Goal: Task Accomplishment & Management: Manage account settings

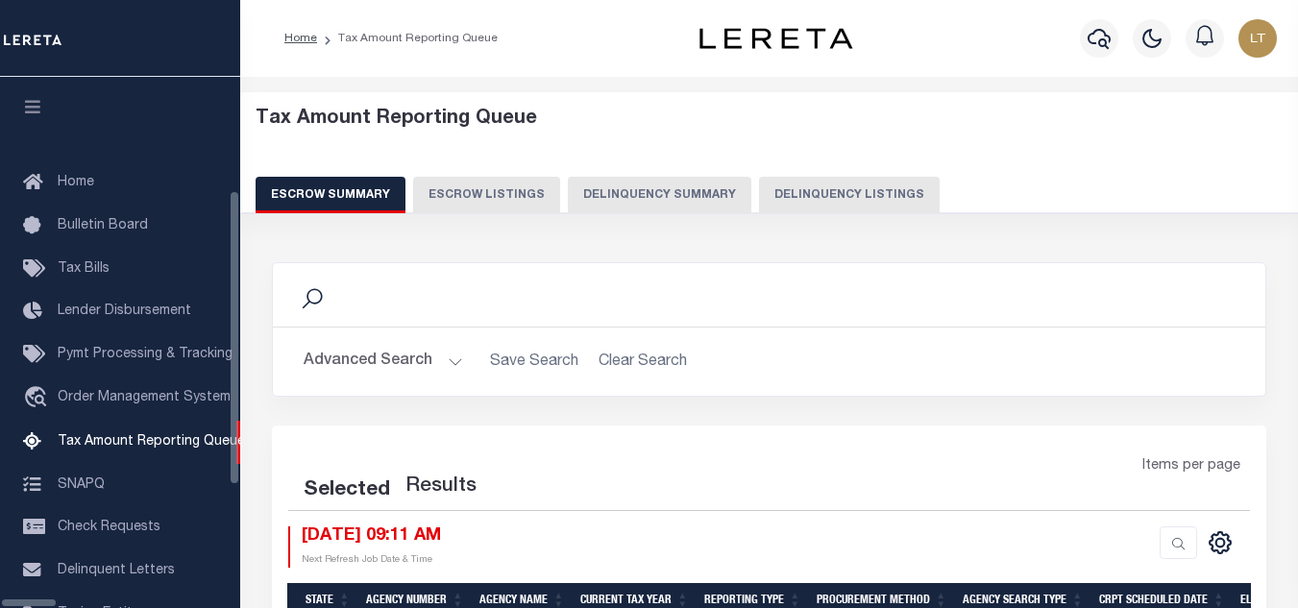
select select "100"
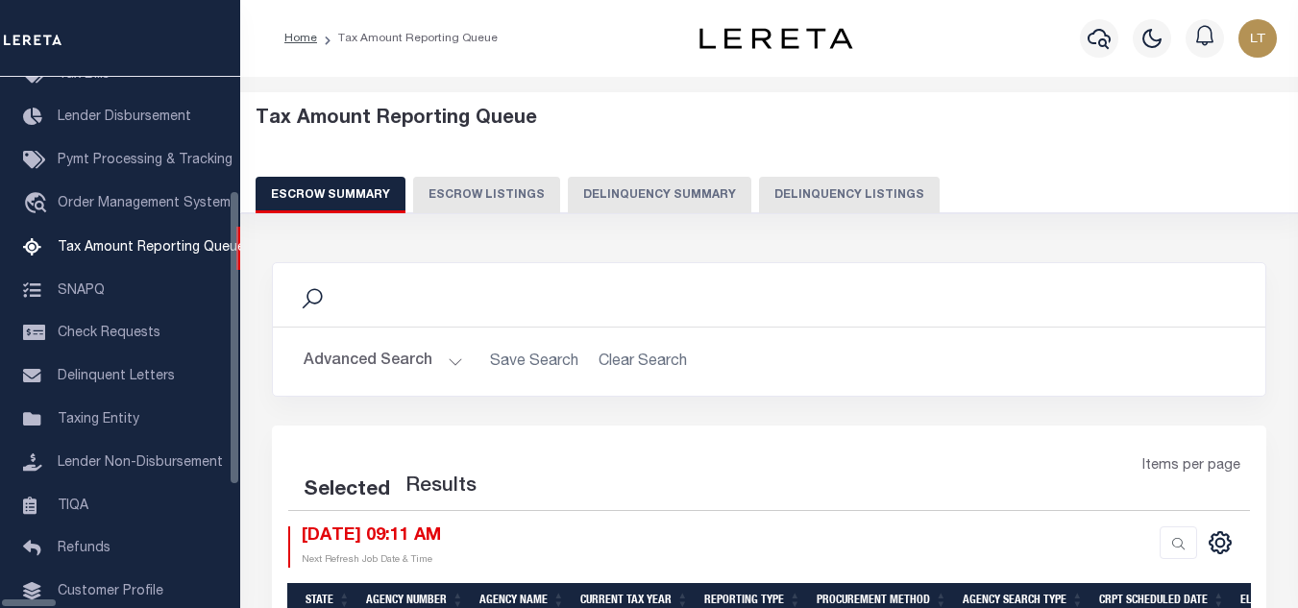
select select "100"
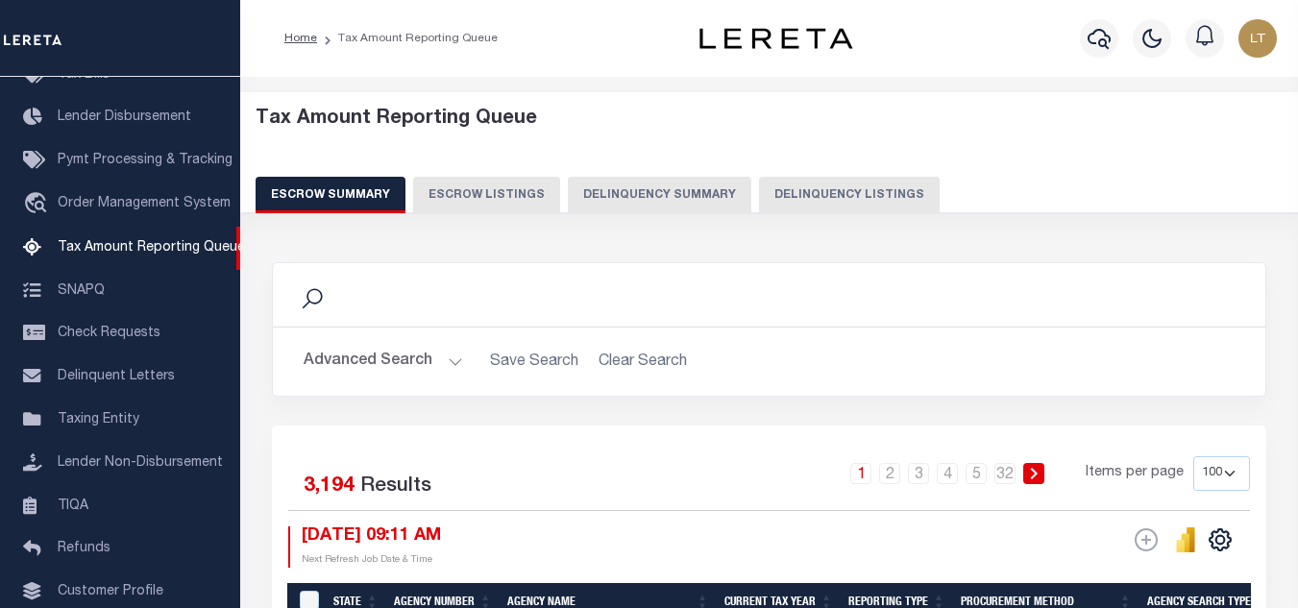
click at [856, 198] on button "Delinquency Listings" at bounding box center [849, 195] width 181 height 37
select select
select select "100"
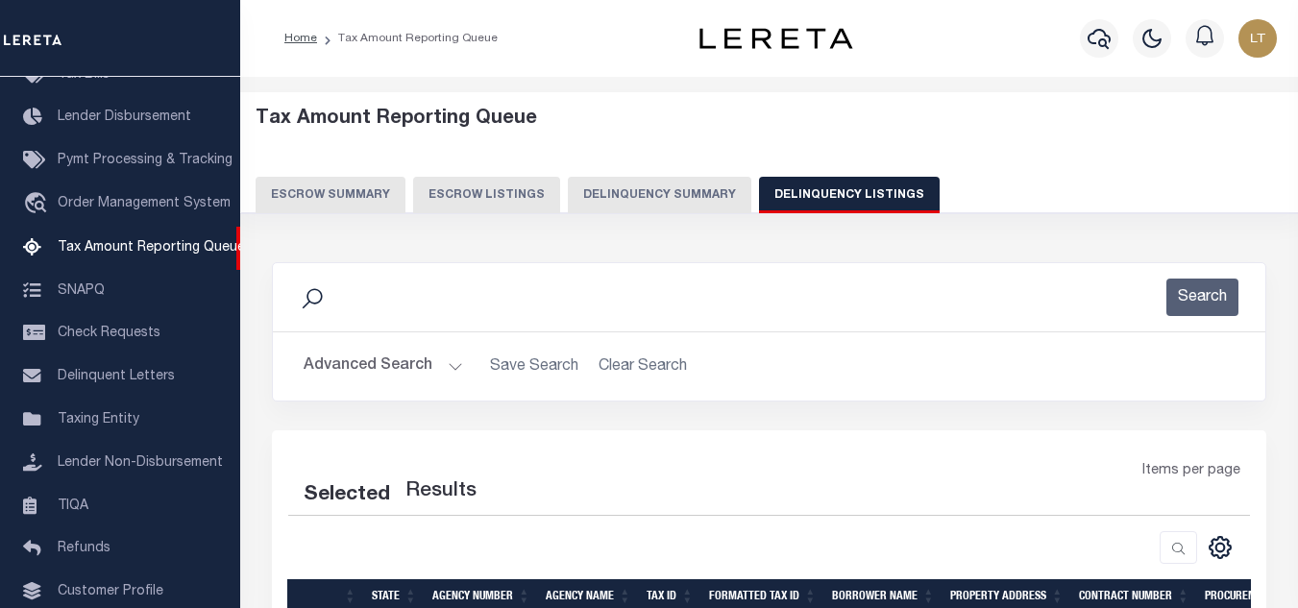
select select "100"
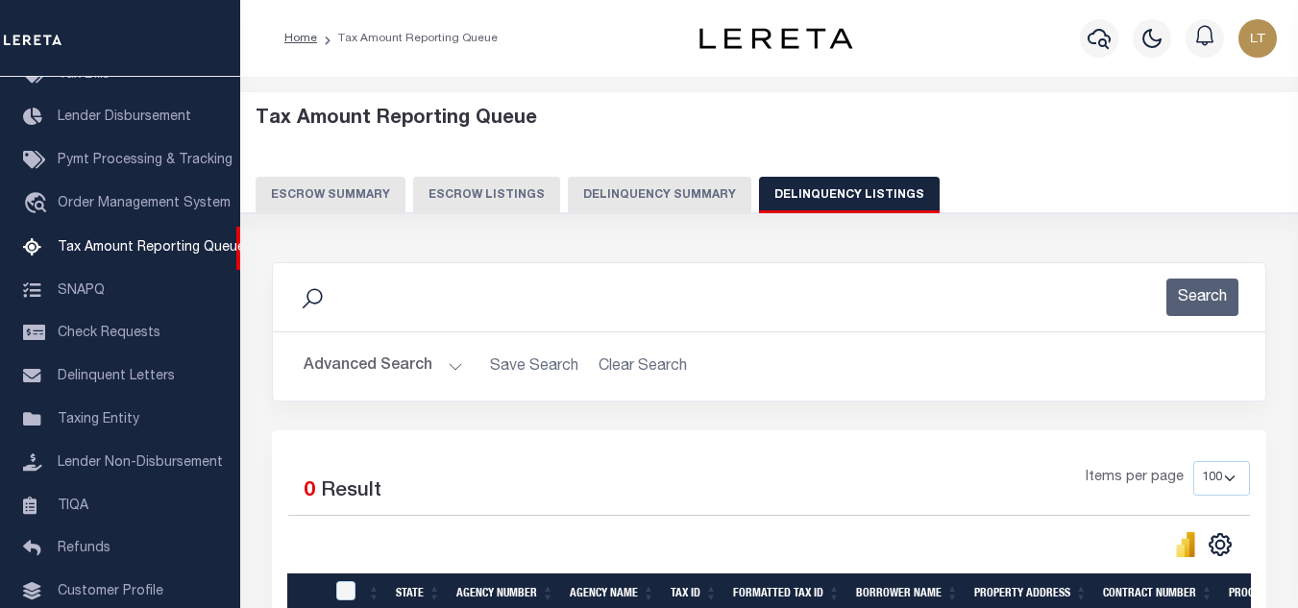
click at [359, 368] on button "Advanced Search" at bounding box center [383, 366] width 159 height 37
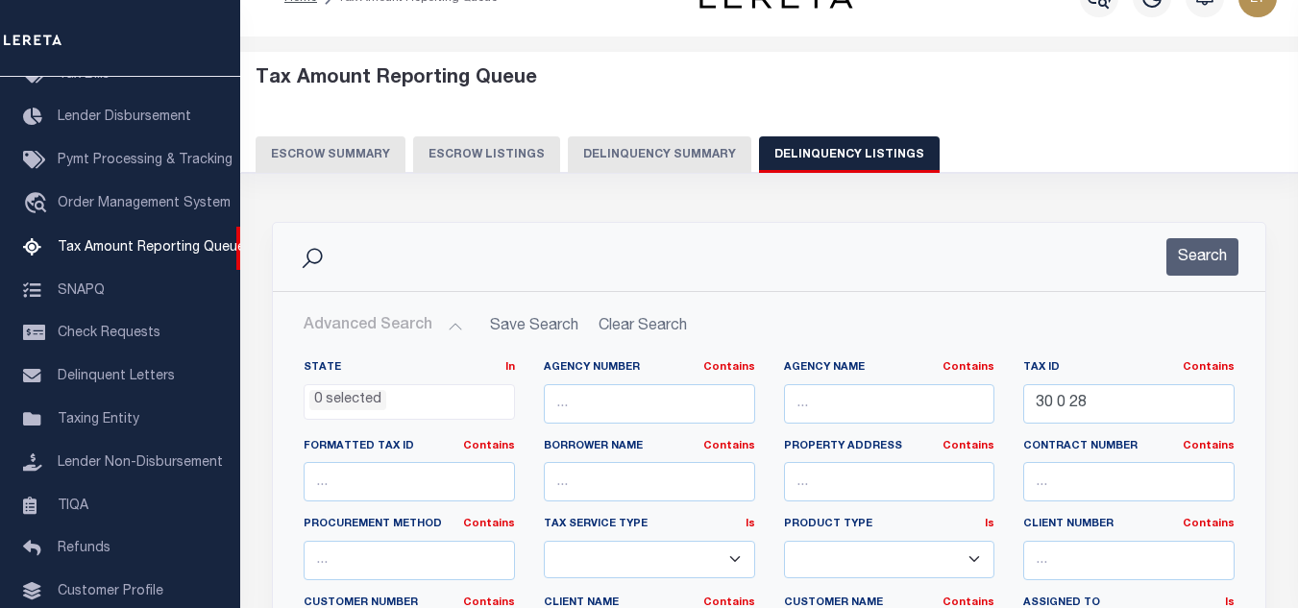
scroll to position [0, 0]
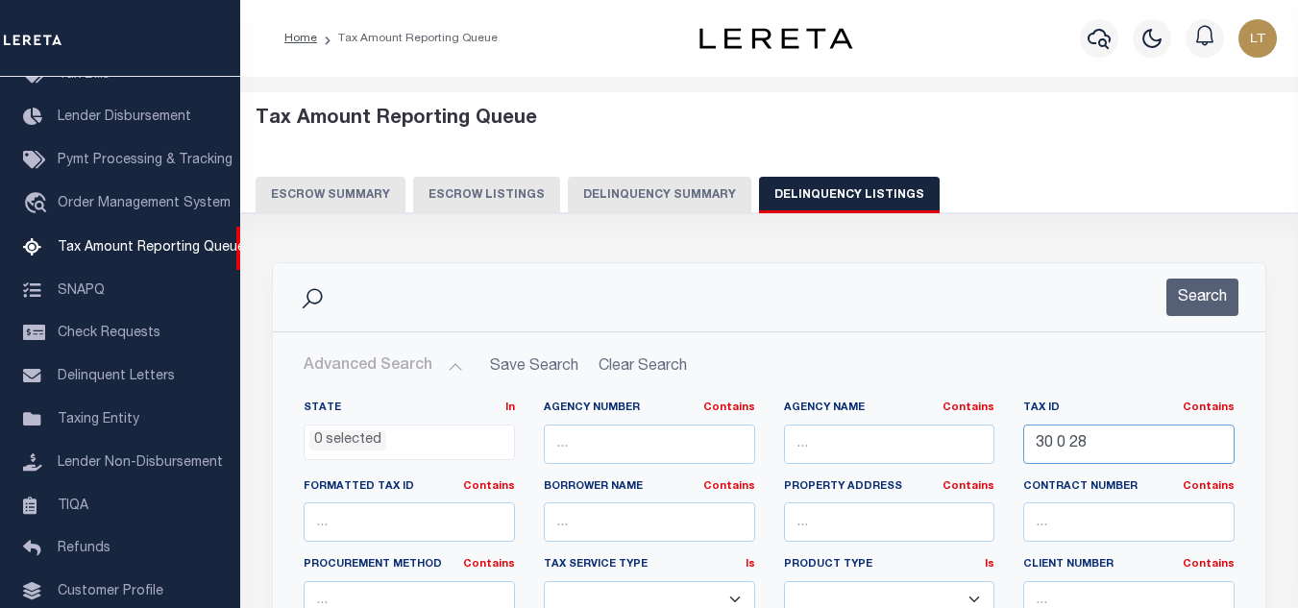
drag, startPoint x: 1056, startPoint y: 450, endPoint x: 1003, endPoint y: 453, distance: 52.9
click at [1003, 453] on div "State In In AK AL AR AZ CA CO CT DC DE FL GA GU HI IA ID IL IN KS KY LA MA MD M…" at bounding box center [769, 597] width 960 height 392
paste input "128 438 805"
type input "128 438 805"
click at [1209, 272] on div "Search" at bounding box center [769, 297] width 992 height 68
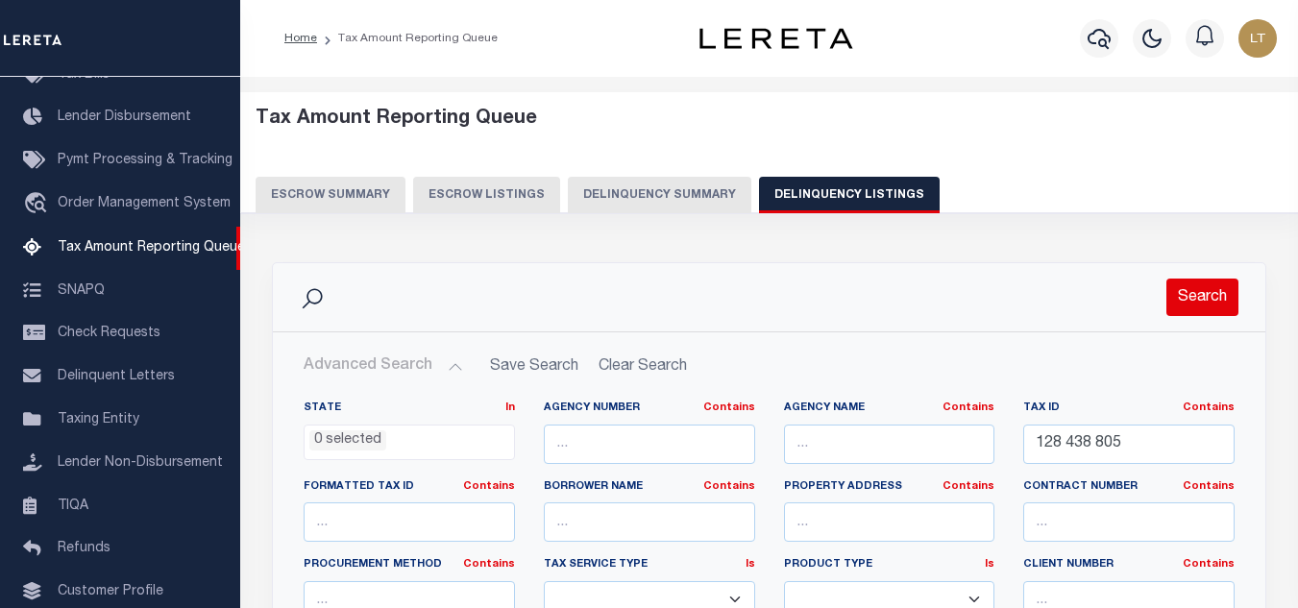
click at [1200, 296] on button "Search" at bounding box center [1202, 297] width 72 height 37
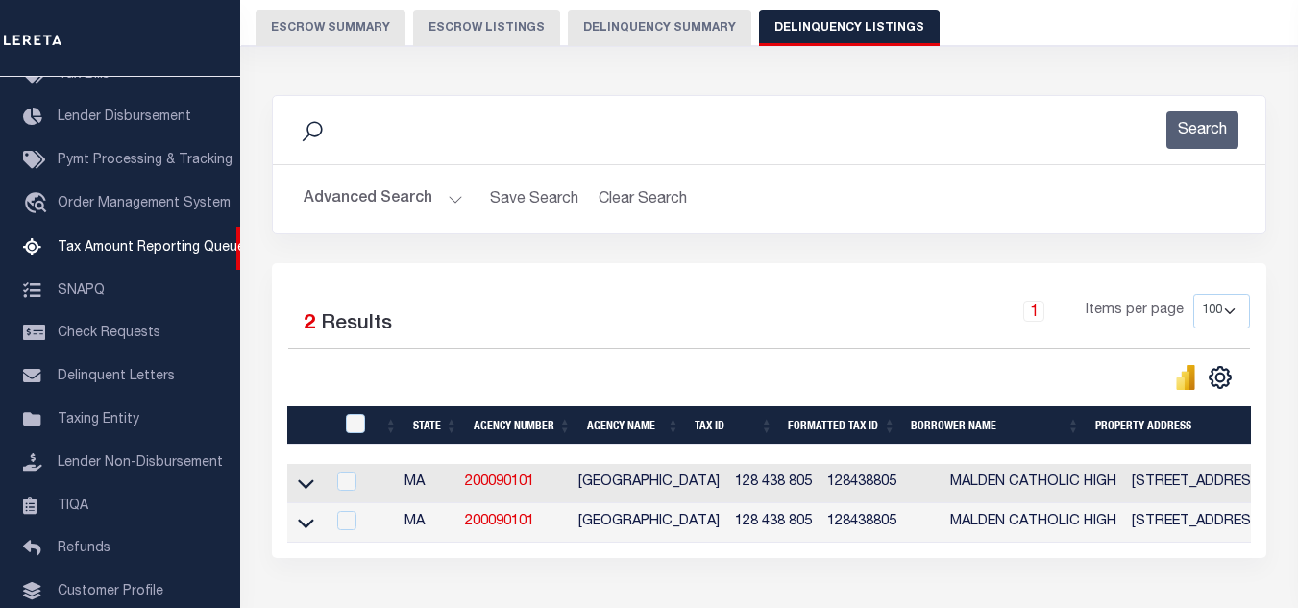
scroll to position [307, 0]
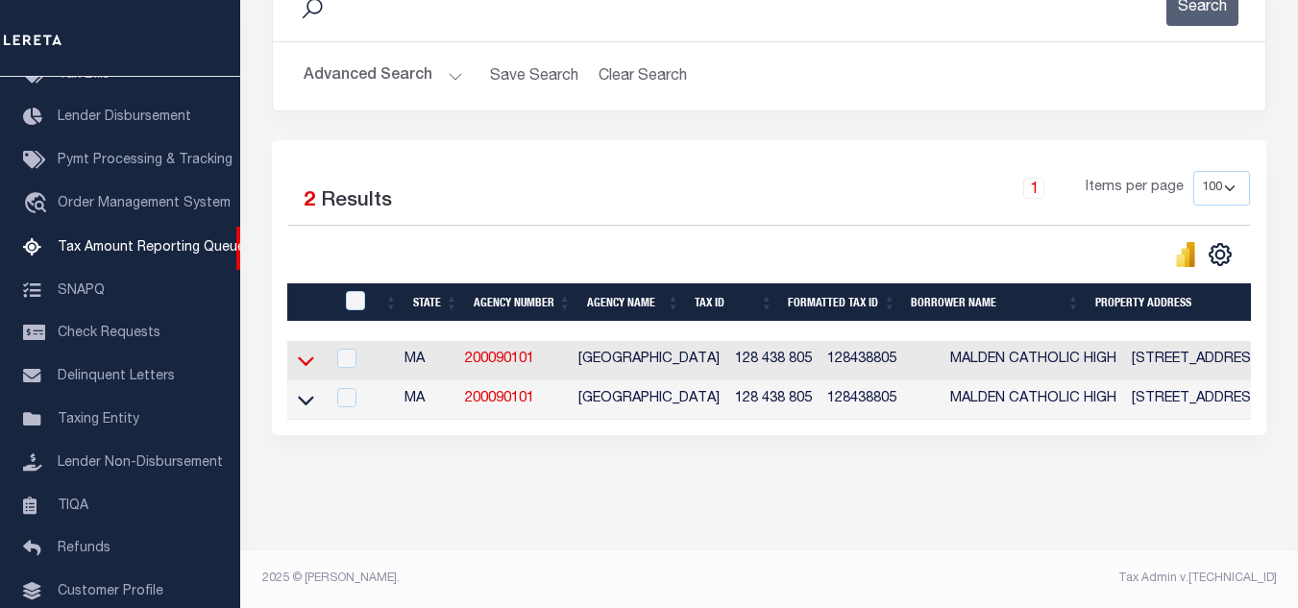
click at [307, 351] on icon at bounding box center [306, 361] width 16 height 20
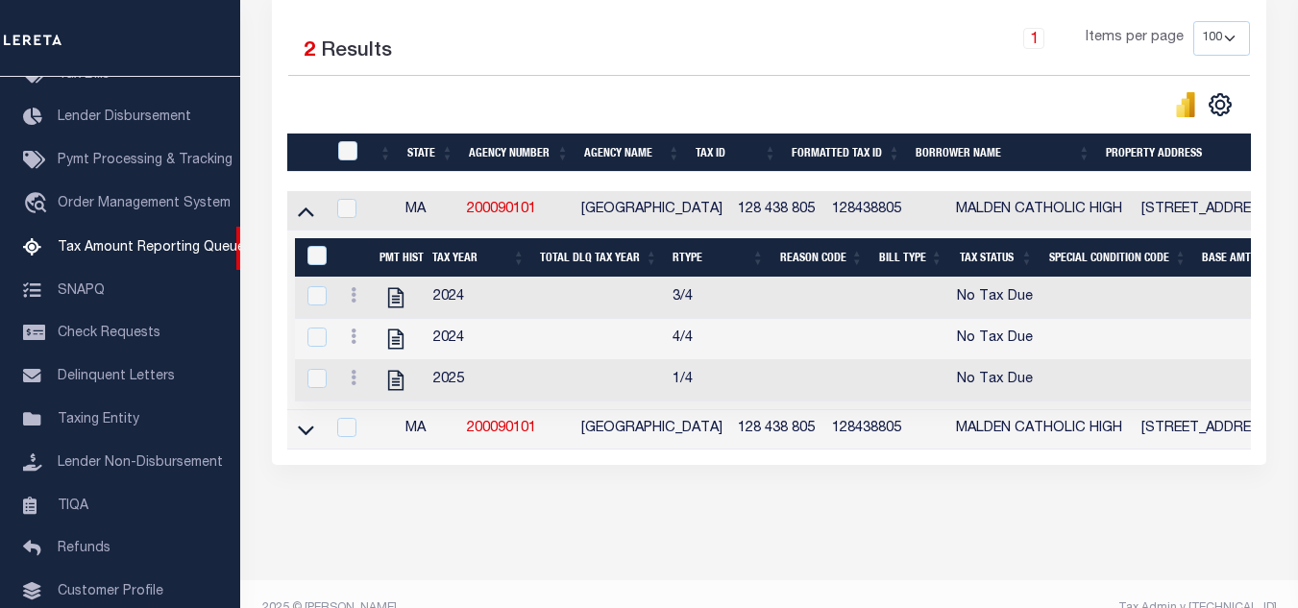
scroll to position [490, 0]
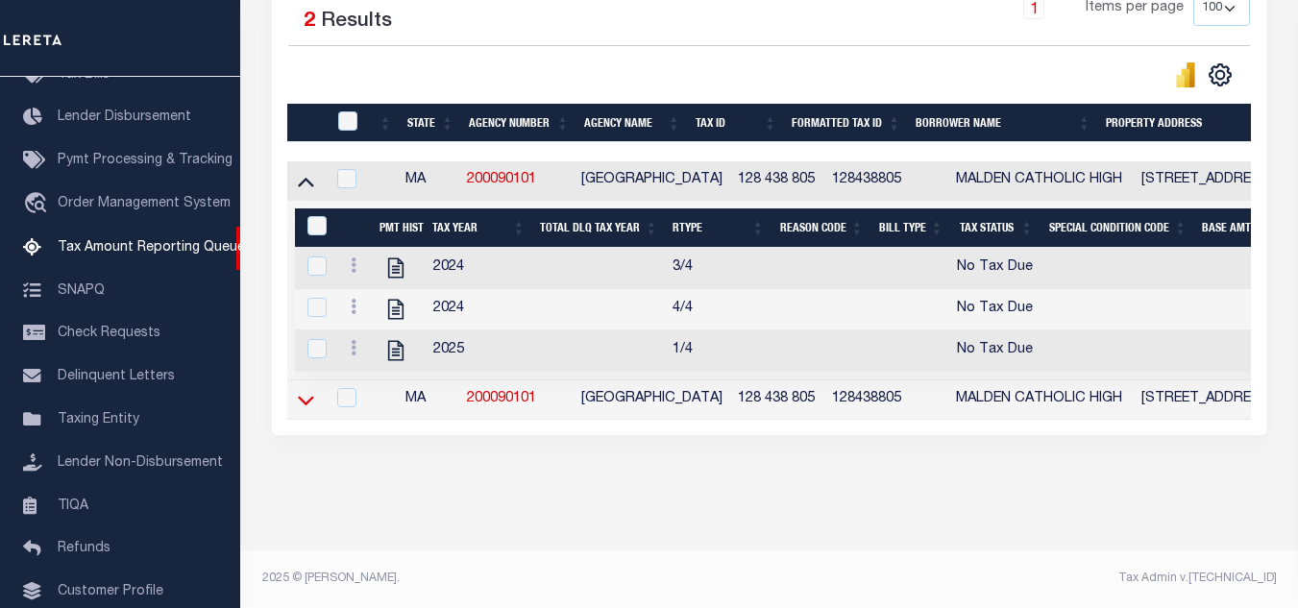
click at [301, 396] on icon at bounding box center [306, 400] width 16 height 20
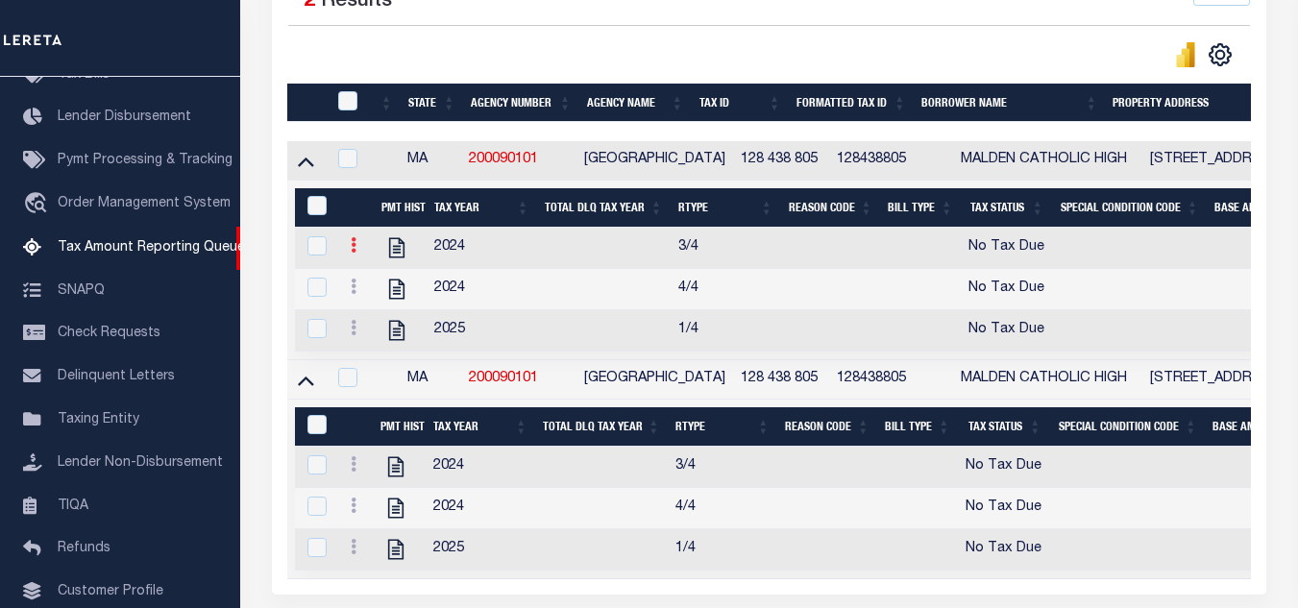
click at [349, 256] on link at bounding box center [353, 247] width 21 height 15
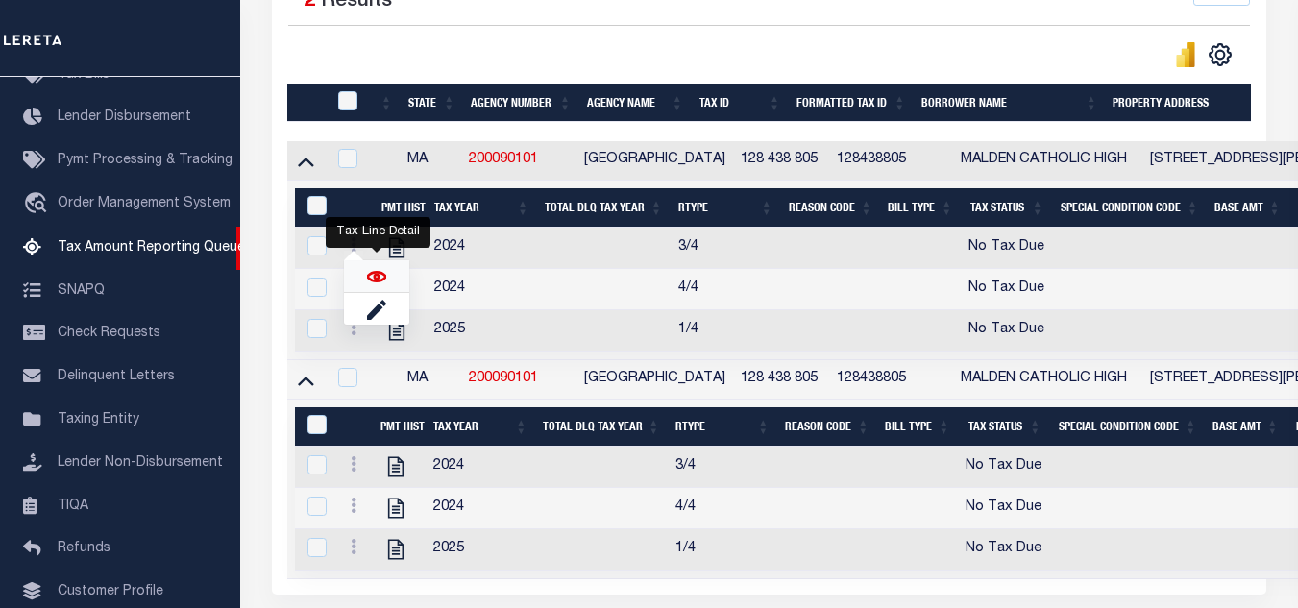
click at [379, 279] on img "" at bounding box center [376, 276] width 19 height 19
checkbox input "true"
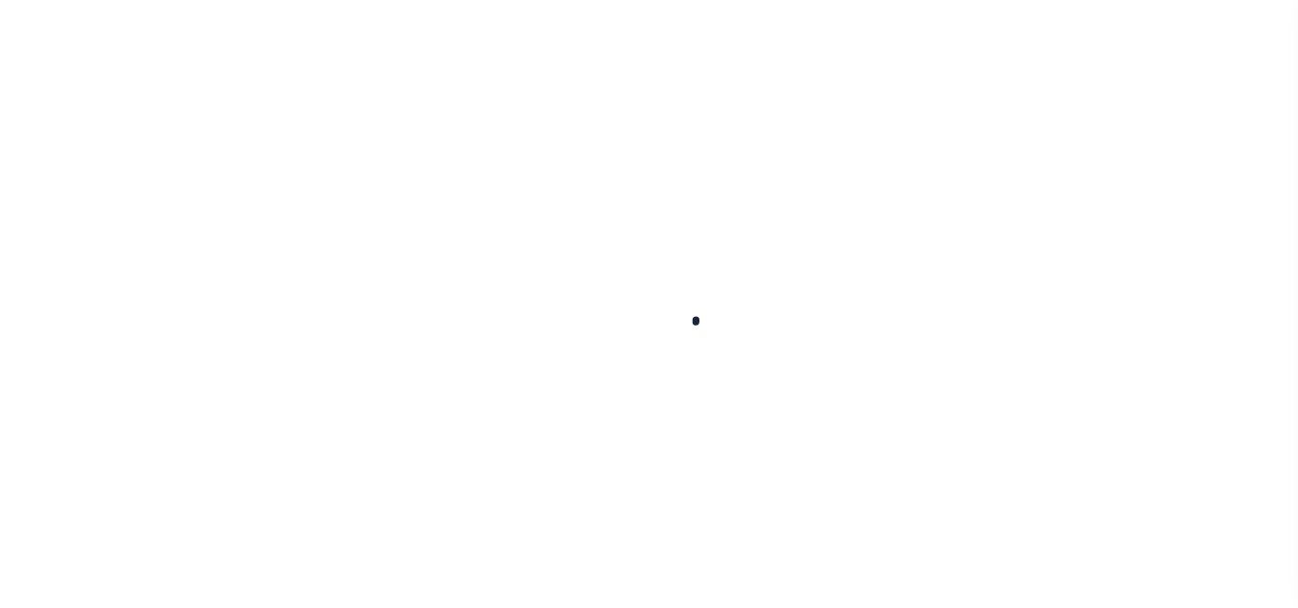
checkbox input "false"
type textarea "This PWOP/ELD date is prior to the Loan Boarded date of 10/30/2024."
type input "[DATE]"
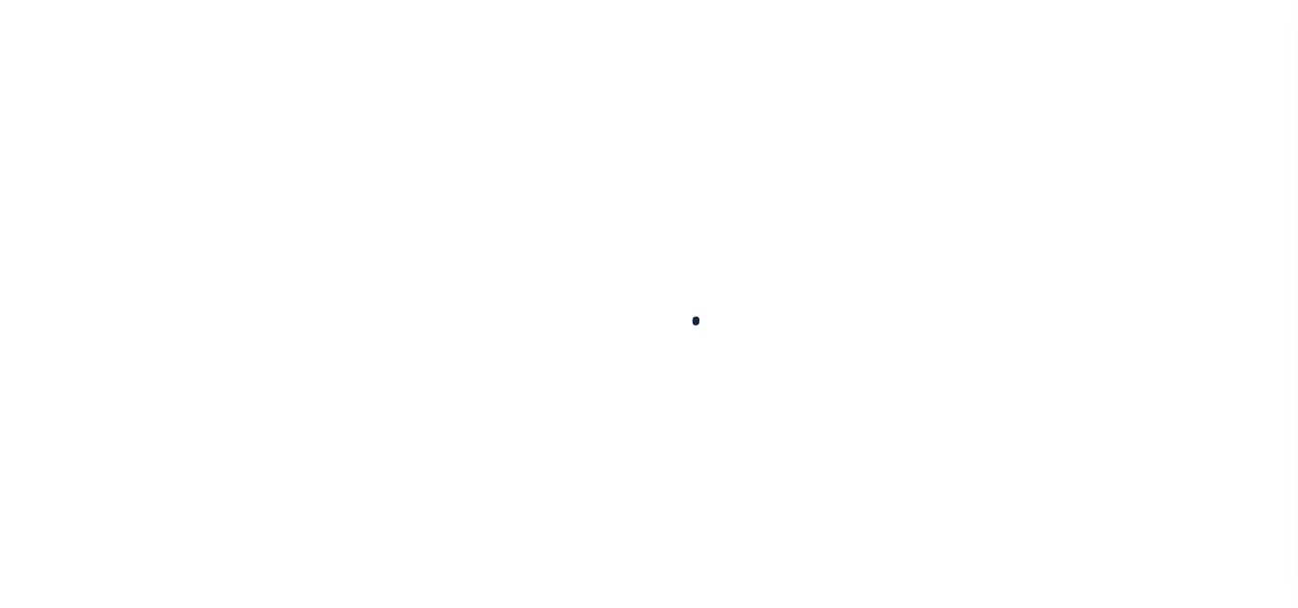
select select "NTX"
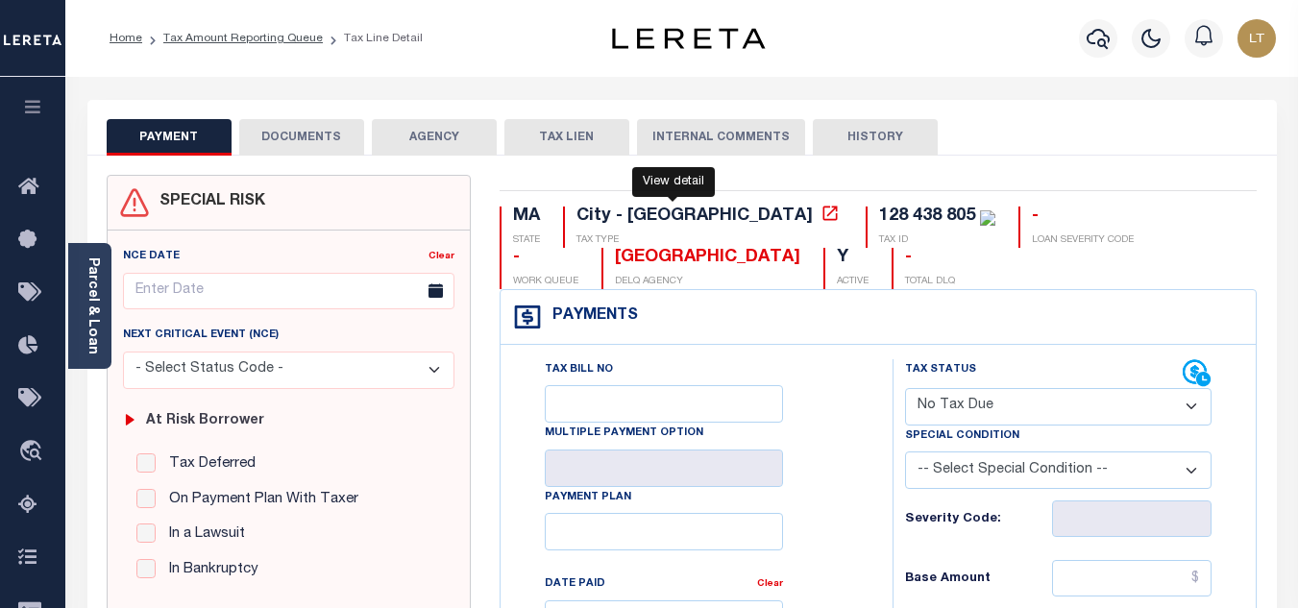
click at [821, 216] on icon at bounding box center [830, 213] width 19 height 19
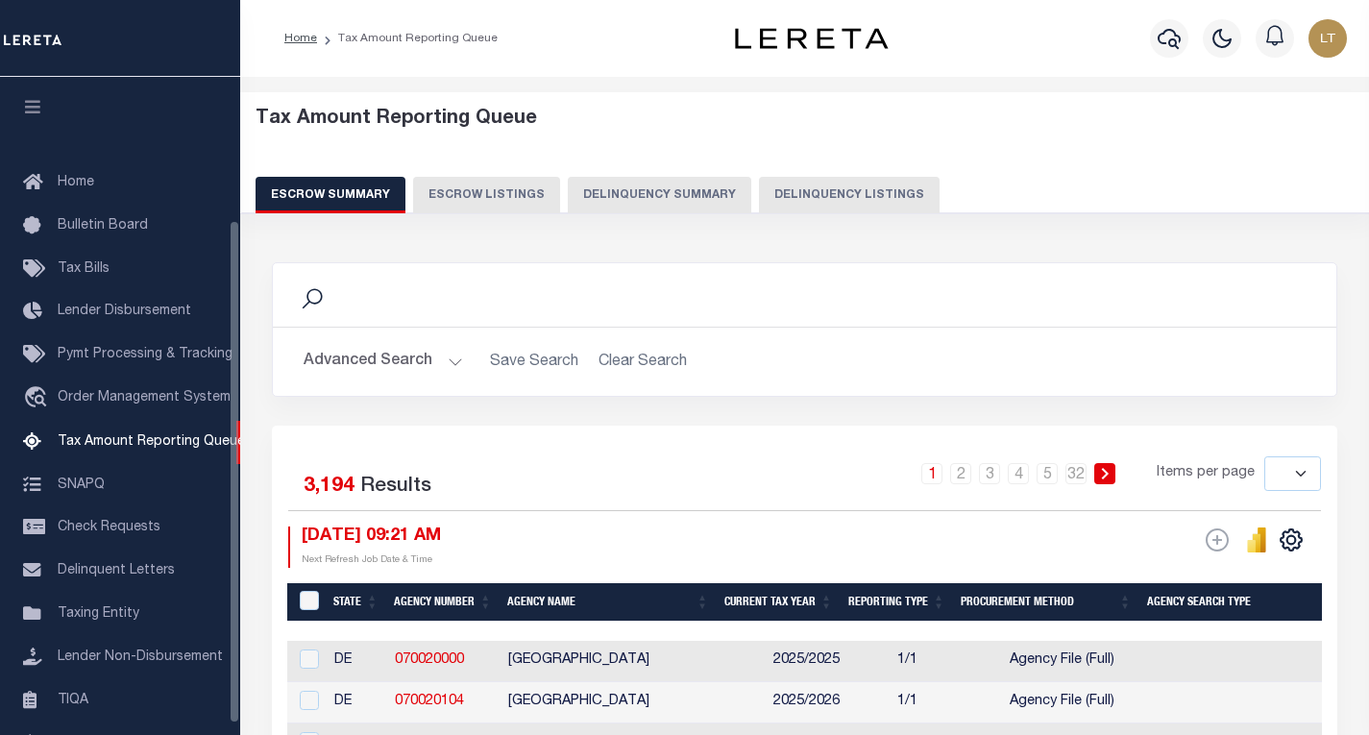
select select
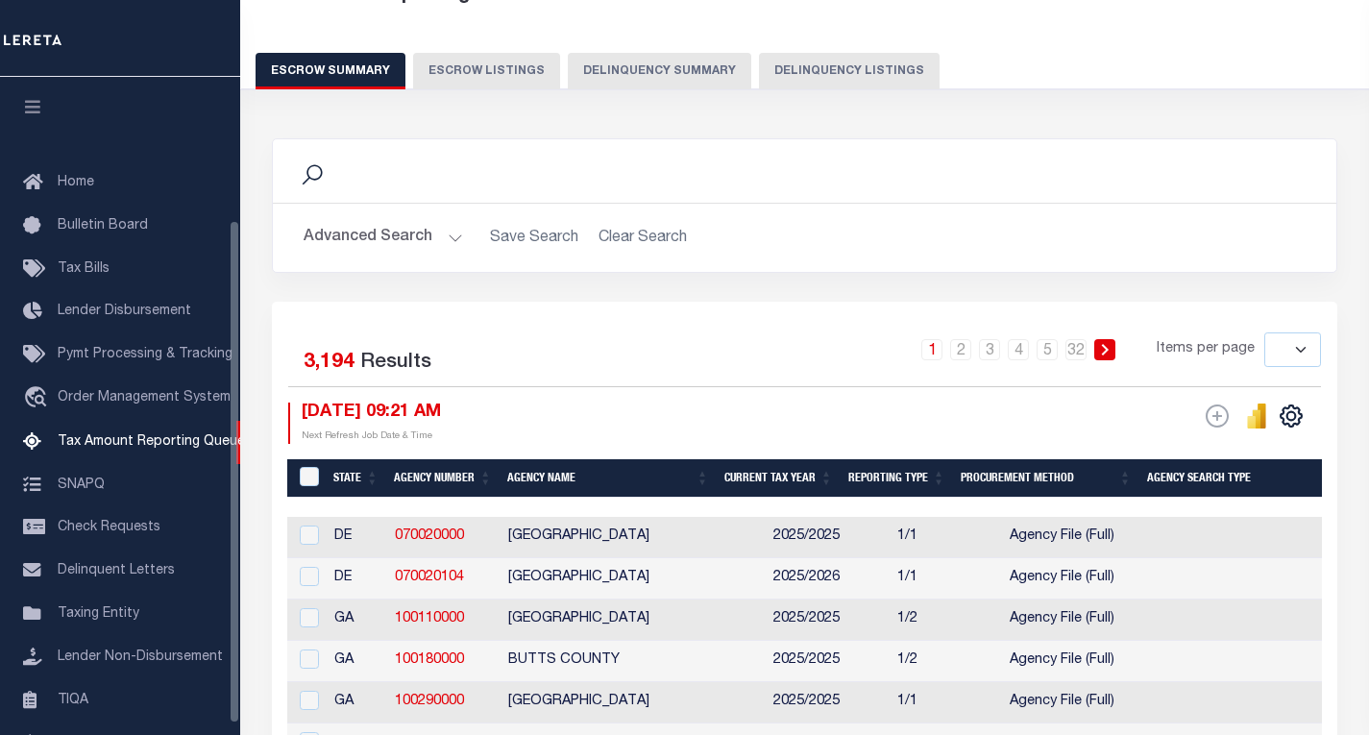
scroll to position [186, 0]
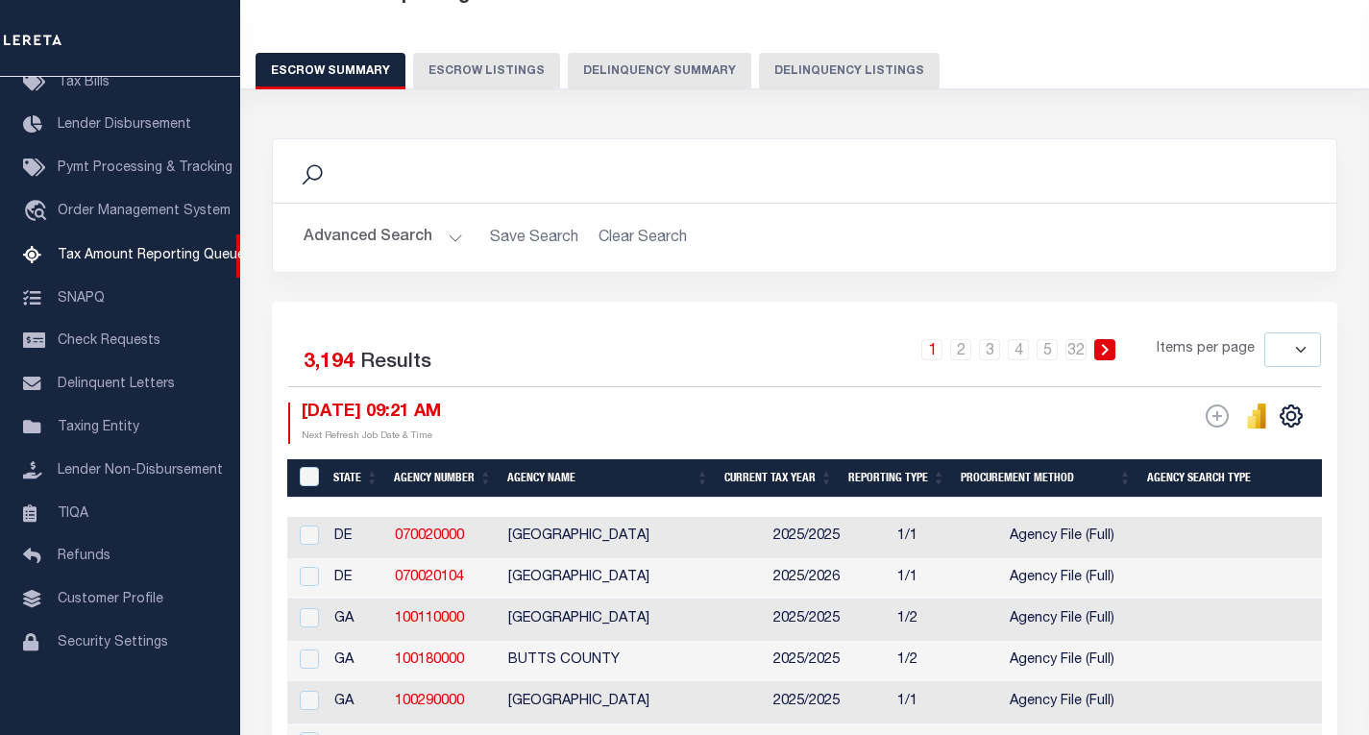
click at [883, 63] on button "Delinquency Listings" at bounding box center [849, 71] width 181 height 37
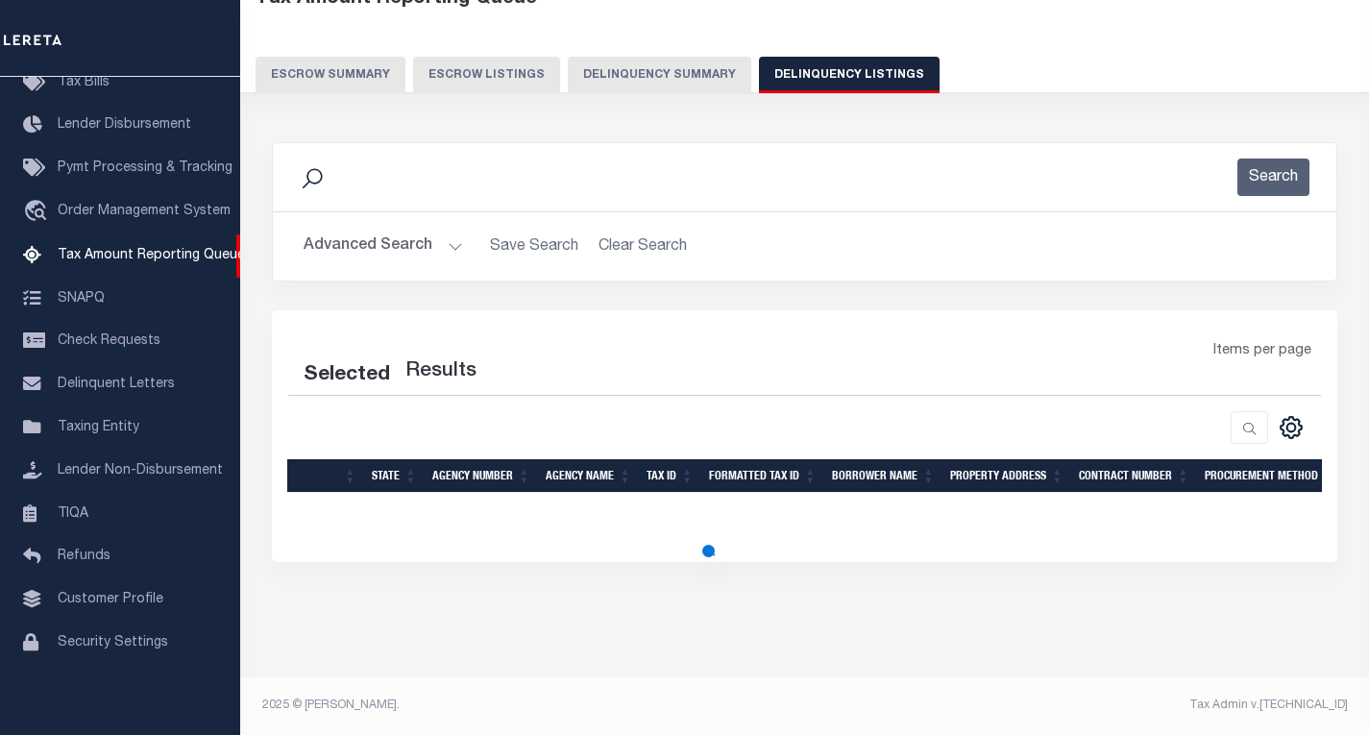
select select "100"
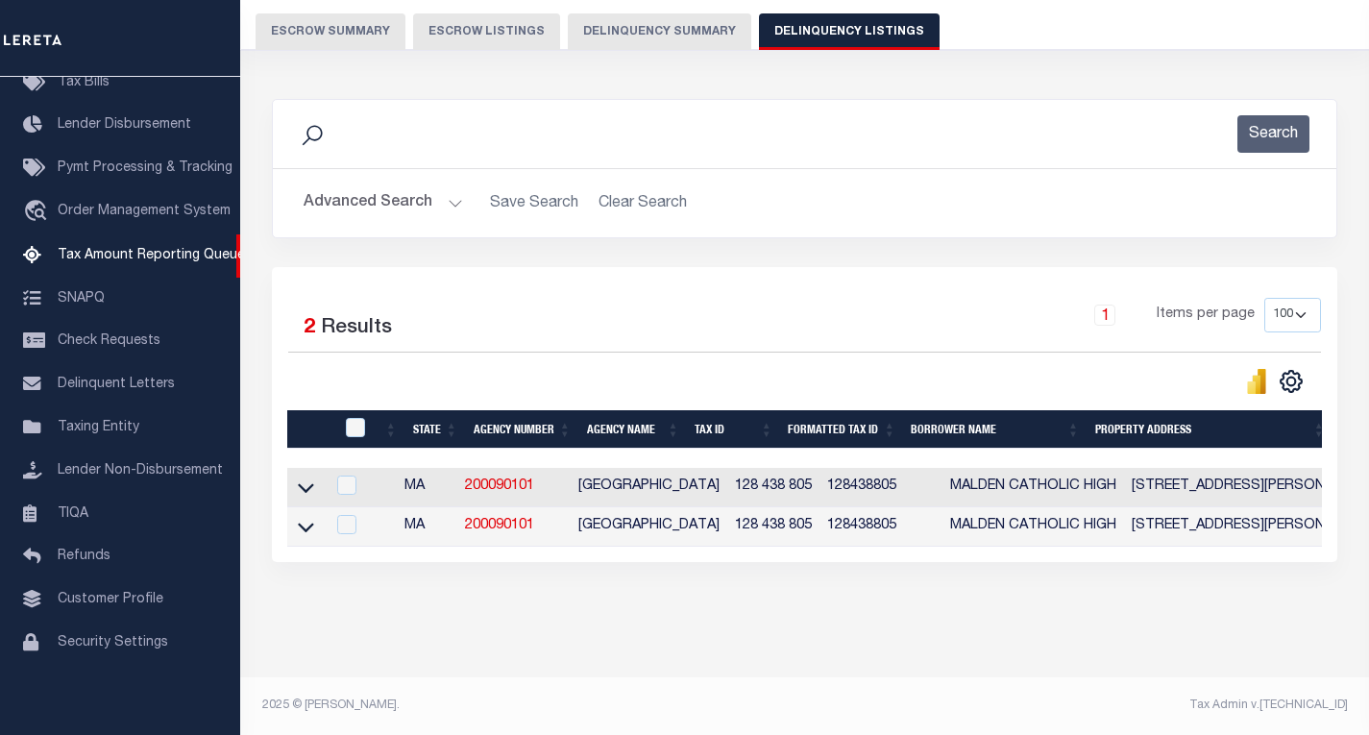
scroll to position [181, 0]
click at [308, 484] on icon at bounding box center [306, 489] width 16 height 10
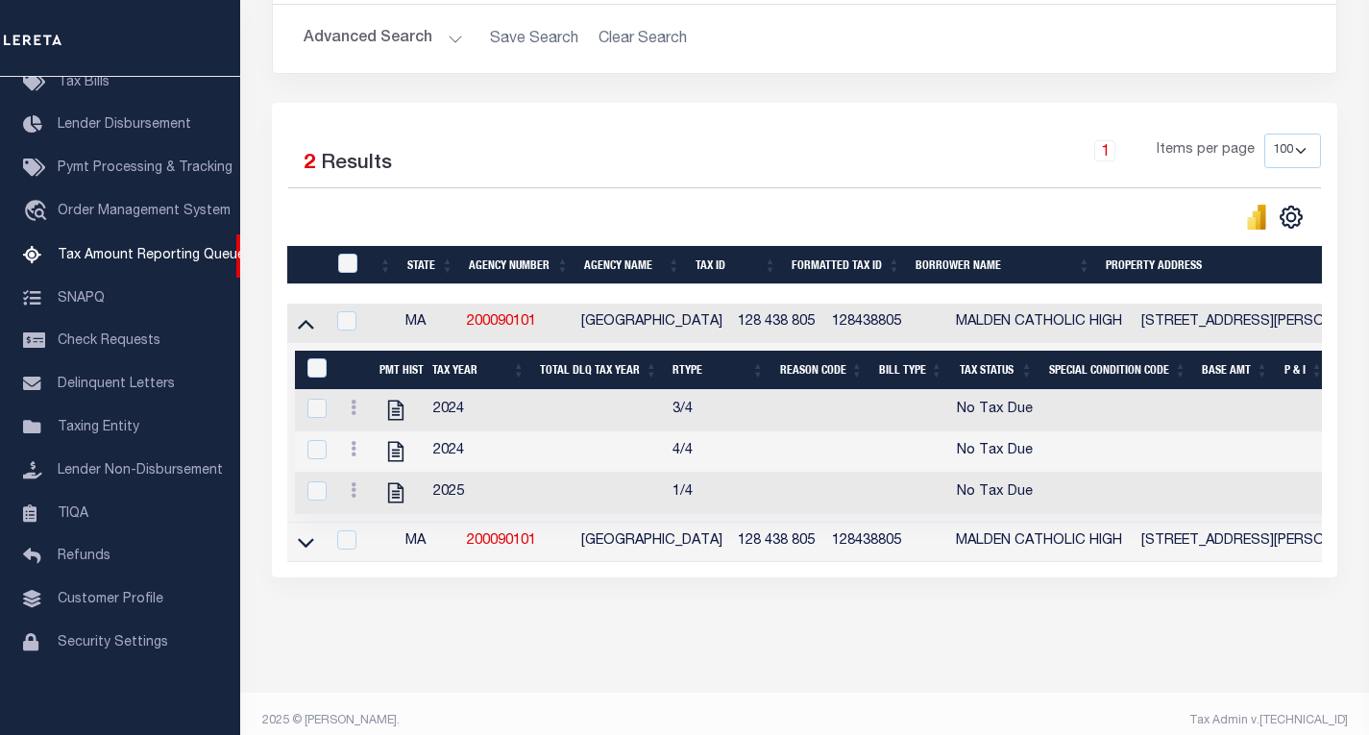
scroll to position [363, 0]
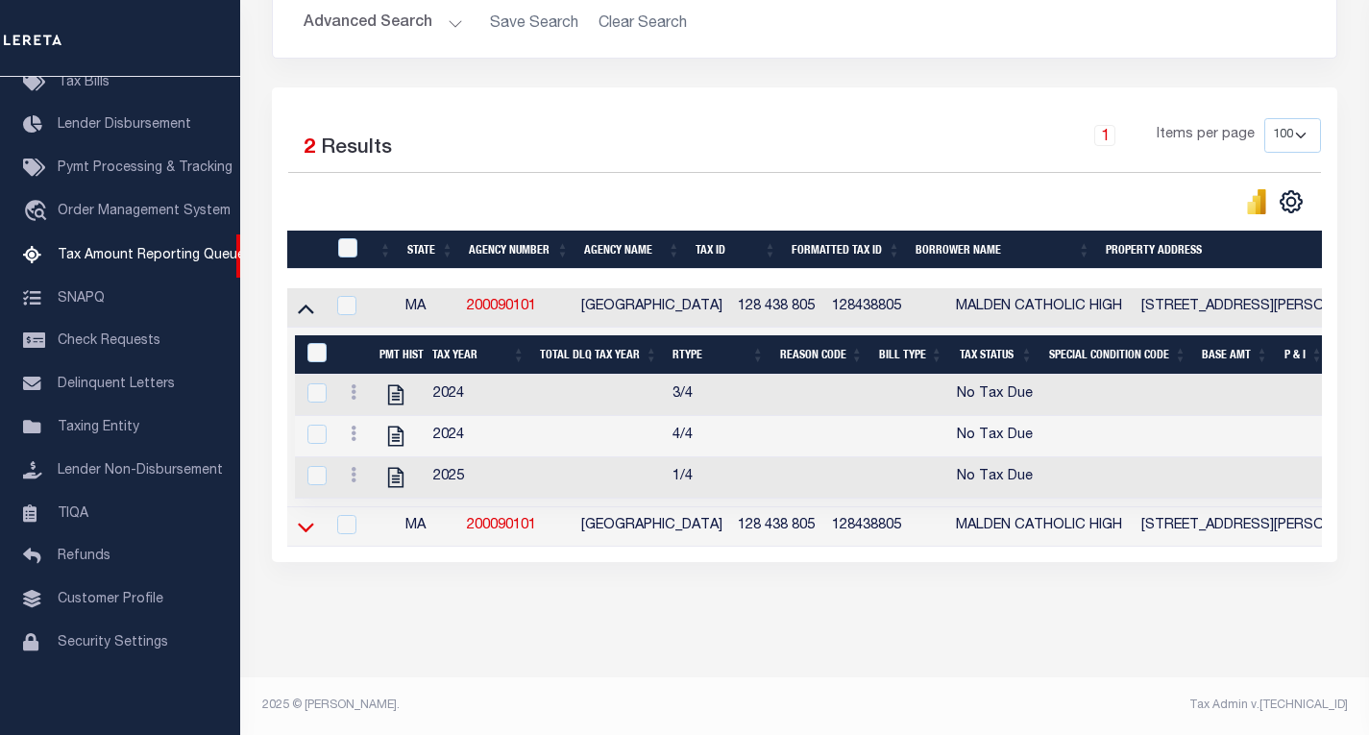
click at [306, 517] on icon at bounding box center [306, 527] width 16 height 20
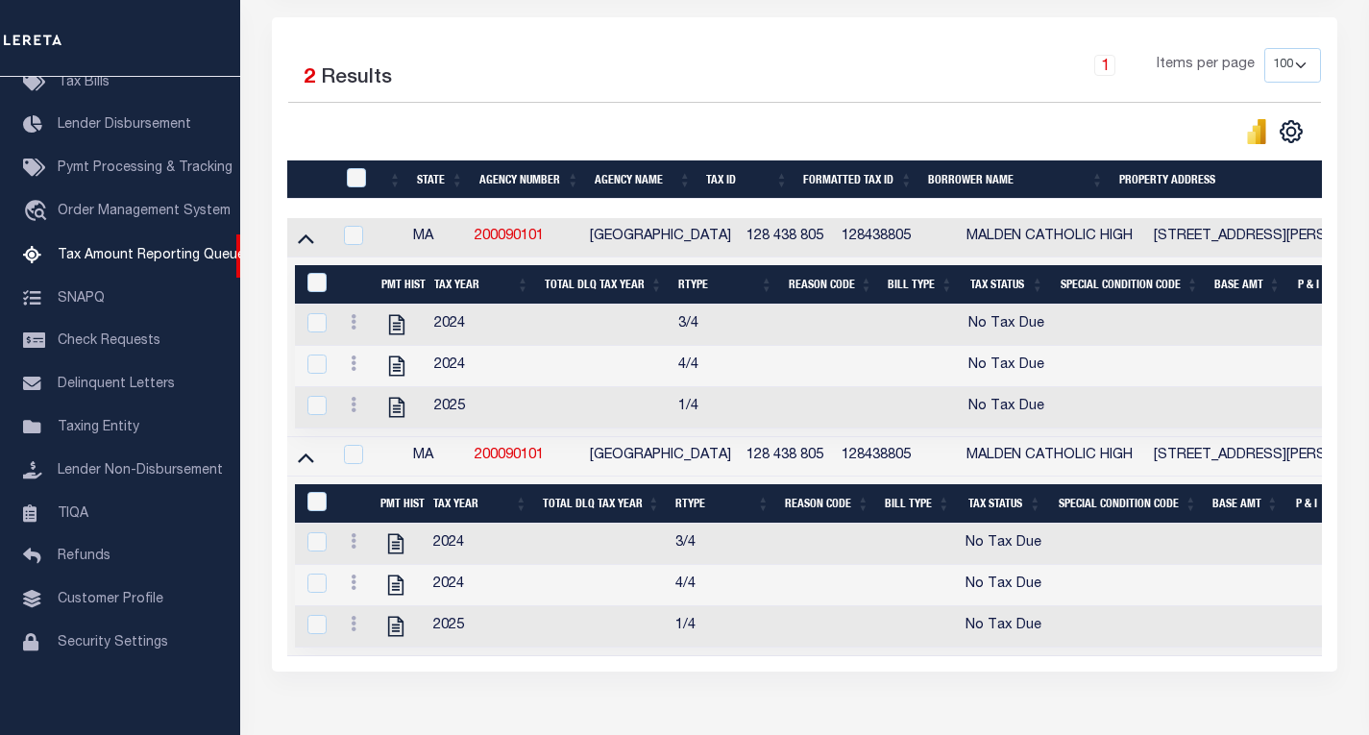
scroll to position [258, 0]
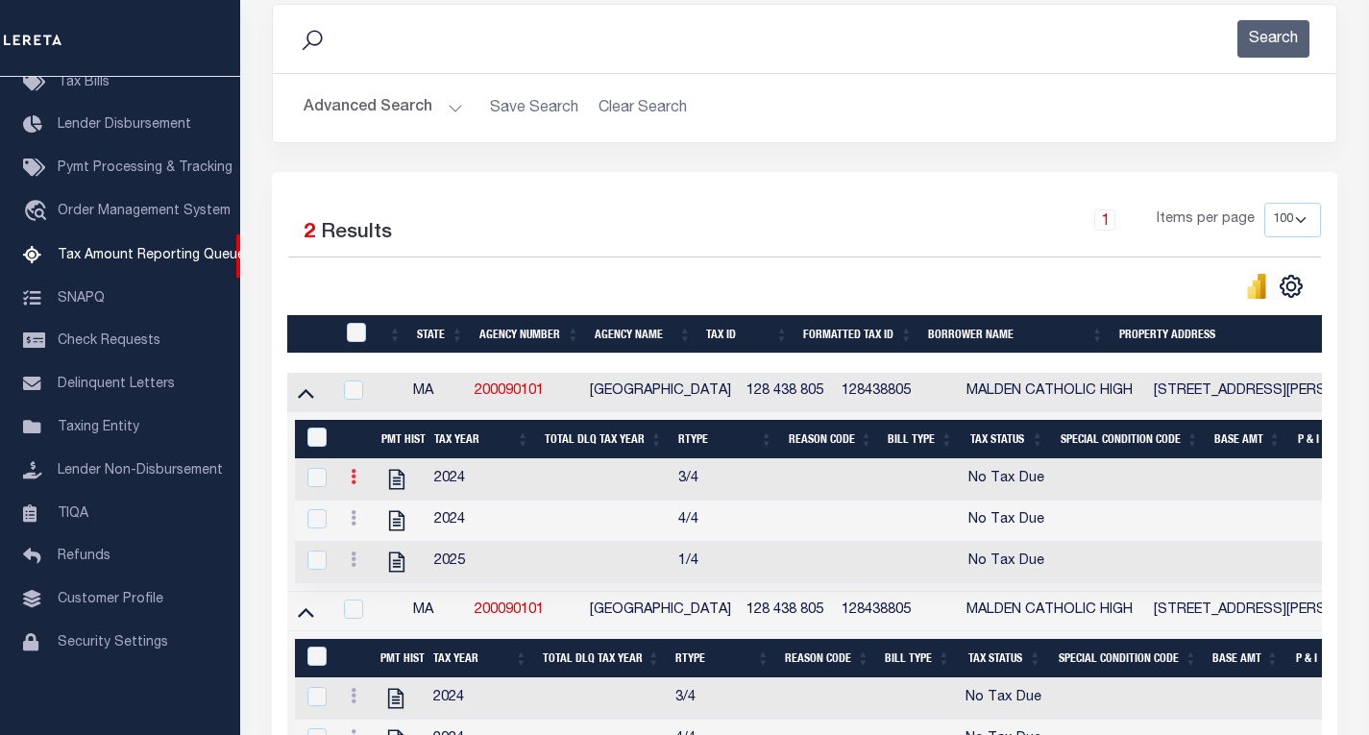
click at [353, 484] on icon at bounding box center [354, 476] width 6 height 15
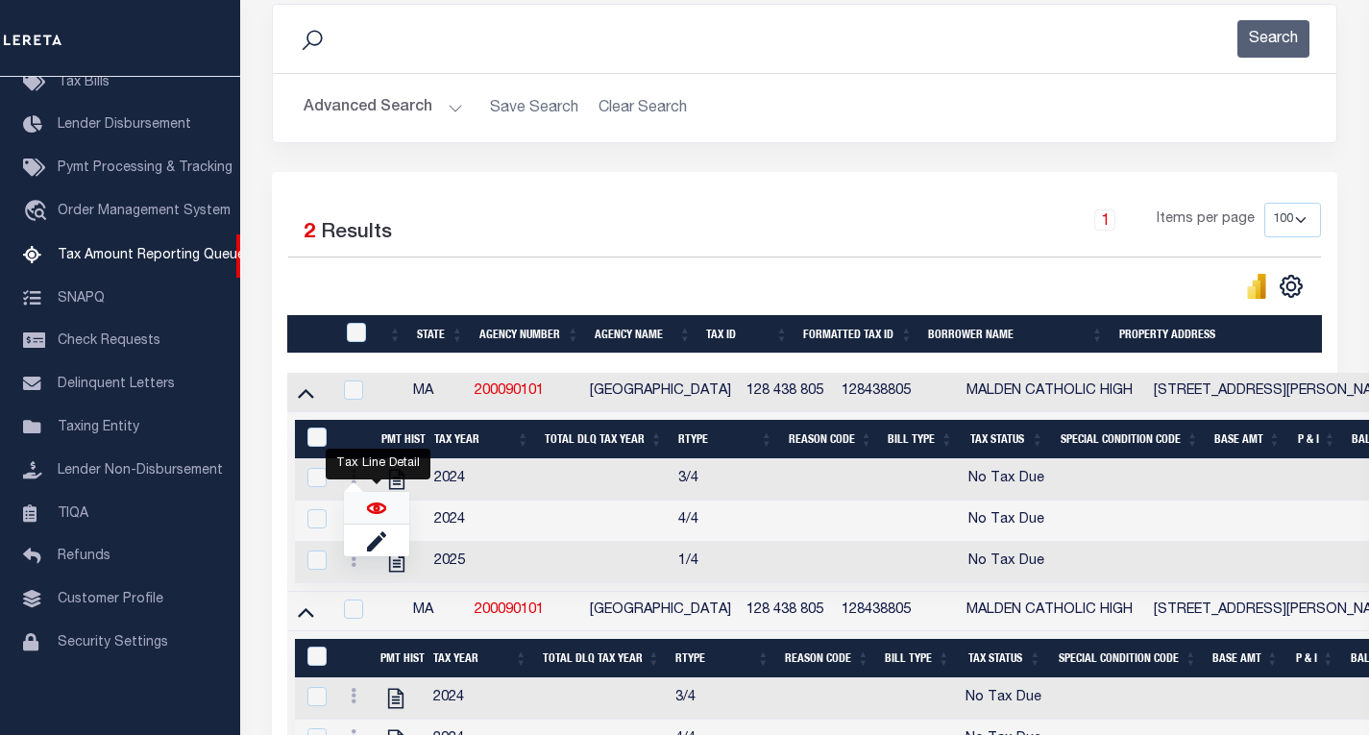
click at [368, 517] on img "" at bounding box center [376, 508] width 19 height 19
checkbox input "true"
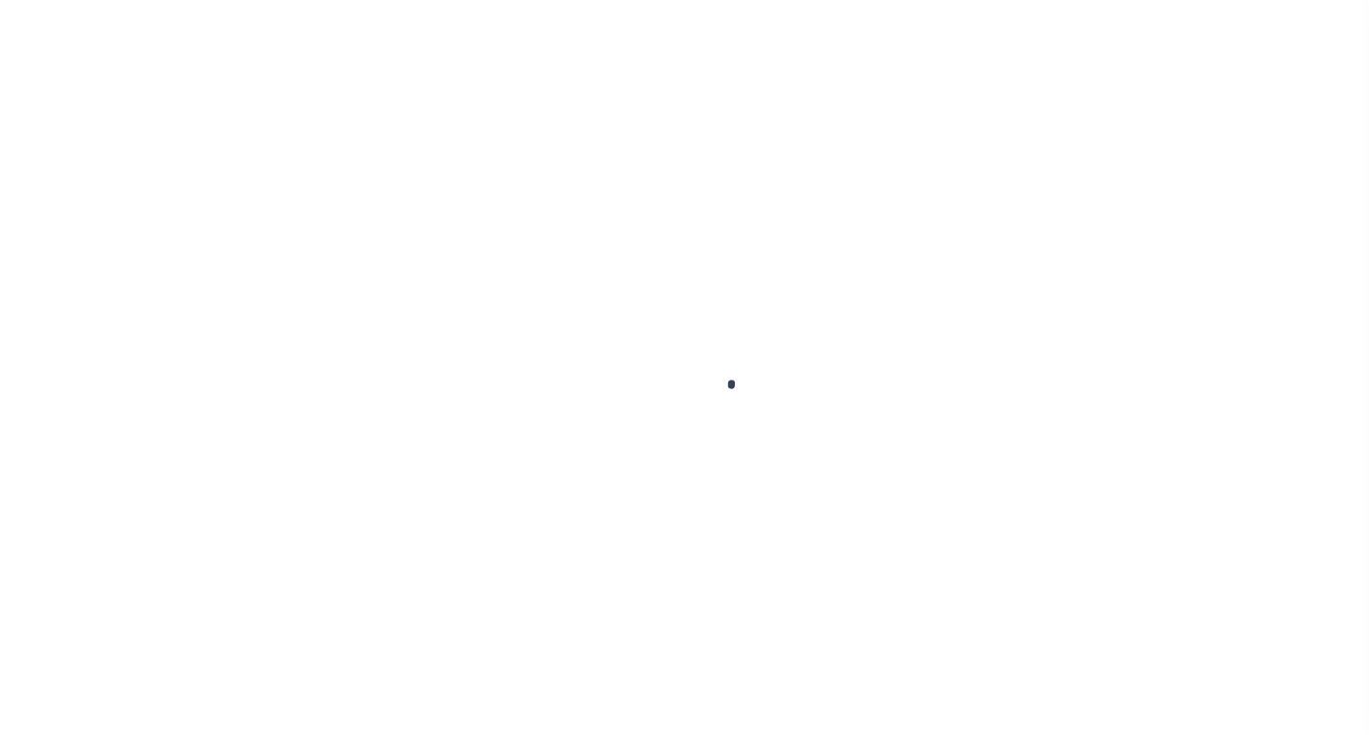
select select "NTX"
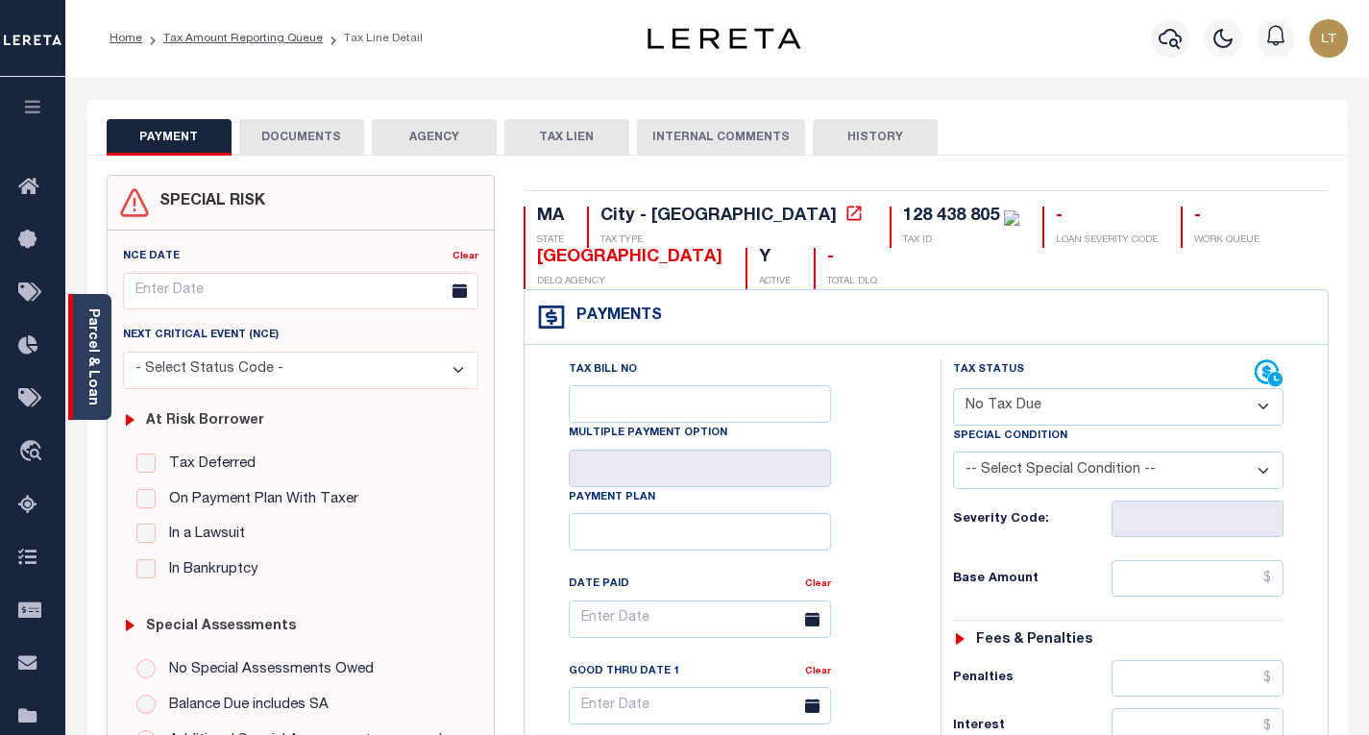
click at [88, 389] on link "Parcel & Loan" at bounding box center [92, 356] width 13 height 97
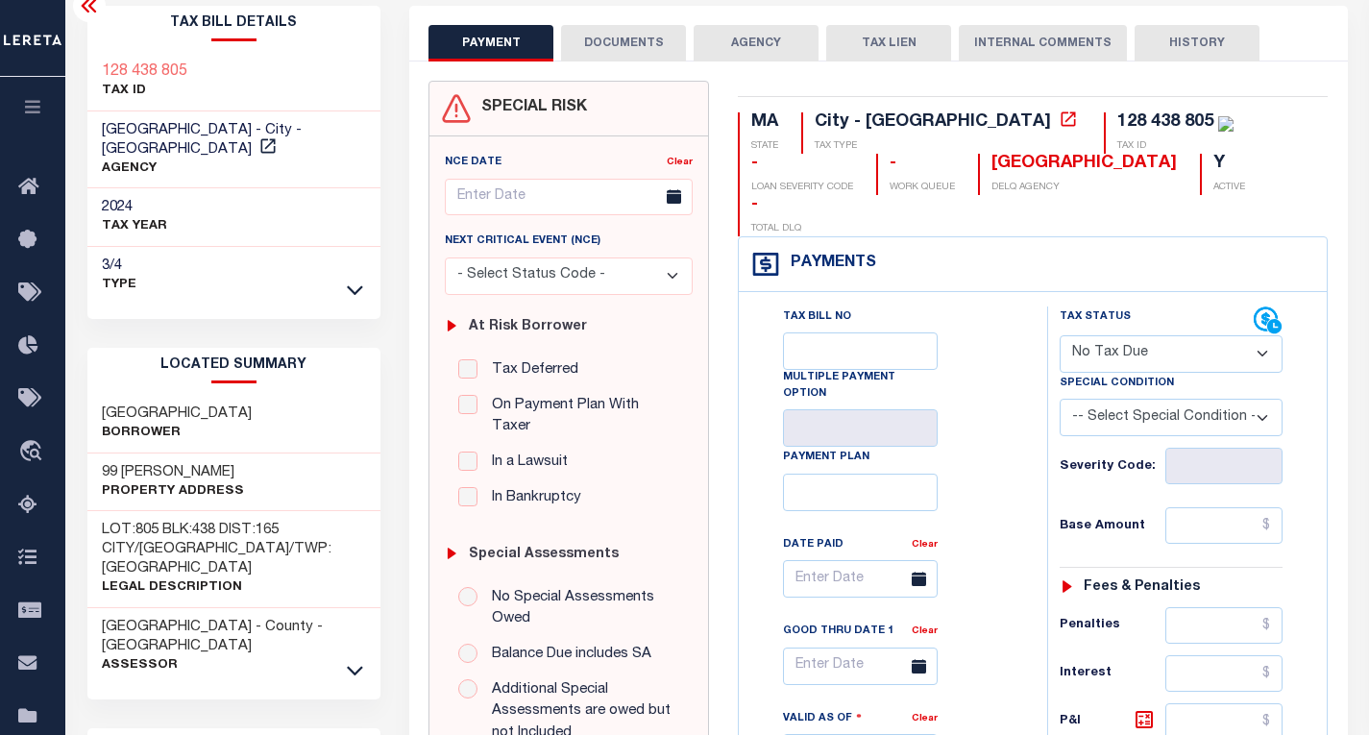
scroll to position [96, 0]
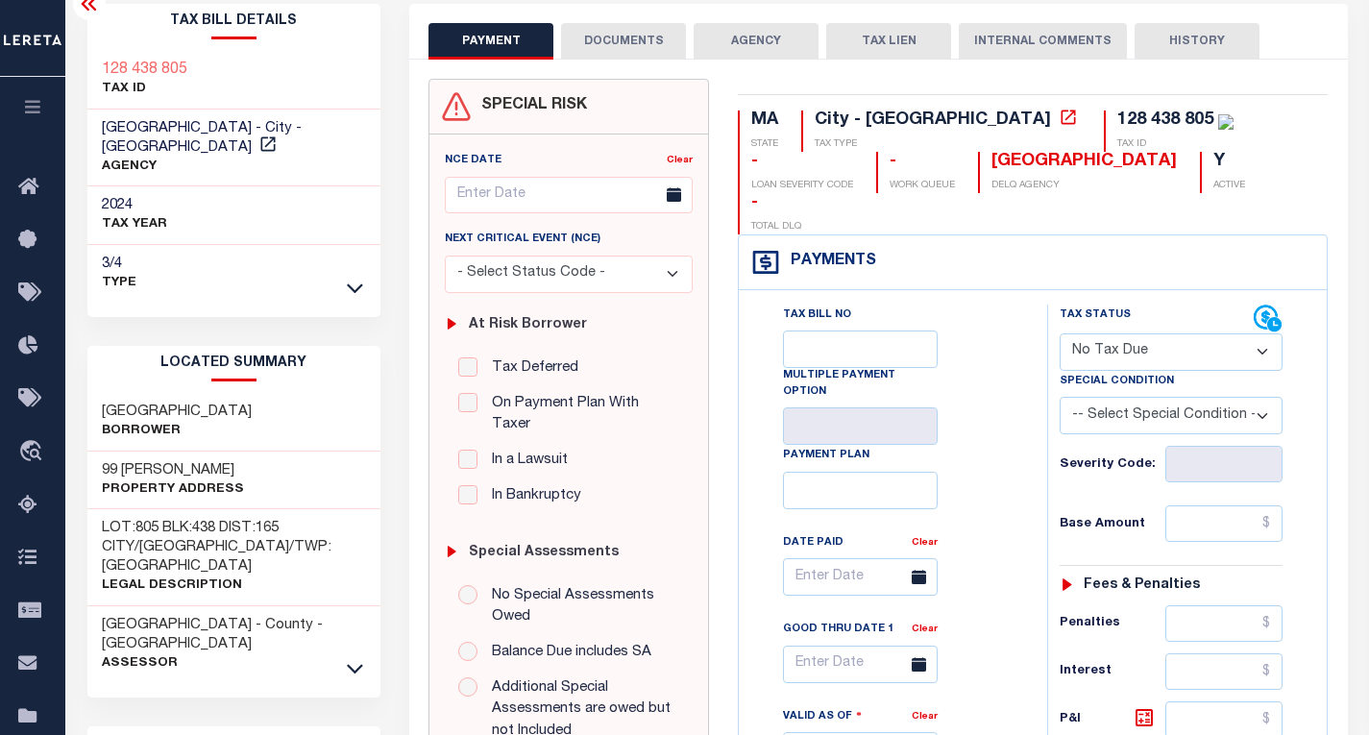
click at [247, 403] on h3 "[GEOGRAPHIC_DATA]" at bounding box center [177, 412] width 150 height 19
drag, startPoint x: 125, startPoint y: 395, endPoint x: 342, endPoint y: 399, distance: 217.2
click at [342, 399] on div "MALDEN CATHOLIC HIGH SCHOOL Borrower" at bounding box center [234, 422] width 294 height 59
copy h3 "MALDEN CATHOLIC HIGH SCHOOL"
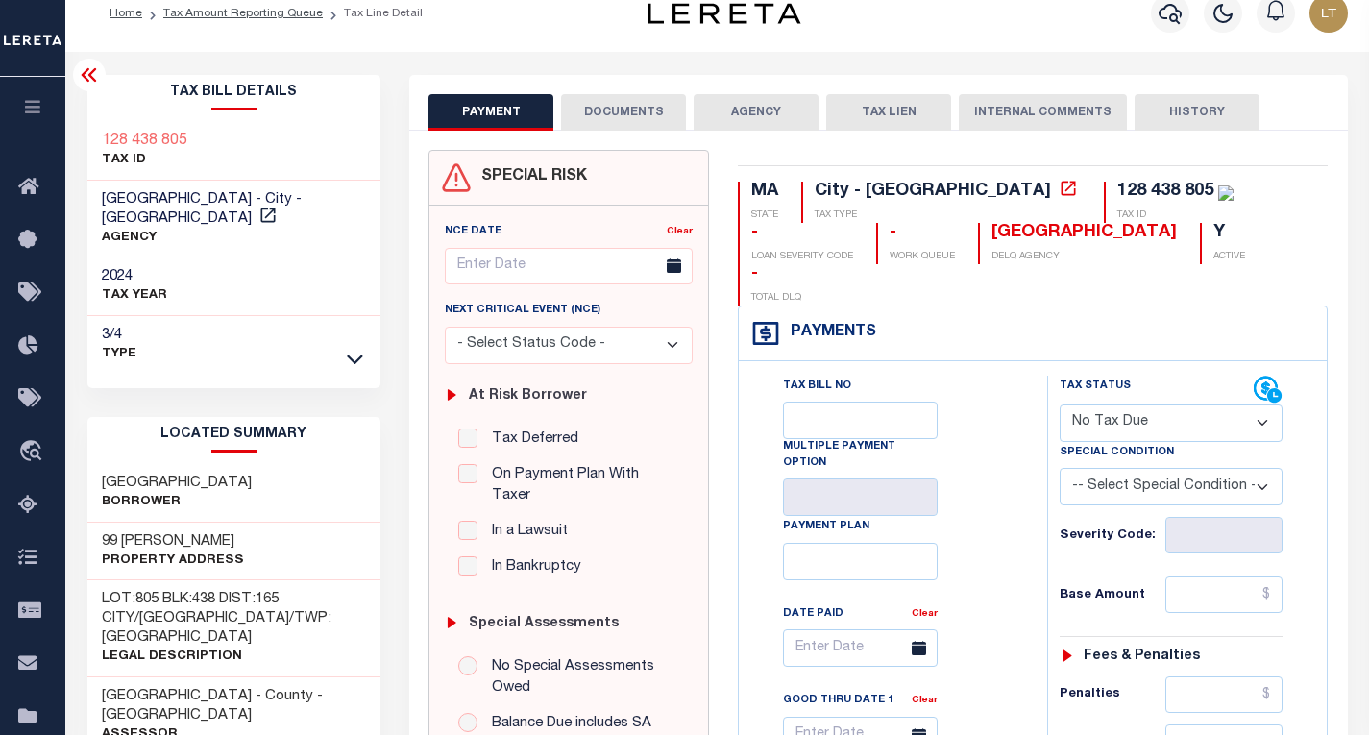
scroll to position [0, 0]
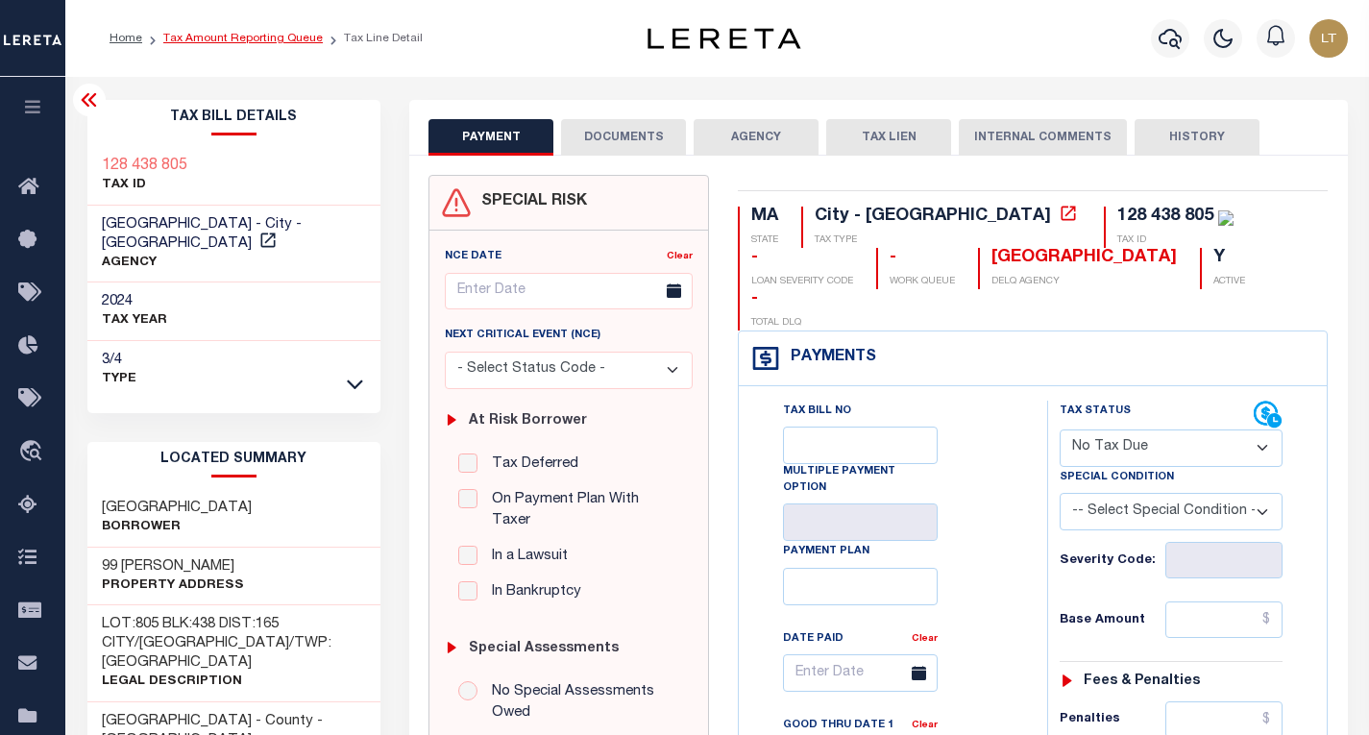
click at [220, 41] on link "Tax Amount Reporting Queue" at bounding box center [242, 39] width 159 height 12
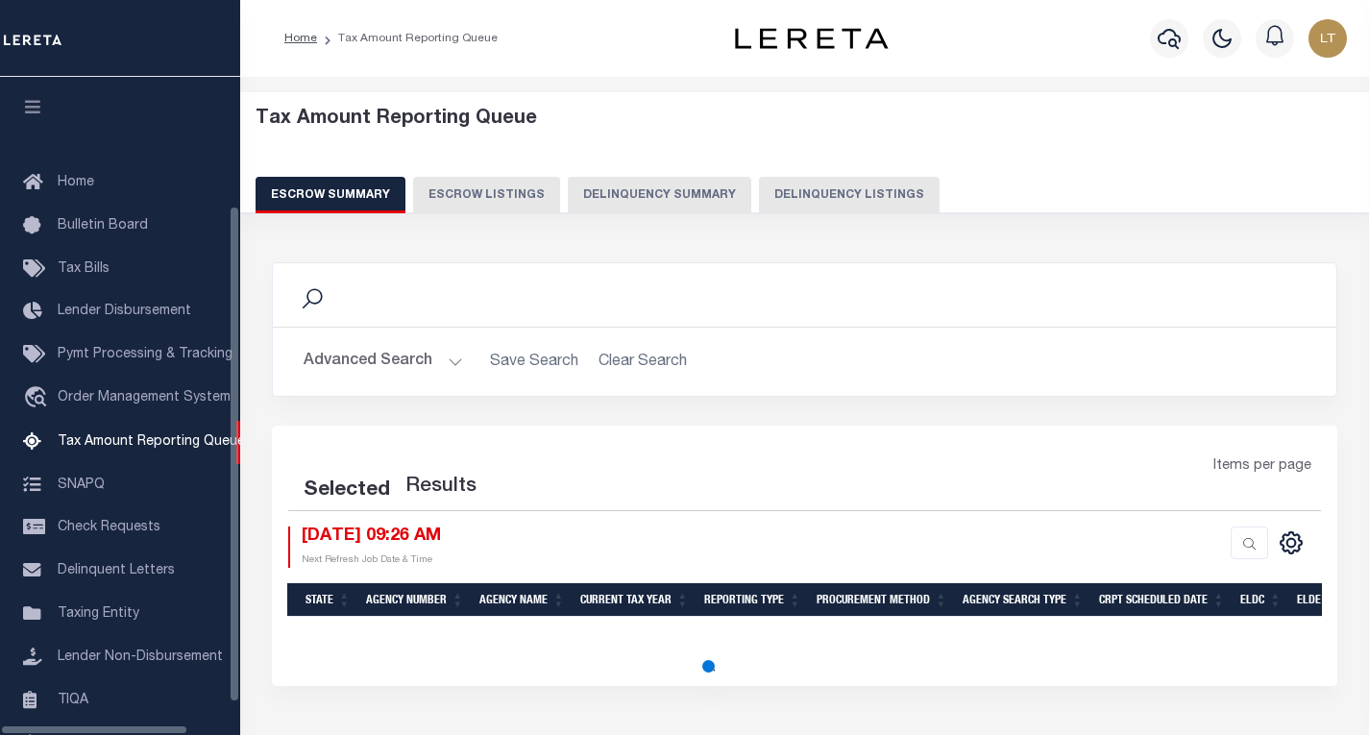
select select "100"
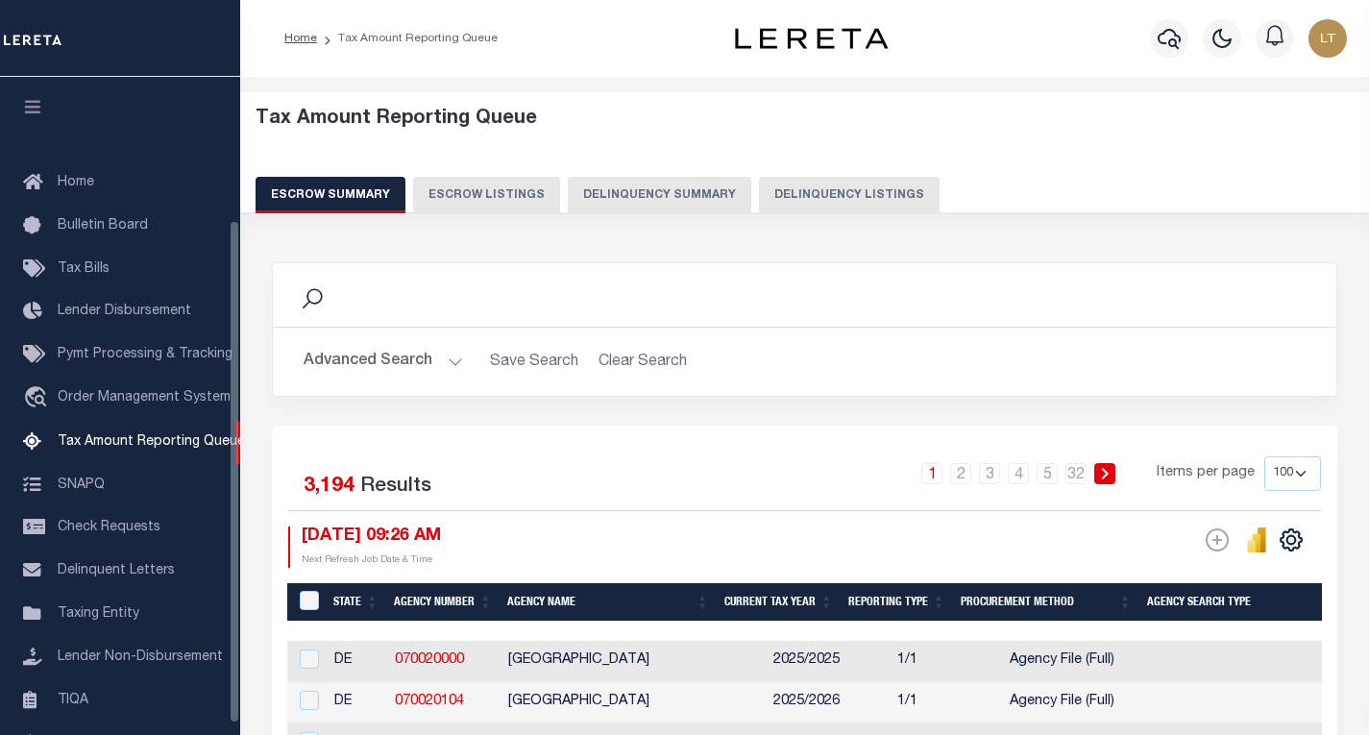
scroll to position [186, 0]
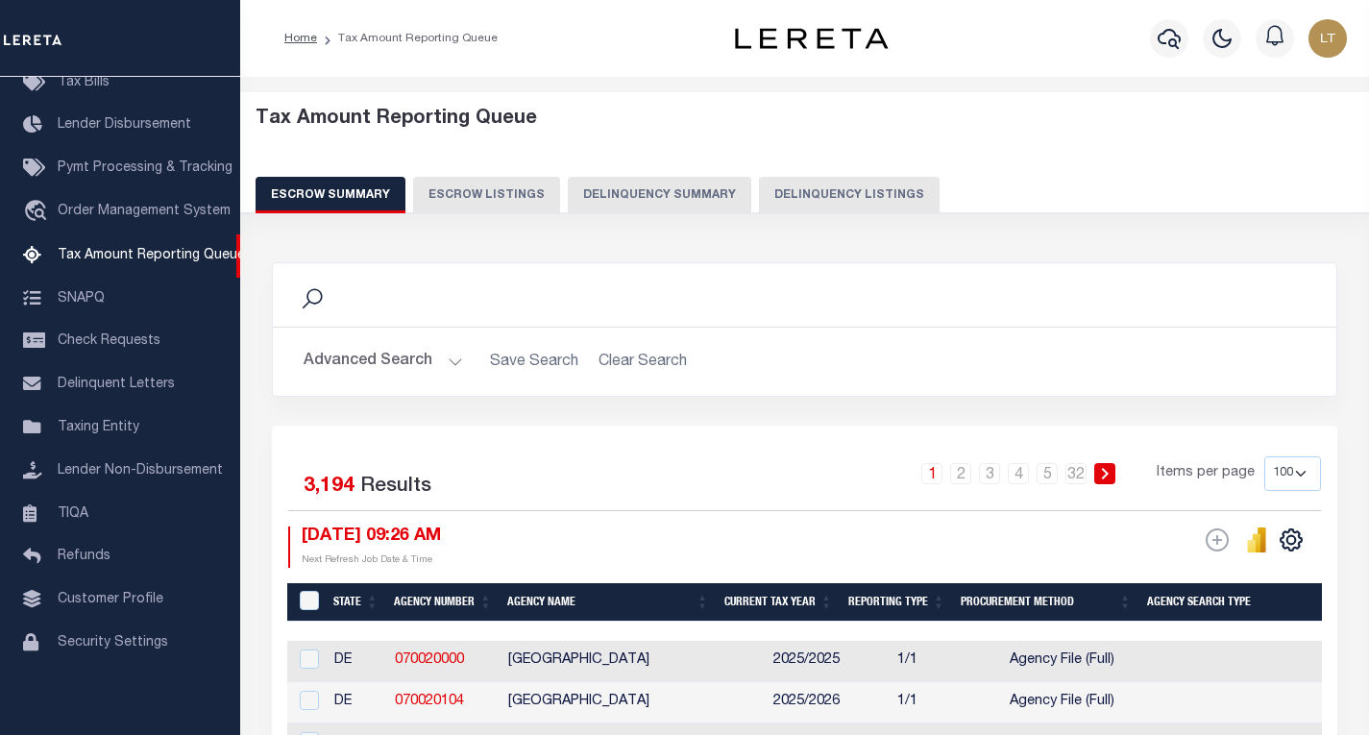
click at [865, 180] on button "Delinquency Listings" at bounding box center [849, 195] width 181 height 37
select select "100"
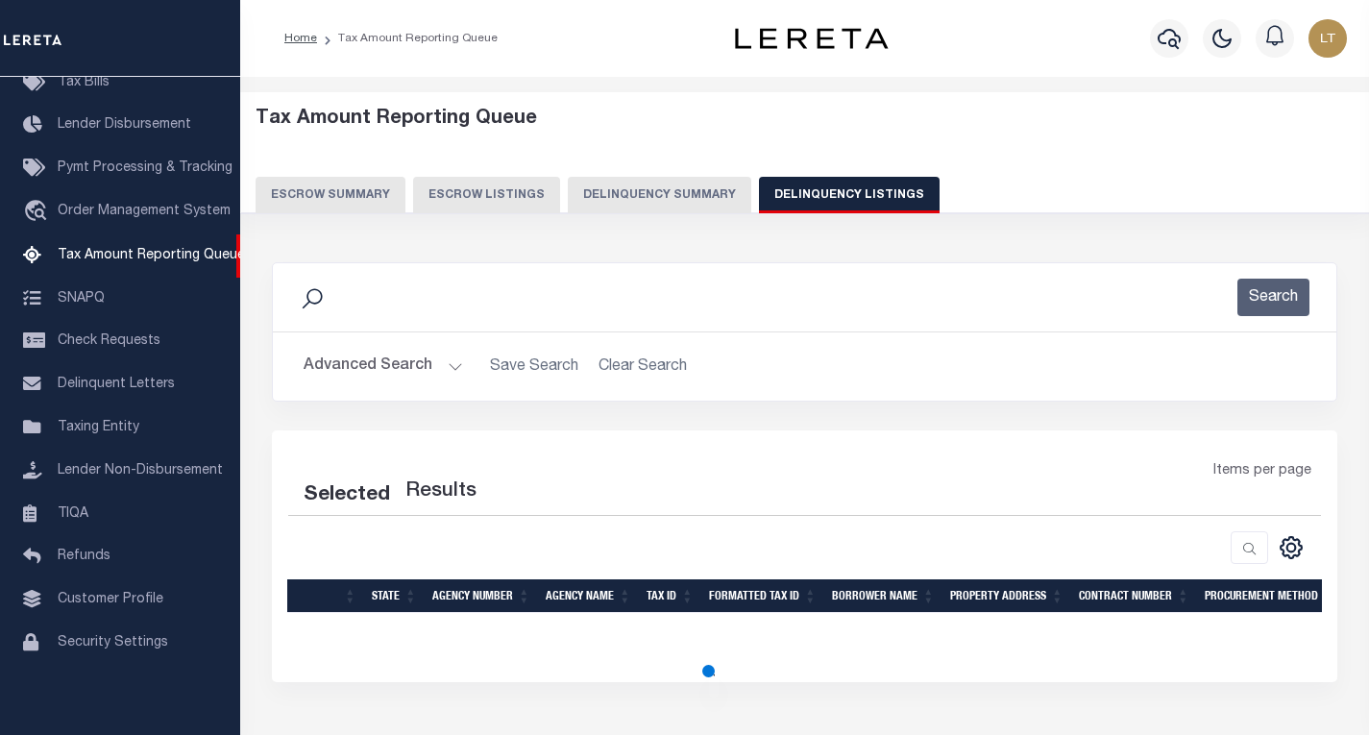
select select "100"
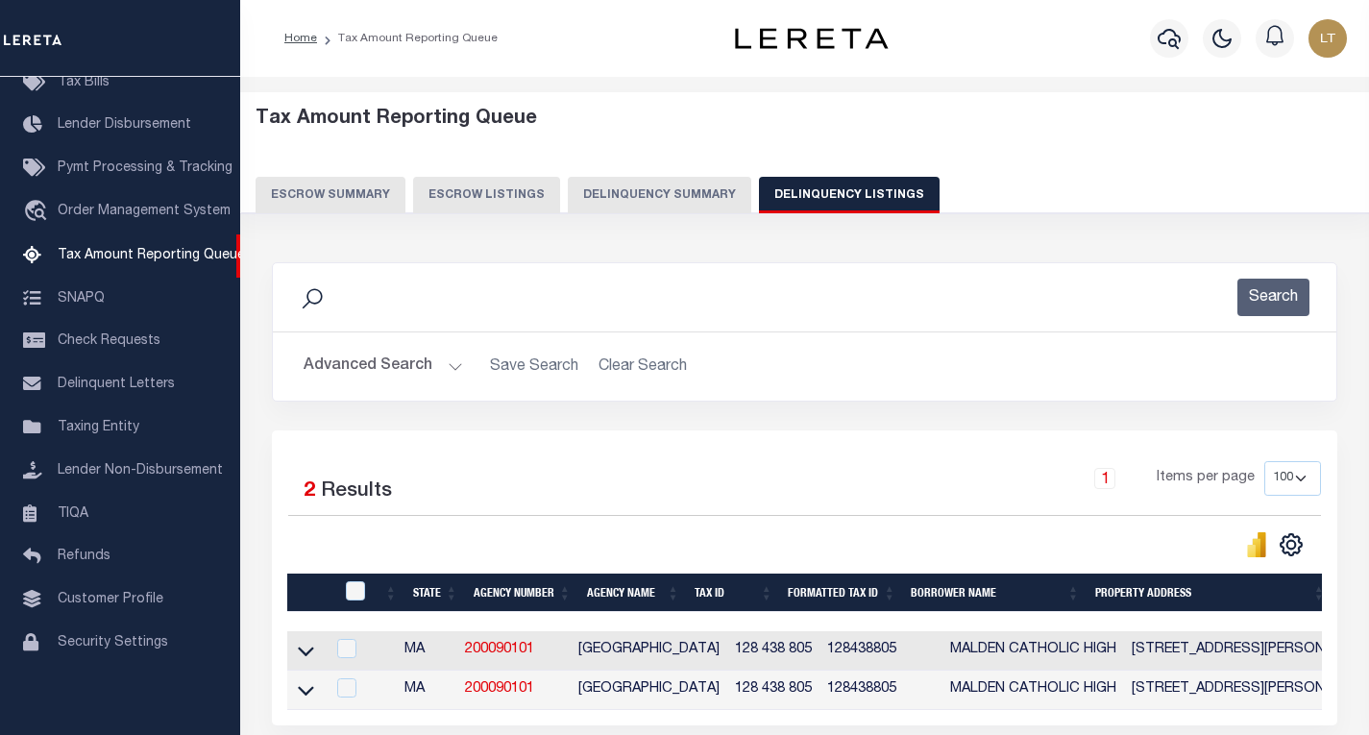
click at [388, 356] on button "Advanced Search" at bounding box center [383, 366] width 159 height 37
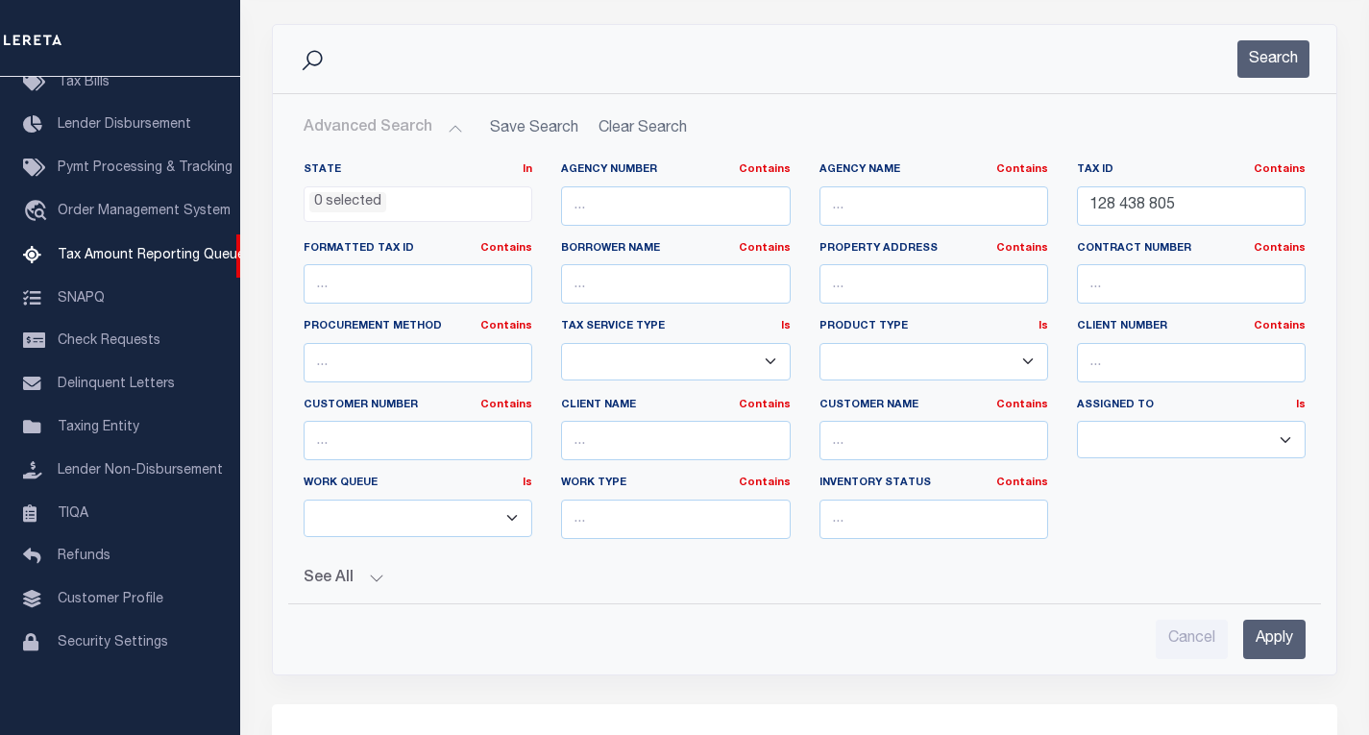
scroll to position [288, 0]
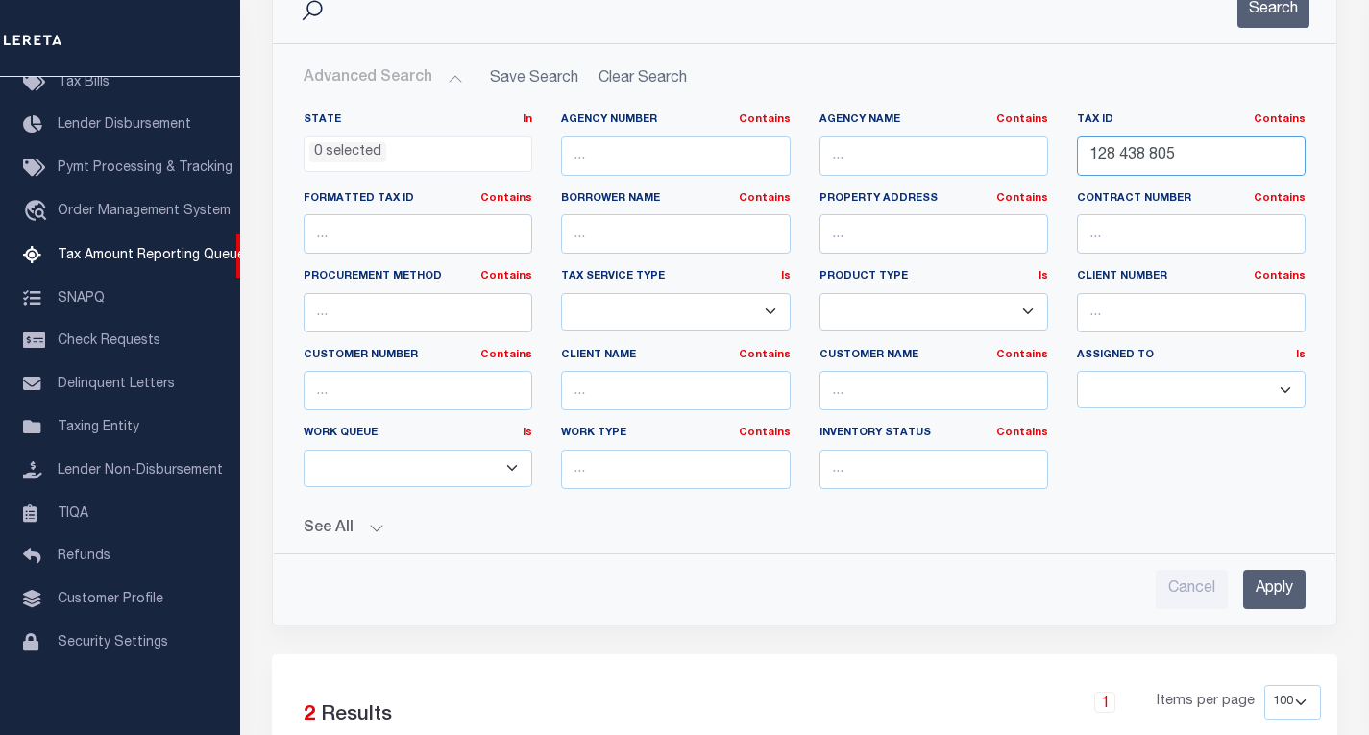
drag, startPoint x: 1219, startPoint y: 167, endPoint x: 967, endPoint y: 181, distance: 253.0
click at [967, 181] on div "State In In AK AL AR AZ CA CO CT DC DE FL GA GU HI IA ID IL IN KS KY LA MA MD M…" at bounding box center [804, 308] width 1031 height 392
paste input "34 0 4"
type input "34 0 4"
click at [1284, 16] on button "Search" at bounding box center [1273, 8] width 72 height 37
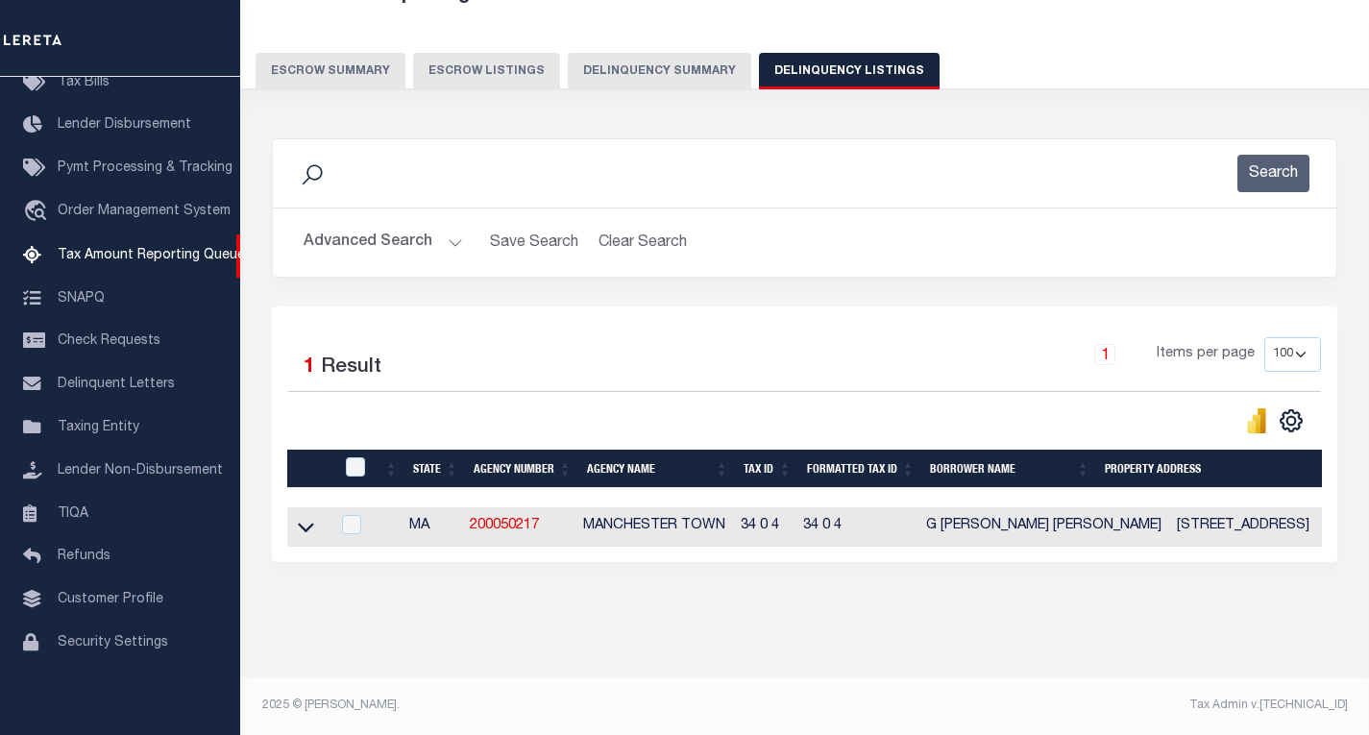
scroll to position [140, 0]
drag, startPoint x: 304, startPoint y: 517, endPoint x: 350, endPoint y: 497, distance: 50.3
click at [304, 524] on icon at bounding box center [306, 529] width 16 height 10
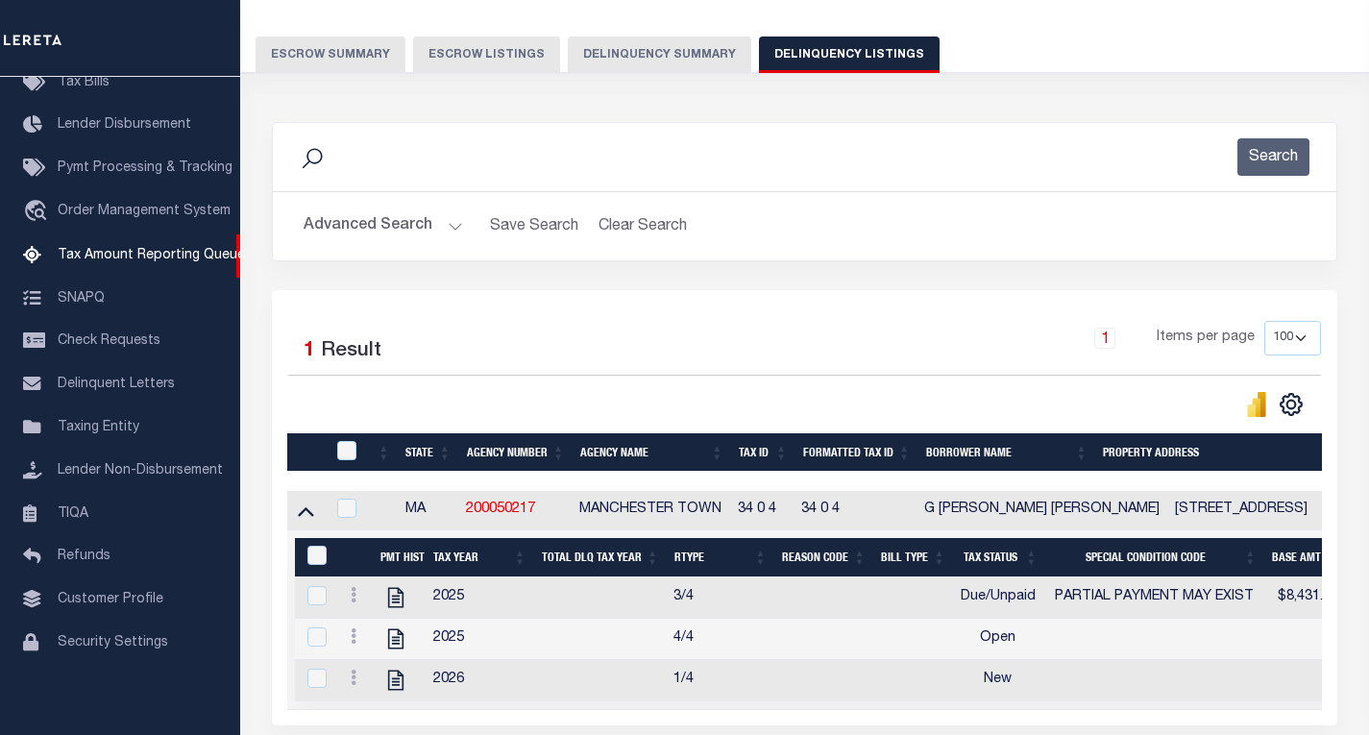
scroll to position [236, 0]
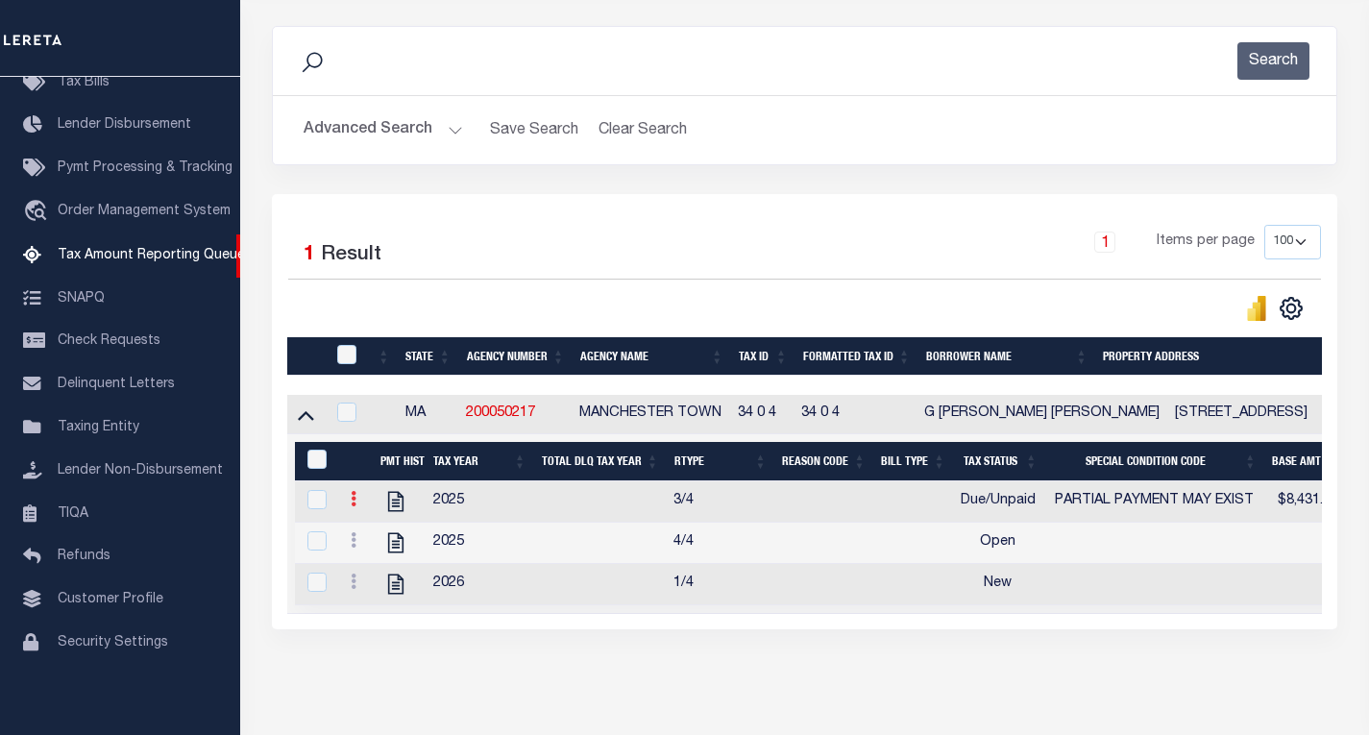
click at [350, 508] on link at bounding box center [353, 501] width 21 height 15
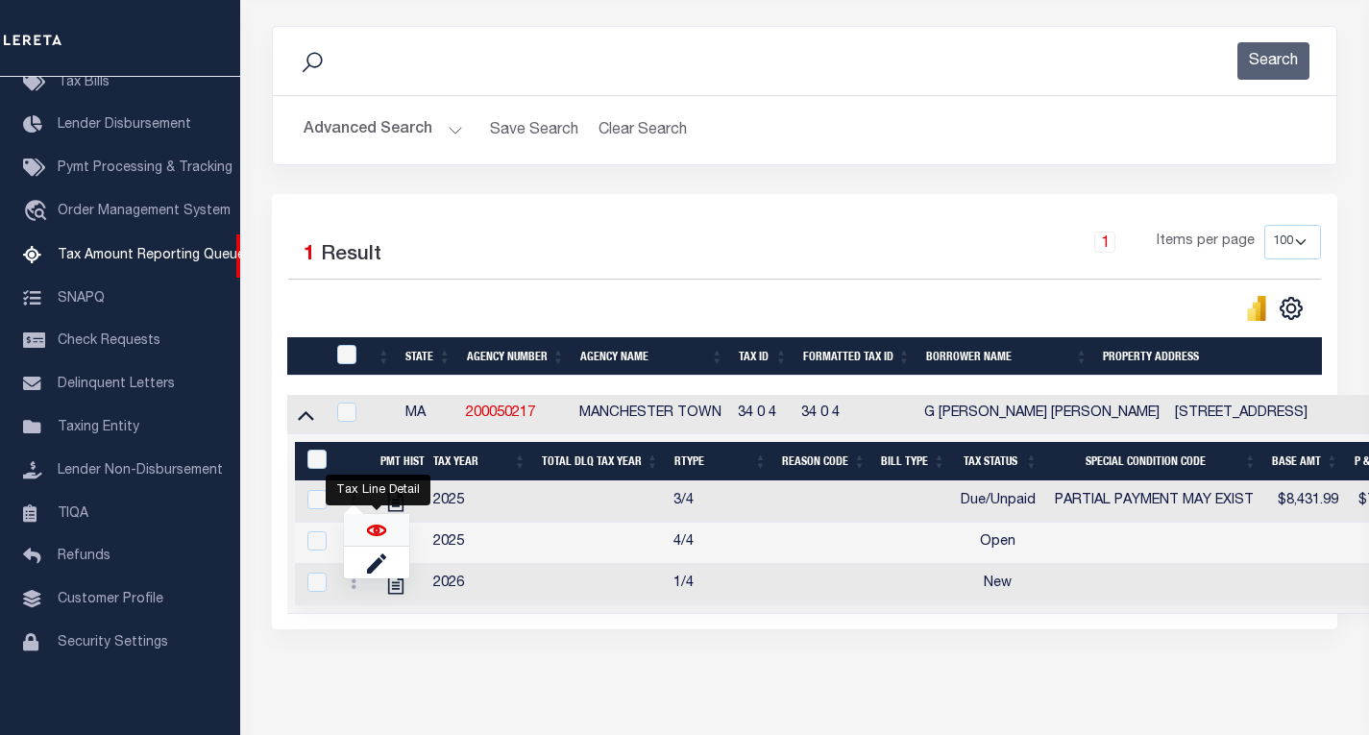
click at [372, 536] on img "" at bounding box center [376, 530] width 19 height 19
checkbox input "true"
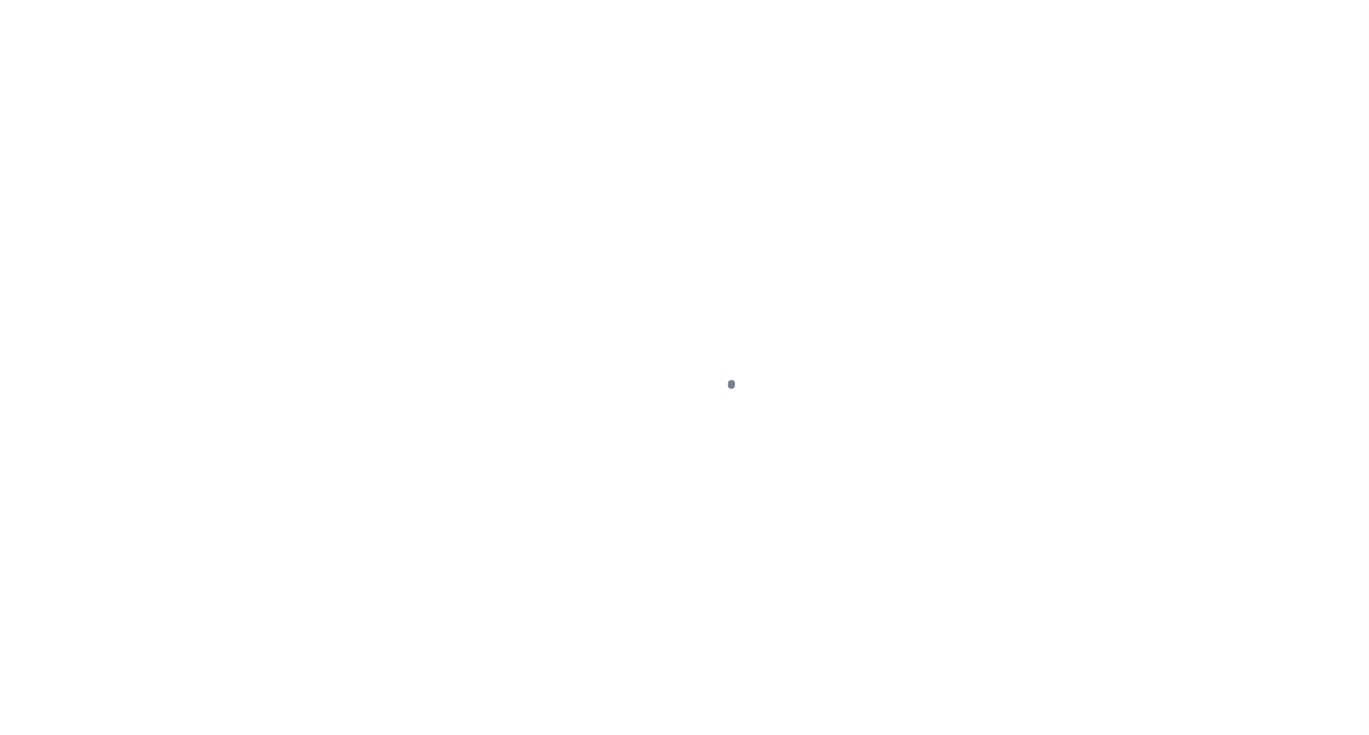
select select "DUE"
select select "15"
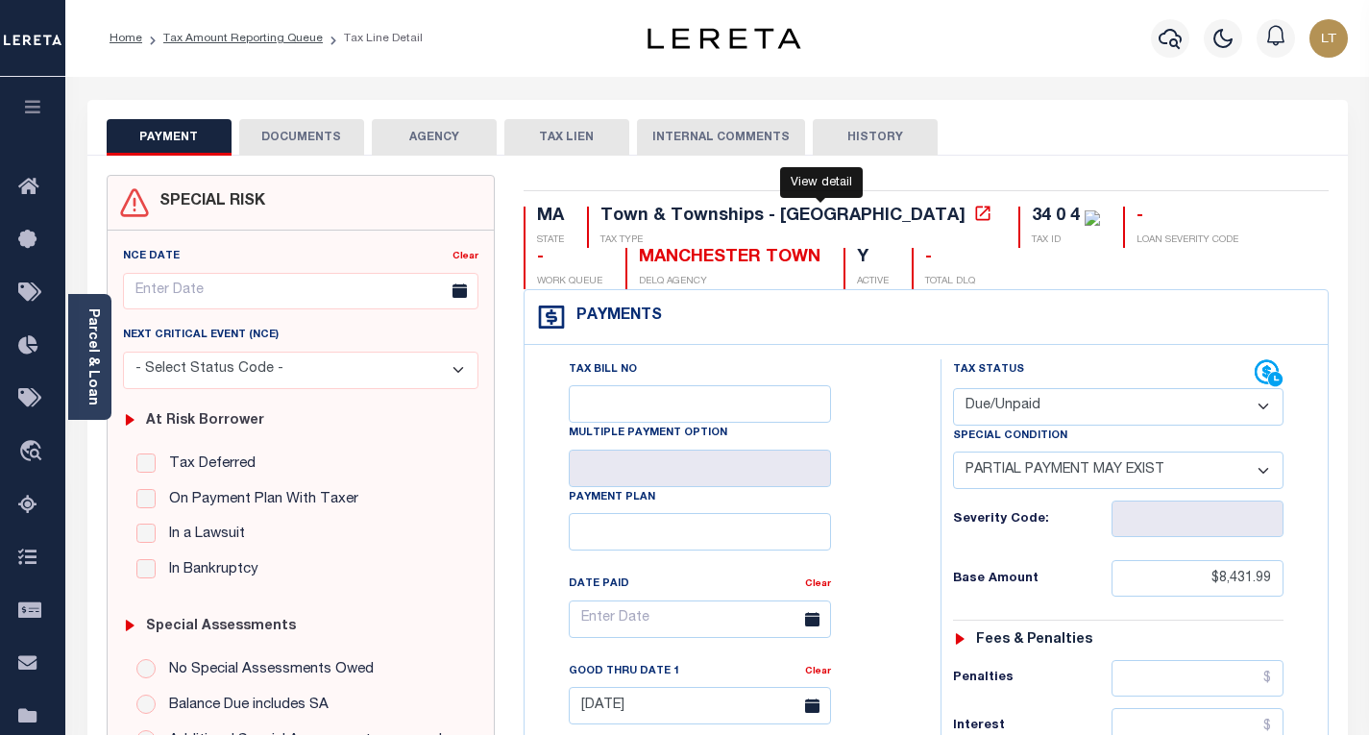
click at [973, 208] on icon at bounding box center [982, 213] width 19 height 19
click at [327, 131] on button "DOCUMENTS" at bounding box center [301, 137] width 125 height 37
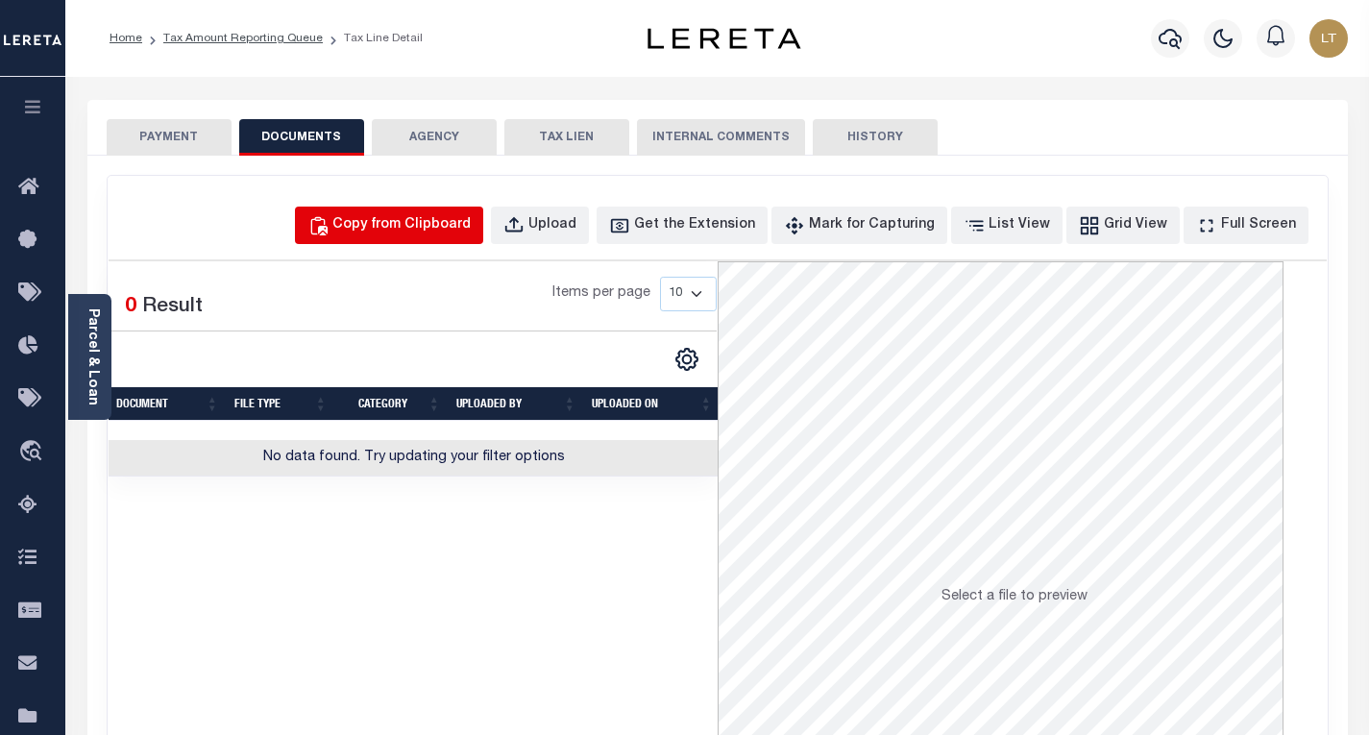
click at [448, 233] on div "Copy from Clipboard" at bounding box center [401, 225] width 138 height 21
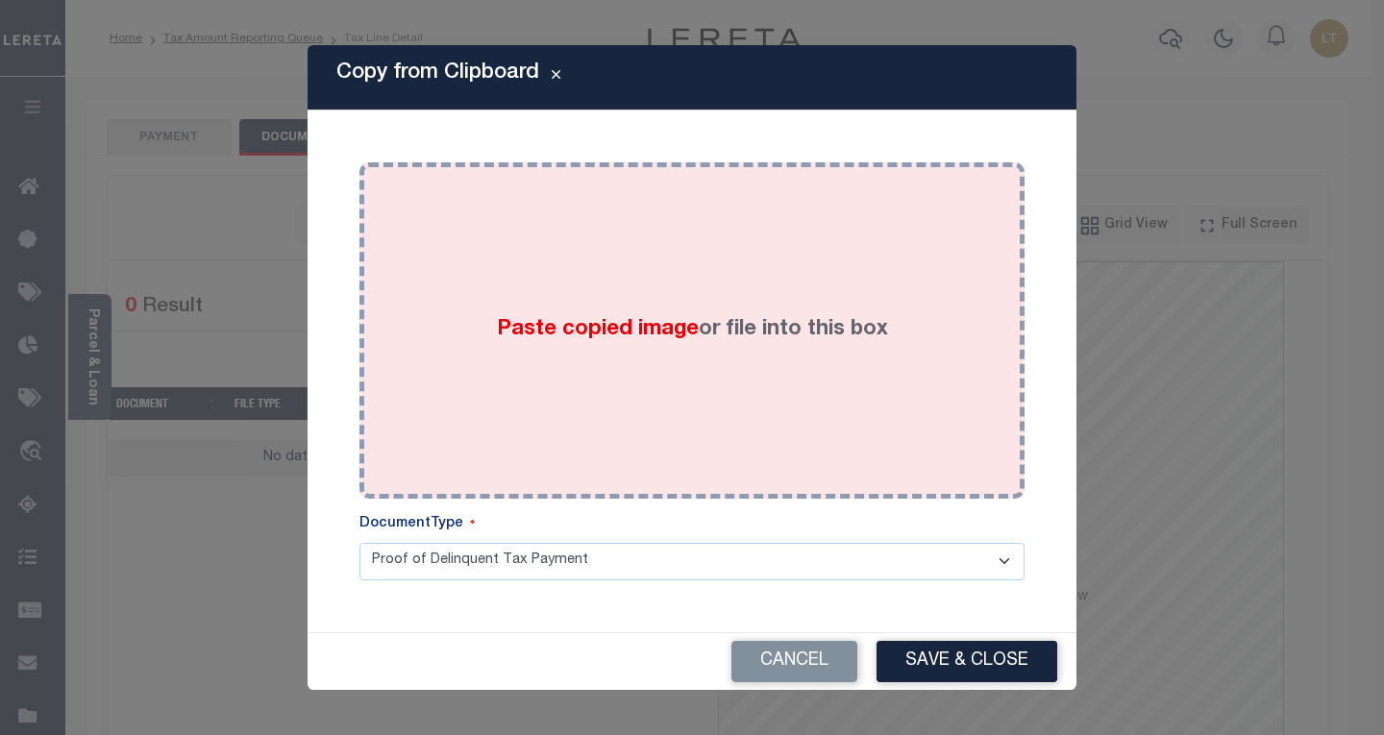
click at [499, 319] on span "Paste copied image" at bounding box center [598, 329] width 202 height 21
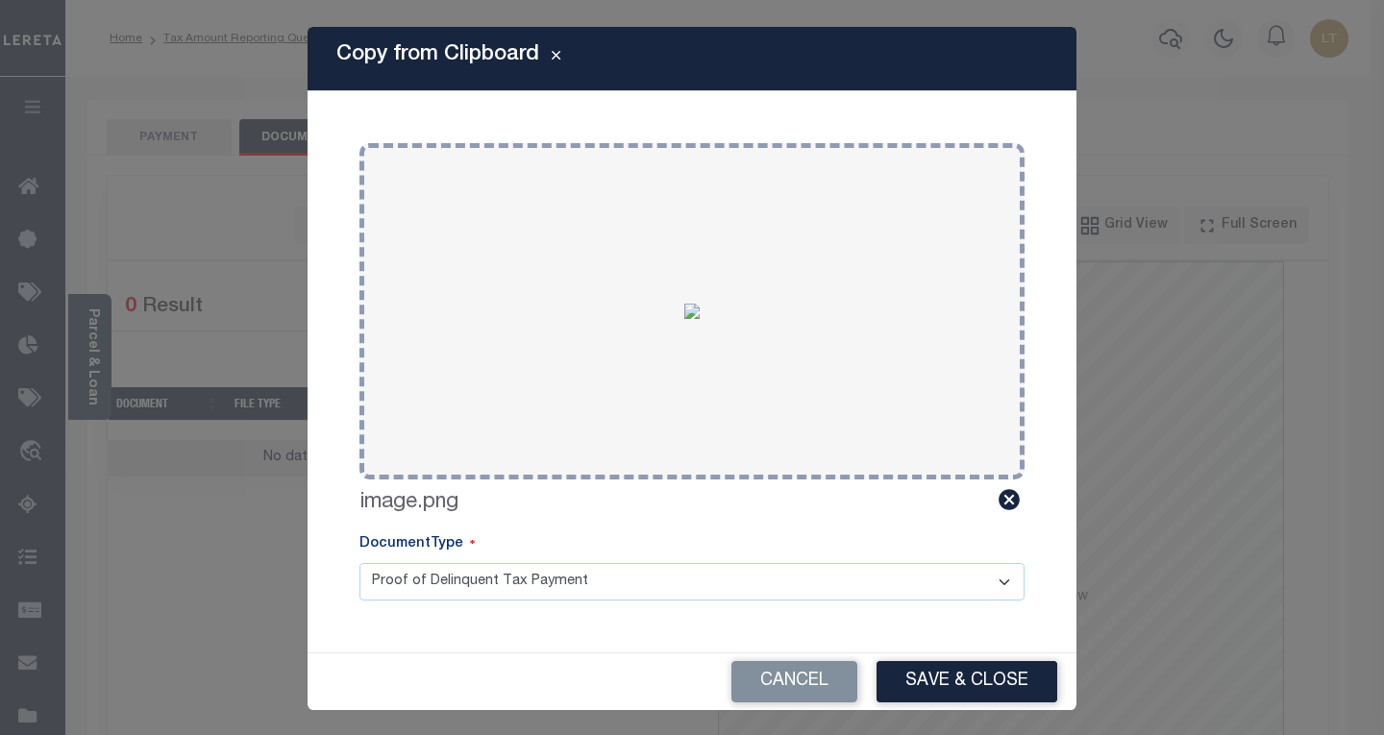
click at [920, 684] on button "Save & Close" at bounding box center [966, 681] width 181 height 41
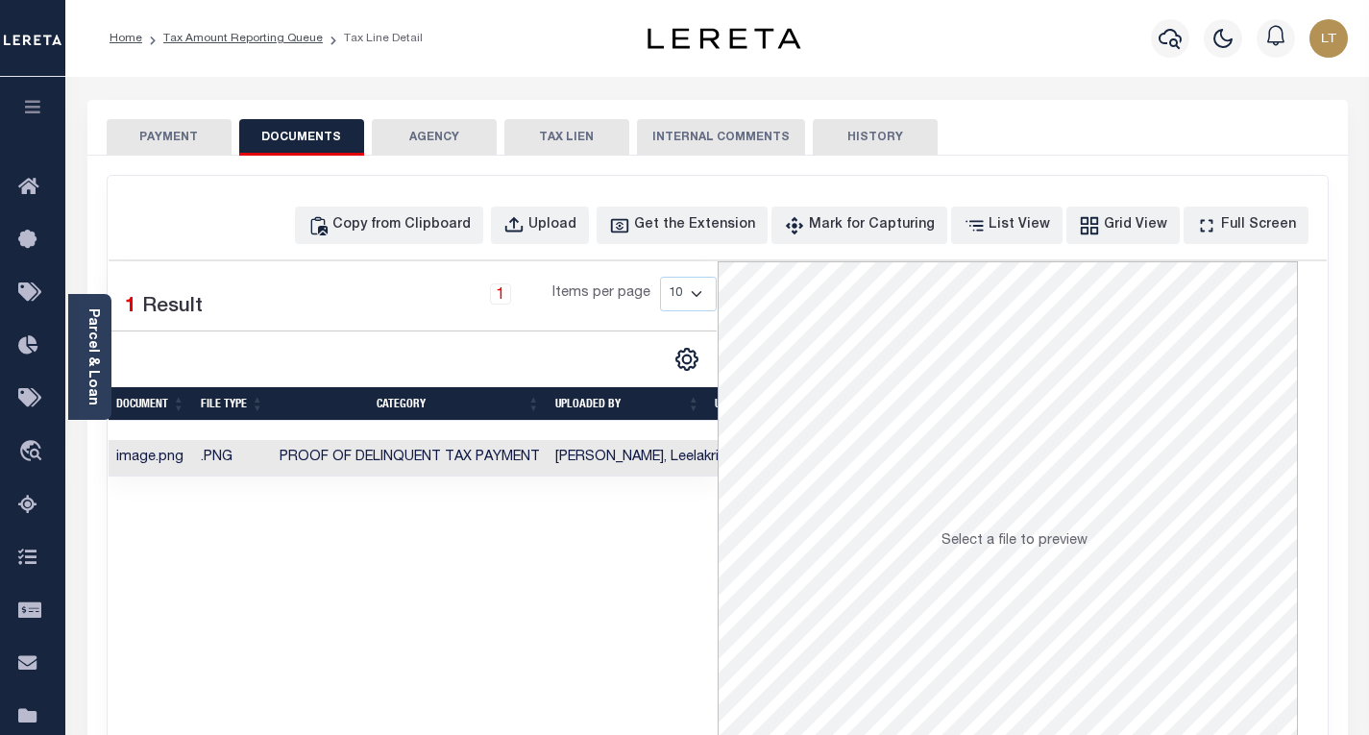
click at [181, 142] on button "PAYMENT" at bounding box center [169, 137] width 125 height 37
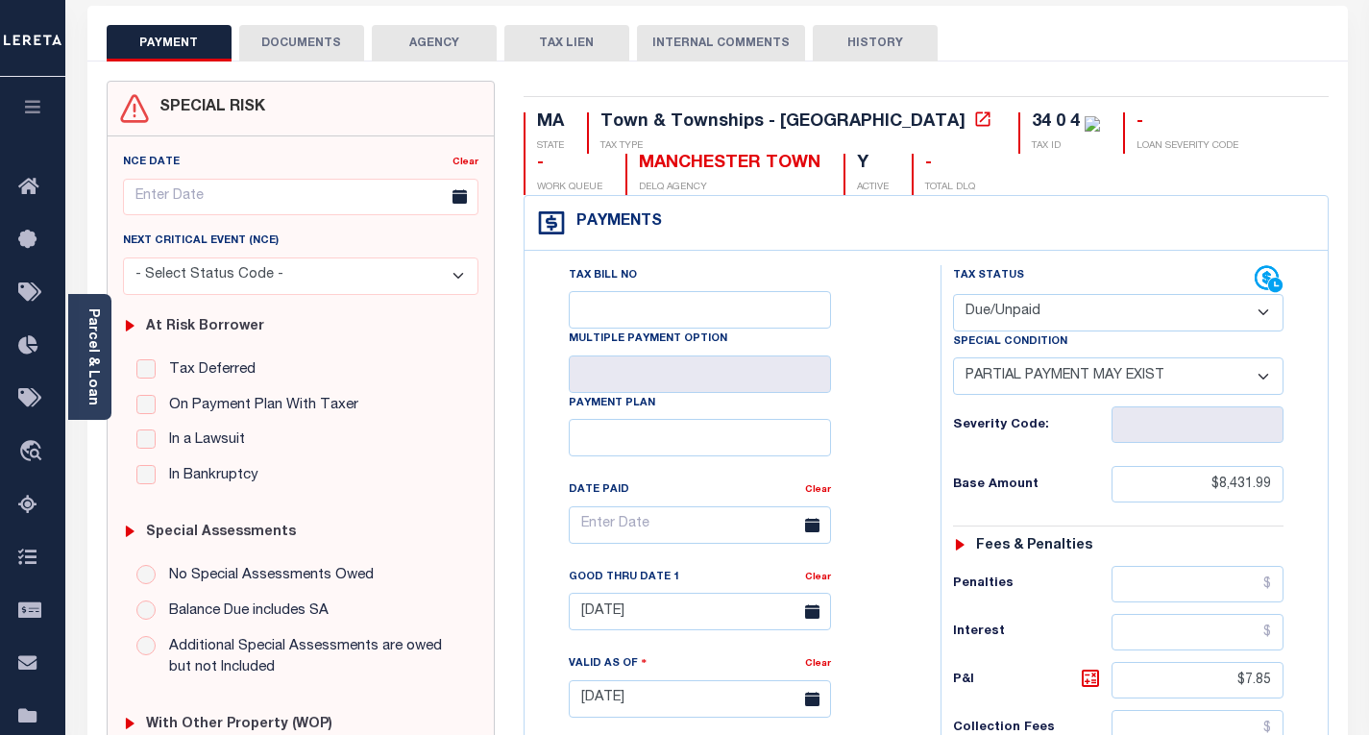
scroll to position [96, 0]
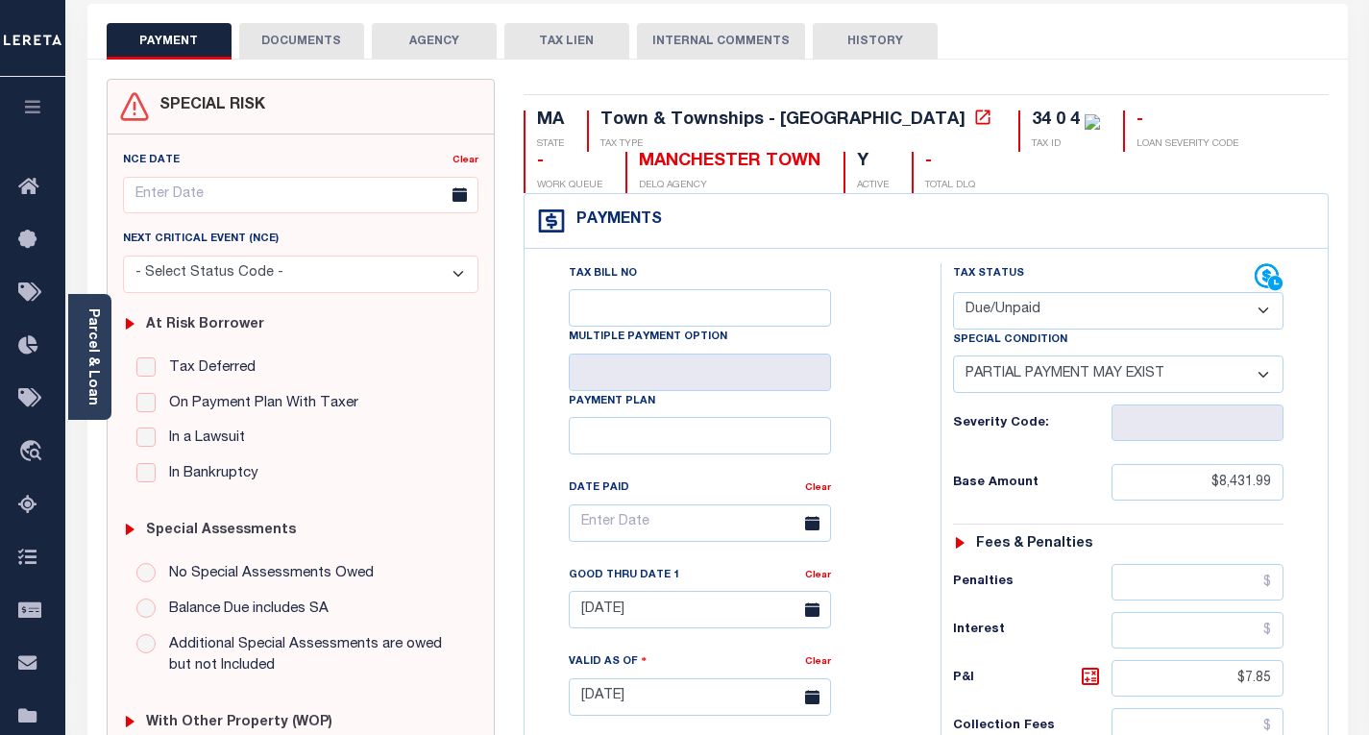
click at [1004, 306] on select "- Select Status Code - Open Due/Unpaid Paid Incomplete No Tax Due Internal Refu…" at bounding box center [1118, 310] width 331 height 37
select select "PYD"
click at [953, 293] on select "- Select Status Code - Open Due/Unpaid Paid Incomplete No Tax Due Internal Refu…" at bounding box center [1118, 310] width 331 height 37
select select "0"
type input "[DATE]"
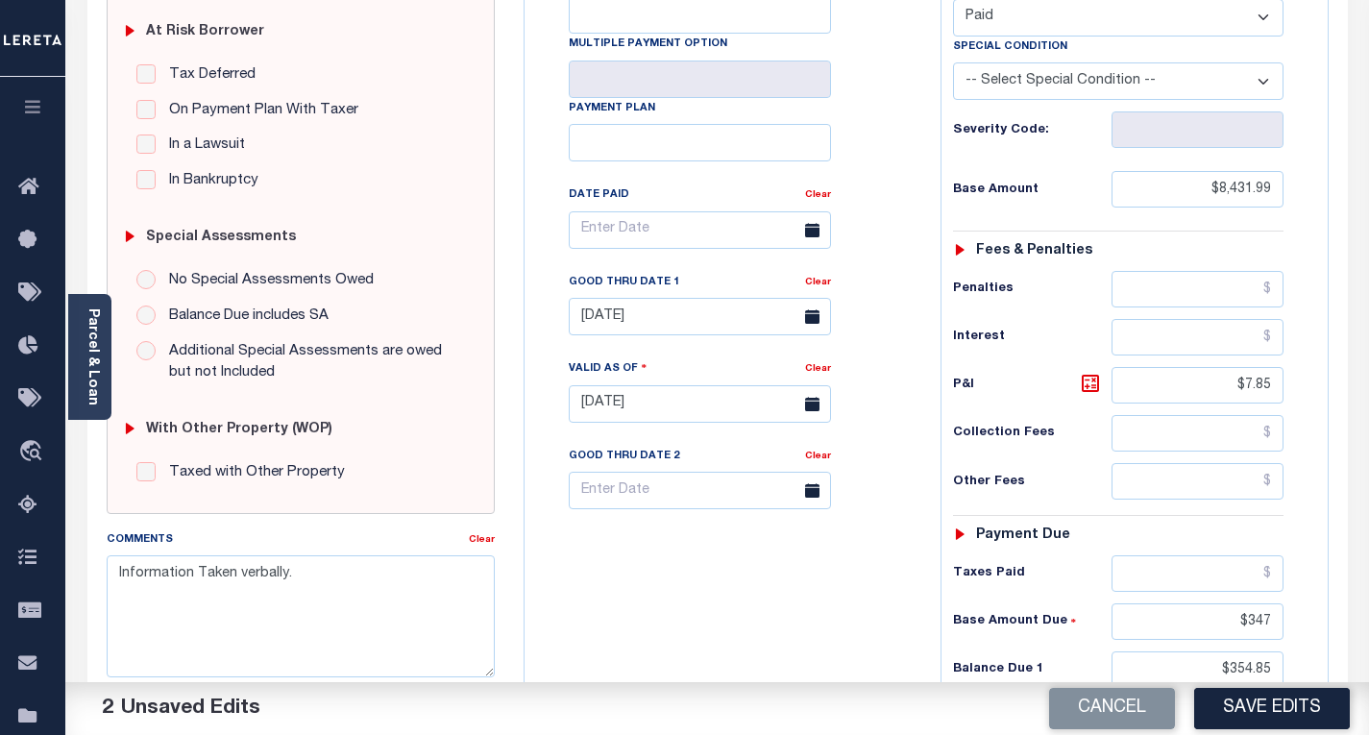
scroll to position [384, 0]
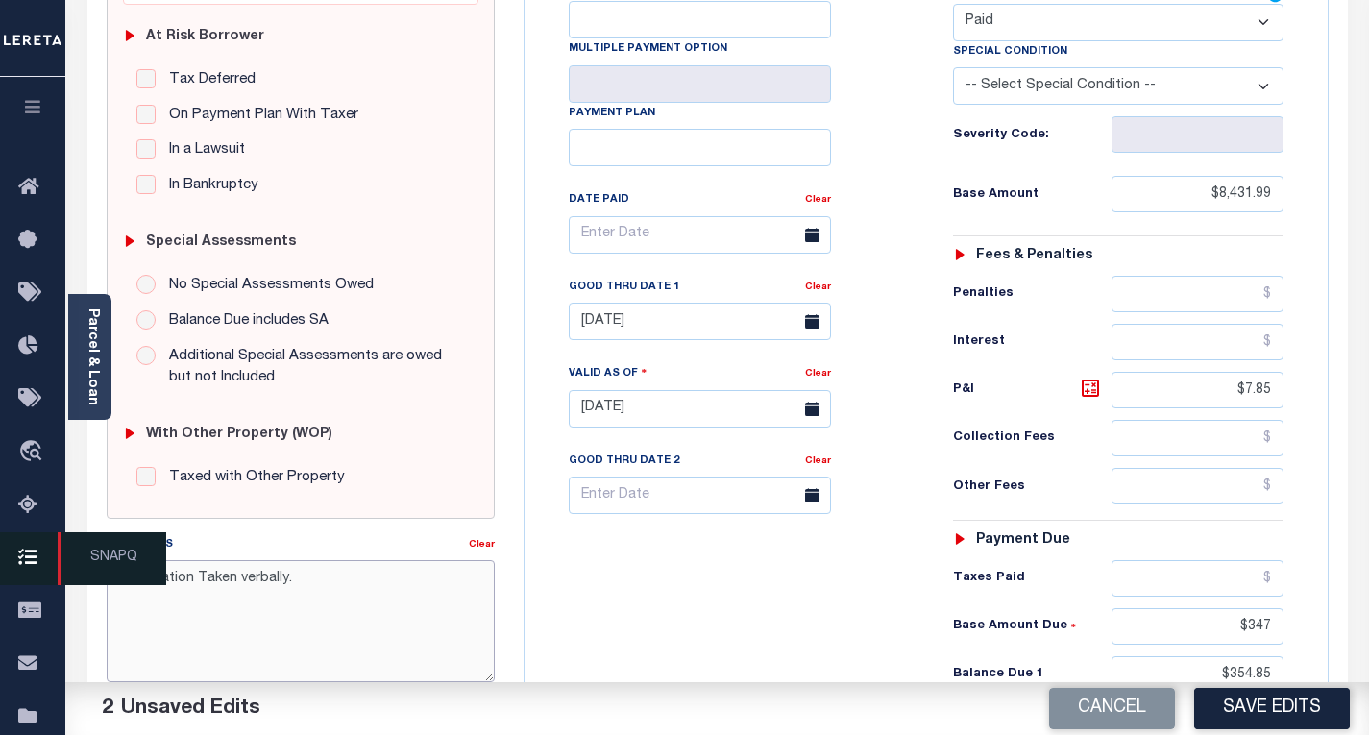
drag, startPoint x: 291, startPoint y: 586, endPoint x: 42, endPoint y: 566, distance: 249.7
click at [42, 566] on div "Home Tax Amount Reporting Queue Tax Line Detail Profile" at bounding box center [684, 341] width 1369 height 1451
drag, startPoint x: 1277, startPoint y: 205, endPoint x: 1164, endPoint y: 180, distance: 116.1
click at [1164, 180] on input "$8,431.99" at bounding box center [1198, 194] width 172 height 37
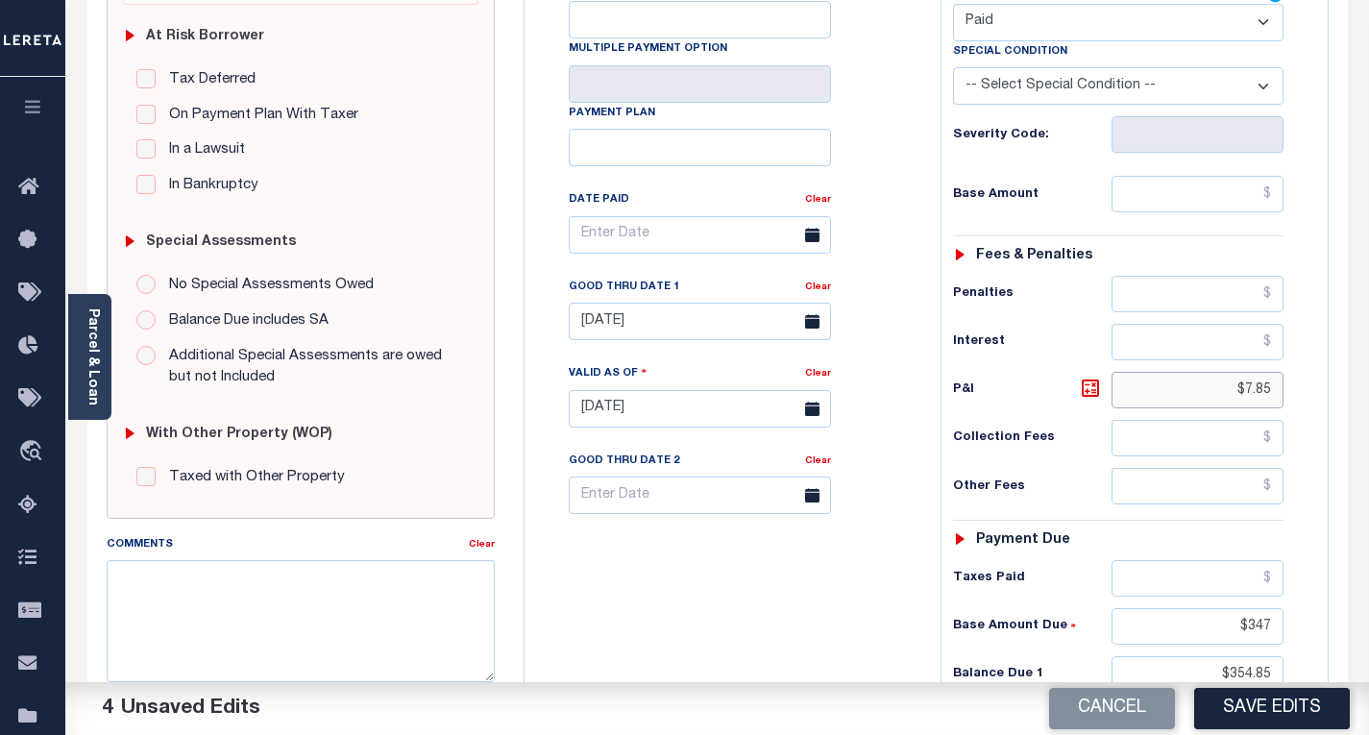
drag, startPoint x: 1268, startPoint y: 396, endPoint x: 1237, endPoint y: 390, distance: 32.2
click at [1237, 390] on input "$7.85" at bounding box center [1198, 390] width 172 height 37
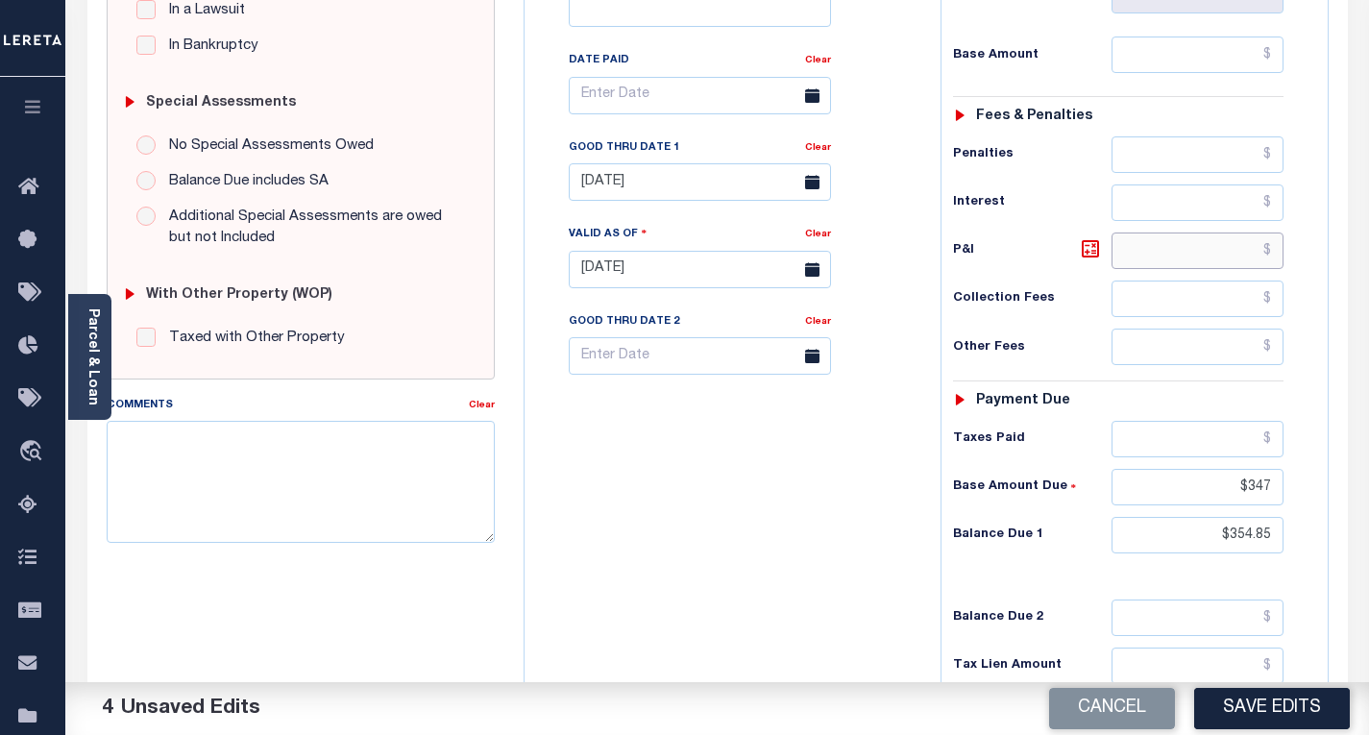
scroll to position [576, 0]
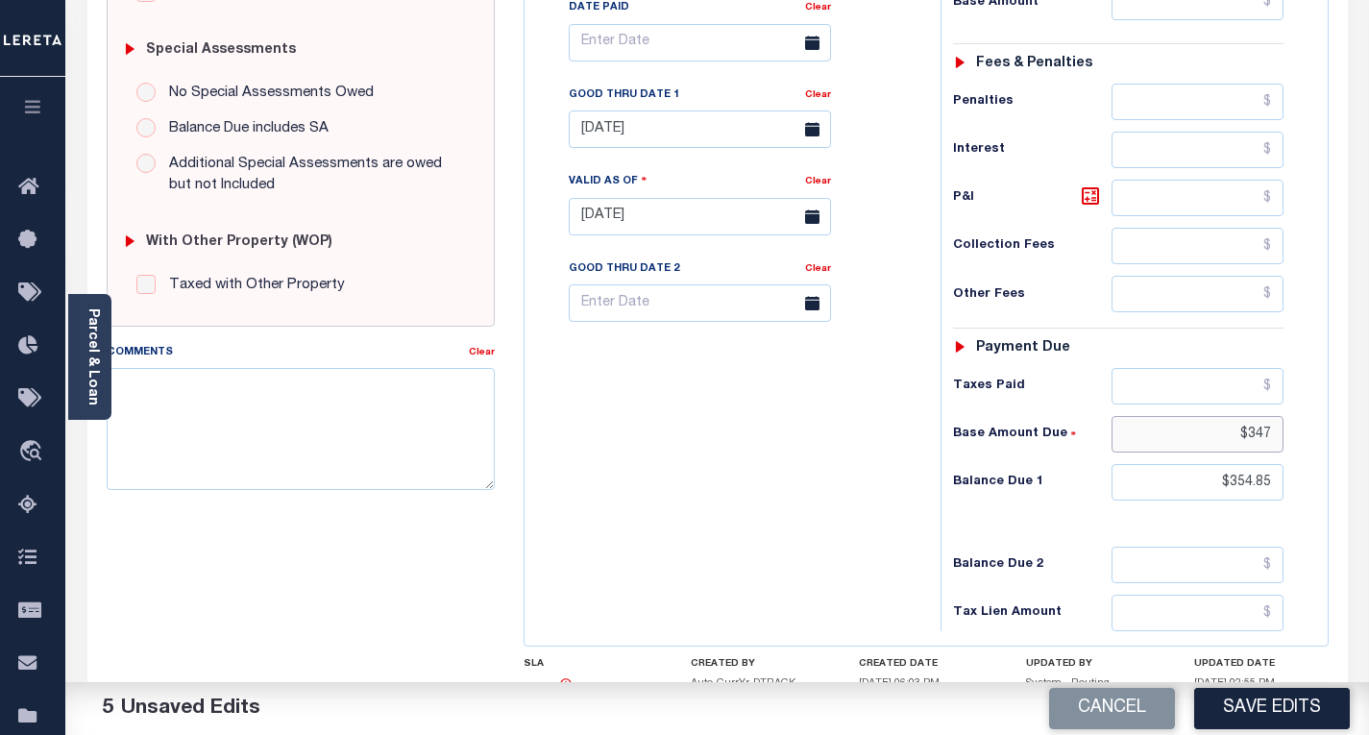
click at [1240, 437] on input "$347" at bounding box center [1198, 434] width 172 height 37
drag, startPoint x: 1275, startPoint y: 475, endPoint x: 1241, endPoint y: 478, distance: 33.8
click at [1241, 478] on input "$354.85" at bounding box center [1198, 482] width 172 height 37
type input "$"
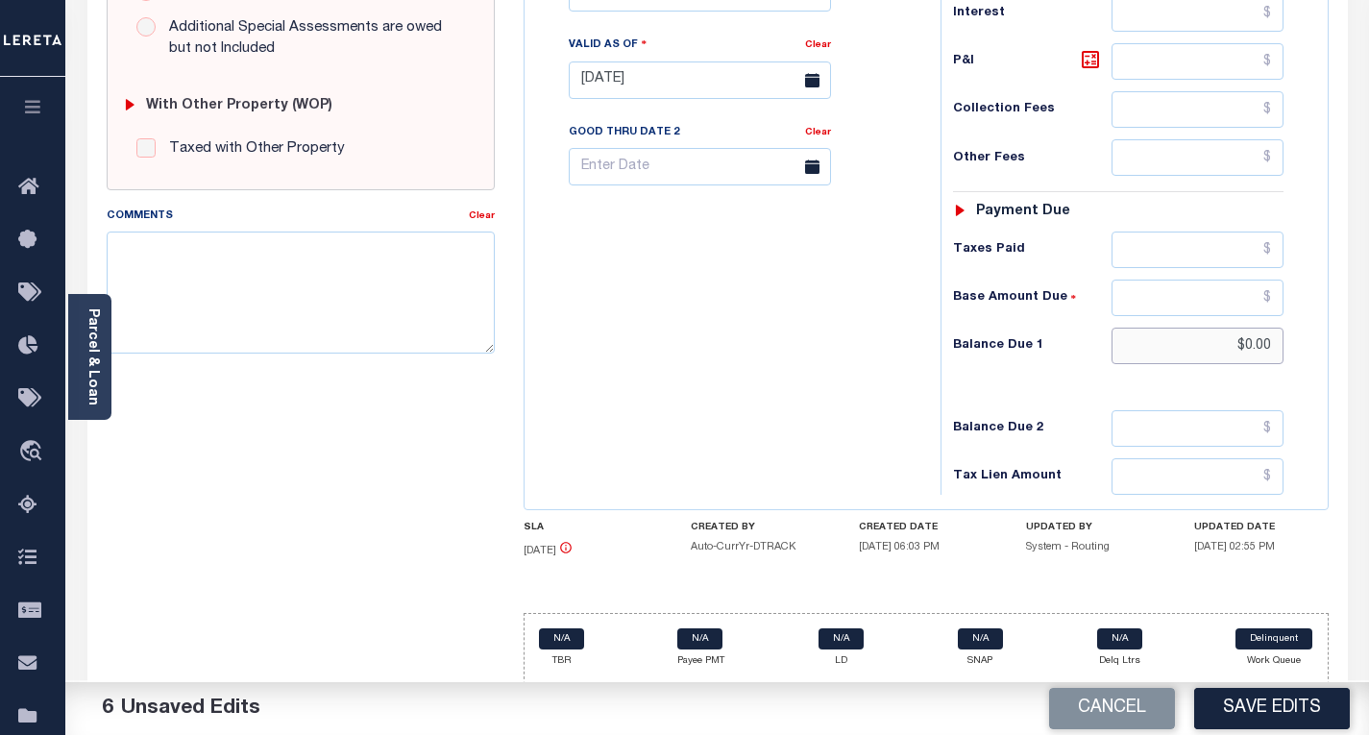
scroll to position [718, 0]
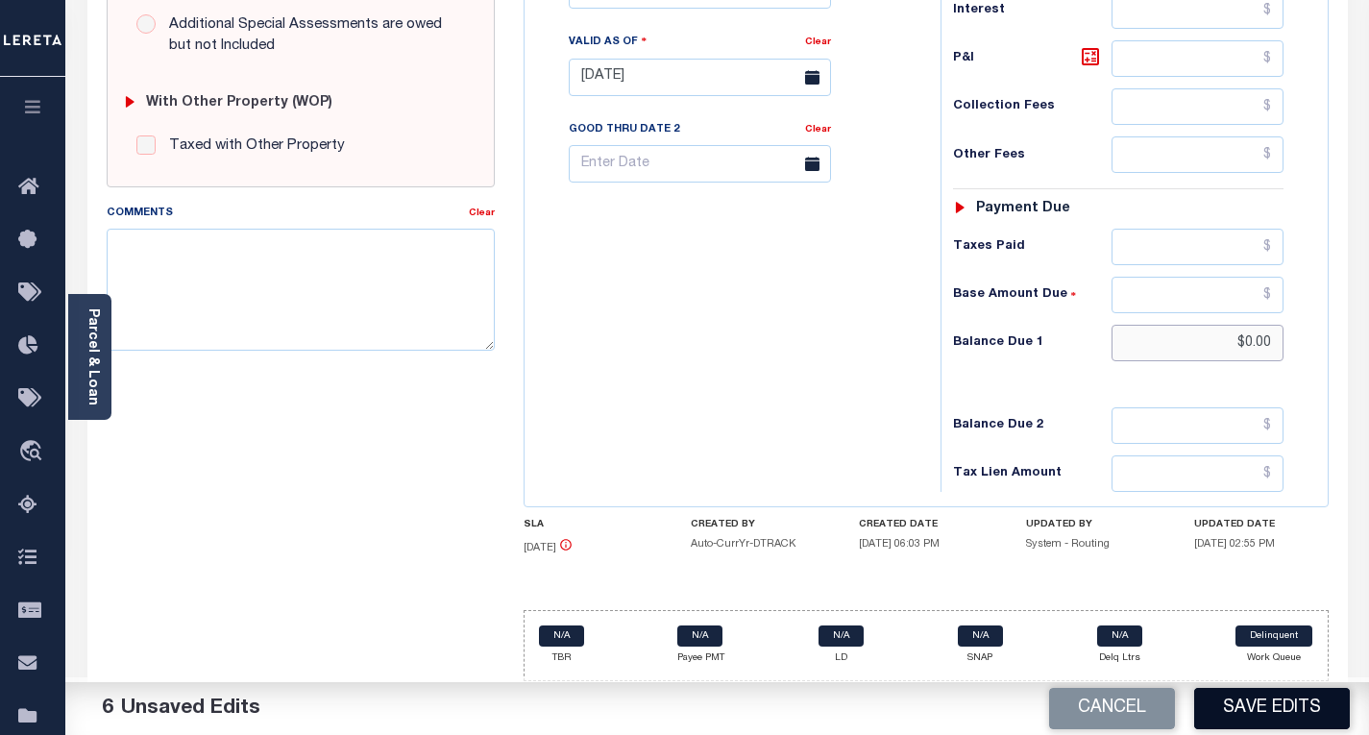
type input "$0.00"
click at [1262, 693] on button "Save Edits" at bounding box center [1272, 708] width 156 height 41
checkbox input "false"
type input "$0"
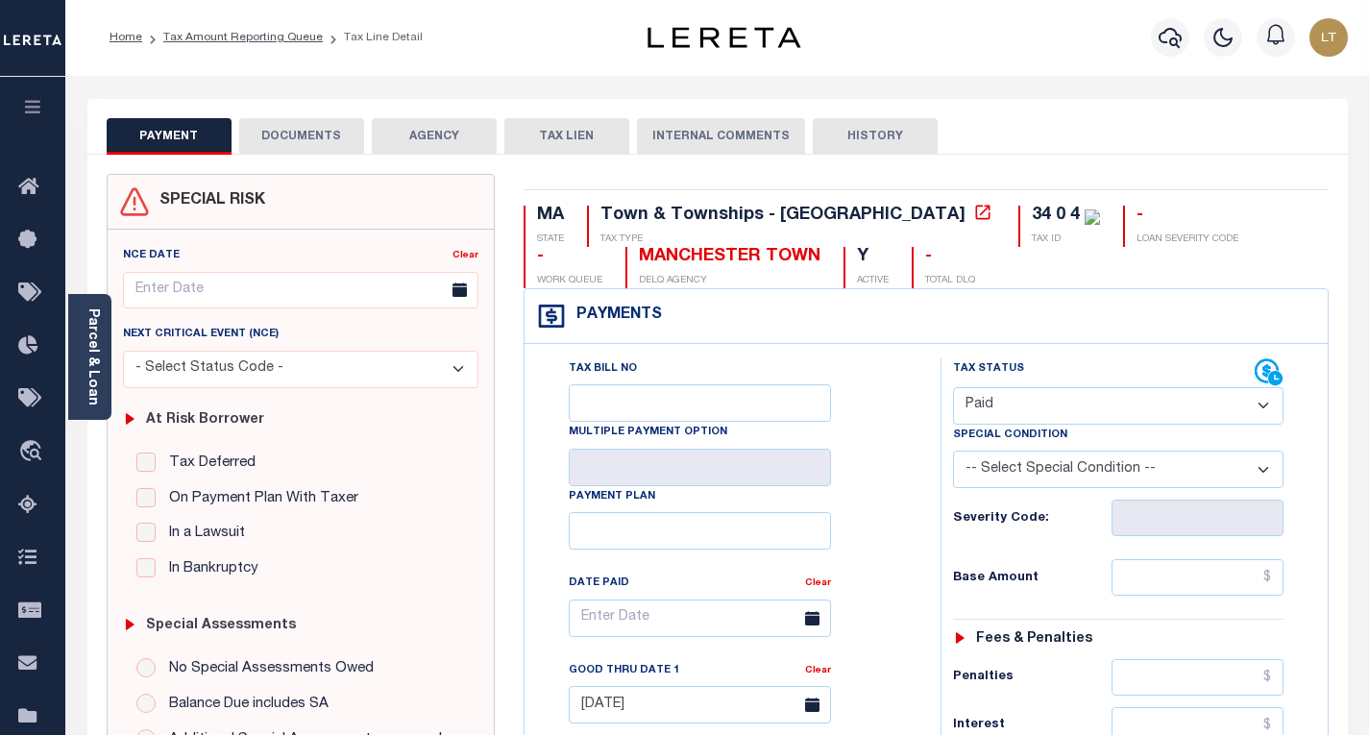
scroll to position [0, 0]
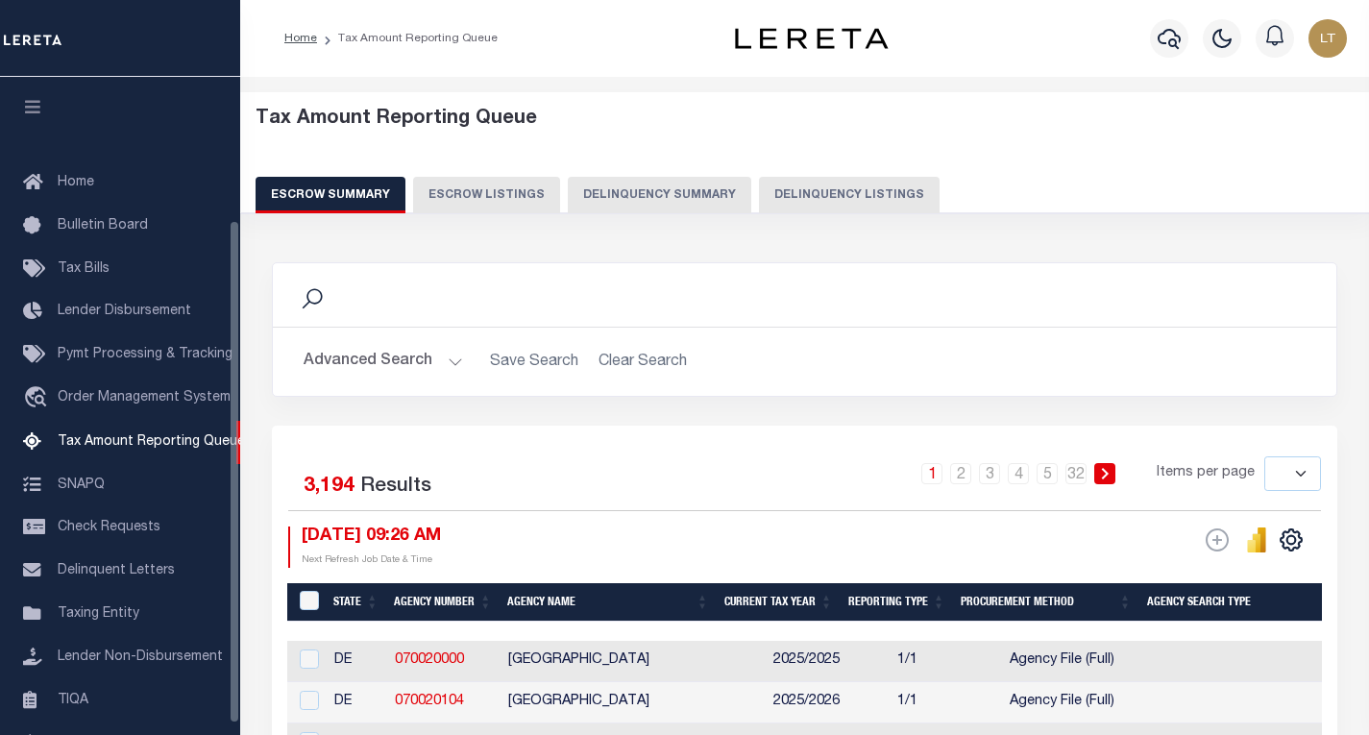
select select
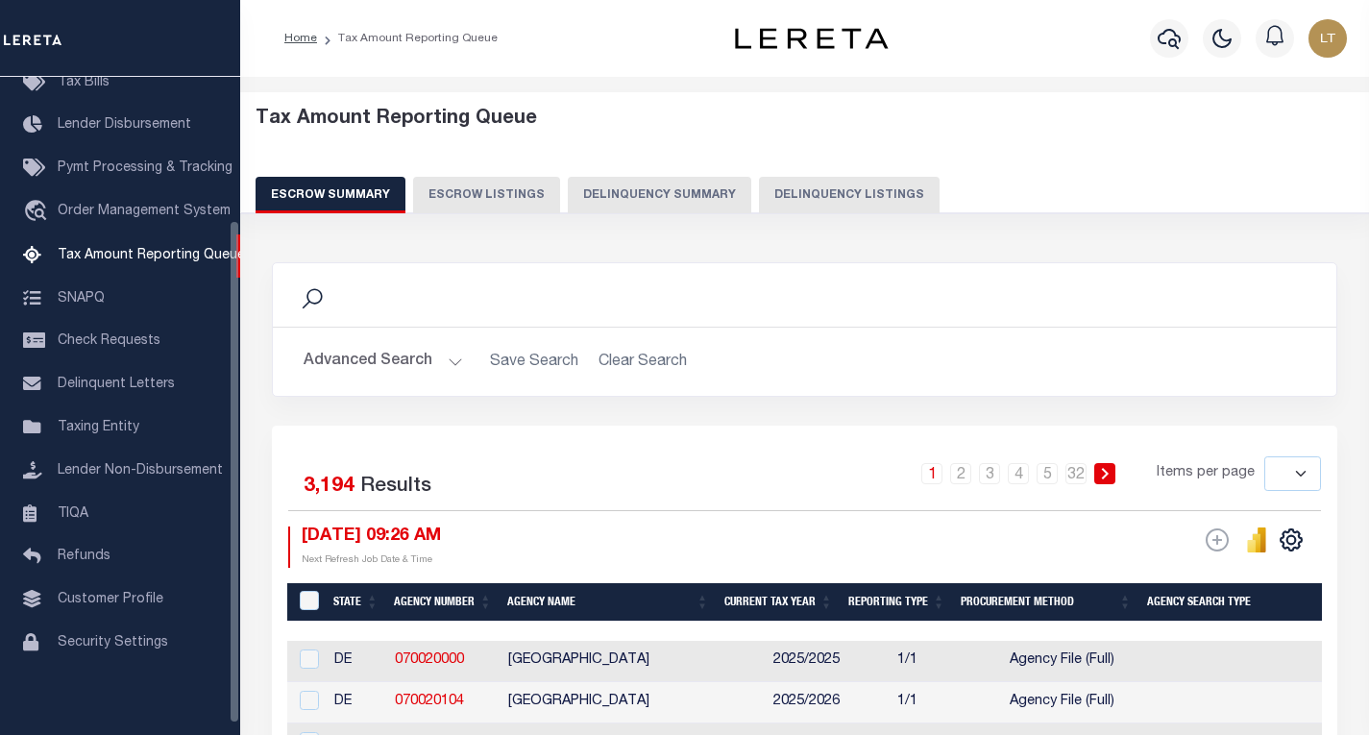
click at [850, 185] on button "Delinquency Listings" at bounding box center [849, 195] width 181 height 37
select select "100"
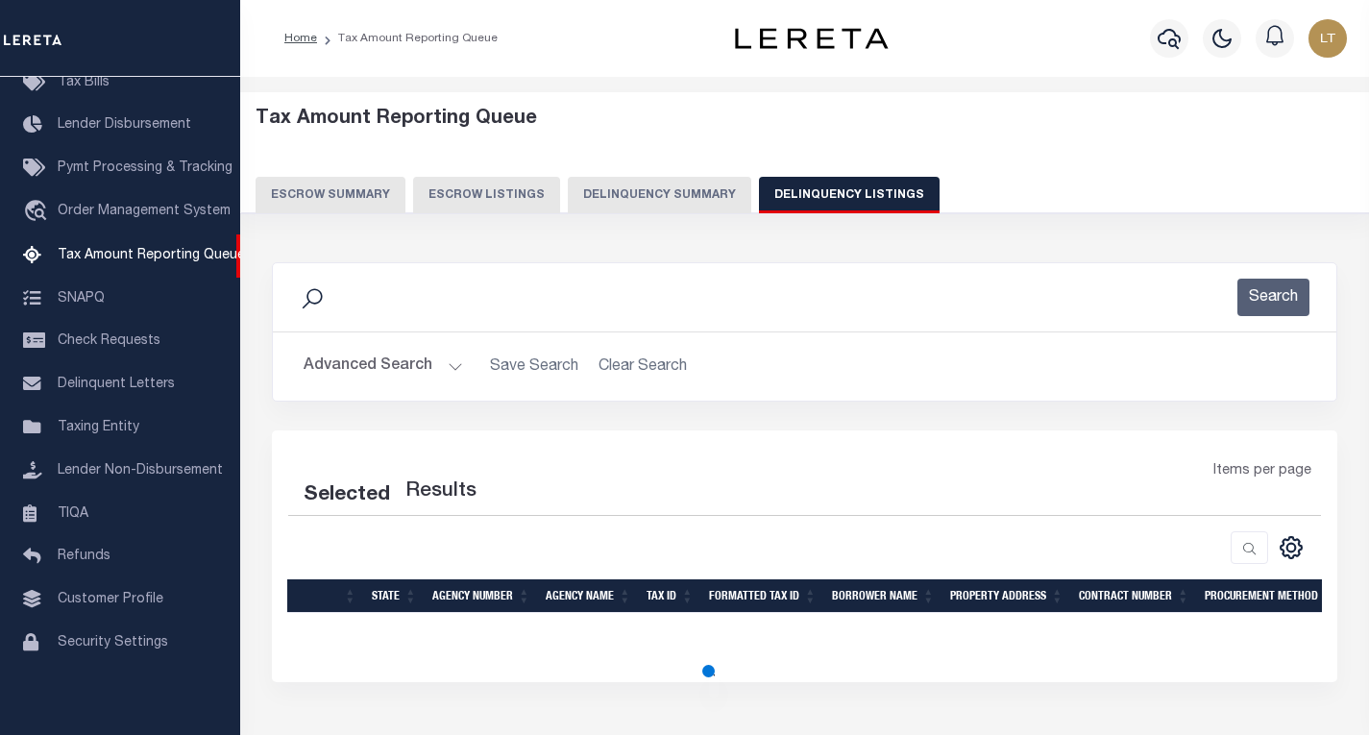
select select "100"
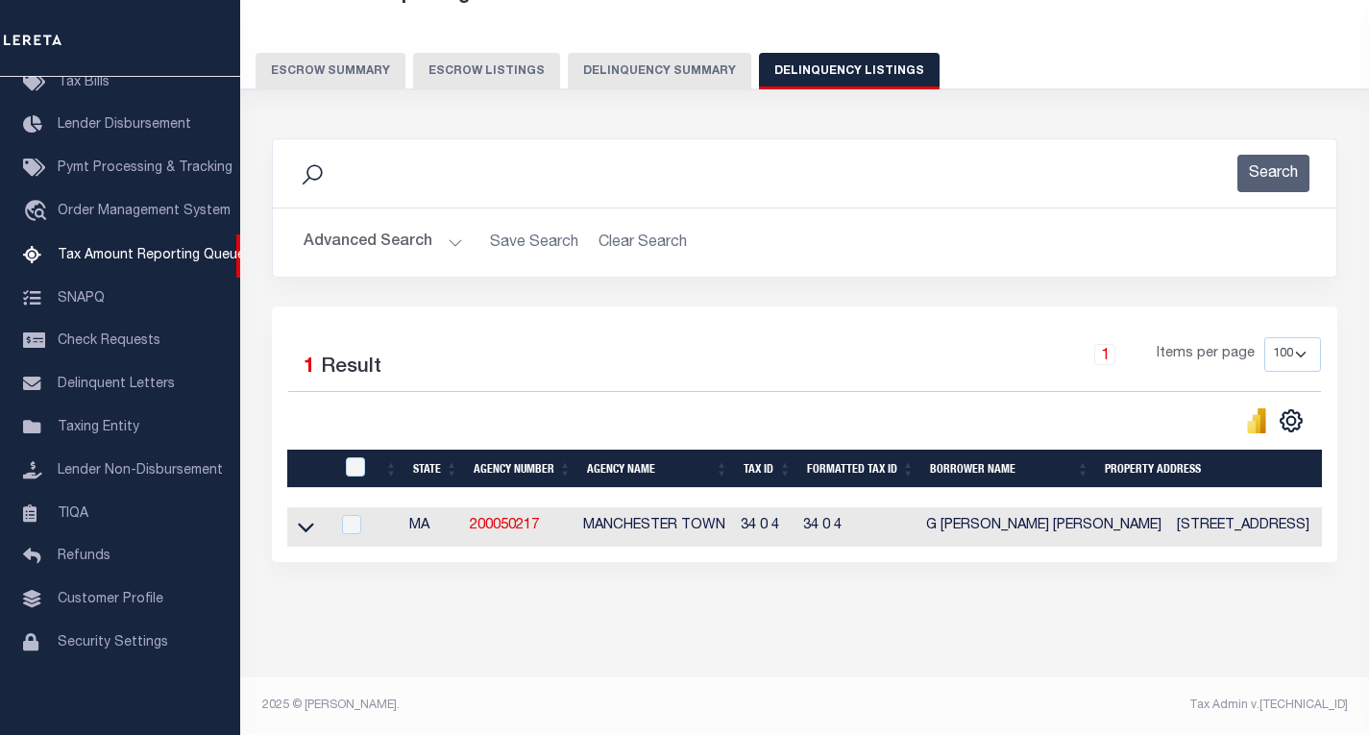
scroll to position [140, 0]
click at [300, 517] on icon at bounding box center [306, 527] width 16 height 20
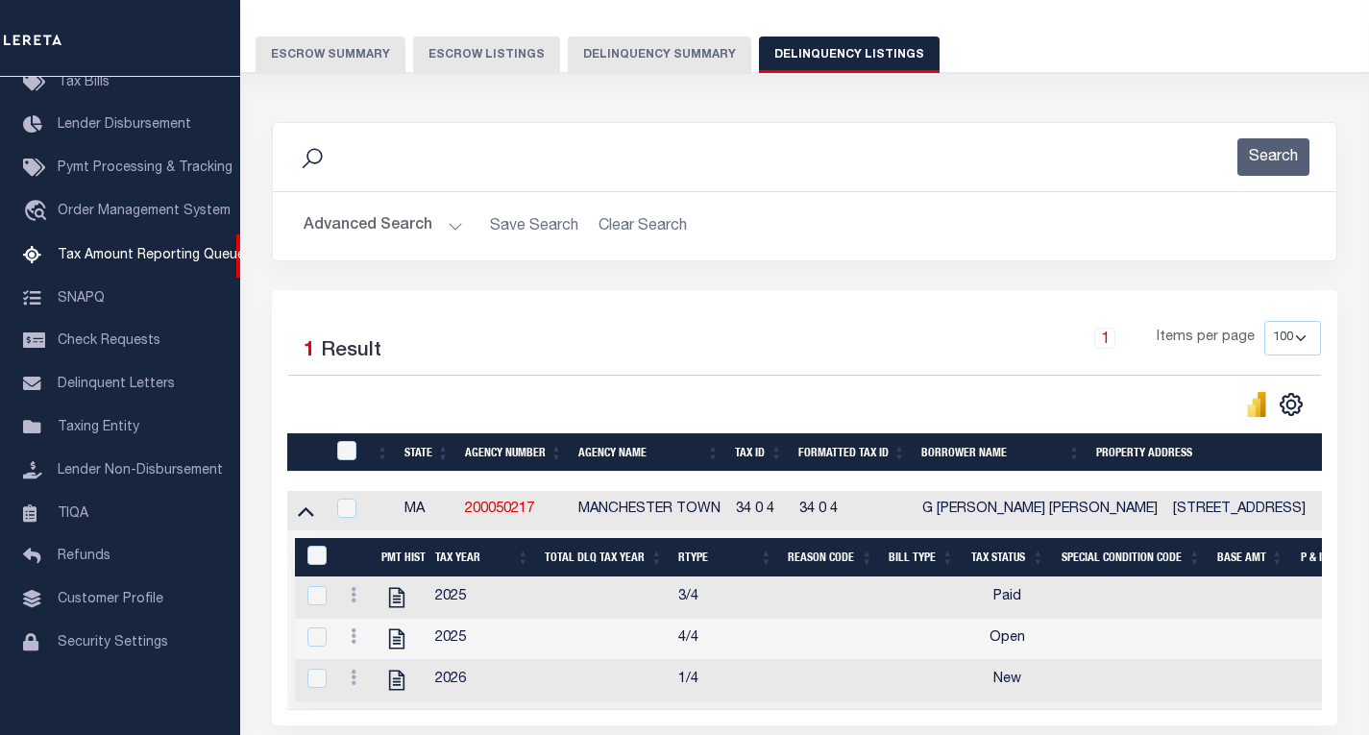
scroll to position [236, 0]
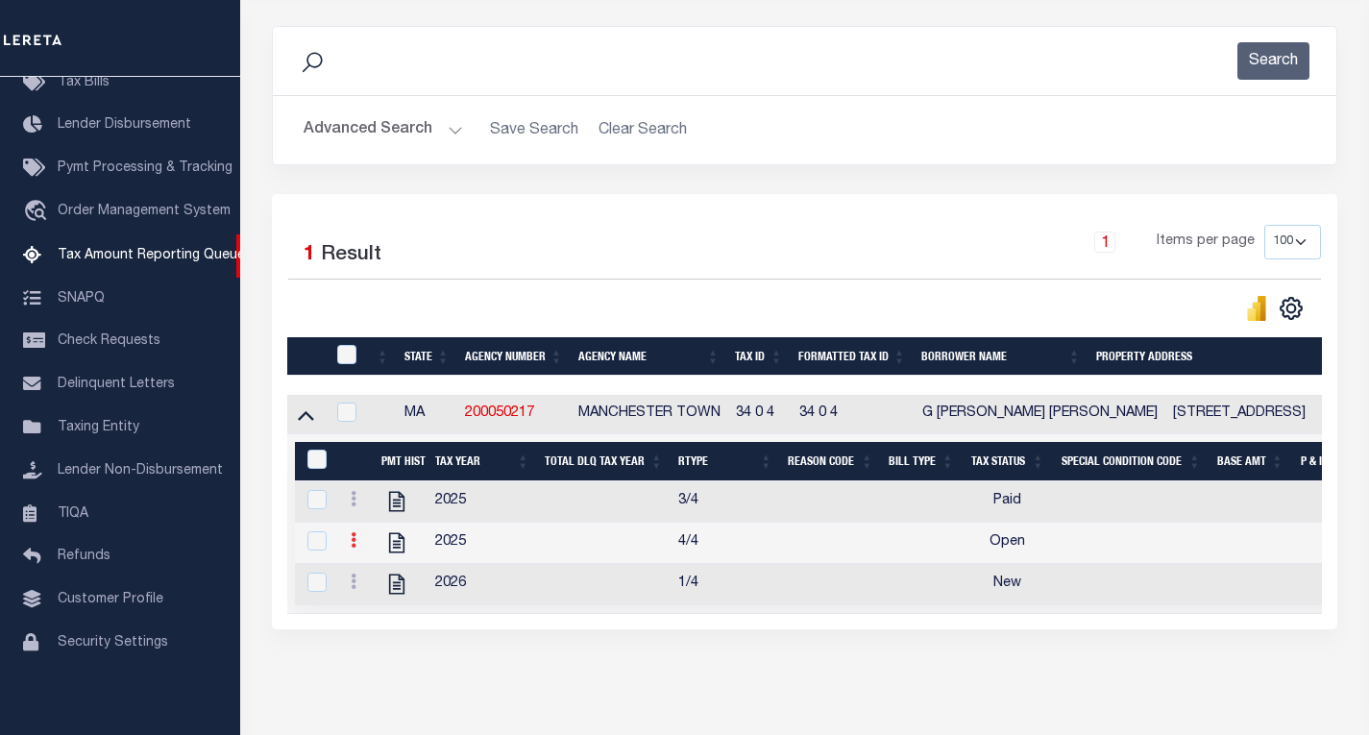
click at [355, 548] on icon at bounding box center [354, 539] width 6 height 15
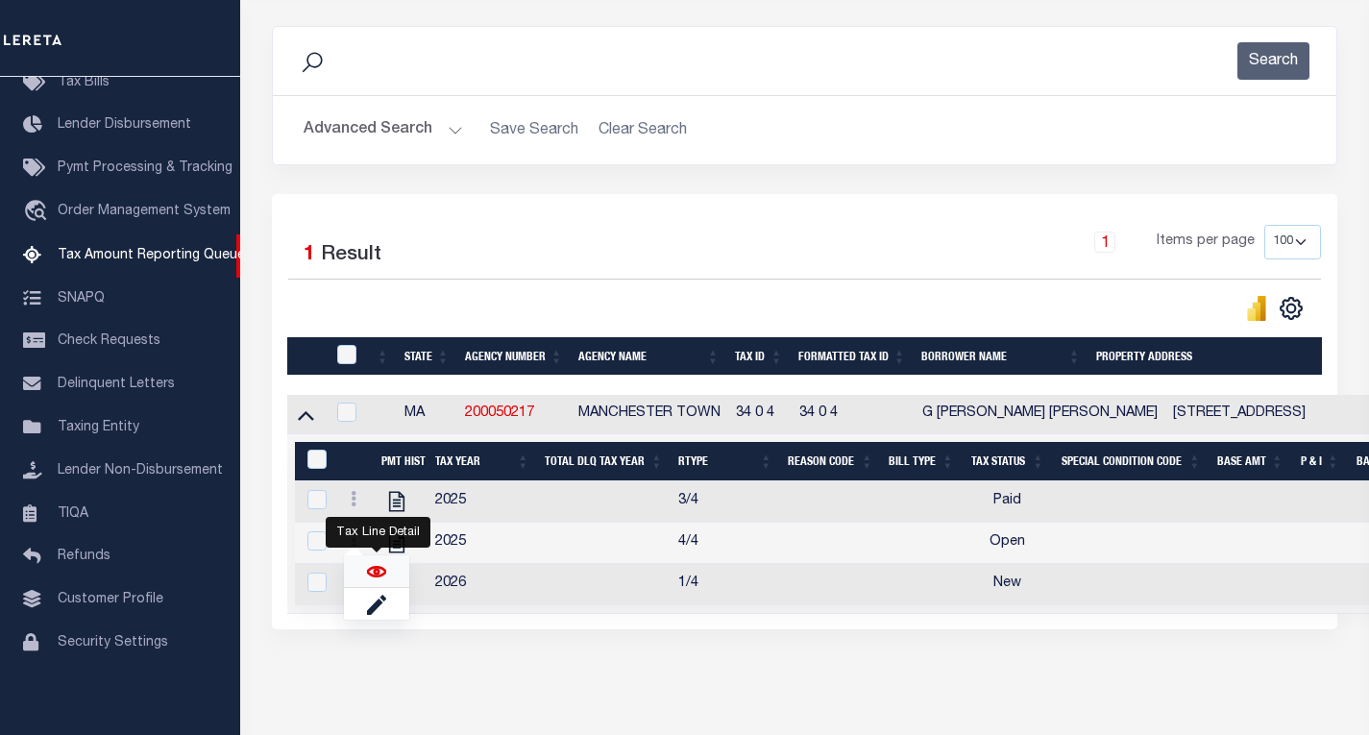
click at [382, 580] on img "" at bounding box center [376, 571] width 19 height 19
checkbox input "true"
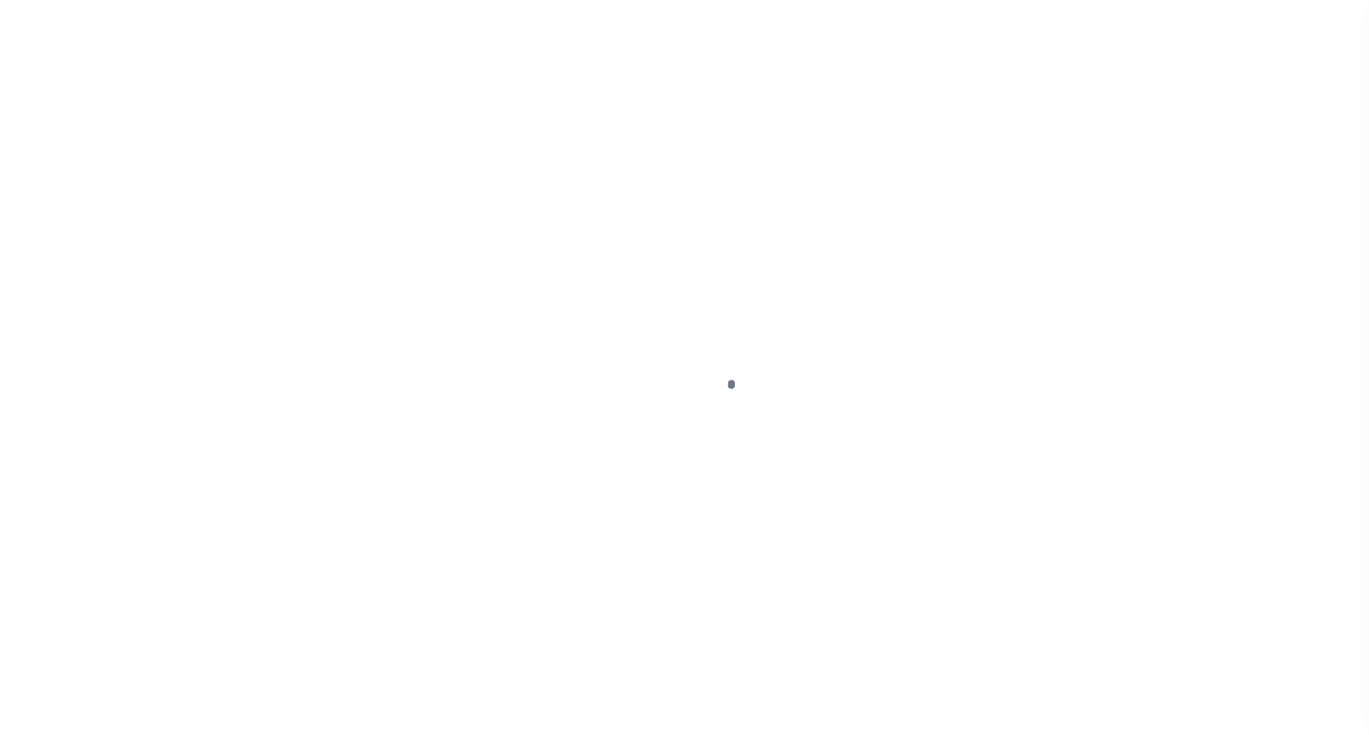
select select "OP2"
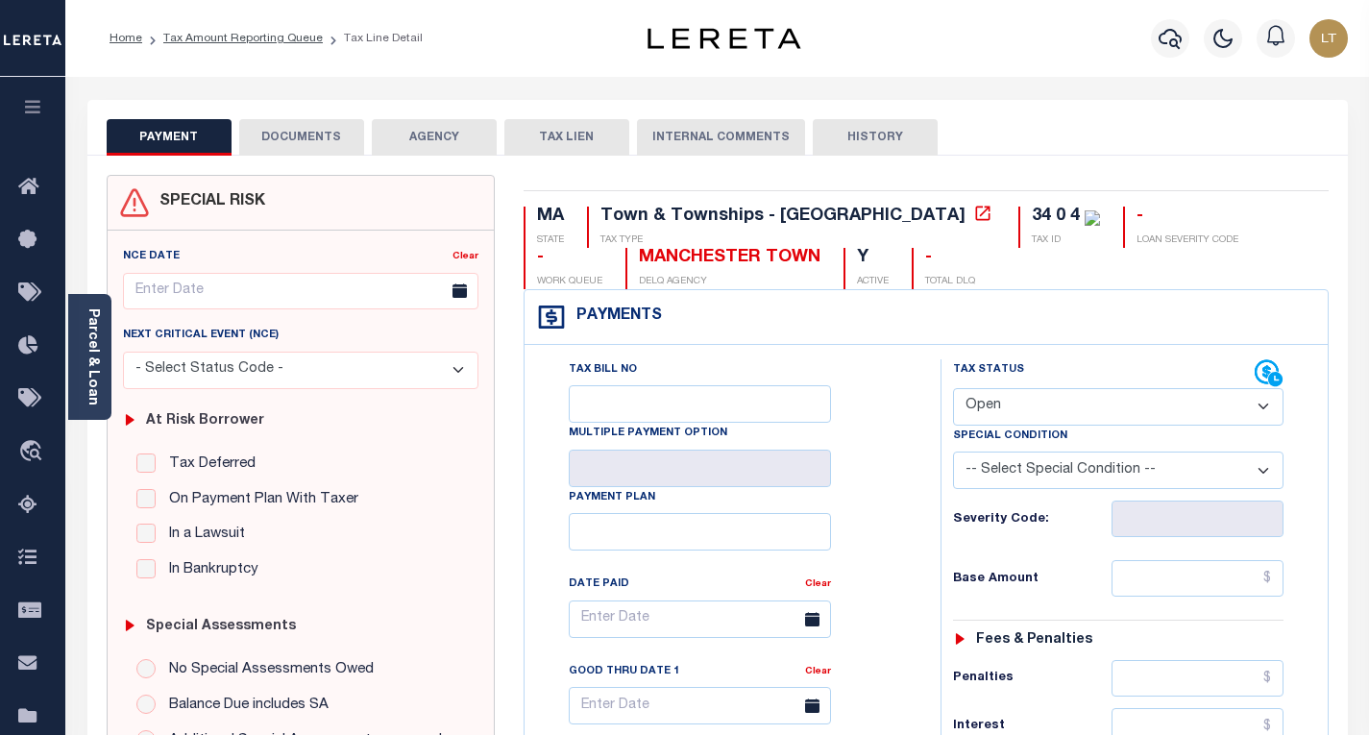
click at [334, 140] on button "DOCUMENTS" at bounding box center [301, 137] width 125 height 37
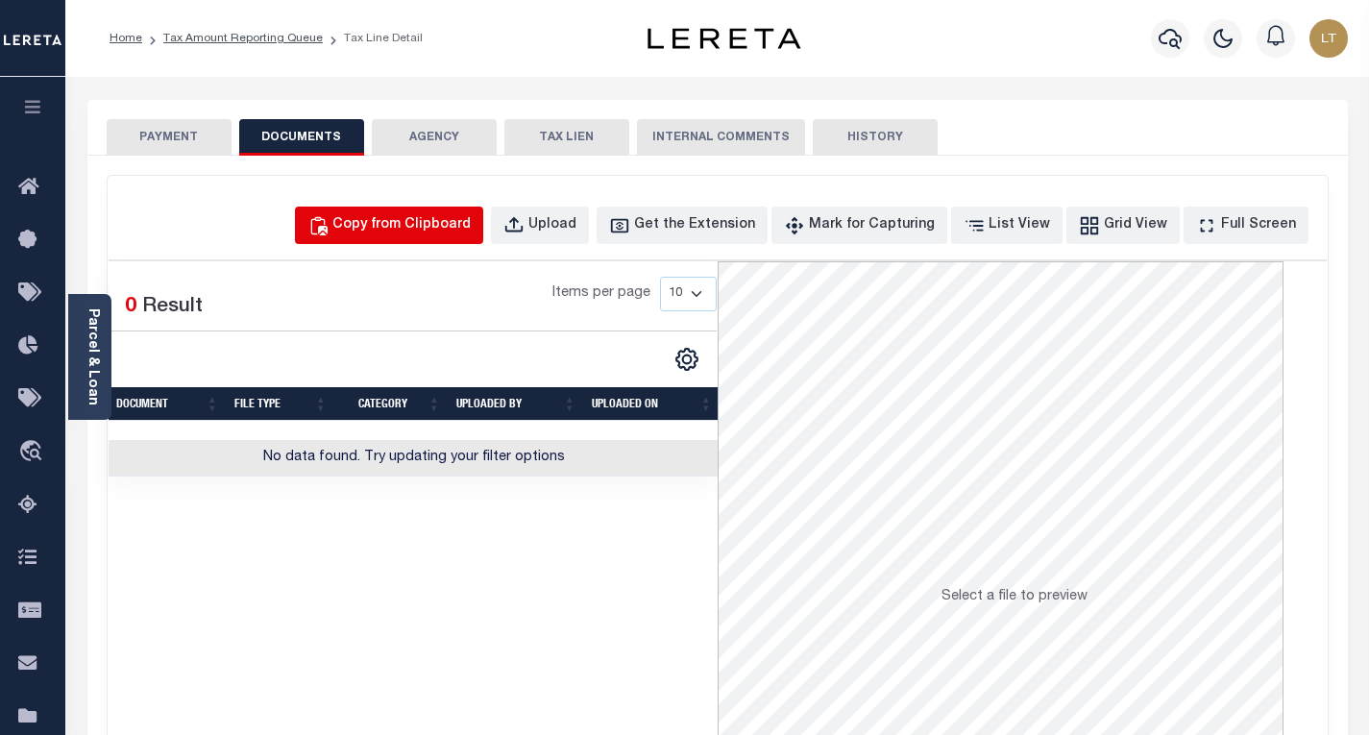
click at [404, 239] on button "Copy from Clipboard" at bounding box center [389, 225] width 188 height 37
select select "POP"
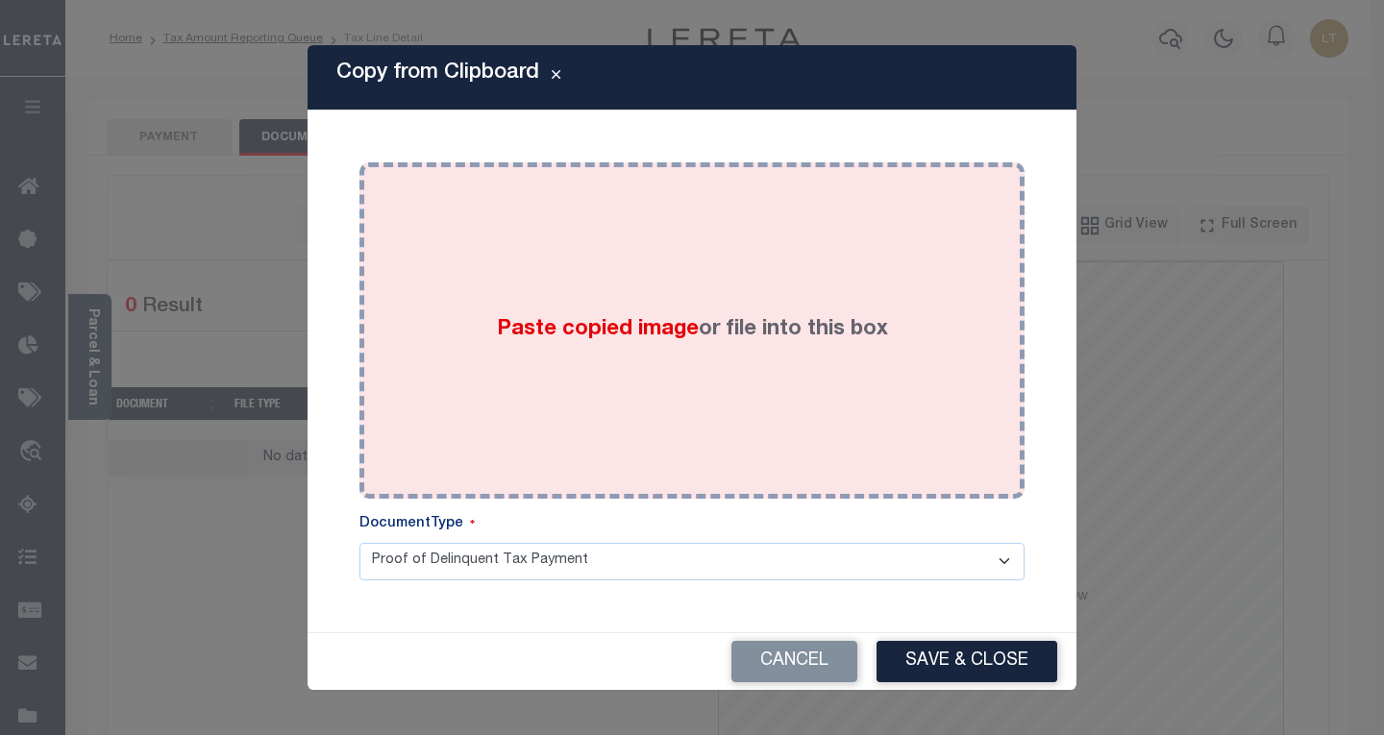
click at [381, 244] on div "Paste copied image or file into this box" at bounding box center [692, 330] width 636 height 307
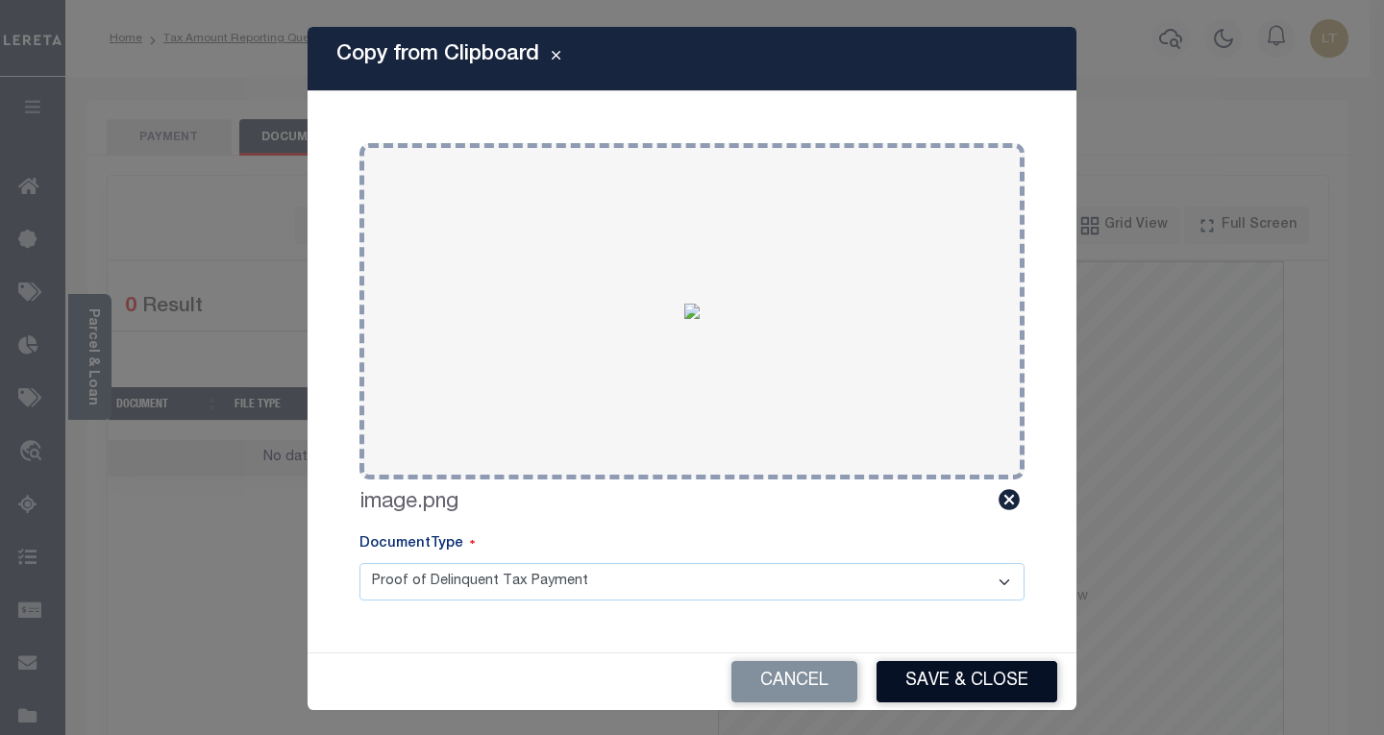
click at [987, 684] on button "Save & Close" at bounding box center [966, 681] width 181 height 41
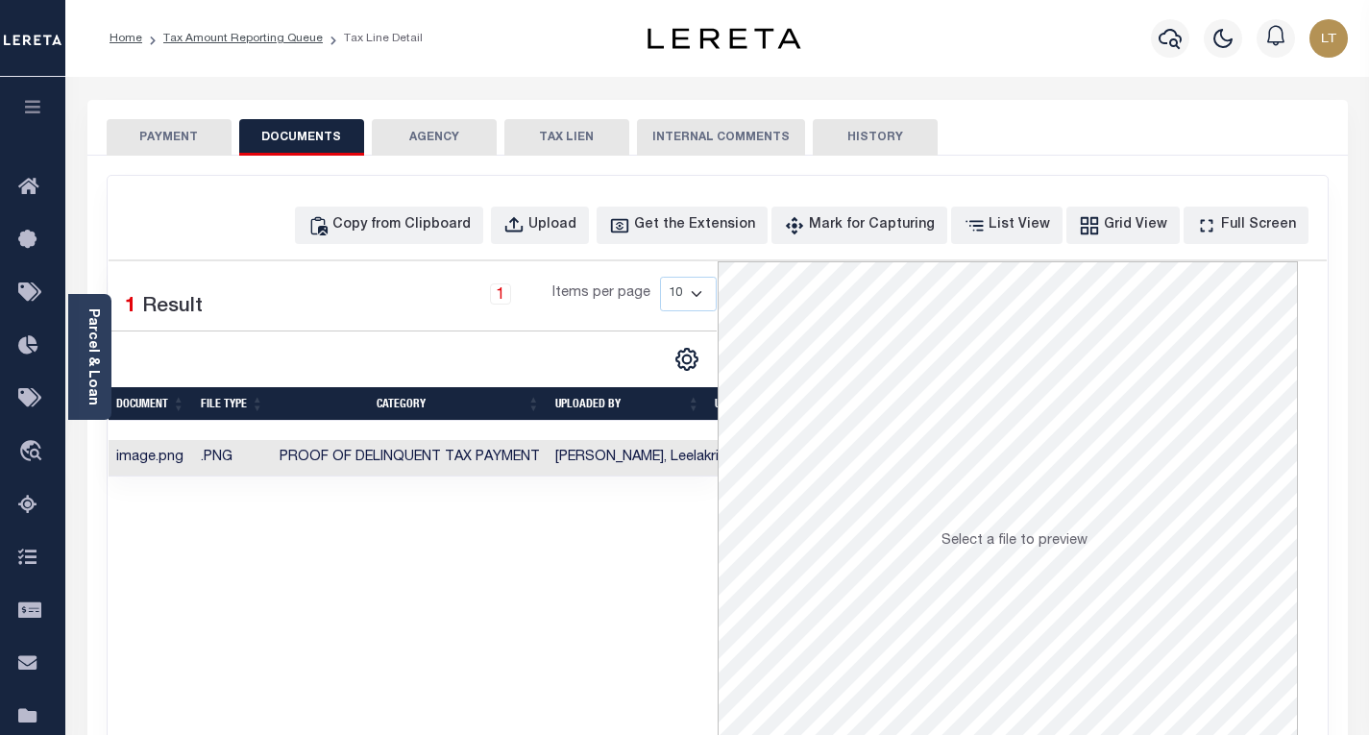
click at [149, 134] on button "PAYMENT" at bounding box center [169, 137] width 125 height 37
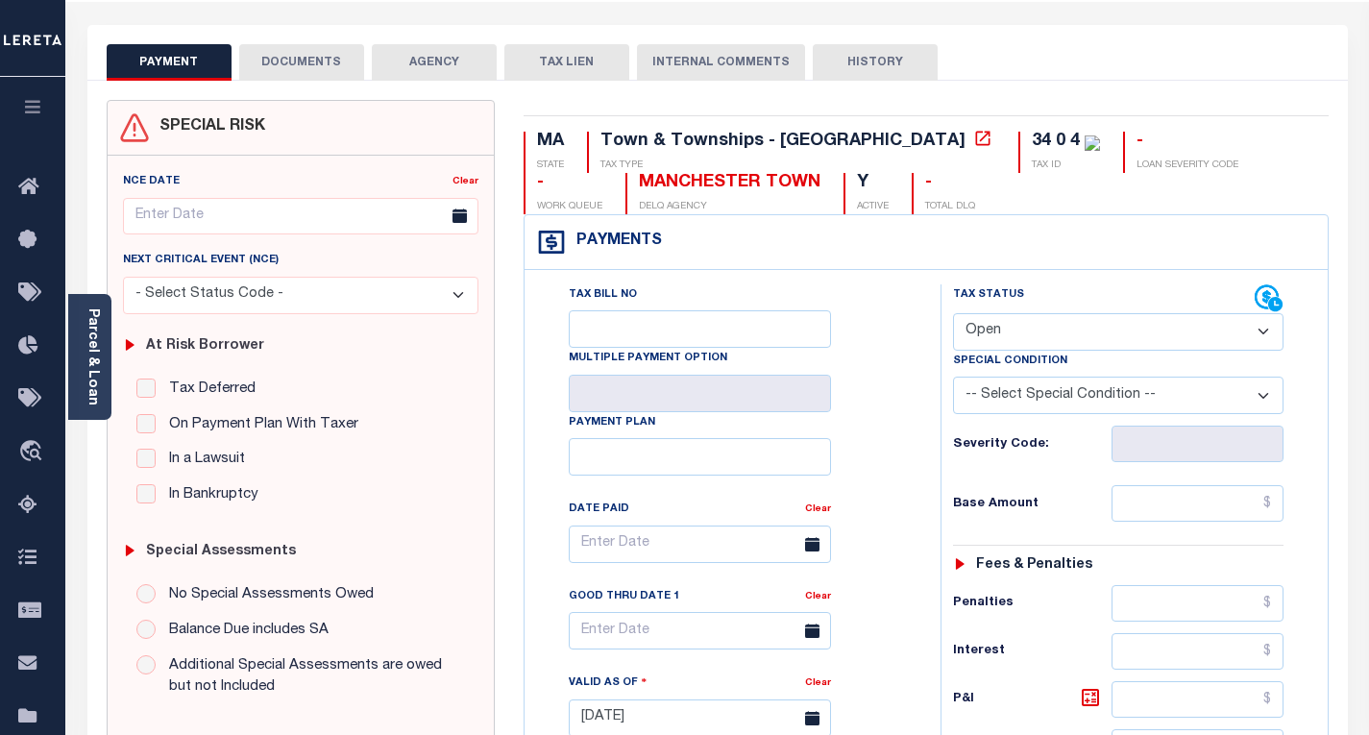
scroll to position [96, 0]
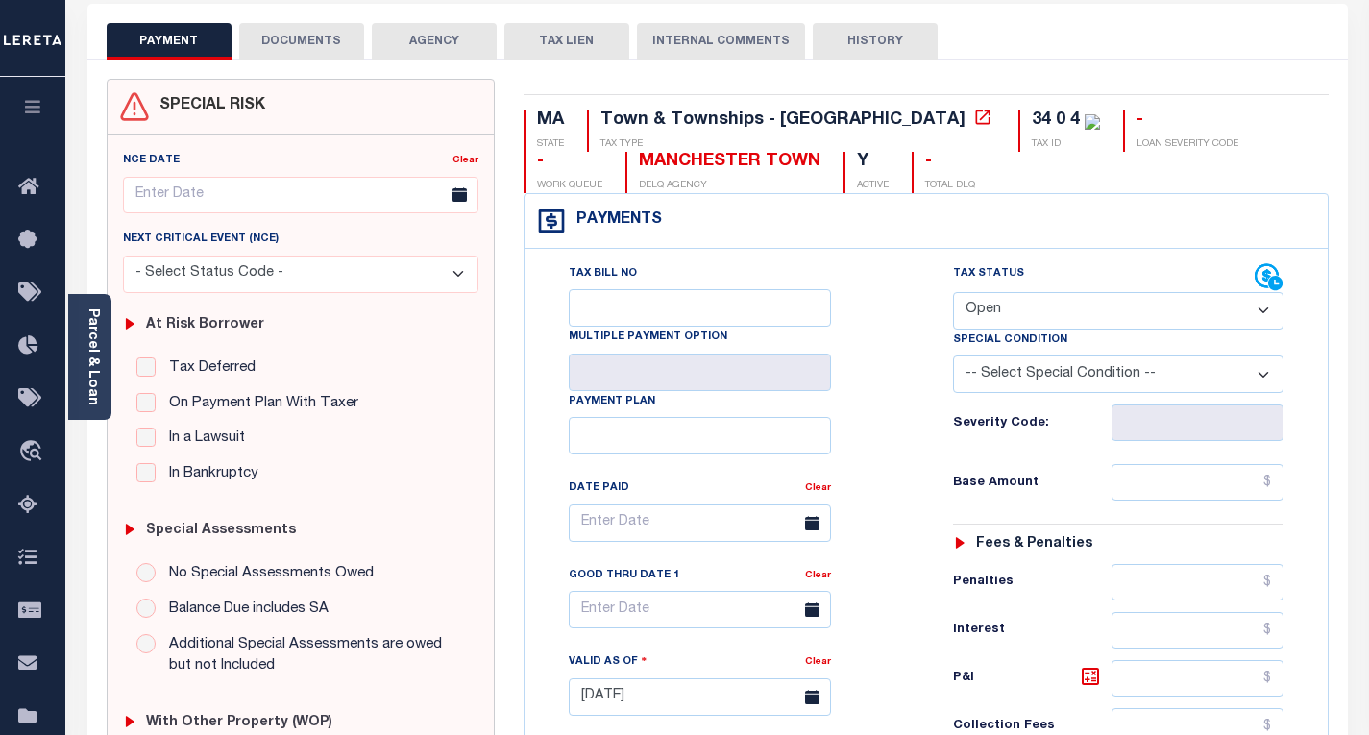
click at [1033, 286] on div "Tax Status Status" at bounding box center [1104, 277] width 302 height 29
click at [1030, 296] on select "- Select Status Code - Open Due/Unpaid Paid Incomplete No Tax Due Internal Refu…" at bounding box center [1118, 310] width 331 height 37
select select "PYD"
click at [953, 293] on select "- Select Status Code - Open Due/Unpaid Paid Incomplete No Tax Due Internal Refu…" at bounding box center [1118, 310] width 331 height 37
type input "[DATE]"
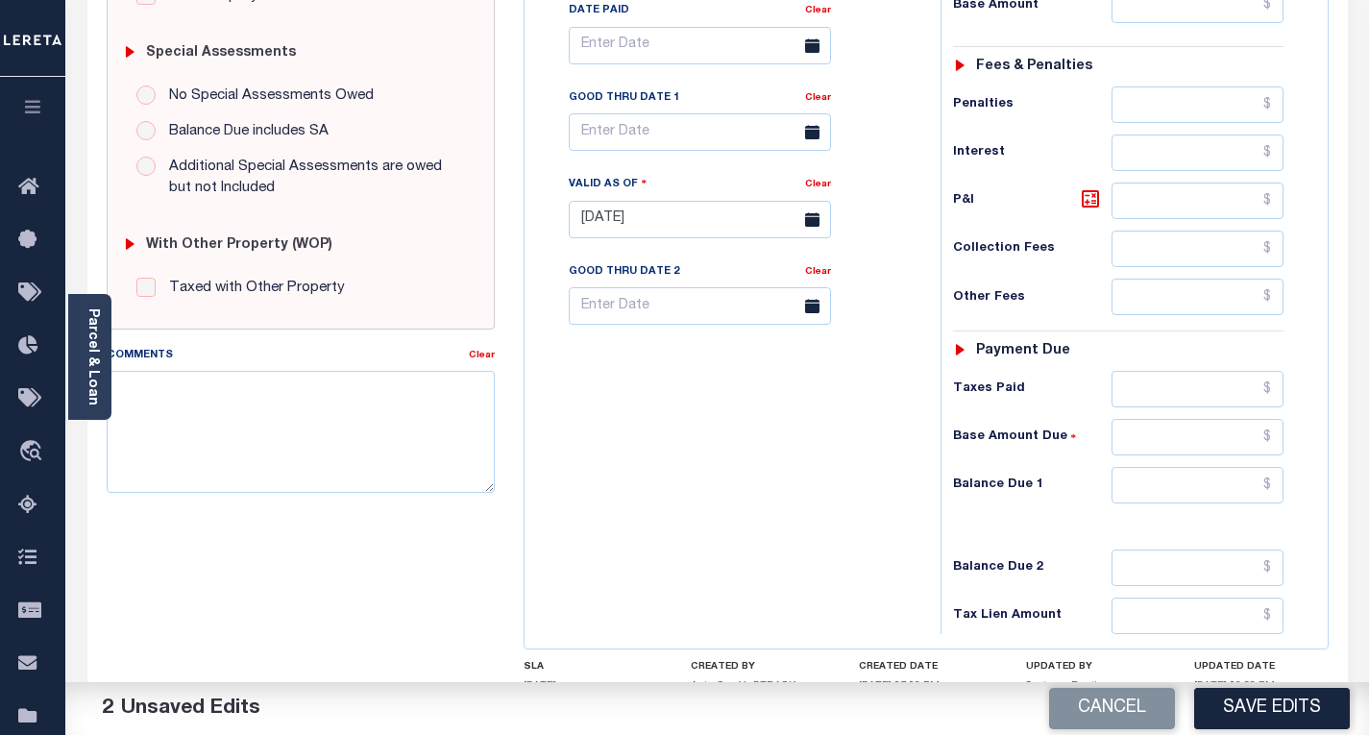
scroll to position [576, 0]
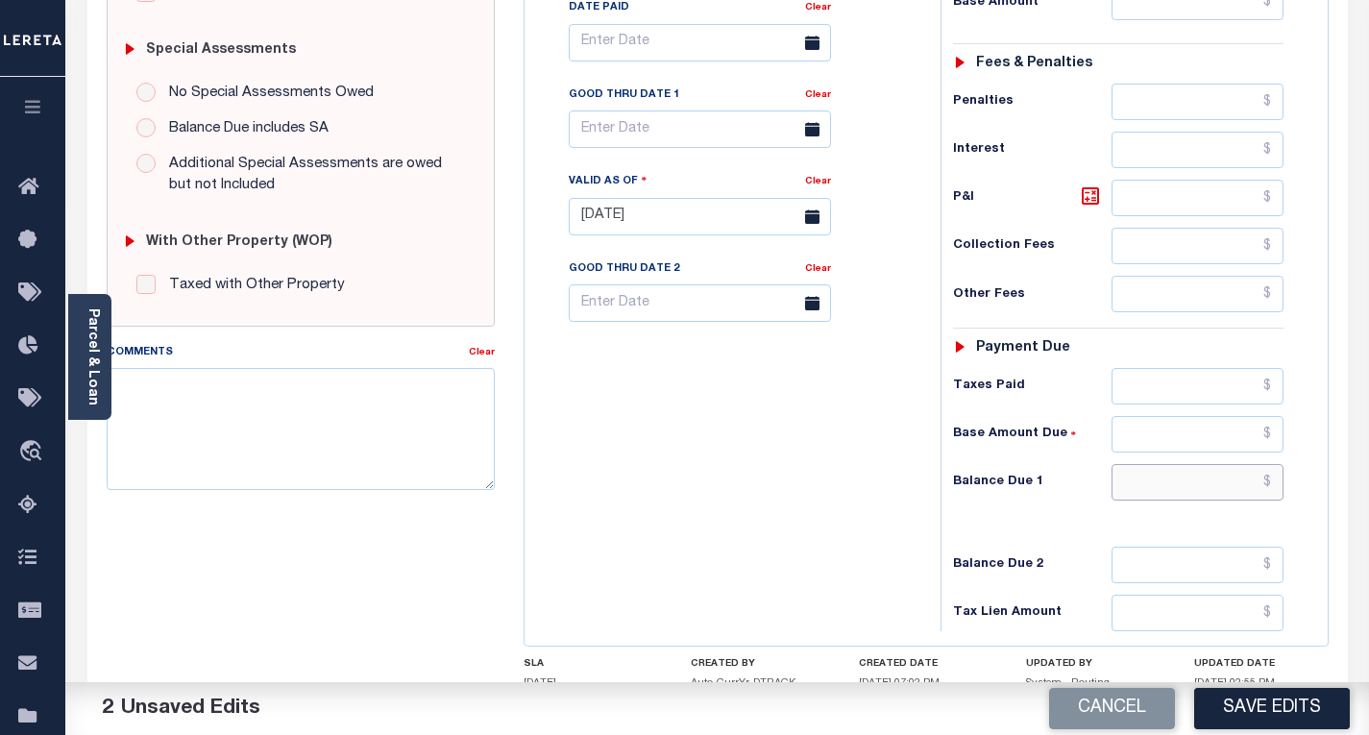
click at [1276, 486] on input "text" at bounding box center [1198, 482] width 172 height 37
type input "$0.00"
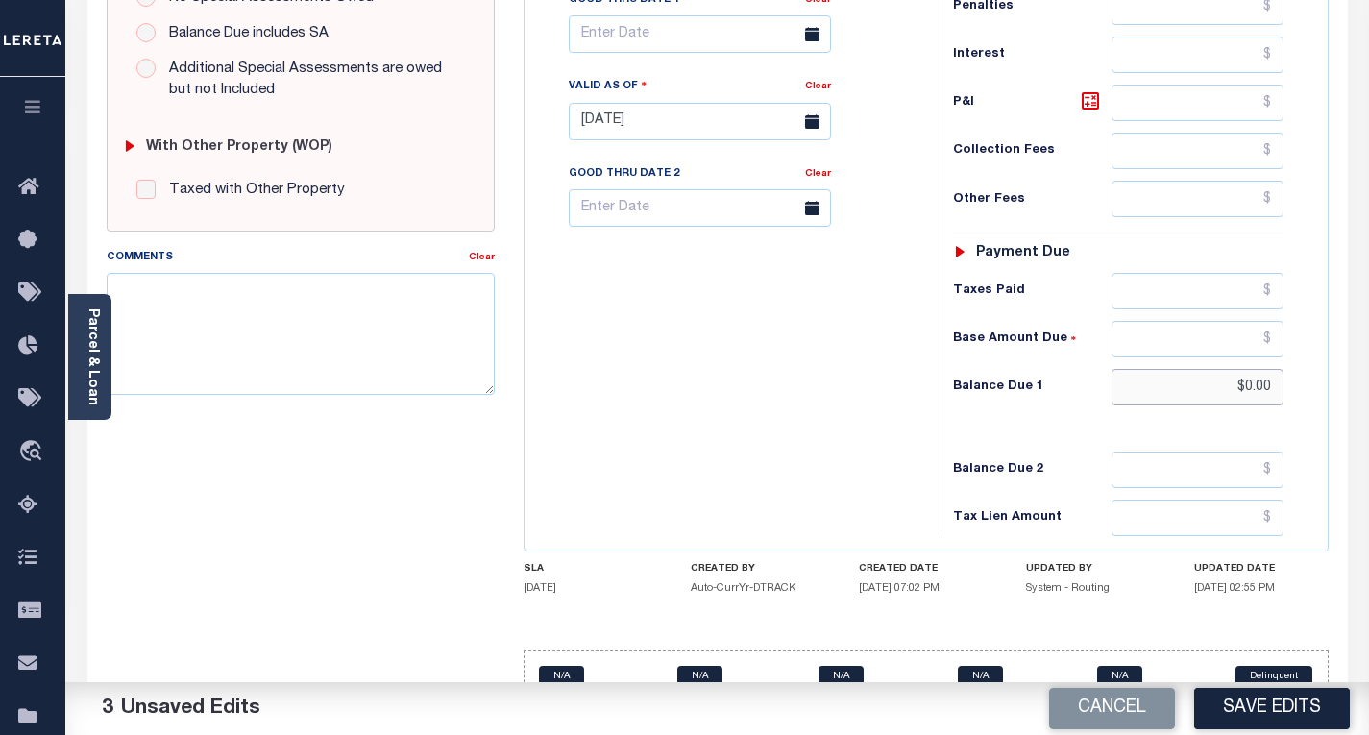
scroll to position [715, 0]
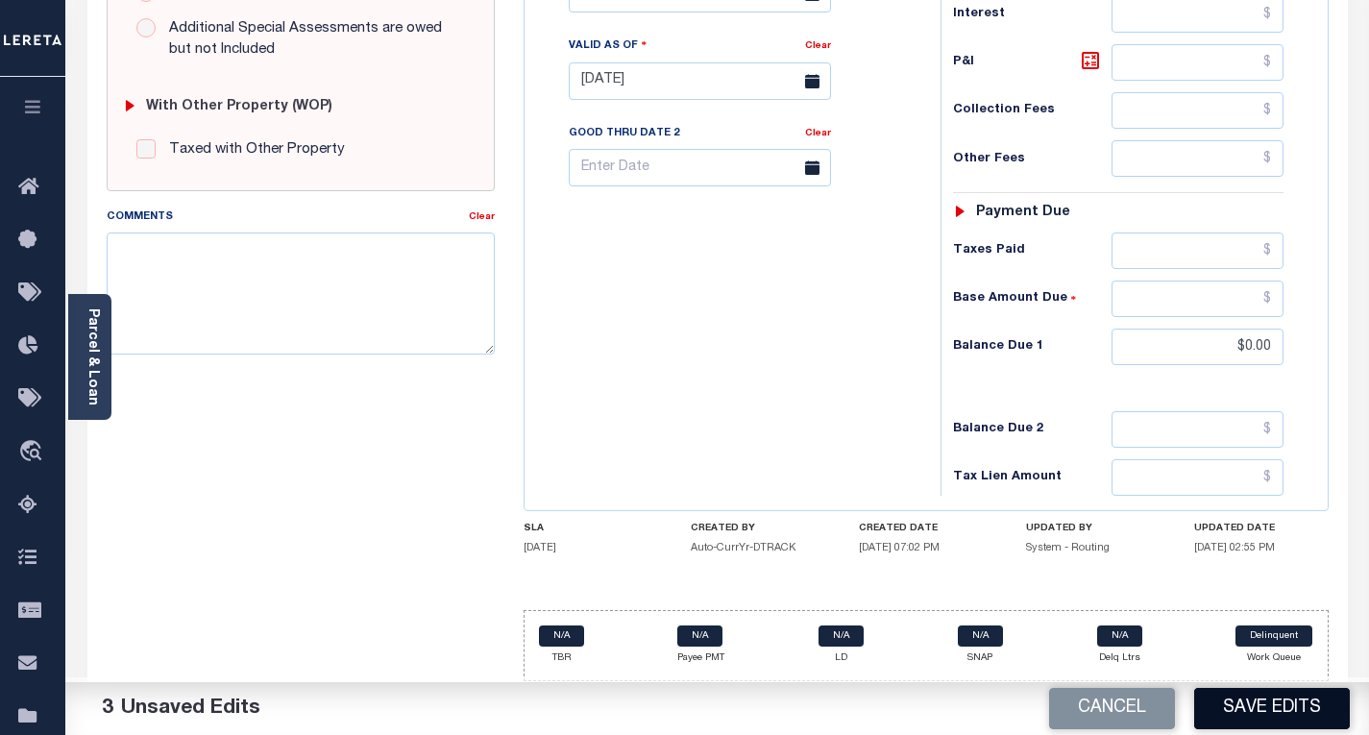
click at [1251, 714] on button "Save Edits" at bounding box center [1272, 708] width 156 height 41
checkbox input "false"
type input "$0"
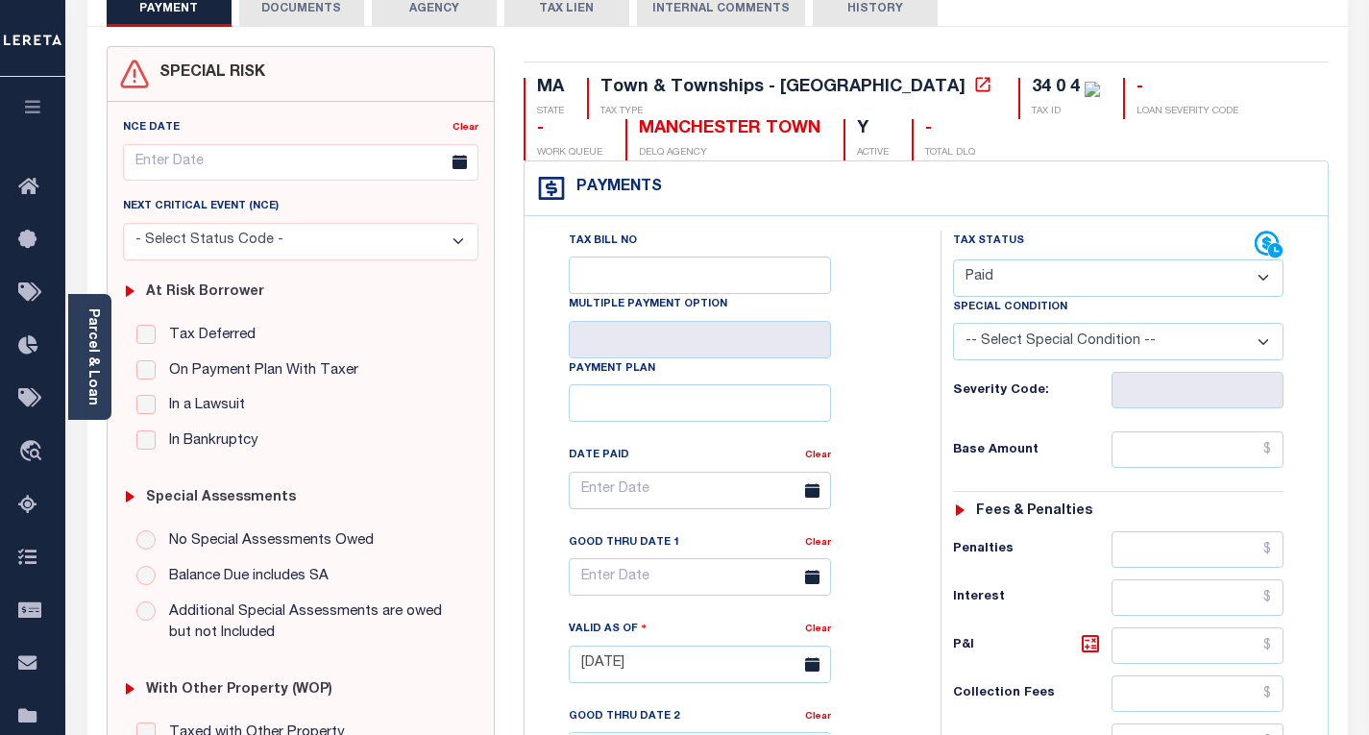
scroll to position [0, 0]
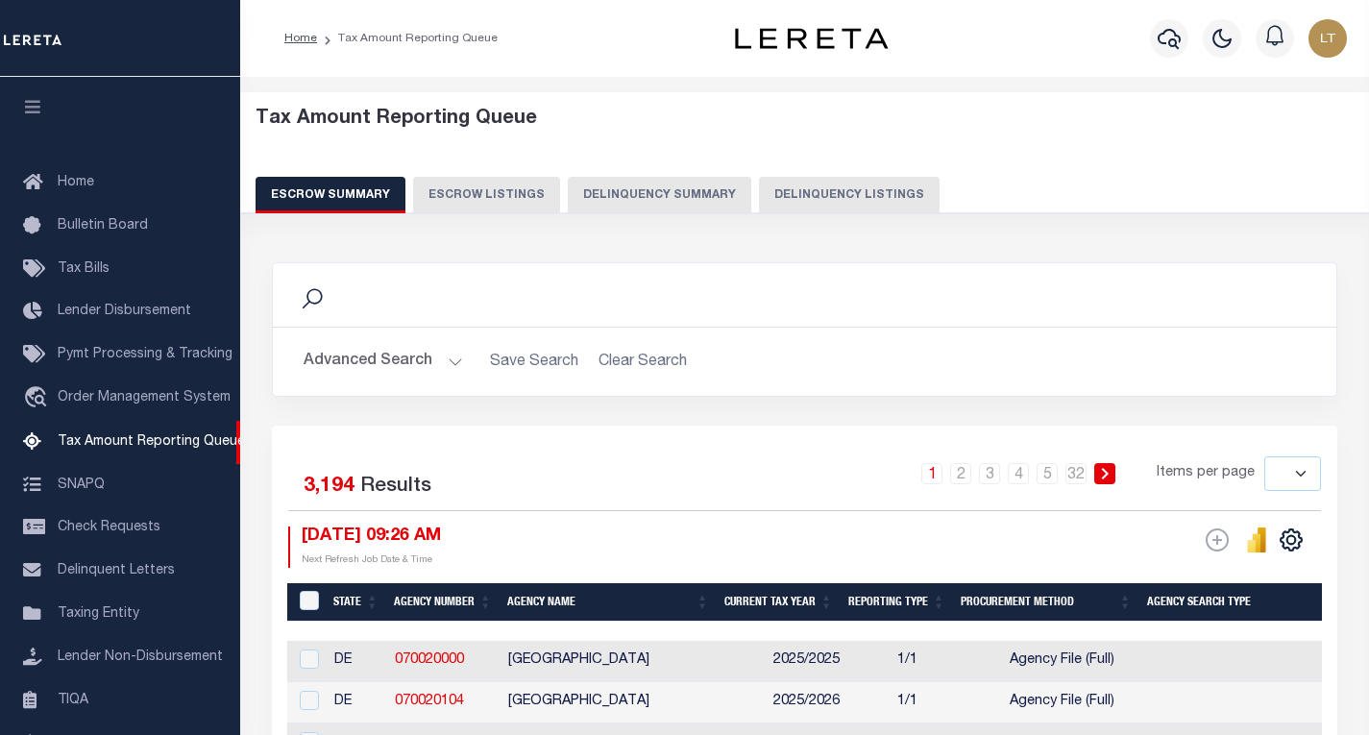
click at [900, 195] on button "Delinquency Listings" at bounding box center [849, 195] width 181 height 37
select select "100"
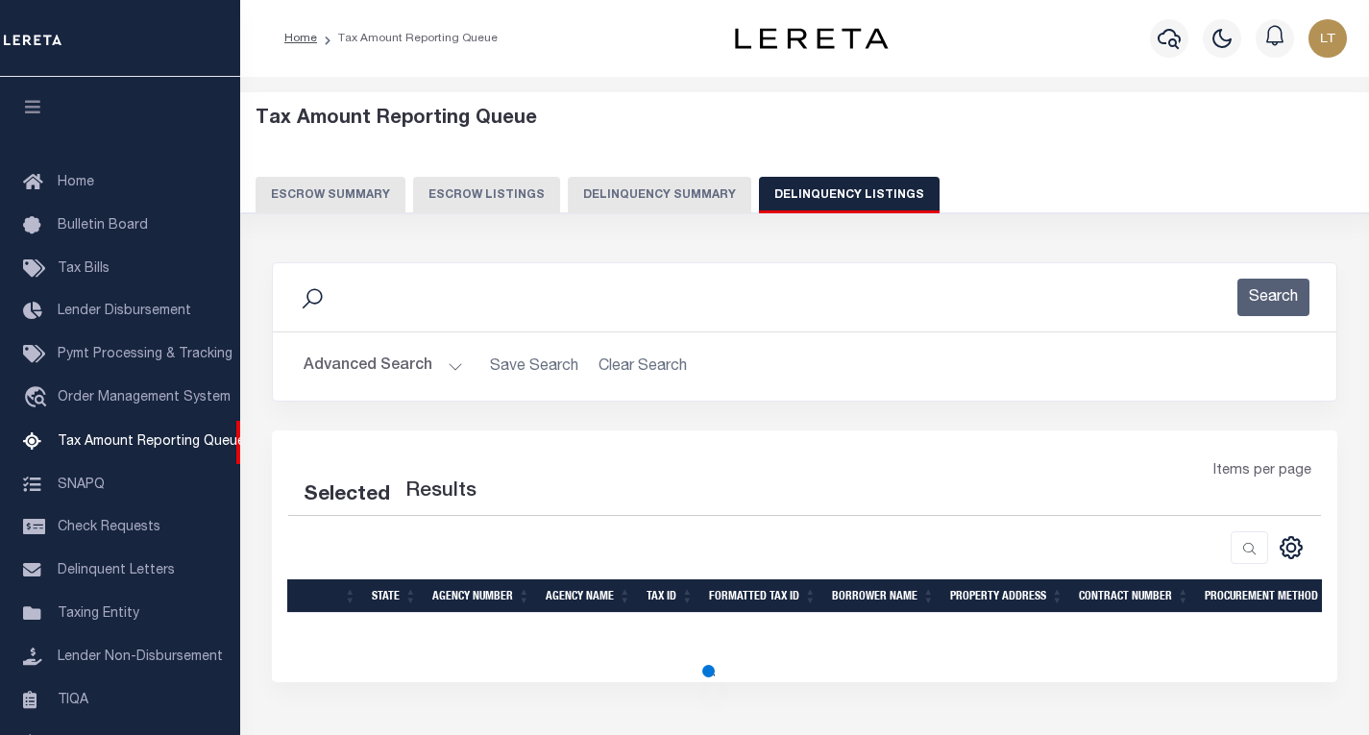
scroll to position [186, 0]
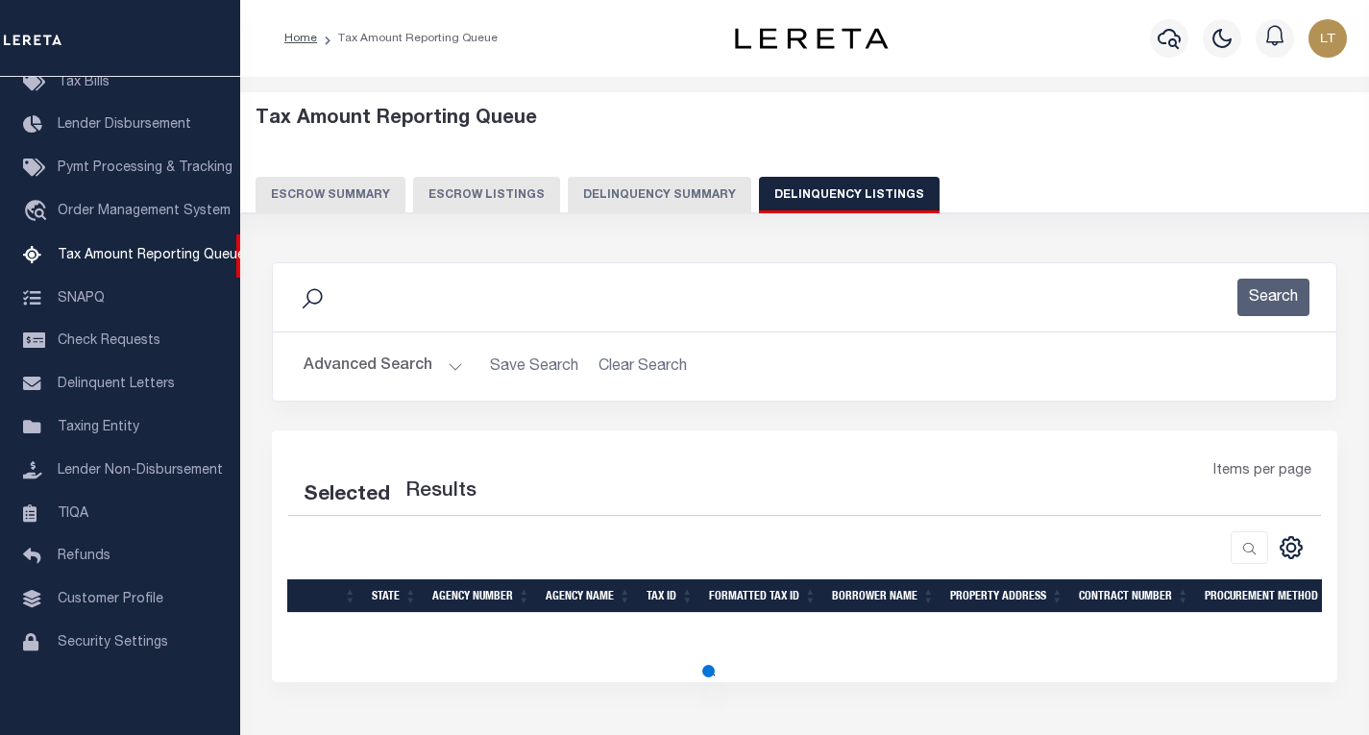
select select "100"
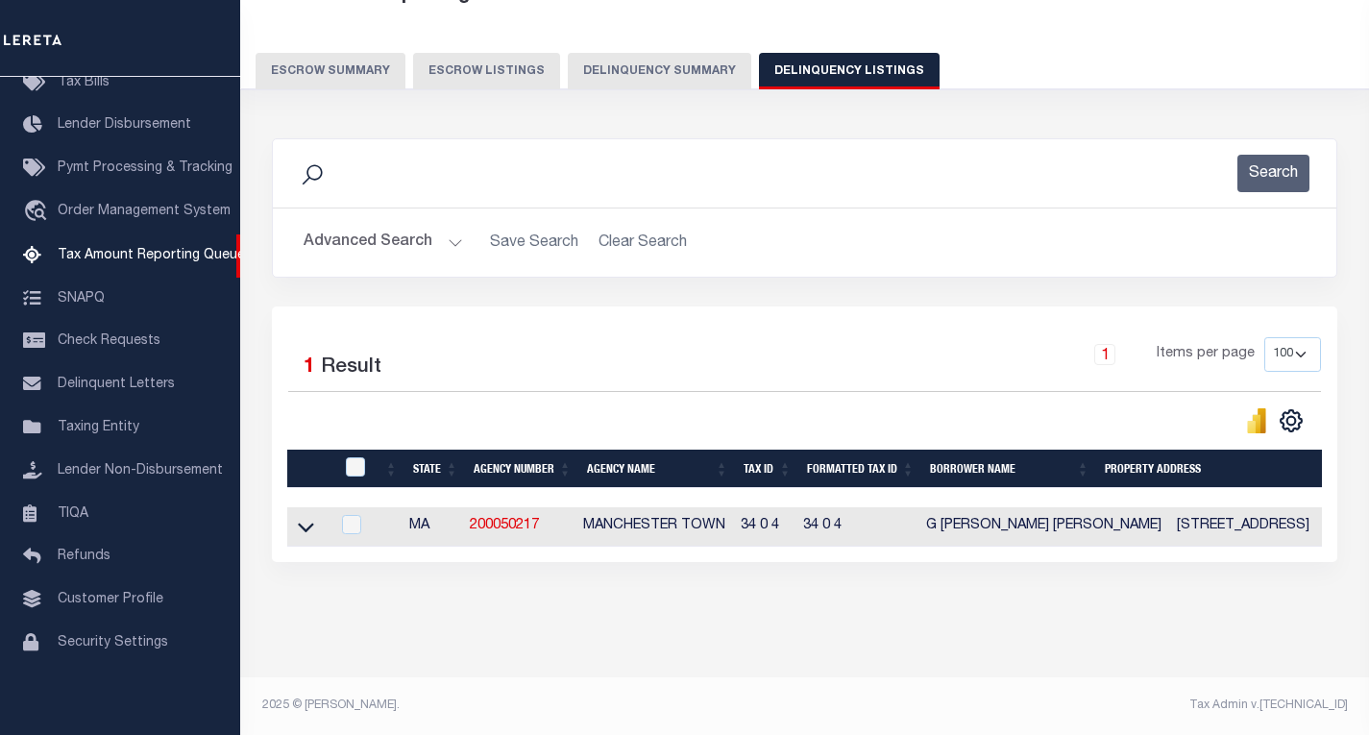
scroll to position [140, 0]
click at [310, 517] on icon at bounding box center [306, 527] width 16 height 20
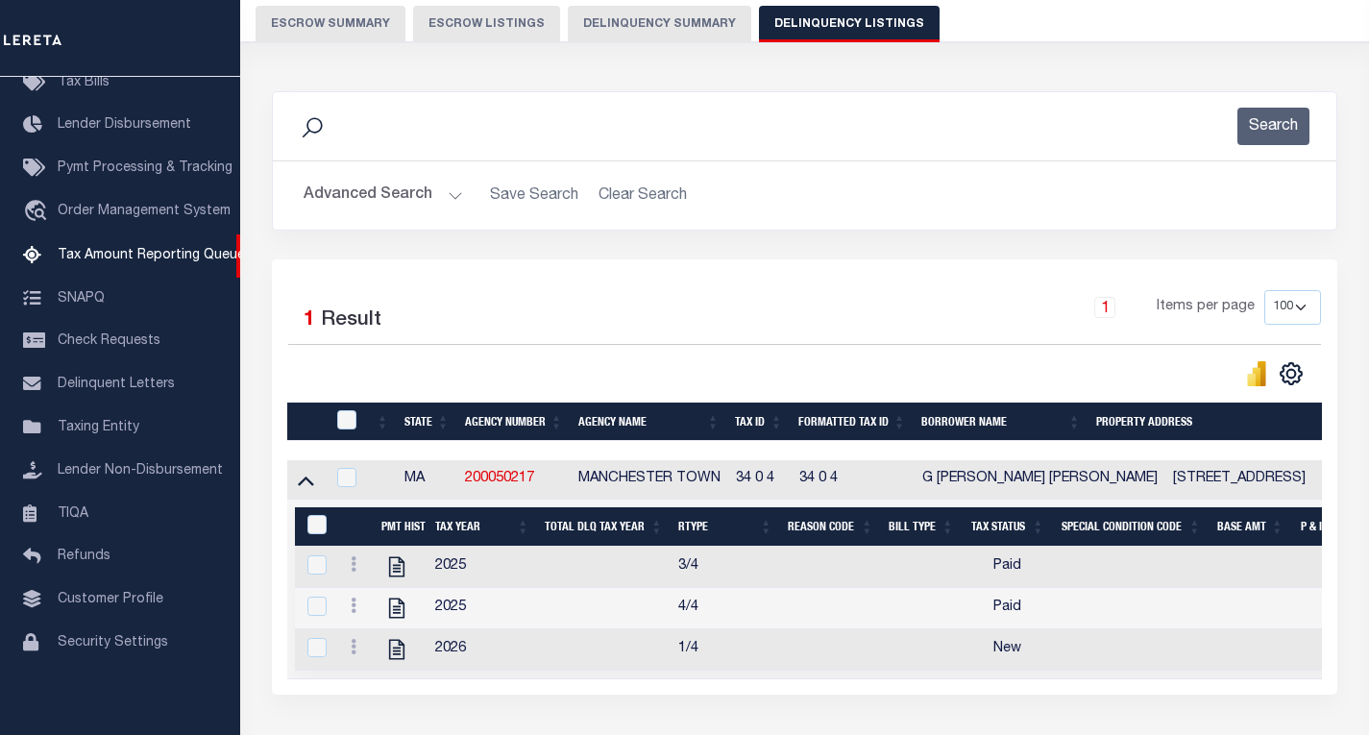
scroll to position [286, 0]
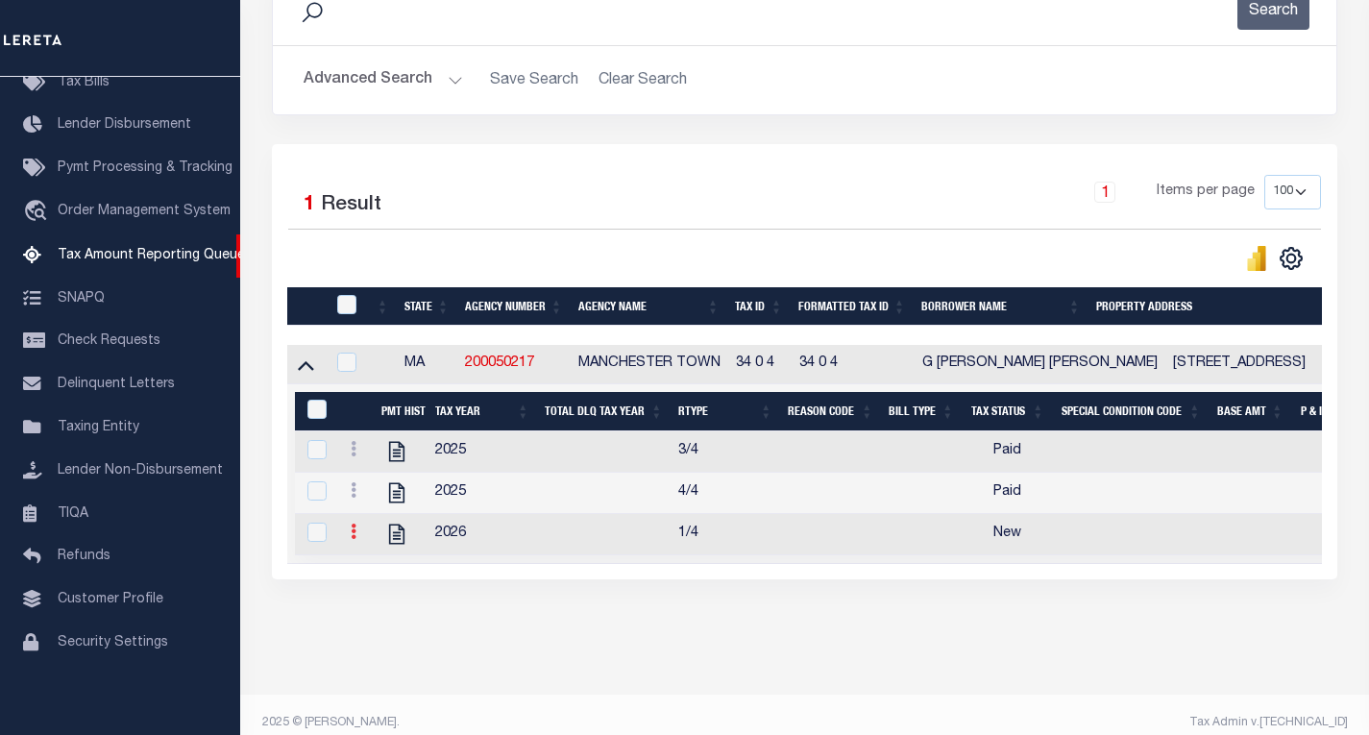
click at [352, 538] on icon at bounding box center [354, 531] width 6 height 15
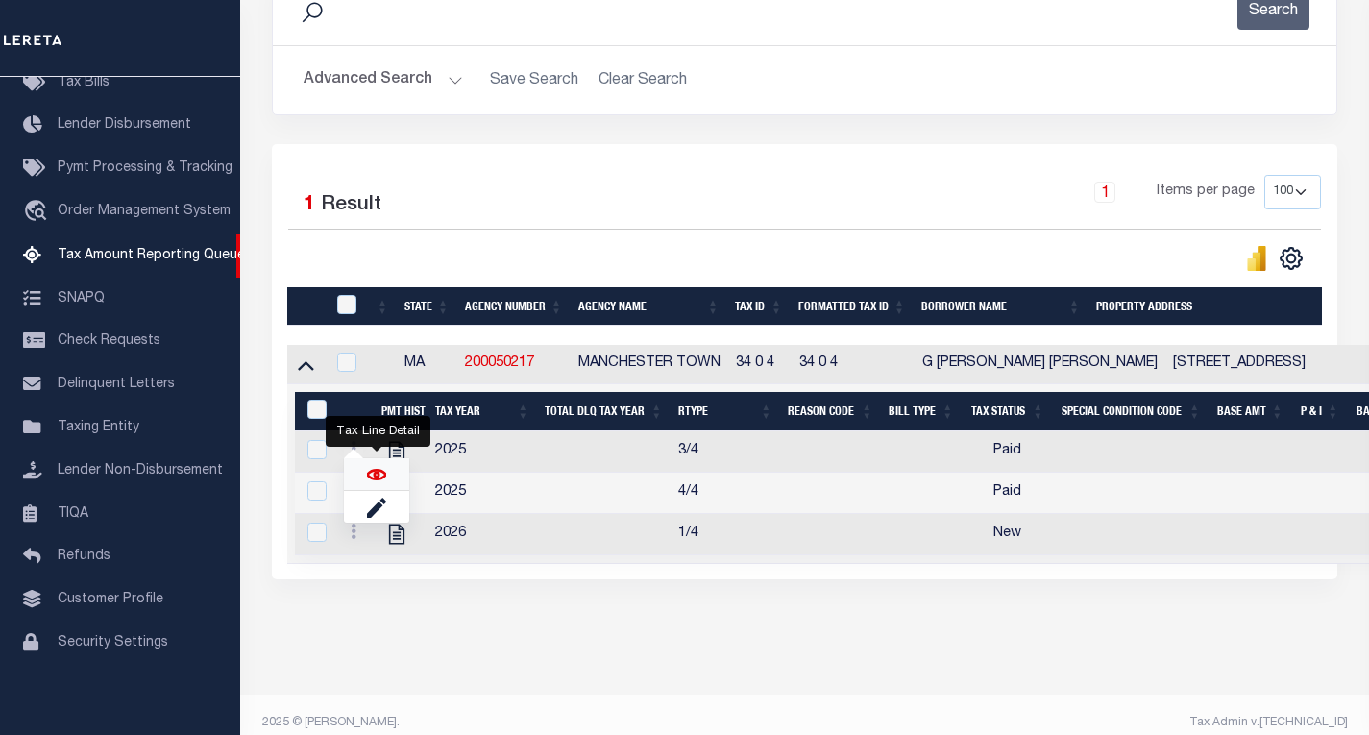
click at [380, 478] on img "" at bounding box center [376, 474] width 19 height 19
checkbox input "true"
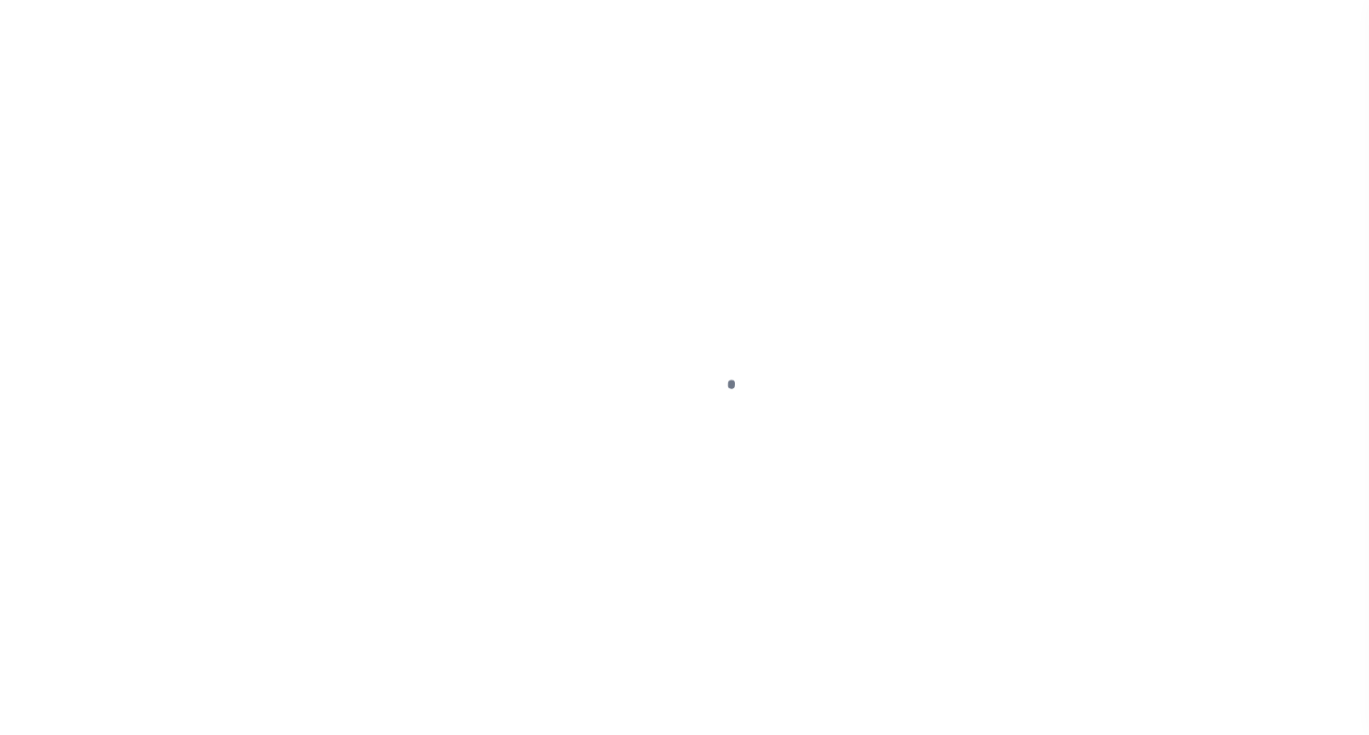
select select "NW2"
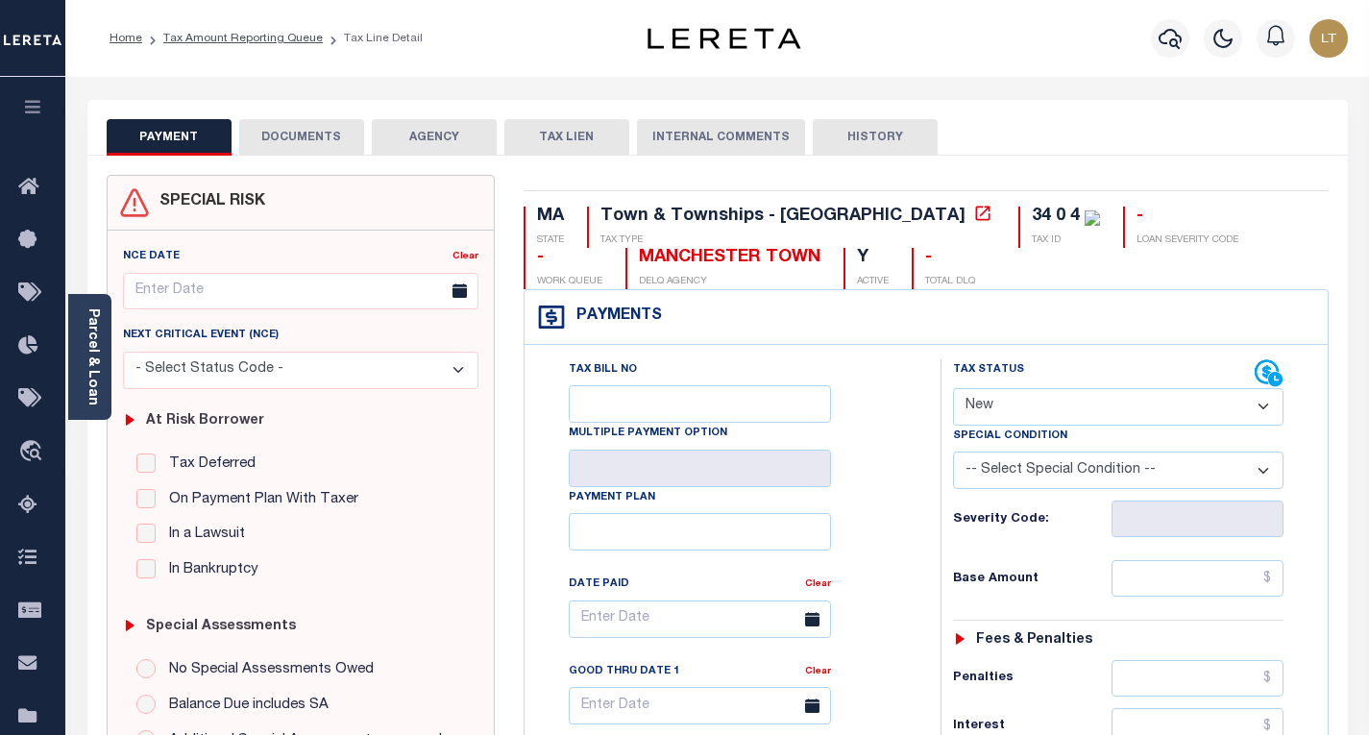
click at [323, 137] on button "DOCUMENTS" at bounding box center [301, 137] width 125 height 37
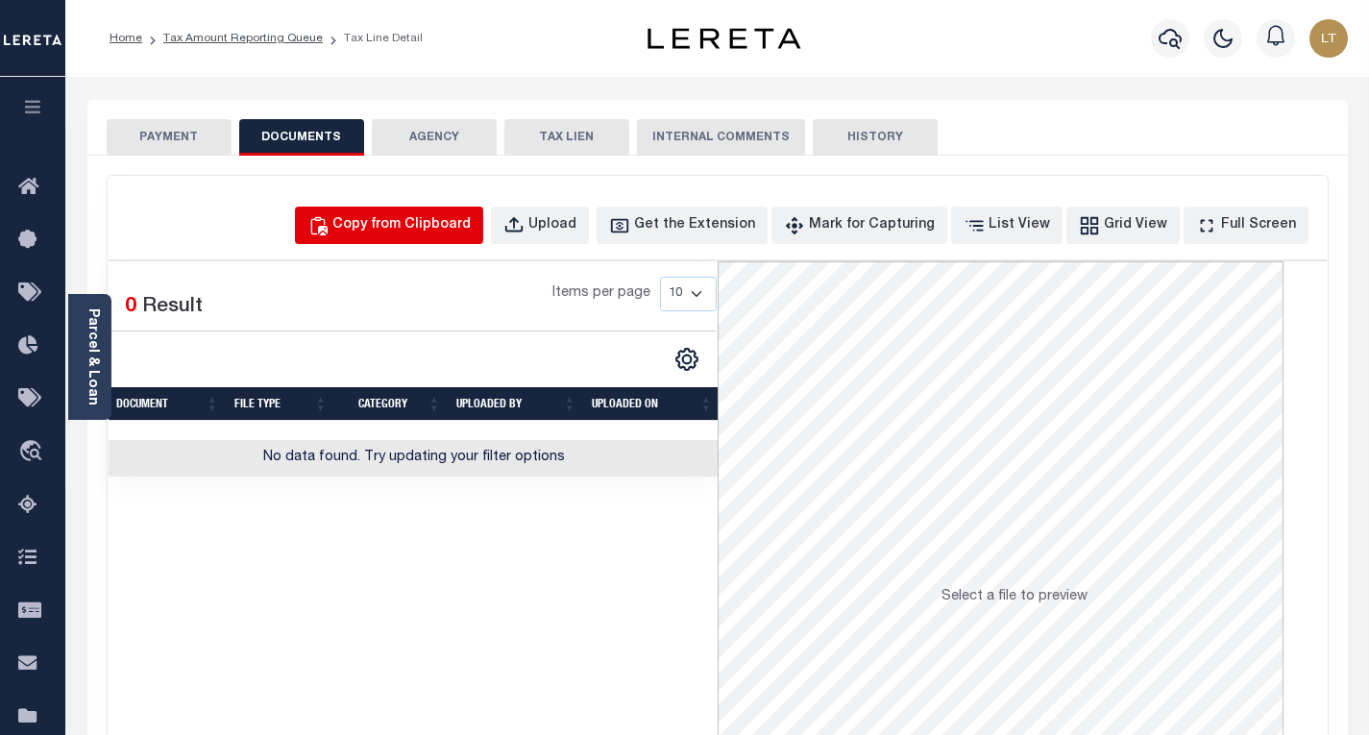
click at [430, 235] on div "Copy from Clipboard" at bounding box center [401, 225] width 138 height 21
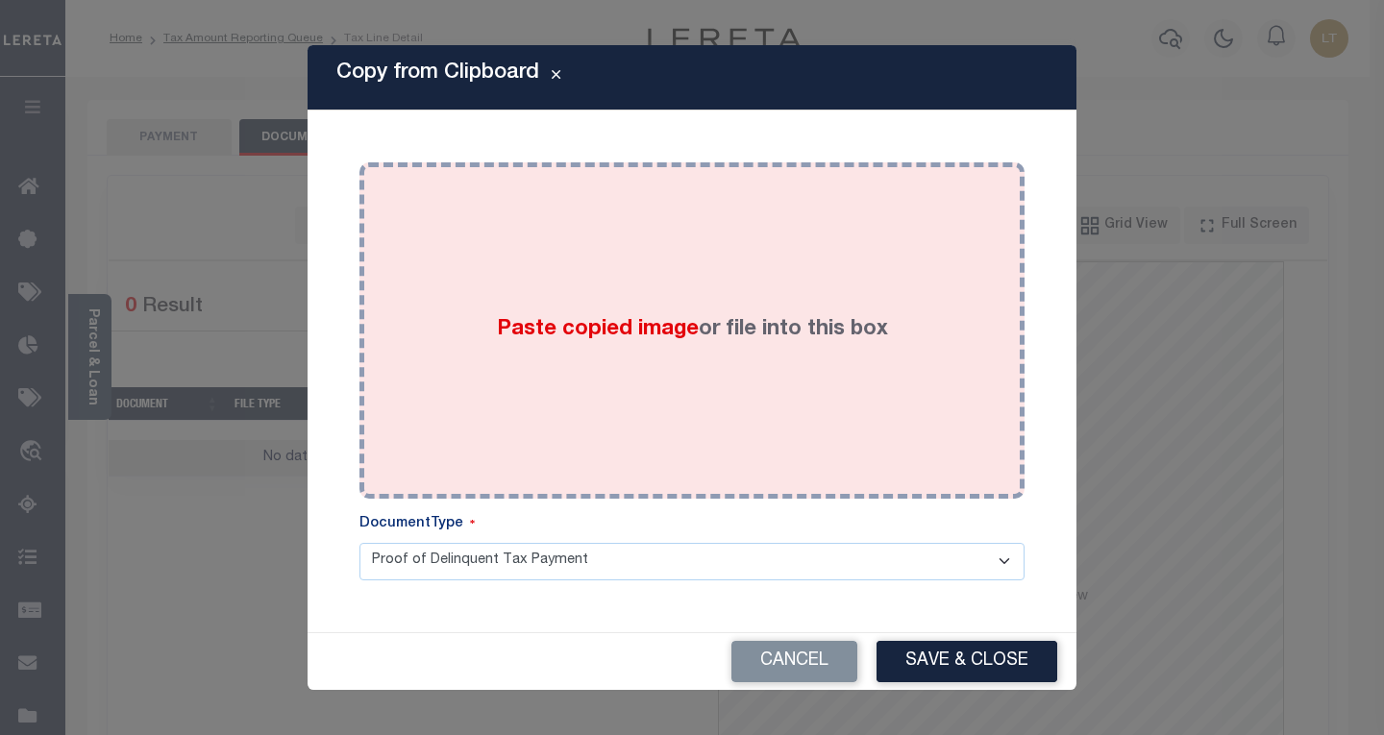
click at [442, 229] on div "Paste copied image or file into this box" at bounding box center [692, 330] width 636 height 307
click at [464, 282] on div "Paste copied image or file into this box" at bounding box center [692, 330] width 636 height 307
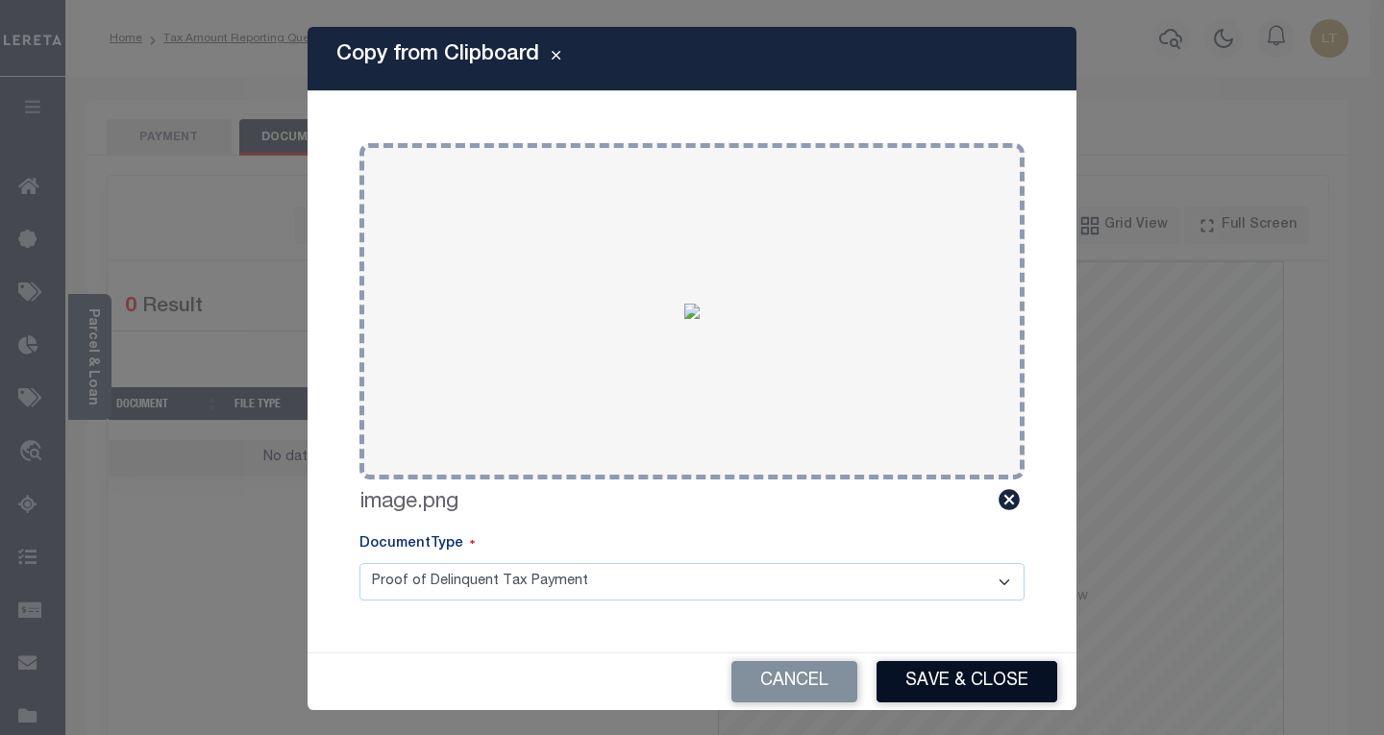
click at [1020, 679] on button "Save & Close" at bounding box center [966, 681] width 181 height 41
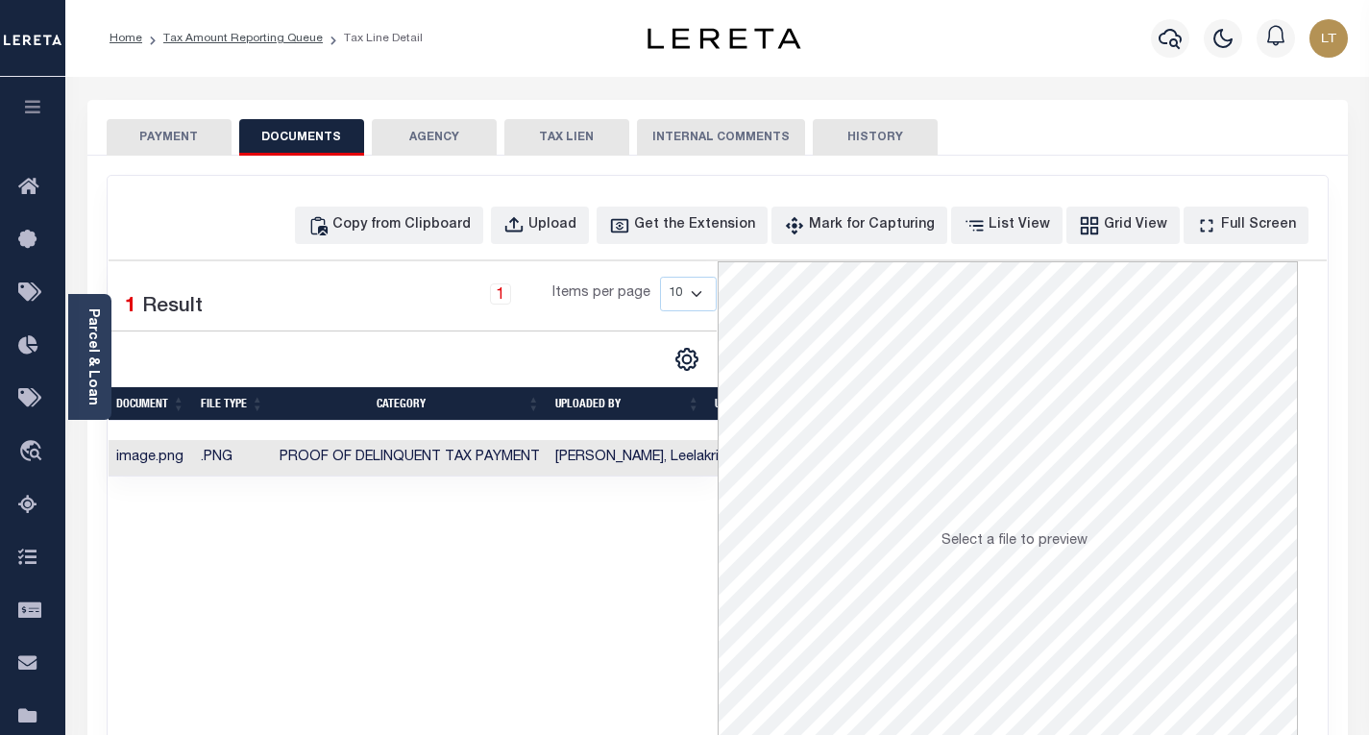
click at [203, 135] on button "PAYMENT" at bounding box center [169, 137] width 125 height 37
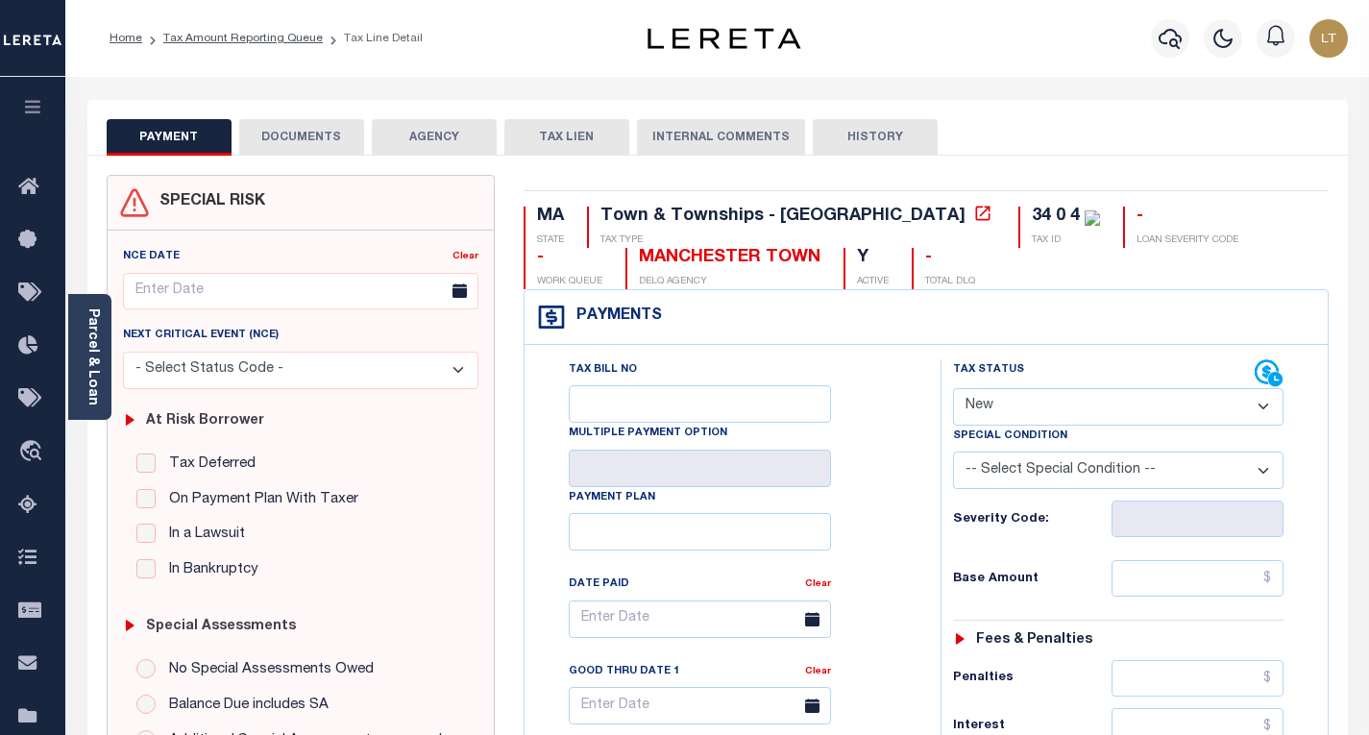
click at [276, 124] on button "DOCUMENTS" at bounding box center [301, 137] width 125 height 37
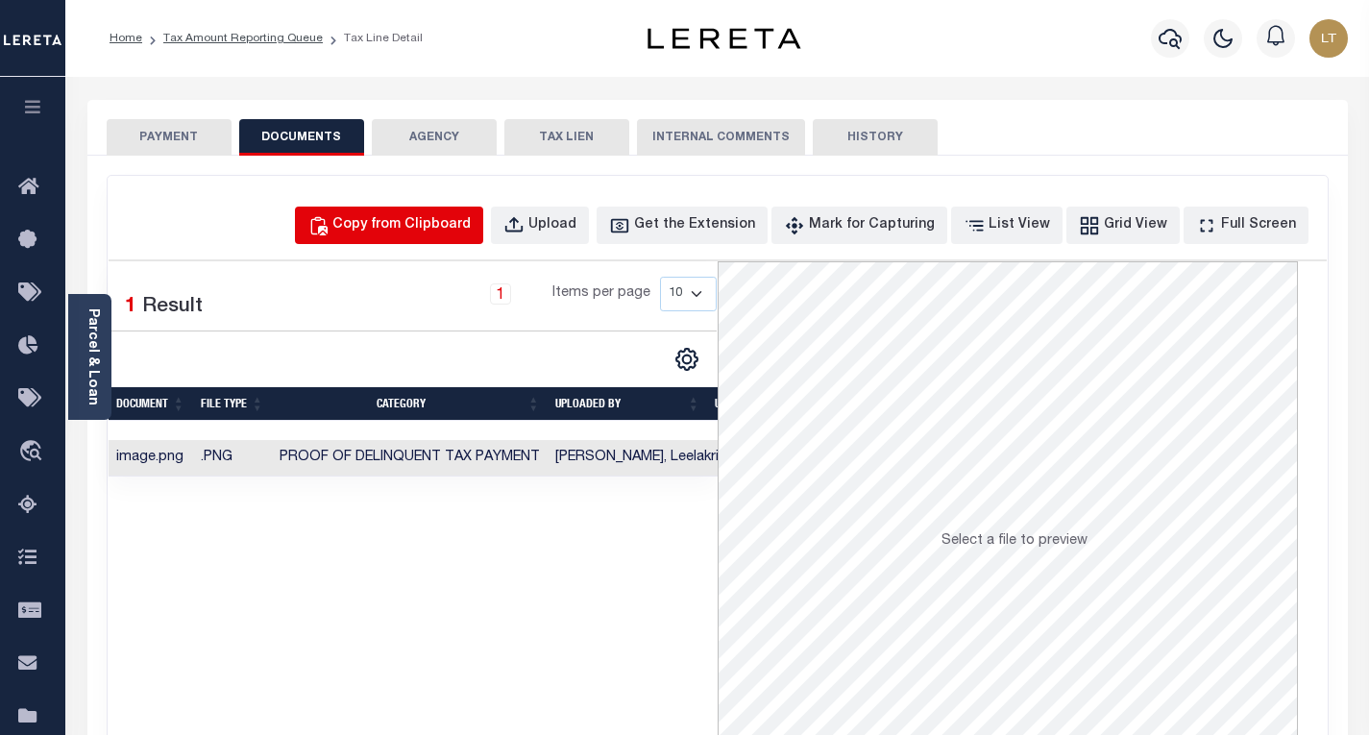
click at [439, 227] on div "Copy from Clipboard" at bounding box center [401, 225] width 138 height 21
select select "POP"
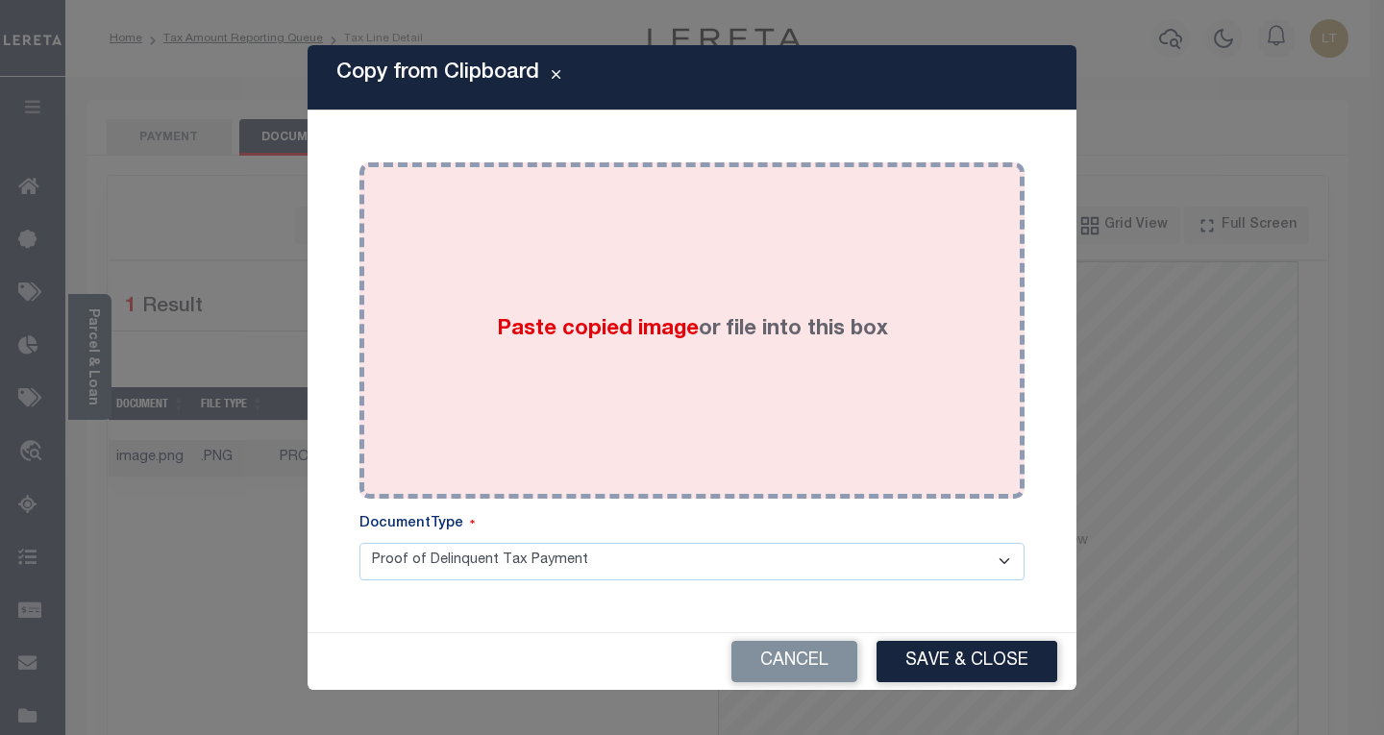
click at [481, 269] on div "Paste copied image or file into this box" at bounding box center [692, 330] width 636 height 307
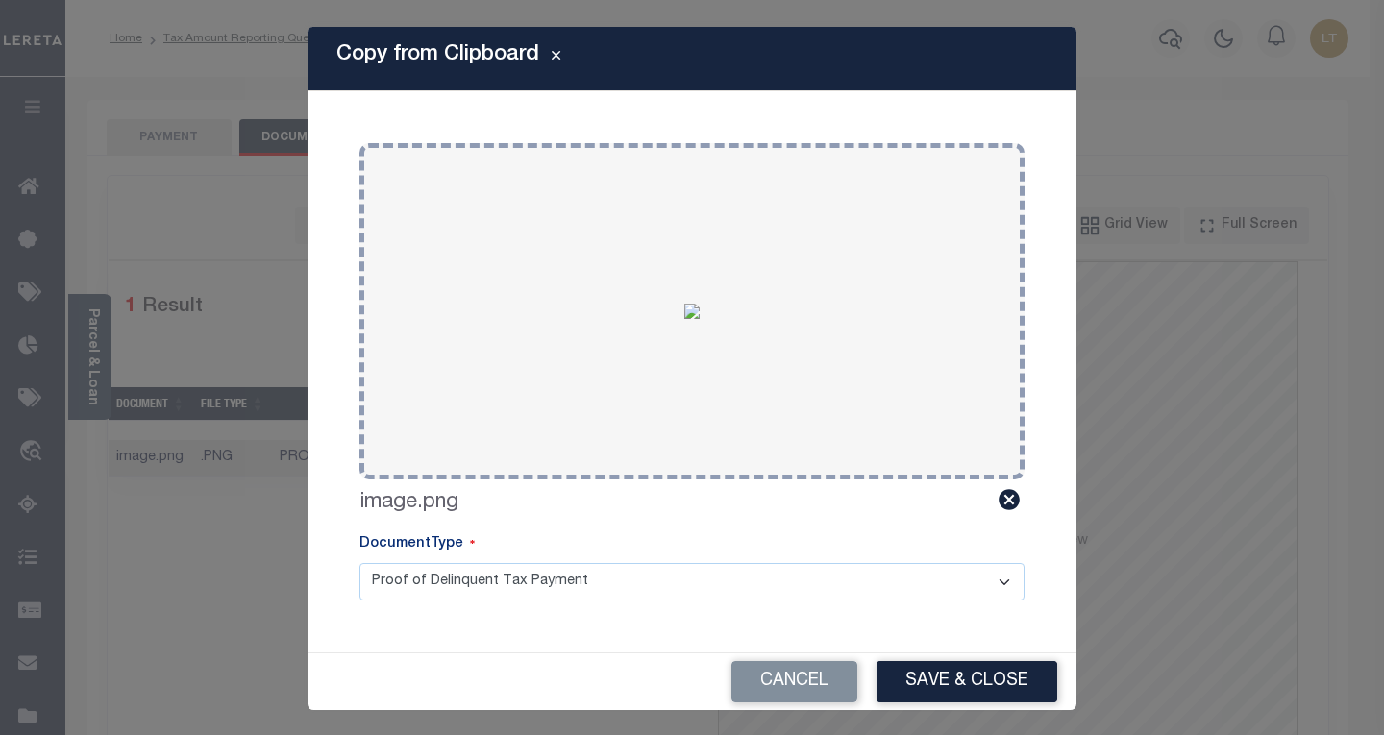
click at [941, 684] on button "Save & Close" at bounding box center [966, 681] width 181 height 41
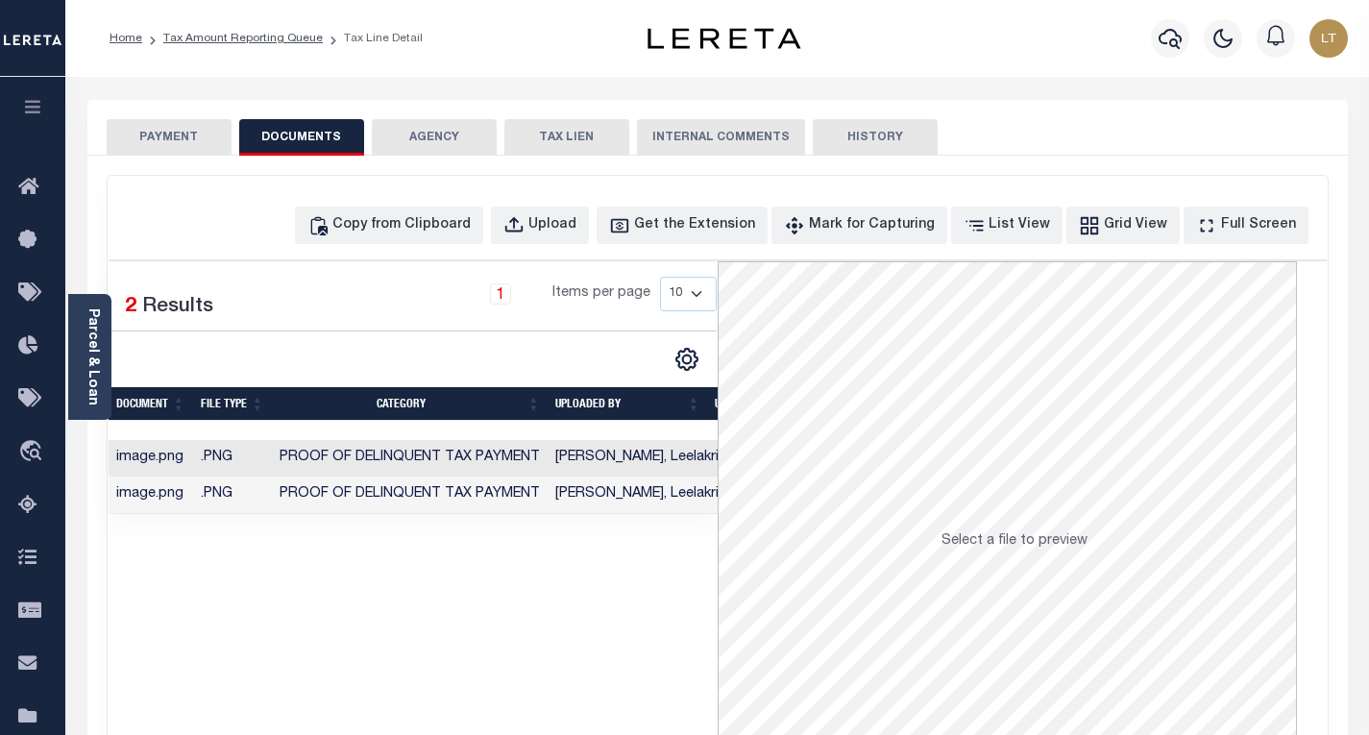
click at [168, 131] on button "PAYMENT" at bounding box center [169, 137] width 125 height 37
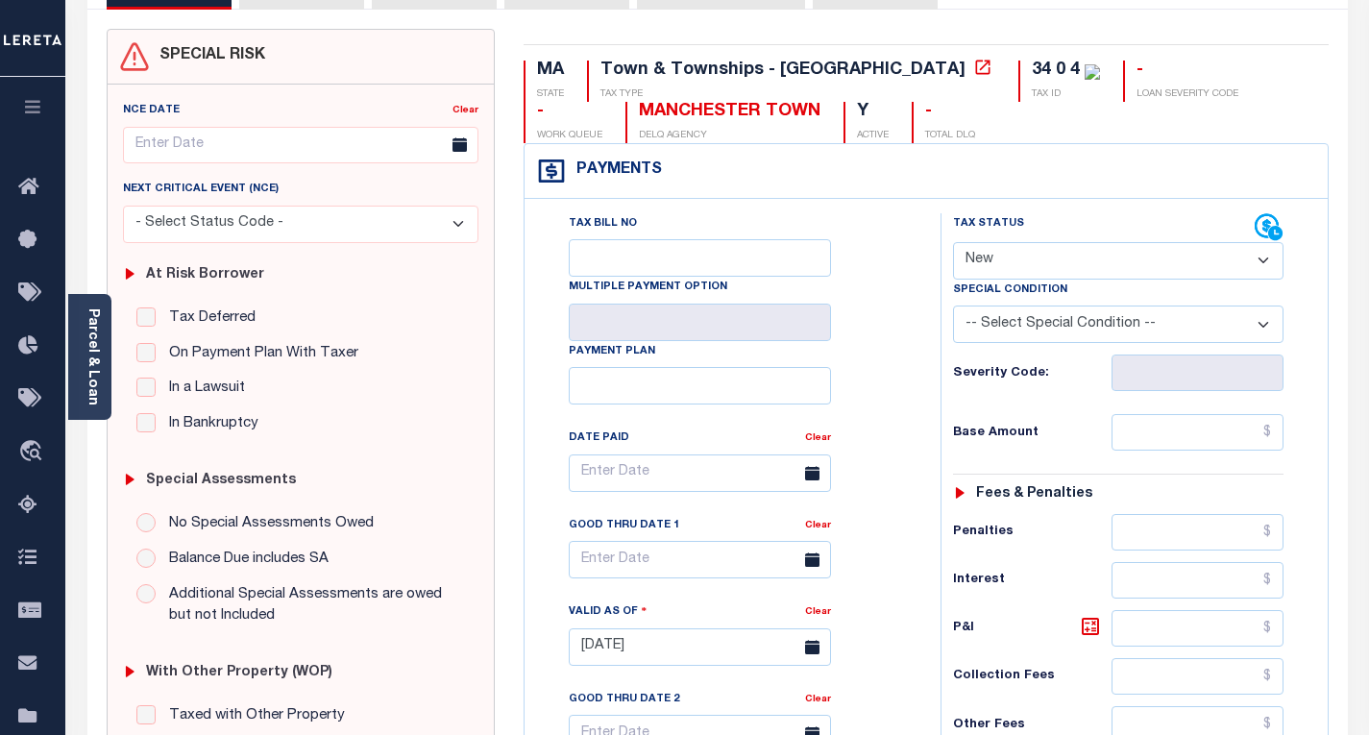
scroll to position [192, 0]
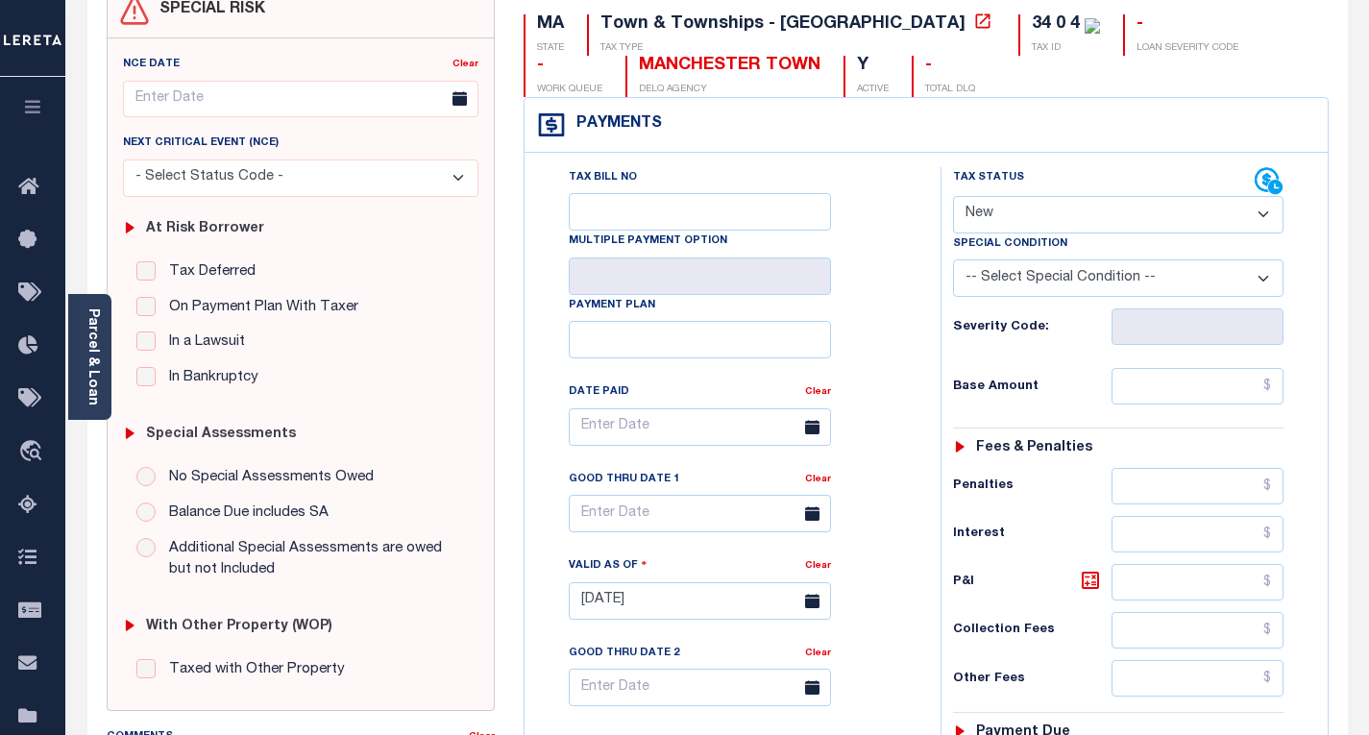
click at [989, 208] on select "- Select Status Code - Open Due/Unpaid Paid Incomplete No Tax Due Internal Refu…" at bounding box center [1118, 214] width 331 height 37
select select "PYD"
click at [953, 197] on select "- Select Status Code - Open Due/Unpaid Paid Incomplete No Tax Due Internal Refu…" at bounding box center [1118, 214] width 331 height 37
type input "[DATE]"
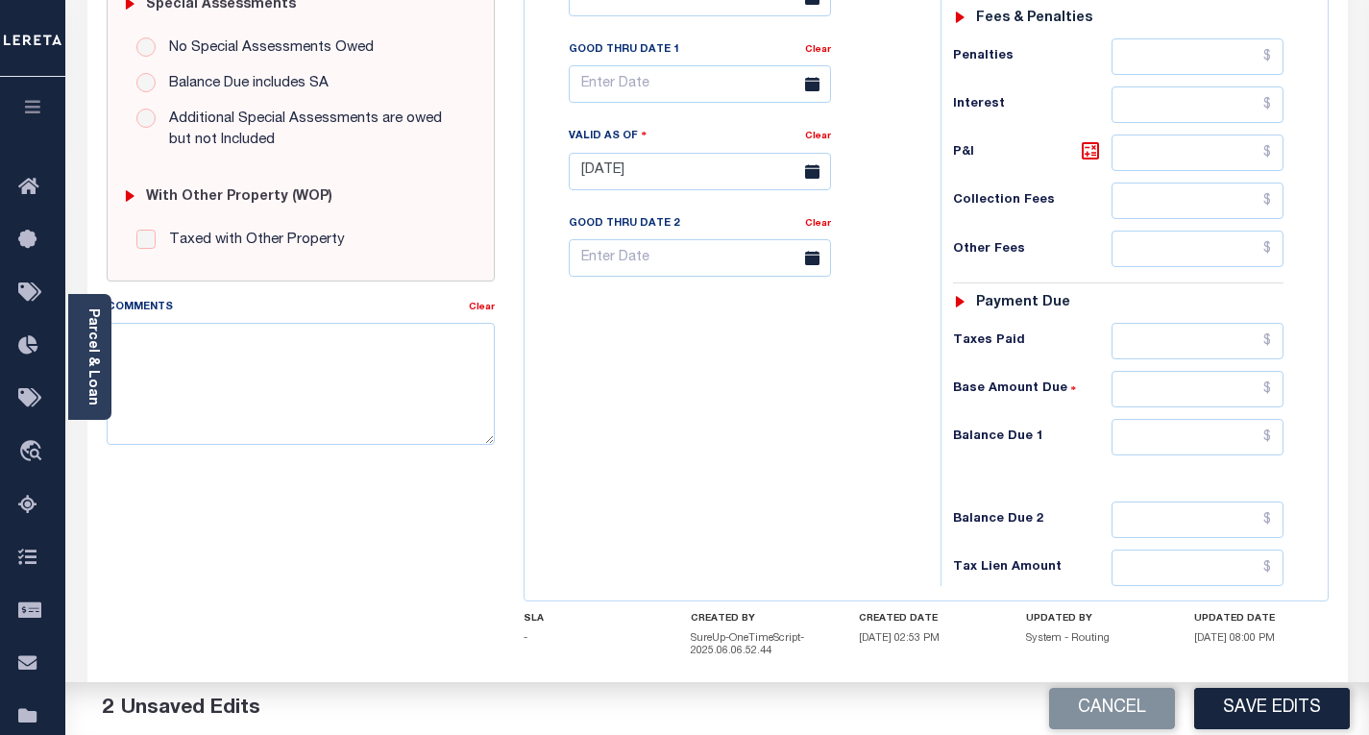
scroll to position [673, 0]
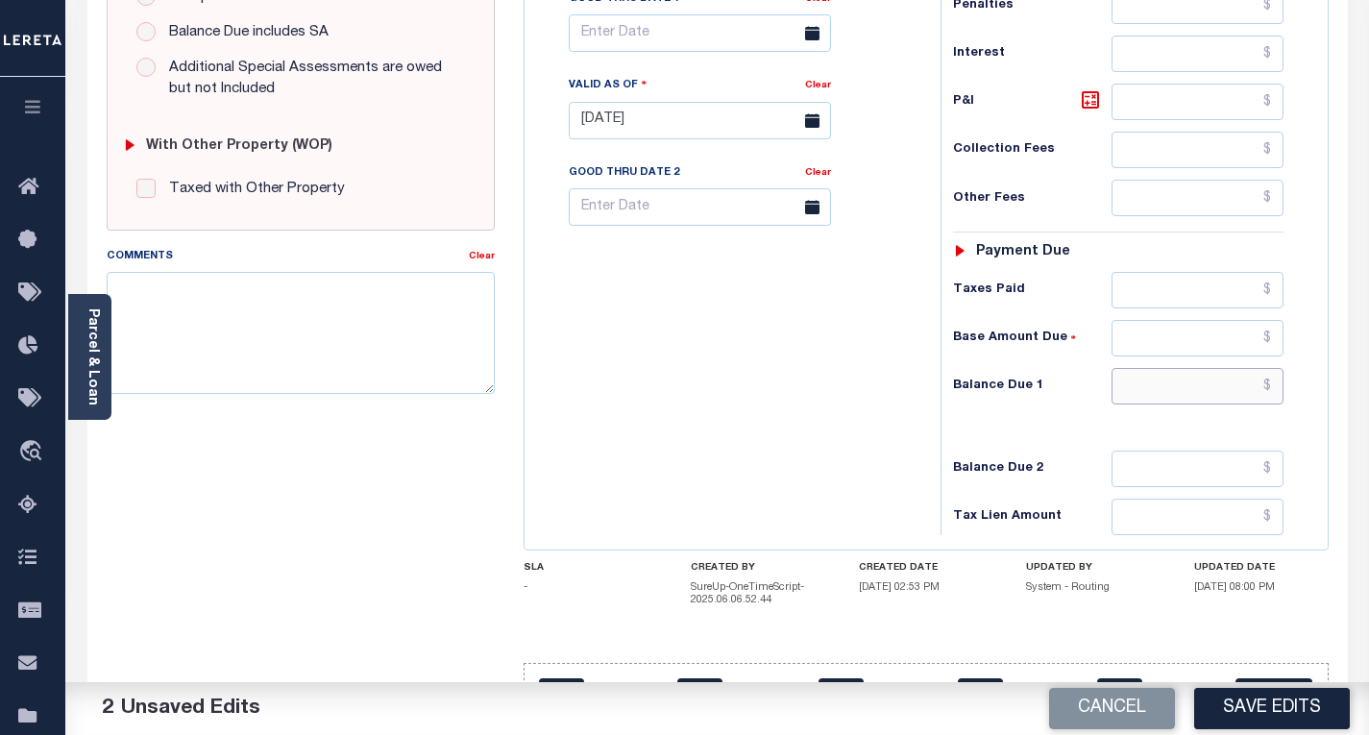
click at [1274, 388] on input "text" at bounding box center [1198, 386] width 172 height 37
type input "$0.00"
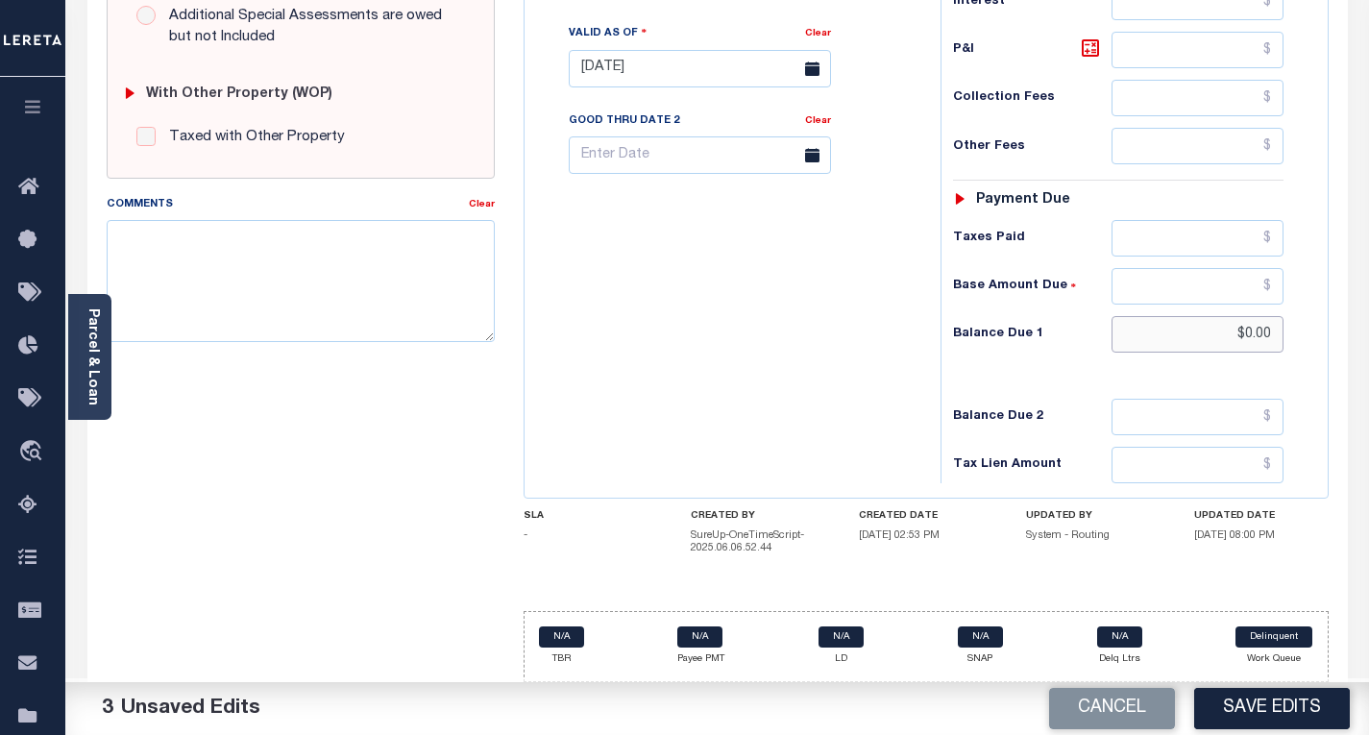
scroll to position [727, 0]
click at [1245, 698] on button "Save Edits" at bounding box center [1272, 708] width 156 height 41
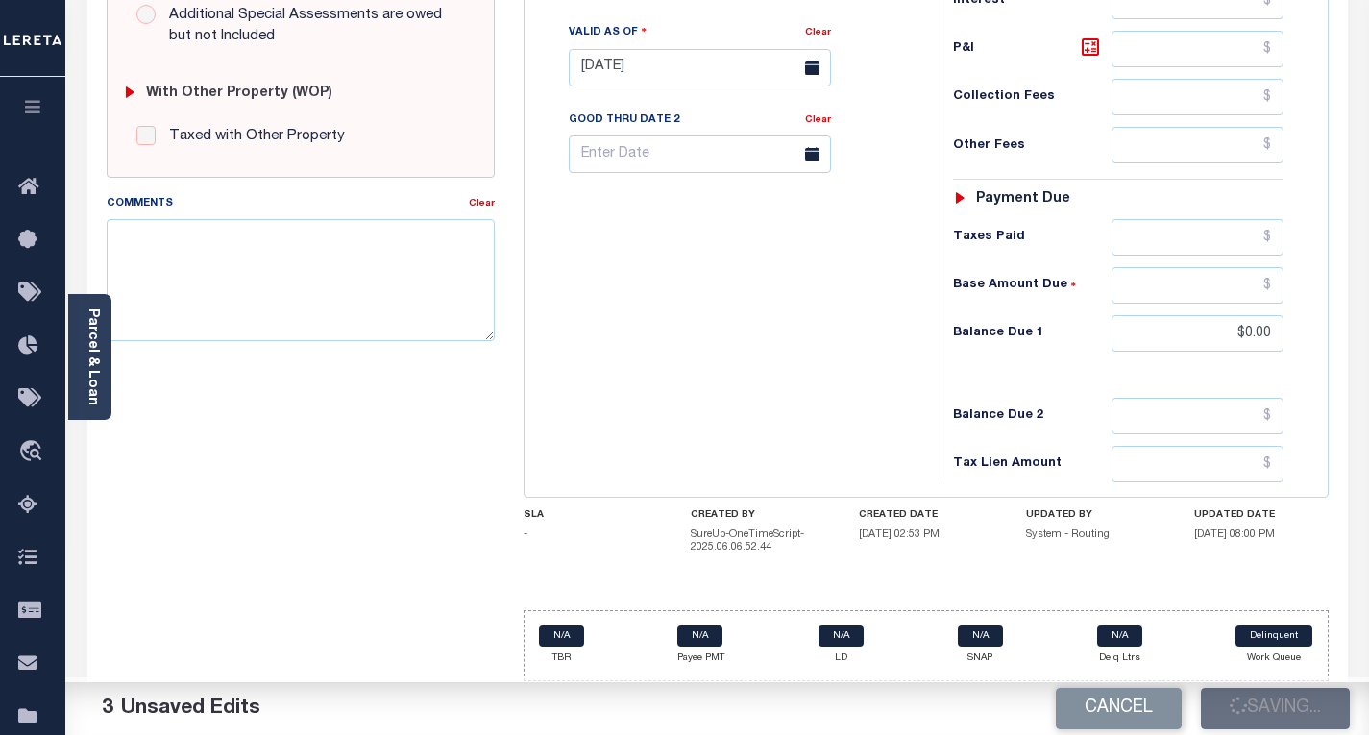
checkbox input "false"
type input "$0"
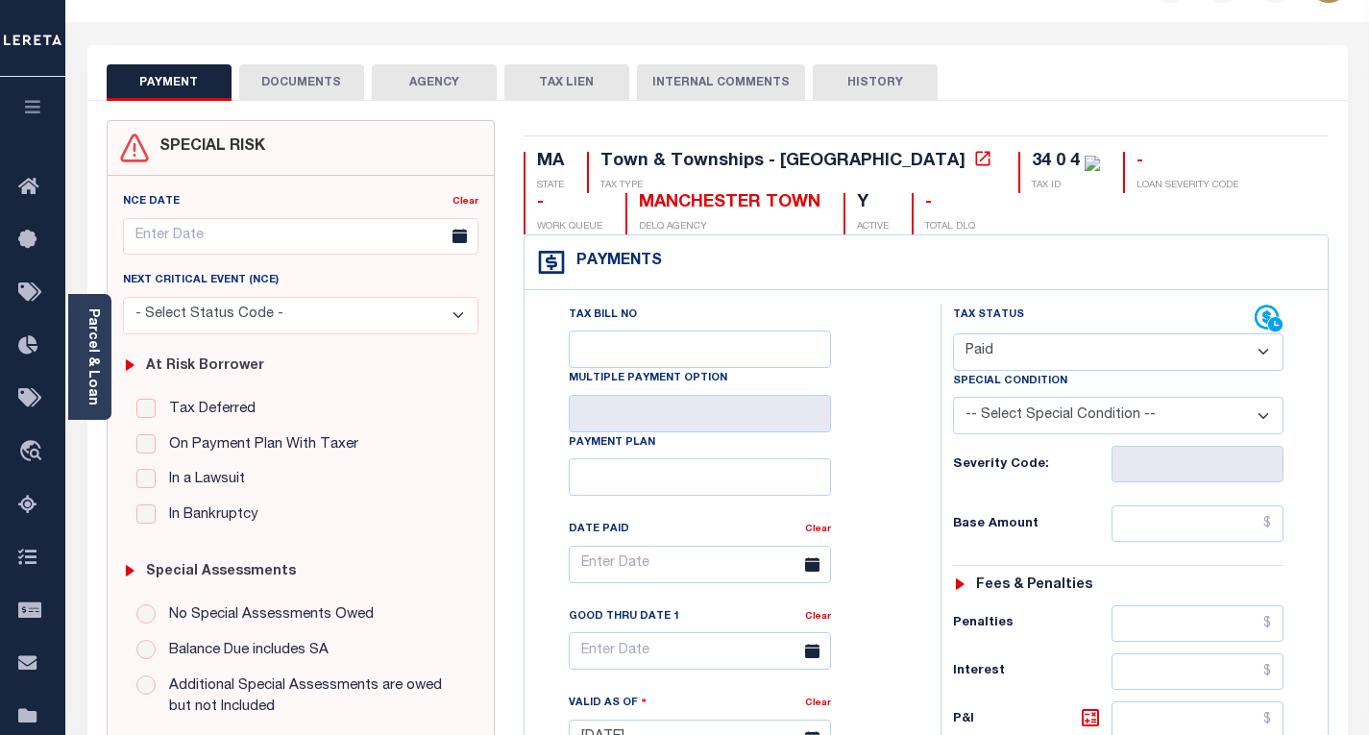
scroll to position [0, 0]
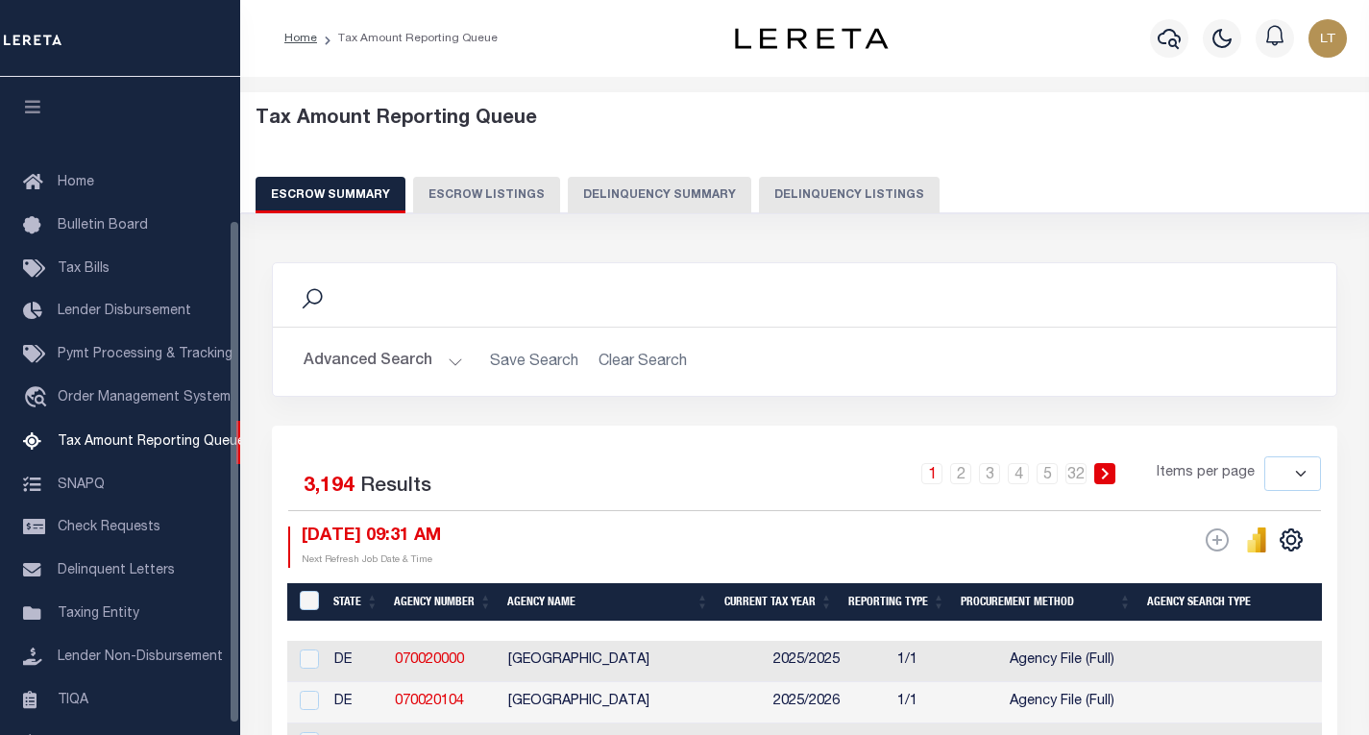
select select
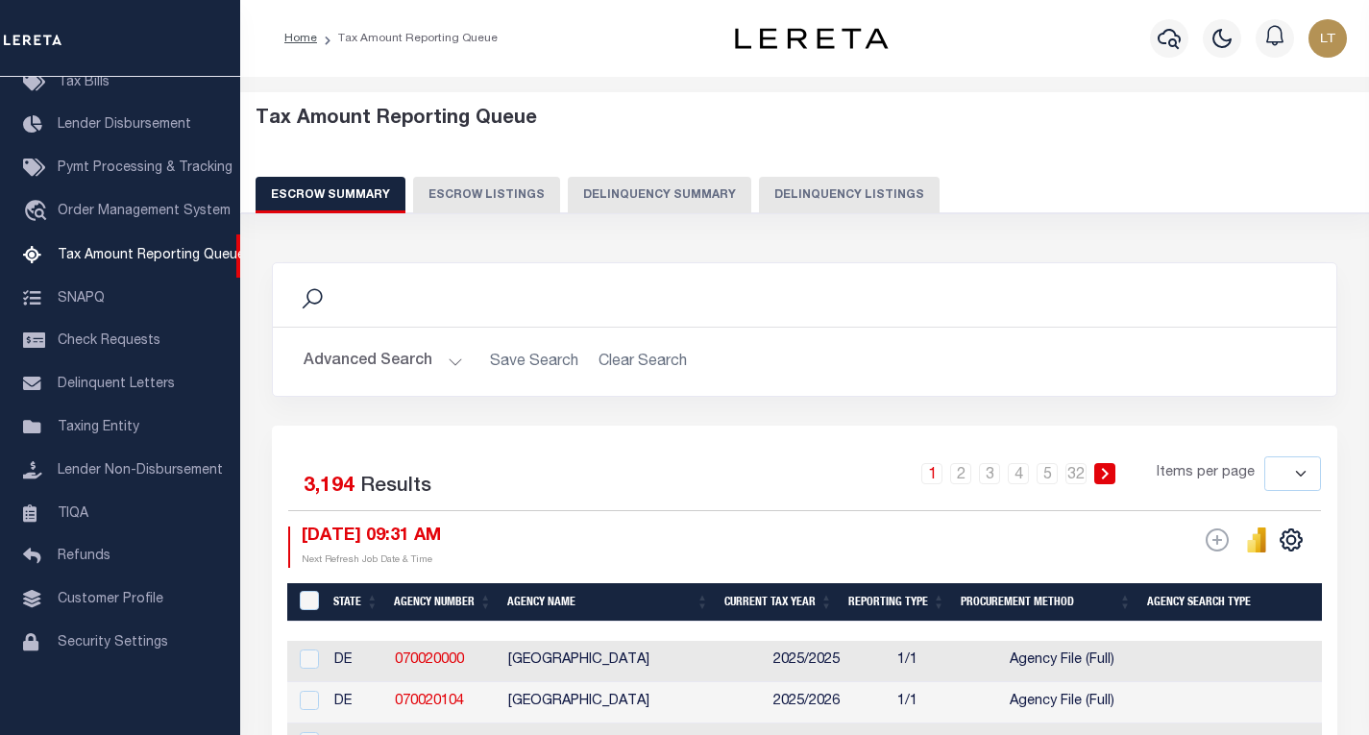
click at [862, 202] on button "Delinquency Listings" at bounding box center [849, 195] width 181 height 37
select select "100"
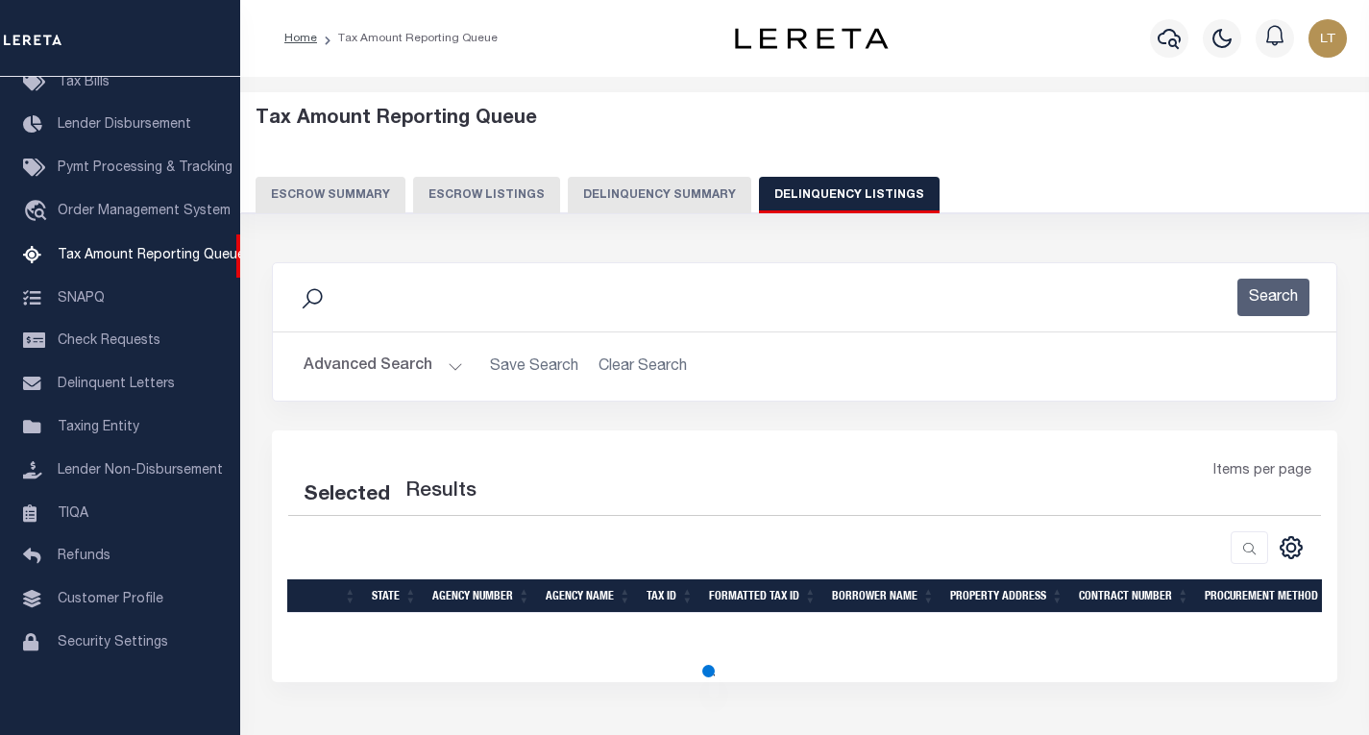
select select "100"
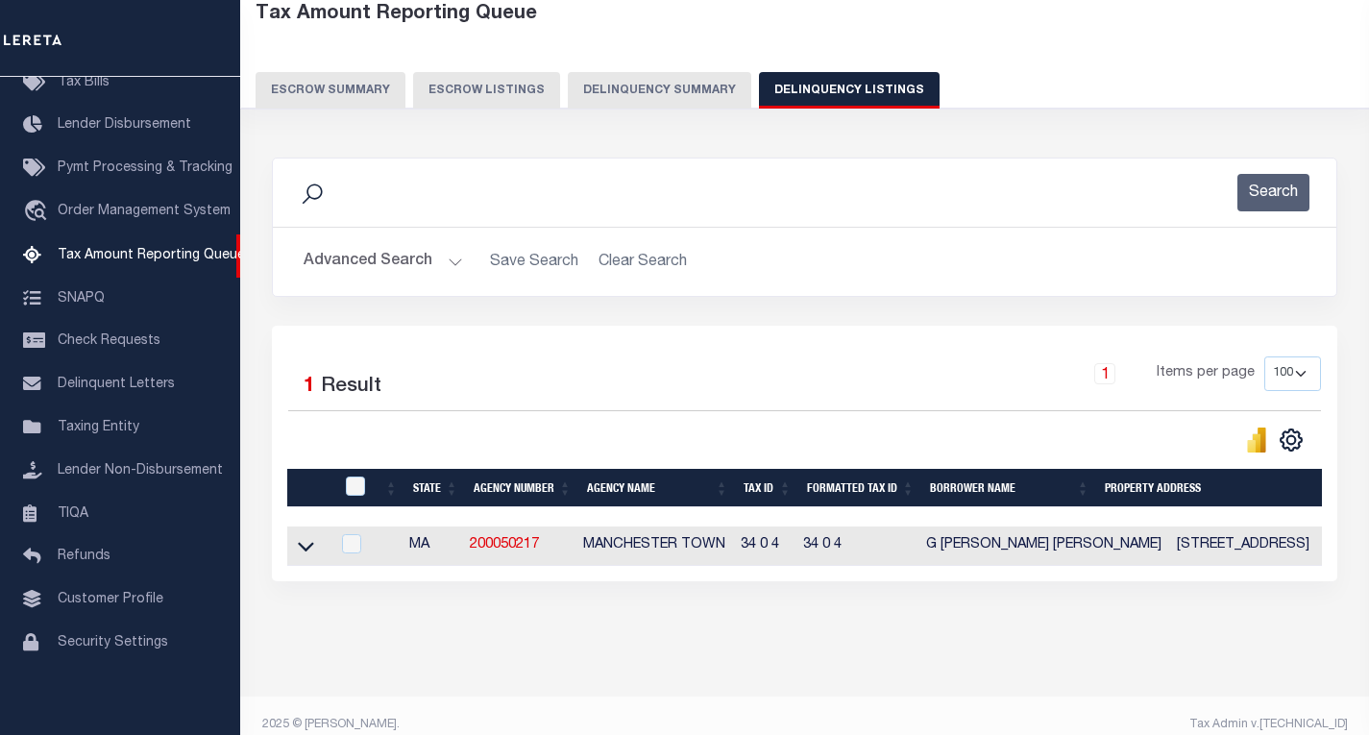
scroll to position [140, 0]
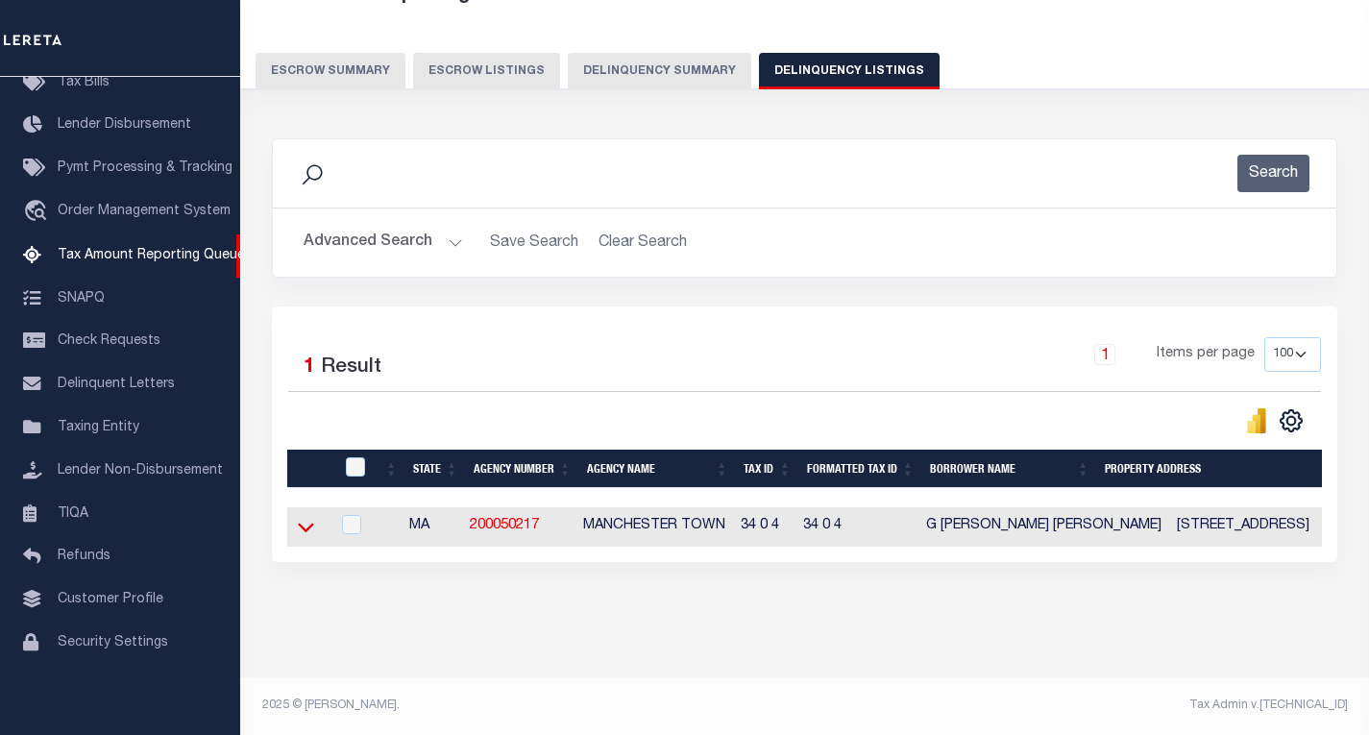
click at [306, 517] on icon at bounding box center [306, 527] width 16 height 20
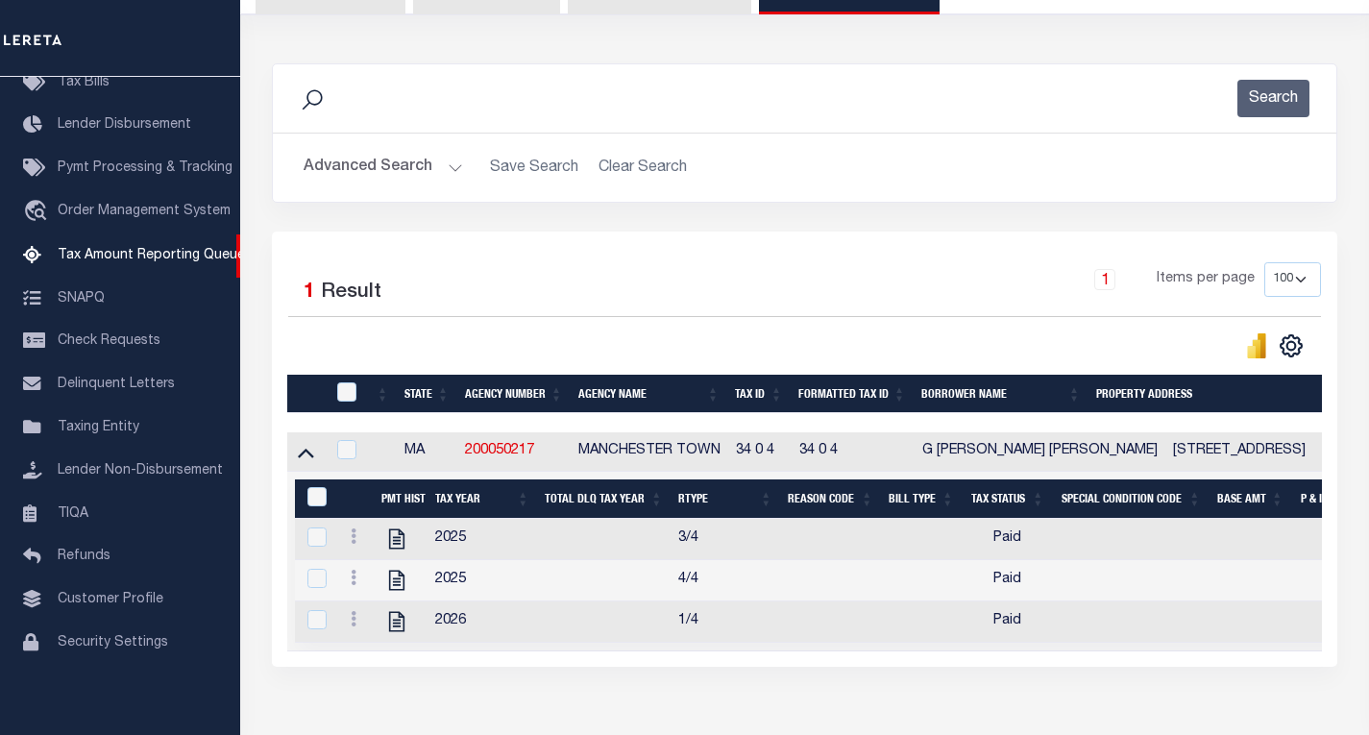
scroll to position [236, 0]
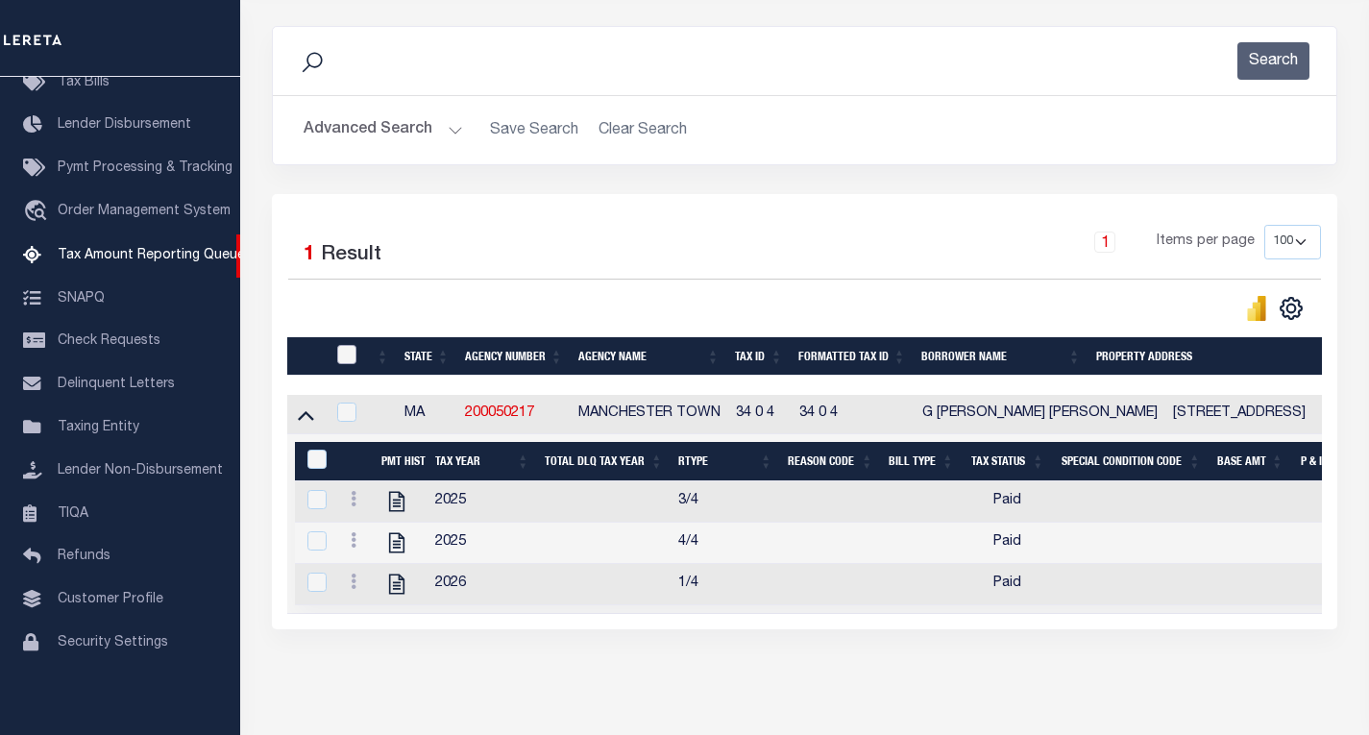
click at [350, 364] on input "checkbox" at bounding box center [346, 354] width 19 height 19
checkbox input "true"
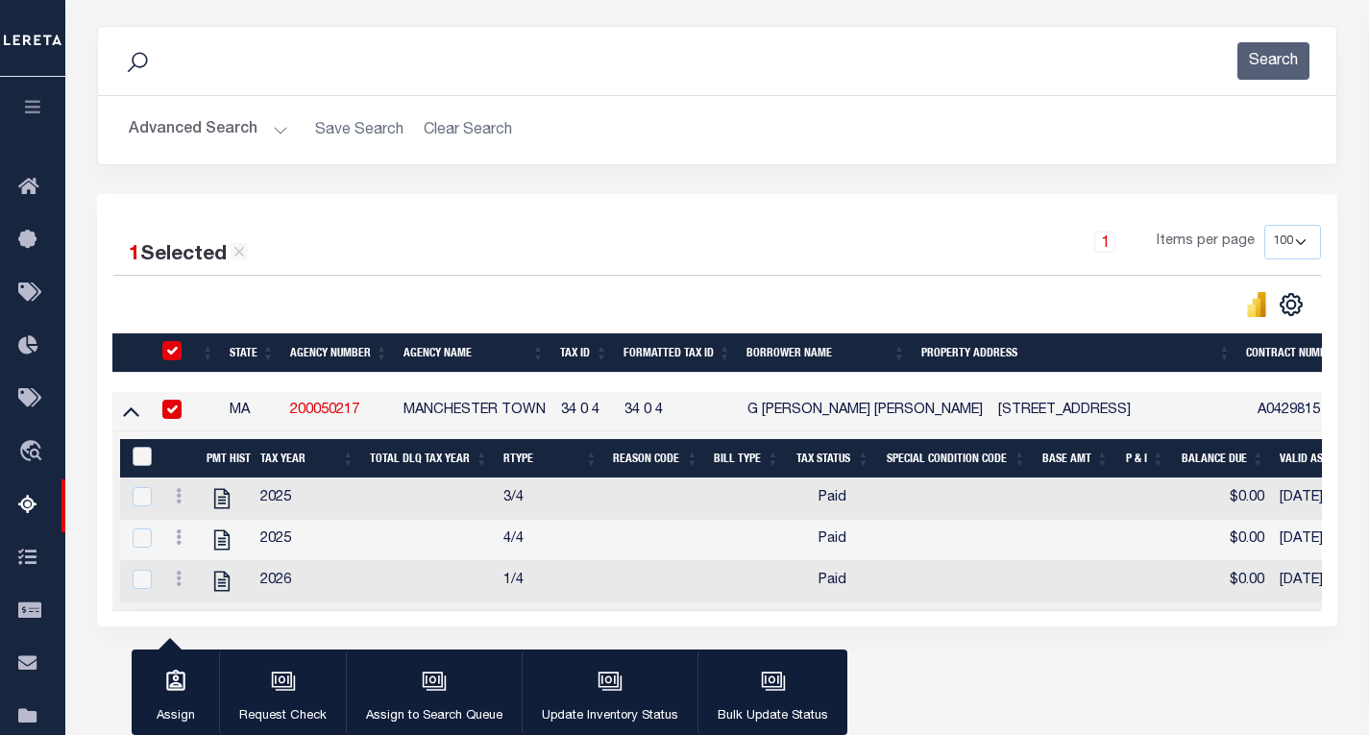
click at [143, 463] on input "&nbsp;" at bounding box center [142, 456] width 19 height 19
checkbox input "true"
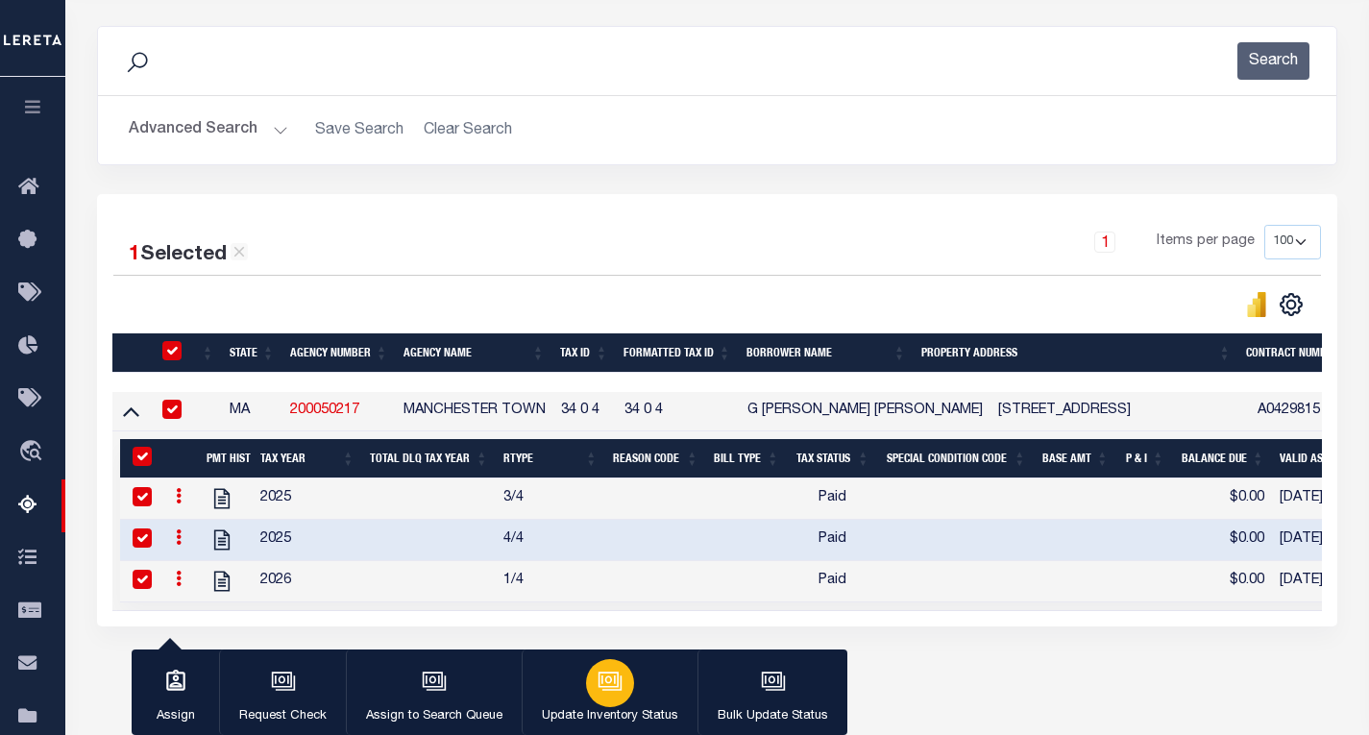
click at [572, 680] on button "Update Inventory Status" at bounding box center [610, 692] width 176 height 86
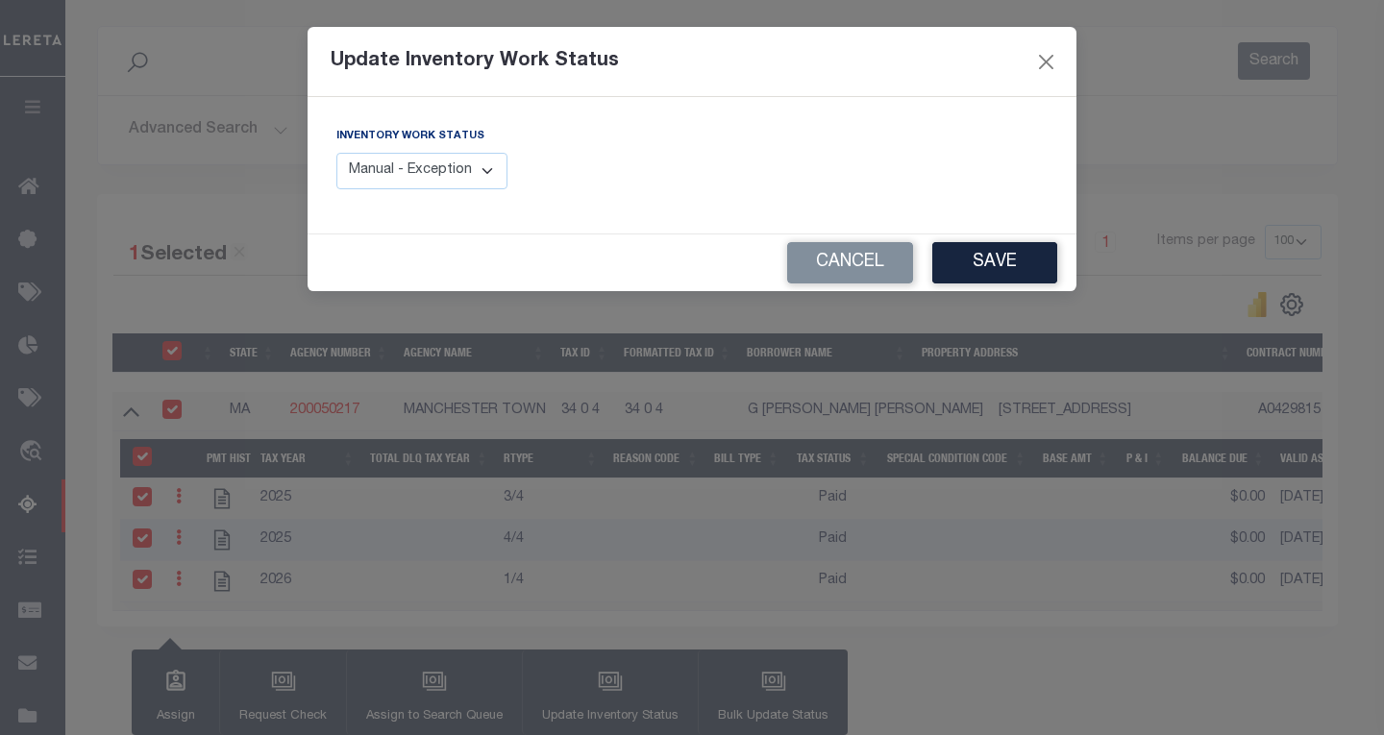
click at [472, 182] on select "Manual - Exception Pended - Awaiting Search Late Add Exception Completed" at bounding box center [421, 171] width 171 height 37
select select "4"
click at [336, 153] on select "Manual - Exception Pended - Awaiting Search Late Add Exception Completed" at bounding box center [421, 171] width 171 height 37
click at [994, 257] on button "Save" at bounding box center [994, 262] width 125 height 41
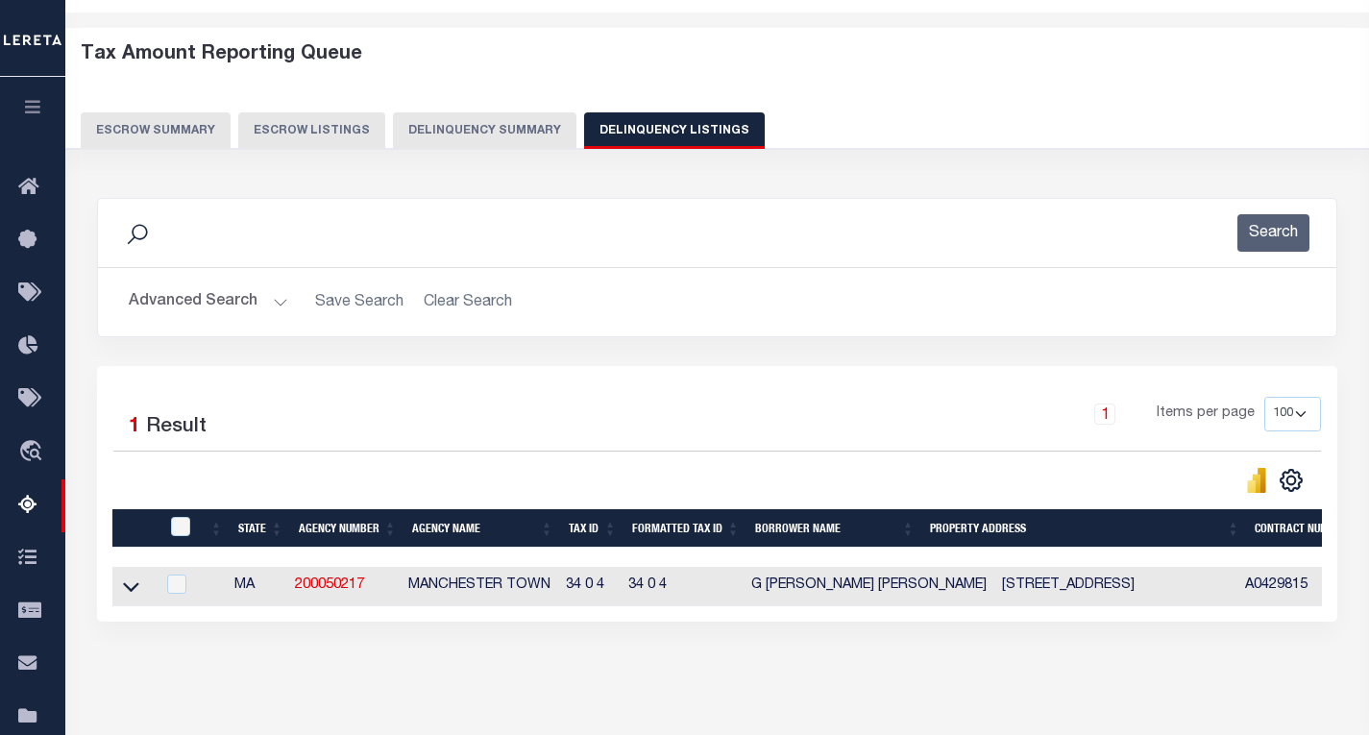
scroll to position [44, 0]
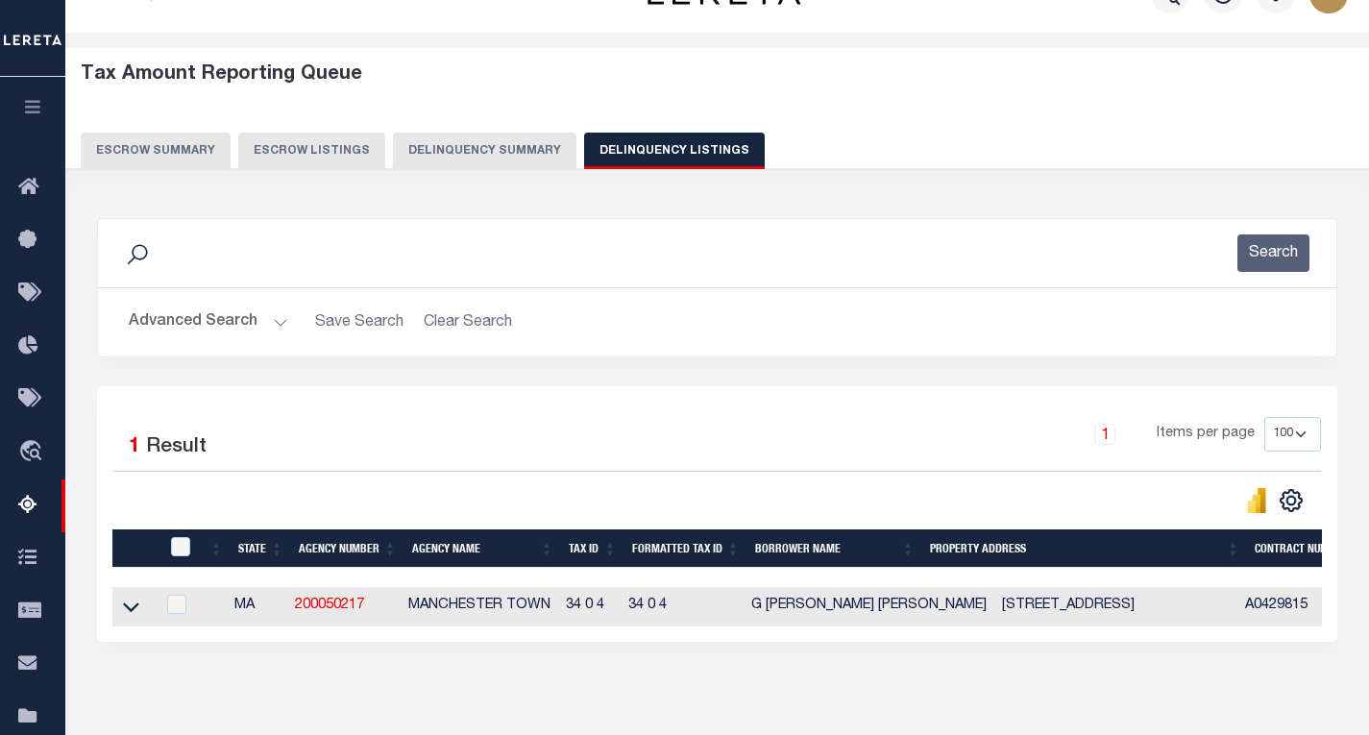
click at [225, 312] on button "Advanced Search" at bounding box center [208, 322] width 159 height 37
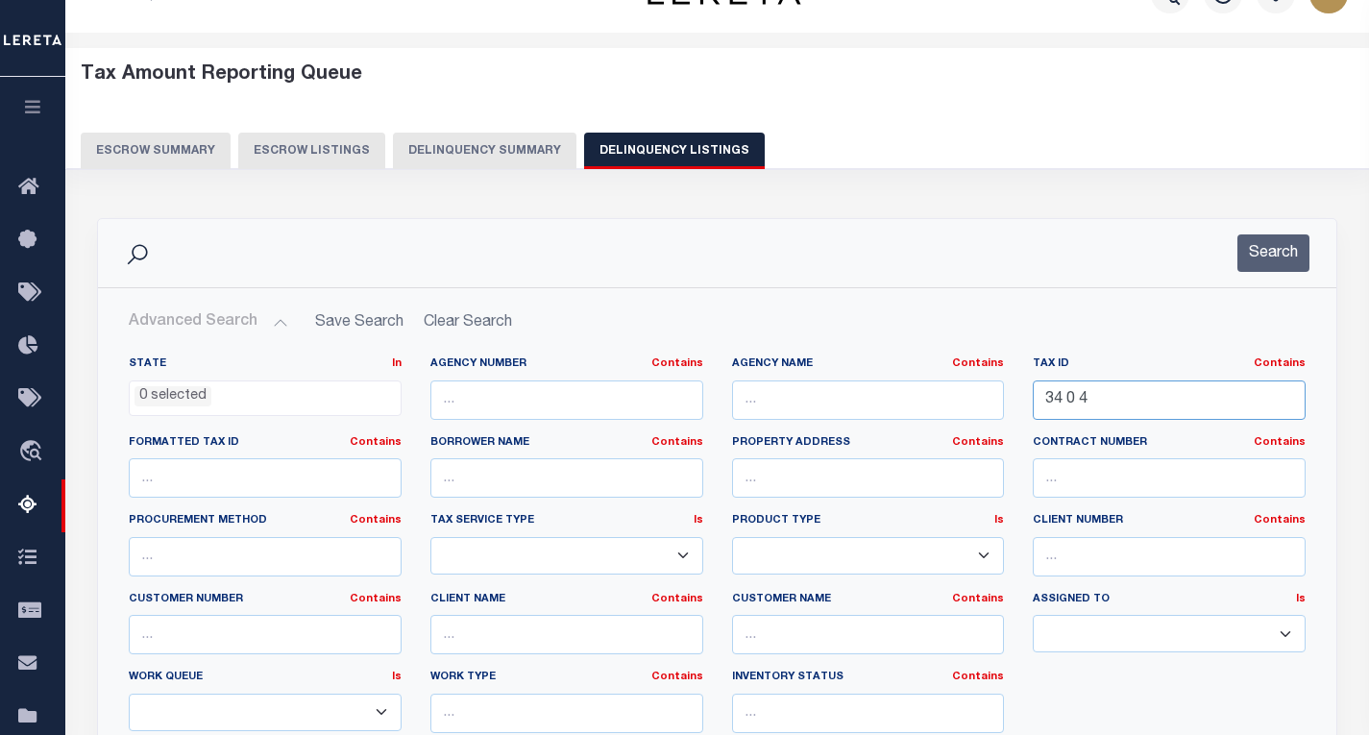
drag, startPoint x: 1121, startPoint y: 404, endPoint x: 951, endPoint y: 400, distance: 170.1
click at [951, 400] on div "State In In AK AL AR AZ CA CO CT DC DE FL GA GU HI IA ID IL IN KS KY LA MA MD M…" at bounding box center [717, 552] width 1206 height 392
paste input "36 0 4"
type input "36 0 4"
drag, startPoint x: 1288, startPoint y: 245, endPoint x: 1277, endPoint y: 245, distance: 11.5
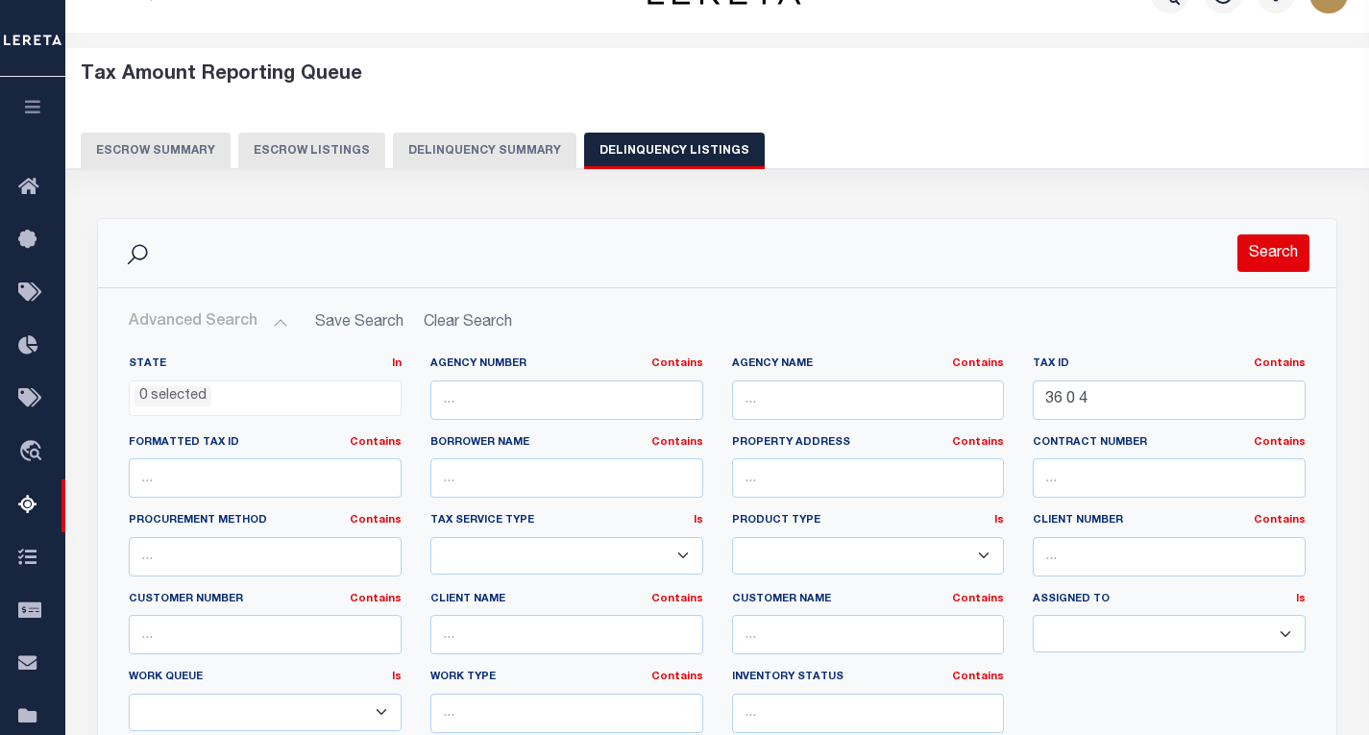
click at [1286, 244] on button "Search" at bounding box center [1273, 252] width 72 height 37
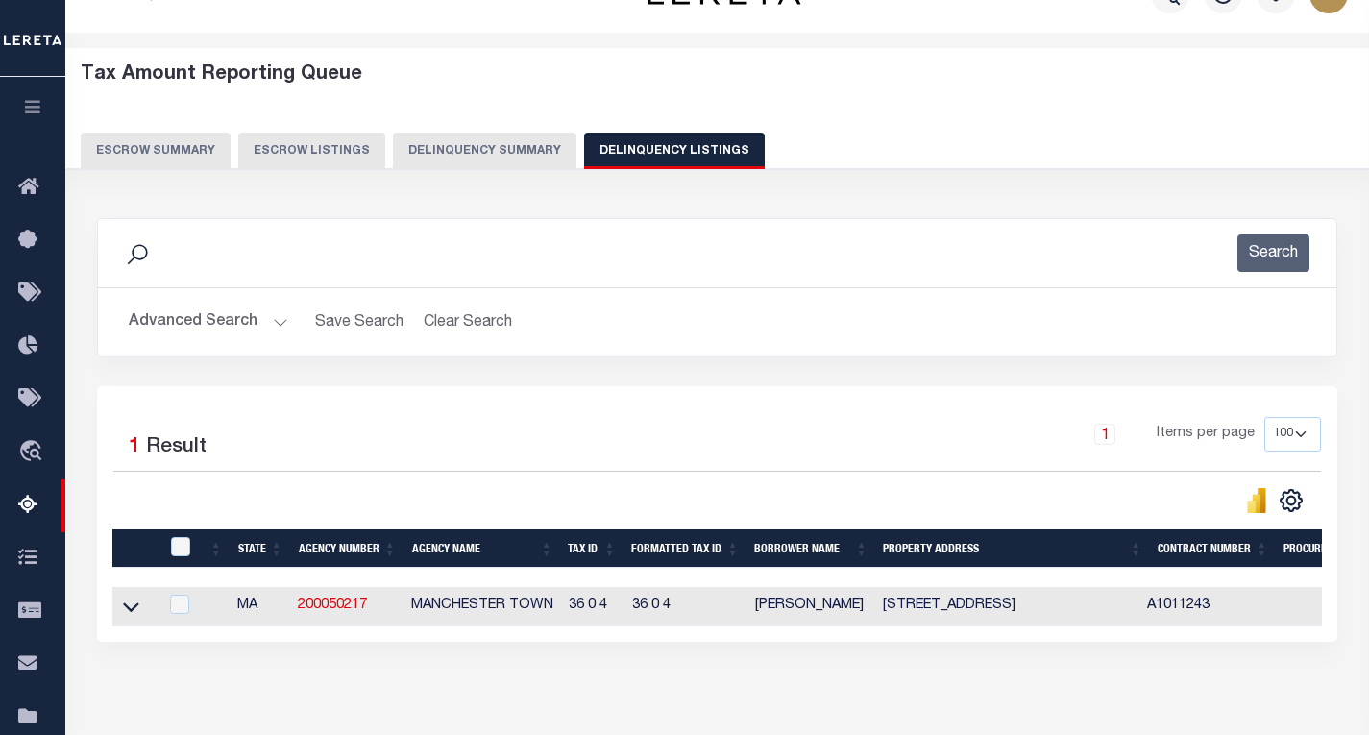
scroll to position [283, 0]
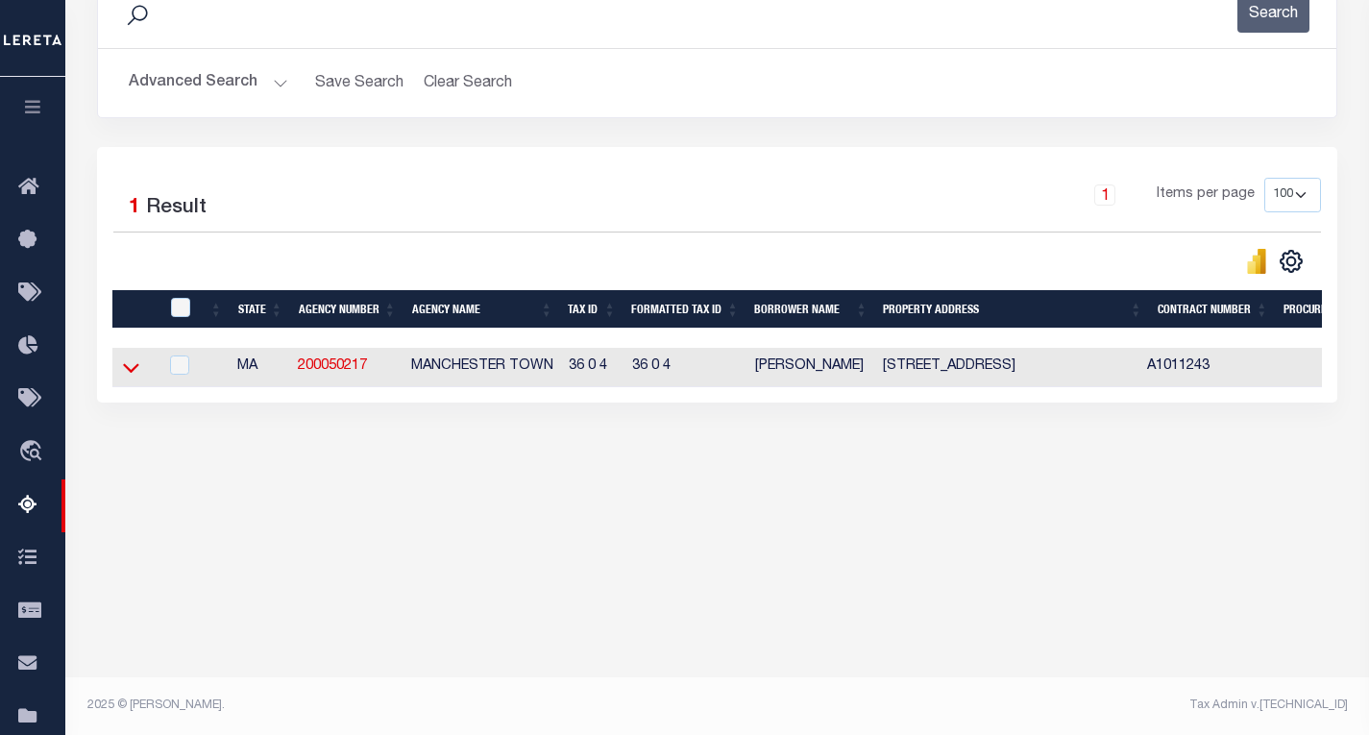
click at [127, 370] on icon at bounding box center [131, 367] width 16 height 20
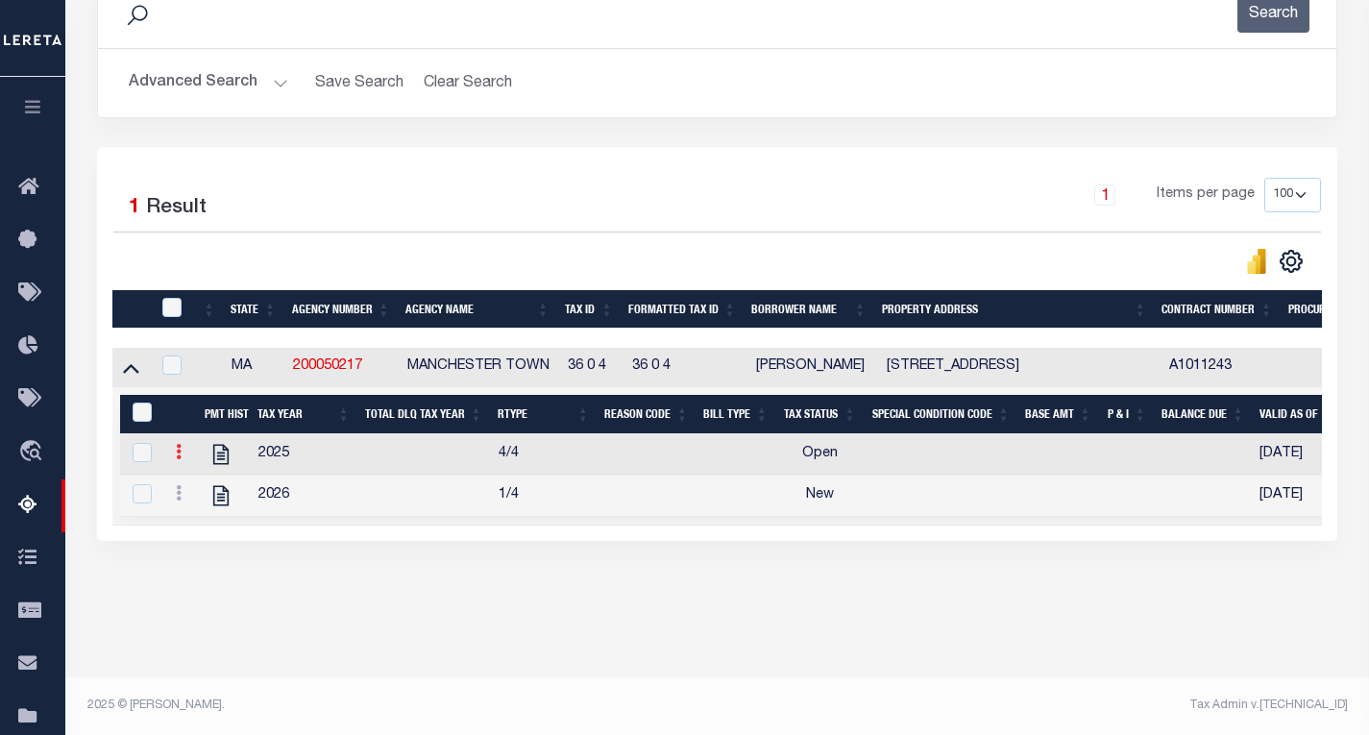
click at [178, 459] on icon at bounding box center [179, 451] width 6 height 15
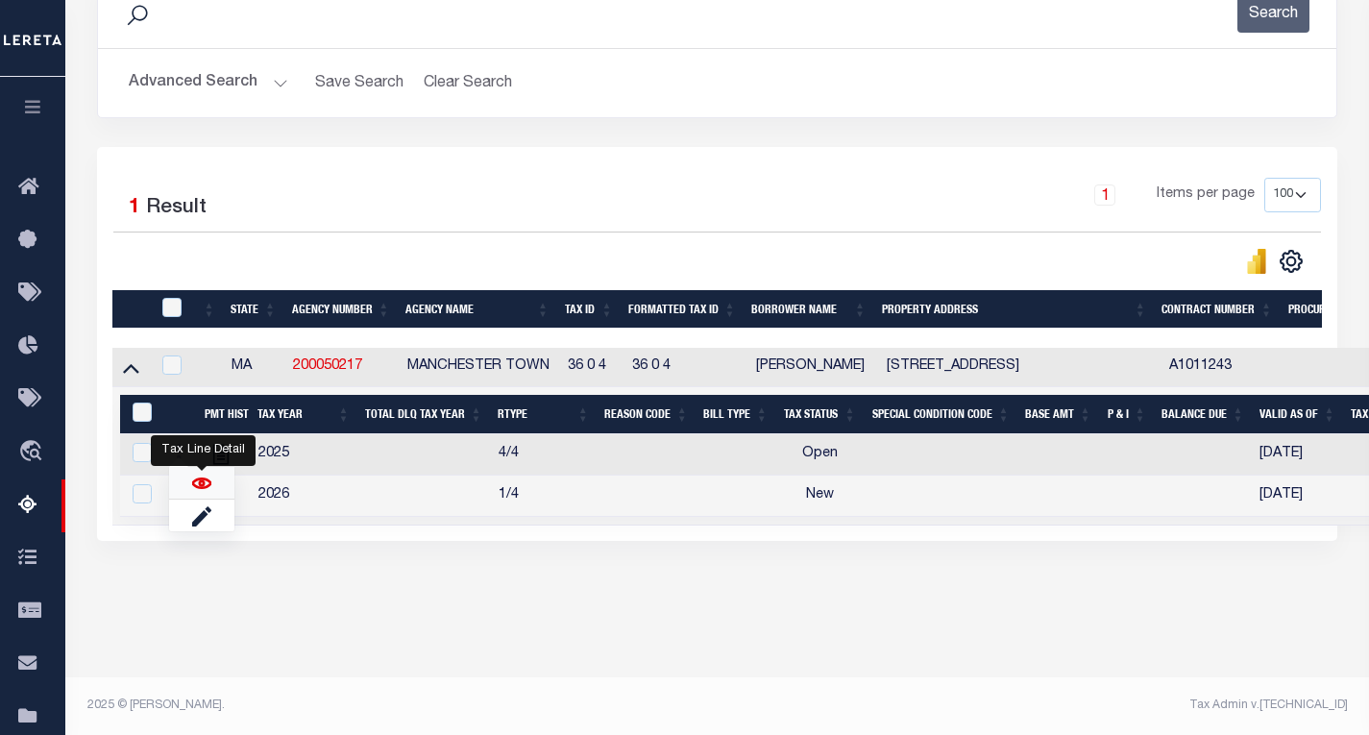
click at [193, 482] on img "" at bounding box center [201, 483] width 19 height 19
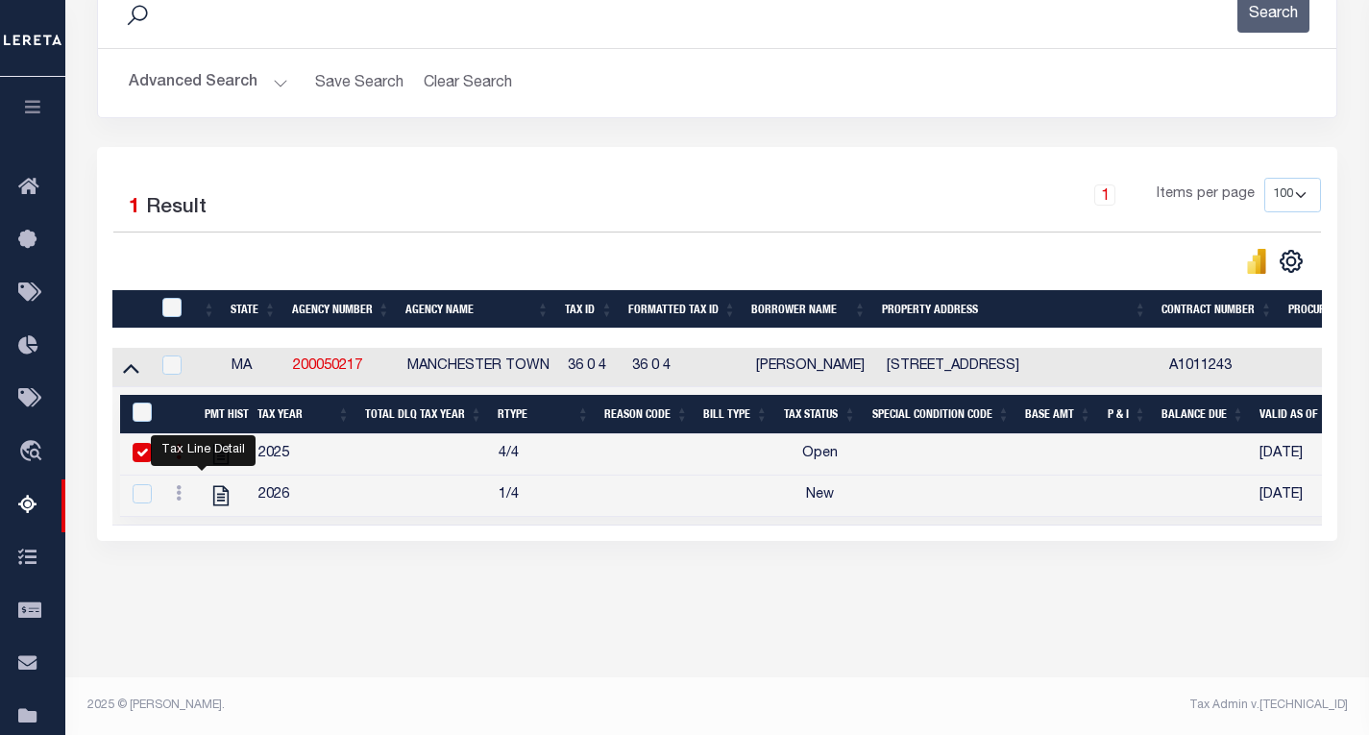
checkbox input "false"
checkbox input "true"
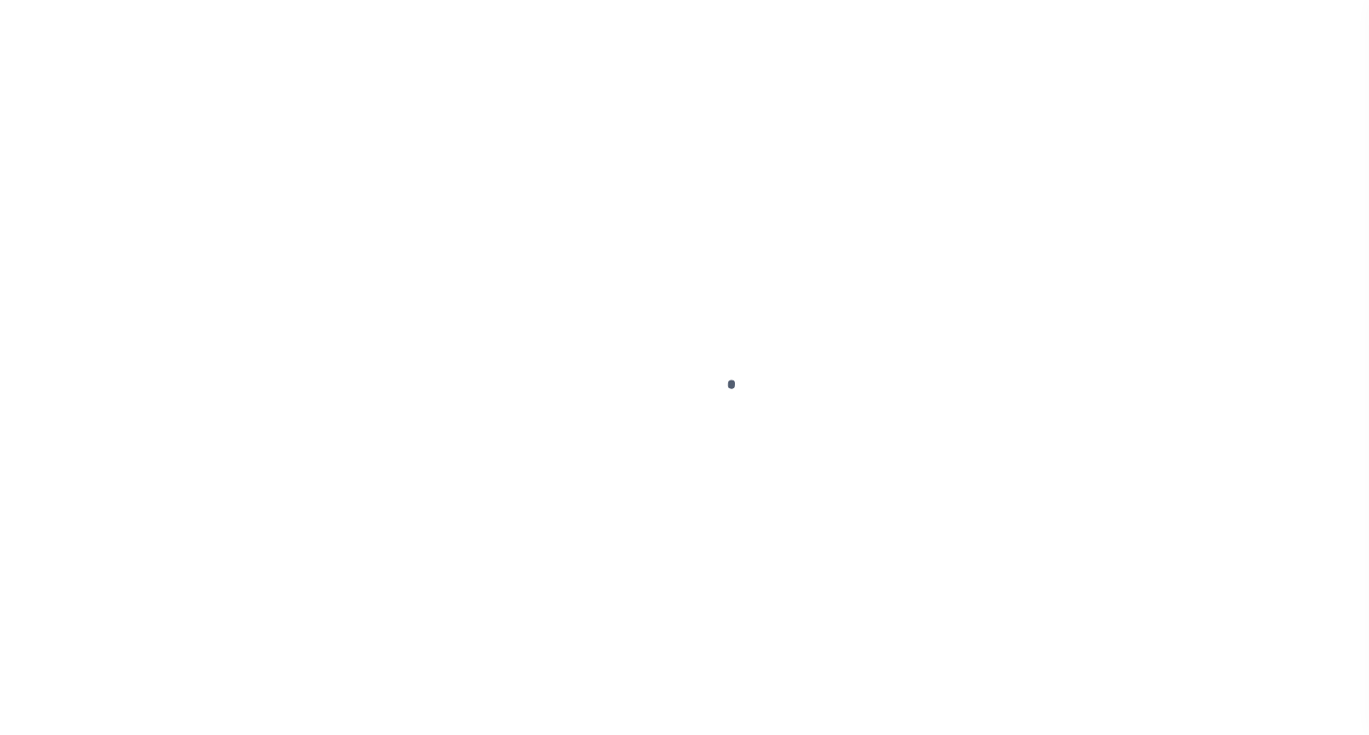
select select "OP2"
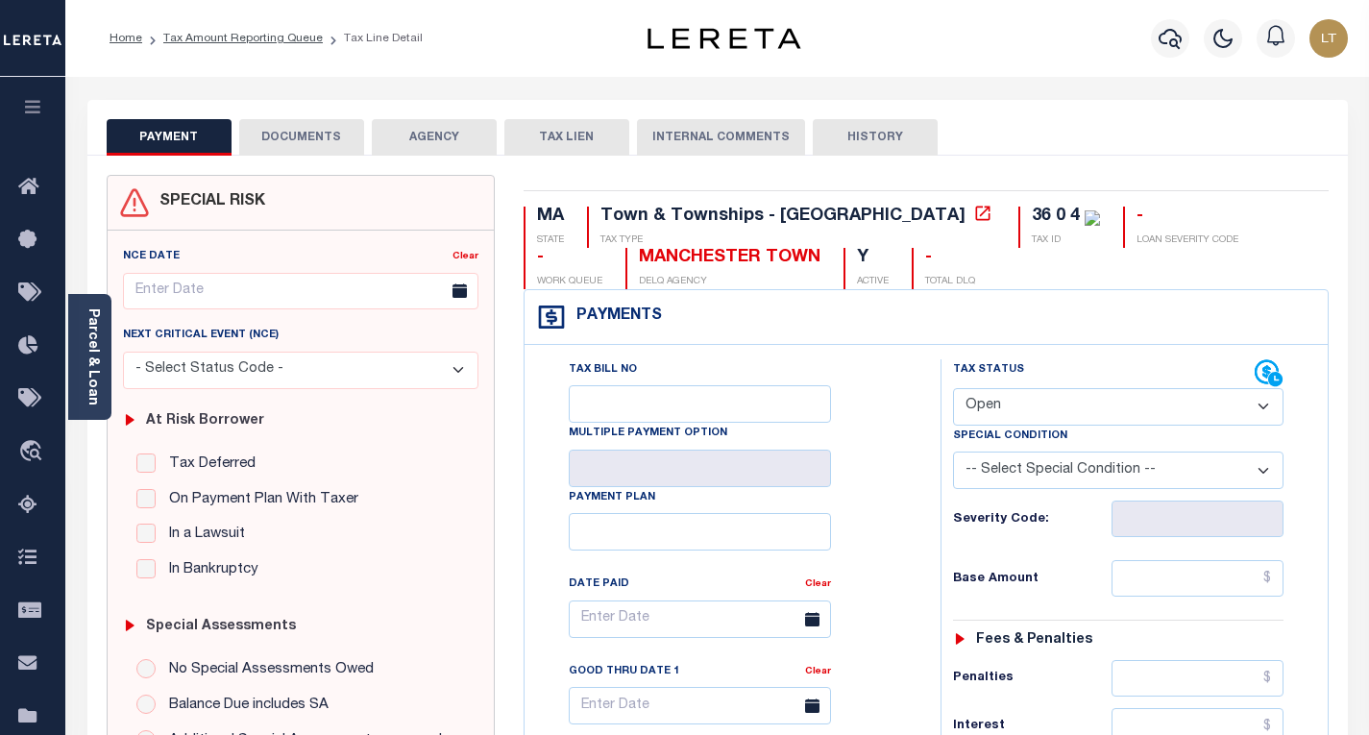
click at [327, 133] on button "DOCUMENTS" at bounding box center [301, 137] width 125 height 37
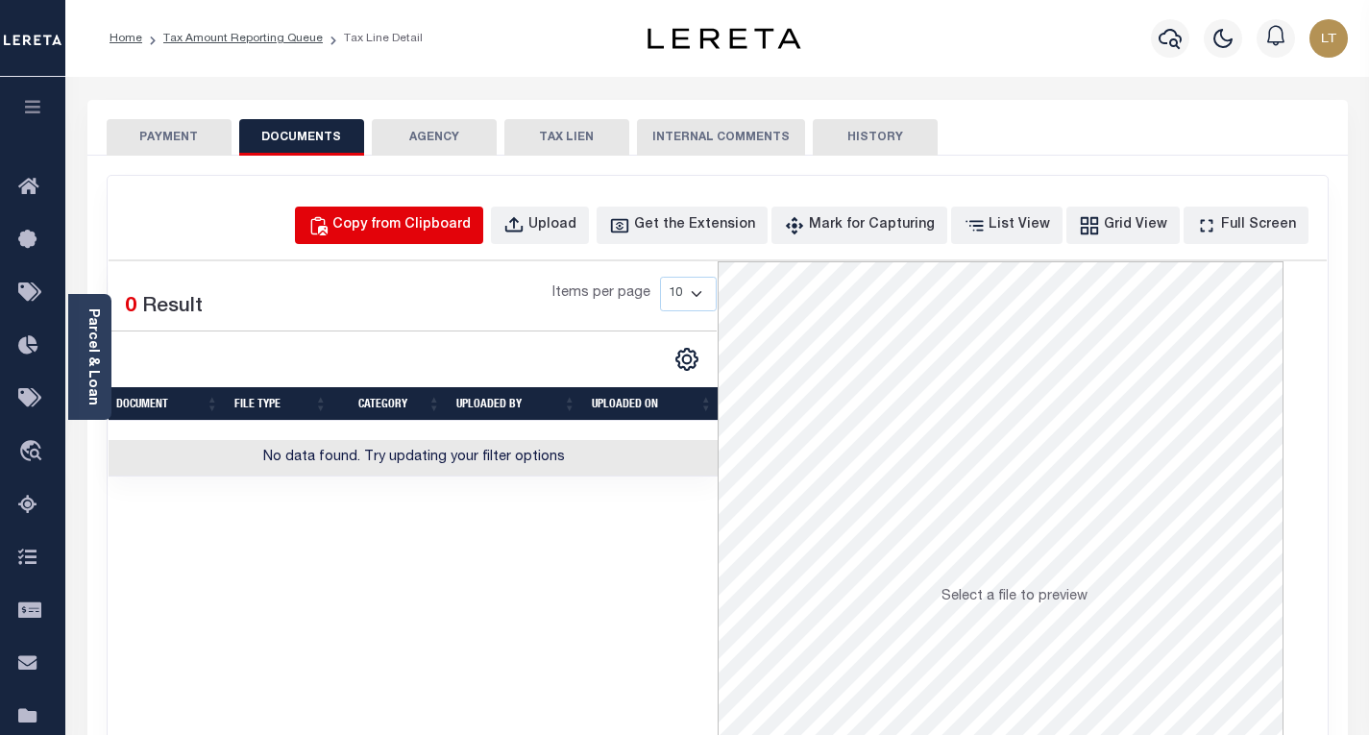
click at [432, 230] on div "Copy from Clipboard" at bounding box center [401, 225] width 138 height 21
select select "POP"
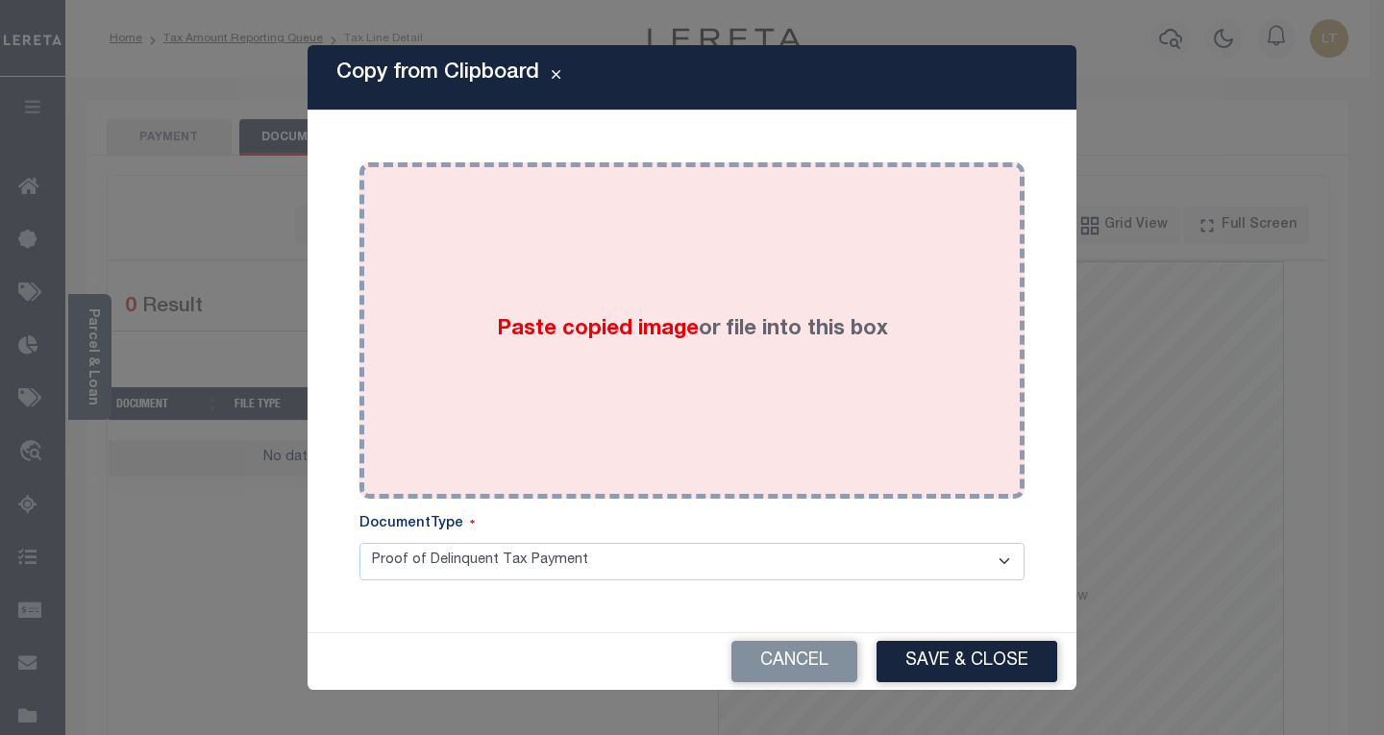
click at [413, 273] on div "Paste copied image or file into this box" at bounding box center [692, 330] width 636 height 307
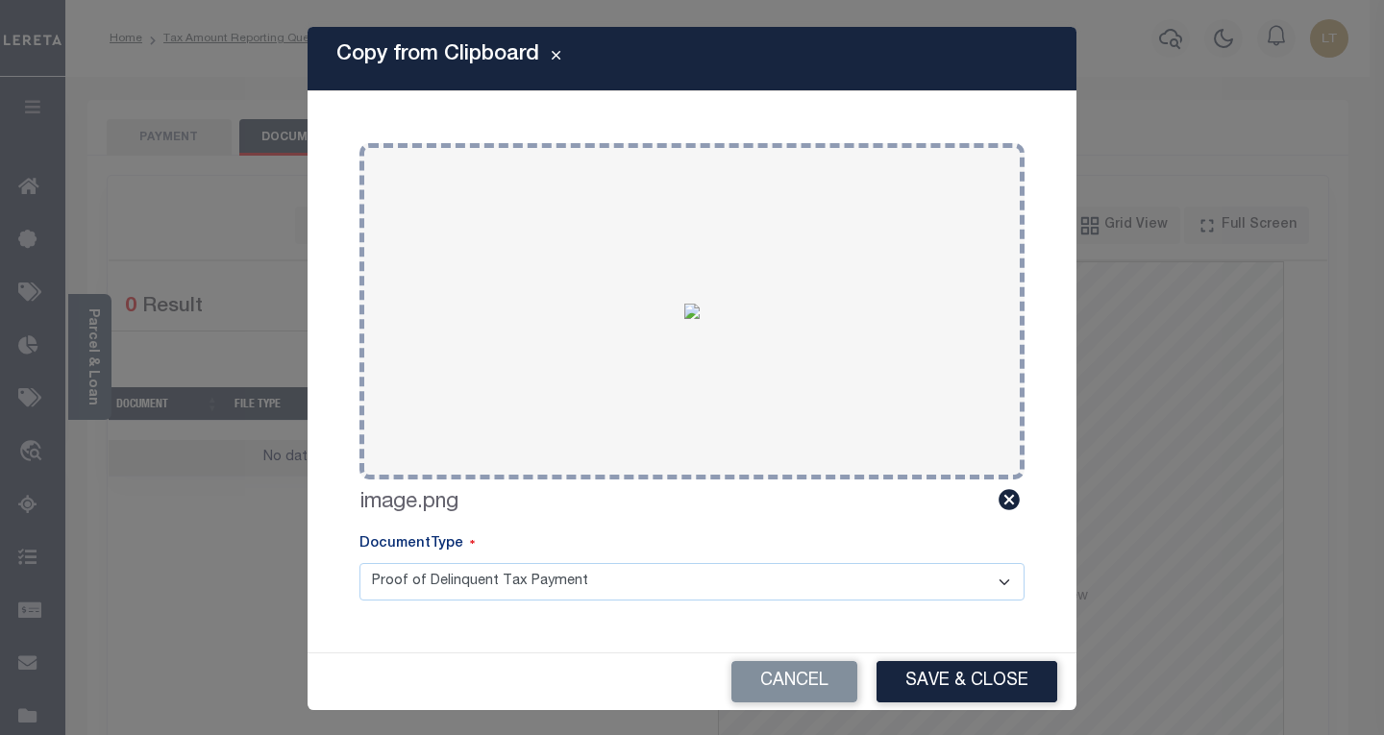
click at [924, 682] on button "Save & Close" at bounding box center [966, 681] width 181 height 41
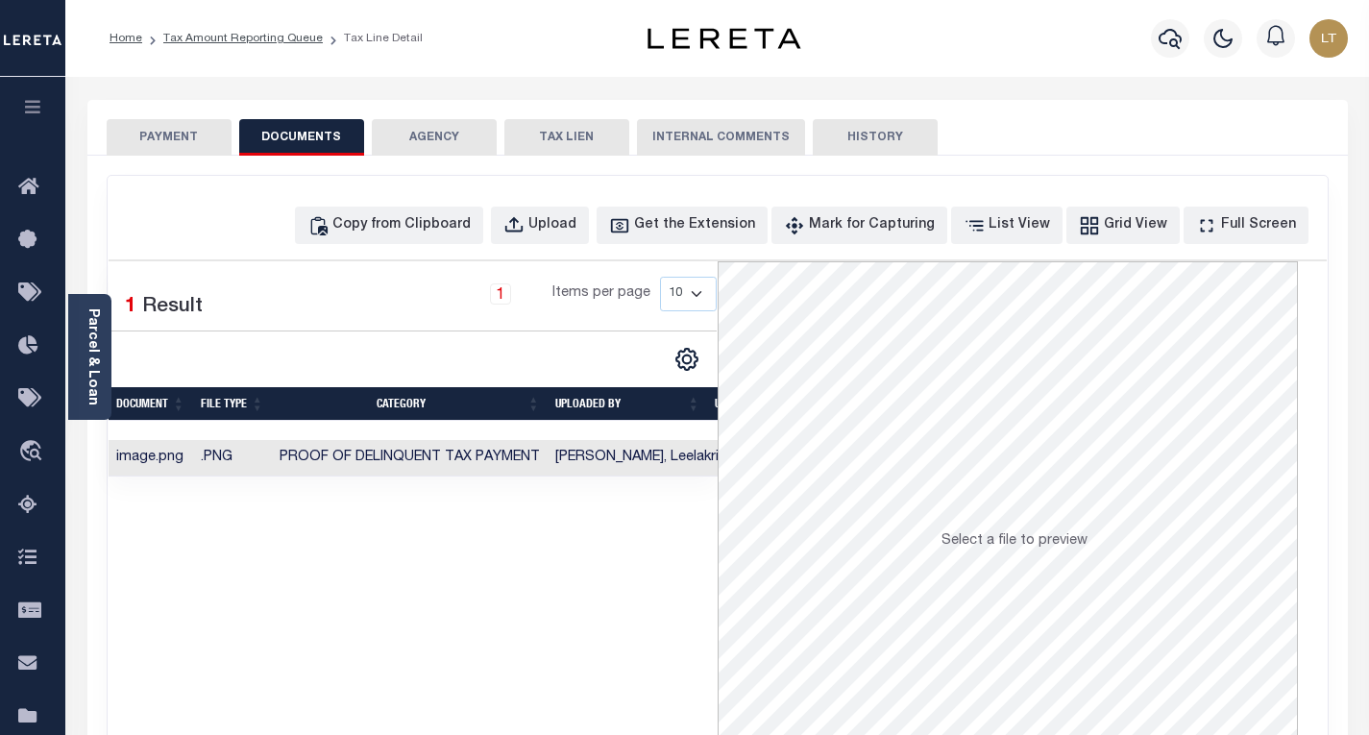
drag, startPoint x: 174, startPoint y: 128, endPoint x: 174, endPoint y: 144, distance: 16.3
click at [174, 139] on button "PAYMENT" at bounding box center [169, 137] width 125 height 37
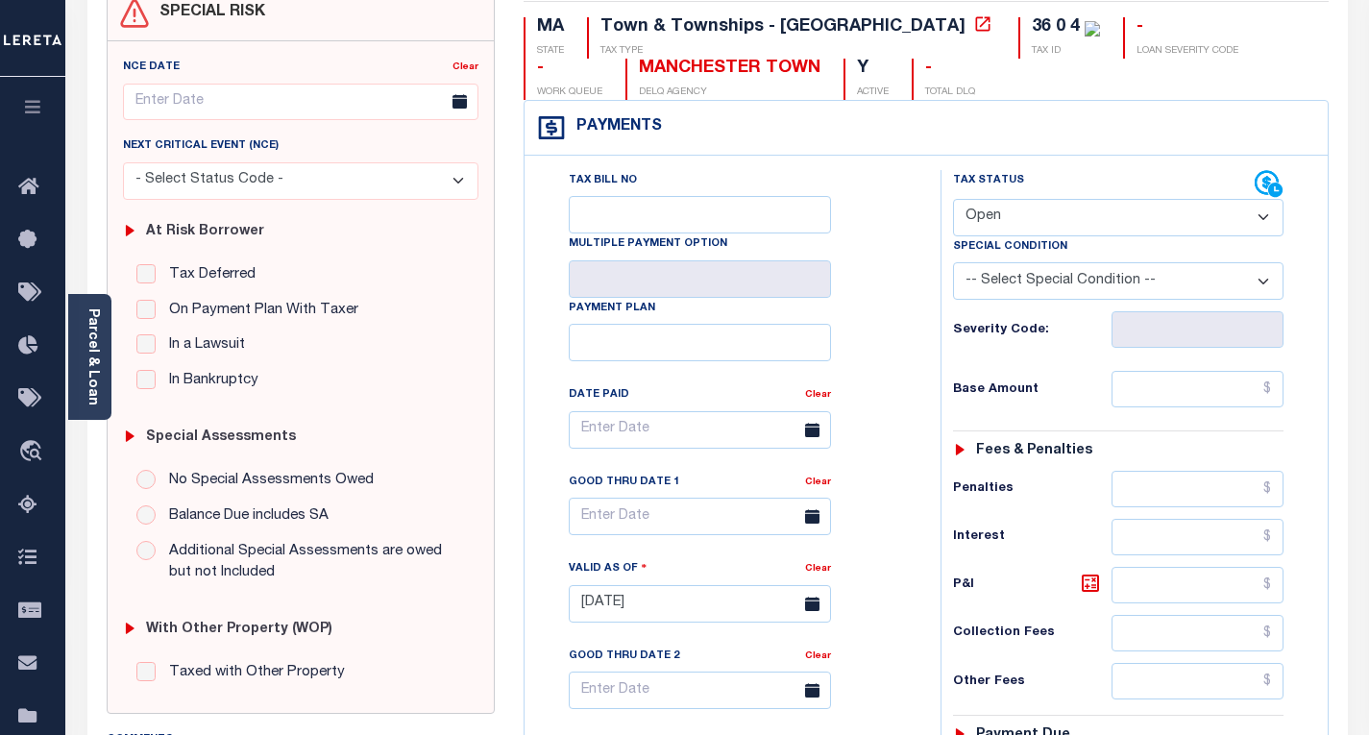
scroll to position [192, 0]
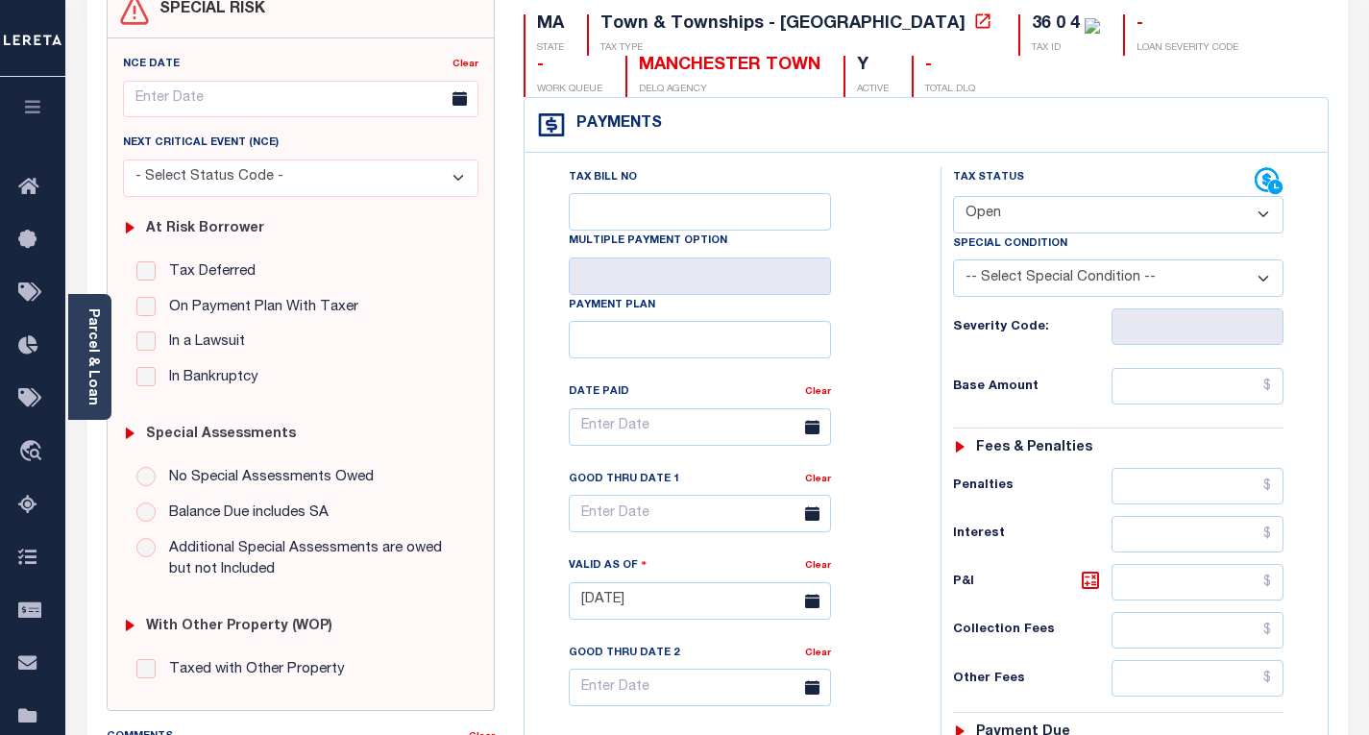
click at [1036, 205] on select "- Select Status Code - Open Due/Unpaid Paid Incomplete No Tax Due Internal Refu…" at bounding box center [1118, 214] width 331 height 37
select select "PYD"
click at [953, 197] on select "- Select Status Code - Open Due/Unpaid Paid Incomplete No Tax Due Internal Refu…" at bounding box center [1118, 214] width 331 height 37
type input "[DATE]"
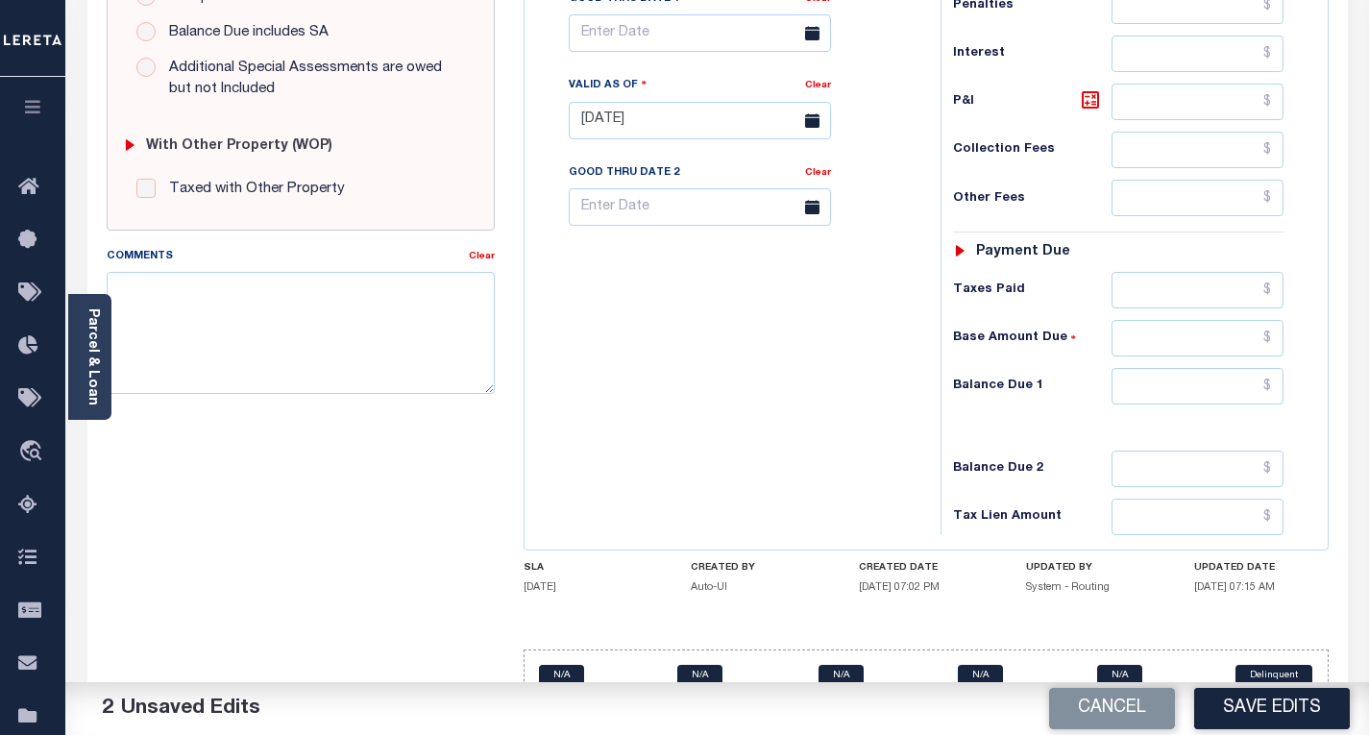
scroll to position [715, 0]
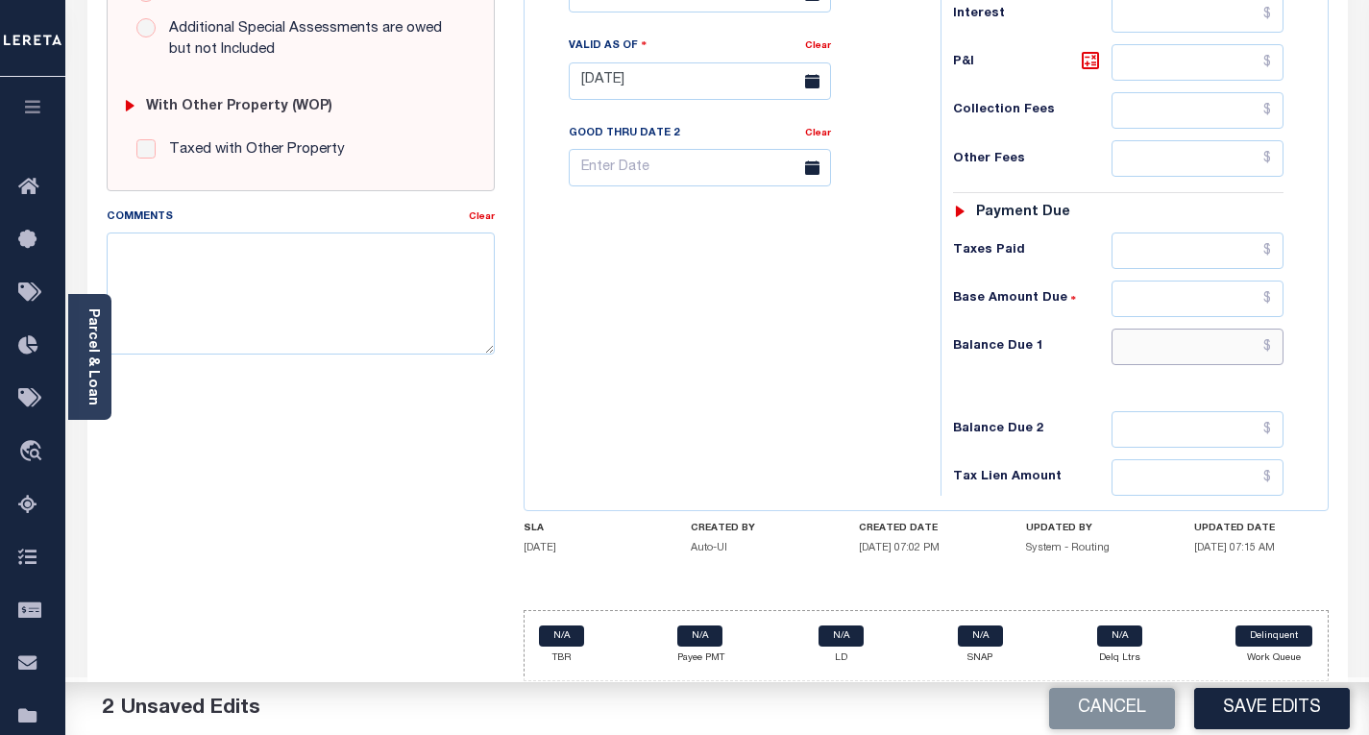
click at [1270, 343] on input "text" at bounding box center [1198, 347] width 172 height 37
type input "$0.00"
click at [1246, 711] on button "Save Edits" at bounding box center [1272, 708] width 156 height 41
checkbox input "false"
type input "$0"
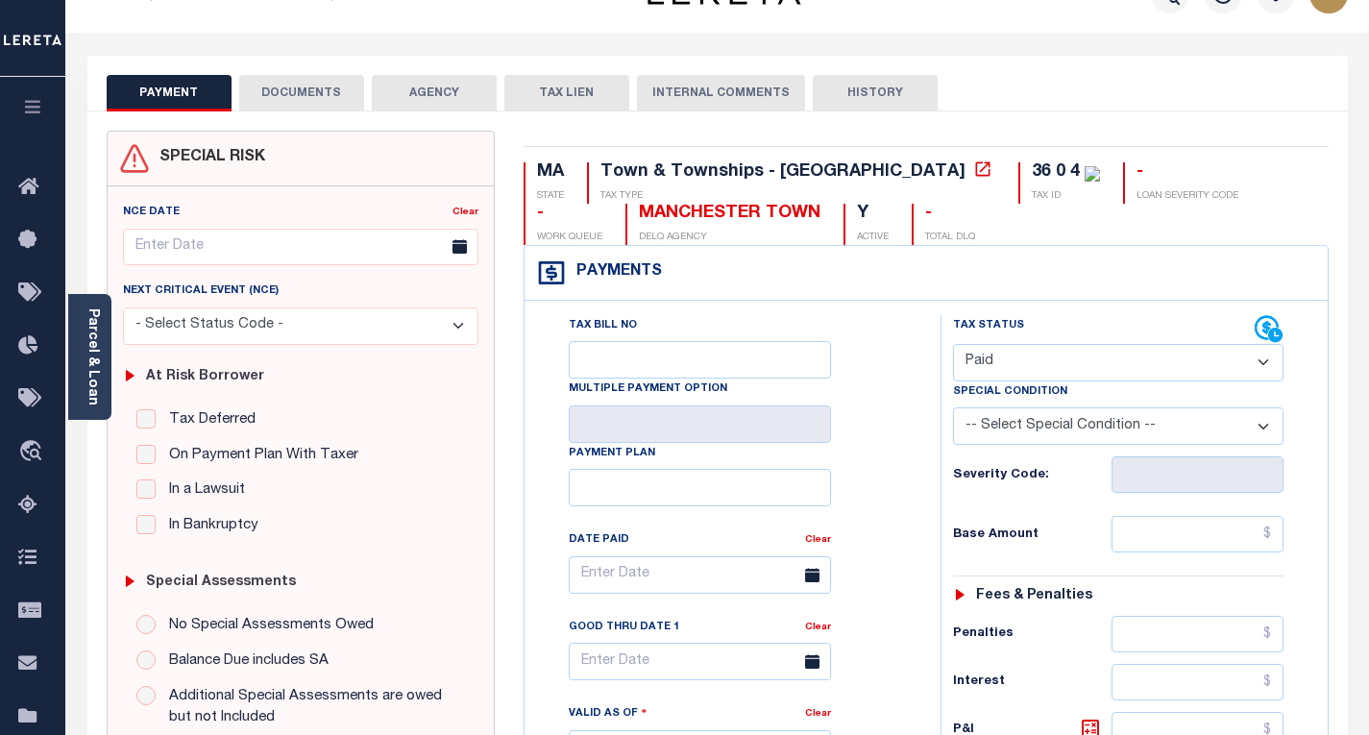
scroll to position [42, 0]
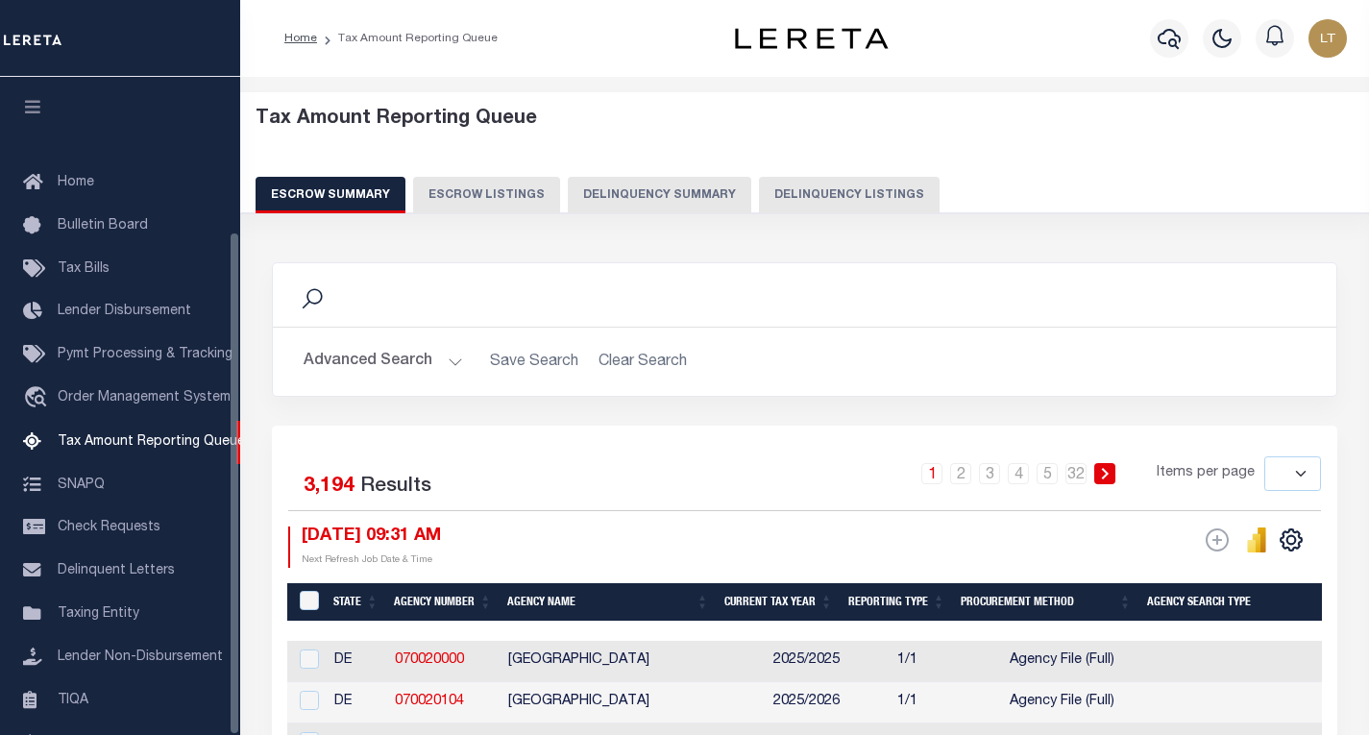
click at [831, 188] on button "Delinquency Listings" at bounding box center [849, 195] width 181 height 37
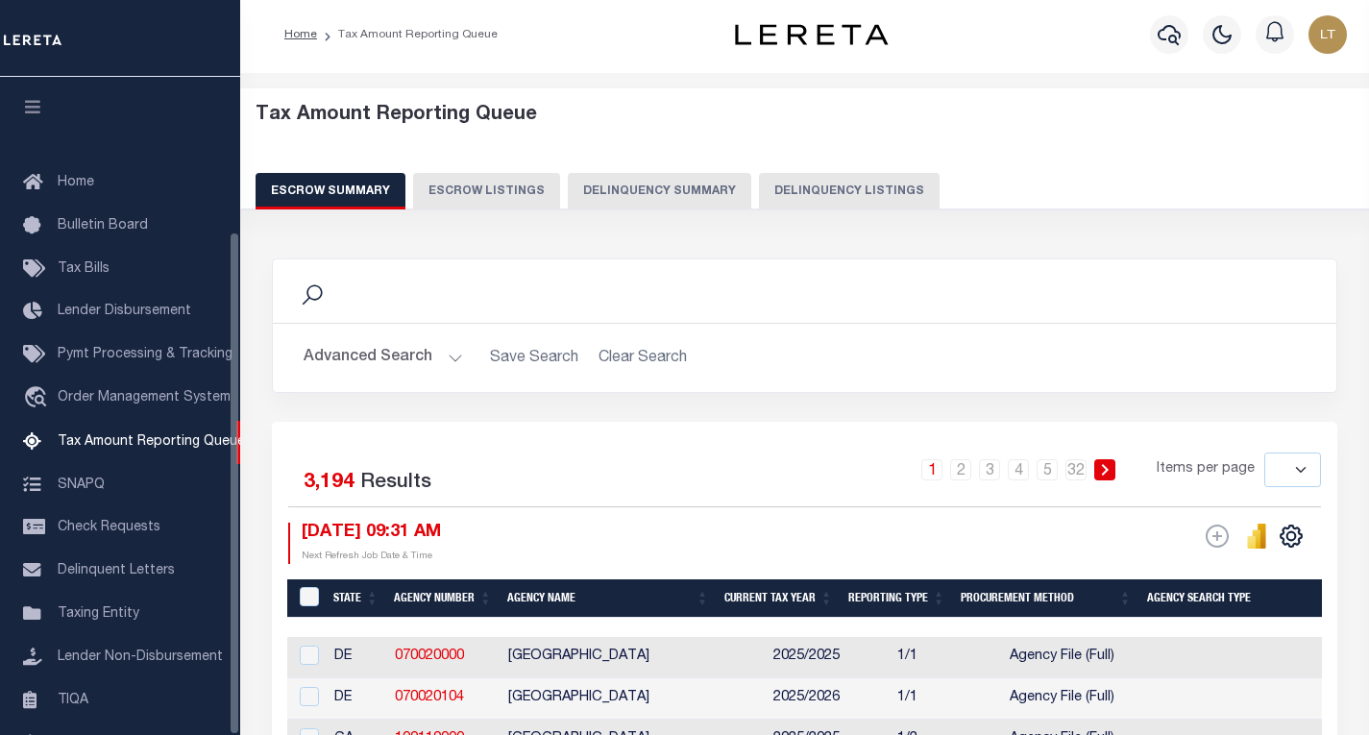
select select "100"
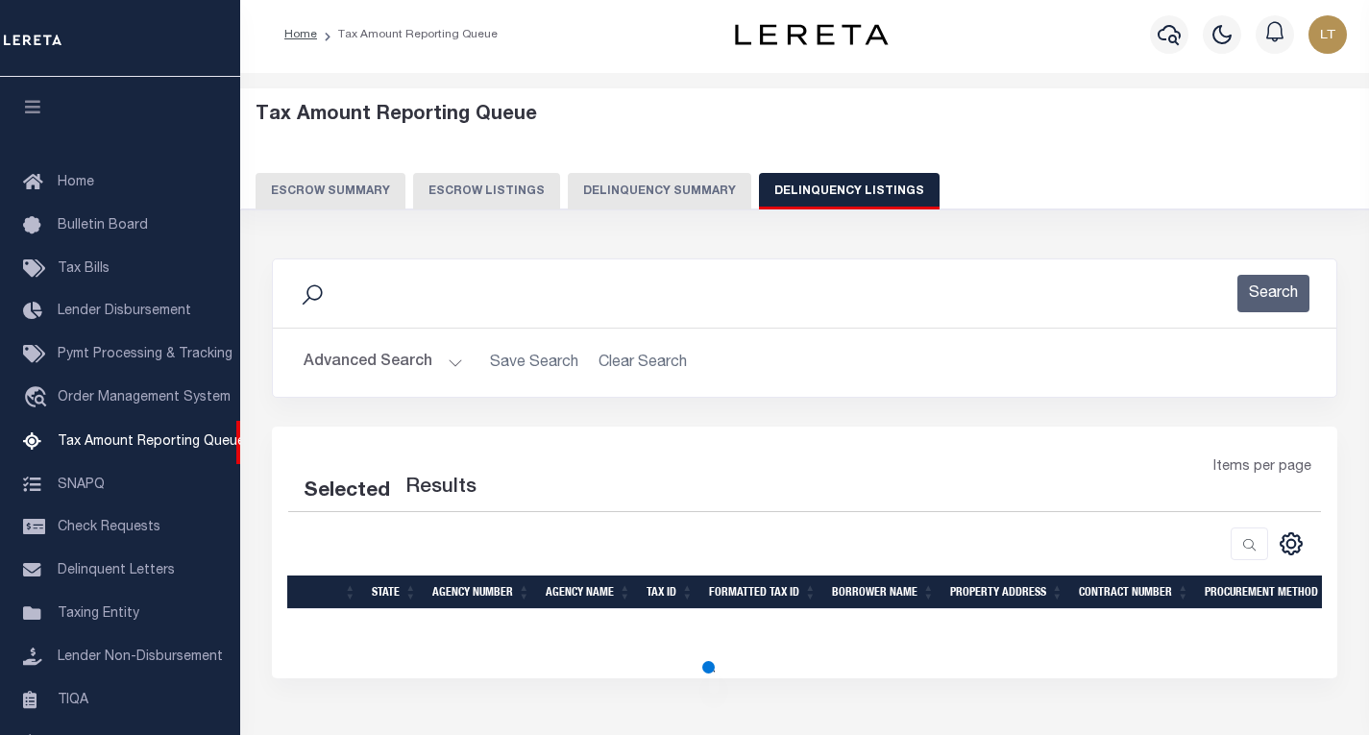
scroll to position [201, 0]
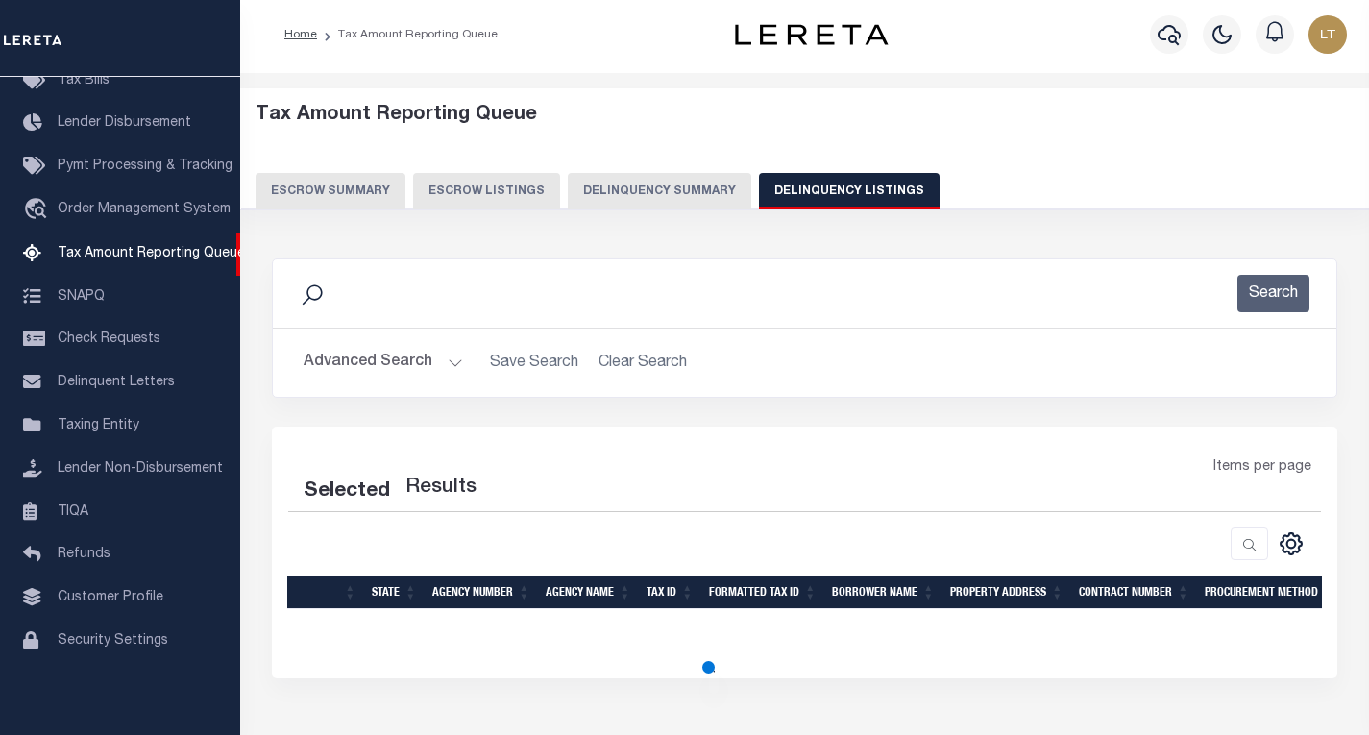
select select "100"
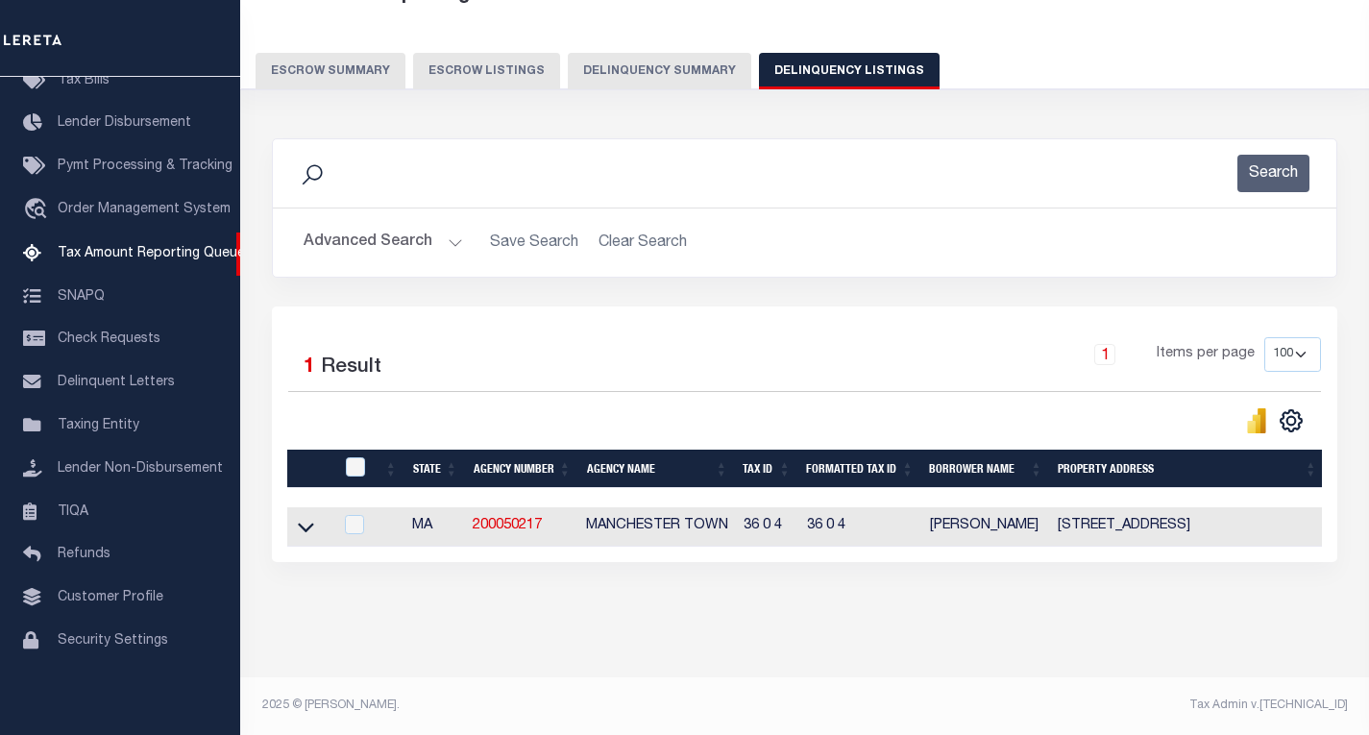
scroll to position [140, 0]
drag, startPoint x: 301, startPoint y: 516, endPoint x: 386, endPoint y: 451, distance: 107.6
click at [301, 517] on icon at bounding box center [306, 527] width 16 height 20
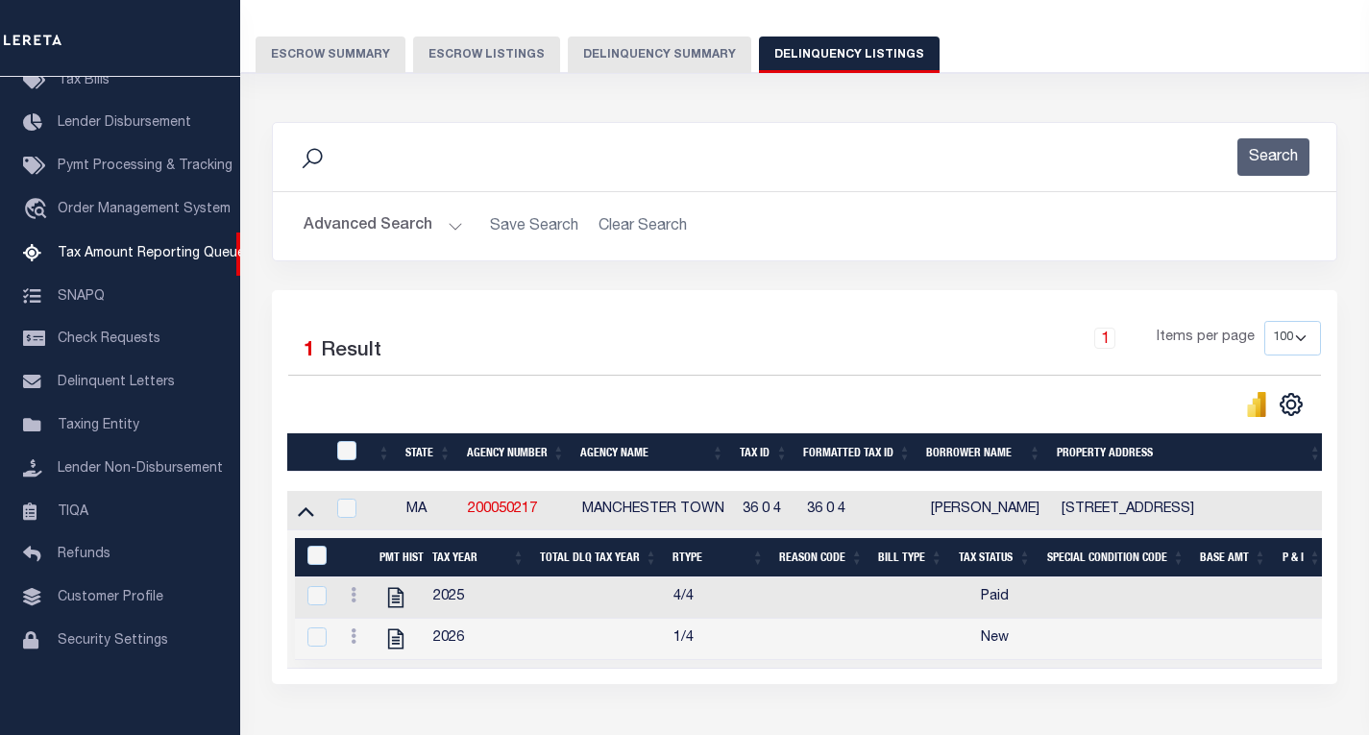
scroll to position [236, 0]
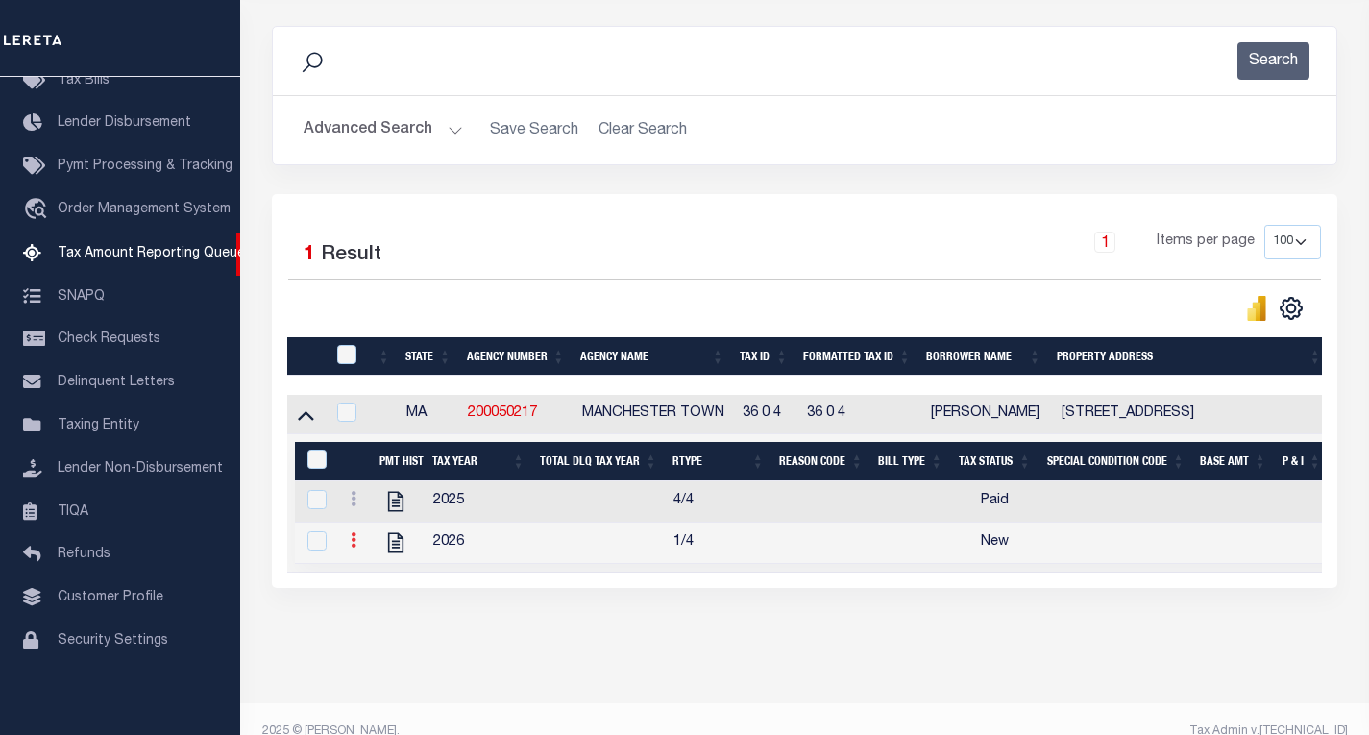
click at [353, 547] on icon at bounding box center [354, 539] width 6 height 15
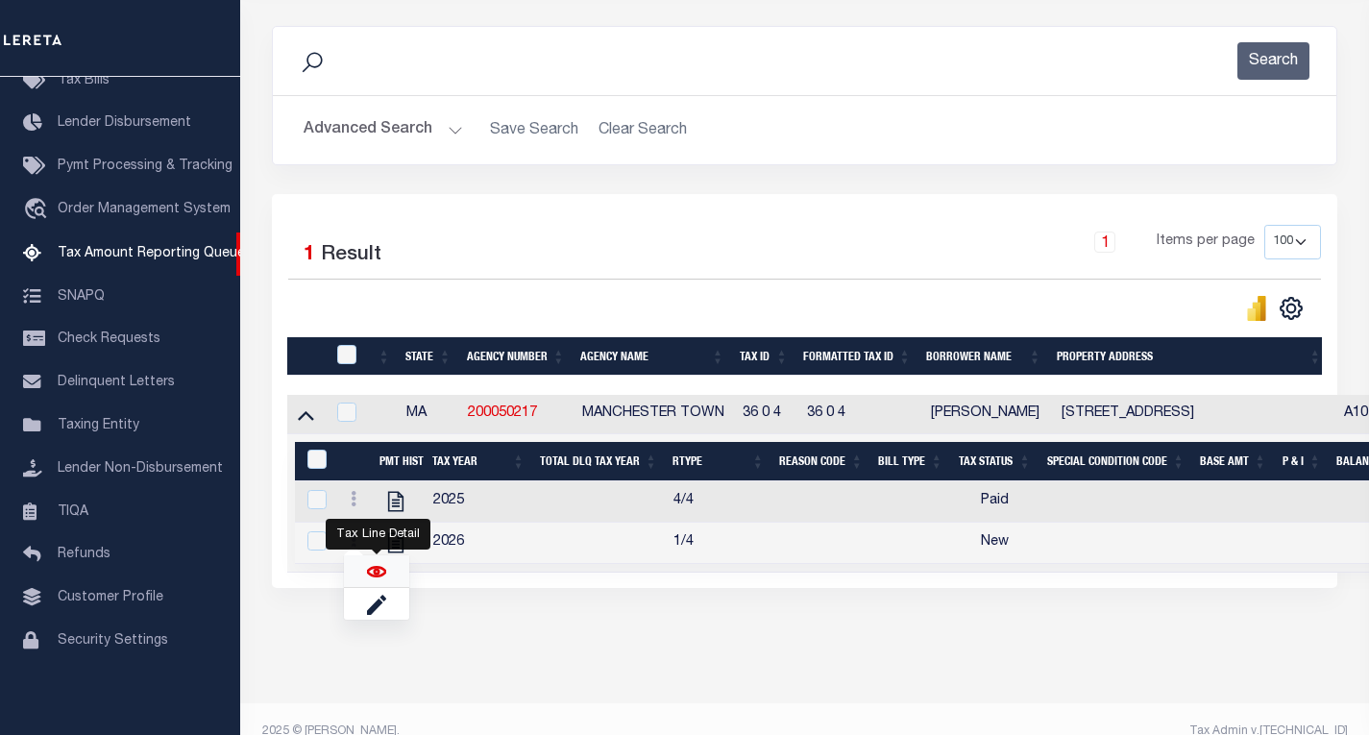
click at [373, 581] on img "" at bounding box center [376, 571] width 19 height 19
checkbox input "true"
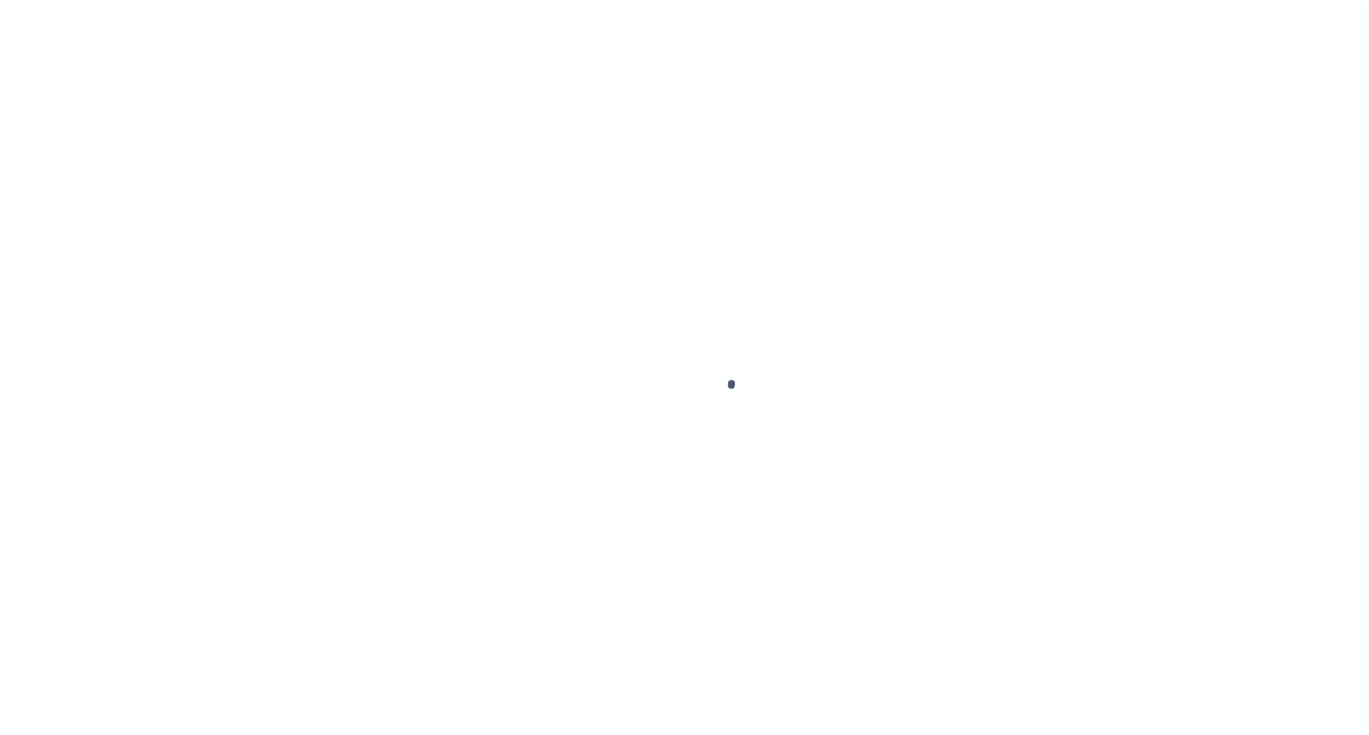
select select "NW2"
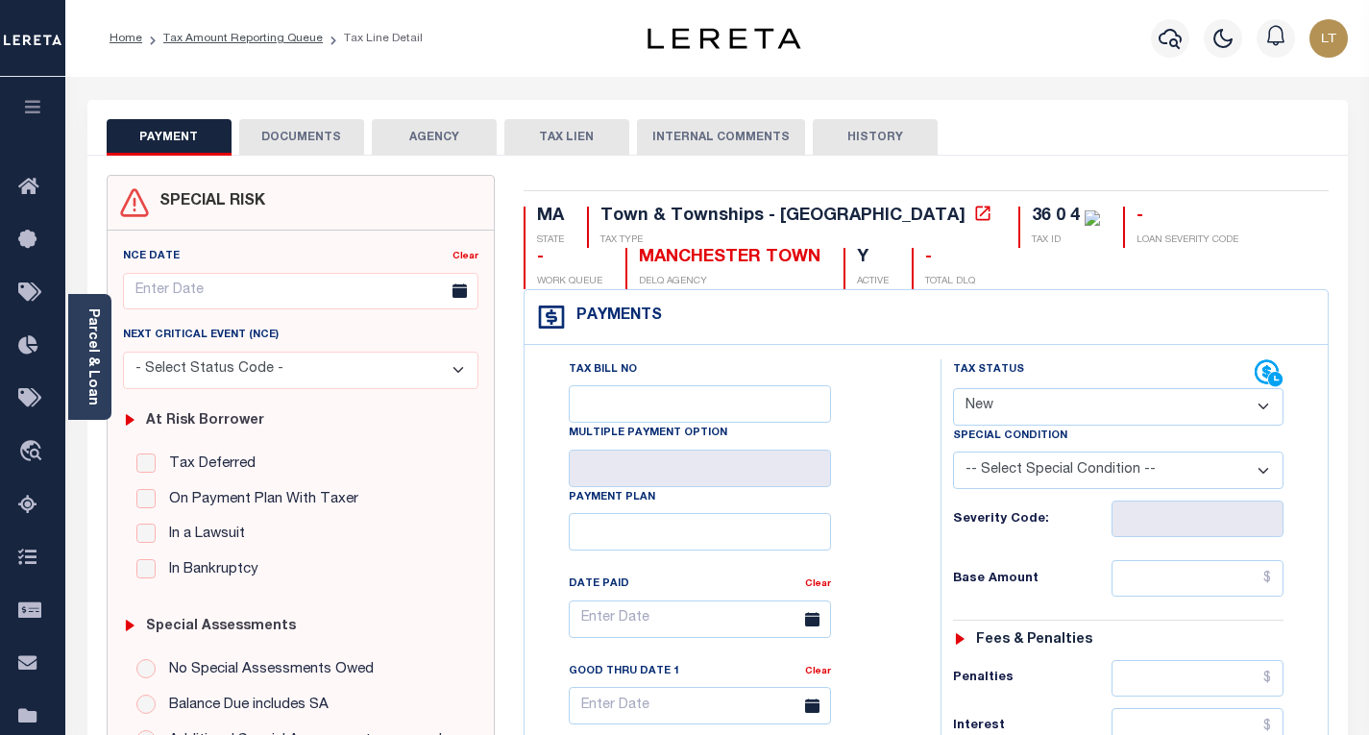
click at [331, 134] on button "DOCUMENTS" at bounding box center [301, 137] width 125 height 37
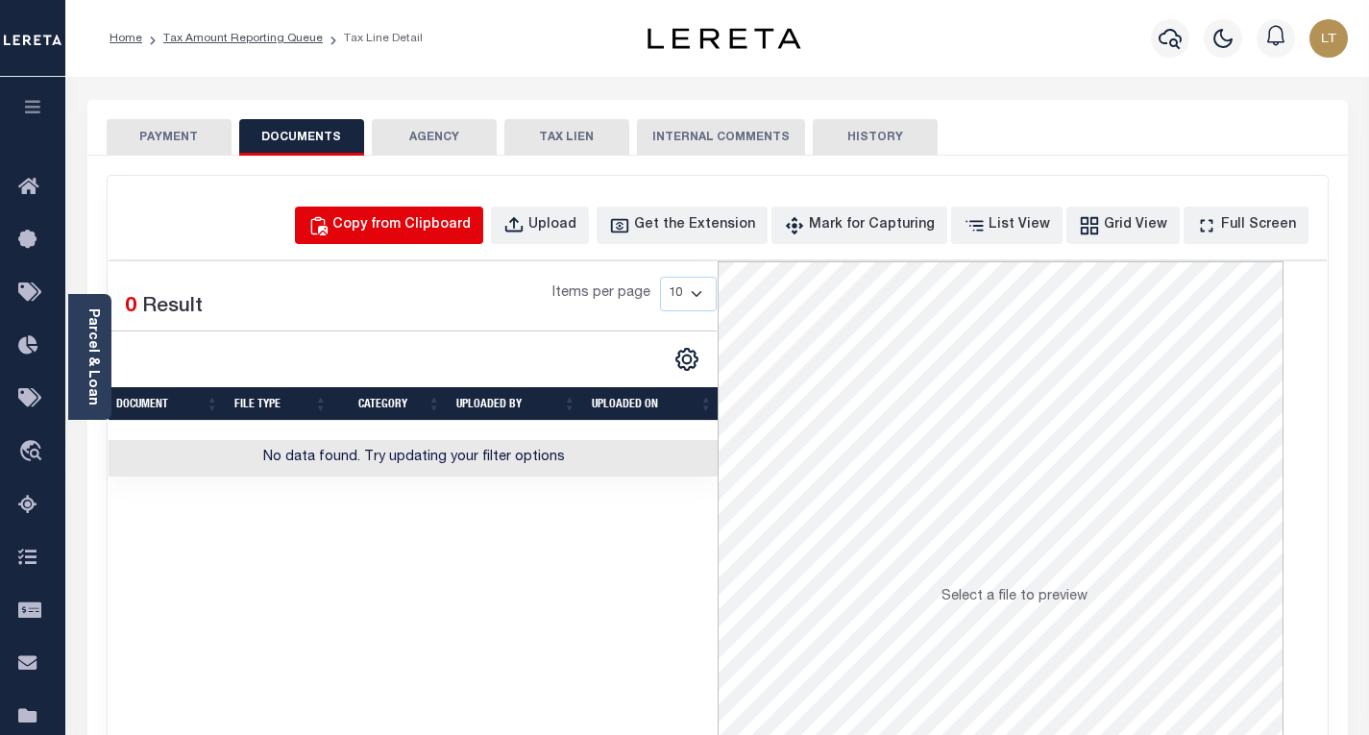
click at [446, 228] on div "Copy from Clipboard" at bounding box center [401, 225] width 138 height 21
select select "POP"
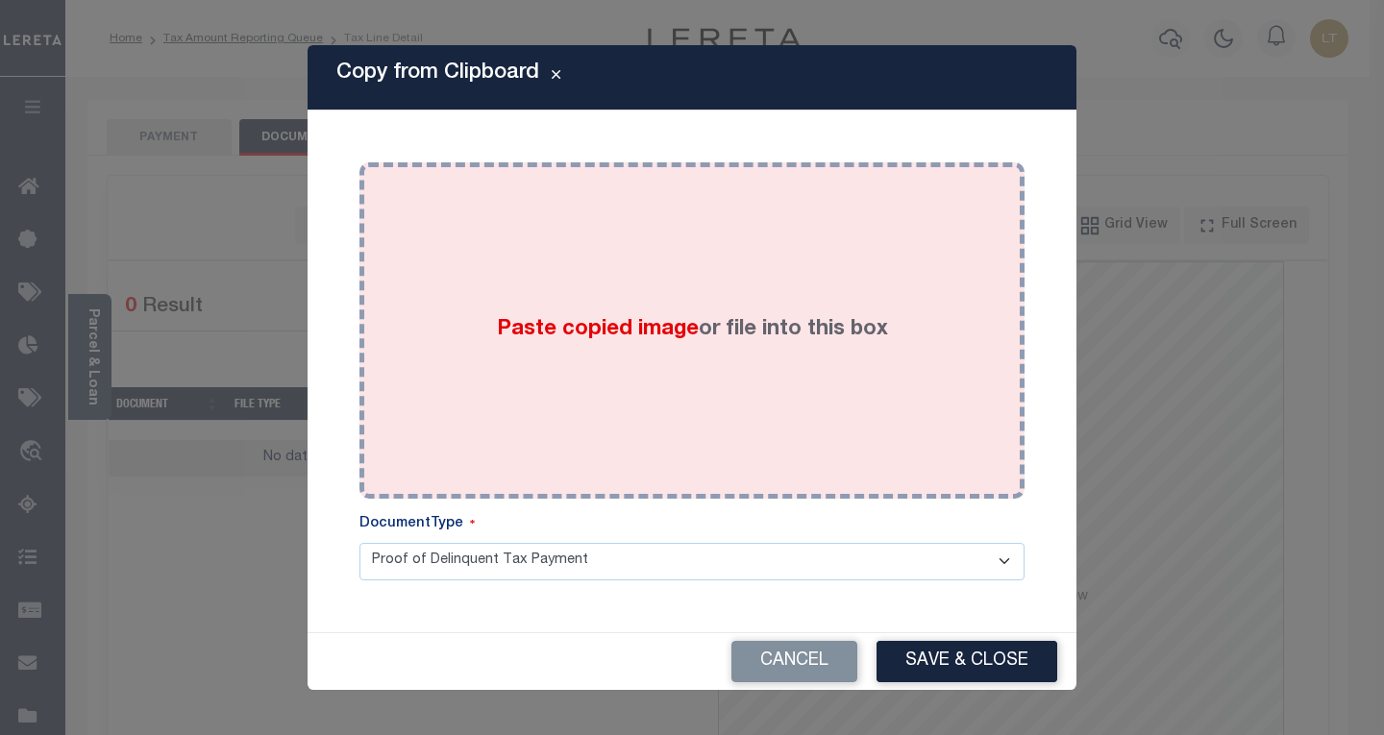
click at [458, 256] on div "Paste copied image or file into this box" at bounding box center [692, 330] width 636 height 307
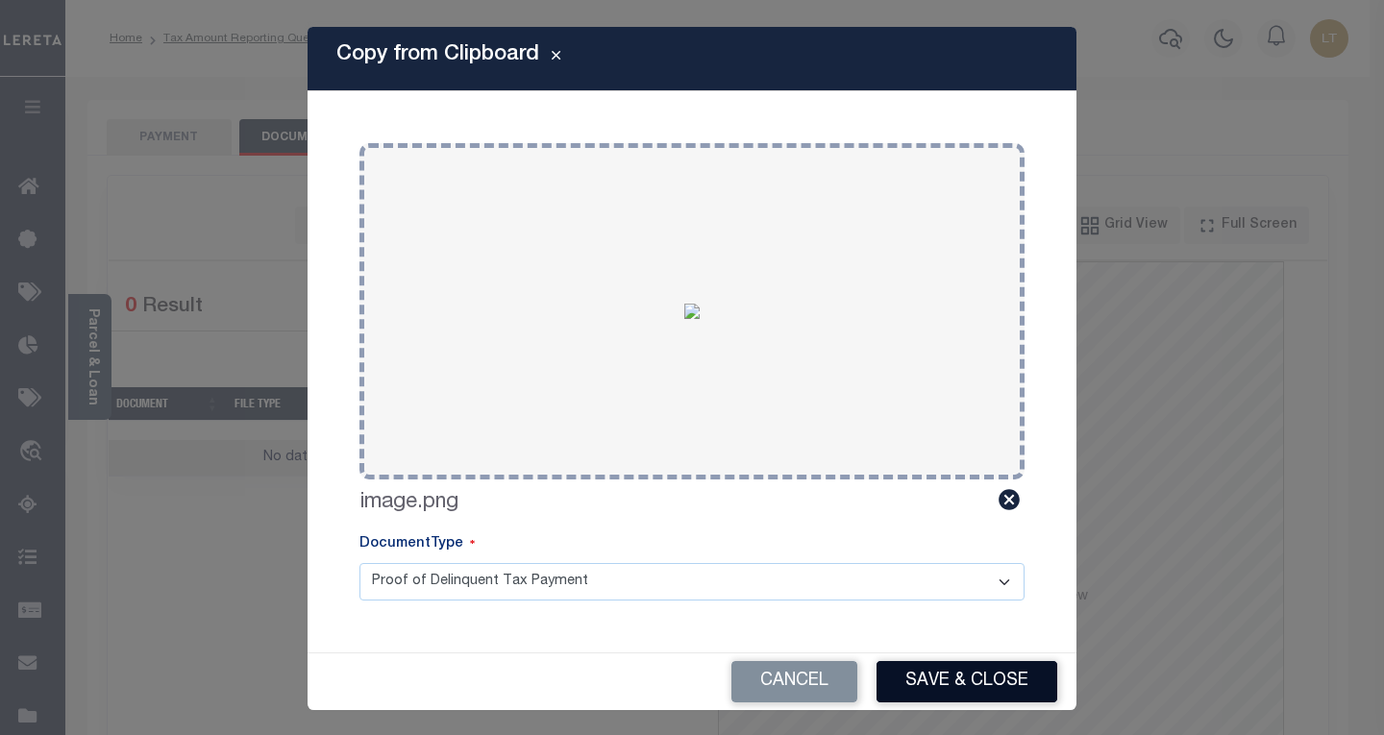
drag, startPoint x: 979, startPoint y: 673, endPoint x: 975, endPoint y: 661, distance: 12.2
click at [981, 673] on button "Save & Close" at bounding box center [966, 681] width 181 height 41
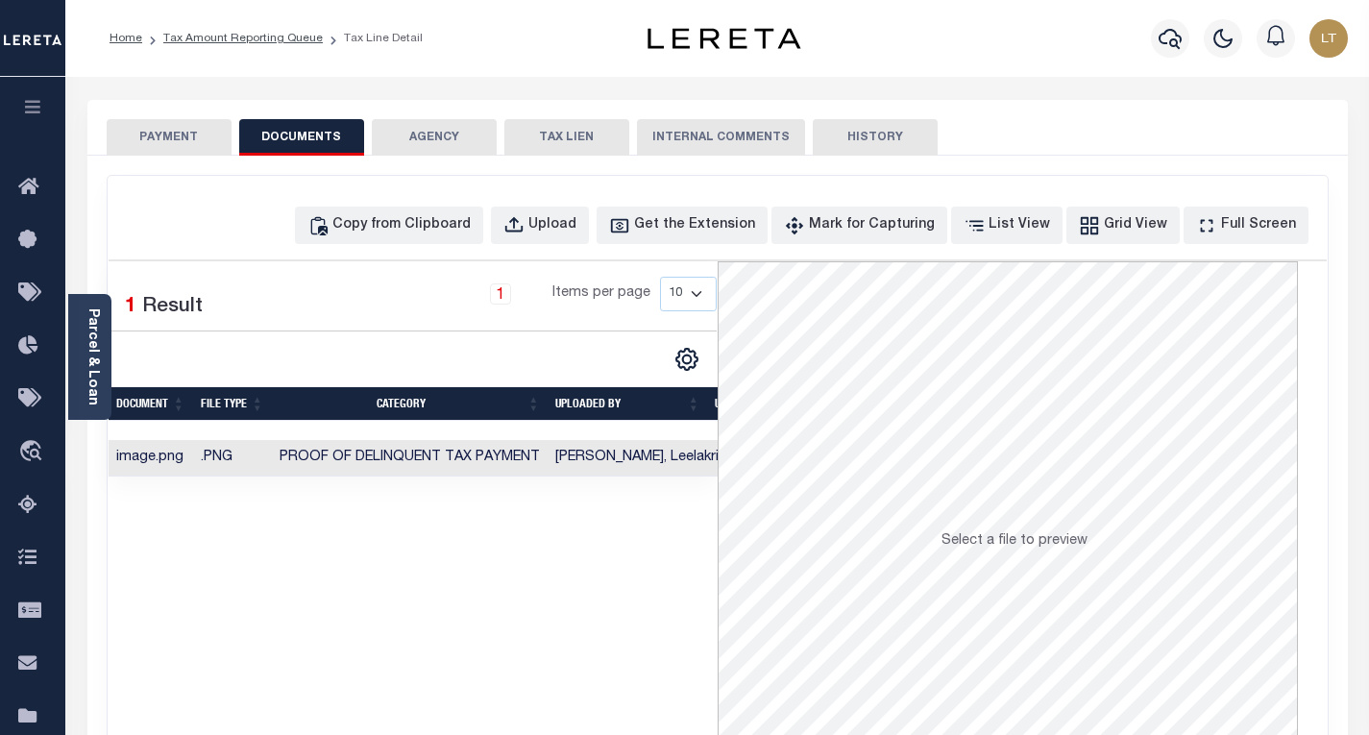
click at [191, 123] on button "PAYMENT" at bounding box center [169, 137] width 125 height 37
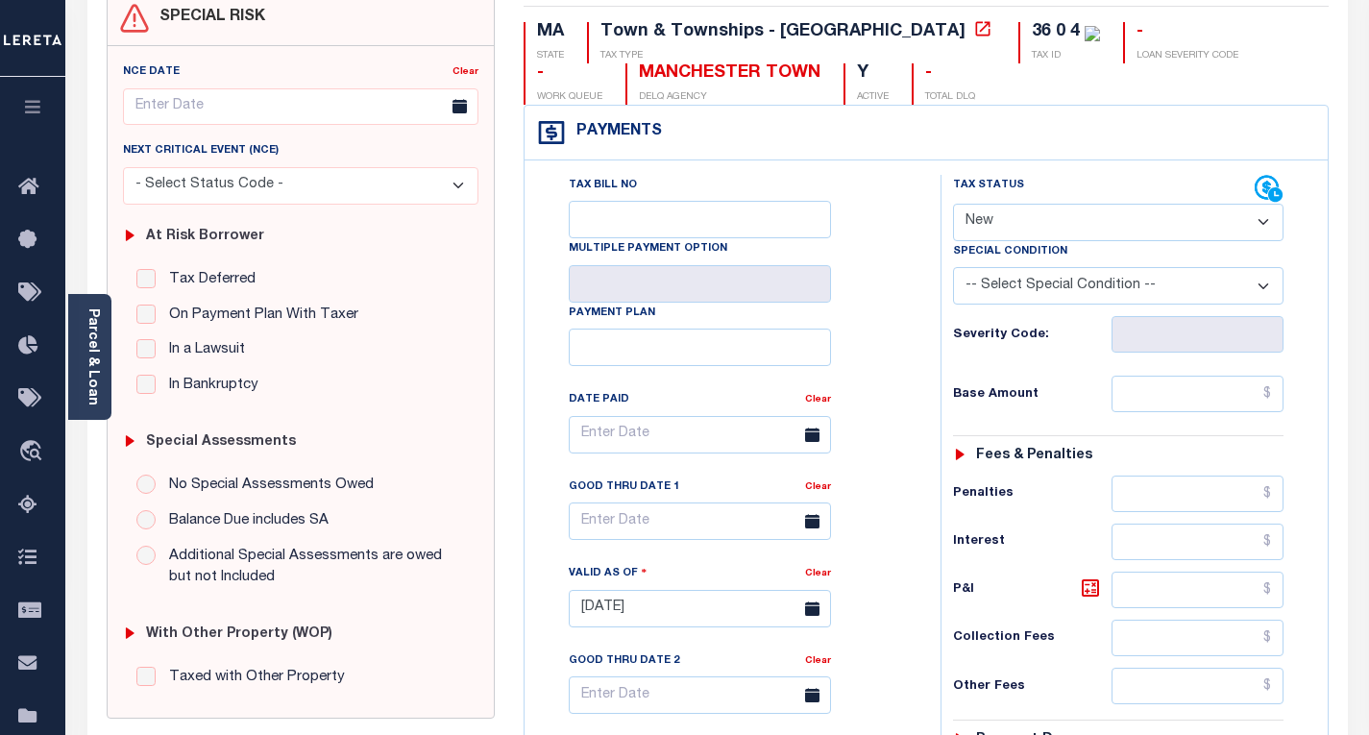
scroll to position [192, 0]
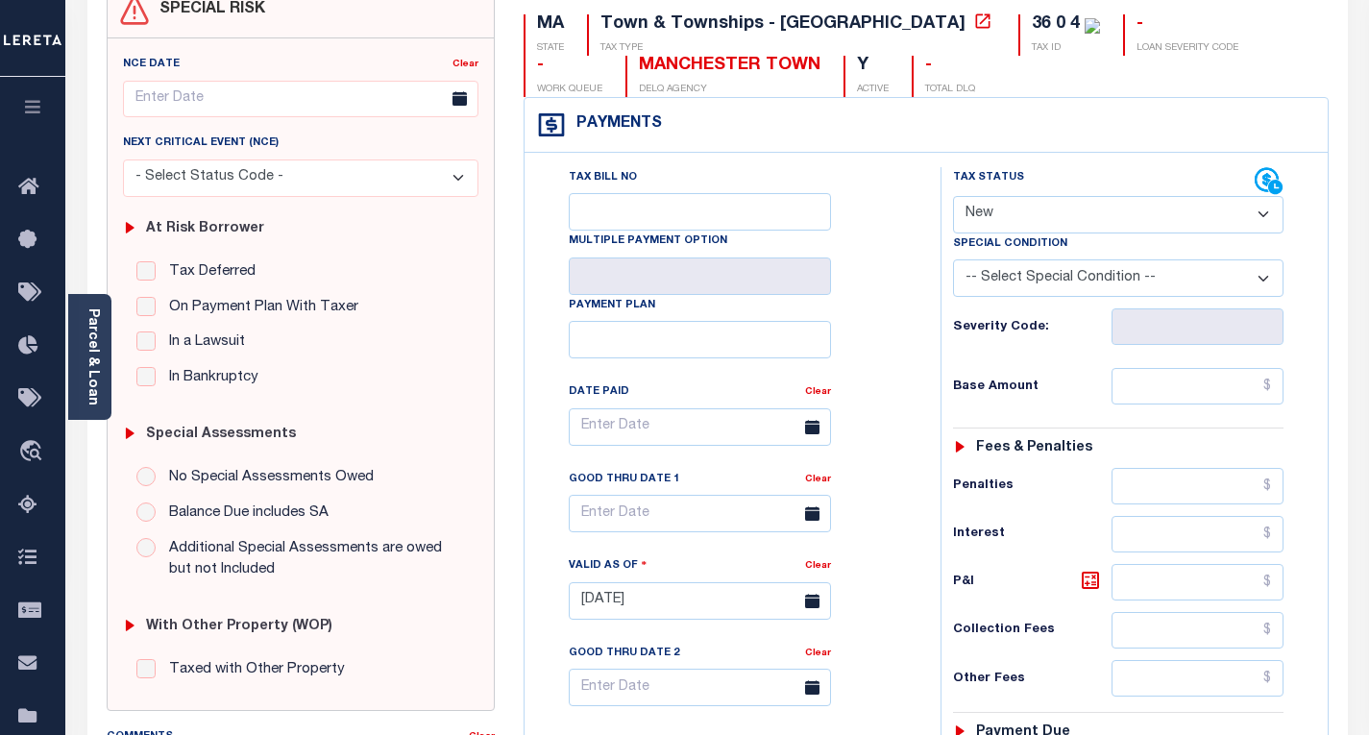
click at [990, 210] on select "- Select Status Code - Open Due/Unpaid Paid Incomplete No Tax Due Internal Refu…" at bounding box center [1118, 214] width 331 height 37
select select "PYD"
click at [953, 197] on select "- Select Status Code - Open Due/Unpaid Paid Incomplete No Tax Due Internal Refu…" at bounding box center [1118, 214] width 331 height 37
type input "[DATE]"
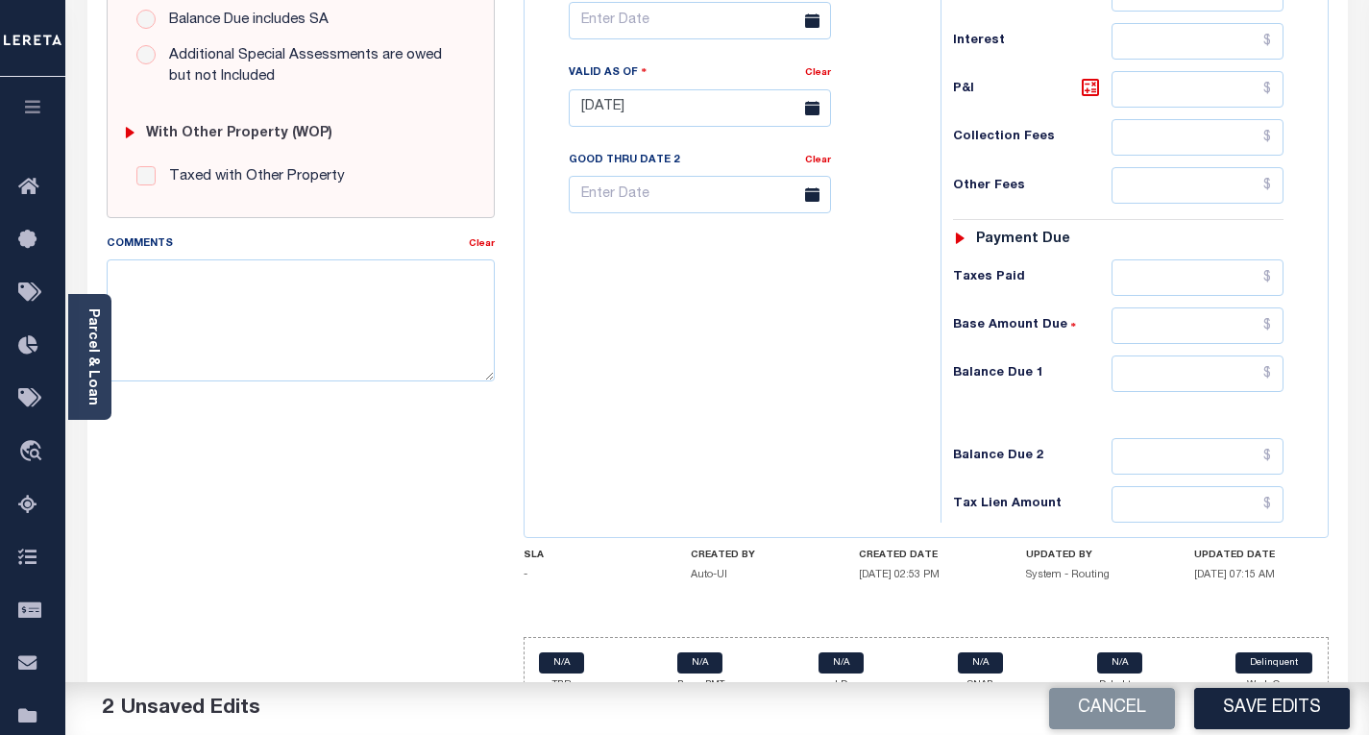
scroll to position [715, 0]
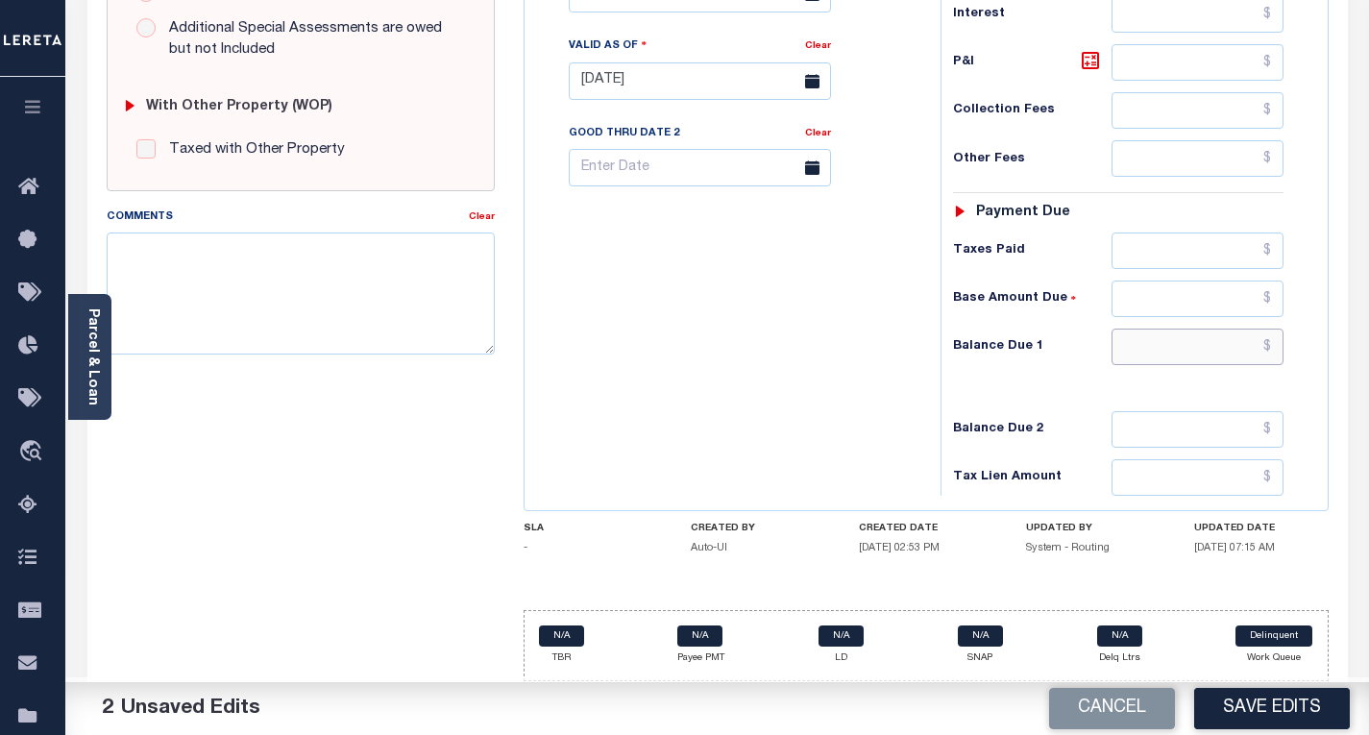
click at [1278, 343] on input "text" at bounding box center [1198, 347] width 172 height 37
type input "$0.00"
click at [1254, 698] on button "Save Edits" at bounding box center [1272, 708] width 156 height 41
checkbox input "false"
type input "$0"
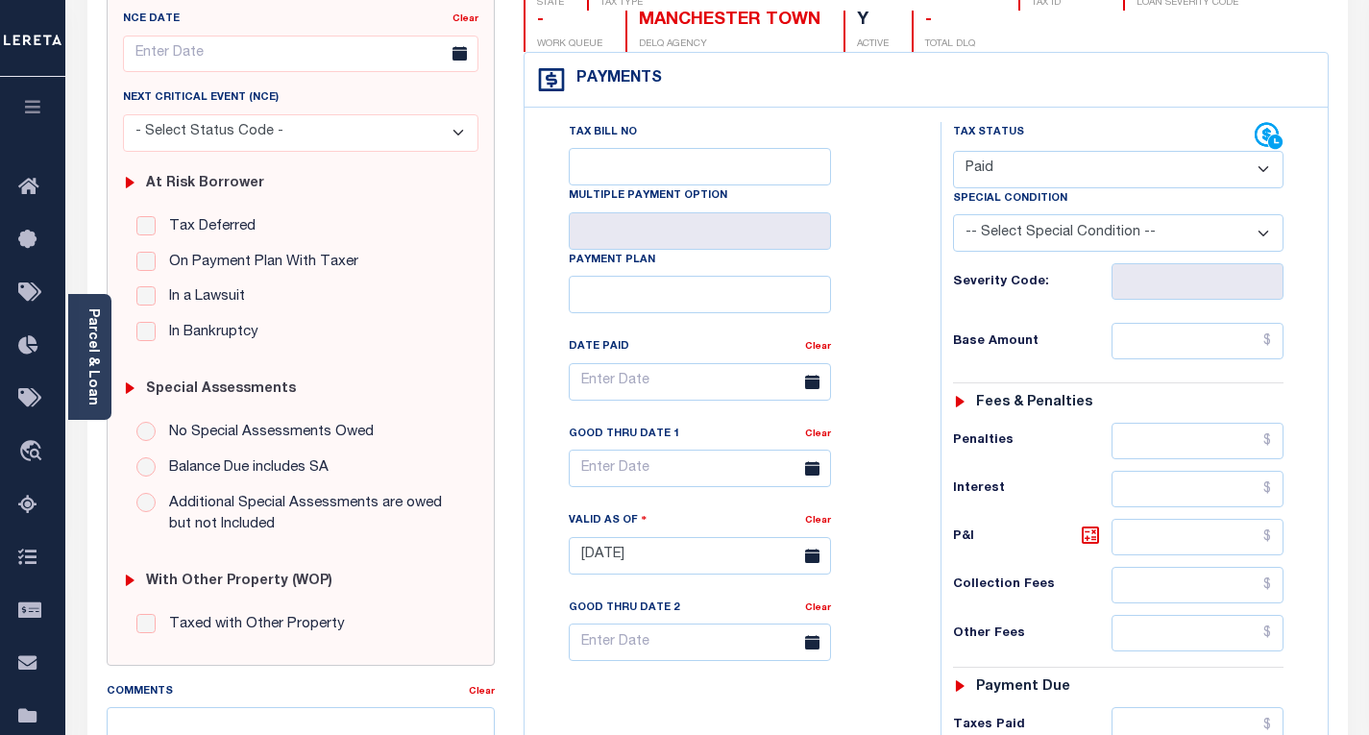
scroll to position [0, 0]
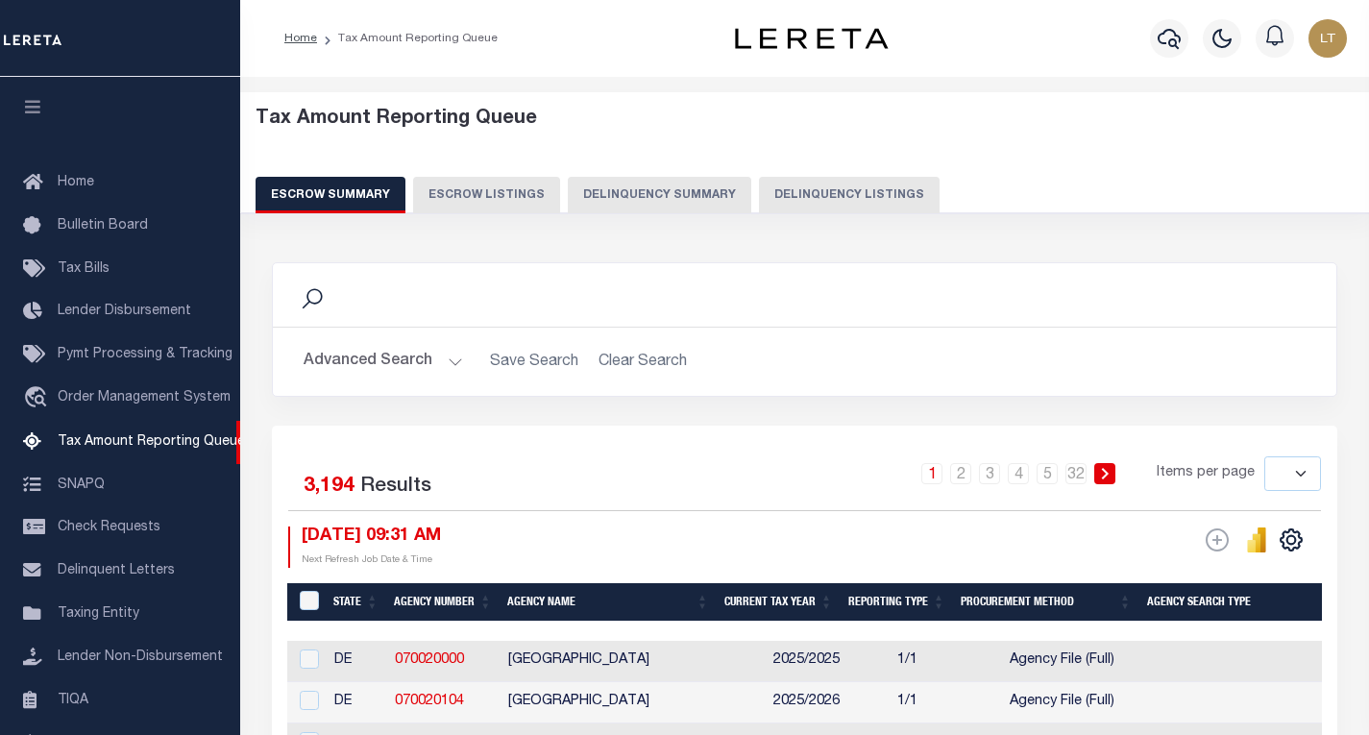
select select
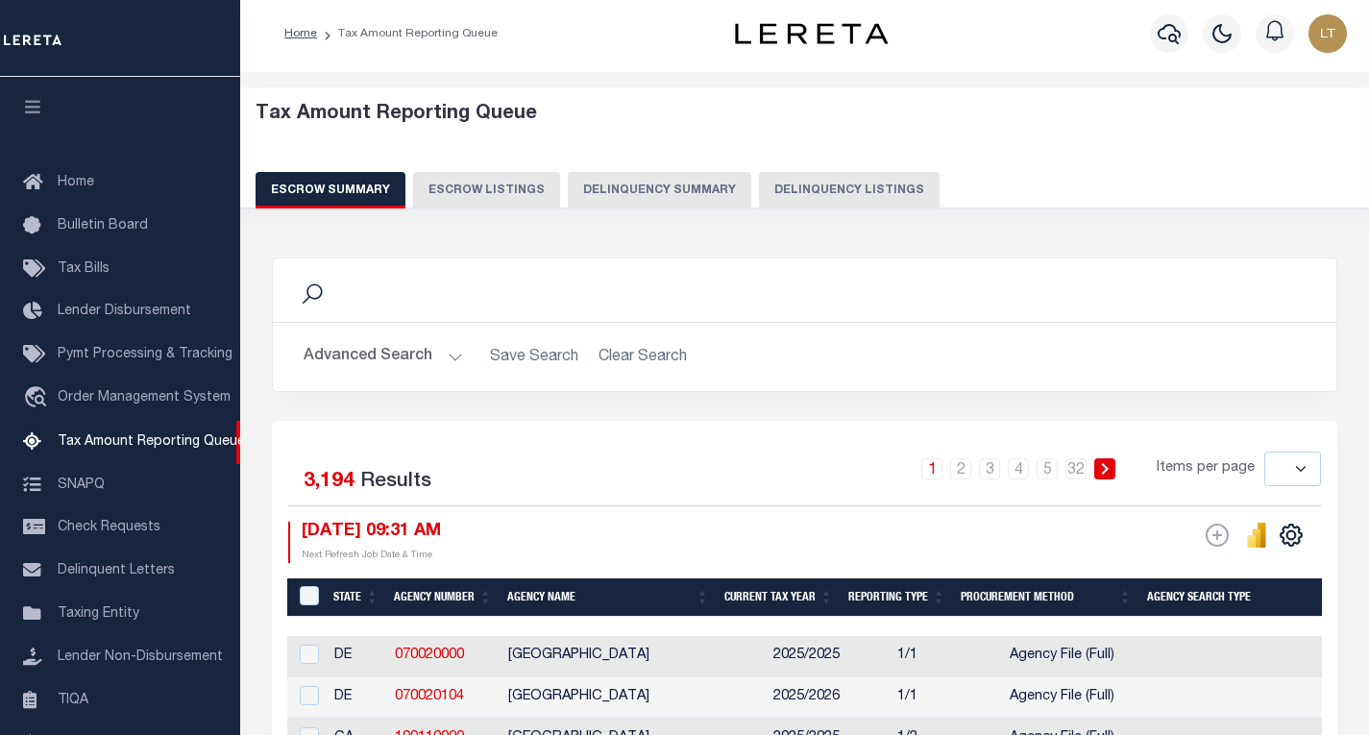
scroll to position [186, 0]
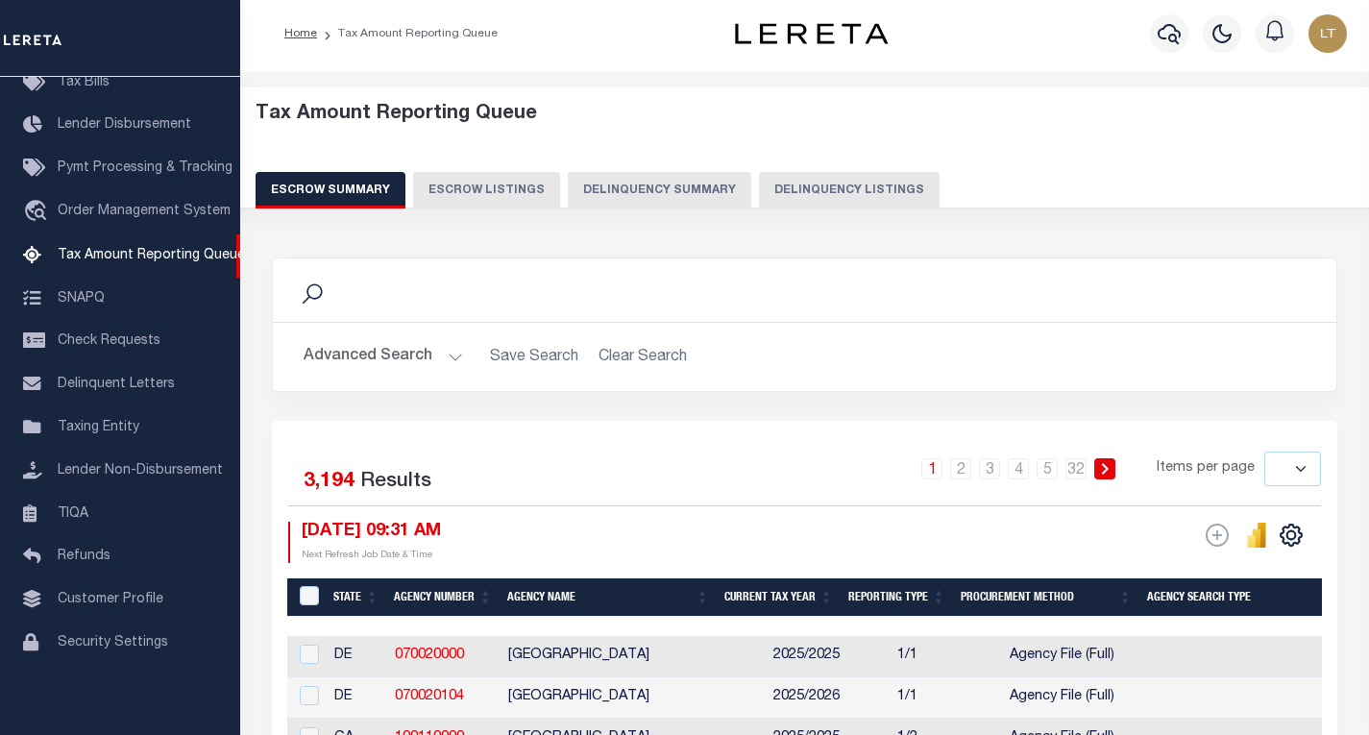
click at [815, 188] on button "Delinquency Listings" at bounding box center [849, 190] width 181 height 37
select select "100"
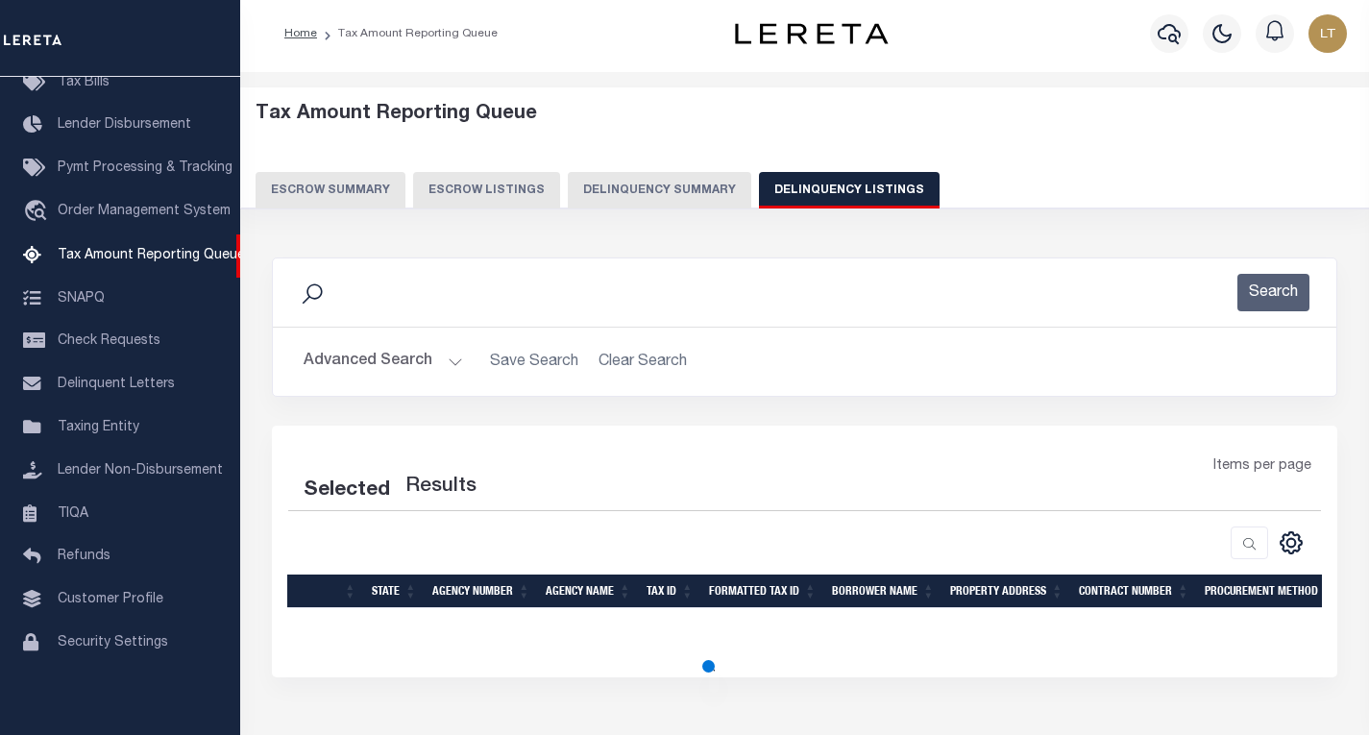
select select "100"
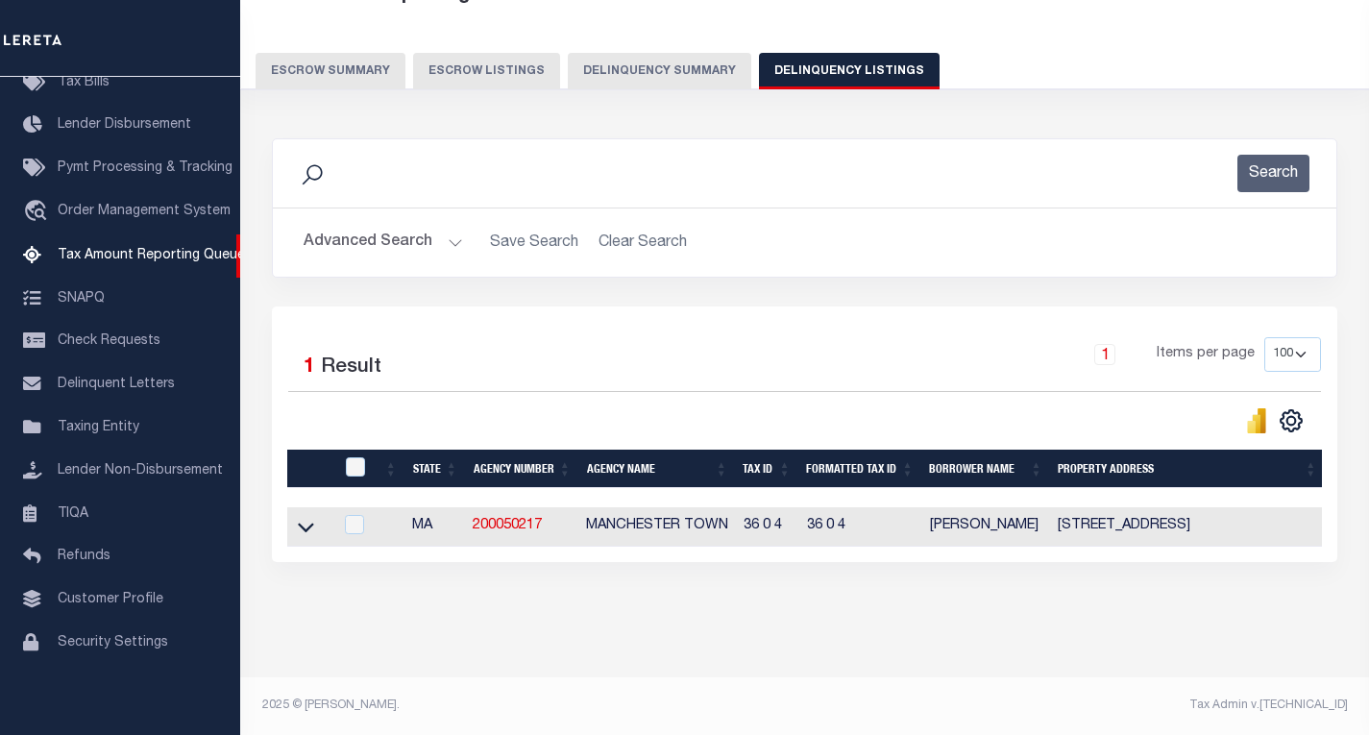
scroll to position [140, 0]
click at [301, 517] on icon at bounding box center [306, 527] width 16 height 20
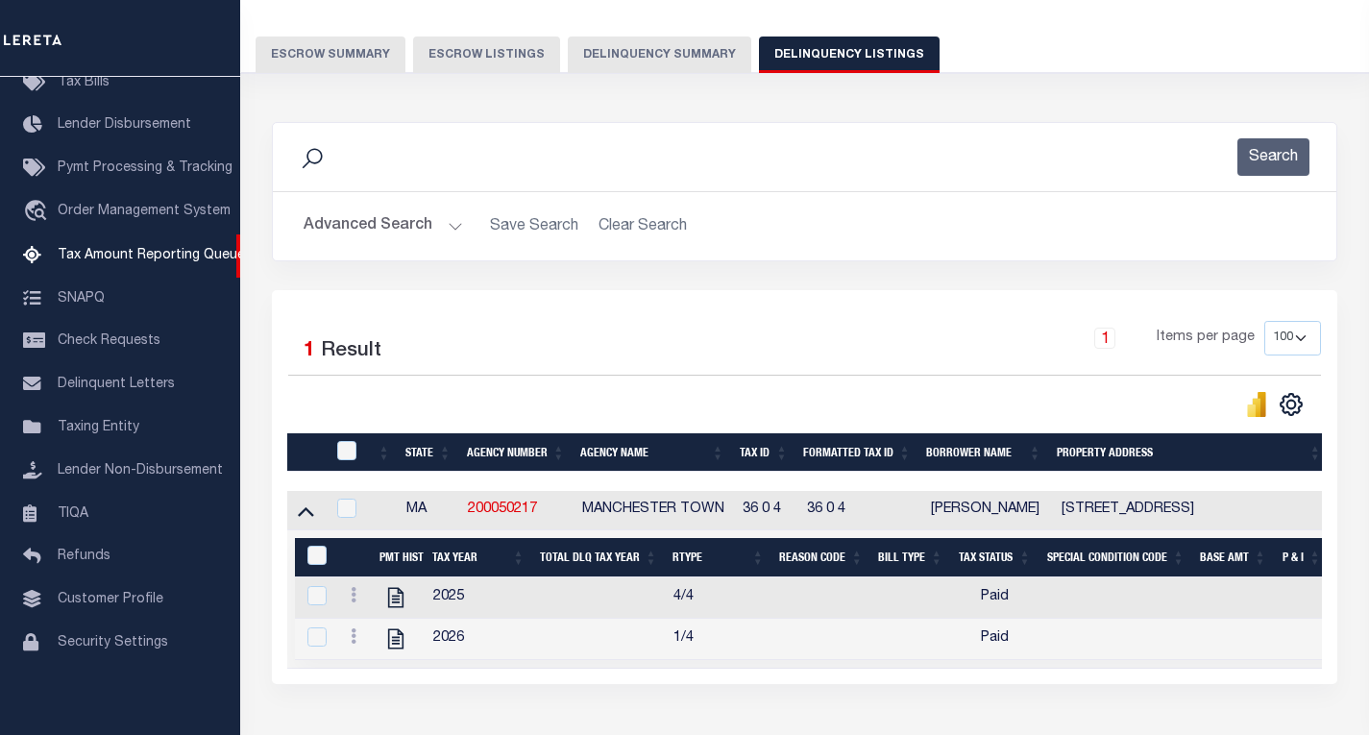
scroll to position [281, 0]
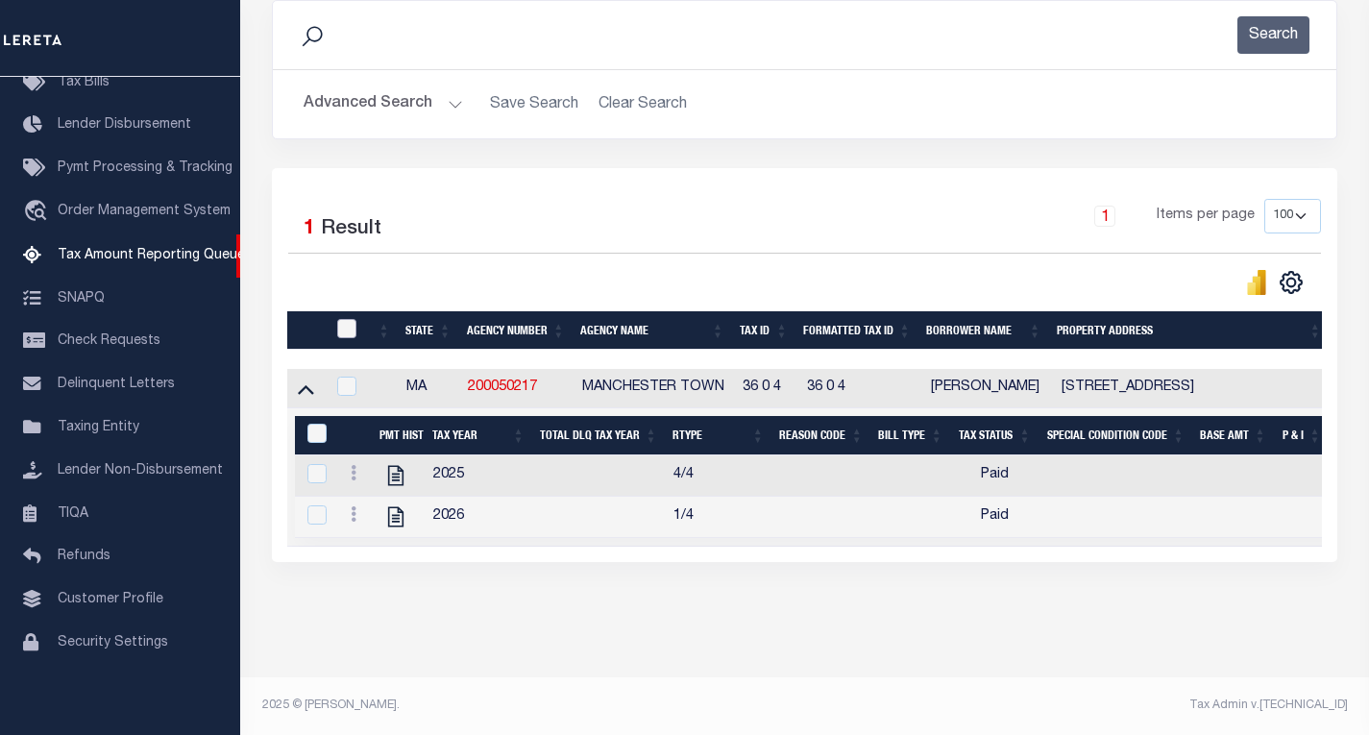
click at [352, 319] on input "checkbox" at bounding box center [346, 328] width 19 height 19
checkbox input "true"
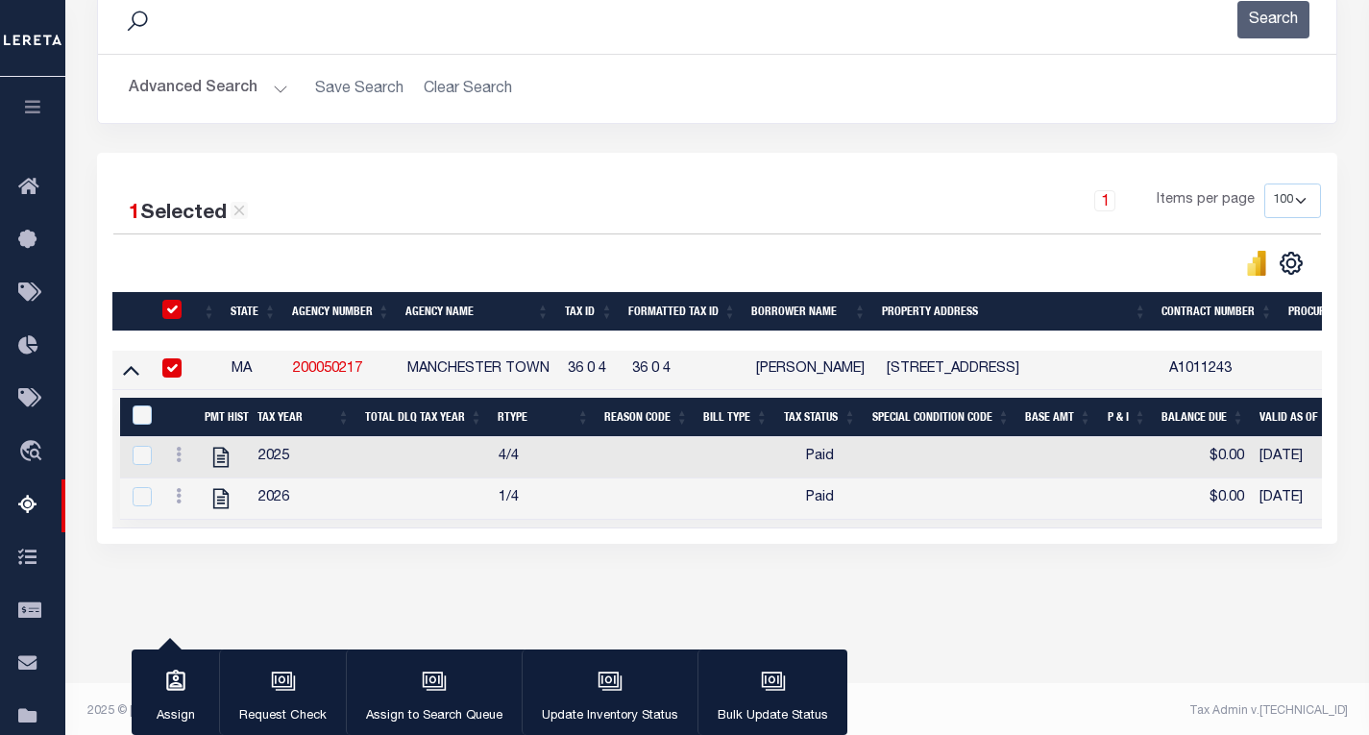
scroll to position [283, 0]
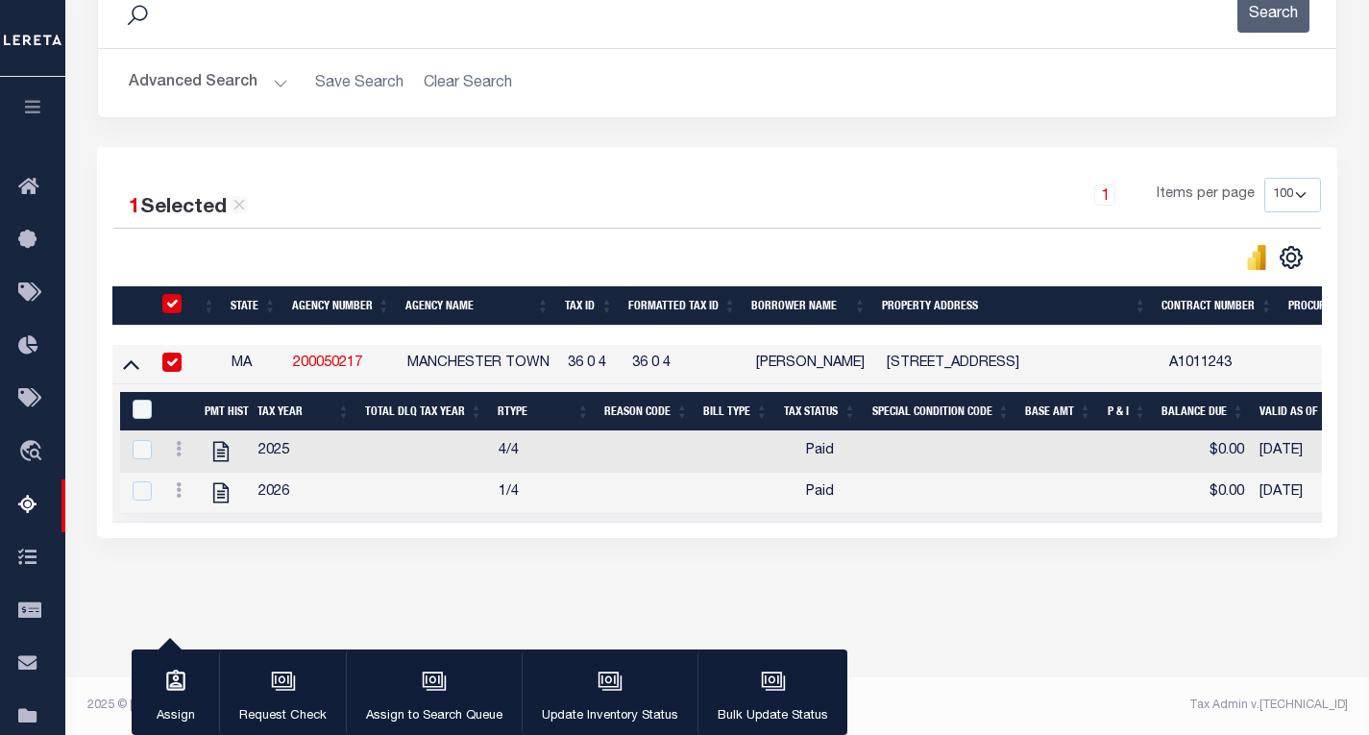
click at [129, 409] on div "&nbsp;" at bounding box center [144, 410] width 32 height 21
click at [139, 419] on input "&nbsp;" at bounding box center [142, 409] width 19 height 19
checkbox input "true"
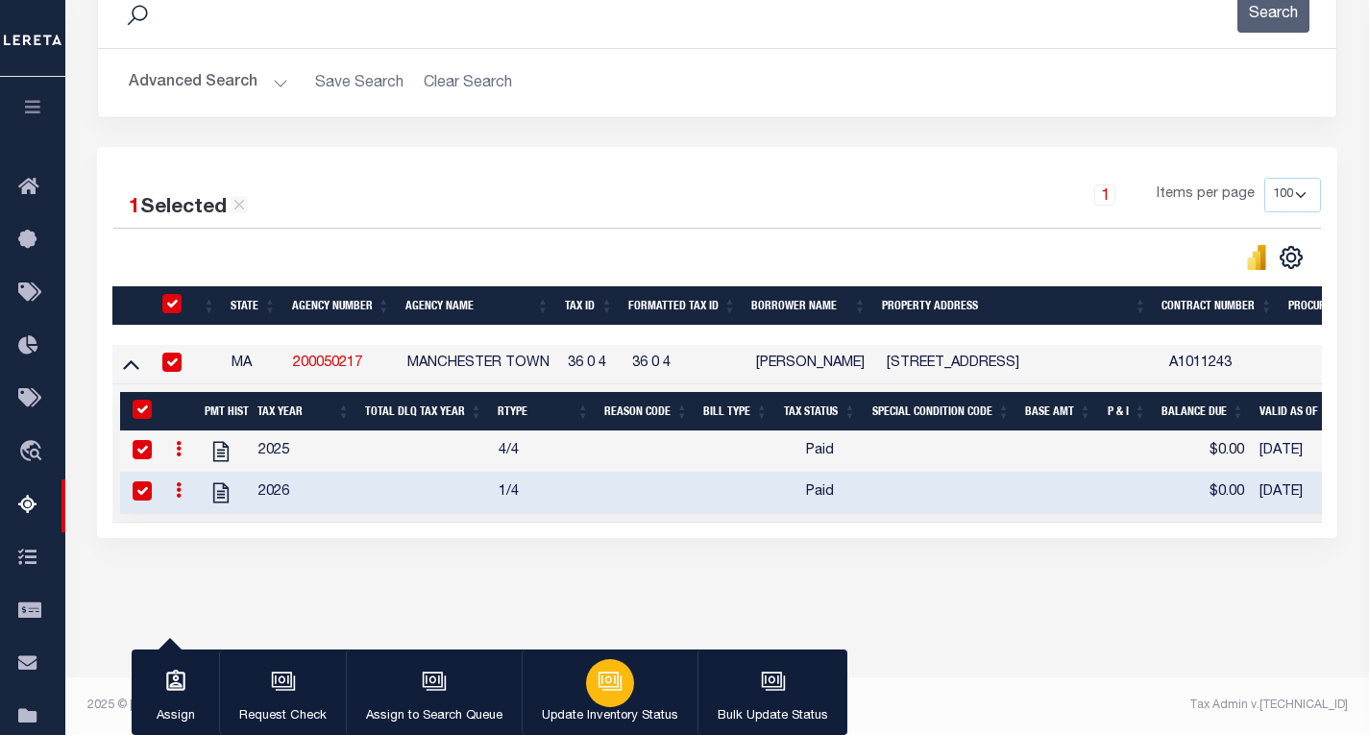
click at [616, 686] on icon "button" at bounding box center [610, 681] width 25 height 25
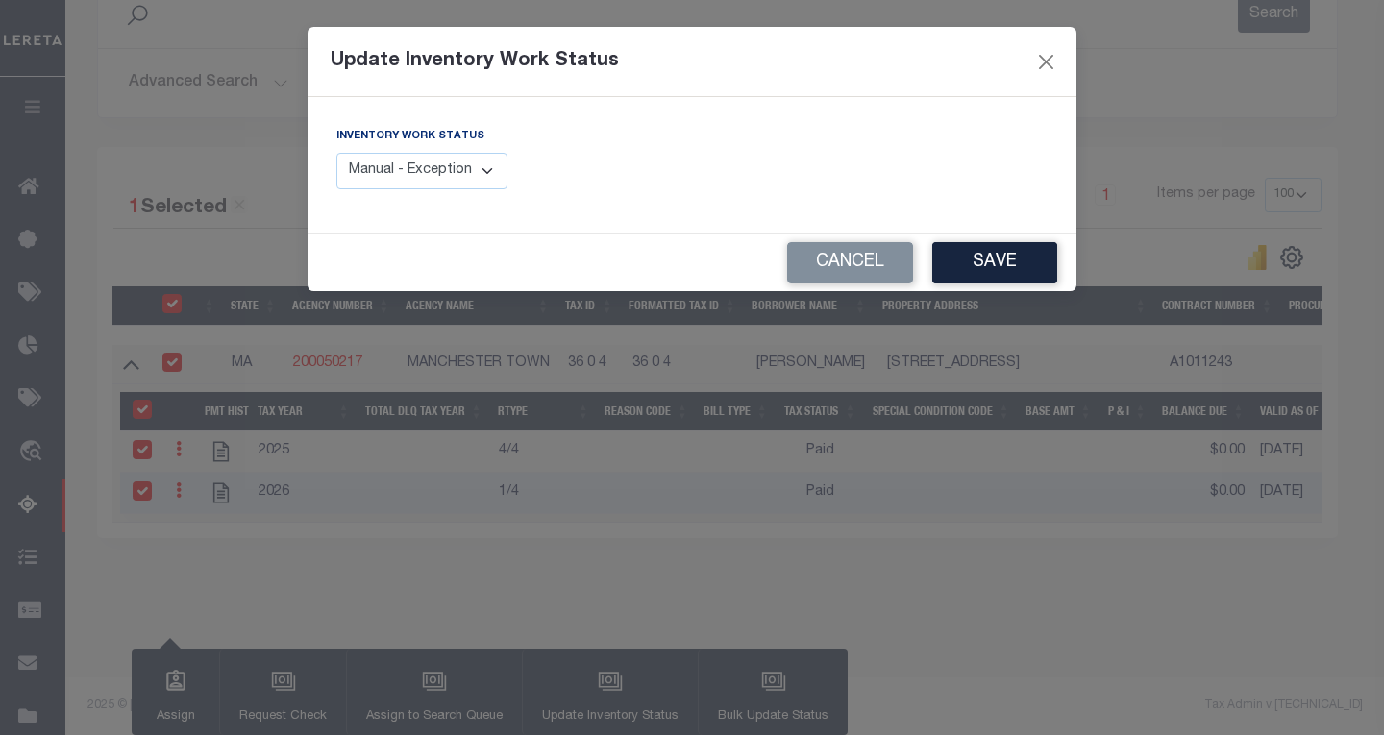
click at [462, 182] on select "Manual - Exception Pended - Awaiting Search Late Add Exception Completed" at bounding box center [421, 171] width 171 height 37
select select "4"
click at [336, 153] on select "Manual - Exception Pended - Awaiting Search Late Add Exception Completed" at bounding box center [421, 171] width 171 height 37
click at [981, 265] on button "Save" at bounding box center [994, 262] width 125 height 41
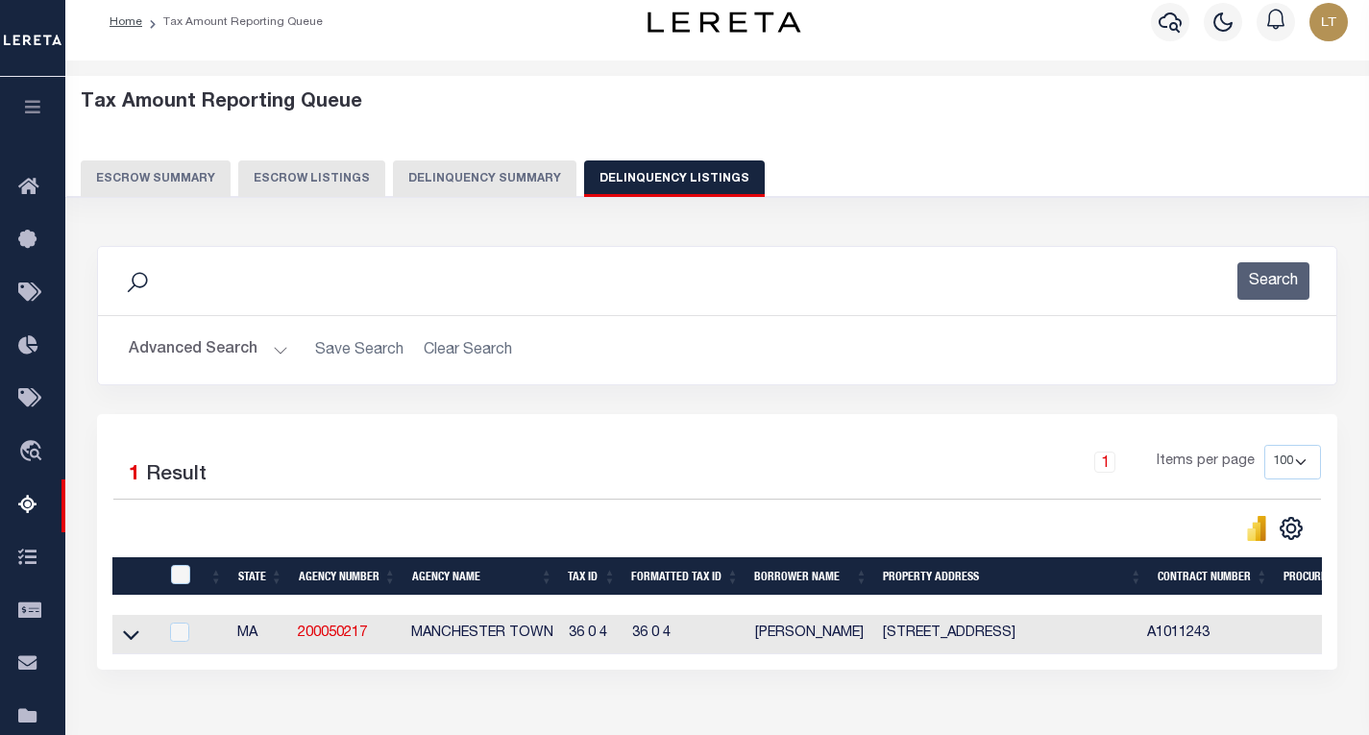
scroll to position [0, 0]
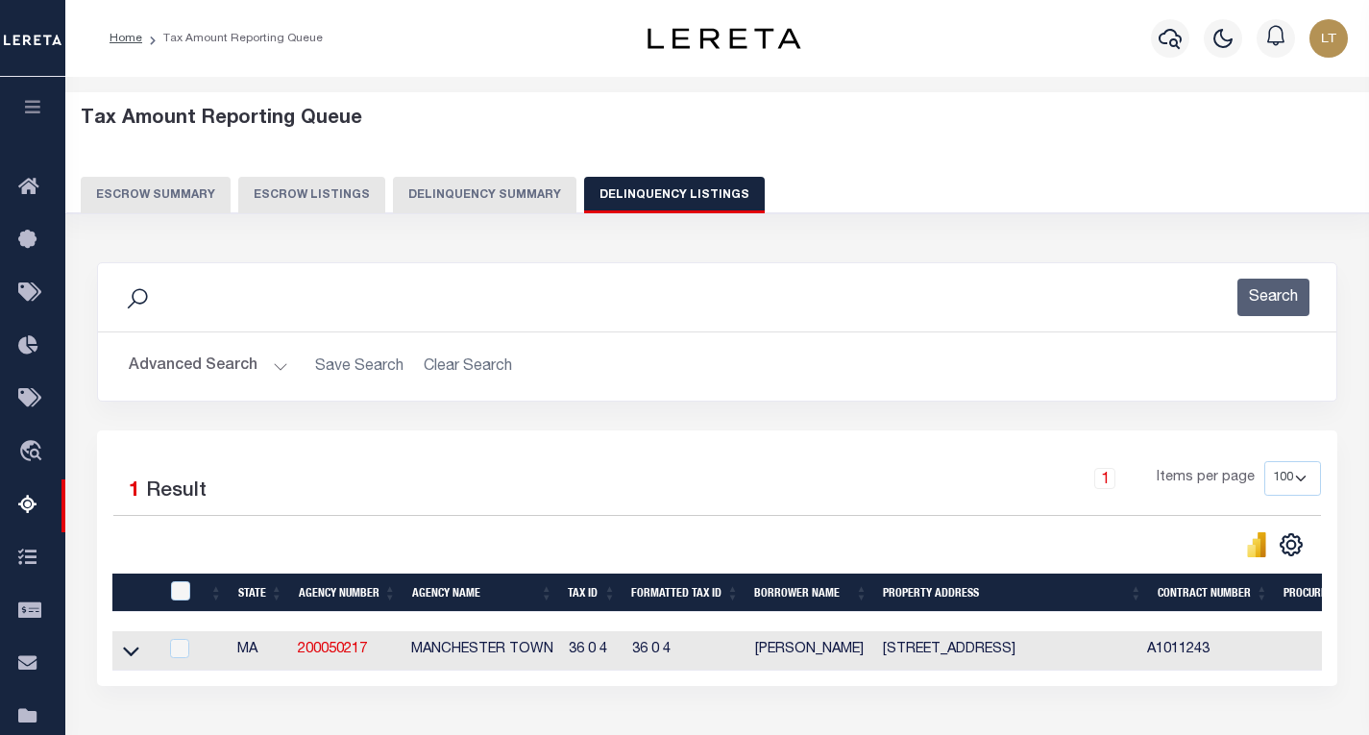
click at [197, 370] on button "Advanced Search" at bounding box center [208, 366] width 159 height 37
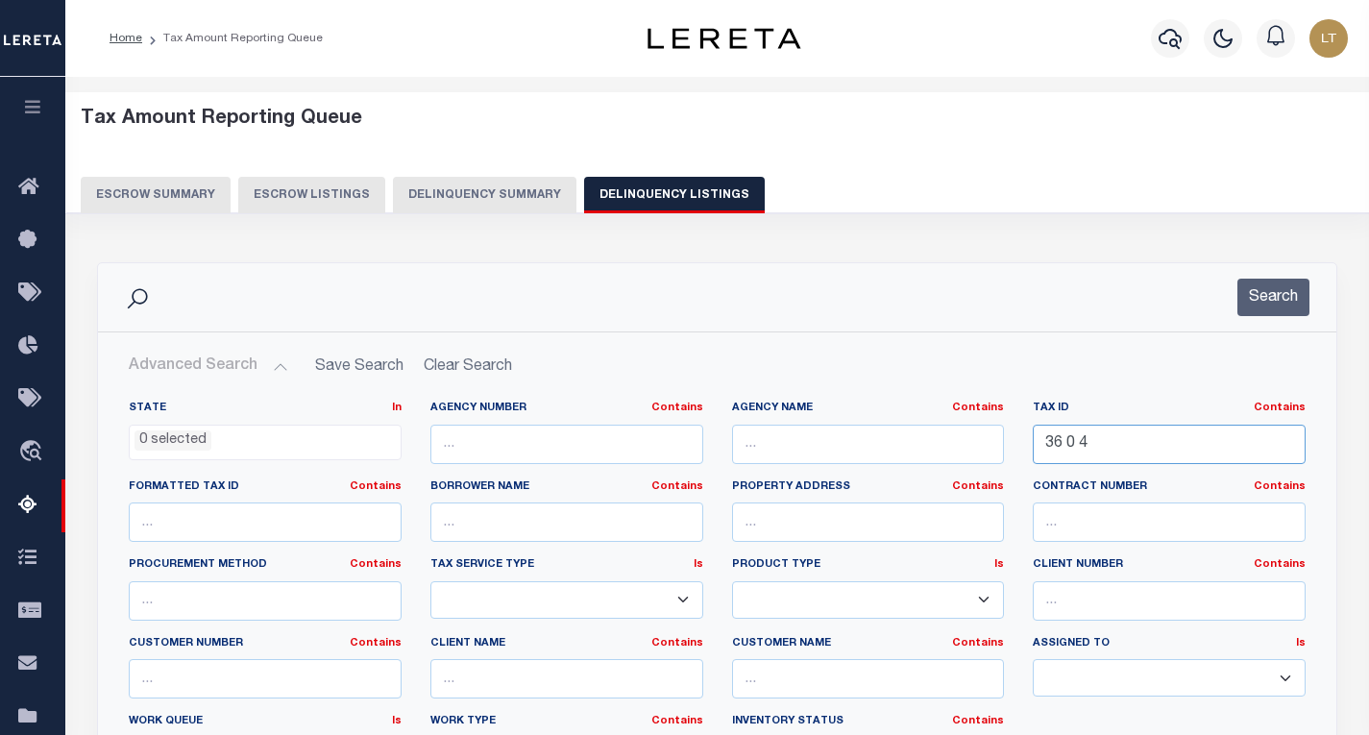
drag, startPoint x: 1136, startPoint y: 438, endPoint x: 974, endPoint y: 439, distance: 161.4
click at [974, 439] on div "State In In AK AL AR AZ CA CO CT DC DE FL GA GU HI IA ID IL IN KS [GEOGRAPHIC_D…" at bounding box center [717, 597] width 1206 height 392
paste input "50 0 11A"
type input "50 0 11A"
click at [1301, 297] on button "Search" at bounding box center [1273, 297] width 72 height 37
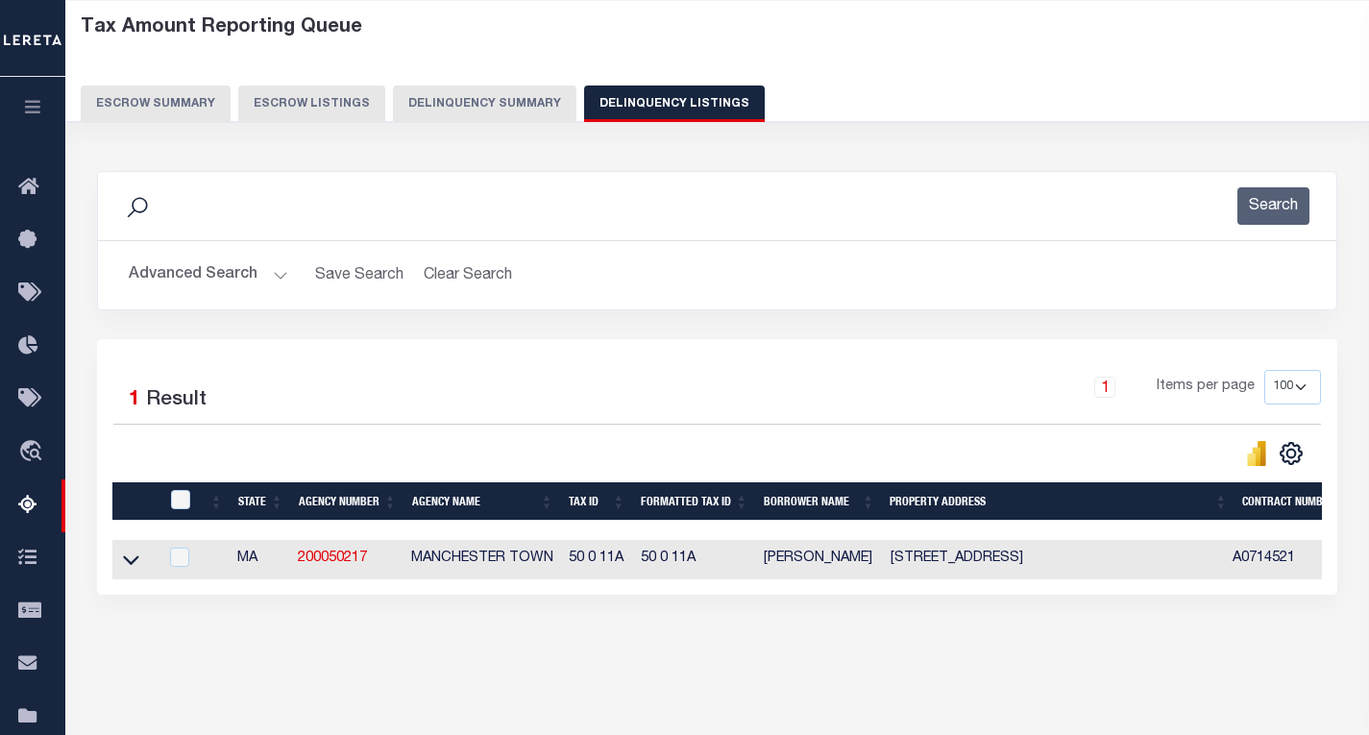
scroll to position [96, 0]
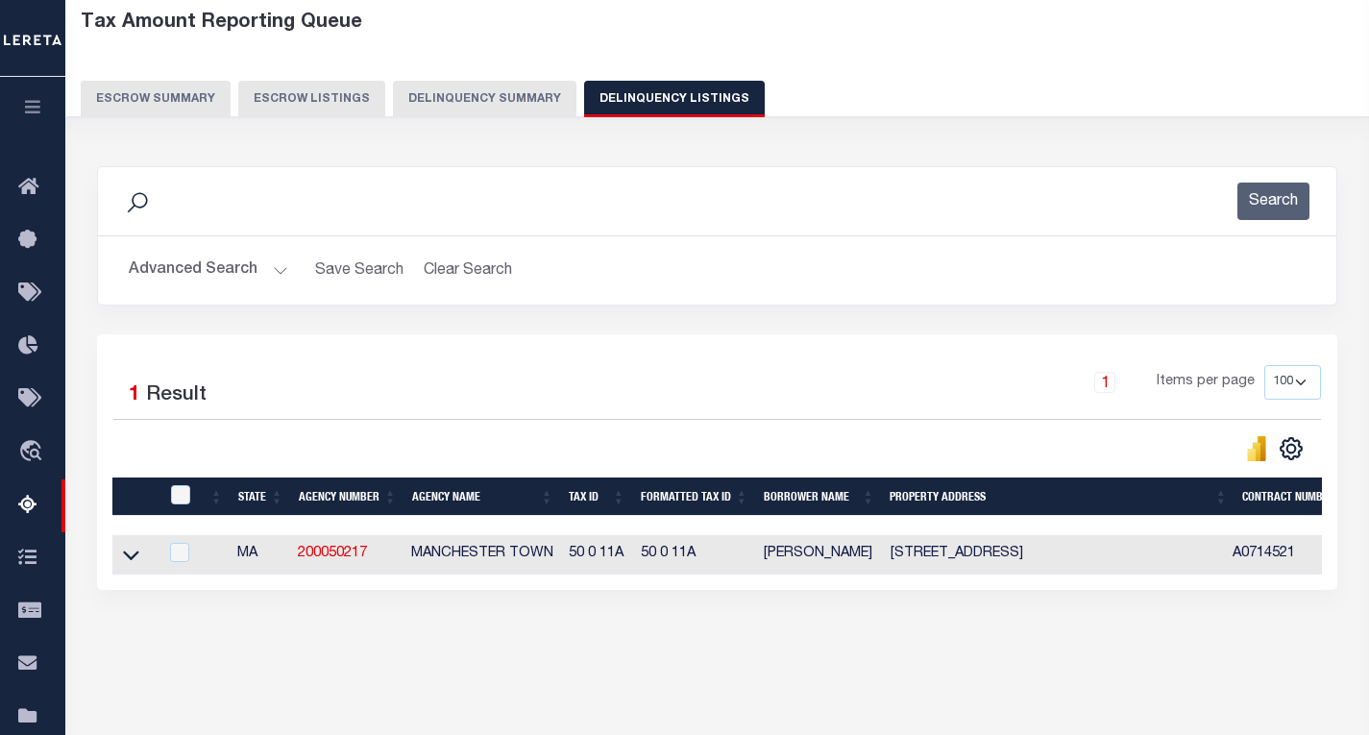
click at [122, 554] on link at bounding box center [131, 553] width 22 height 13
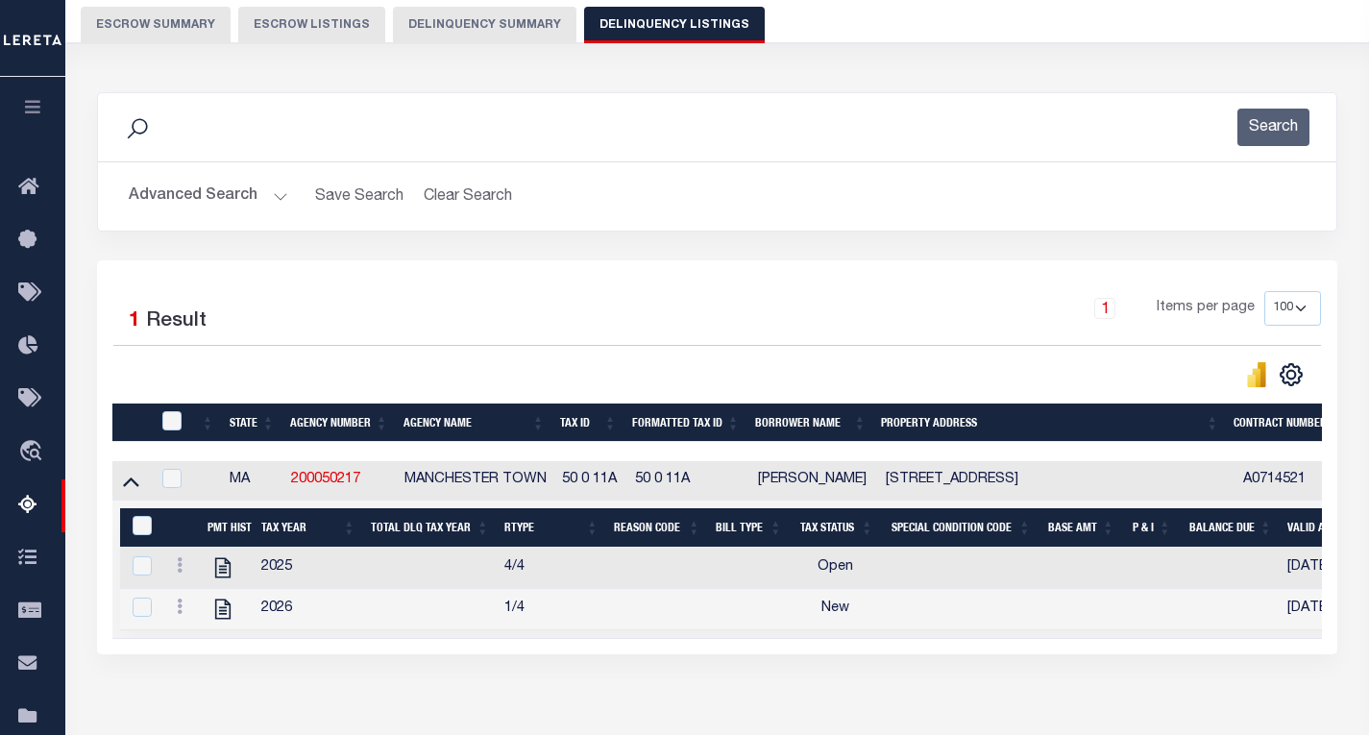
scroll to position [192, 0]
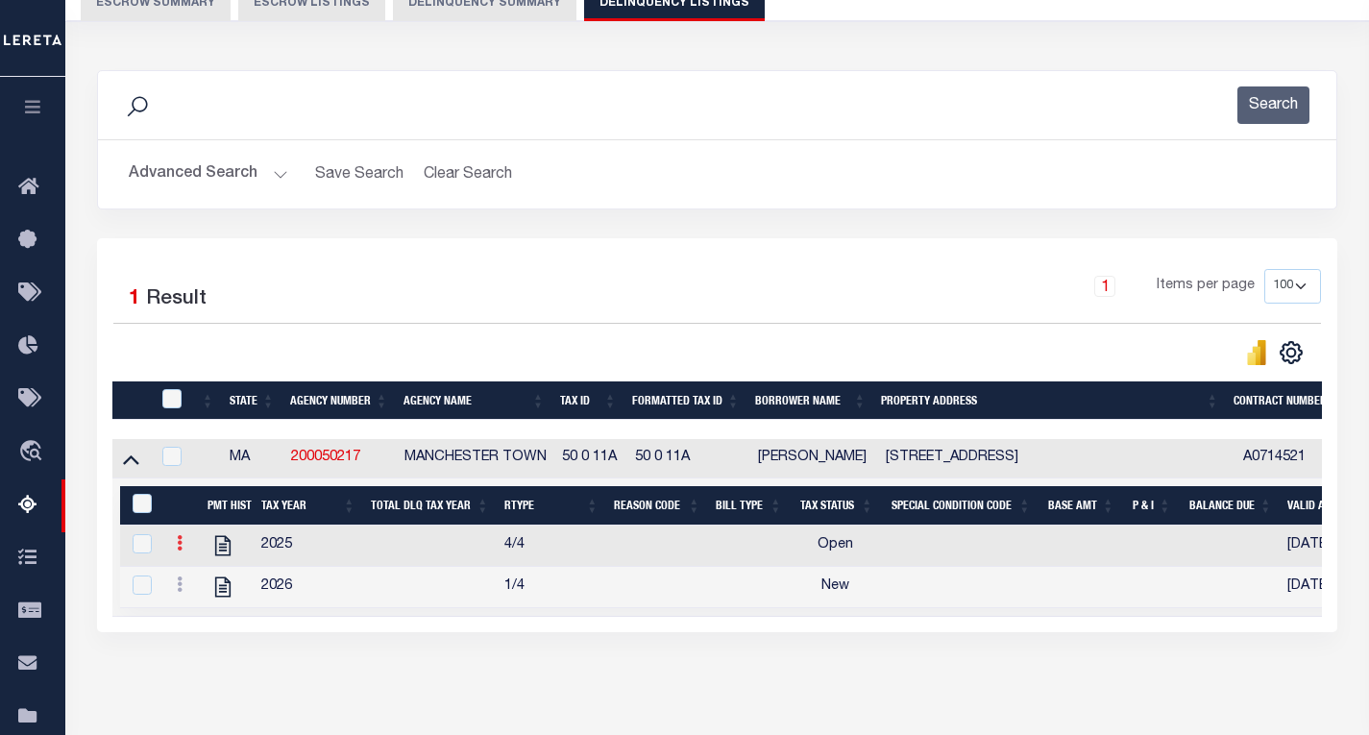
click at [178, 551] on icon at bounding box center [180, 542] width 6 height 15
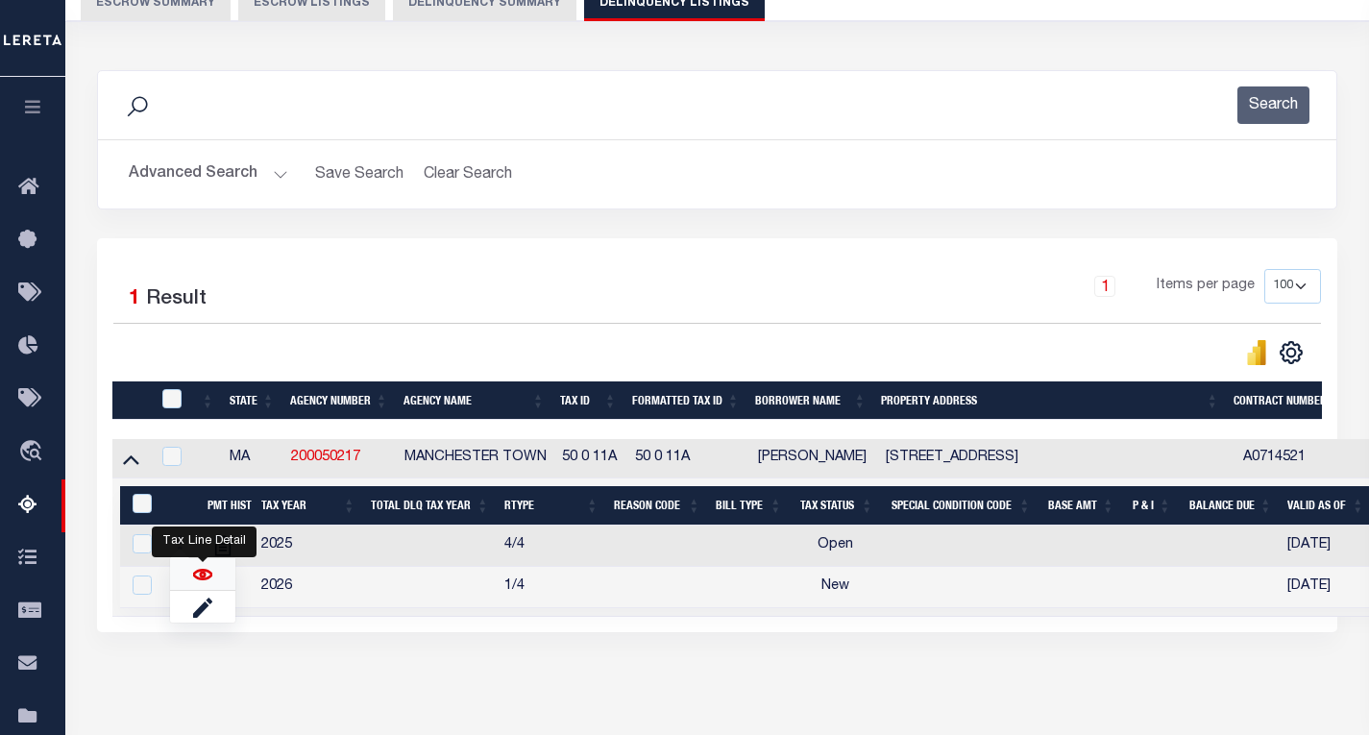
click at [201, 580] on img "" at bounding box center [202, 574] width 19 height 19
checkbox input "false"
checkbox input "true"
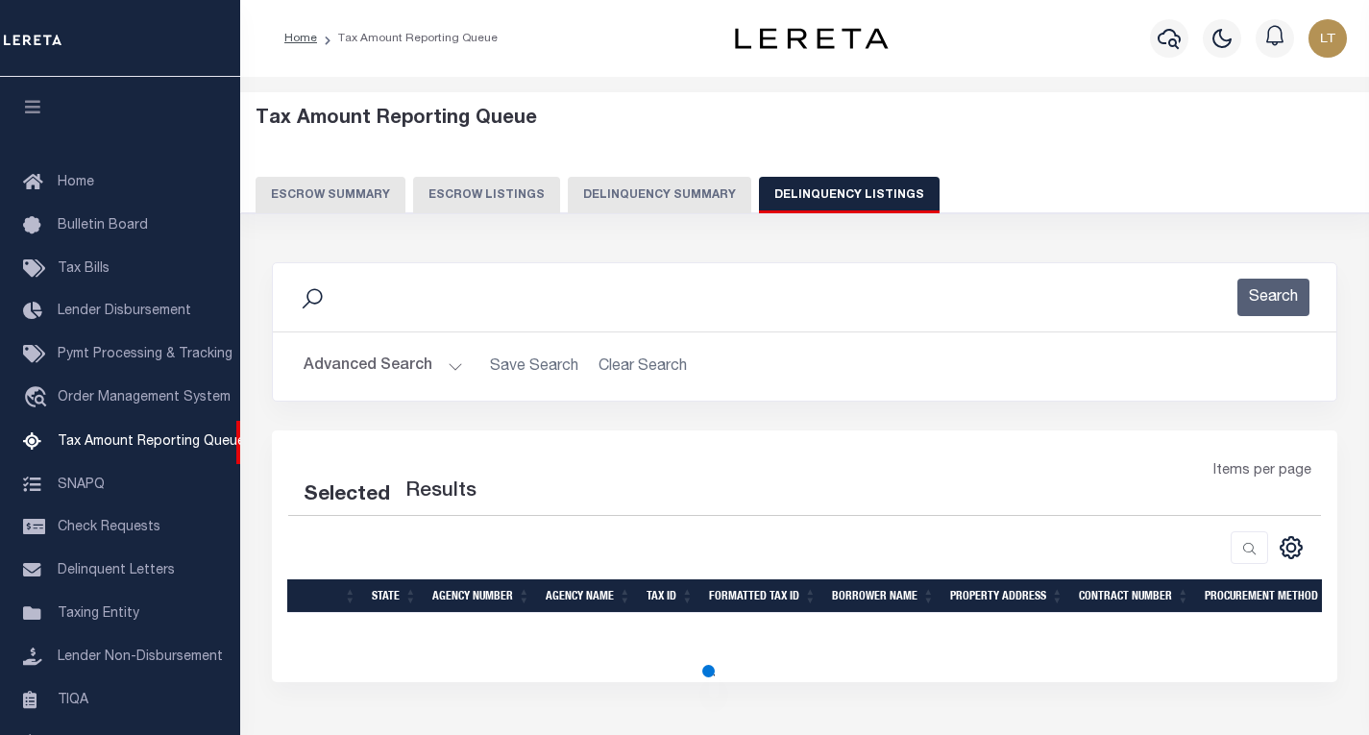
select select
select select "100"
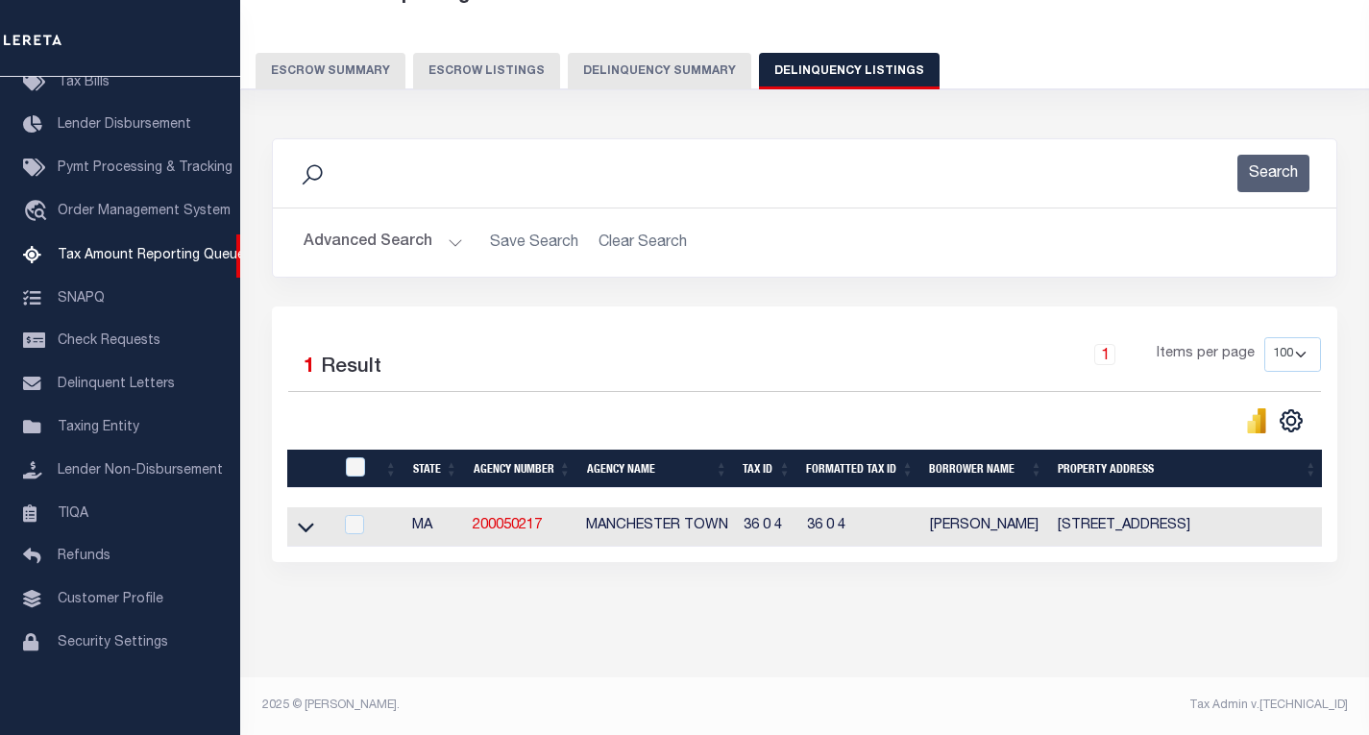
scroll to position [140, 0]
click at [416, 224] on button "Advanced Search" at bounding box center [383, 242] width 159 height 37
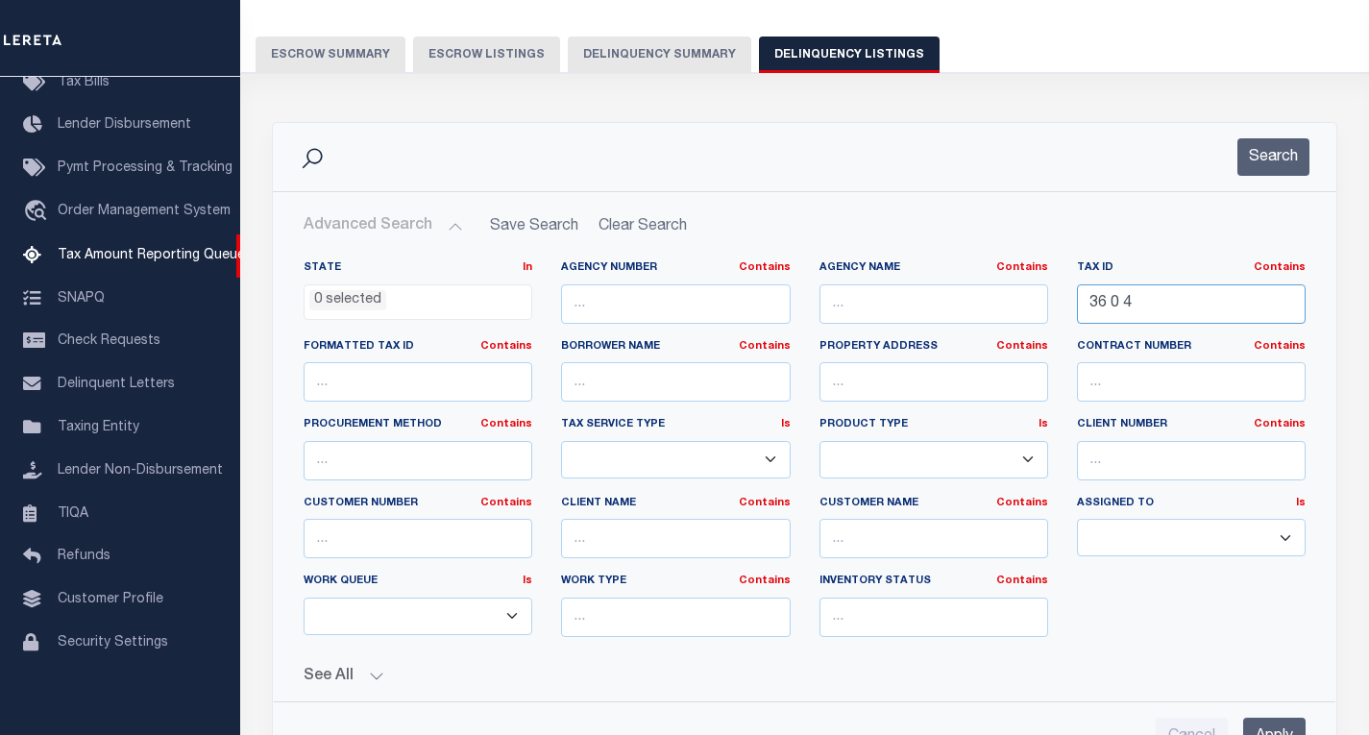
drag, startPoint x: 1153, startPoint y: 303, endPoint x: 1014, endPoint y: 297, distance: 139.4
click at [1014, 297] on div "State In In AK AL AR AZ CA CO CT DC DE FL GA GU HI IA ID IL IN KS [GEOGRAPHIC_D…" at bounding box center [804, 456] width 1031 height 392
paste input "40 0 2"
type input "40 0 2"
click at [1275, 154] on button "Search" at bounding box center [1273, 156] width 72 height 37
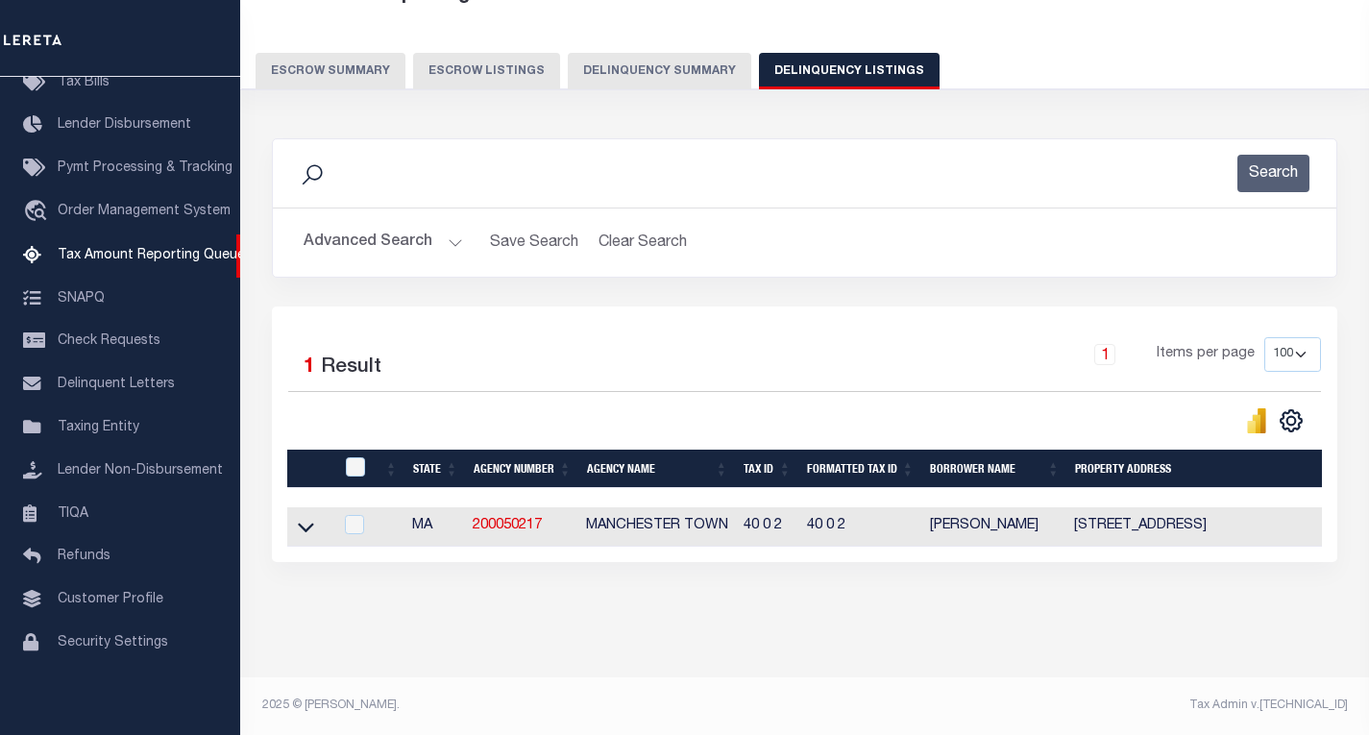
click at [293, 516] on td at bounding box center [309, 526] width 45 height 39
checkbox input "true"
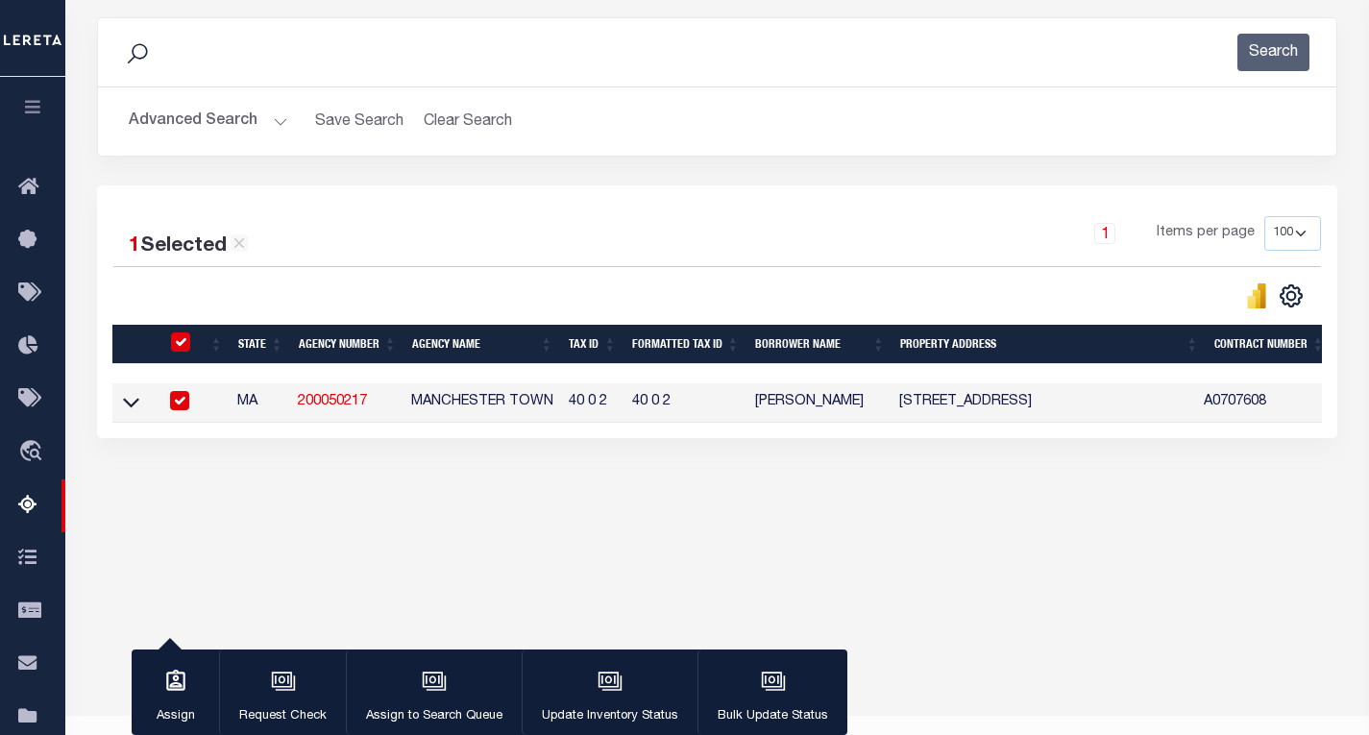
scroll to position [283, 0]
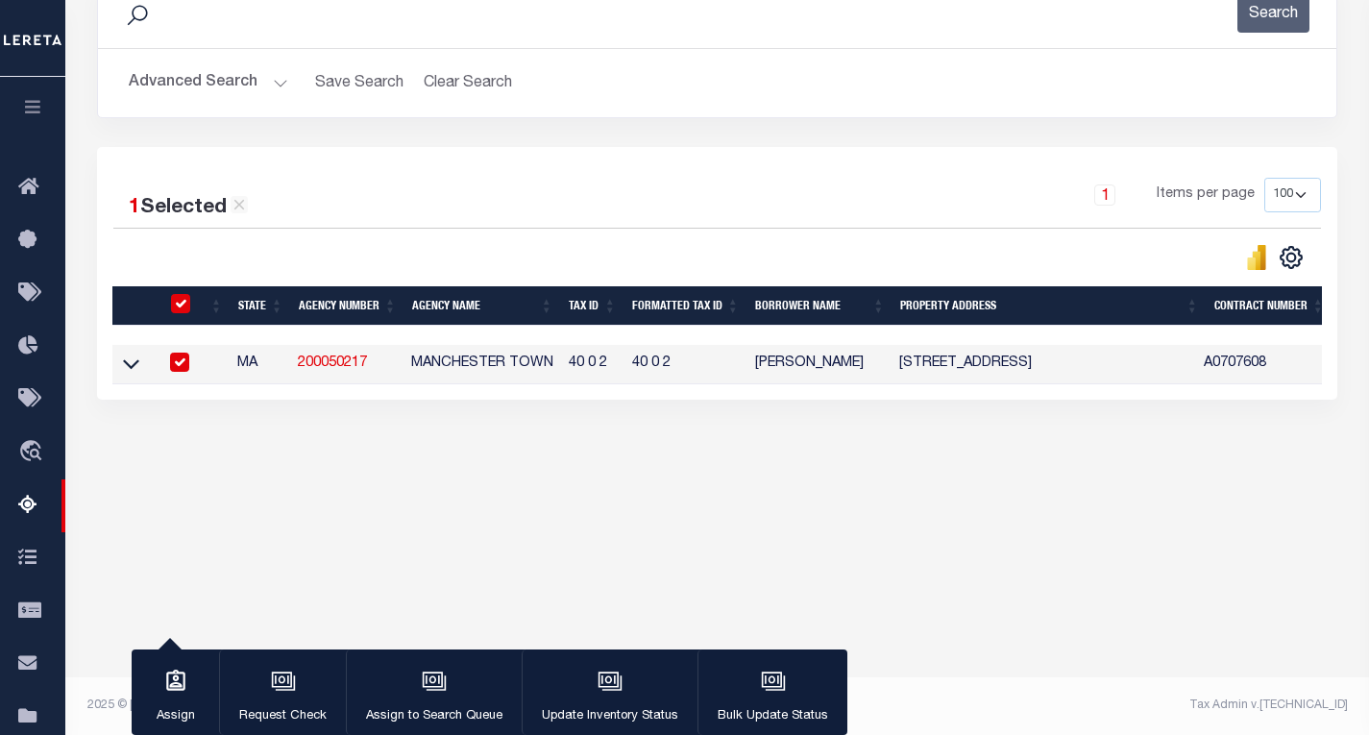
click at [190, 302] on div at bounding box center [182, 304] width 32 height 21
click at [126, 364] on icon at bounding box center [131, 364] width 16 height 20
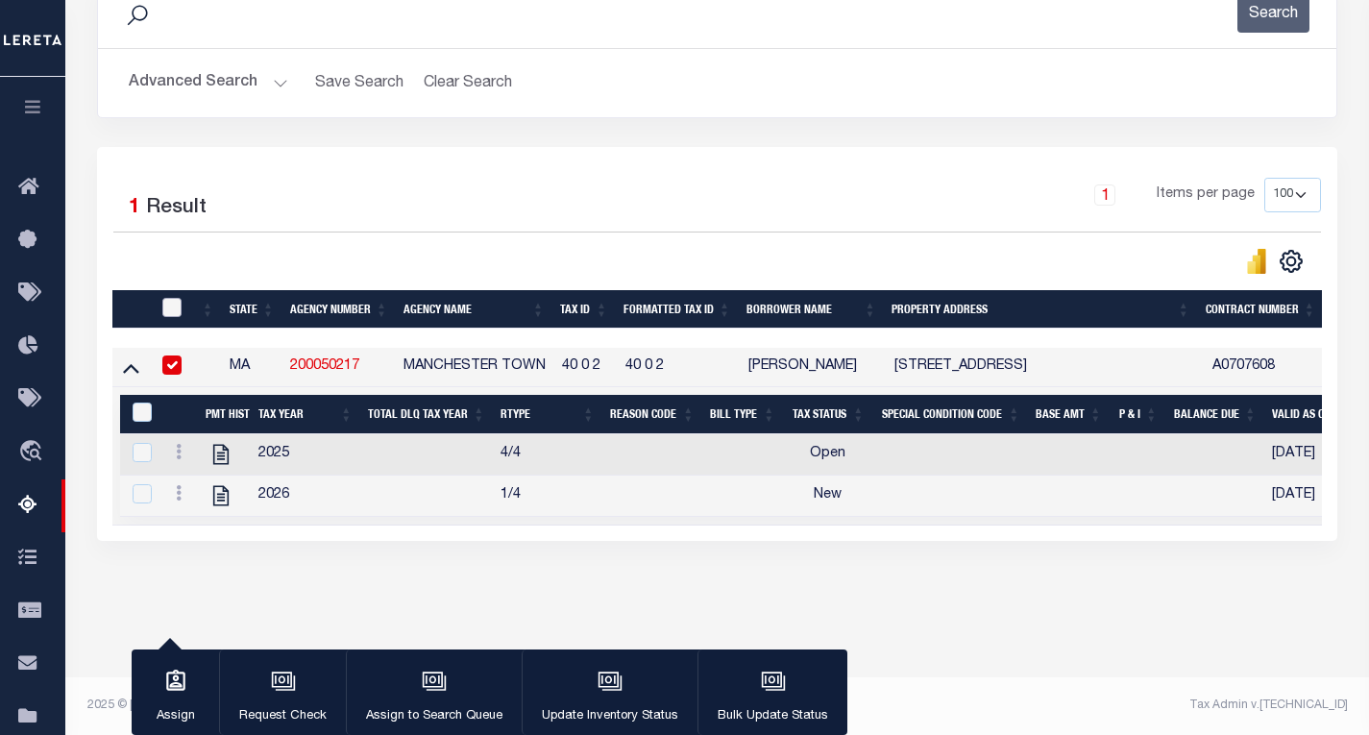
click at [173, 309] on input "checkbox" at bounding box center [171, 307] width 19 height 19
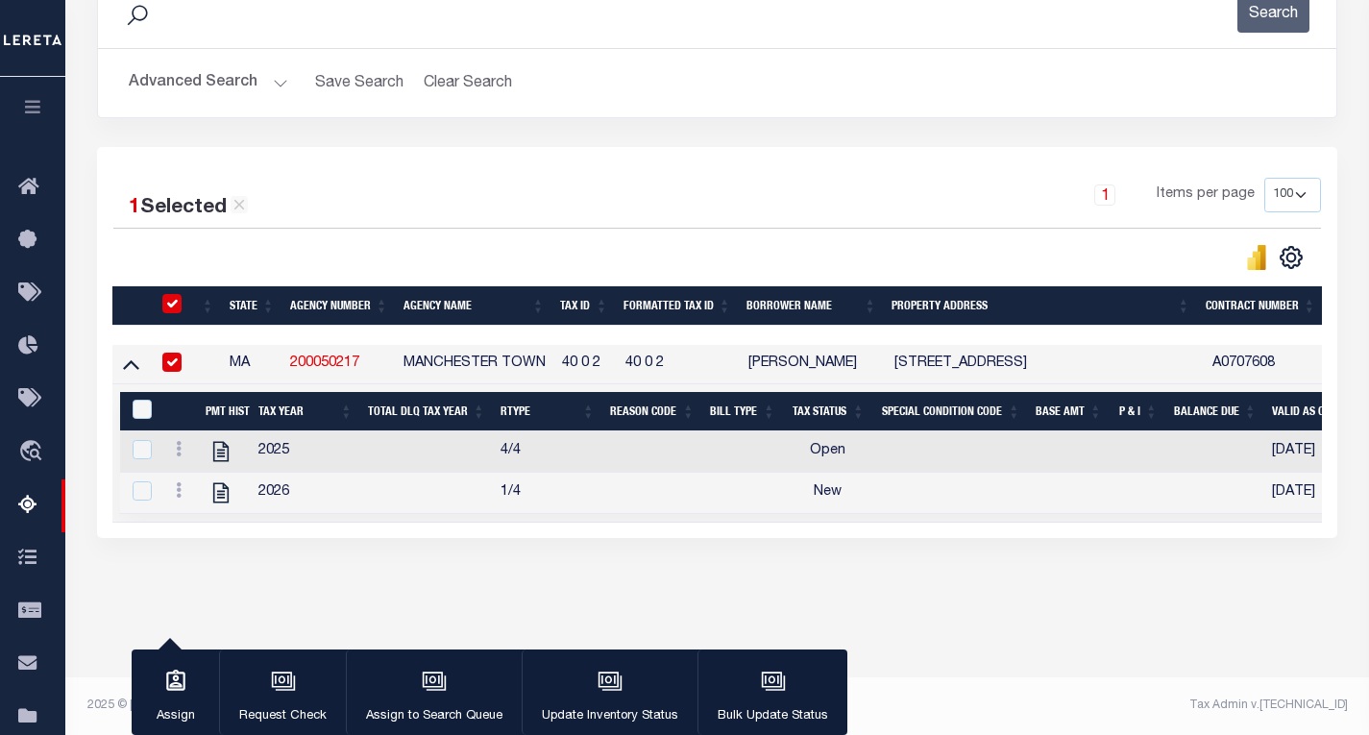
click at [161, 299] on div at bounding box center [174, 304] width 32 height 21
click at [170, 307] on input "checkbox" at bounding box center [171, 303] width 19 height 19
checkbox input "false"
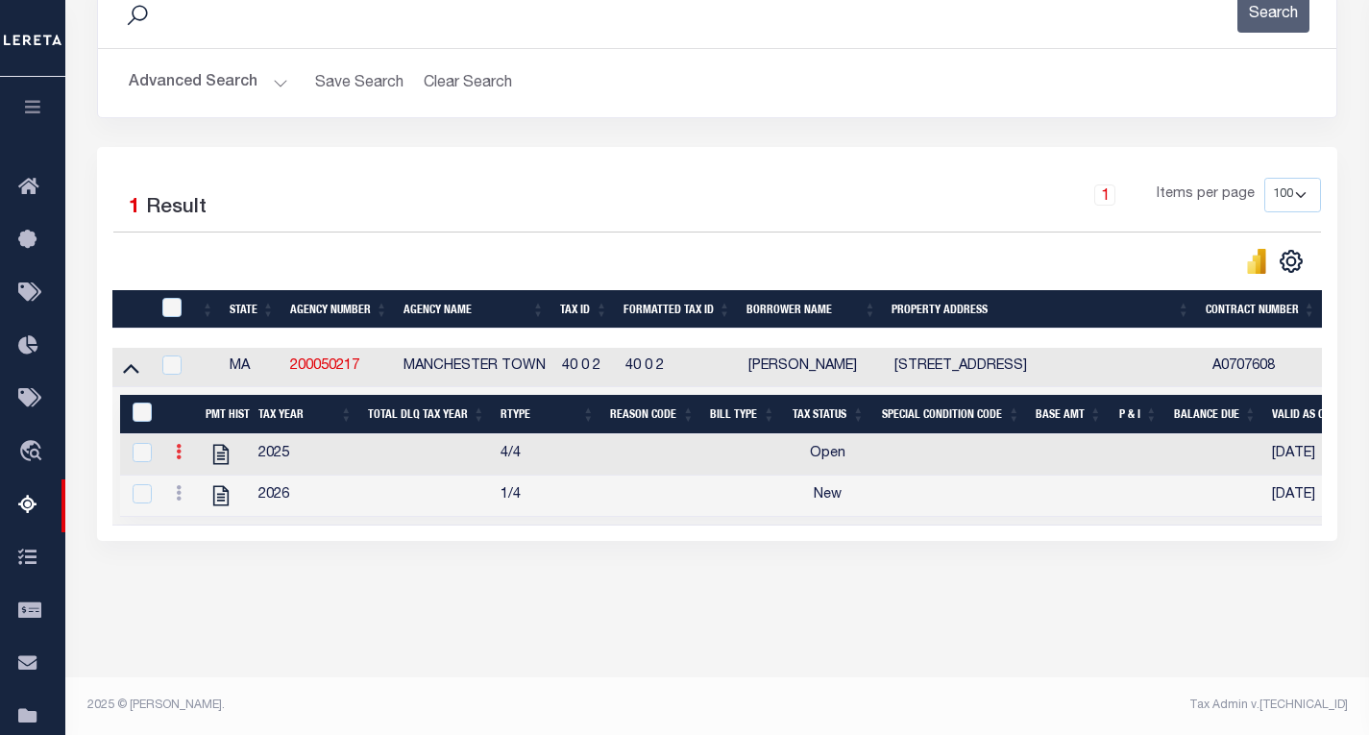
click at [177, 459] on icon at bounding box center [179, 451] width 6 height 15
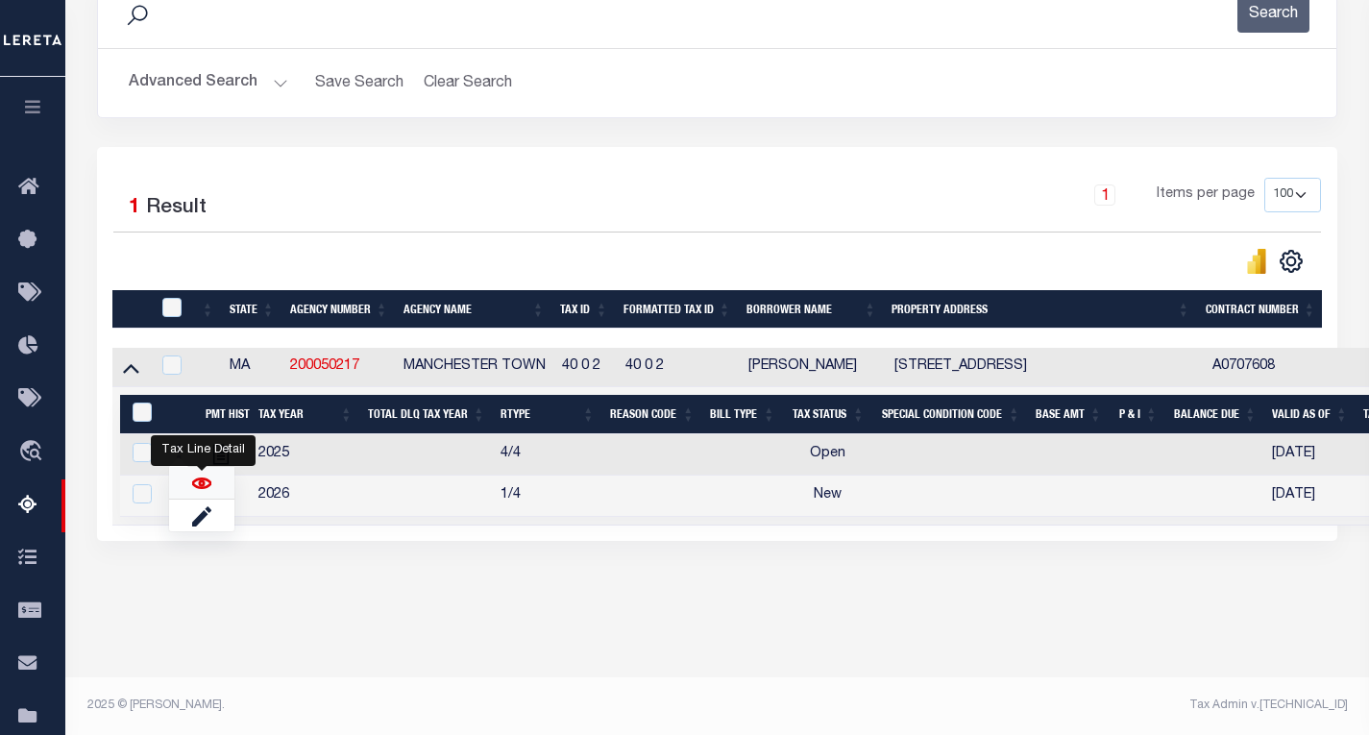
click at [196, 493] on img "" at bounding box center [201, 483] width 19 height 19
checkbox input "true"
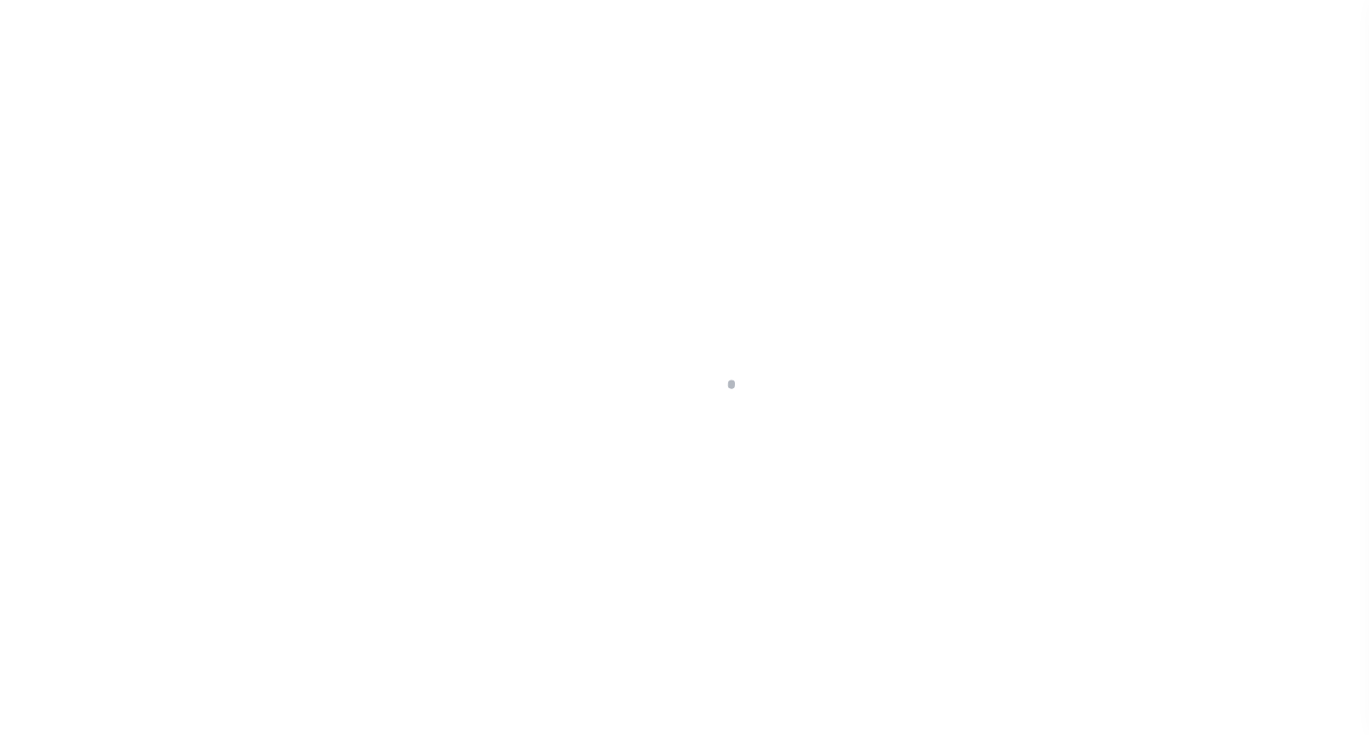
select select "OP2"
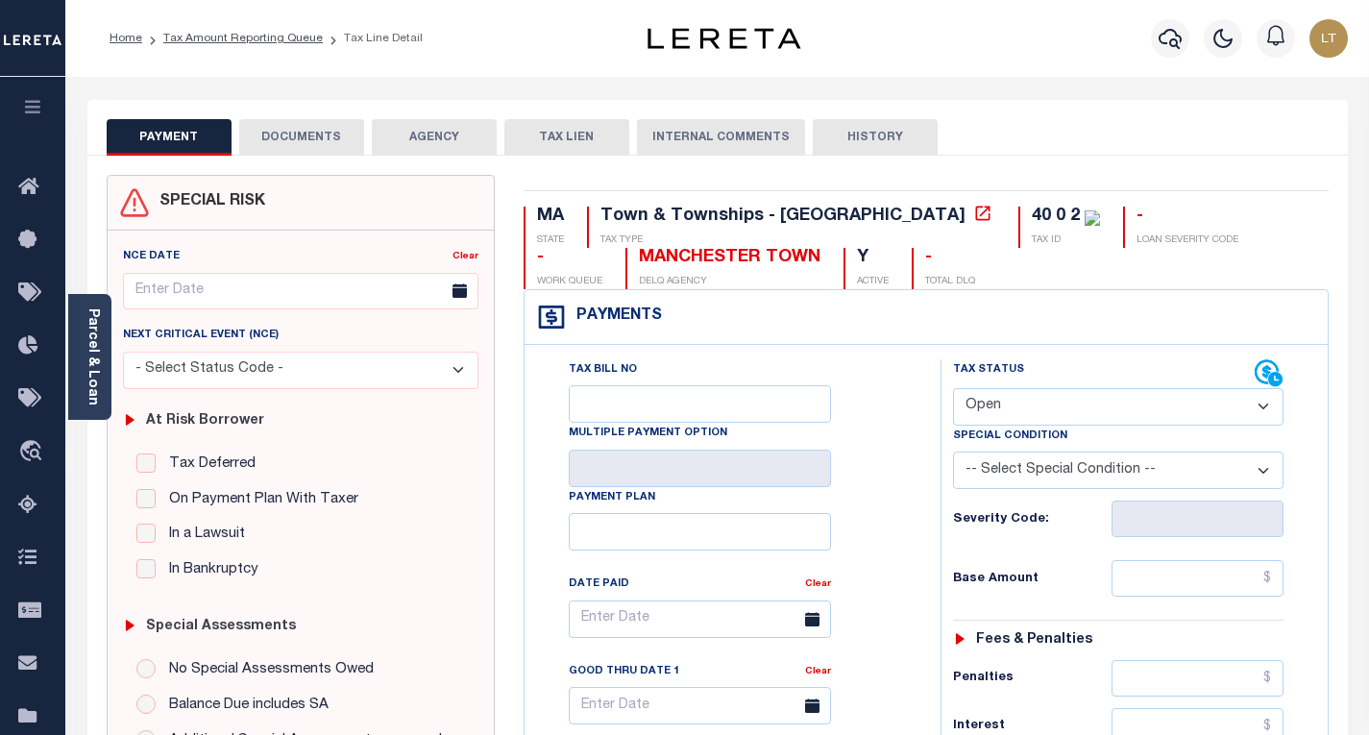
click at [309, 146] on button "DOCUMENTS" at bounding box center [301, 137] width 125 height 37
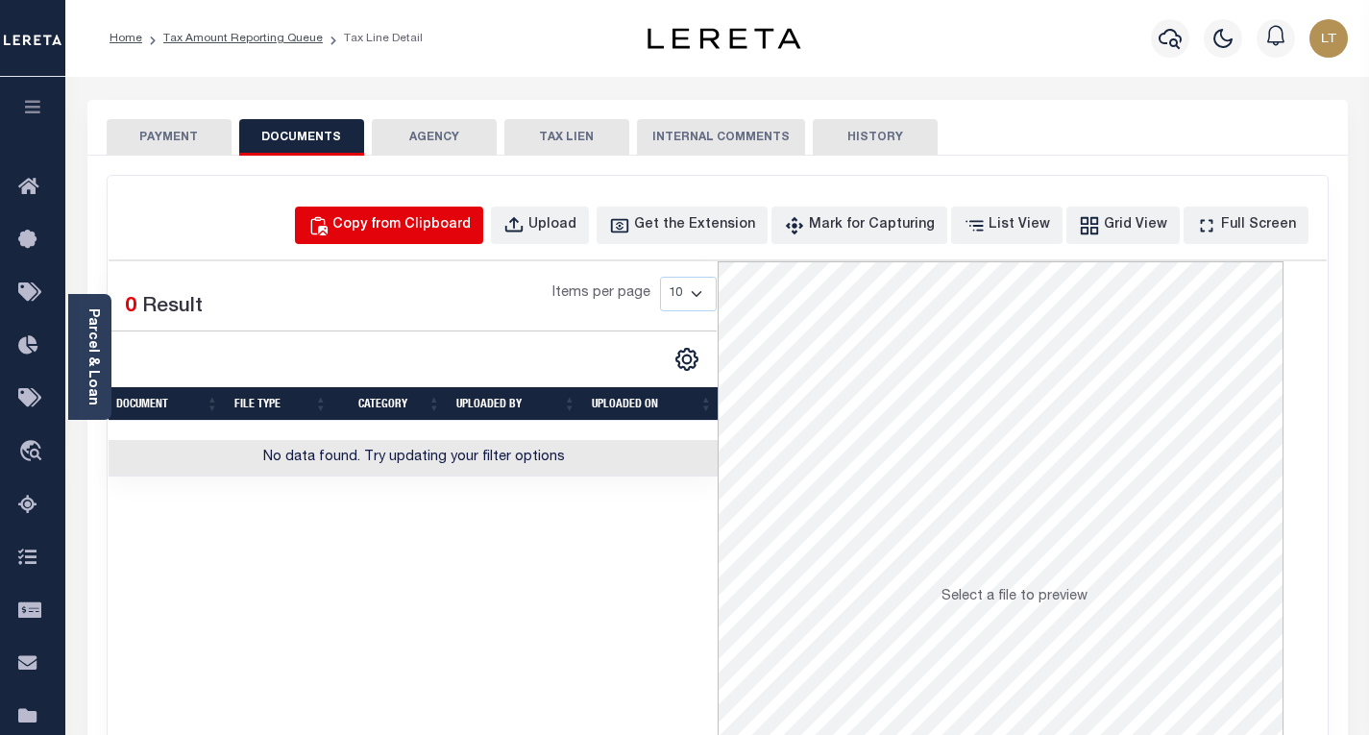
click at [431, 222] on div "Copy from Clipboard" at bounding box center [401, 225] width 138 height 21
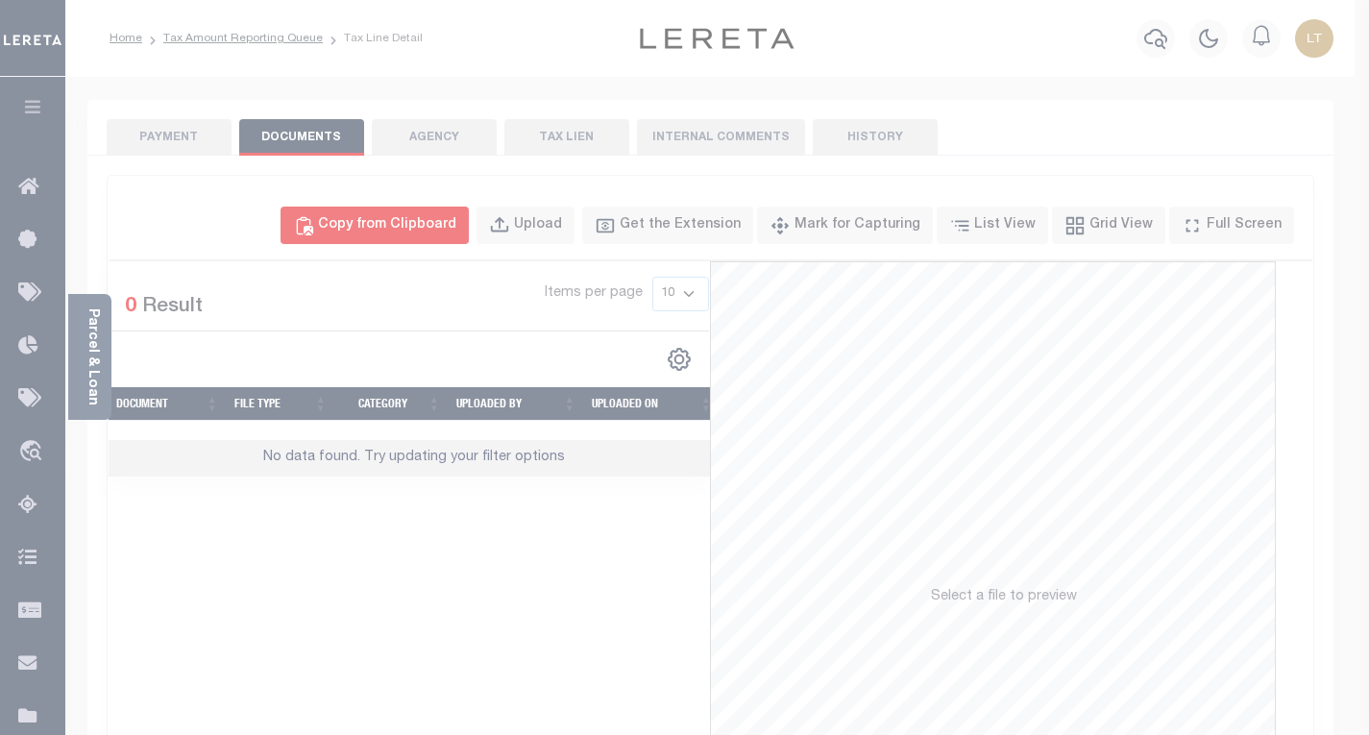
select select "POP"
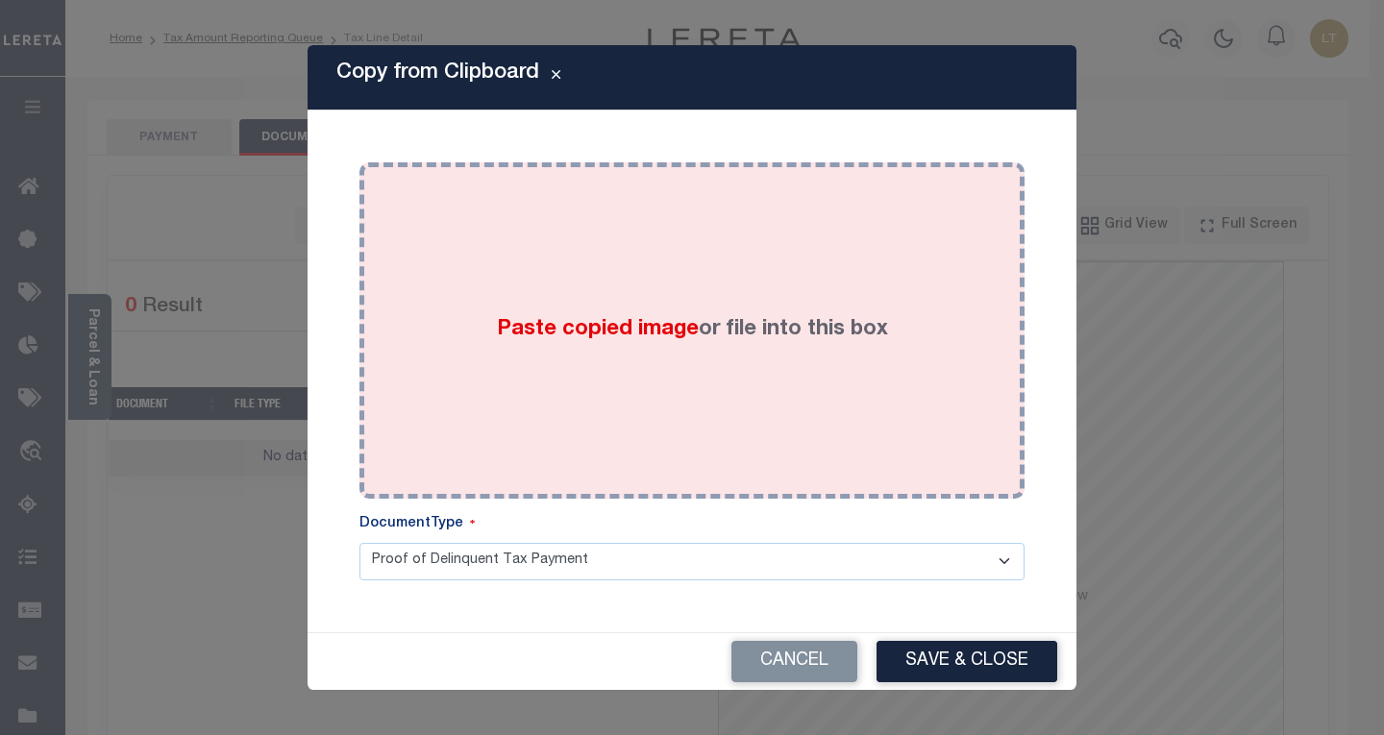
click at [476, 245] on div "Paste copied image or file into this box" at bounding box center [692, 330] width 636 height 307
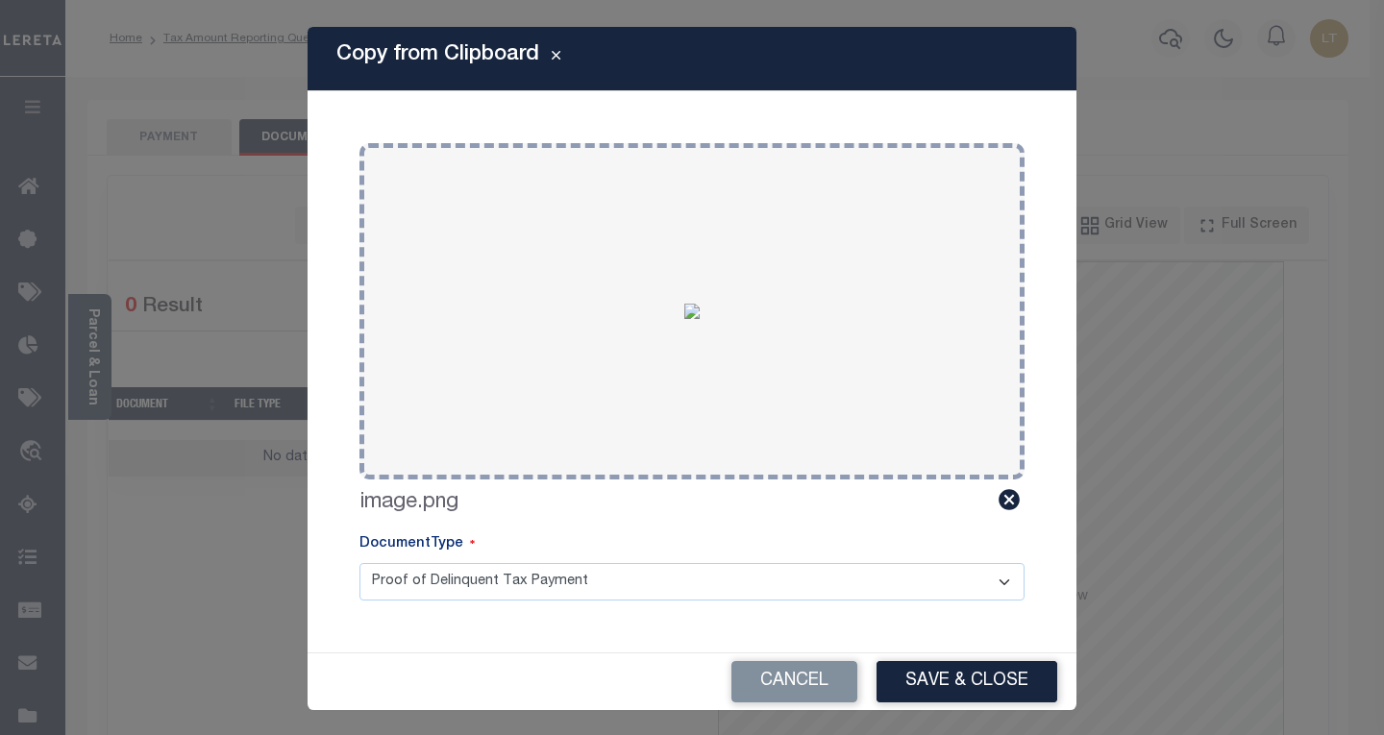
click at [919, 677] on button "Save & Close" at bounding box center [966, 681] width 181 height 41
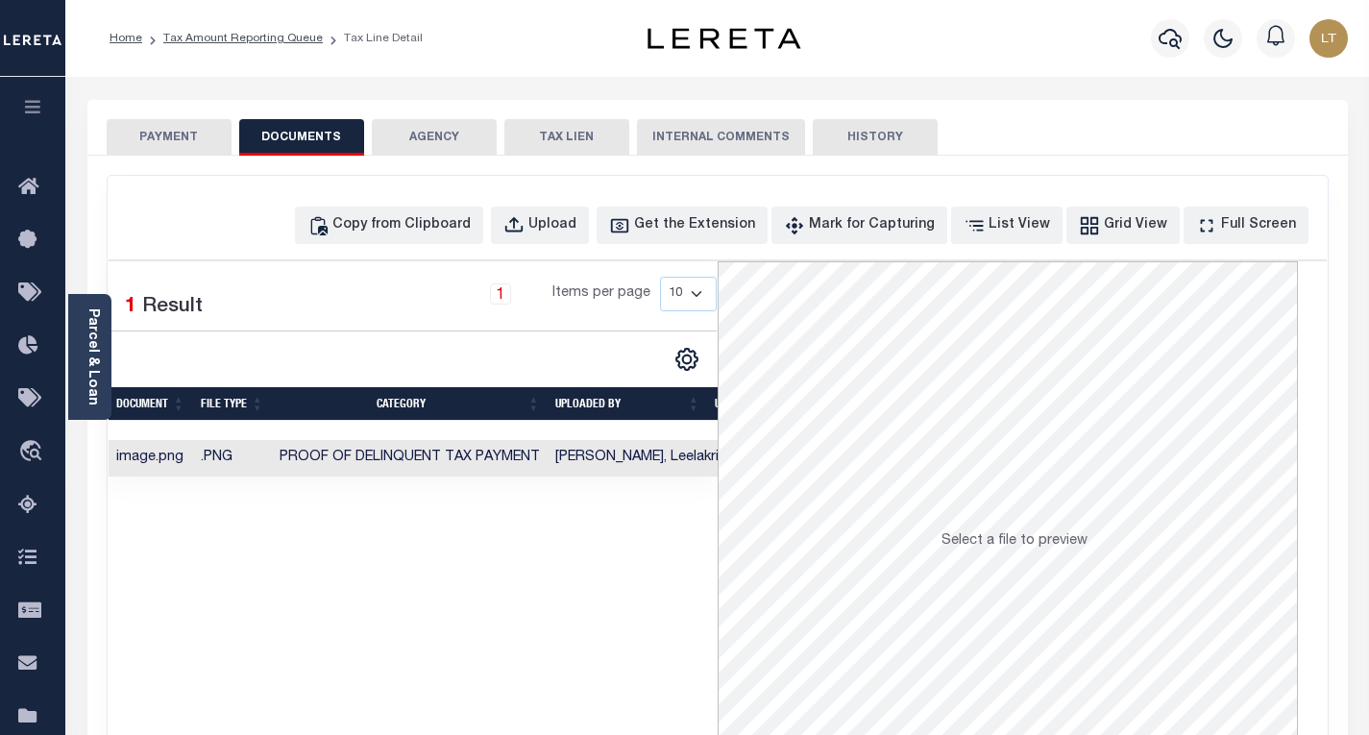
click at [171, 129] on button "PAYMENT" at bounding box center [169, 137] width 125 height 37
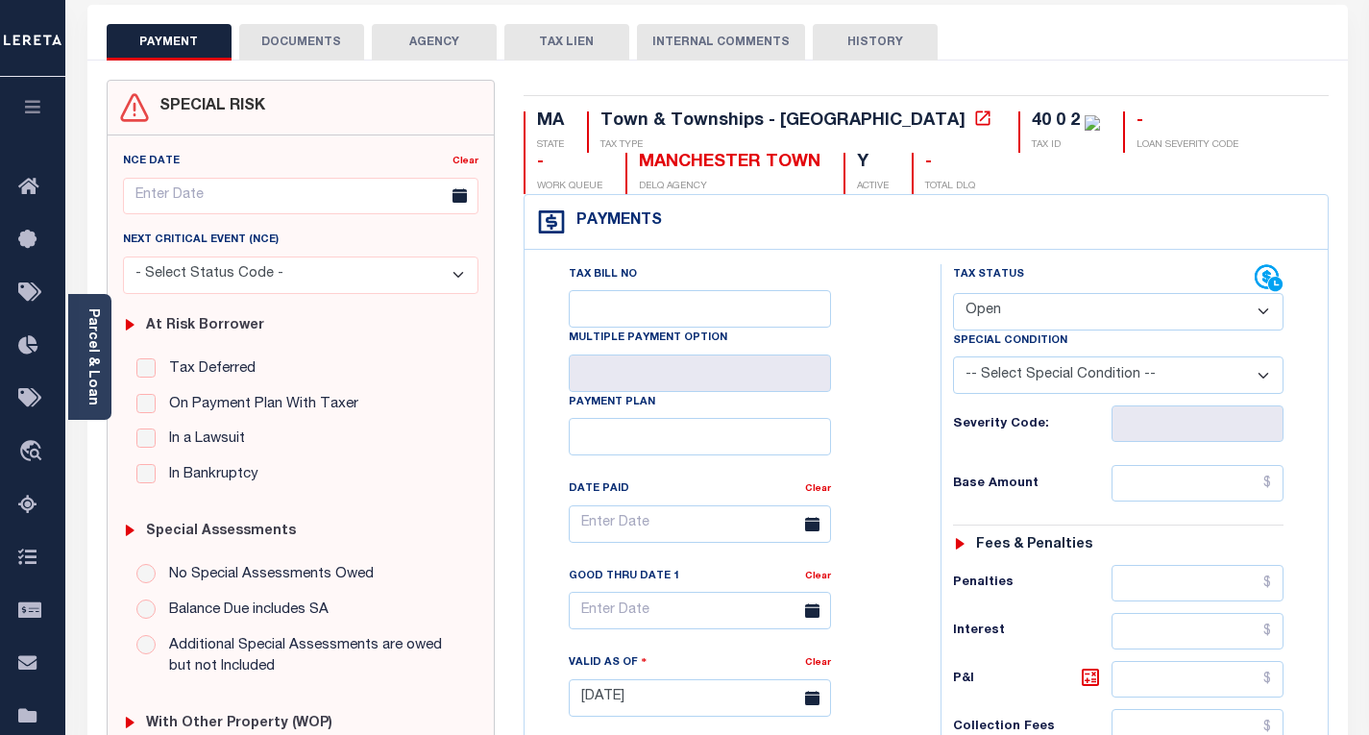
scroll to position [96, 0]
click at [323, 55] on button "DOCUMENTS" at bounding box center [301, 41] width 125 height 37
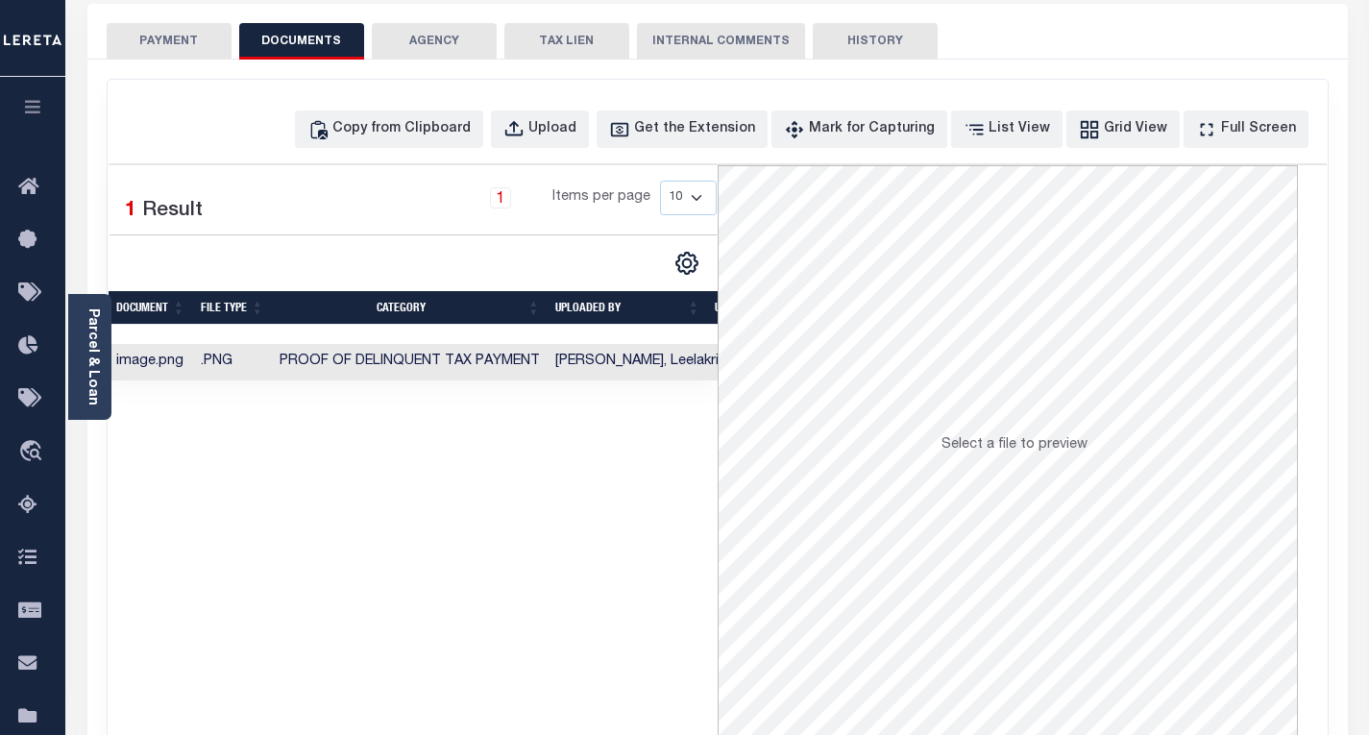
click at [170, 41] on button "PAYMENT" at bounding box center [169, 41] width 125 height 37
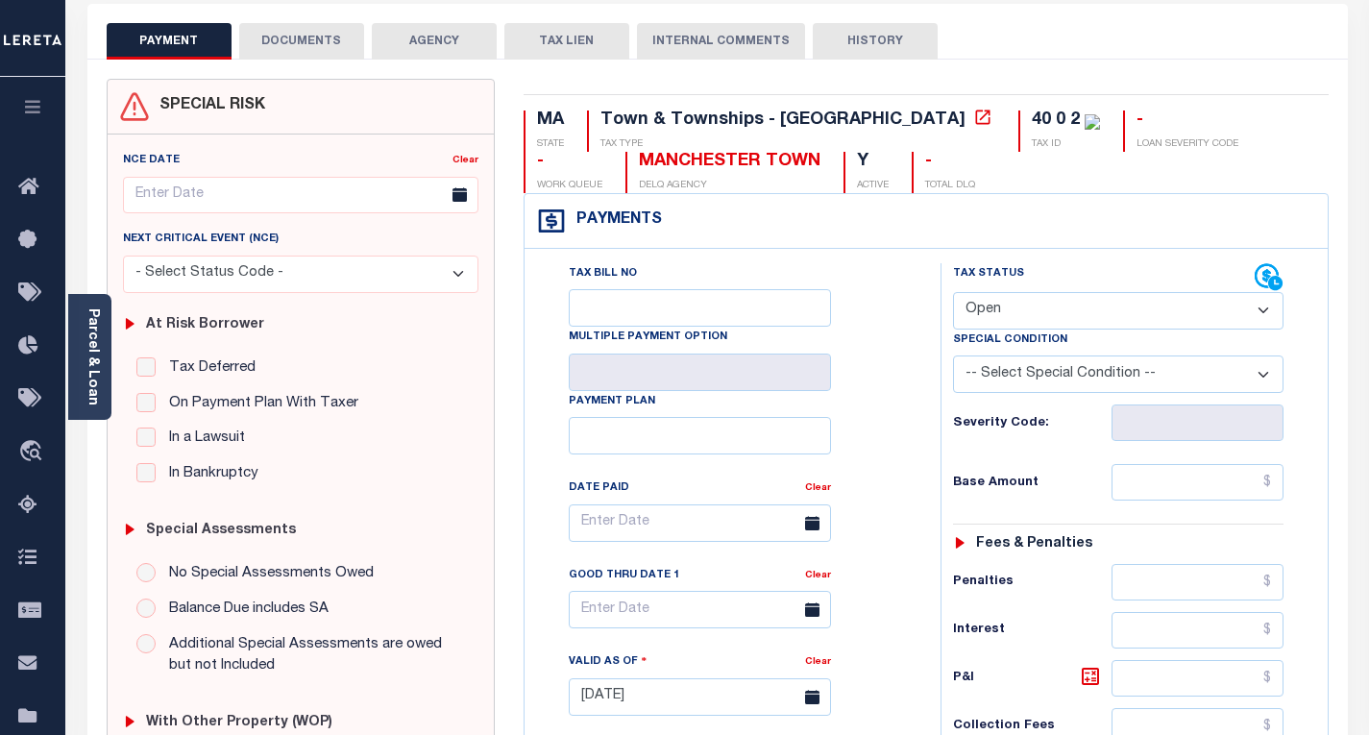
click at [1049, 290] on div "Tax Status Status" at bounding box center [1104, 277] width 302 height 29
click at [1006, 304] on select "- Select Status Code - Open Due/Unpaid Paid Incomplete No Tax Due Internal Refu…" at bounding box center [1118, 310] width 331 height 37
select select "PYD"
click at [953, 293] on select "- Select Status Code - Open Due/Unpaid Paid Incomplete No Tax Due Internal Refu…" at bounding box center [1118, 310] width 331 height 37
type input "[DATE]"
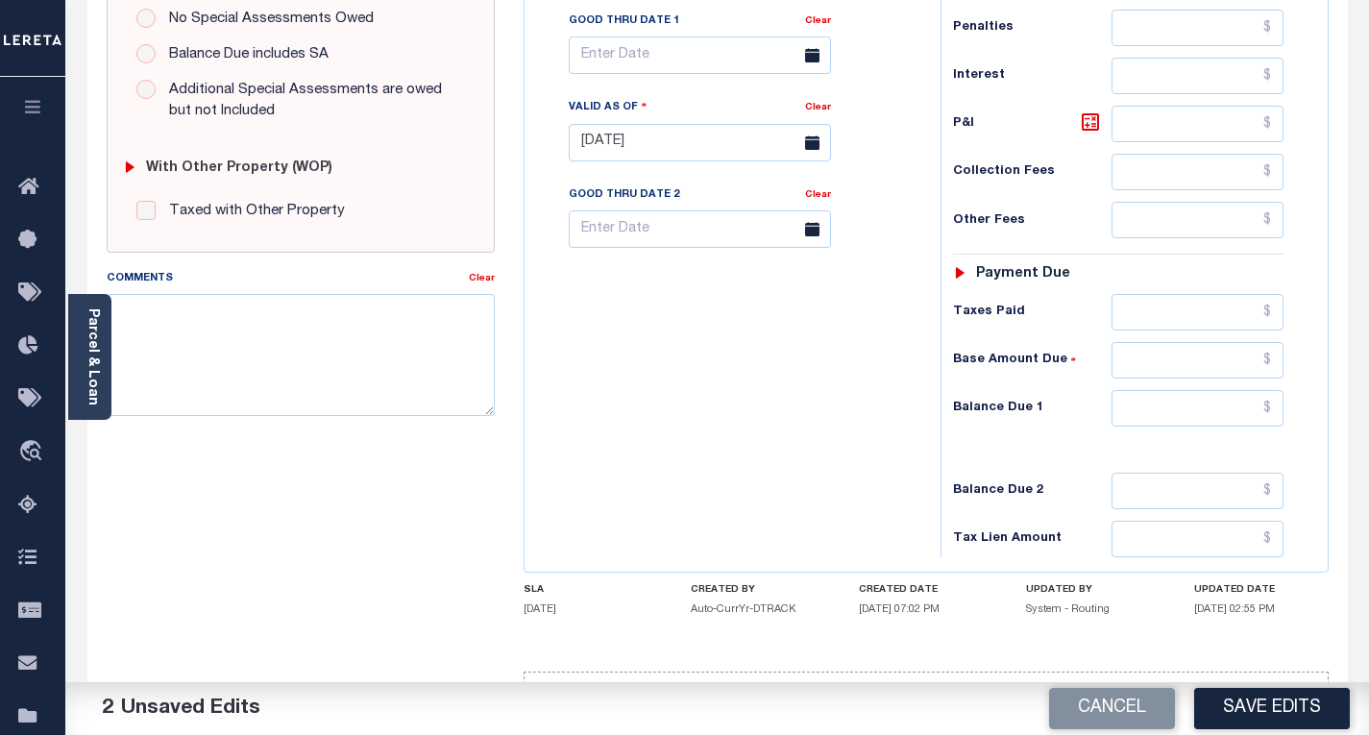
scroll to position [673, 0]
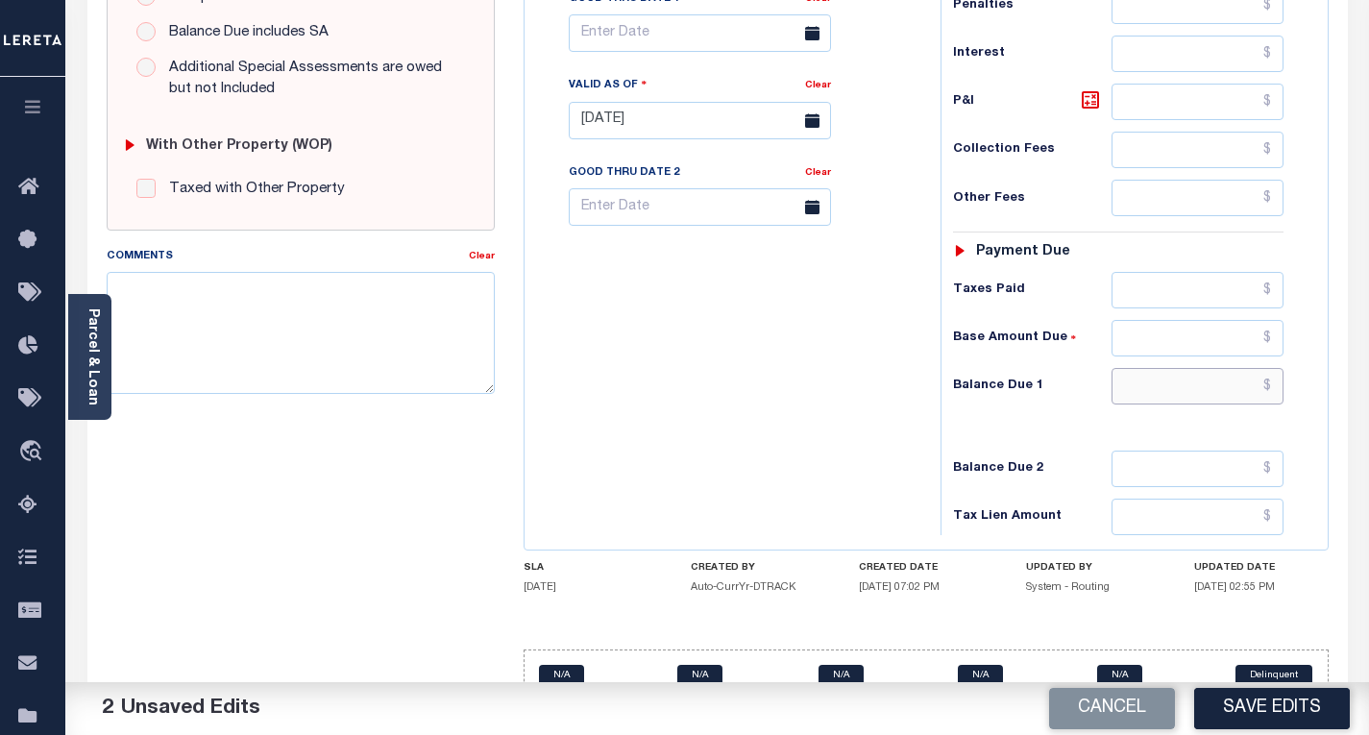
click at [1273, 388] on input "text" at bounding box center [1198, 386] width 172 height 37
type input "$0.00"
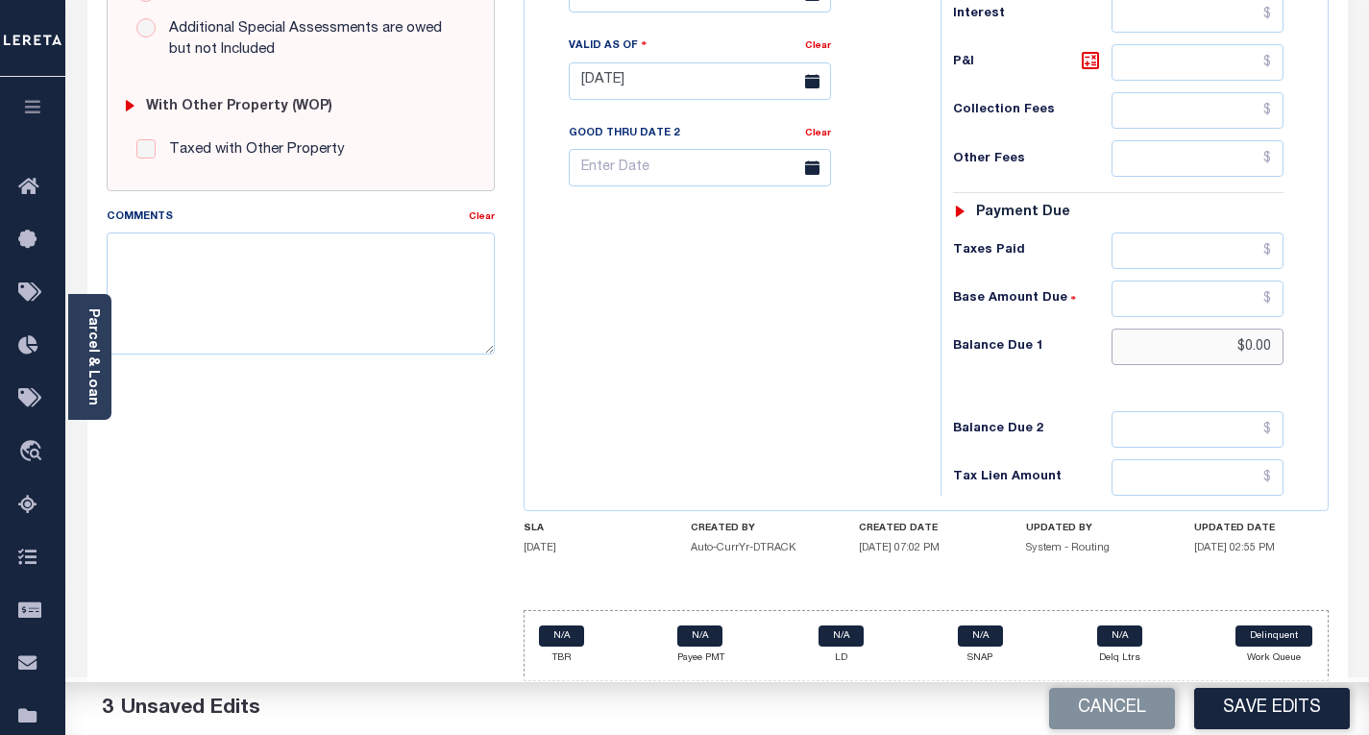
scroll to position [715, 0]
click at [1241, 706] on button "Save Edits" at bounding box center [1272, 708] width 156 height 41
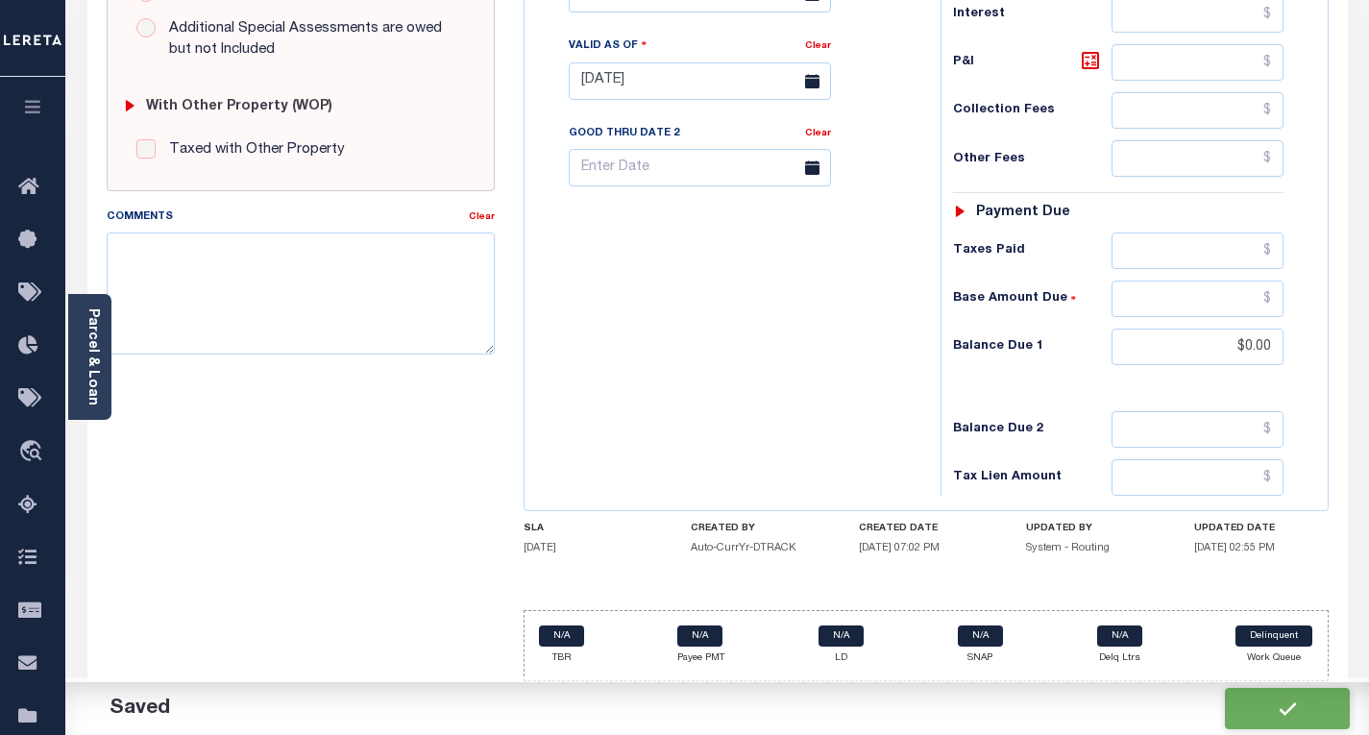
checkbox input "false"
type input "$0"
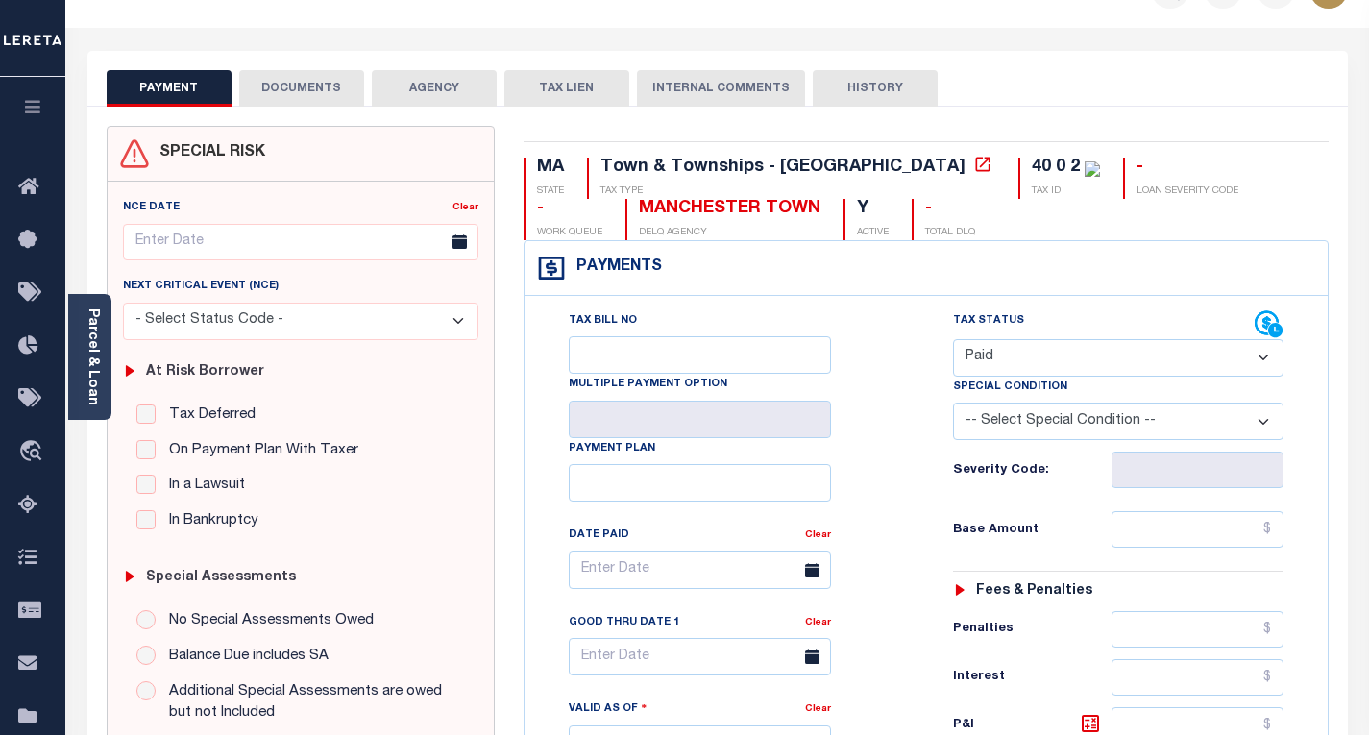
scroll to position [0, 0]
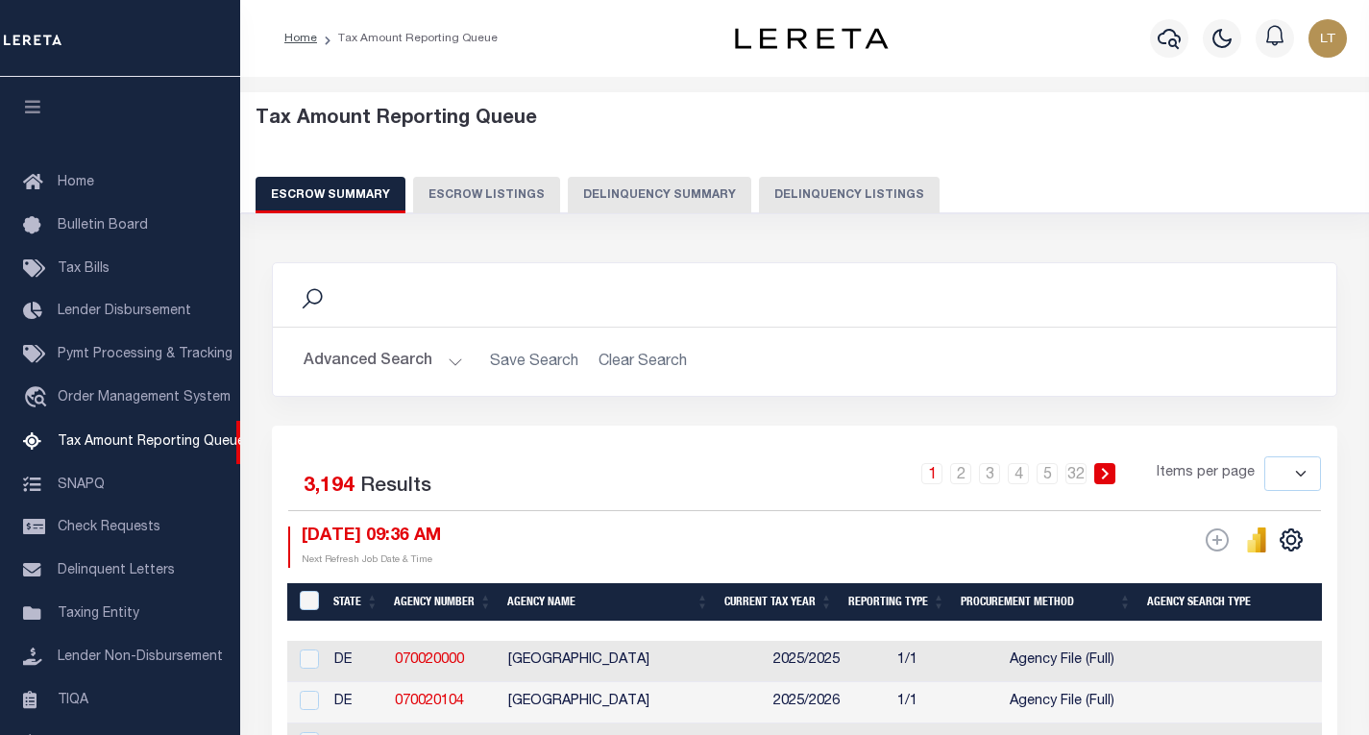
click at [842, 185] on button "Delinquency Listings" at bounding box center [849, 195] width 181 height 37
select select
select select "100"
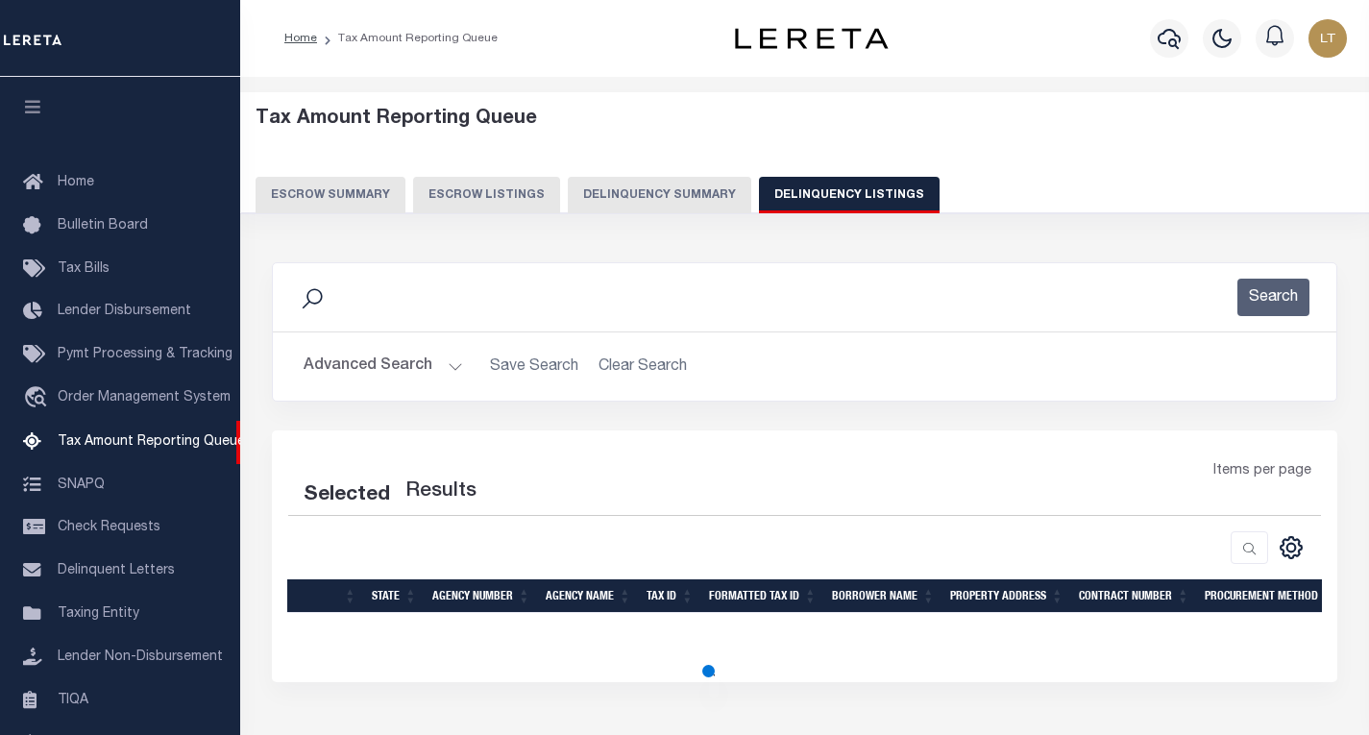
select select "100"
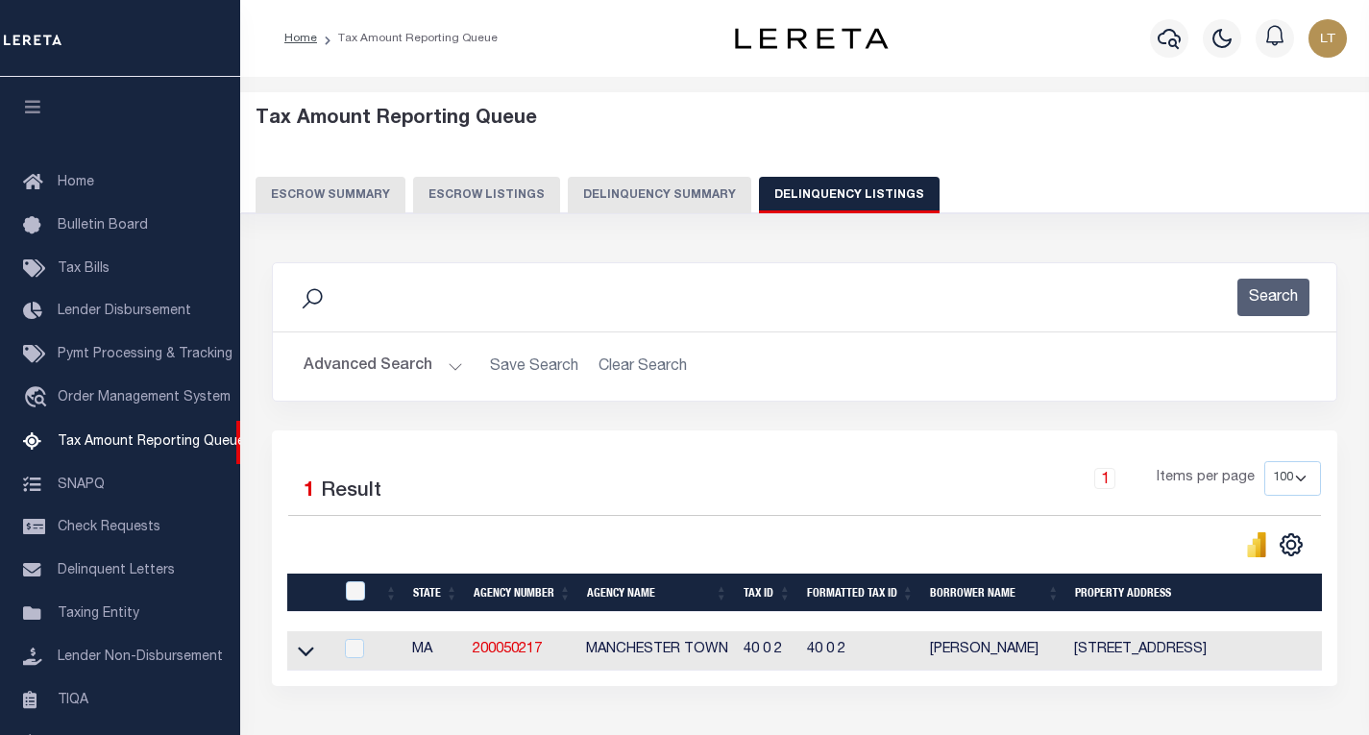
scroll to position [186, 0]
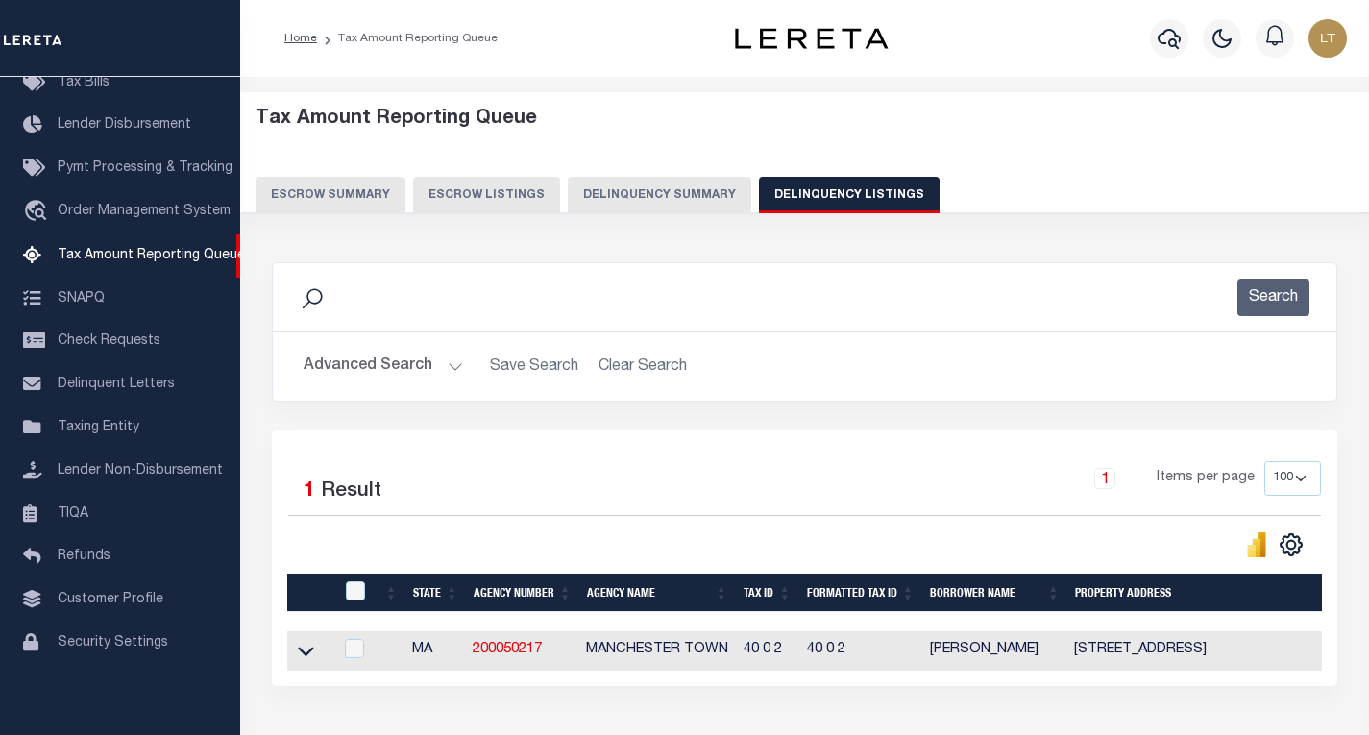
click at [382, 365] on button "Advanced Search" at bounding box center [383, 366] width 159 height 37
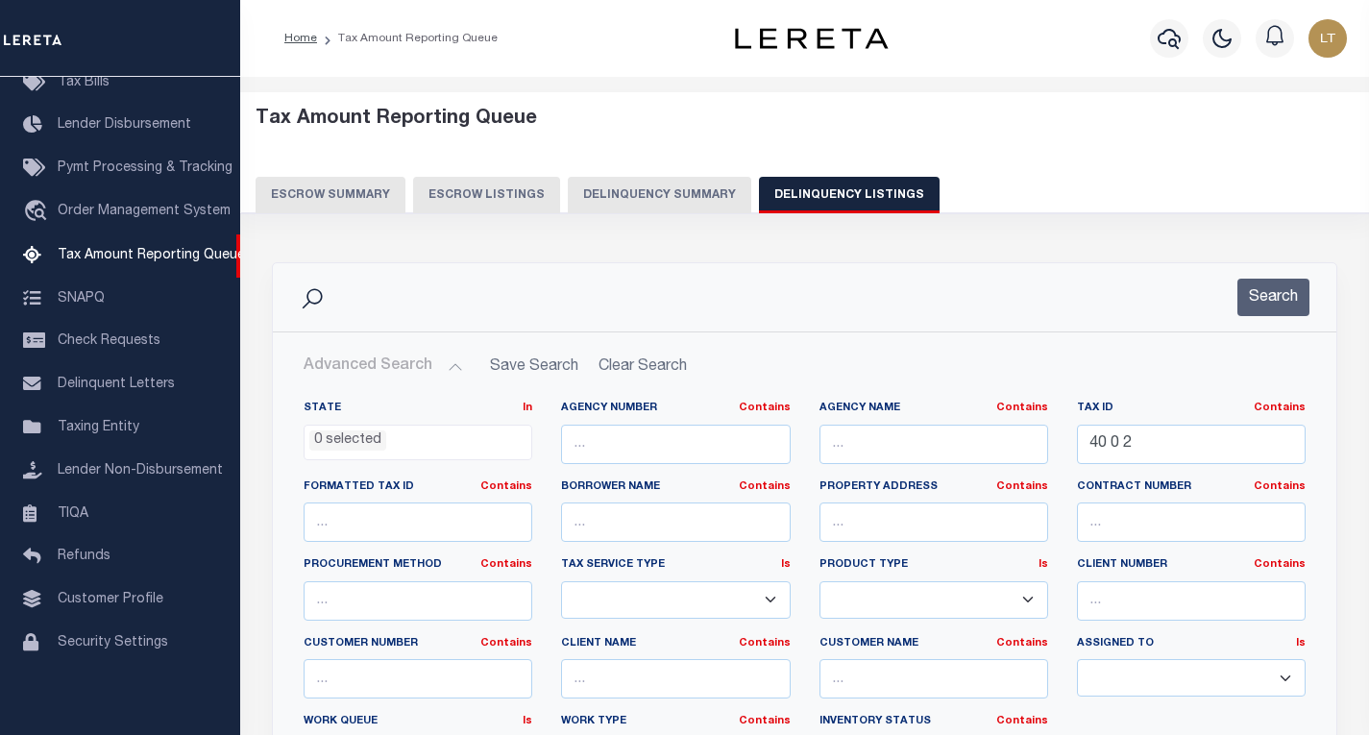
scroll to position [192, 0]
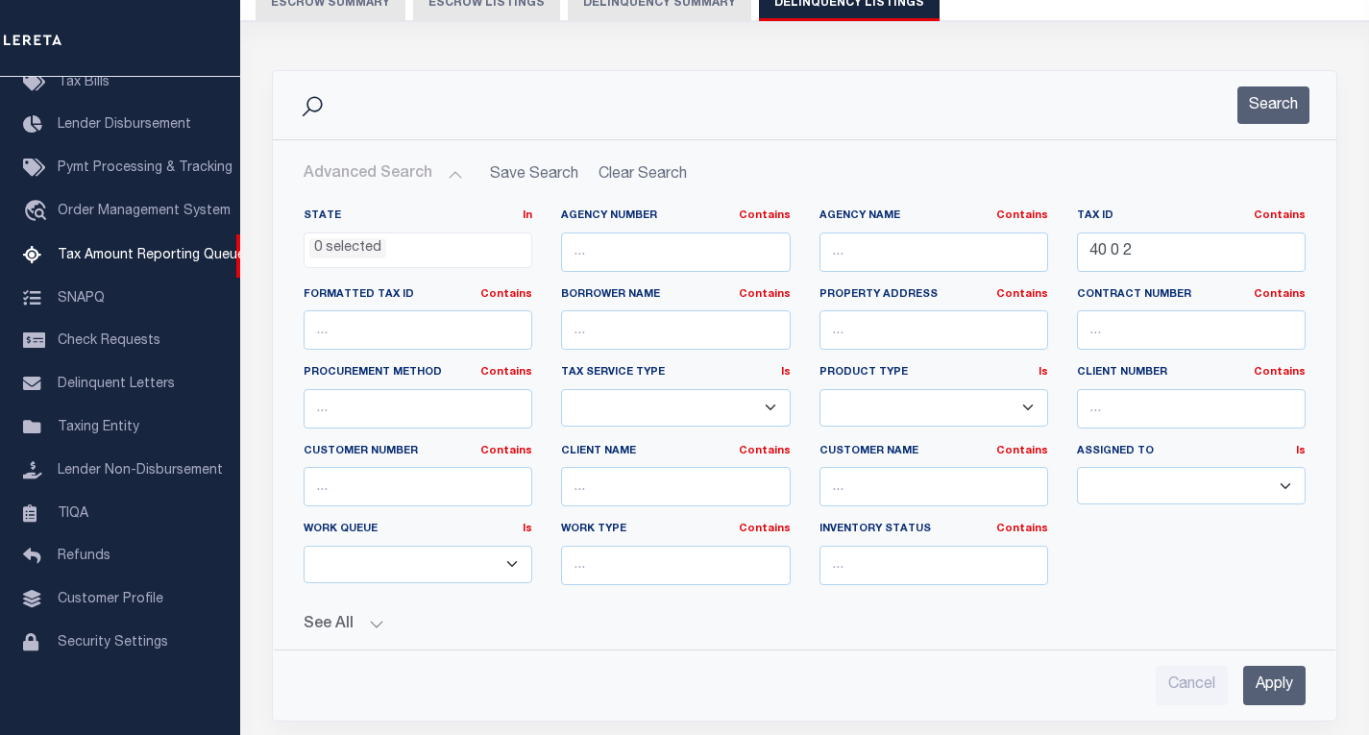
click at [1281, 97] on button "Search" at bounding box center [1273, 104] width 72 height 37
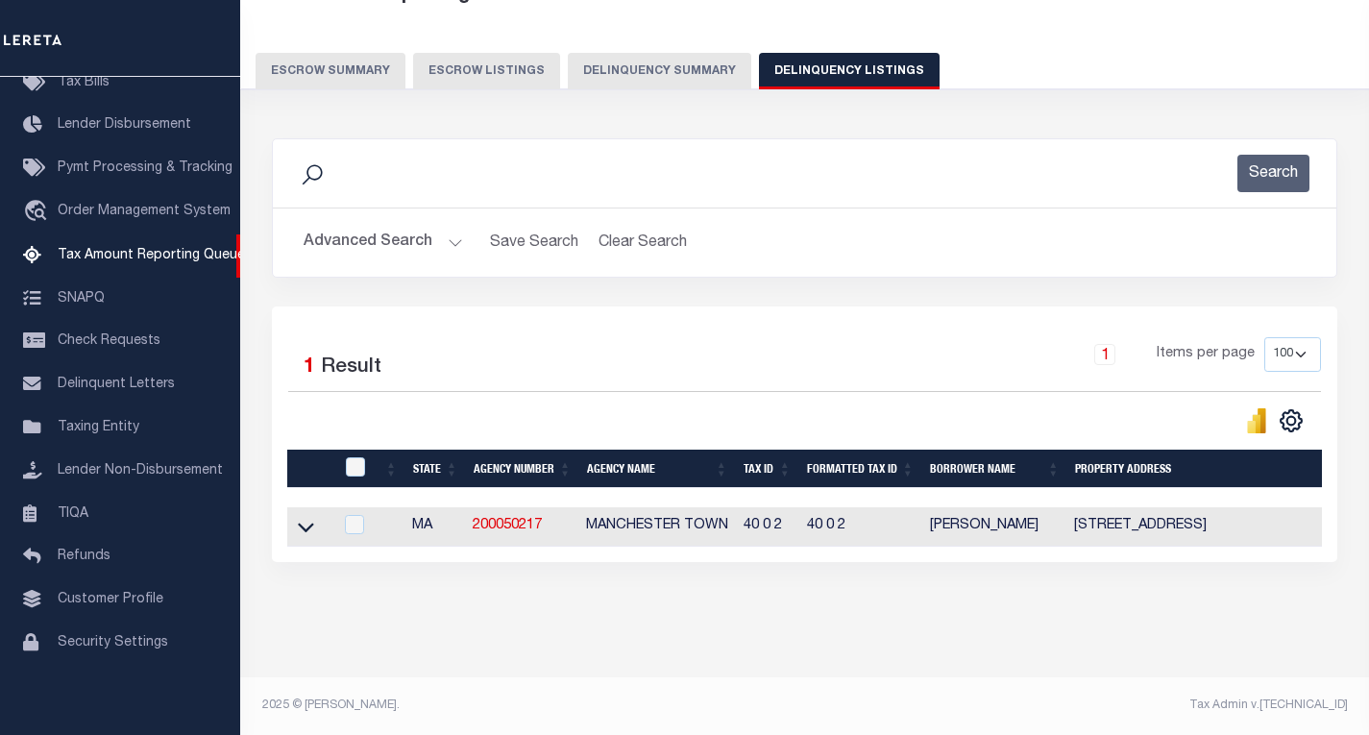
scroll to position [140, 0]
click at [305, 517] on icon at bounding box center [306, 527] width 16 height 20
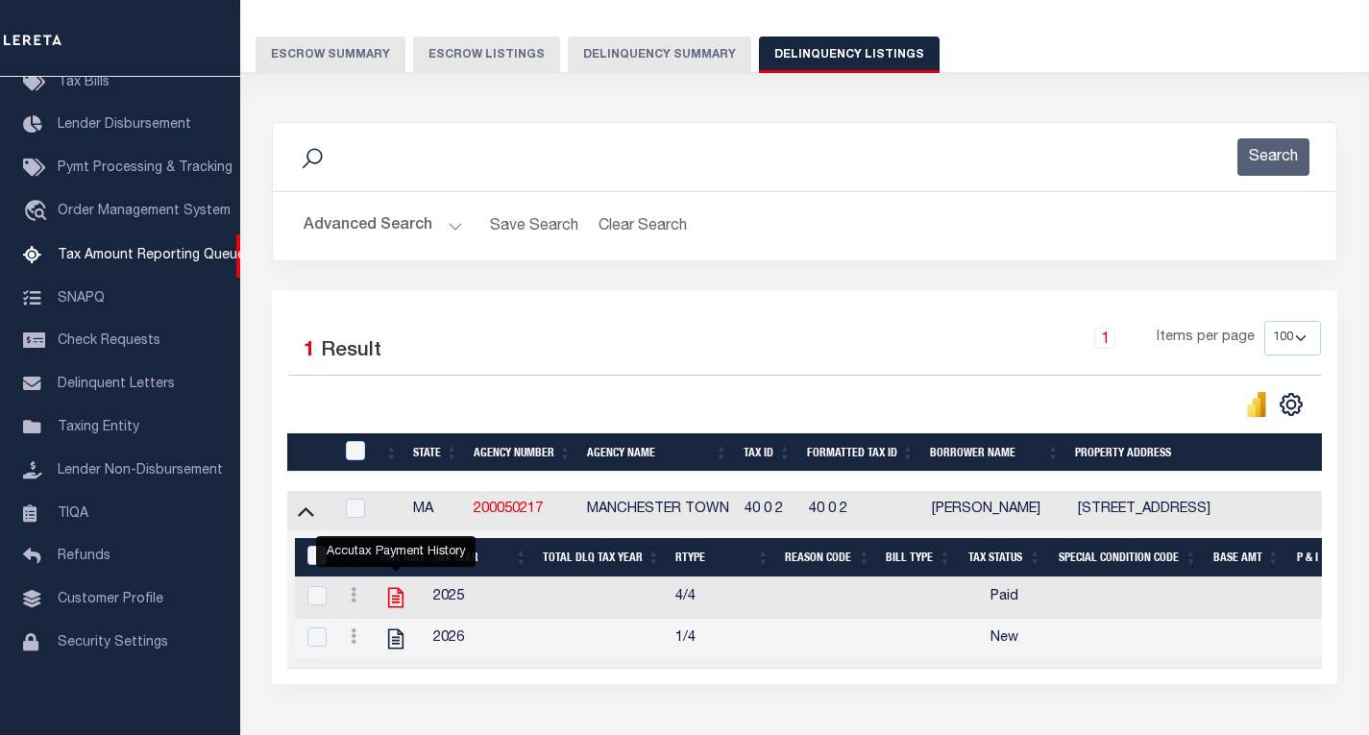
scroll to position [236, 0]
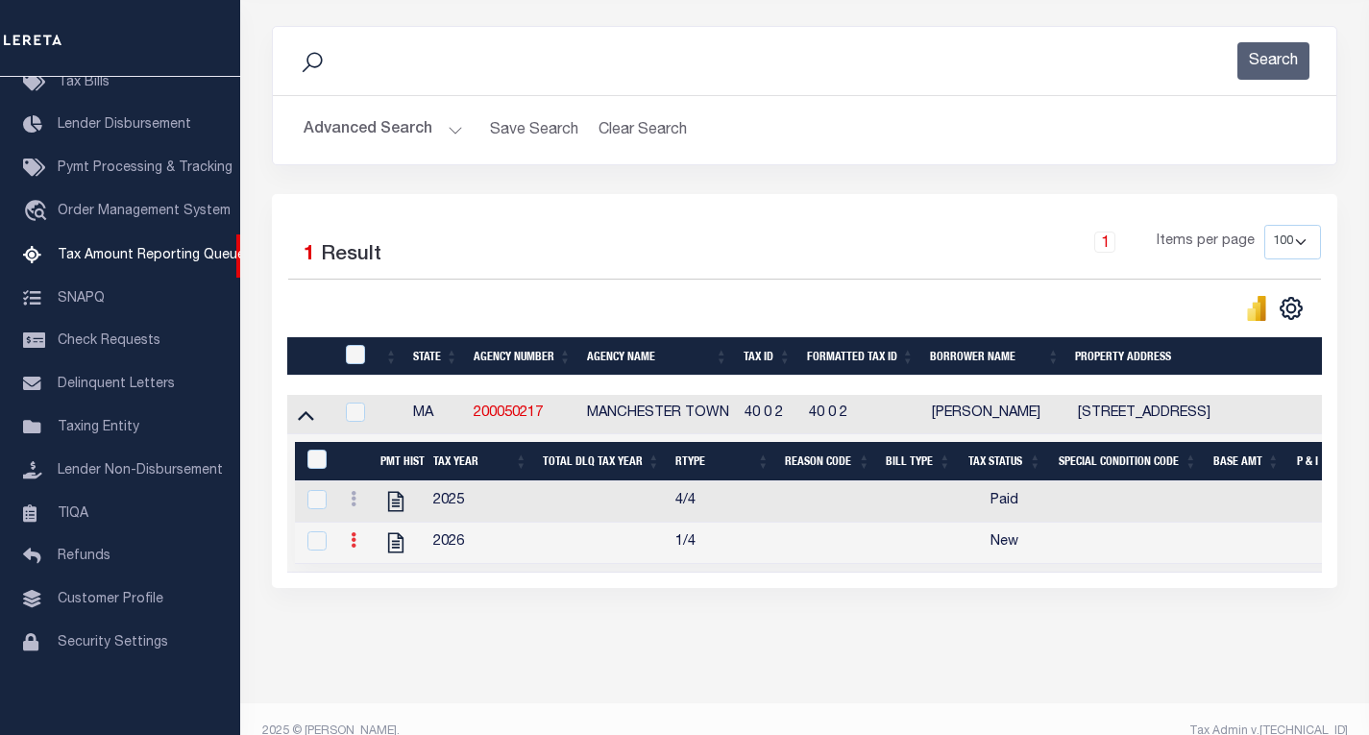
click at [352, 548] on icon at bounding box center [354, 539] width 6 height 15
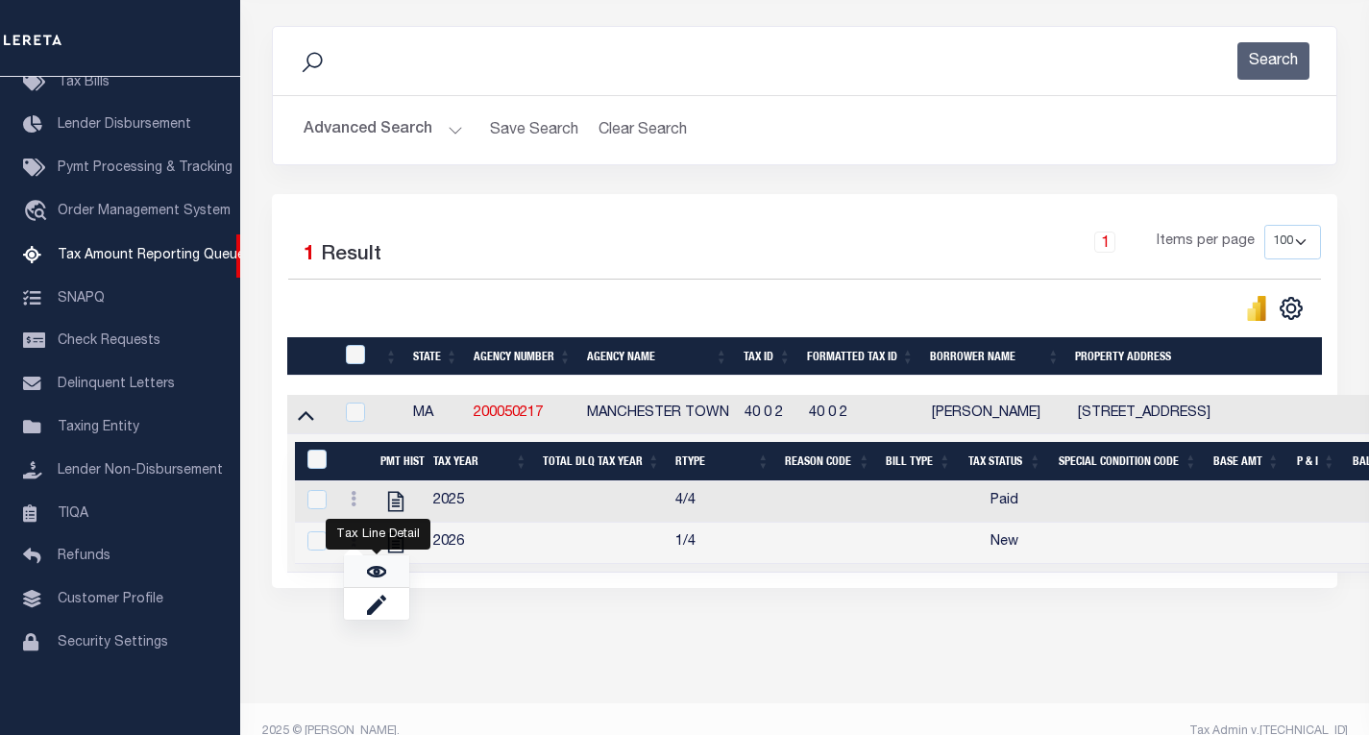
drag, startPoint x: 371, startPoint y: 578, endPoint x: 460, endPoint y: 409, distance: 191.3
click at [372, 579] on img "" at bounding box center [376, 571] width 19 height 19
checkbox input "true"
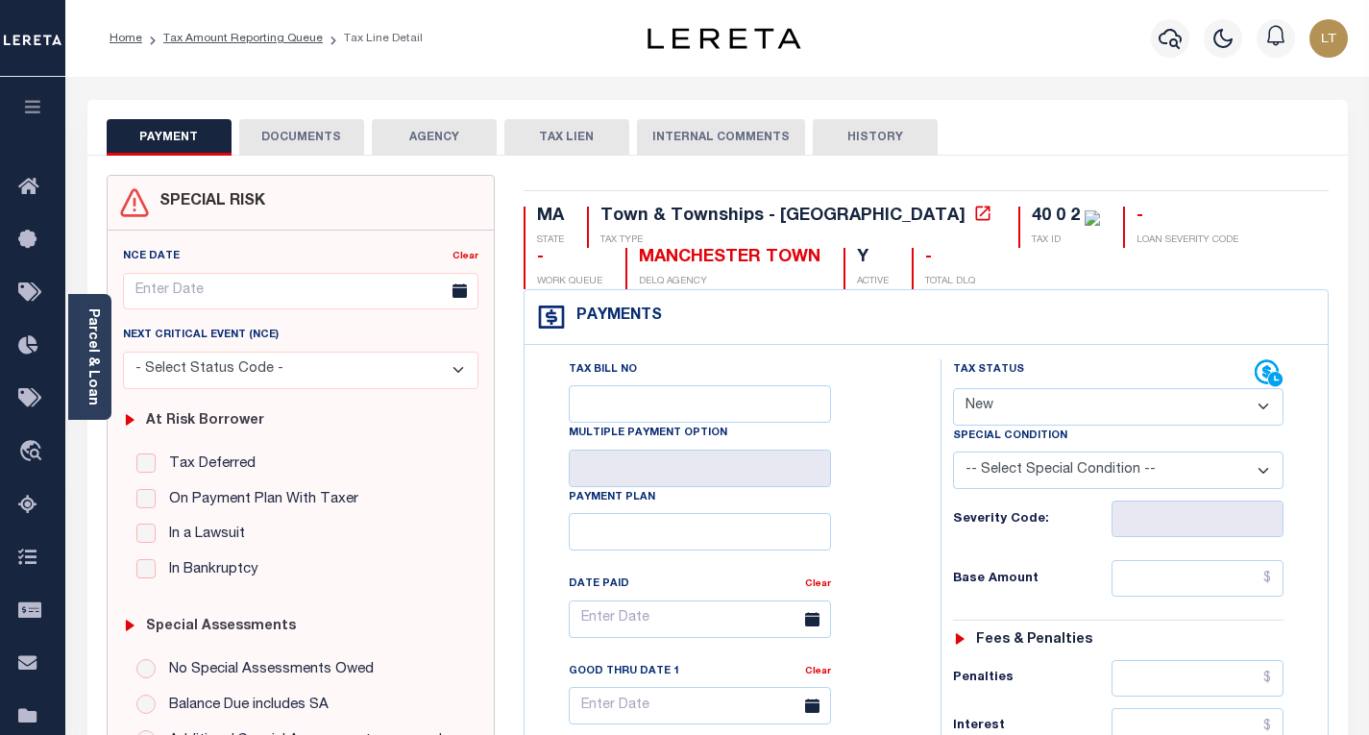
click at [296, 128] on button "DOCUMENTS" at bounding box center [301, 137] width 125 height 37
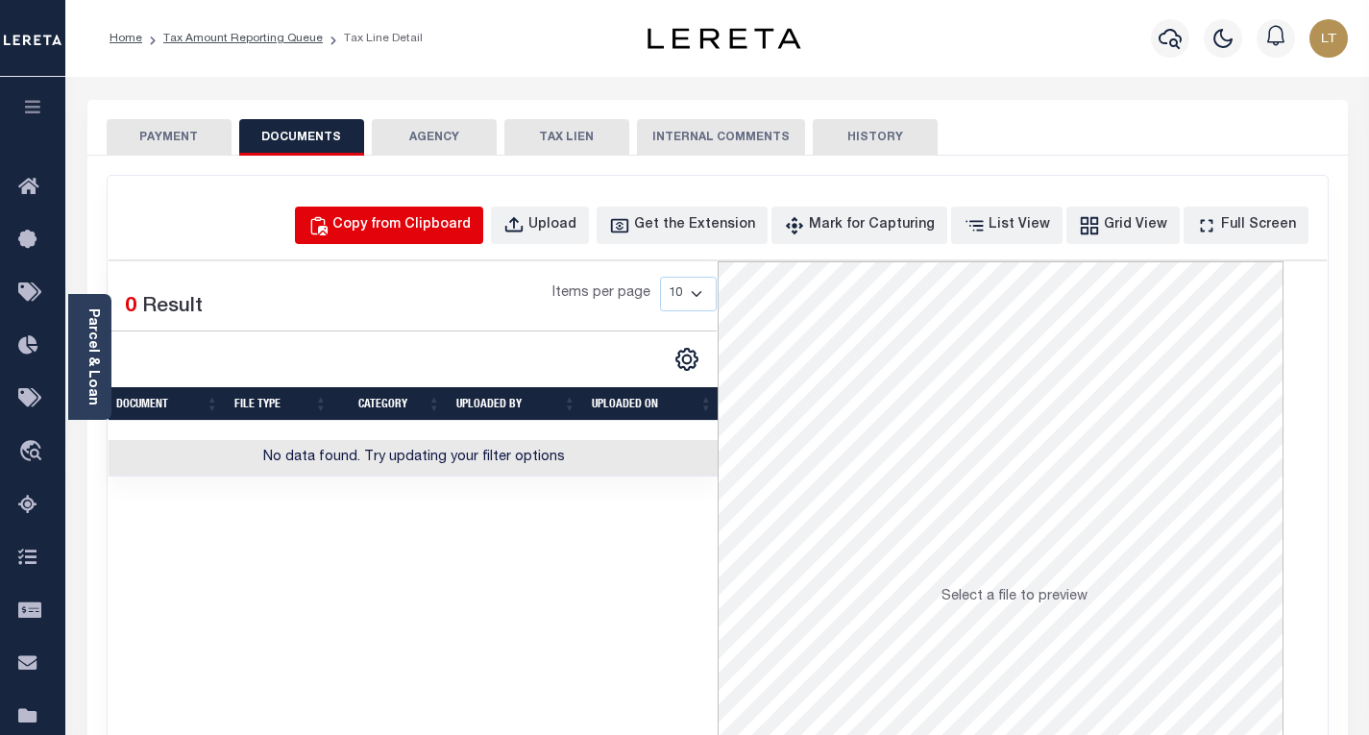
click at [430, 221] on div "Copy from Clipboard" at bounding box center [401, 225] width 138 height 21
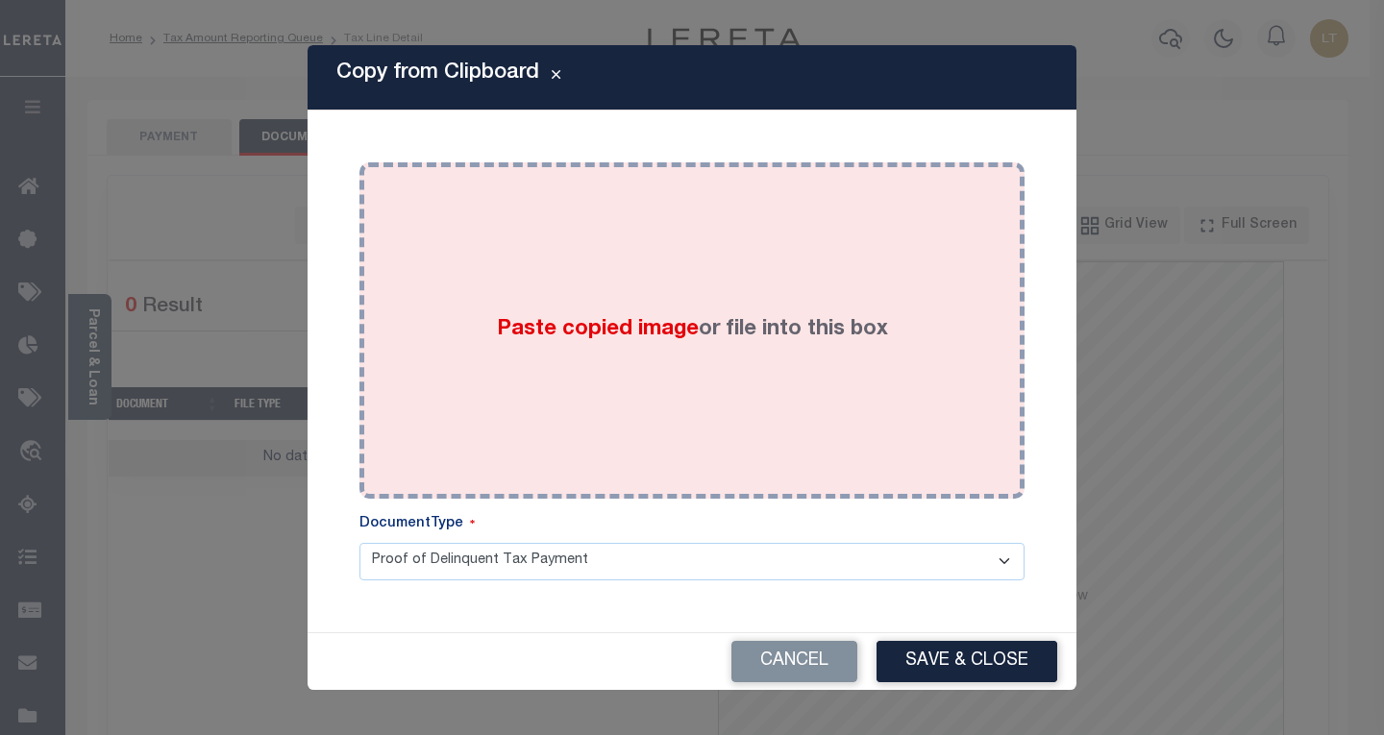
click at [393, 228] on div "Paste copied image or file into this box" at bounding box center [692, 330] width 636 height 307
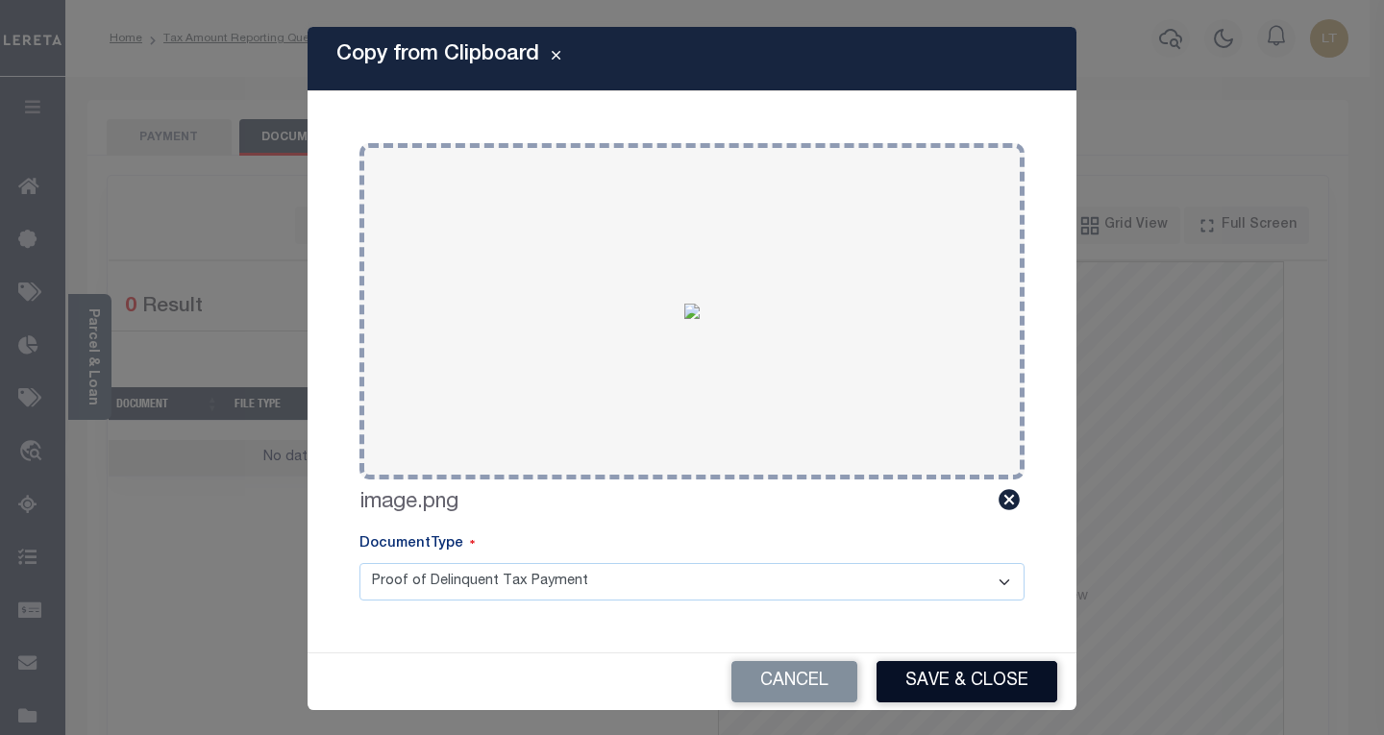
click at [959, 695] on button "Save & Close" at bounding box center [966, 681] width 181 height 41
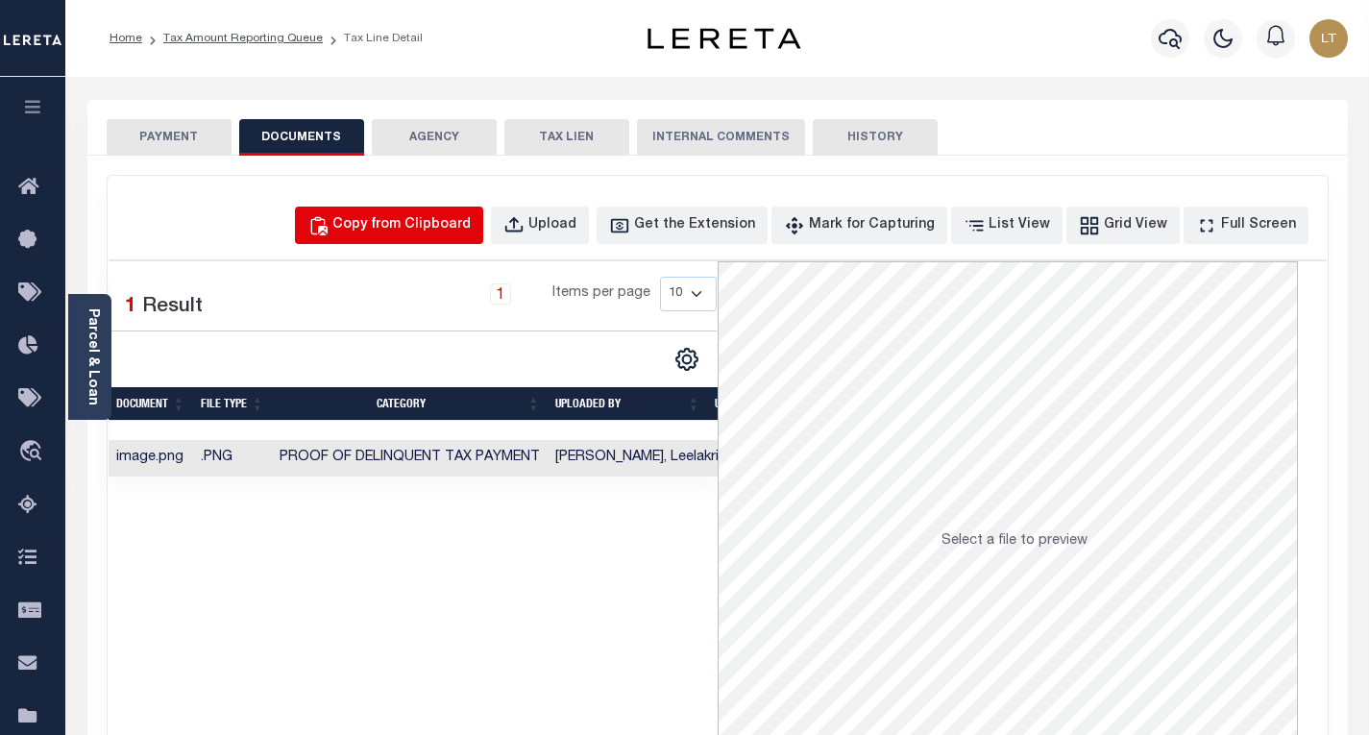
click at [404, 221] on div "Copy from Clipboard" at bounding box center [401, 225] width 138 height 21
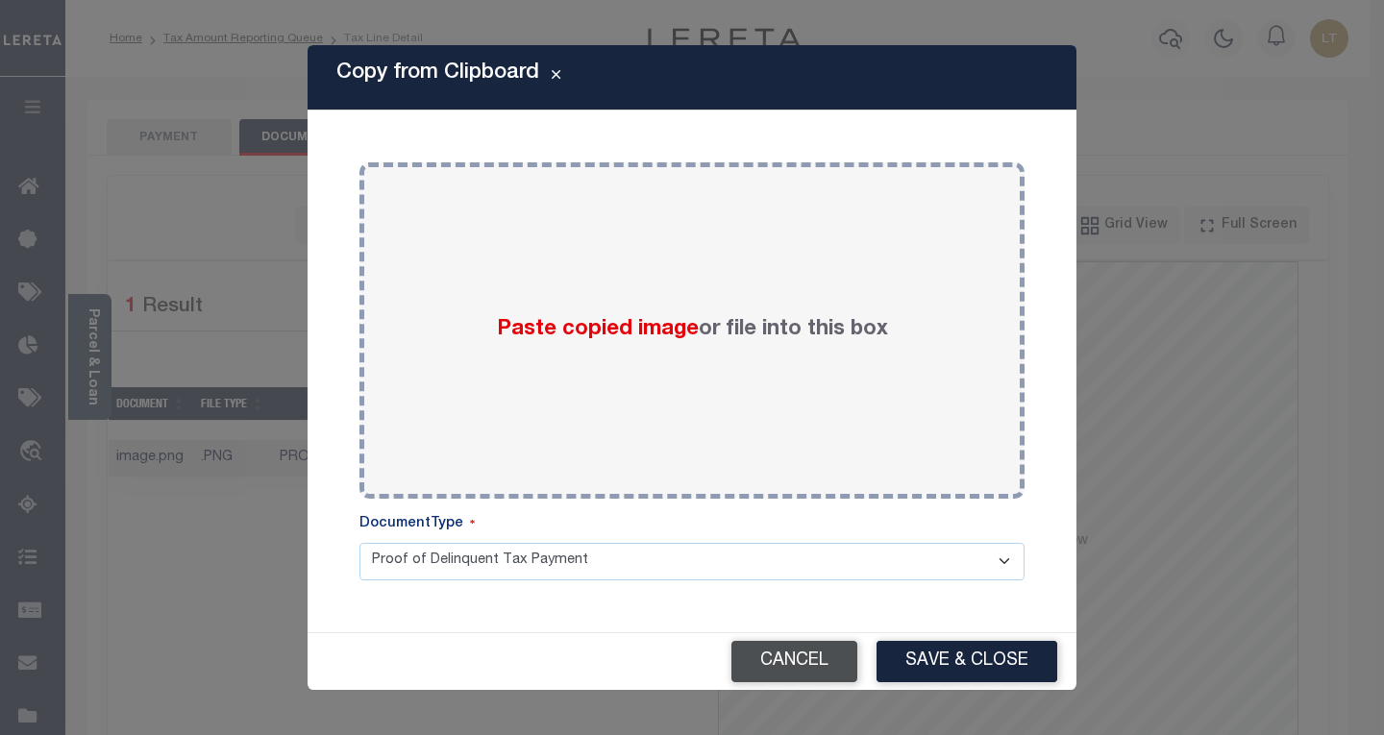
drag, startPoint x: 767, startPoint y: 648, endPoint x: 771, endPoint y: 614, distance: 33.8
click at [769, 648] on button "Cancel" at bounding box center [794, 661] width 126 height 41
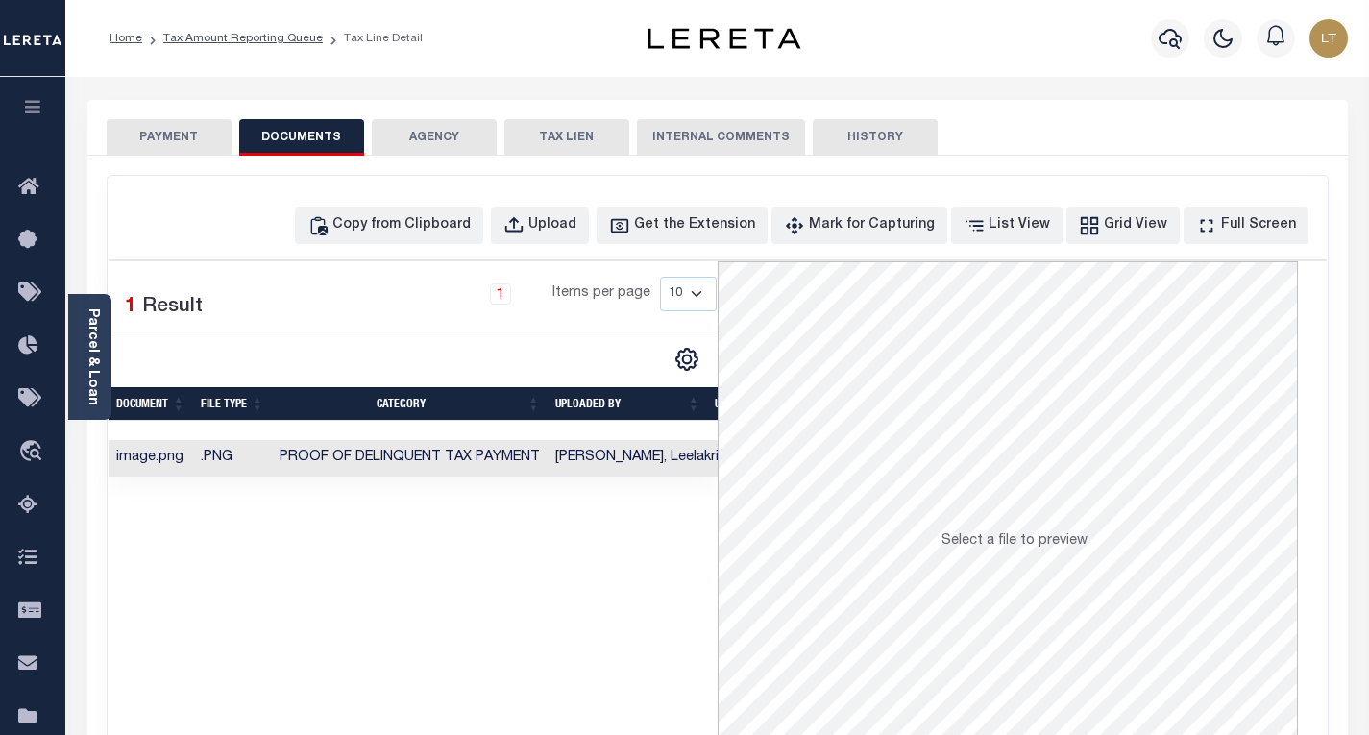
click at [187, 131] on button "PAYMENT" at bounding box center [169, 137] width 125 height 37
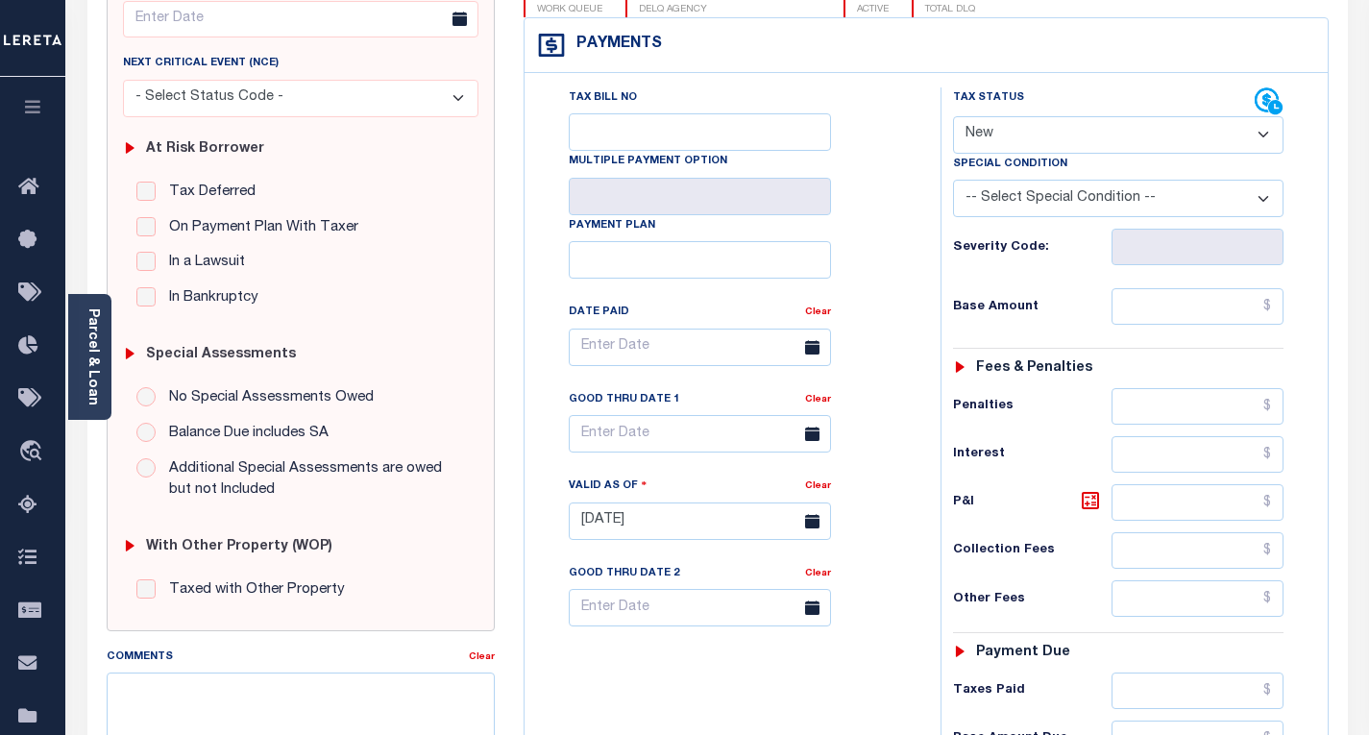
scroll to position [288, 0]
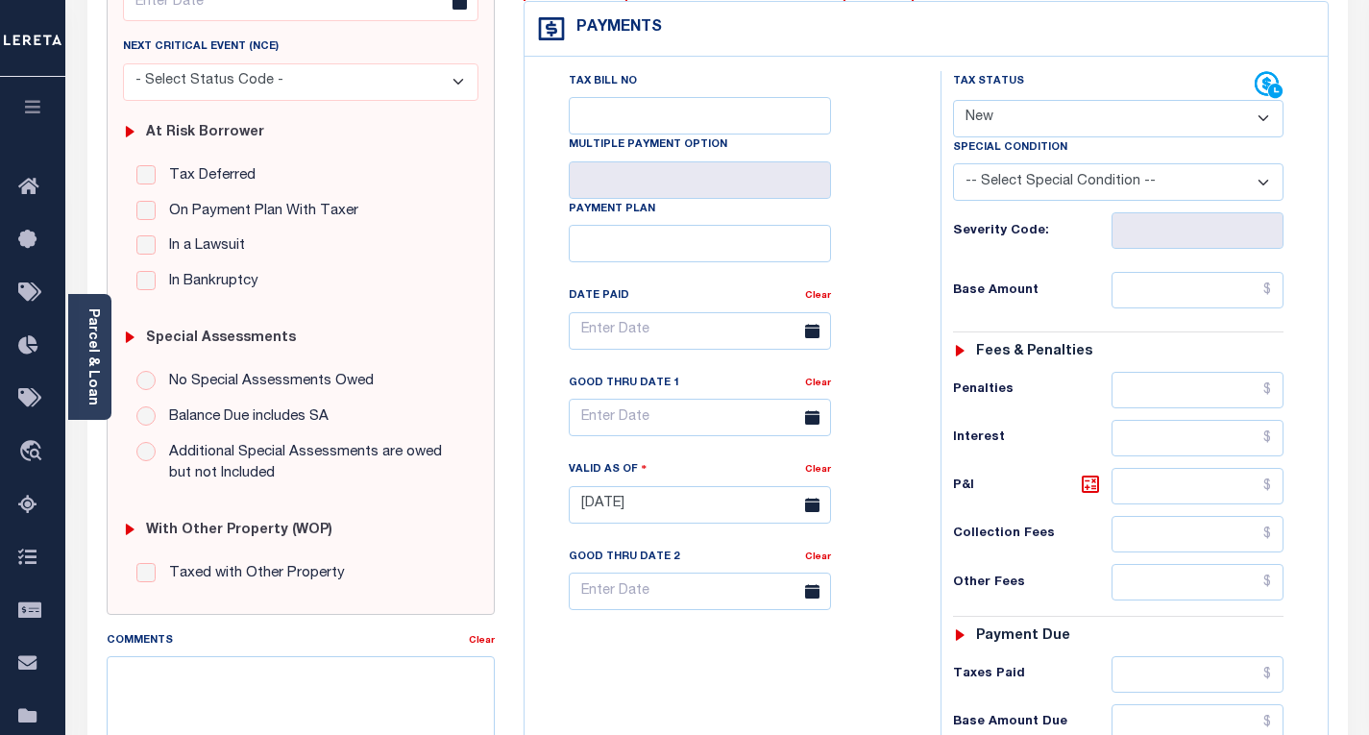
click at [1012, 126] on select "- Select Status Code - Open Due/Unpaid Paid Incomplete No Tax Due Internal Refu…" at bounding box center [1118, 118] width 331 height 37
select select "PYD"
click at [953, 101] on select "- Select Status Code - Open Due/Unpaid Paid Incomplete No Tax Due Internal Refu…" at bounding box center [1118, 118] width 331 height 37
type input "[DATE]"
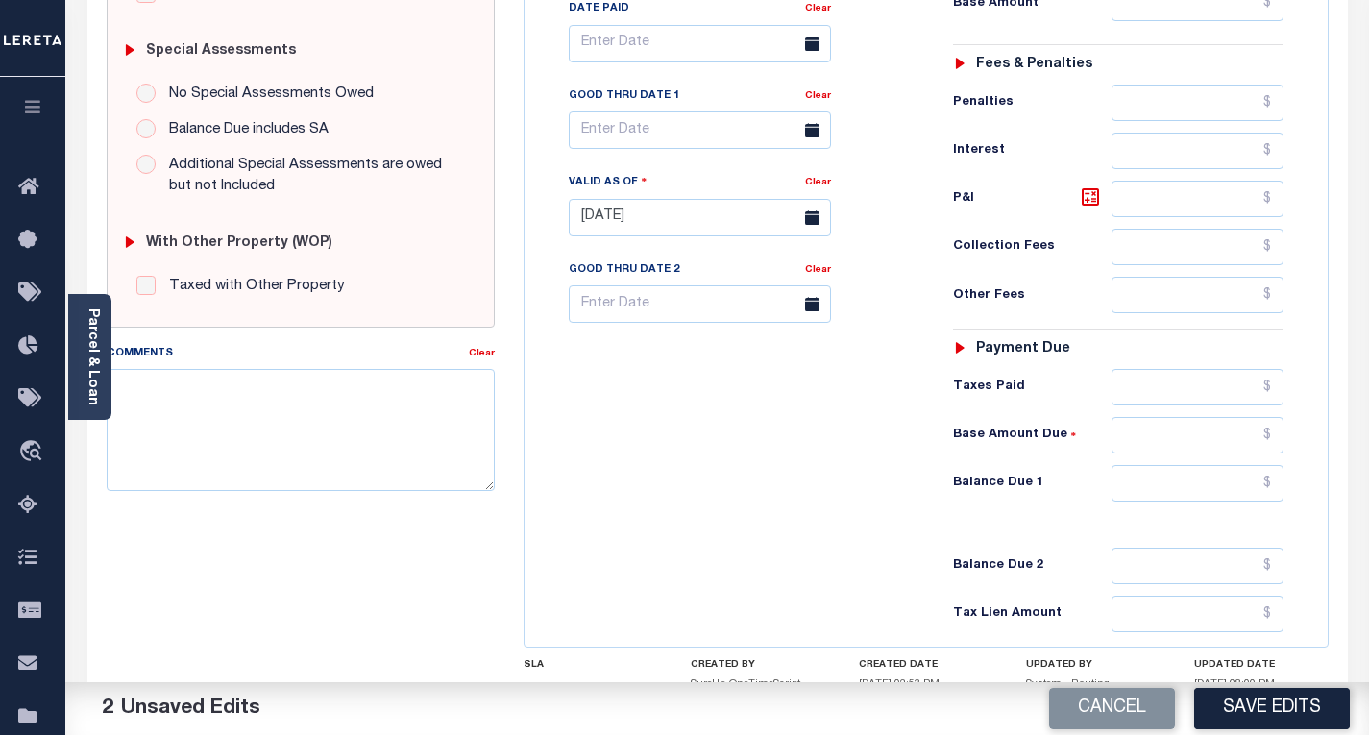
scroll to position [576, 0]
click at [1269, 484] on input "text" at bounding box center [1198, 482] width 172 height 37
type input "$0.00"
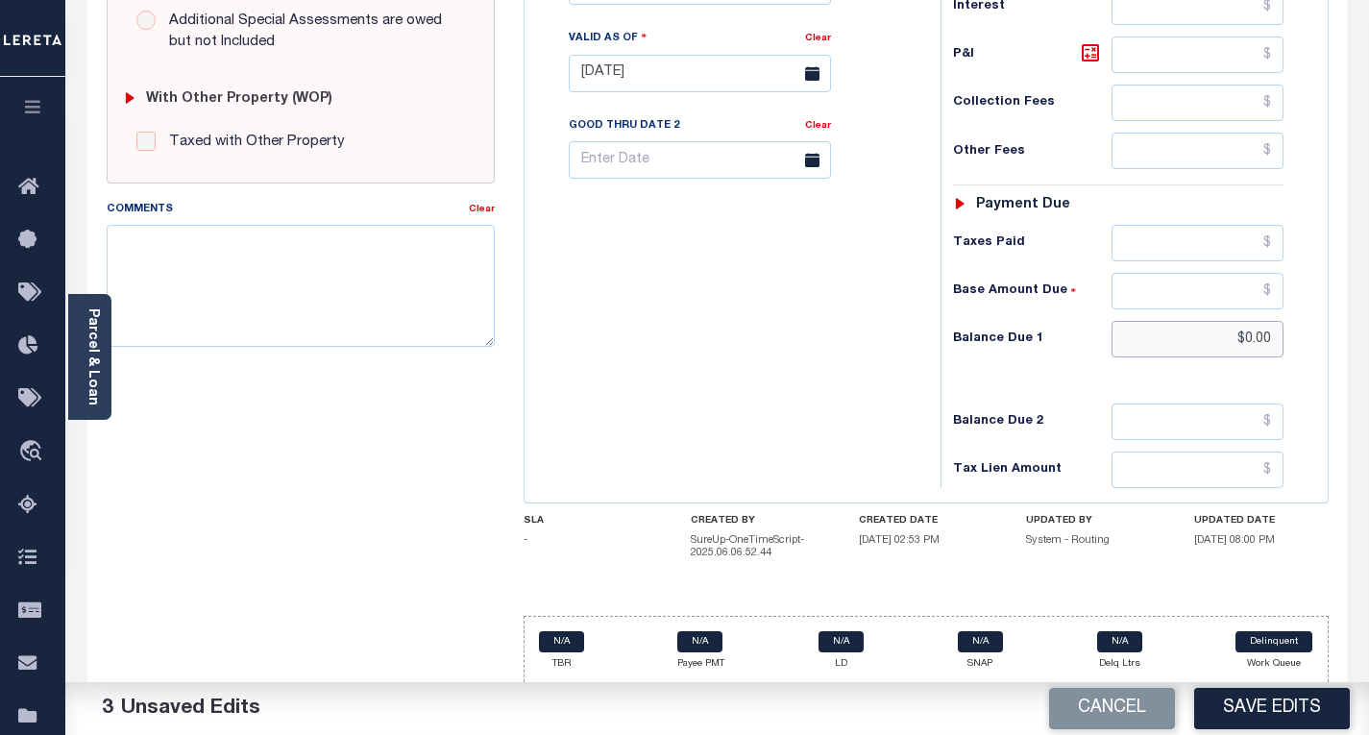
scroll to position [727, 0]
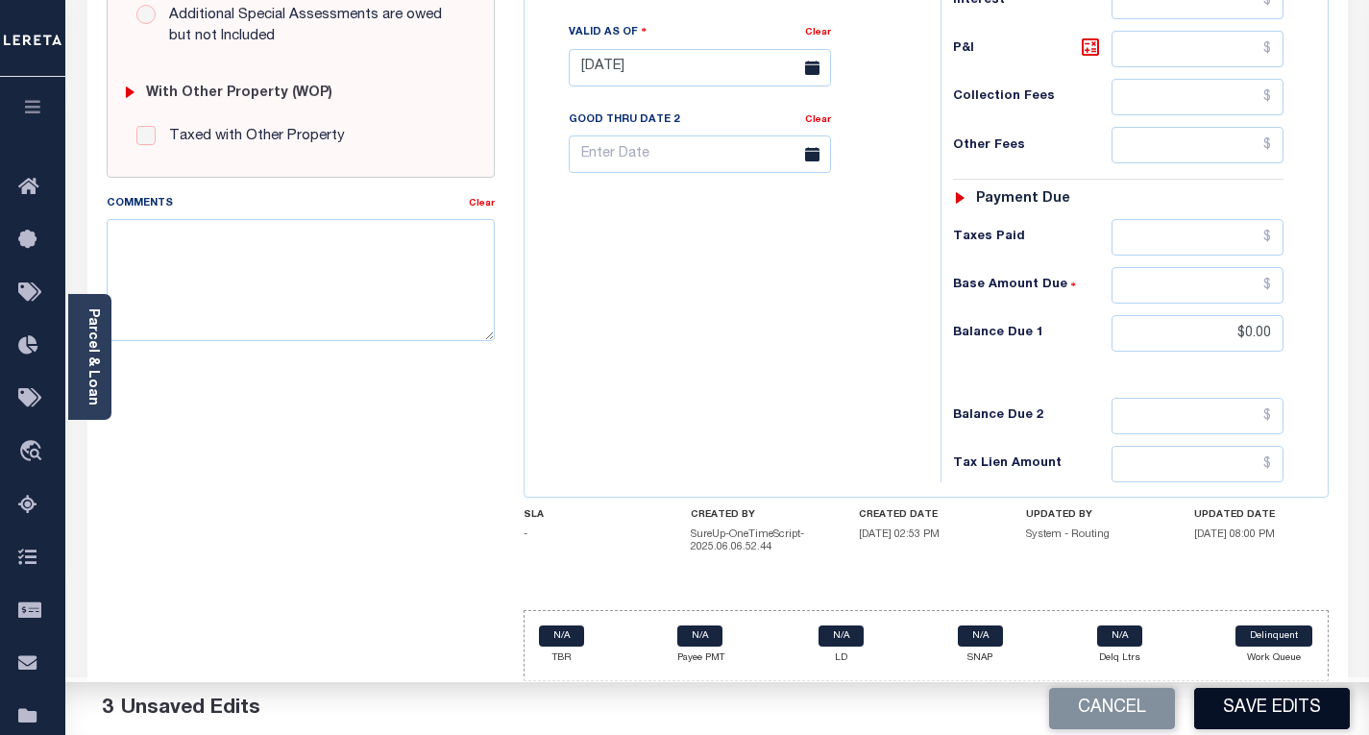
click at [1264, 706] on button "Save Edits" at bounding box center [1272, 708] width 156 height 41
checkbox input "false"
type input "$0"
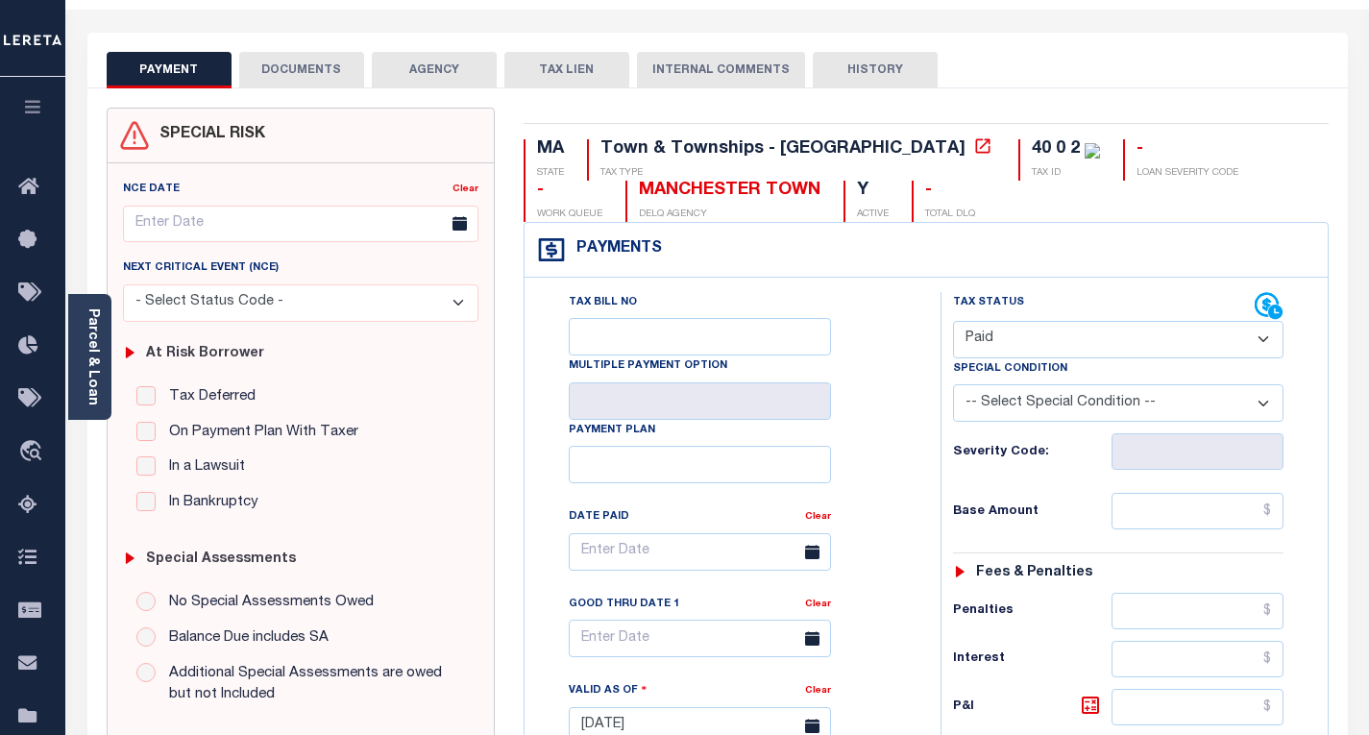
scroll to position [0, 0]
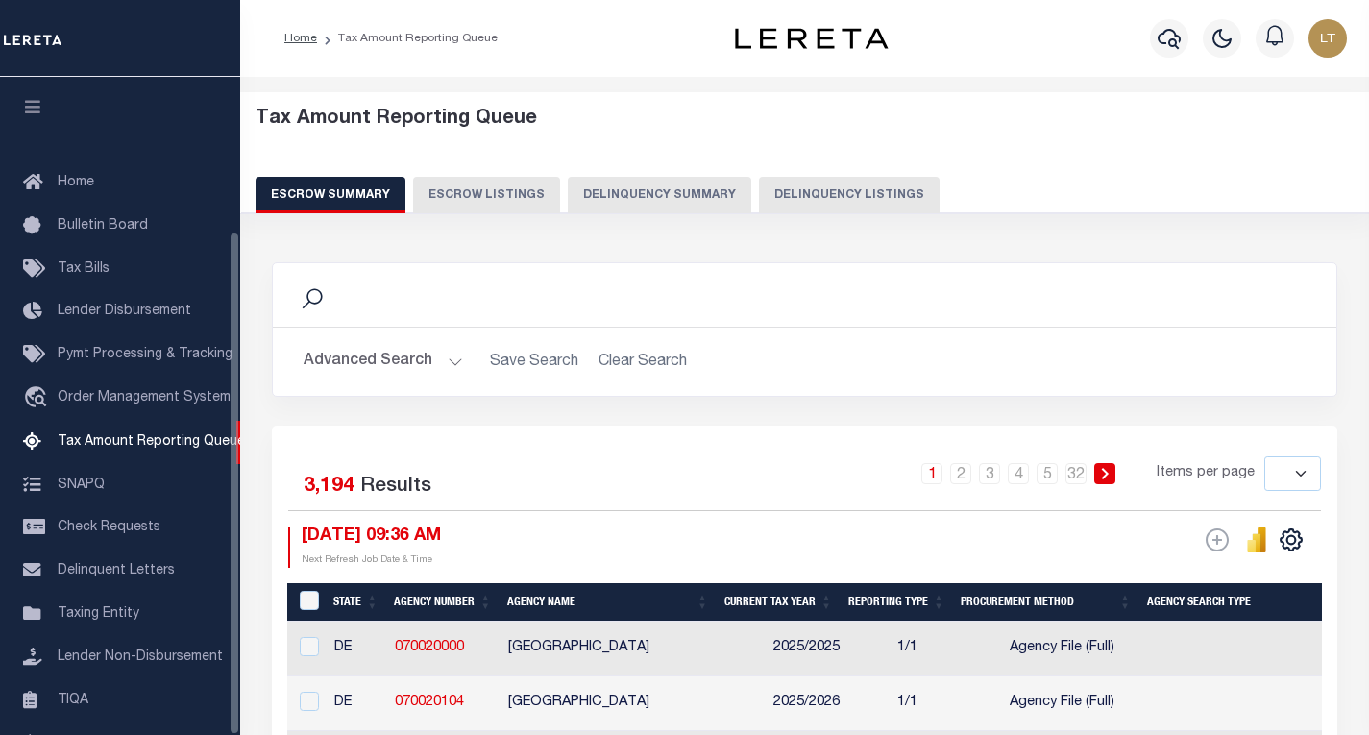
click at [824, 186] on button "Delinquency Listings" at bounding box center [849, 195] width 181 height 37
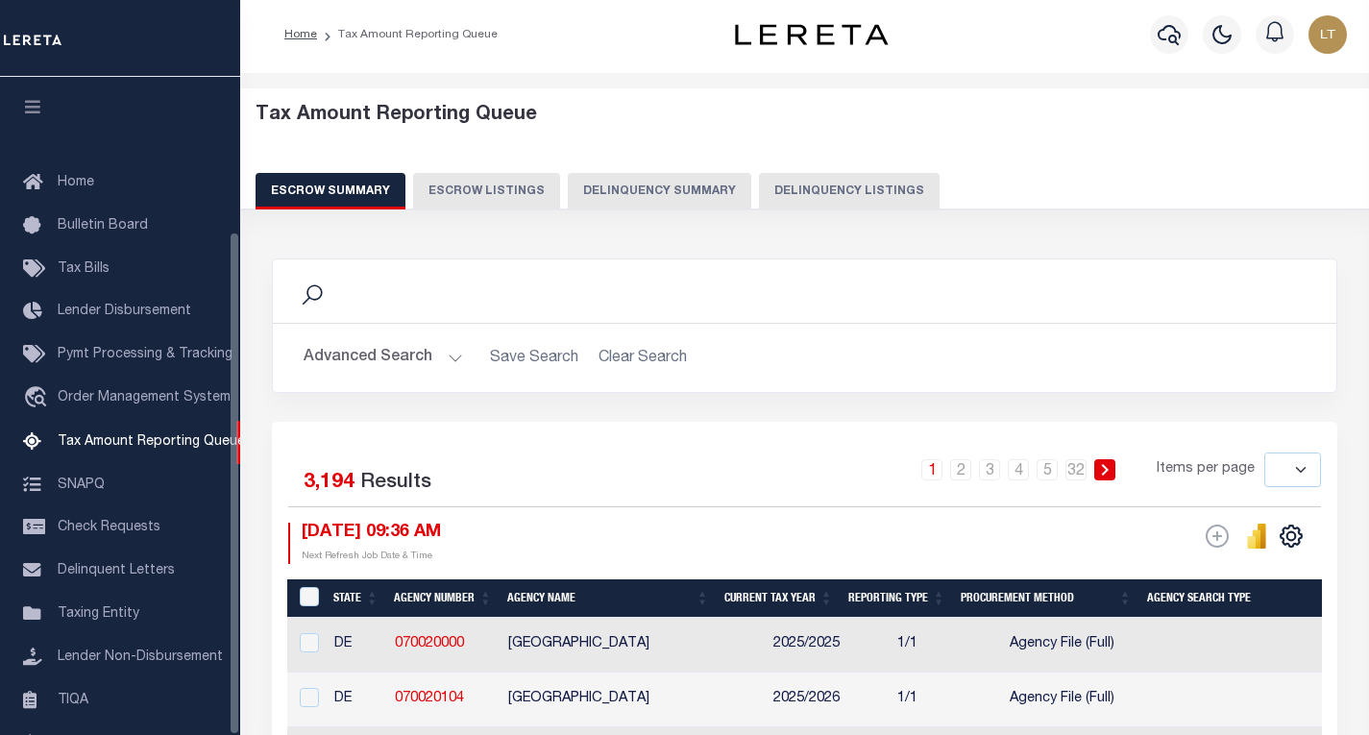
select select "100"
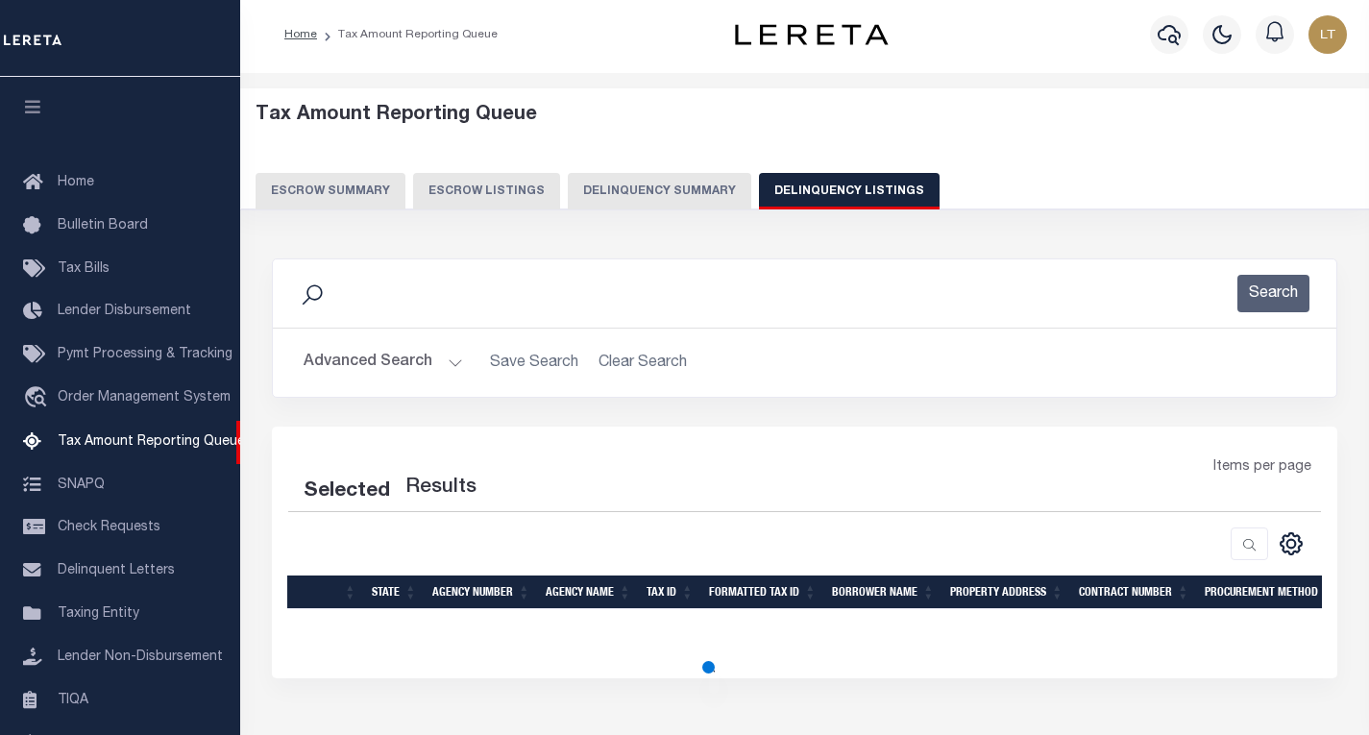
scroll to position [201, 0]
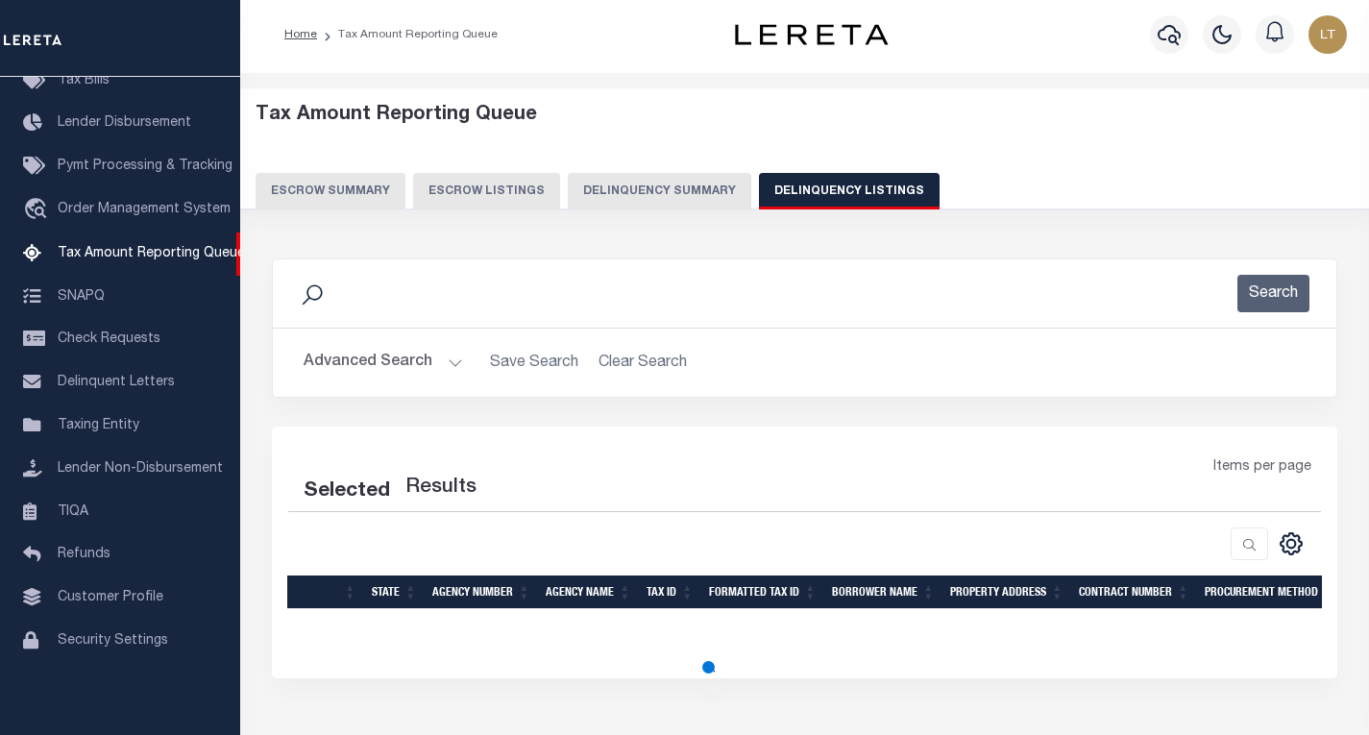
select select "100"
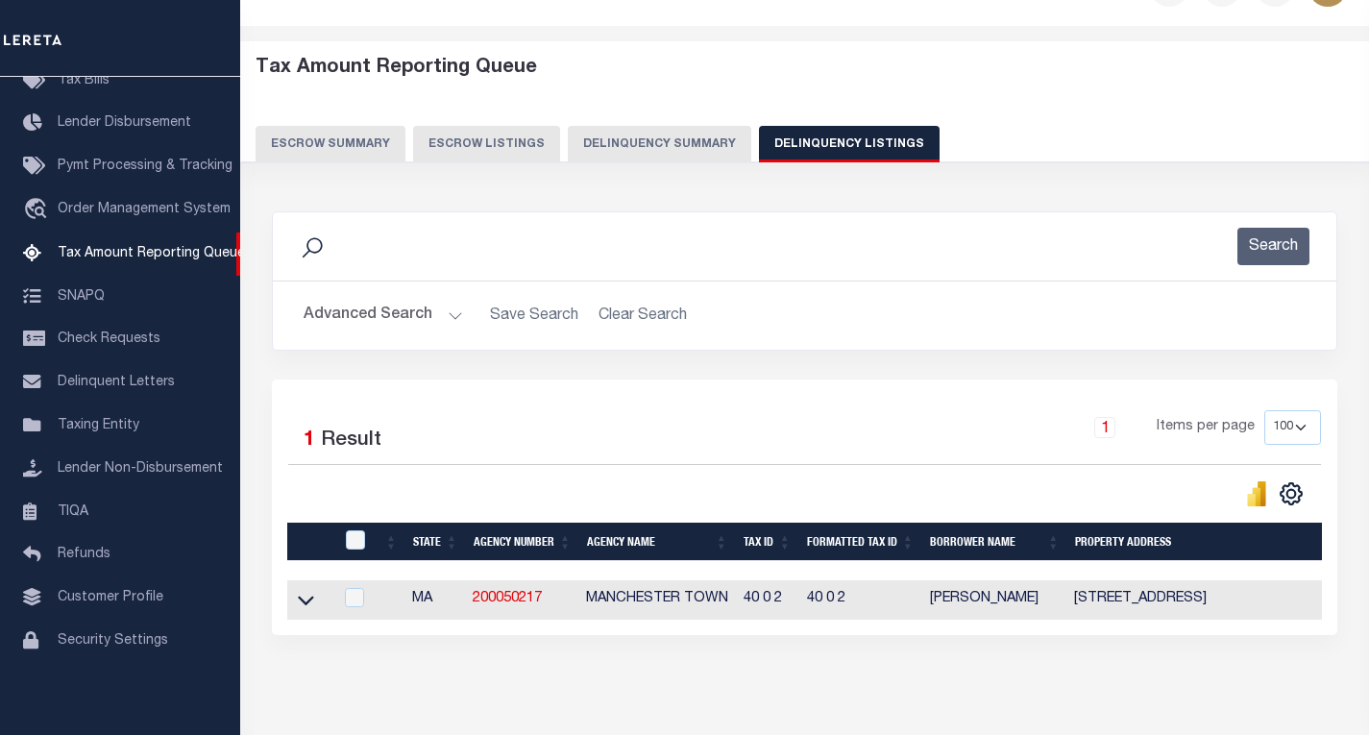
scroll to position [140, 0]
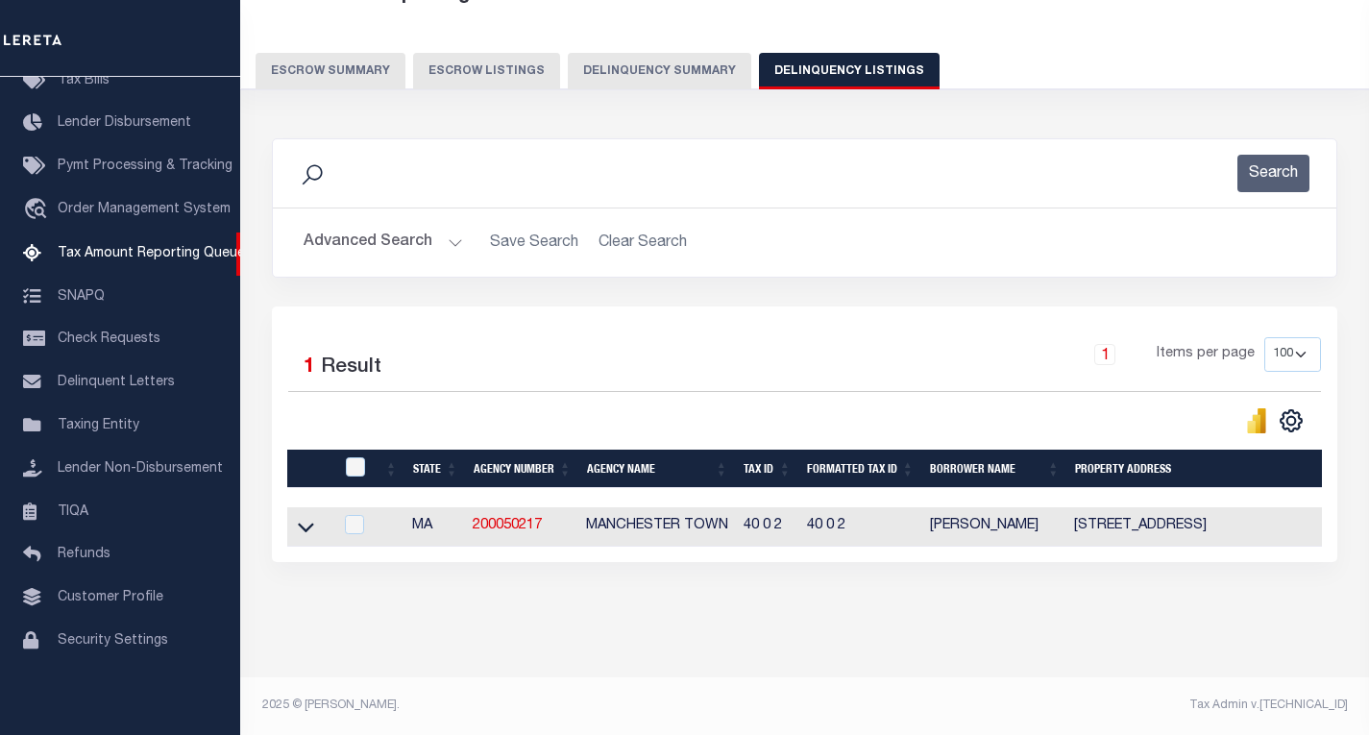
drag, startPoint x: 295, startPoint y: 511, endPoint x: 308, endPoint y: 453, distance: 59.2
click at [296, 519] on link at bounding box center [306, 525] width 22 height 13
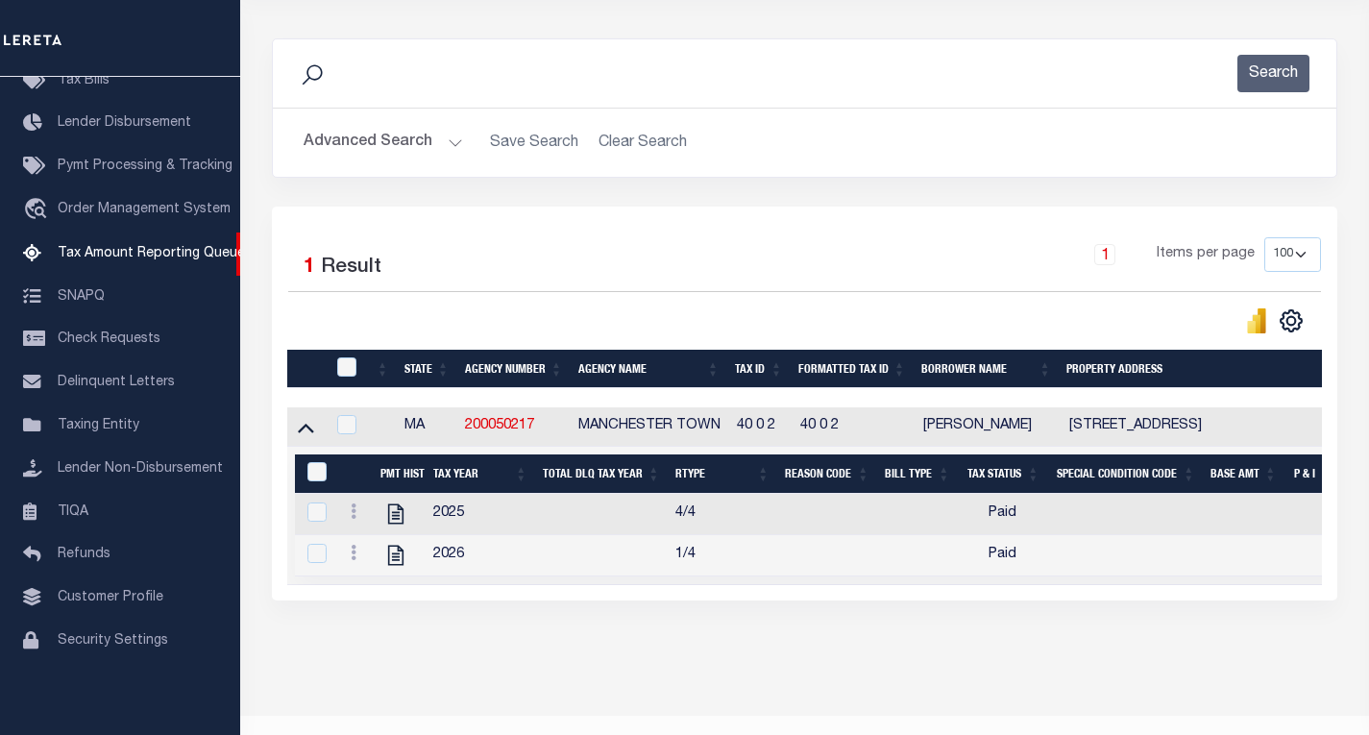
scroll to position [236, 0]
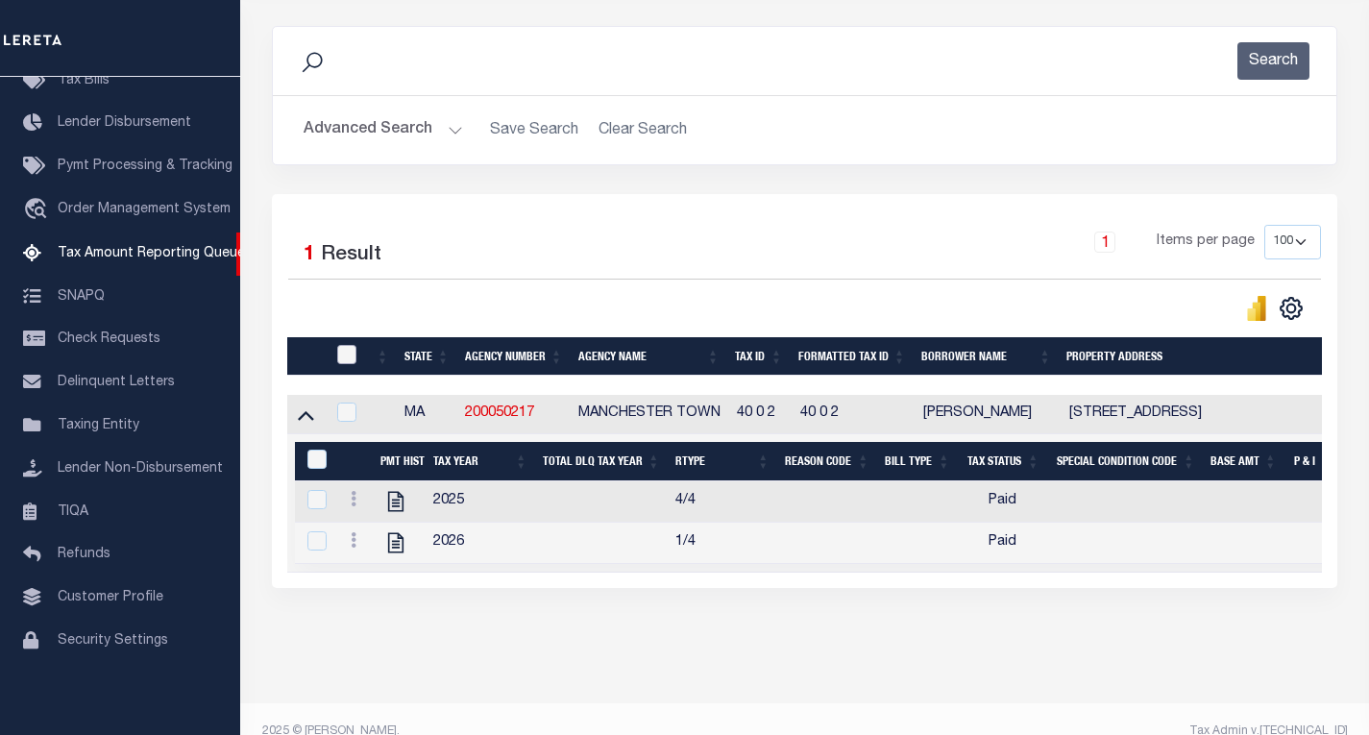
click at [346, 357] on input "checkbox" at bounding box center [346, 354] width 19 height 19
checkbox input "true"
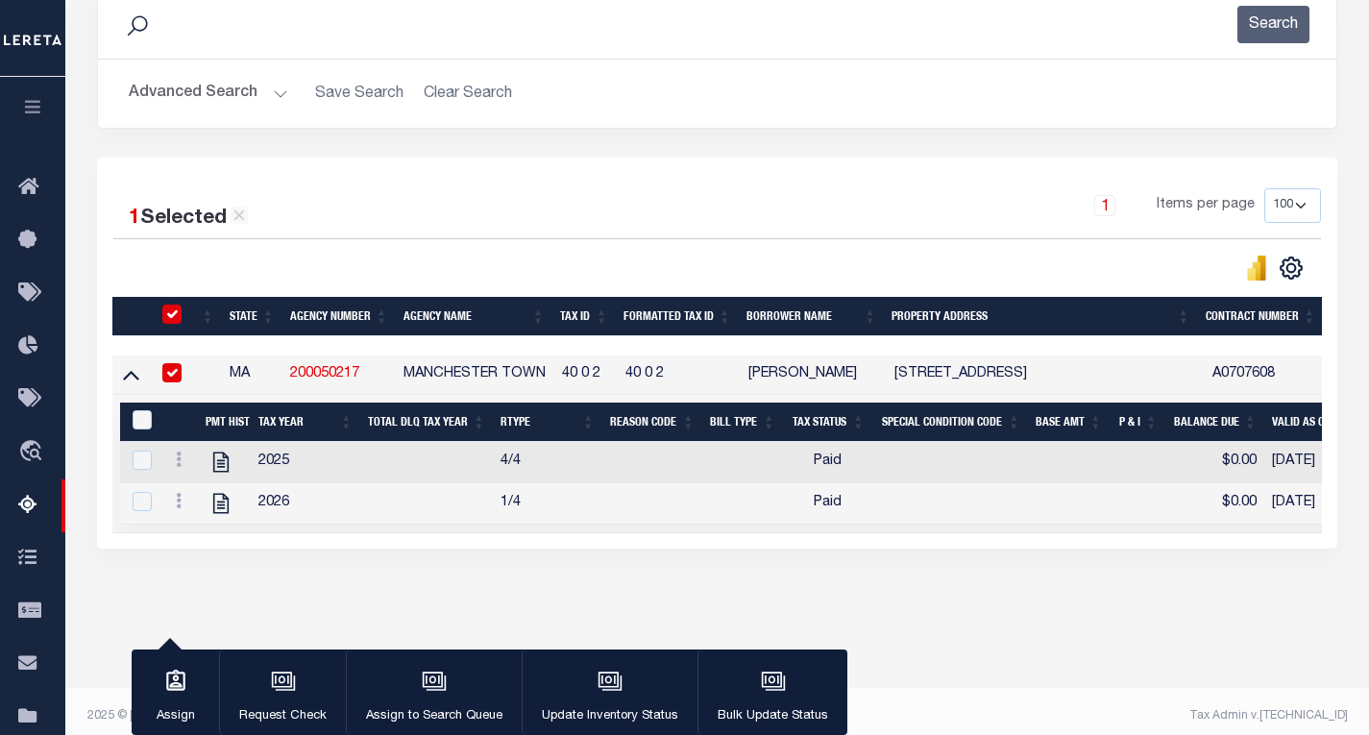
scroll to position [283, 0]
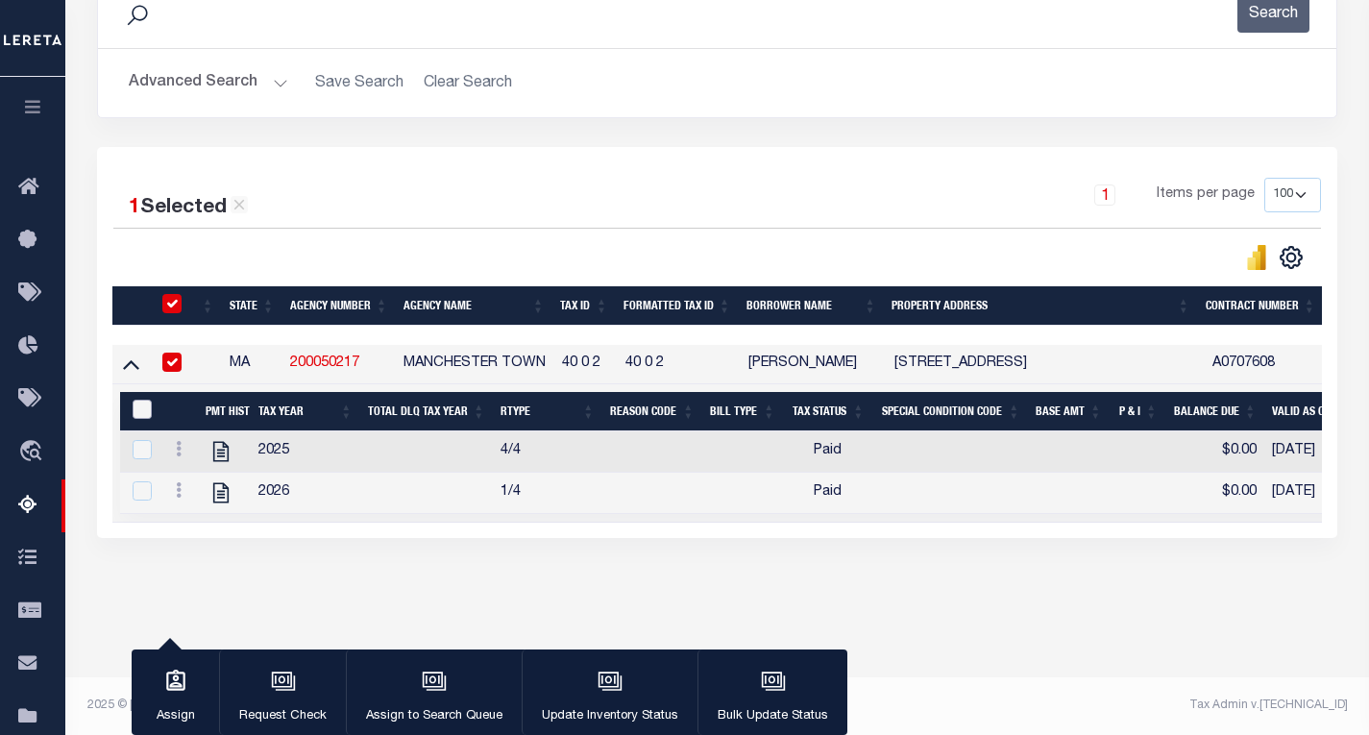
click at [134, 410] on input "&nbsp;" at bounding box center [142, 409] width 19 height 19
checkbox input "true"
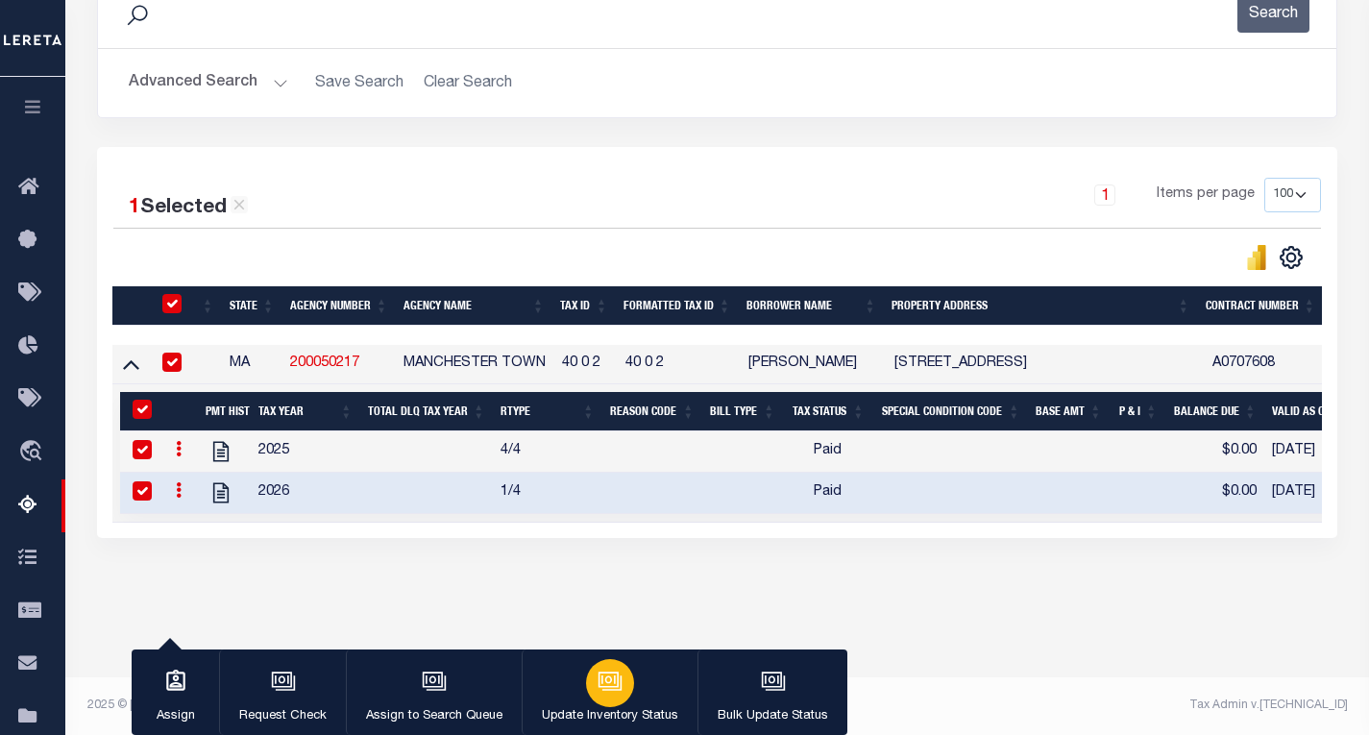
click at [615, 687] on icon "button" at bounding box center [609, 679] width 20 height 15
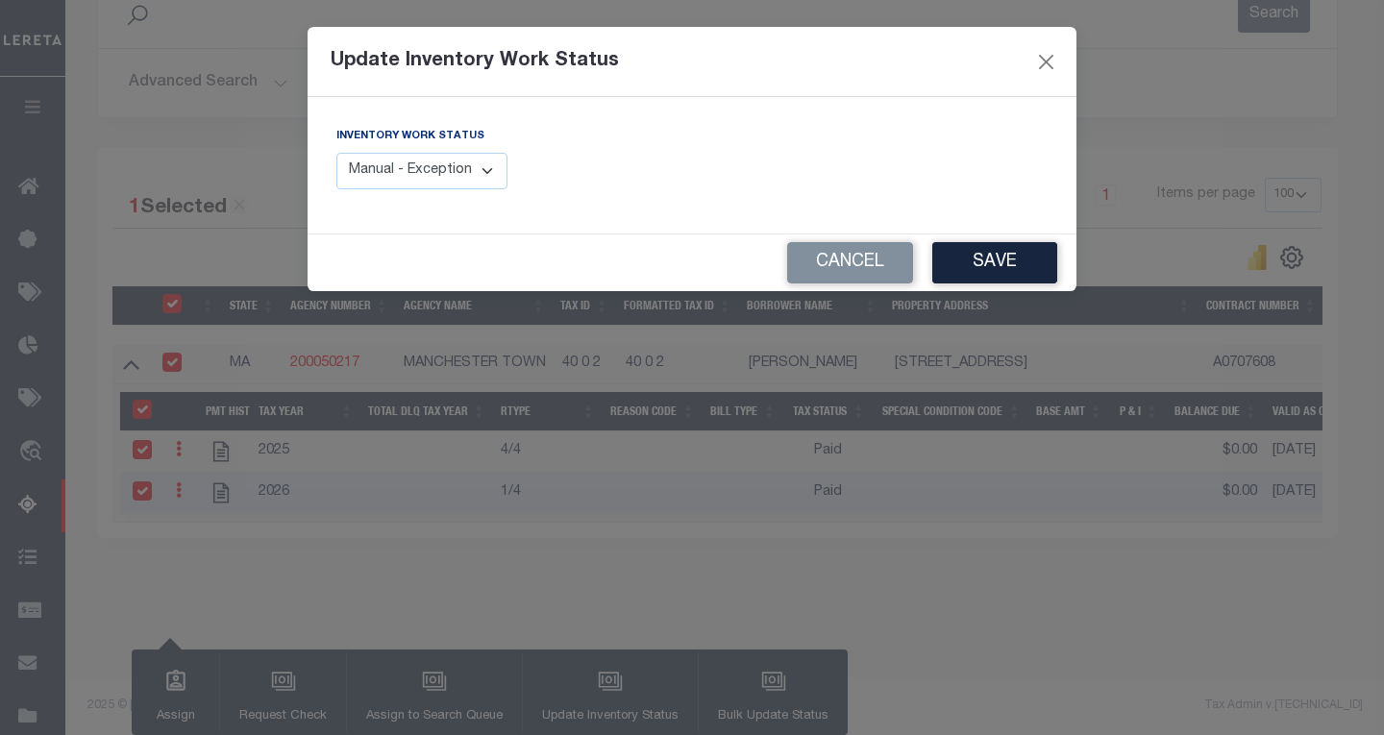
click at [472, 176] on select "Manual - Exception Pended - Awaiting Search Late Add Exception Completed" at bounding box center [421, 171] width 171 height 37
select select "4"
click at [336, 153] on select "Manual - Exception Pended - Awaiting Search Late Add Exception Completed" at bounding box center [421, 171] width 171 height 37
click at [1015, 260] on button "Save" at bounding box center [994, 262] width 125 height 41
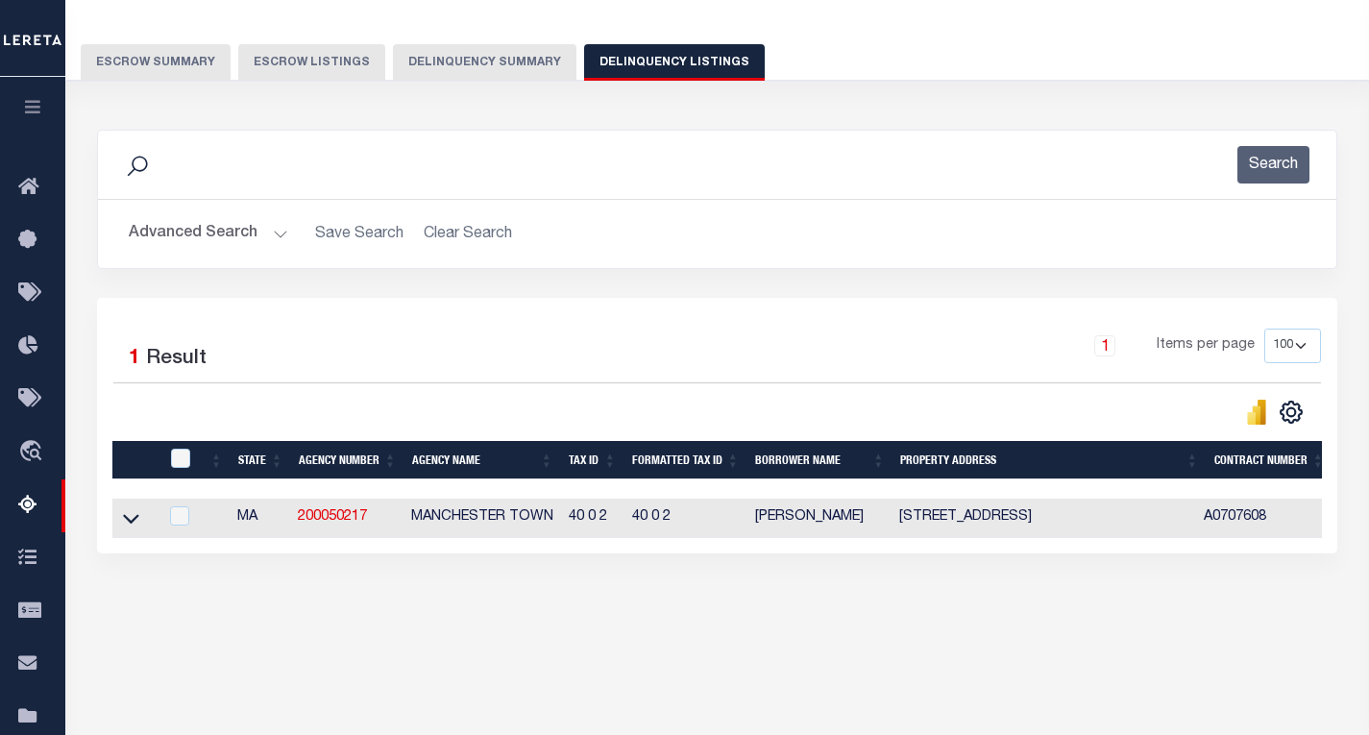
scroll to position [0, 0]
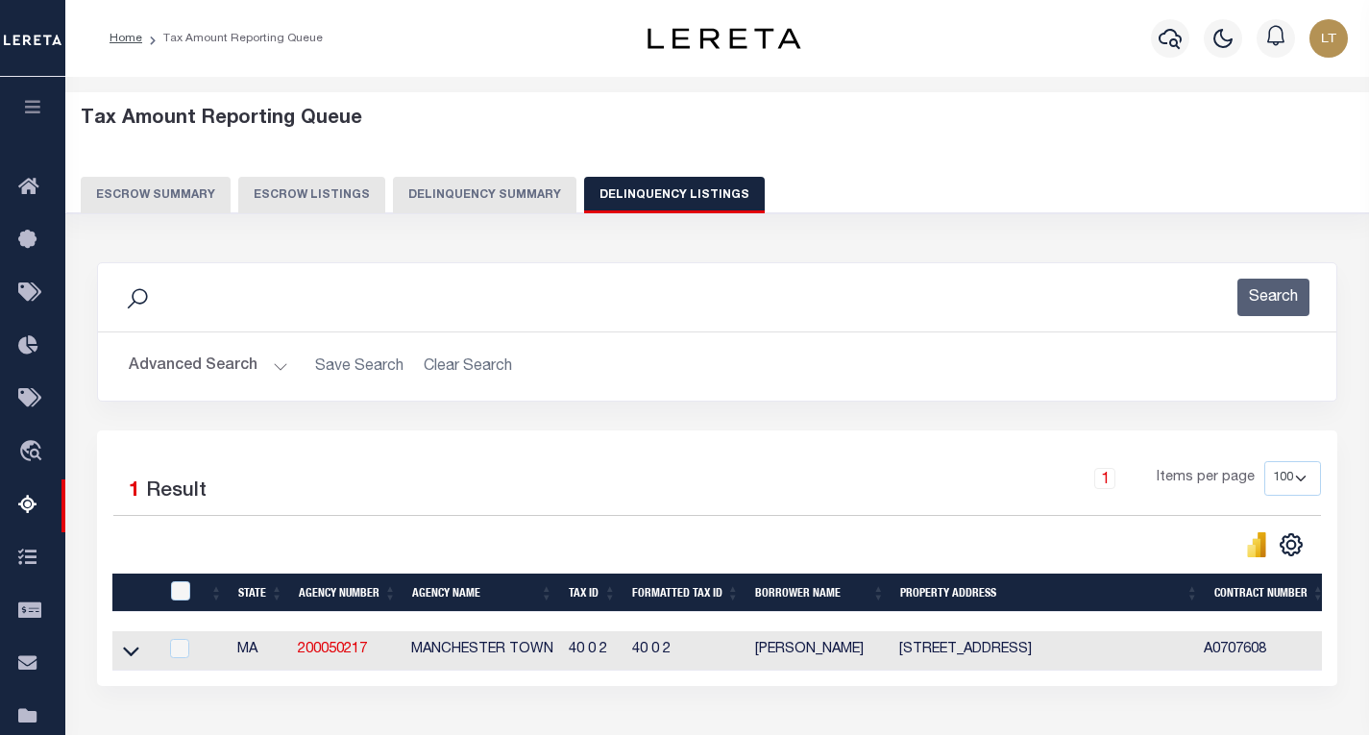
click at [210, 364] on button "Advanced Search" at bounding box center [208, 366] width 159 height 37
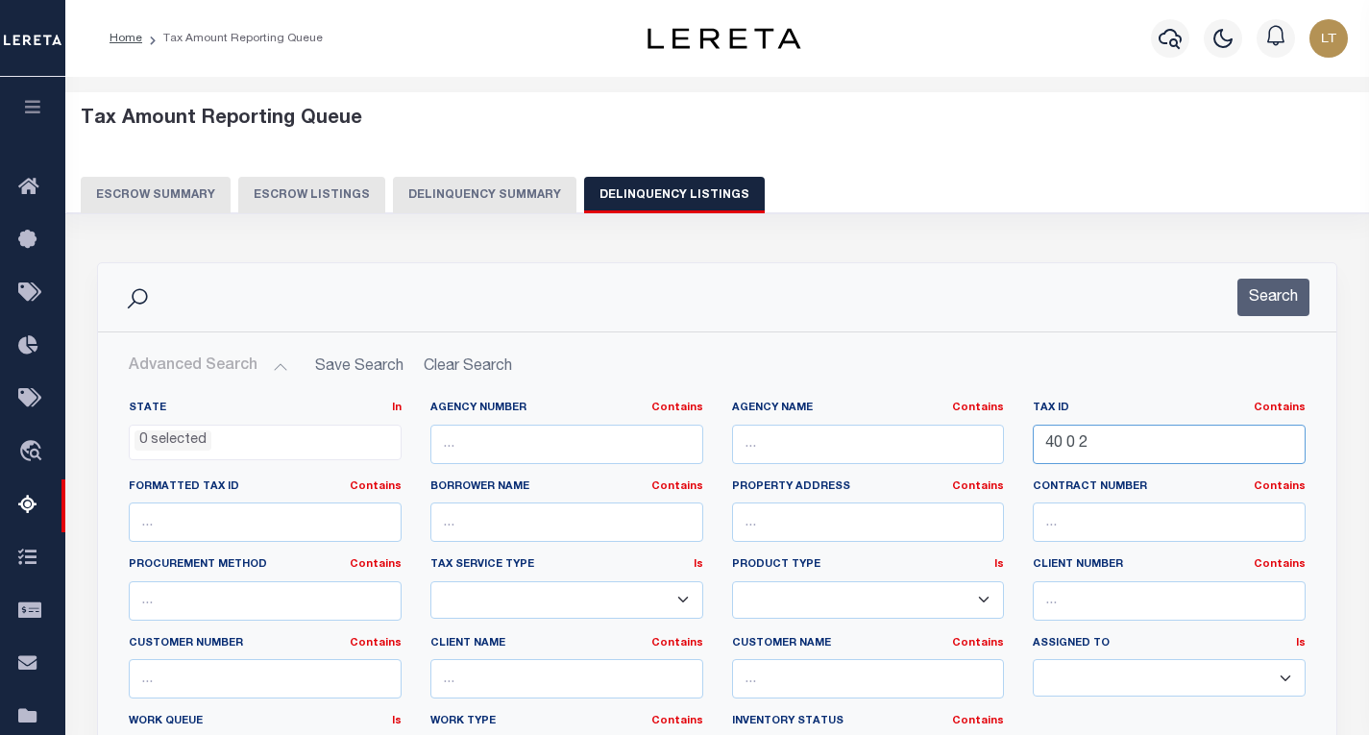
drag, startPoint x: 1160, startPoint y: 435, endPoint x: 949, endPoint y: 445, distance: 210.6
click at [949, 445] on div "State In In AK AL AR AZ CA CO CT DC DE FL GA GU HI IA ID IL IN KS [GEOGRAPHIC_D…" at bounding box center [717, 597] width 1206 height 392
paste input "59 0 6"
type input "59 0 6"
click at [1266, 307] on button "Search" at bounding box center [1273, 297] width 72 height 37
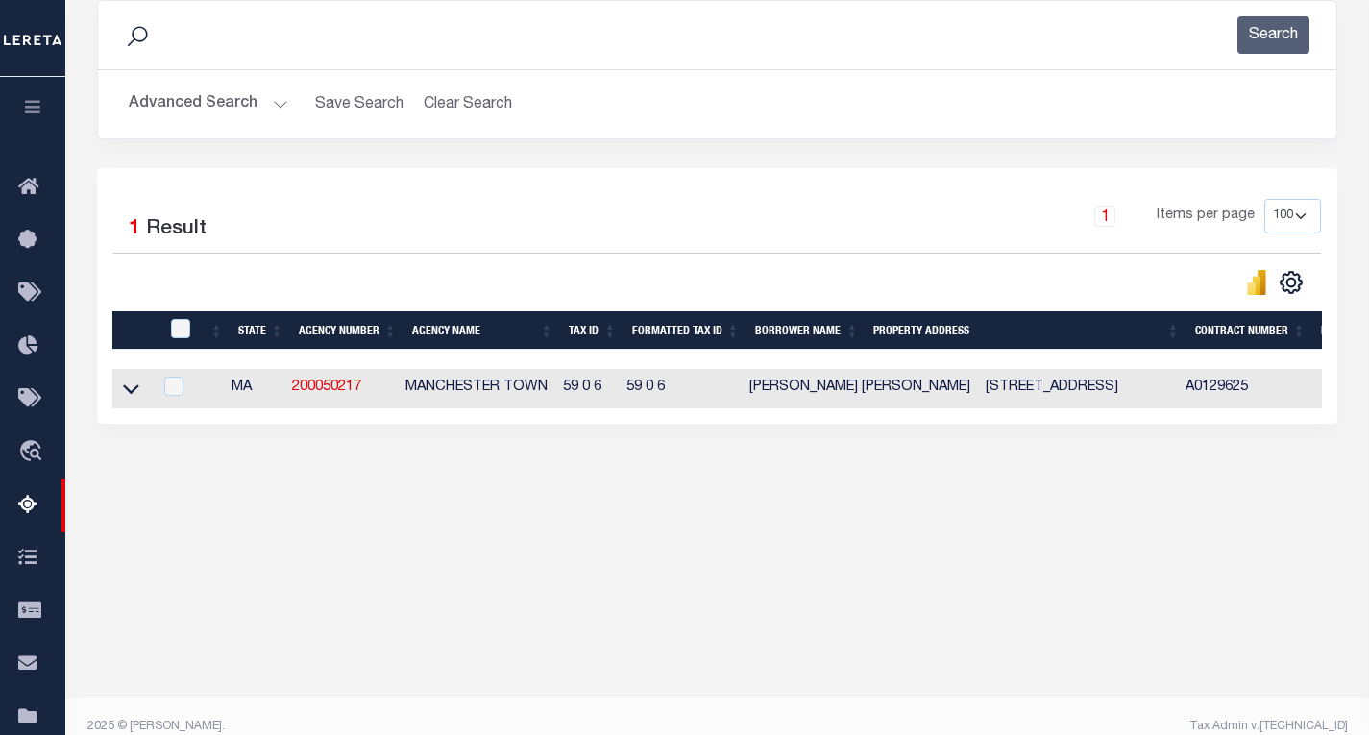
scroll to position [283, 0]
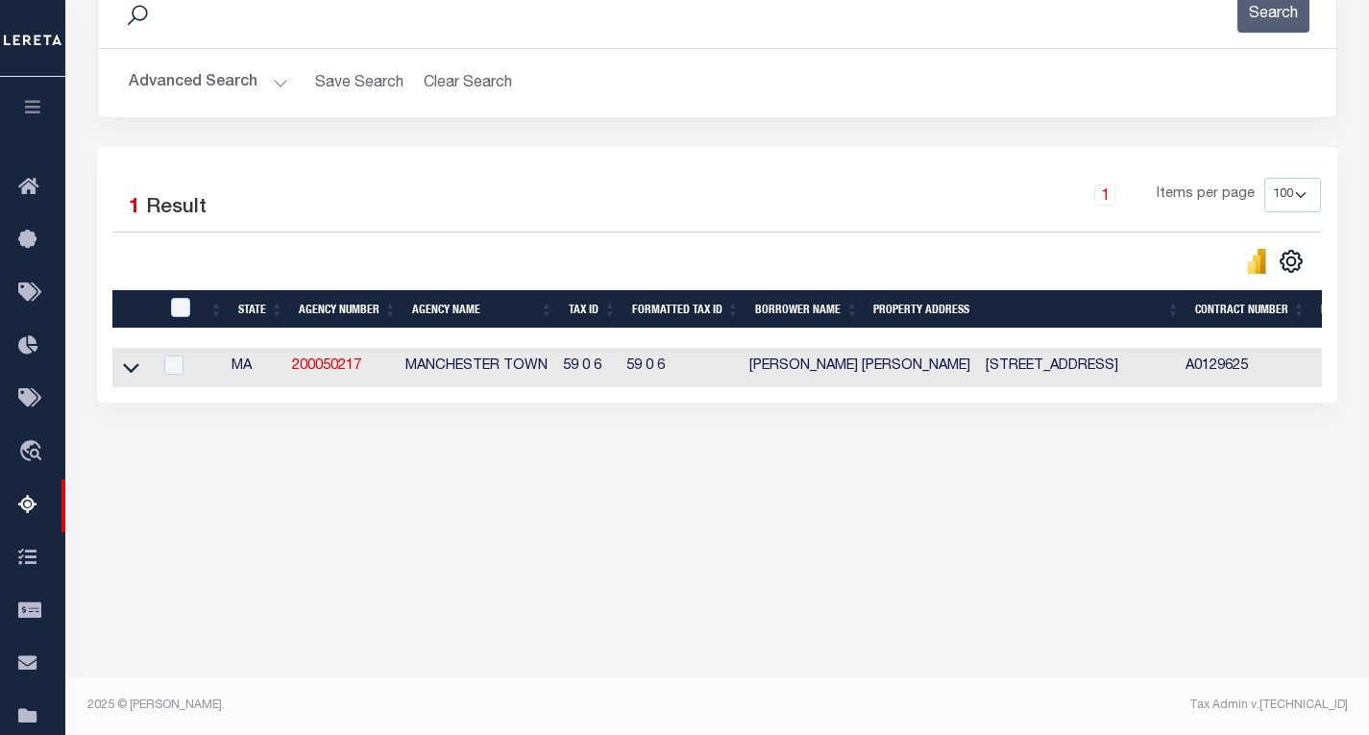
drag, startPoint x: 132, startPoint y: 373, endPoint x: 425, endPoint y: 319, distance: 297.9
click at [132, 373] on icon at bounding box center [131, 367] width 16 height 20
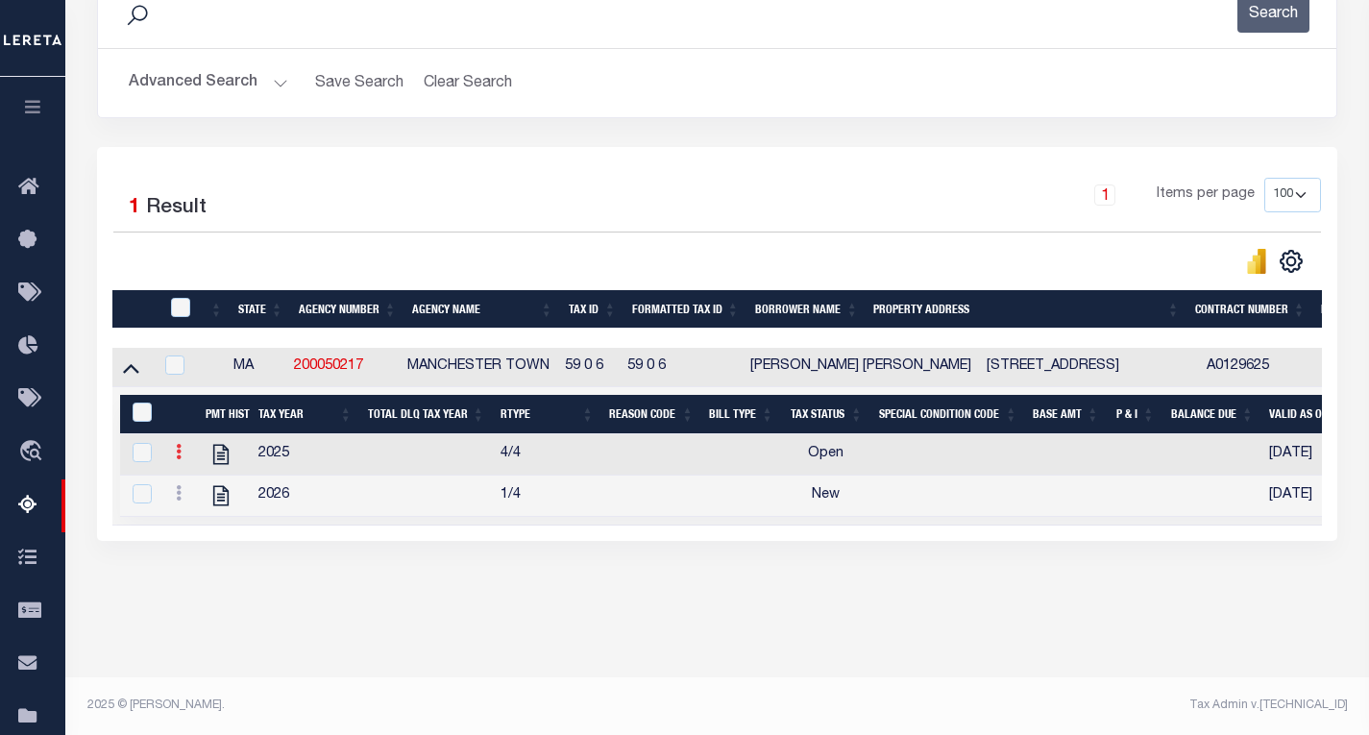
click at [176, 459] on icon at bounding box center [179, 451] width 6 height 15
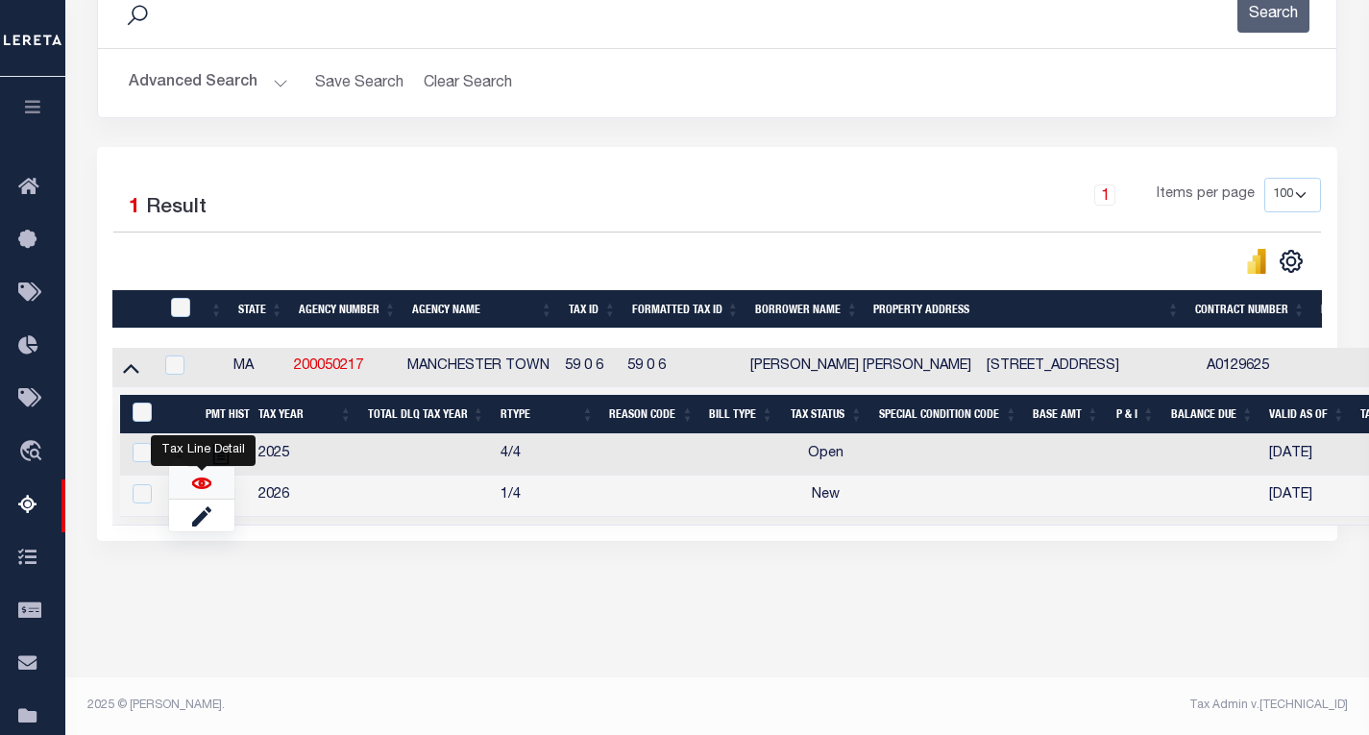
click at [204, 493] on img "" at bounding box center [201, 483] width 19 height 19
checkbox input "false"
checkbox input "true"
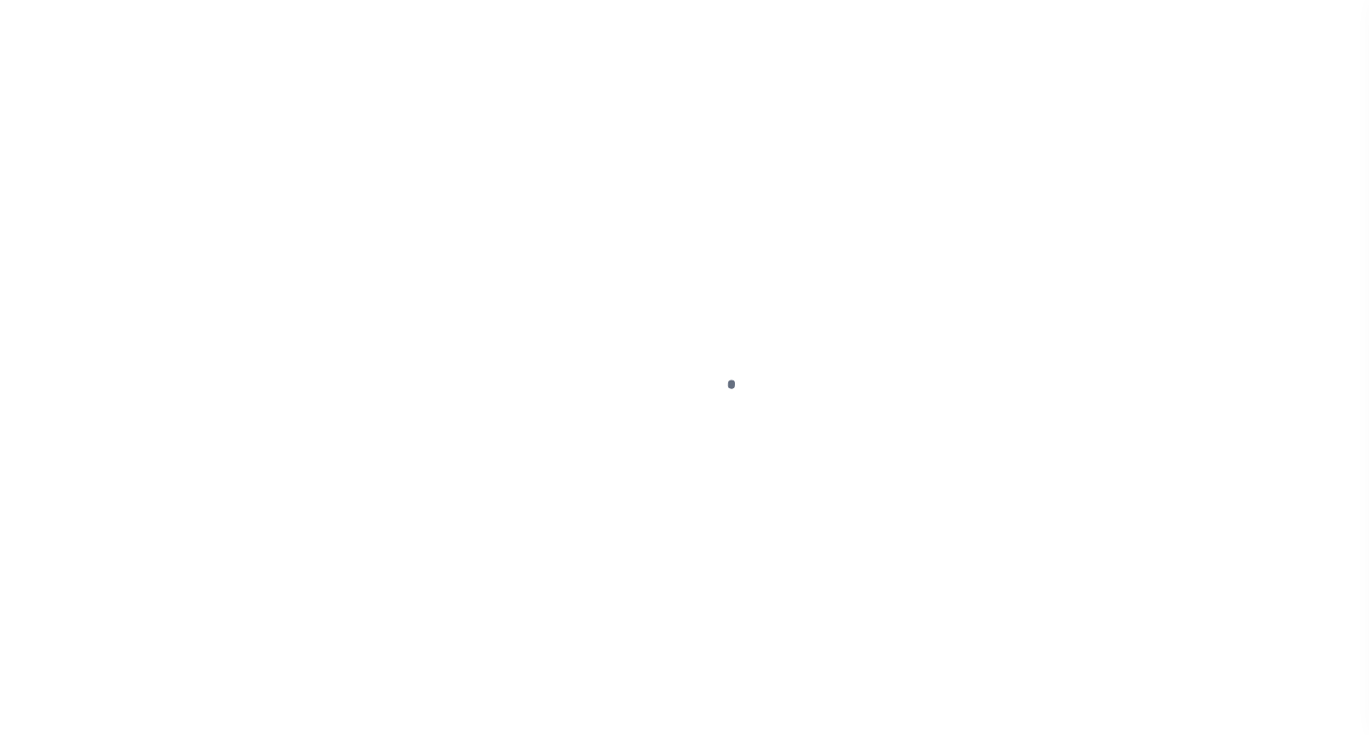
select select "OP2"
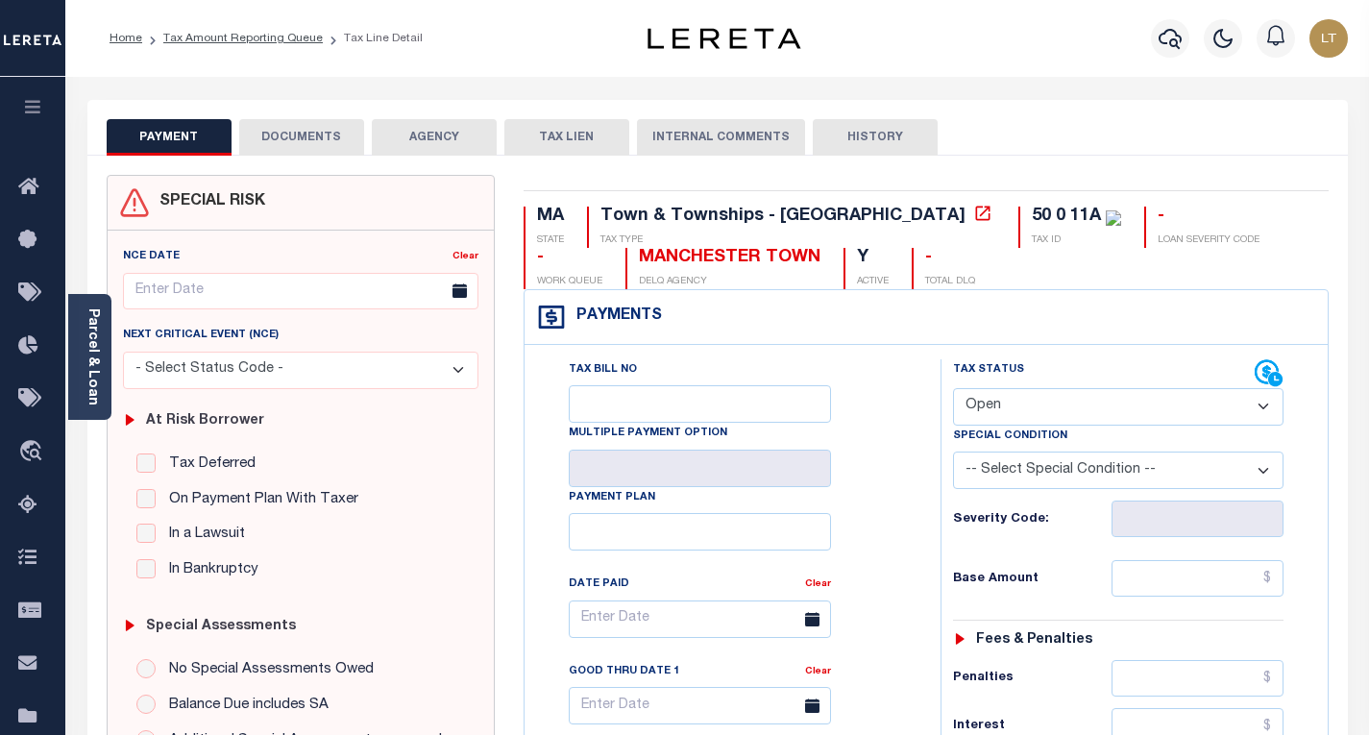
click at [321, 135] on button "DOCUMENTS" at bounding box center [301, 137] width 125 height 37
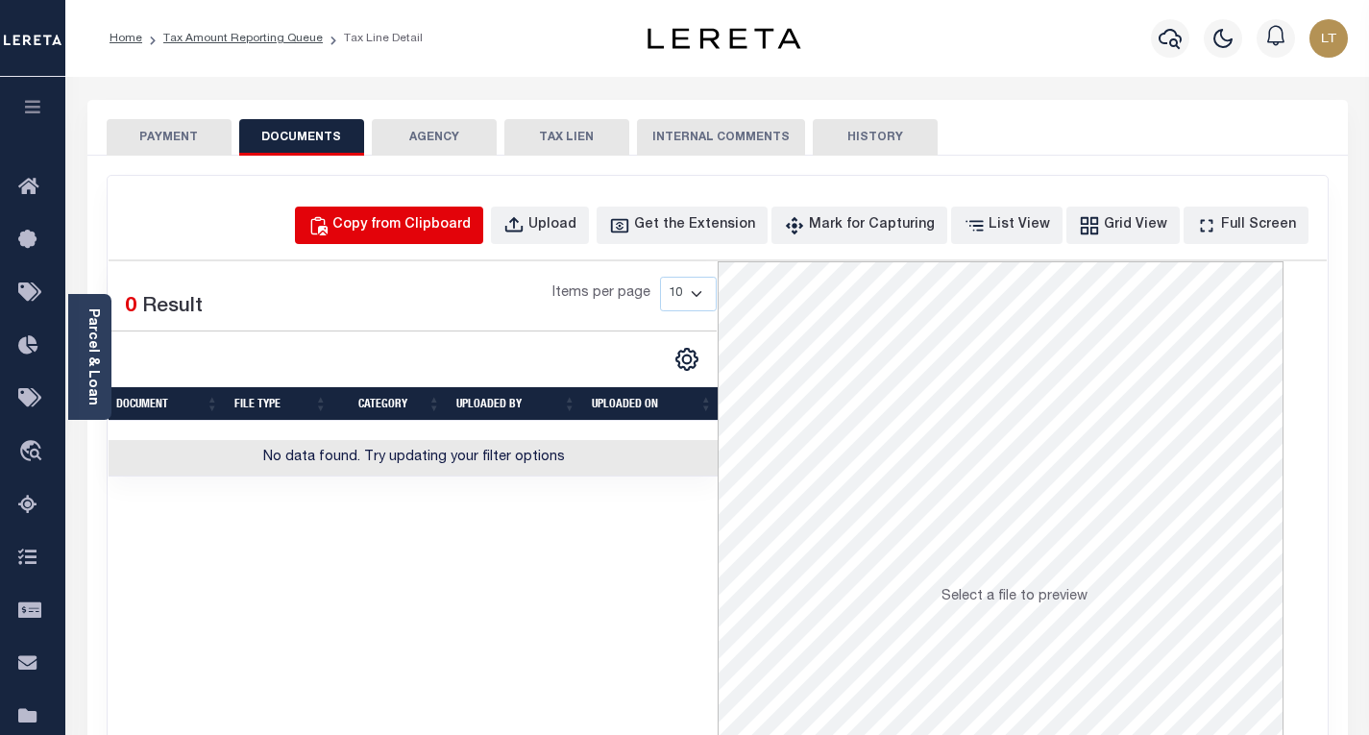
click at [449, 215] on div "Copy from Clipboard" at bounding box center [401, 225] width 138 height 21
select select "POP"
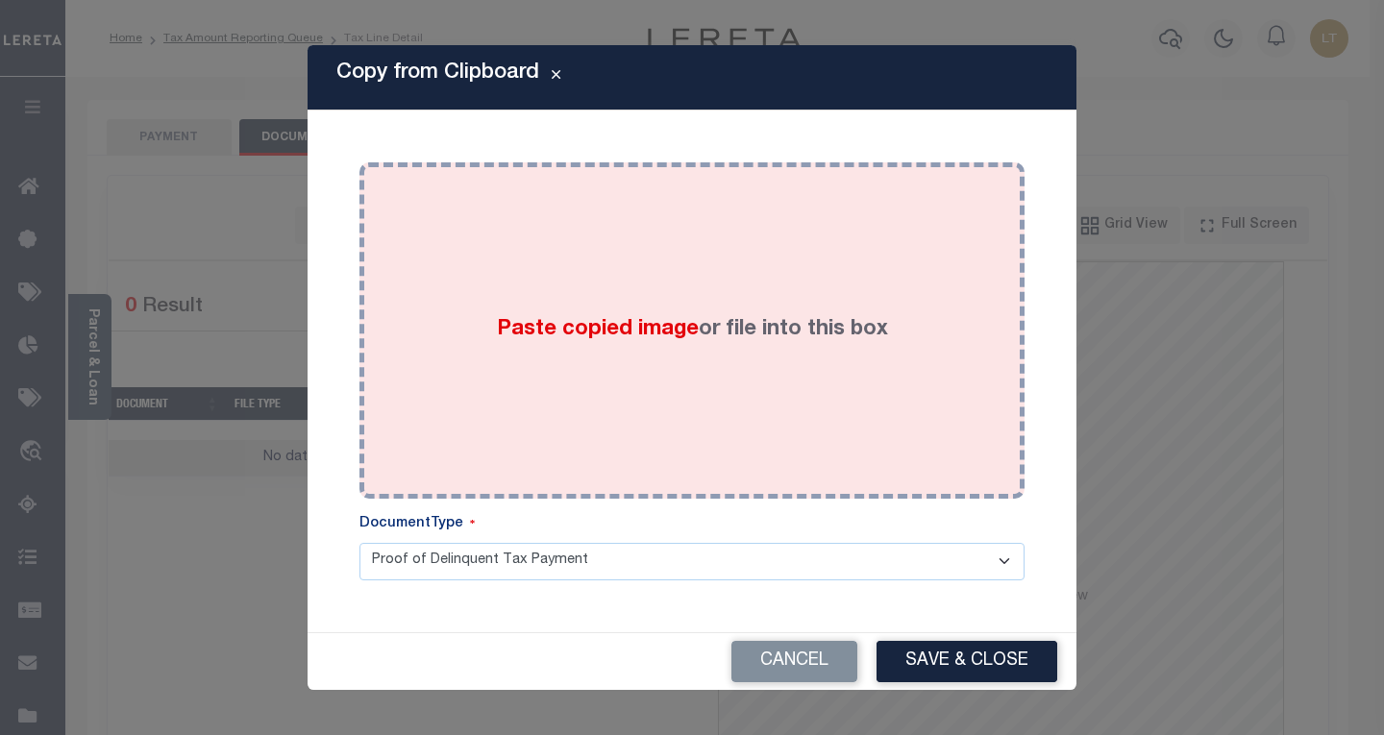
click at [522, 340] on span "Paste copied image" at bounding box center [598, 329] width 202 height 21
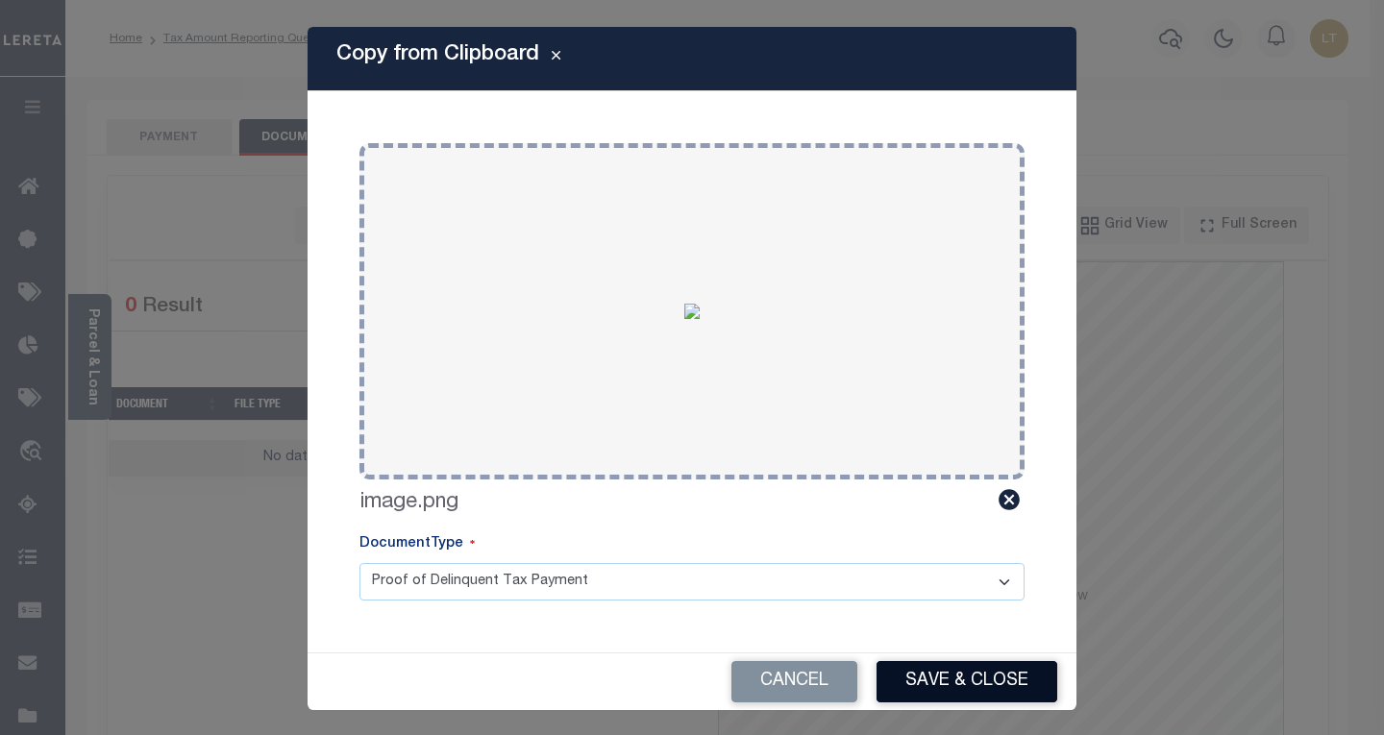
click at [959, 675] on button "Save & Close" at bounding box center [966, 681] width 181 height 41
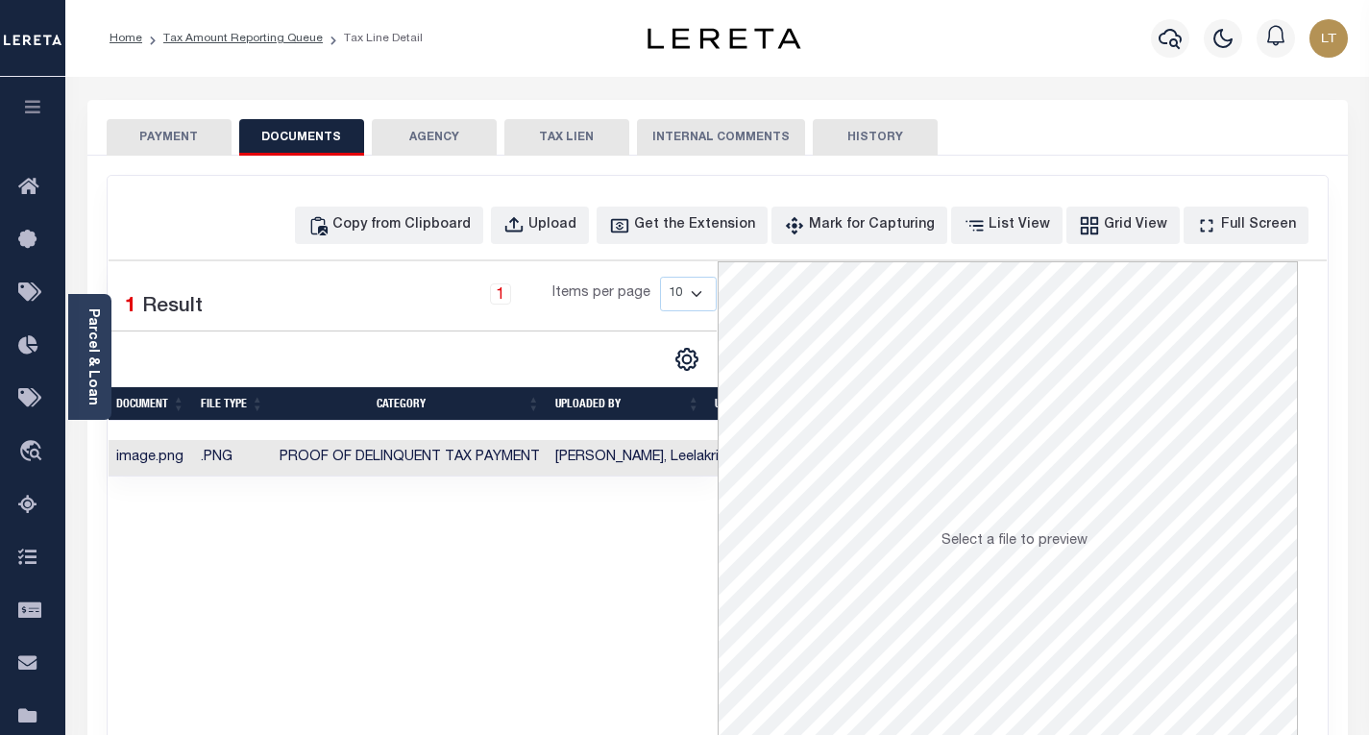
click at [193, 122] on button "PAYMENT" at bounding box center [169, 137] width 125 height 37
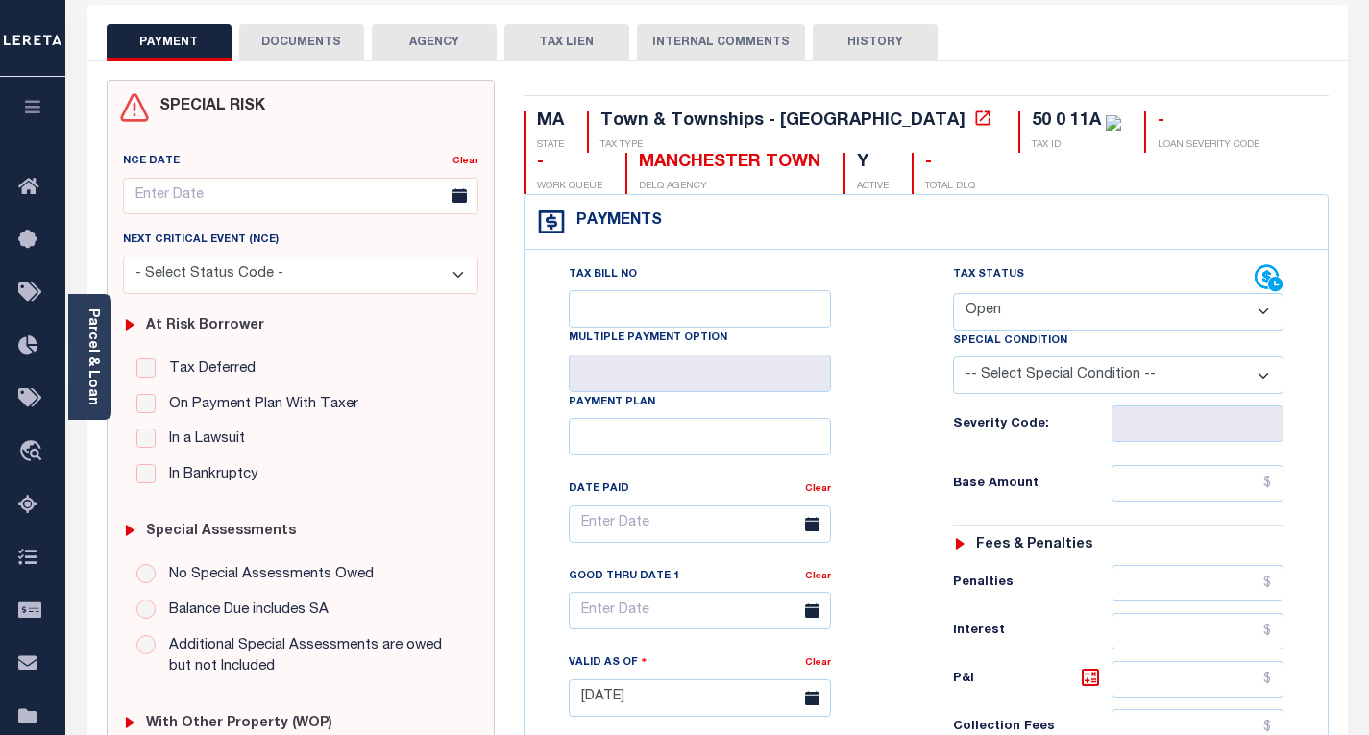
scroll to position [96, 0]
click at [1056, 312] on select "- Select Status Code - Open Due/Unpaid Paid Incomplete No Tax Due Internal Refu…" at bounding box center [1118, 310] width 331 height 37
select select "PYD"
click at [953, 293] on select "- Select Status Code - Open Due/Unpaid Paid Incomplete No Tax Due Internal Refu…" at bounding box center [1118, 310] width 331 height 37
type input "[DATE]"
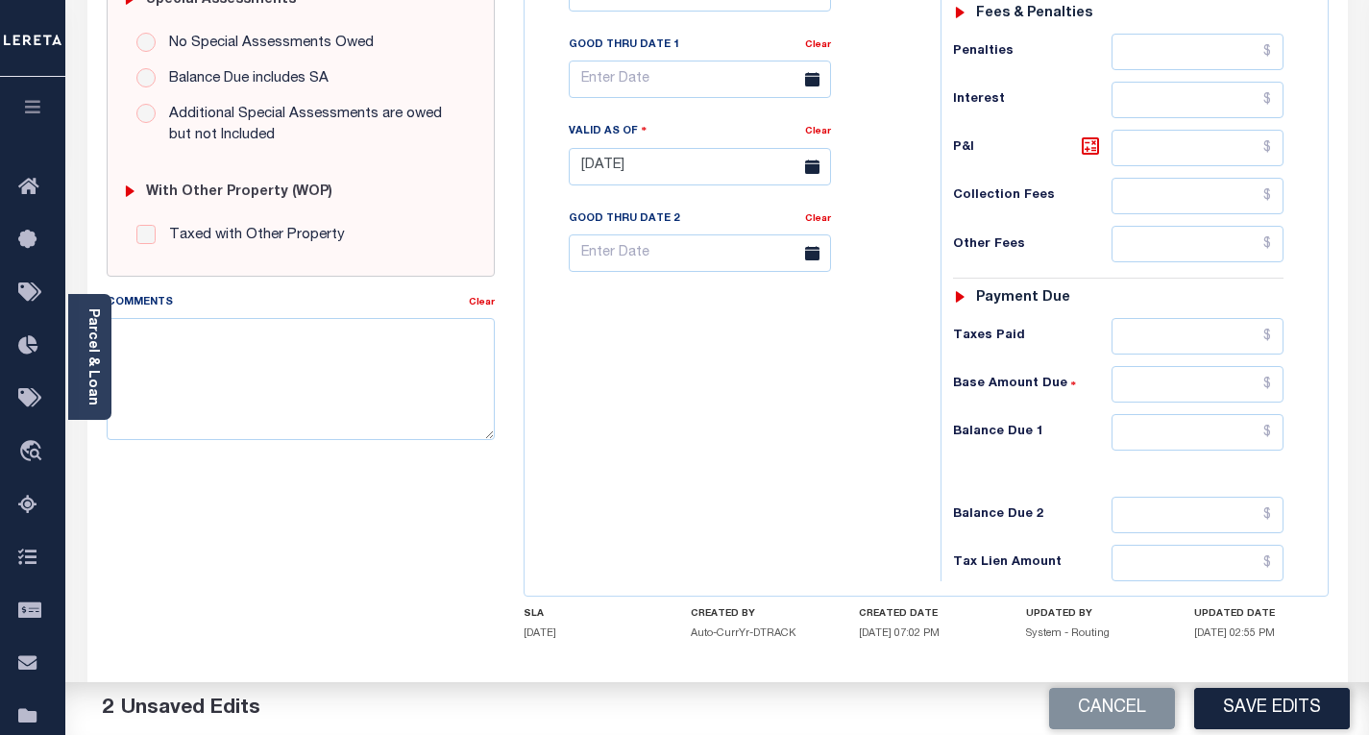
scroll to position [673, 0]
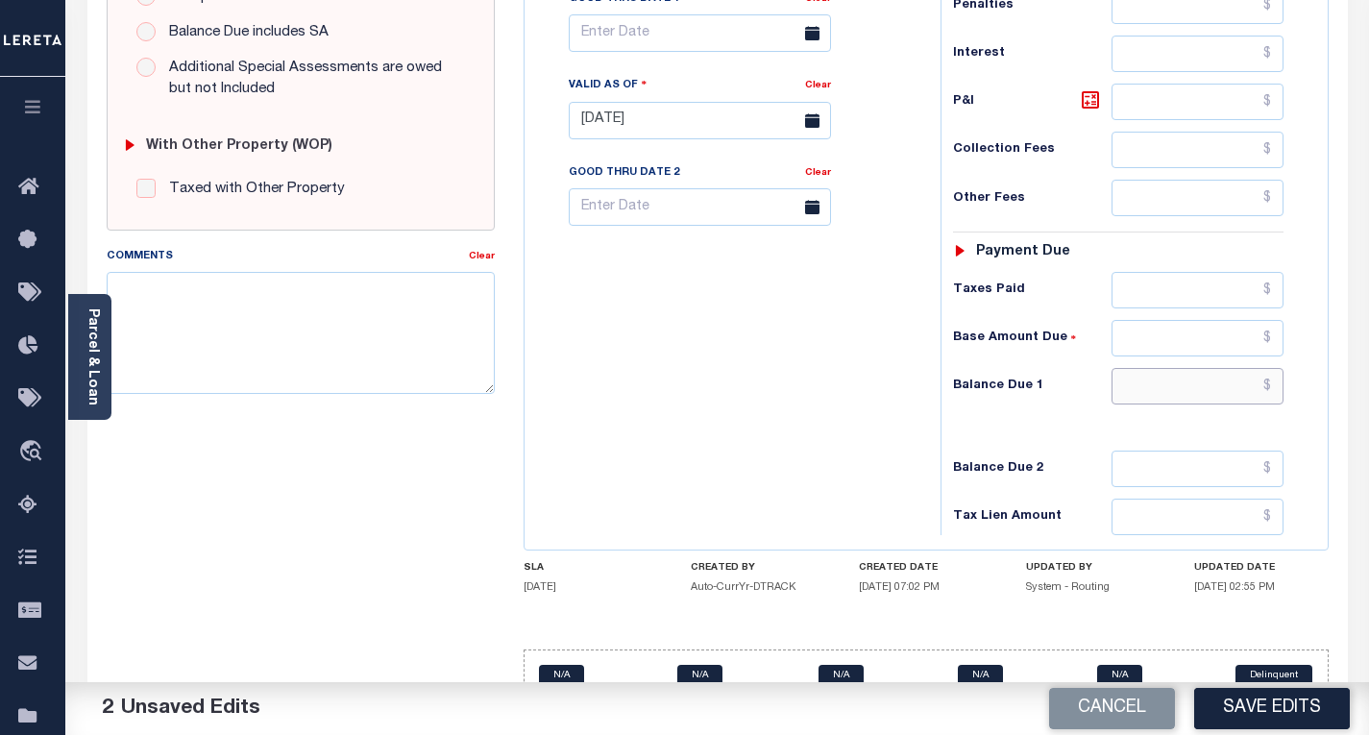
click at [1275, 389] on input "text" at bounding box center [1198, 386] width 172 height 37
type input "$0.00"
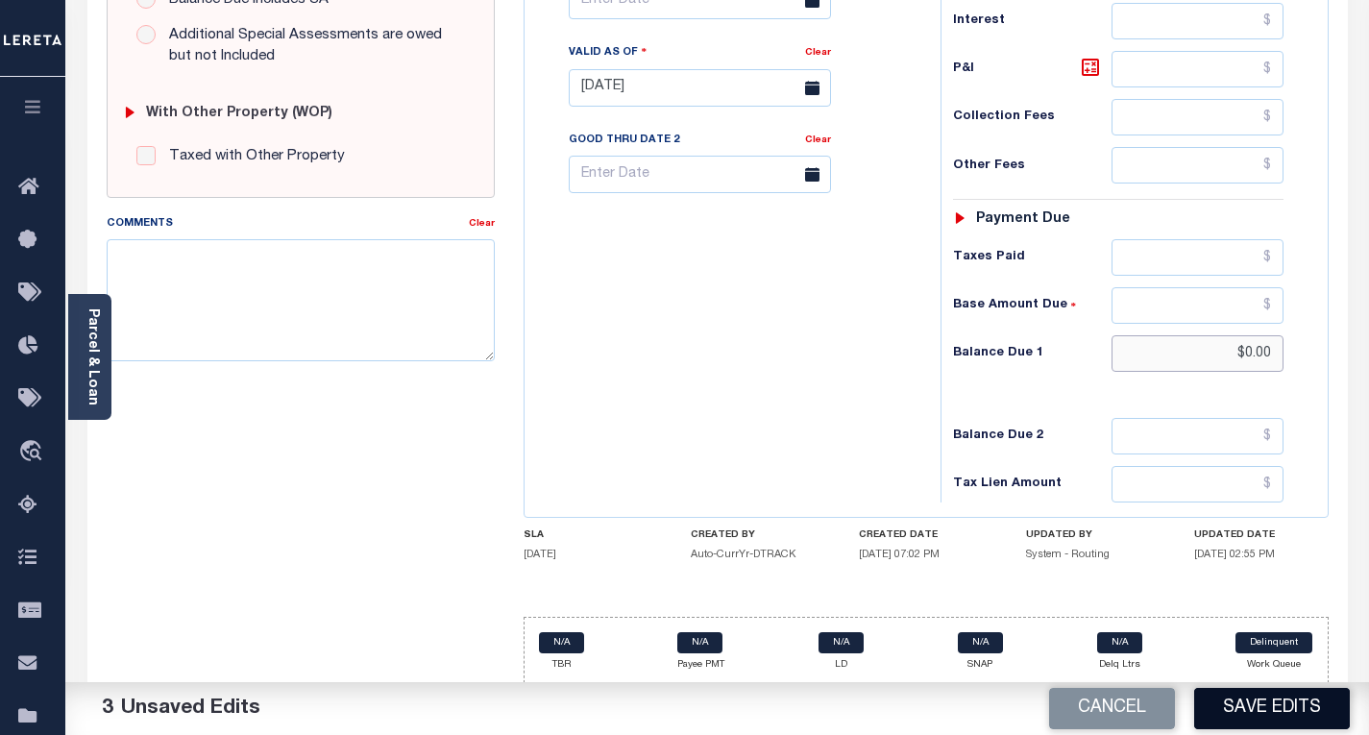
scroll to position [715, 0]
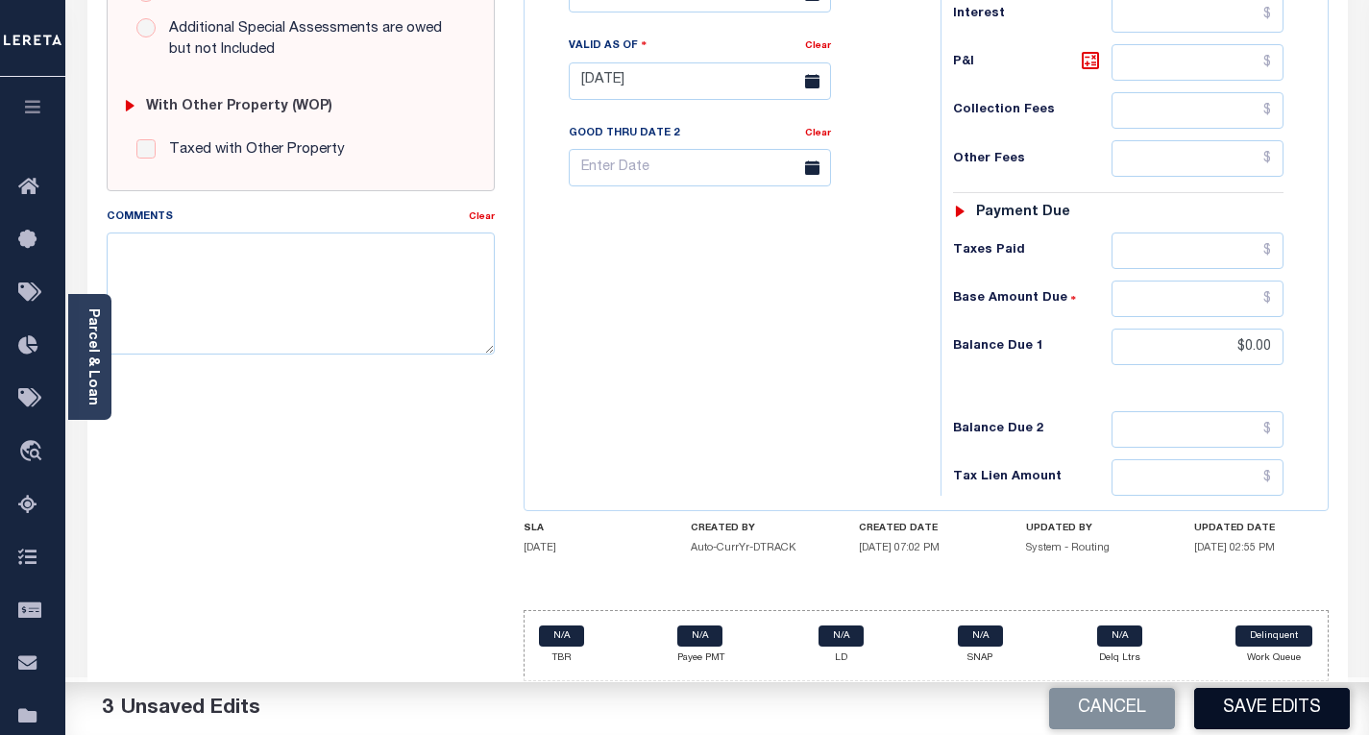
click at [1239, 719] on button "Save Edits" at bounding box center [1272, 708] width 156 height 41
checkbox input "false"
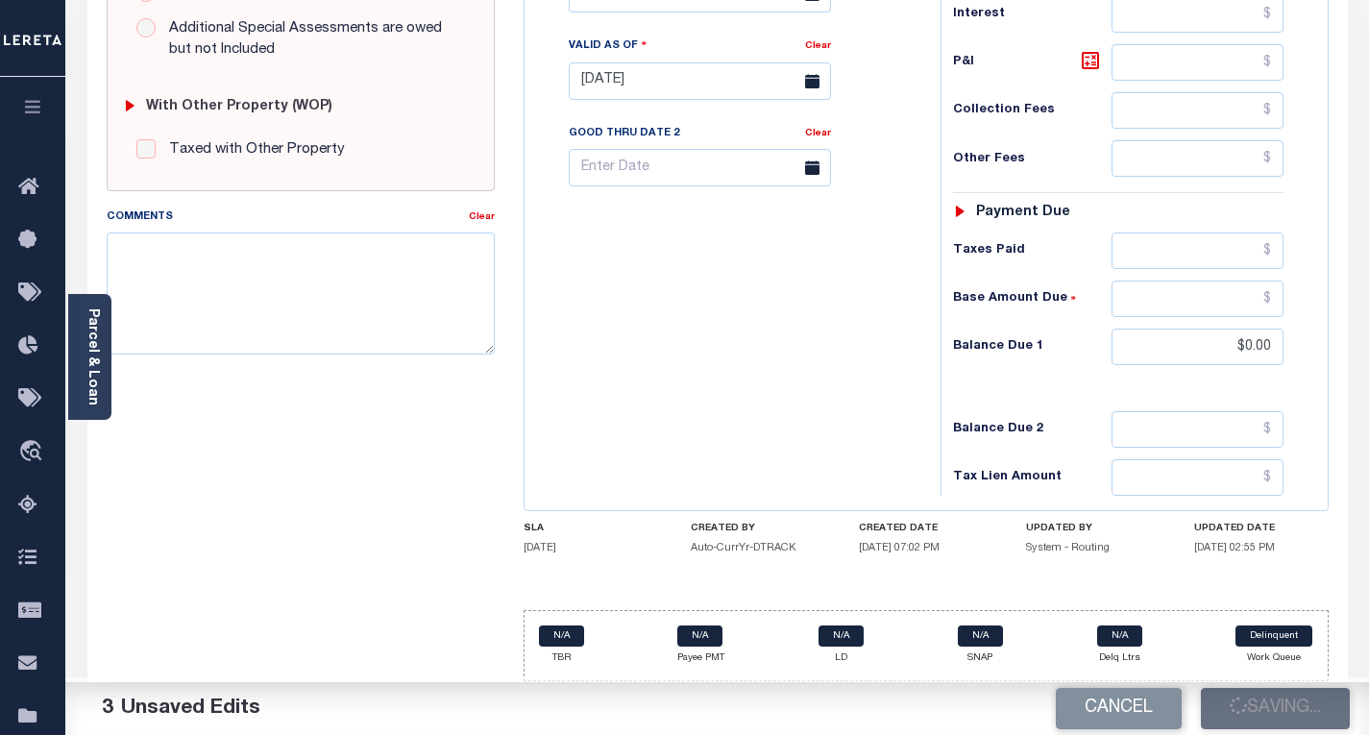
type input "$0"
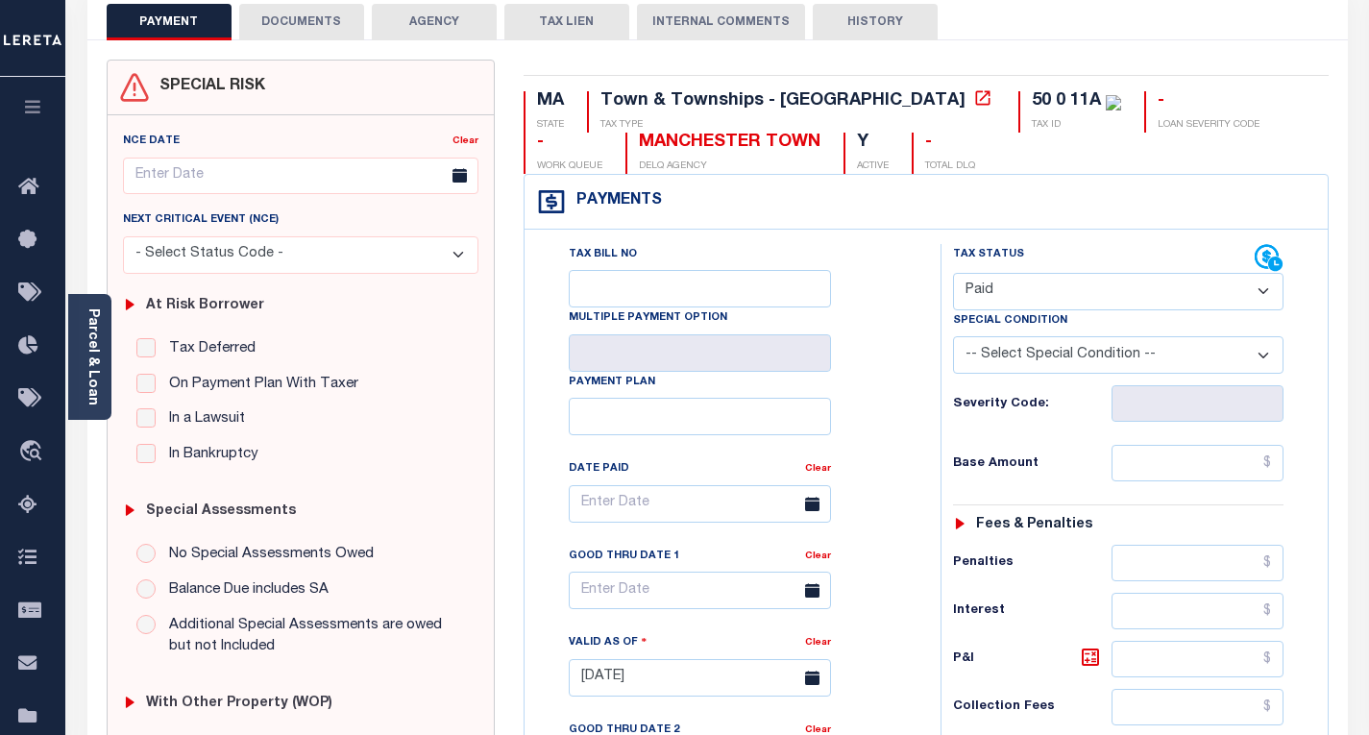
scroll to position [0, 0]
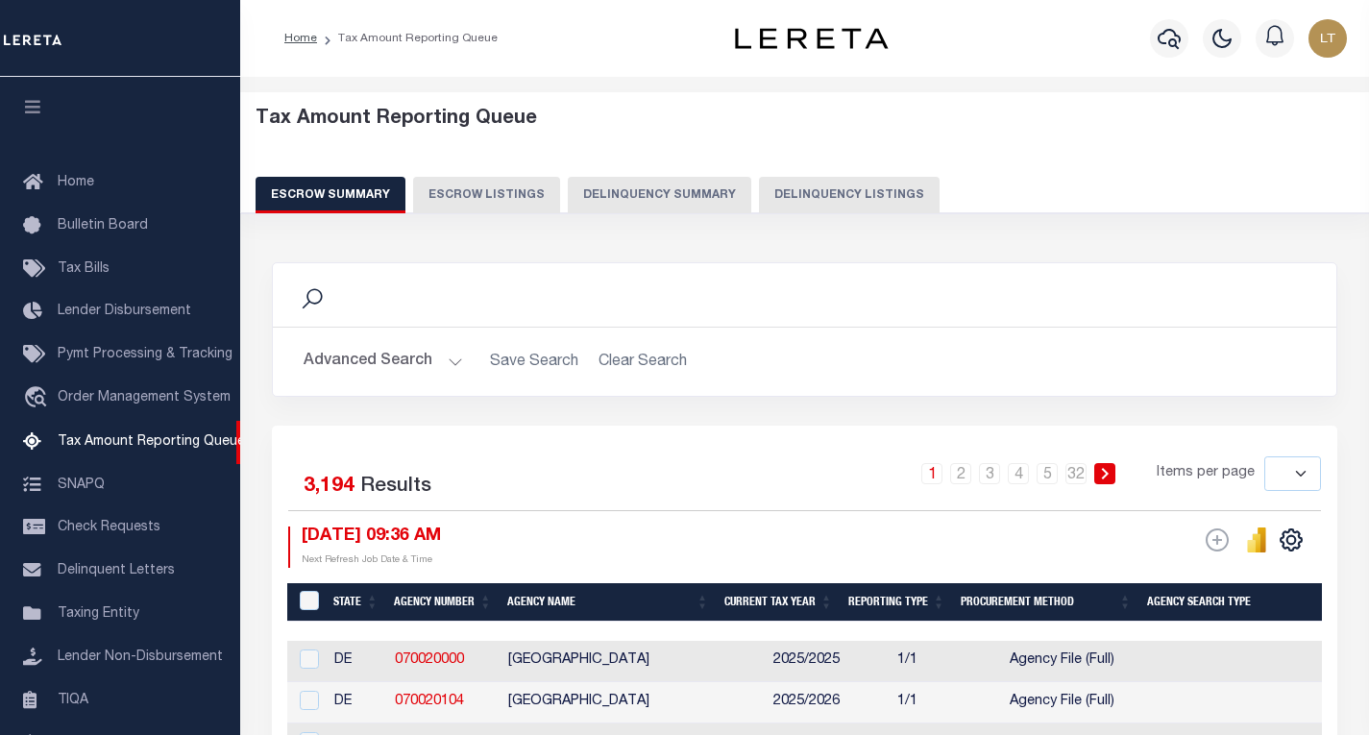
select select
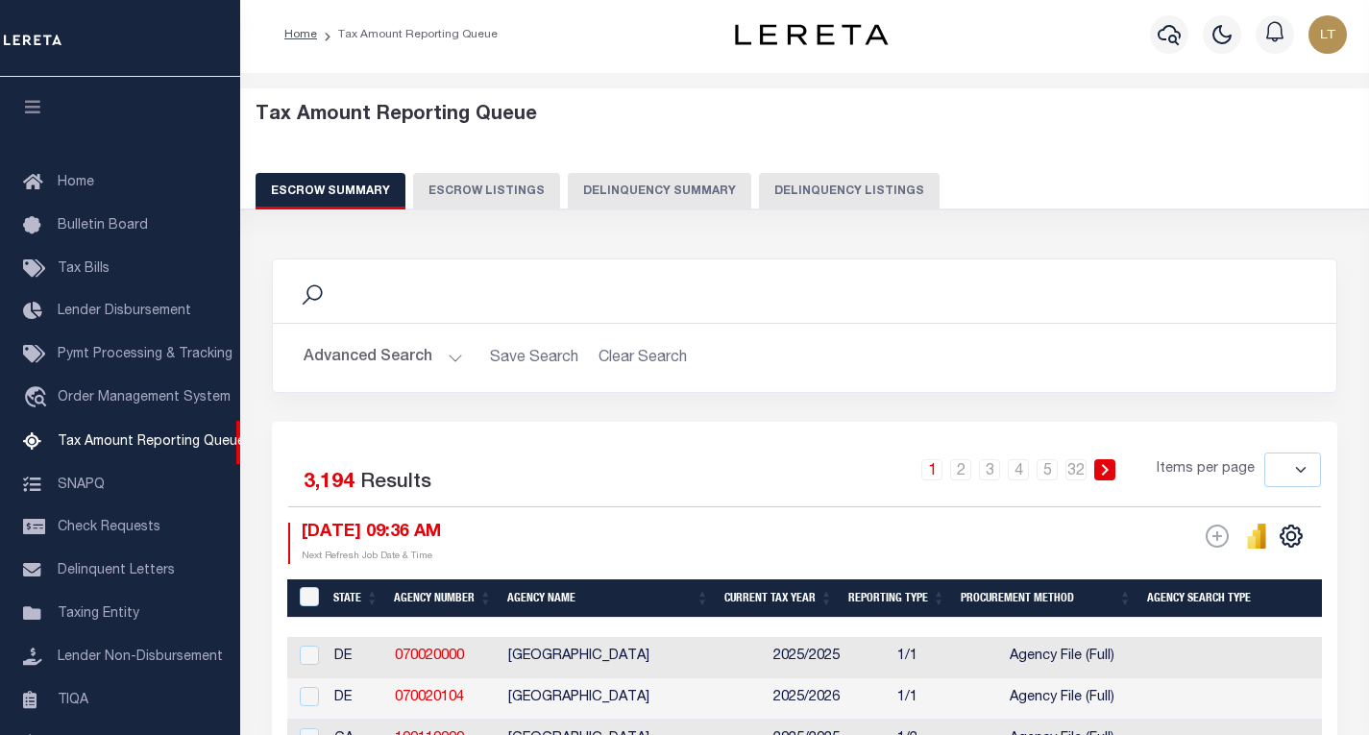
scroll to position [201, 0]
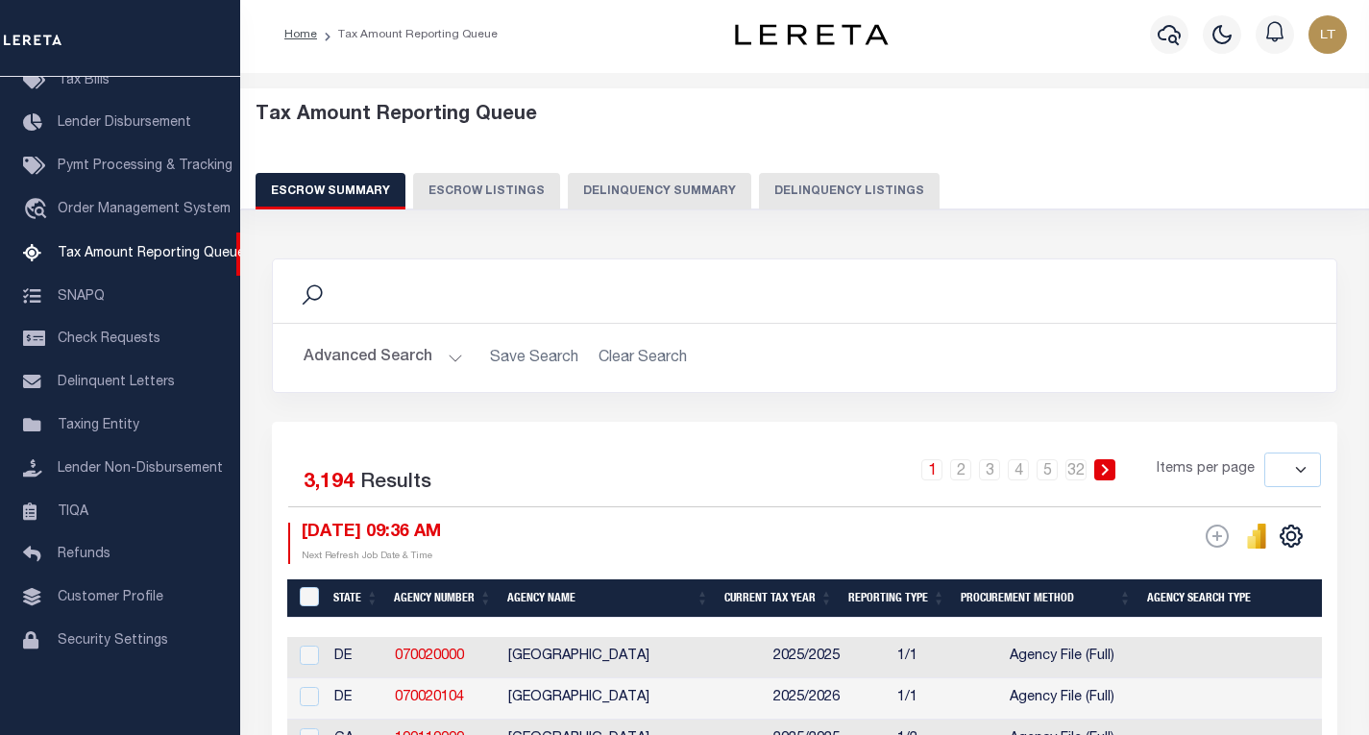
click at [829, 182] on button "Delinquency Listings" at bounding box center [849, 191] width 181 height 37
select select "100"
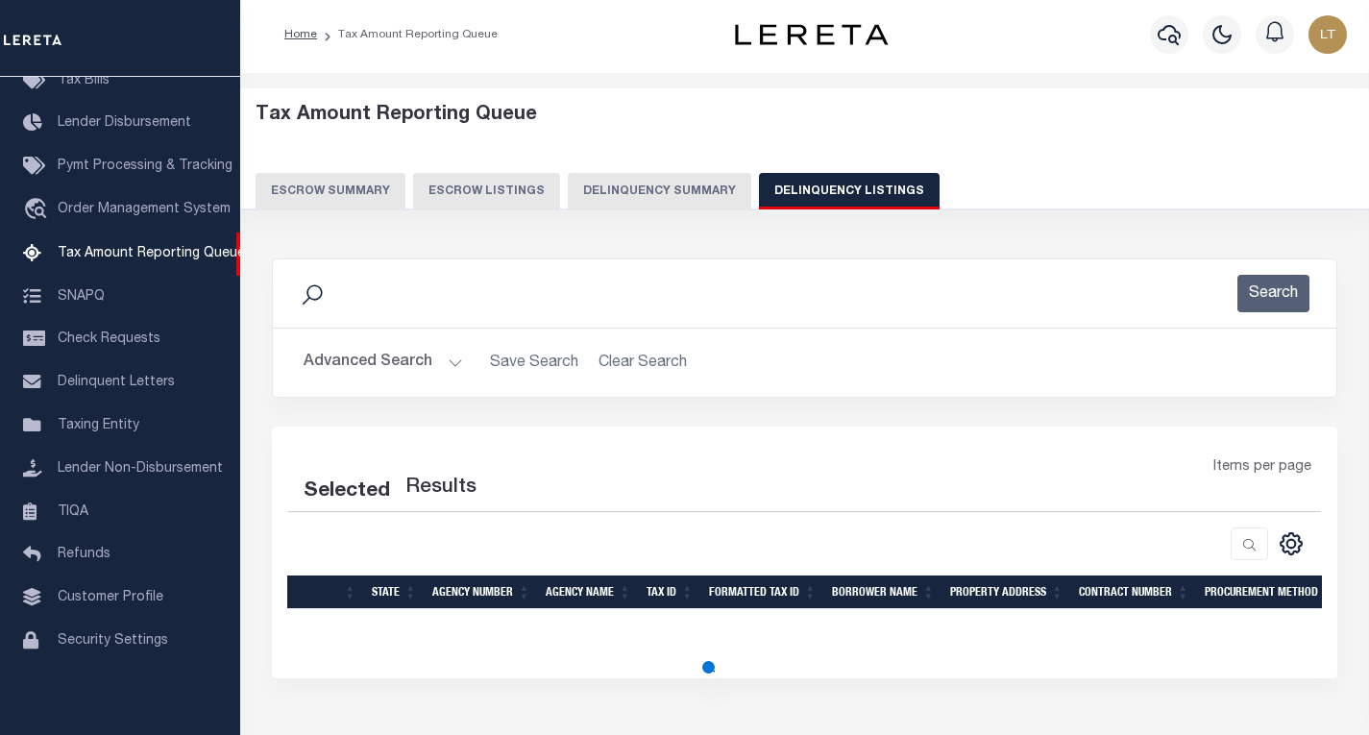
select select "100"
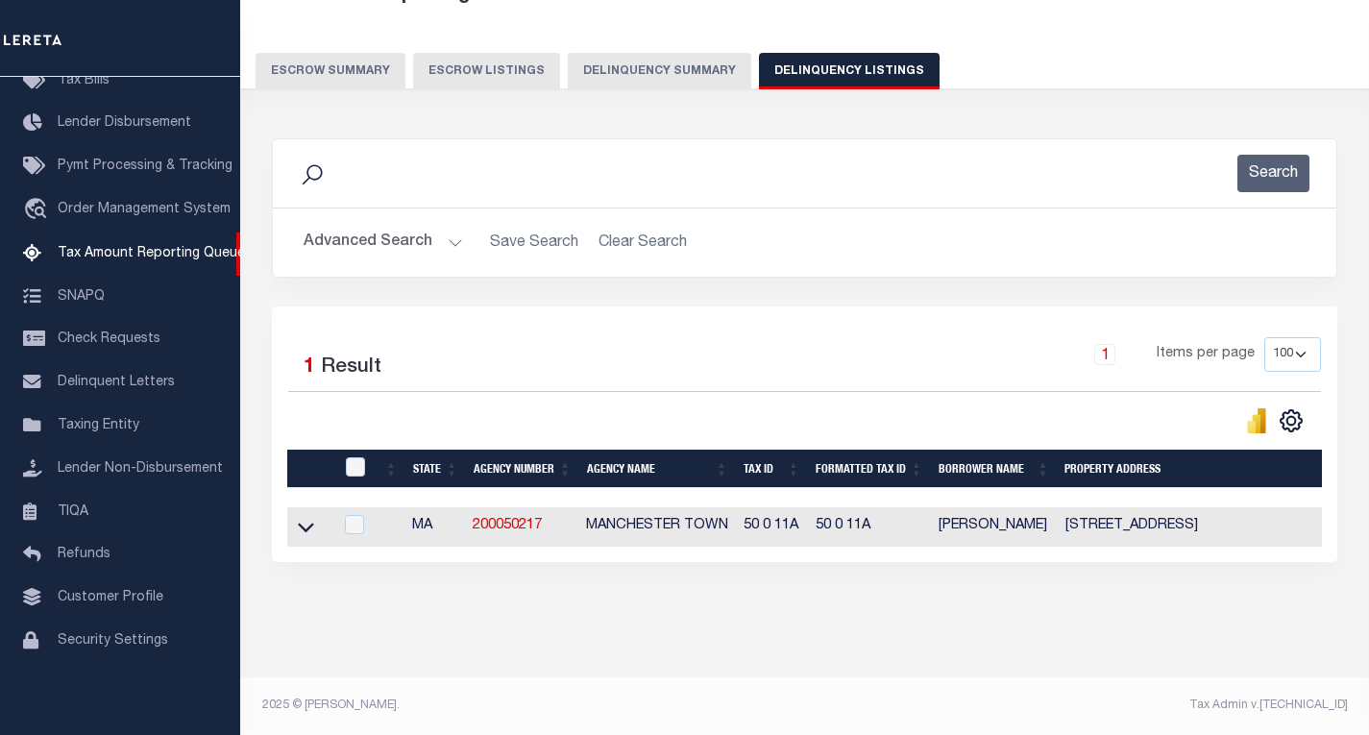
scroll to position [140, 0]
click at [299, 517] on icon at bounding box center [306, 527] width 16 height 20
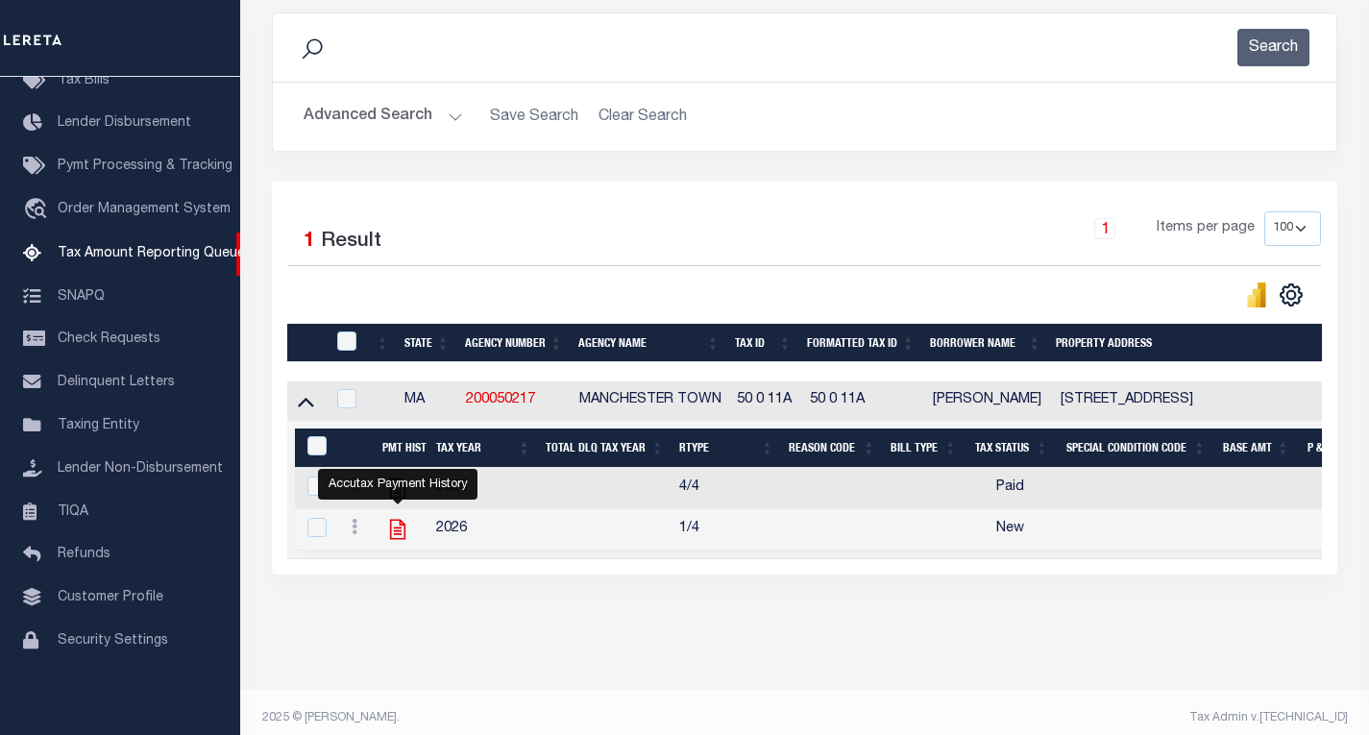
scroll to position [281, 0]
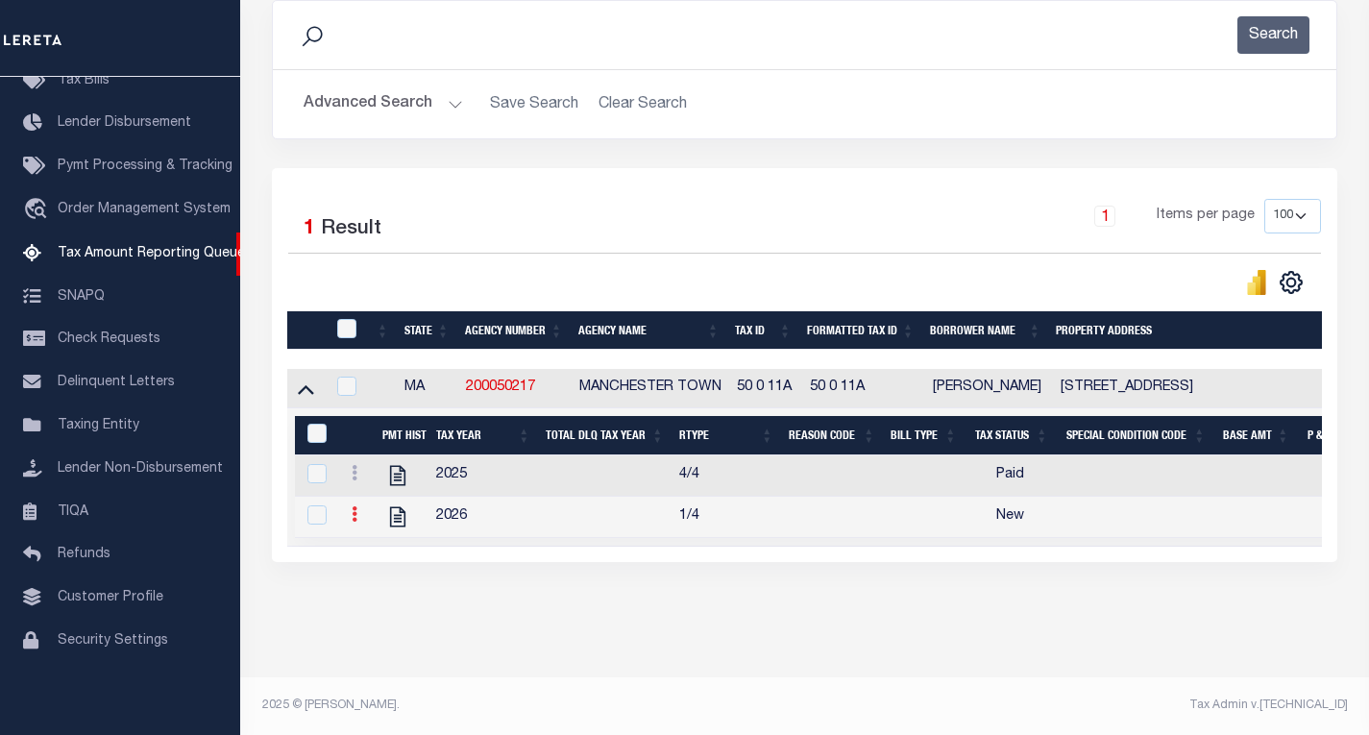
click at [355, 506] on icon at bounding box center [355, 513] width 6 height 15
click at [378, 544] on img "" at bounding box center [377, 545] width 19 height 19
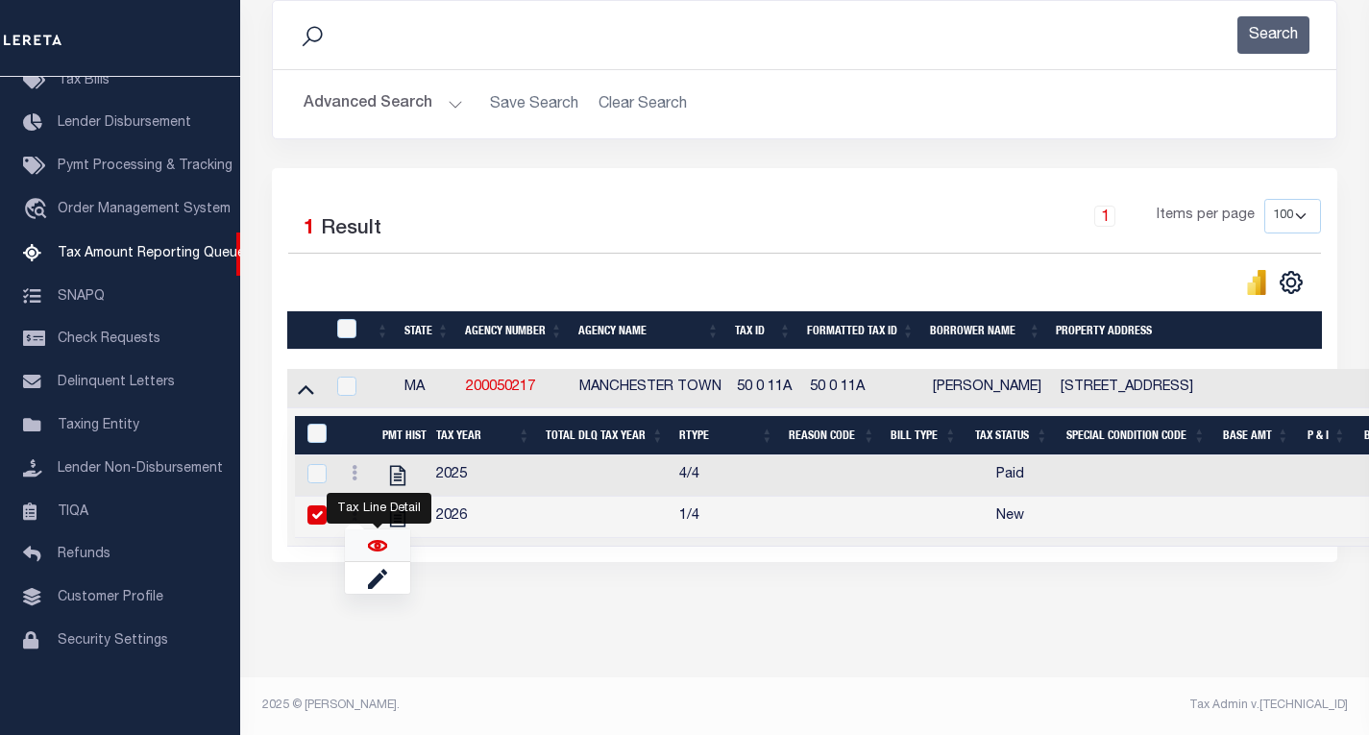
checkbox input "true"
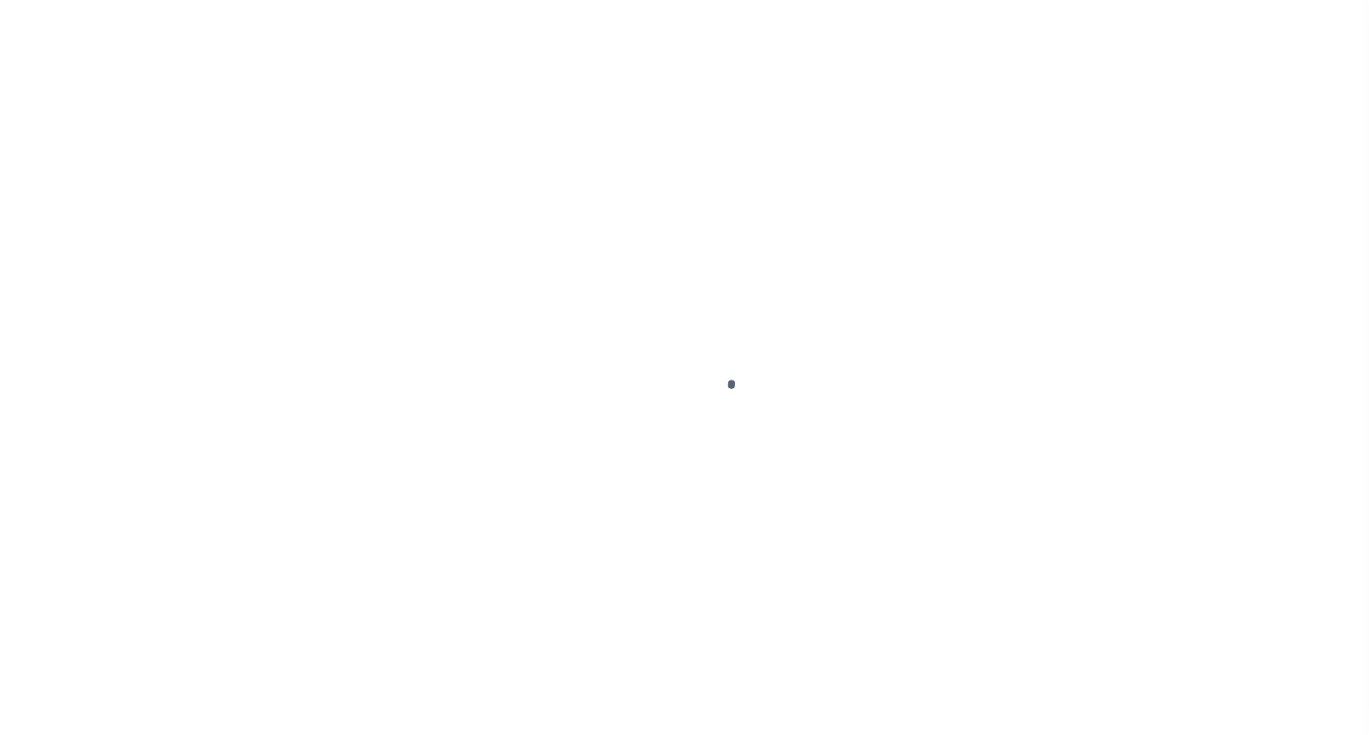
select select "NW2"
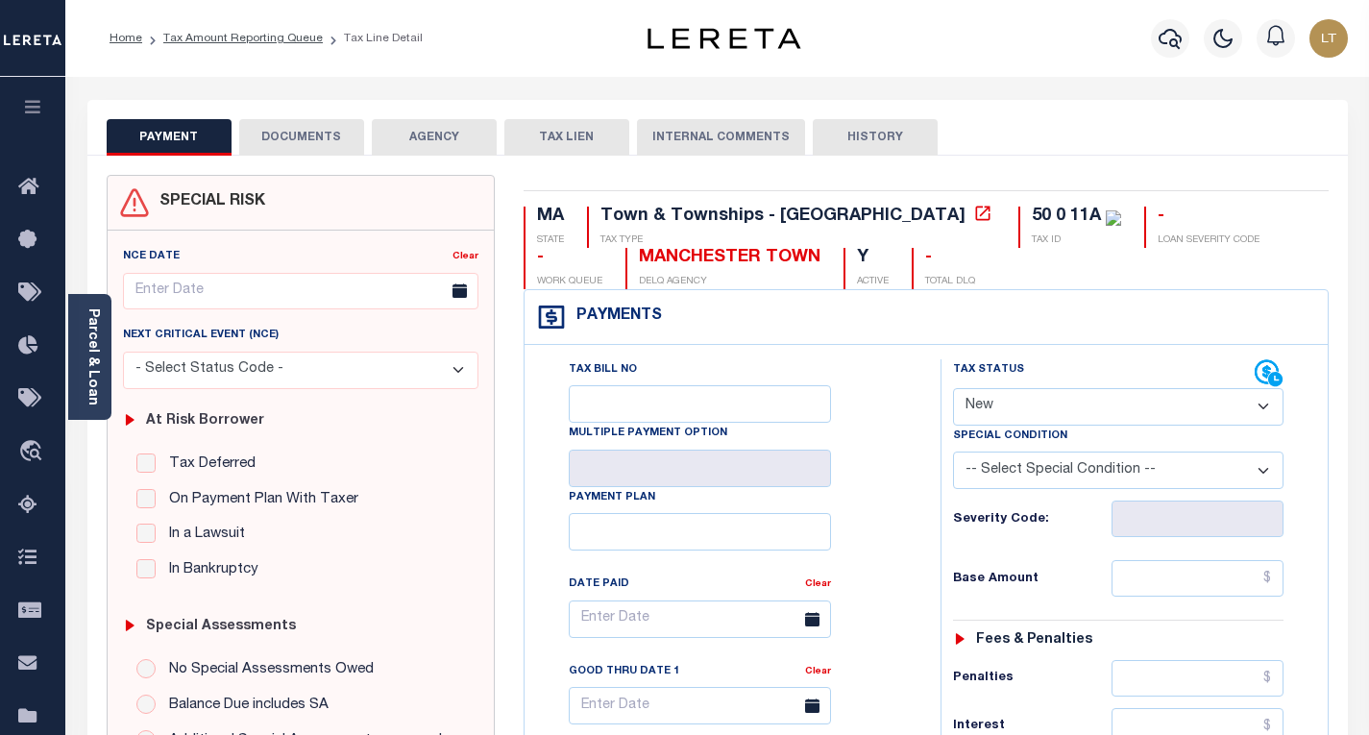
click at [338, 141] on button "DOCUMENTS" at bounding box center [301, 137] width 125 height 37
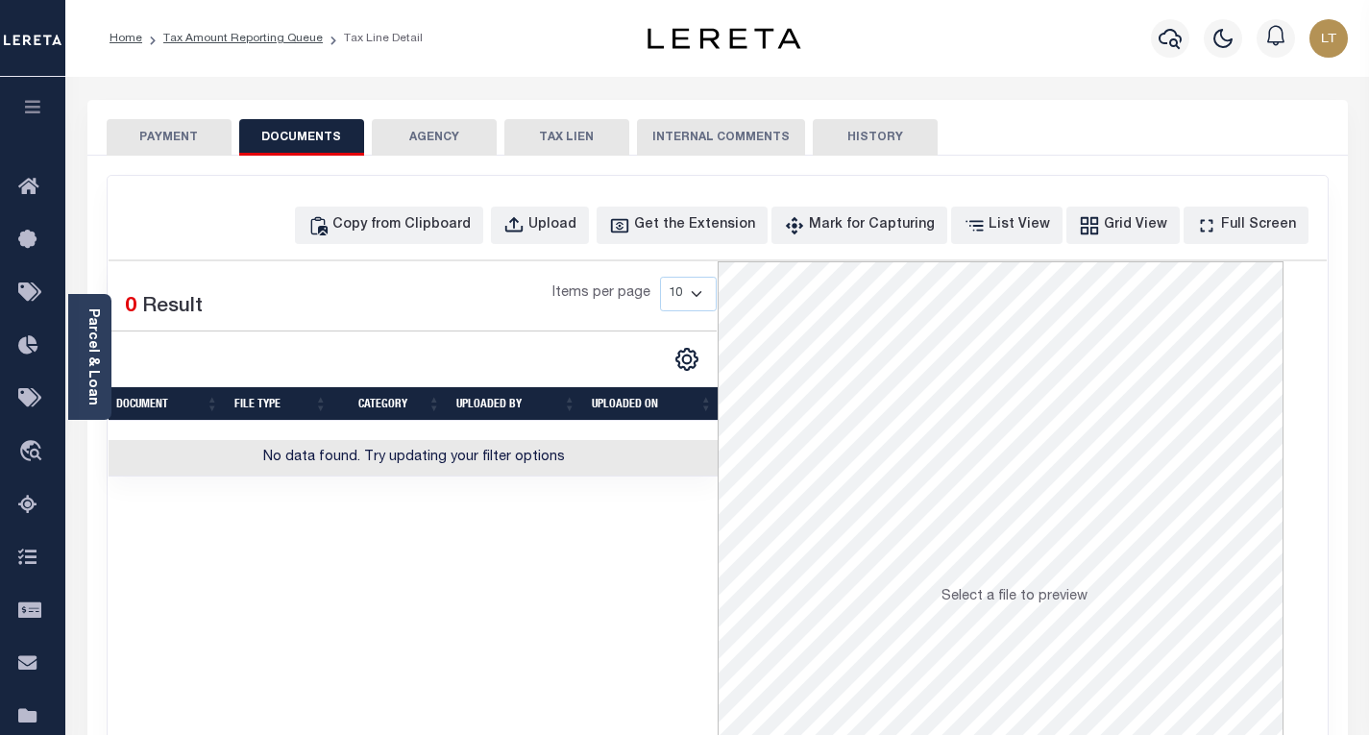
click at [476, 245] on div "Copy from Clipboard Upload Get the Extension Mark for Capturing Got it List Vie…" at bounding box center [718, 514] width 1220 height 677
click at [463, 213] on button "Copy from Clipboard" at bounding box center [389, 225] width 188 height 37
select select "POP"
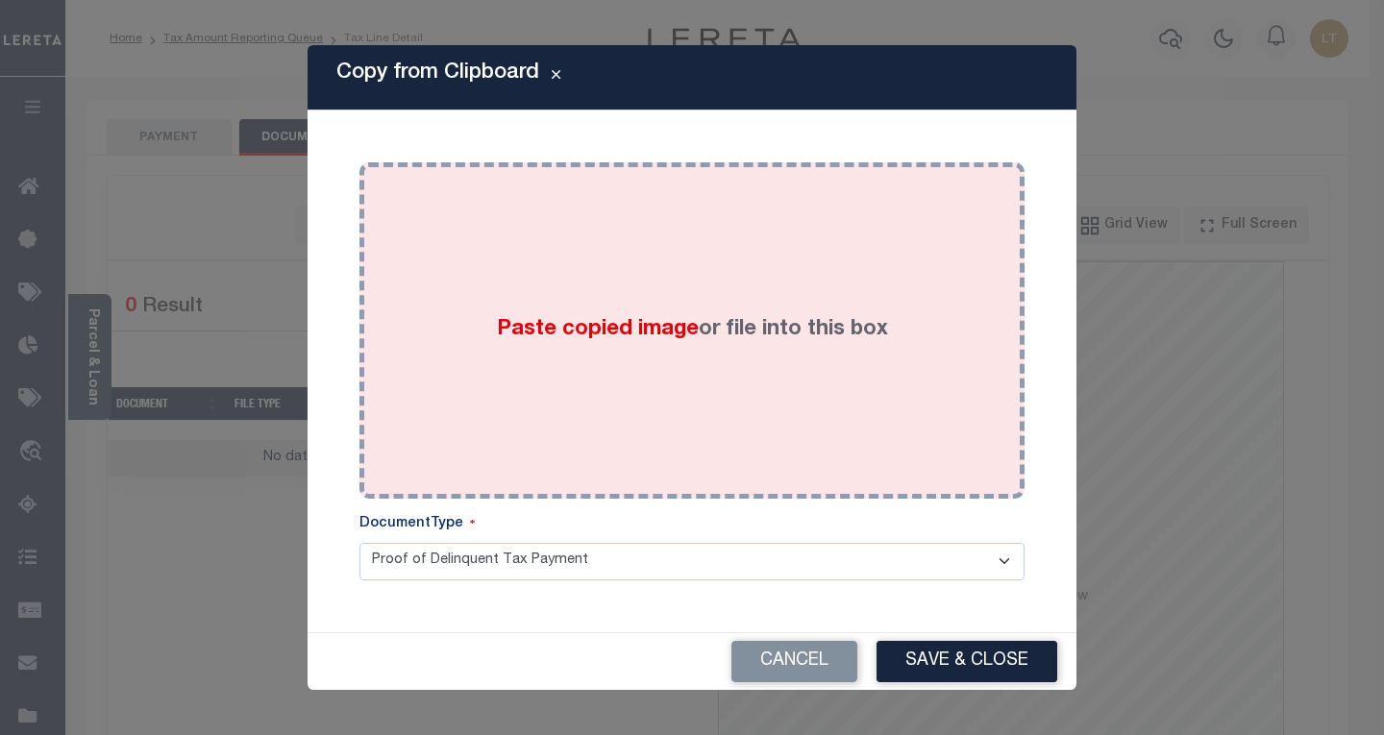
click at [505, 242] on div "Paste copied image or file into this box" at bounding box center [692, 330] width 636 height 307
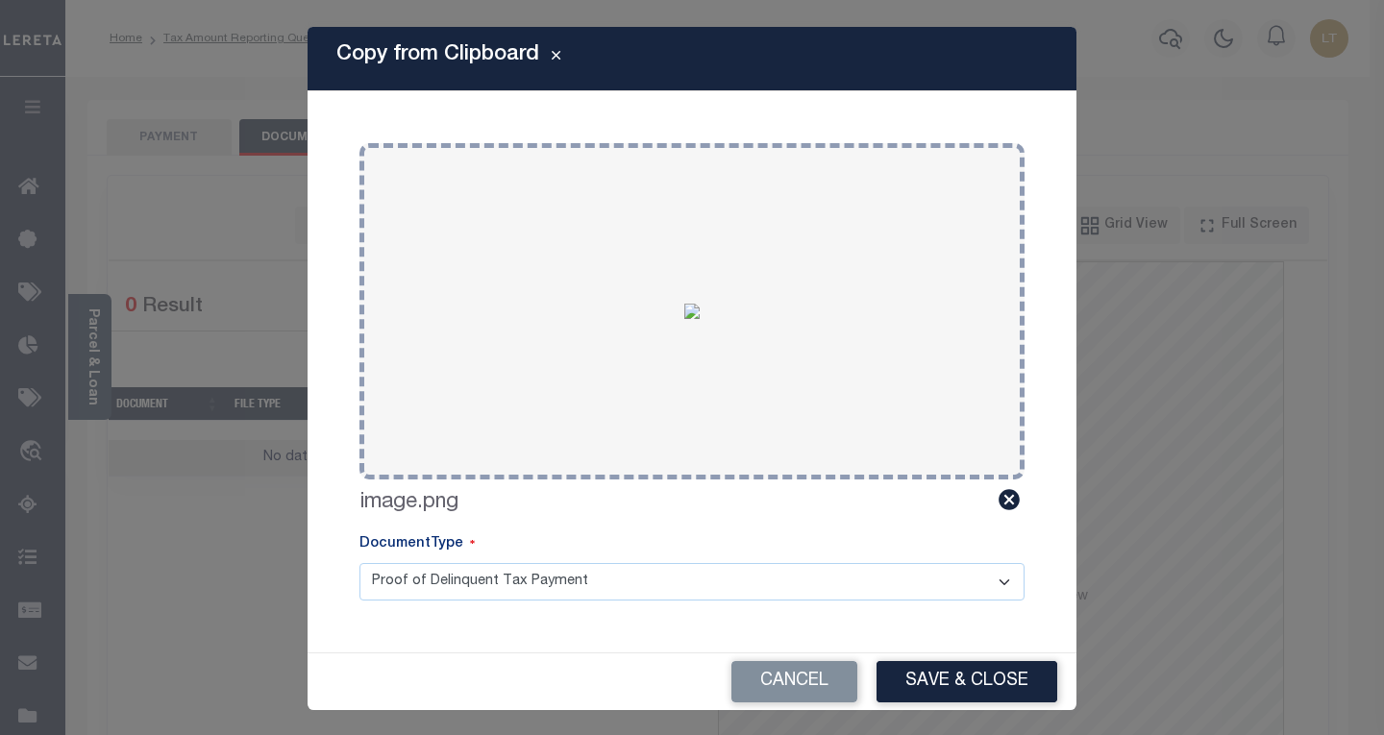
click at [883, 672] on button "Save & Close" at bounding box center [966, 681] width 181 height 41
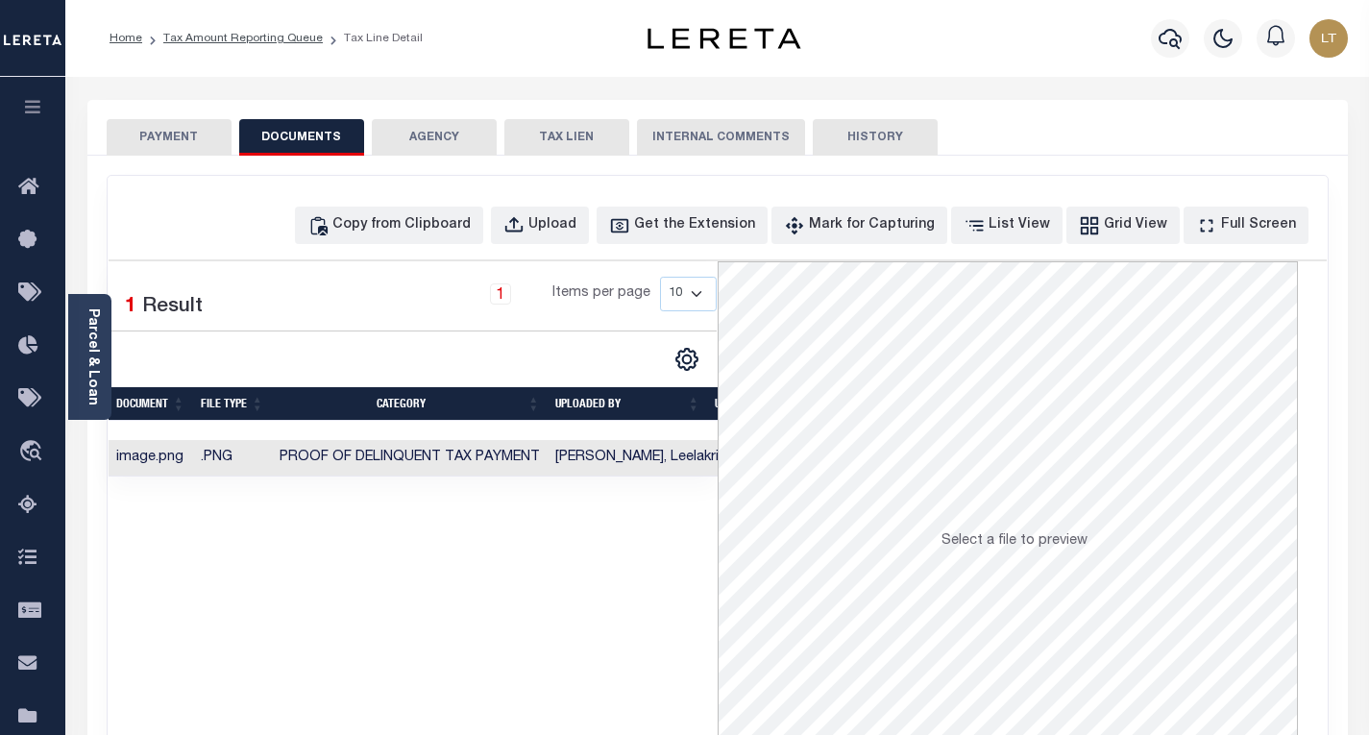
click at [149, 128] on button "PAYMENT" at bounding box center [169, 137] width 125 height 37
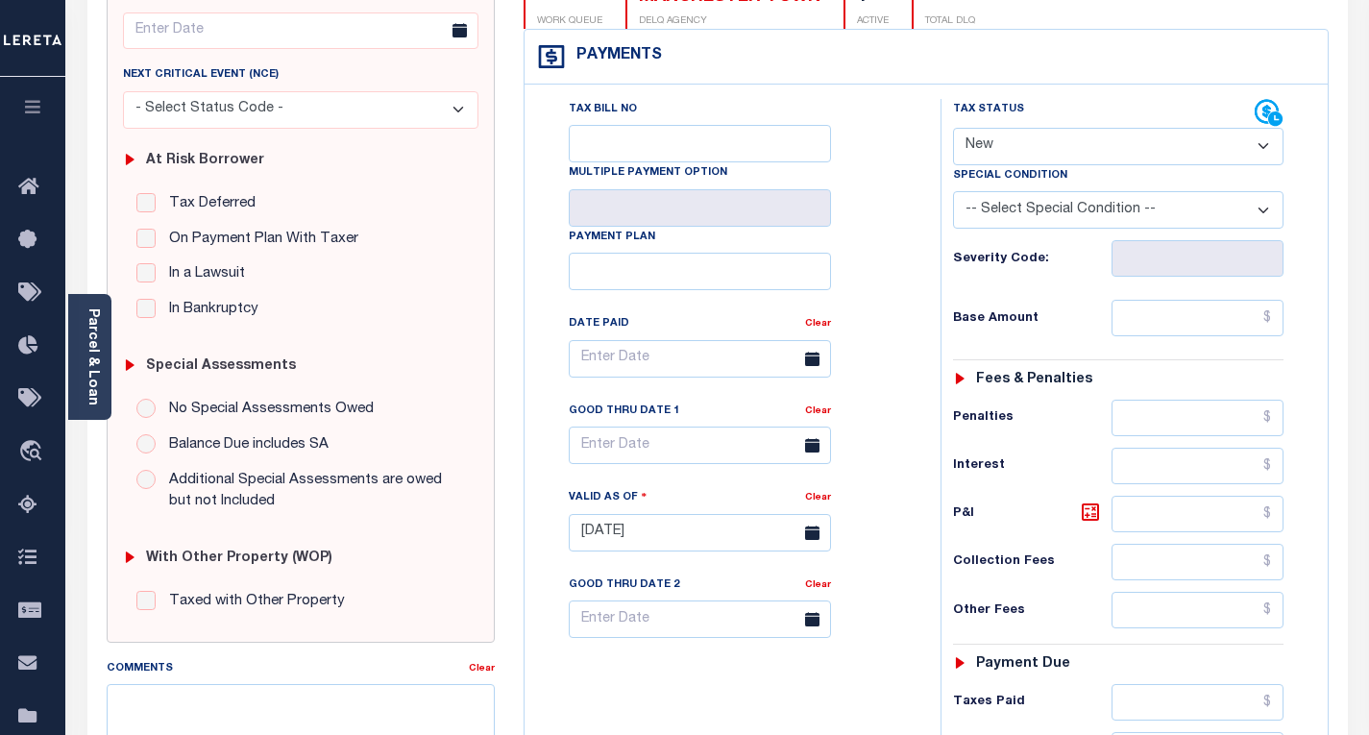
scroll to position [288, 0]
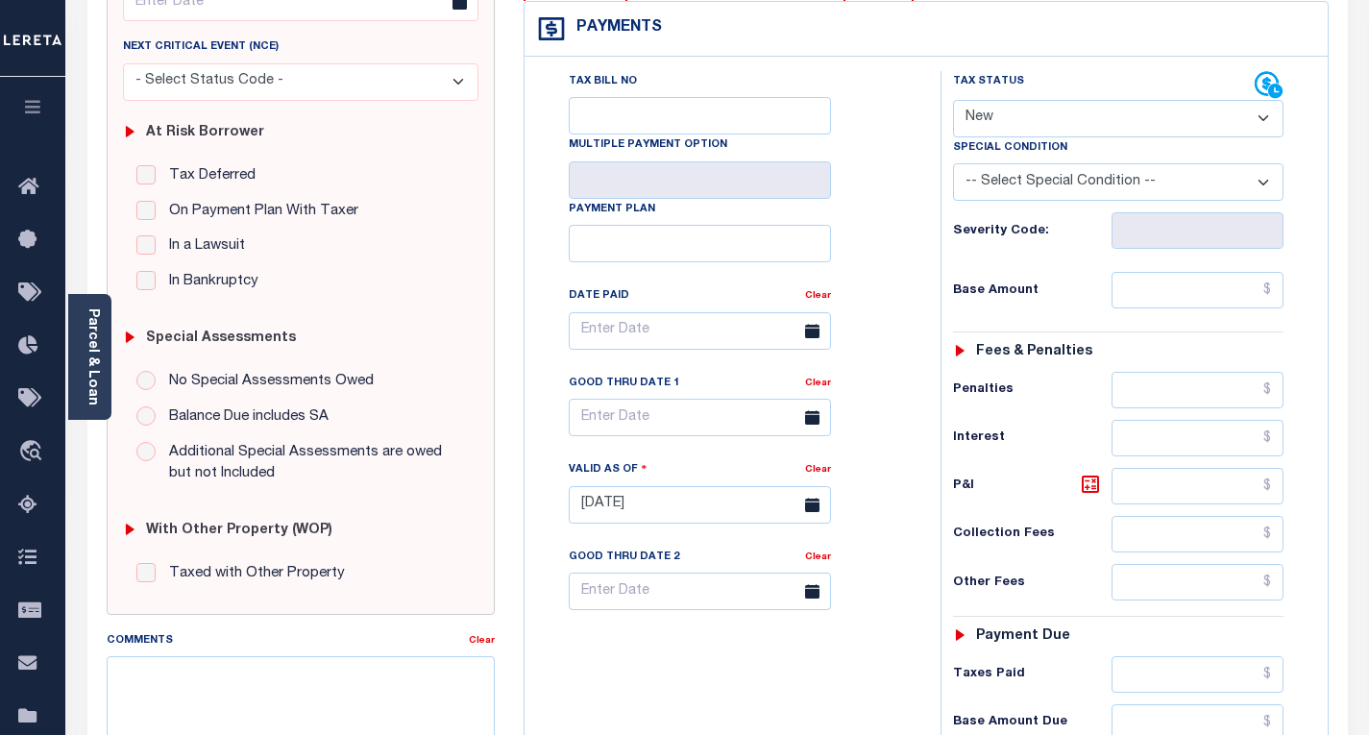
click at [1028, 131] on select "- Select Status Code - Open Due/Unpaid Paid Incomplete No Tax Due Internal Refu…" at bounding box center [1118, 118] width 331 height 37
select select "PYD"
click at [953, 101] on select "- Select Status Code - Open Due/Unpaid Paid Incomplete No Tax Due Internal Refu…" at bounding box center [1118, 118] width 331 height 37
type input "[DATE]"
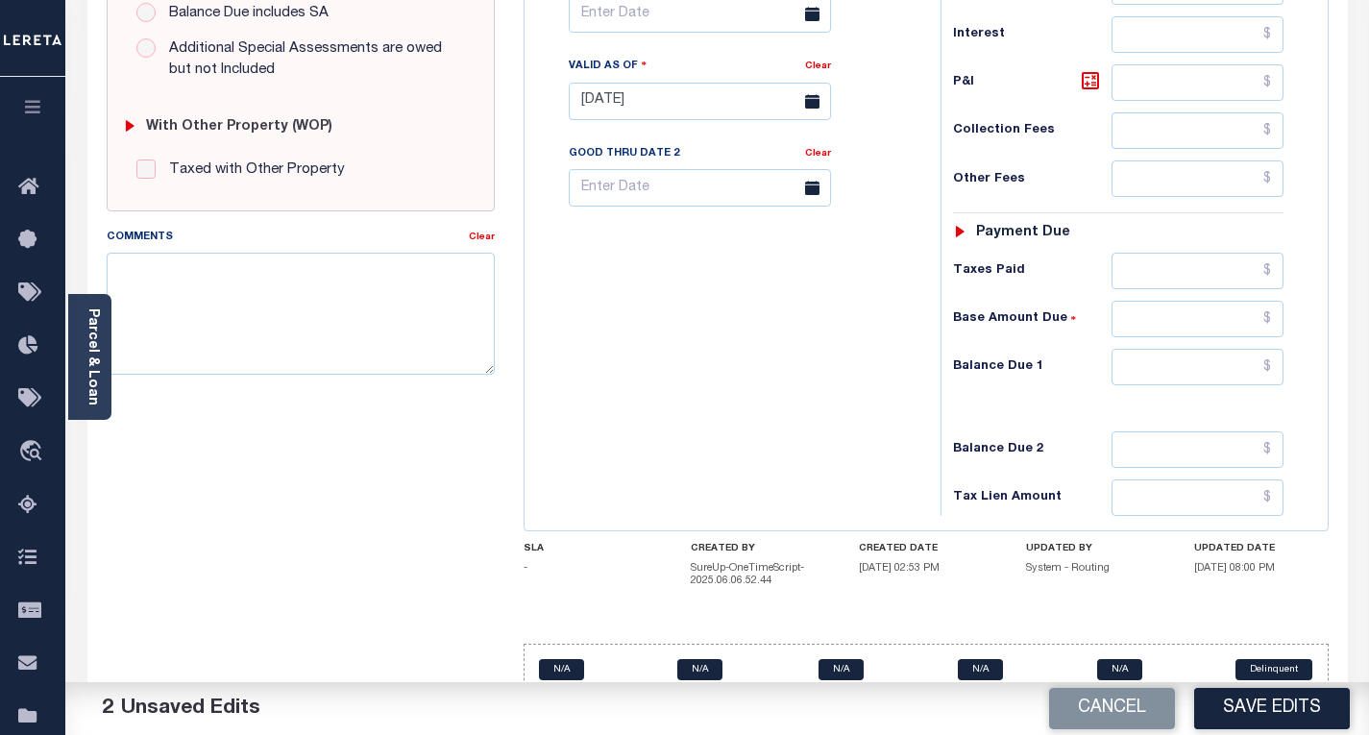
scroll to position [727, 0]
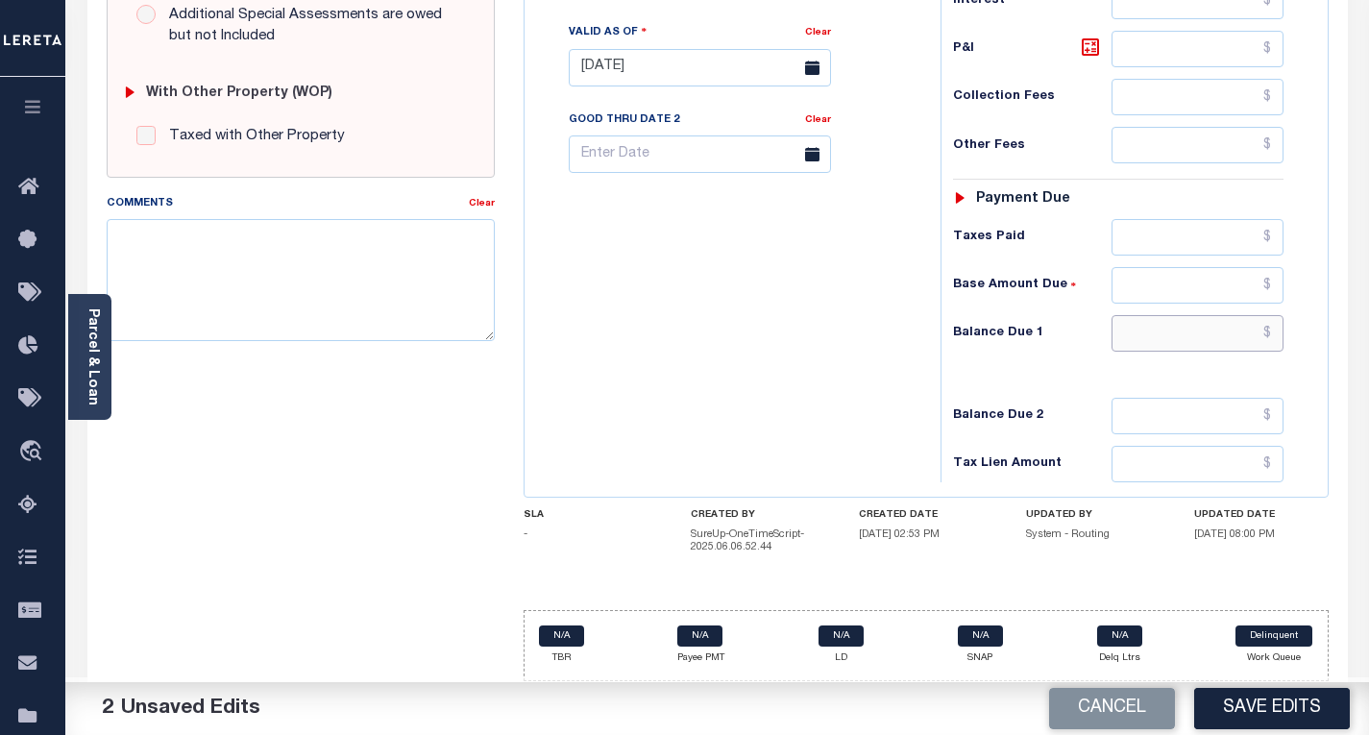
click at [1268, 333] on input "text" at bounding box center [1198, 333] width 172 height 37
type input "$0.00"
click at [1240, 704] on button "Save Edits" at bounding box center [1272, 708] width 156 height 41
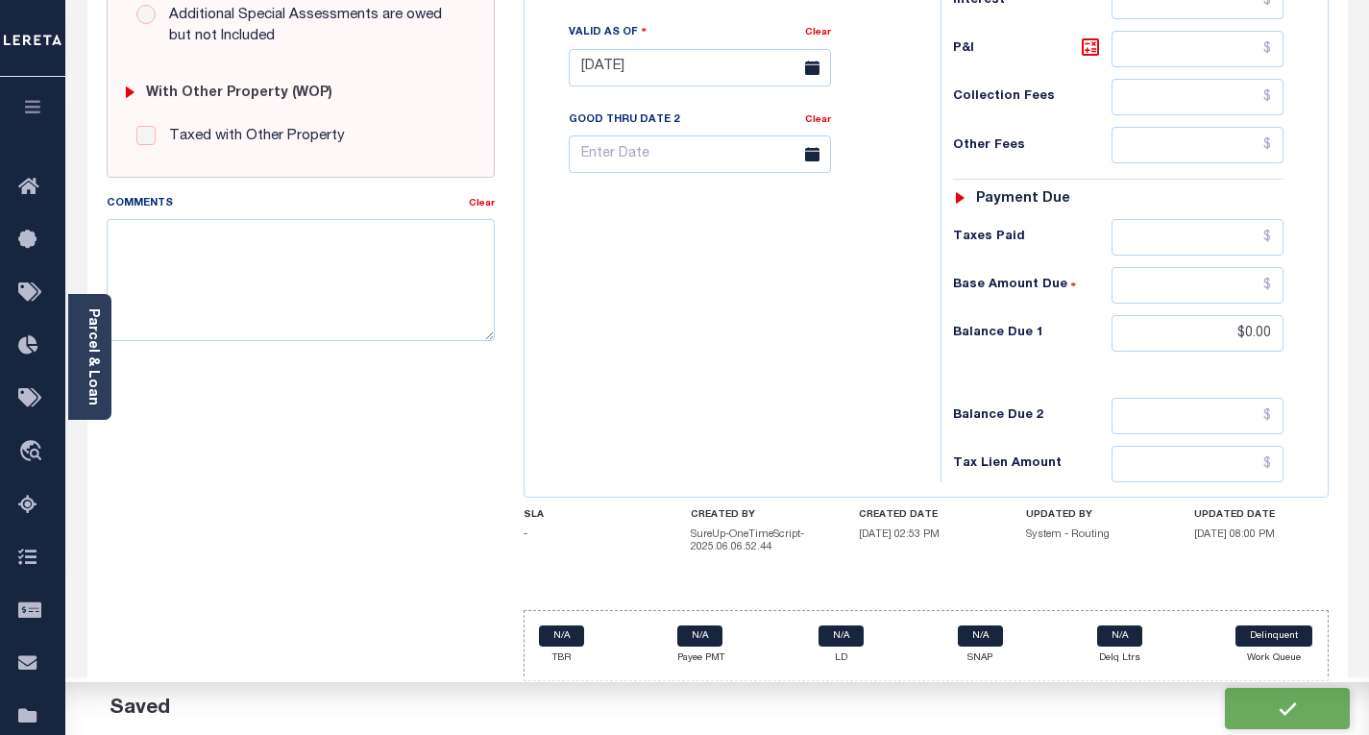
checkbox input "false"
type input "$0"
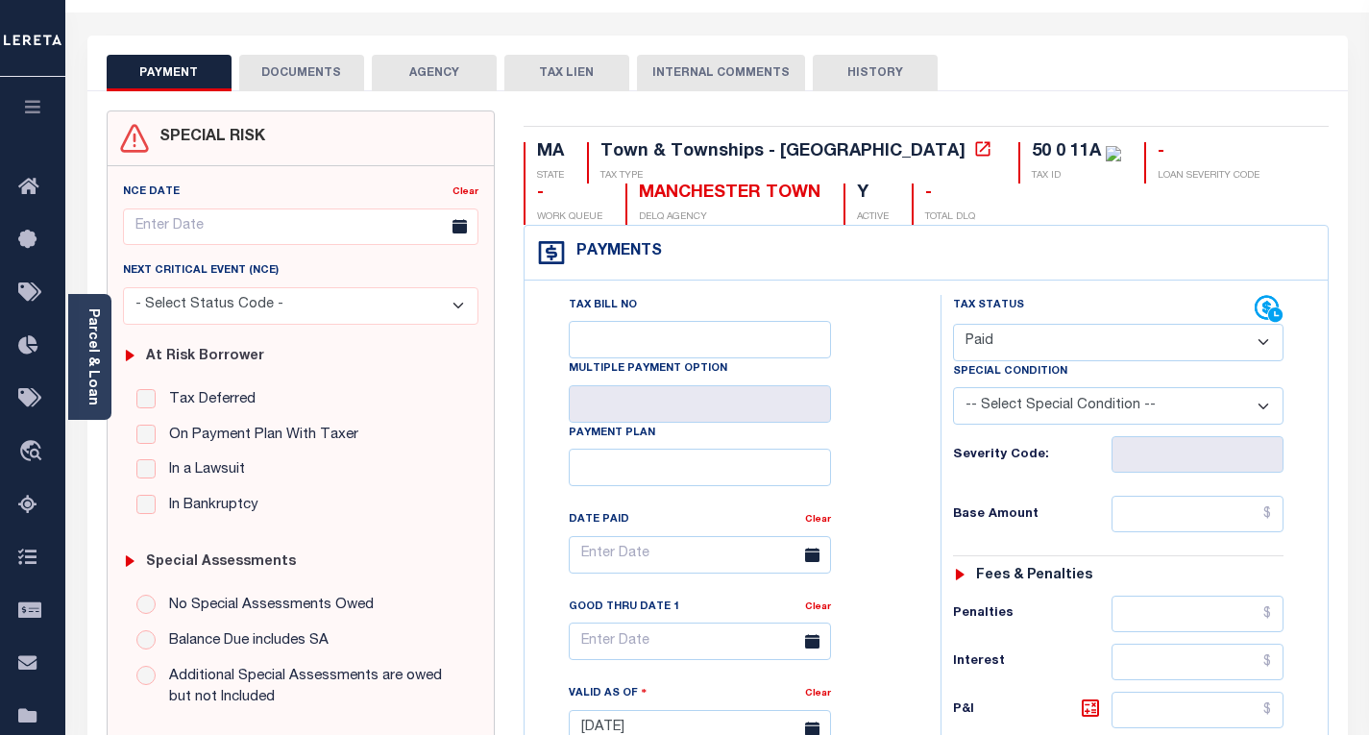
scroll to position [0, 0]
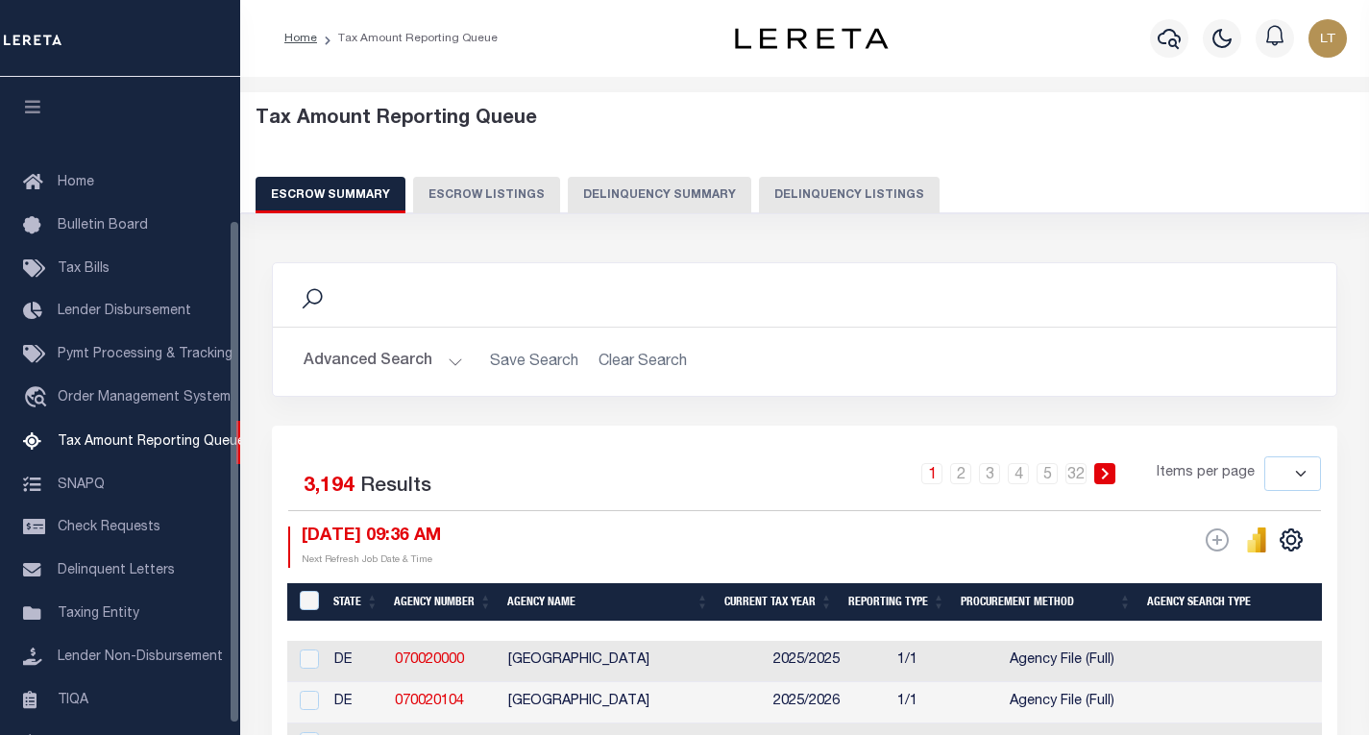
select select
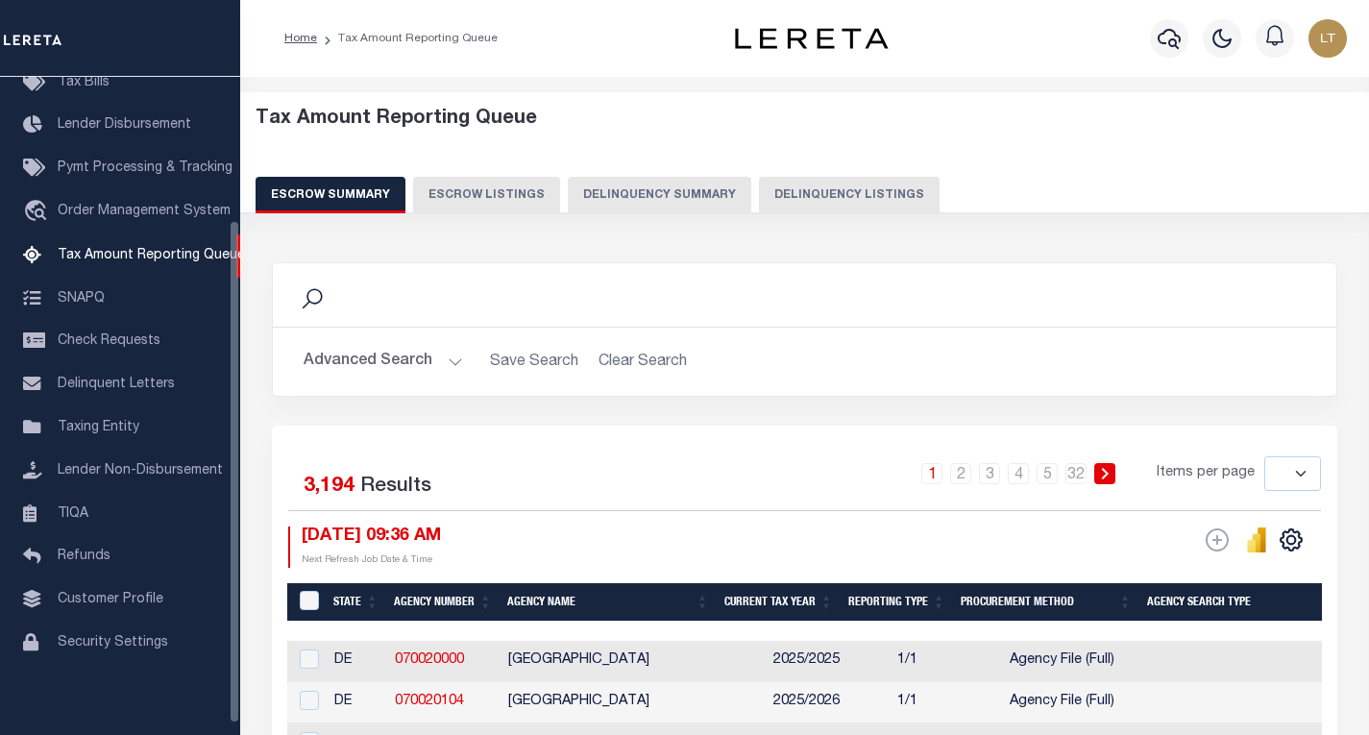
click at [829, 181] on button "Delinquency Listings" at bounding box center [849, 195] width 181 height 37
select select "100"
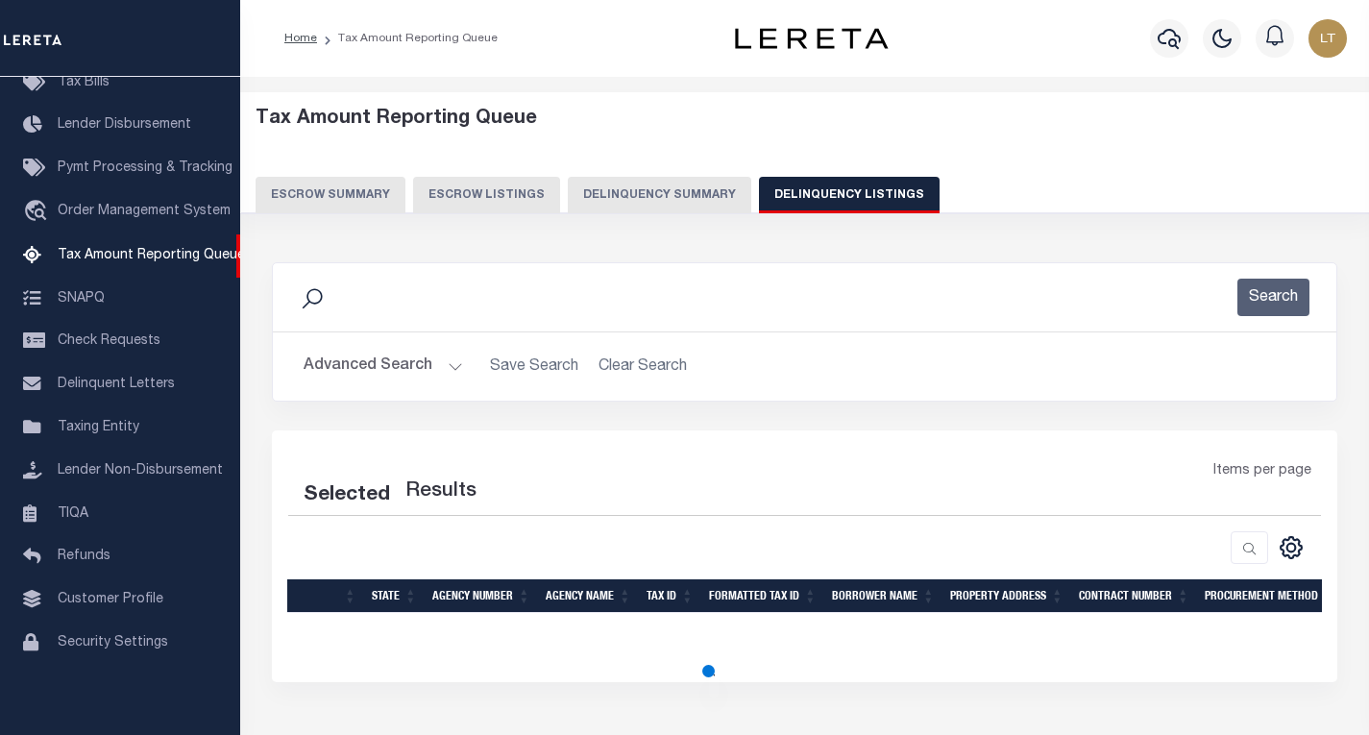
select select "100"
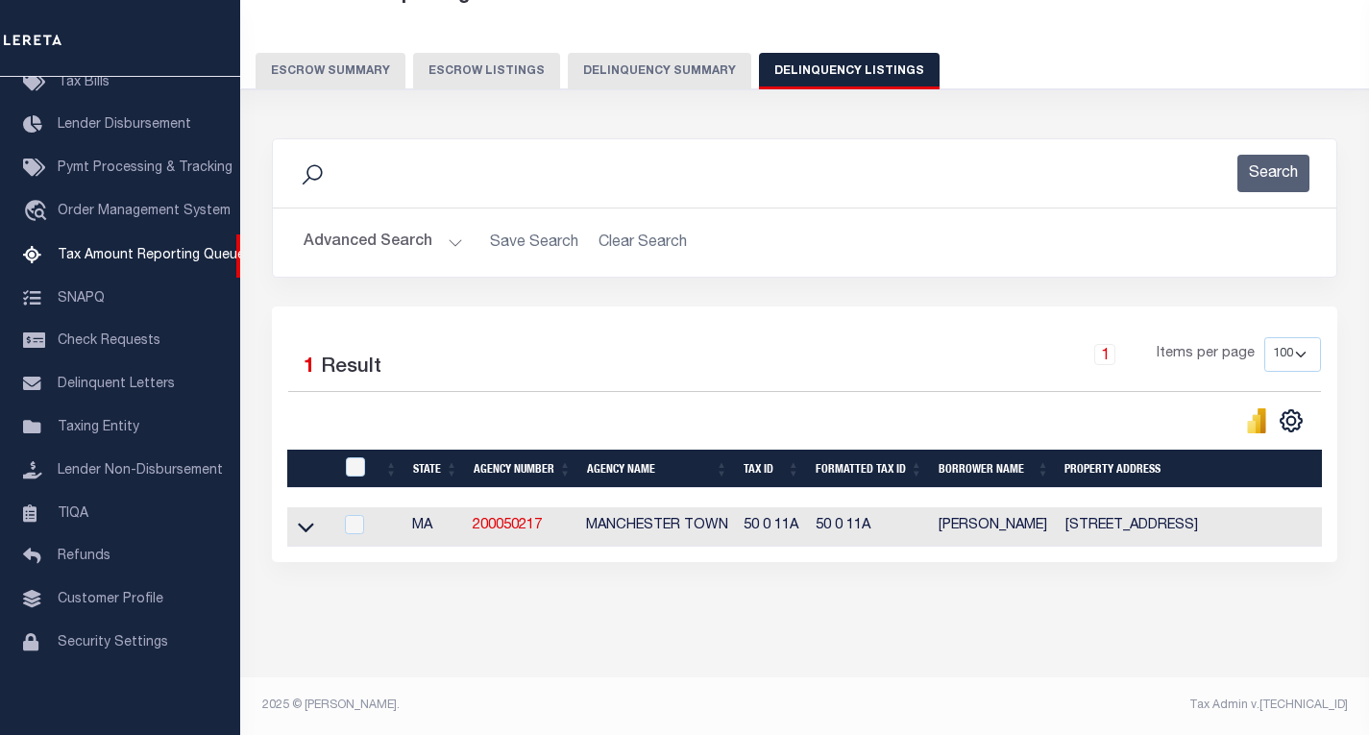
scroll to position [140, 0]
drag, startPoint x: 312, startPoint y: 513, endPoint x: 331, endPoint y: 468, distance: 48.7
click at [311, 524] on icon at bounding box center [306, 529] width 16 height 10
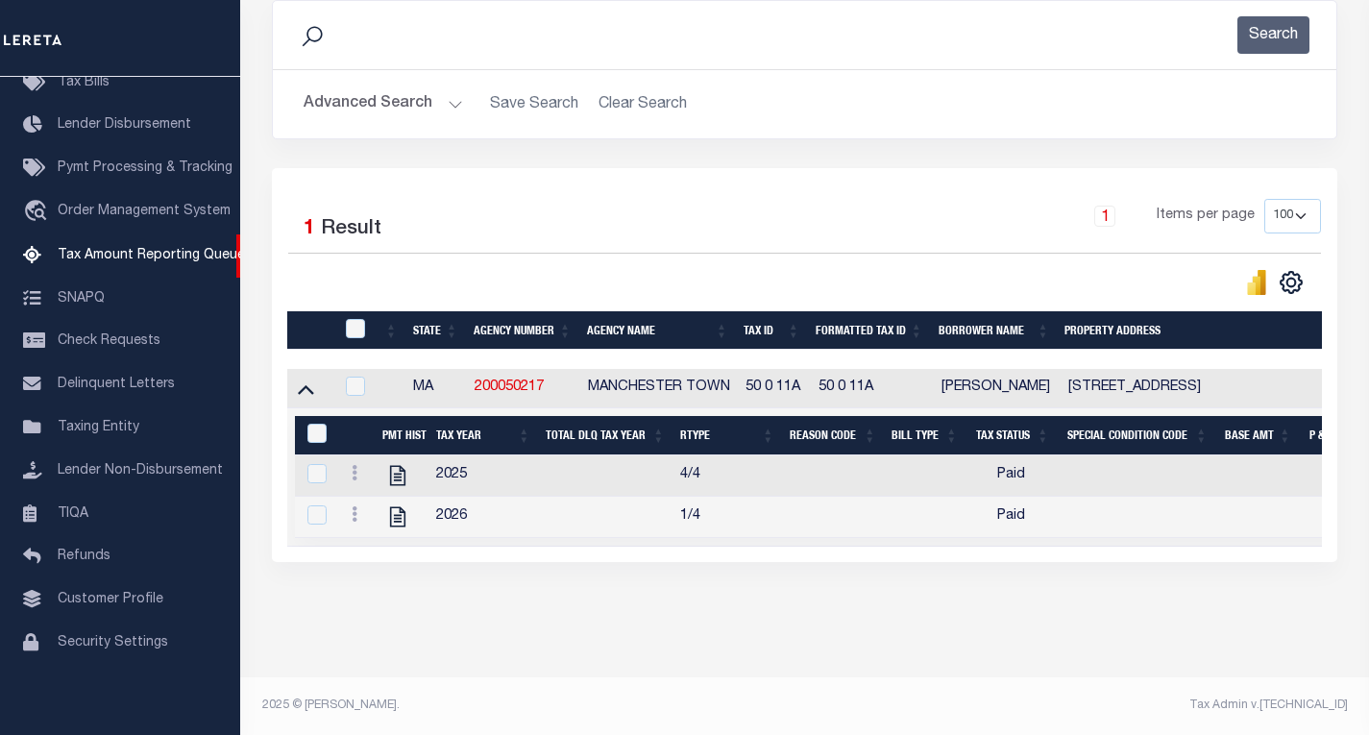
scroll to position [281, 0]
click at [359, 319] on input "checkbox" at bounding box center [355, 328] width 19 height 19
checkbox input "true"
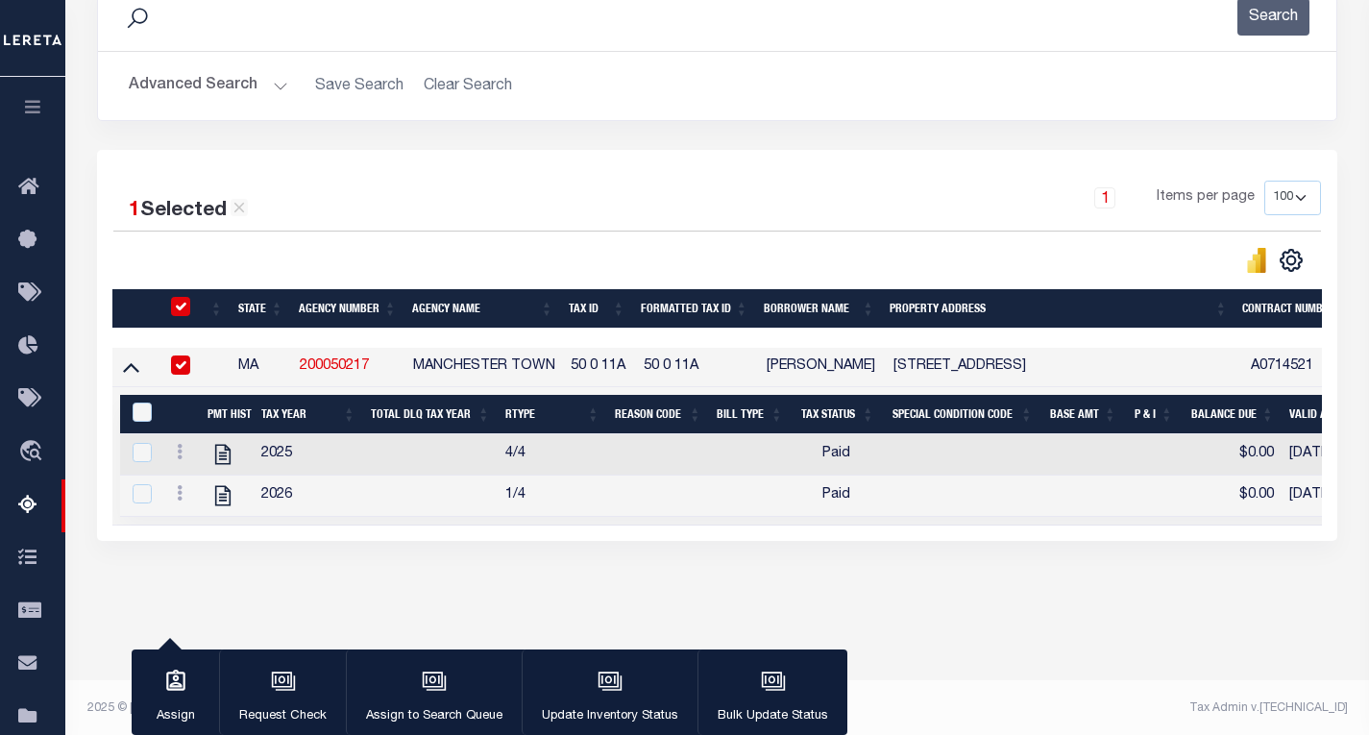
scroll to position [278, 0]
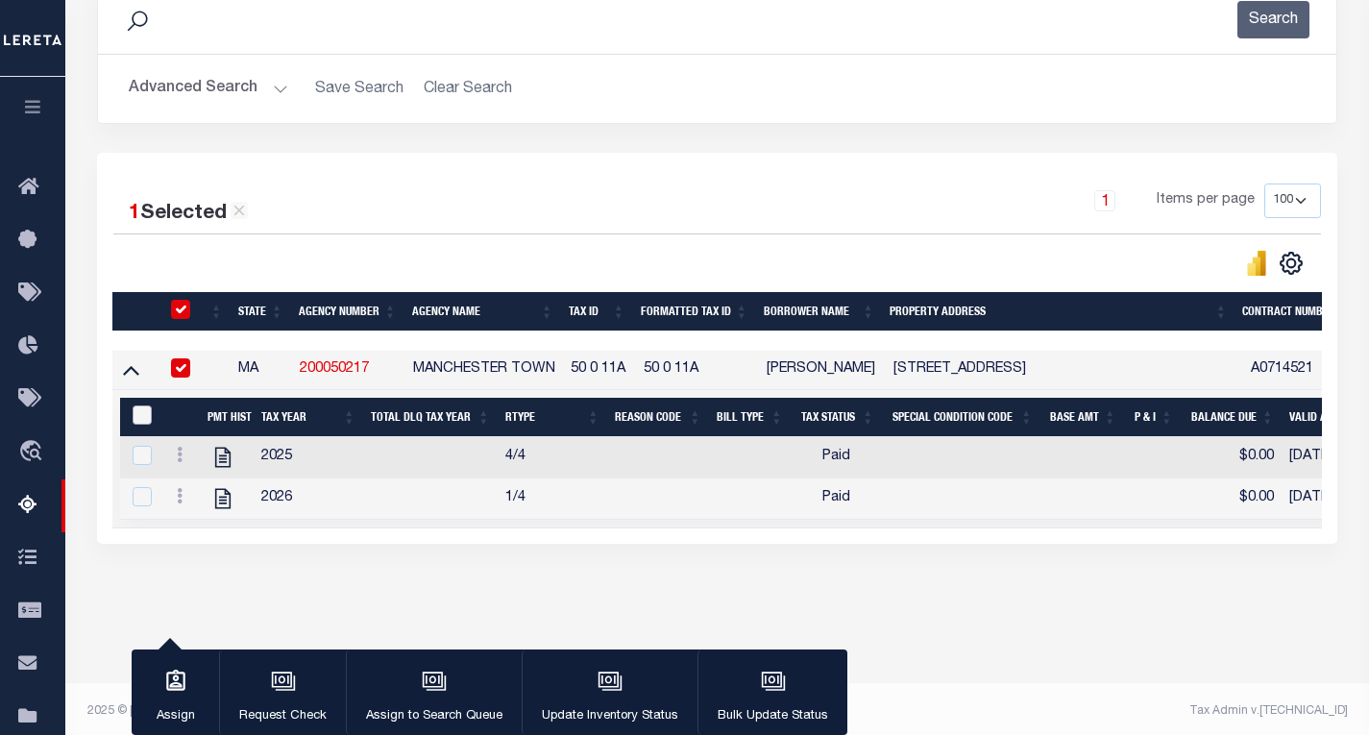
click at [138, 419] on input "&nbsp;" at bounding box center [142, 414] width 19 height 19
checkbox input "true"
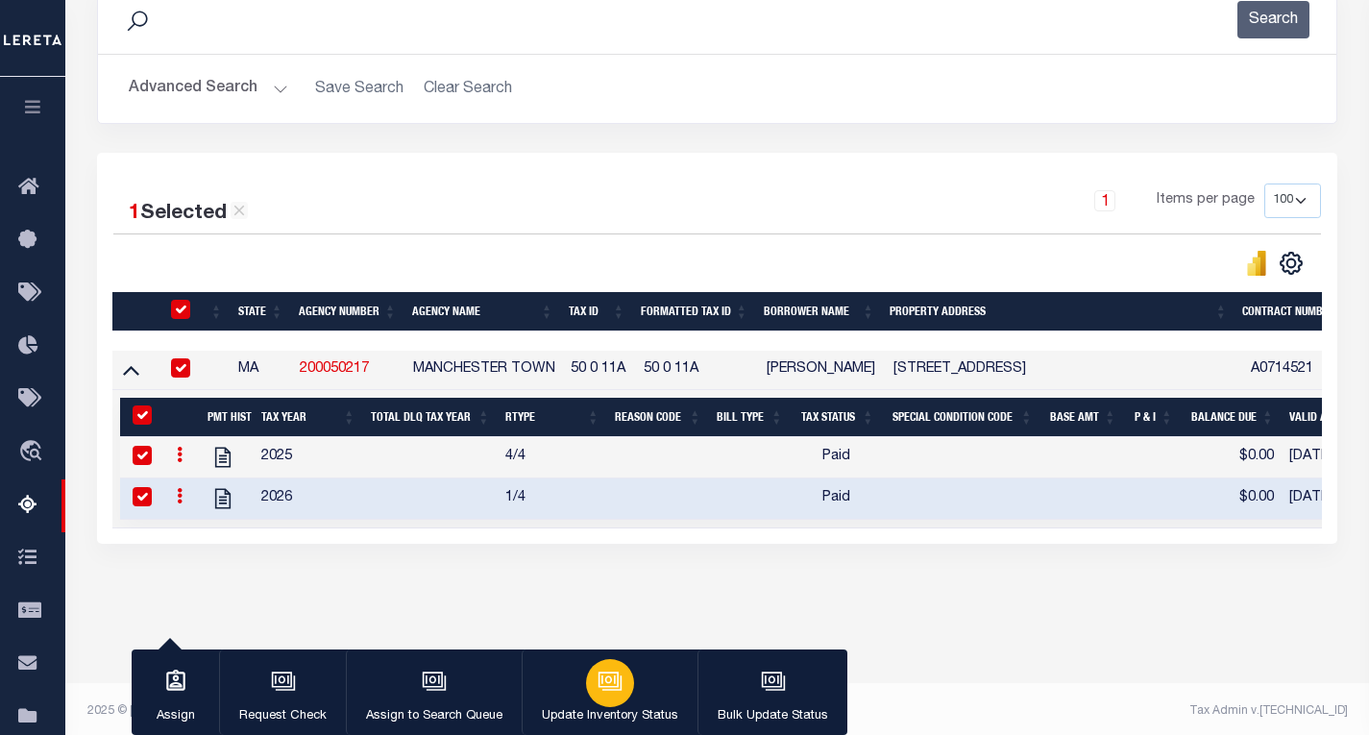
click at [613, 670] on icon "button" at bounding box center [610, 681] width 25 height 25
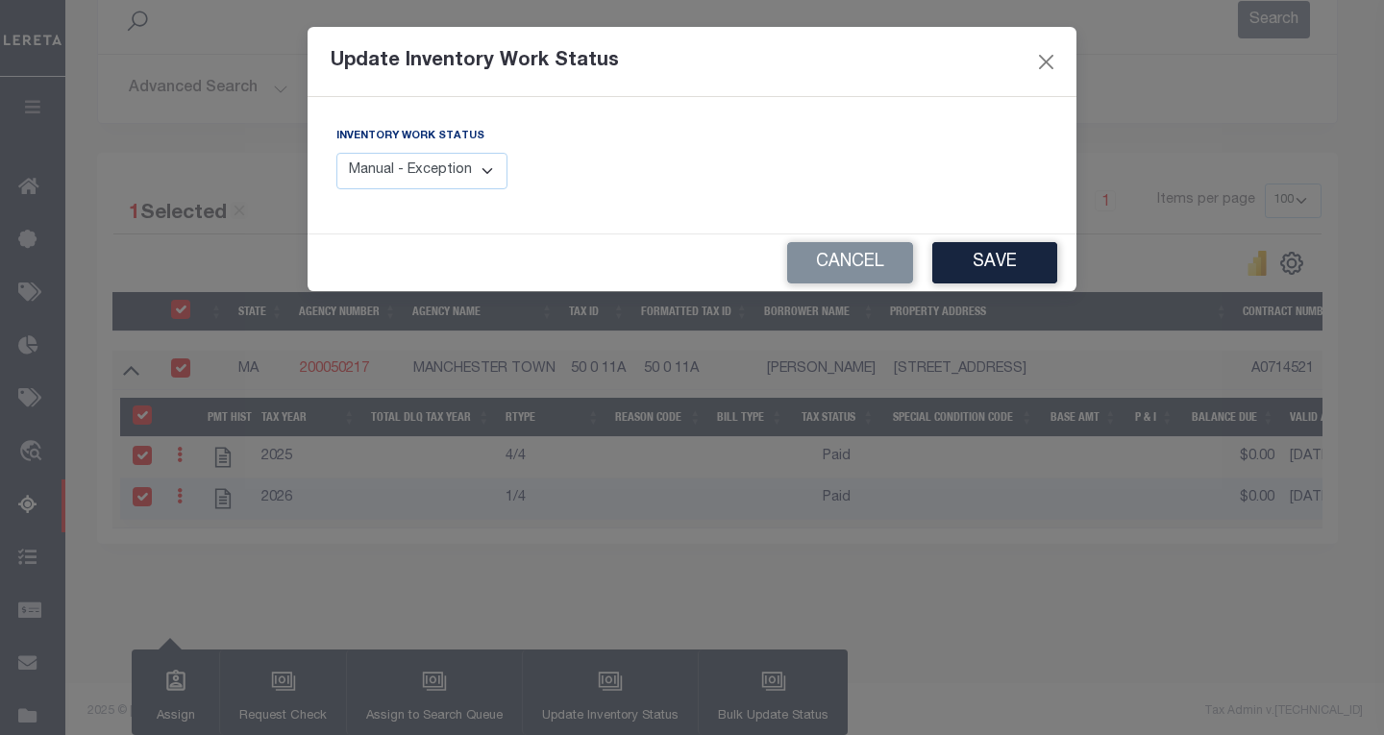
click at [480, 174] on select "Manual - Exception Pended - Awaiting Search Late Add Exception Completed" at bounding box center [421, 171] width 171 height 37
select select "4"
click at [336, 153] on select "Manual - Exception Pended - Awaiting Search Late Add Exception Completed" at bounding box center [421, 171] width 171 height 37
click at [1005, 264] on button "Save" at bounding box center [994, 262] width 125 height 41
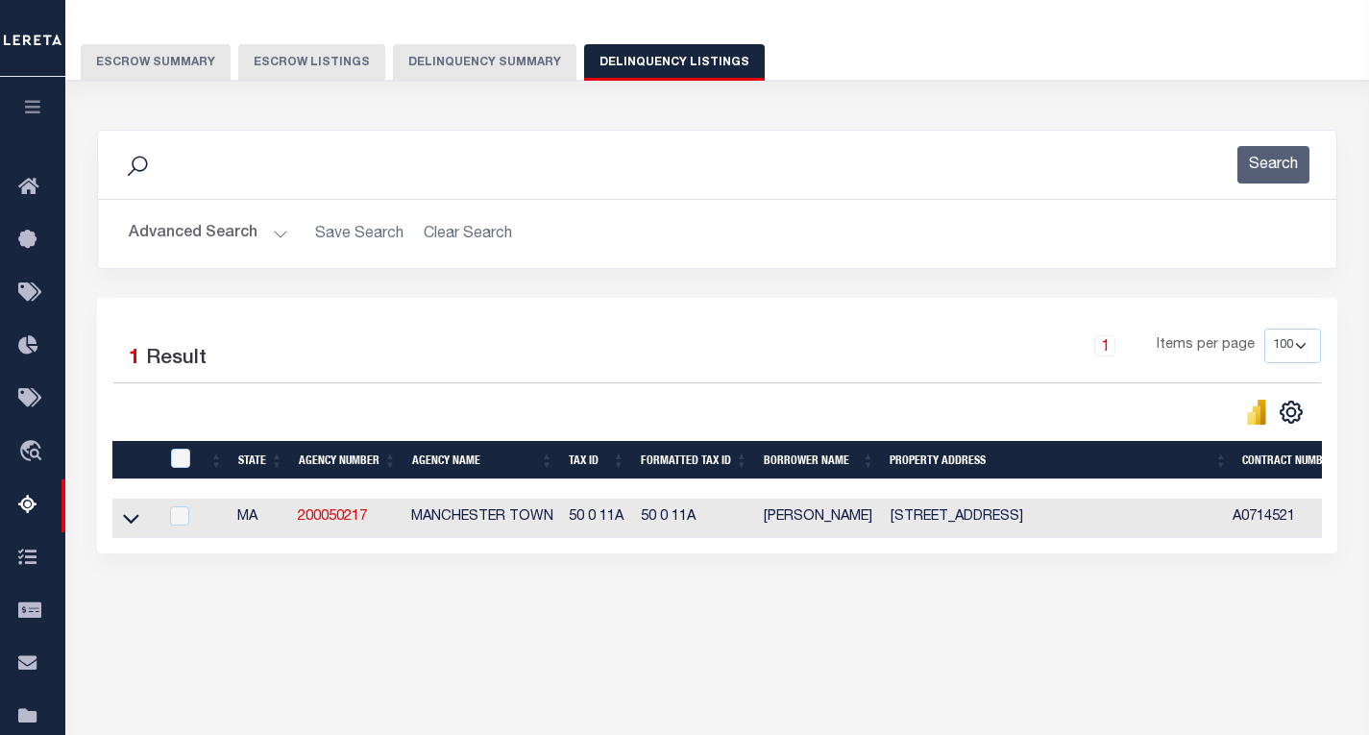
scroll to position [0, 0]
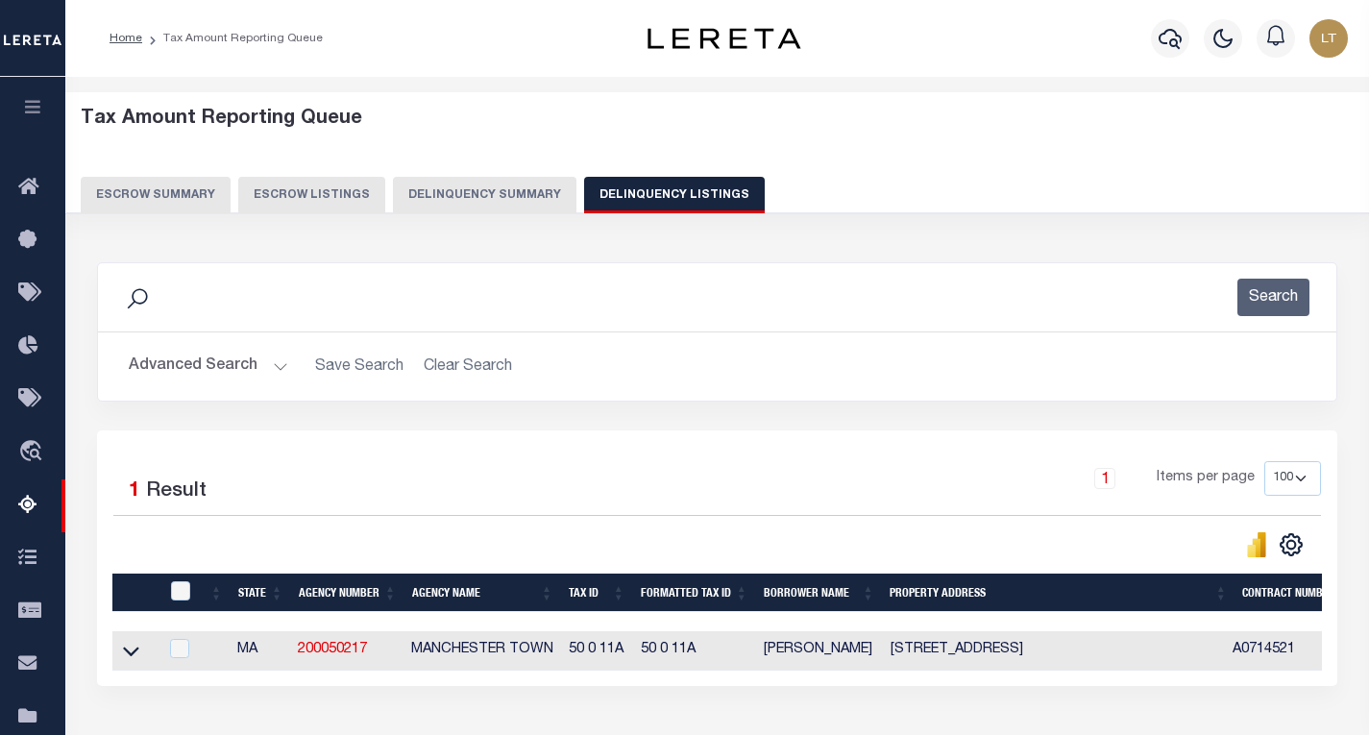
click at [178, 373] on button "Advanced Search" at bounding box center [208, 366] width 159 height 37
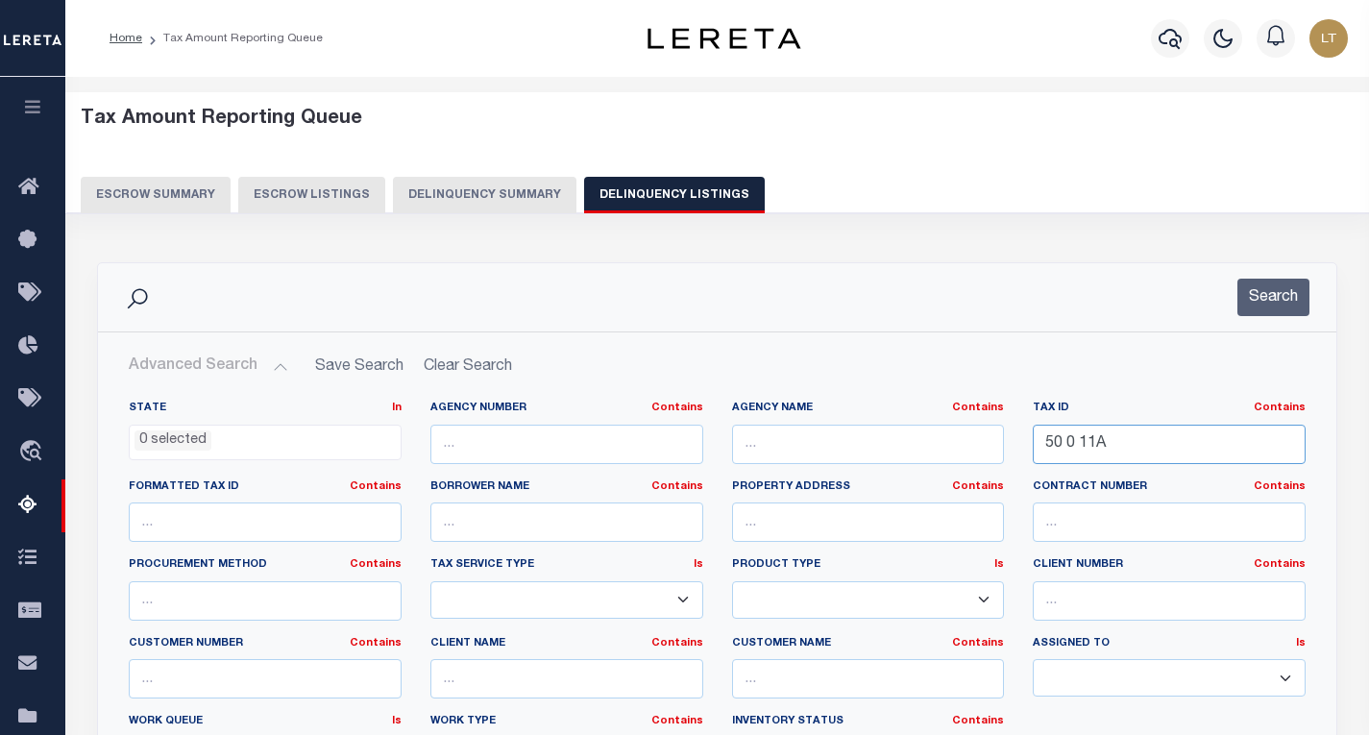
drag, startPoint x: 1069, startPoint y: 455, endPoint x: 864, endPoint y: 474, distance: 206.4
click at [868, 478] on div "State In In AK AL AR AZ CA CO CT DC DE FL GA GU HI IA ID IL IN KS KY LA MA MD M…" at bounding box center [717, 597] width 1206 height 392
paste input "020-177"
type input "020-177"
click at [1263, 307] on button "Search" at bounding box center [1273, 297] width 72 height 37
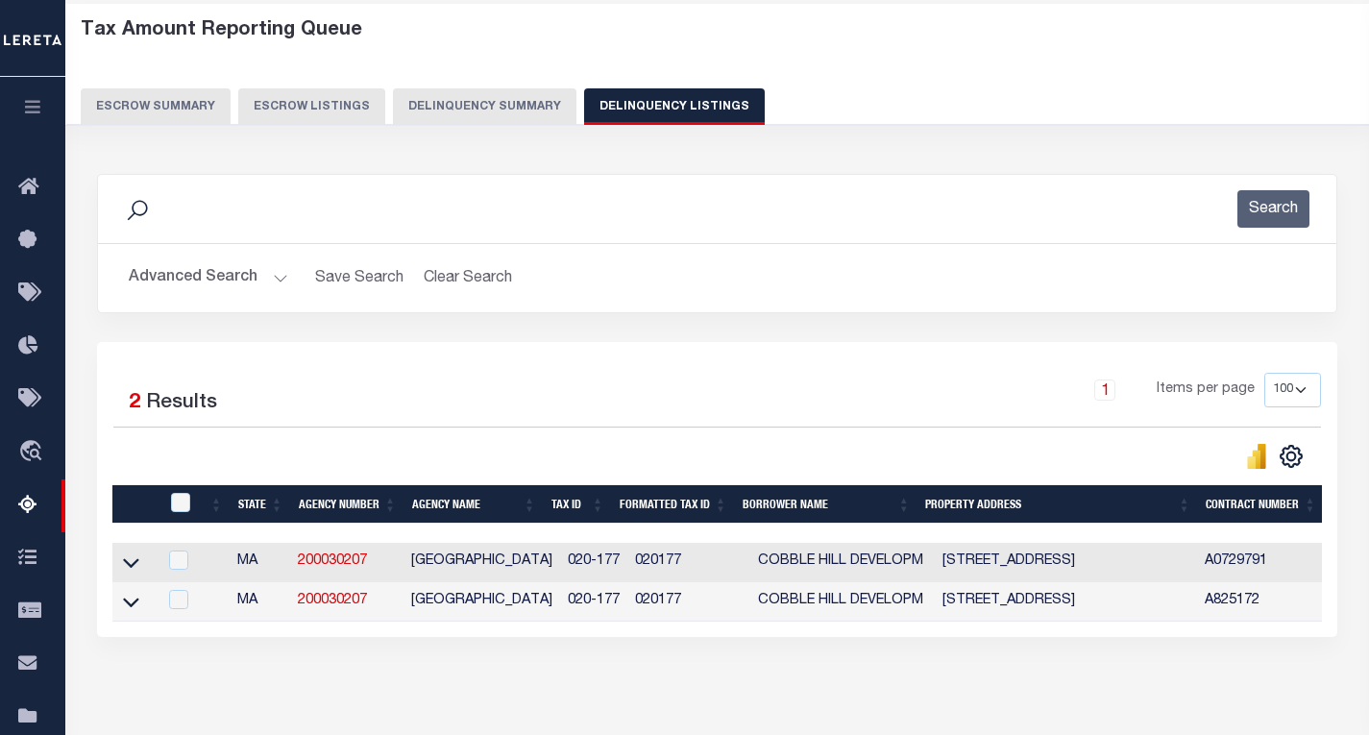
scroll to position [283, 0]
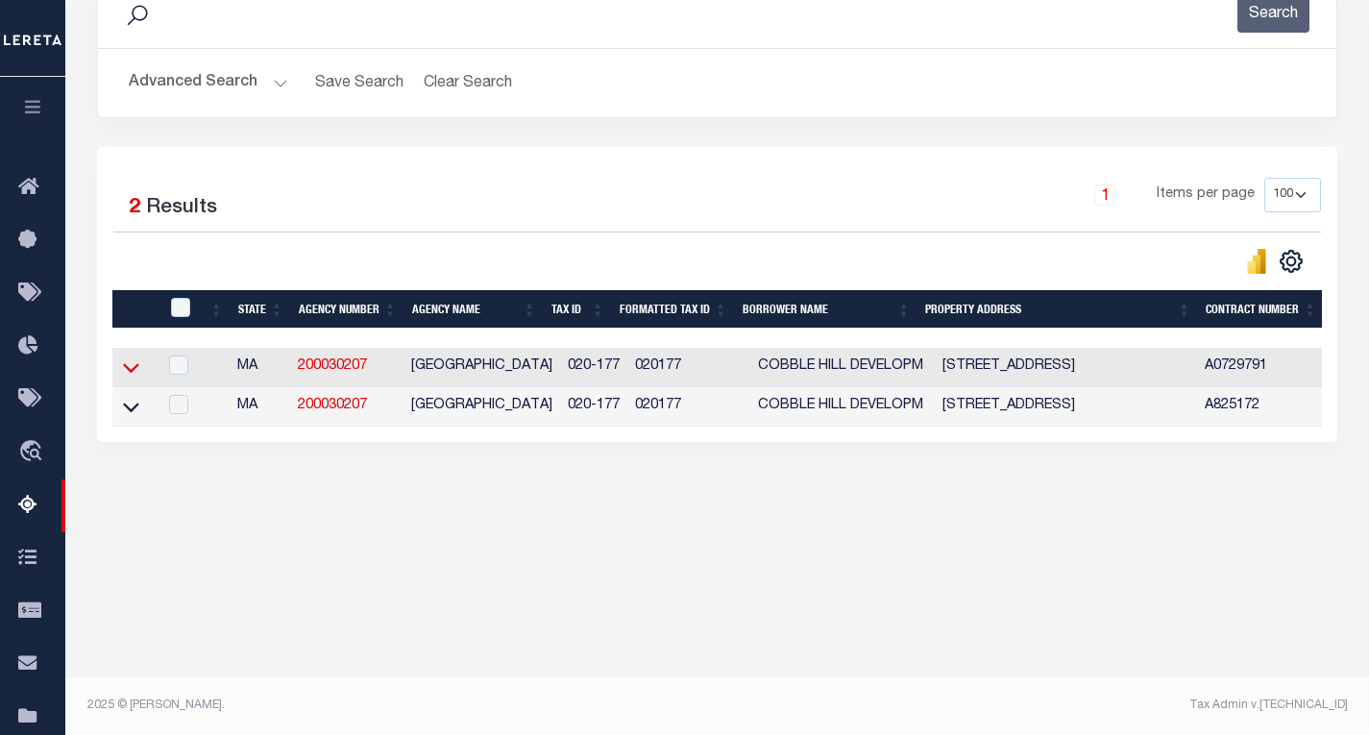
click at [134, 373] on icon at bounding box center [131, 369] width 16 height 10
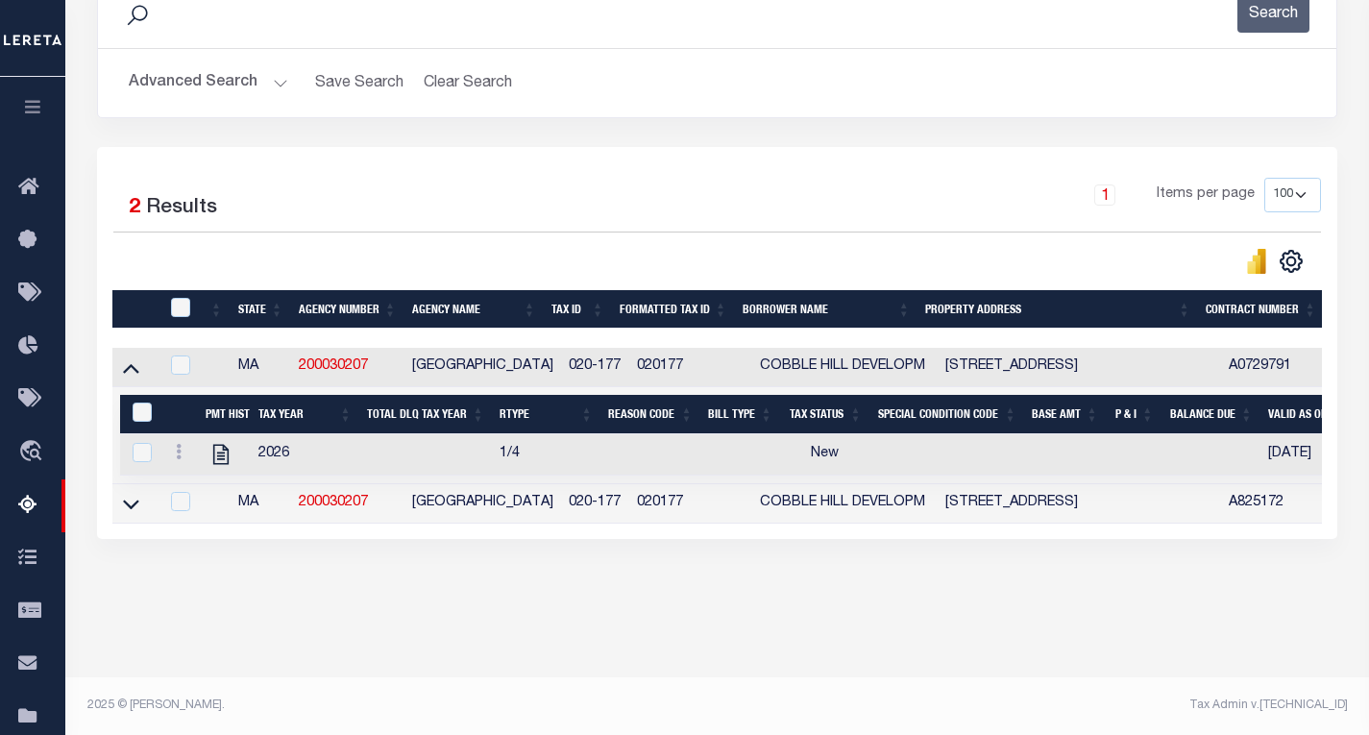
click at [119, 519] on td at bounding box center [135, 503] width 46 height 39
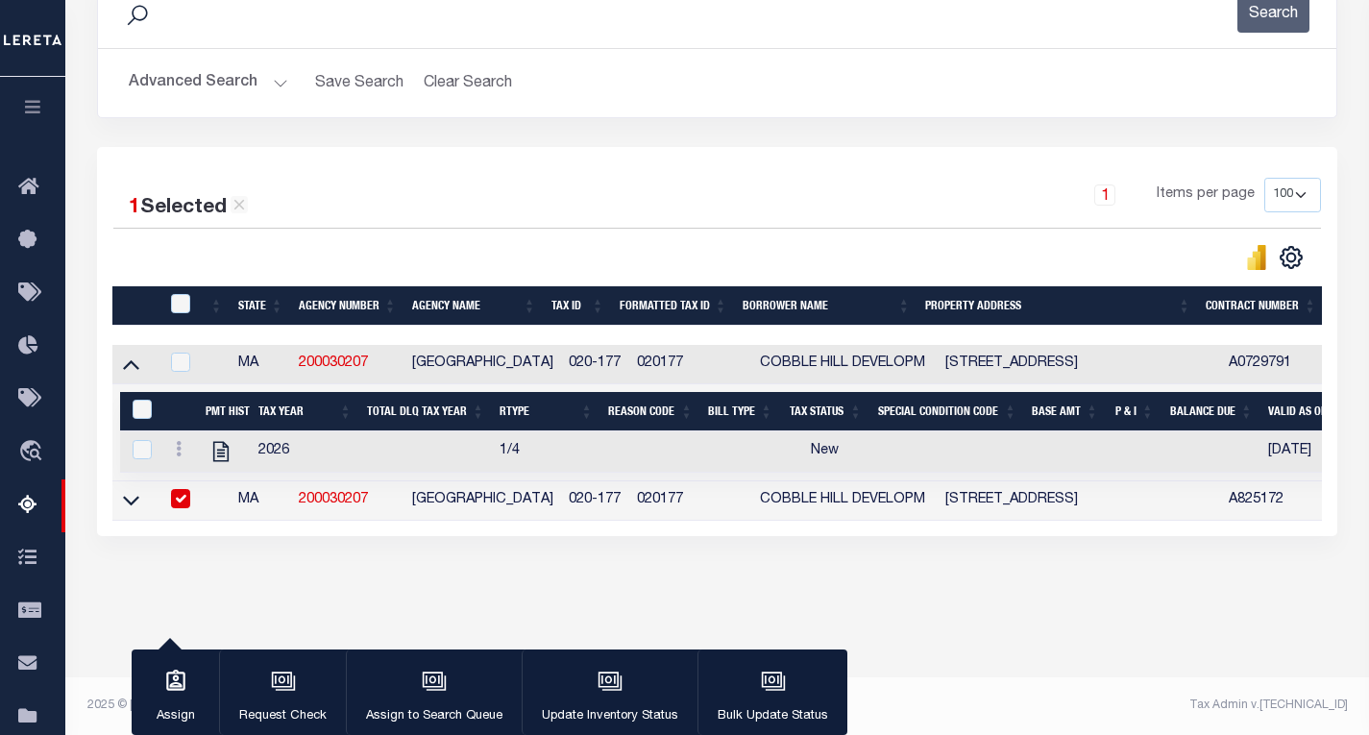
click at [164, 498] on td at bounding box center [178, 500] width 39 height 39
checkbox input "false"
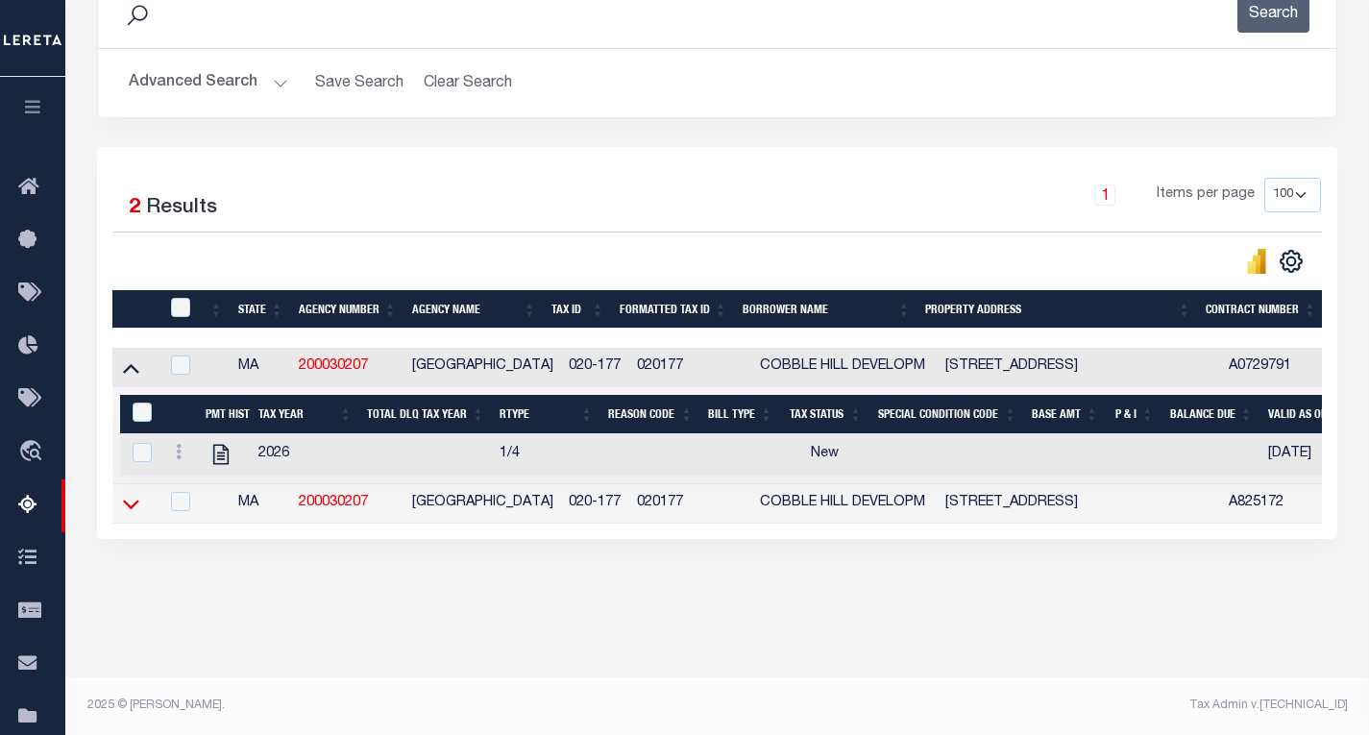
click at [124, 511] on icon at bounding box center [131, 504] width 16 height 20
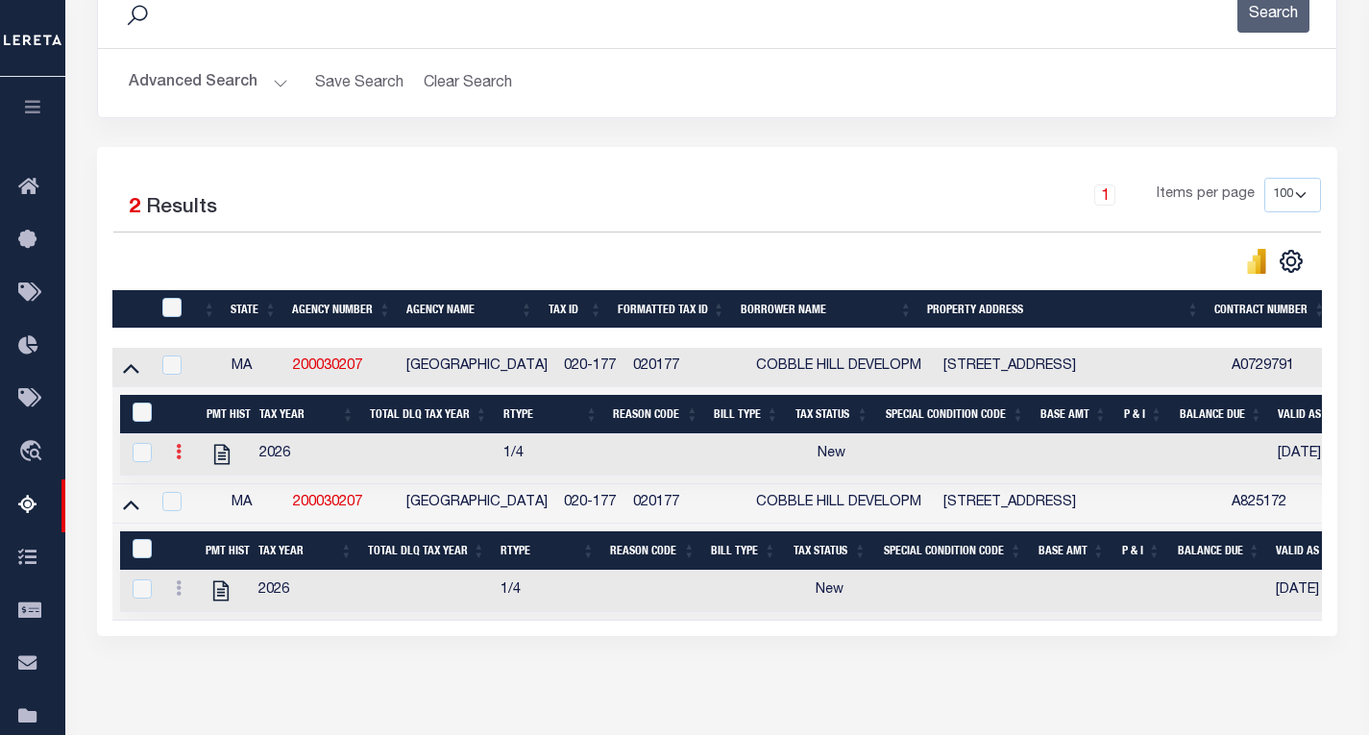
click at [174, 458] on link at bounding box center [178, 454] width 21 height 15
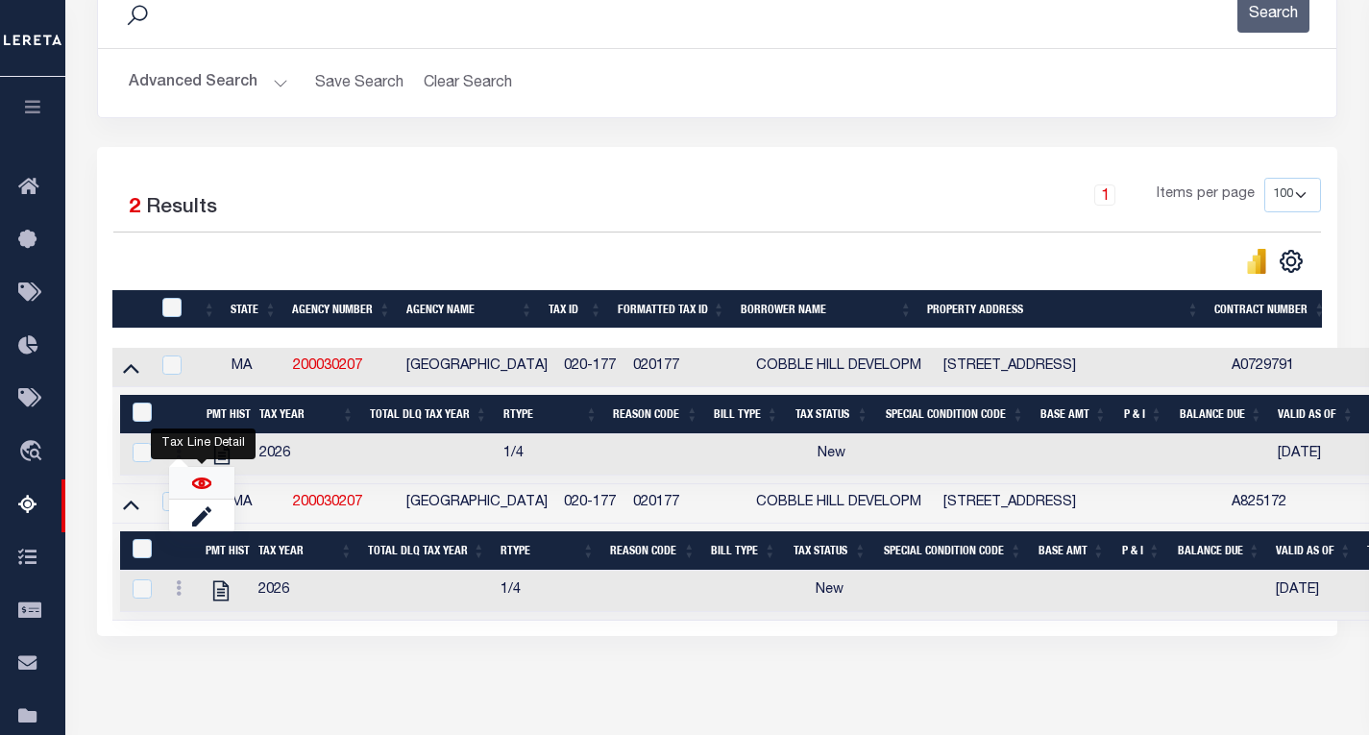
click at [201, 491] on img "" at bounding box center [201, 483] width 19 height 19
checkbox input "true"
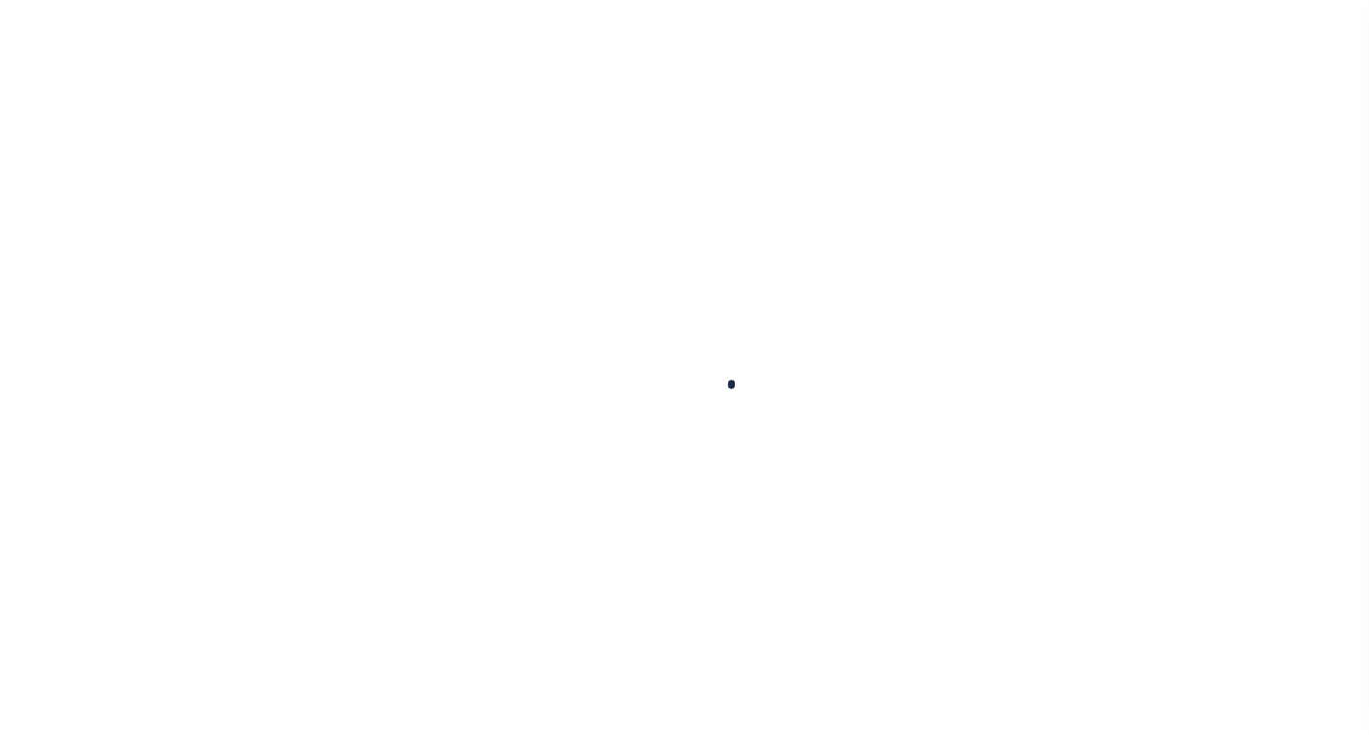
select select "OP2"
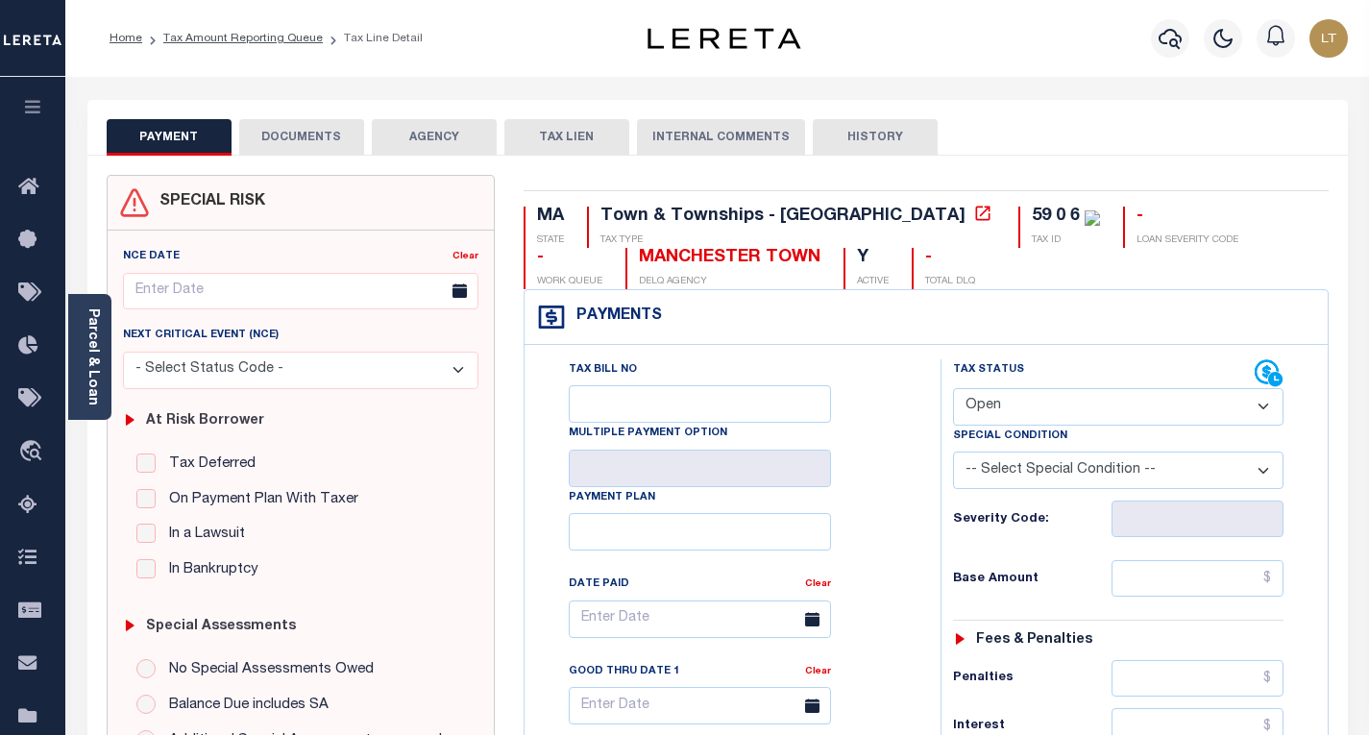
click at [308, 143] on button "DOCUMENTS" at bounding box center [301, 137] width 125 height 37
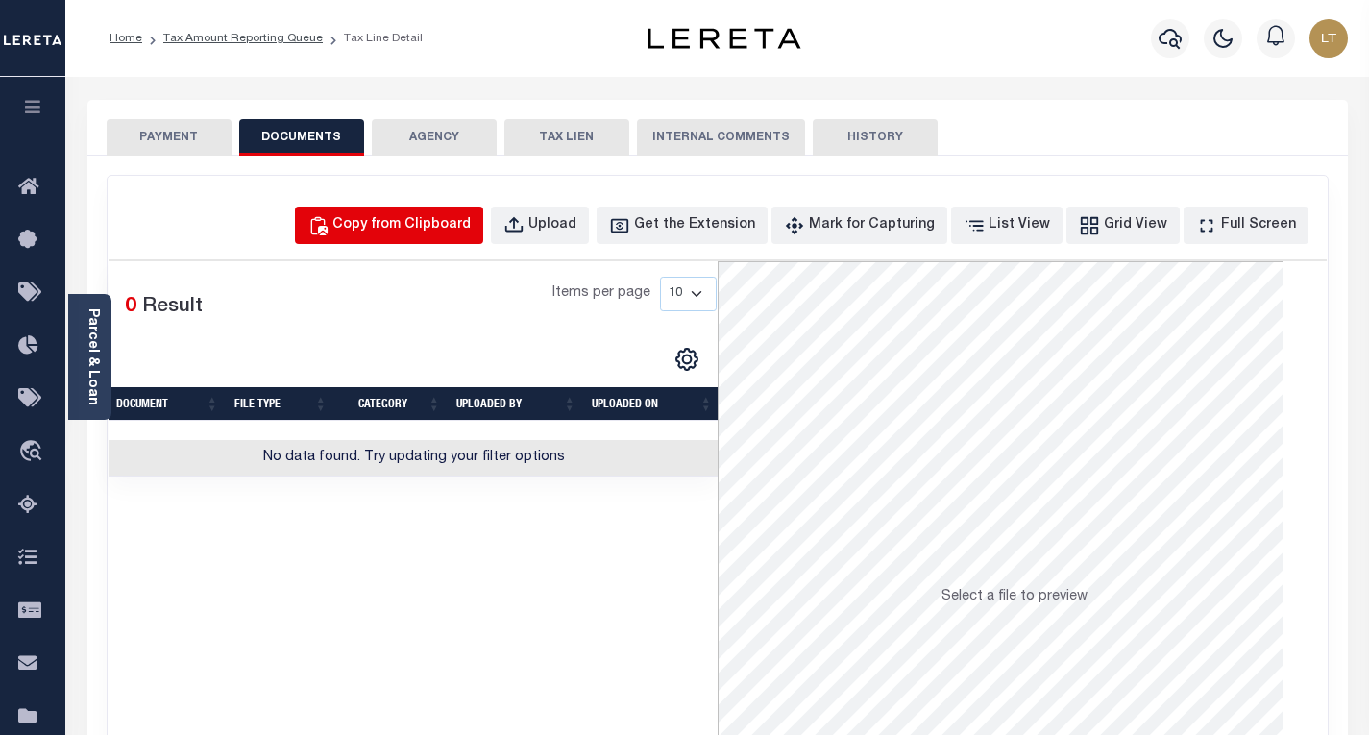
click at [459, 220] on div "Copy from Clipboard" at bounding box center [401, 225] width 138 height 21
select select "POP"
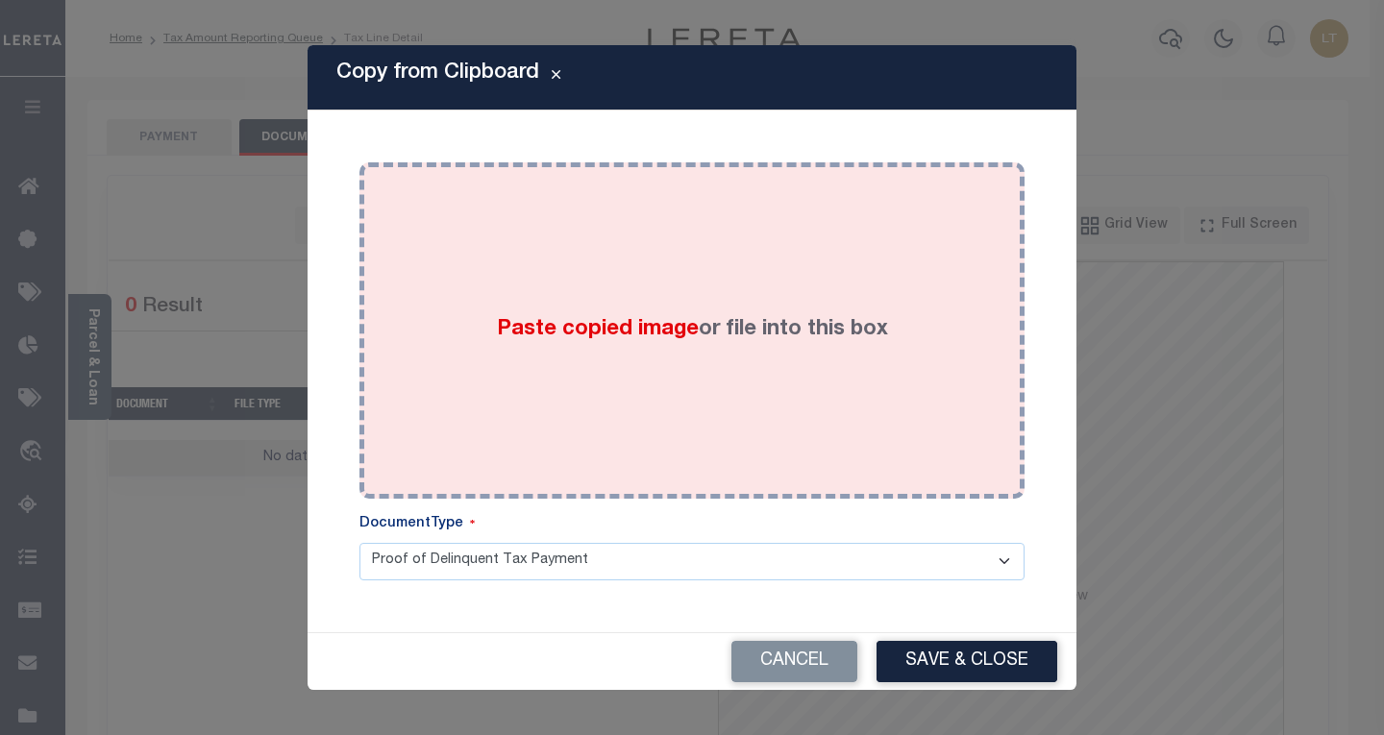
click at [587, 289] on div "Paste copied image or file into this box" at bounding box center [692, 330] width 636 height 307
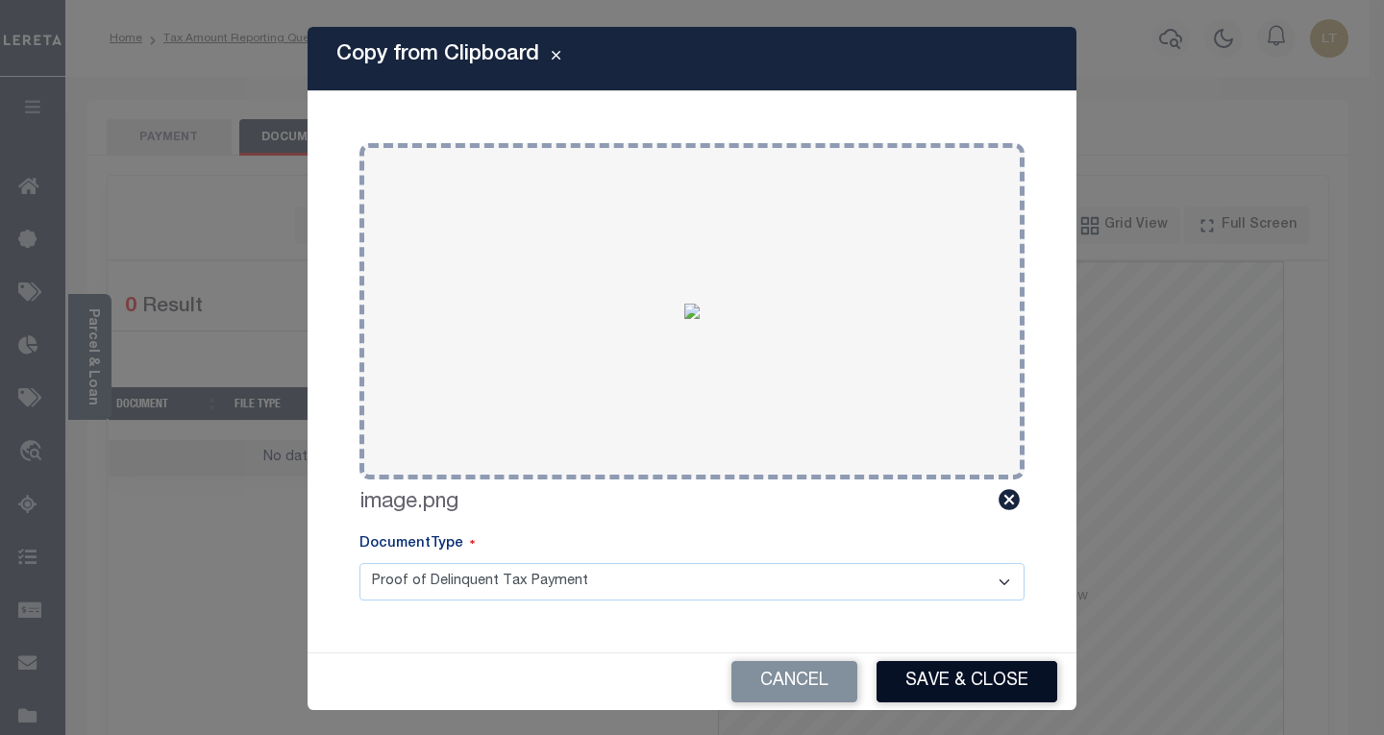
click at [919, 671] on button "Save & Close" at bounding box center [966, 681] width 181 height 41
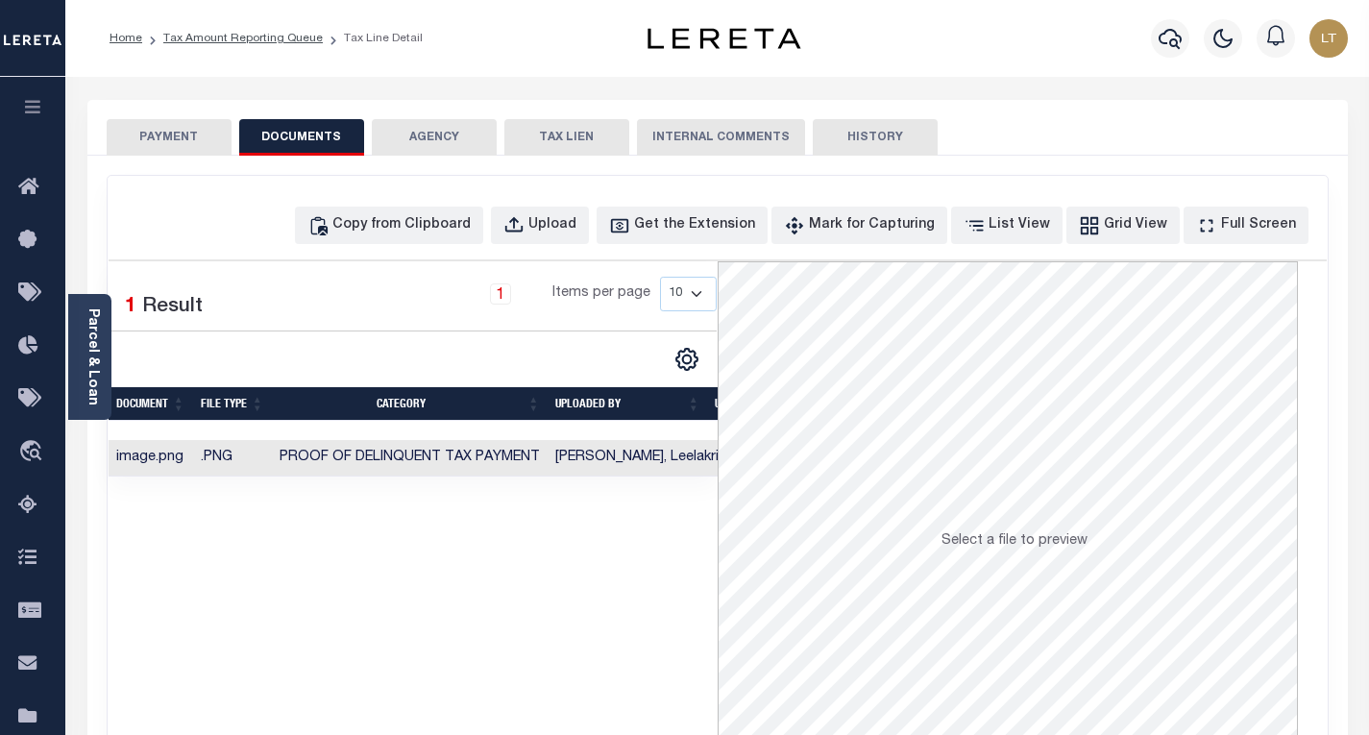
click at [142, 136] on button "PAYMENT" at bounding box center [169, 137] width 125 height 37
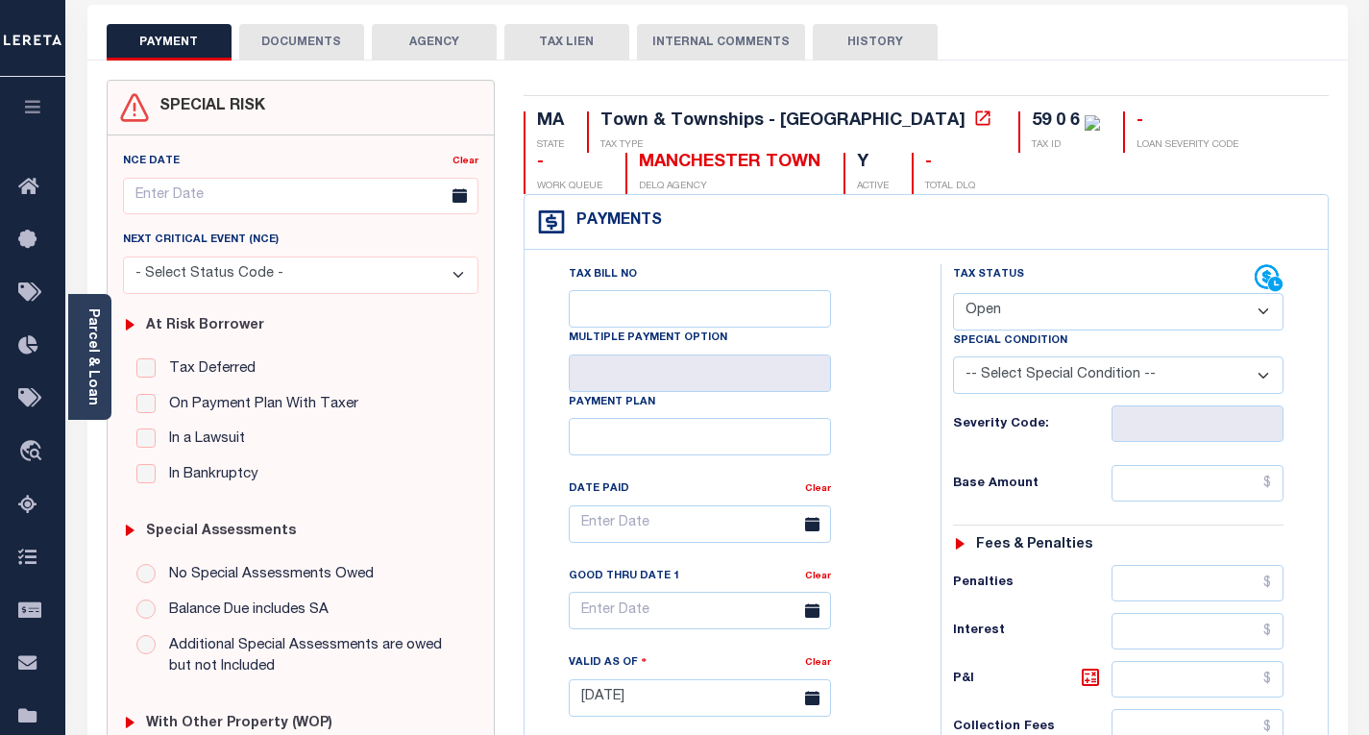
scroll to position [96, 0]
click at [1010, 297] on select "- Select Status Code - Open Due/Unpaid Paid Incomplete No Tax Due Internal Refu…" at bounding box center [1118, 310] width 331 height 37
select select "PYD"
click at [953, 293] on select "- Select Status Code - Open Due/Unpaid Paid Incomplete No Tax Due Internal Refu…" at bounding box center [1118, 310] width 331 height 37
type input "[DATE]"
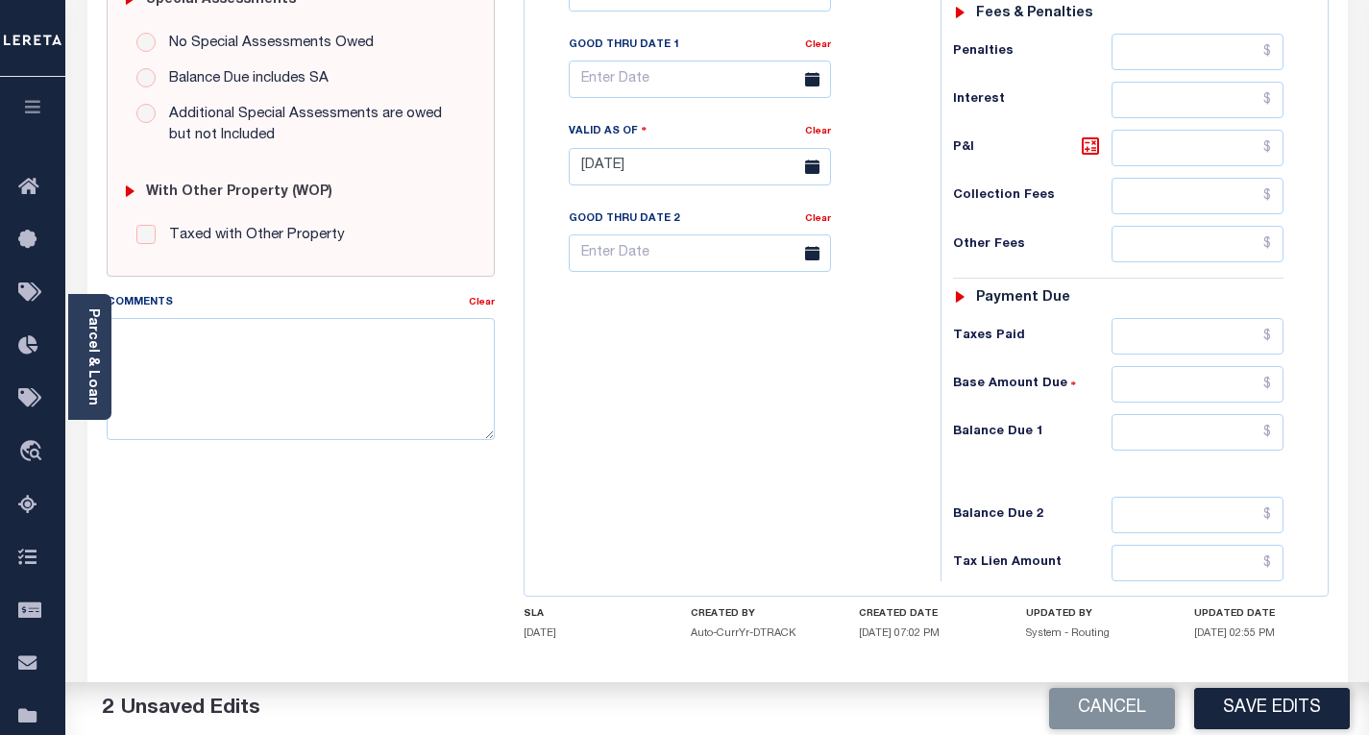
scroll to position [673, 0]
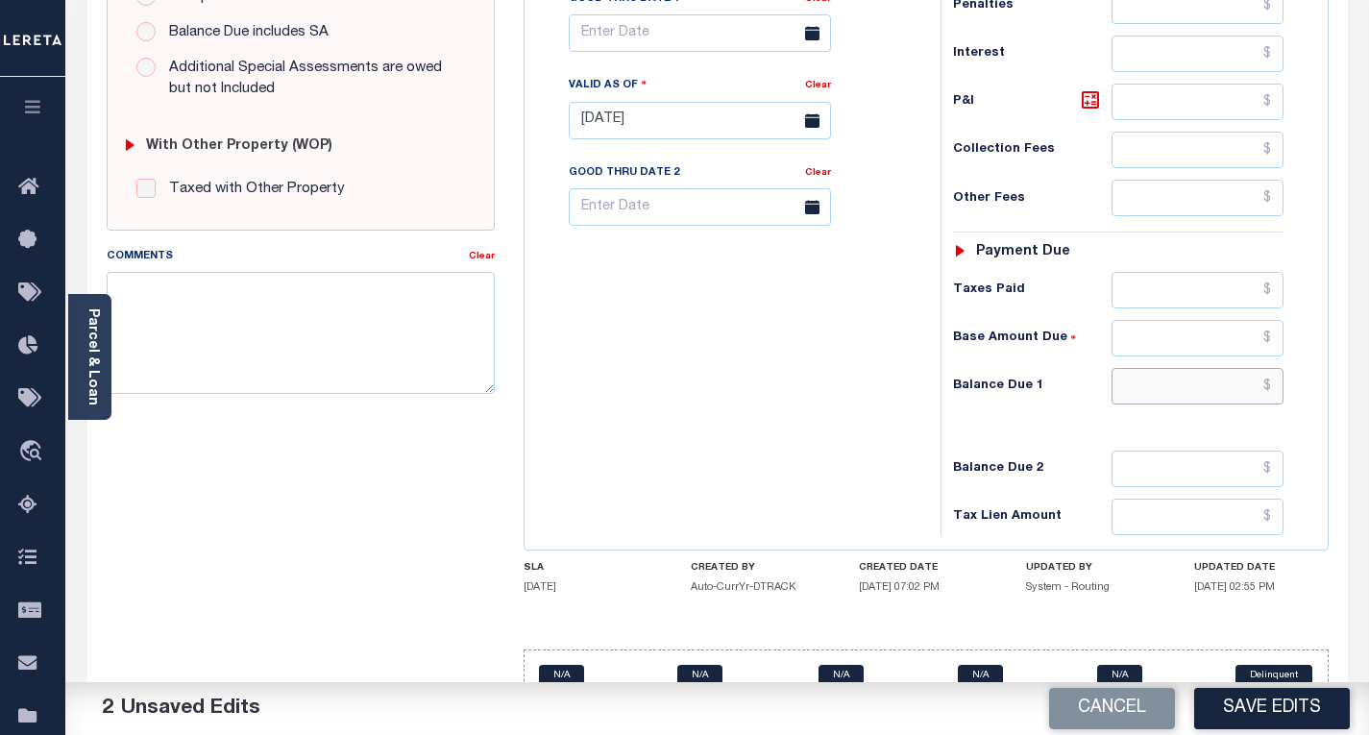
click at [1274, 388] on input "text" at bounding box center [1198, 386] width 172 height 37
type input "$0.00"
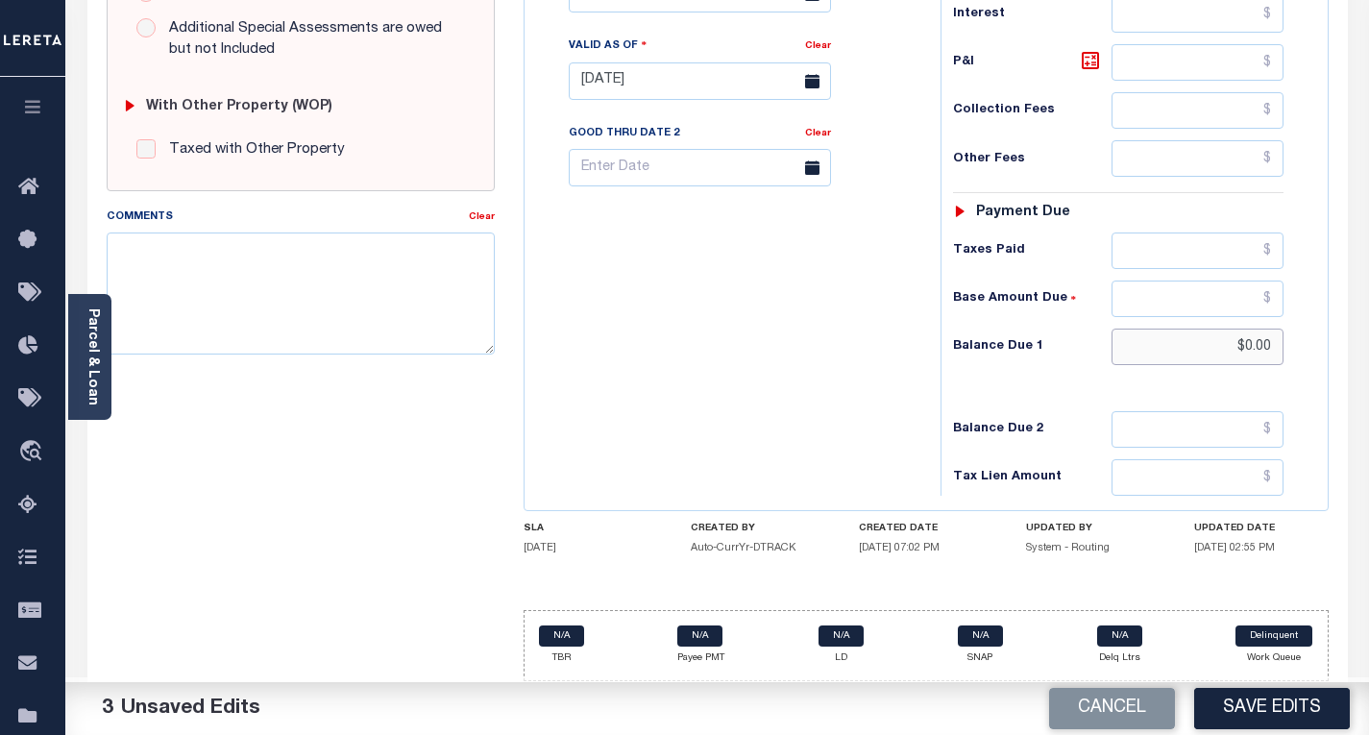
scroll to position [715, 0]
click at [1256, 711] on button "Save Edits" at bounding box center [1272, 708] width 156 height 41
checkbox input "false"
type input "$0"
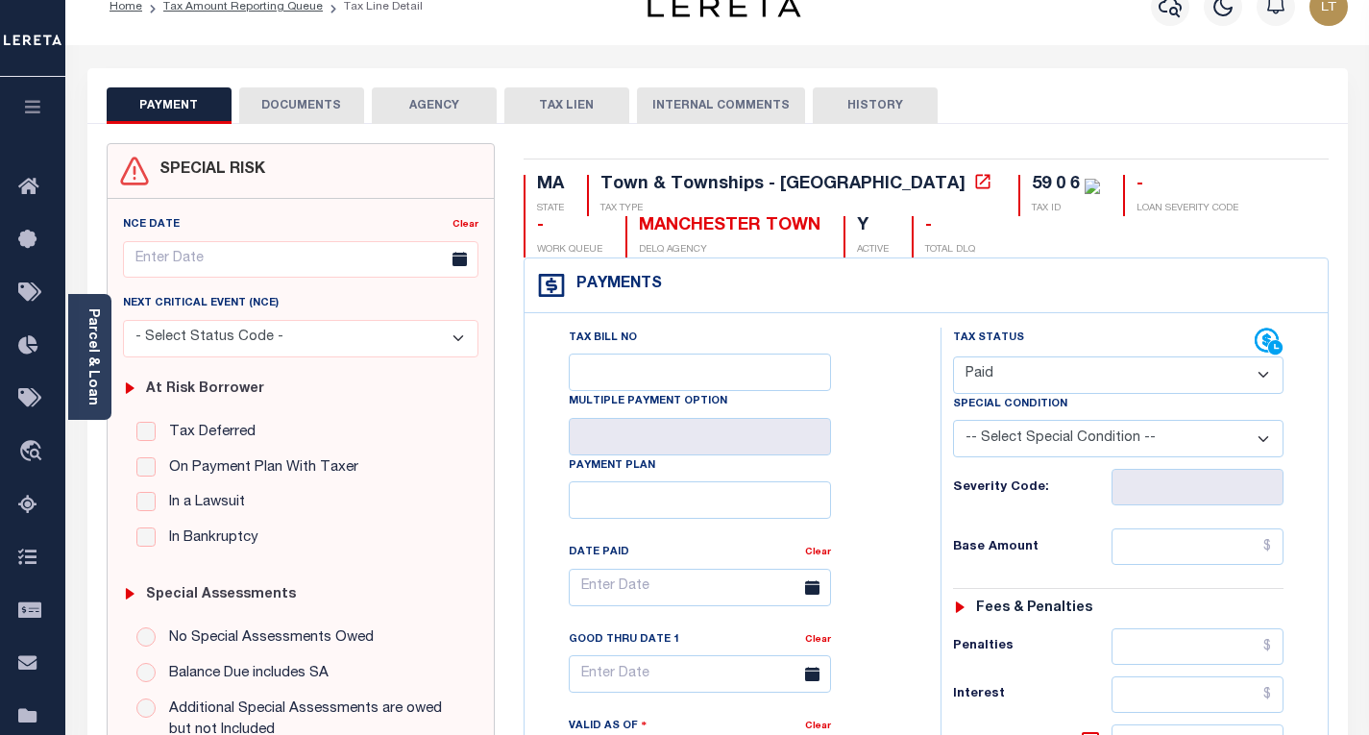
scroll to position [0, 0]
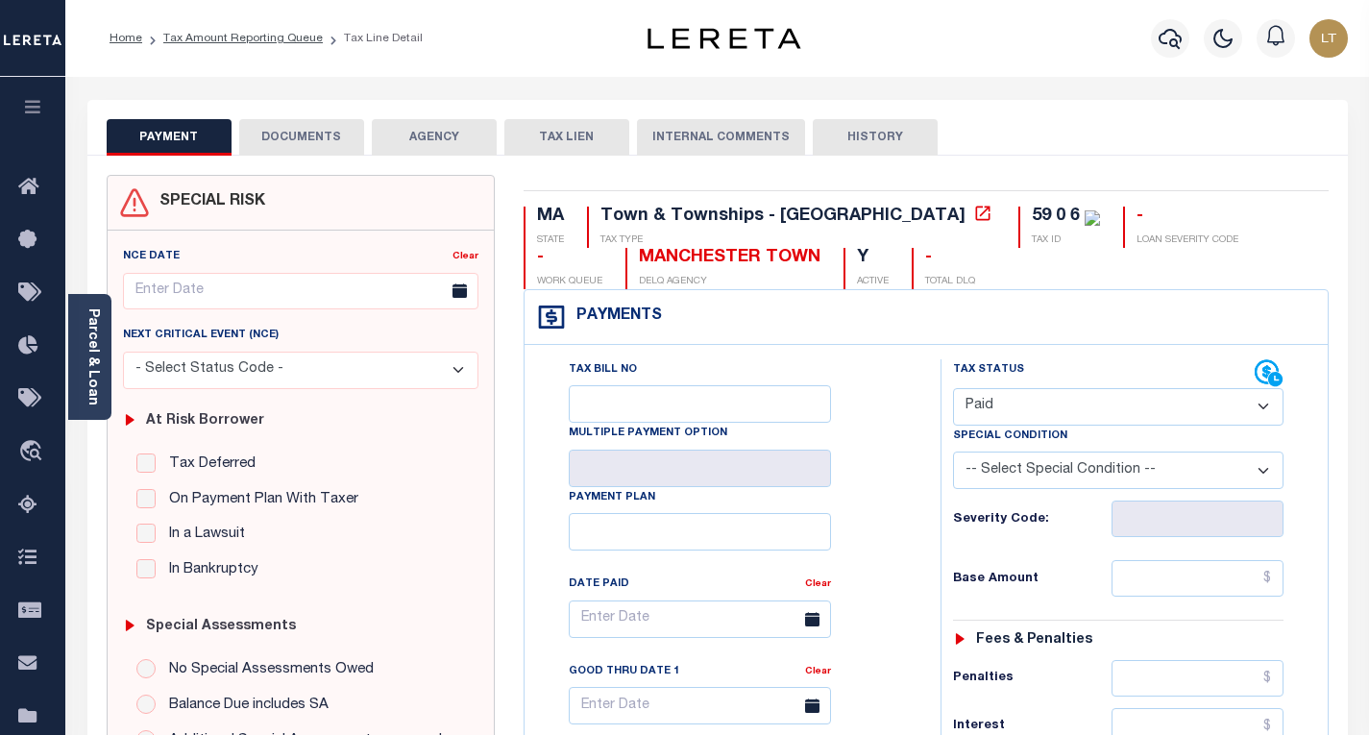
click at [298, 136] on button "DOCUMENTS" at bounding box center [301, 137] width 125 height 37
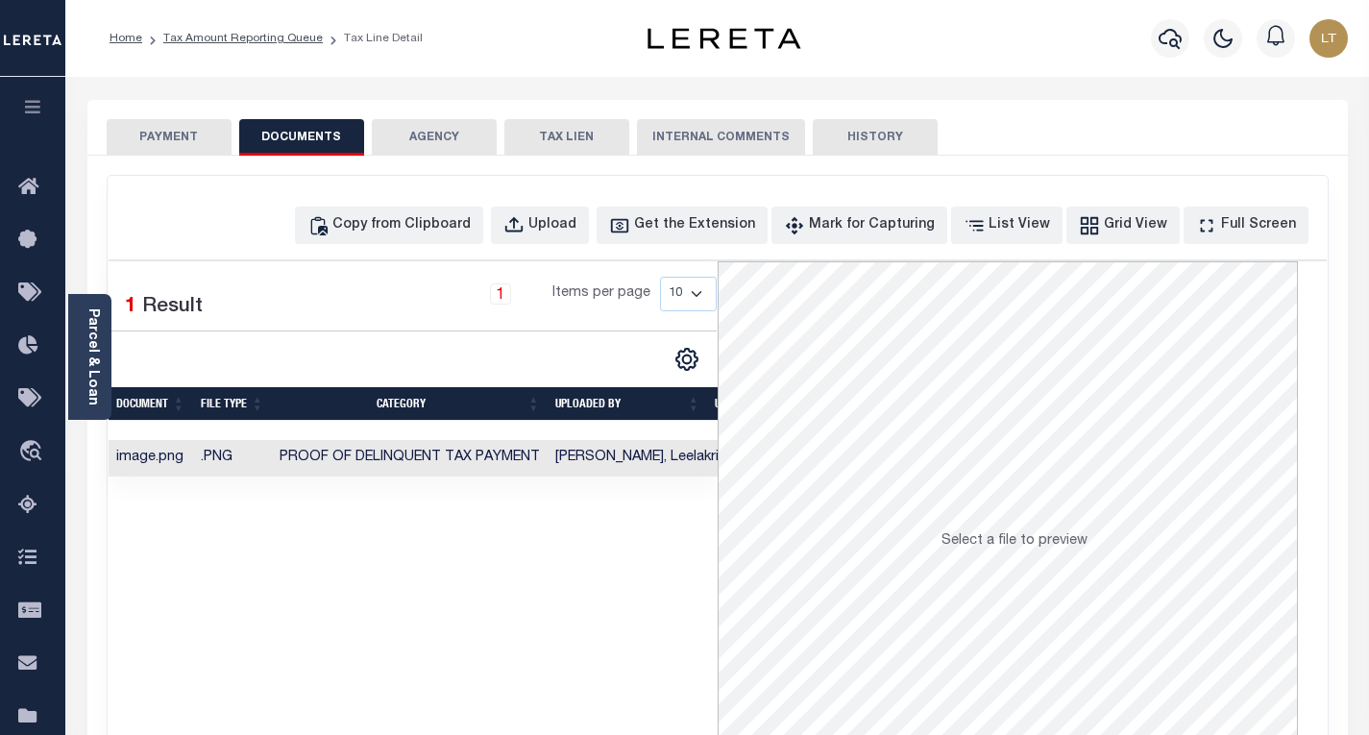
click at [203, 134] on button "PAYMENT" at bounding box center [169, 137] width 125 height 37
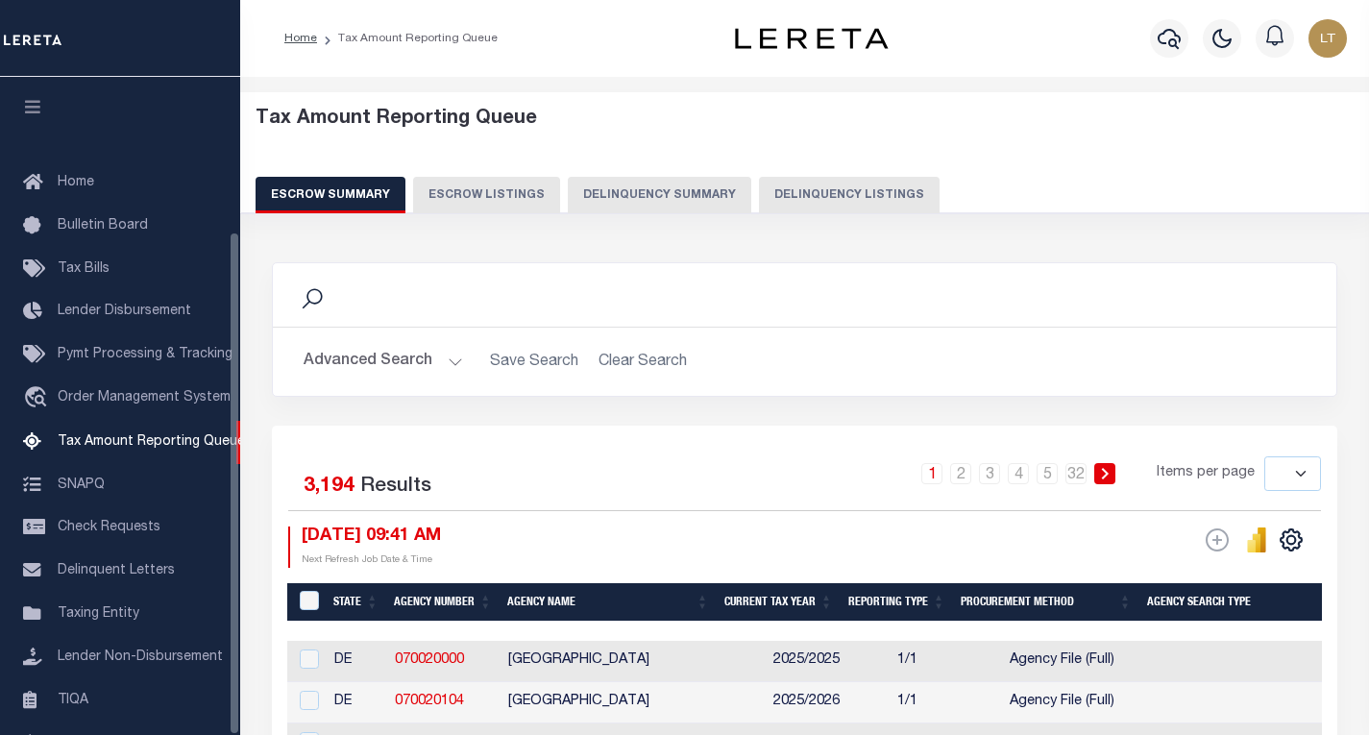
select select
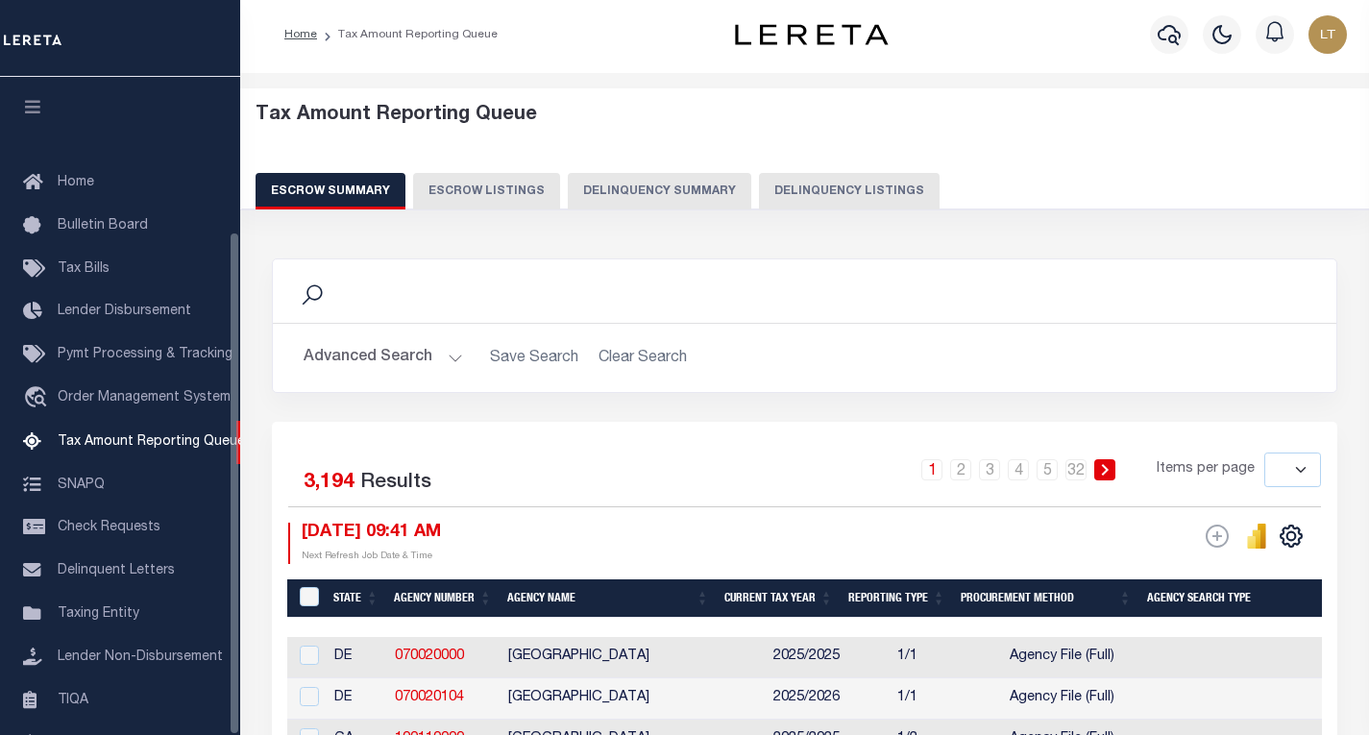
scroll to position [201, 0]
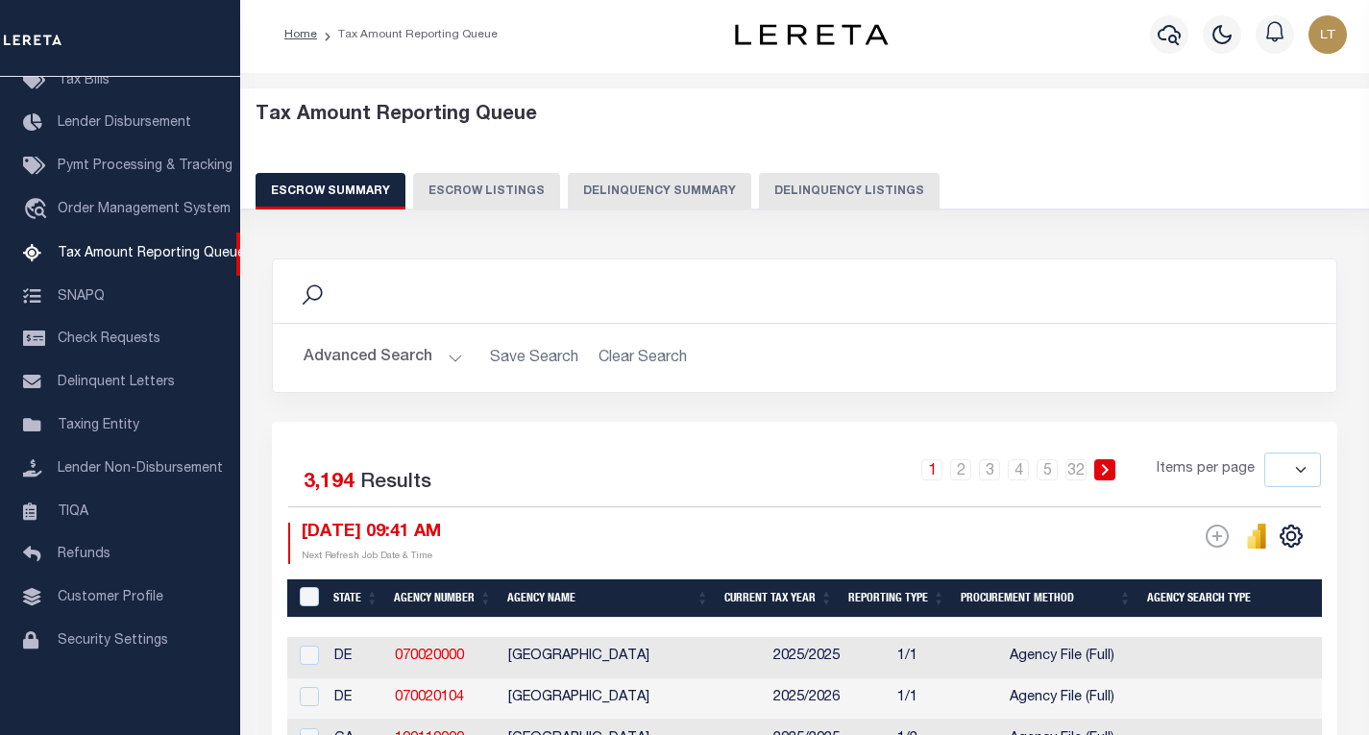
click at [861, 192] on button "Delinquency Listings" at bounding box center [849, 191] width 181 height 37
select select "100"
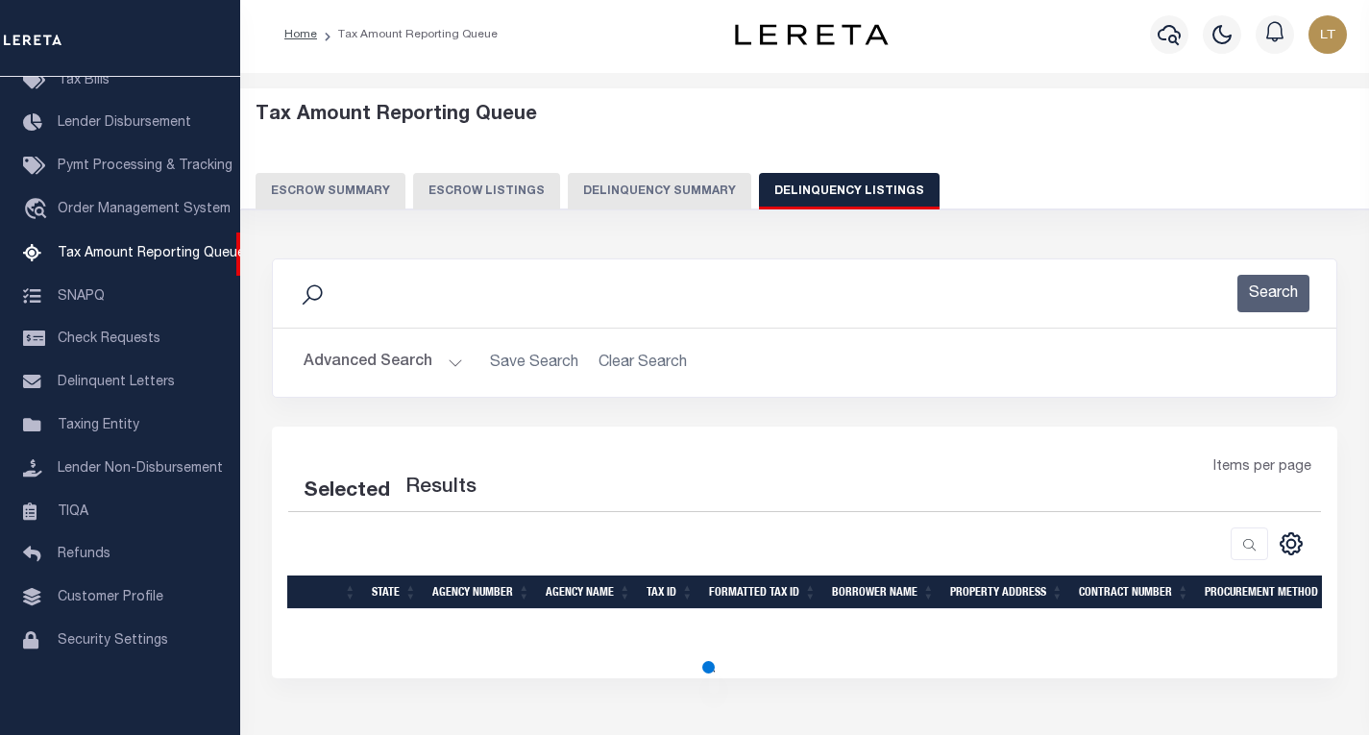
select select "100"
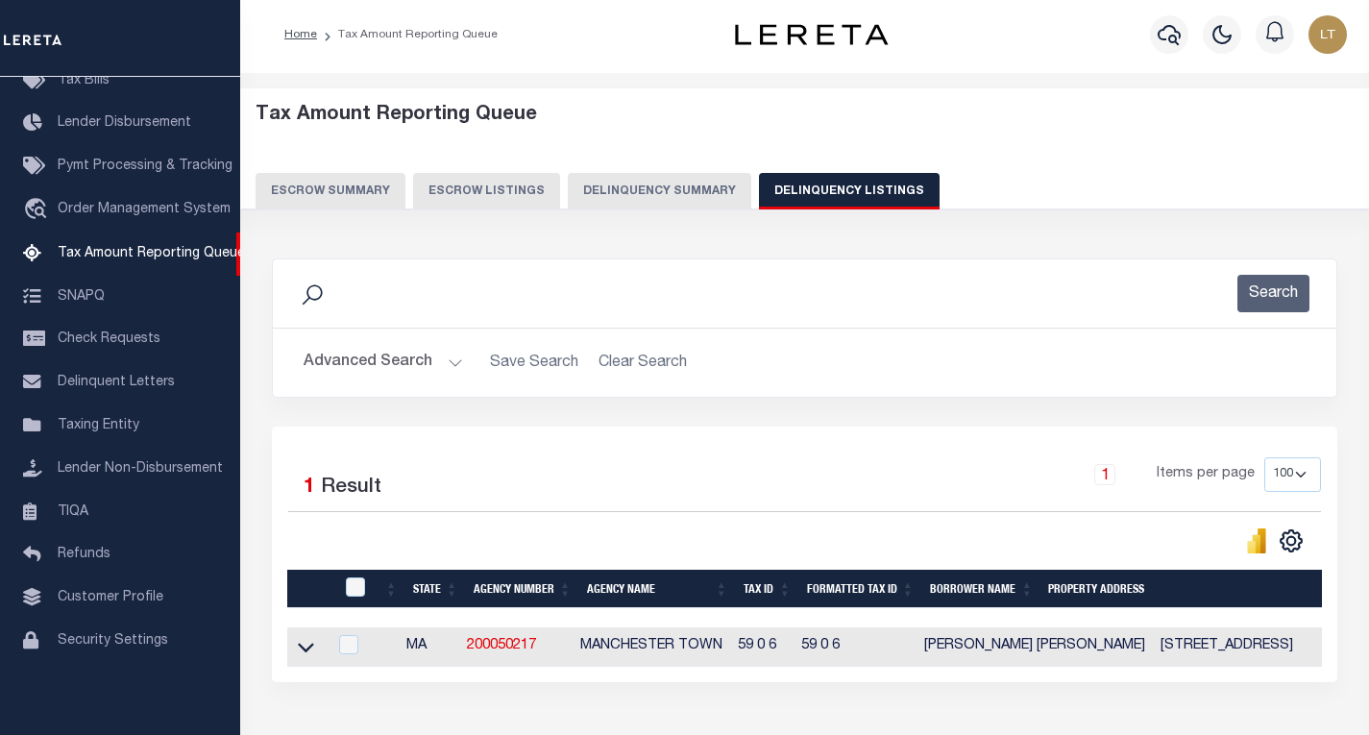
scroll to position [135, 0]
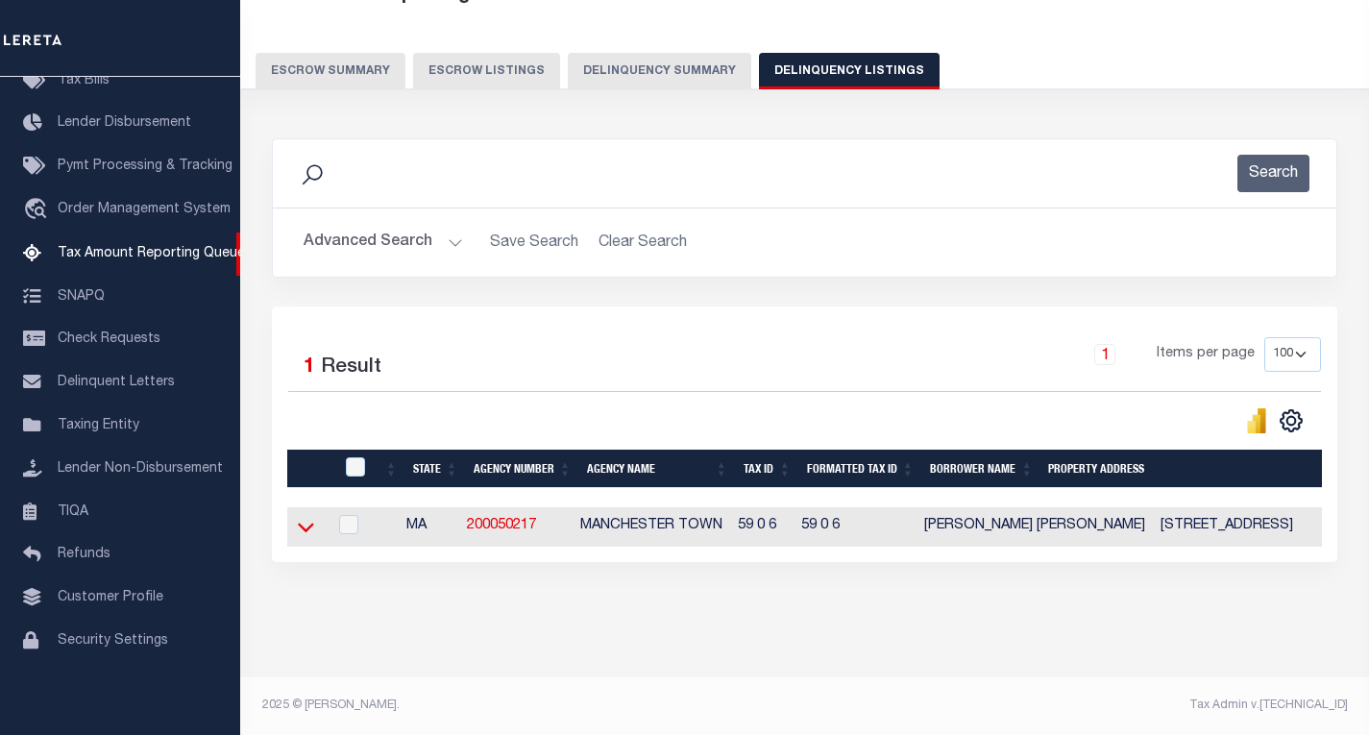
click at [303, 519] on icon at bounding box center [306, 527] width 16 height 20
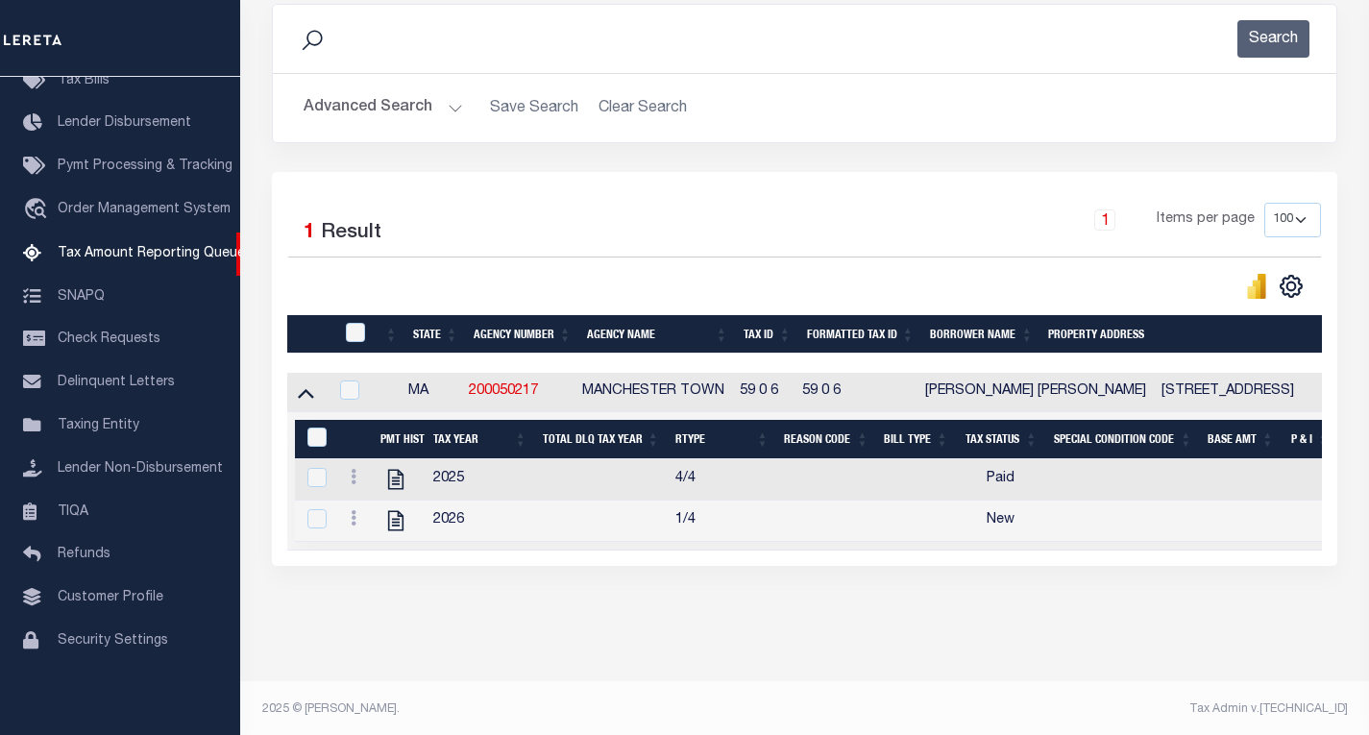
scroll to position [281, 0]
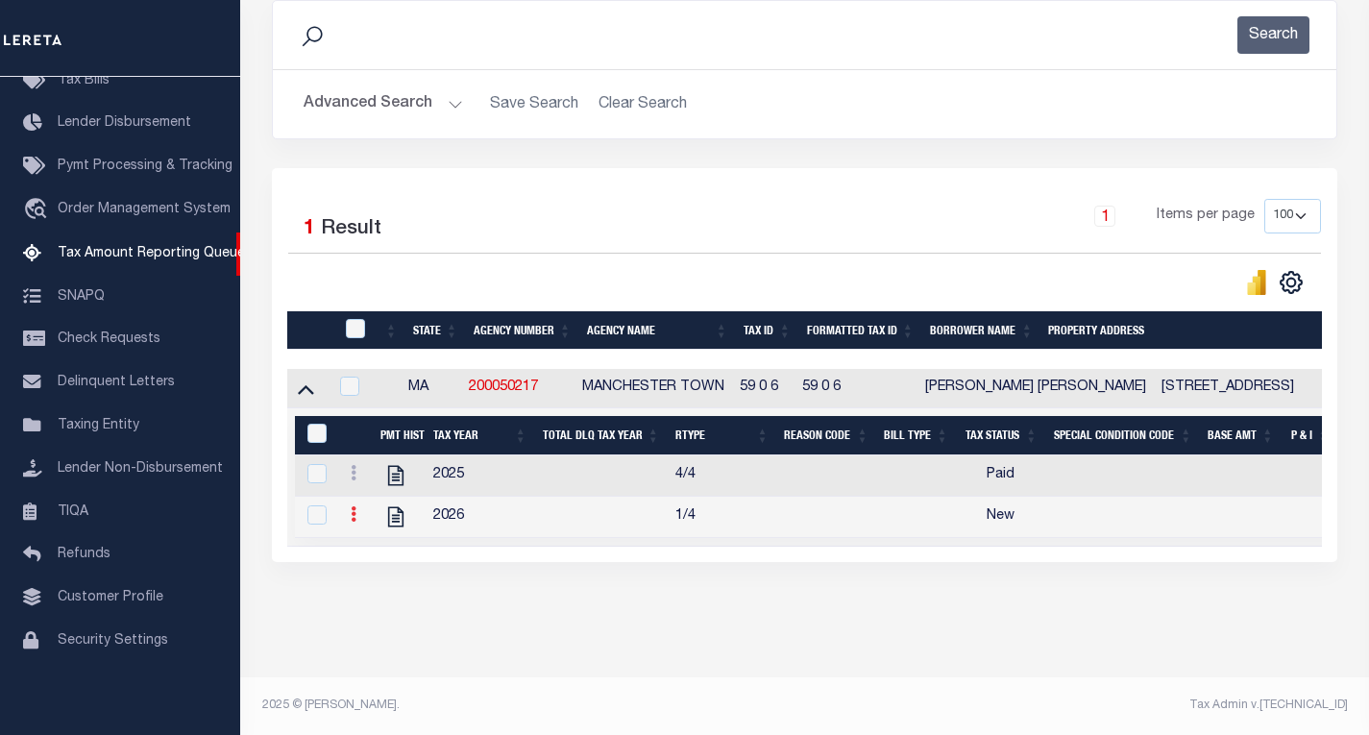
click at [350, 509] on link at bounding box center [353, 516] width 21 height 15
click at [373, 549] on img "" at bounding box center [376, 545] width 19 height 19
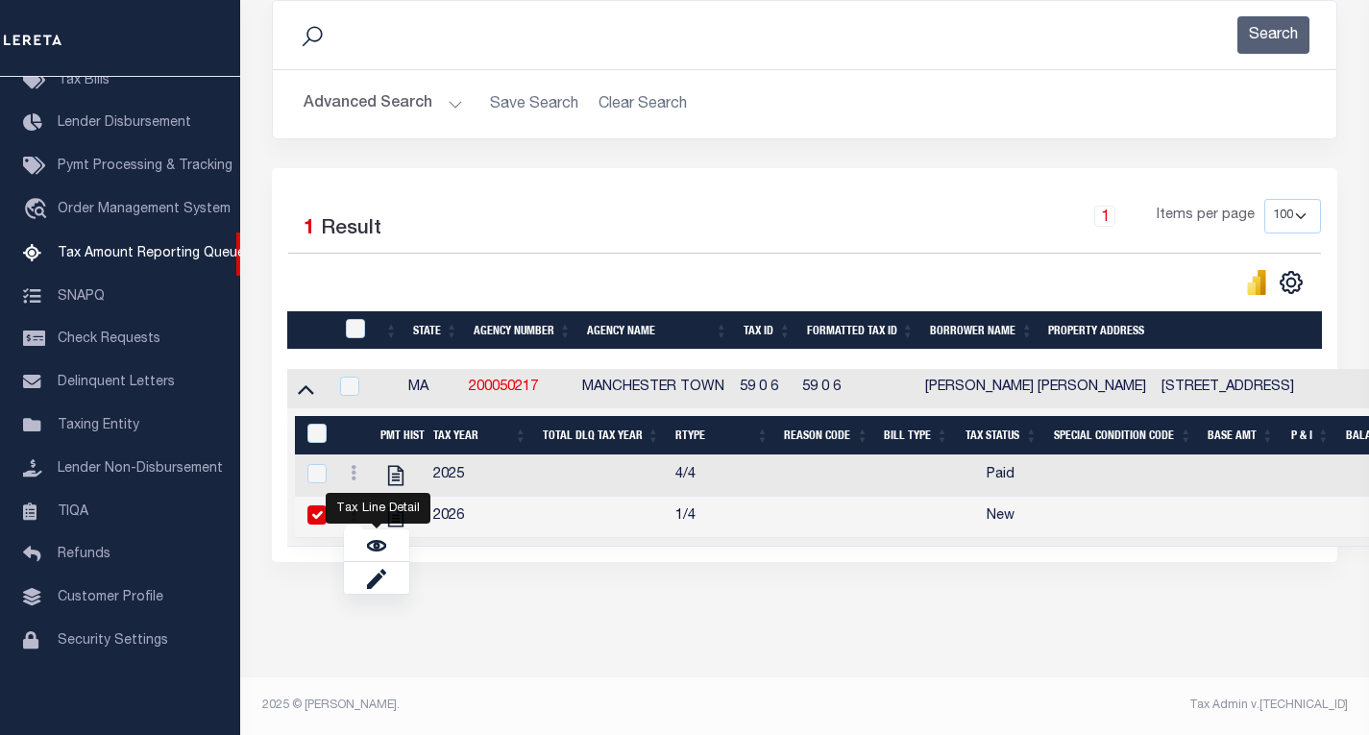
checkbox input "true"
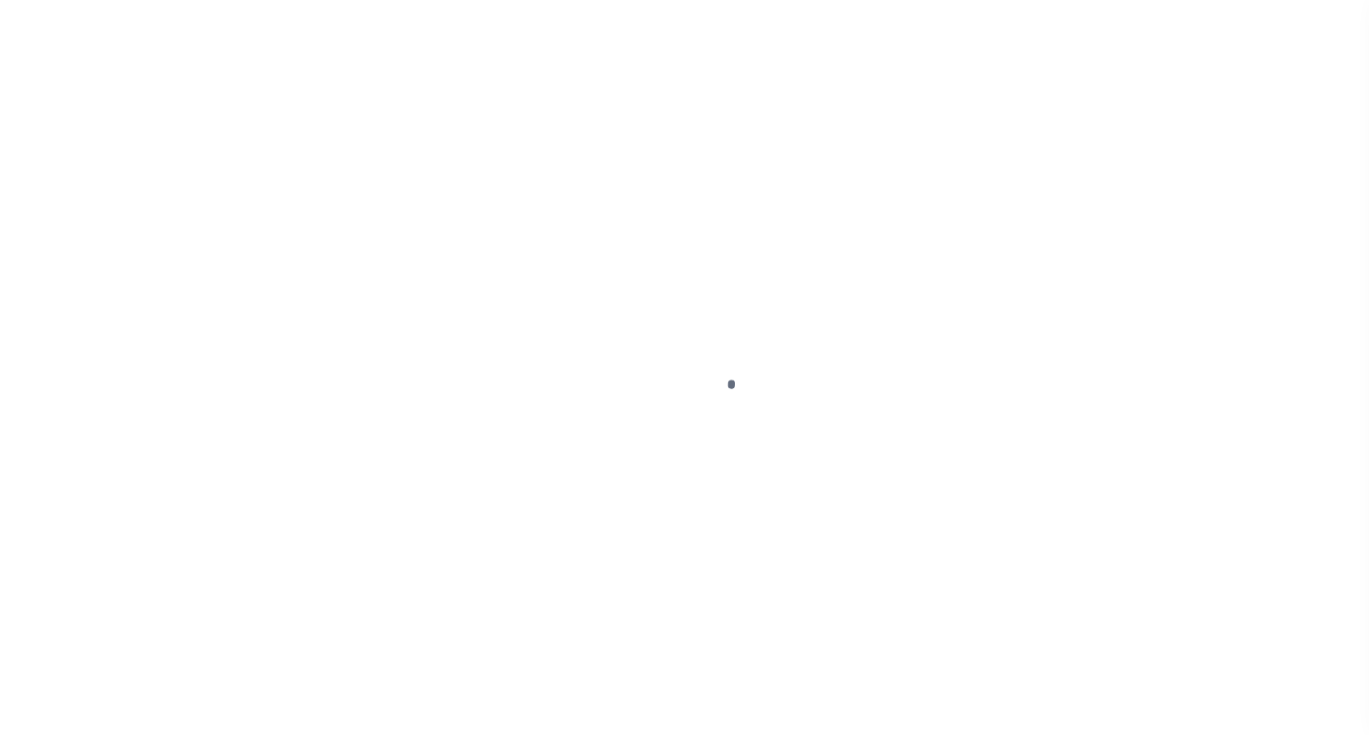
select select "NW2"
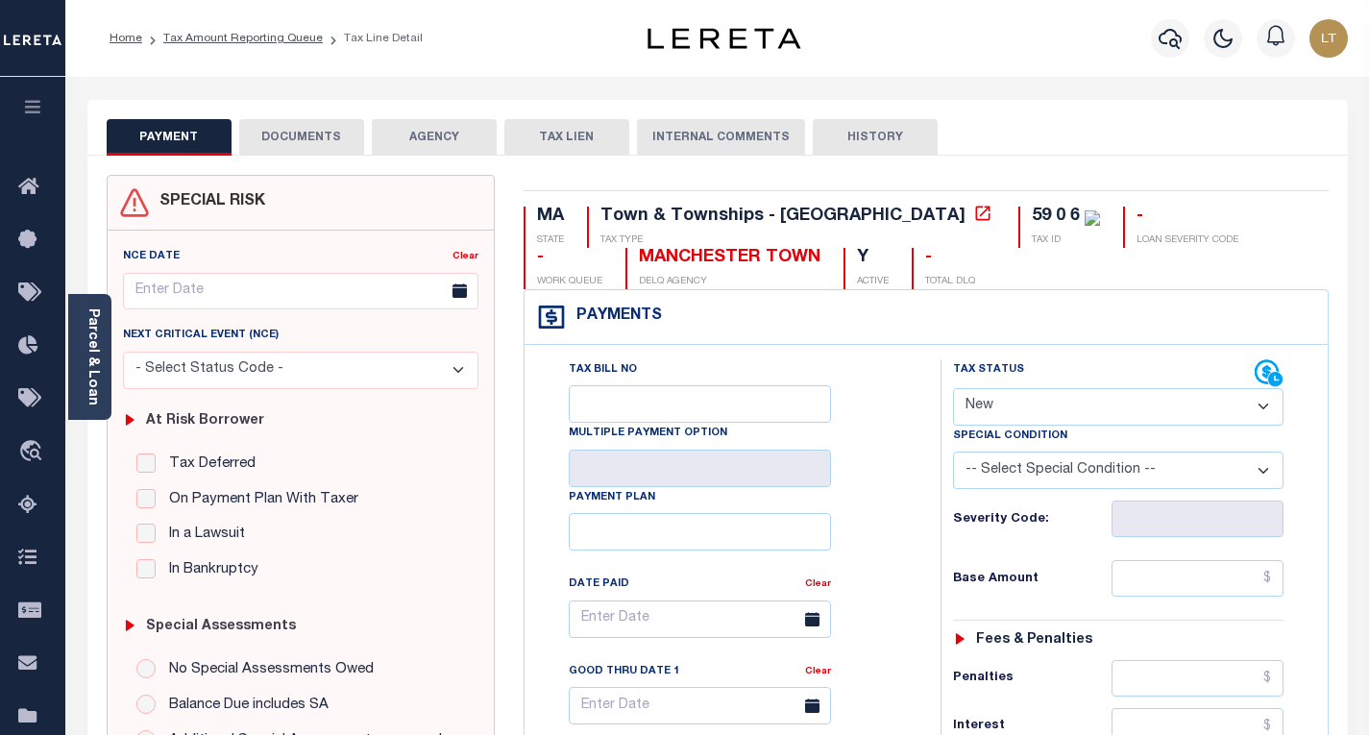
click at [319, 137] on button "DOCUMENTS" at bounding box center [301, 137] width 125 height 37
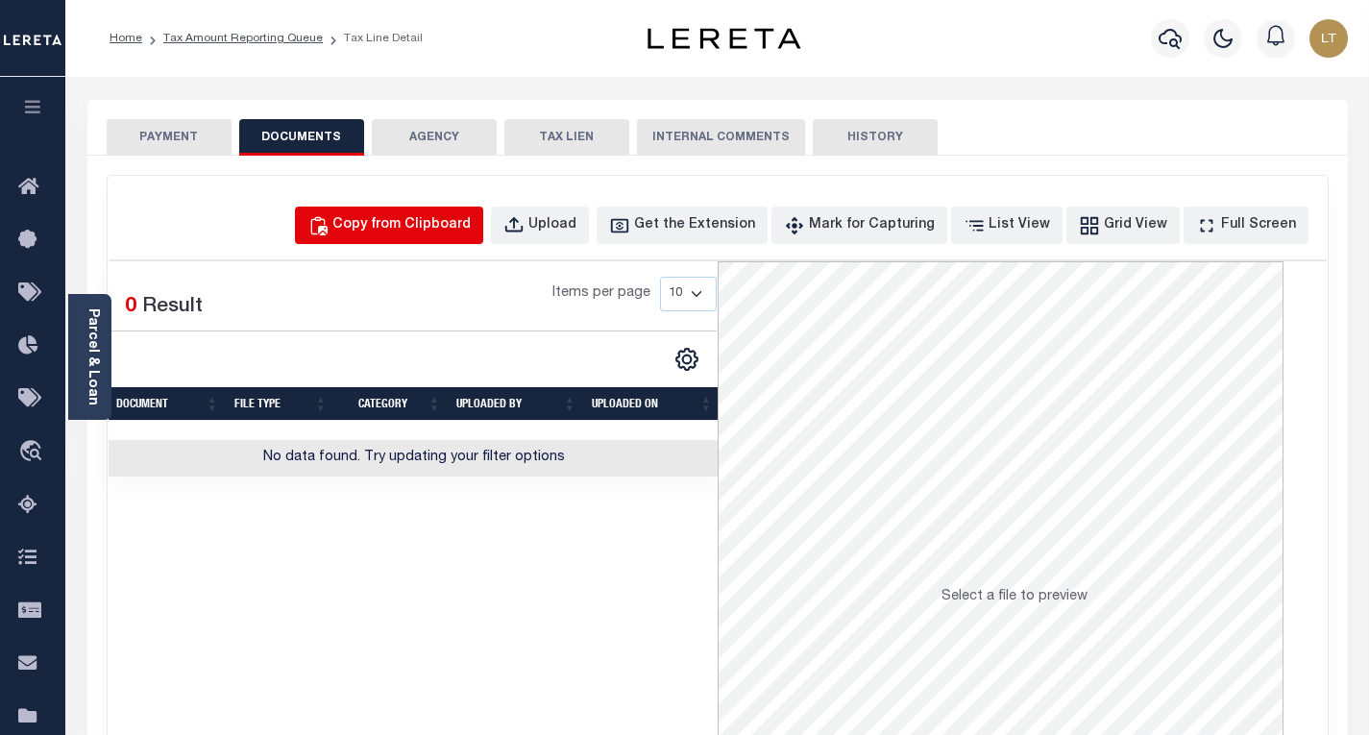
click at [443, 232] on div "Copy from Clipboard" at bounding box center [401, 225] width 138 height 21
select select "POP"
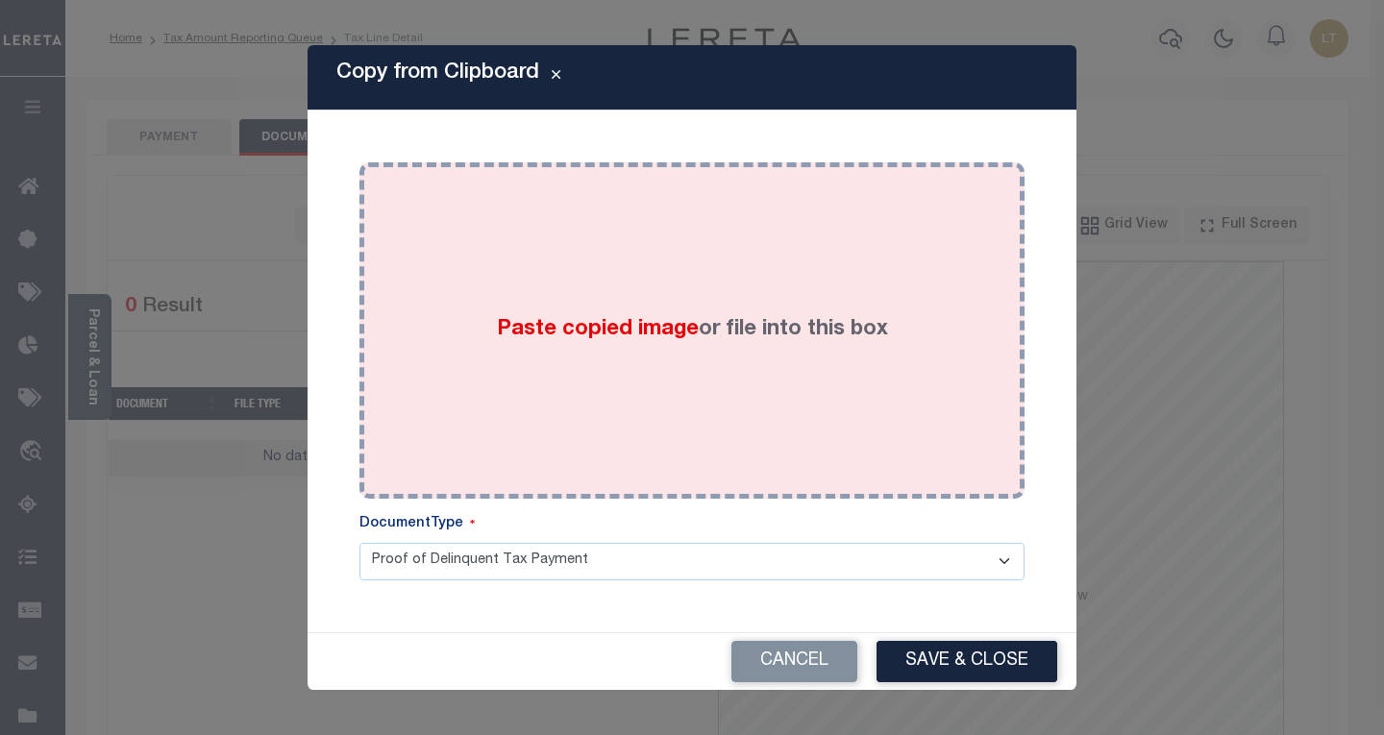
click at [578, 269] on div "Paste copied image or file into this box" at bounding box center [692, 330] width 636 height 307
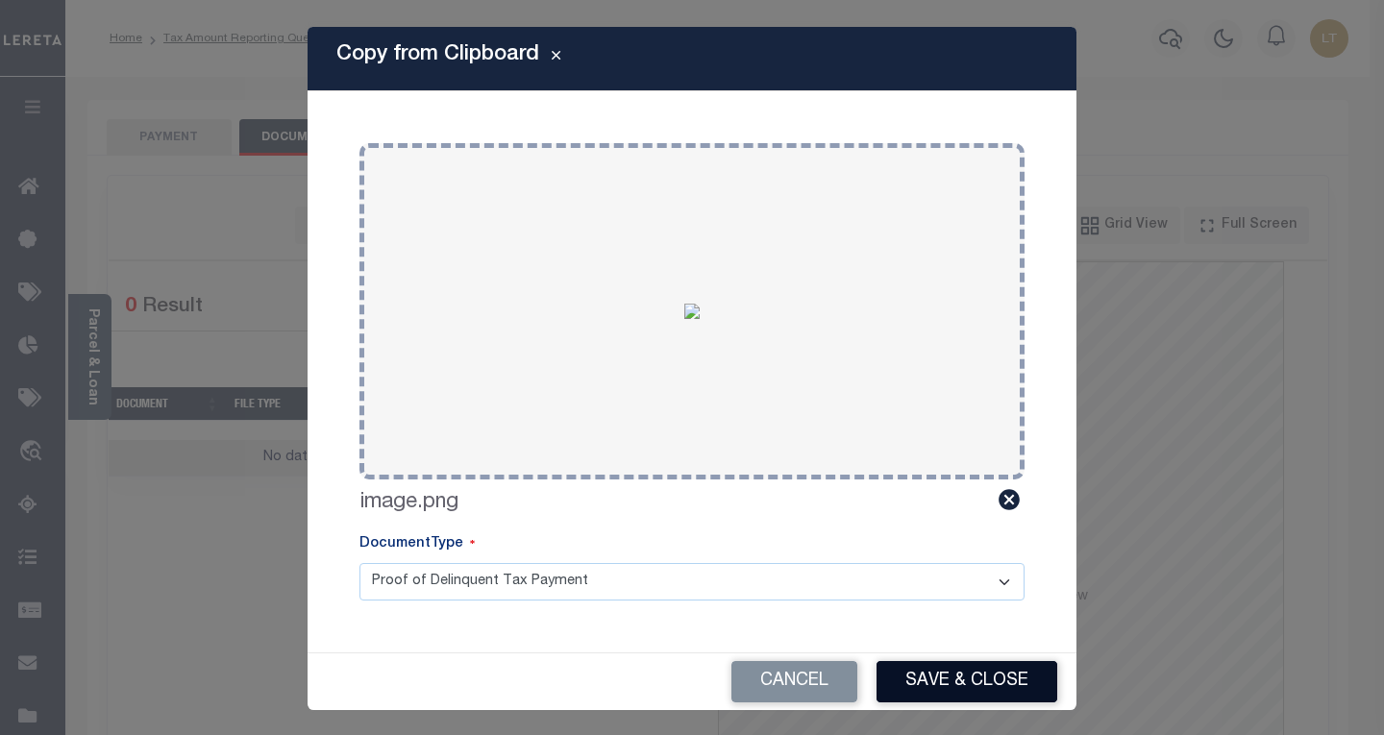
drag, startPoint x: 922, startPoint y: 671, endPoint x: 861, endPoint y: 554, distance: 131.5
click at [923, 671] on button "Save & Close" at bounding box center [966, 681] width 181 height 41
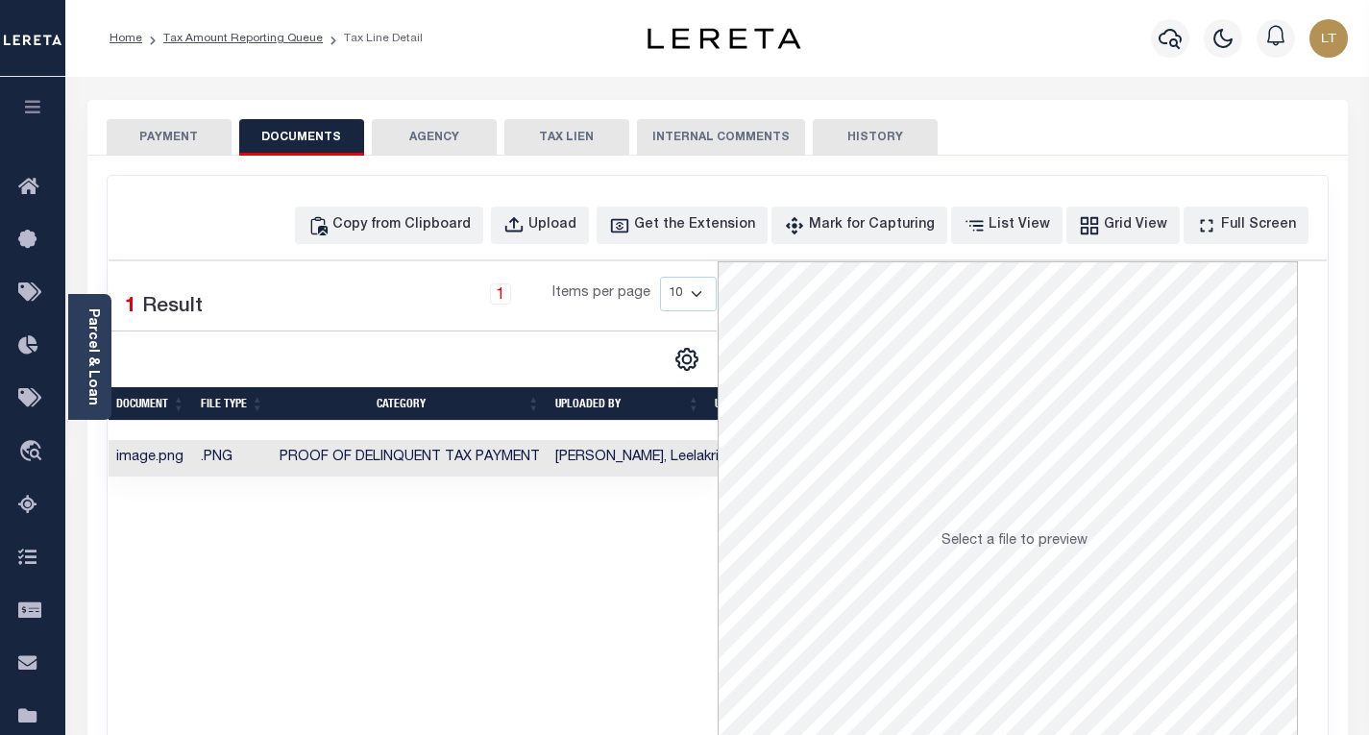
click at [151, 133] on button "PAYMENT" at bounding box center [169, 137] width 125 height 37
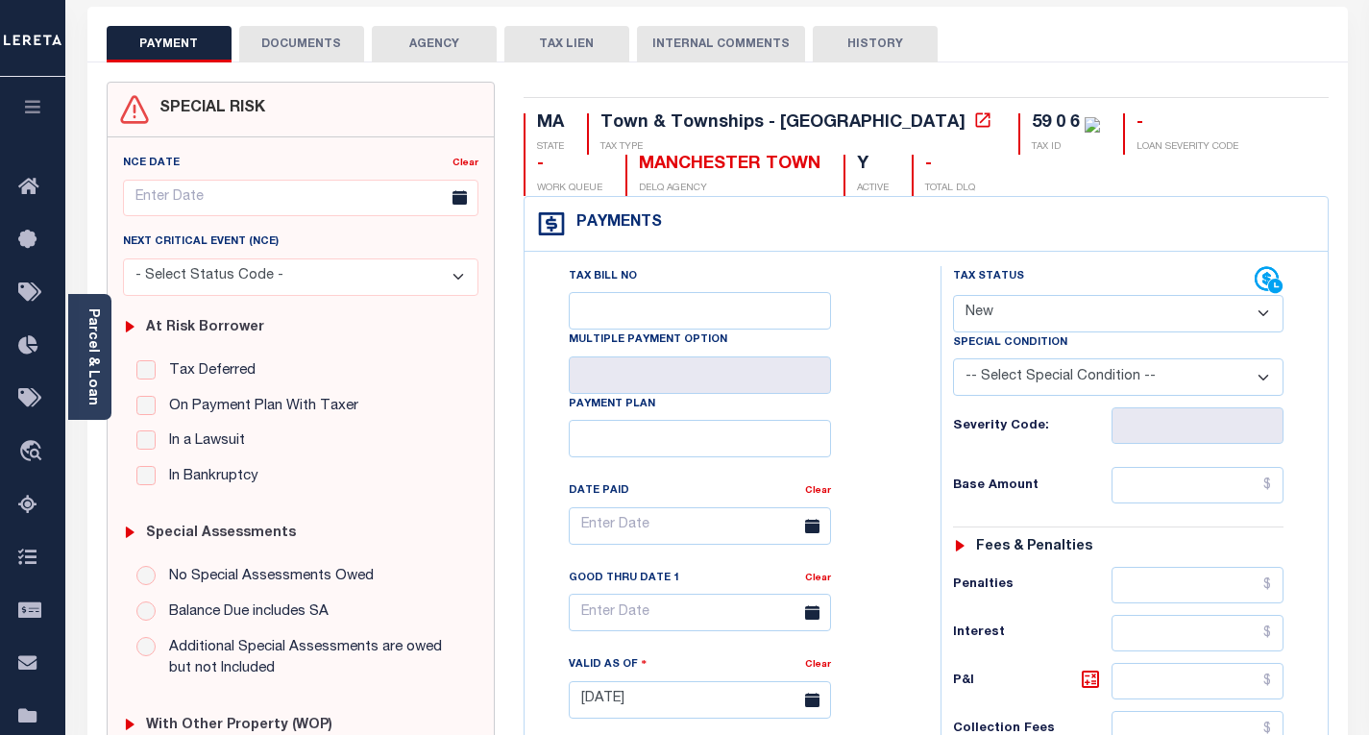
scroll to position [96, 0]
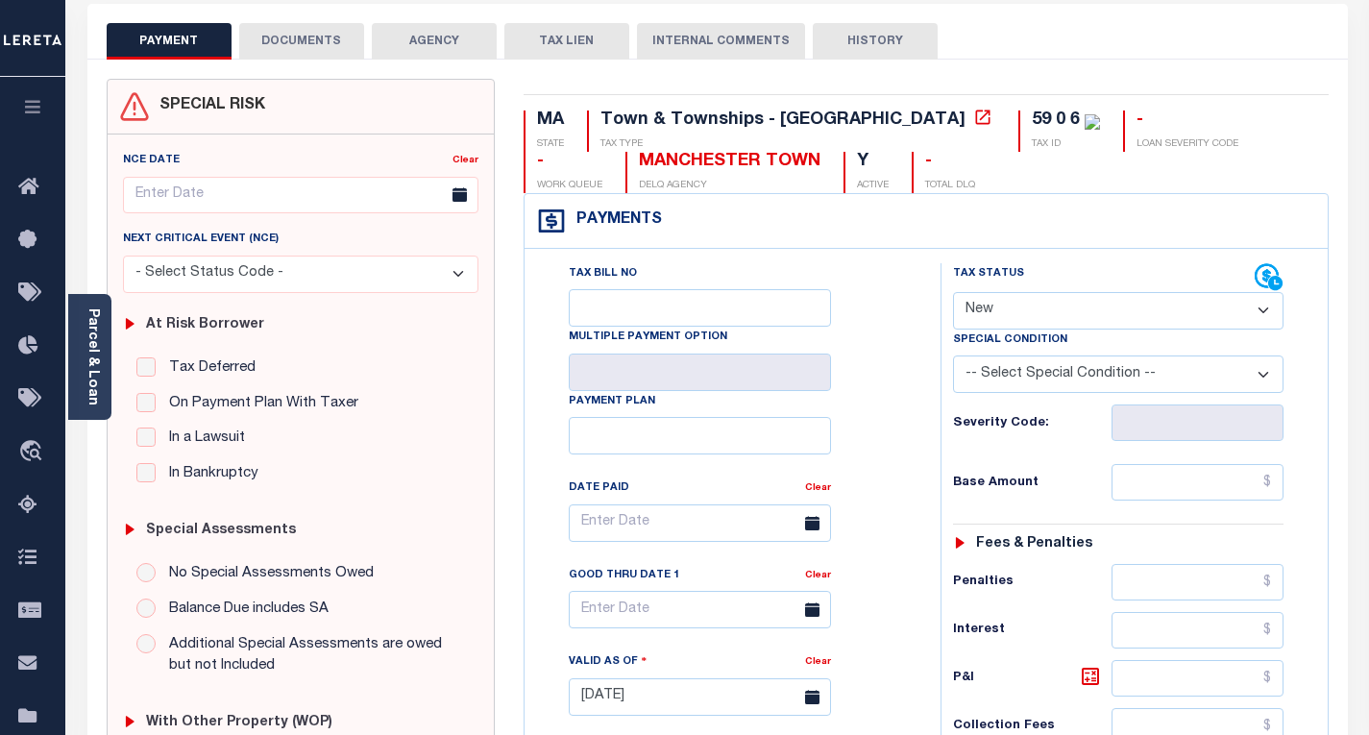
click at [1017, 316] on select "- Select Status Code - Open Due/Unpaid Paid Incomplete No Tax Due Internal Refu…" at bounding box center [1118, 310] width 331 height 37
select select "PYD"
click at [953, 293] on select "- Select Status Code - Open Due/Unpaid Paid Incomplete No Tax Due Internal Refu…" at bounding box center [1118, 310] width 331 height 37
type input "[DATE]"
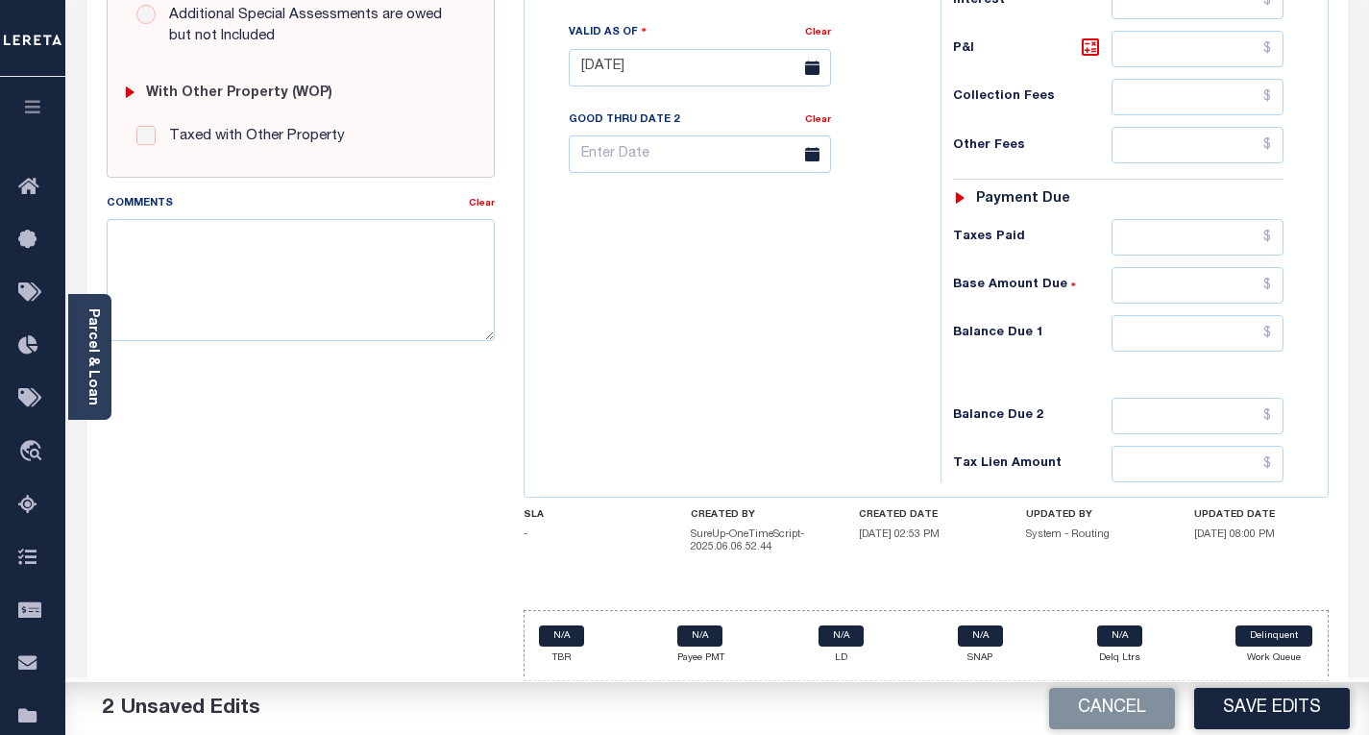
scroll to position [727, 0]
click at [1273, 336] on input "text" at bounding box center [1198, 333] width 172 height 37
type input "$0.00"
click at [1246, 701] on button "Save Edits" at bounding box center [1272, 708] width 156 height 41
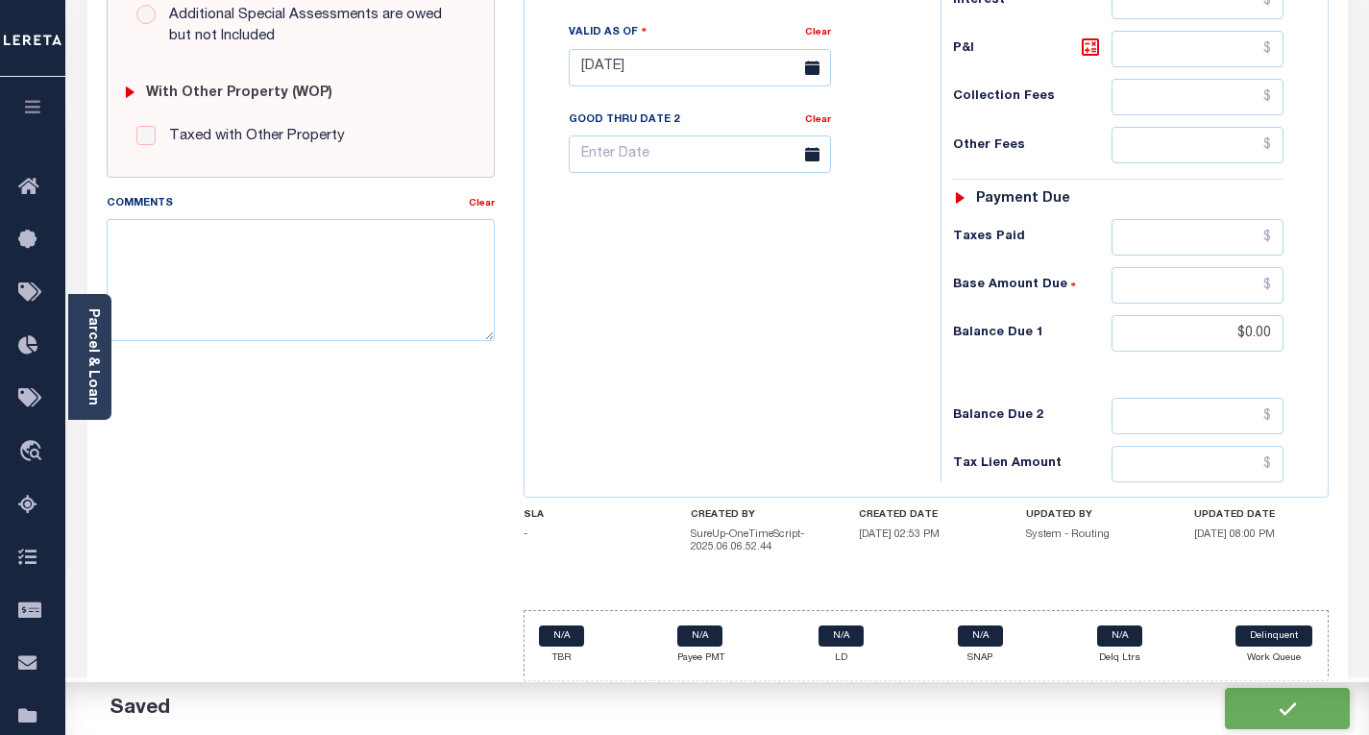
checkbox input "false"
type input "$0"
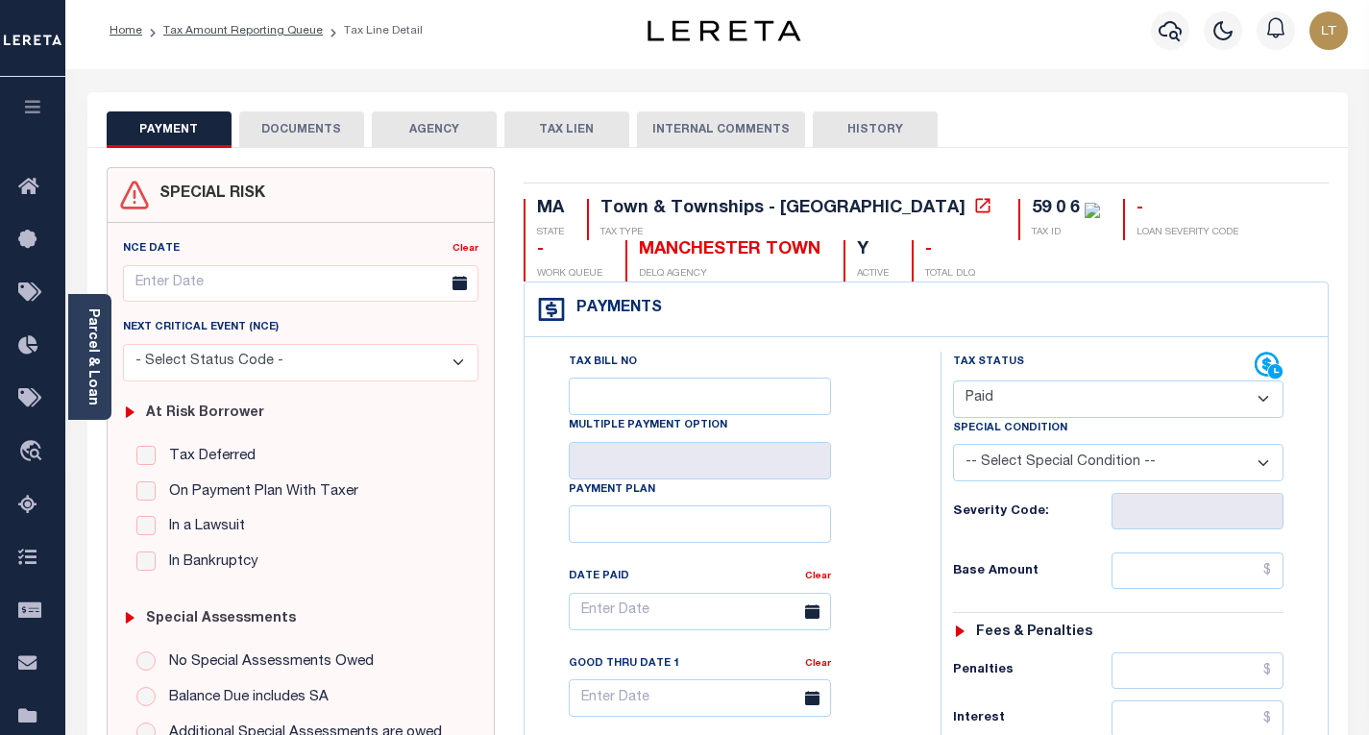
scroll to position [0, 0]
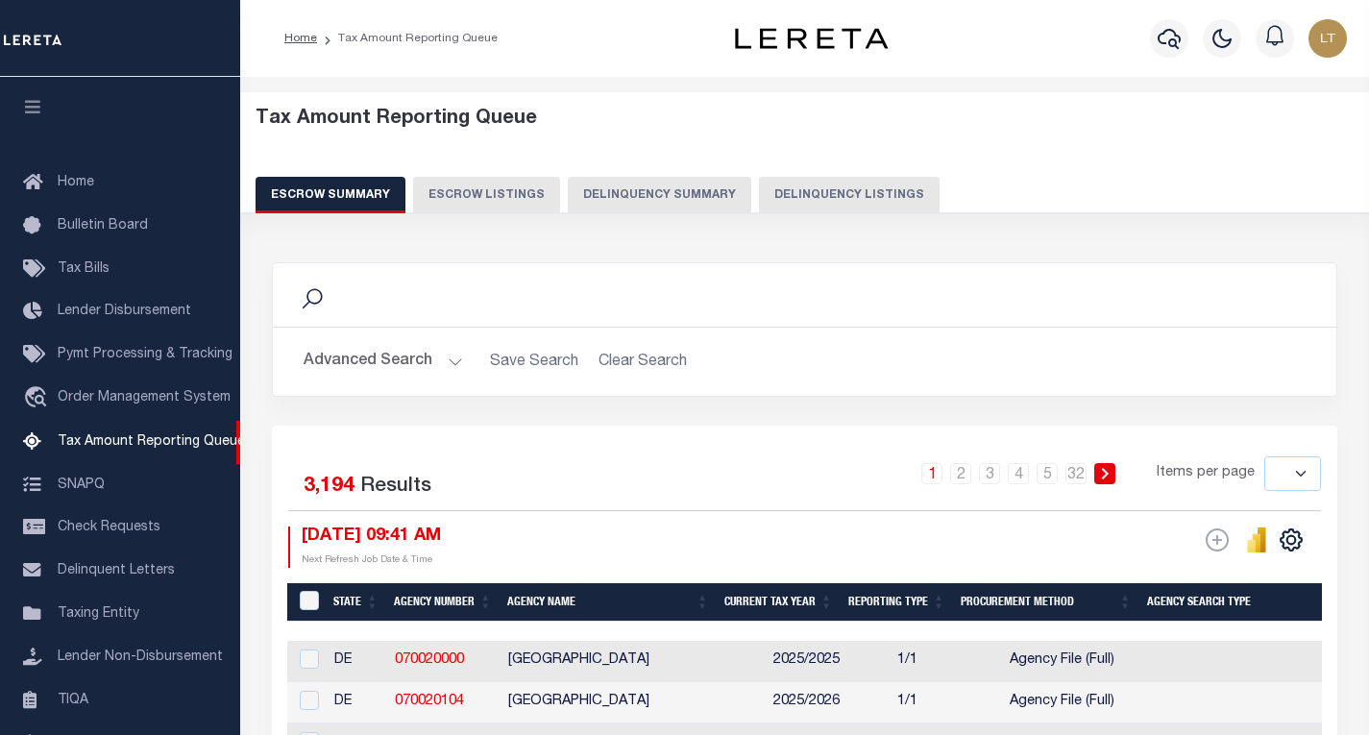
click at [880, 185] on button "Delinquency Listings" at bounding box center [849, 195] width 181 height 37
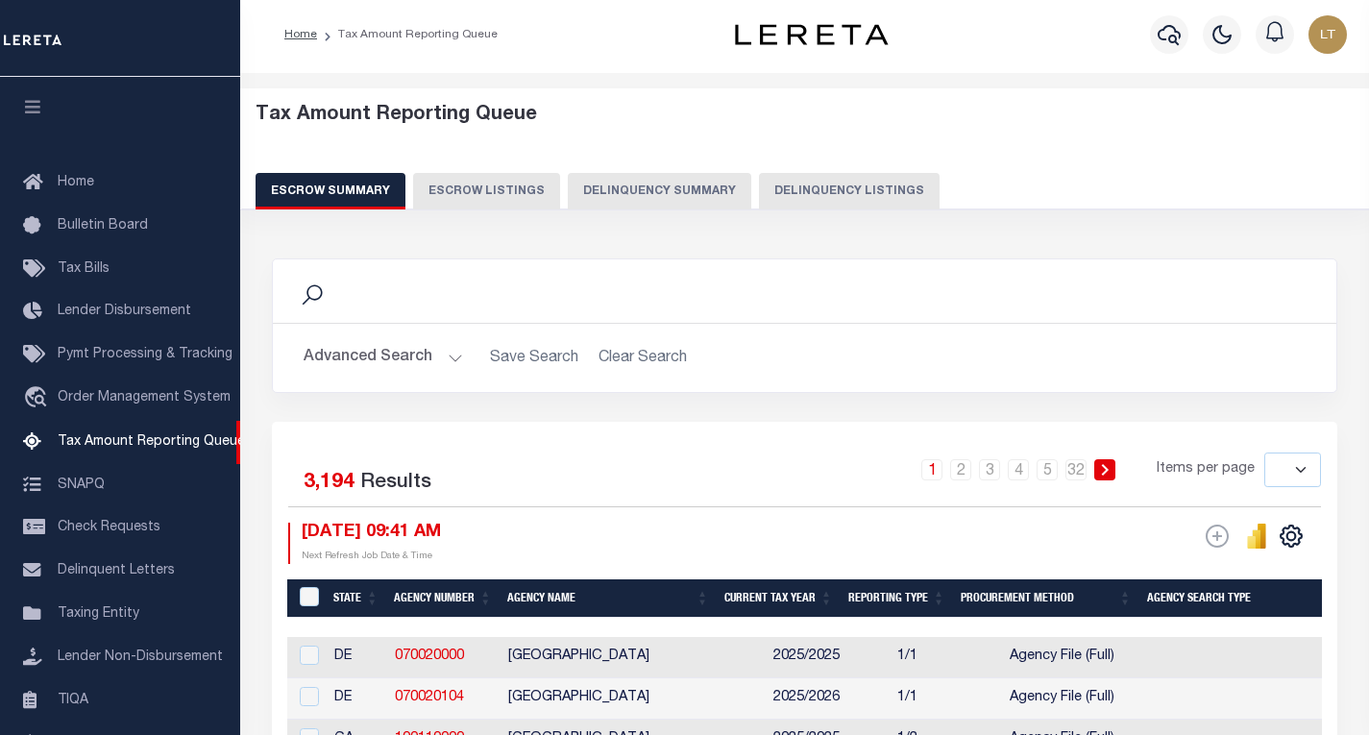
select select "100"
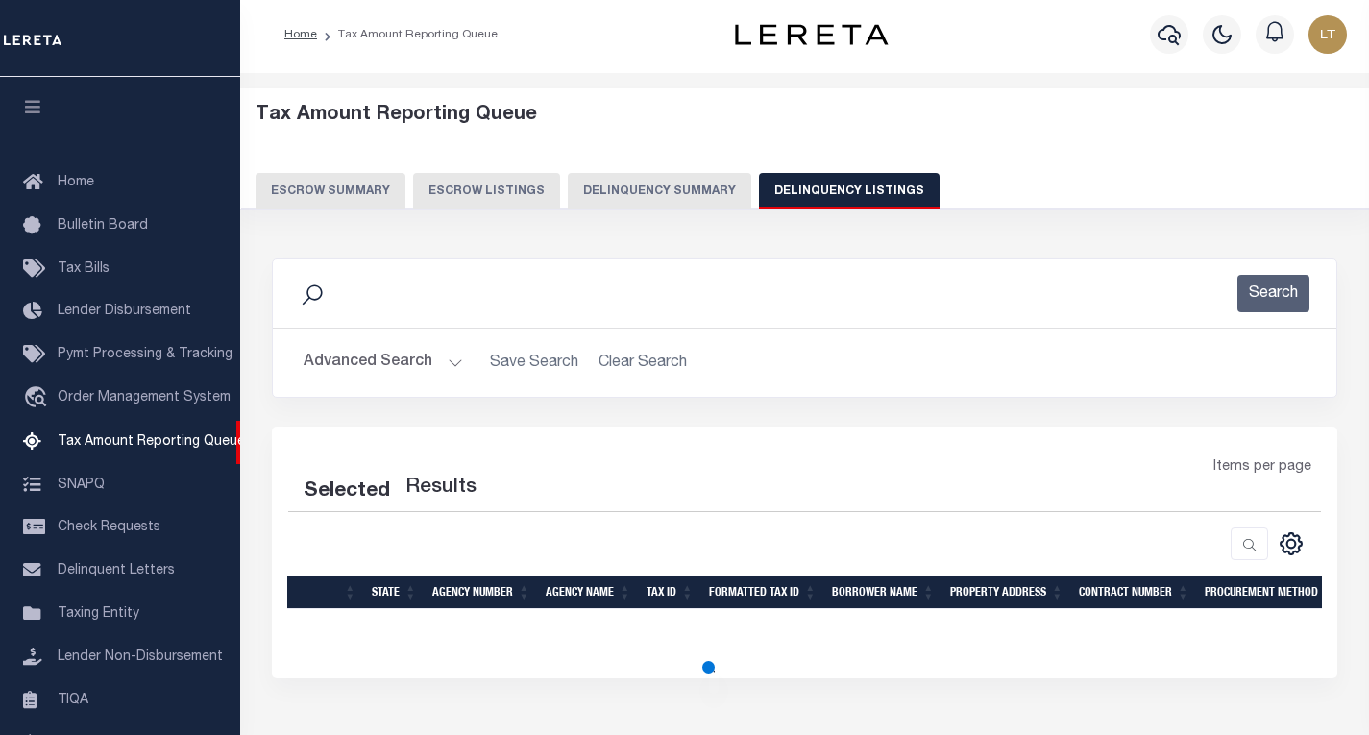
scroll to position [186, 0]
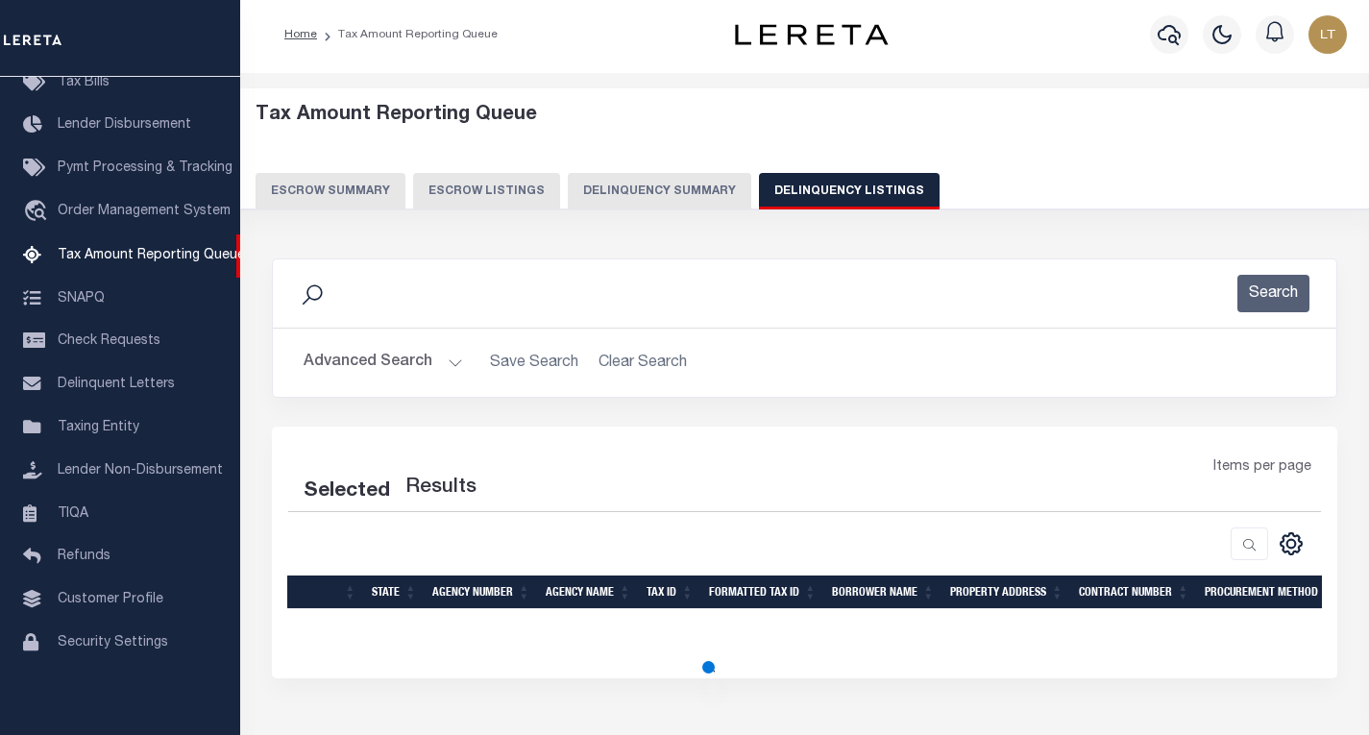
select select "100"
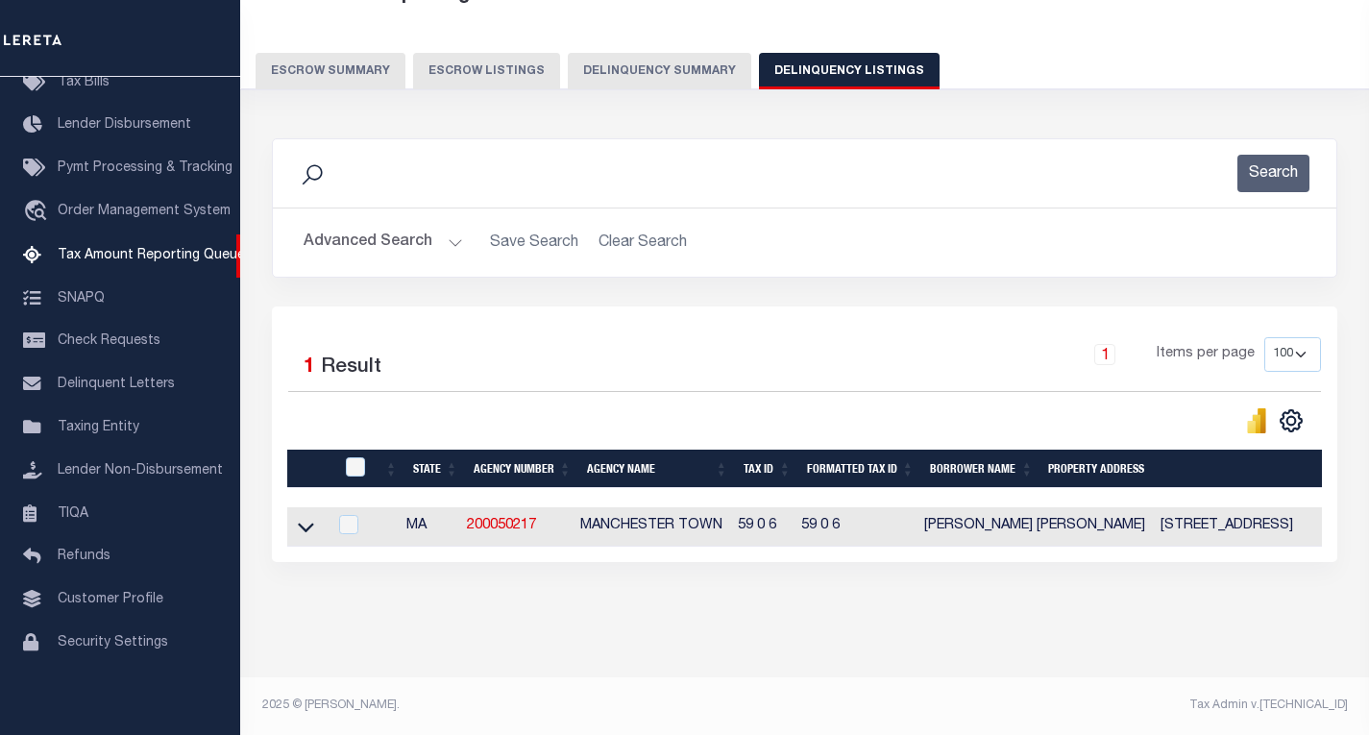
scroll to position [140, 0]
click at [304, 517] on icon at bounding box center [306, 527] width 16 height 20
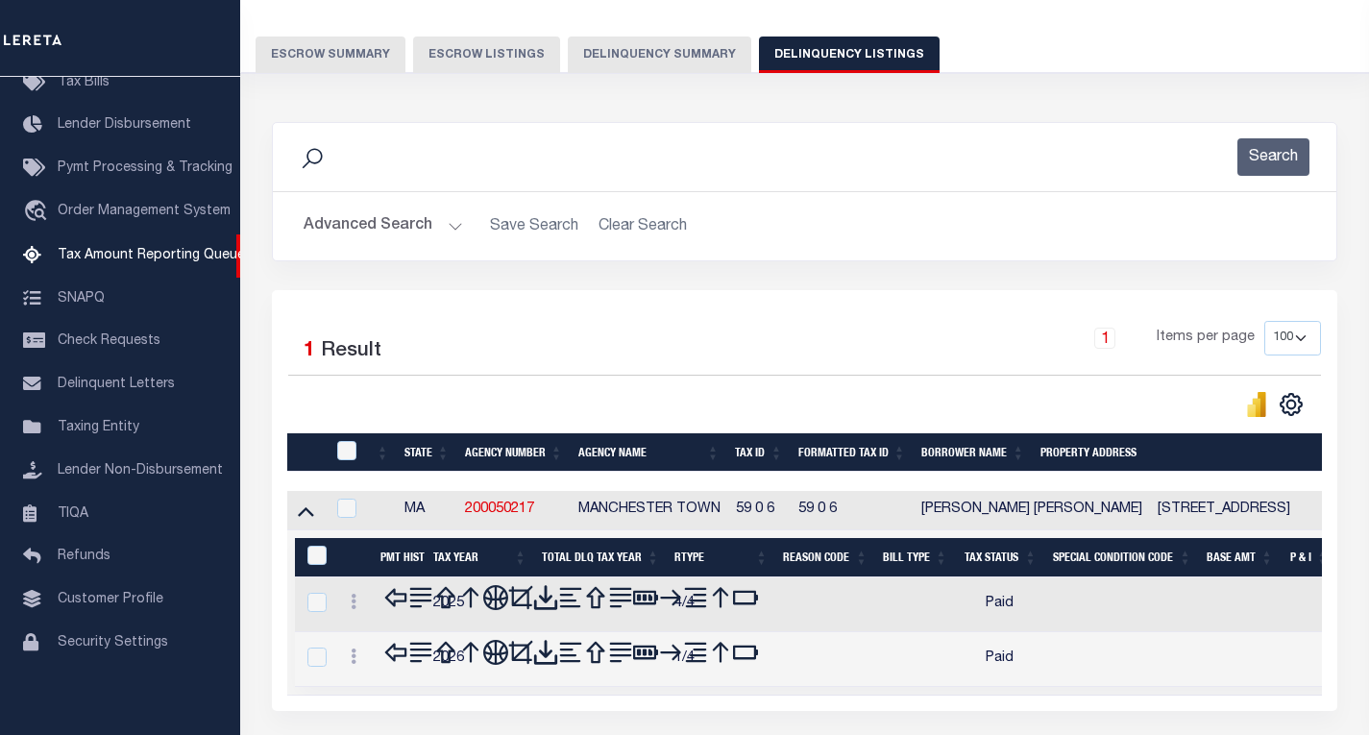
scroll to position [281, 0]
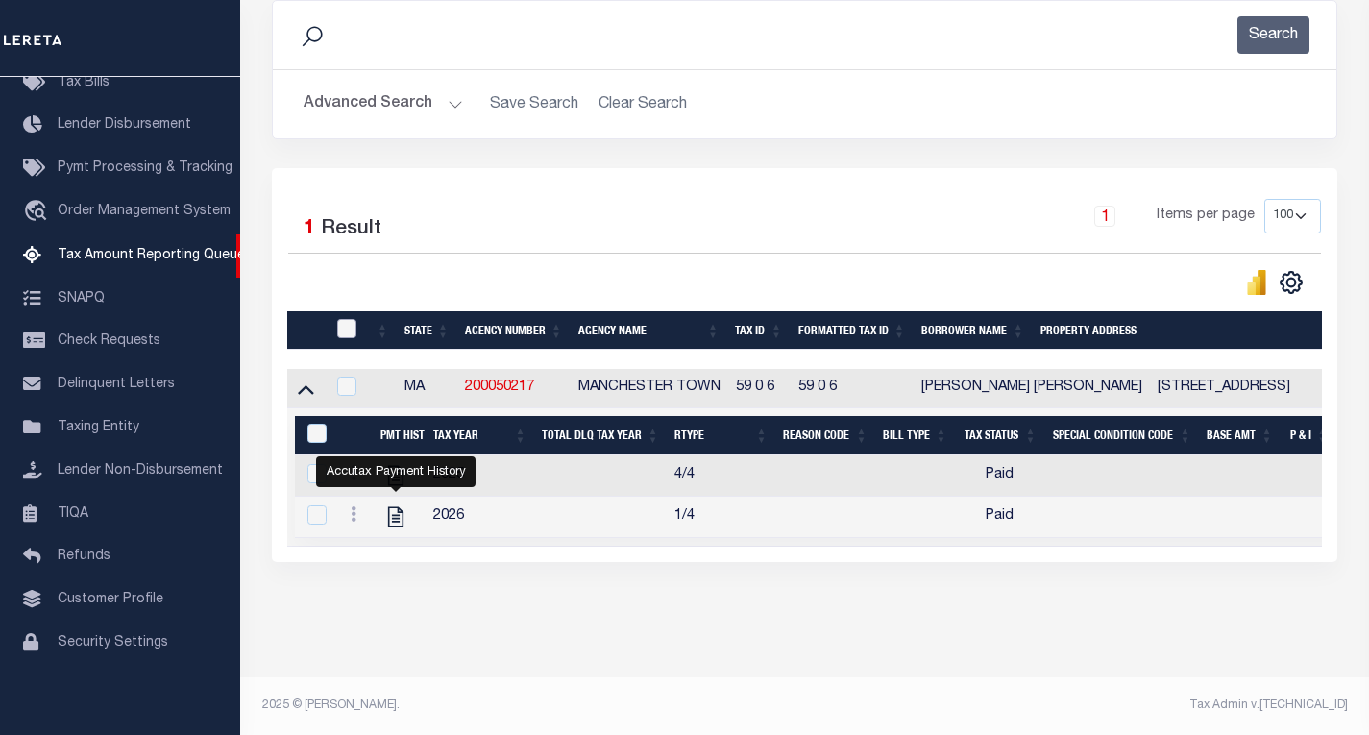
click at [345, 319] on input "checkbox" at bounding box center [346, 328] width 19 height 19
checkbox input "true"
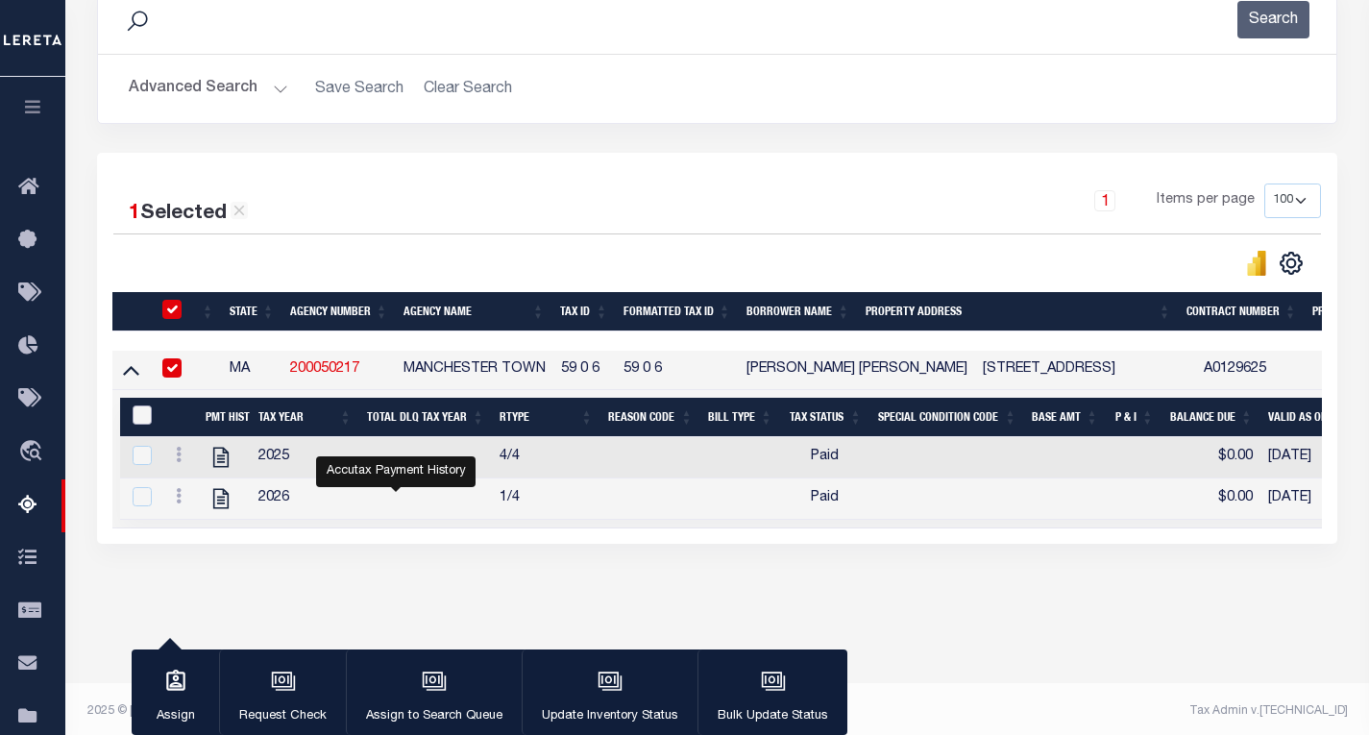
drag, startPoint x: 140, startPoint y: 416, endPoint x: 151, endPoint y: 429, distance: 16.4
click at [140, 416] on input "&nbsp;" at bounding box center [142, 414] width 19 height 19
checkbox input "true"
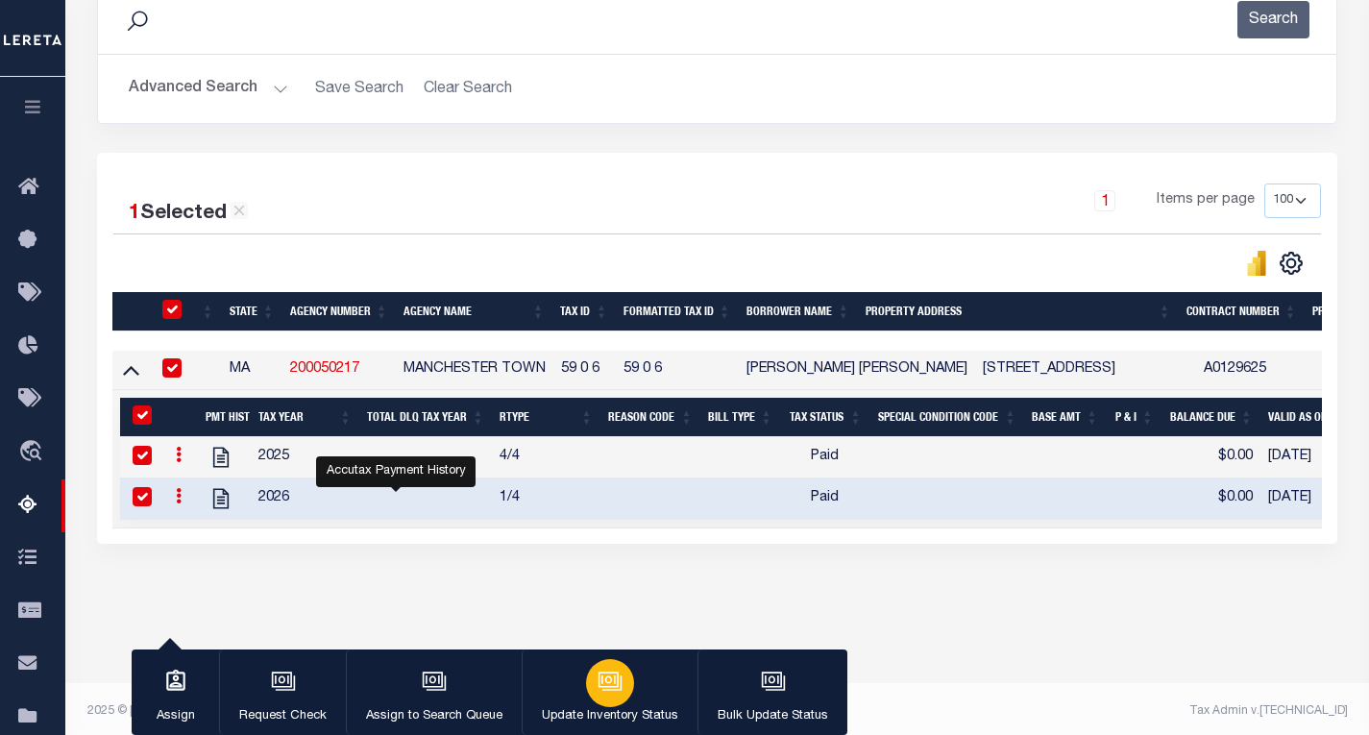
click at [583, 699] on button "Update Inventory Status" at bounding box center [610, 692] width 176 height 86
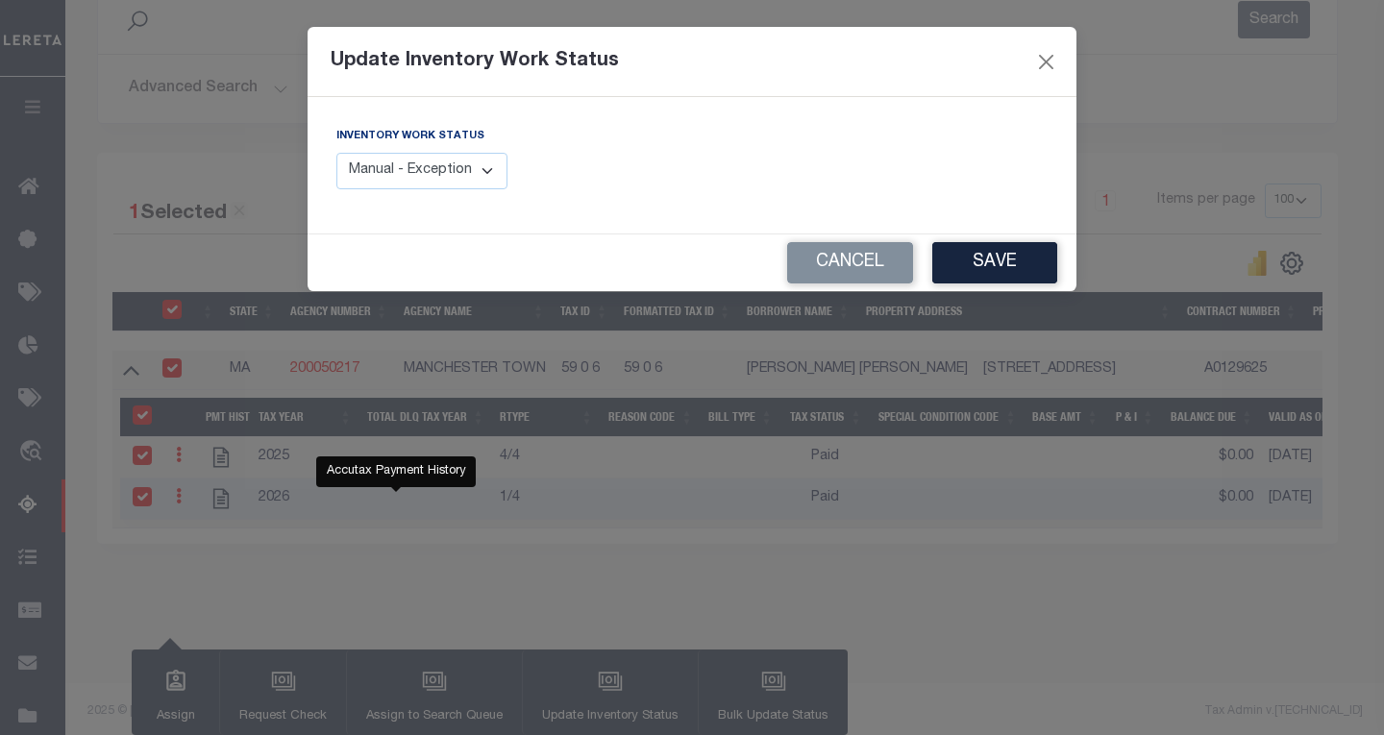
click at [456, 173] on select "Manual - Exception Pended - Awaiting Search Late Add Exception Completed" at bounding box center [421, 171] width 171 height 37
select select "4"
click at [336, 153] on select "Manual - Exception Pended - Awaiting Search Late Add Exception Completed" at bounding box center [421, 171] width 171 height 37
click at [988, 272] on button "Save" at bounding box center [994, 262] width 125 height 41
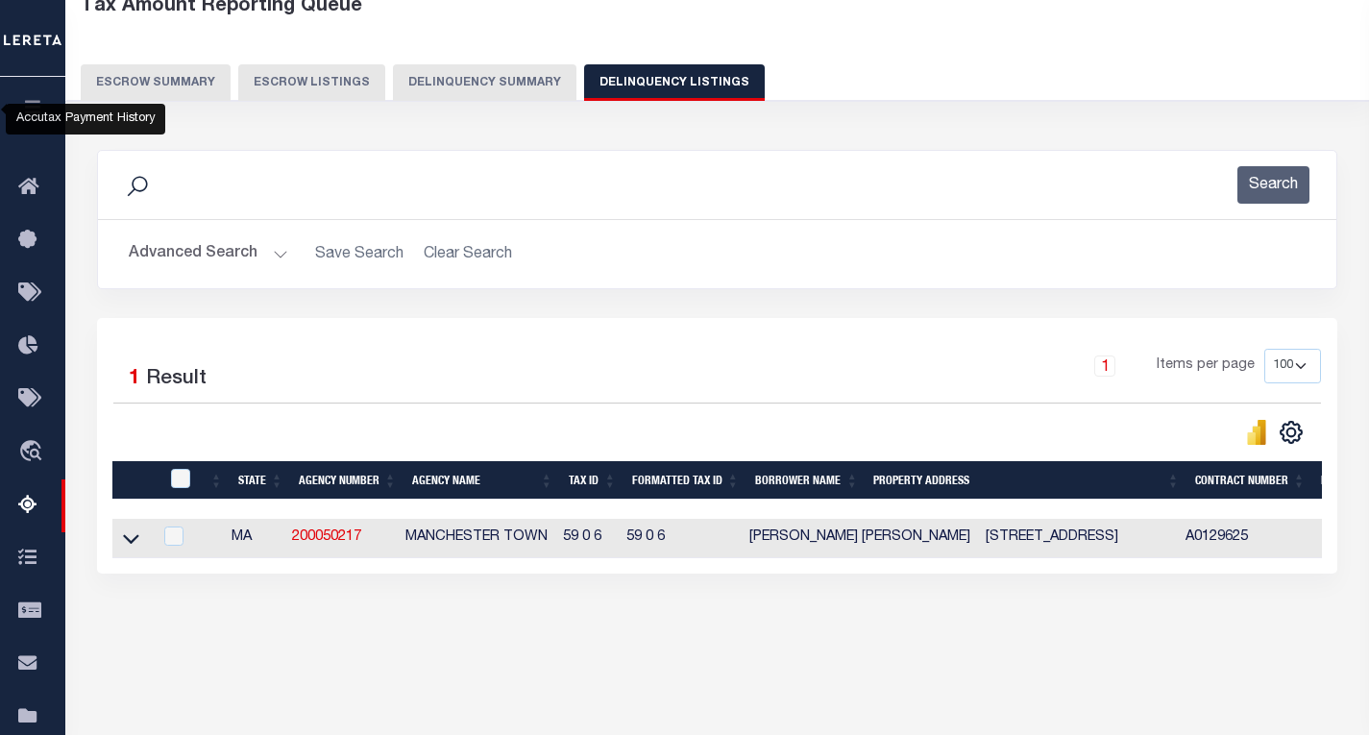
scroll to position [0, 0]
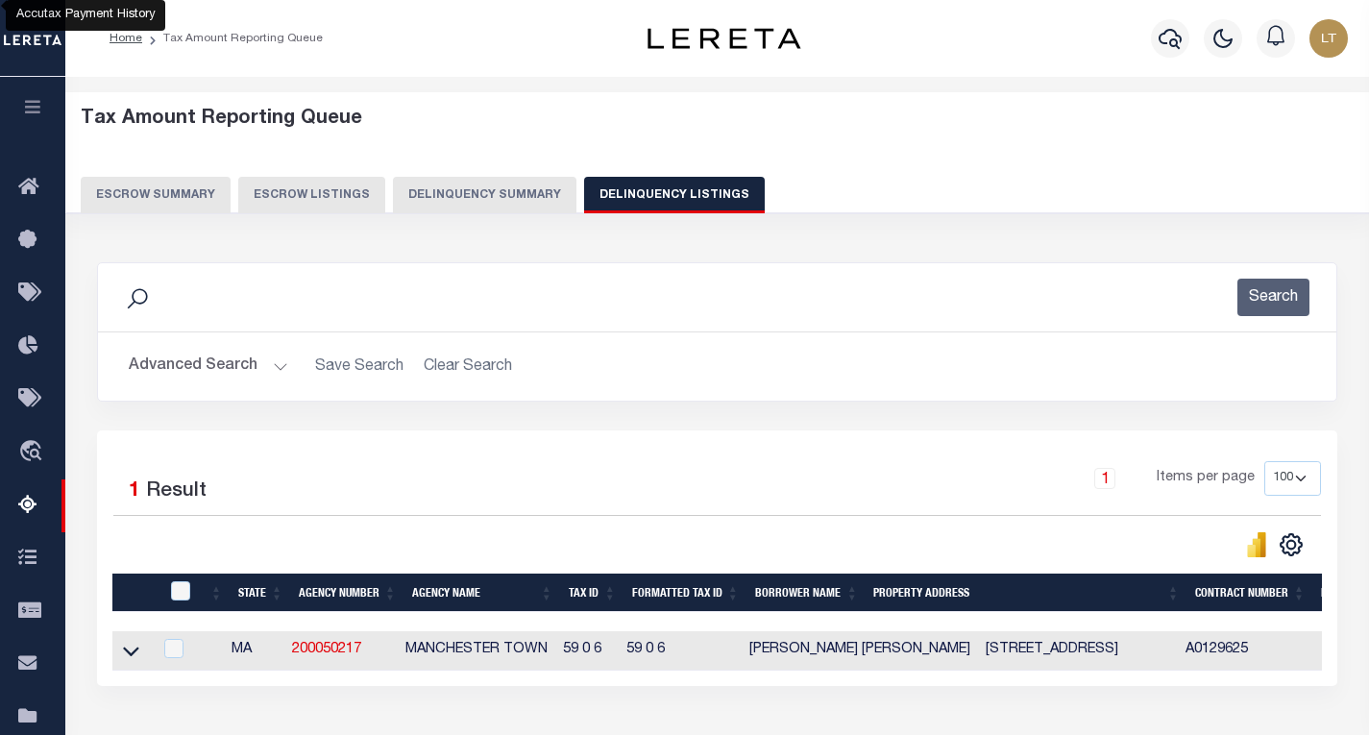
drag, startPoint x: 193, startPoint y: 363, endPoint x: 270, endPoint y: 338, distance: 80.8
click at [193, 363] on button "Advanced Search" at bounding box center [208, 366] width 159 height 37
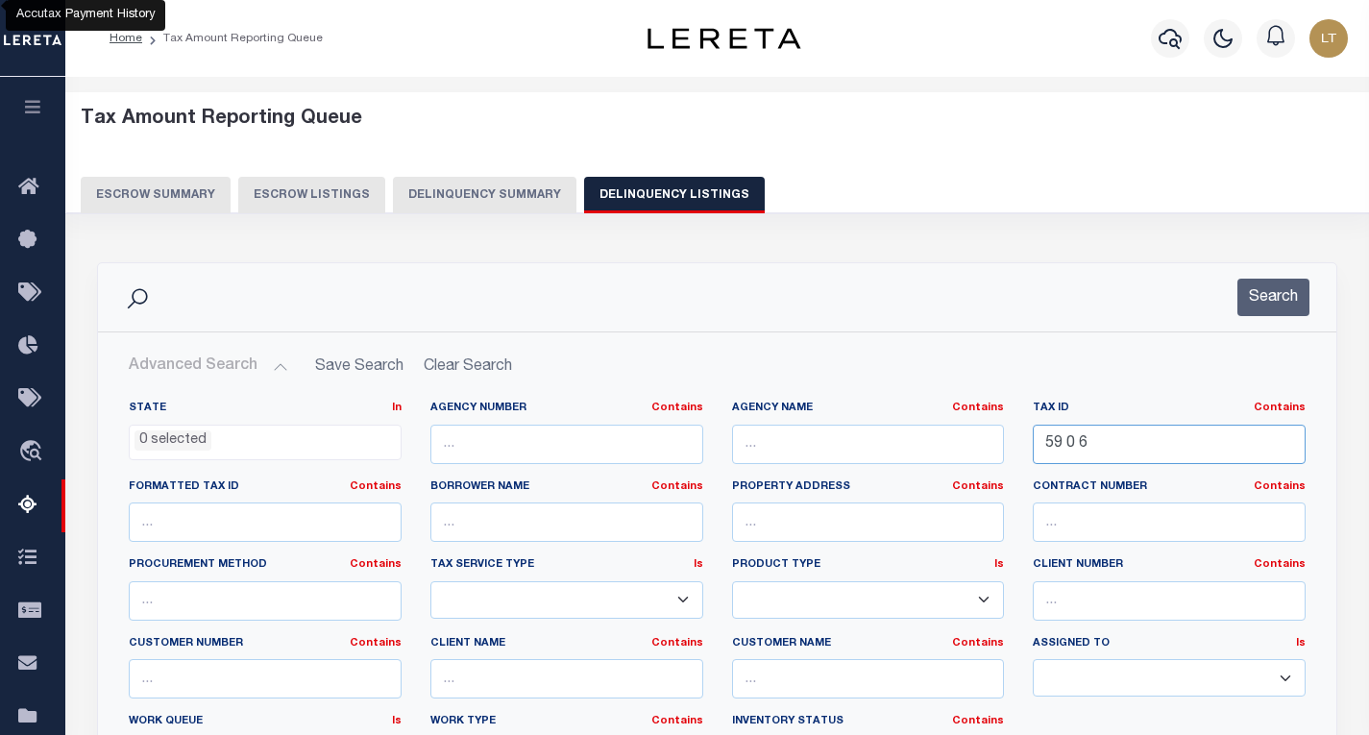
drag, startPoint x: 1103, startPoint y: 440, endPoint x: 959, endPoint y: 440, distance: 144.1
click at [959, 440] on div "State In In AK AL AR AZ CA CO CT DC DE FL GA GU HI IA ID IL IN KS KY LA MA MD M…" at bounding box center [717, 597] width 1206 height 392
paste input "002-344"
type input "002-344"
click at [1288, 298] on button "Search" at bounding box center [1273, 297] width 72 height 37
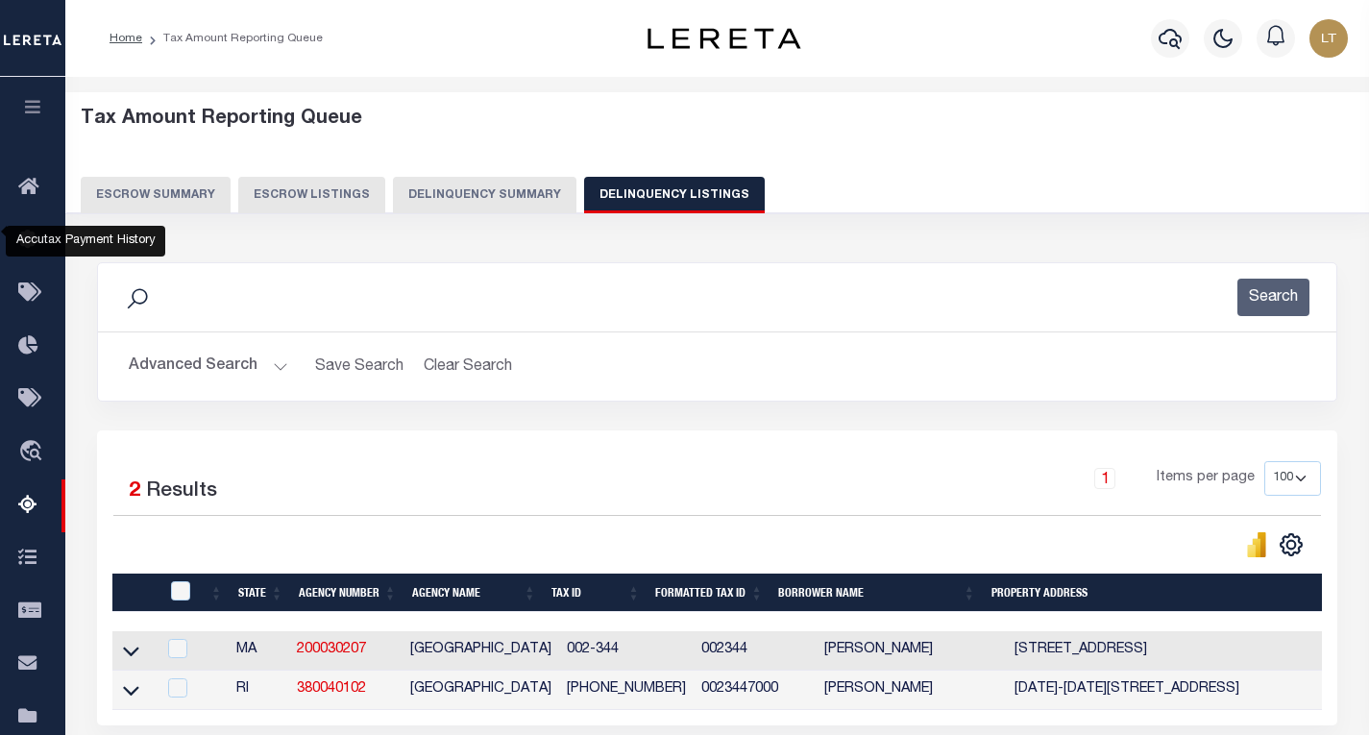
scroll to position [283, 0]
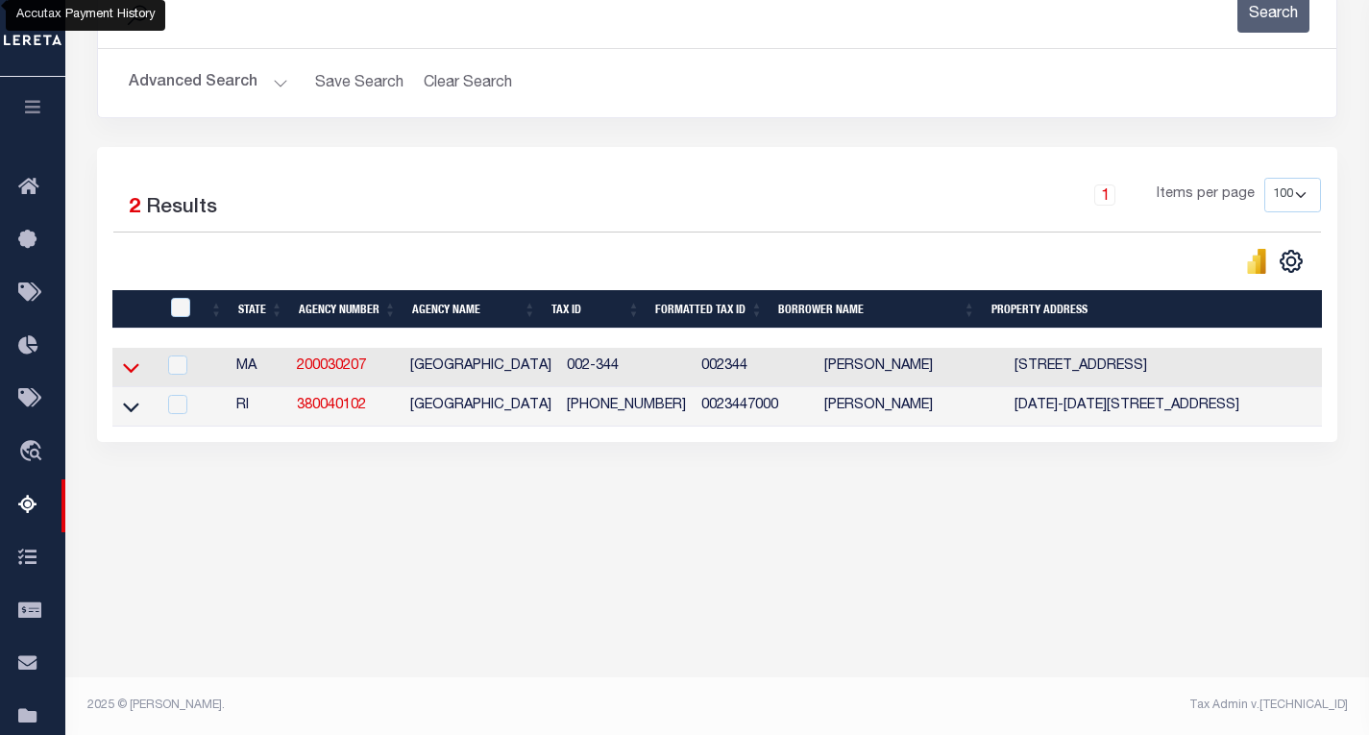
click at [135, 369] on icon at bounding box center [131, 367] width 16 height 20
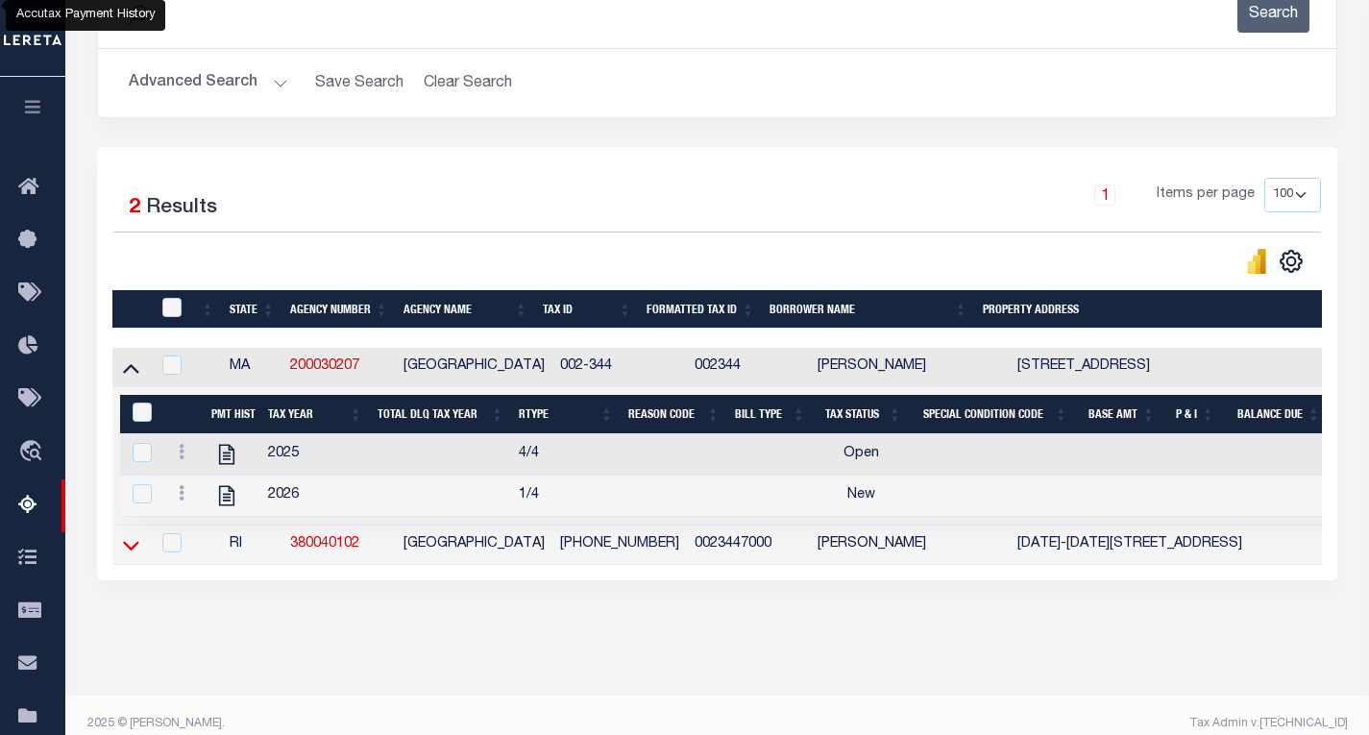
click at [133, 551] on icon at bounding box center [131, 546] width 16 height 10
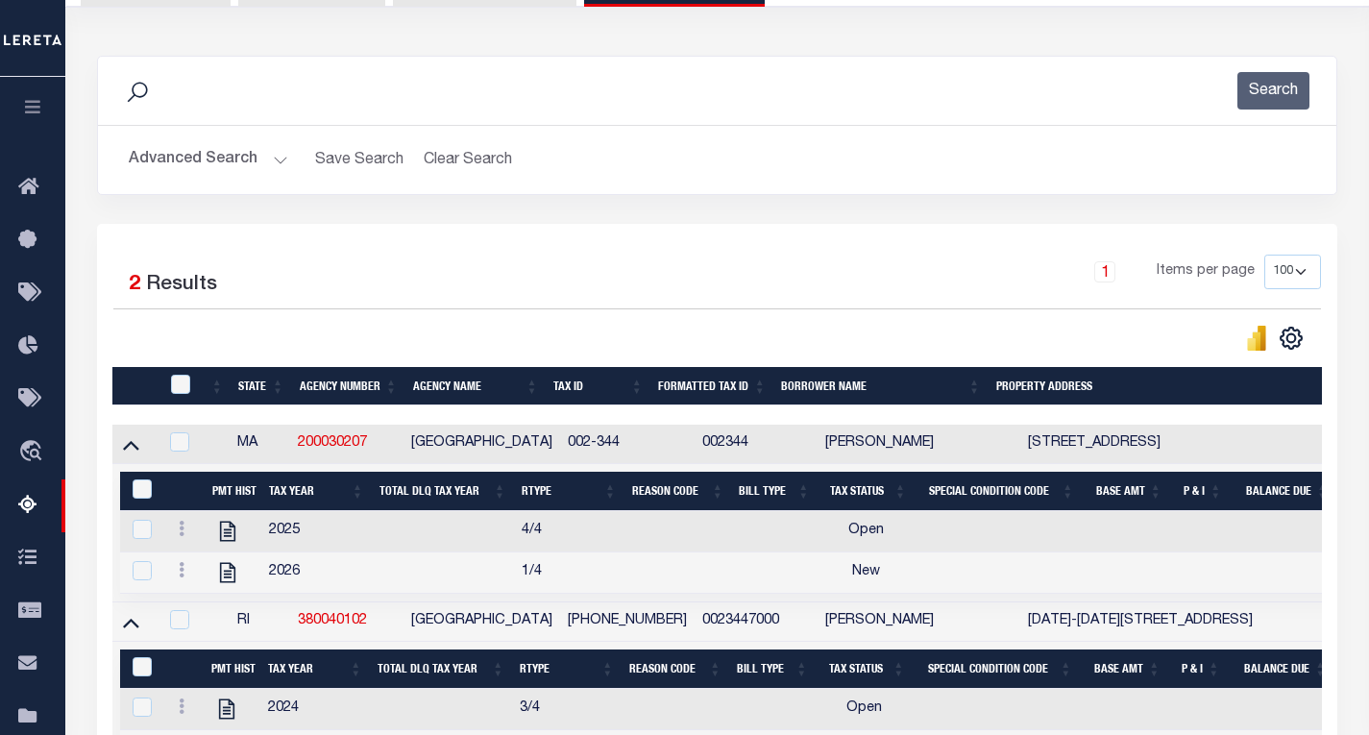
scroll to position [129, 0]
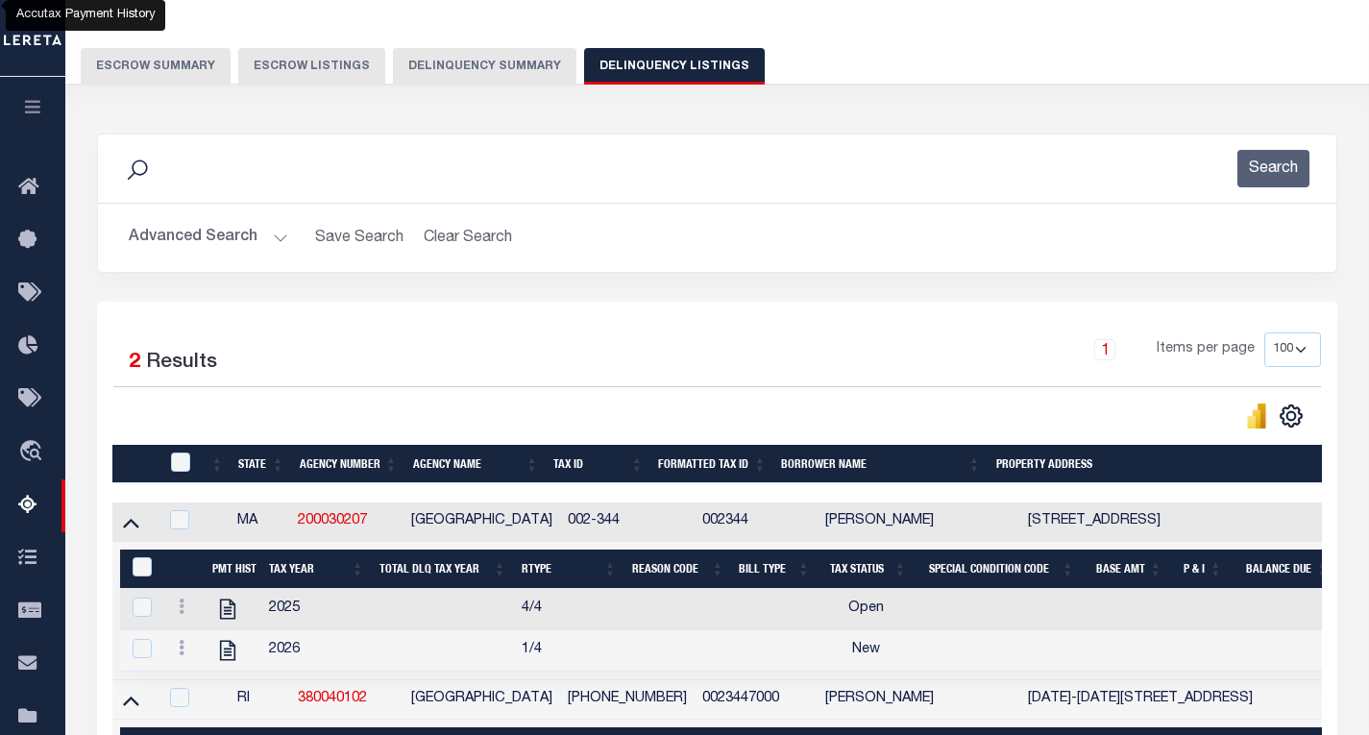
click at [189, 234] on button "Advanced Search" at bounding box center [208, 237] width 159 height 37
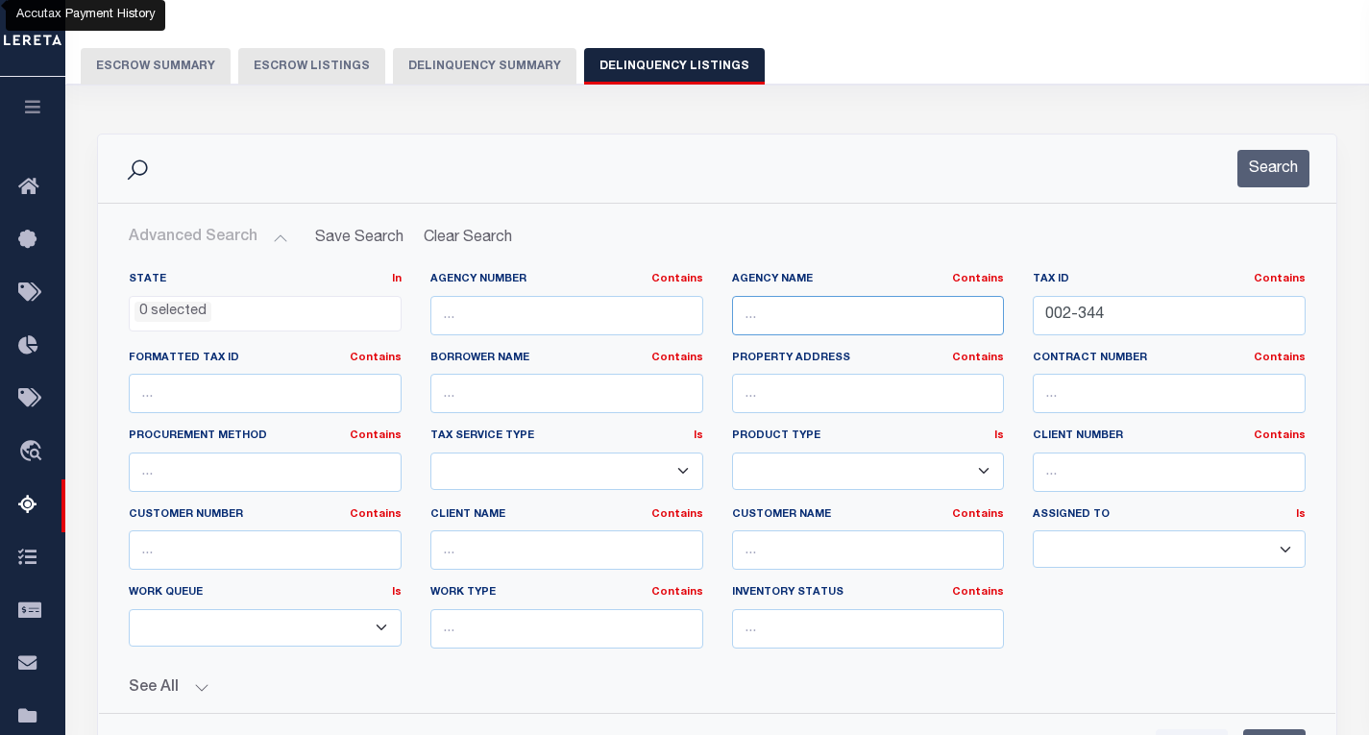
click at [791, 318] on input "text" at bounding box center [868, 315] width 273 height 39
paste input "MANSFIELD TOWN"
type input "MANSFIELD TOWN"
click at [1298, 167] on button "Search" at bounding box center [1273, 168] width 72 height 37
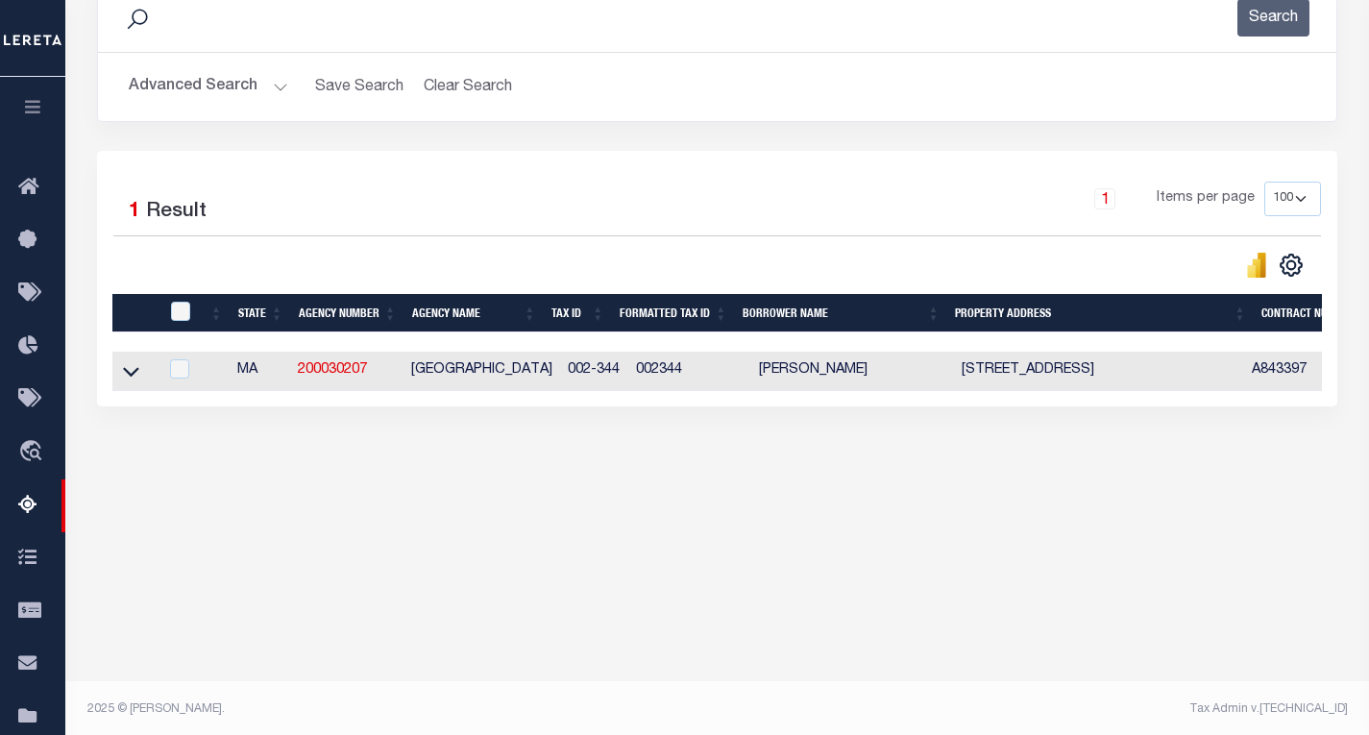
scroll to position [283, 0]
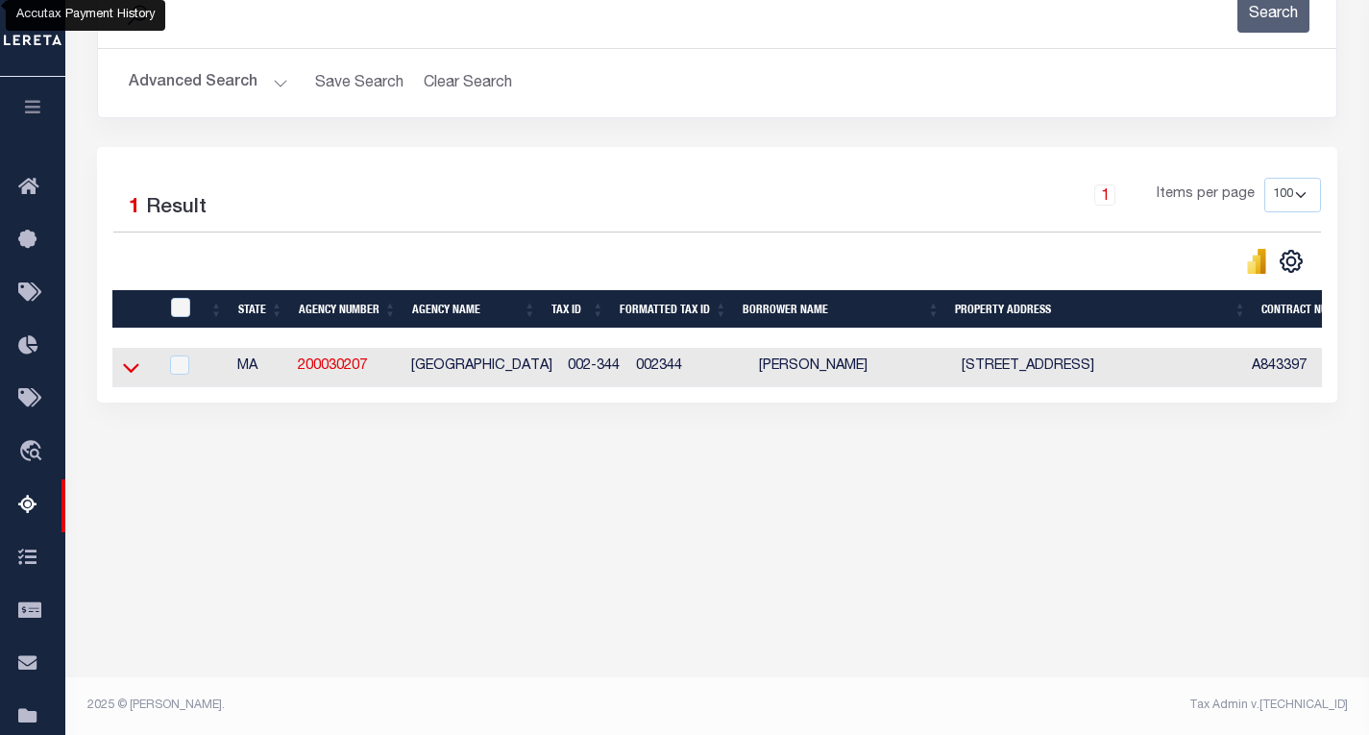
click at [133, 371] on icon at bounding box center [131, 367] width 16 height 20
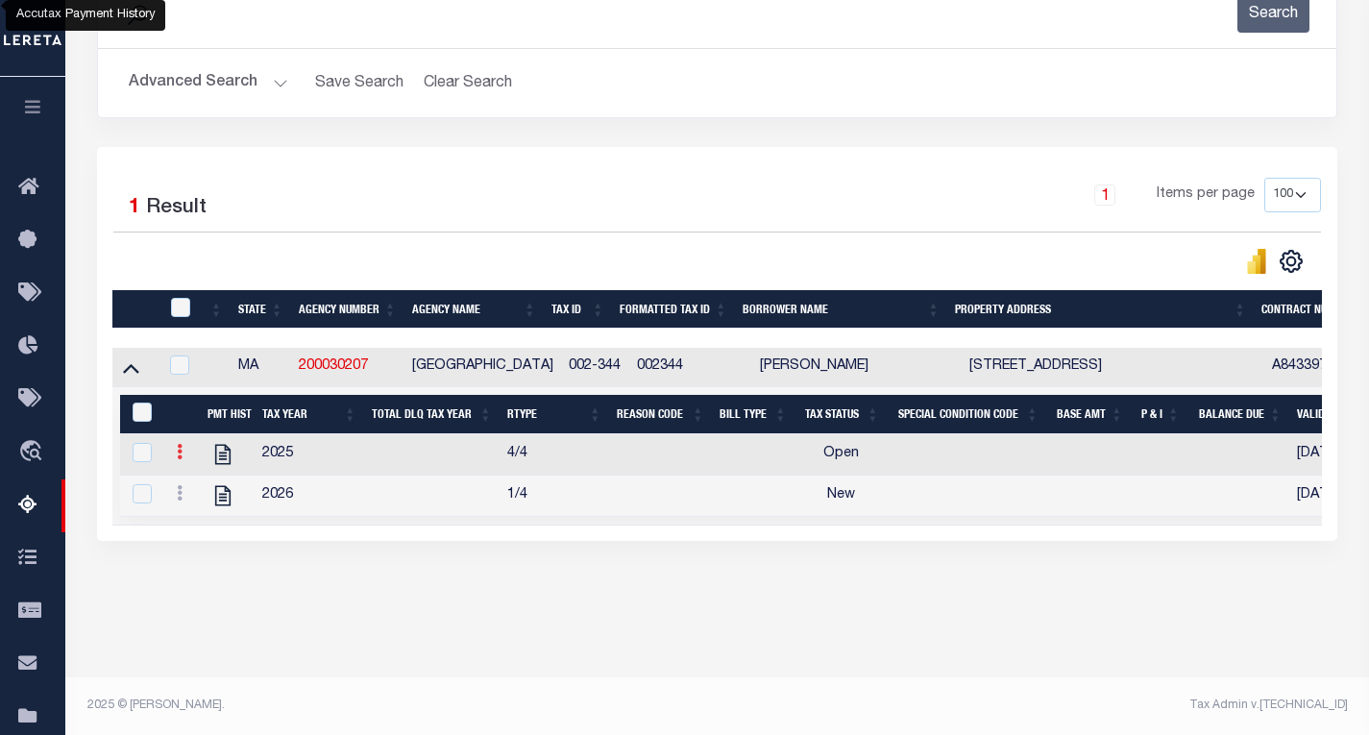
click at [178, 459] on icon at bounding box center [180, 451] width 6 height 15
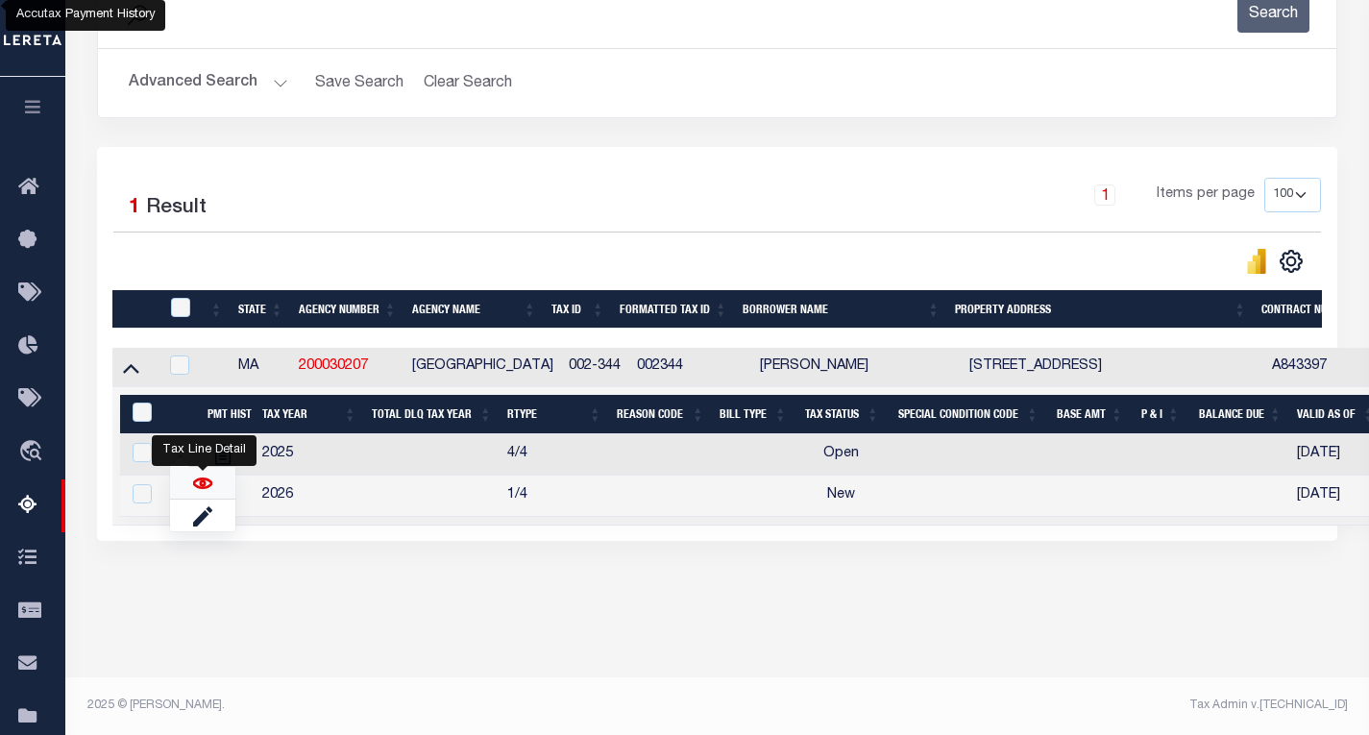
click at [210, 491] on img "" at bounding box center [202, 483] width 19 height 19
checkbox input "false"
checkbox input "true"
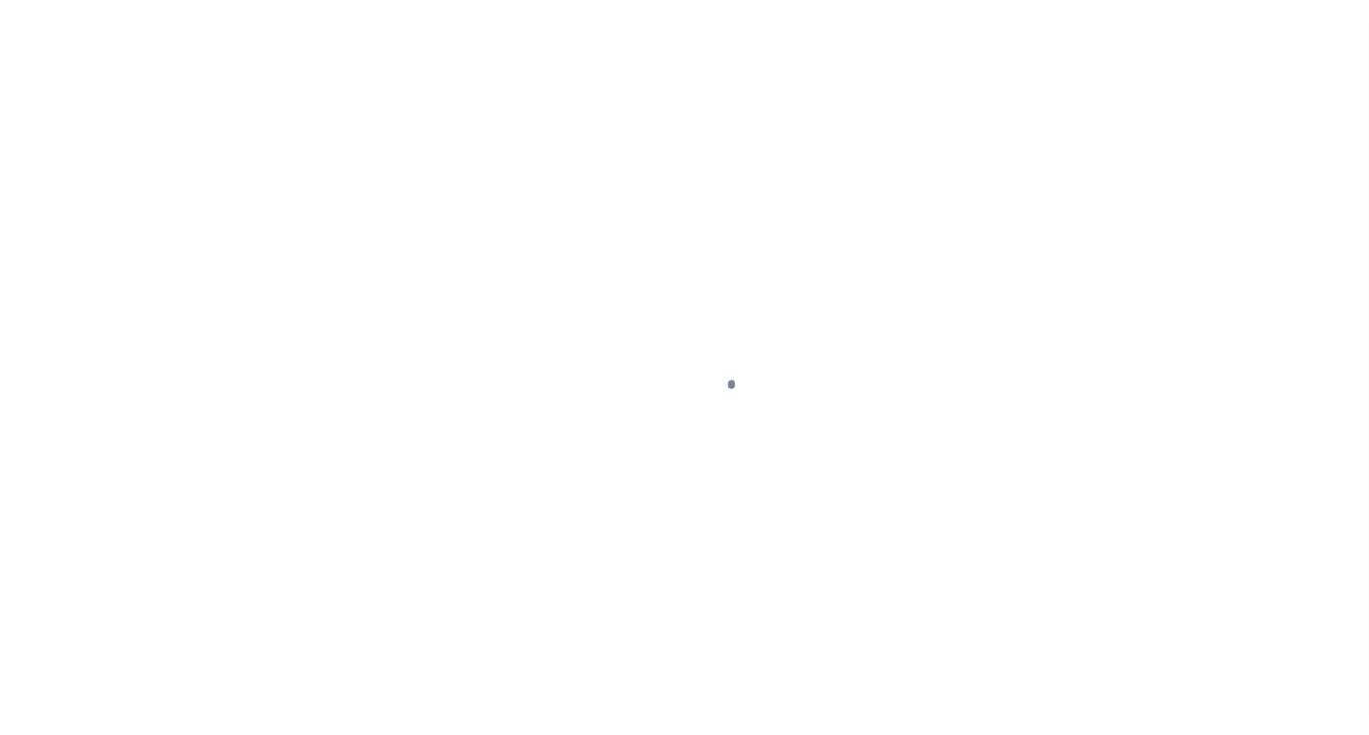
select select "OP2"
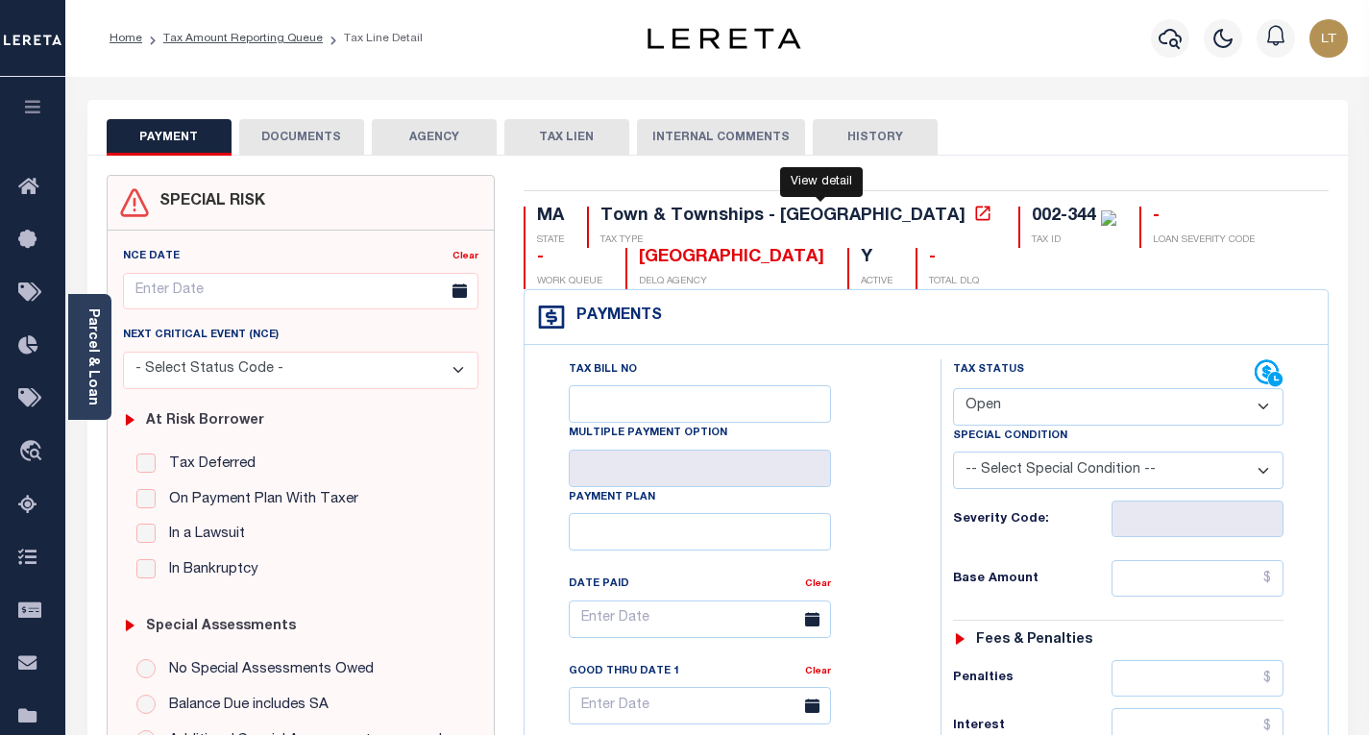
click at [973, 220] on icon at bounding box center [982, 213] width 19 height 19
click at [302, 133] on button "DOCUMENTS" at bounding box center [301, 137] width 125 height 37
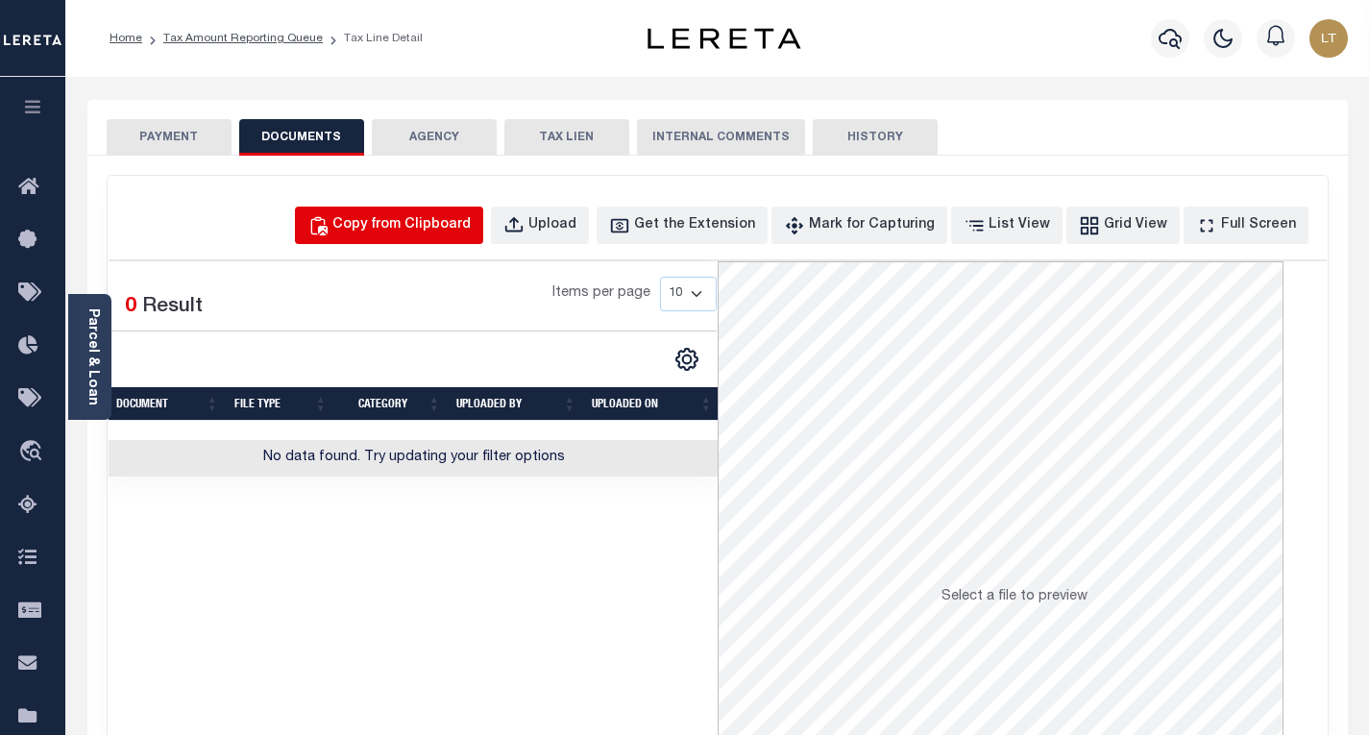
click at [432, 228] on div "Copy from Clipboard" at bounding box center [401, 225] width 138 height 21
select select "POP"
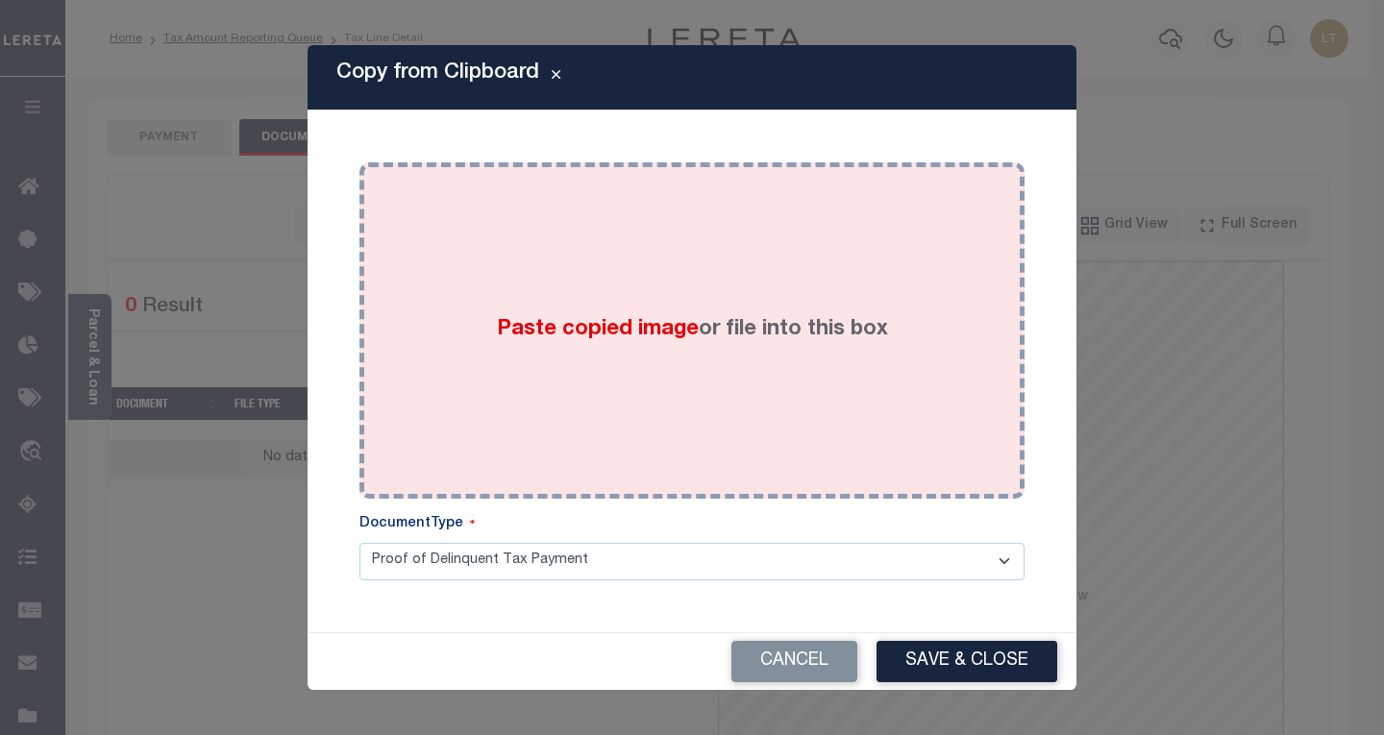
click at [462, 278] on div "Paste copied image or file into this box" at bounding box center [692, 330] width 636 height 307
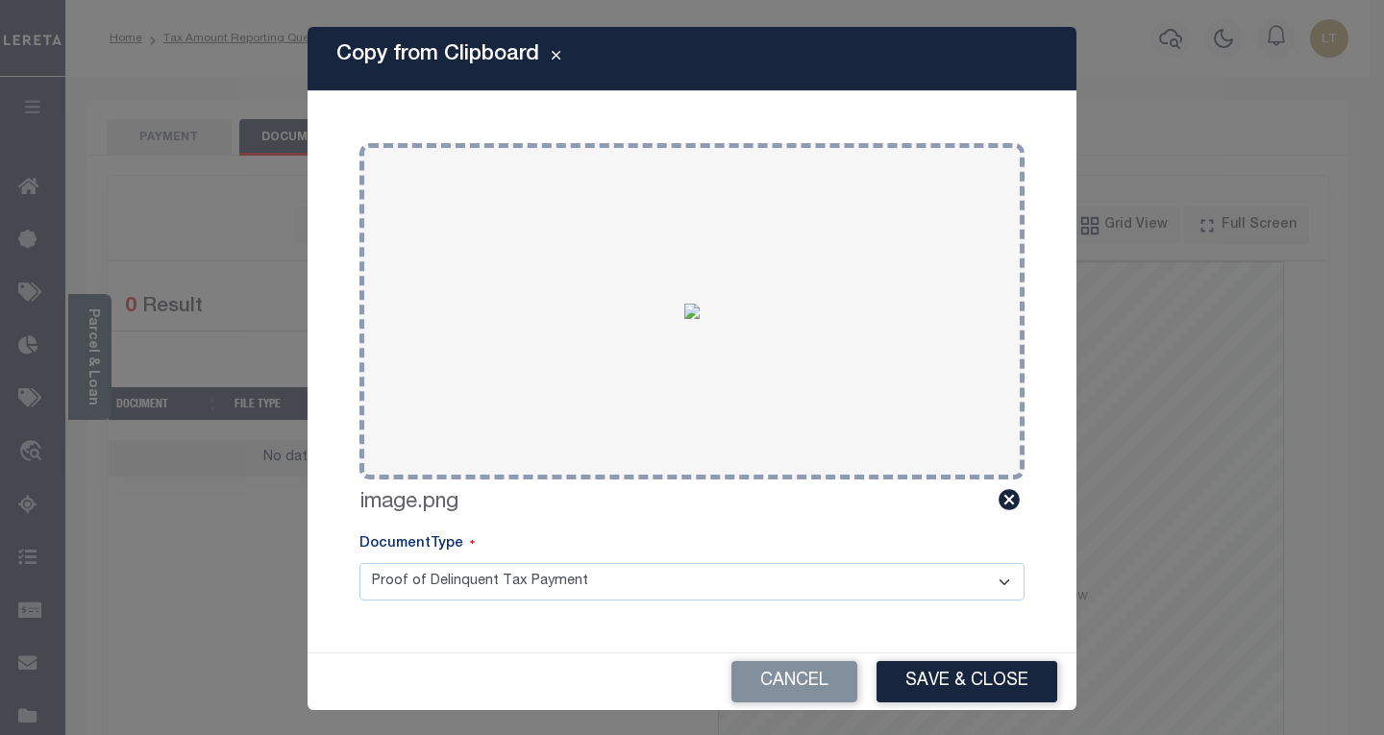
click at [1010, 668] on button "Save & Close" at bounding box center [966, 681] width 181 height 41
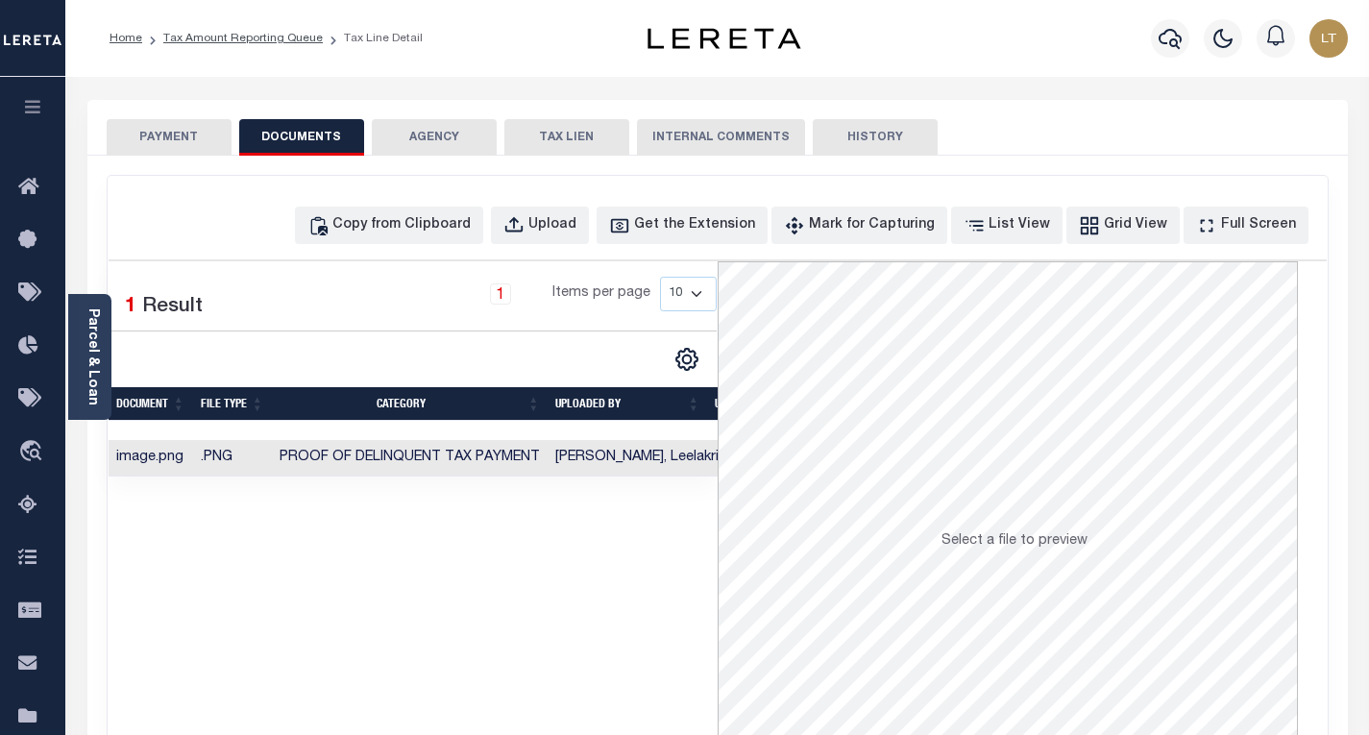
click at [167, 147] on button "PAYMENT" at bounding box center [169, 137] width 125 height 37
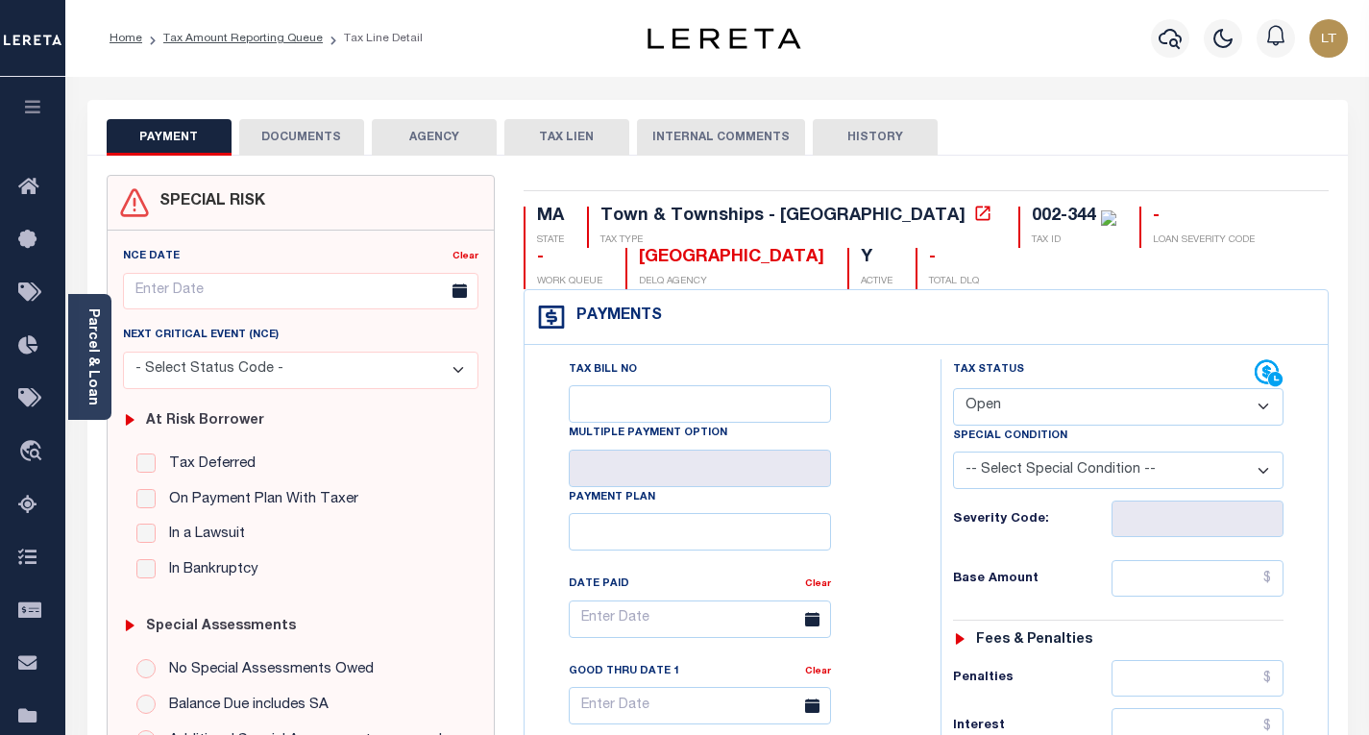
click at [1012, 417] on select "- Select Status Code - Open Due/Unpaid Paid Incomplete No Tax Due Internal Refu…" at bounding box center [1118, 406] width 331 height 37
select select "PYD"
click at [953, 389] on select "- Select Status Code - Open Due/Unpaid Paid Incomplete No Tax Due Internal Refu…" at bounding box center [1118, 406] width 331 height 37
type input "[DATE]"
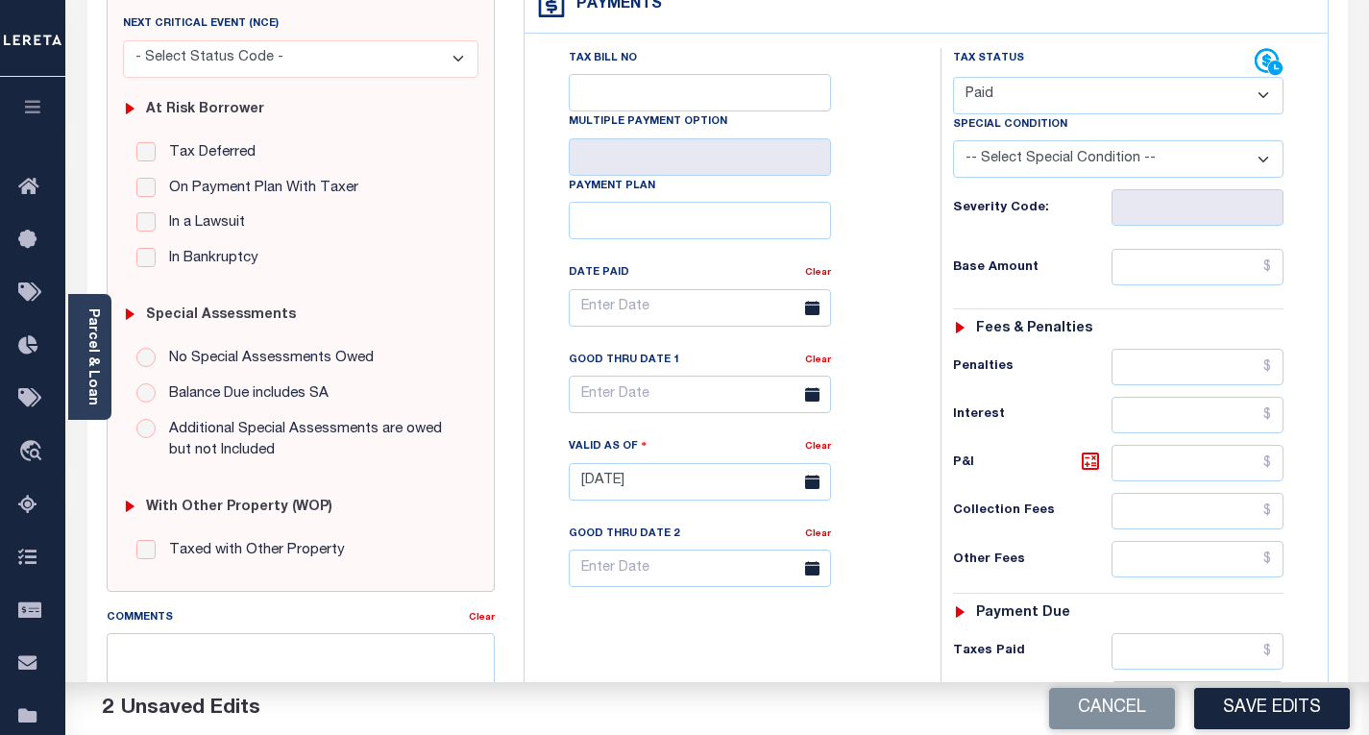
scroll to position [576, 0]
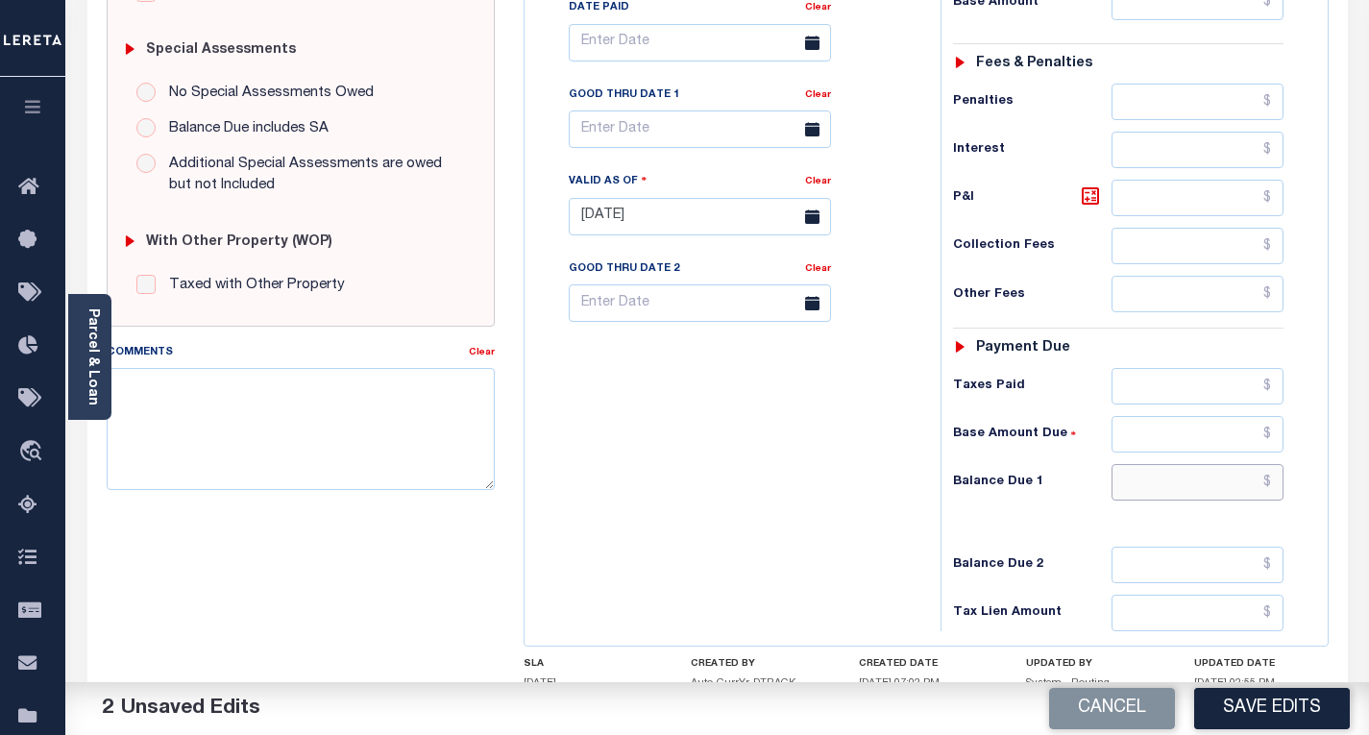
click at [1275, 490] on input "text" at bounding box center [1198, 482] width 172 height 37
type input "$0.00"
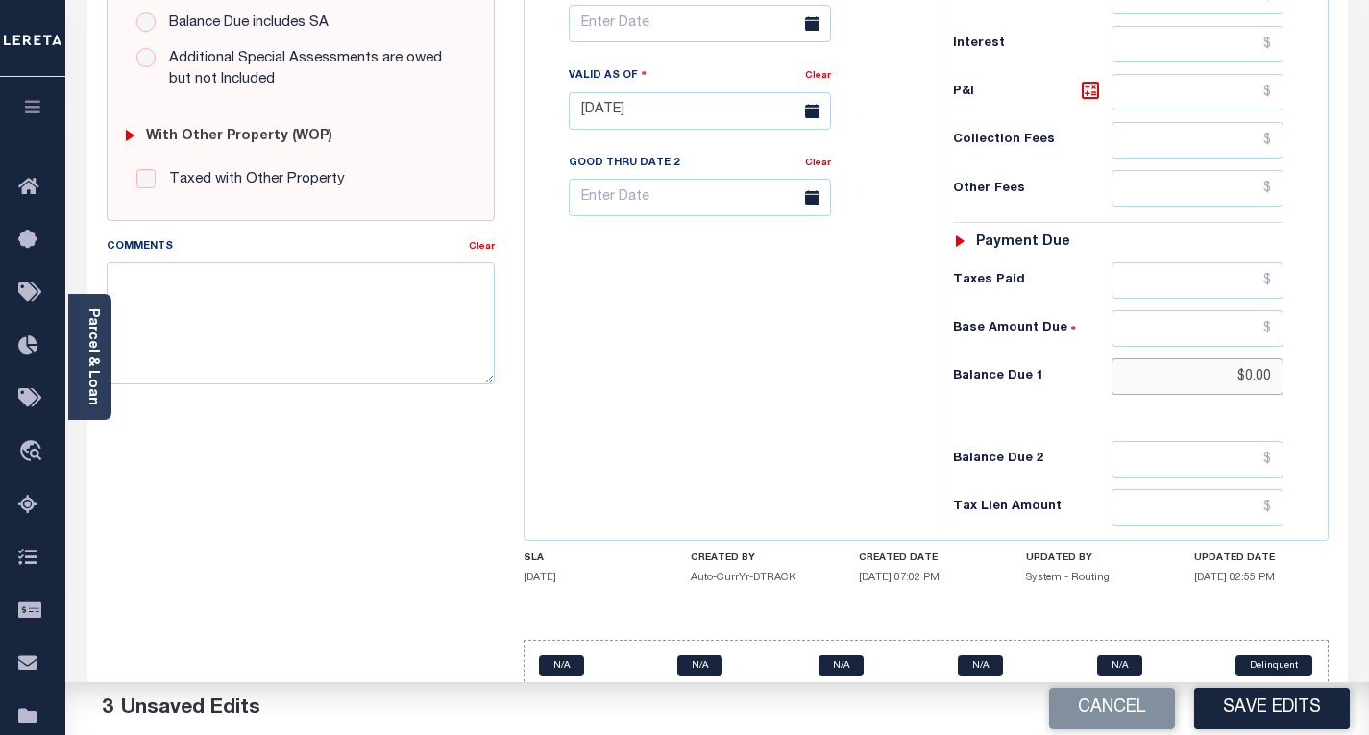
scroll to position [715, 0]
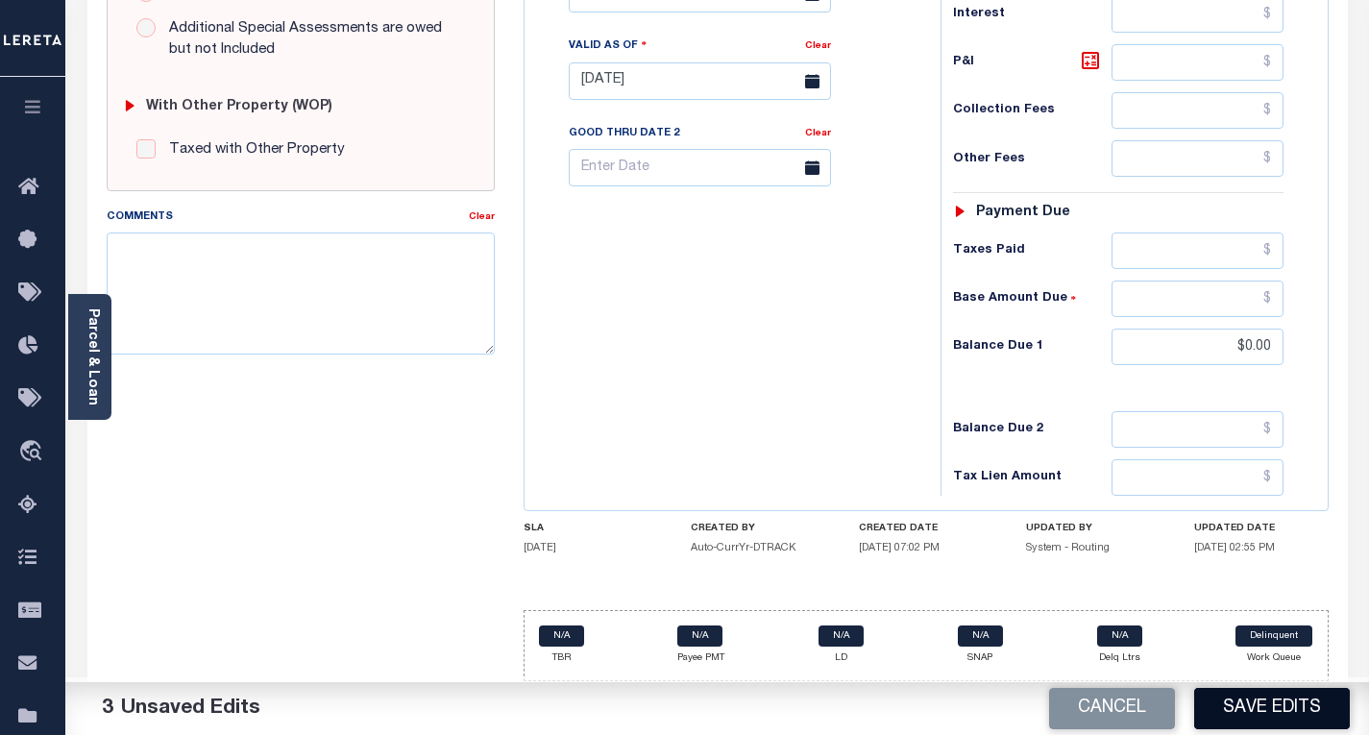
click at [1248, 702] on button "Save Edits" at bounding box center [1272, 708] width 156 height 41
checkbox input "false"
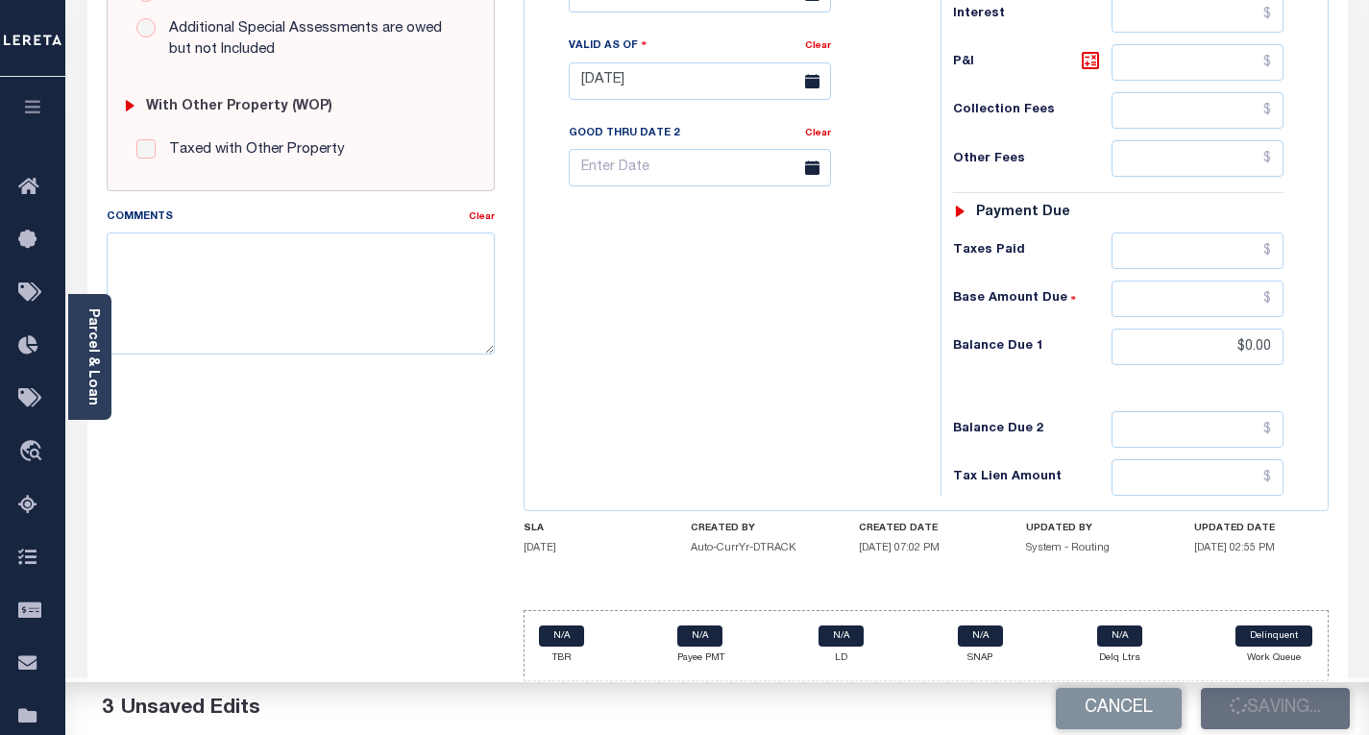
type input "$0"
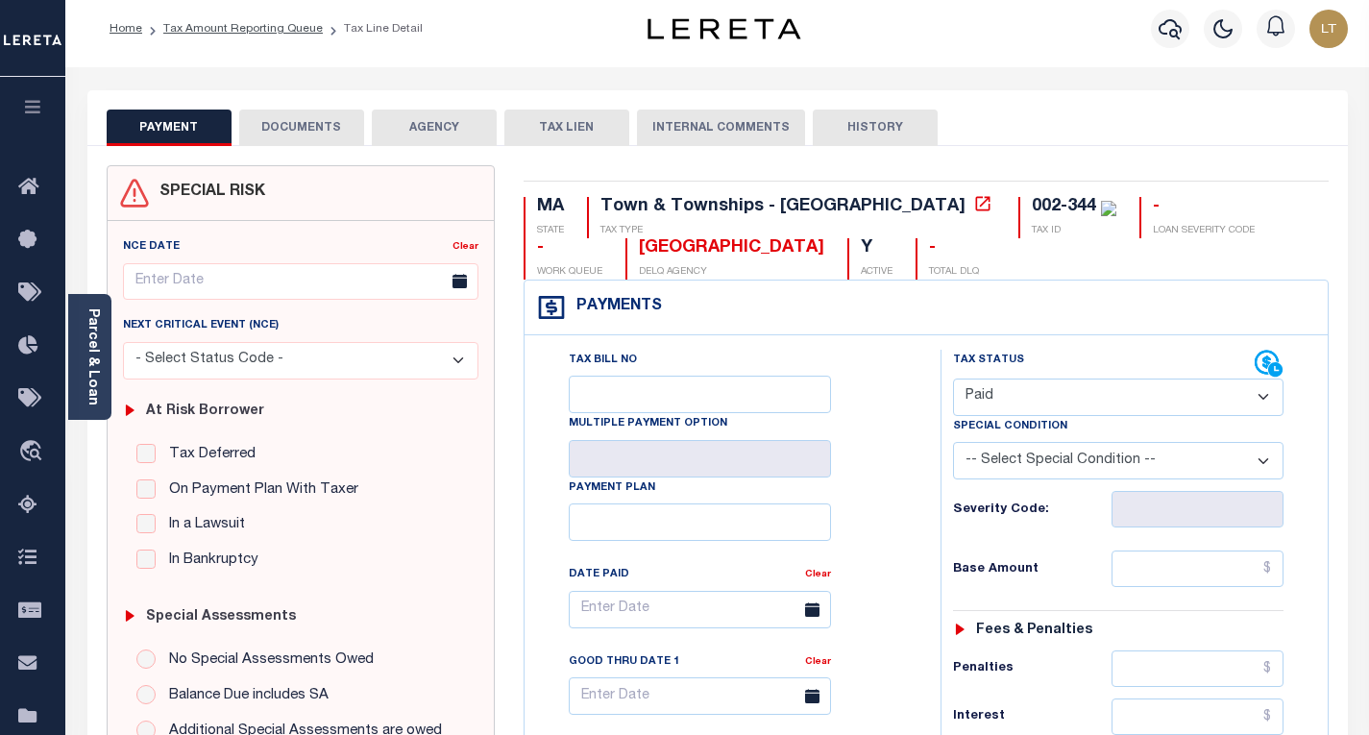
scroll to position [0, 0]
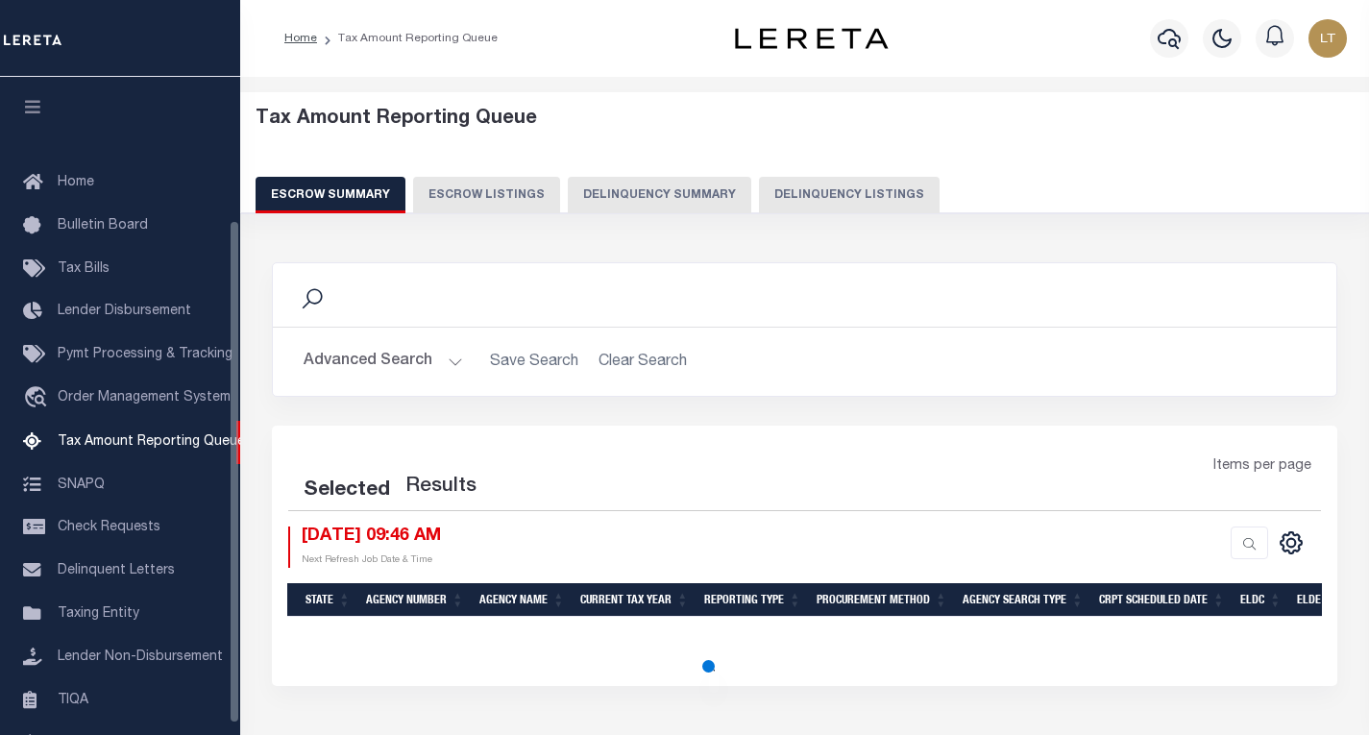
click at [834, 203] on button "Delinquency Listings" at bounding box center [849, 195] width 181 height 37
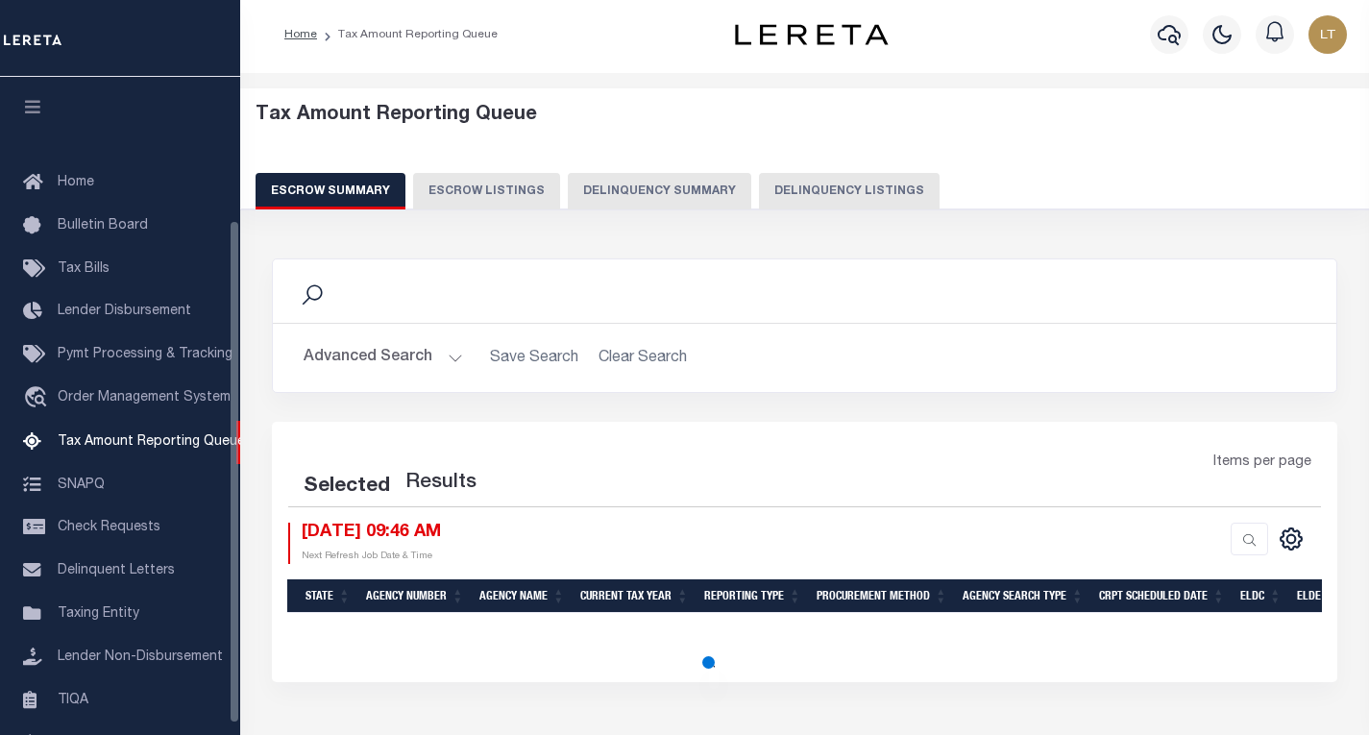
scroll to position [201, 0]
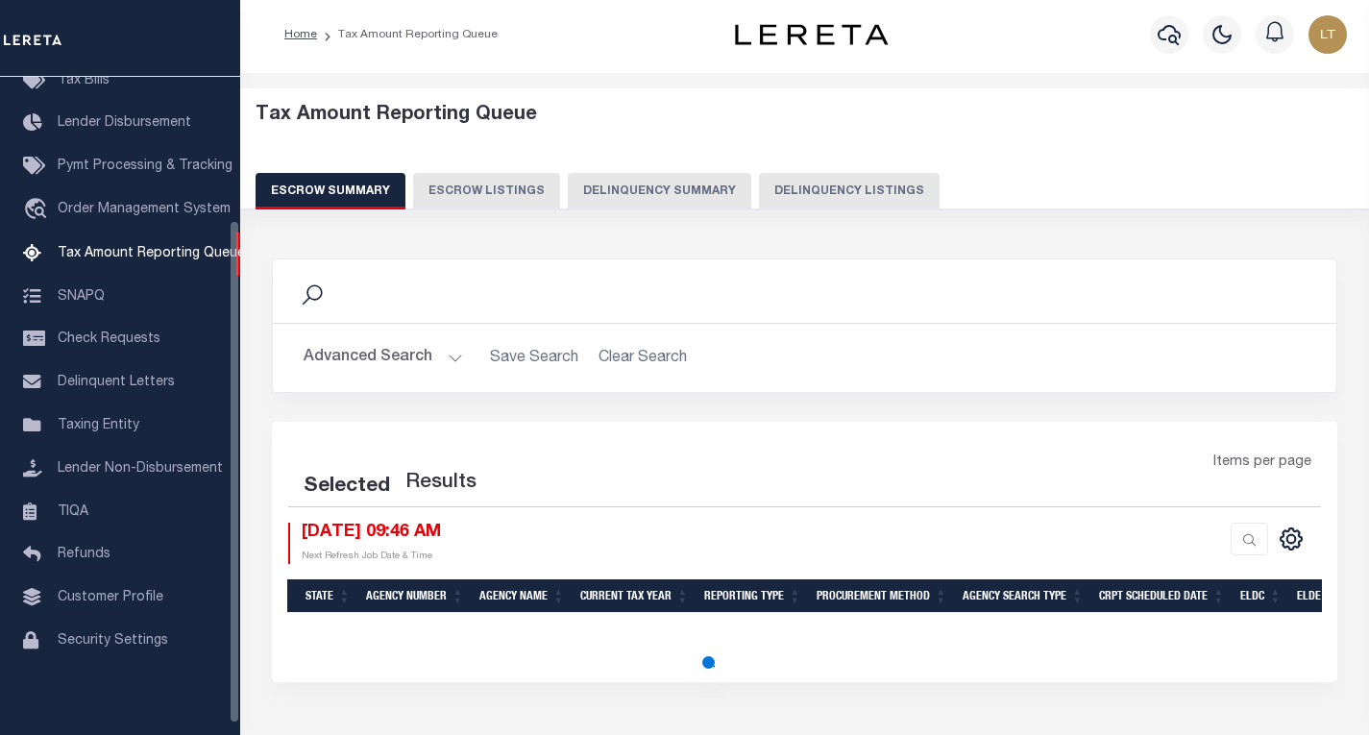
select select "100"
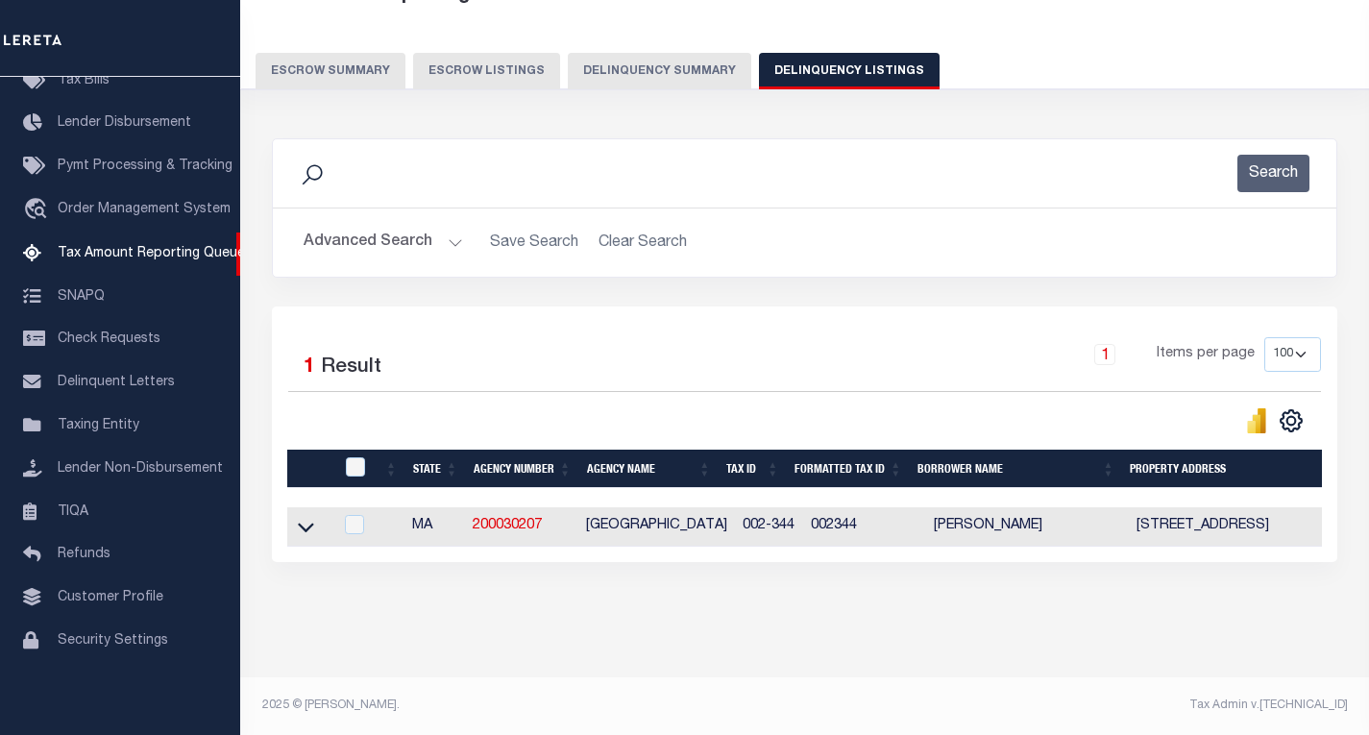
scroll to position [140, 0]
click at [310, 524] on icon at bounding box center [306, 529] width 16 height 10
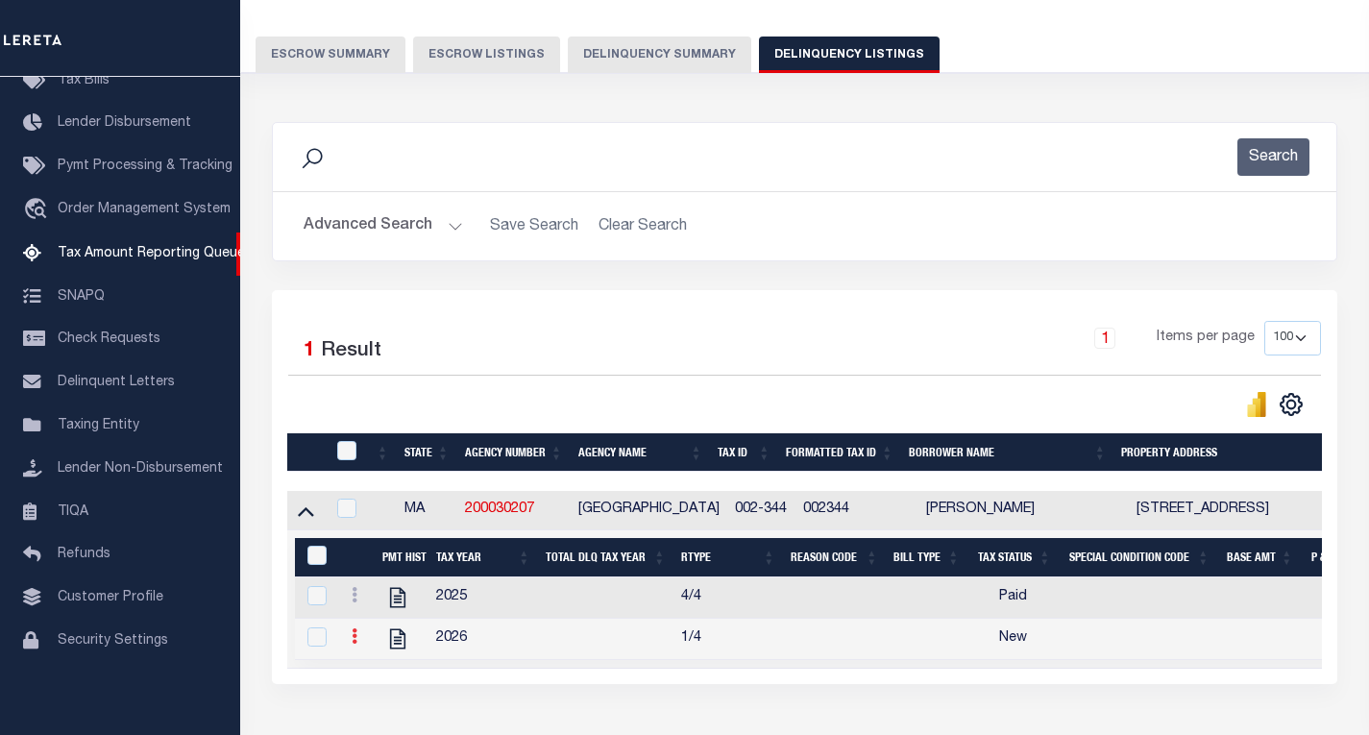
click at [353, 644] on icon at bounding box center [355, 635] width 6 height 15
click at [380, 674] on img "" at bounding box center [377, 667] width 19 height 19
checkbox input "true"
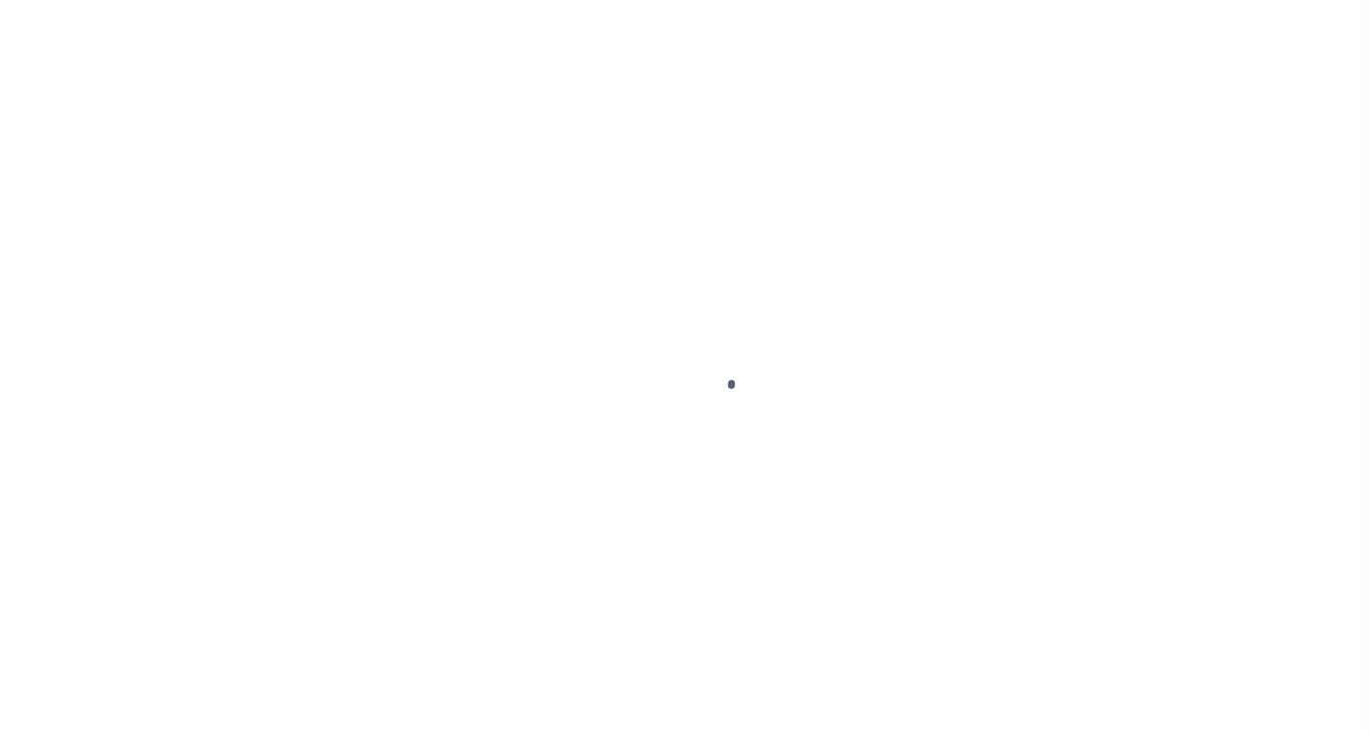
select select "NW2"
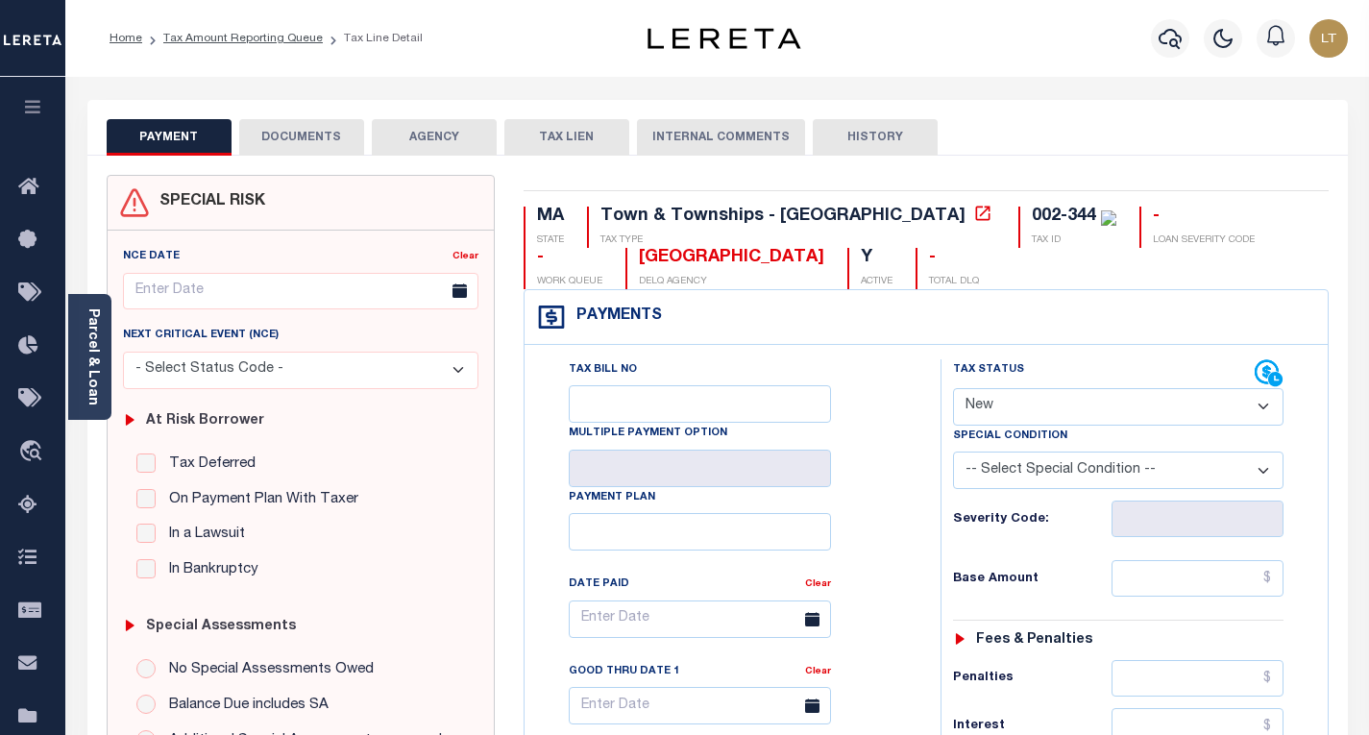
click at [333, 136] on button "DOCUMENTS" at bounding box center [301, 137] width 125 height 37
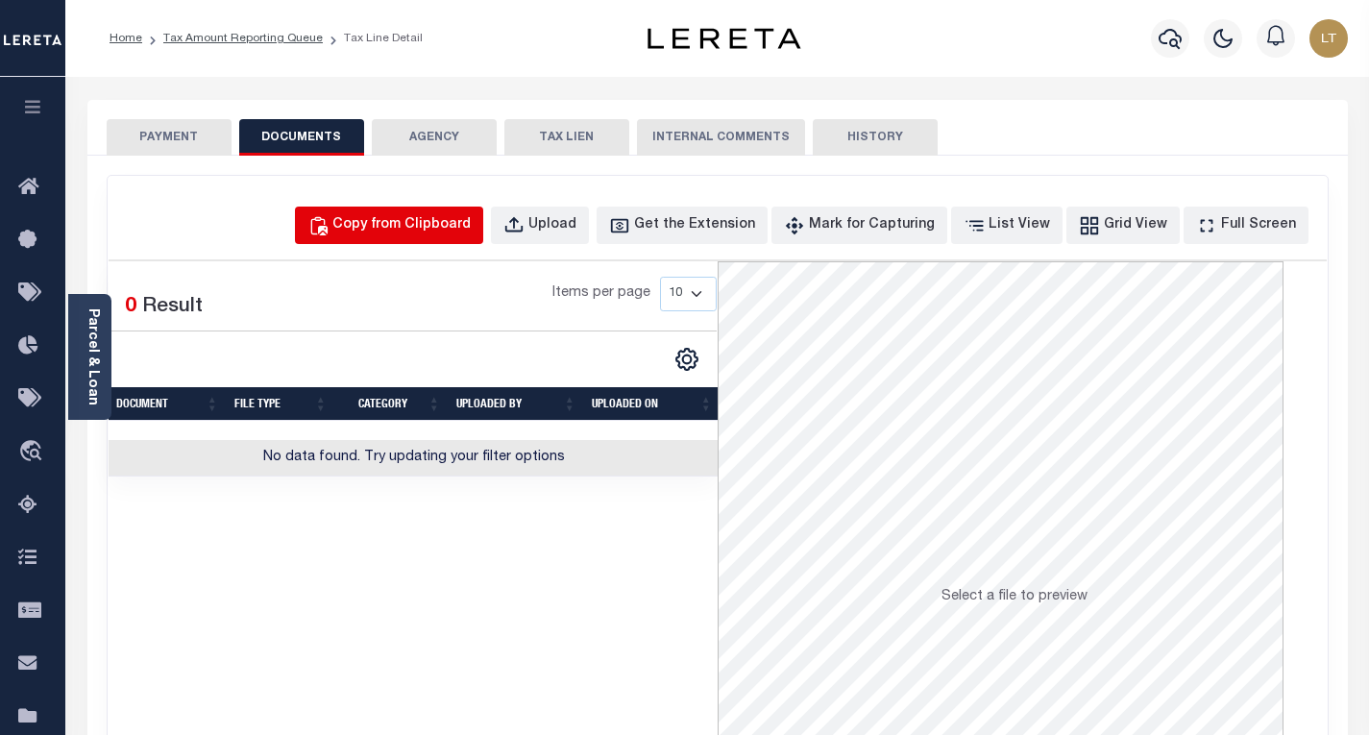
click at [429, 216] on div "Copy from Clipboard" at bounding box center [401, 225] width 138 height 21
select select "POP"
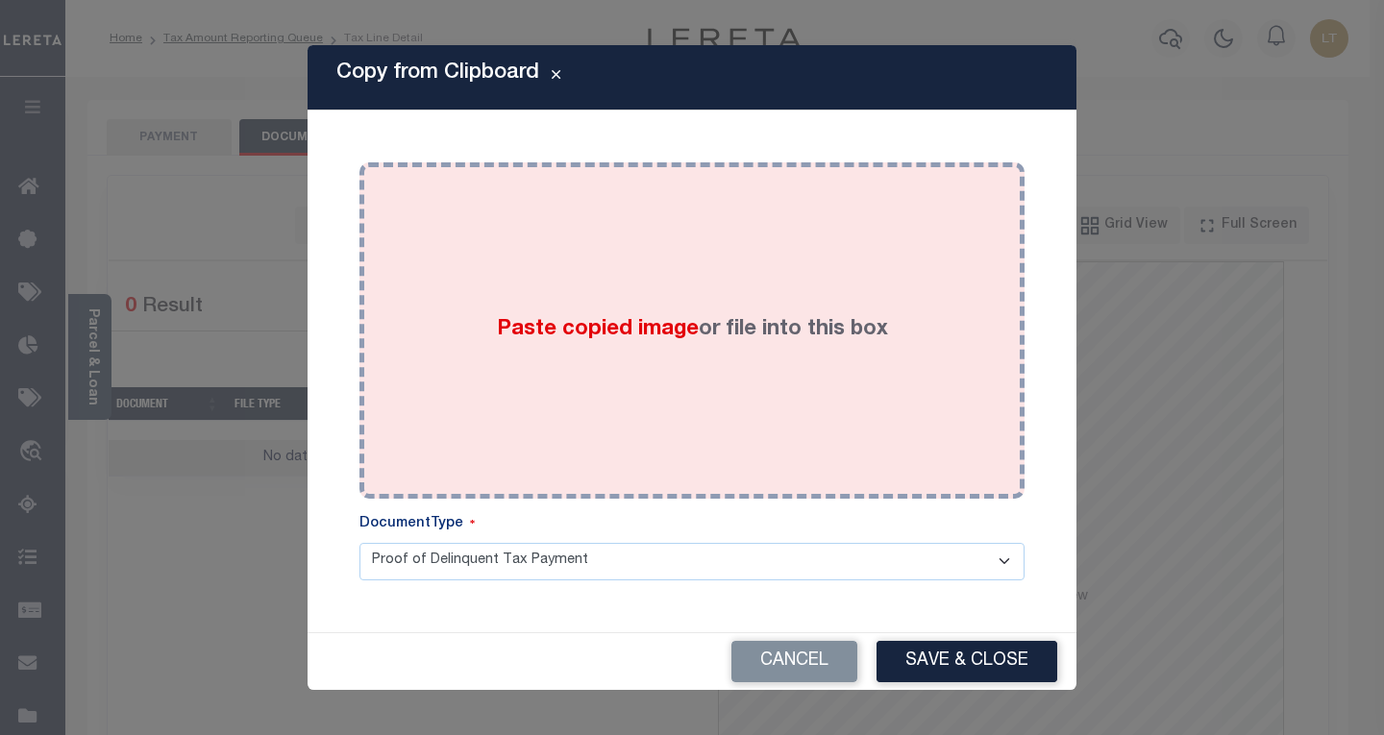
click at [416, 215] on div "Paste copied image or file into this box" at bounding box center [692, 330] width 636 height 307
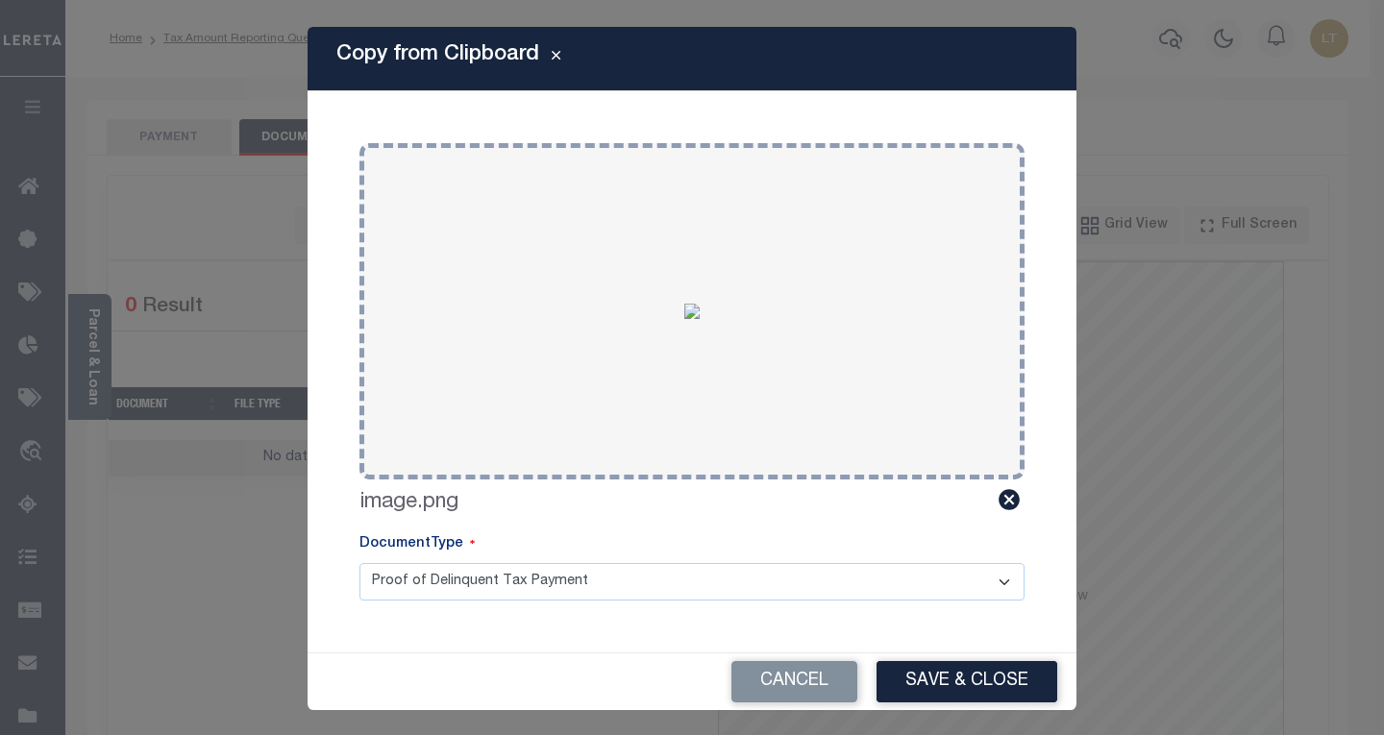
drag, startPoint x: 922, startPoint y: 673, endPoint x: 915, endPoint y: 656, distance: 18.1
click at [923, 674] on button "Save & Close" at bounding box center [966, 681] width 181 height 41
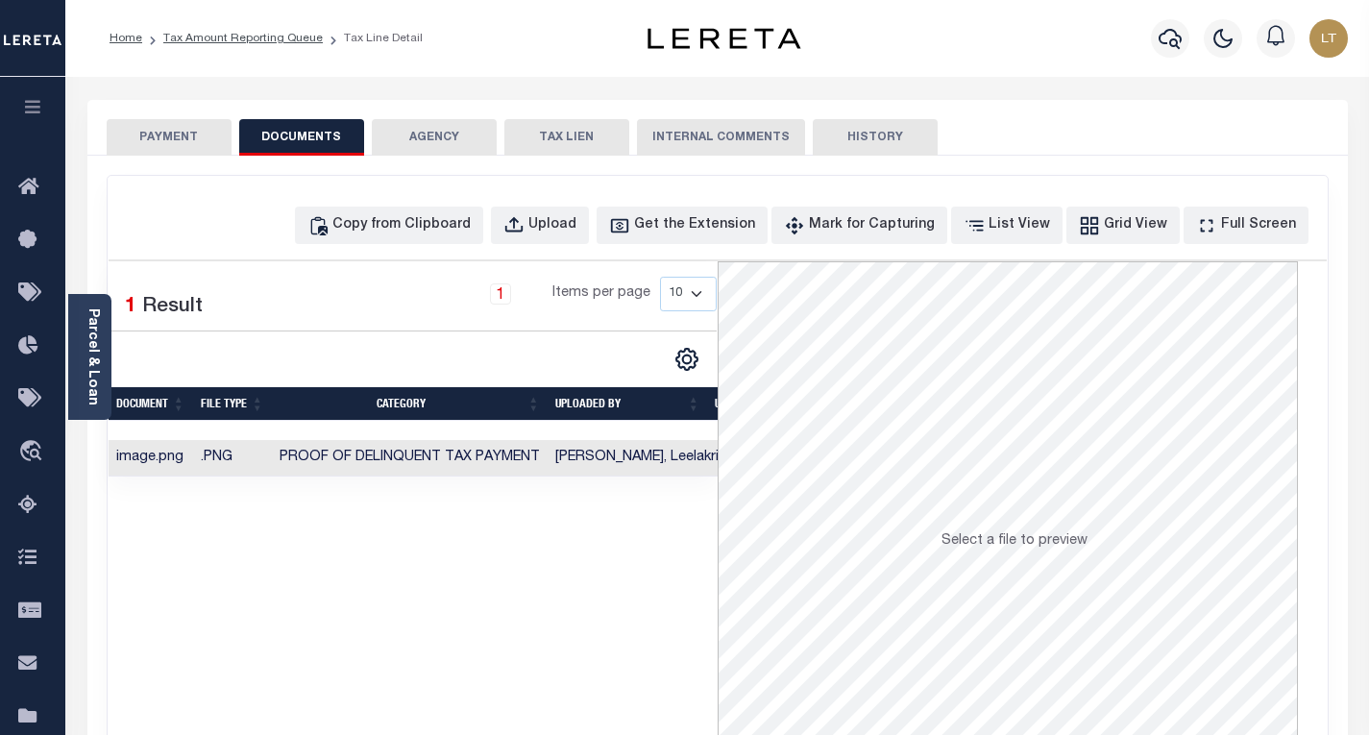
click at [178, 139] on button "PAYMENT" at bounding box center [169, 137] width 125 height 37
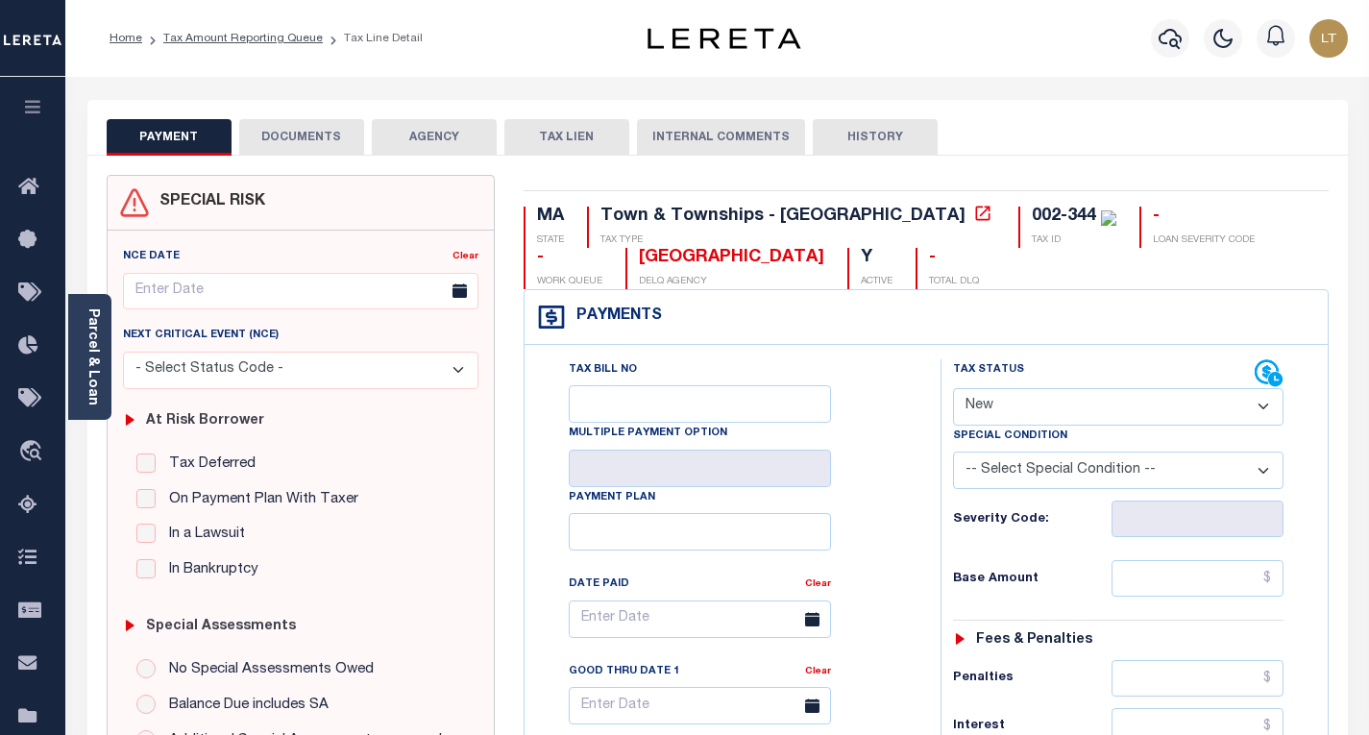
click at [990, 403] on select "- Select Status Code - Open Due/Unpaid Paid Incomplete No Tax Due Internal Refu…" at bounding box center [1118, 406] width 331 height 37
select select "PYD"
click at [953, 389] on select "- Select Status Code - Open Due/Unpaid Paid Incomplete No Tax Due Internal Refu…" at bounding box center [1118, 406] width 331 height 37
type input "[DATE]"
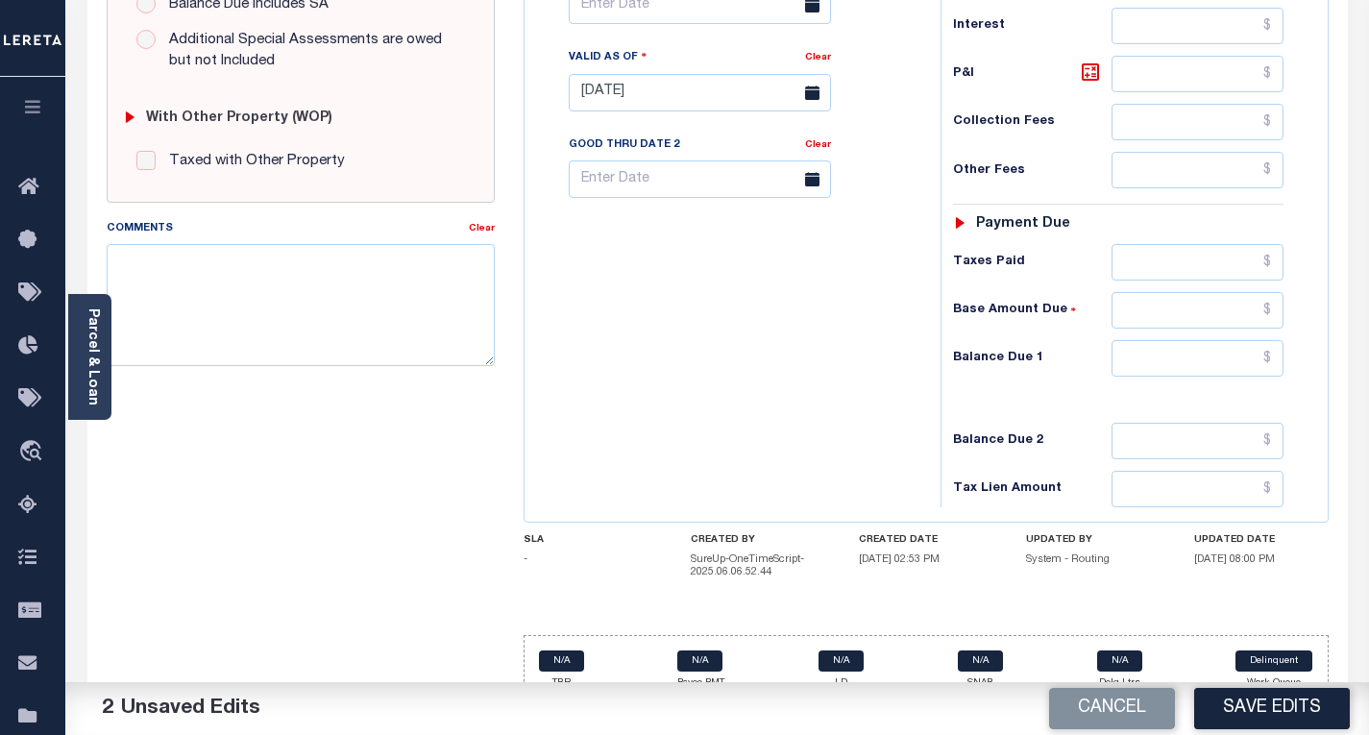
scroll to position [727, 0]
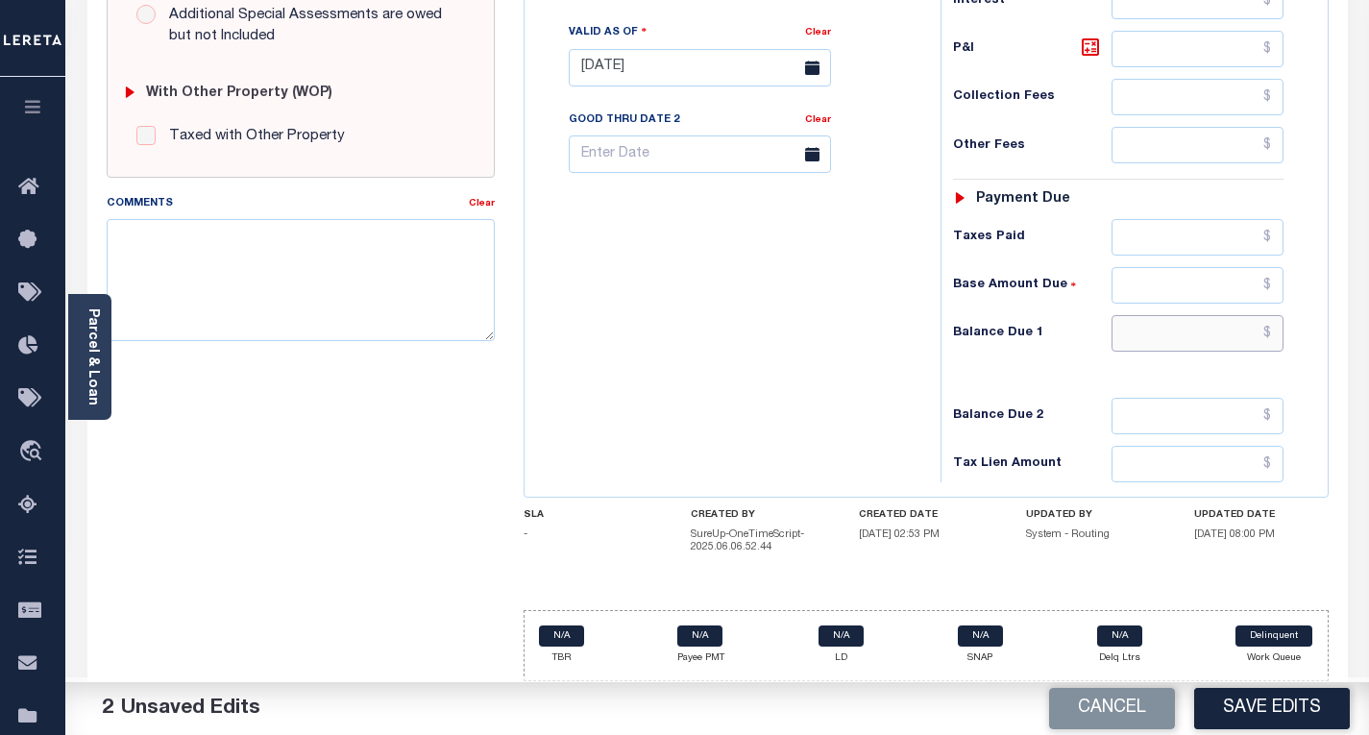
click at [1273, 333] on input "text" at bounding box center [1198, 333] width 172 height 37
type input "$0.00"
click at [1264, 712] on button "Save Edits" at bounding box center [1272, 708] width 156 height 41
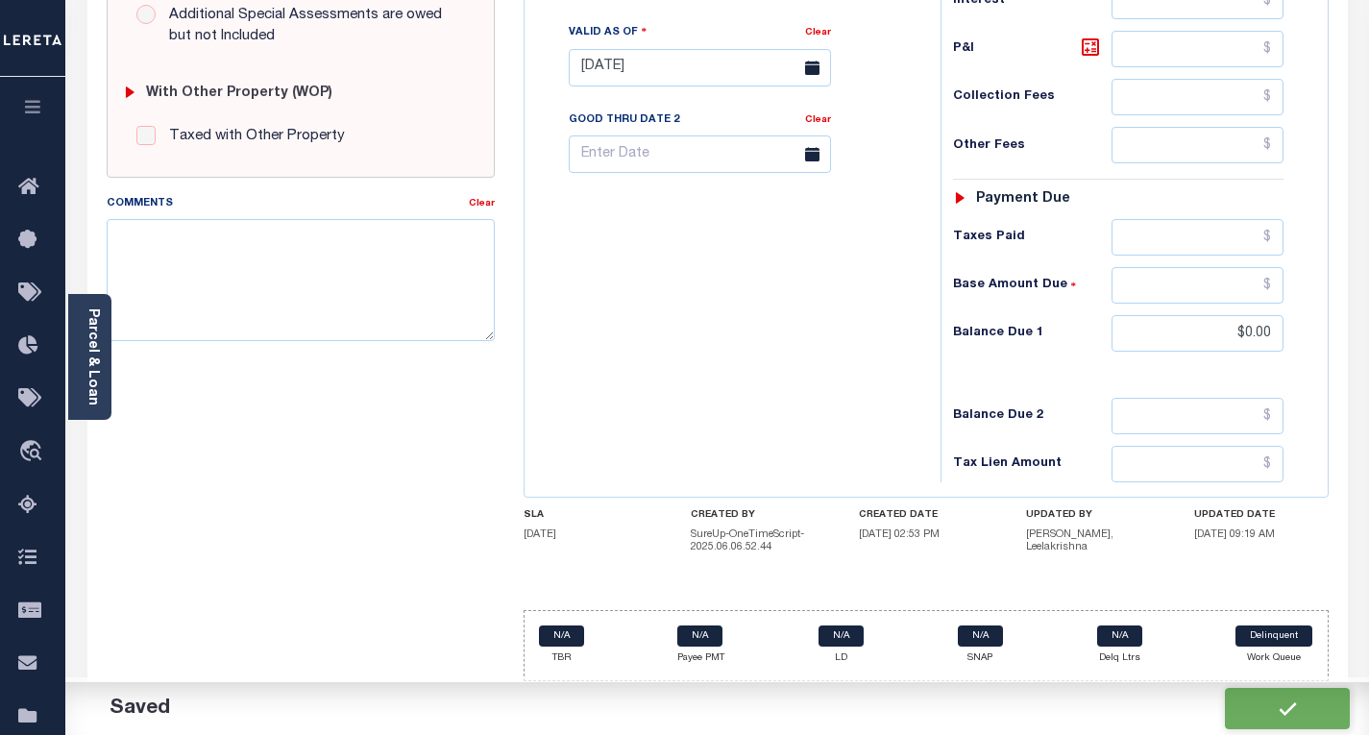
checkbox input "false"
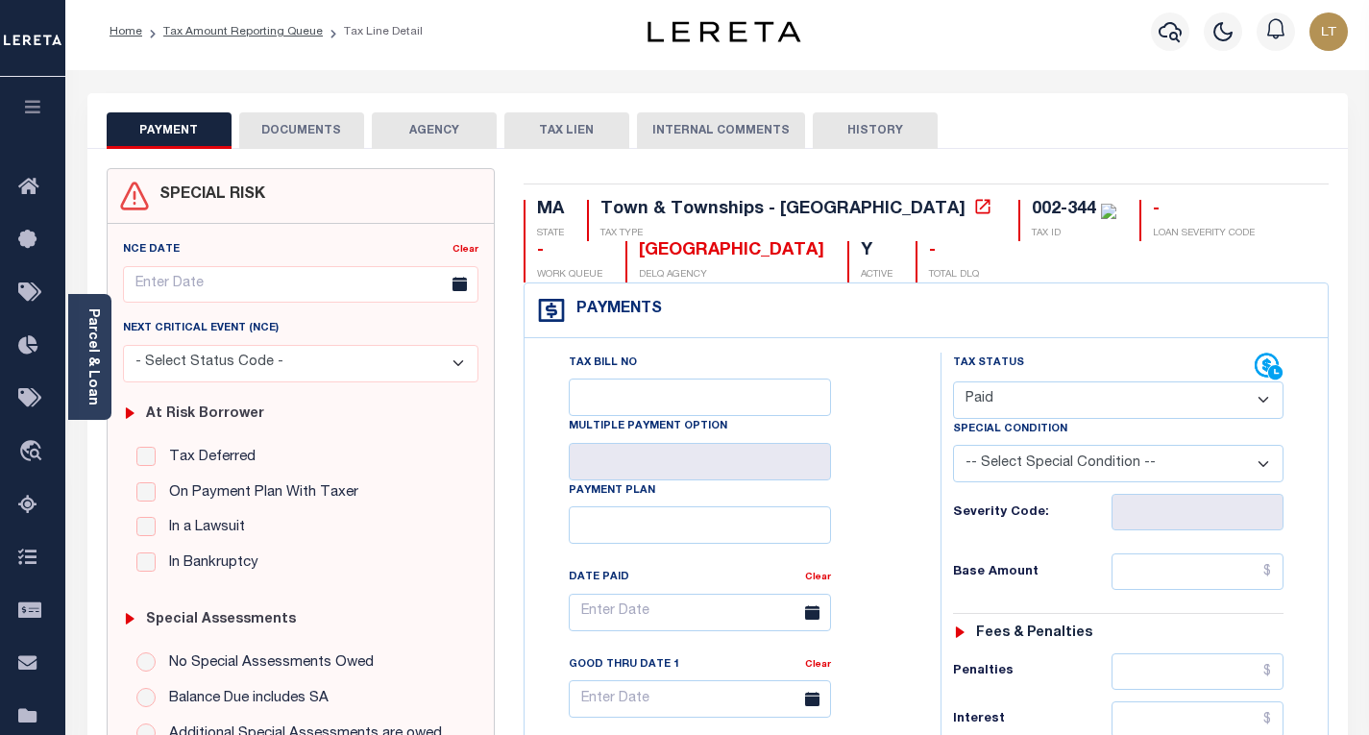
scroll to position [0, 0]
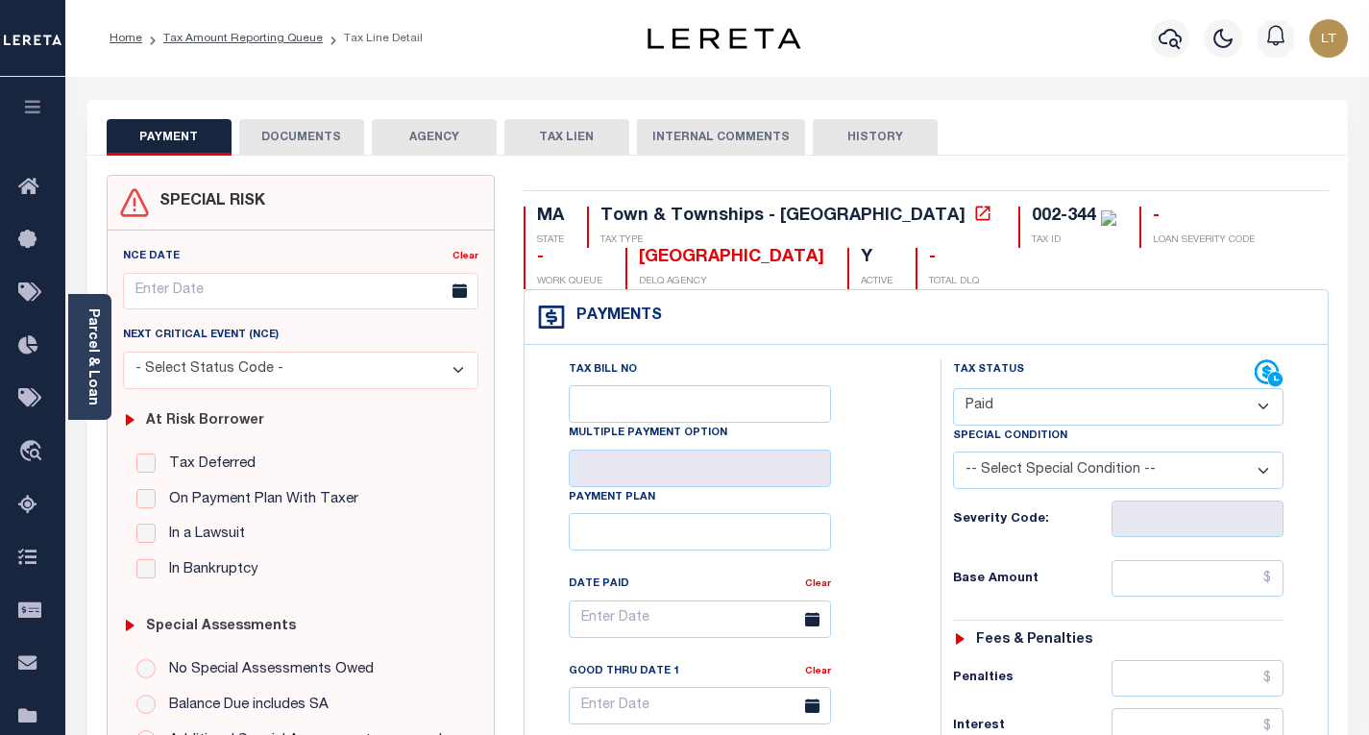
click at [81, 325] on div "Parcel & Loan" at bounding box center [89, 357] width 43 height 126
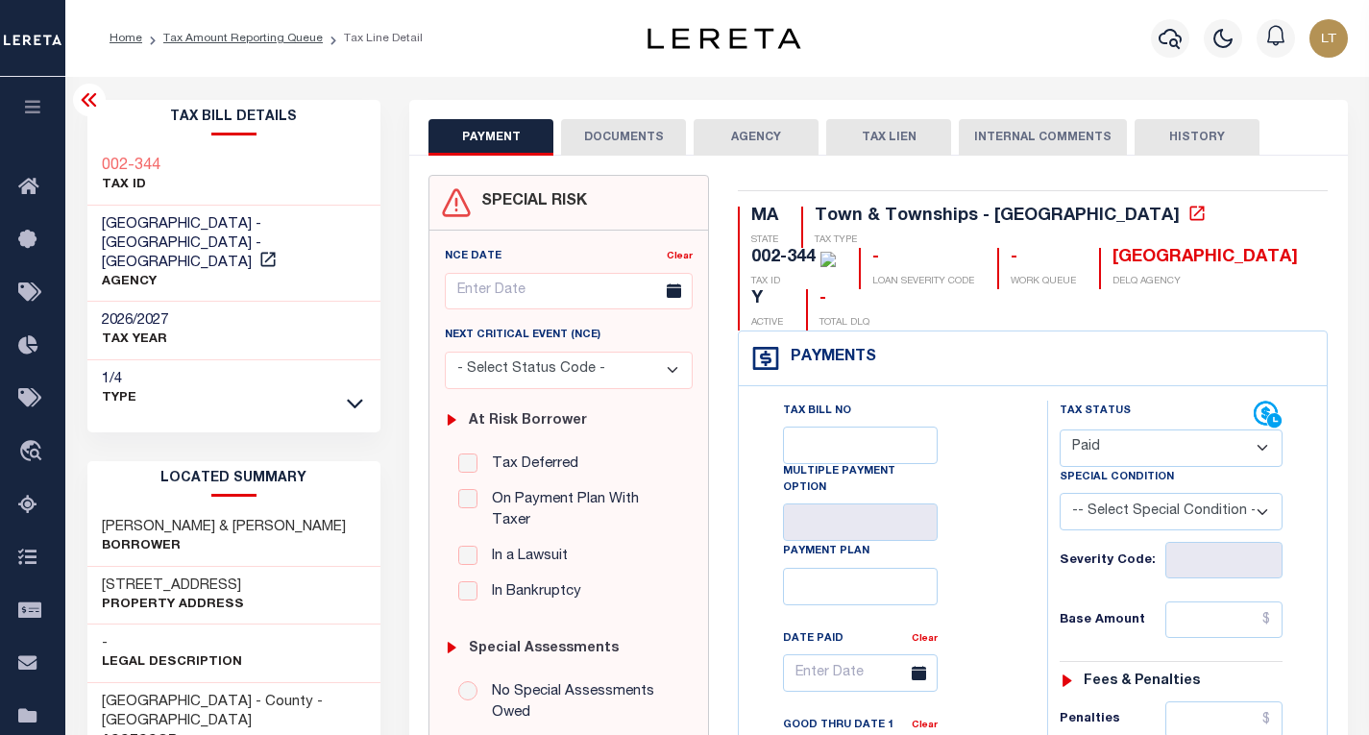
click at [80, 103] on icon at bounding box center [89, 99] width 23 height 23
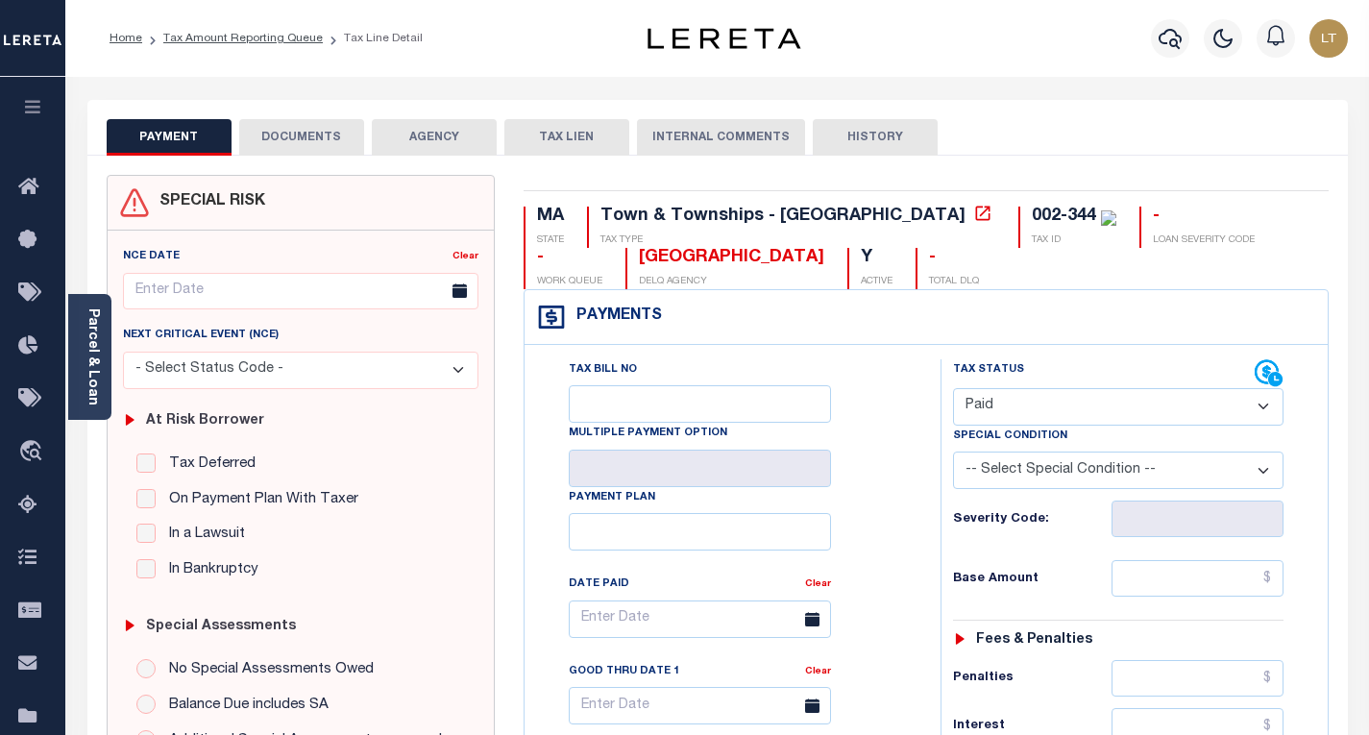
click at [283, 139] on button "DOCUMENTS" at bounding box center [301, 137] width 125 height 37
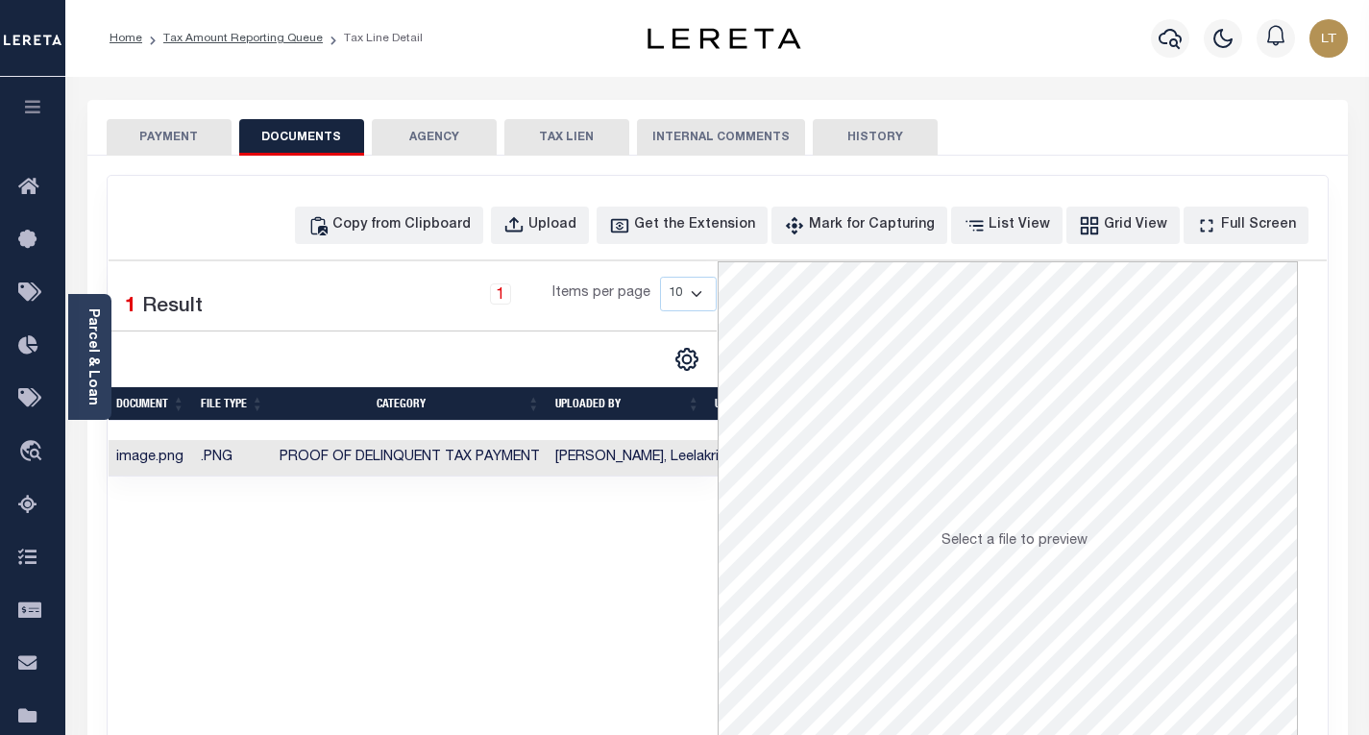
click at [190, 124] on button "PAYMENT" at bounding box center [169, 137] width 125 height 37
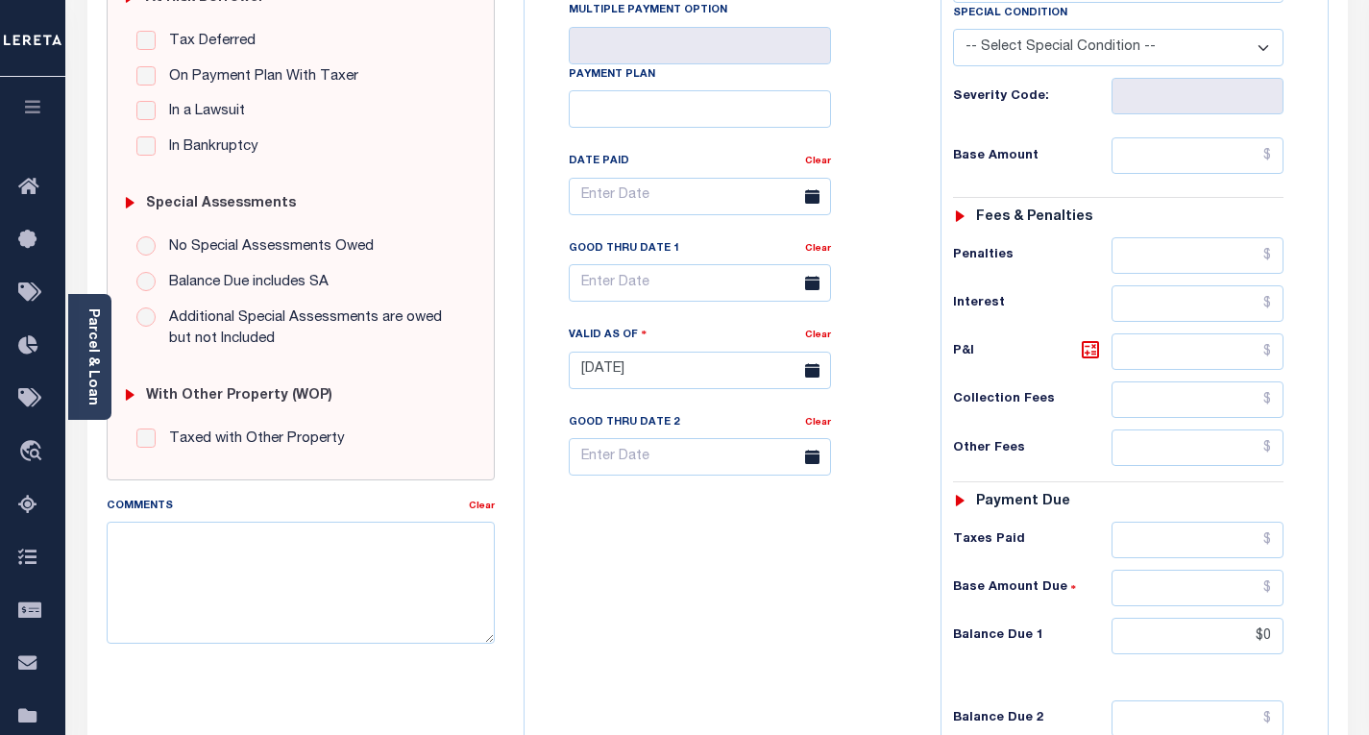
scroll to position [727, 0]
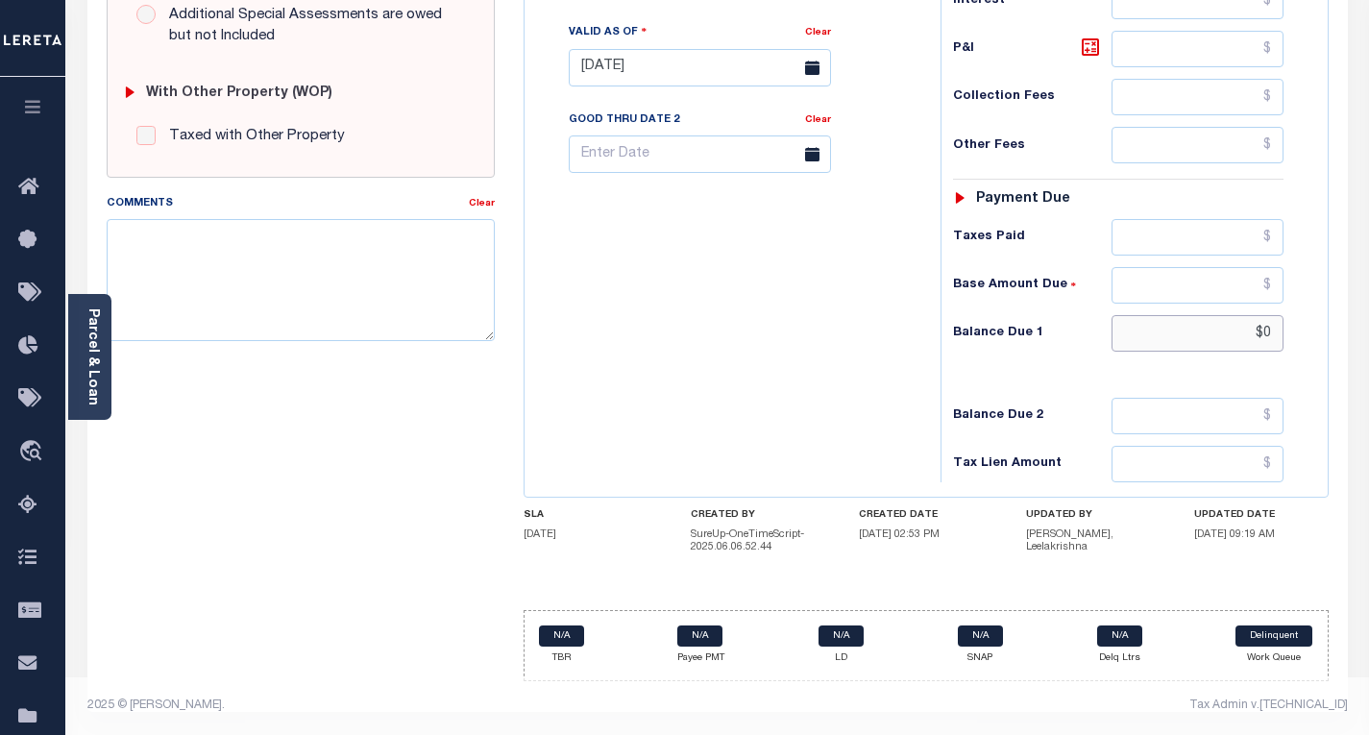
click at [1277, 329] on input "$0" at bounding box center [1198, 333] width 172 height 37
type input "$0.00"
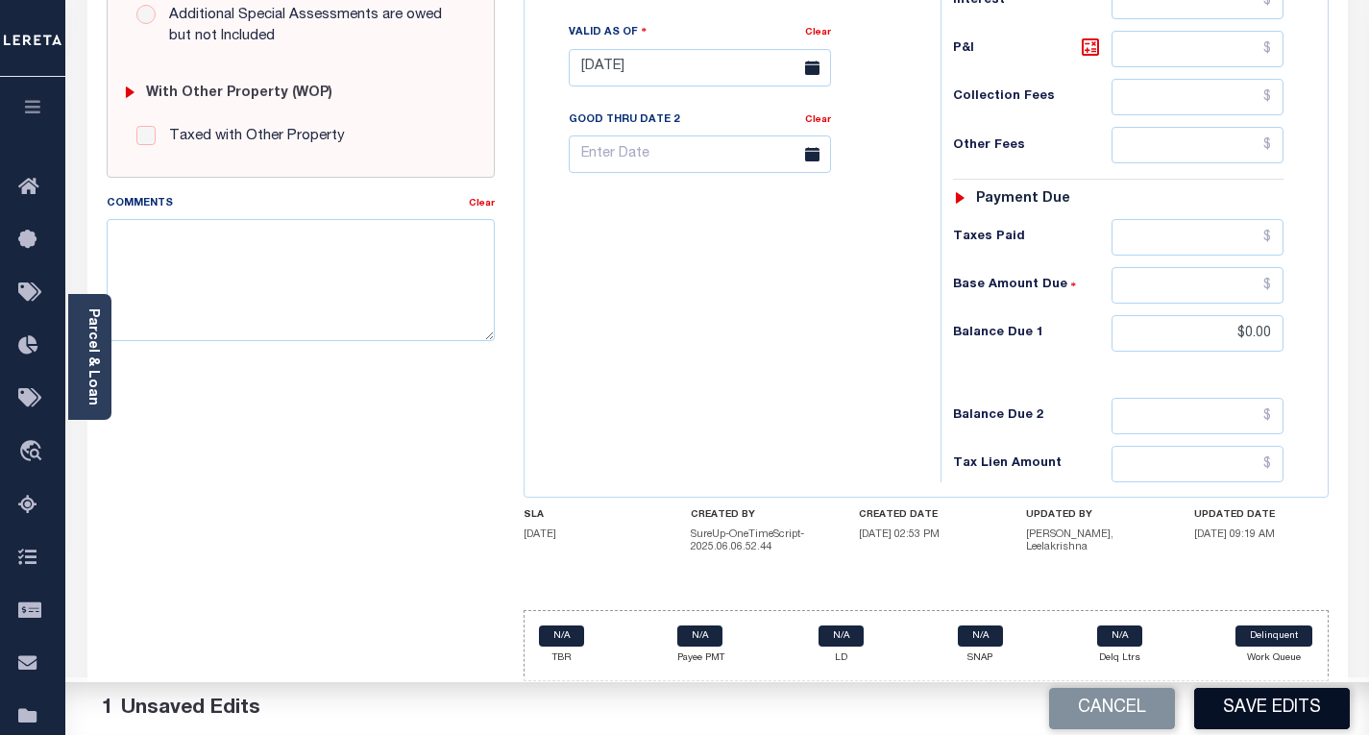
click at [1262, 711] on button "Save Edits" at bounding box center [1272, 708] width 156 height 41
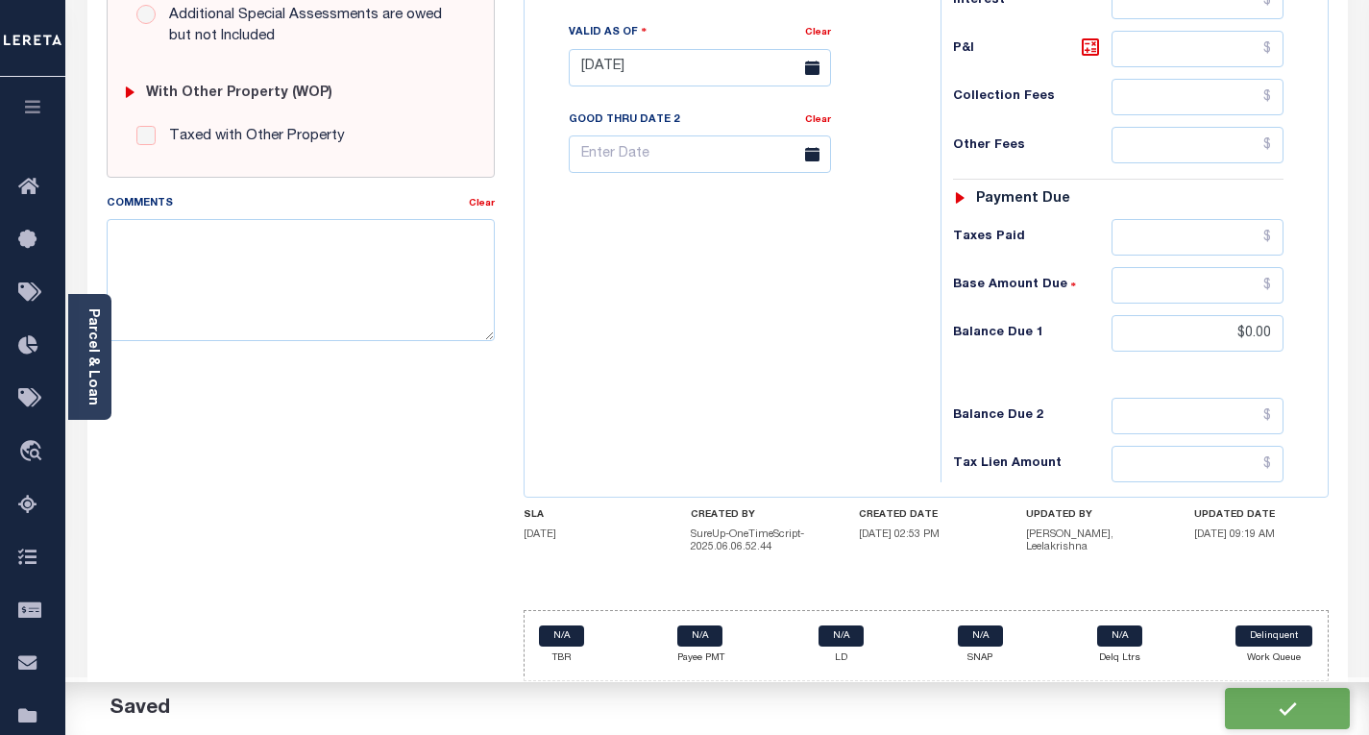
checkbox input "false"
type input "$0"
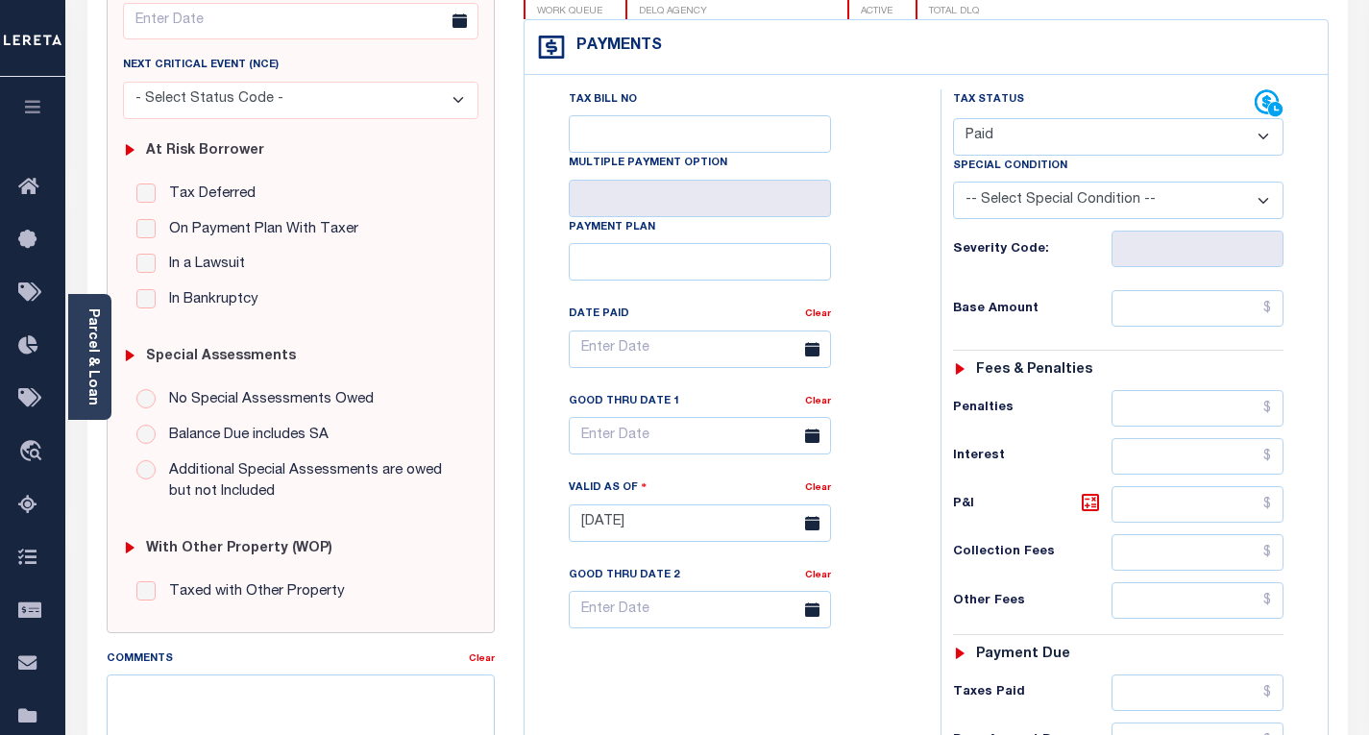
scroll to position [55, 0]
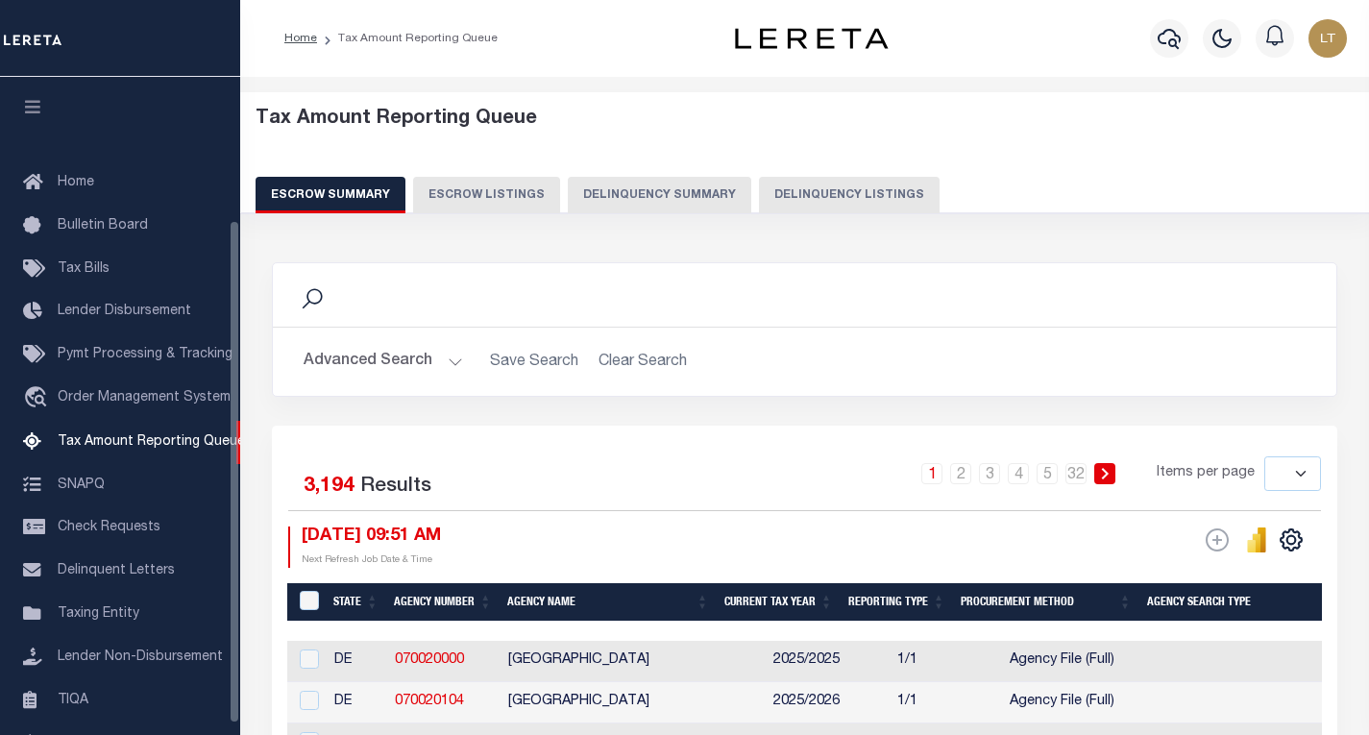
select select
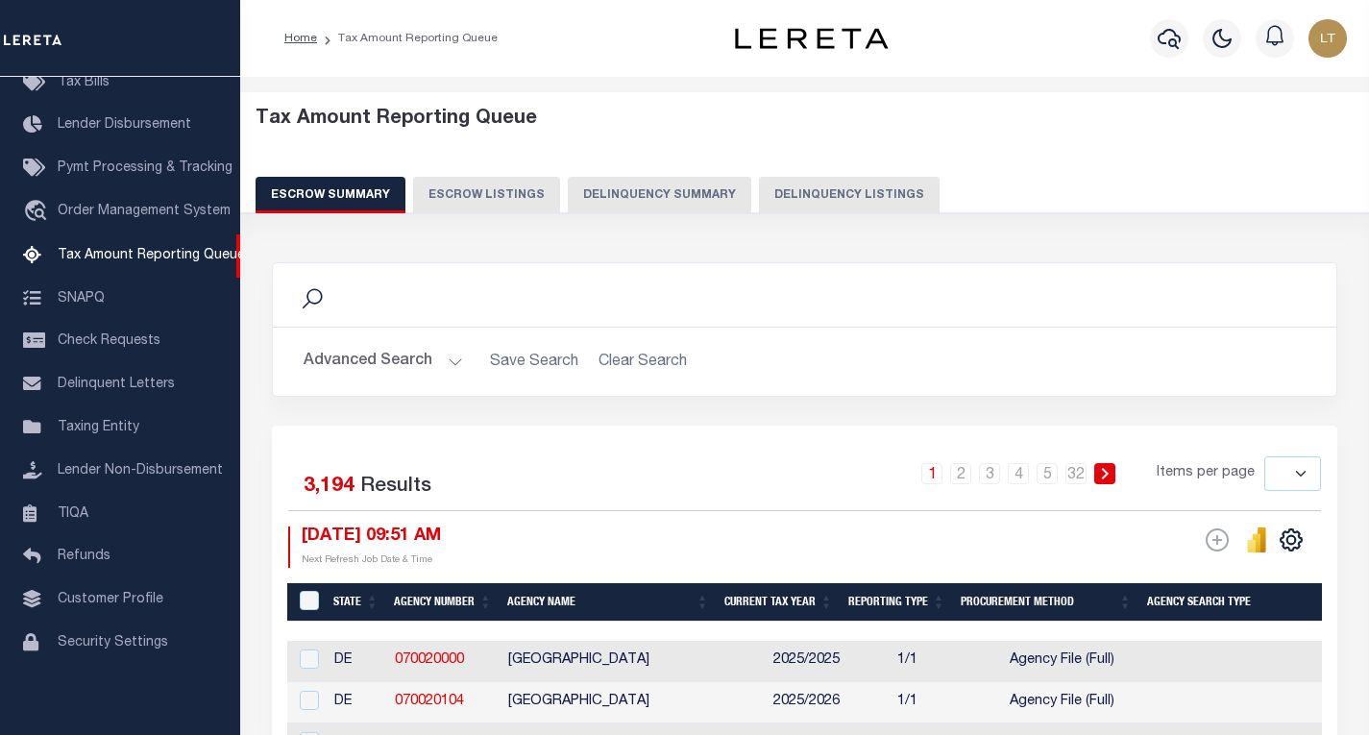
drag, startPoint x: 845, startPoint y: 203, endPoint x: 780, endPoint y: 243, distance: 76.0
click at [845, 203] on button "Delinquency Listings" at bounding box center [849, 195] width 181 height 37
select select "100"
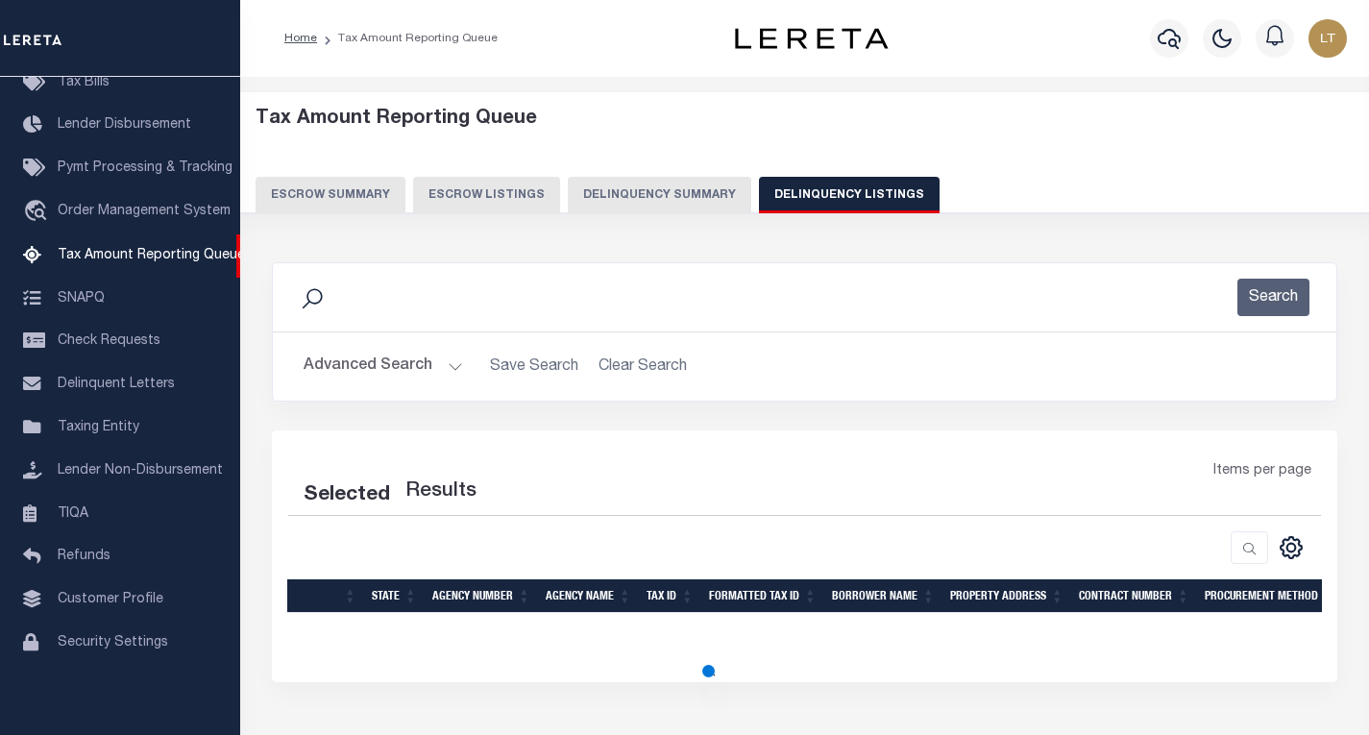
select select "100"
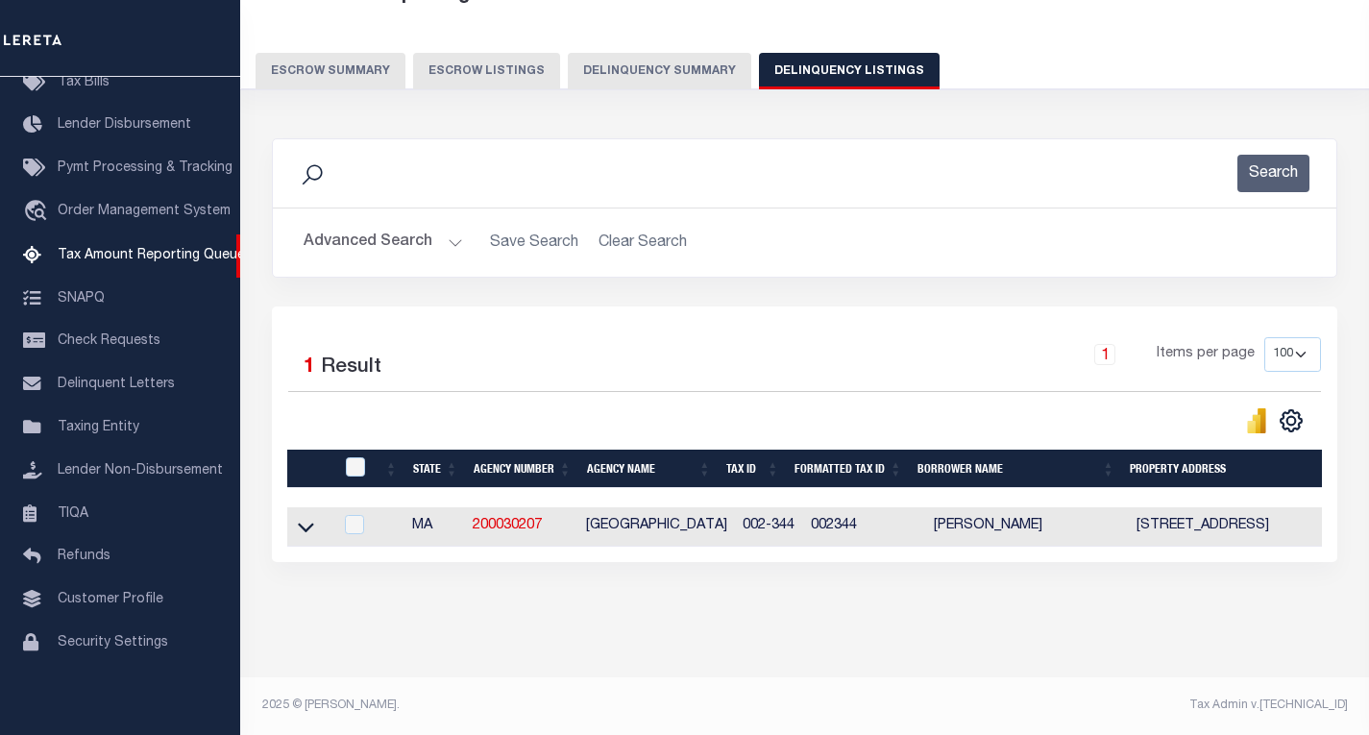
scroll to position [140, 0]
click at [305, 517] on icon at bounding box center [306, 527] width 16 height 20
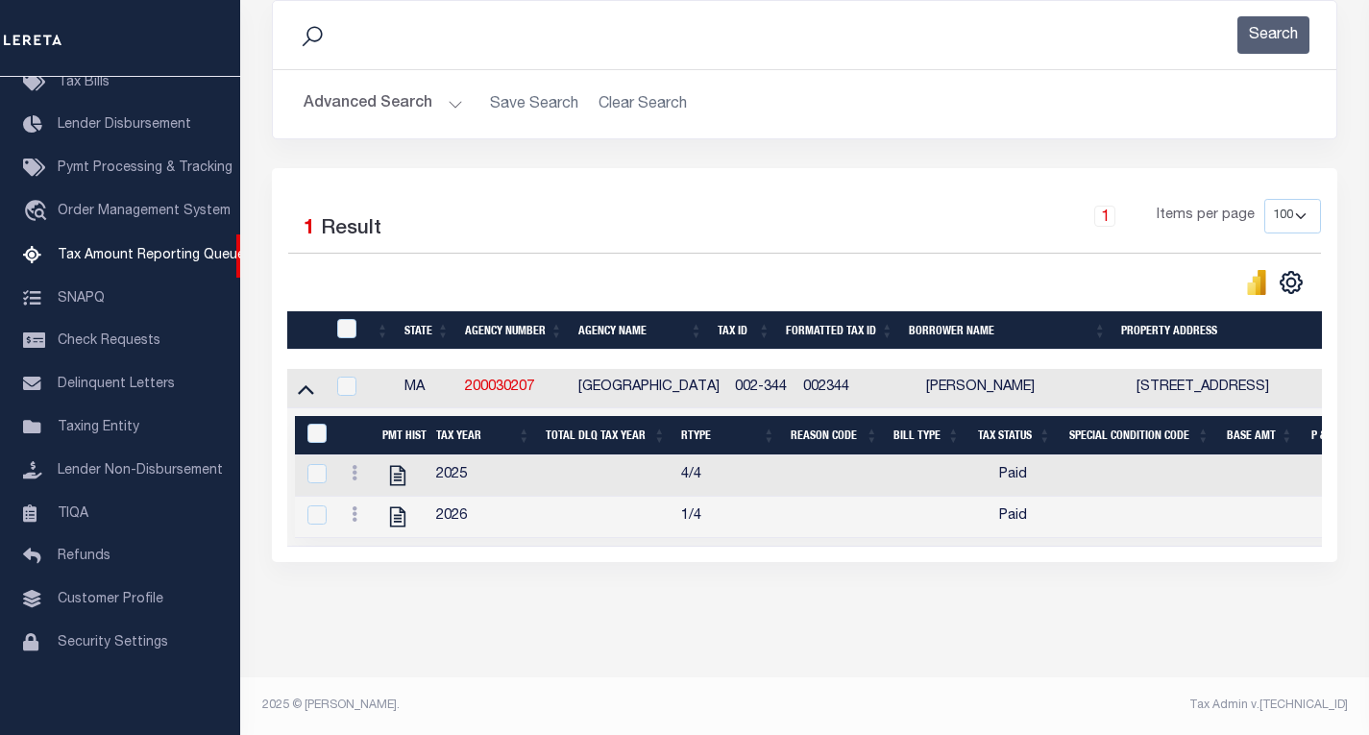
scroll to position [281, 0]
click at [350, 319] on input "checkbox" at bounding box center [346, 328] width 19 height 19
checkbox input "true"
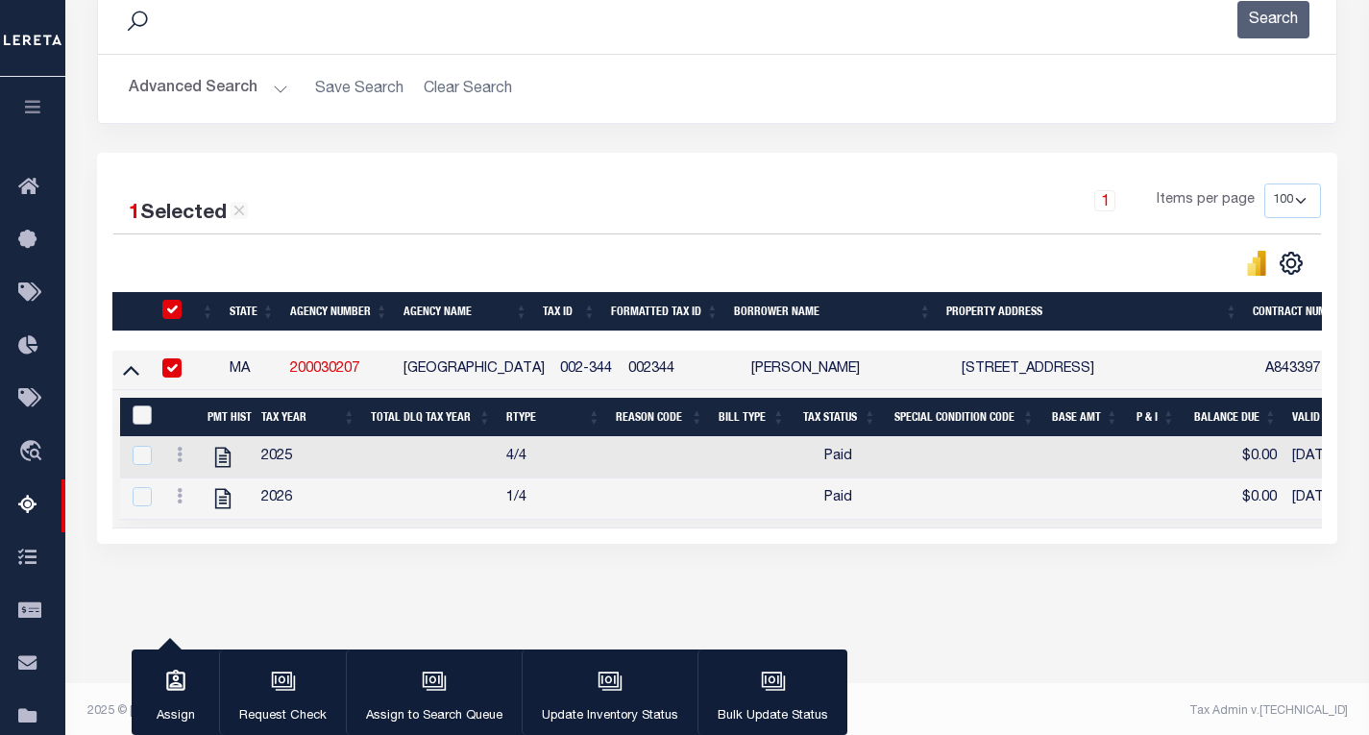
click at [137, 419] on input "&nbsp;" at bounding box center [142, 414] width 19 height 19
checkbox input "true"
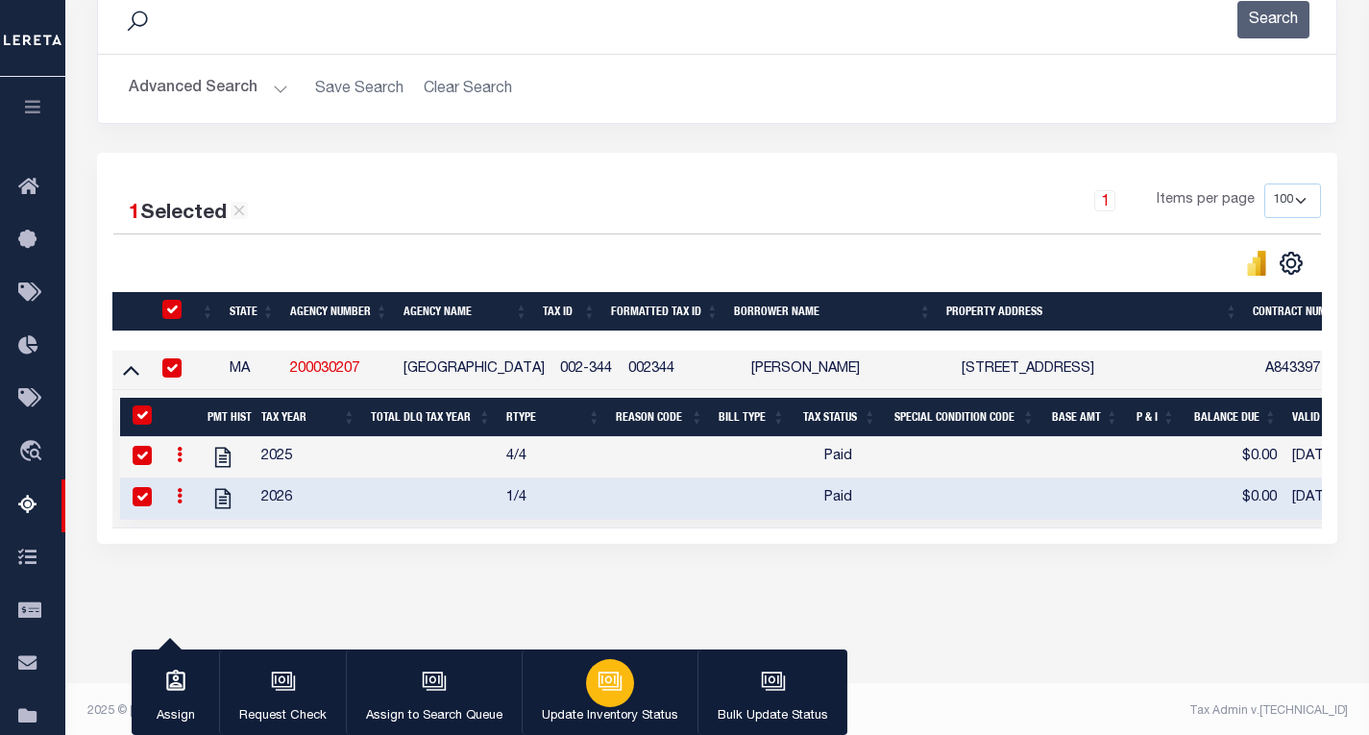
click at [592, 698] on div "button" at bounding box center [610, 683] width 48 height 48
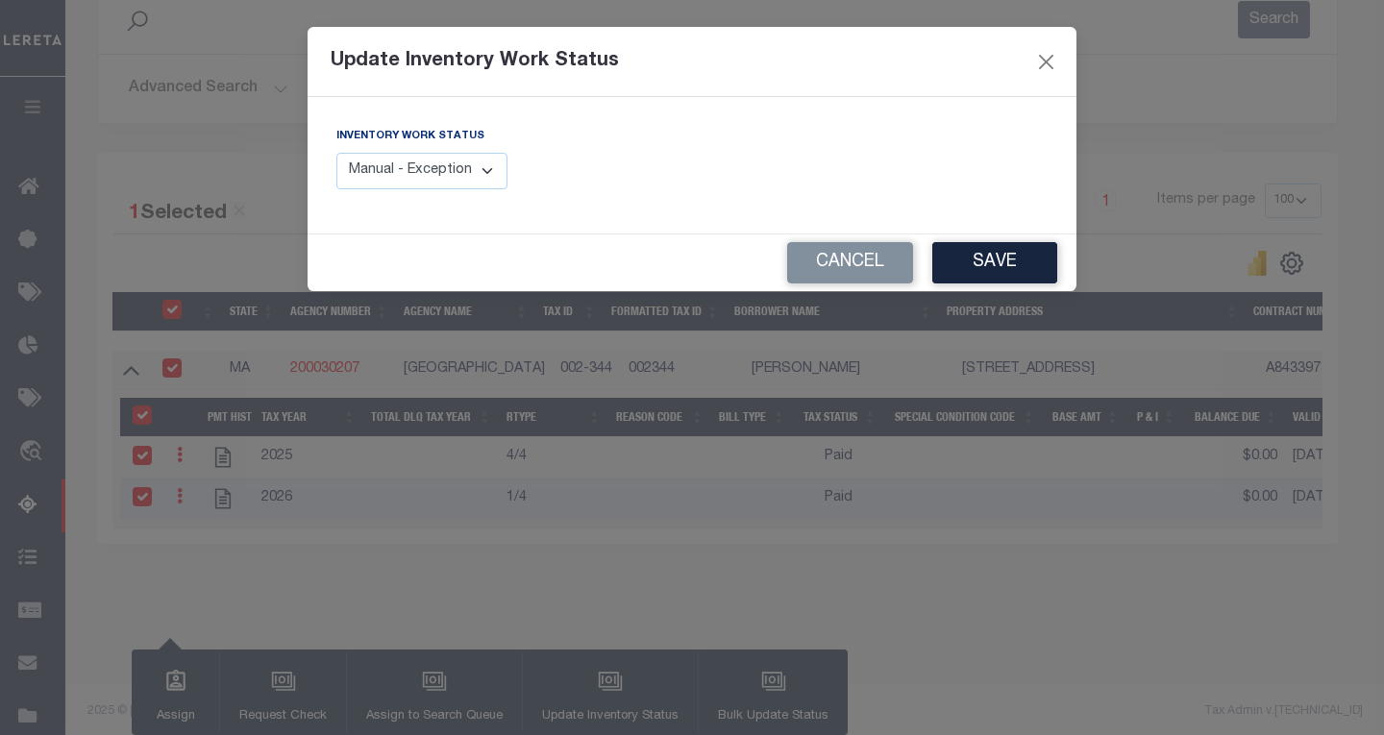
click at [455, 168] on select "Manual - Exception Pended - Awaiting Search Late Add Exception Completed" at bounding box center [421, 171] width 171 height 37
select select "4"
click at [336, 153] on select "Manual - Exception Pended - Awaiting Search Late Add Exception Completed" at bounding box center [421, 171] width 171 height 37
click at [1017, 264] on button "Save" at bounding box center [994, 262] width 125 height 41
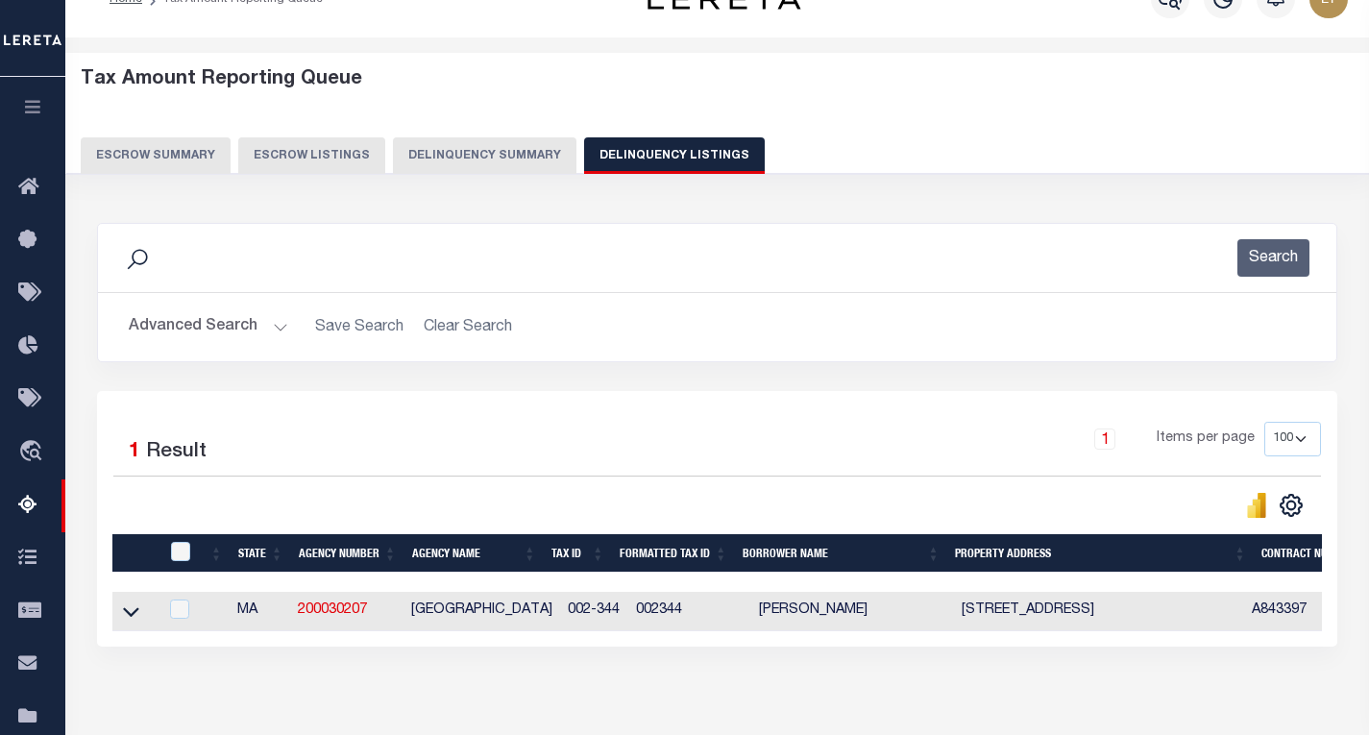
scroll to position [0, 0]
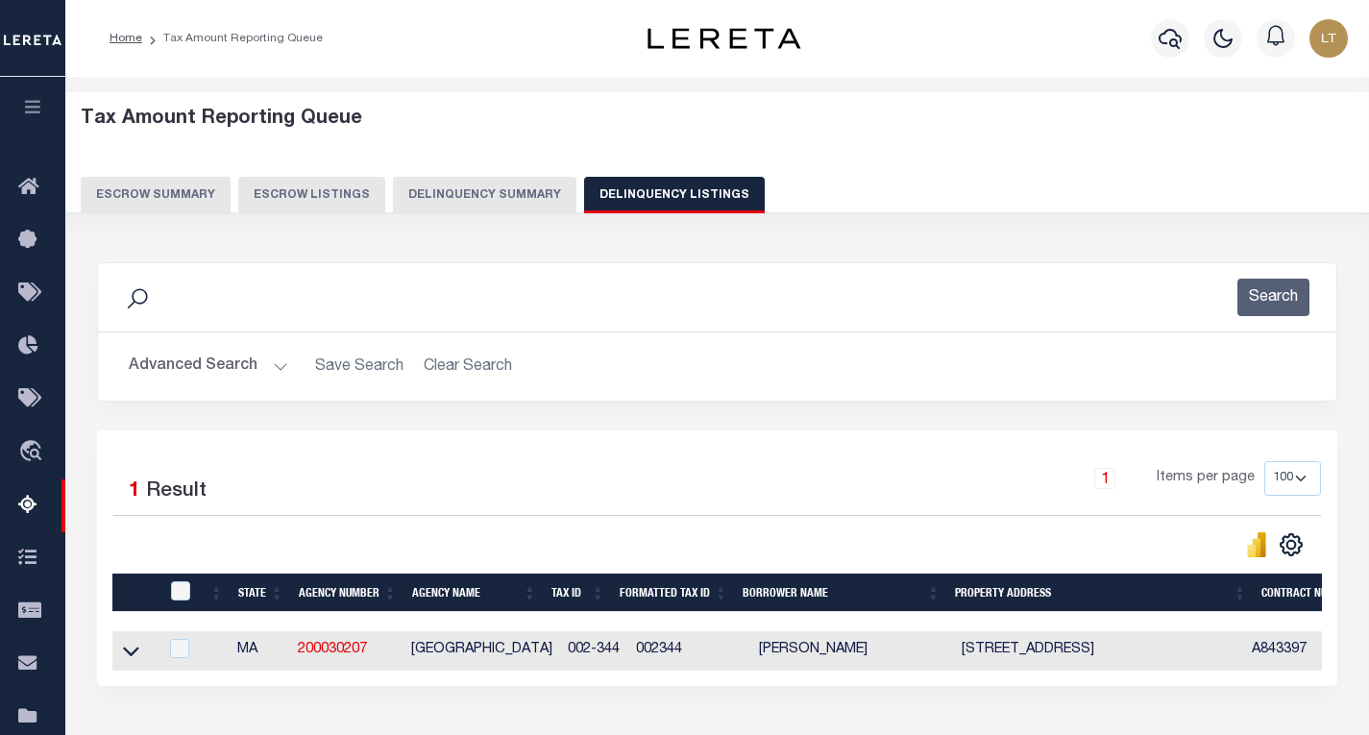
click at [211, 361] on button "Advanced Search" at bounding box center [208, 366] width 159 height 37
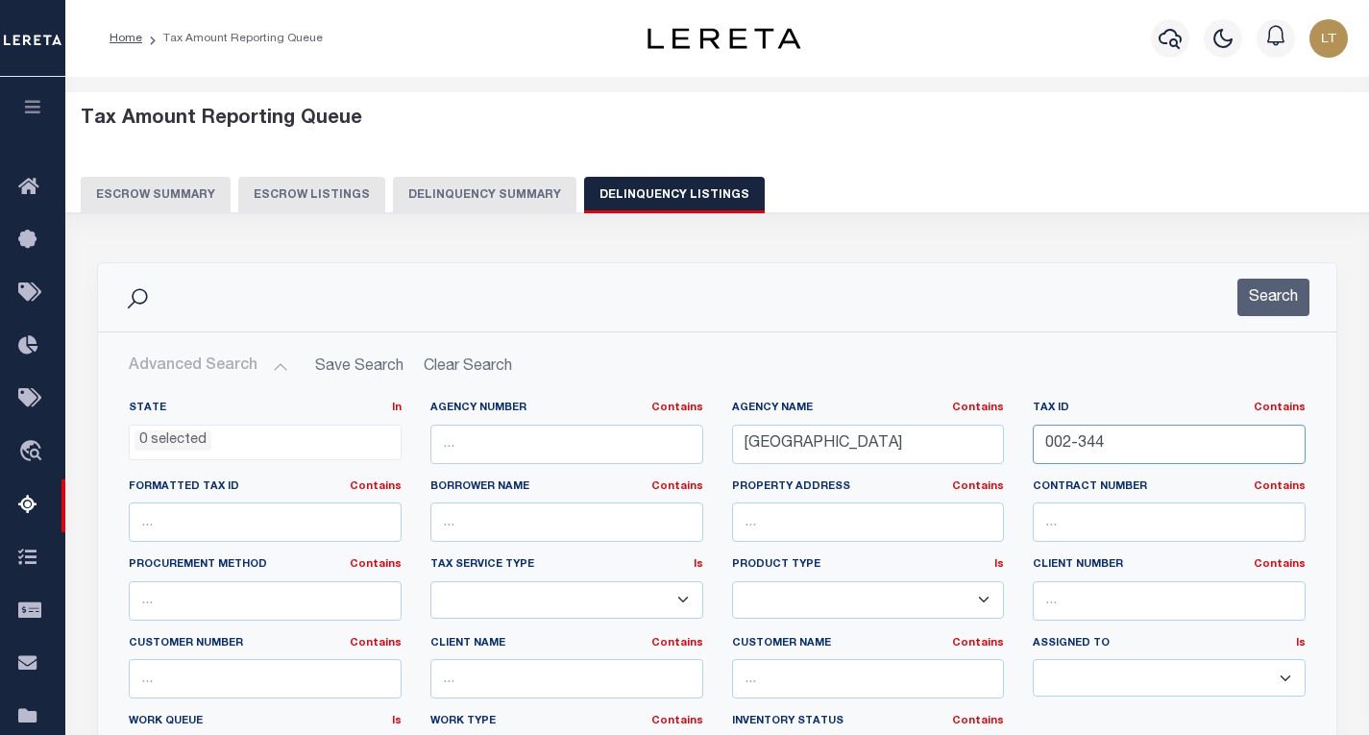
drag, startPoint x: 1145, startPoint y: 445, endPoint x: 1009, endPoint y: 448, distance: 136.5
click at [1020, 448] on div "Tax ID Contains Contains Is 002-344" at bounding box center [1169, 440] width 302 height 79
paste input "020-180"
type input "020-180"
click at [1278, 299] on button "Search" at bounding box center [1273, 297] width 72 height 37
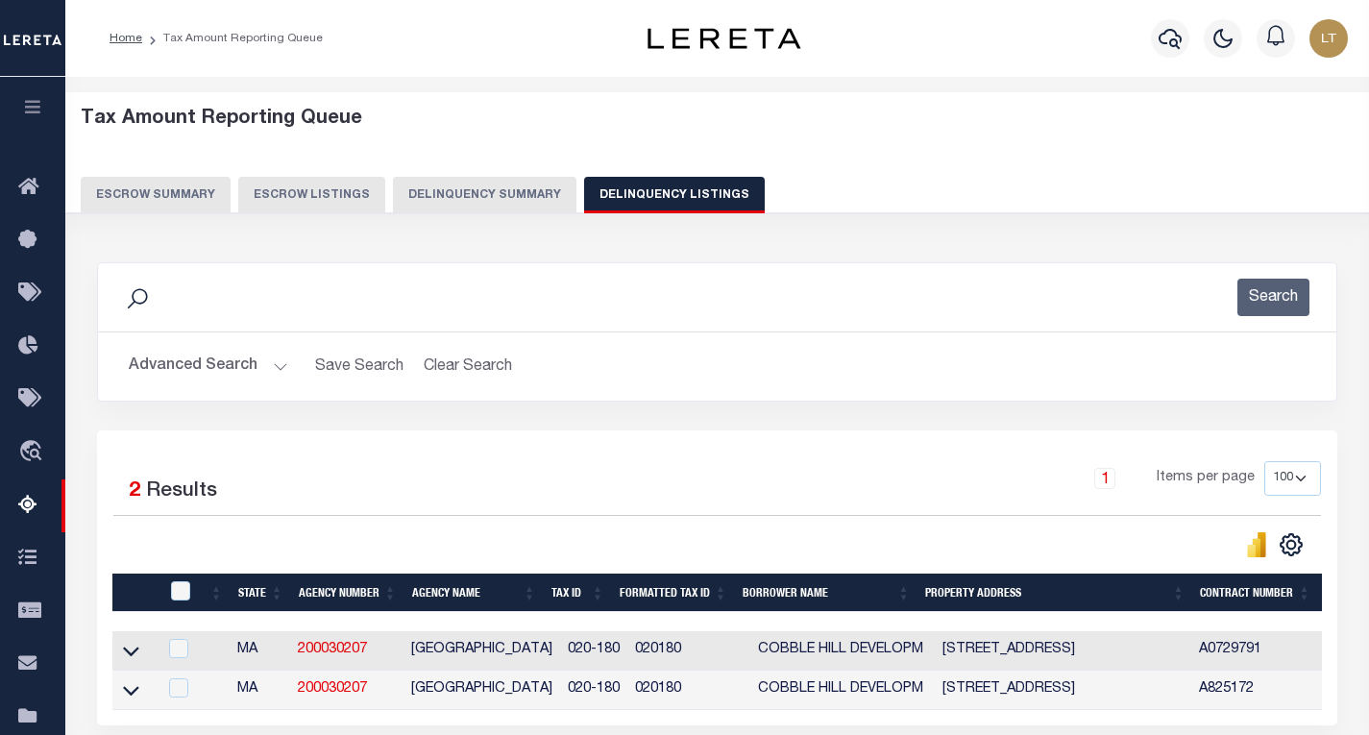
scroll to position [283, 0]
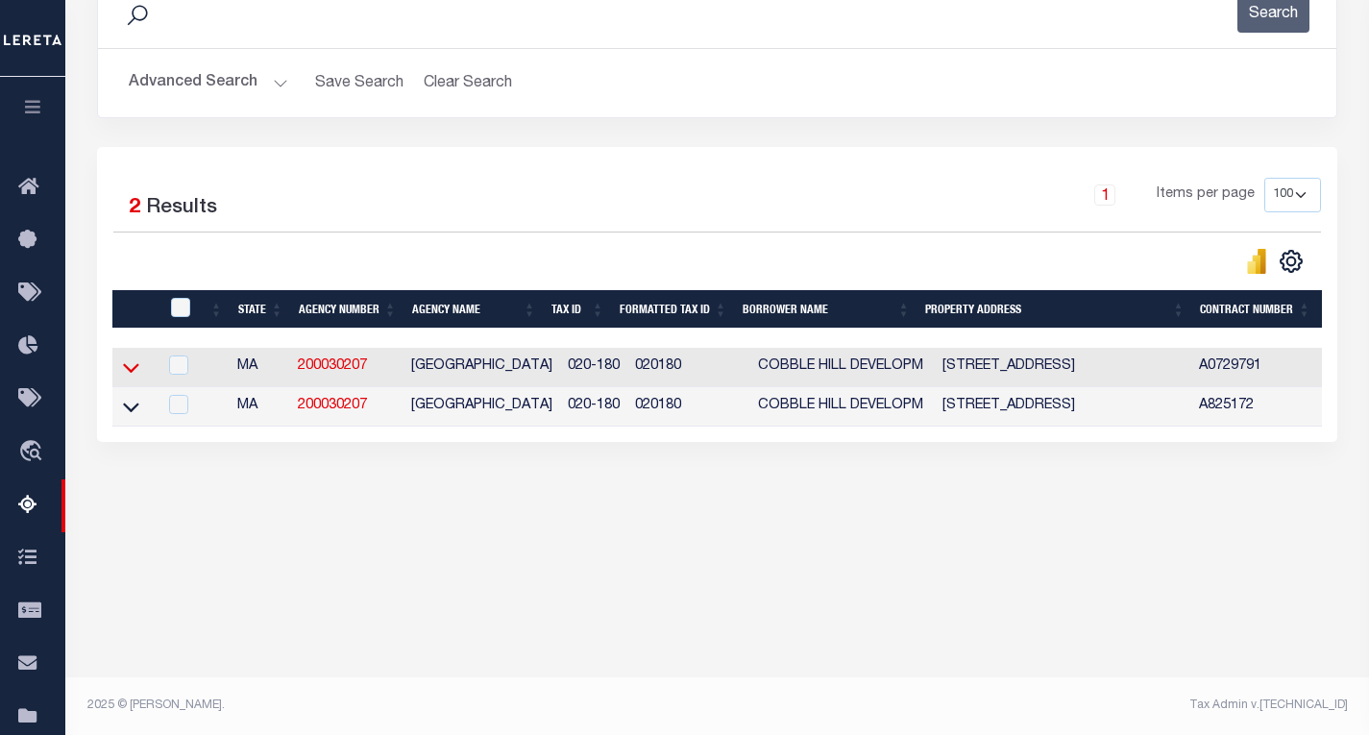
click at [135, 373] on icon at bounding box center [131, 369] width 16 height 10
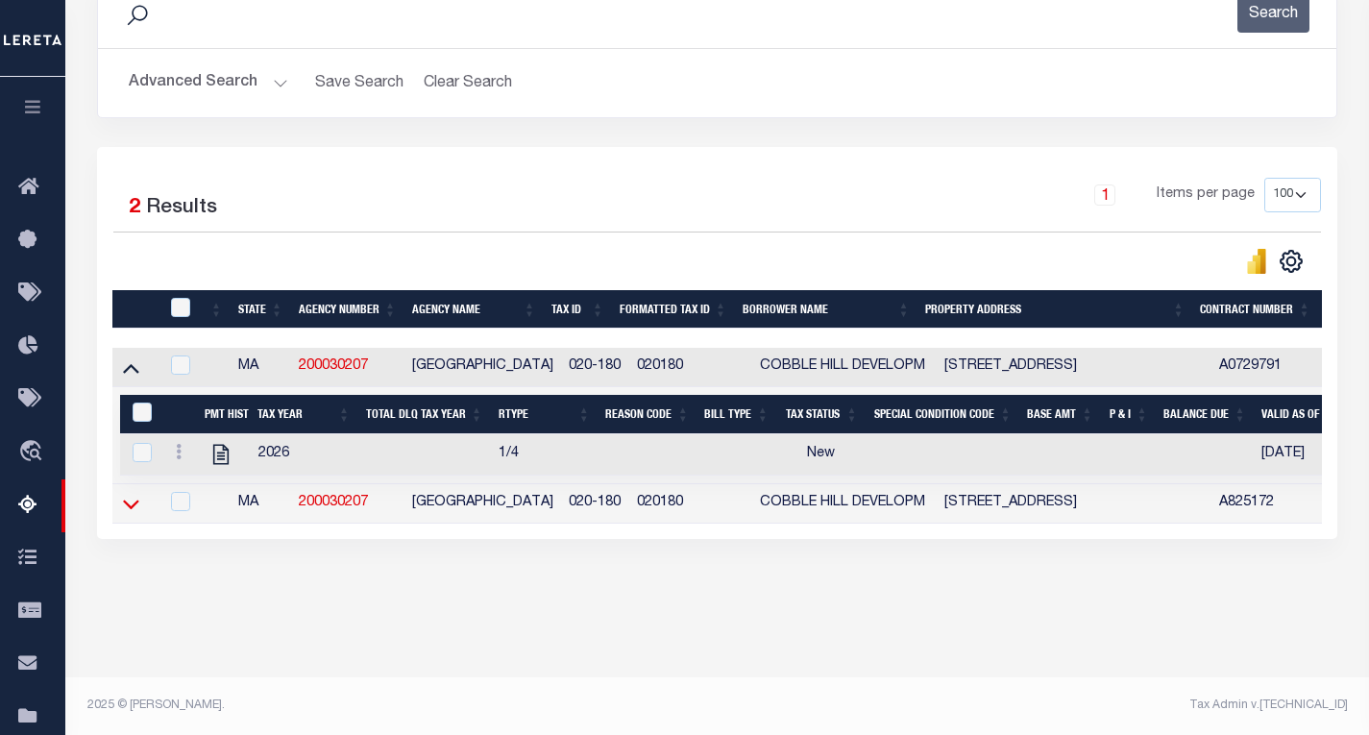
click at [124, 505] on icon at bounding box center [131, 504] width 16 height 20
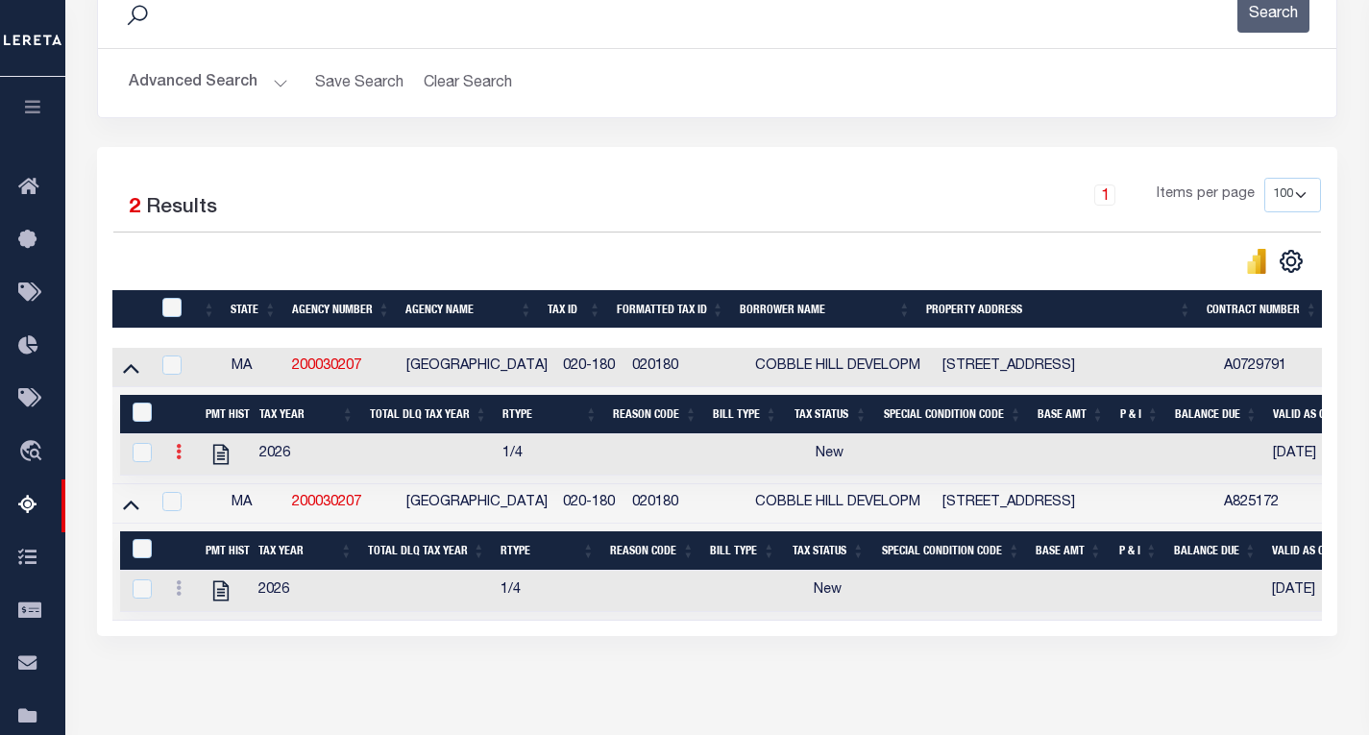
click at [181, 456] on icon at bounding box center [179, 451] width 6 height 15
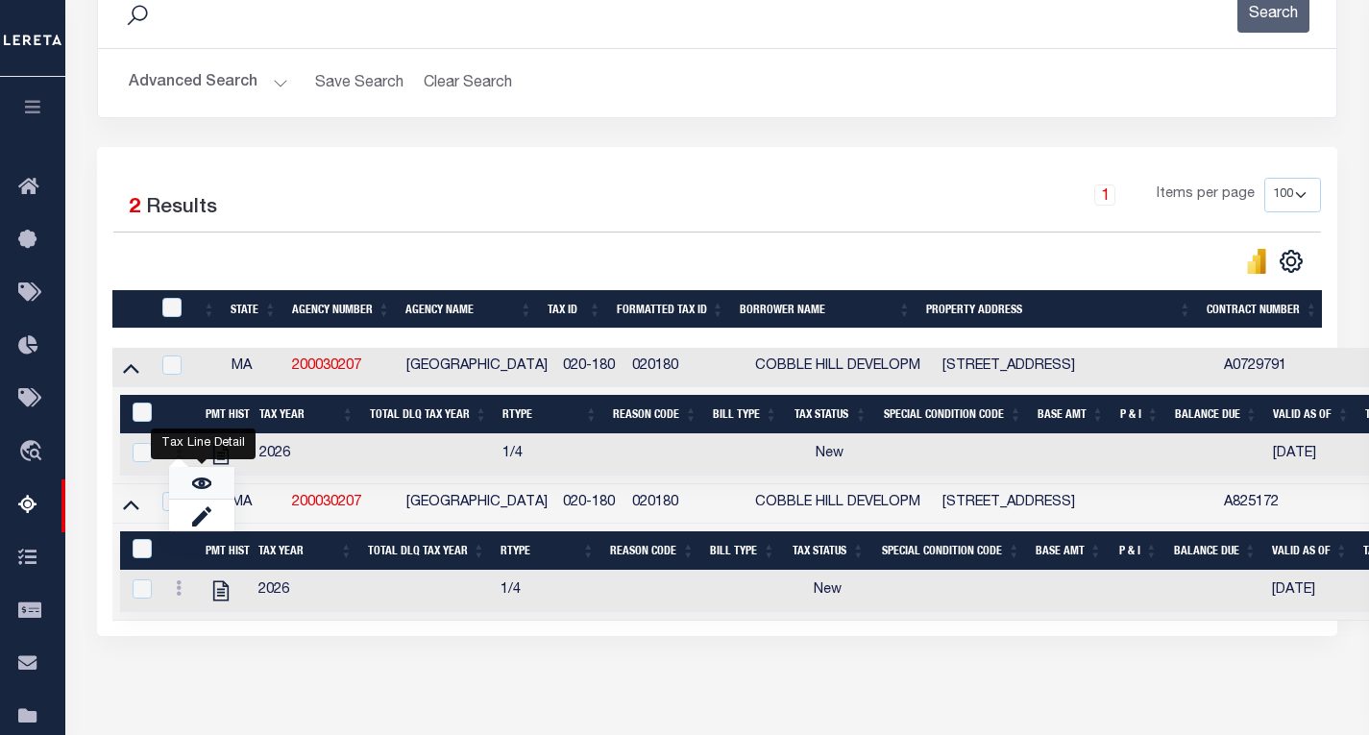
click at [214, 495] on link "" at bounding box center [201, 483] width 65 height 32
checkbox input "true"
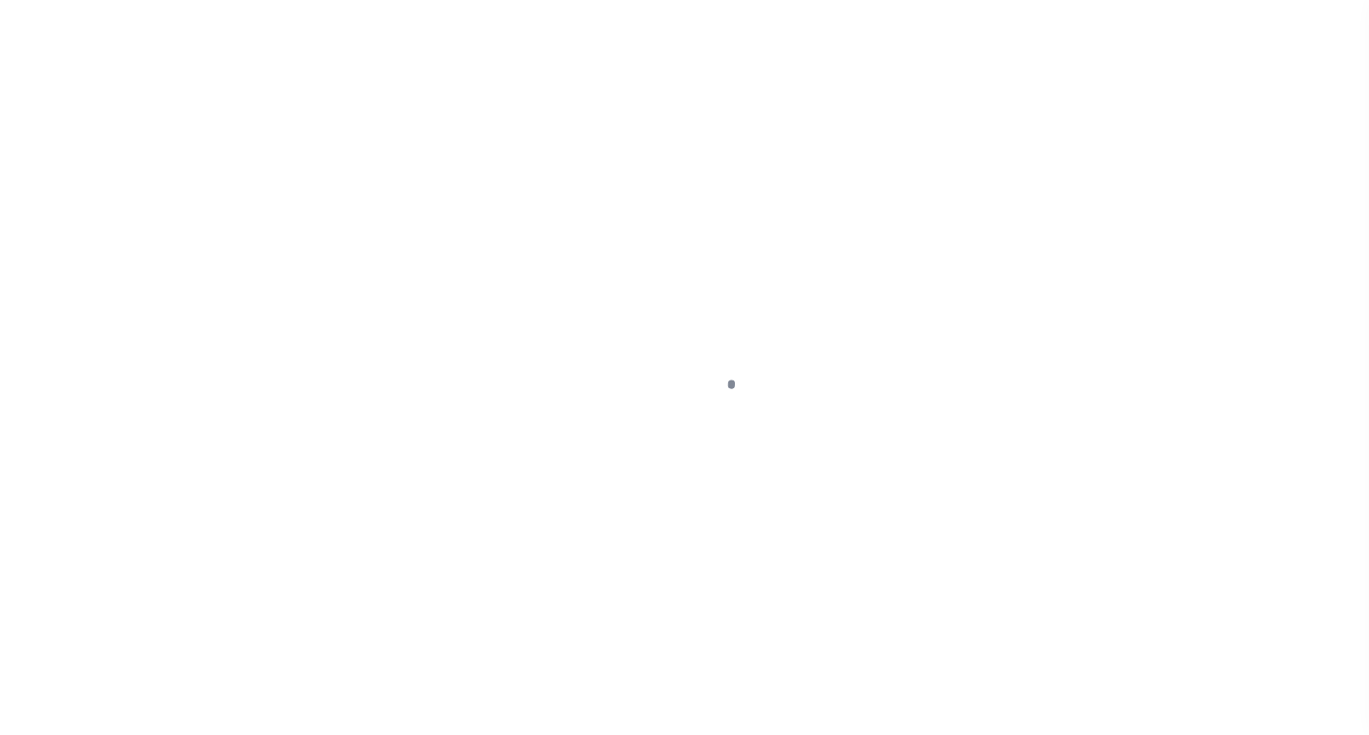
select select "NW2"
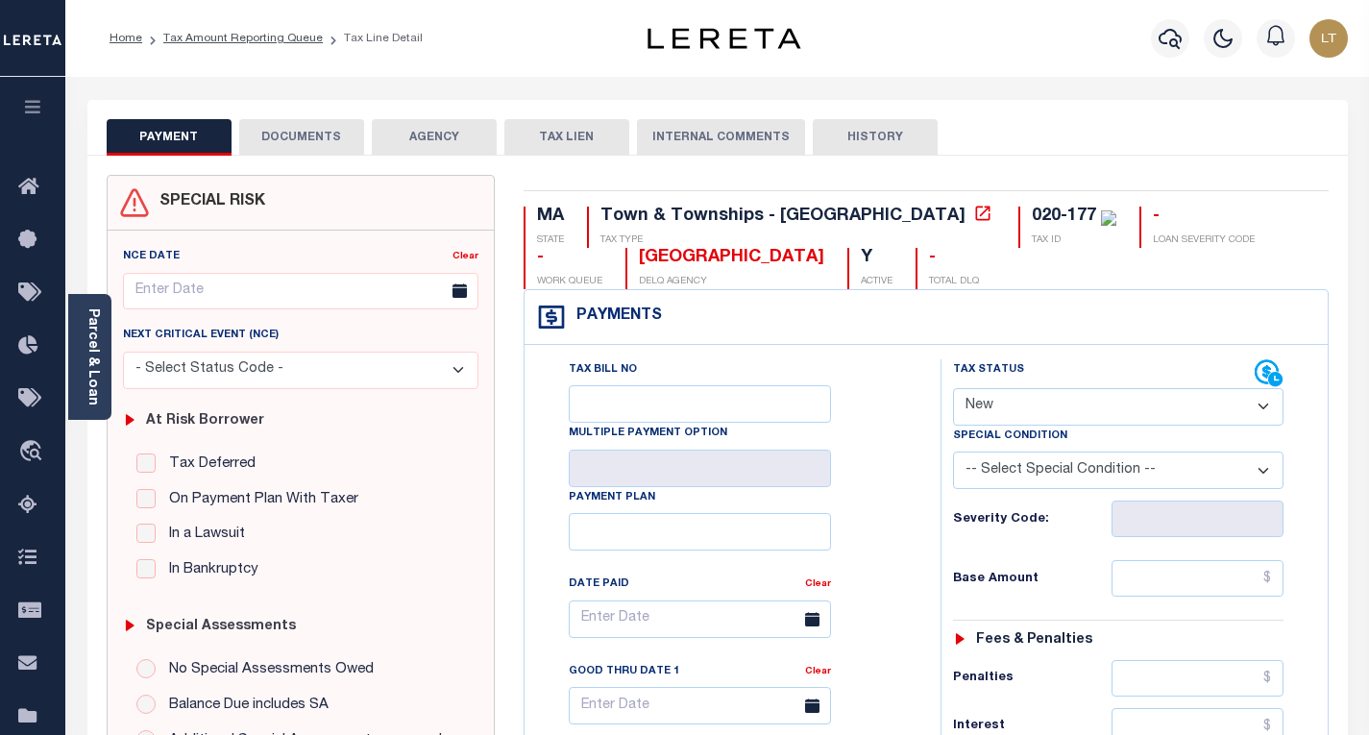
click at [294, 127] on button "DOCUMENTS" at bounding box center [301, 137] width 125 height 37
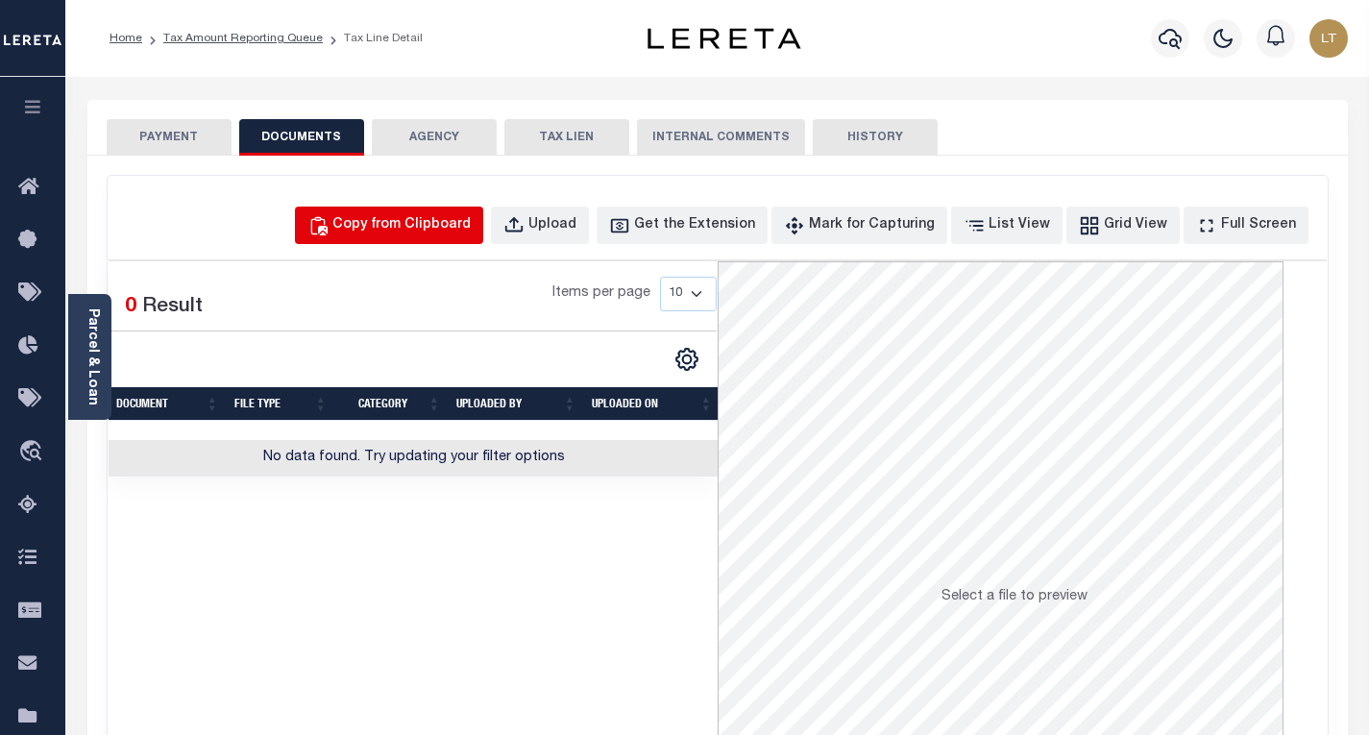
click at [433, 222] on div "Copy from Clipboard" at bounding box center [401, 225] width 138 height 21
select select "POP"
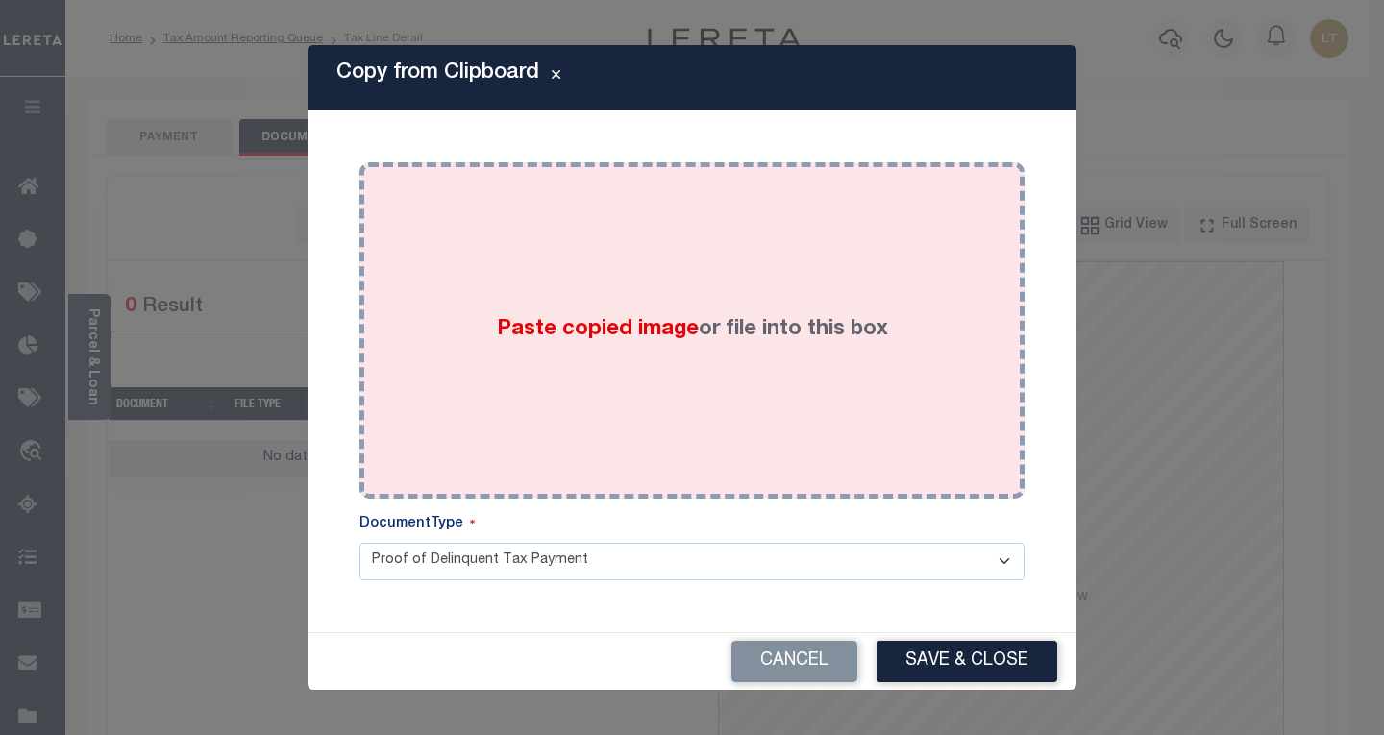
click at [550, 297] on div "Paste copied image or file into this box" at bounding box center [692, 330] width 636 height 307
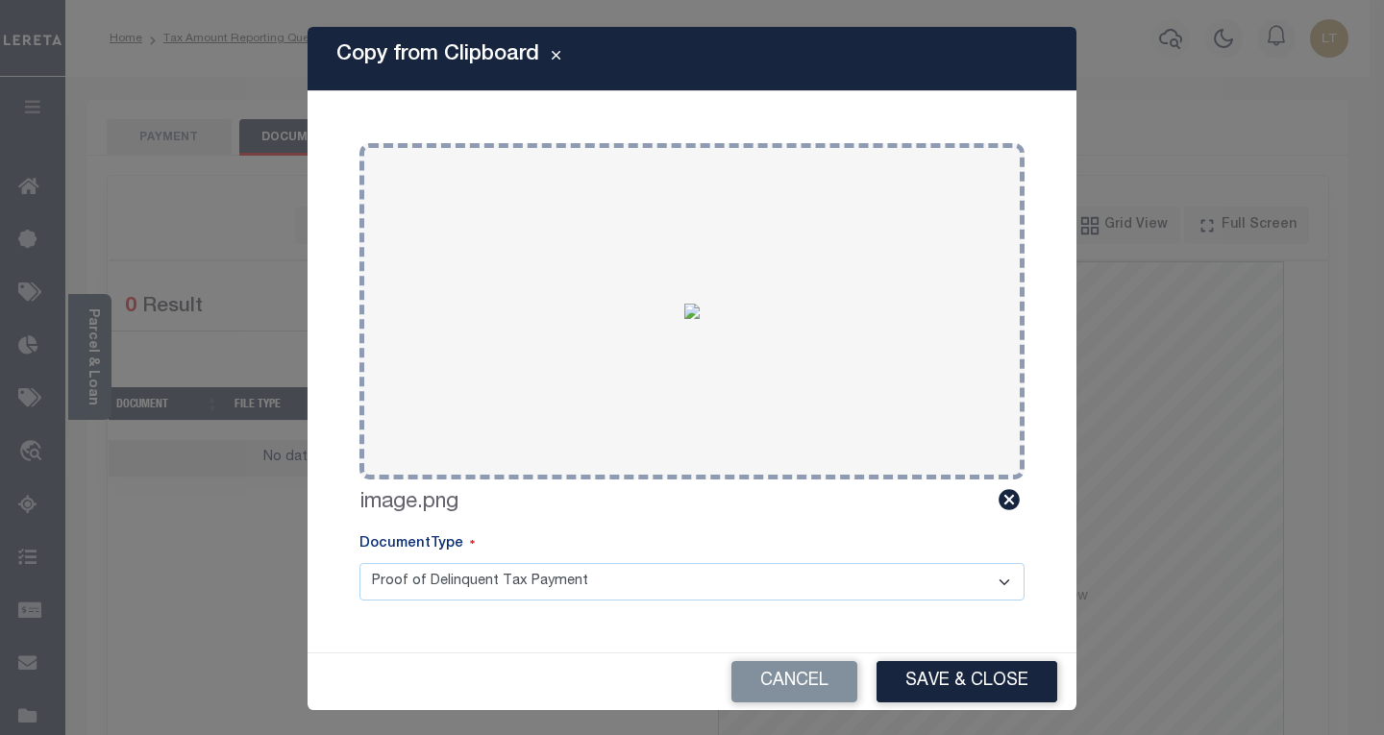
click at [919, 671] on button "Save & Close" at bounding box center [966, 681] width 181 height 41
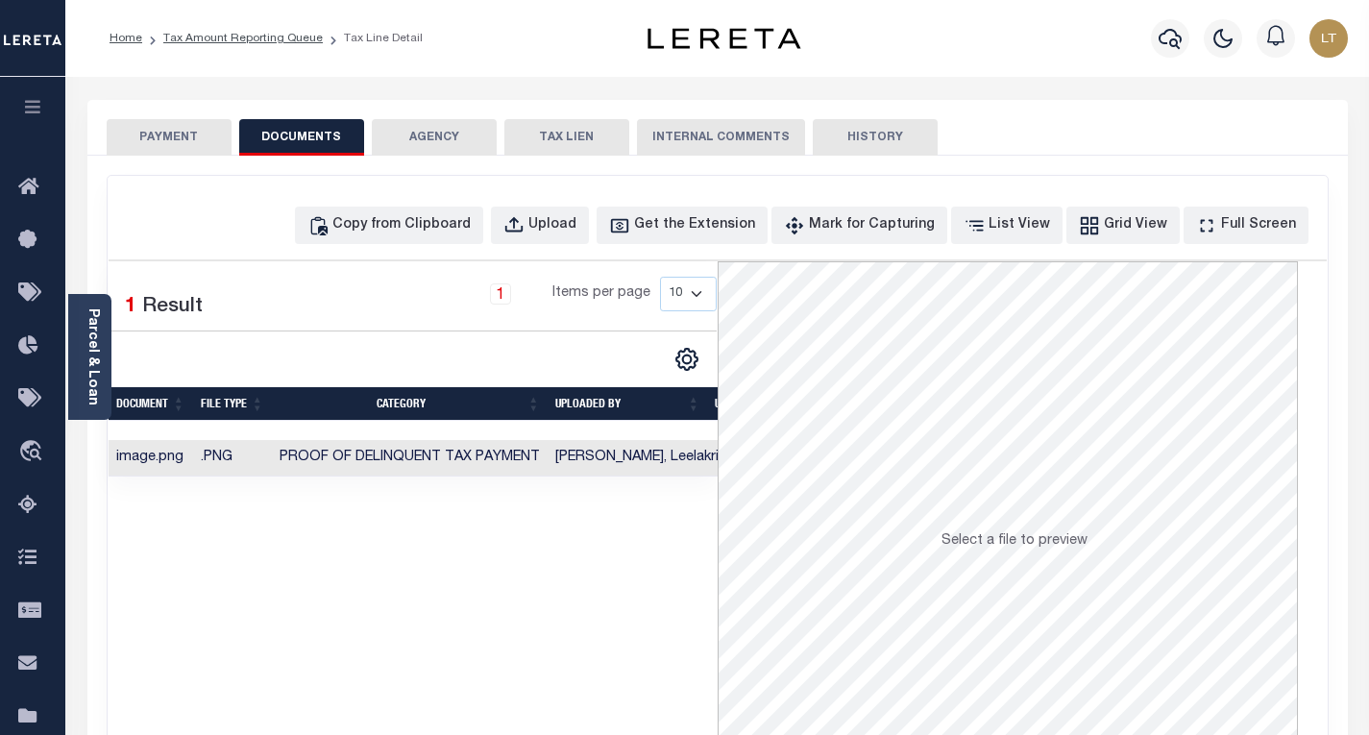
click at [184, 132] on button "PAYMENT" at bounding box center [169, 137] width 125 height 37
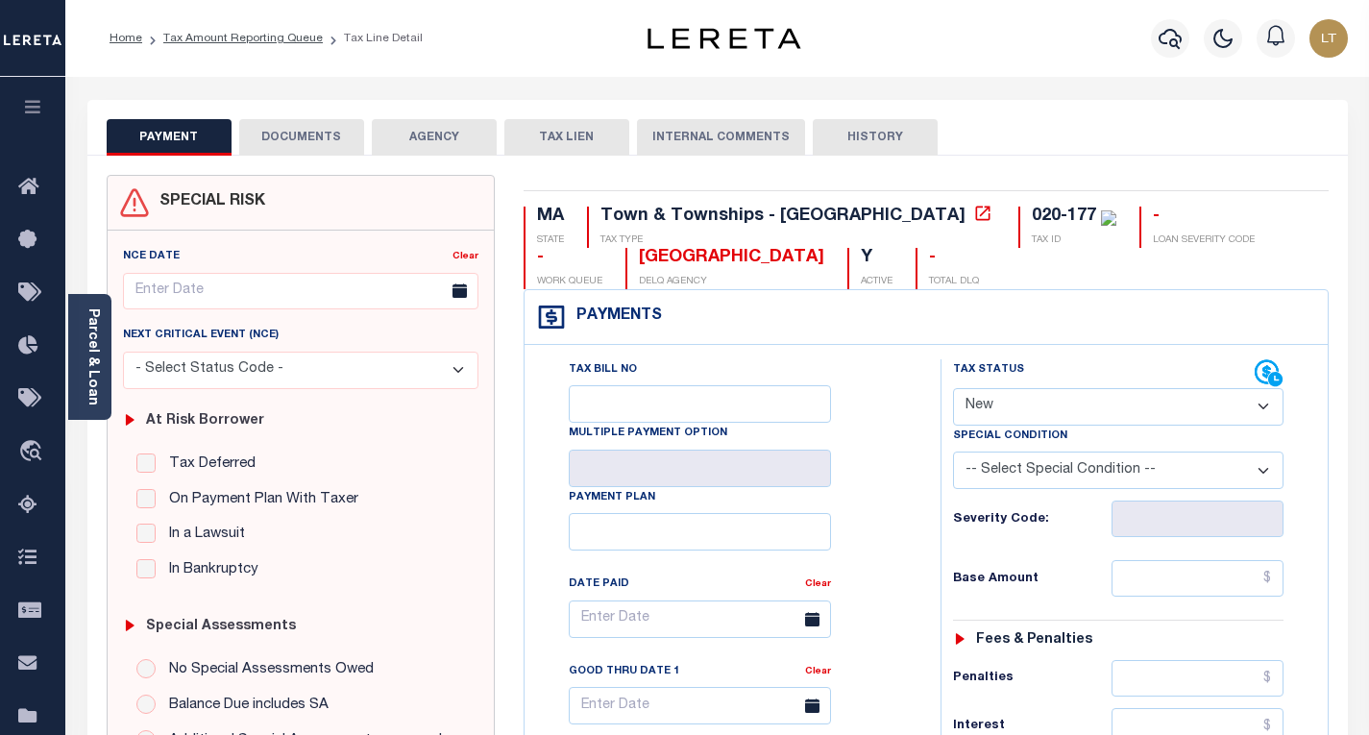
click at [1012, 413] on select "- Select Status Code - Open Due/Unpaid Paid Incomplete No Tax Due Internal Refu…" at bounding box center [1118, 406] width 331 height 37
select select "PYD"
click at [953, 389] on select "- Select Status Code - Open Due/Unpaid Paid Incomplete No Tax Due Internal Refu…" at bounding box center [1118, 406] width 331 height 37
type input "[DATE]"
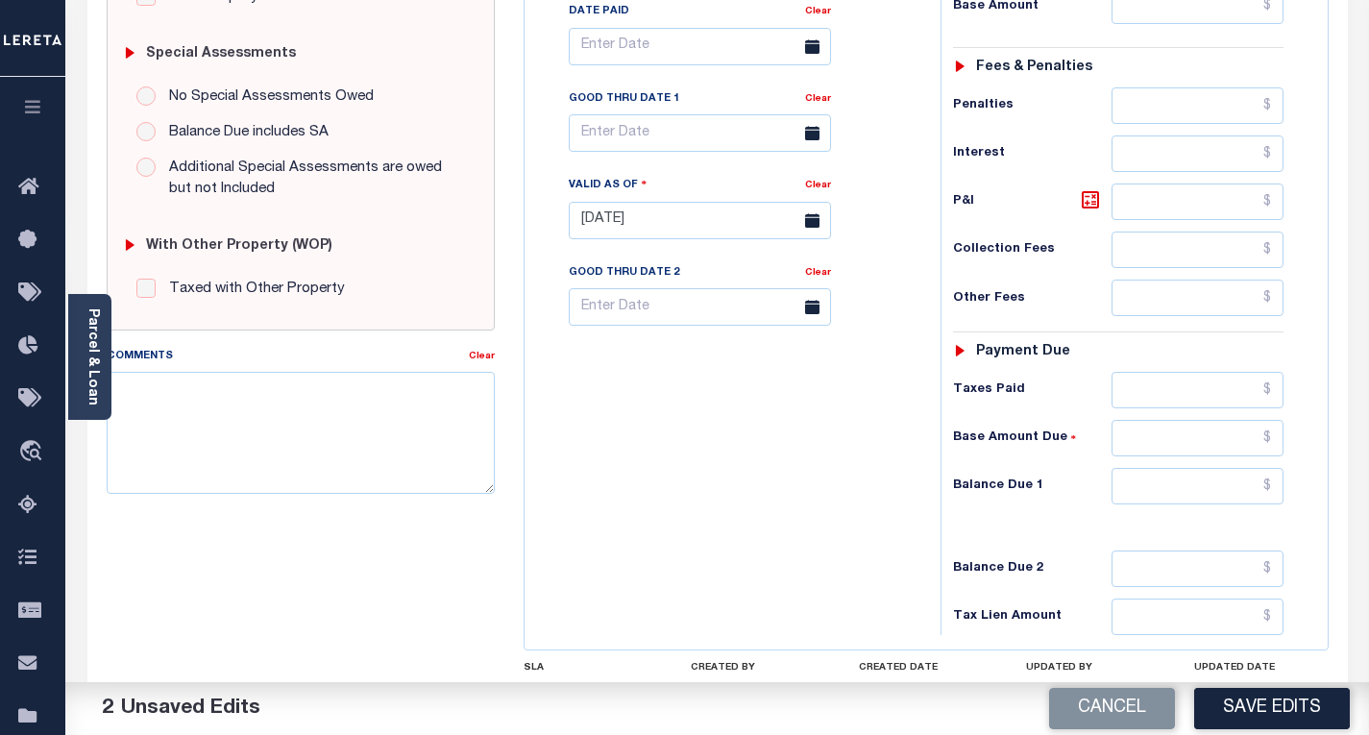
scroll to position [576, 0]
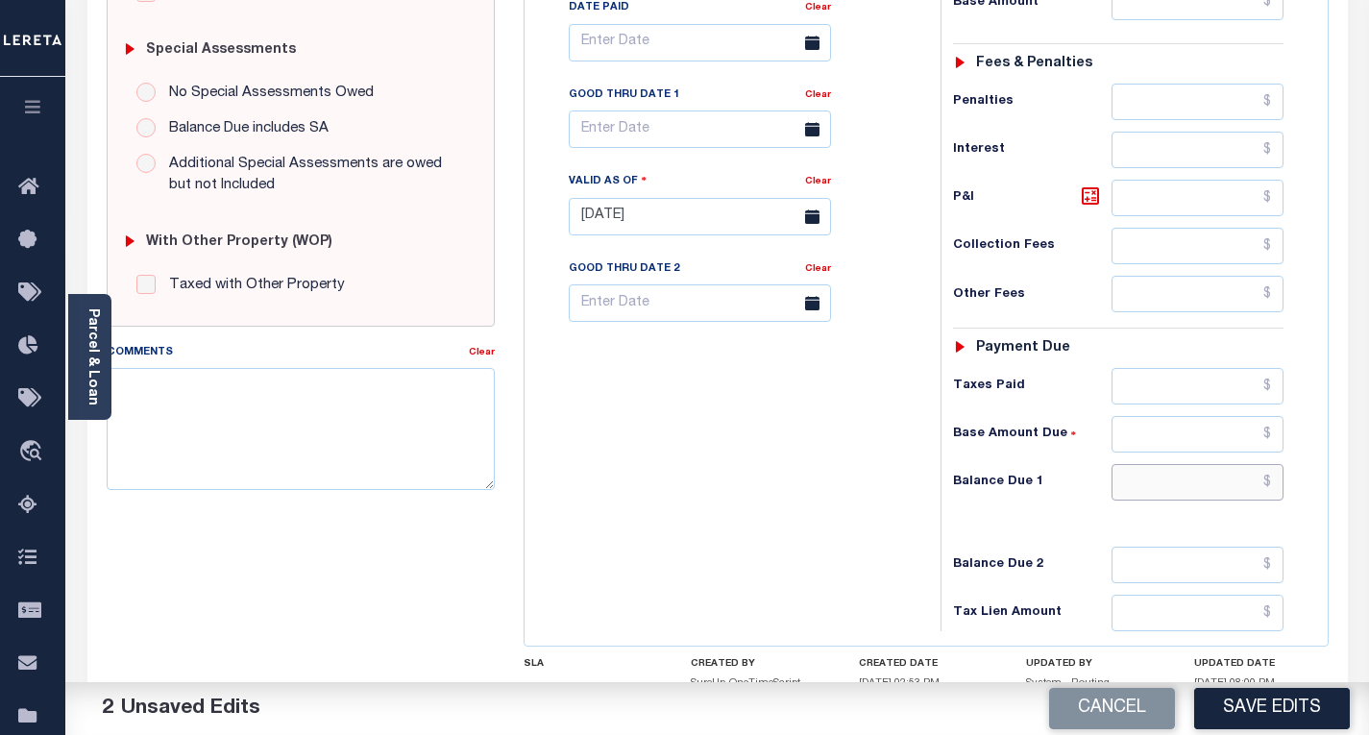
click at [1272, 478] on input "text" at bounding box center [1198, 482] width 172 height 37
type input "$0.00"
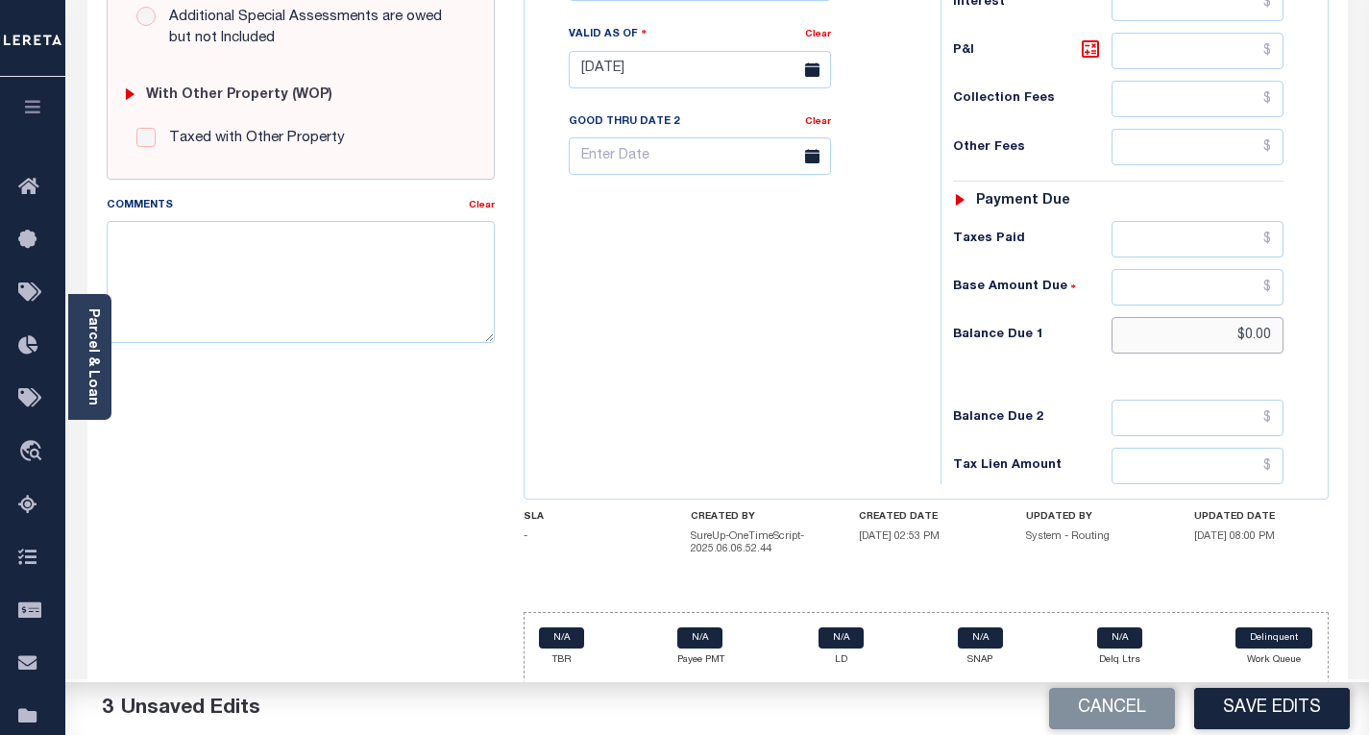
scroll to position [727, 0]
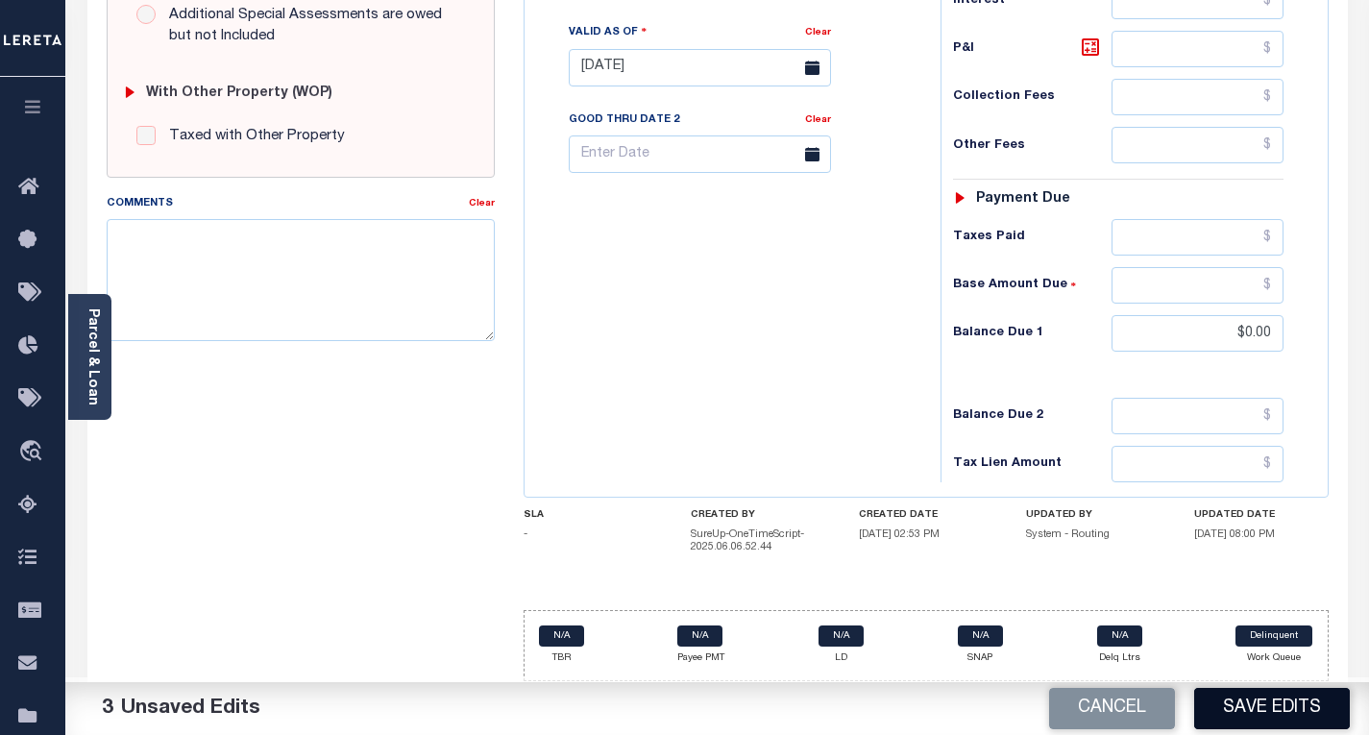
click at [1251, 720] on button "Save Edits" at bounding box center [1272, 708] width 156 height 41
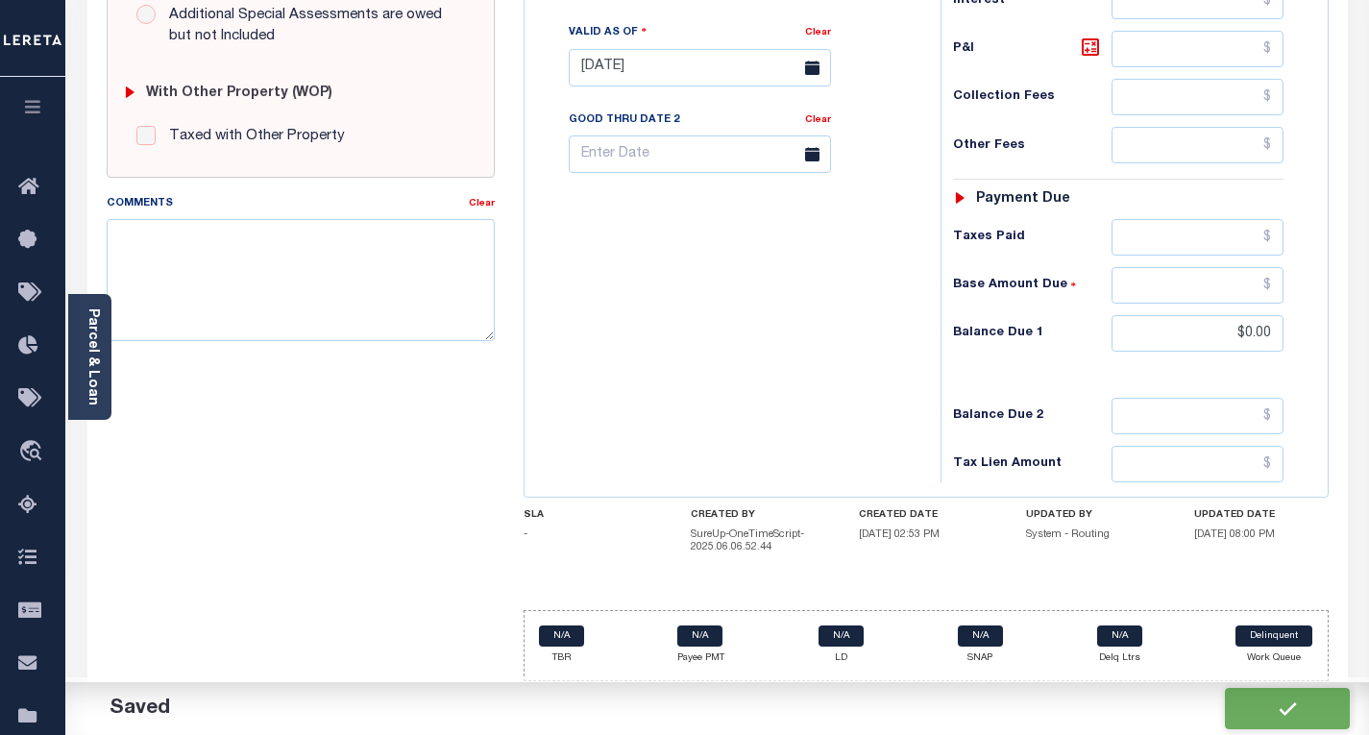
checkbox input "false"
type input "$0"
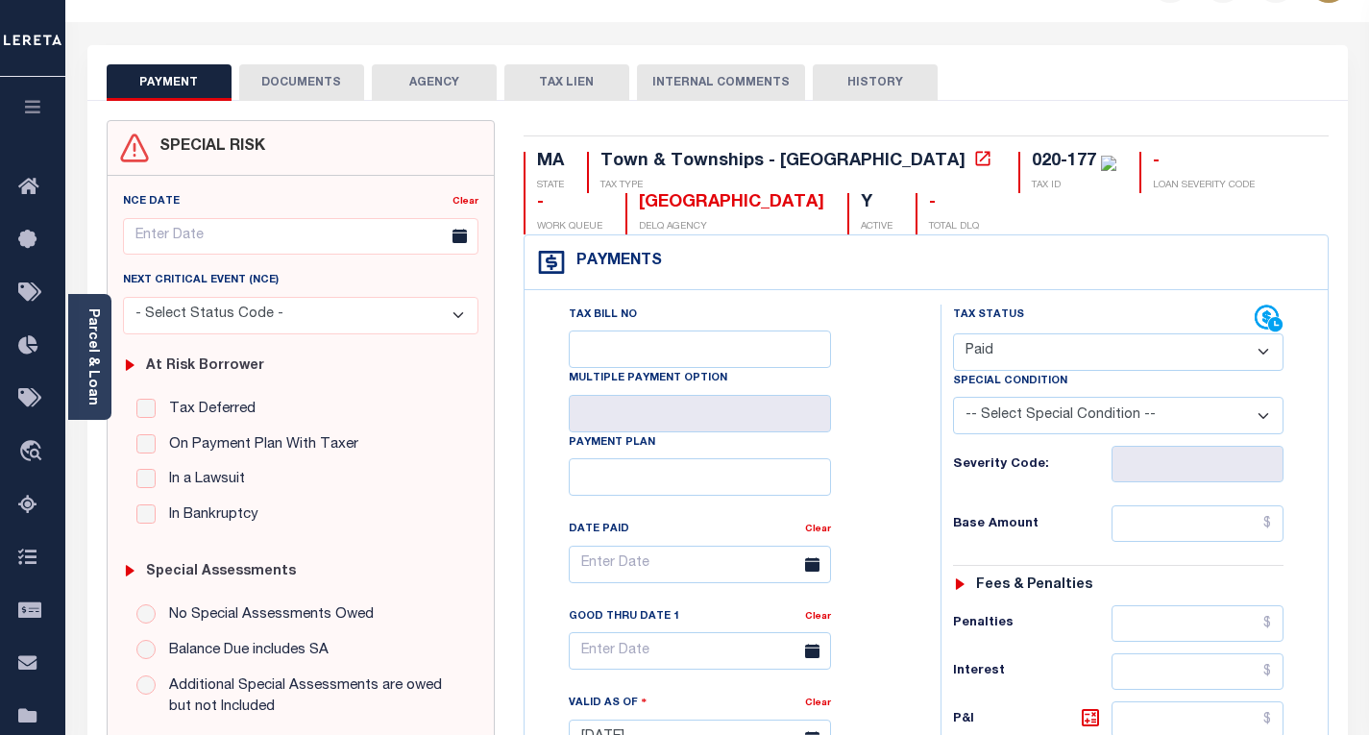
scroll to position [0, 0]
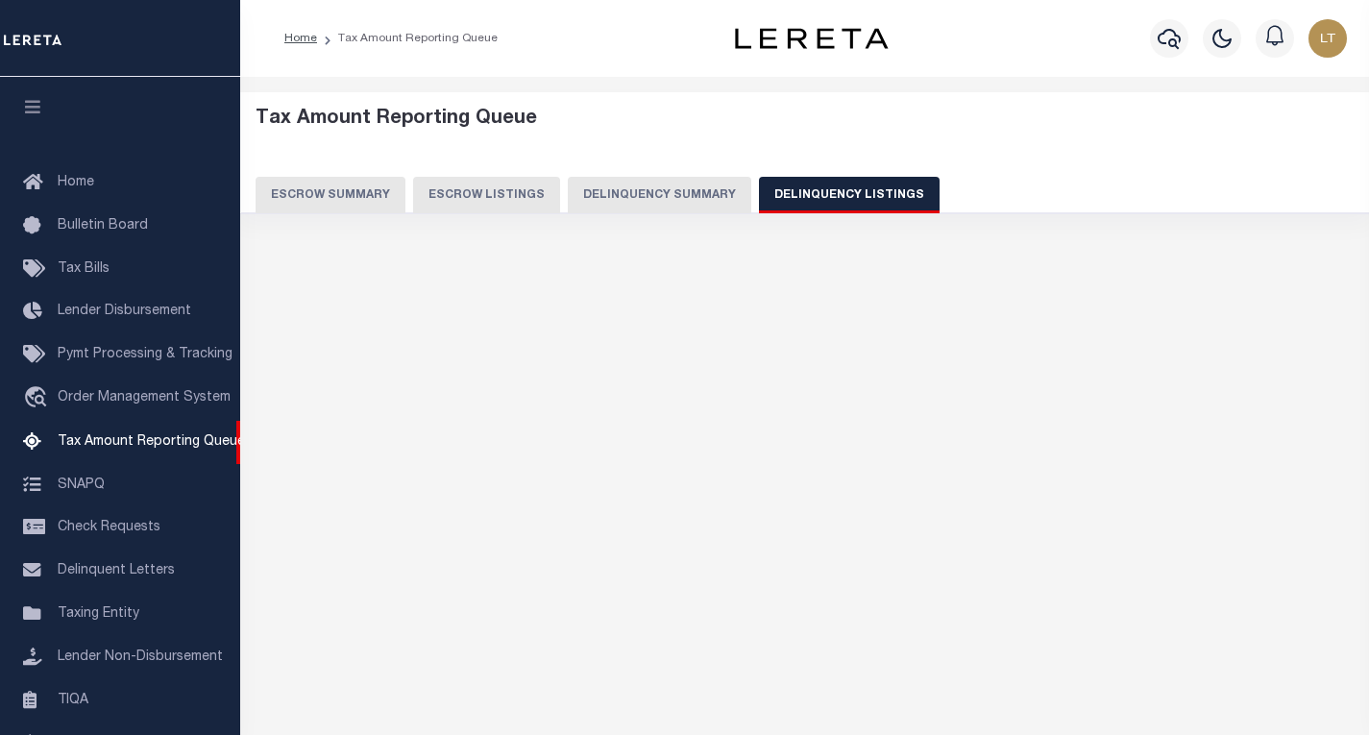
select select "100"
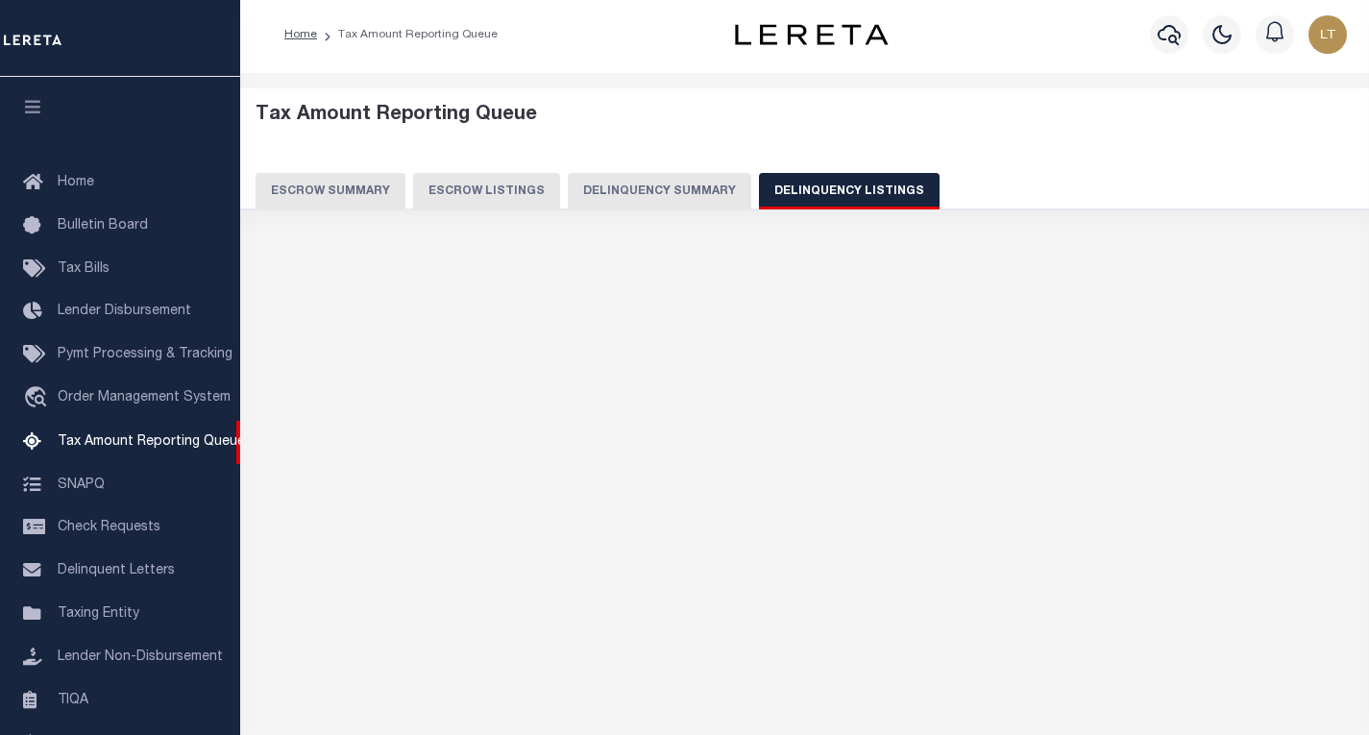
select select "100"
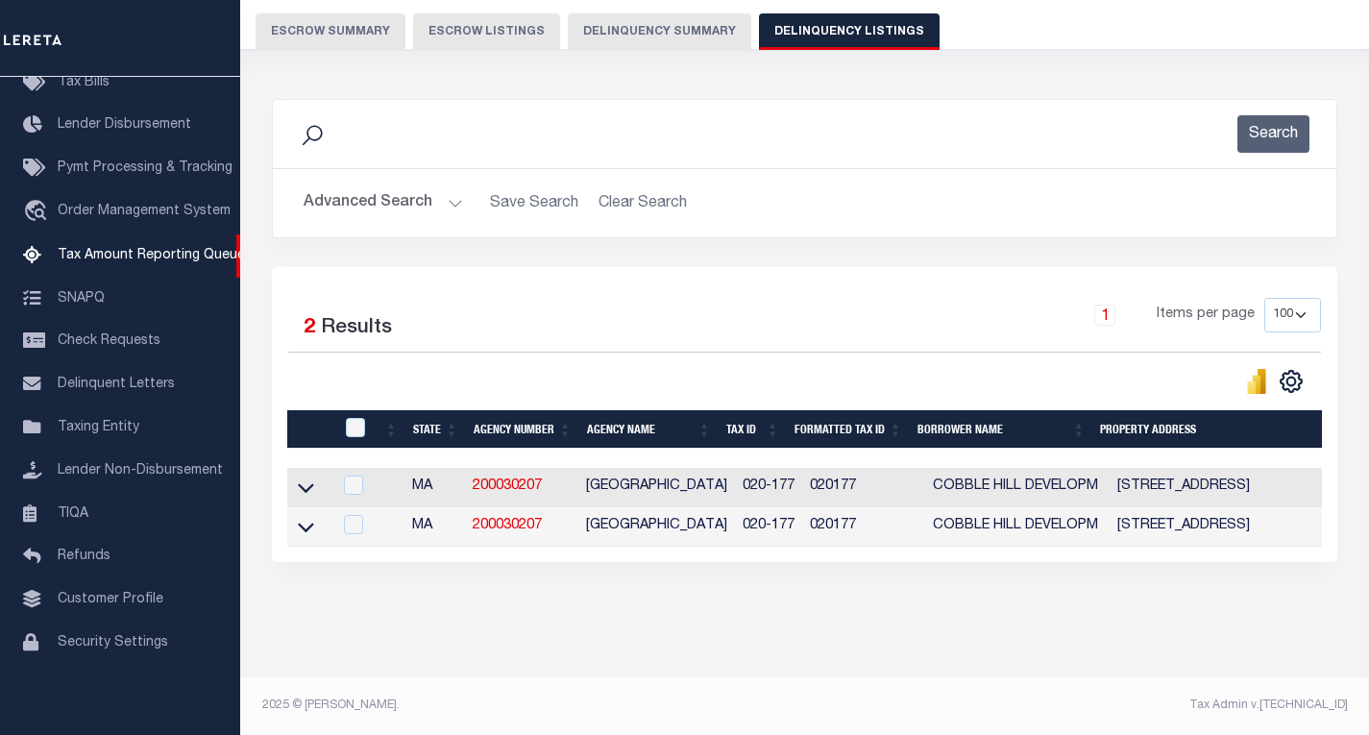
scroll to position [181, 0]
click at [300, 478] on icon at bounding box center [306, 488] width 16 height 20
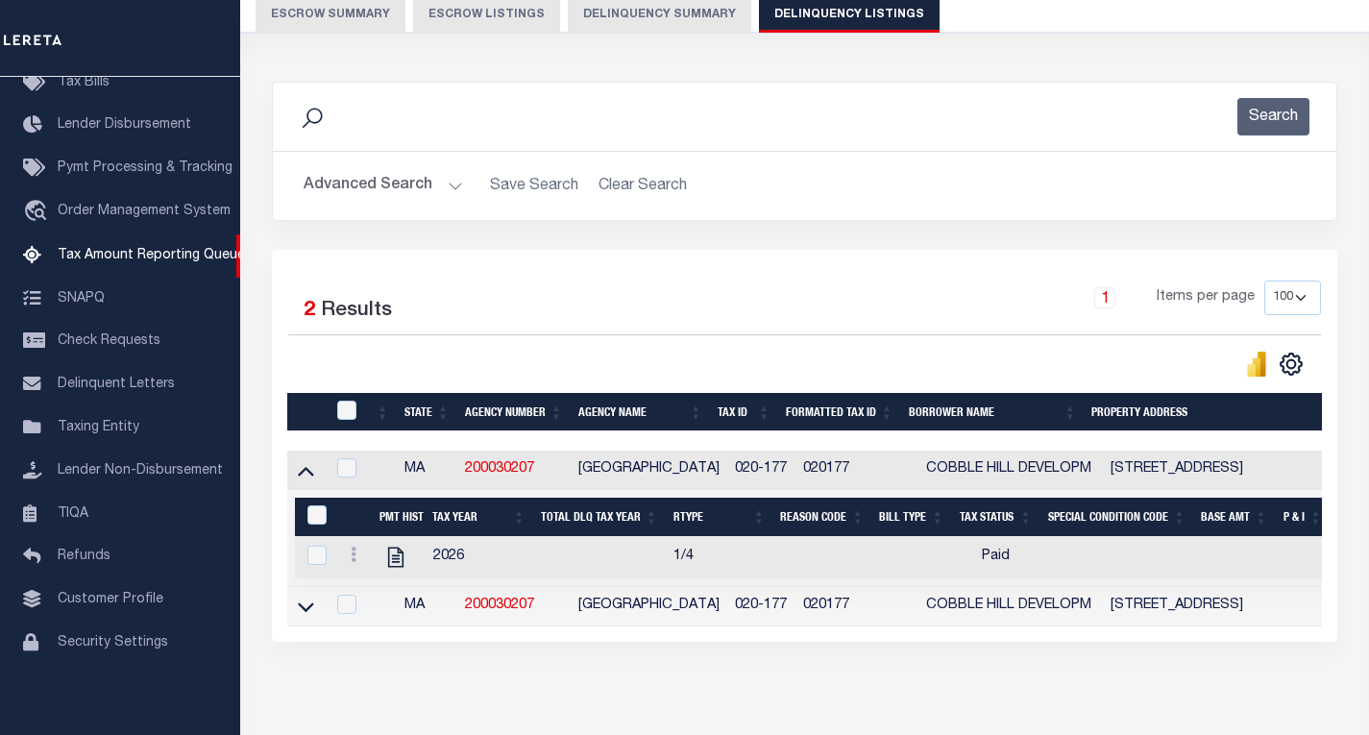
scroll to position [279, 0]
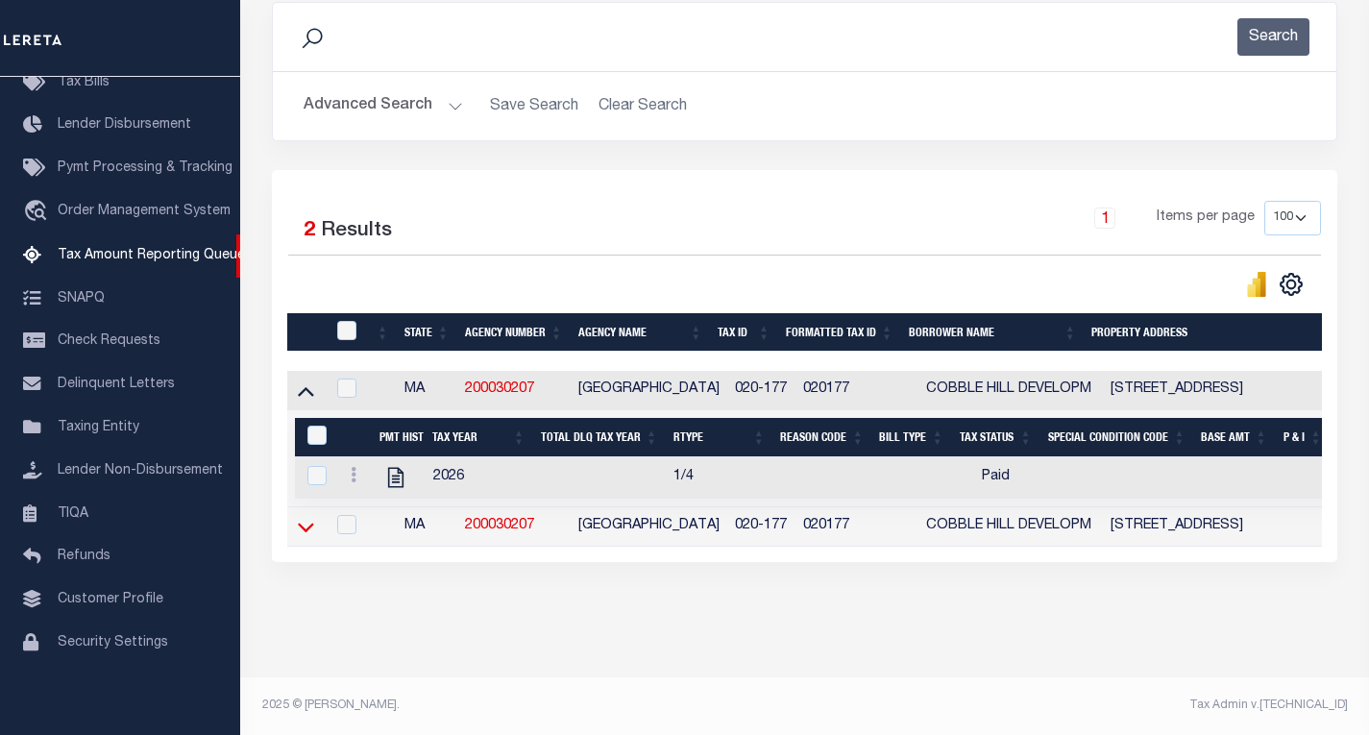
click at [305, 517] on icon at bounding box center [306, 527] width 16 height 20
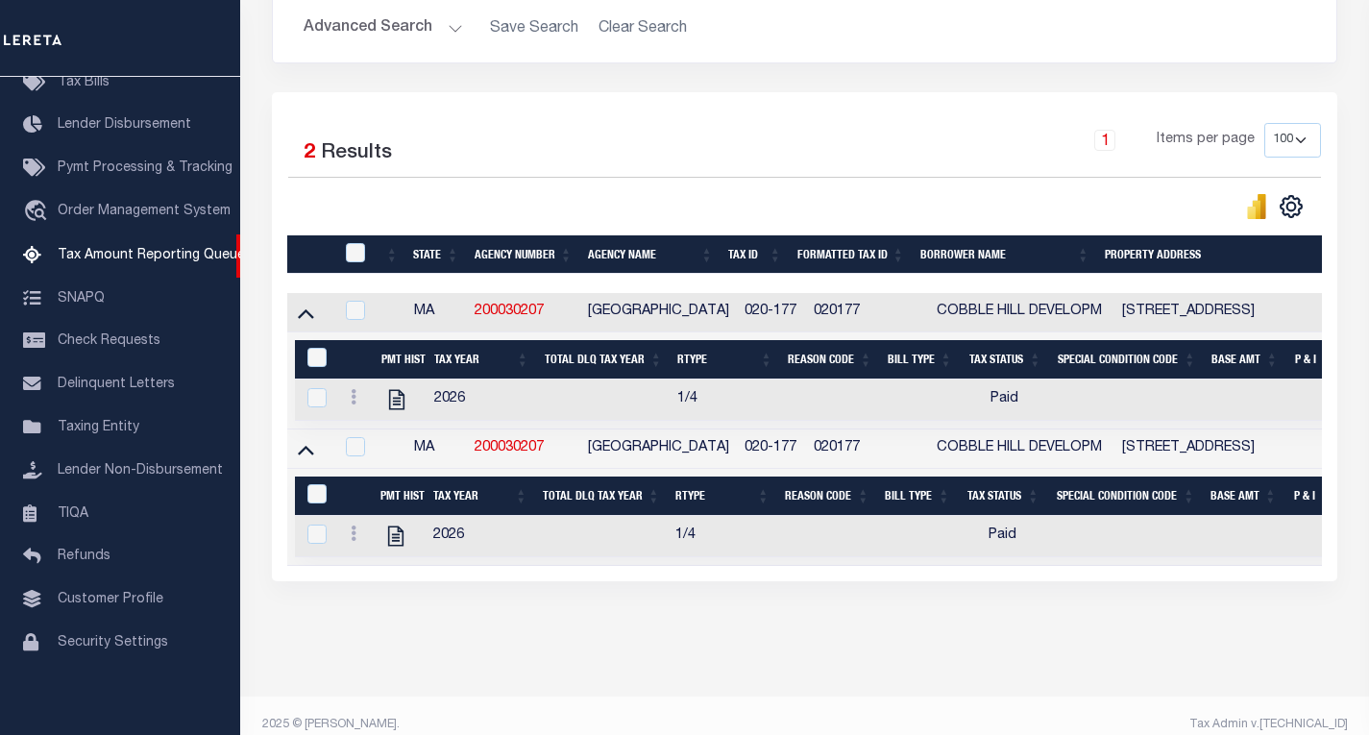
scroll to position [375, 0]
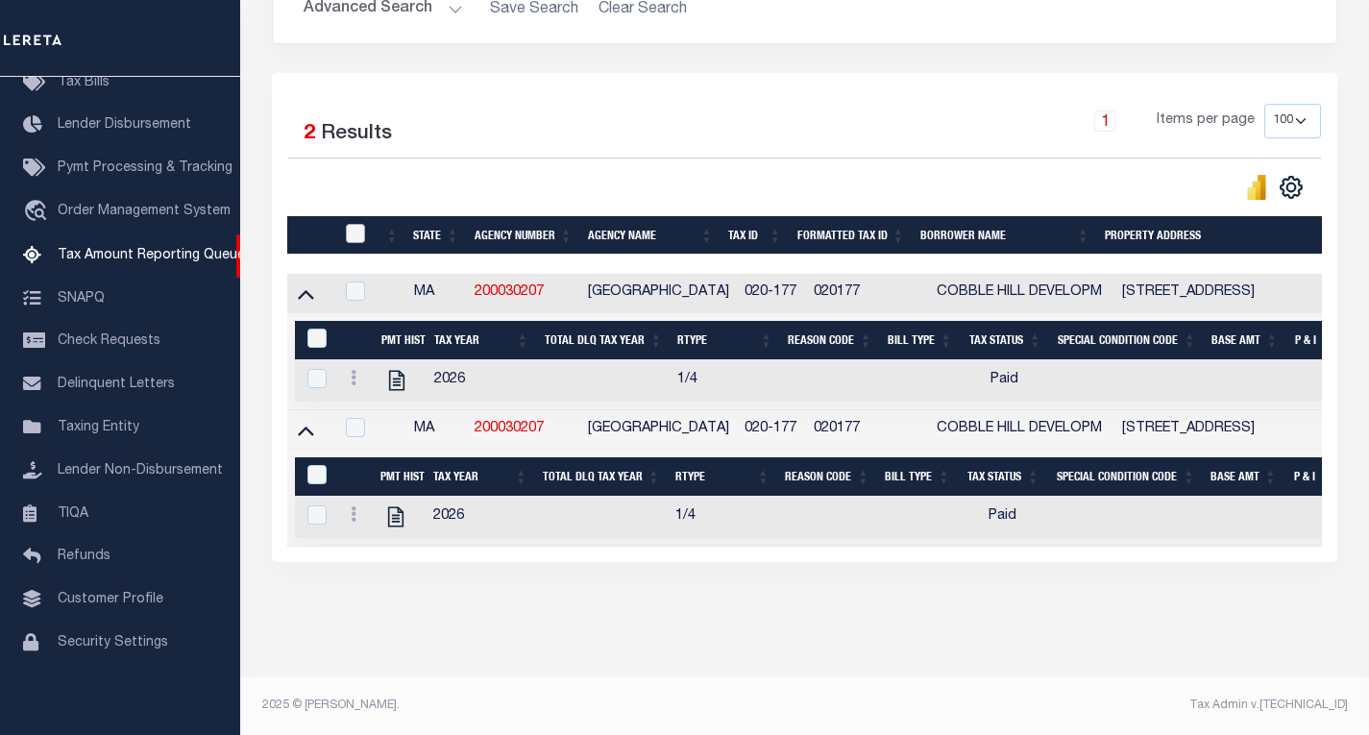
click at [360, 224] on input "checkbox" at bounding box center [355, 233] width 19 height 19
checkbox input "true"
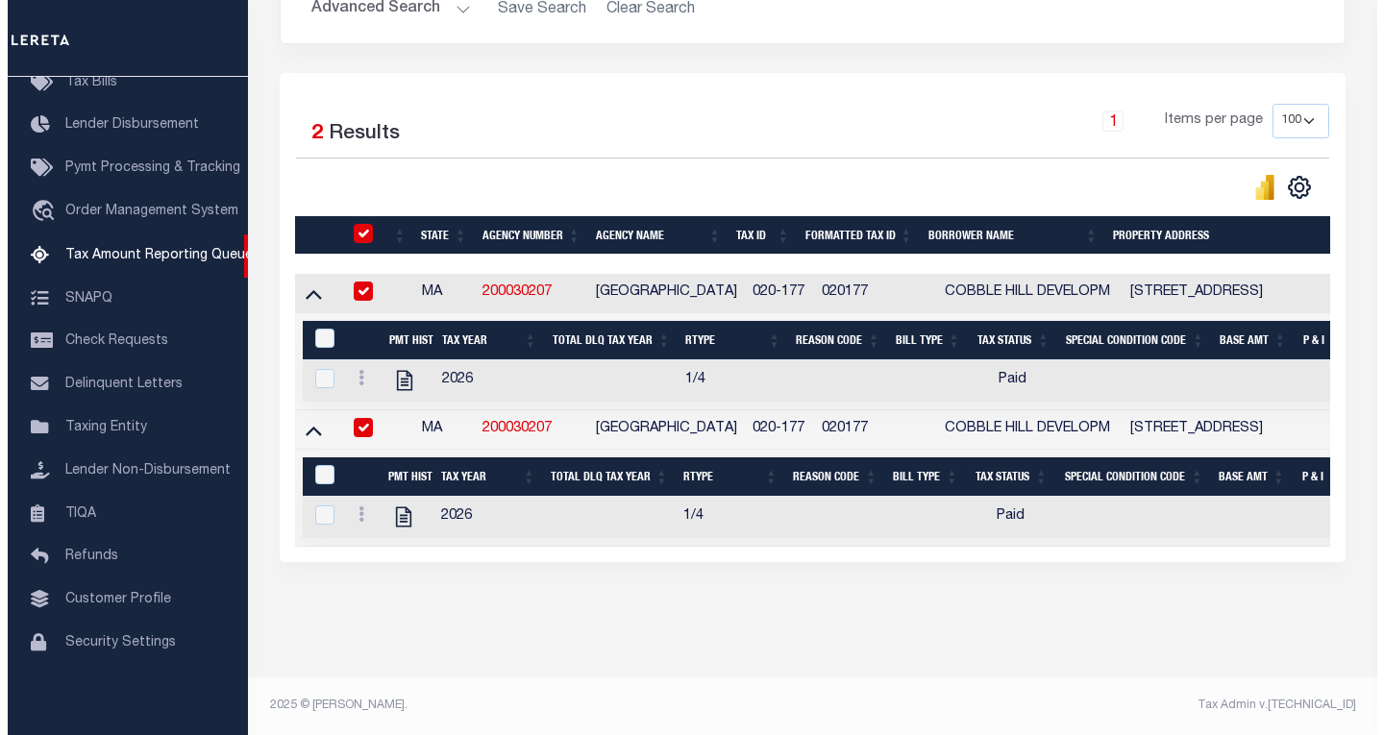
scroll to position [374, 0]
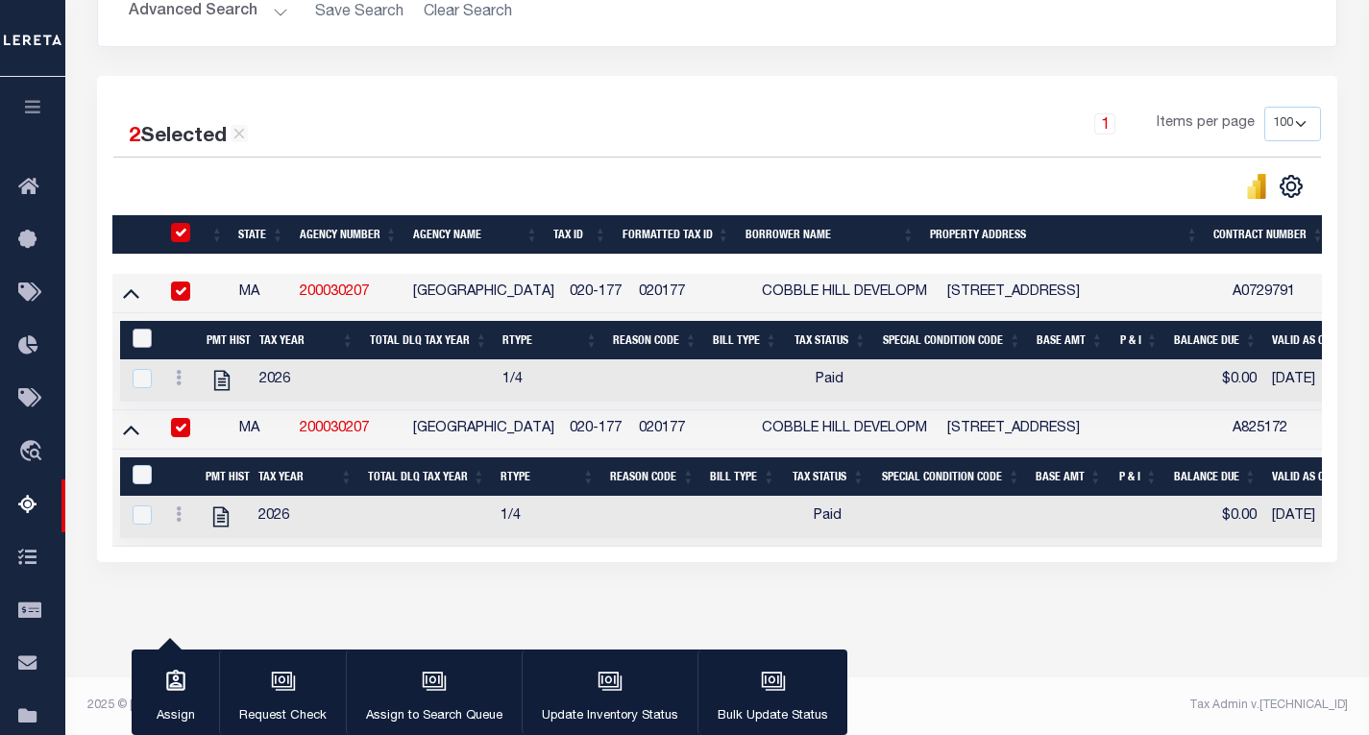
click at [146, 329] on input "&nbsp;" at bounding box center [142, 338] width 19 height 19
checkbox input "true"
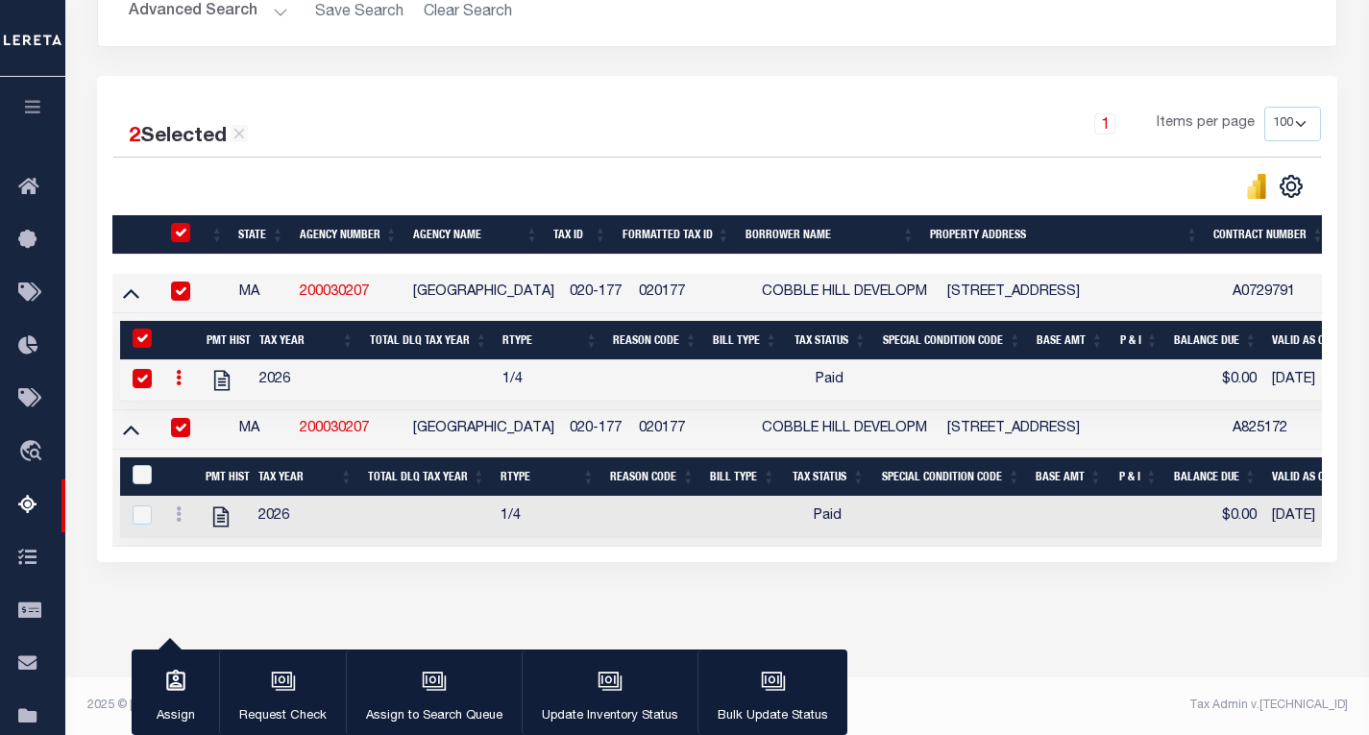
click at [153, 469] on div "&nbsp;" at bounding box center [144, 475] width 33 height 21
click at [144, 465] on input "&nbsp;" at bounding box center [142, 474] width 19 height 19
checkbox input "true"
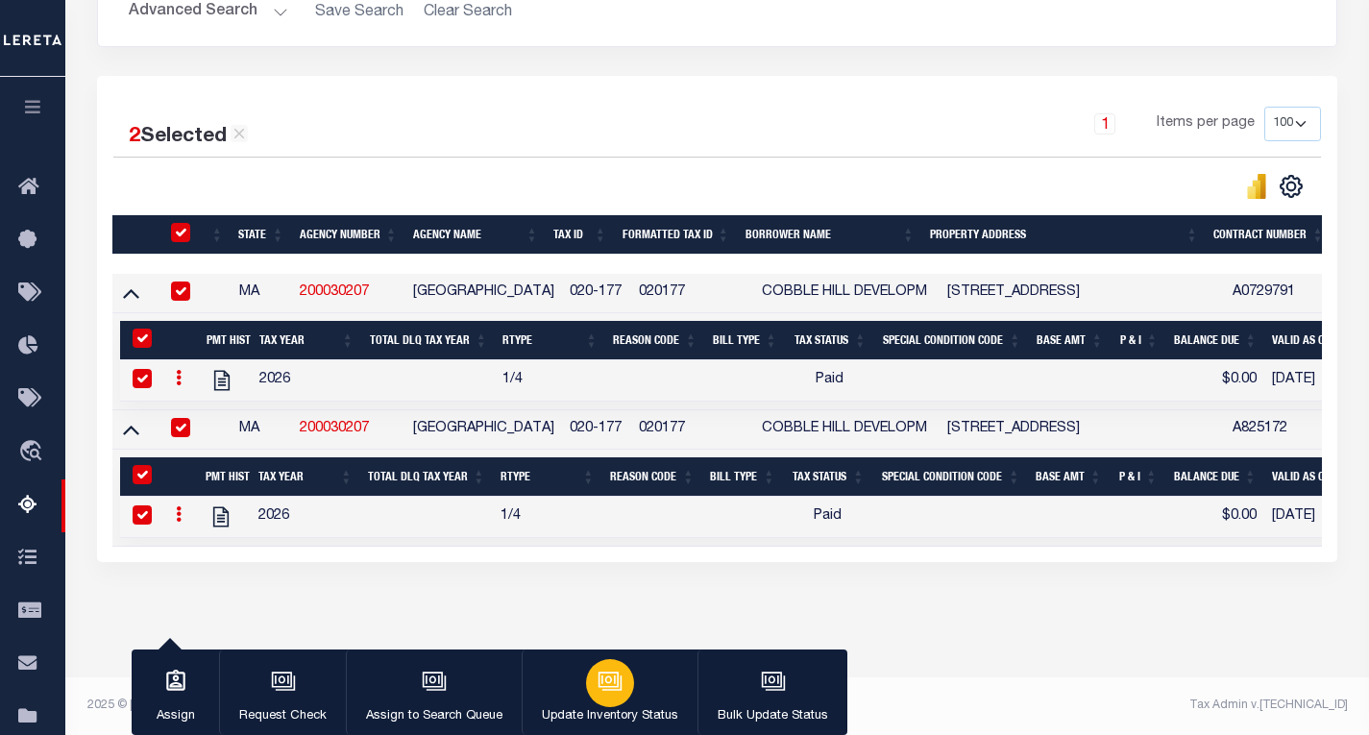
click at [610, 687] on icon "button" at bounding box center [609, 679] width 20 height 15
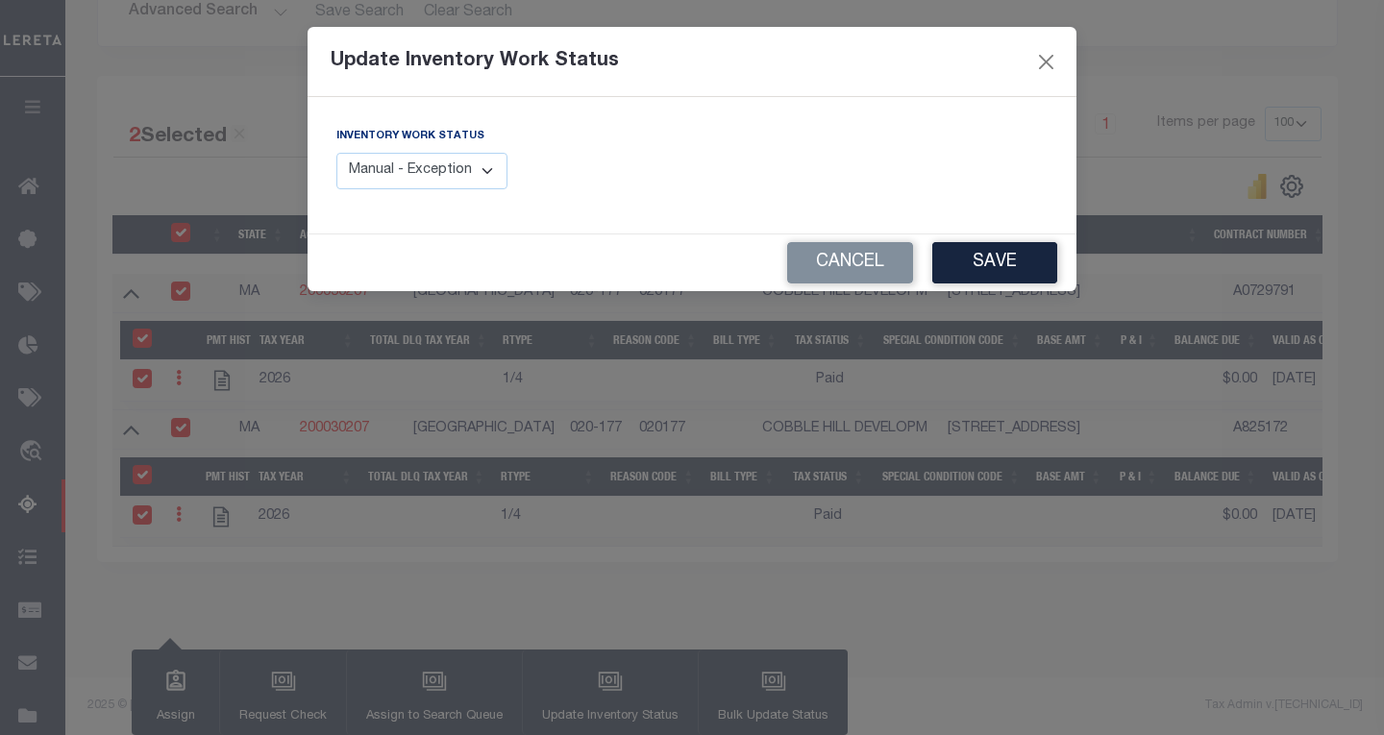
click at [412, 183] on select "Manual - Exception Pended - Awaiting Search Late Add Exception Completed" at bounding box center [421, 171] width 171 height 37
select select "4"
click at [336, 153] on select "Manual - Exception Pended - Awaiting Search Late Add Exception Completed" at bounding box center [421, 171] width 171 height 37
drag, startPoint x: 1009, startPoint y: 246, endPoint x: 995, endPoint y: 260, distance: 19.7
click at [1010, 246] on button "Save" at bounding box center [994, 262] width 125 height 41
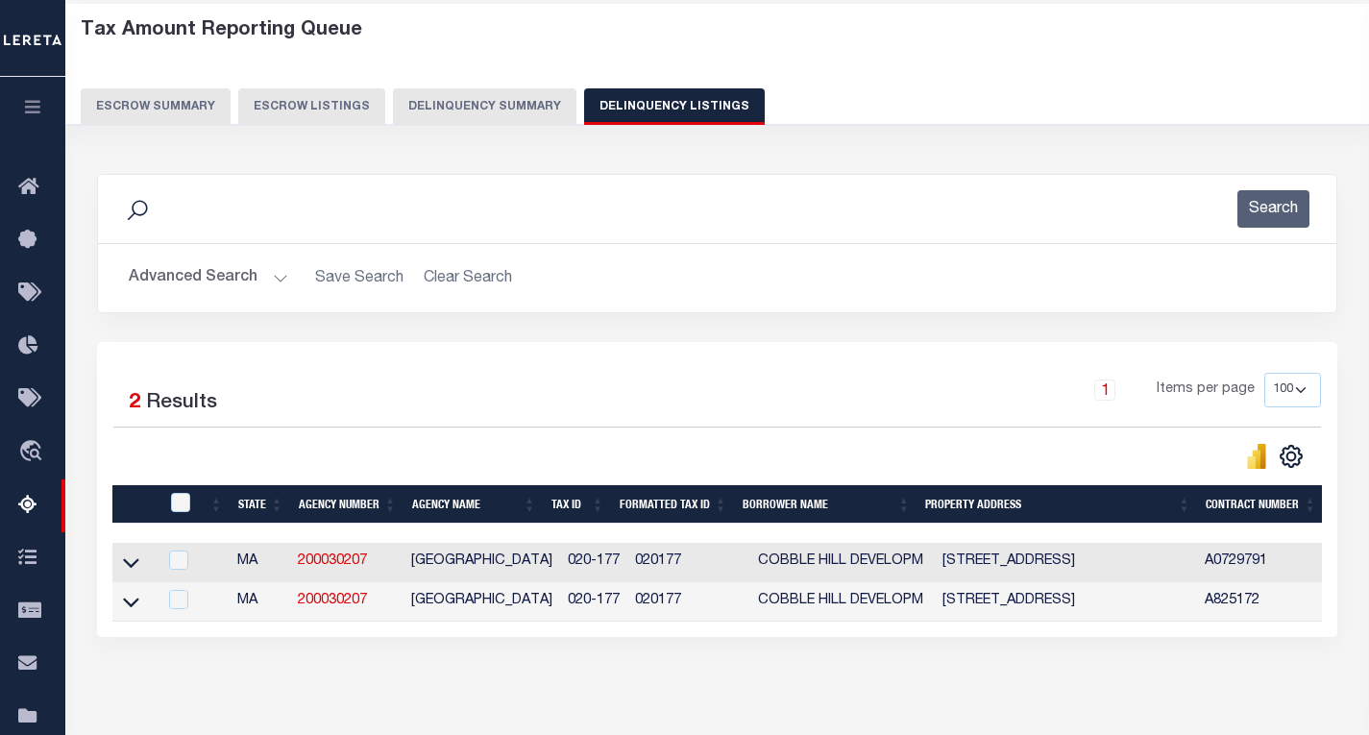
scroll to position [0, 0]
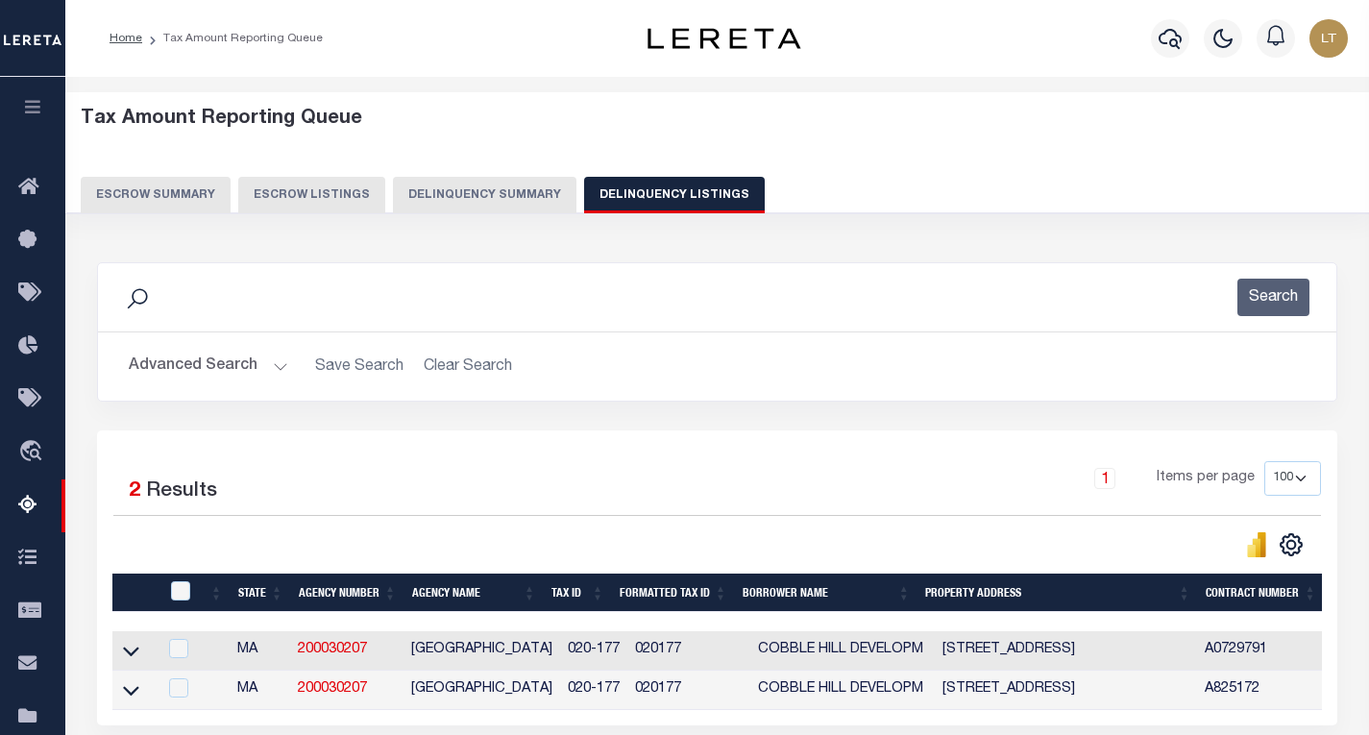
click at [164, 375] on button "Advanced Search" at bounding box center [208, 366] width 159 height 37
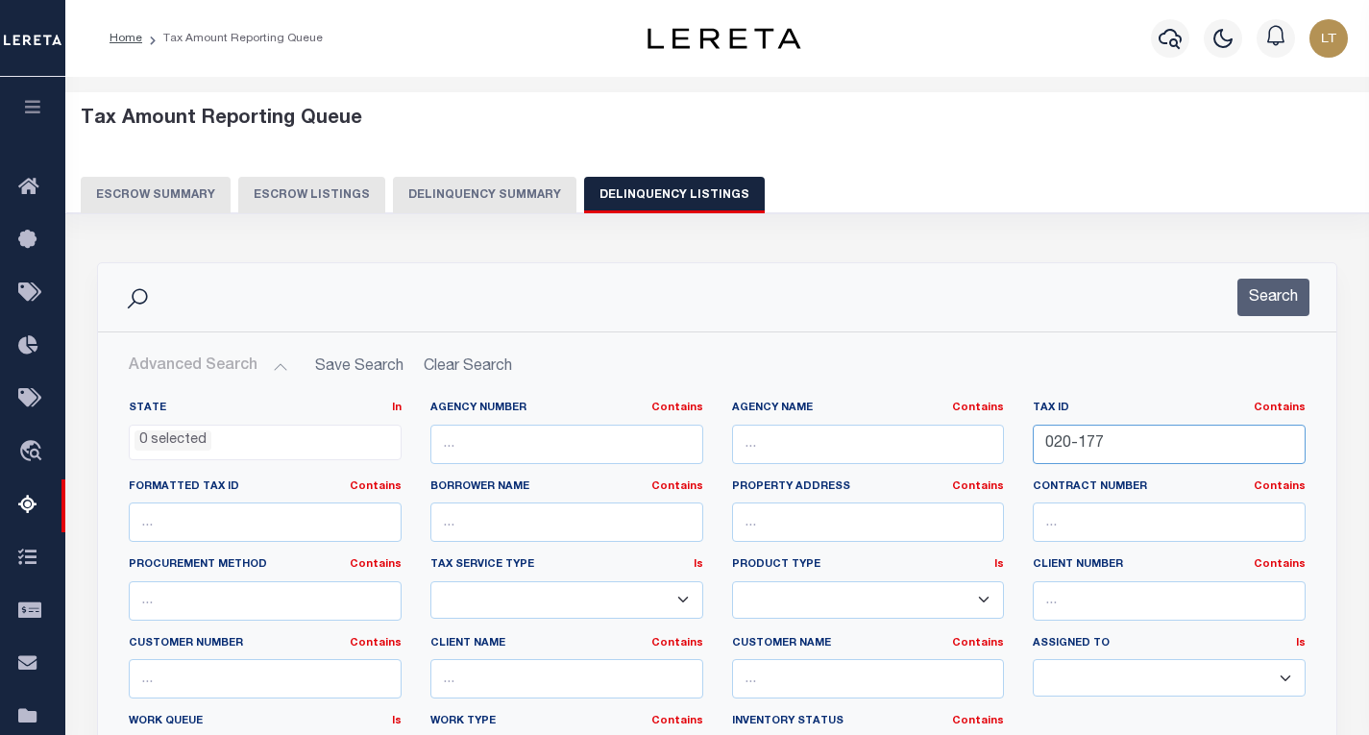
drag, startPoint x: 1090, startPoint y: 454, endPoint x: 965, endPoint y: 449, distance: 125.0
click at [966, 449] on div "State In In AK AL AR AZ CA CO CT DC DE FL GA GU HI IA ID IL IN KS KY LA MA MD M…" at bounding box center [717, 597] width 1206 height 392
paste input "128 438 805"
type input "128 438 805"
click at [1260, 299] on button "Search" at bounding box center [1273, 297] width 72 height 37
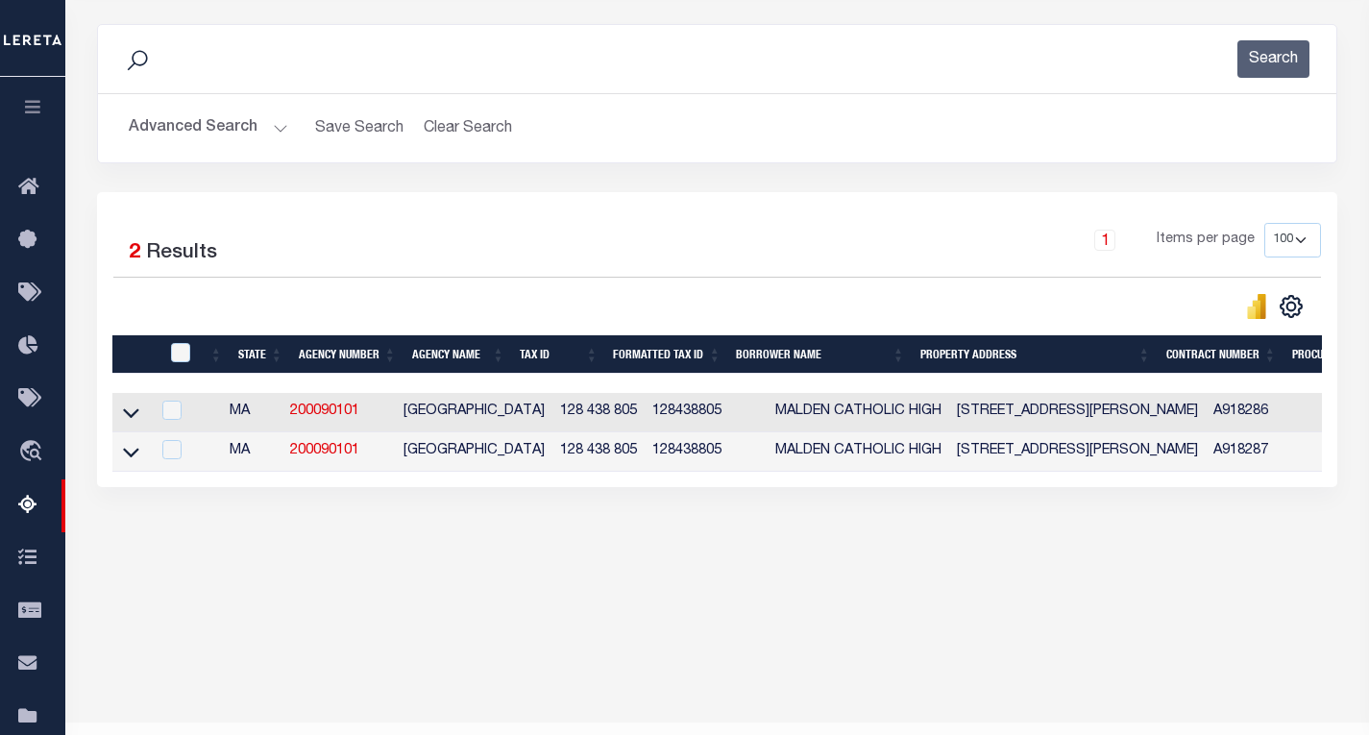
scroll to position [283, 0]
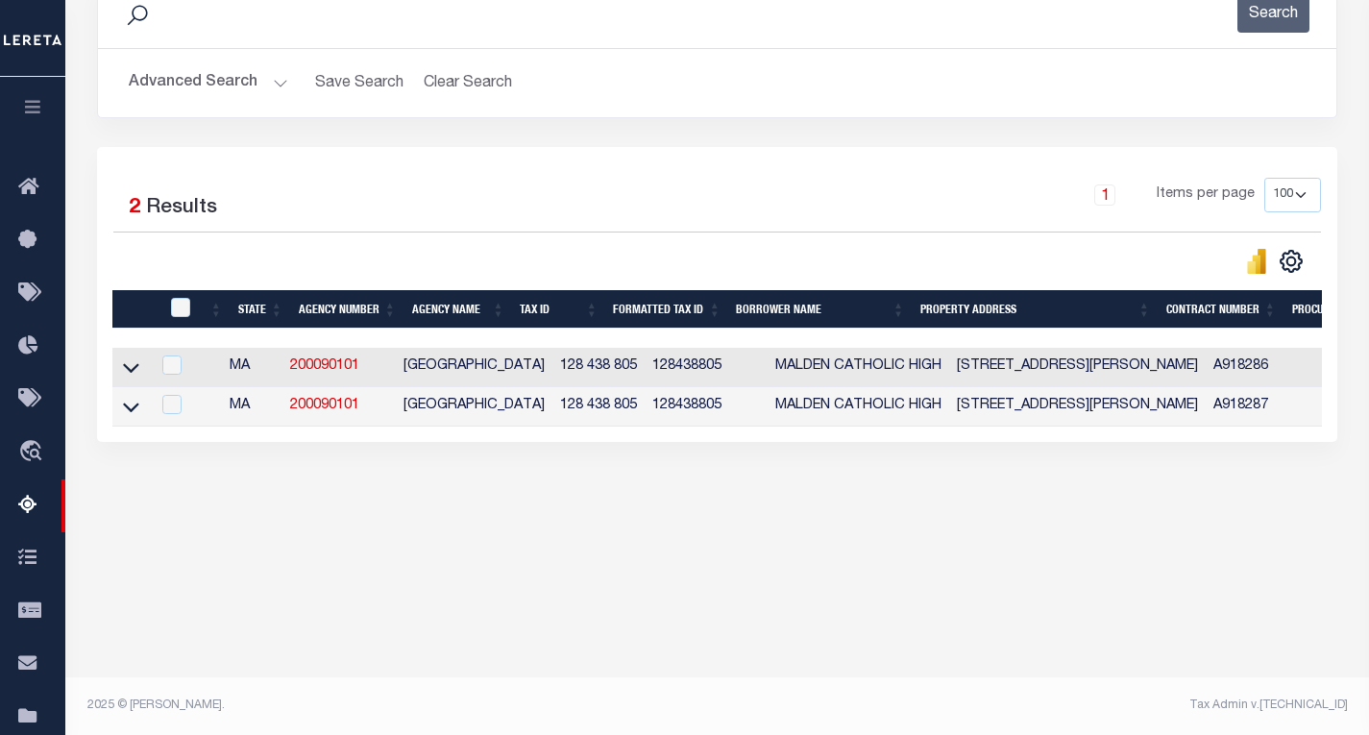
drag, startPoint x: 126, startPoint y: 379, endPoint x: 249, endPoint y: 396, distance: 124.2
click at [126, 378] on icon at bounding box center [131, 367] width 16 height 20
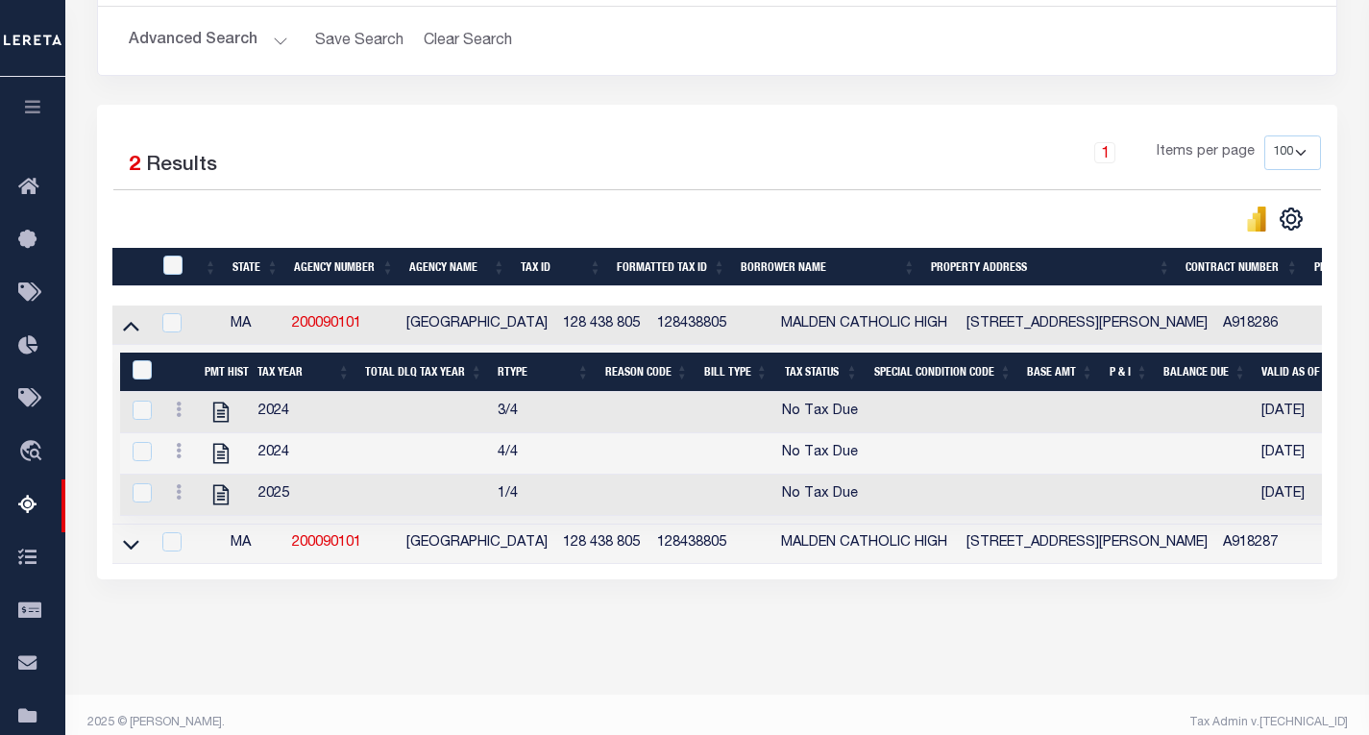
scroll to position [363, 0]
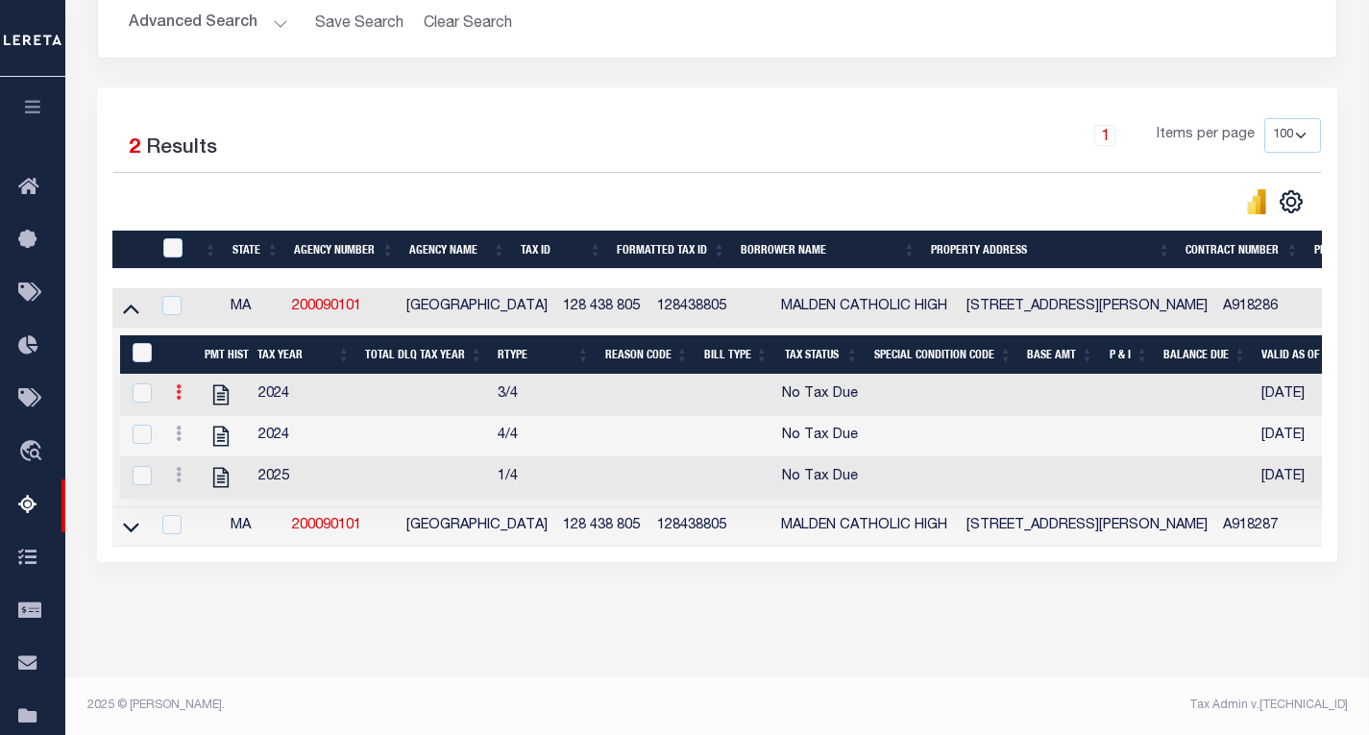
click at [180, 384] on icon at bounding box center [179, 391] width 6 height 15
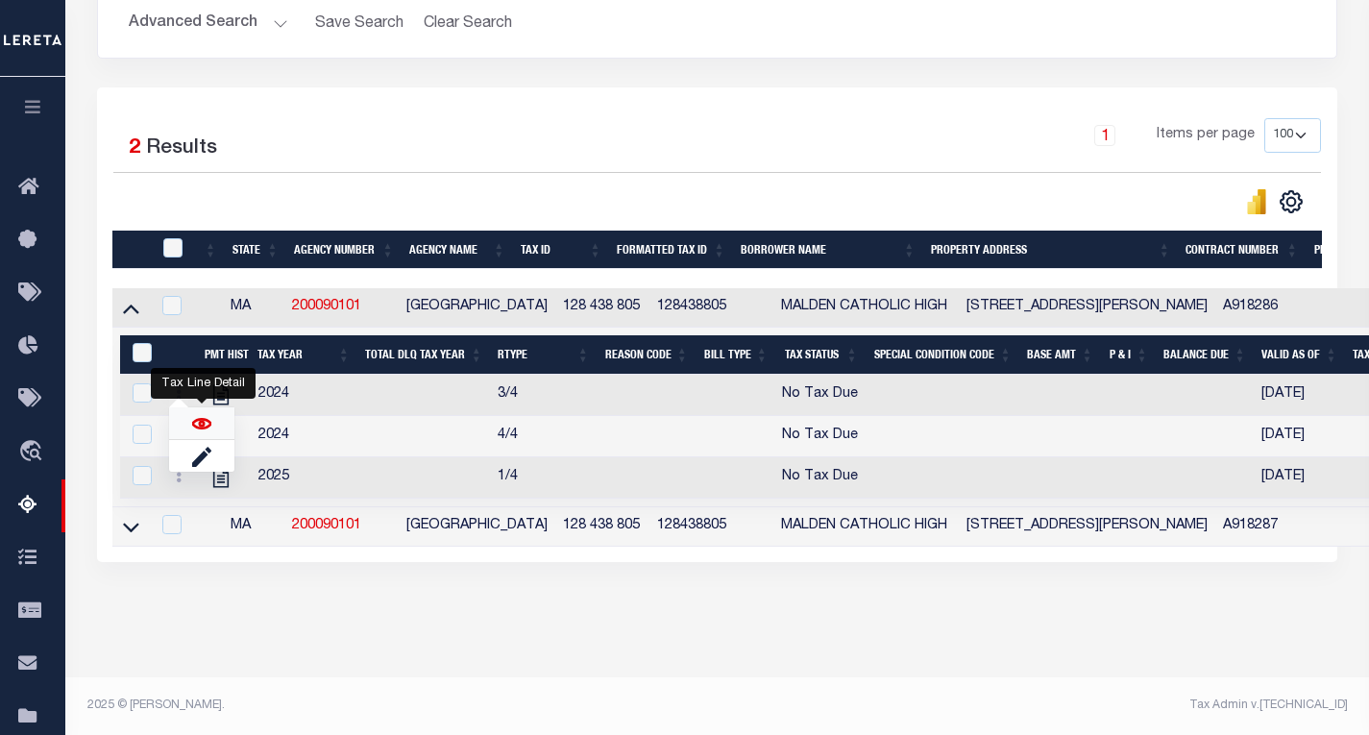
click at [200, 427] on img "" at bounding box center [201, 423] width 19 height 19
checkbox input "false"
checkbox input "true"
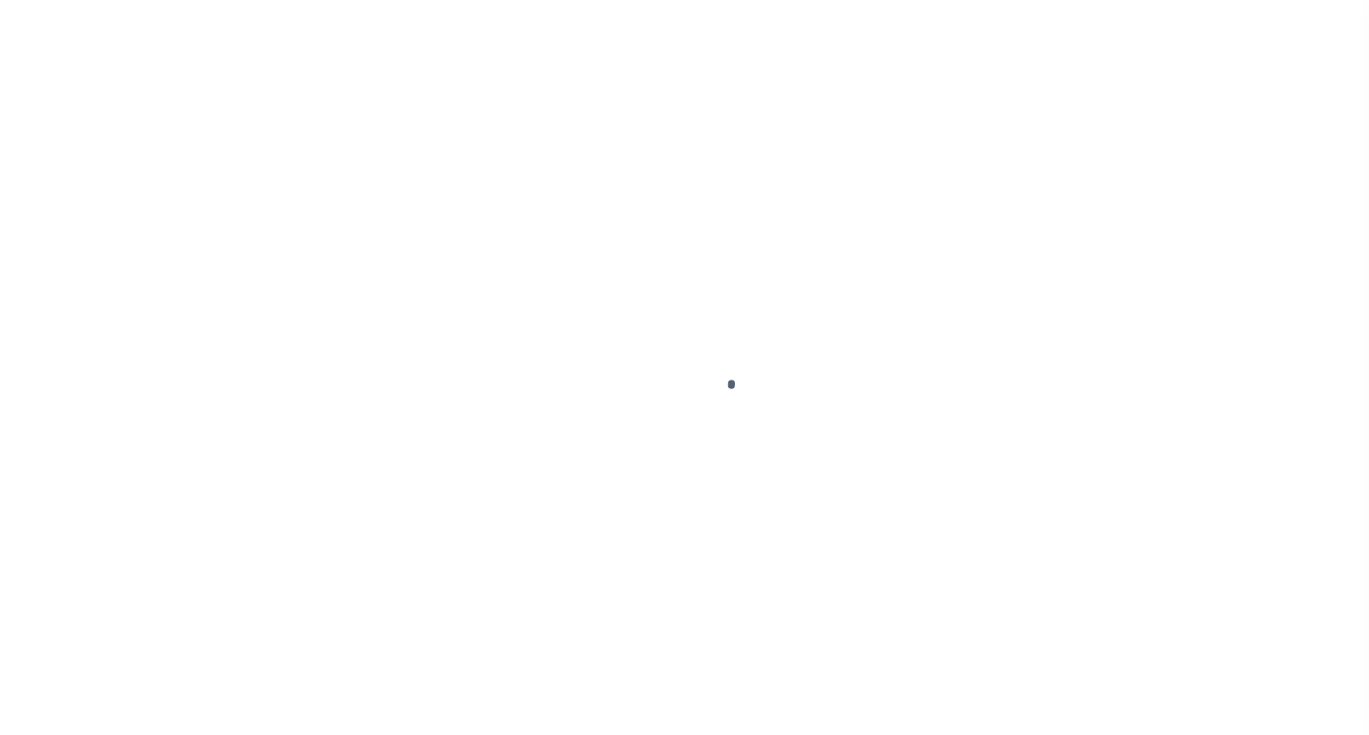
select select "NW2"
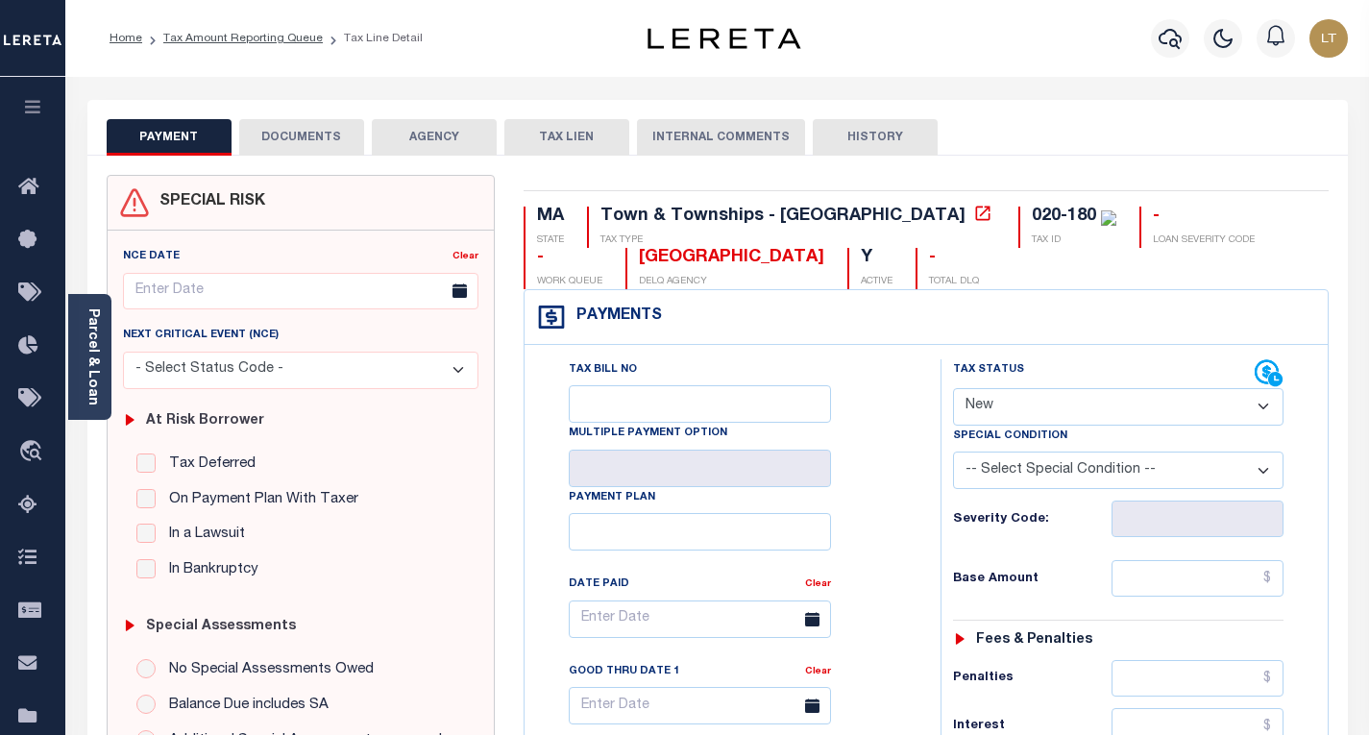
click at [320, 142] on button "DOCUMENTS" at bounding box center [301, 137] width 125 height 37
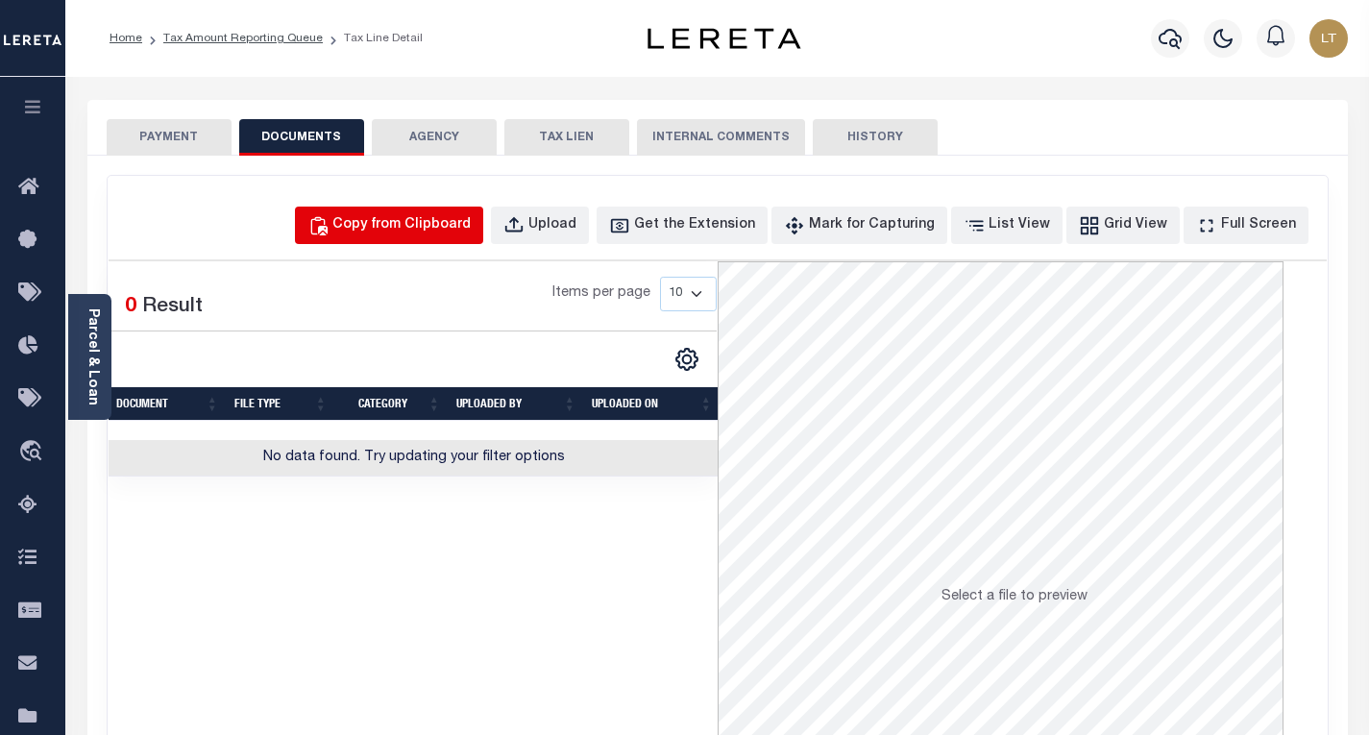
click at [422, 224] on div "Copy from Clipboard" at bounding box center [401, 225] width 138 height 21
select select "POP"
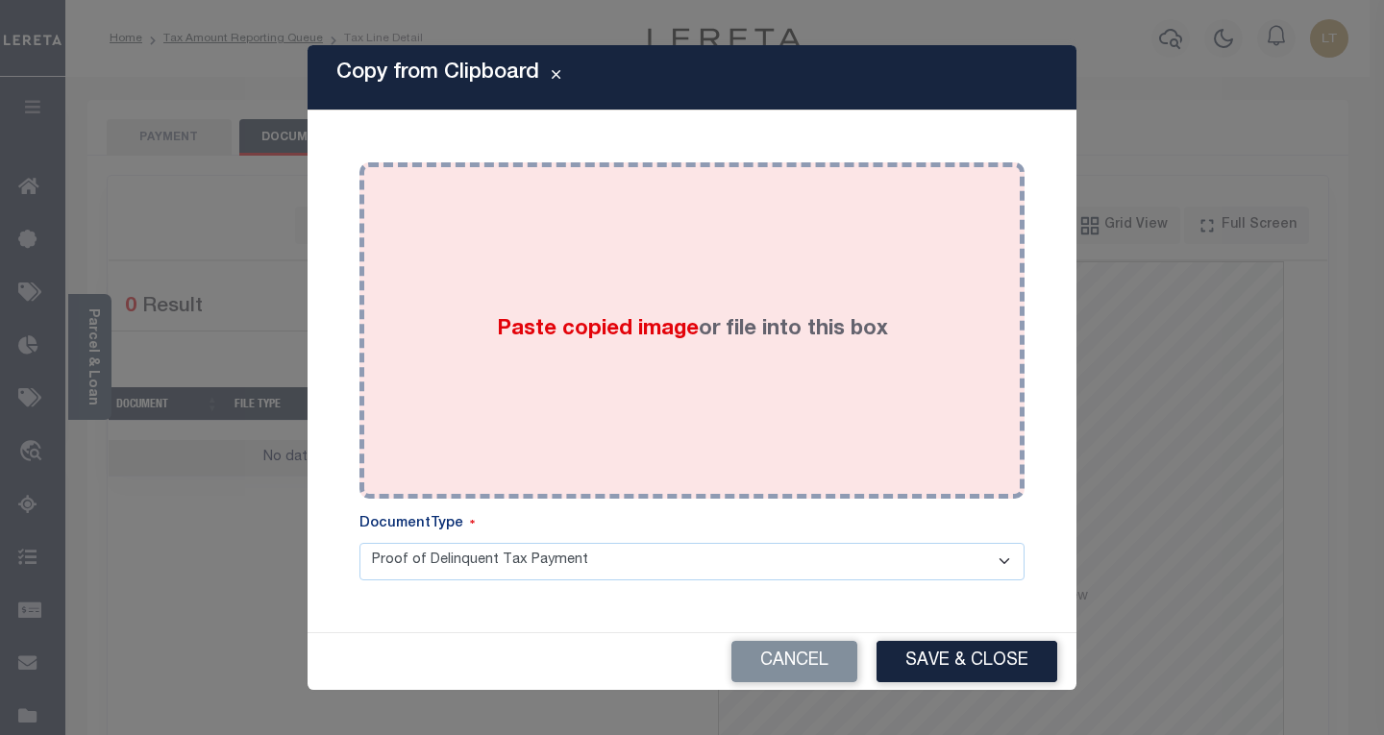
click at [547, 283] on div "Paste copied image or file into this box" at bounding box center [692, 330] width 636 height 307
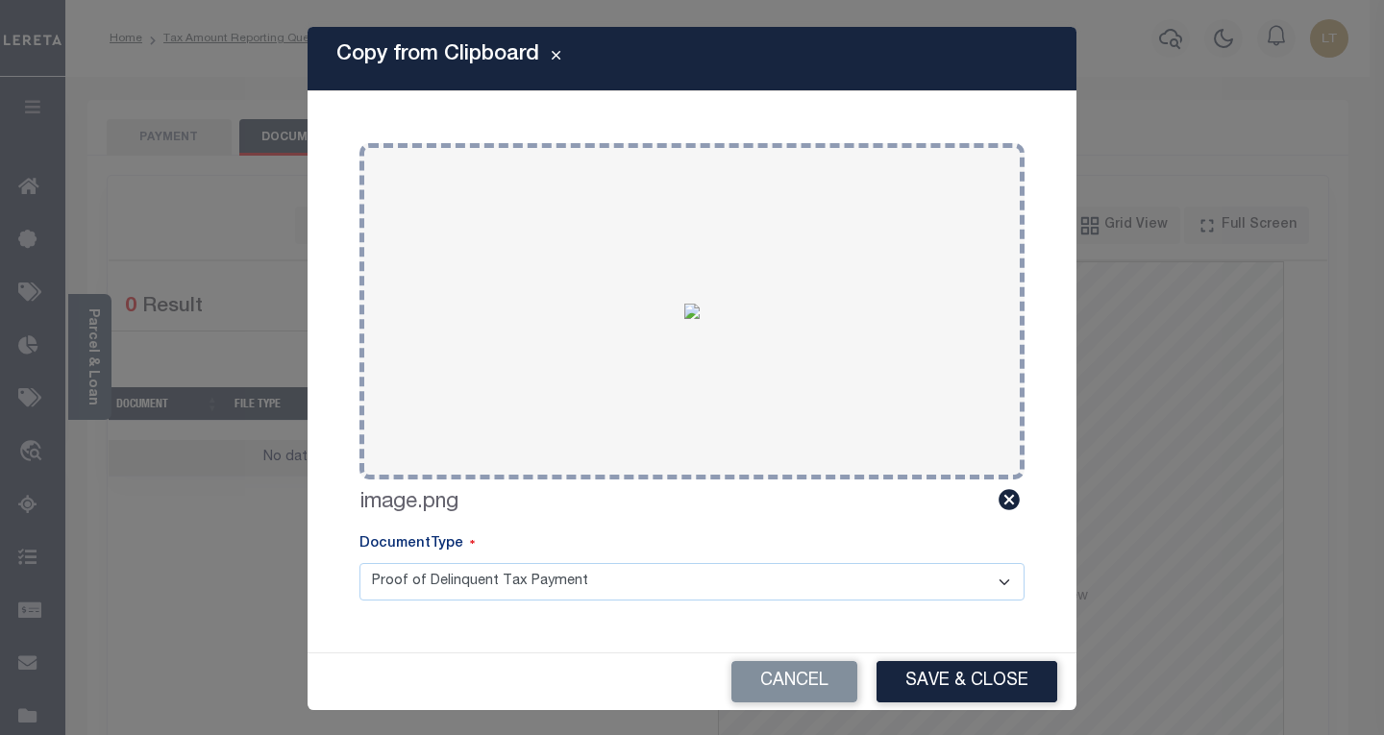
click at [975, 678] on button "Save & Close" at bounding box center [966, 681] width 181 height 41
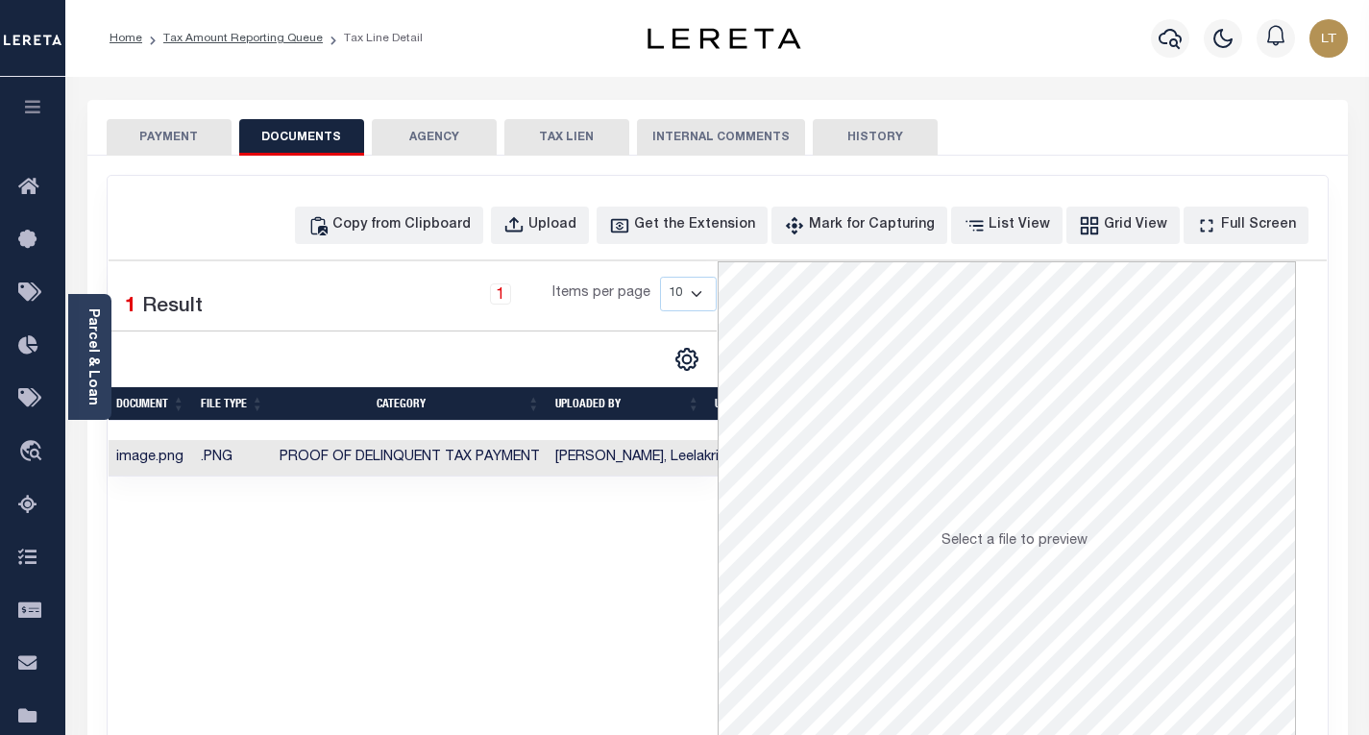
click at [147, 138] on button "PAYMENT" at bounding box center [169, 137] width 125 height 37
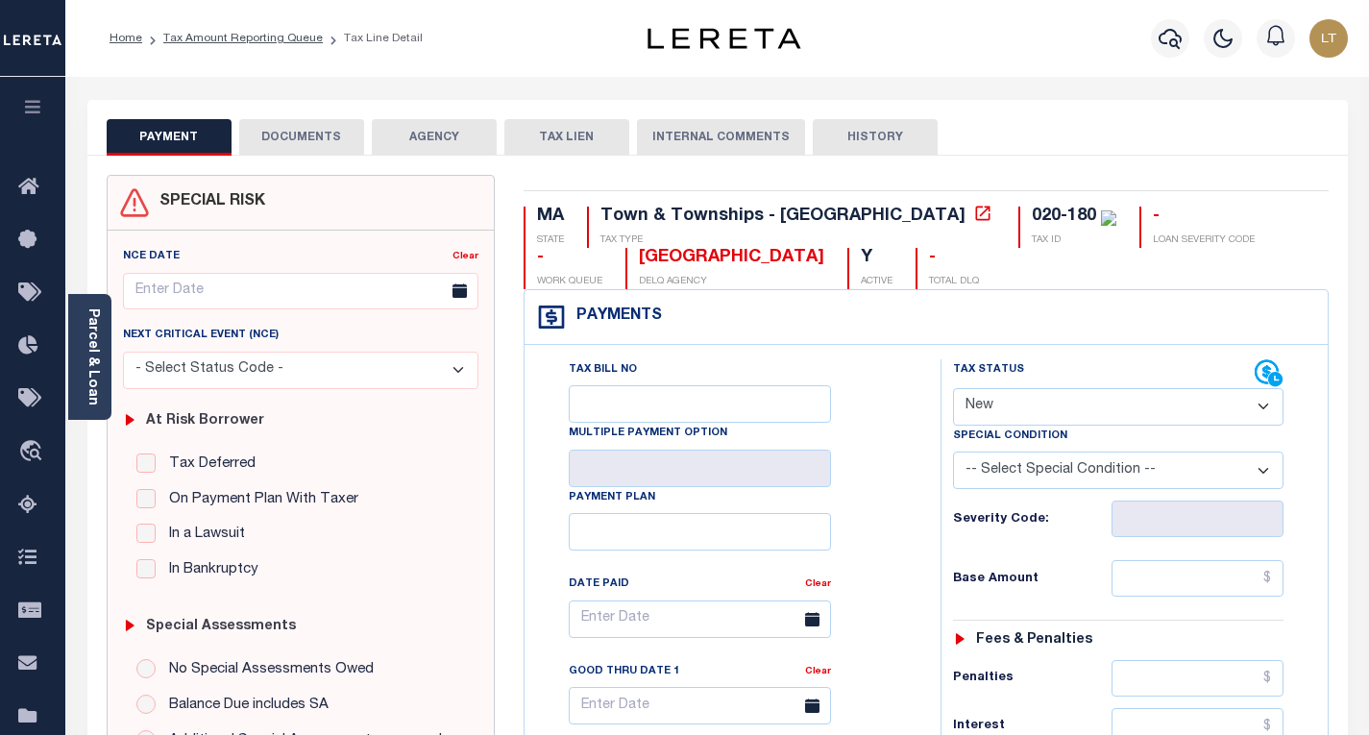
click at [1027, 405] on select "- Select Status Code - Open Due/Unpaid Paid Incomplete No Tax Due Internal Refu…" at bounding box center [1118, 406] width 331 height 37
select select "PYD"
click at [953, 389] on select "- Select Status Code - Open Due/Unpaid Paid Incomplete No Tax Due Internal Refu…" at bounding box center [1118, 406] width 331 height 37
type input "[DATE]"
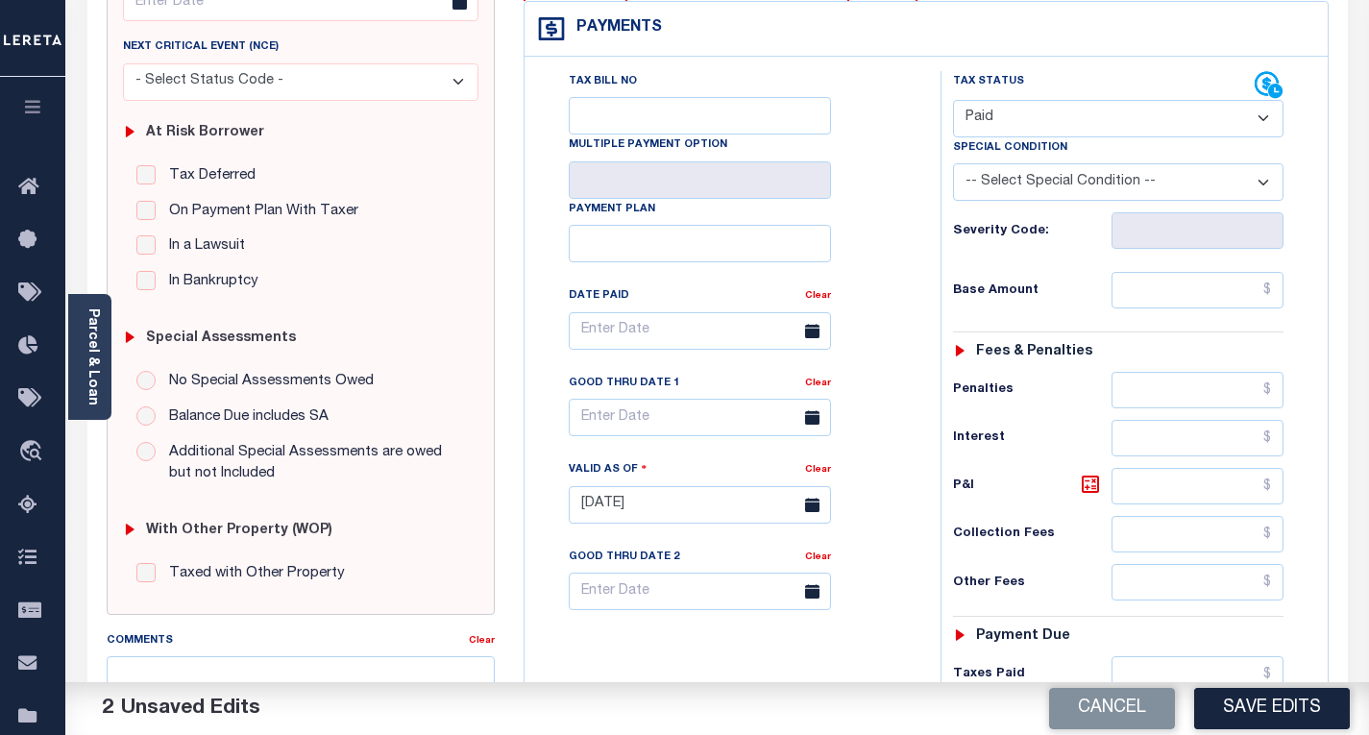
scroll to position [480, 0]
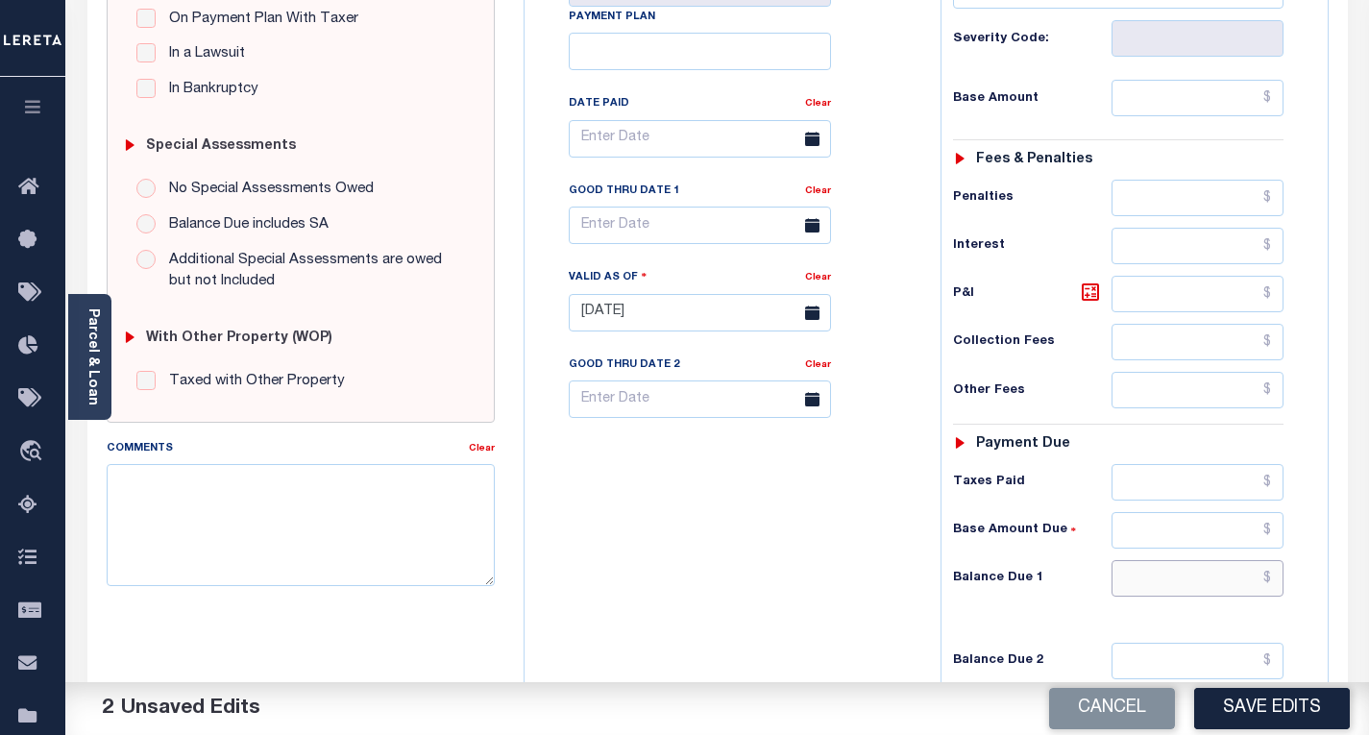
click at [1276, 578] on input "text" at bounding box center [1198, 578] width 172 height 37
type input "$0.00"
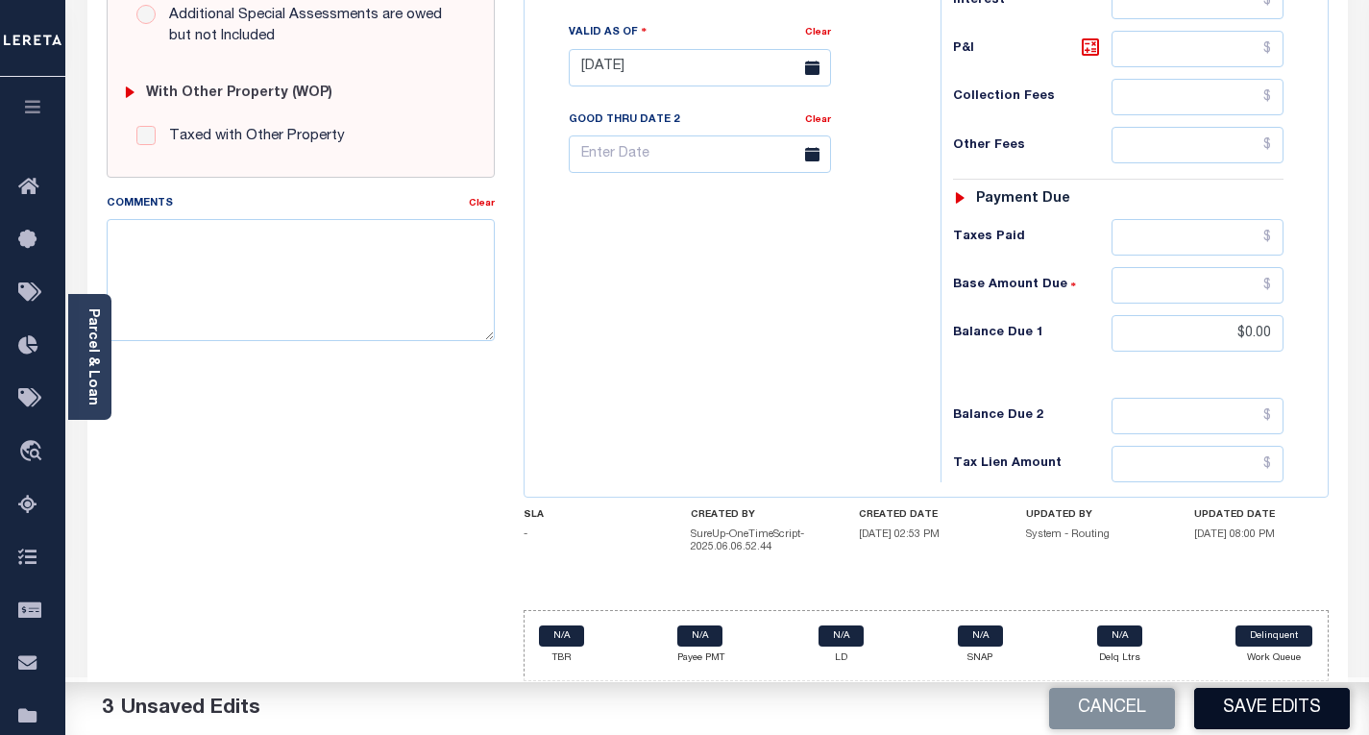
click at [1265, 715] on button "Save Edits" at bounding box center [1272, 708] width 156 height 41
checkbox input "false"
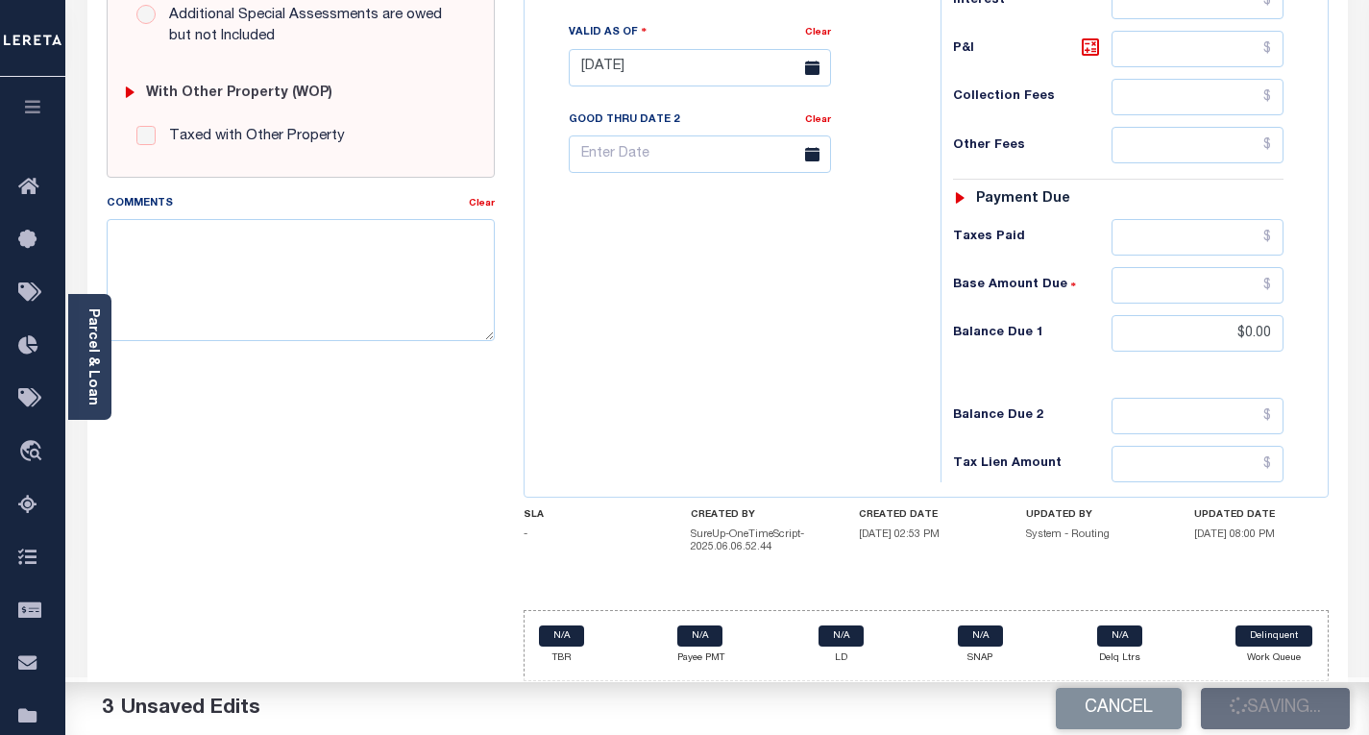
type input "$0"
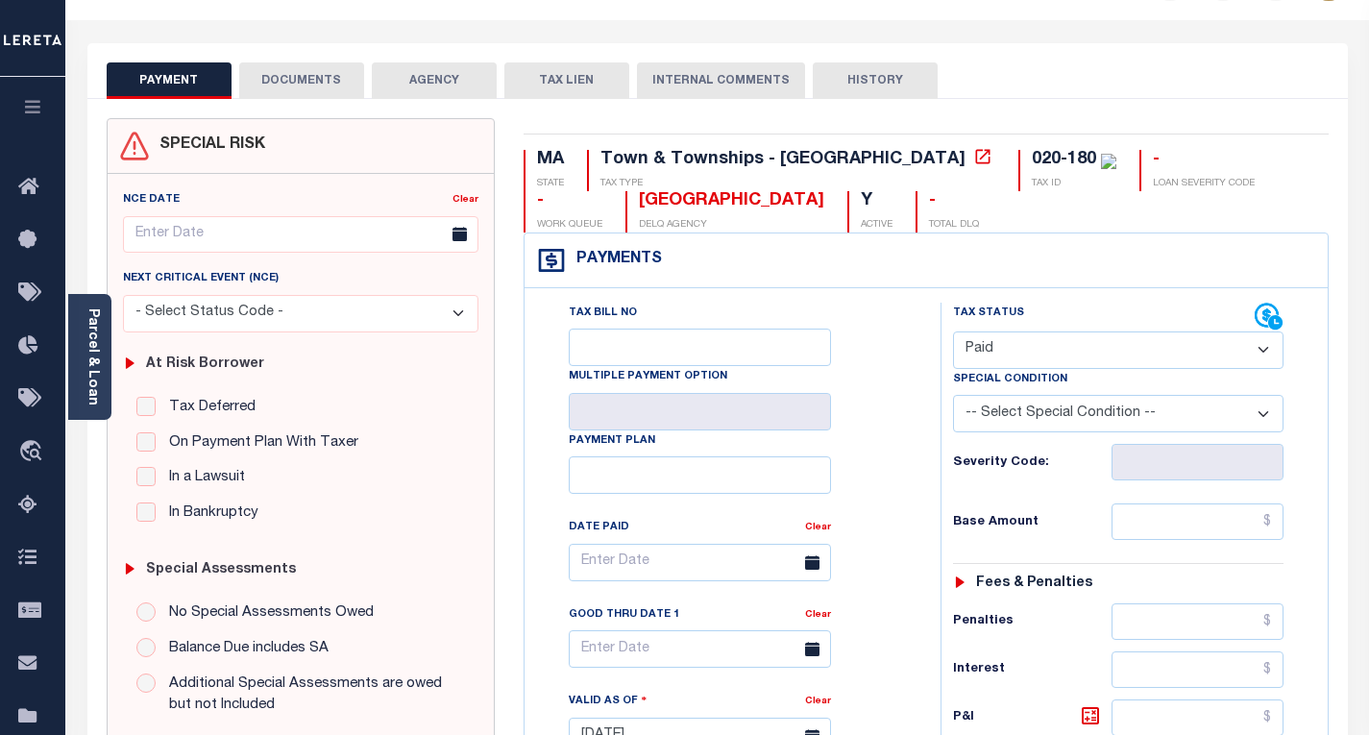
scroll to position [0, 0]
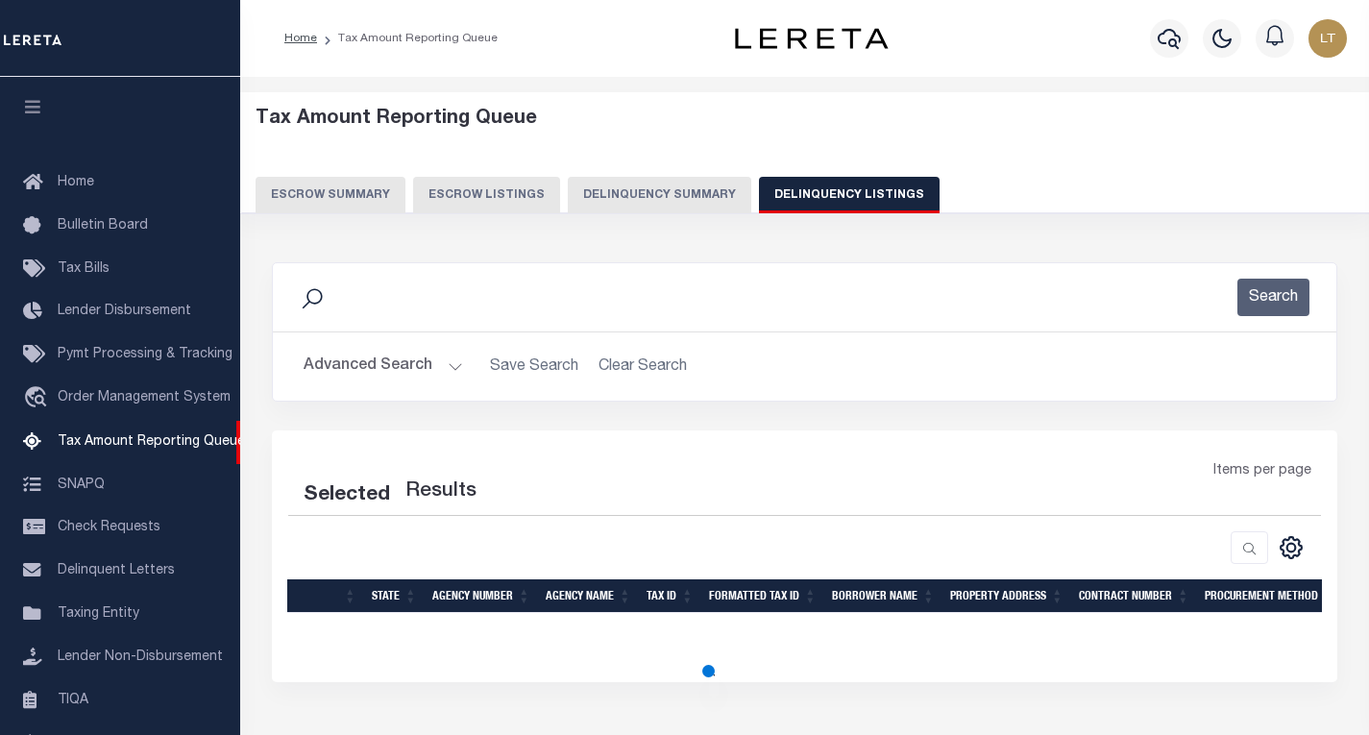
select select "100"
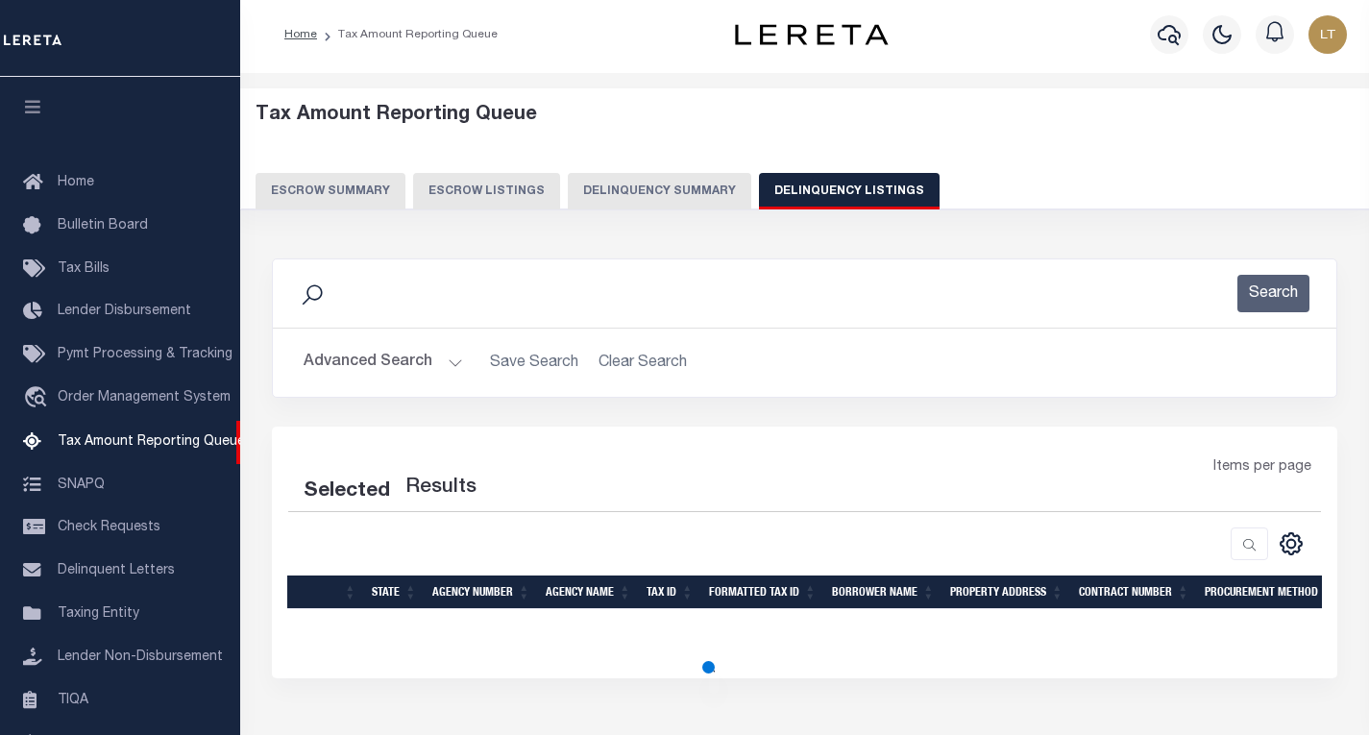
select select "100"
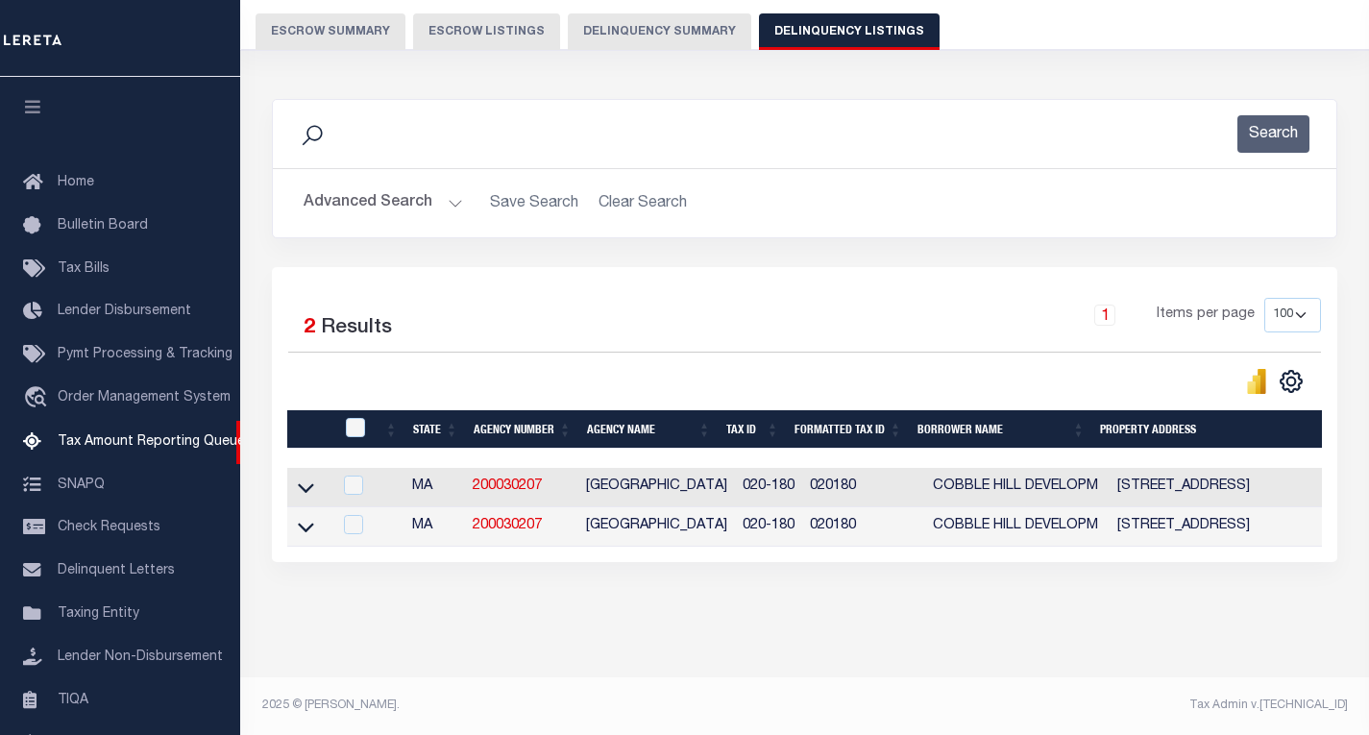
scroll to position [186, 0]
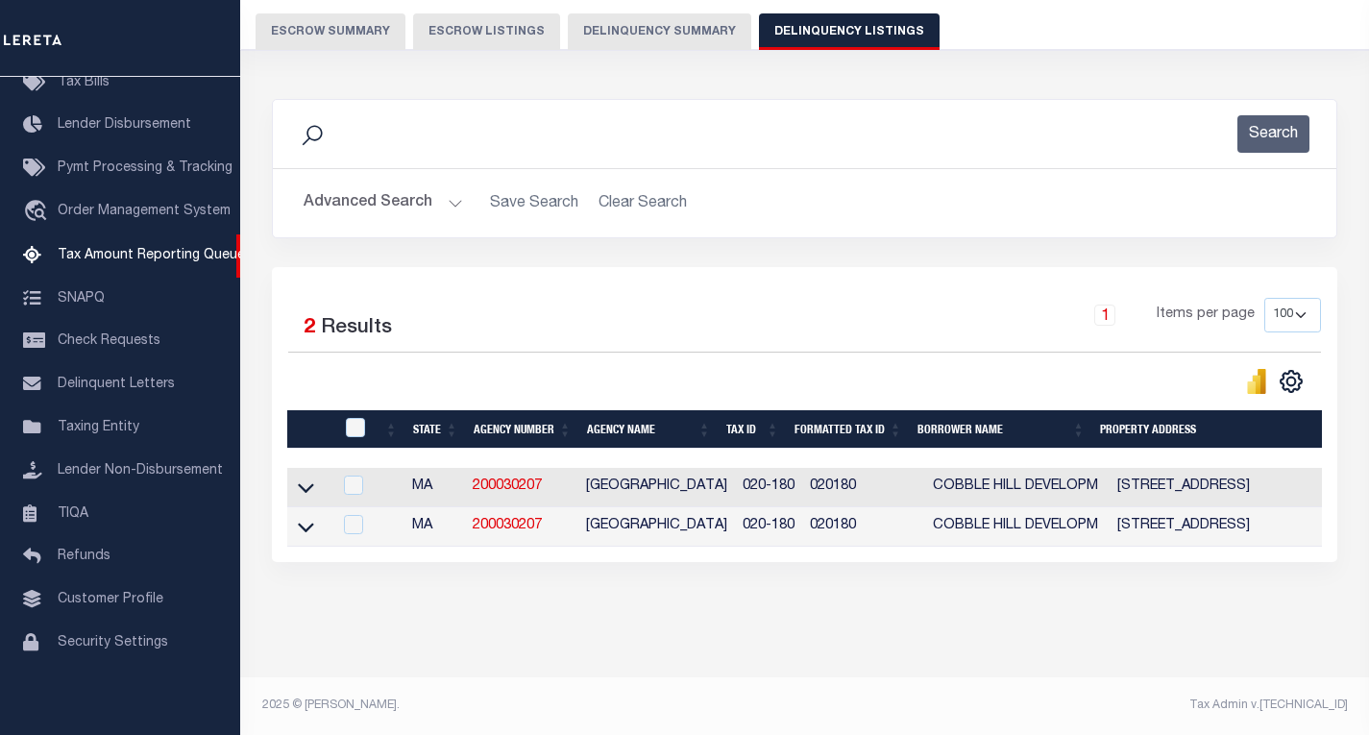
click at [310, 478] on icon at bounding box center [306, 488] width 16 height 20
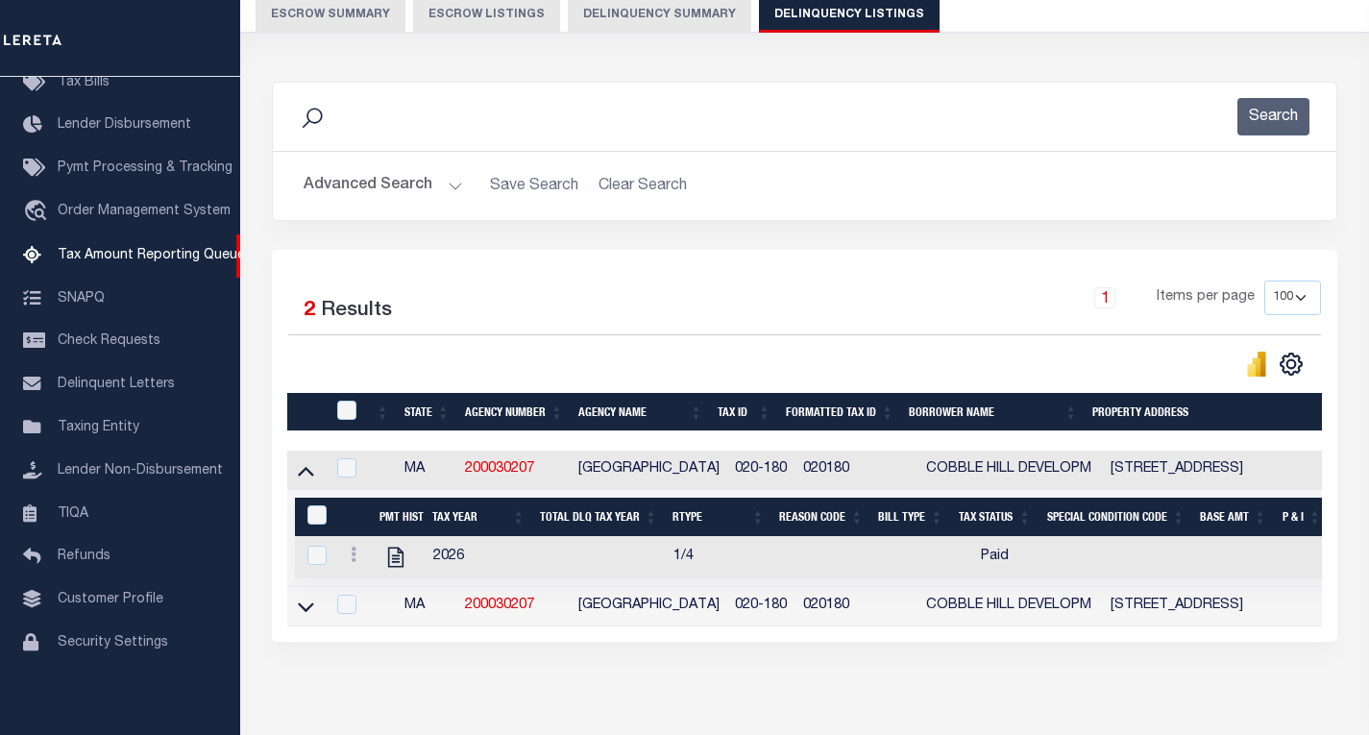
click at [301, 608] on icon at bounding box center [306, 607] width 16 height 20
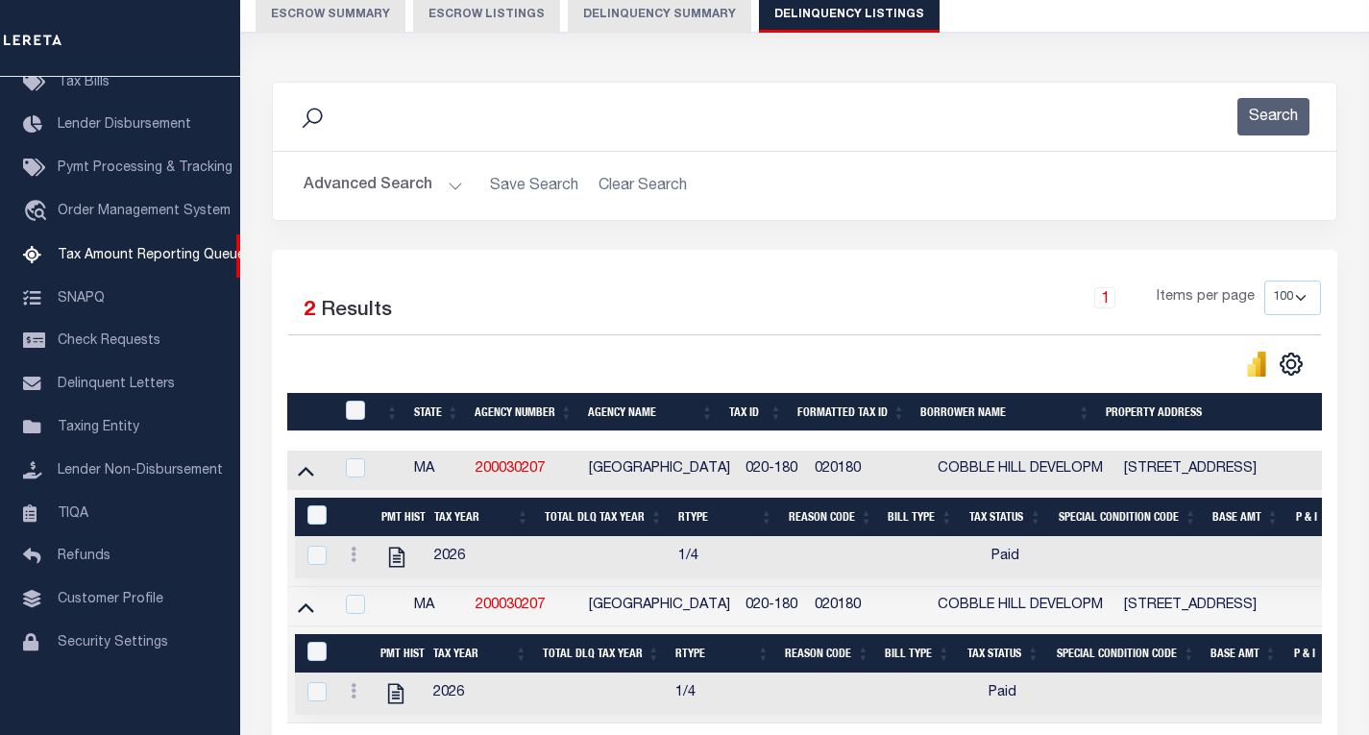
scroll to position [279, 0]
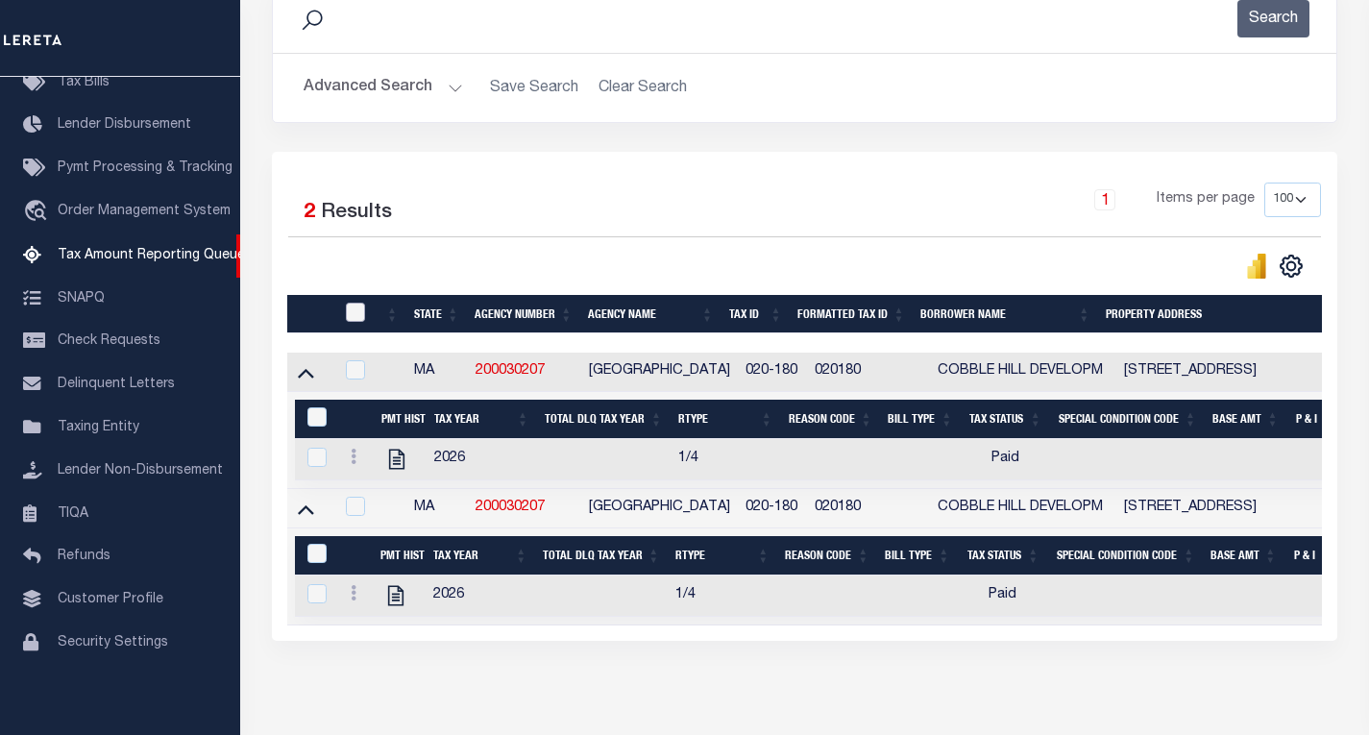
click at [351, 315] on input "checkbox" at bounding box center [355, 312] width 19 height 19
checkbox input "true"
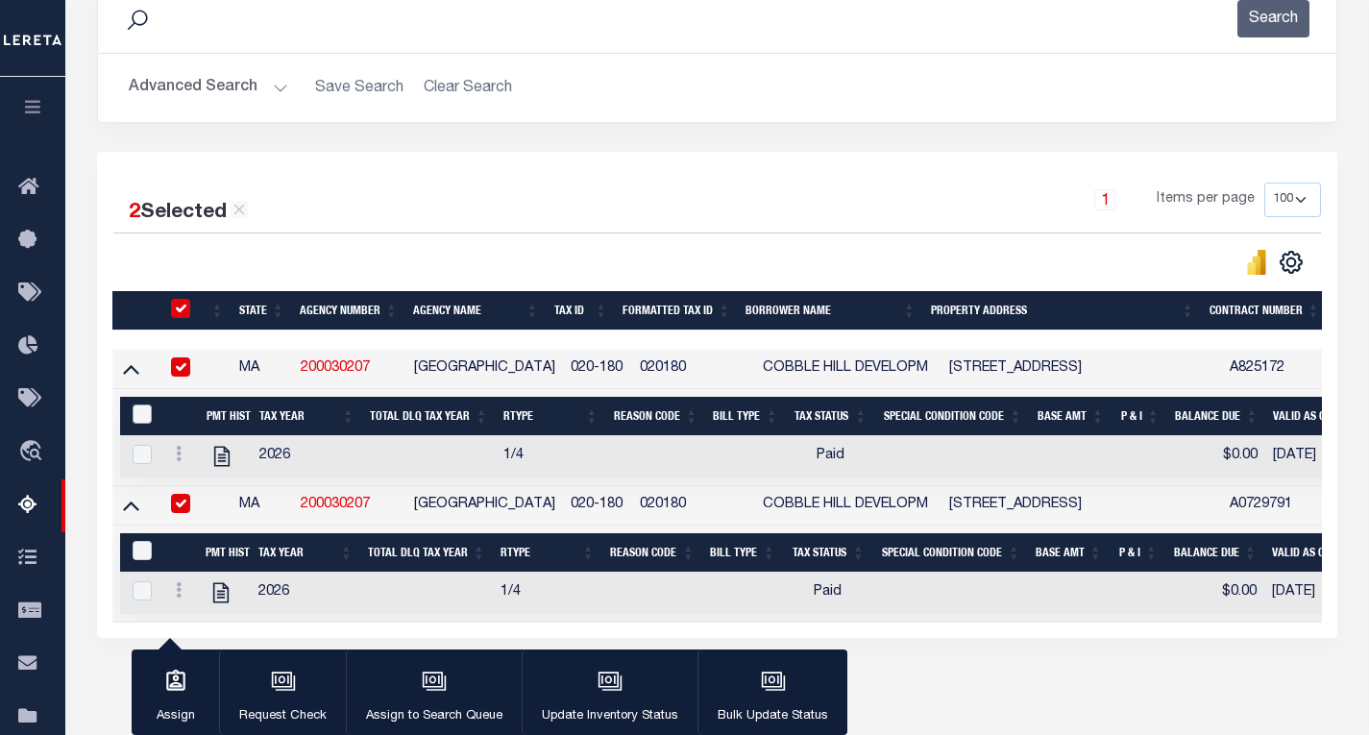
click at [137, 410] on input "&nbsp;" at bounding box center [142, 413] width 19 height 19
checkbox input "true"
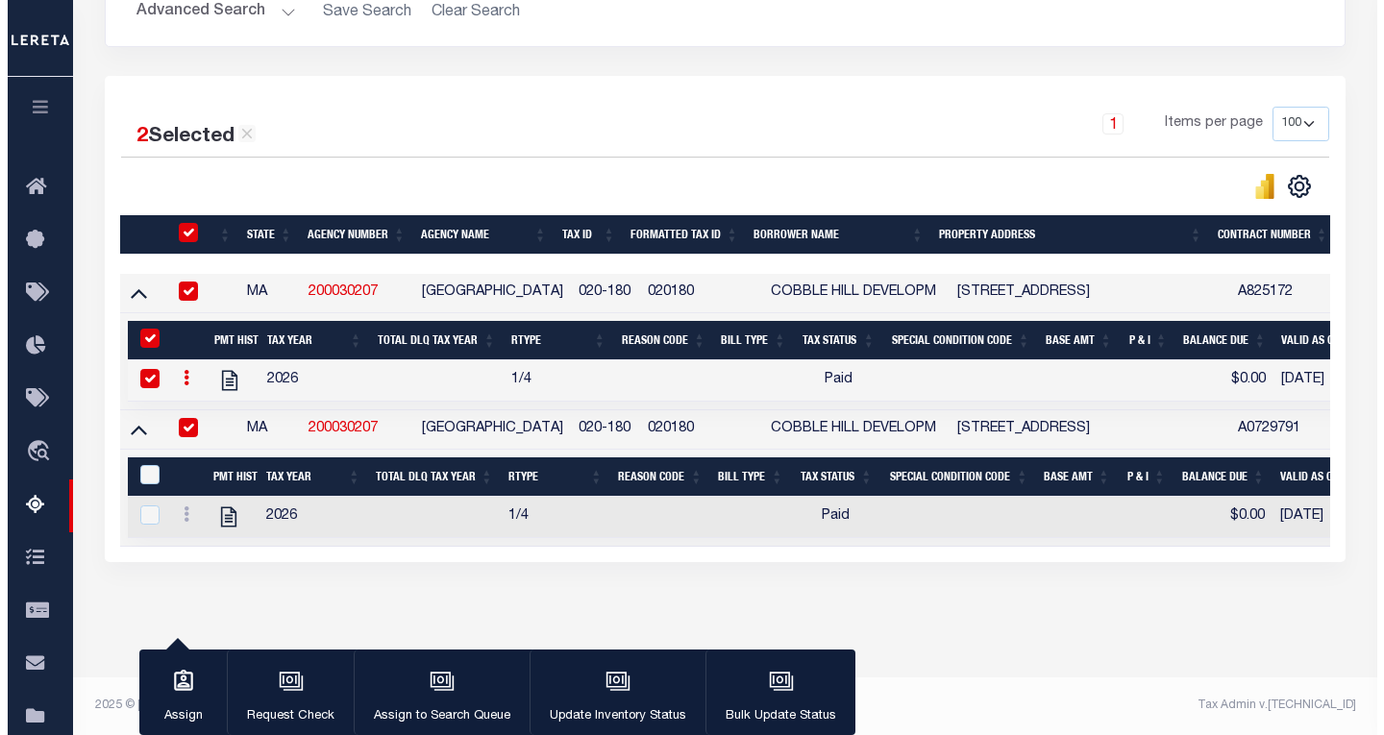
scroll to position [374, 0]
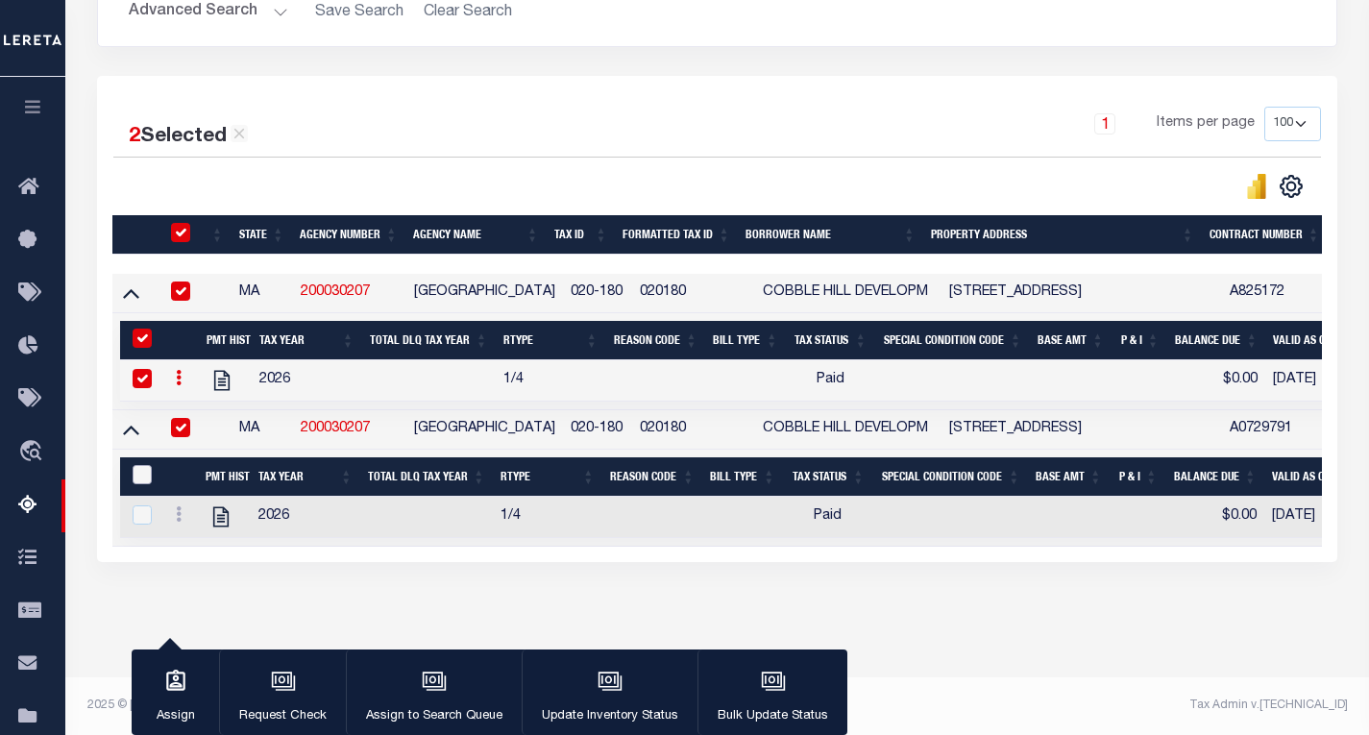
click at [141, 465] on input "&nbsp;" at bounding box center [142, 474] width 19 height 19
checkbox input "true"
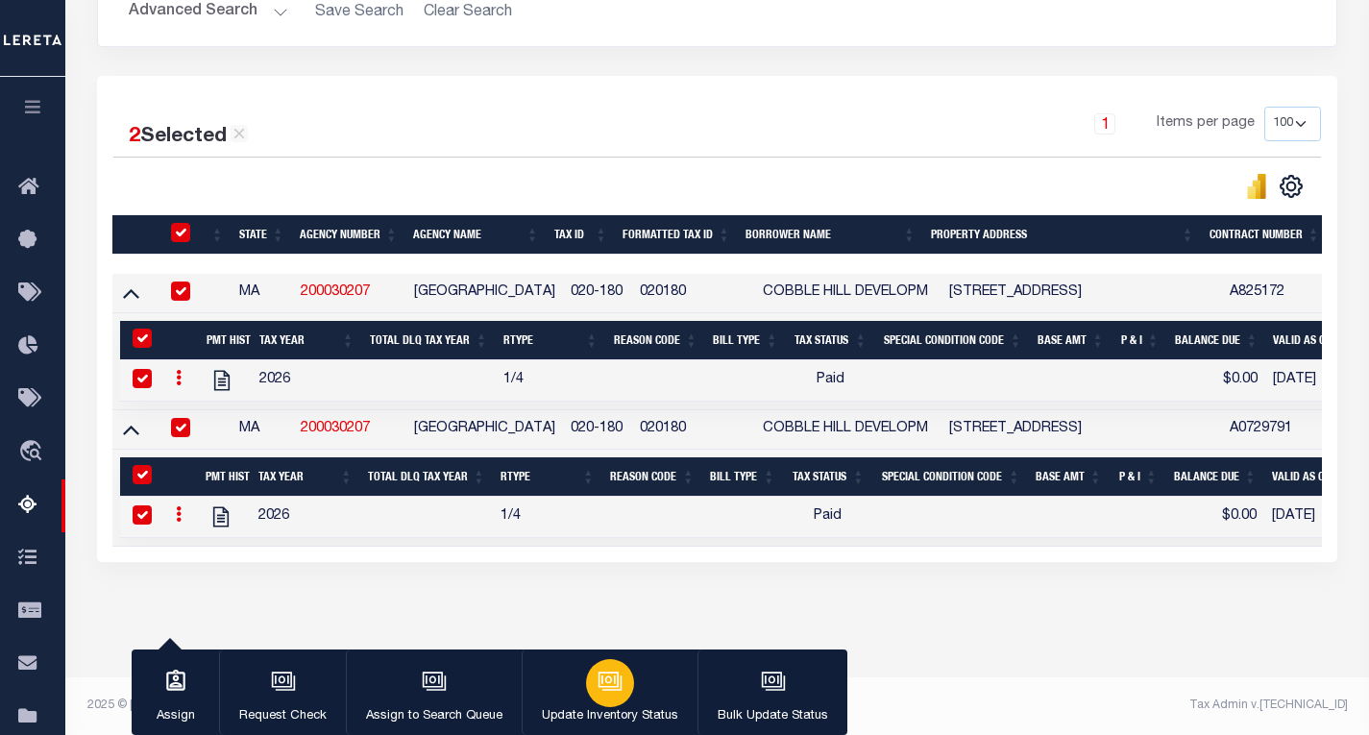
click at [612, 709] on p "Update Inventory Status" at bounding box center [610, 716] width 136 height 19
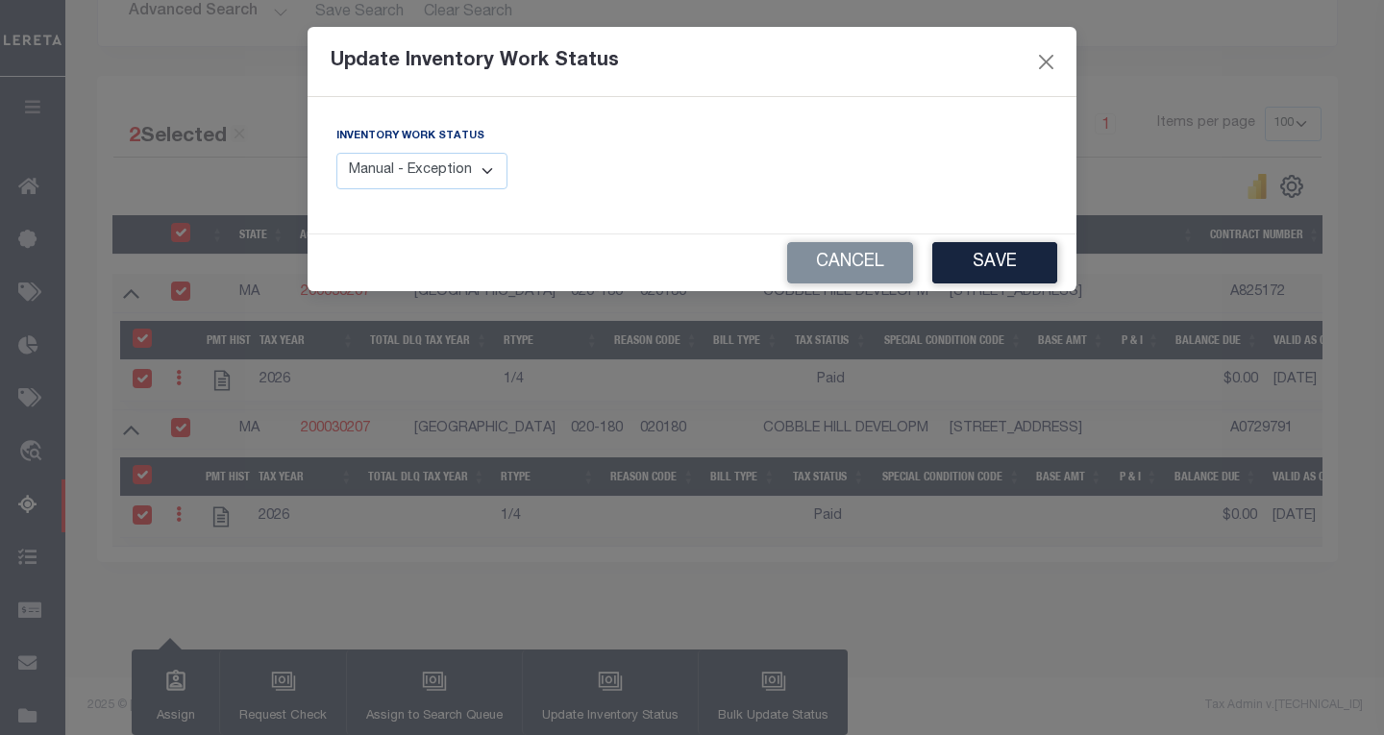
drag, startPoint x: 459, startPoint y: 170, endPoint x: 454, endPoint y: 189, distance: 19.8
click at [459, 170] on select "Manual - Exception Pended - Awaiting Search Late Add Exception Completed" at bounding box center [421, 171] width 171 height 37
select select "4"
click at [336, 153] on select "Manual - Exception Pended - Awaiting Search Late Add Exception Completed" at bounding box center [421, 171] width 171 height 37
click at [982, 266] on button "Save" at bounding box center [994, 262] width 125 height 41
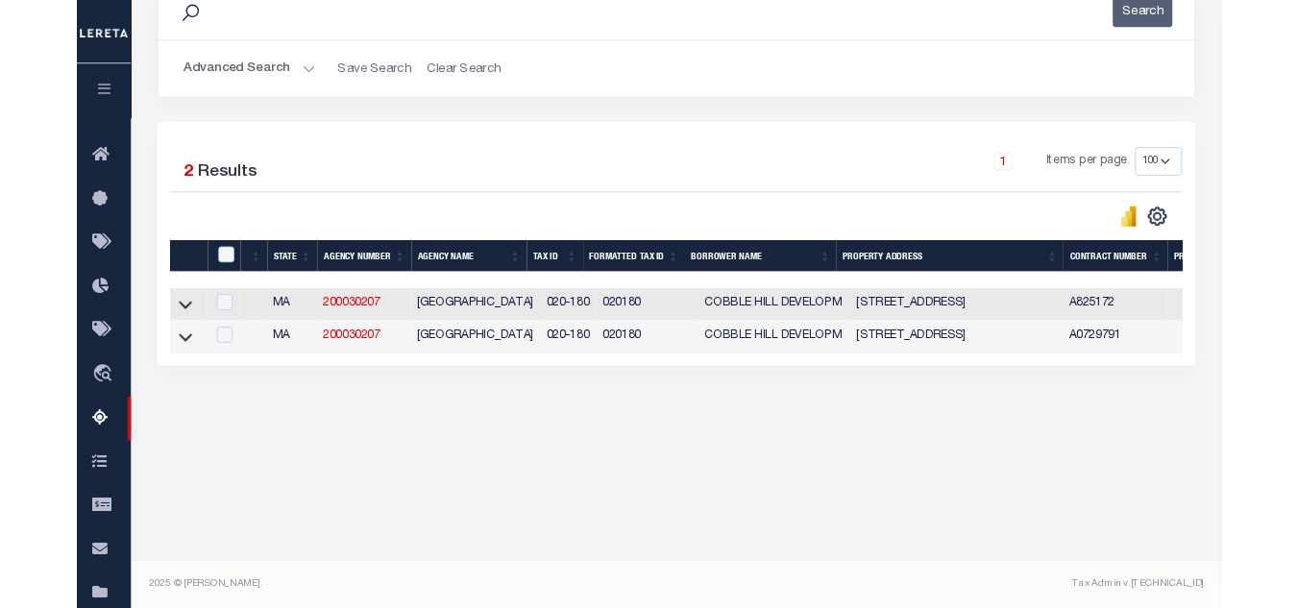
scroll to position [283, 0]
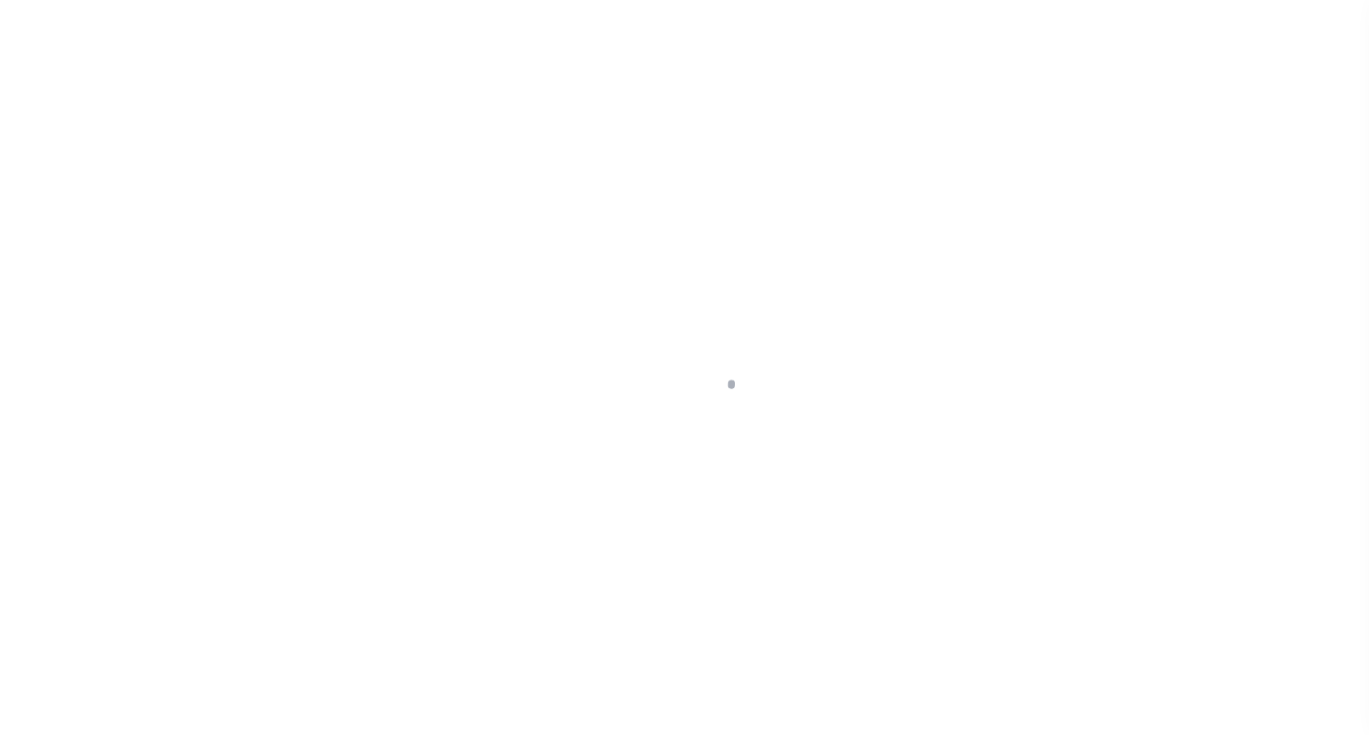
select select "NTX"
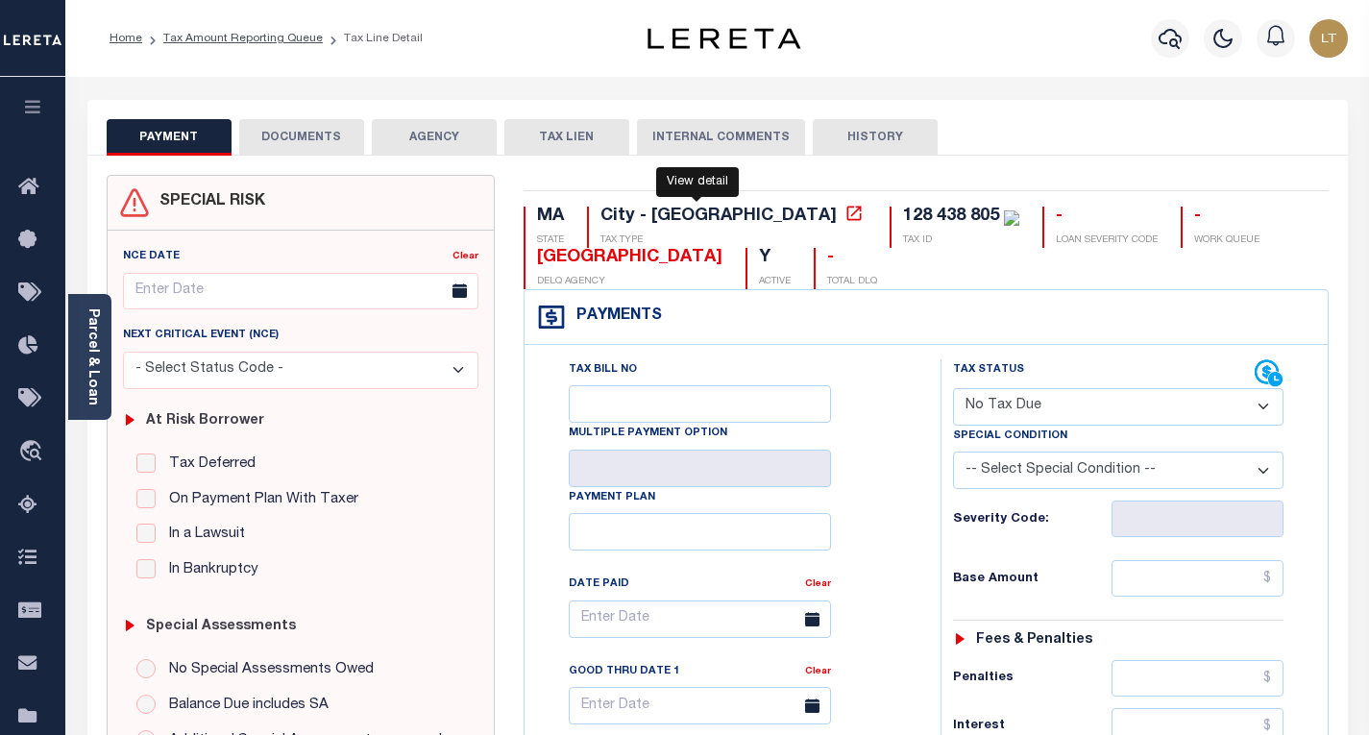
click at [845, 223] on icon at bounding box center [854, 213] width 19 height 19
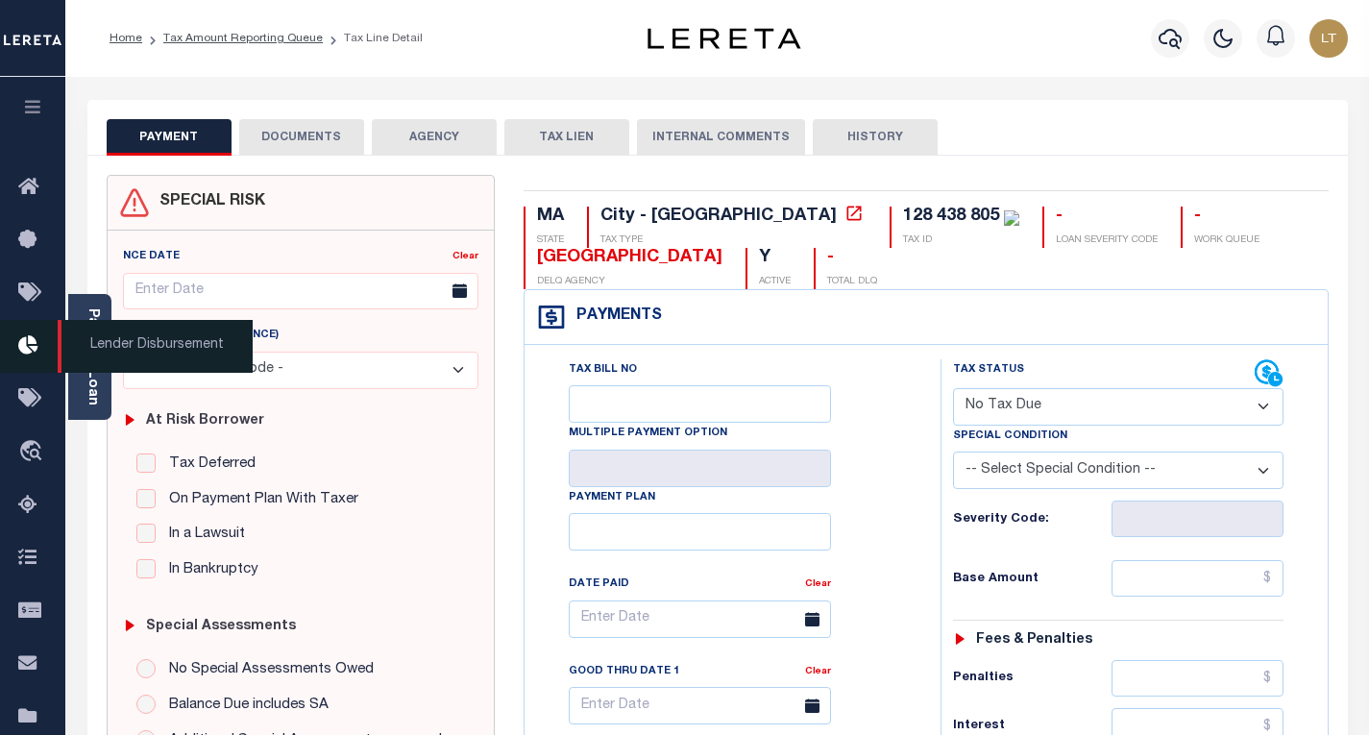
click at [78, 355] on span "Lender Disbursement" at bounding box center [155, 346] width 195 height 53
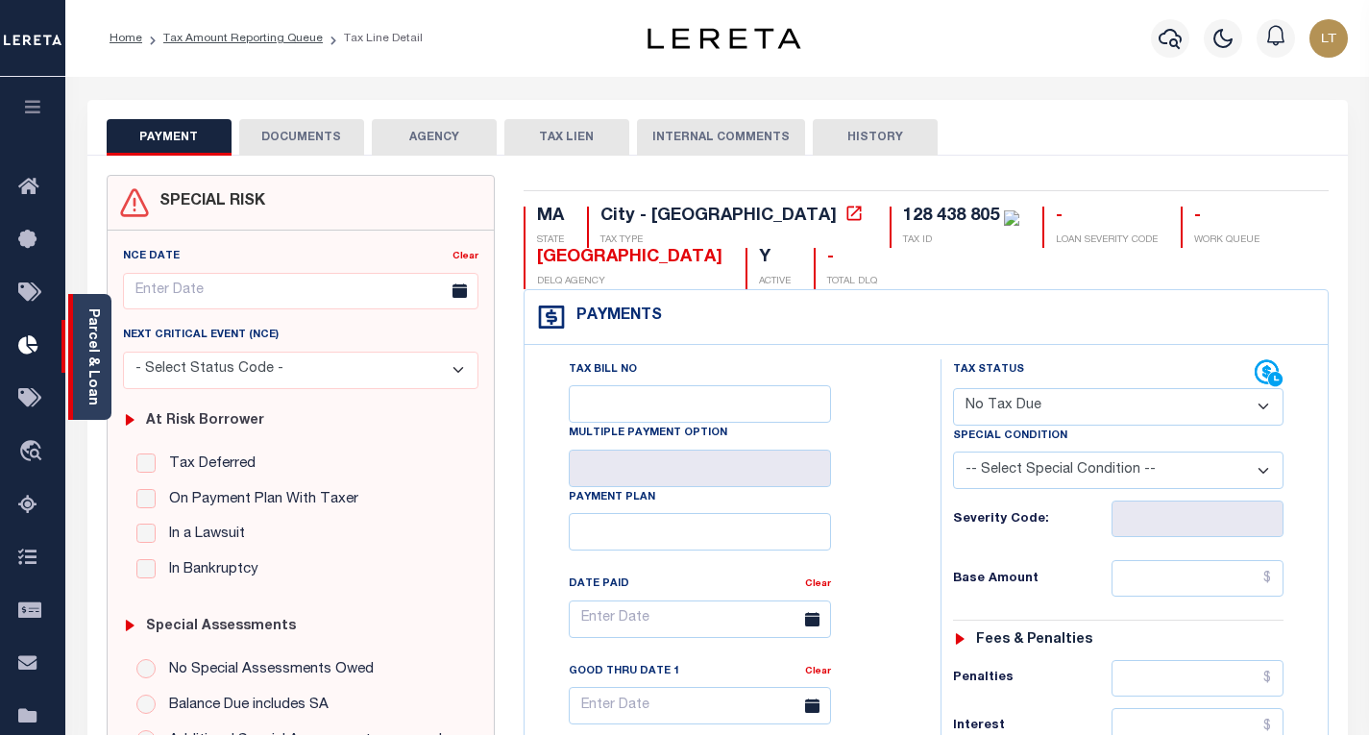
click at [90, 344] on link "Parcel & Loan" at bounding box center [92, 356] width 13 height 97
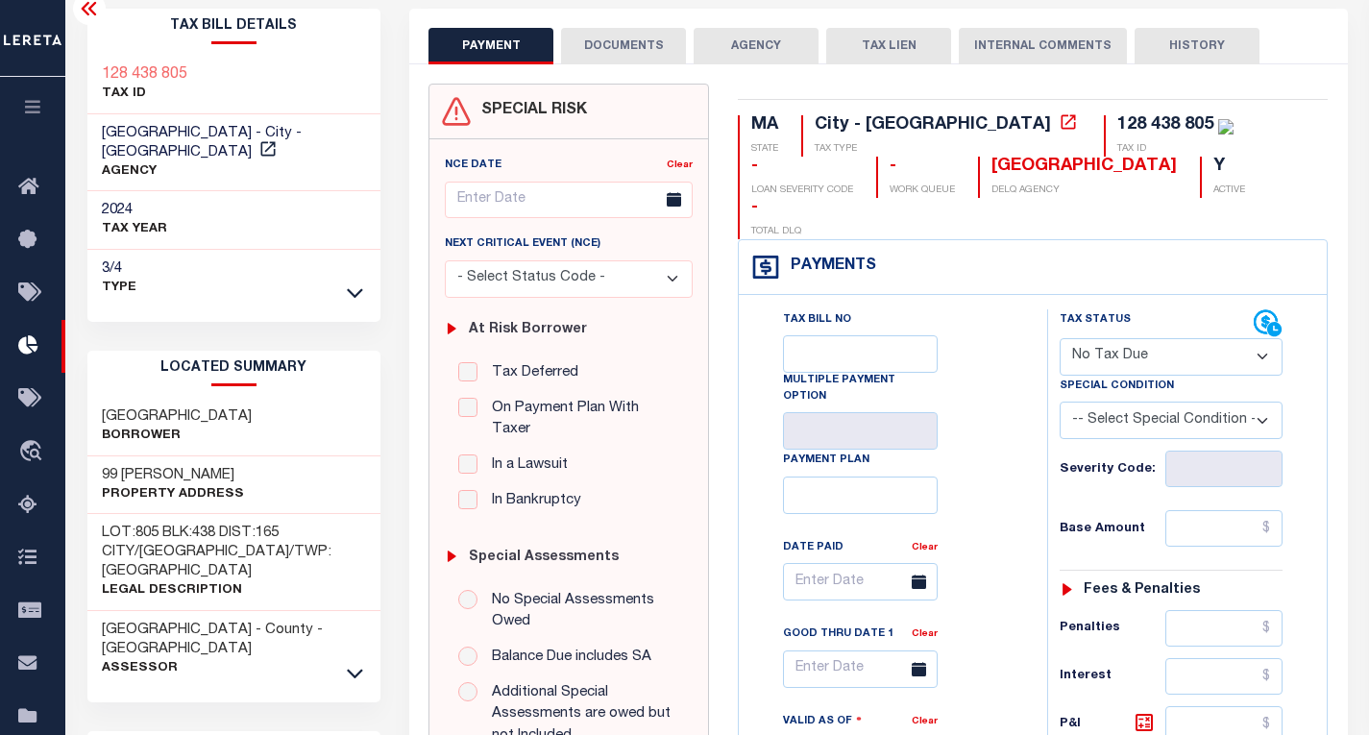
scroll to position [96, 0]
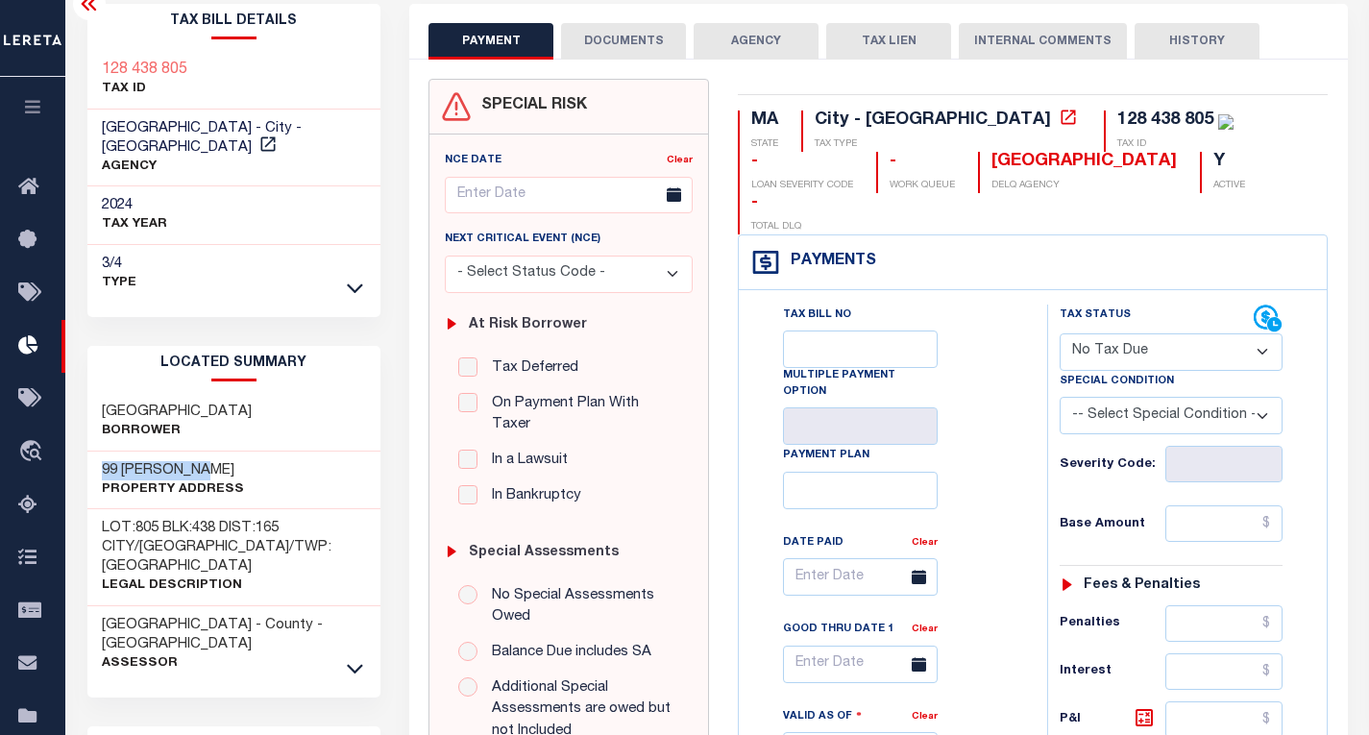
drag, startPoint x: 212, startPoint y: 452, endPoint x: 104, endPoint y: 452, distance: 108.6
click at [104, 461] on h3 "99 [PERSON_NAME]" at bounding box center [173, 470] width 142 height 19
copy h3 "99 [PERSON_NAME]"
click at [252, 403] on h3 "[GEOGRAPHIC_DATA]" at bounding box center [177, 412] width 150 height 19
drag, startPoint x: 341, startPoint y: 385, endPoint x: 103, endPoint y: 377, distance: 238.4
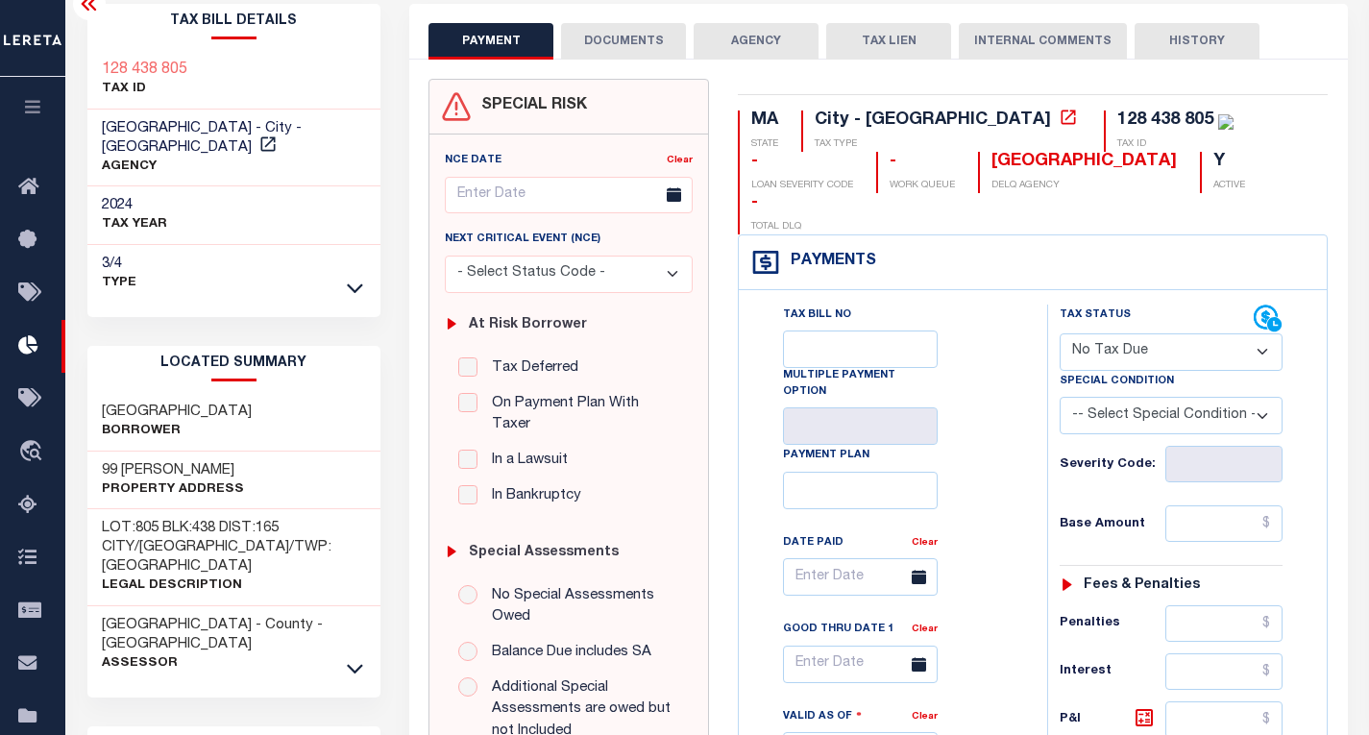
click at [103, 393] on div "[GEOGRAPHIC_DATA] Borrower" at bounding box center [234, 422] width 294 height 59
copy h3 "[GEOGRAPHIC_DATA]"
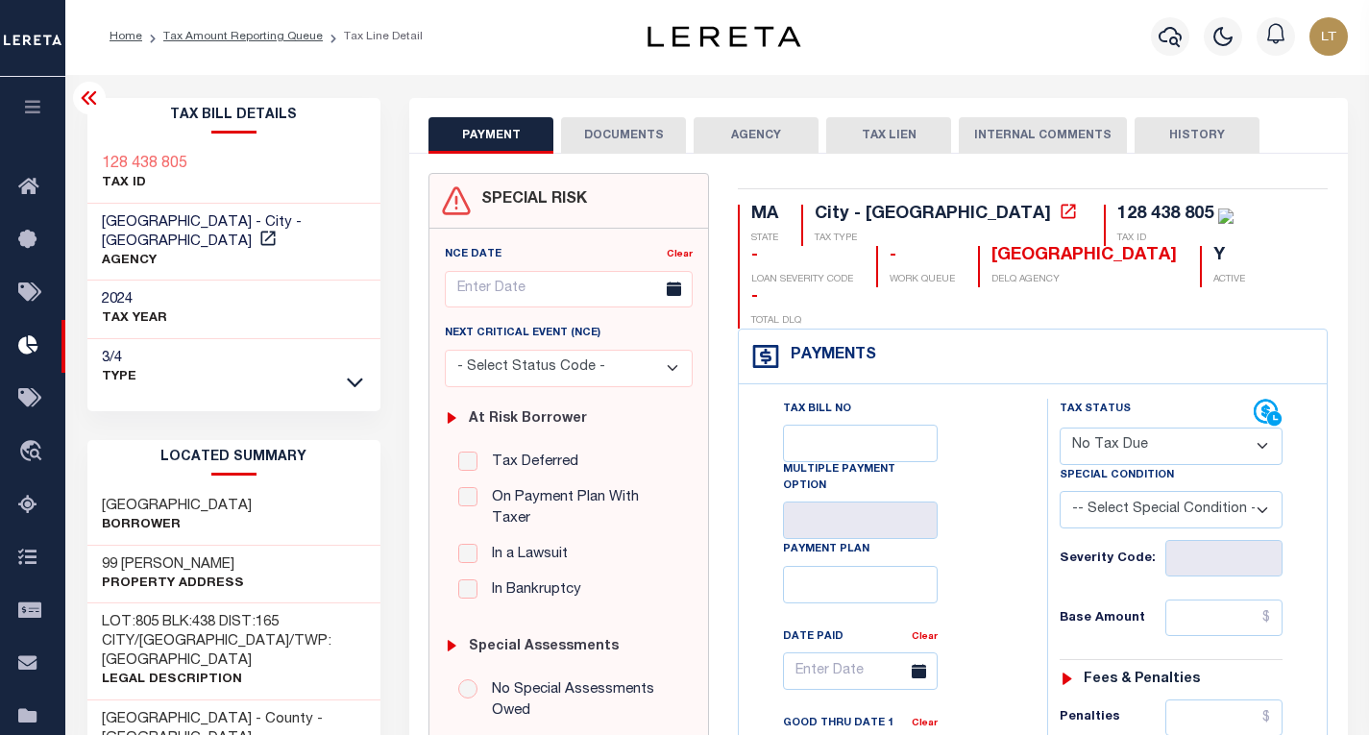
scroll to position [0, 0]
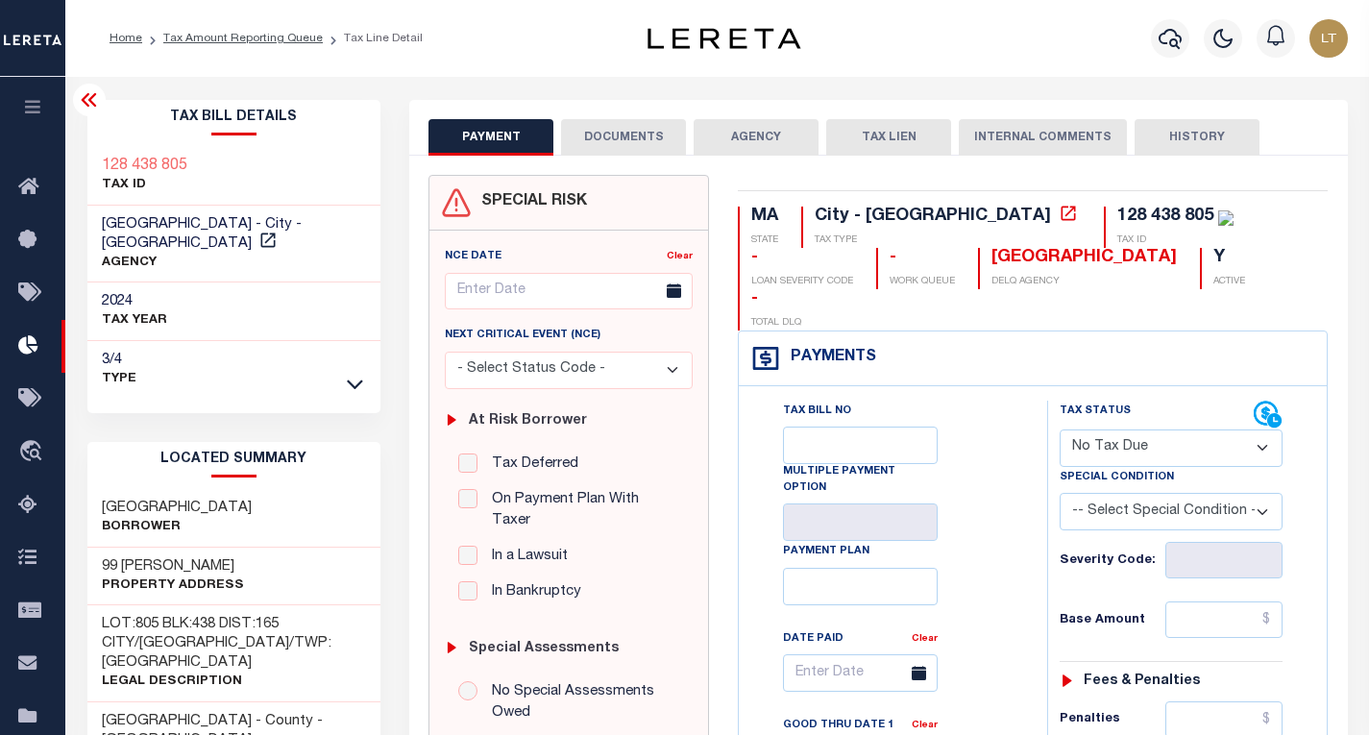
click at [1137, 429] on select "- Select Status Code - Open Due/Unpaid Paid Incomplete No Tax Due Internal Refu…" at bounding box center [1171, 447] width 223 height 37
click at [1117, 493] on select "-- Select Special Condition -- 3RD PARTY TAX LIEN AGENCY TAX LIEN (A.K.A Inside…" at bounding box center [1171, 511] width 223 height 37
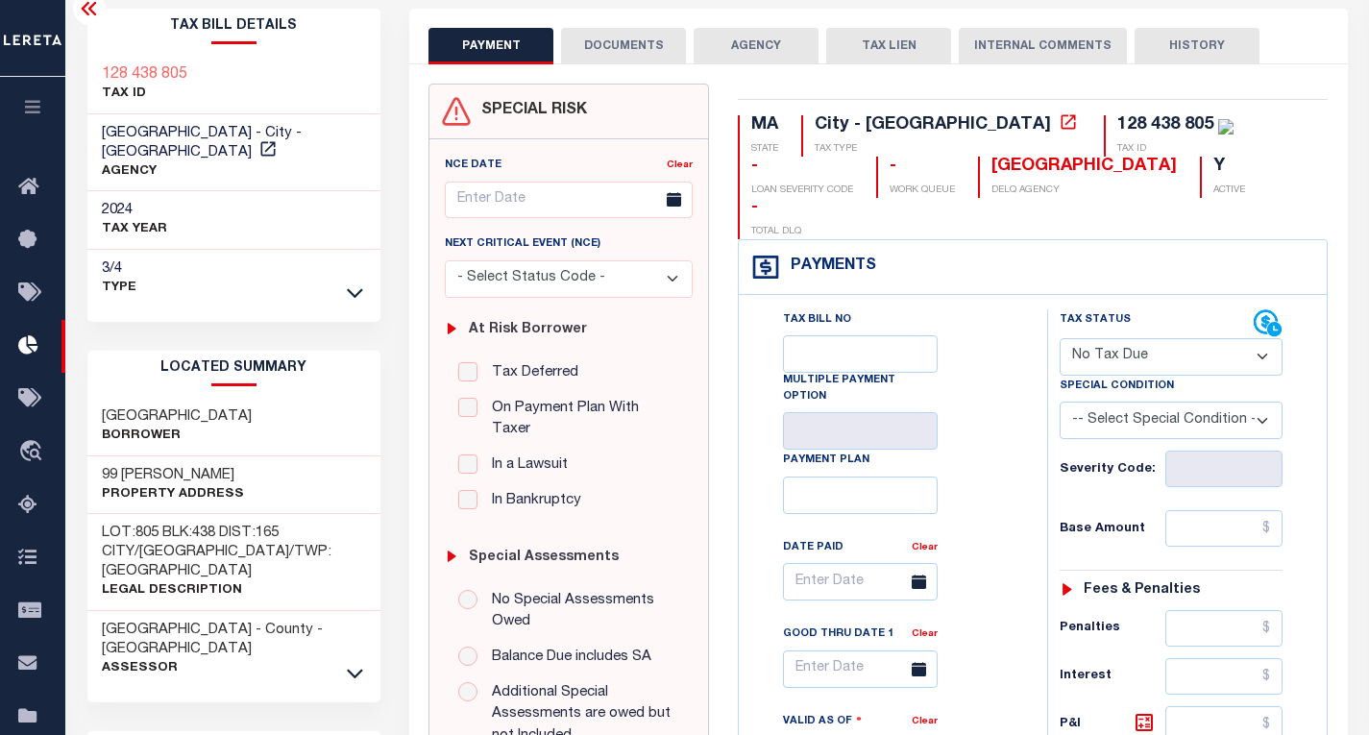
scroll to position [96, 0]
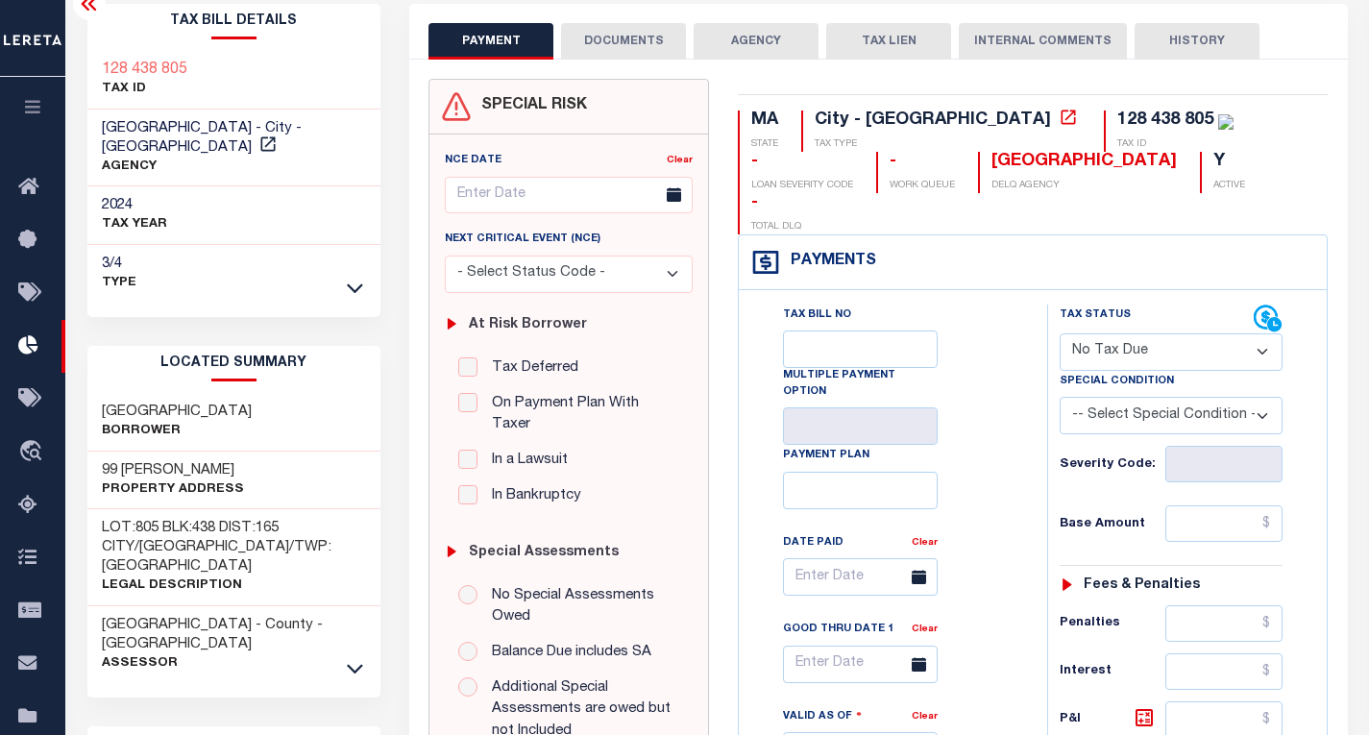
click at [1100, 397] on select "-- Select Special Condition -- 3RD PARTY TAX LIEN AGENCY TAX LIEN (A.K.A Inside…" at bounding box center [1171, 415] width 223 height 37
select select "4"
click at [1060, 397] on select "-- Select Special Condition -- 3RD PARTY TAX LIEN AGENCY TAX LIEN (A.K.A Inside…" at bounding box center [1171, 415] width 223 height 37
type input "[DATE]"
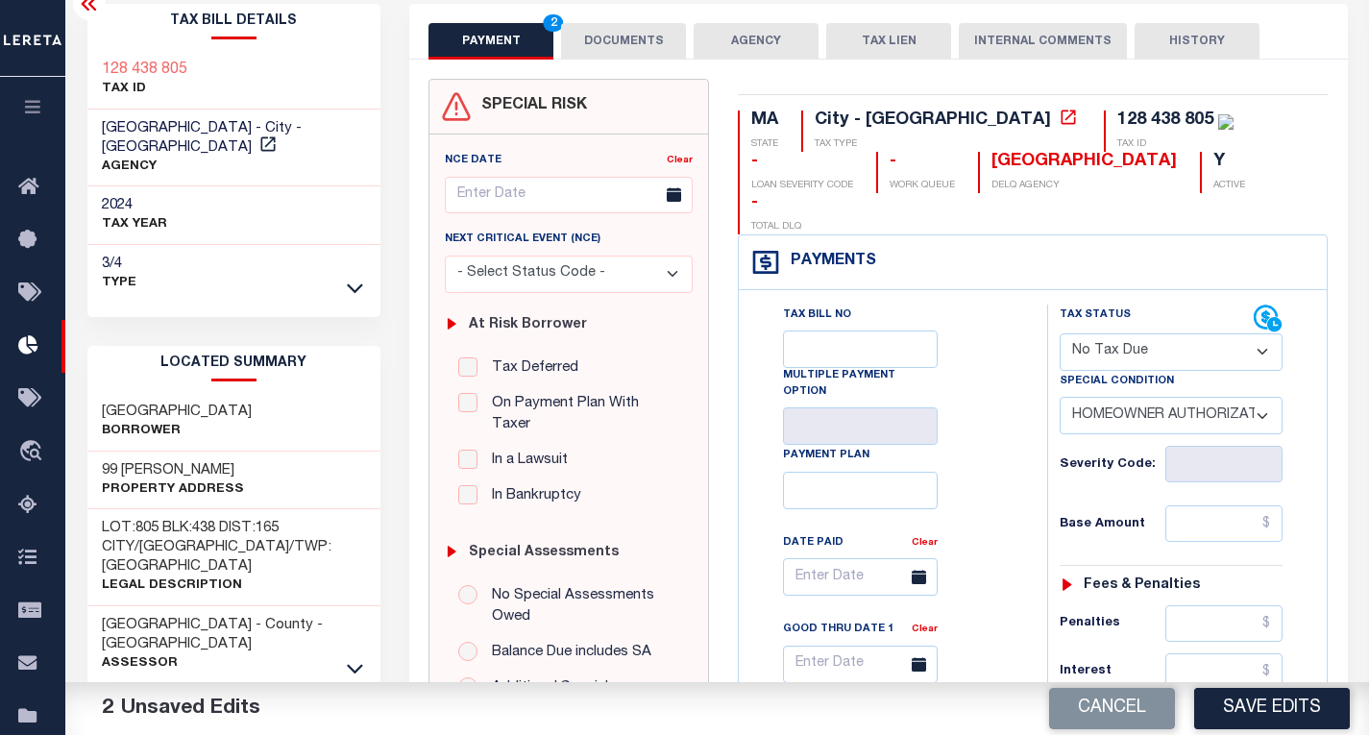
click at [1090, 397] on select "-- Select Special Condition -- 3RD PARTY TAX LIEN AGENCY TAX LIEN (A.K.A Inside…" at bounding box center [1171, 415] width 223 height 37
select select "5"
click at [1060, 397] on select "-- Select Special Condition -- 3RD PARTY TAX LIEN AGENCY TAX LIEN (A.K.A Inside…" at bounding box center [1171, 415] width 223 height 37
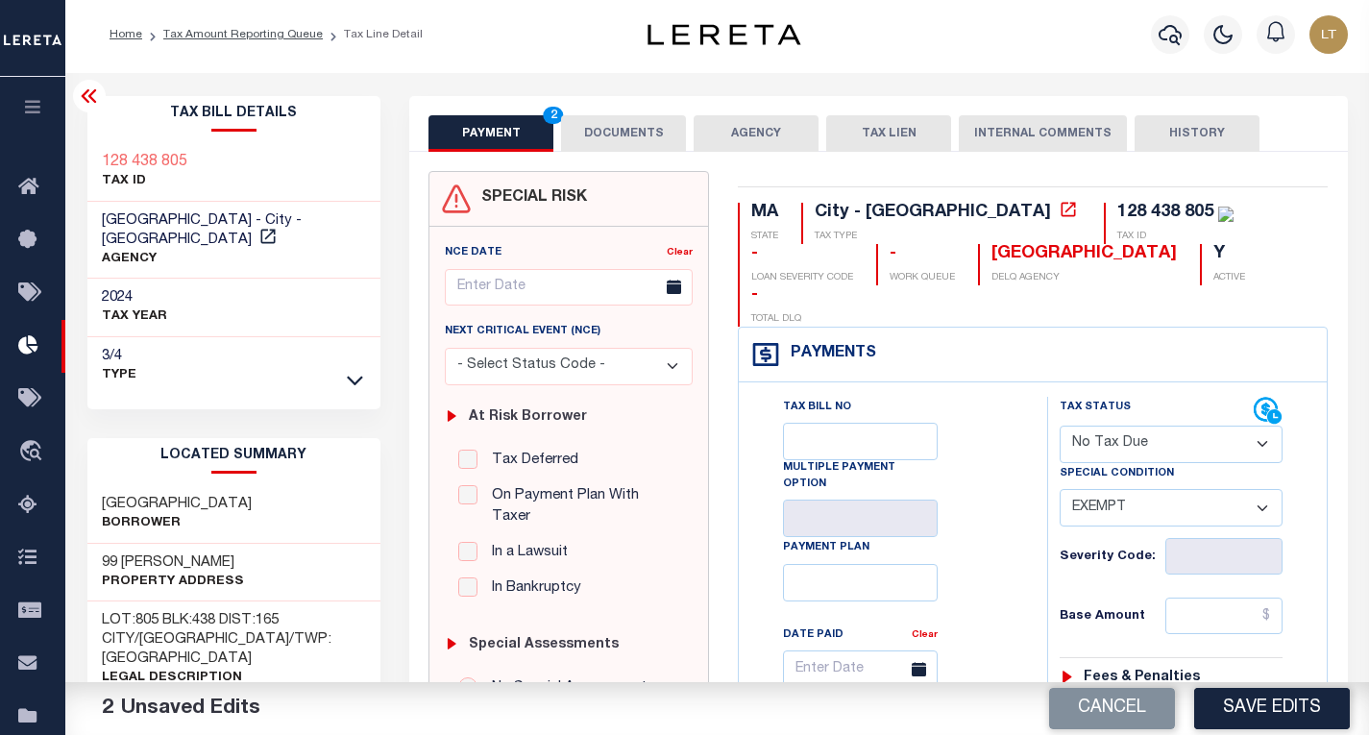
scroll to position [0, 0]
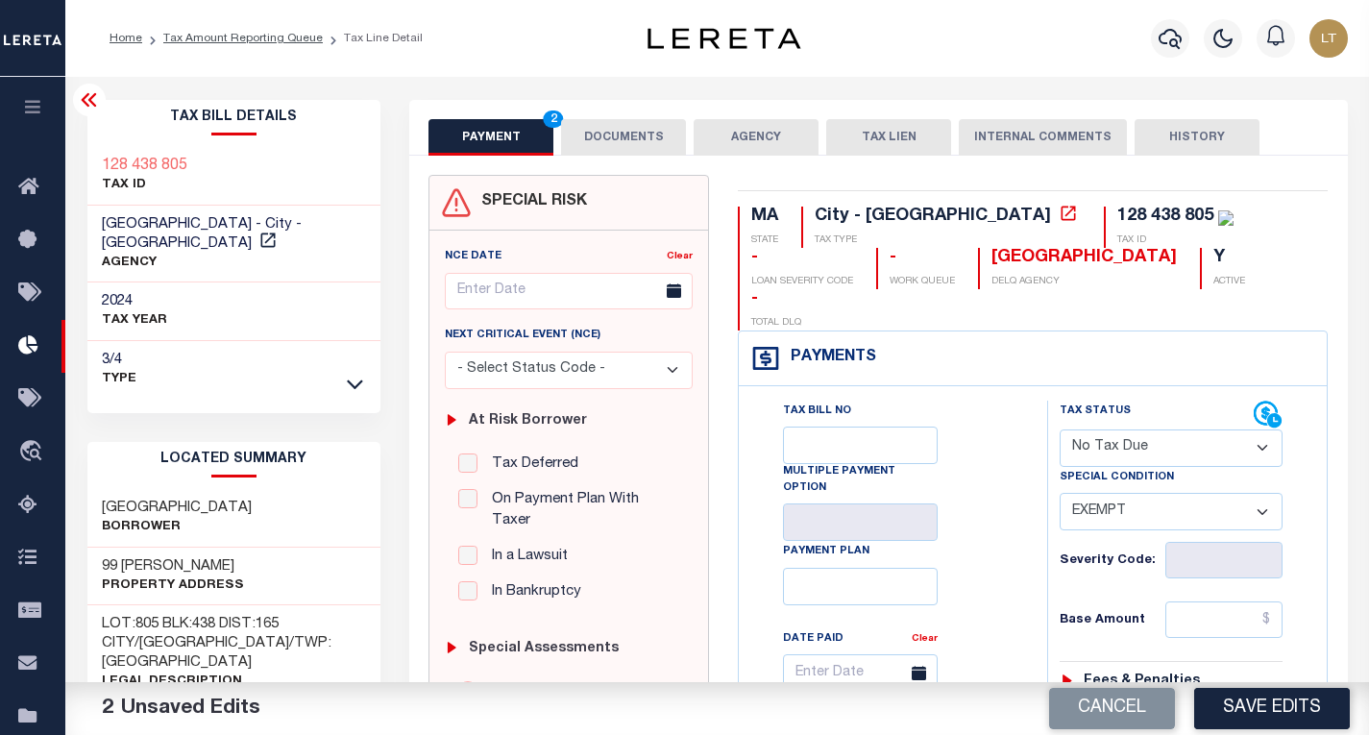
click at [89, 99] on icon at bounding box center [89, 99] width 23 height 23
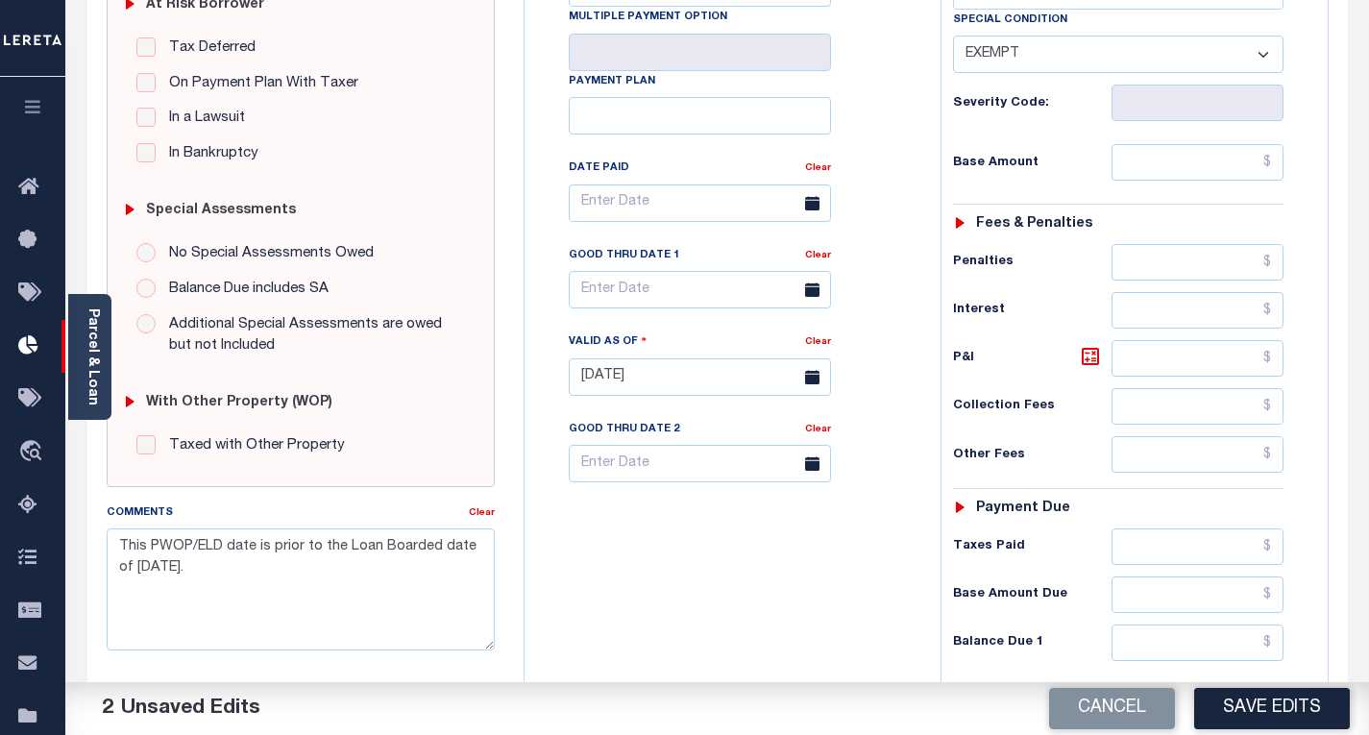
scroll to position [576, 0]
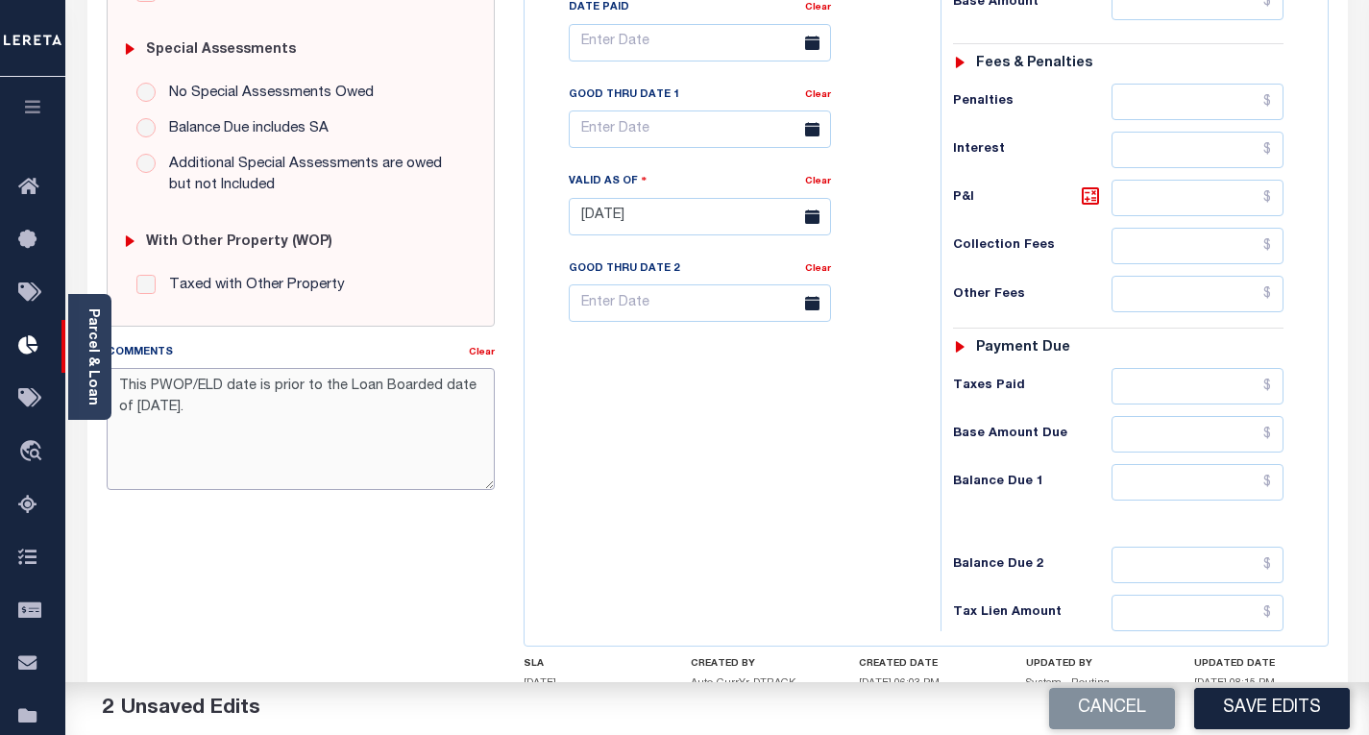
drag, startPoint x: 197, startPoint y: 421, endPoint x: 122, endPoint y: 394, distance: 79.6
click at [122, 394] on textarea "This PWOP/ELD date is prior to the Loan Boarded date of [DATE]." at bounding box center [301, 428] width 388 height 121
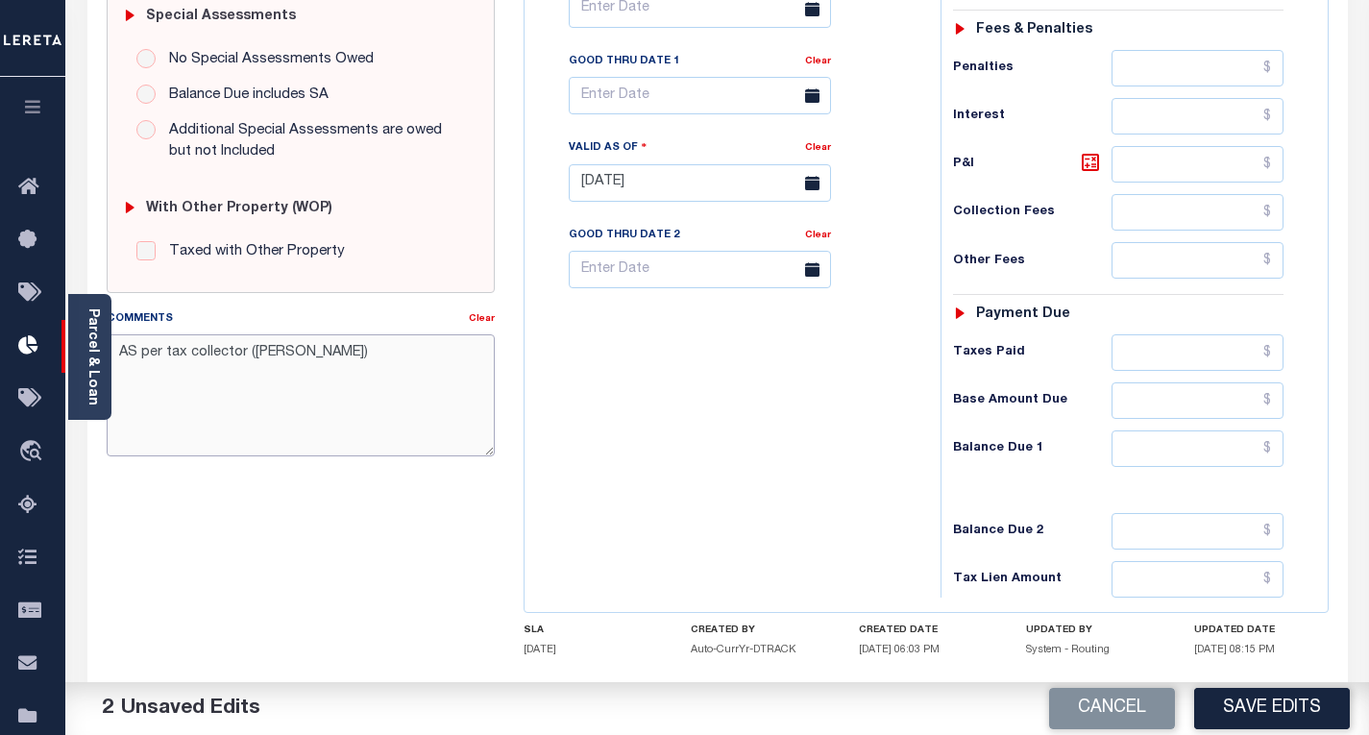
scroll to position [673, 0]
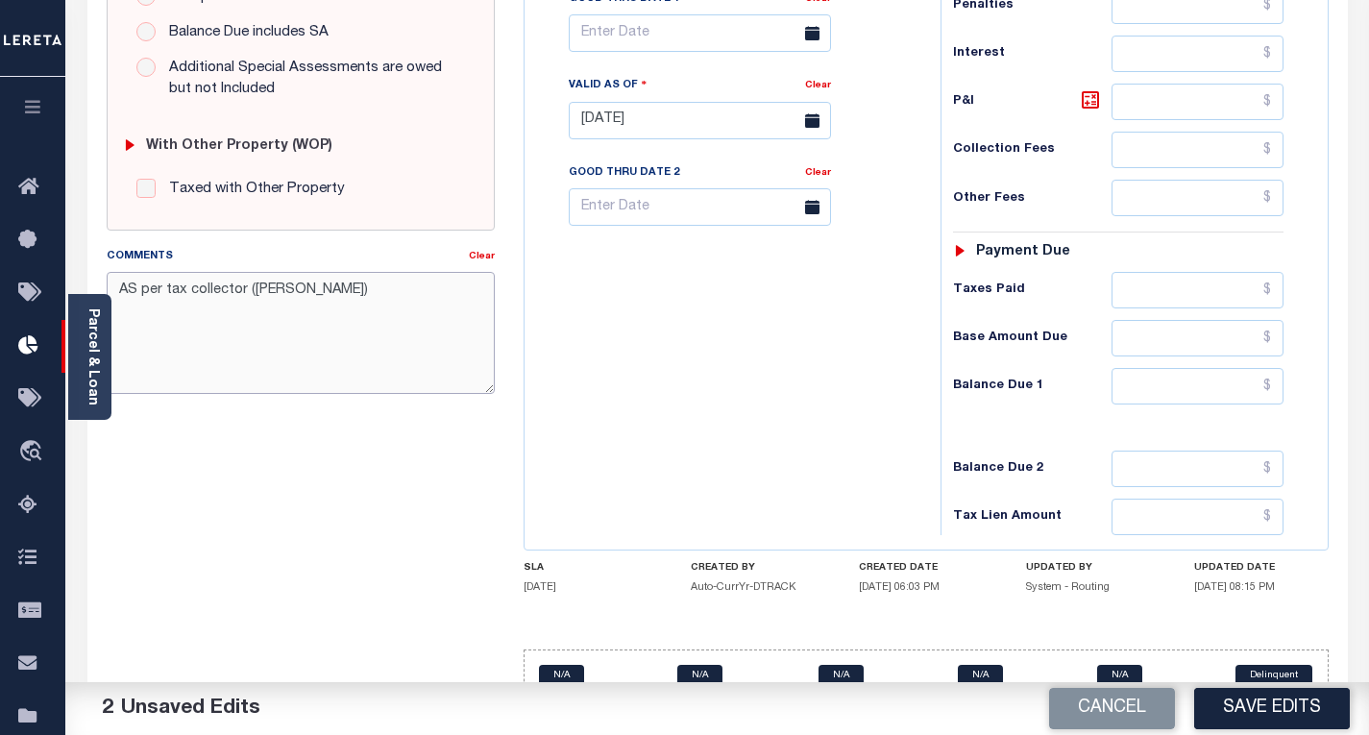
click at [297, 284] on textarea "AS per tax collector ([PERSON_NAME])" at bounding box center [301, 332] width 388 height 121
drag, startPoint x: 429, startPoint y: 288, endPoint x: 117, endPoint y: 296, distance: 312.3
click at [117, 296] on textarea "AS per tax collector ([PERSON_NAME]), H/O is exempt from taxes." at bounding box center [301, 332] width 388 height 121
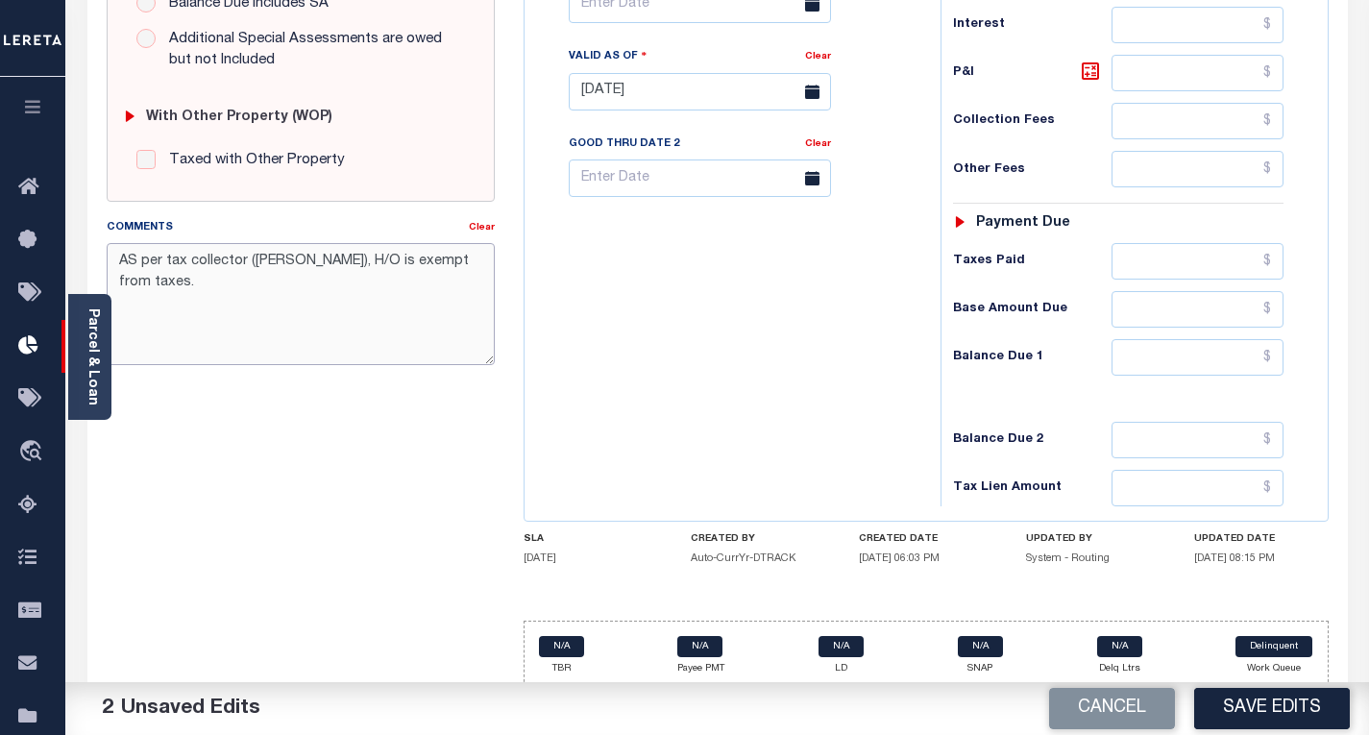
scroll to position [721, 0]
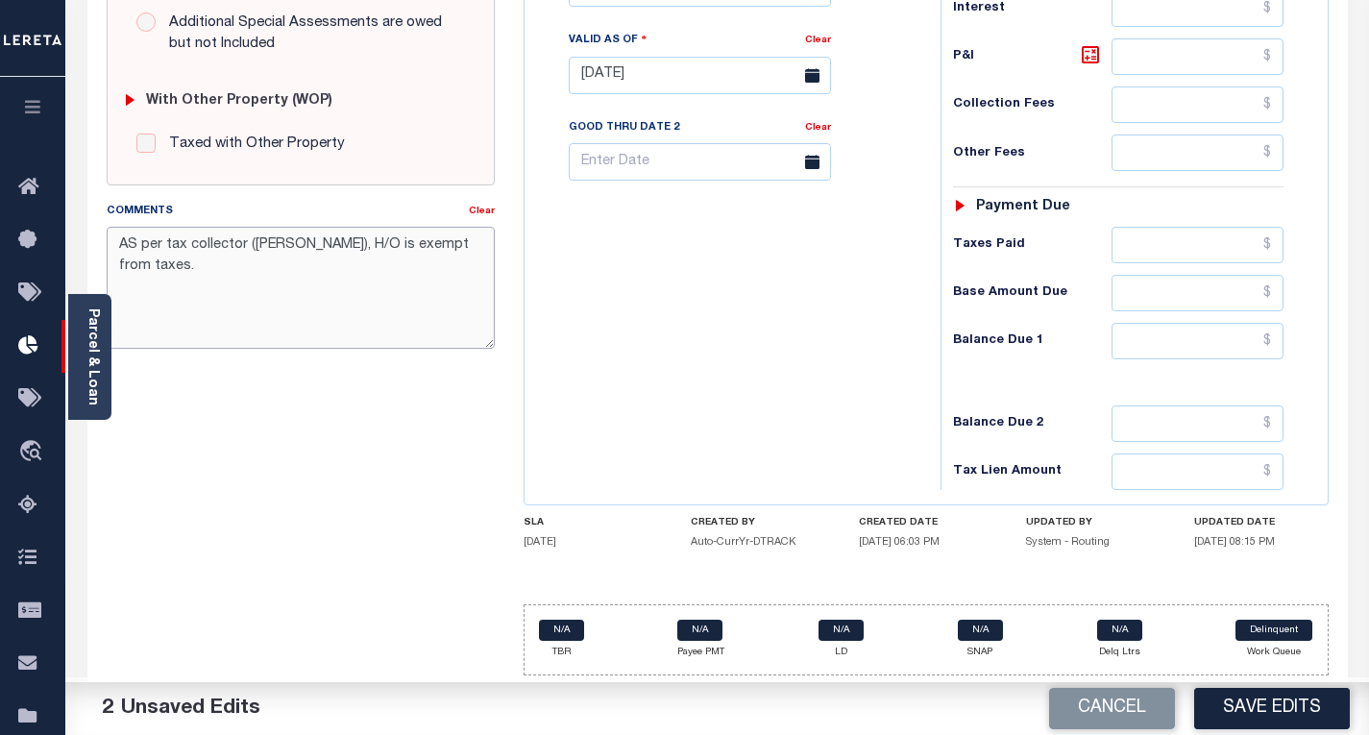
type textarea "AS per tax collector ([PERSON_NAME]), H/O is exempt from taxes."
click at [1277, 347] on input "text" at bounding box center [1198, 341] width 172 height 37
type input "$0.00"
click at [1272, 698] on button "Save Edits" at bounding box center [1272, 708] width 156 height 41
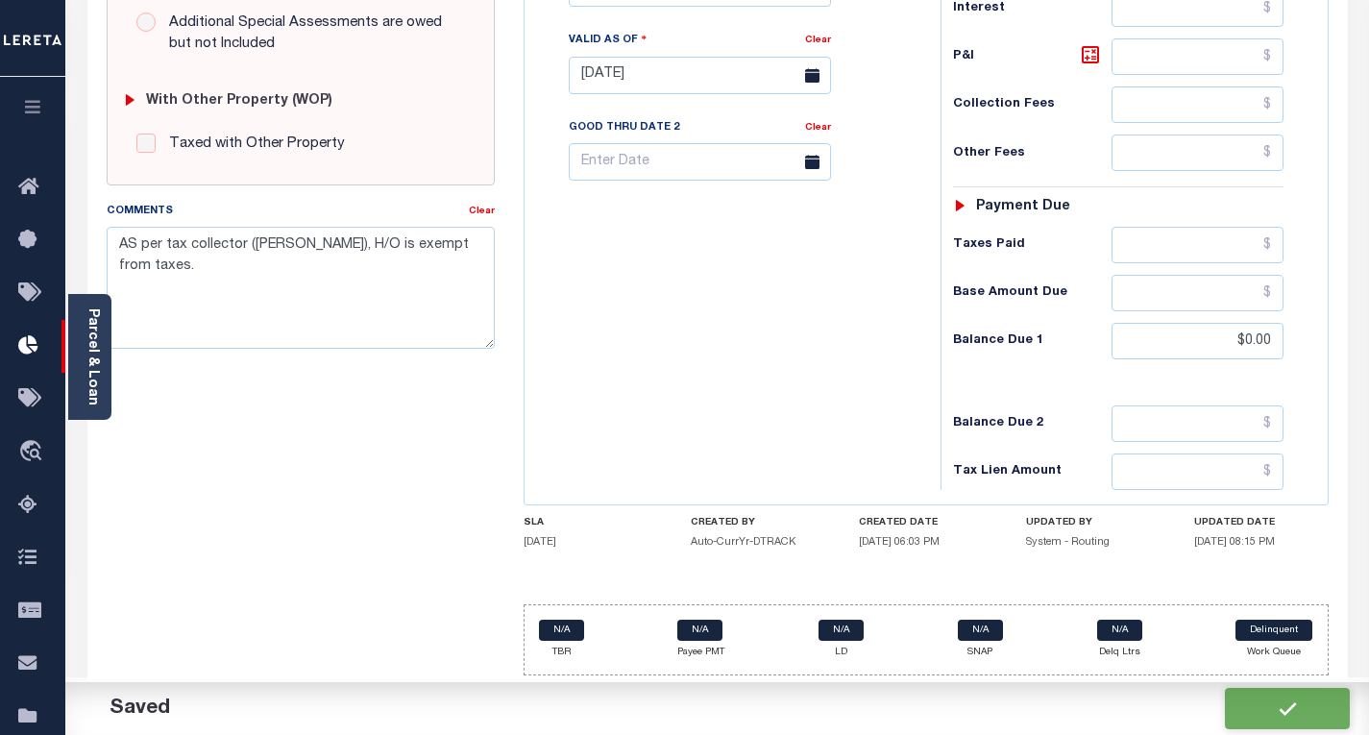
checkbox input "false"
type input "$0"
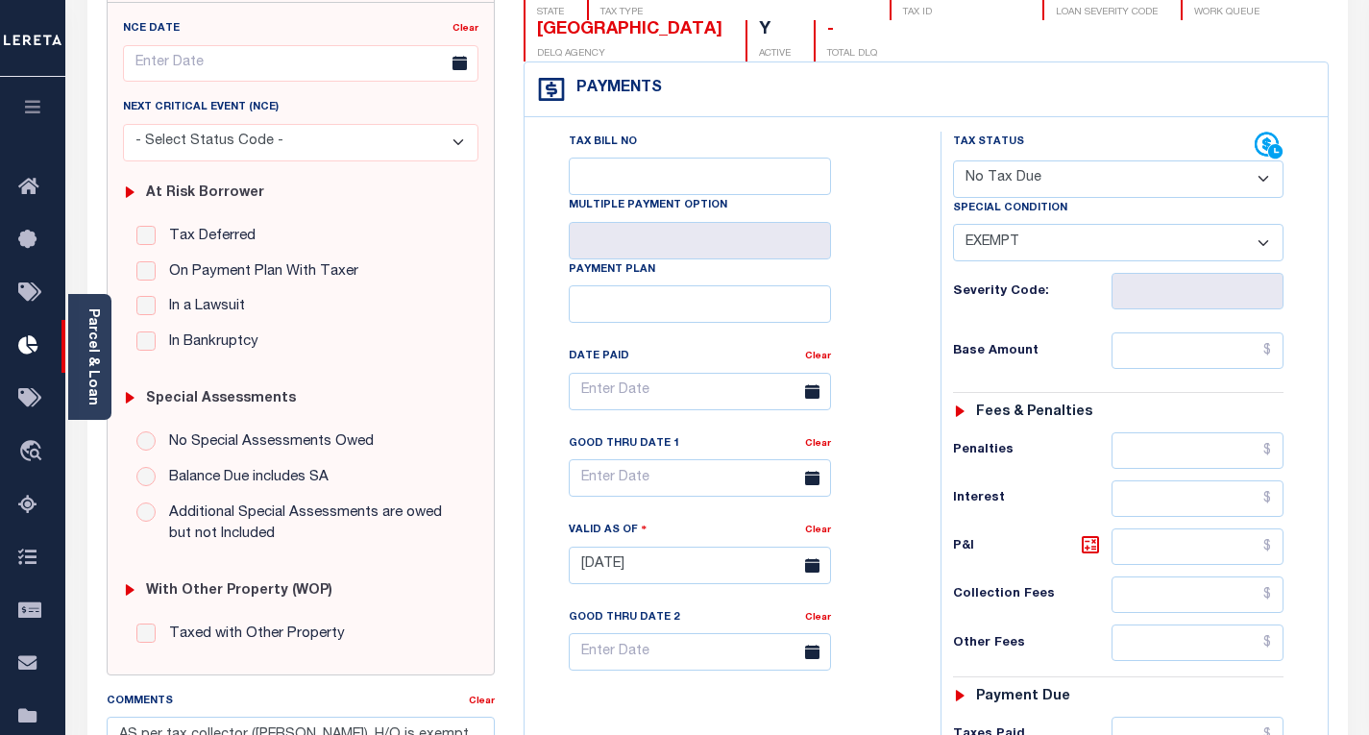
scroll to position [0, 0]
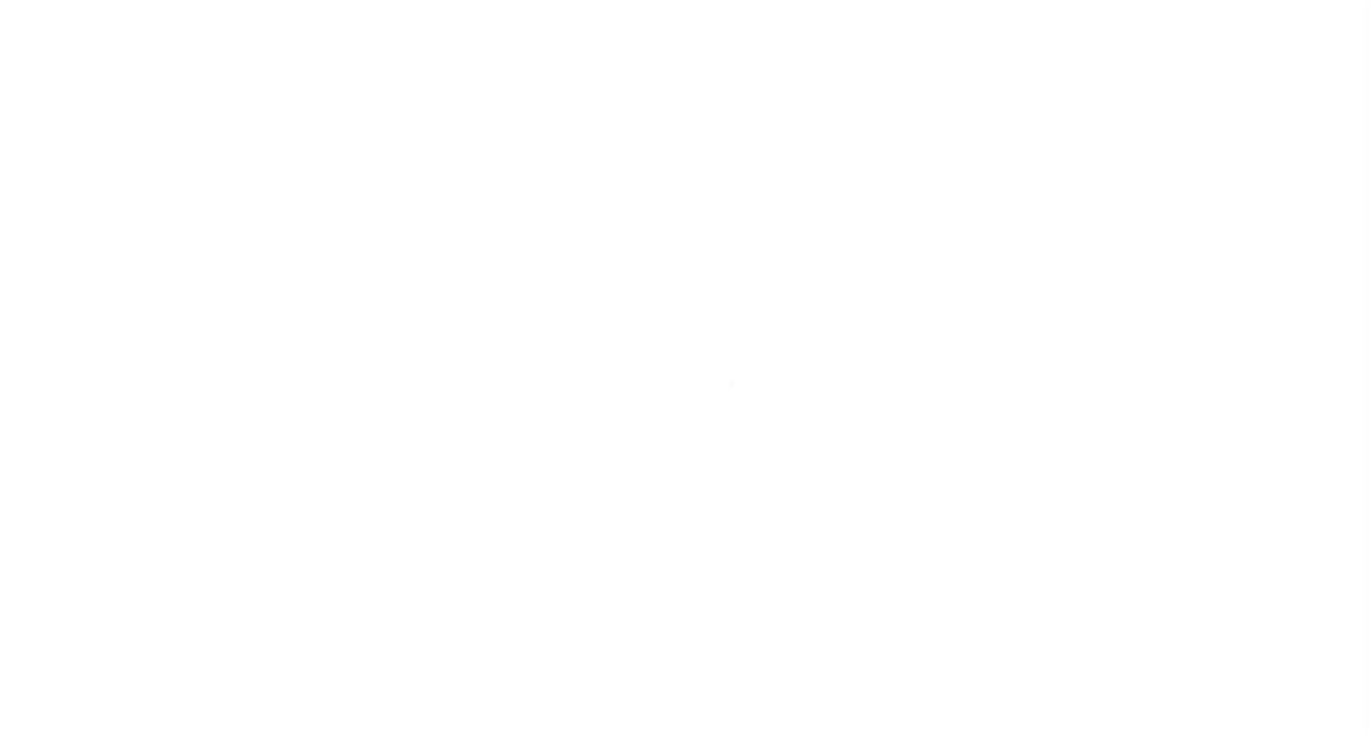
scroll to position [34, 0]
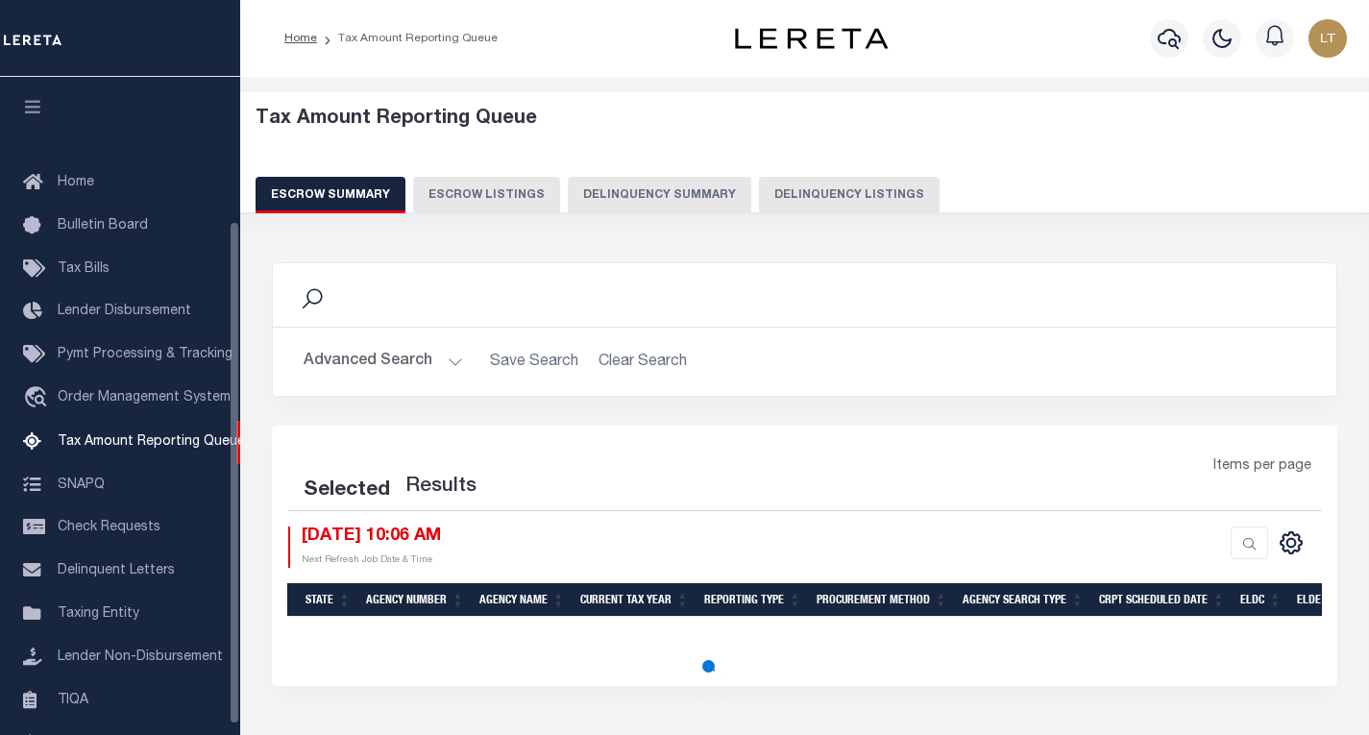
select select "100"
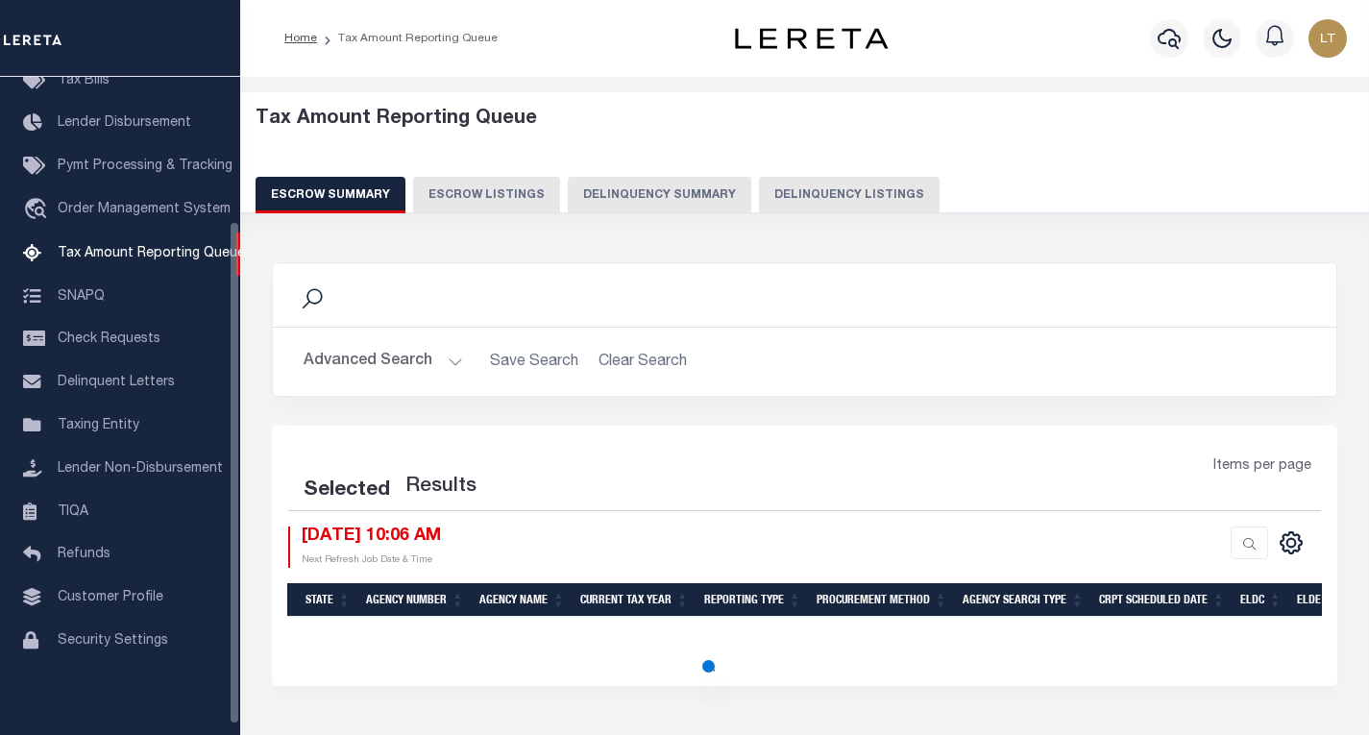
select select "100"
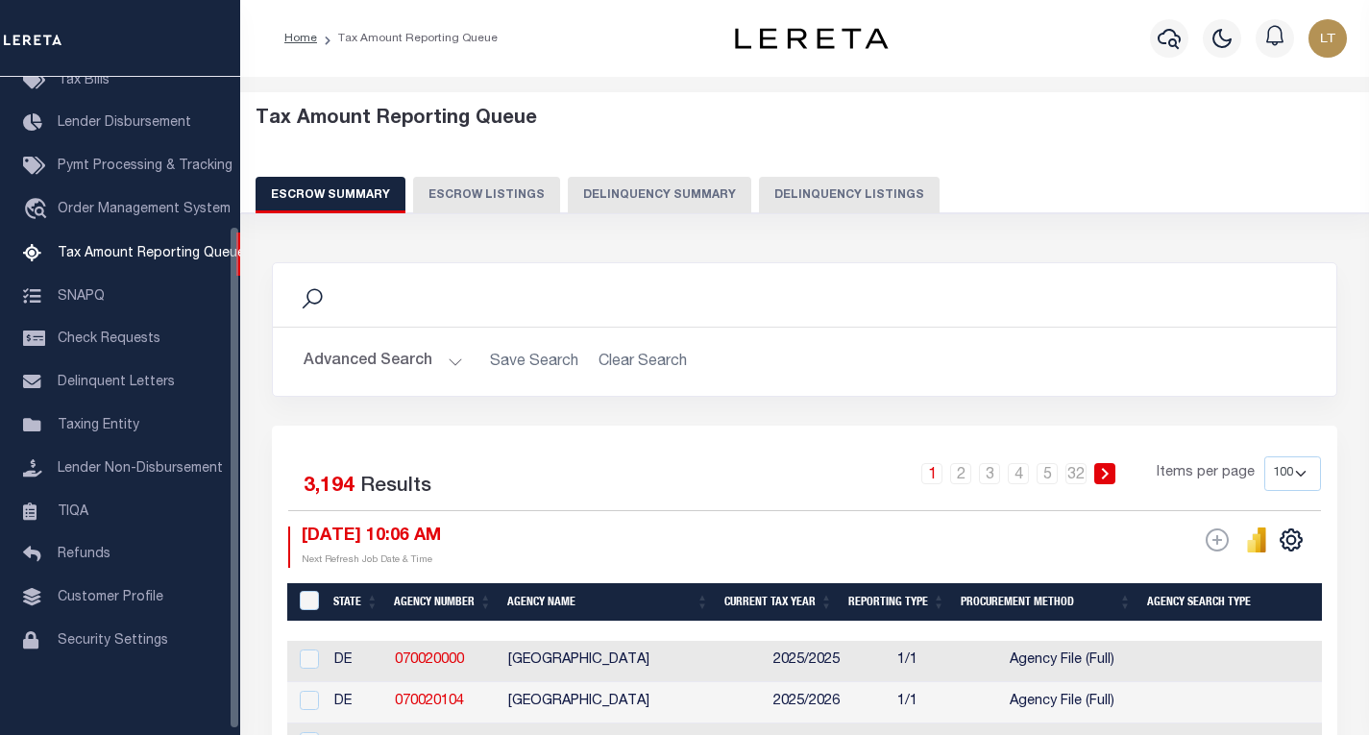
scroll to position [194, 0]
click at [834, 195] on button "Delinquency Listings" at bounding box center [849, 195] width 181 height 37
select select "100"
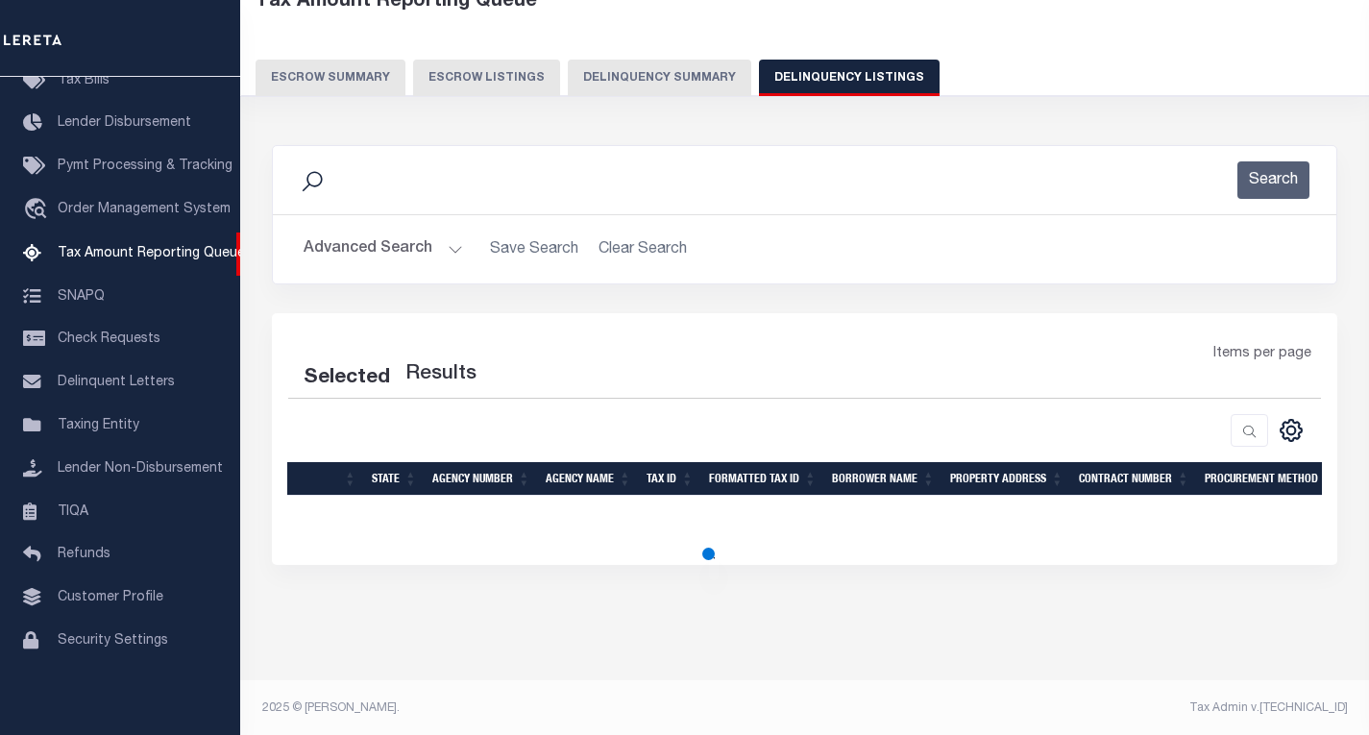
select select "100"
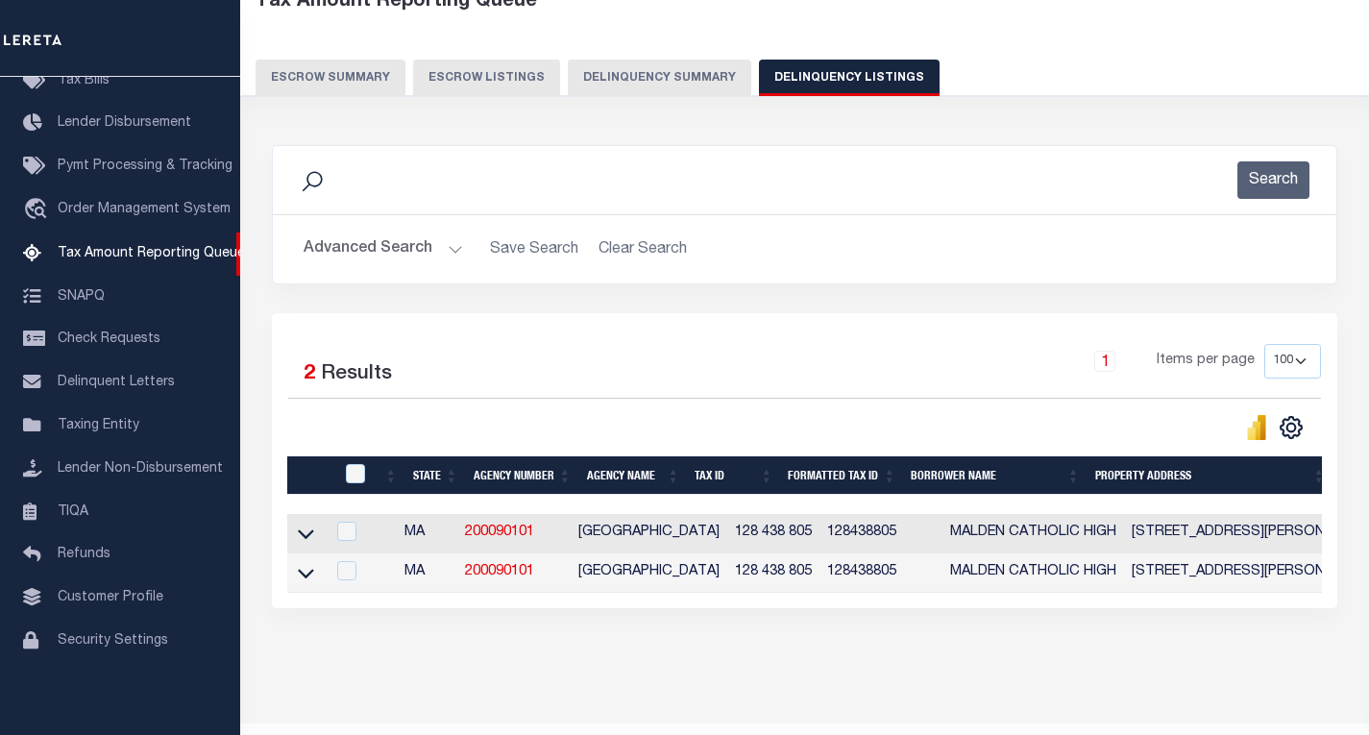
scroll to position [120, 0]
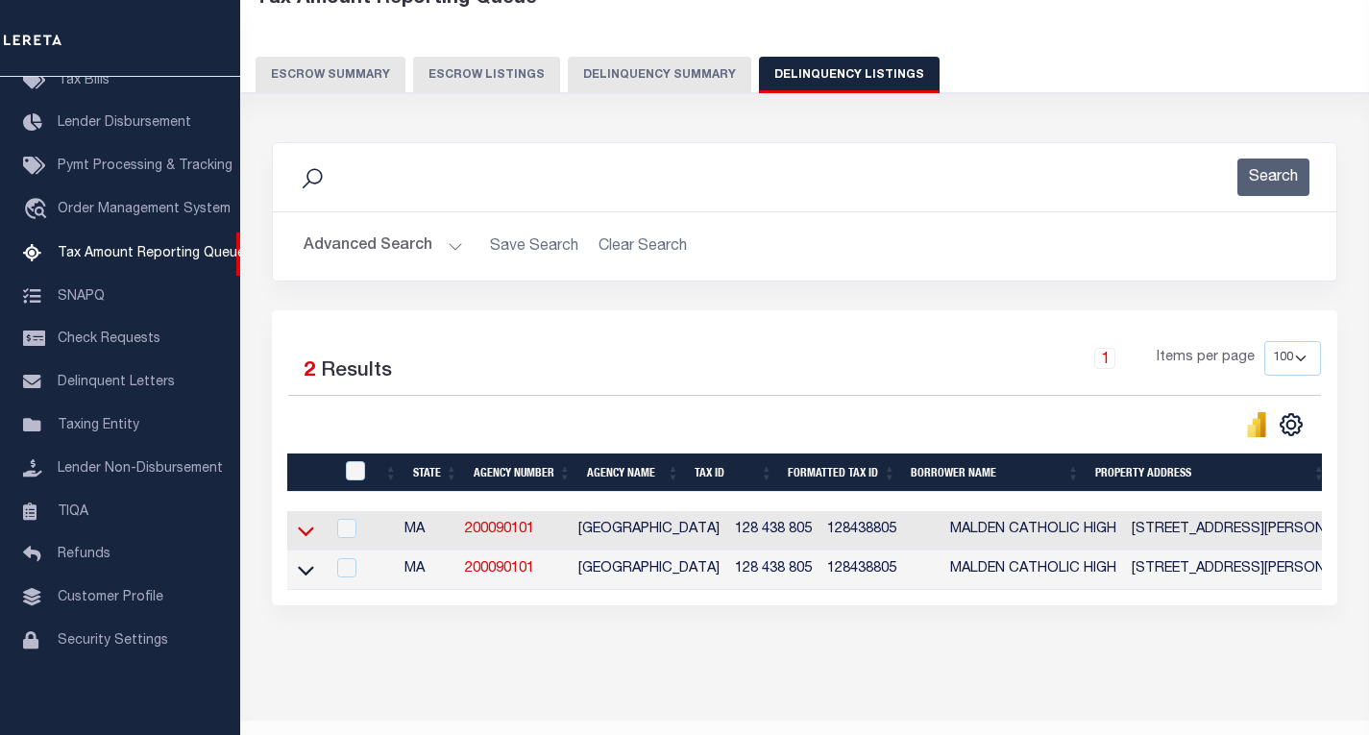
click at [306, 532] on icon at bounding box center [306, 531] width 16 height 20
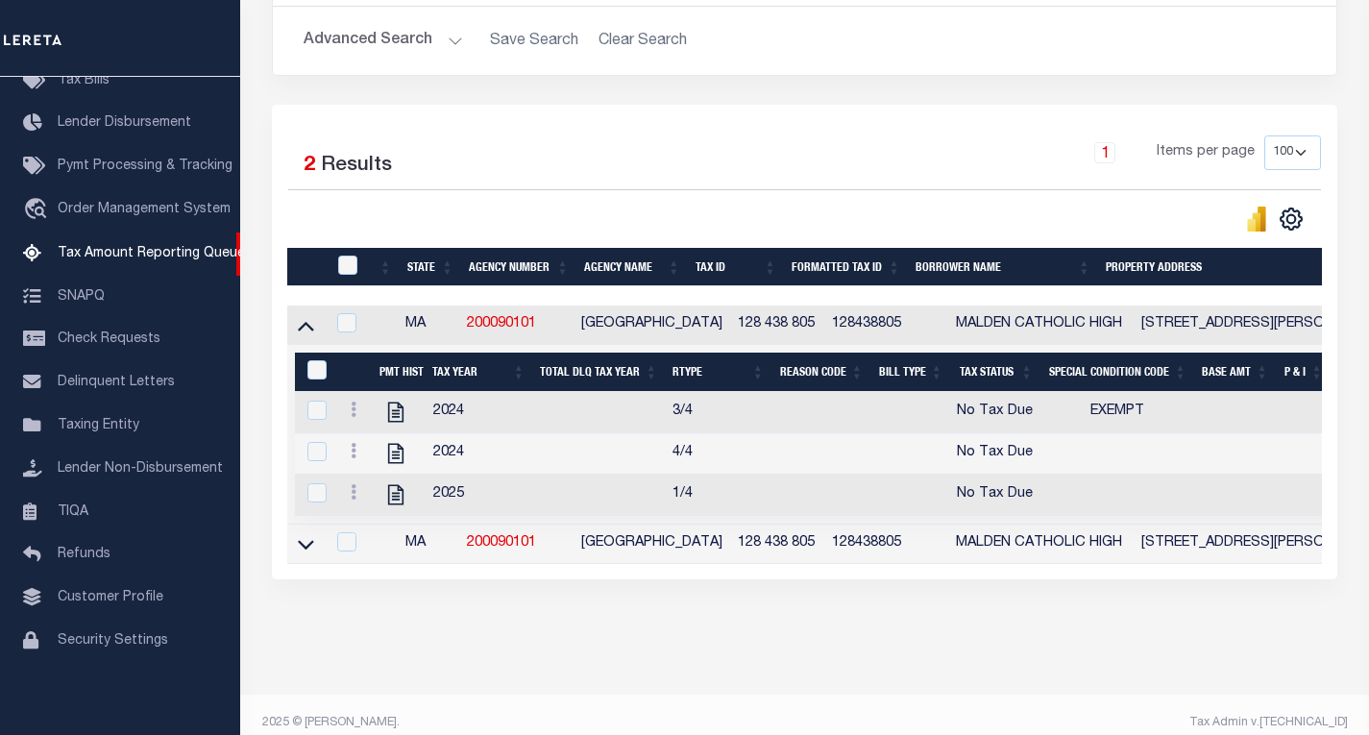
scroll to position [363, 0]
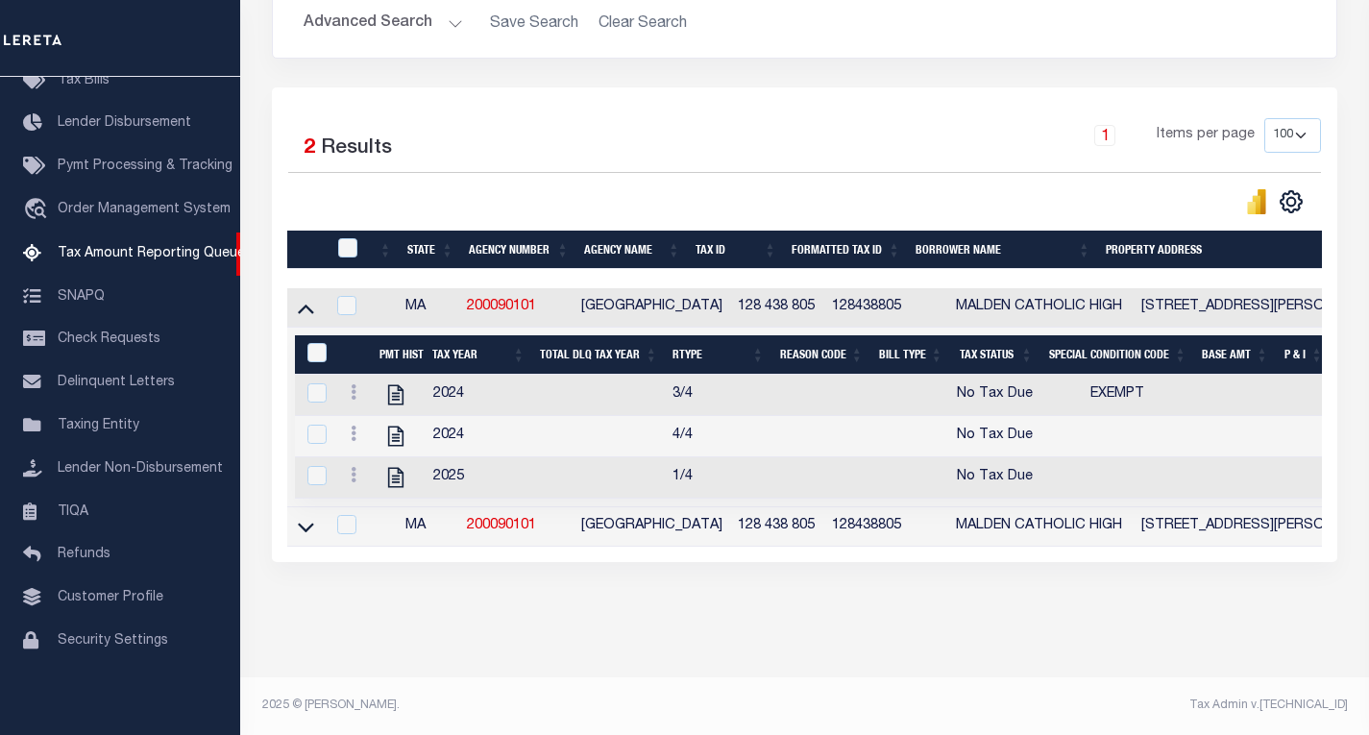
click at [306, 517] on icon at bounding box center [306, 527] width 16 height 20
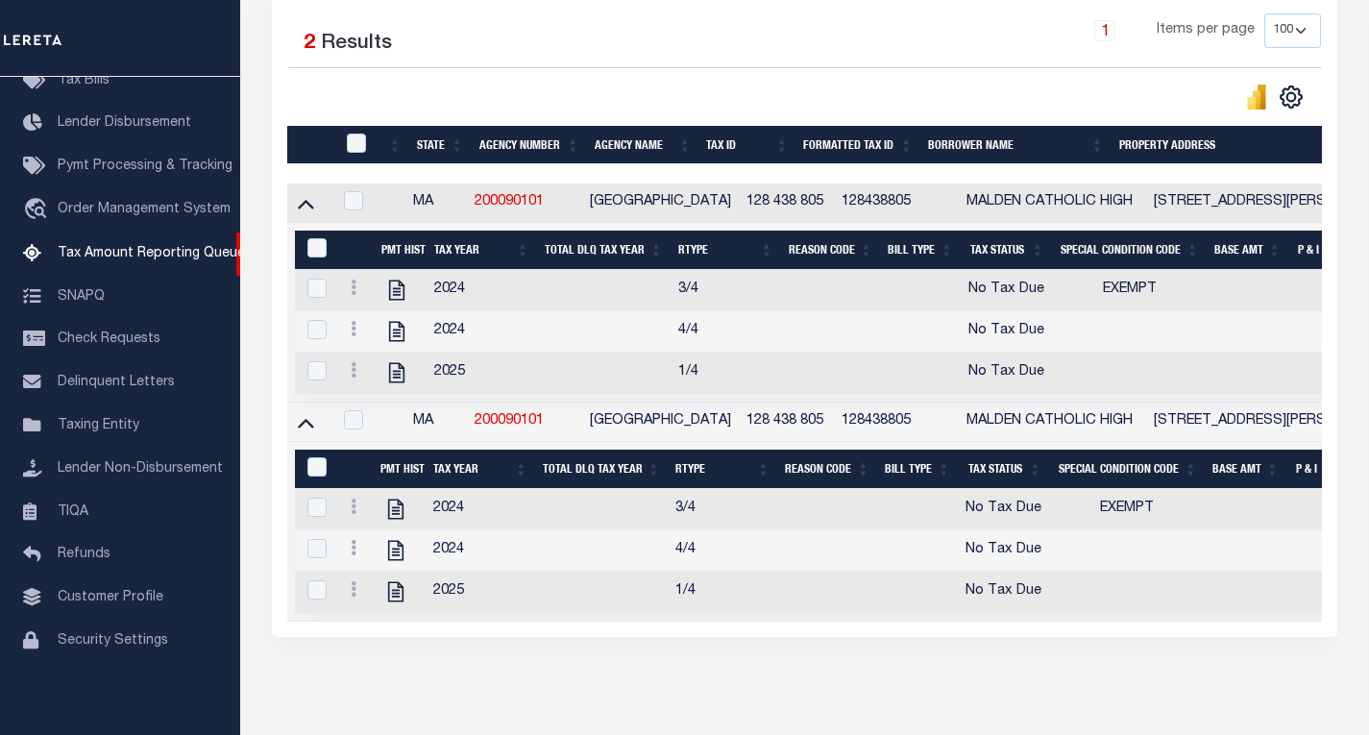
scroll to position [547, 0]
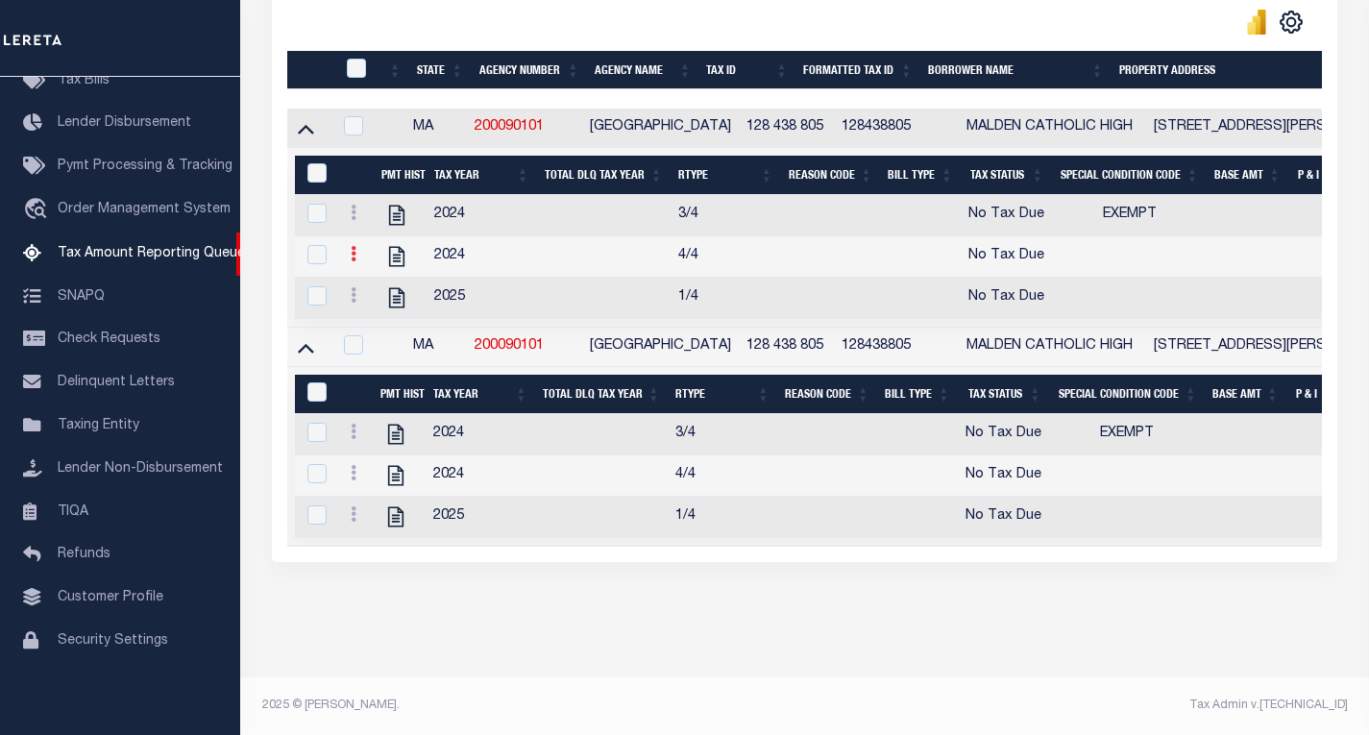
click at [353, 246] on icon at bounding box center [354, 253] width 6 height 15
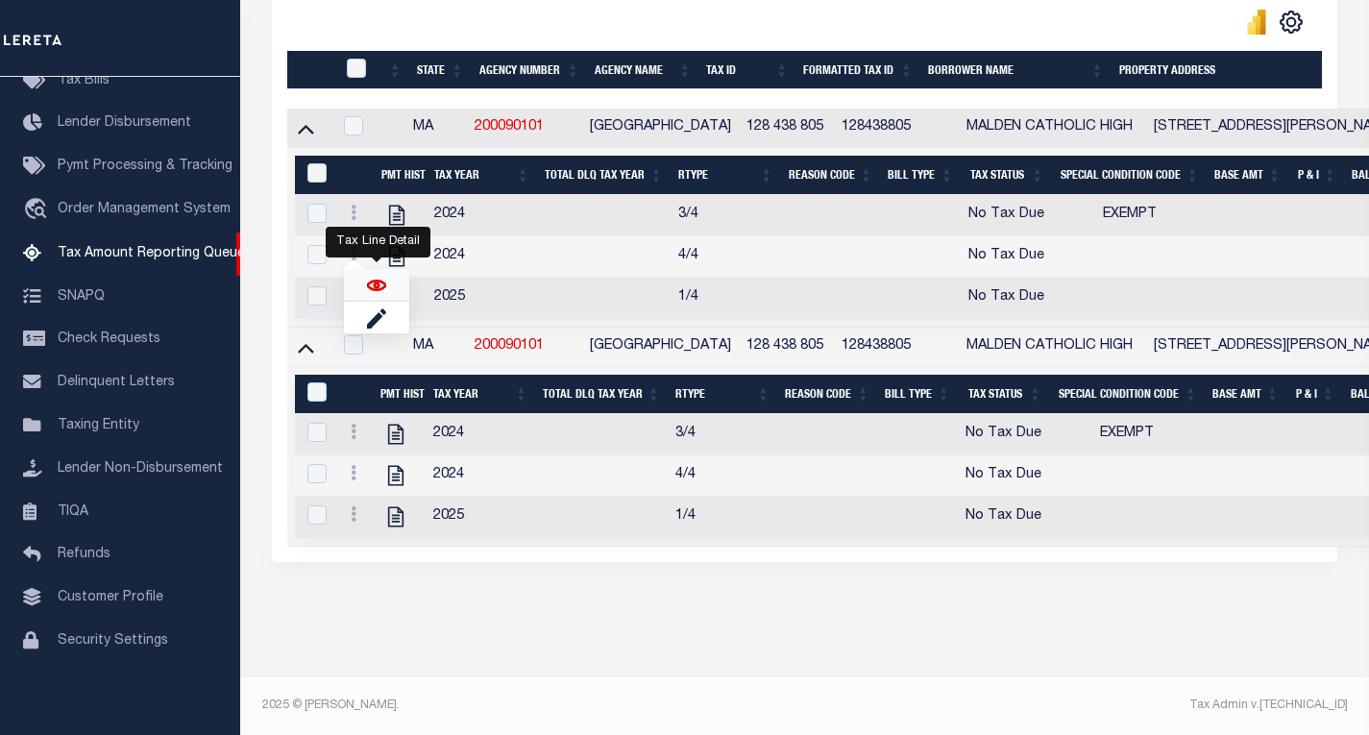
click at [378, 282] on img "" at bounding box center [376, 285] width 19 height 19
checkbox input "true"
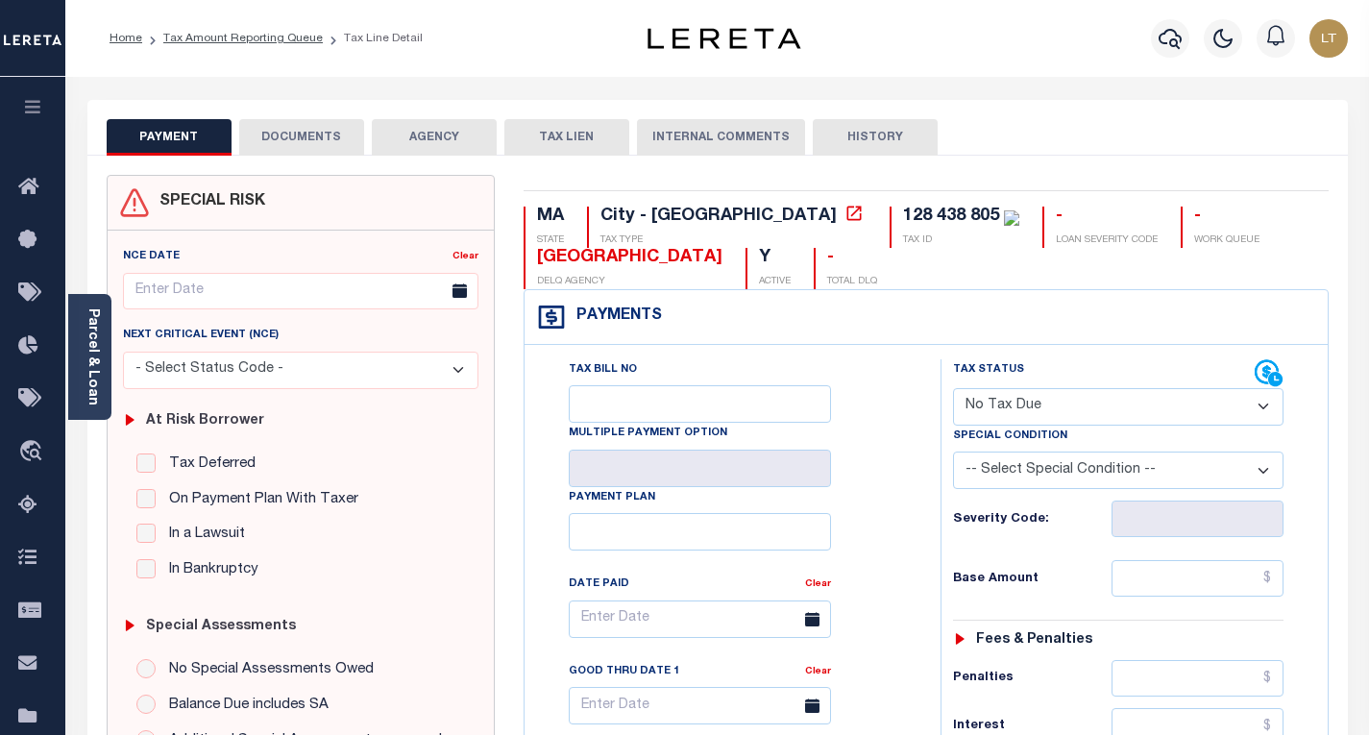
click at [294, 137] on button "DOCUMENTS" at bounding box center [301, 137] width 125 height 37
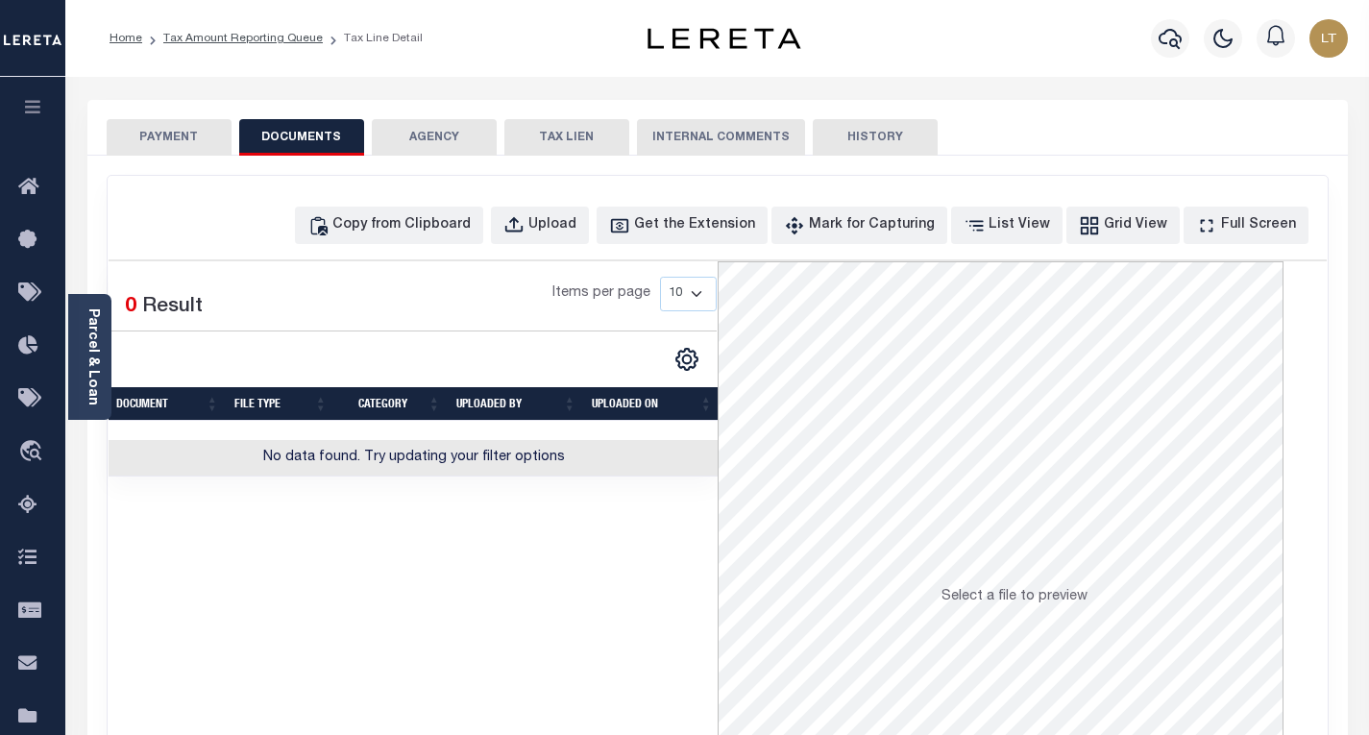
click at [187, 141] on button "PAYMENT" at bounding box center [169, 137] width 125 height 37
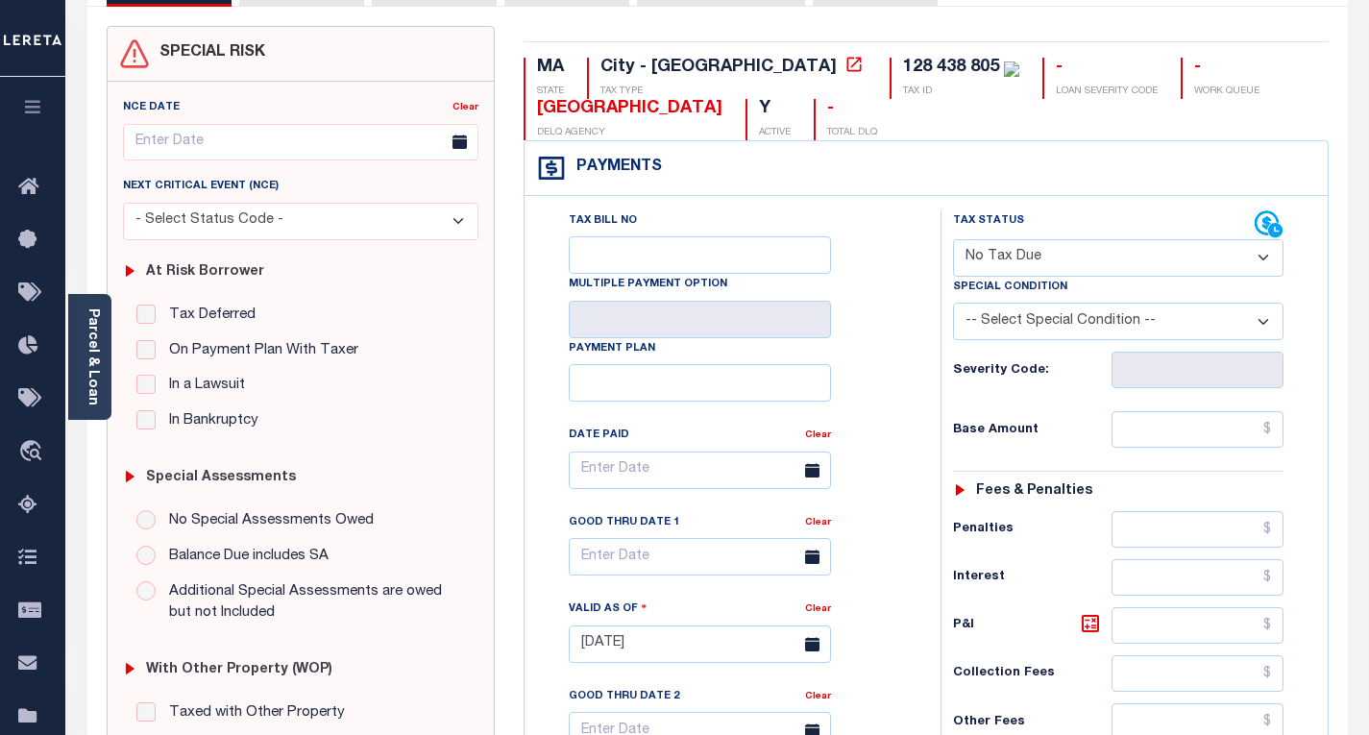
scroll to position [288, 0]
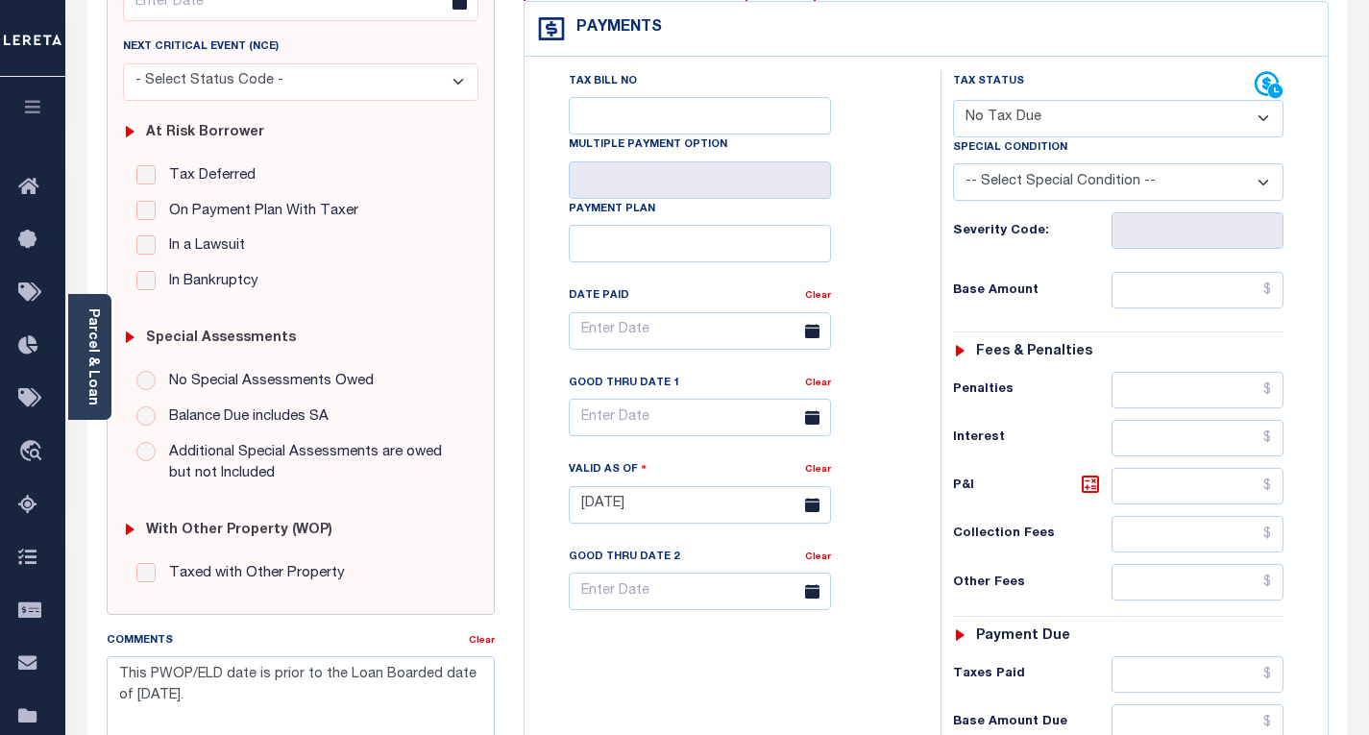
click at [964, 124] on select "- Select Status Code - Open Due/Unpaid Paid Incomplete No Tax Due Internal Refu…" at bounding box center [1118, 118] width 331 height 37
select select "DUE"
click at [953, 101] on select "- Select Status Code - Open Due/Unpaid Paid Incomplete No Tax Due Internal Refu…" at bounding box center [1118, 118] width 331 height 37
type input "[DATE]"
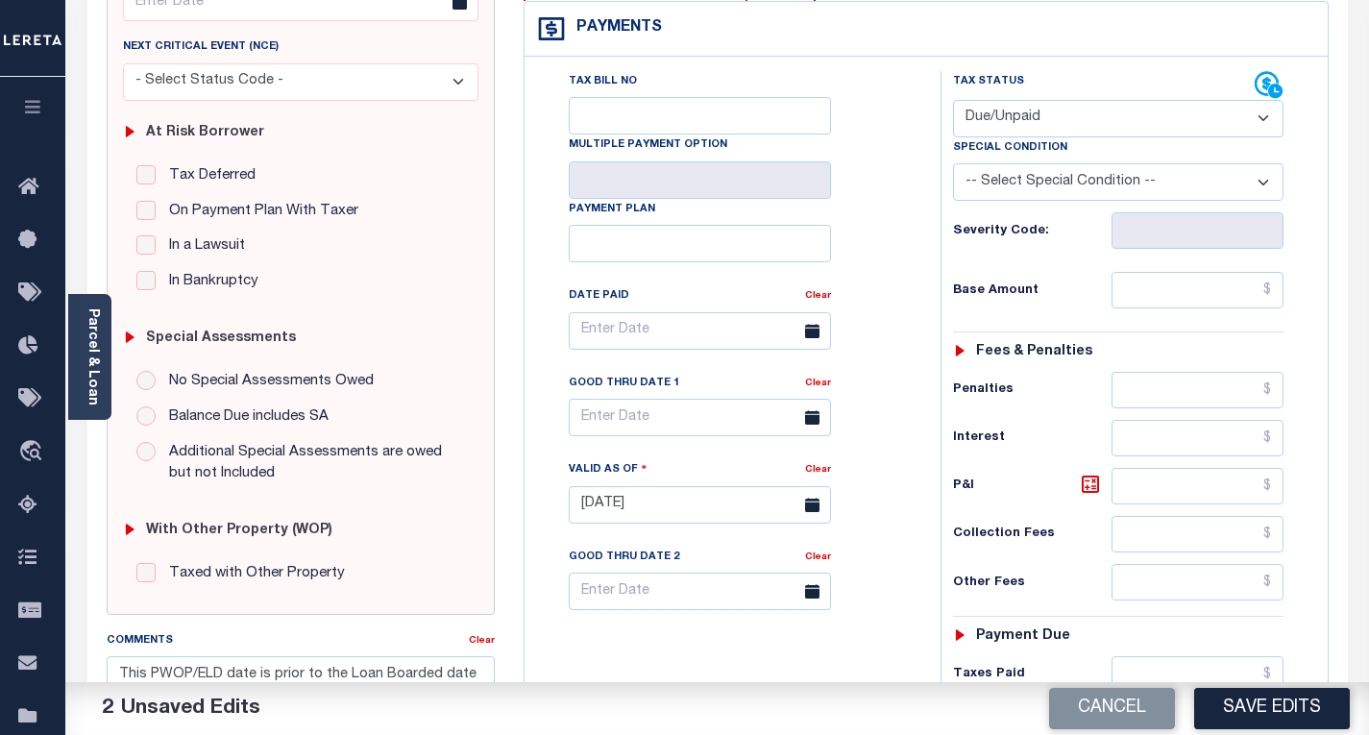
click at [1041, 183] on select "-- Select Special Condition -- 3RD PARTY TAX LIEN AGENCY TAX LIEN (A.K.A Inside…" at bounding box center [1118, 181] width 331 height 37
select select "5"
click at [953, 165] on select "-- Select Special Condition -- 3RD PARTY TAX LIEN AGENCY TAX LIEN (A.K.A Inside…" at bounding box center [1118, 181] width 331 height 37
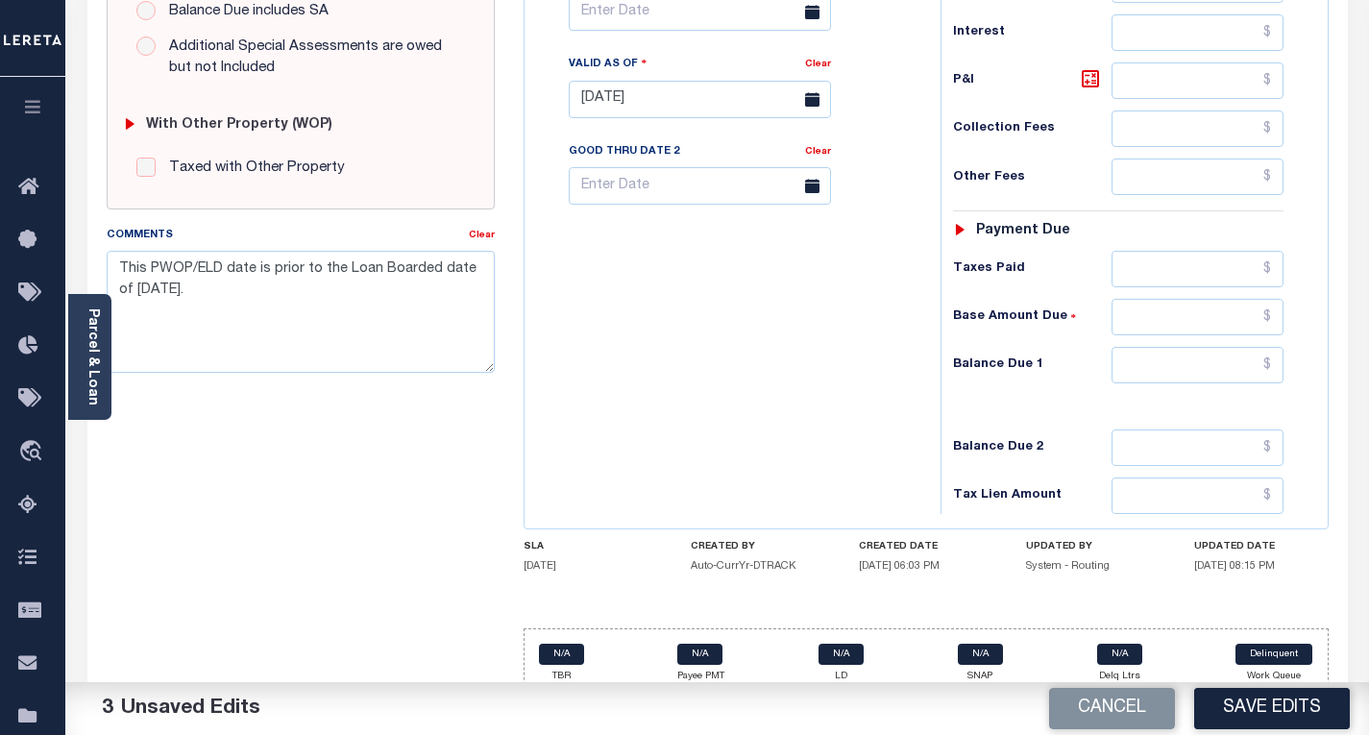
scroll to position [715, 0]
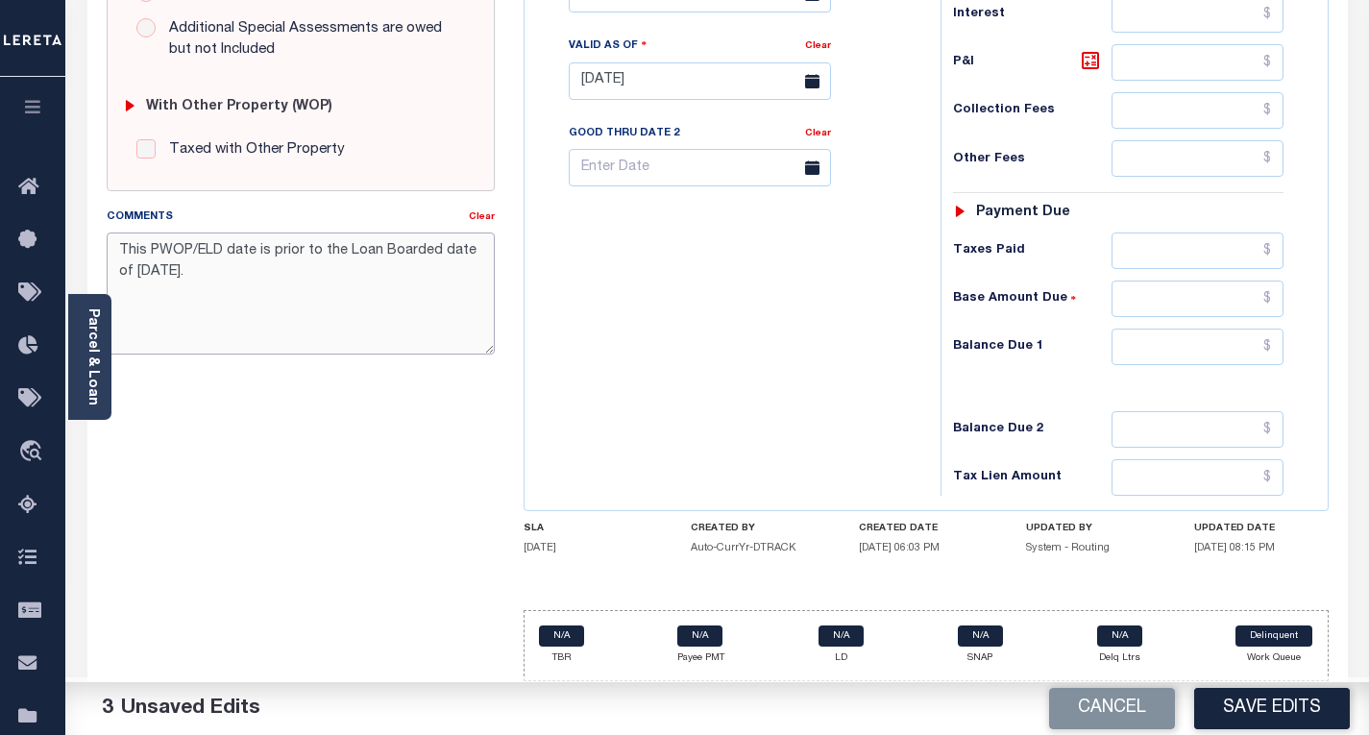
drag, startPoint x: 208, startPoint y: 270, endPoint x: 72, endPoint y: 250, distance: 137.9
click at [73, 250] on div "PAYMENT 3 DOCUMENTS AGENCY DELINQUENT PAYEE" at bounding box center [717, 61] width 1289 height 1347
paste textarea "AS per tax collector ([PERSON_NAME]), H/O is exempt from taxes."
type textarea "AS per tax collector ([PERSON_NAME]), H/O is exempt from taxes."
click at [1271, 352] on input "text" at bounding box center [1198, 347] width 172 height 37
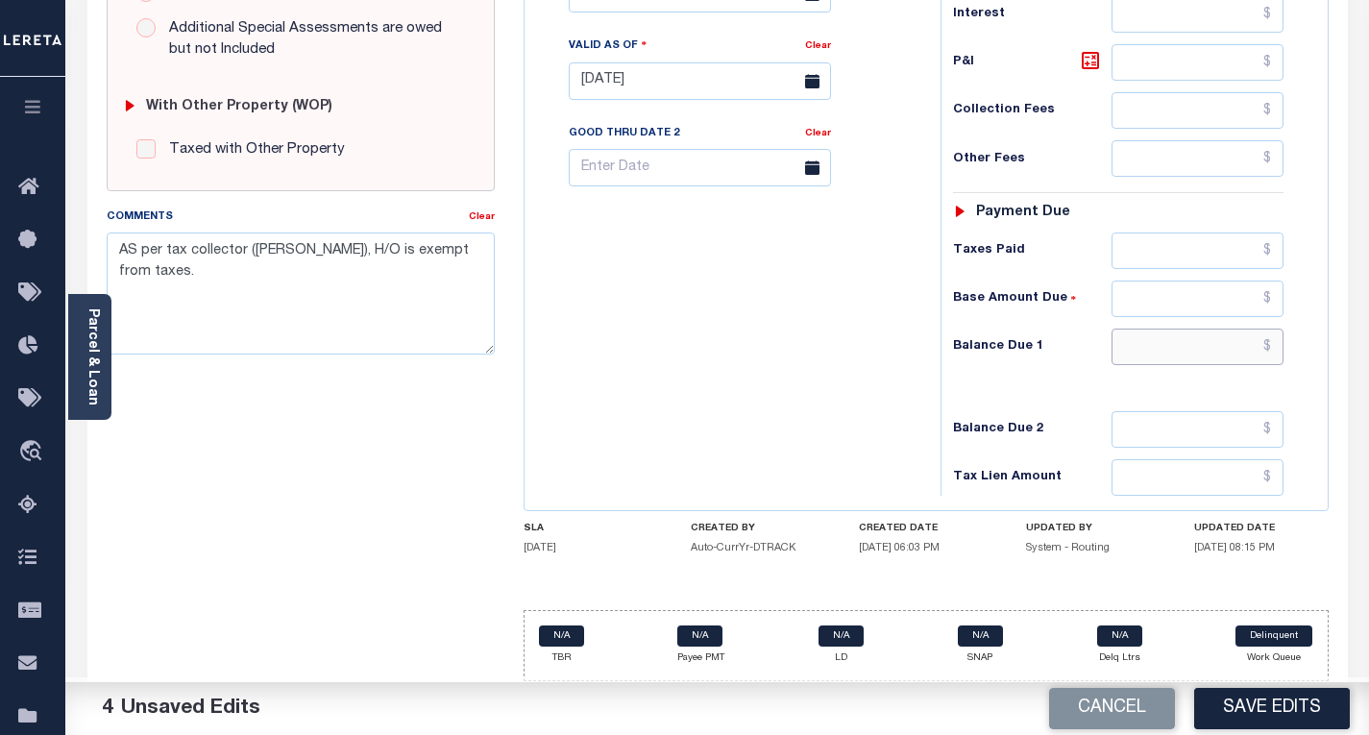
type input "$0.00"
click at [1266, 715] on button "Save Edits" at bounding box center [1272, 708] width 156 height 41
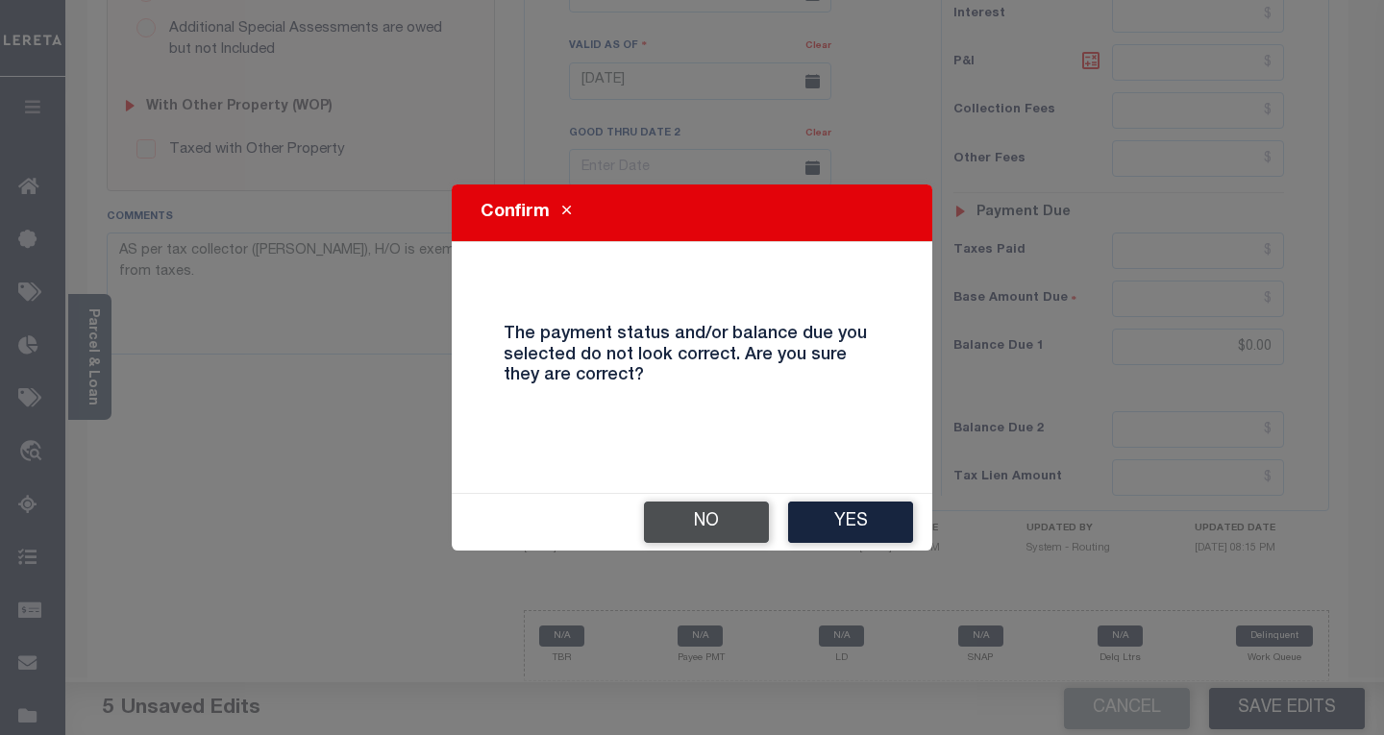
click at [738, 516] on button "No" at bounding box center [706, 522] width 125 height 41
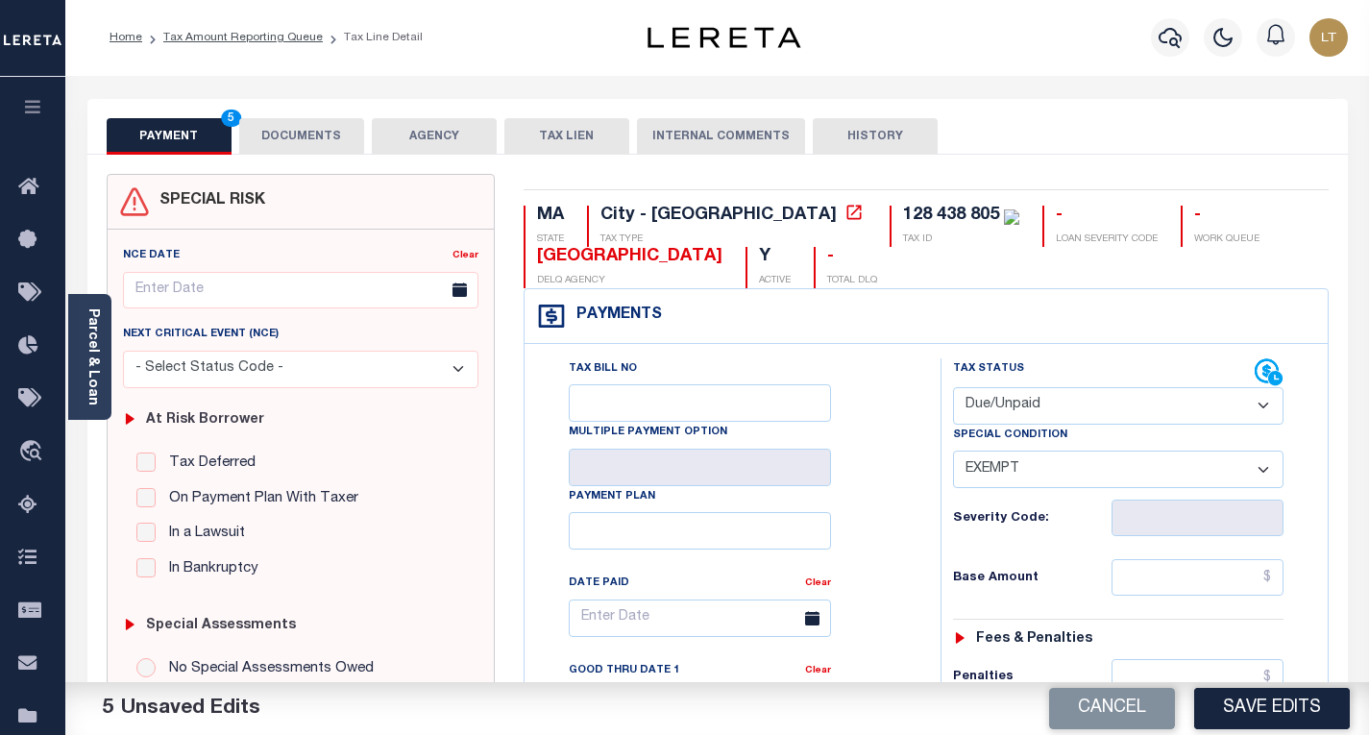
scroll to position [0, 0]
click at [1067, 420] on select "- Select Status Code - Open Due/Unpaid Paid Incomplete No Tax Due Internal Refu…" at bounding box center [1118, 406] width 331 height 37
select select "NTX"
click at [953, 389] on select "- Select Status Code - Open Due/Unpaid Paid Incomplete No Tax Due Internal Refu…" at bounding box center [1118, 406] width 331 height 37
select select "0"
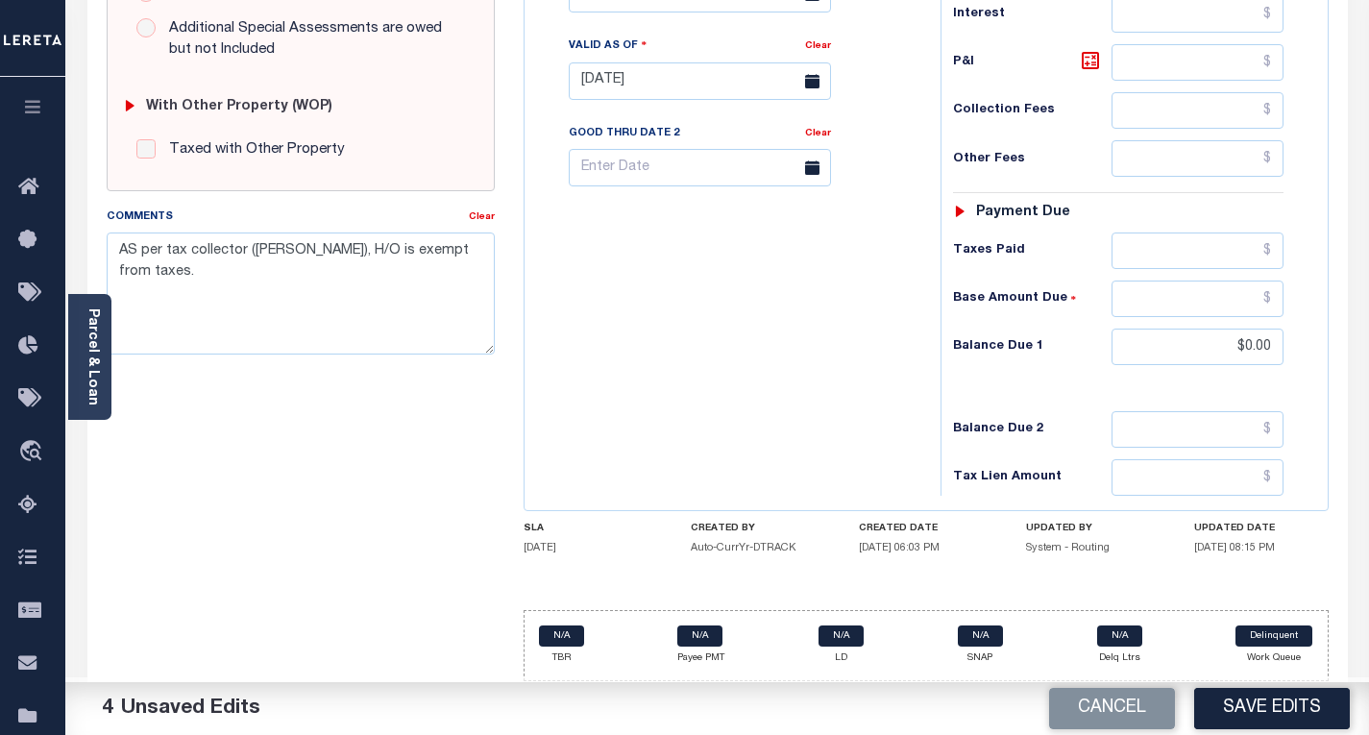
scroll to position [715, 0]
click at [1294, 706] on button "Save Edits" at bounding box center [1272, 708] width 156 height 41
checkbox input "false"
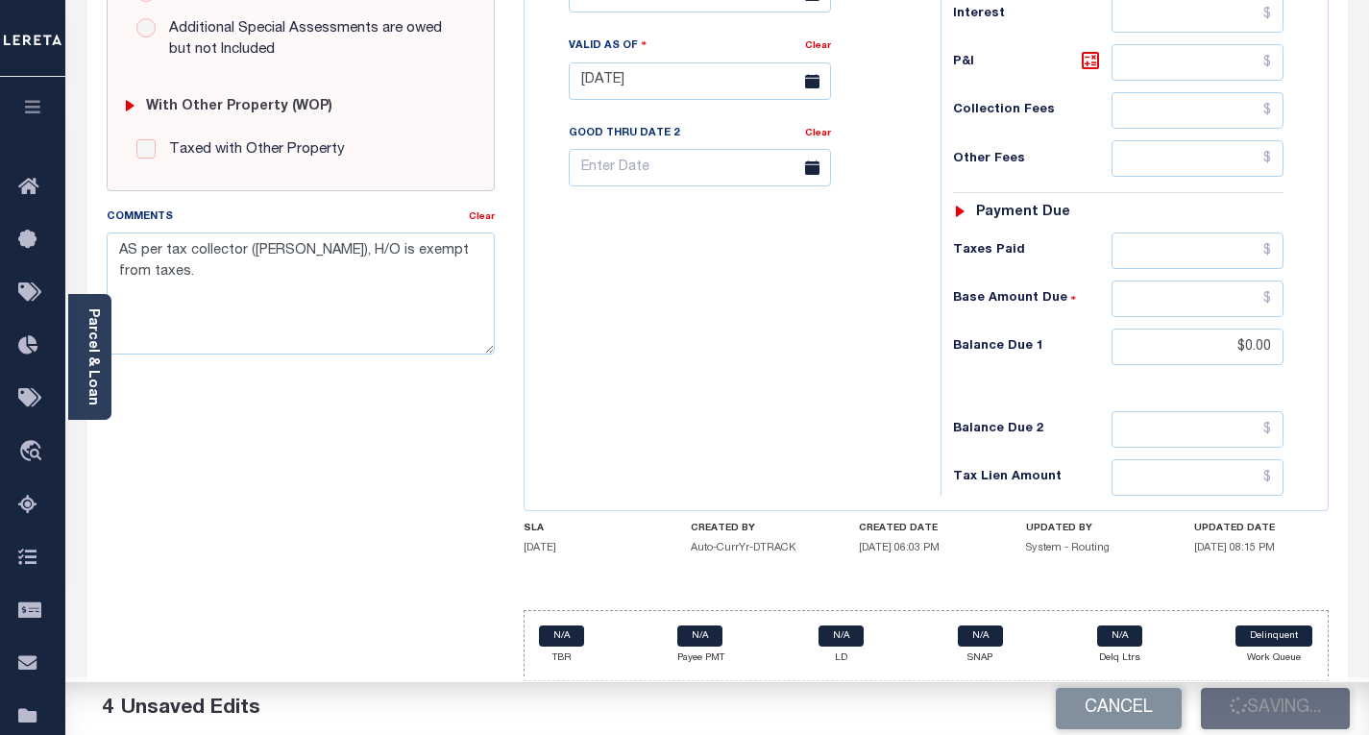
checkbox input "false"
type input "$0"
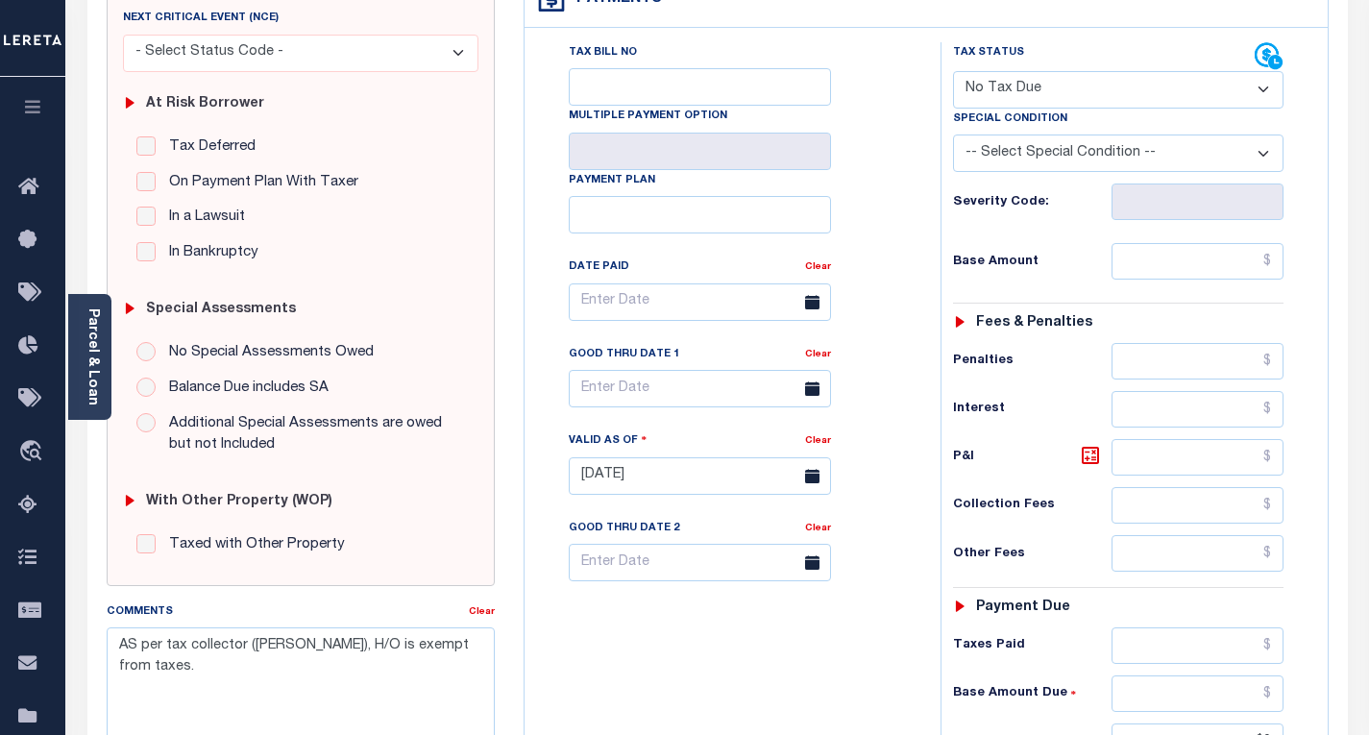
scroll to position [0, 0]
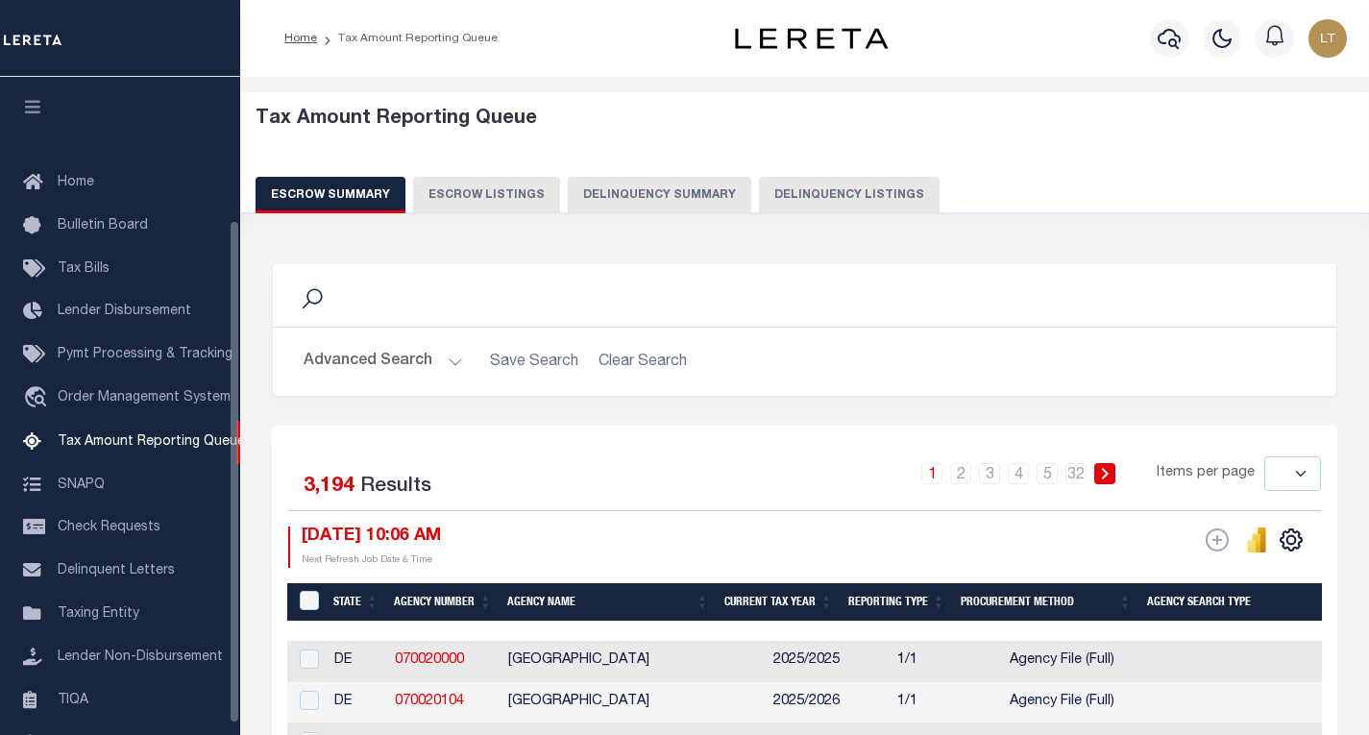
click at [790, 177] on button "Delinquency Listings" at bounding box center [849, 195] width 181 height 37
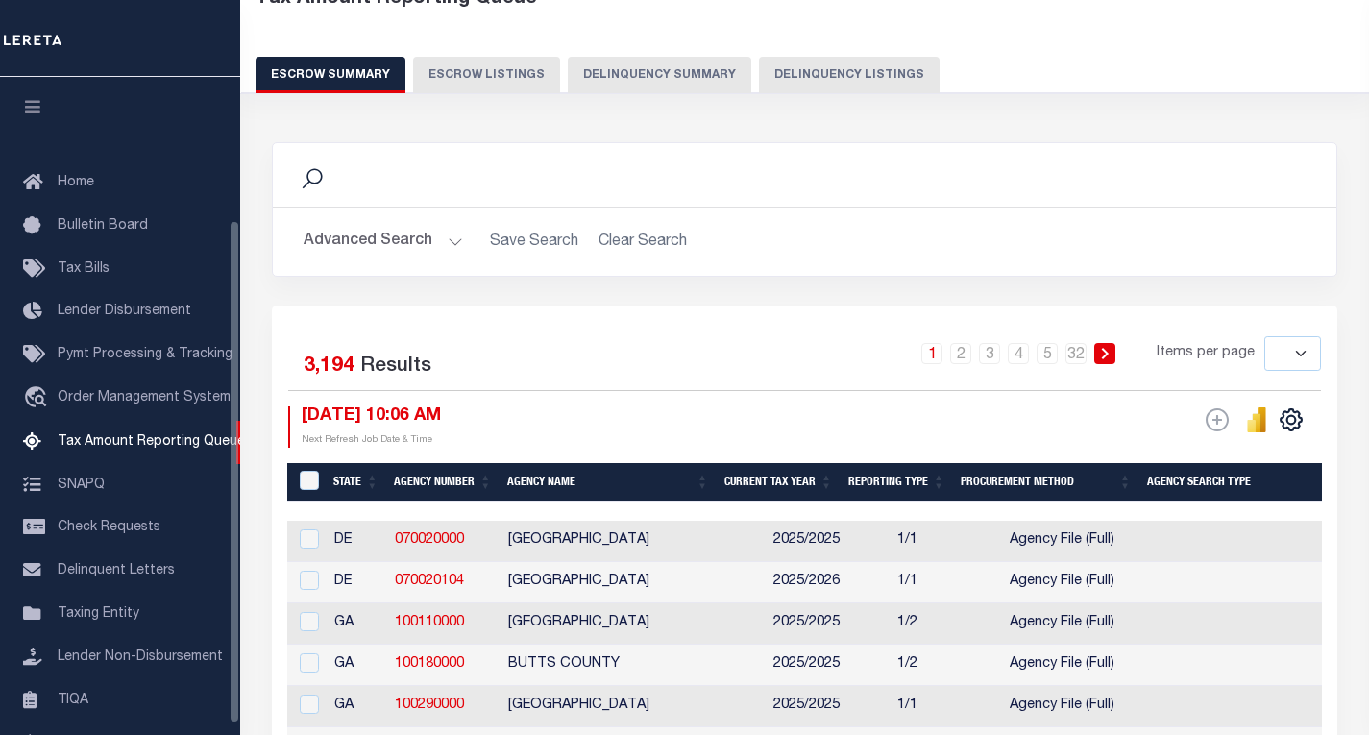
scroll to position [186, 0]
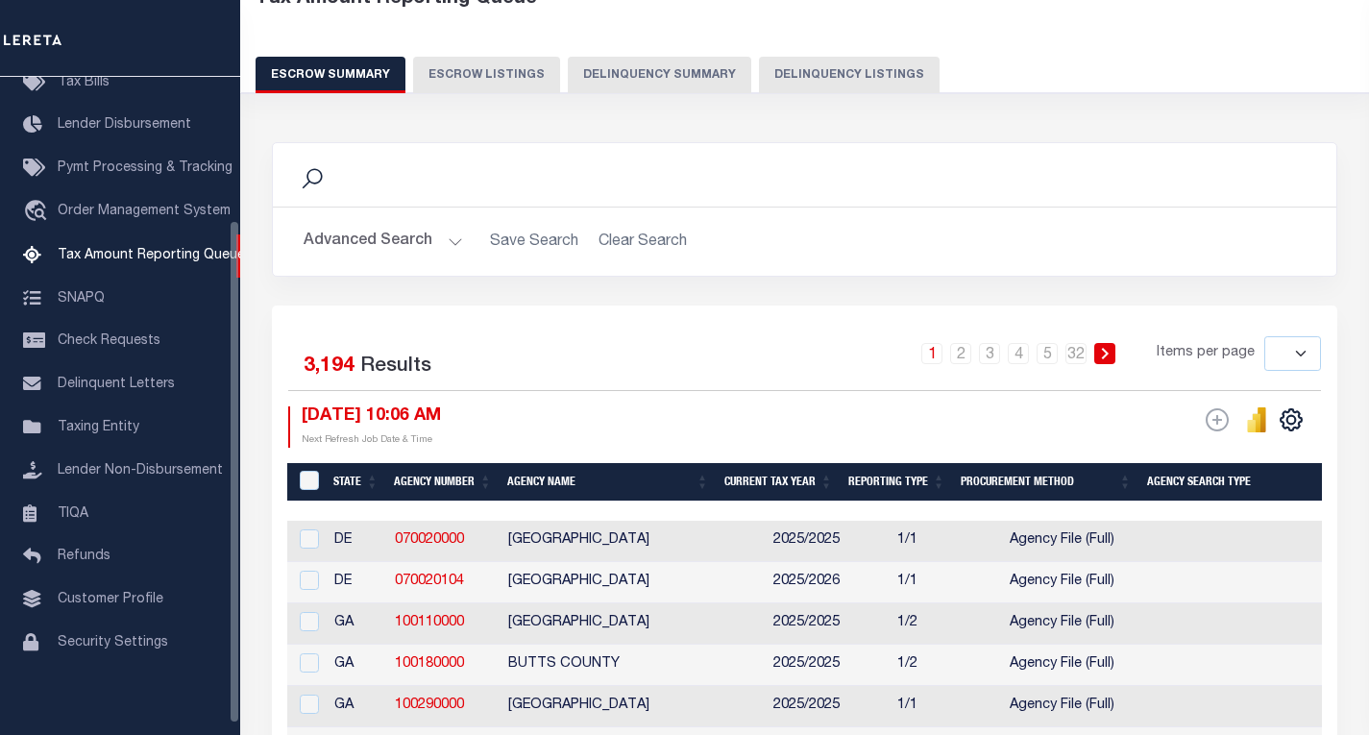
select select "100"
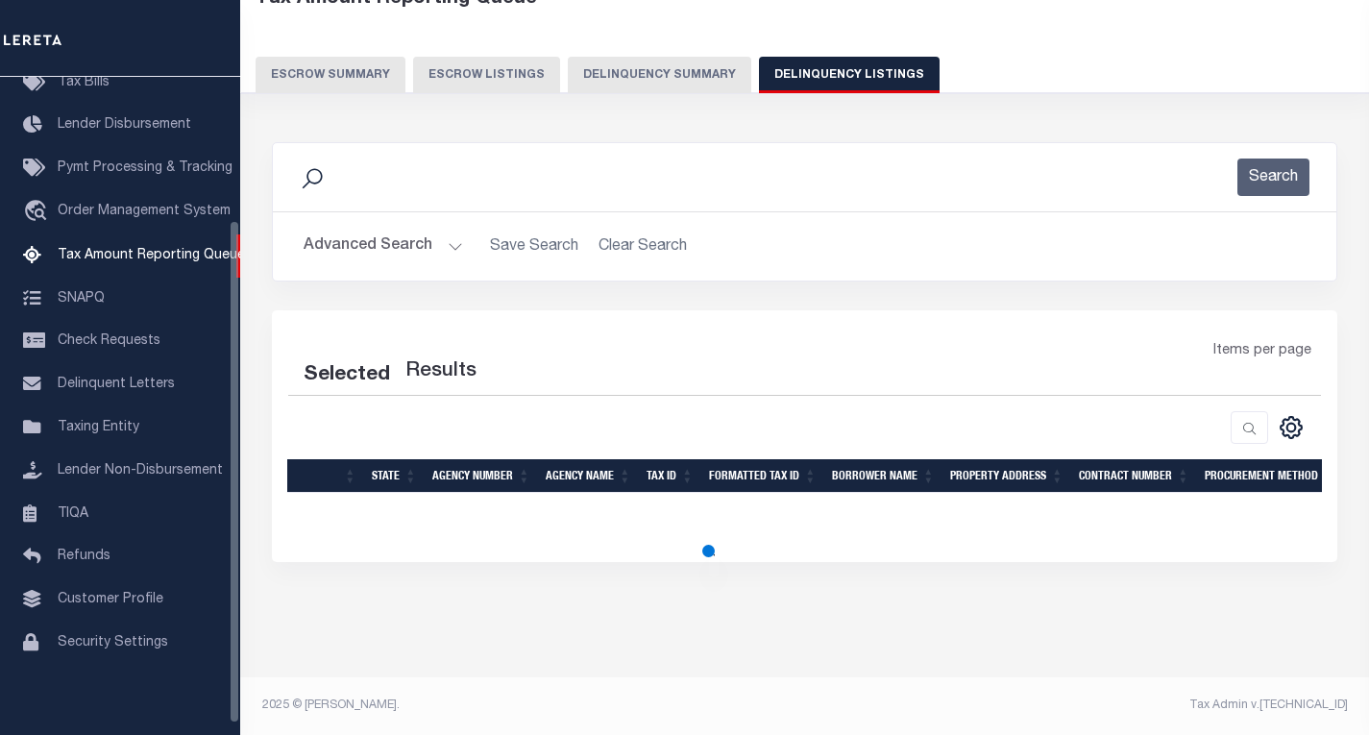
select select "100"
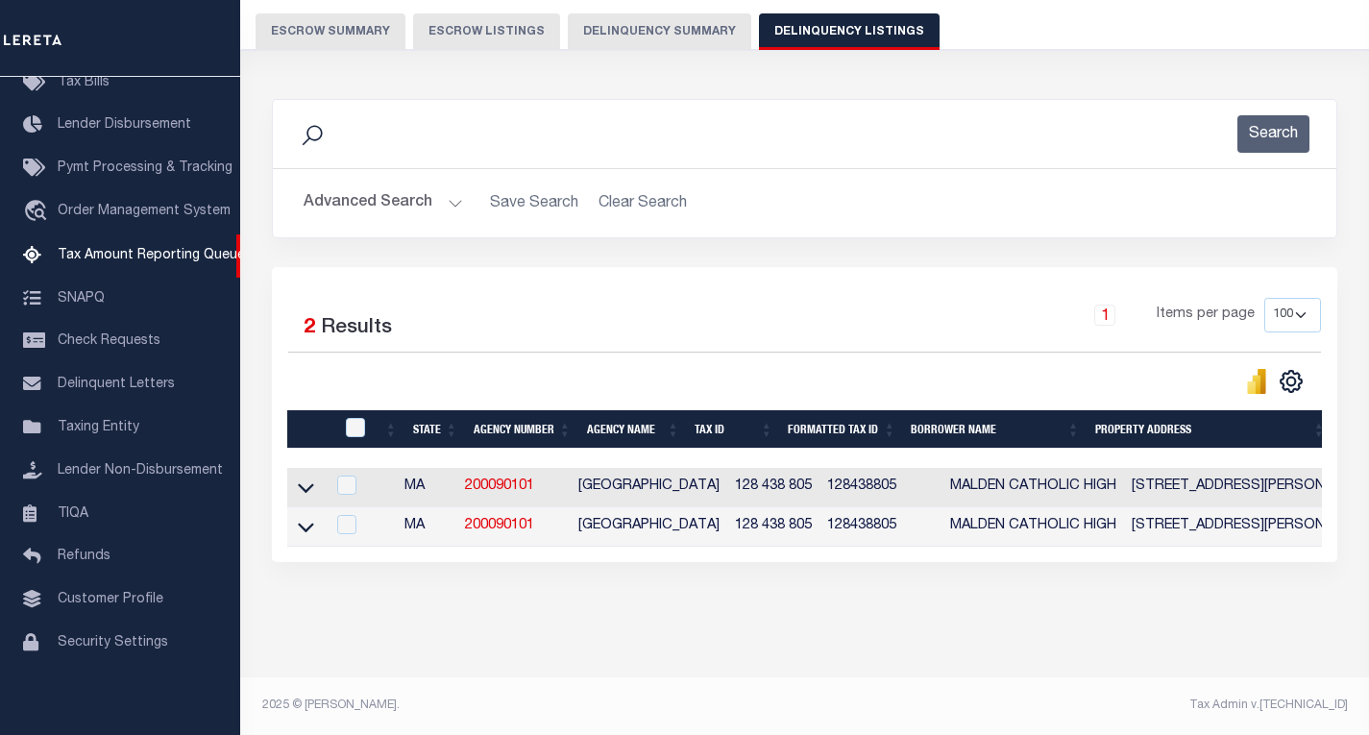
scroll to position [181, 0]
click at [307, 478] on icon at bounding box center [306, 488] width 16 height 20
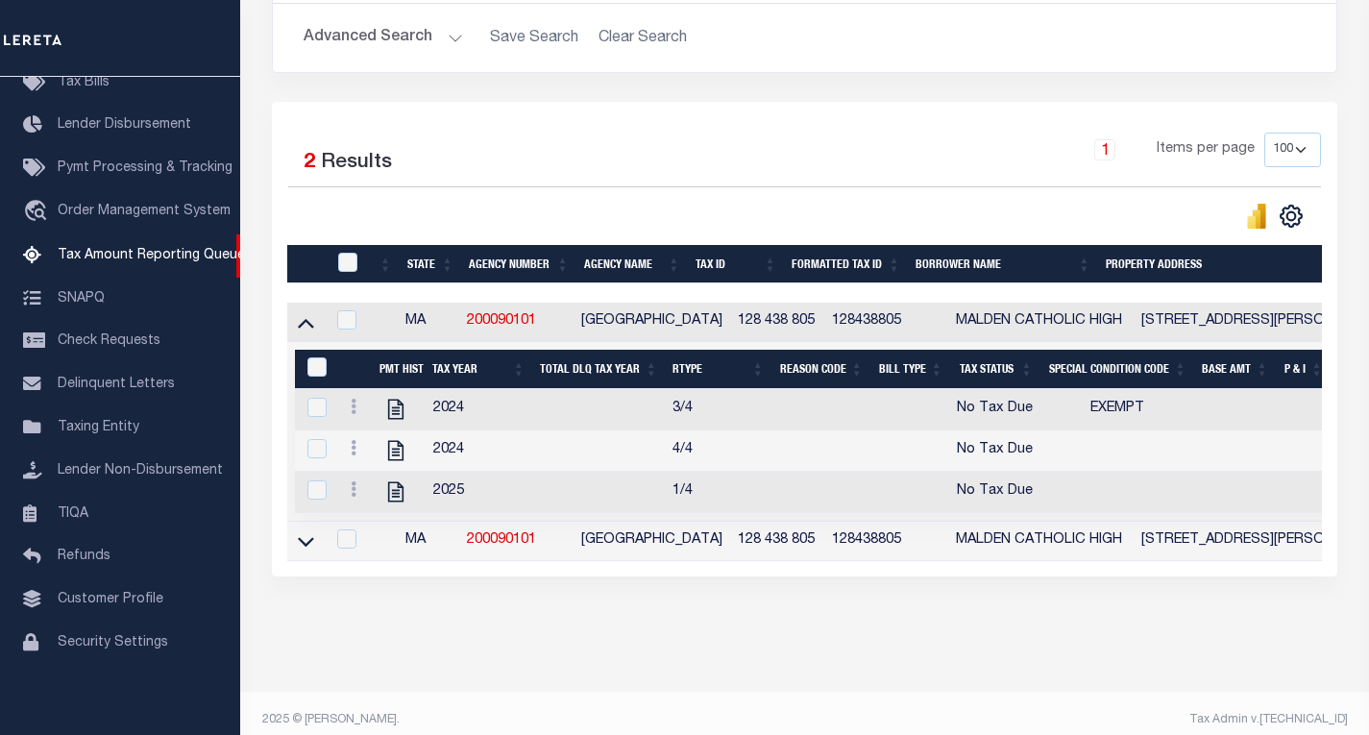
scroll to position [363, 0]
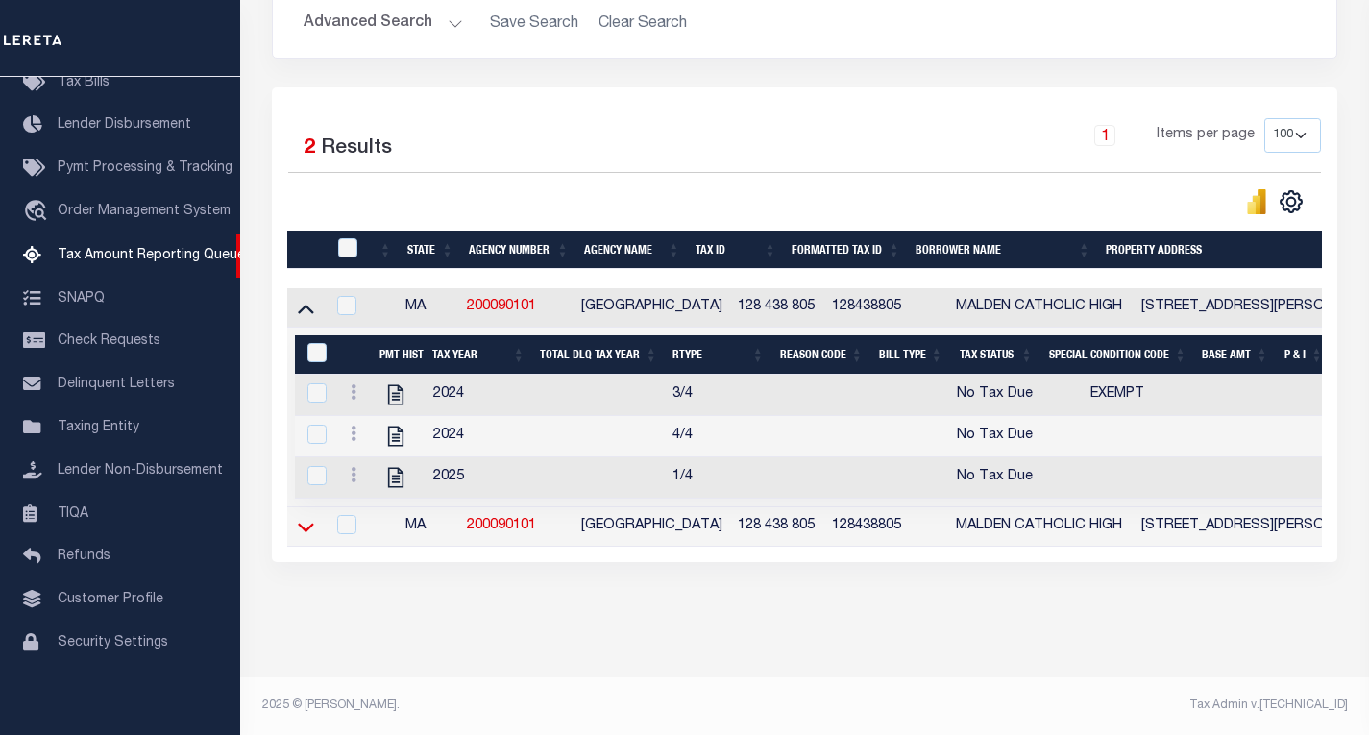
click at [305, 517] on icon at bounding box center [306, 527] width 16 height 20
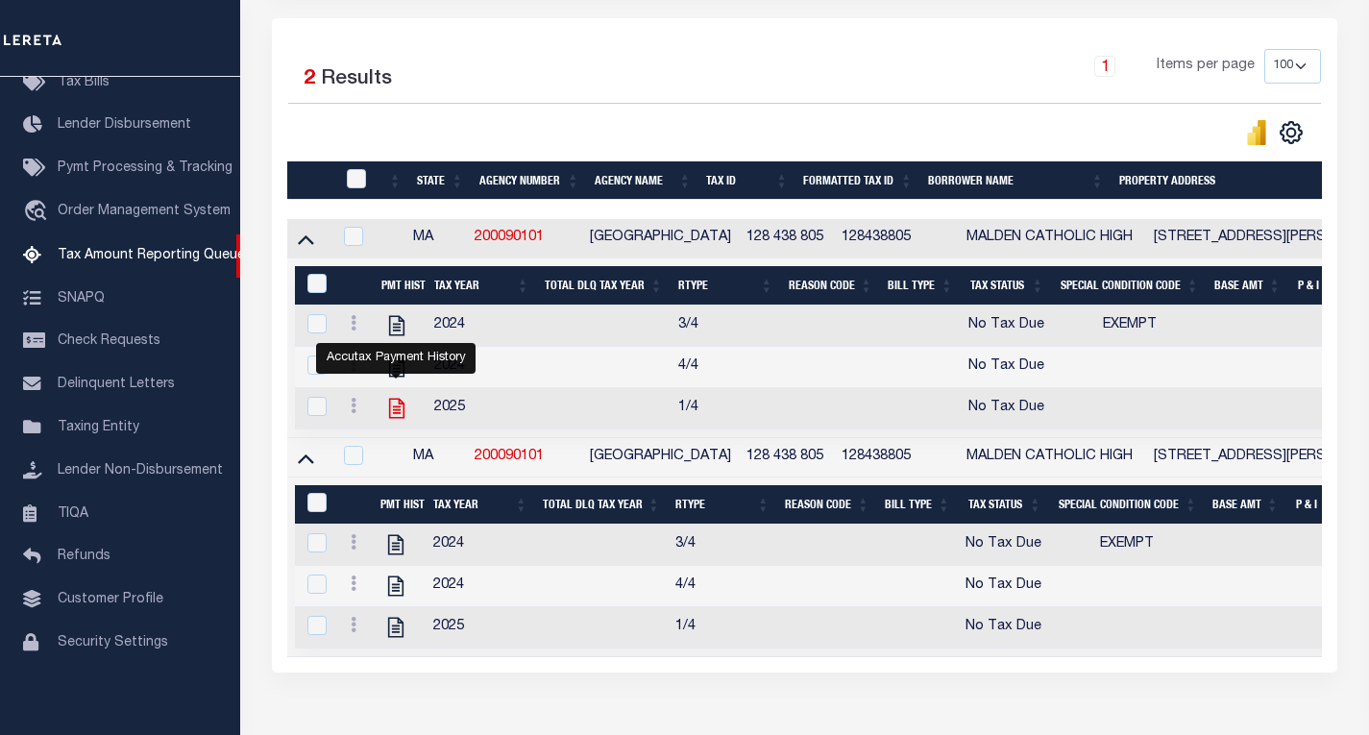
scroll to position [547, 0]
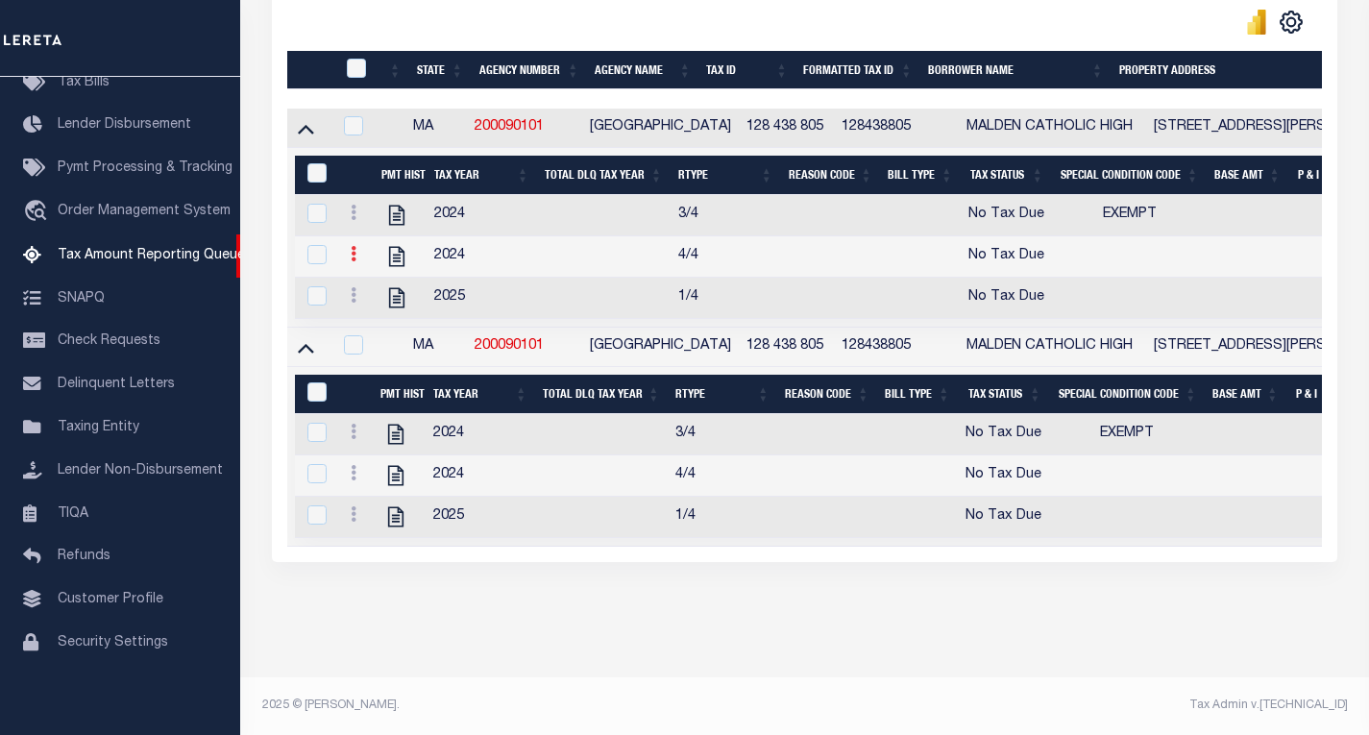
click at [351, 246] on icon at bounding box center [354, 253] width 6 height 15
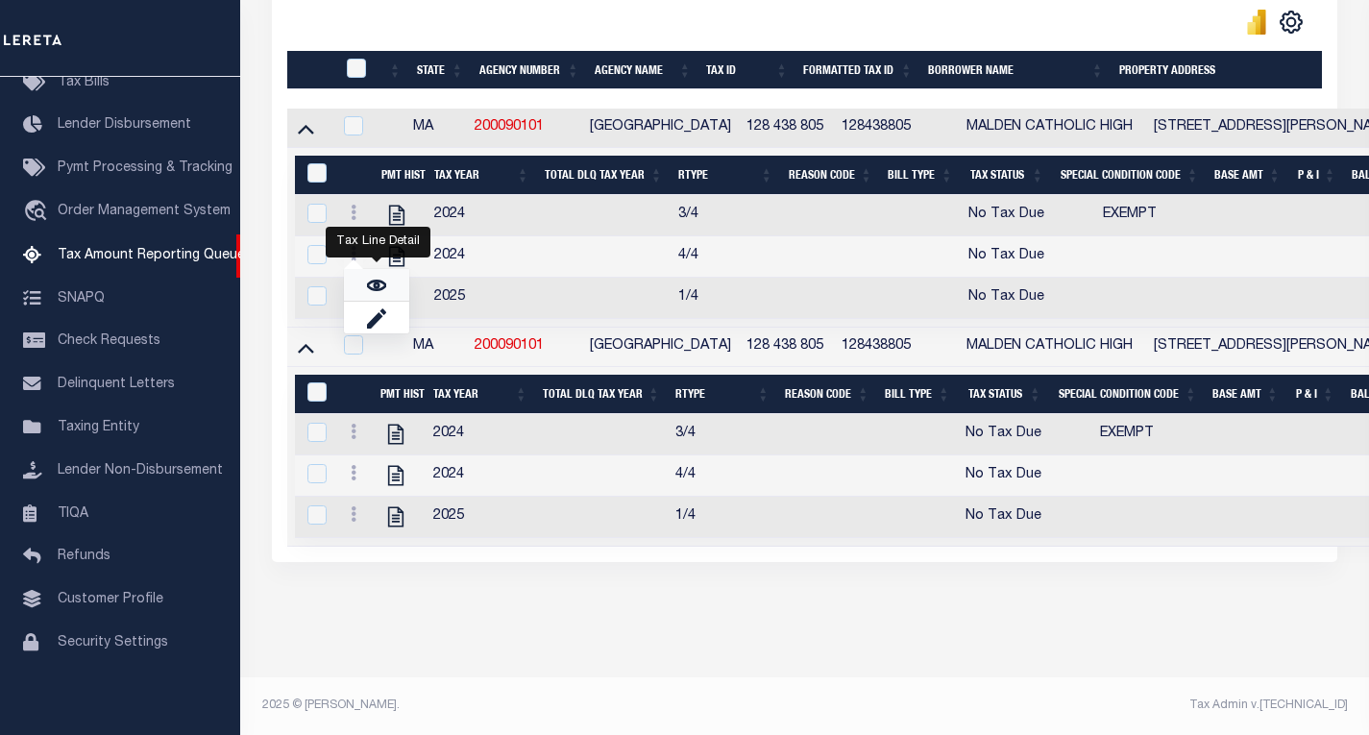
click at [378, 283] on img "" at bounding box center [376, 285] width 19 height 19
checkbox input "true"
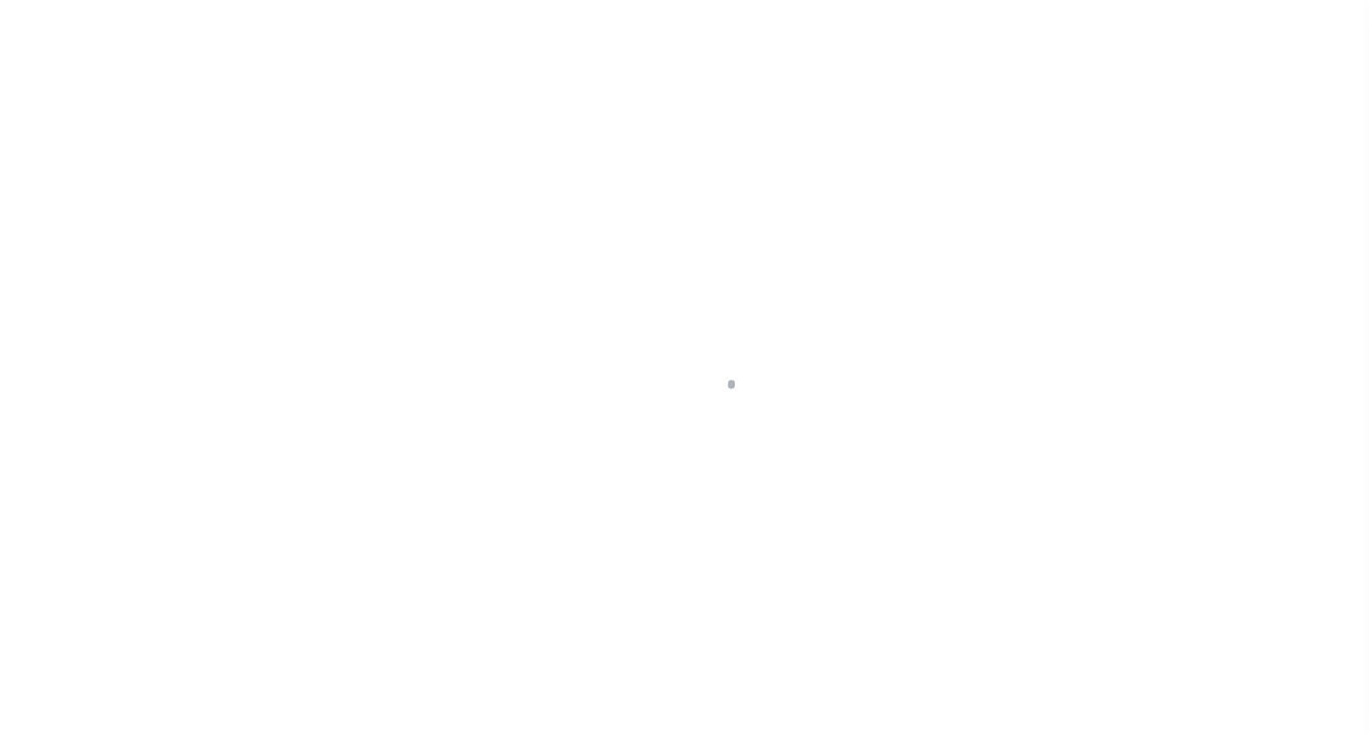
select select "NTX"
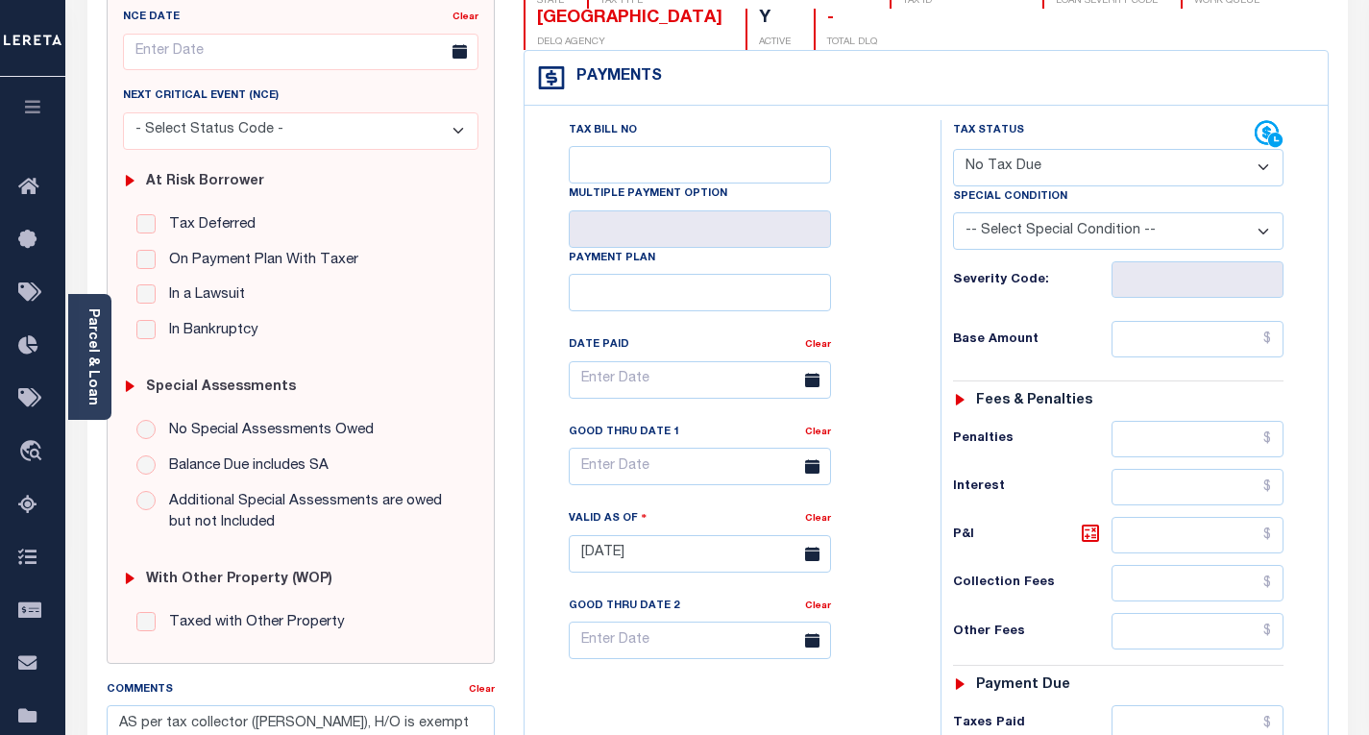
scroll to position [288, 0]
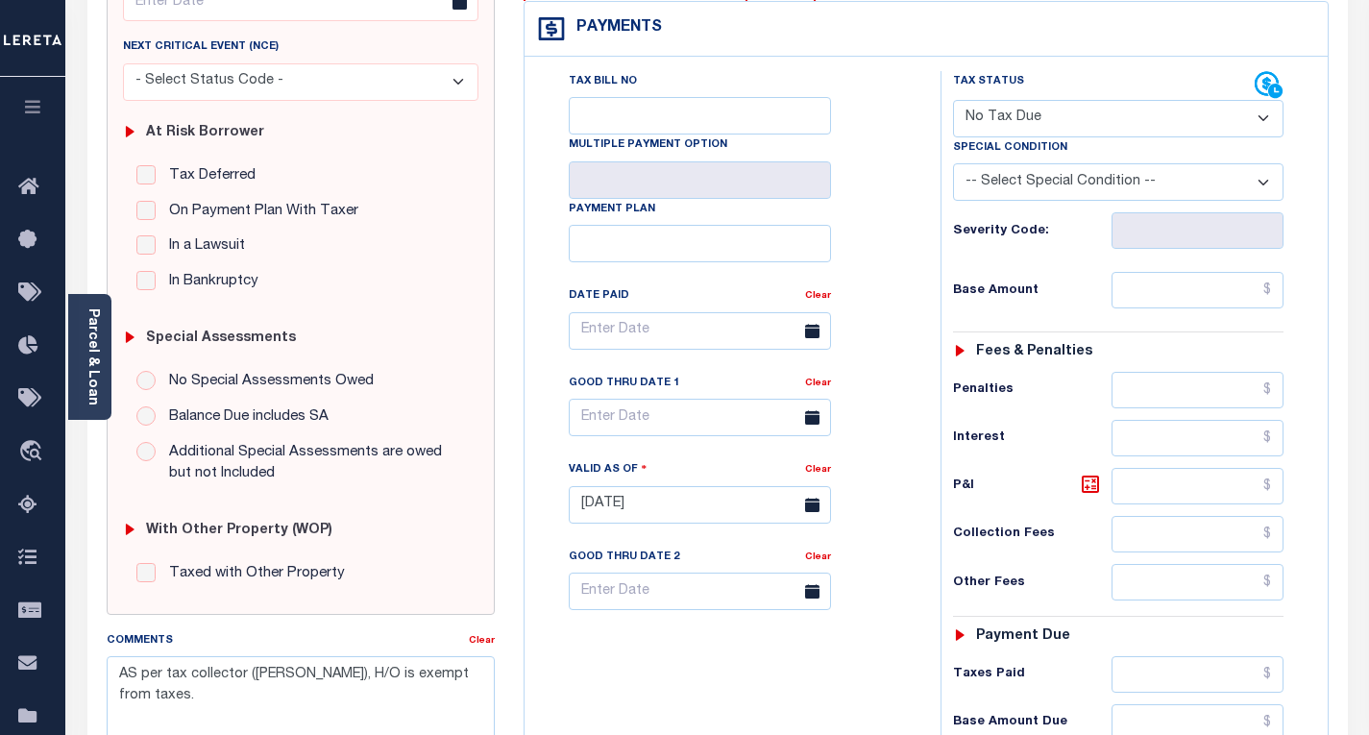
click at [1031, 178] on select "-- Select Special Condition -- 3RD PARTY TAX LIEN AGENCY TAX LIEN (A.K.A Inside…" at bounding box center [1118, 181] width 331 height 37
select select "5"
click at [953, 165] on select "-- Select Special Condition -- 3RD PARTY TAX LIEN AGENCY TAX LIEN (A.K.A Inside…" at bounding box center [1118, 181] width 331 height 37
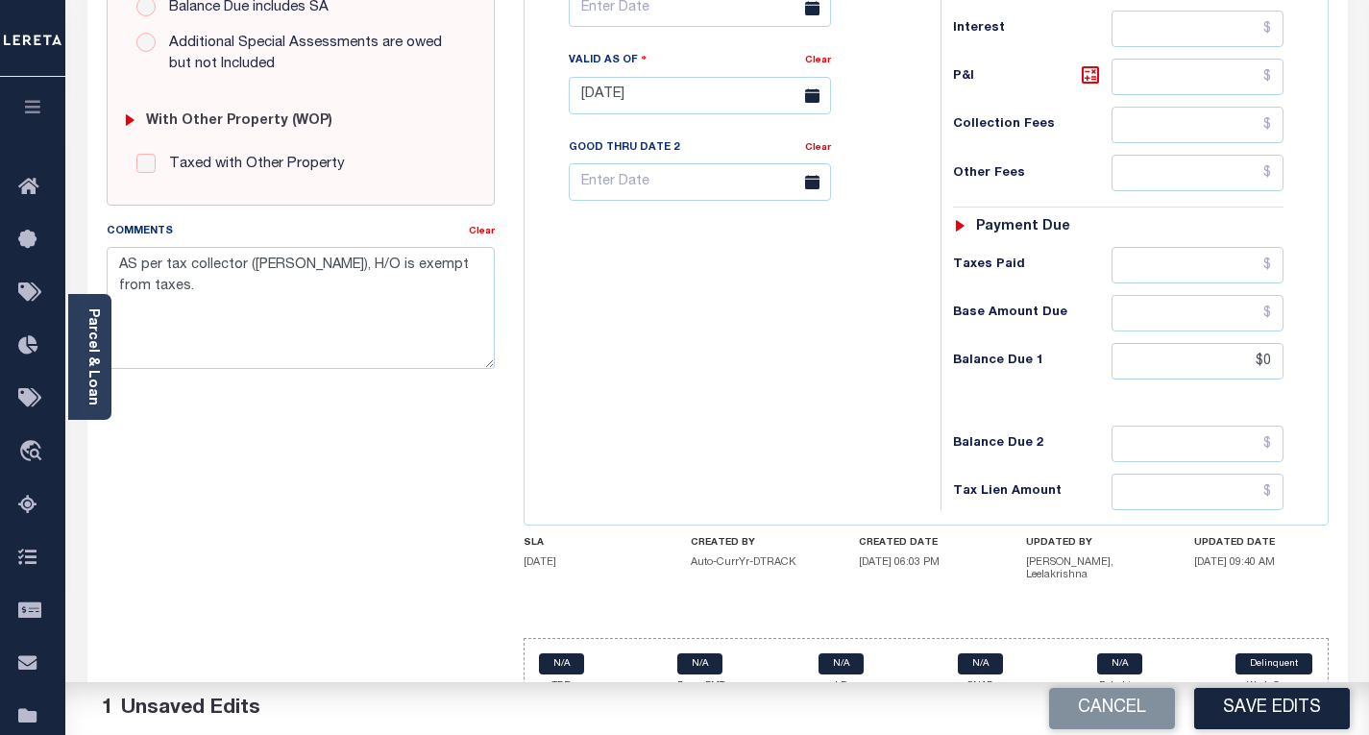
scroll to position [721, 0]
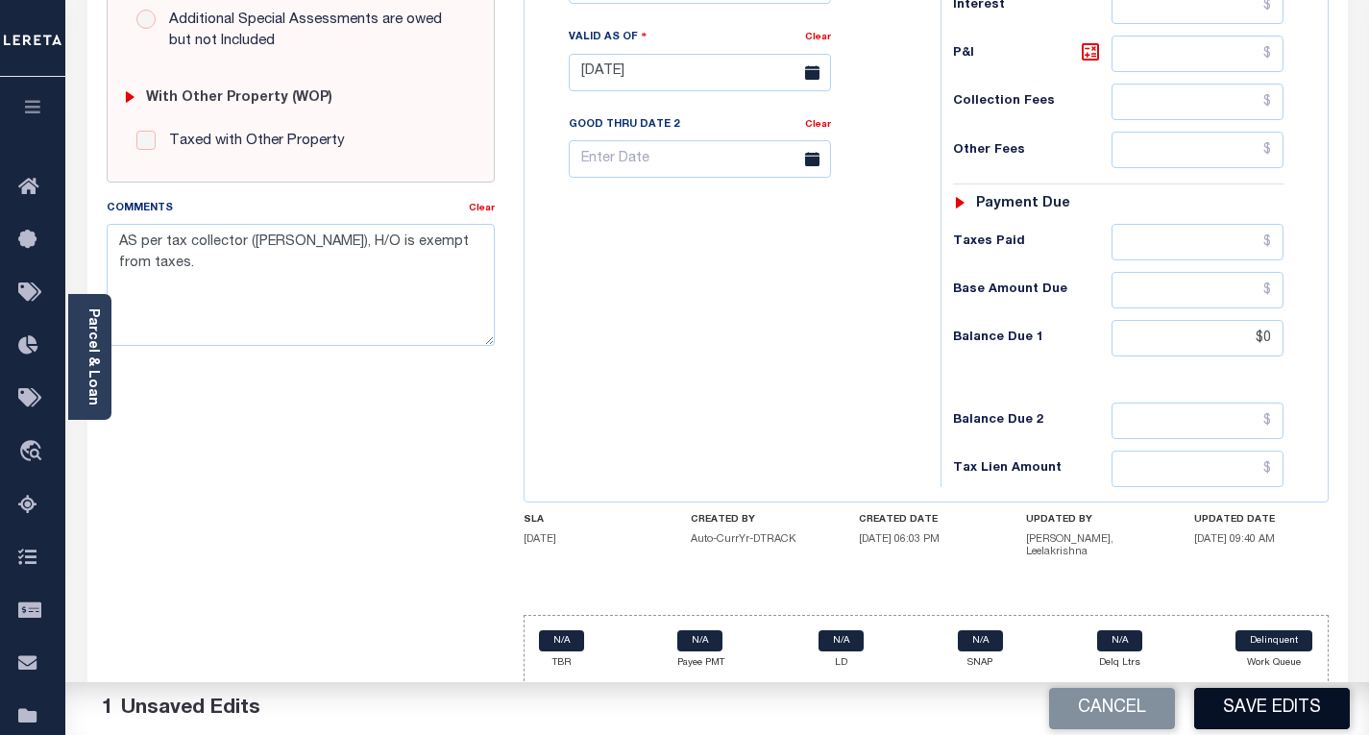
click at [1269, 716] on button "Save Edits" at bounding box center [1272, 708] width 156 height 41
checkbox input "false"
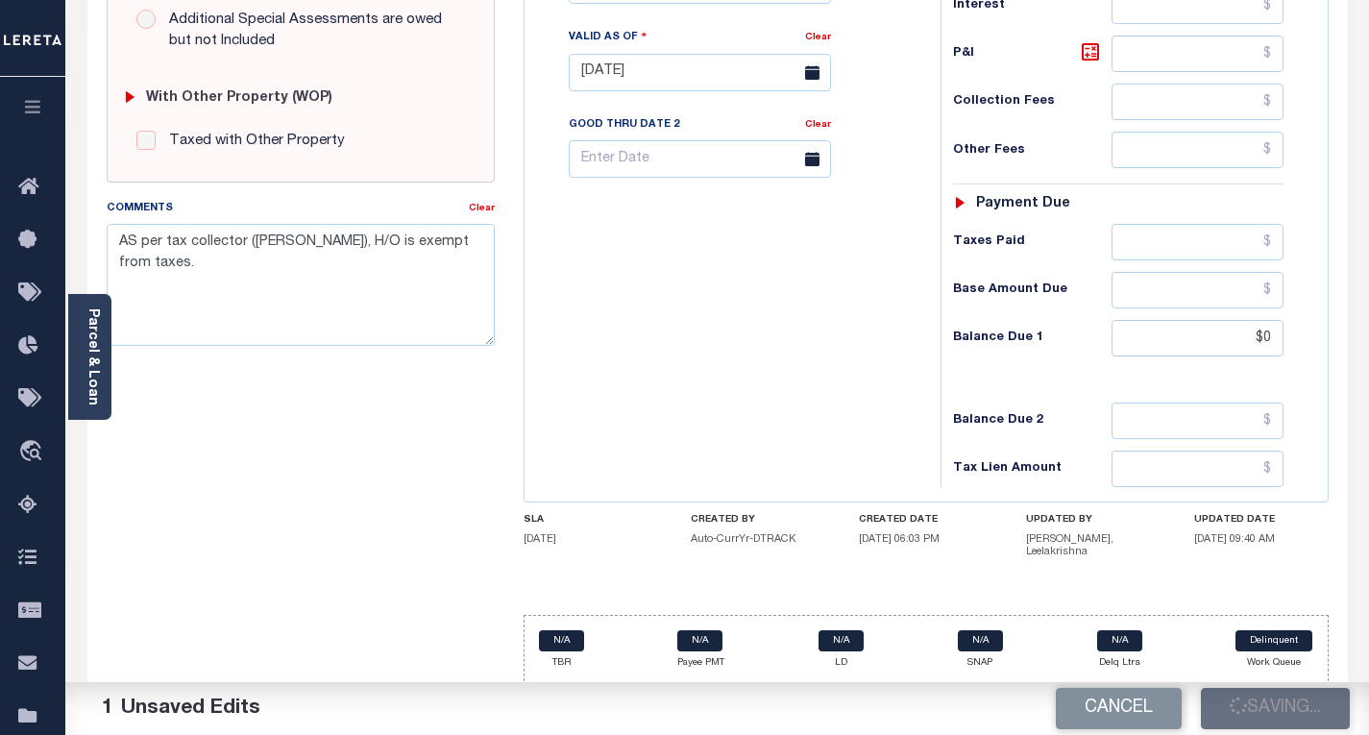
type input "$0"
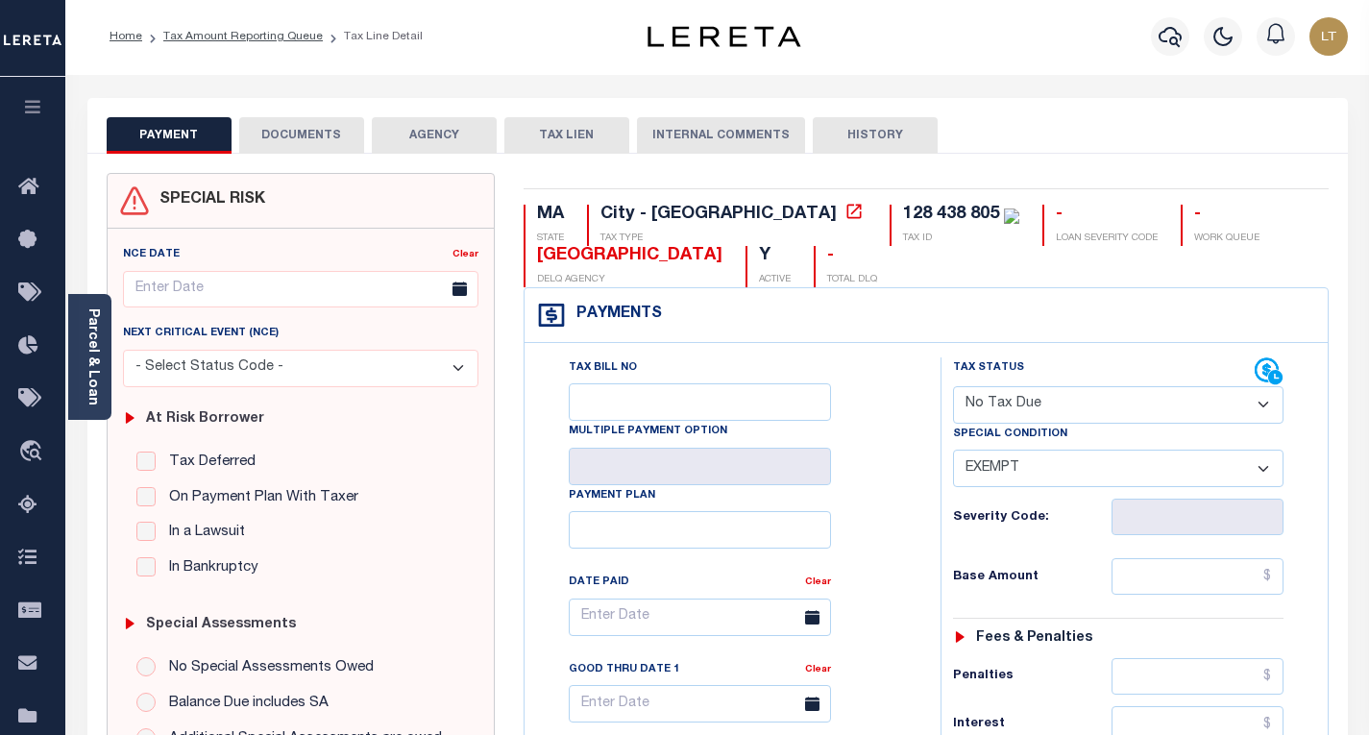
scroll to position [0, 0]
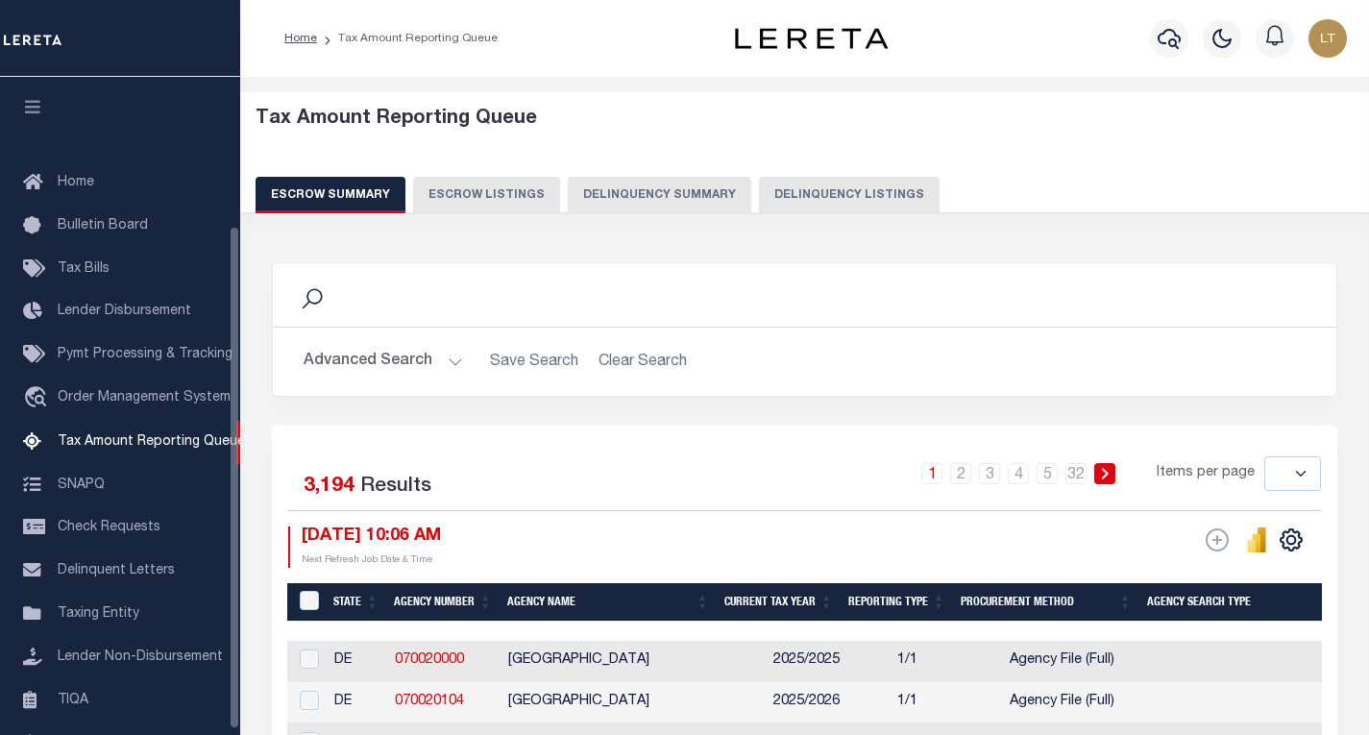
select select
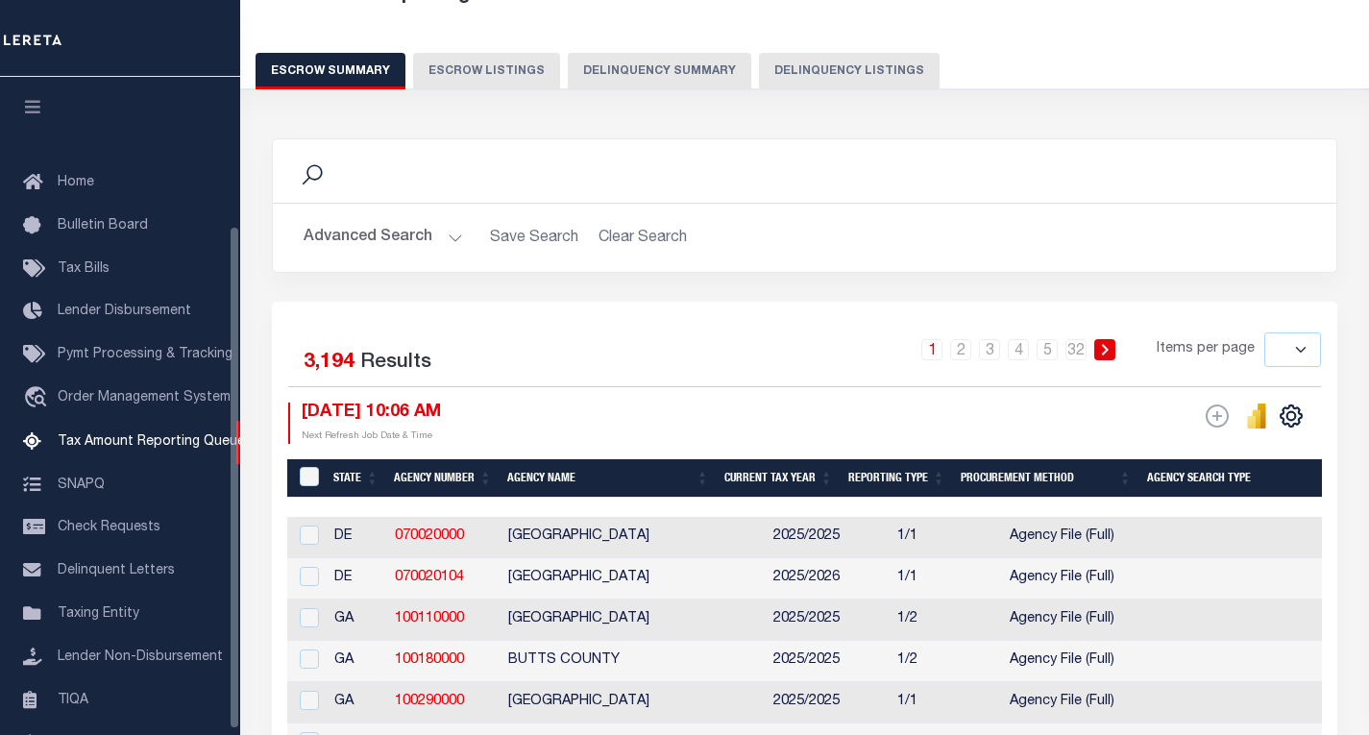
scroll to position [194, 0]
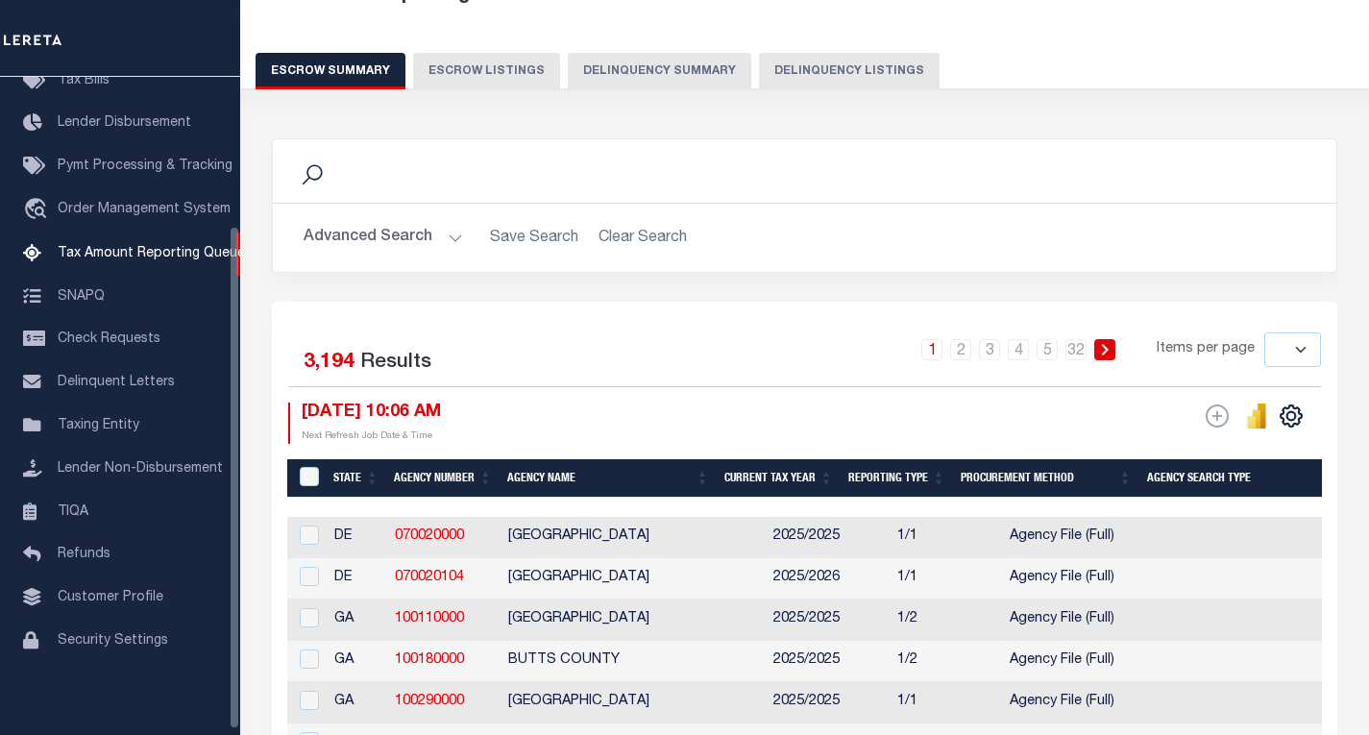
click at [836, 75] on button "Delinquency Listings" at bounding box center [849, 71] width 181 height 37
select select "100"
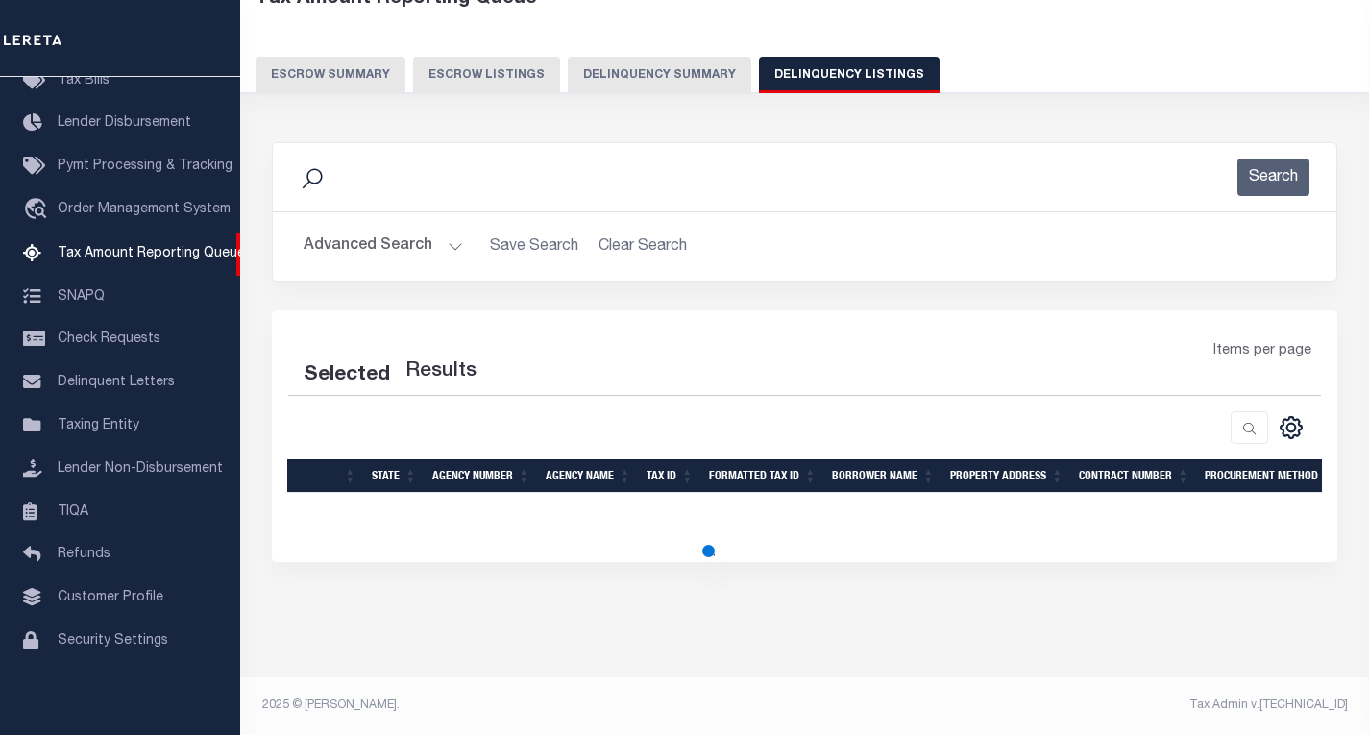
select select "100"
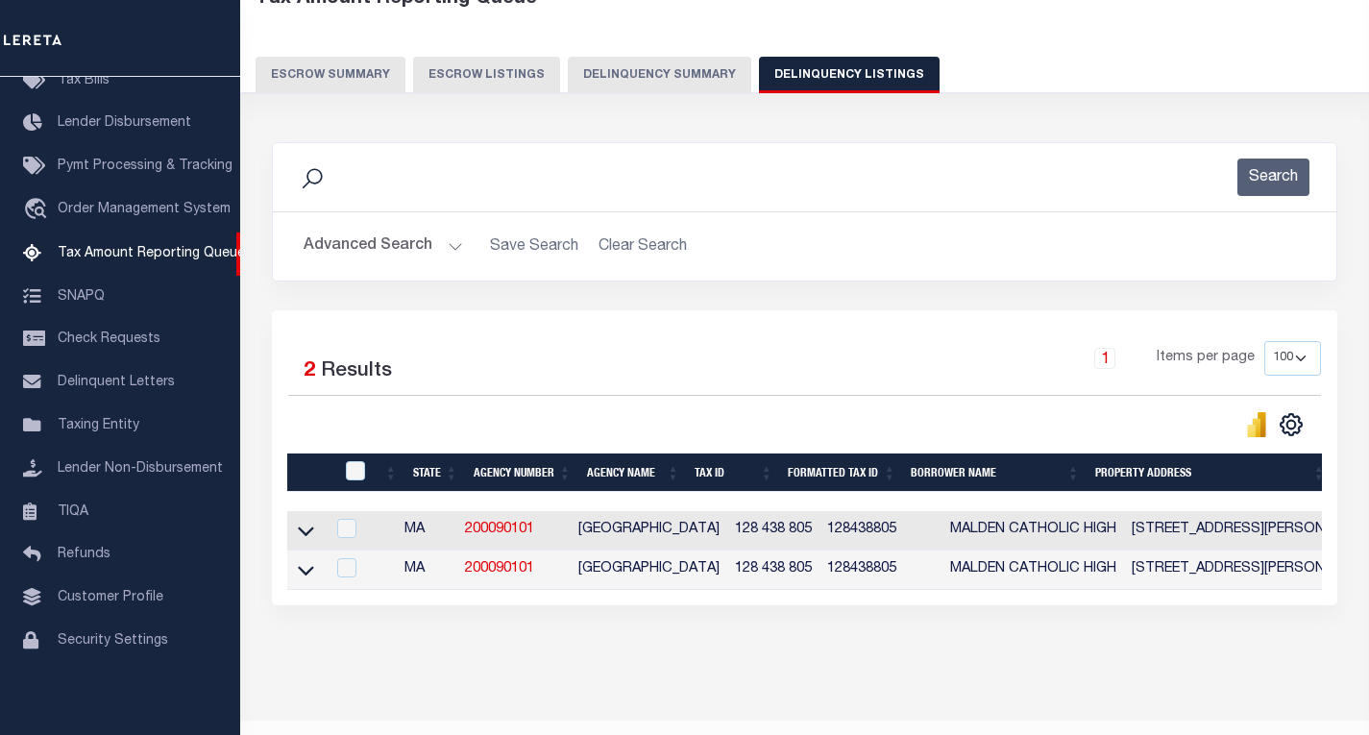
scroll to position [124, 0]
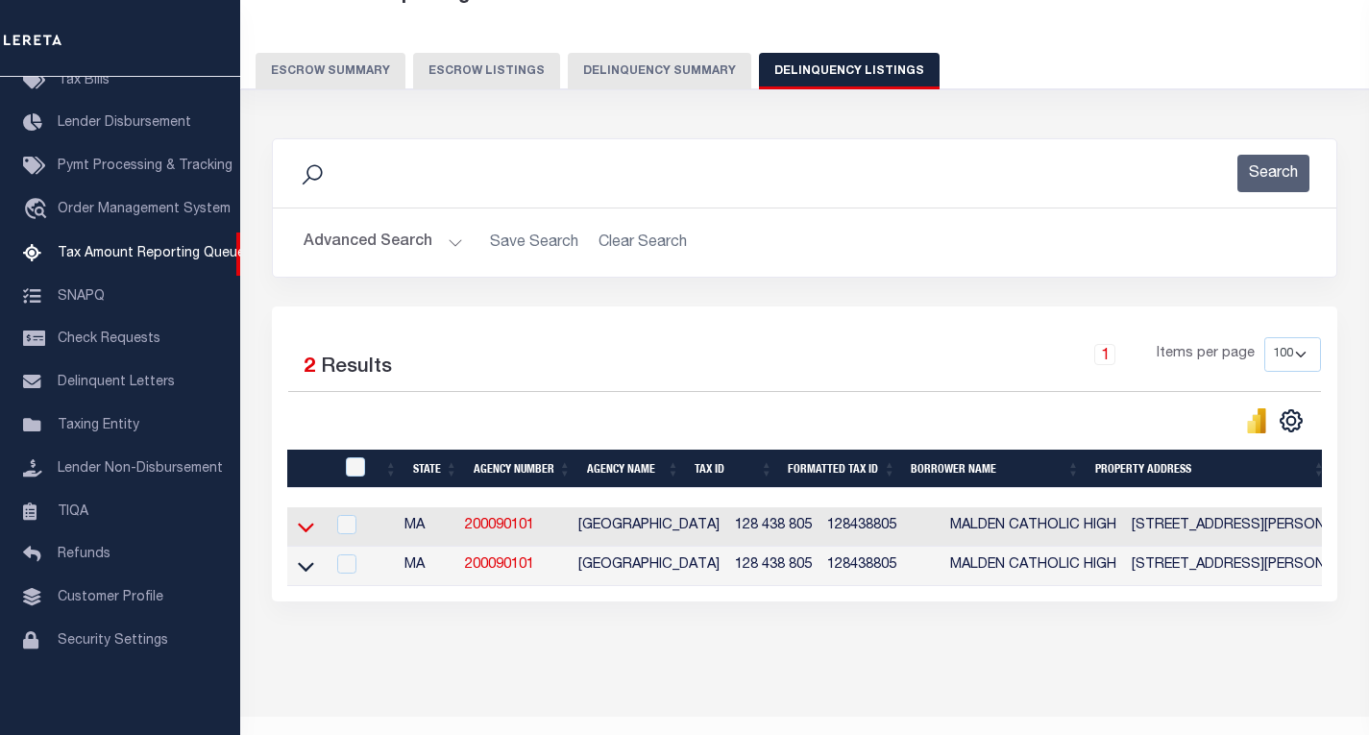
click at [311, 532] on icon at bounding box center [306, 527] width 16 height 20
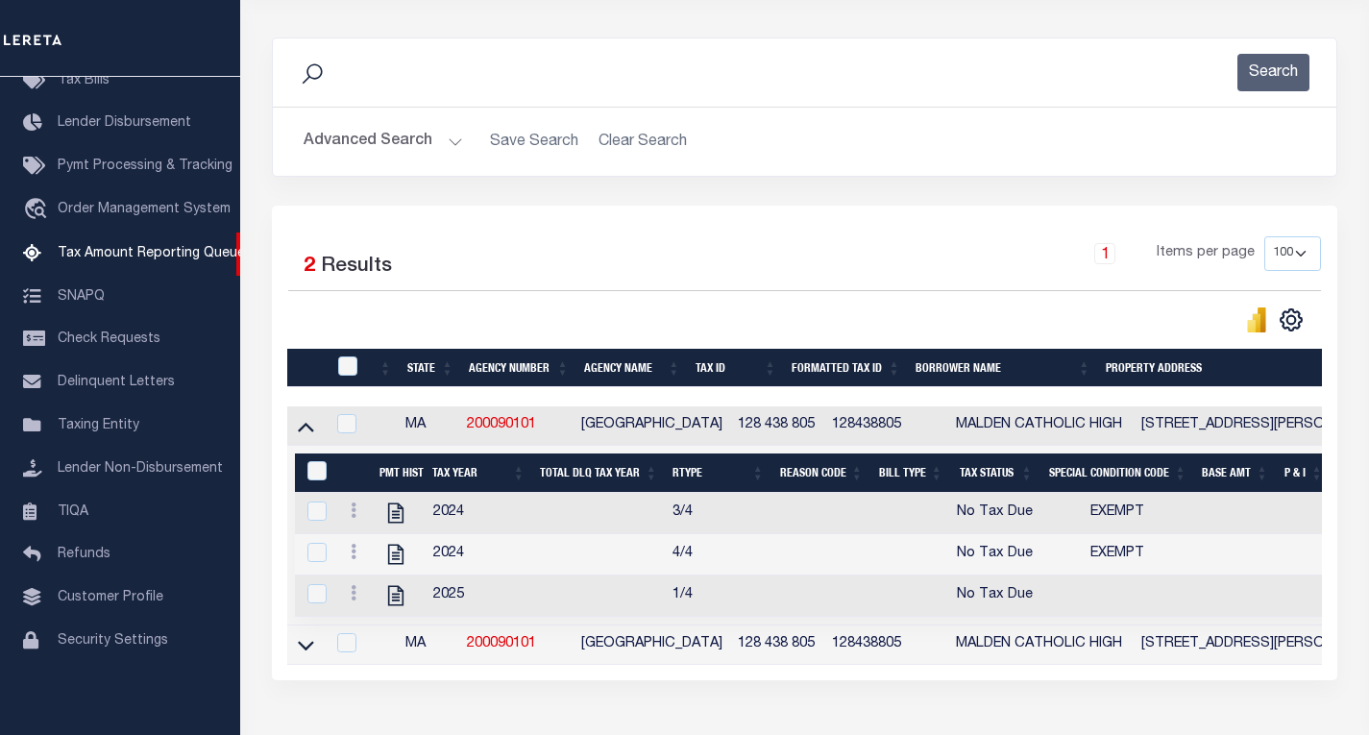
scroll to position [316, 0]
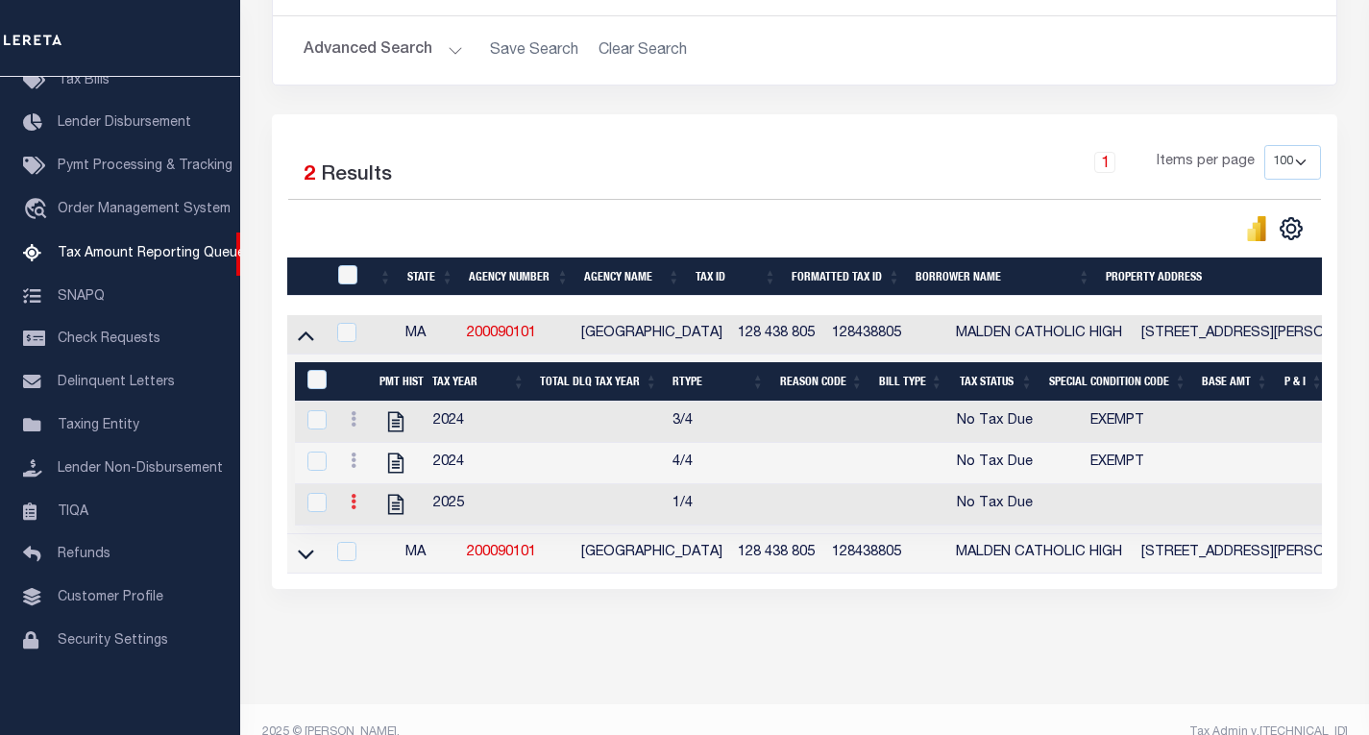
click at [355, 509] on icon at bounding box center [354, 501] width 6 height 15
click at [380, 450] on img at bounding box center [376, 444] width 19 height 19
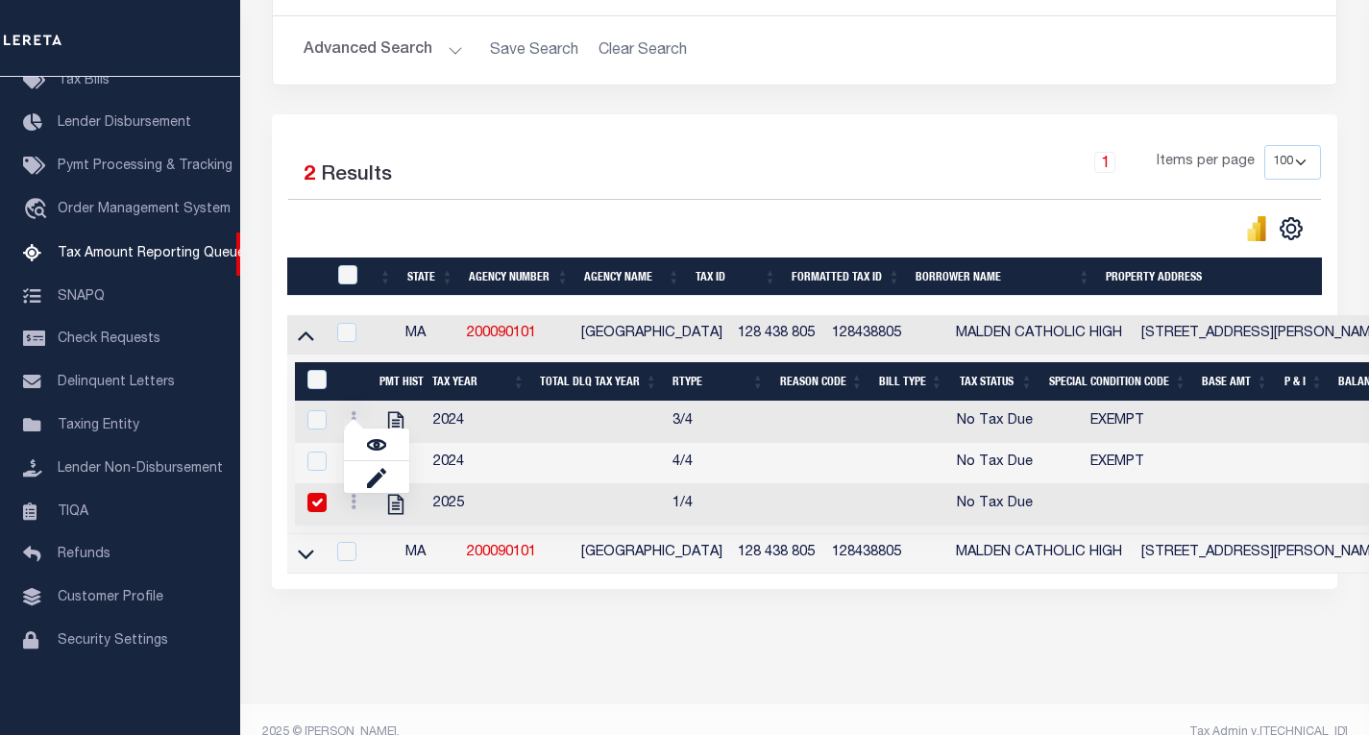
checkbox input "true"
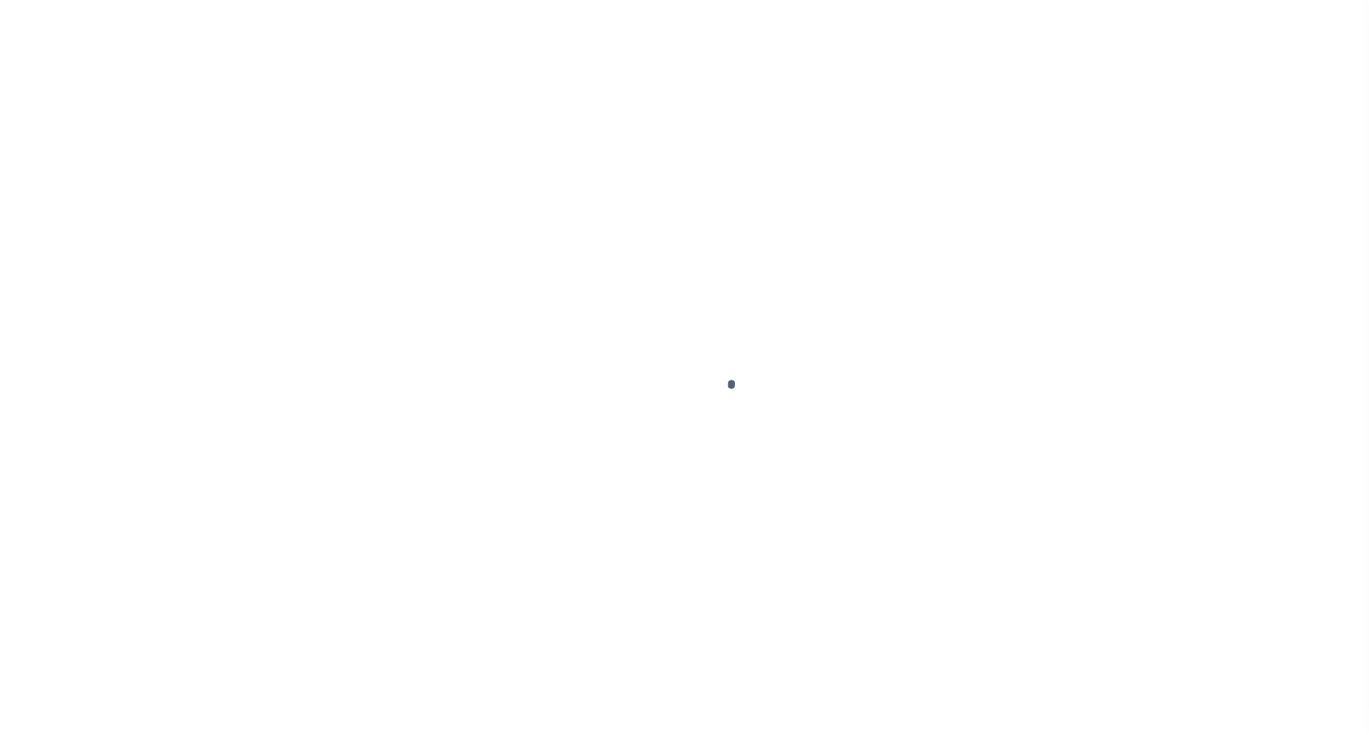
select select "NTX"
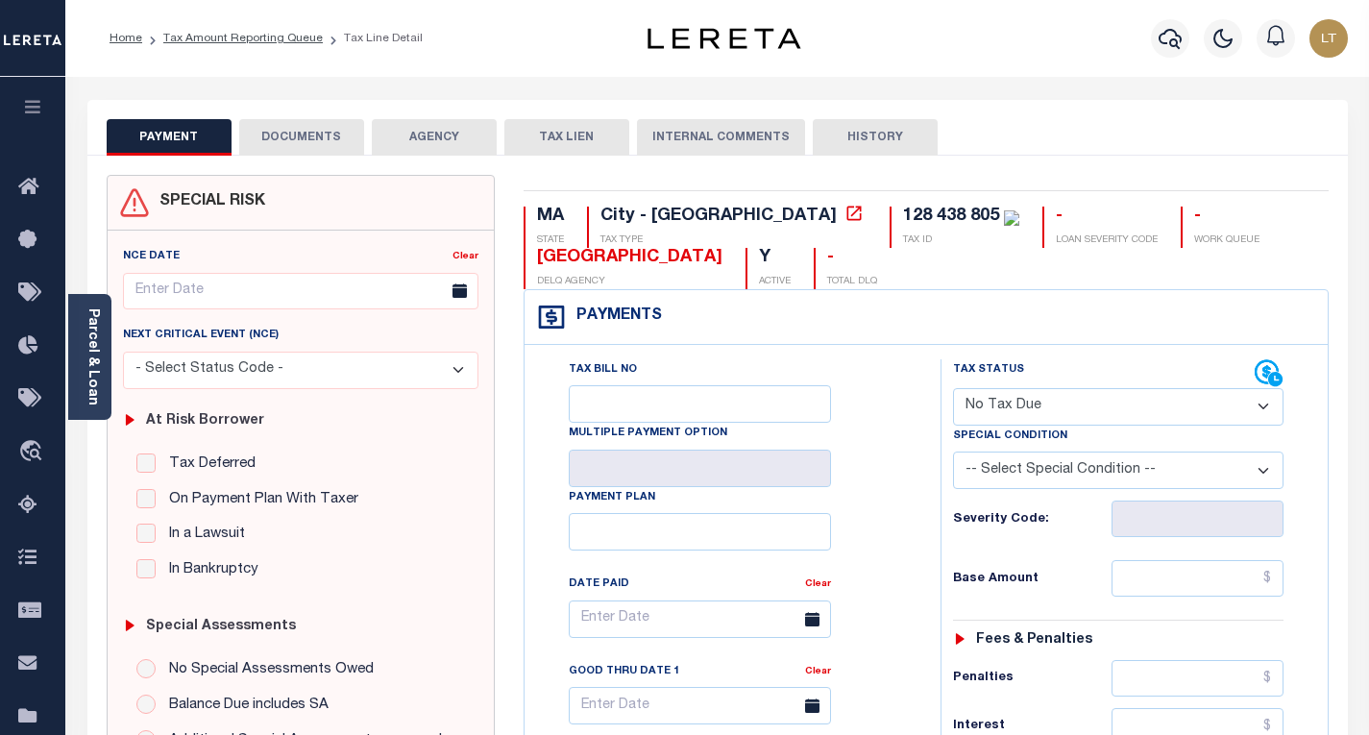
click at [1000, 489] on select "-- Select Special Condition -- 3RD PARTY TAX LIEN AGENCY TAX LIEN (A.K.A Inside…" at bounding box center [1118, 470] width 331 height 37
select select "5"
click at [953, 453] on select "-- Select Special Condition -- 3RD PARTY TAX LIEN AGENCY TAX LIEN (A.K.A Inside…" at bounding box center [1118, 470] width 331 height 37
type input "[DATE]"
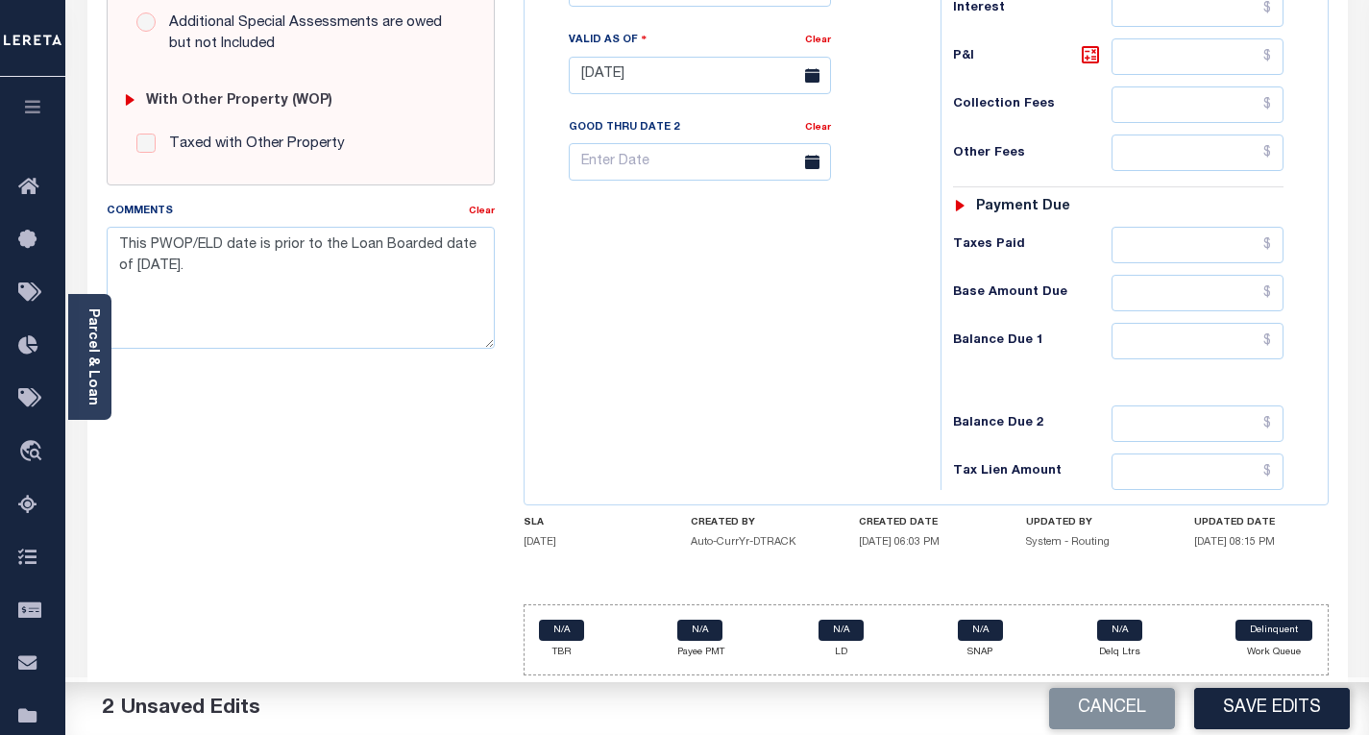
scroll to position [721, 0]
click at [1282, 343] on input "text" at bounding box center [1198, 341] width 172 height 37
type input "$0.00"
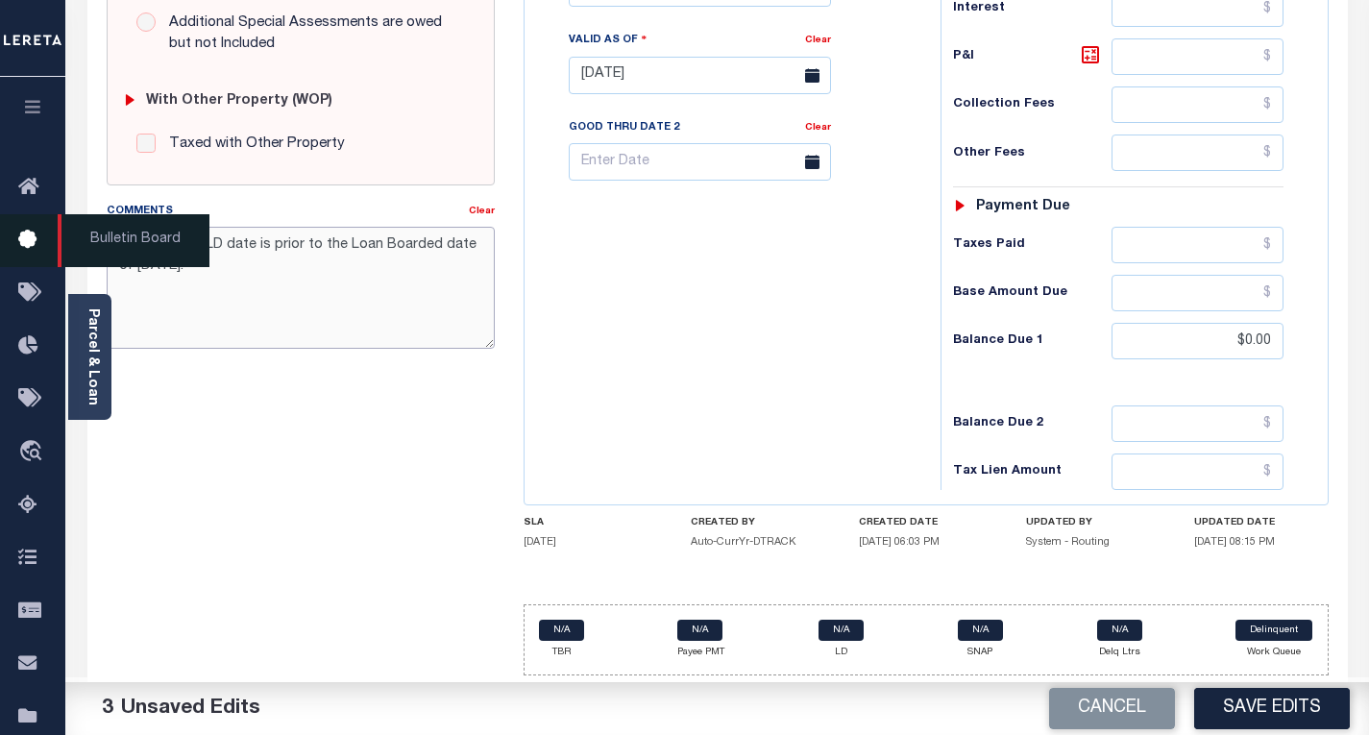
drag, startPoint x: 209, startPoint y: 259, endPoint x: 54, endPoint y: 237, distance: 157.2
click at [54, 237] on div "Home Tax Amount Reporting Queue Tax Line Detail Profile" at bounding box center [684, 8] width 1369 height 1453
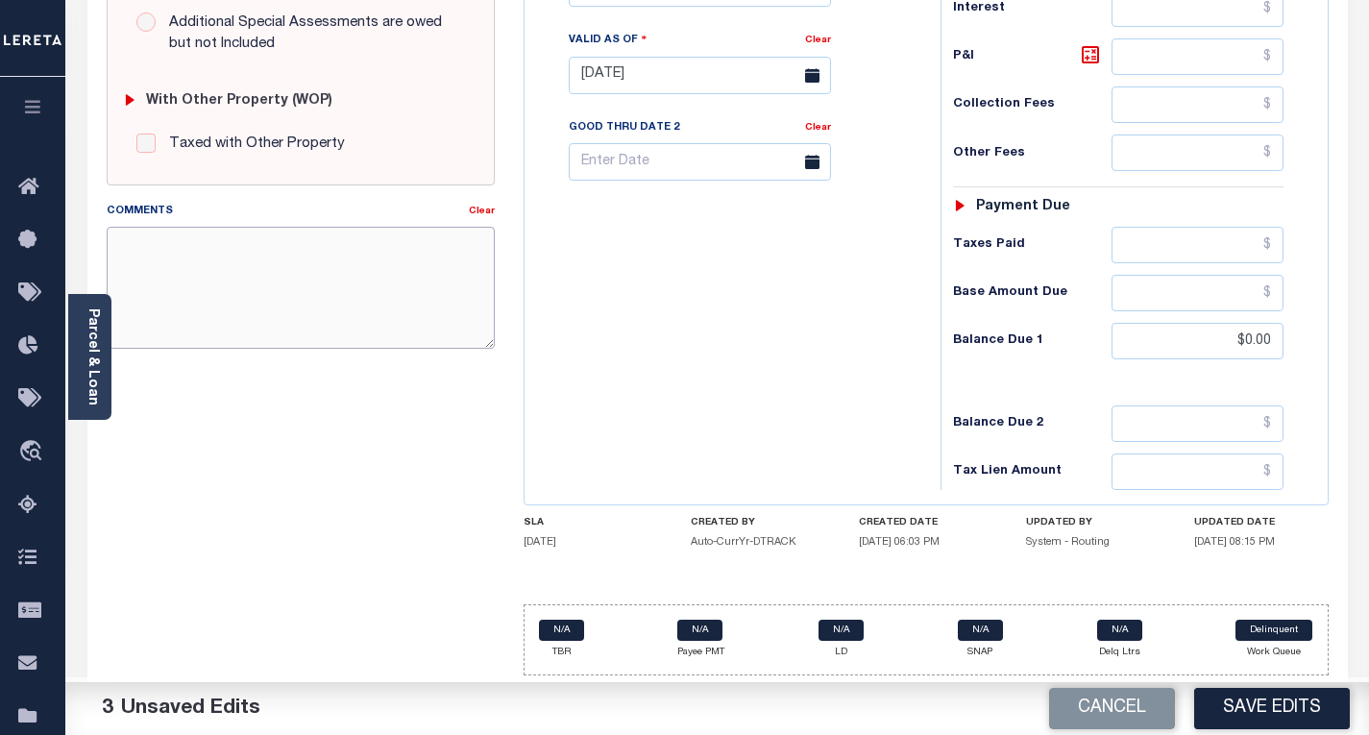
paste textarea "AS per tax collector (Laura), H/O is exempt from taxes."
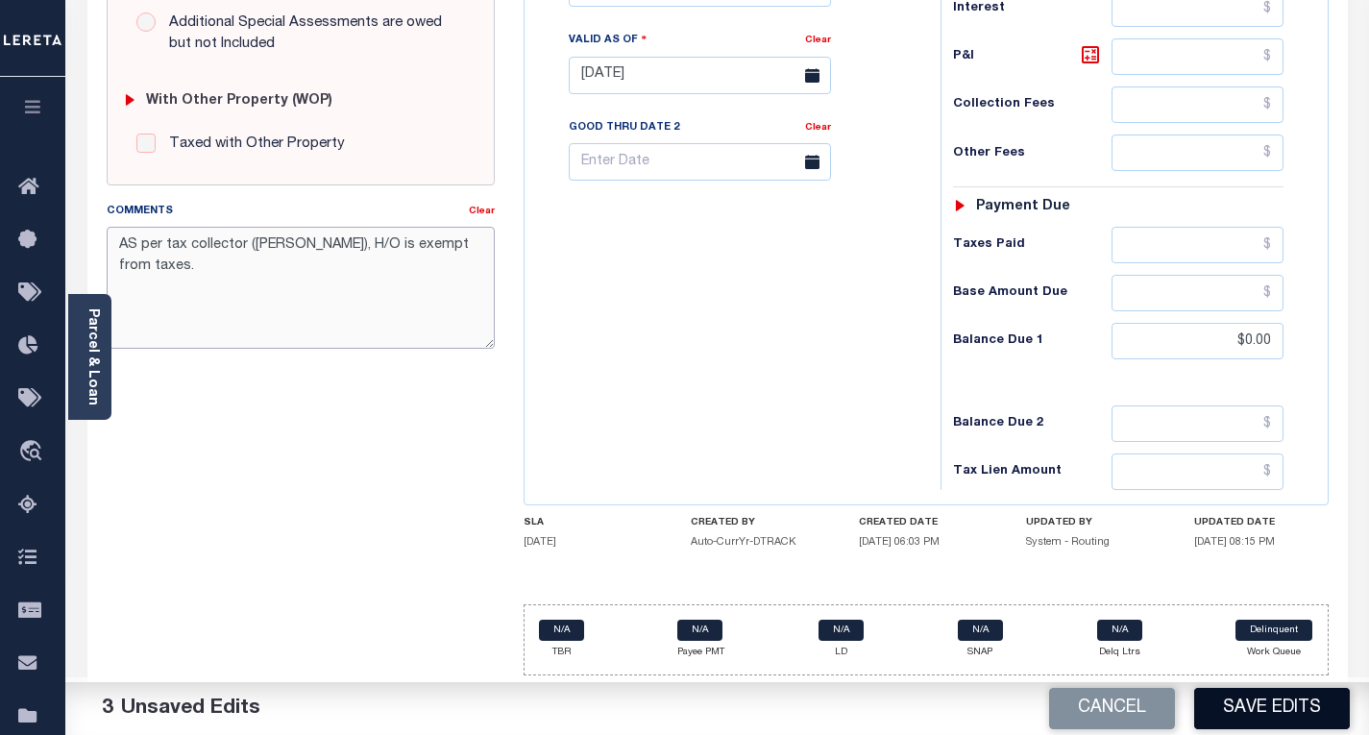
type textarea "AS per tax collector (Laura), H/O is exempt from taxes."
click at [1254, 696] on button "Save Edits" at bounding box center [1272, 708] width 156 height 41
checkbox input "false"
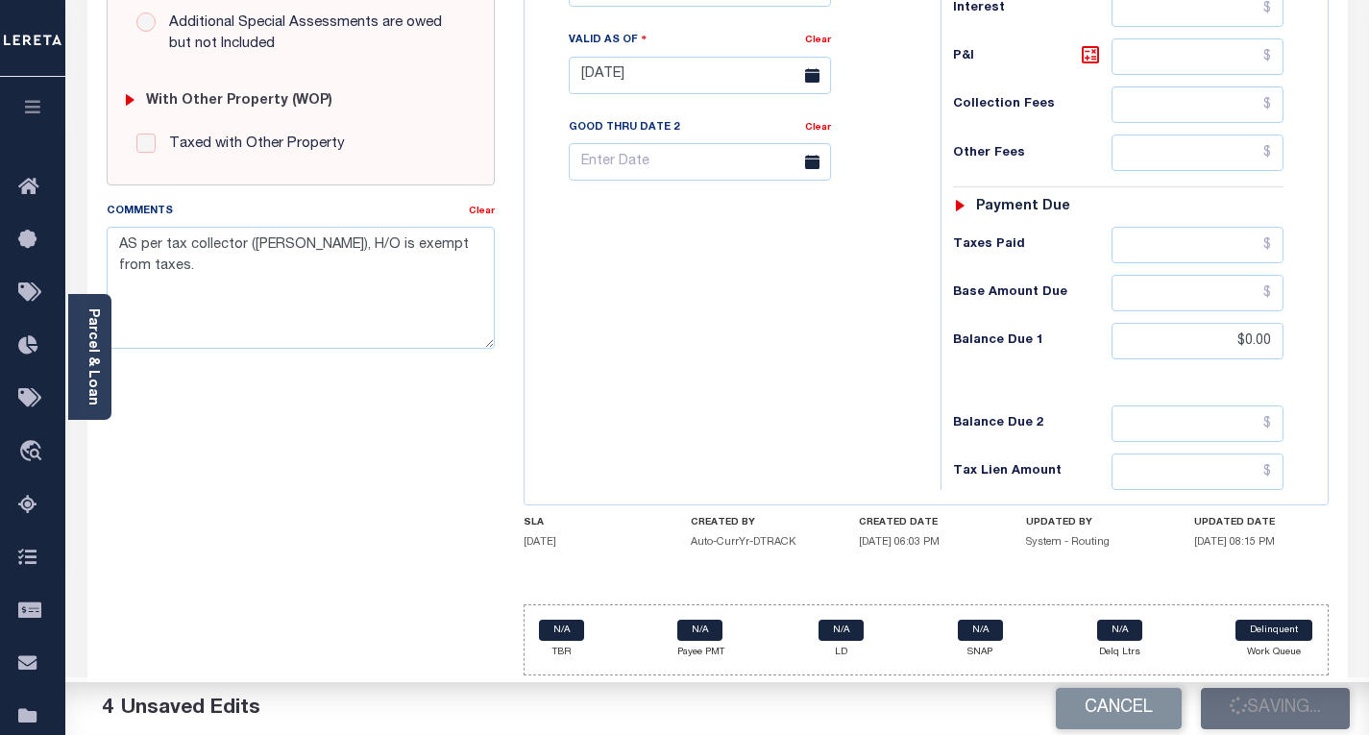
checkbox input "false"
type input "$0"
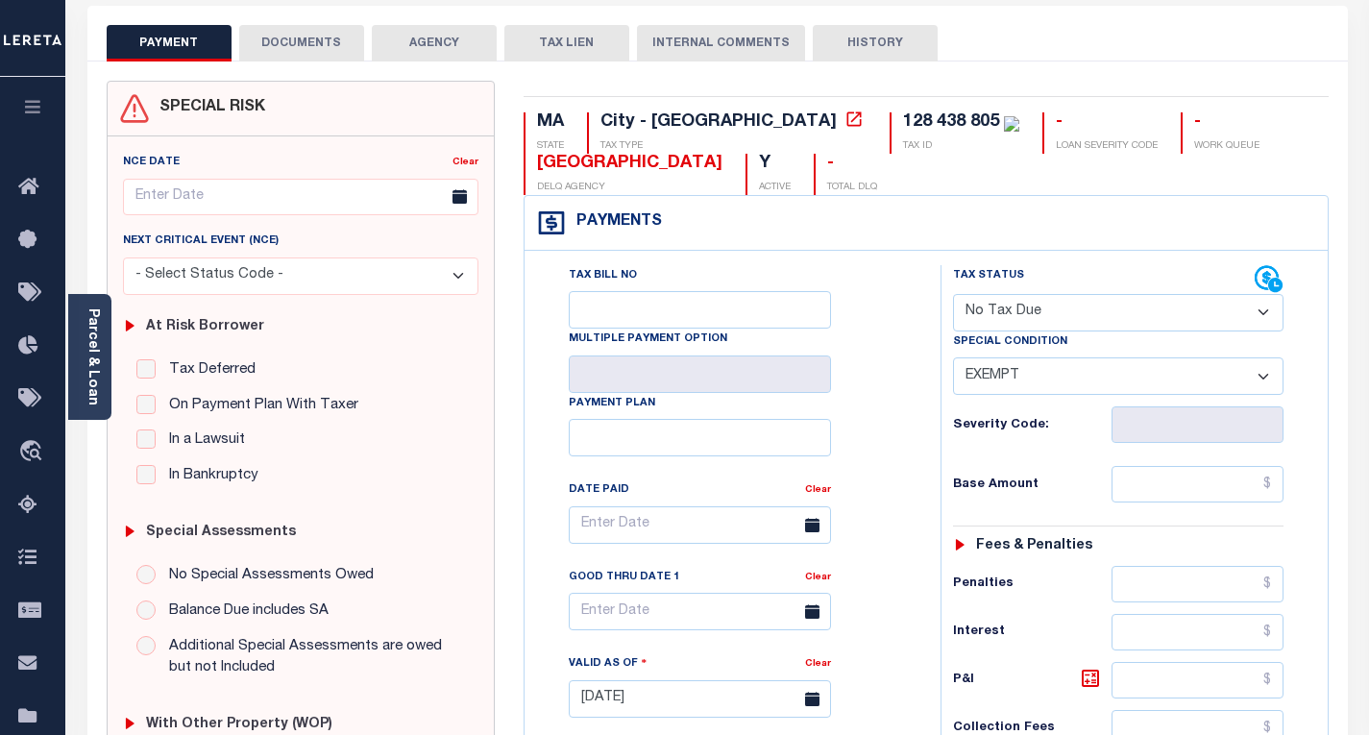
scroll to position [0, 0]
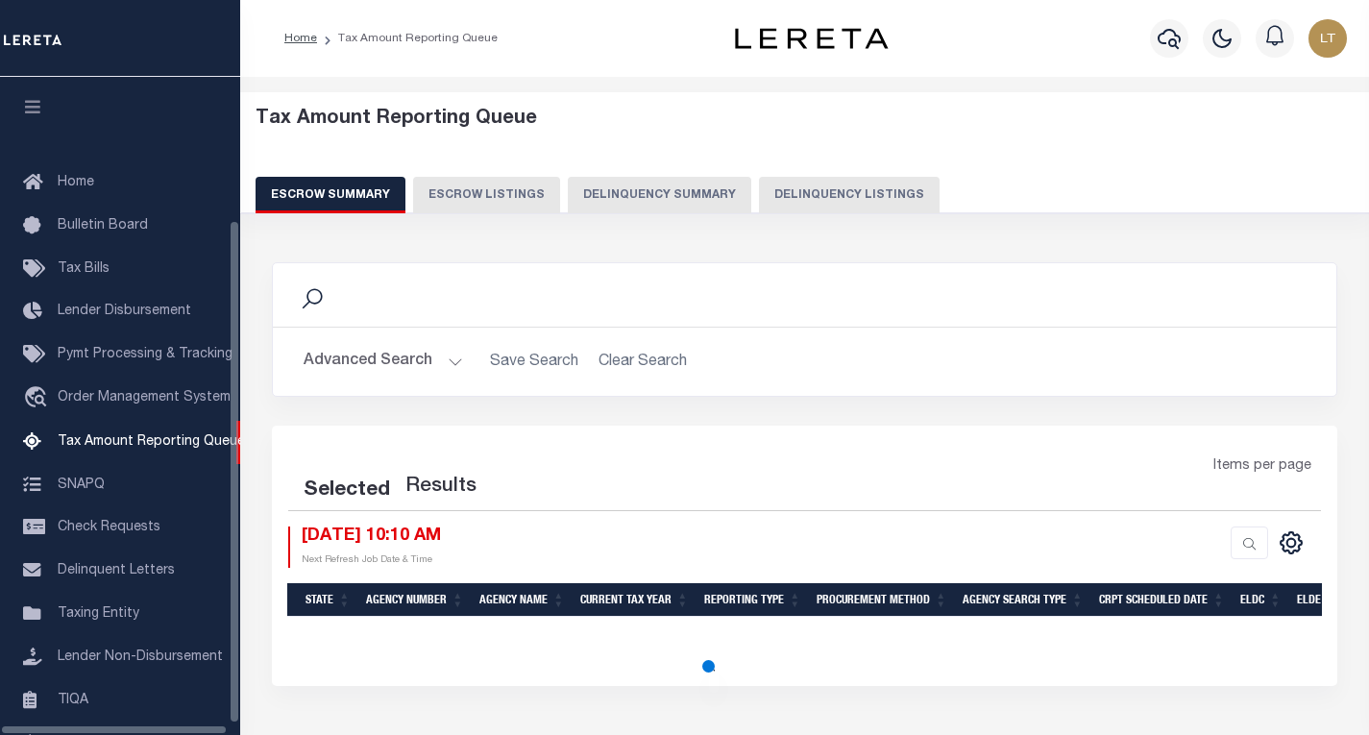
select select
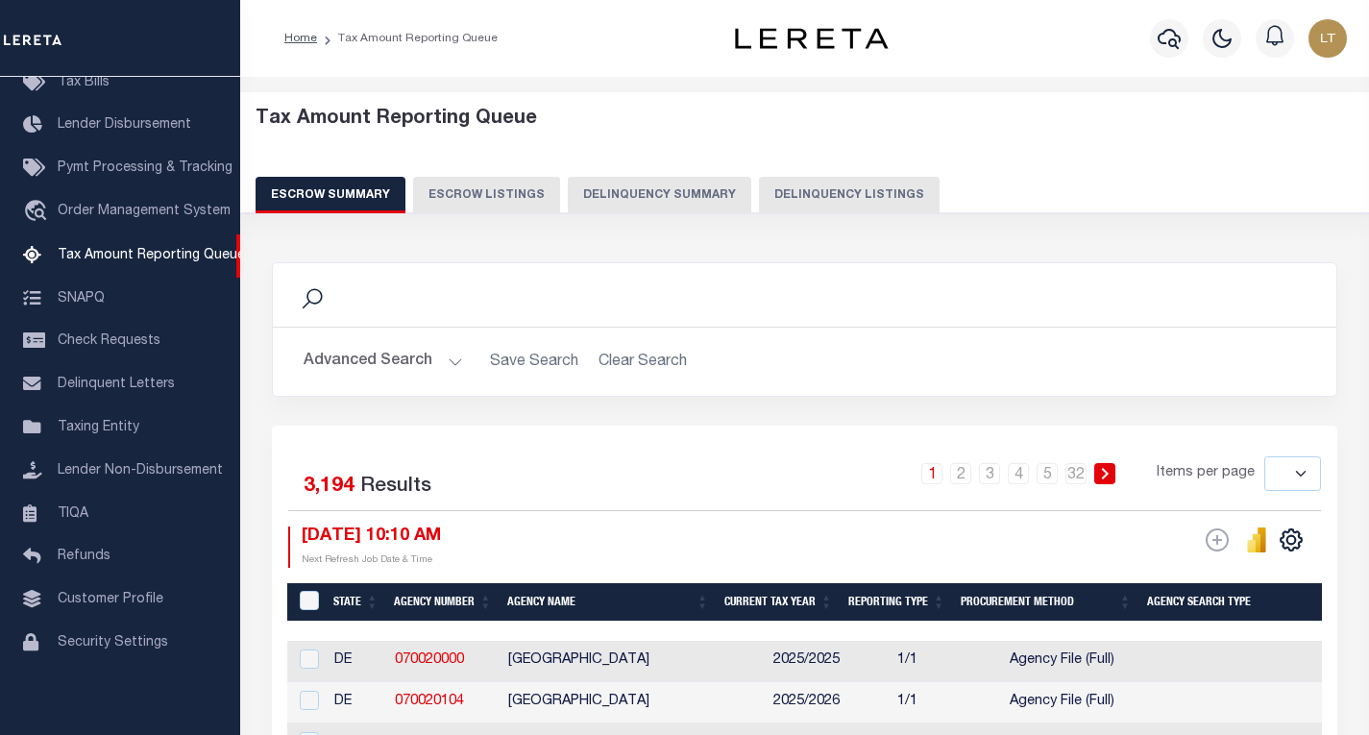
click at [867, 185] on button "Delinquency Listings" at bounding box center [849, 195] width 181 height 37
select select "100"
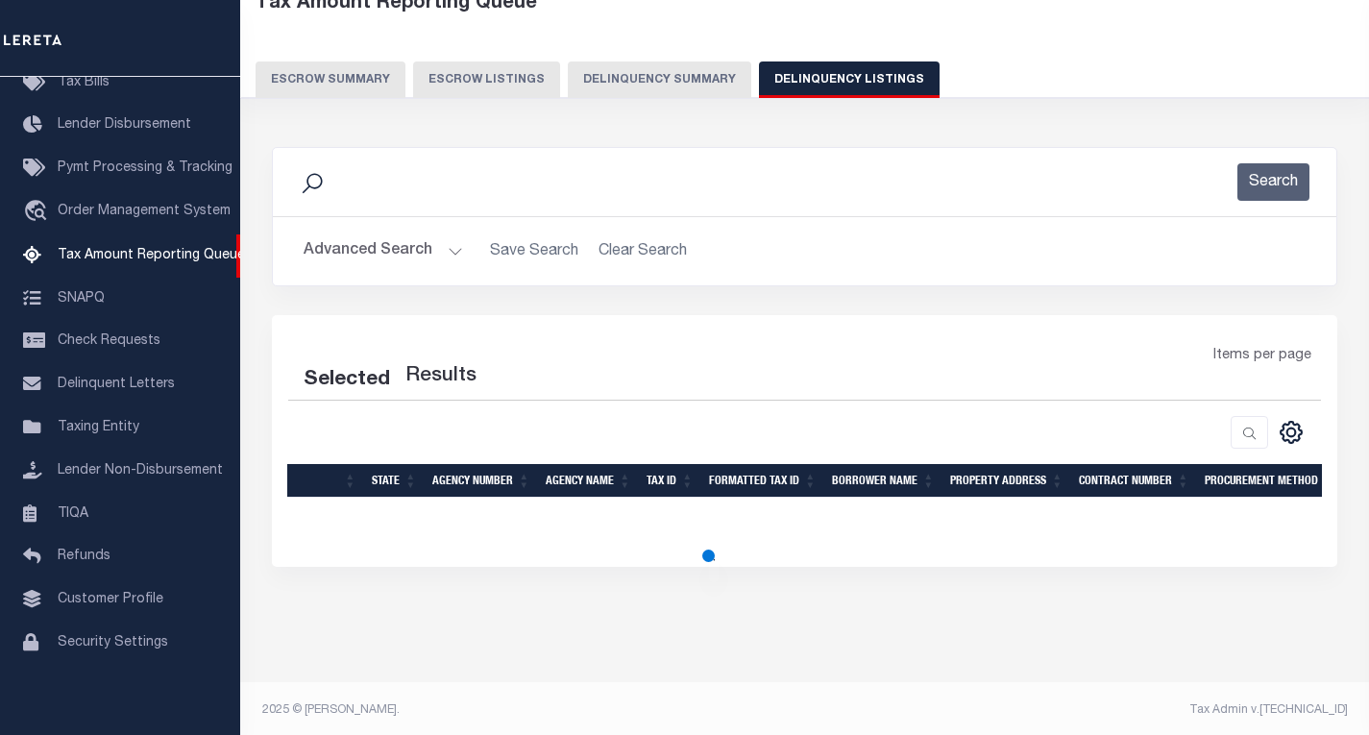
select select "100"
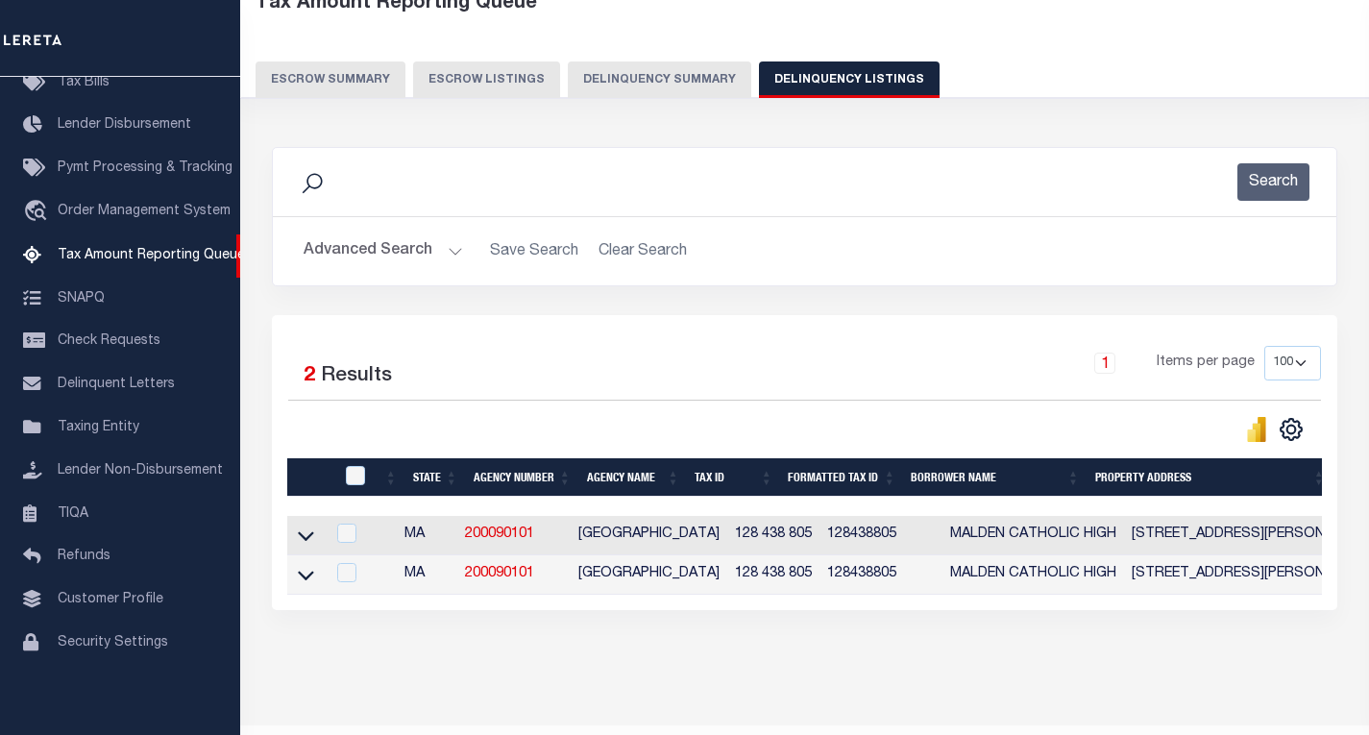
scroll to position [120, 0]
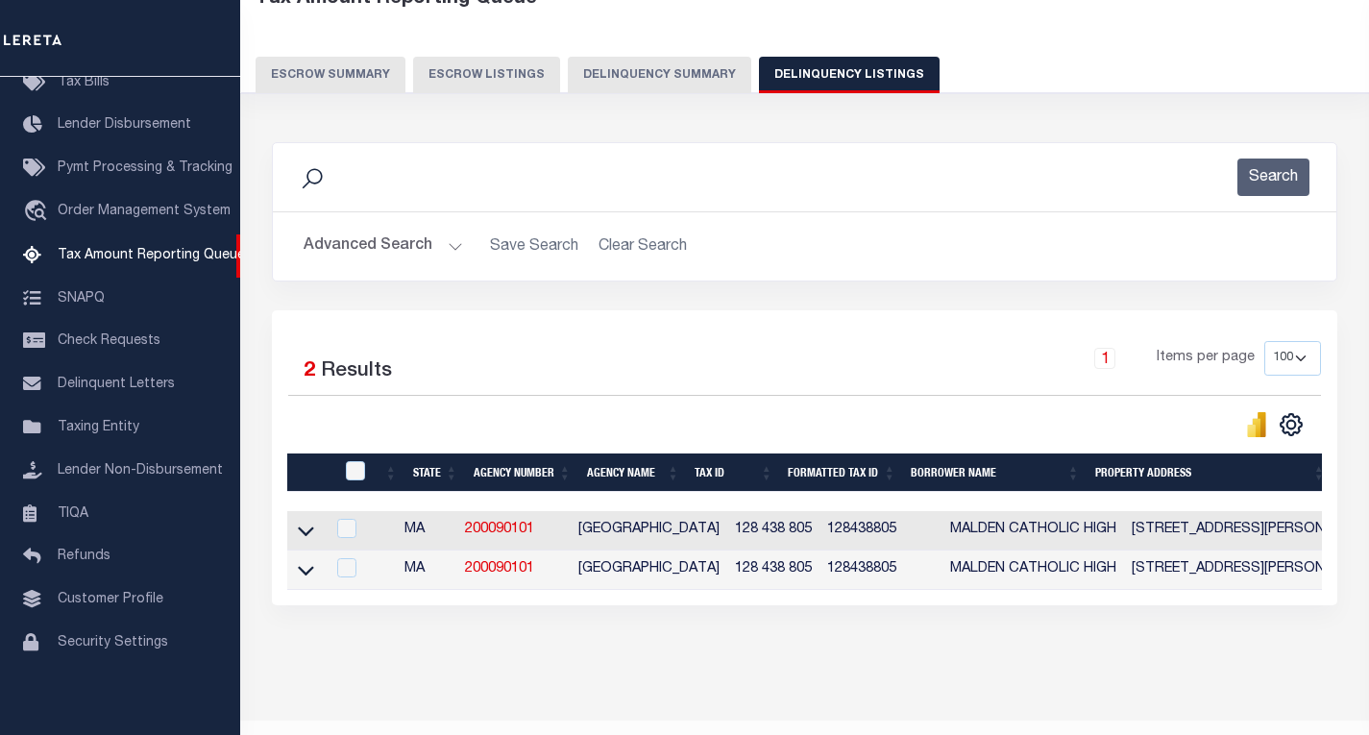
click at [297, 532] on link at bounding box center [306, 529] width 22 height 13
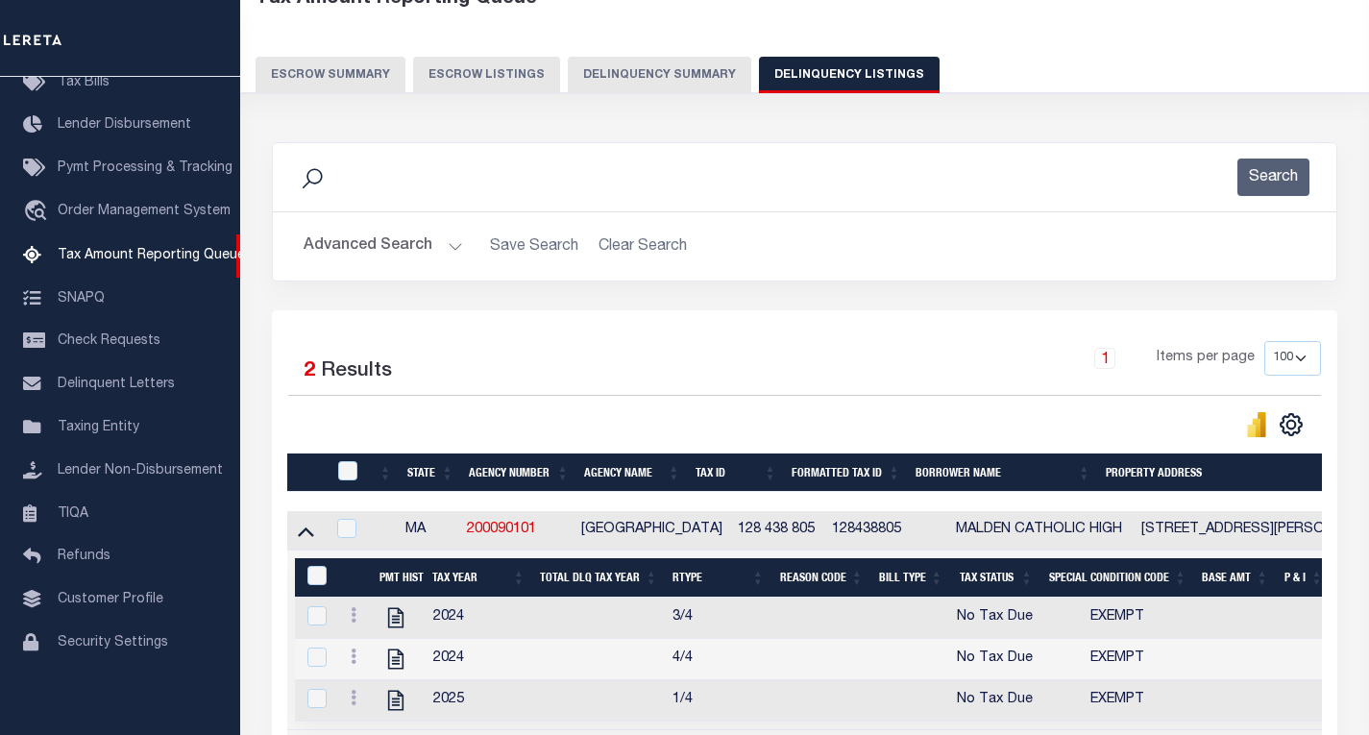
scroll to position [277, 0]
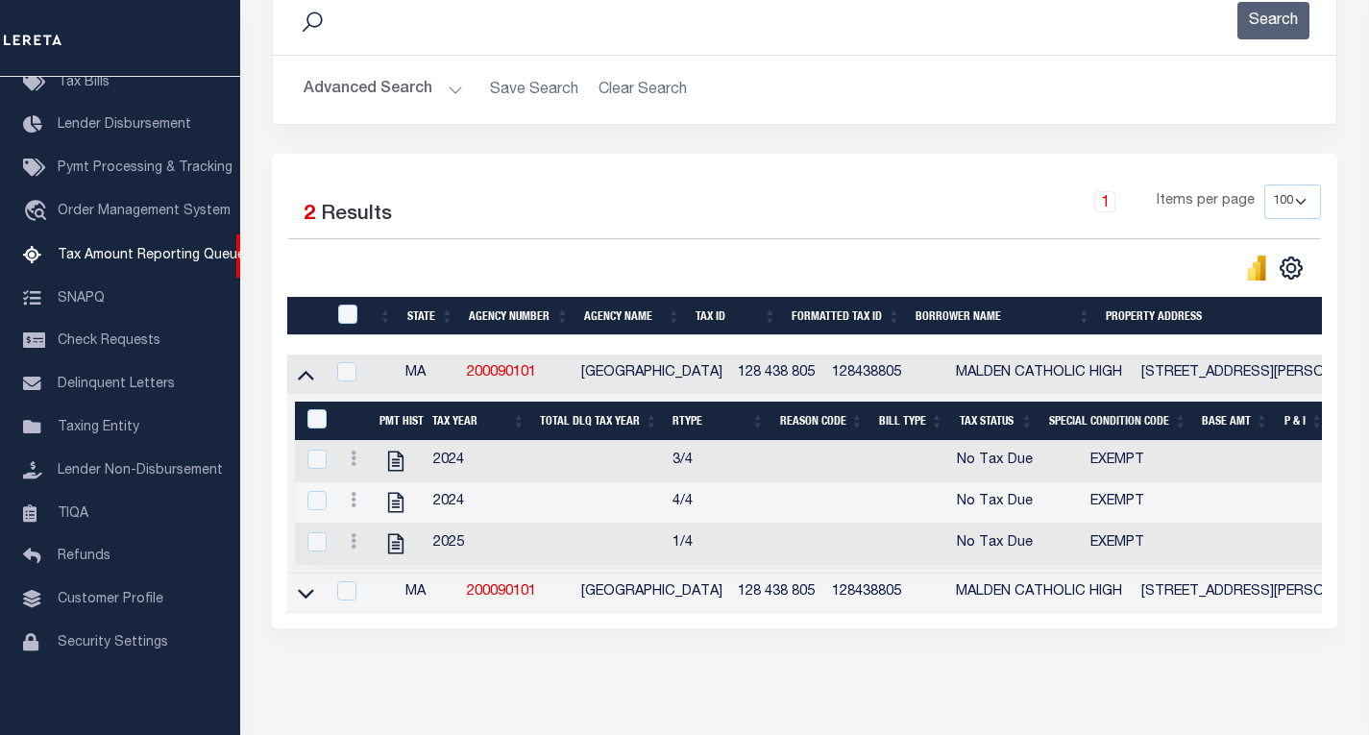
click at [297, 599] on link at bounding box center [306, 591] width 22 height 13
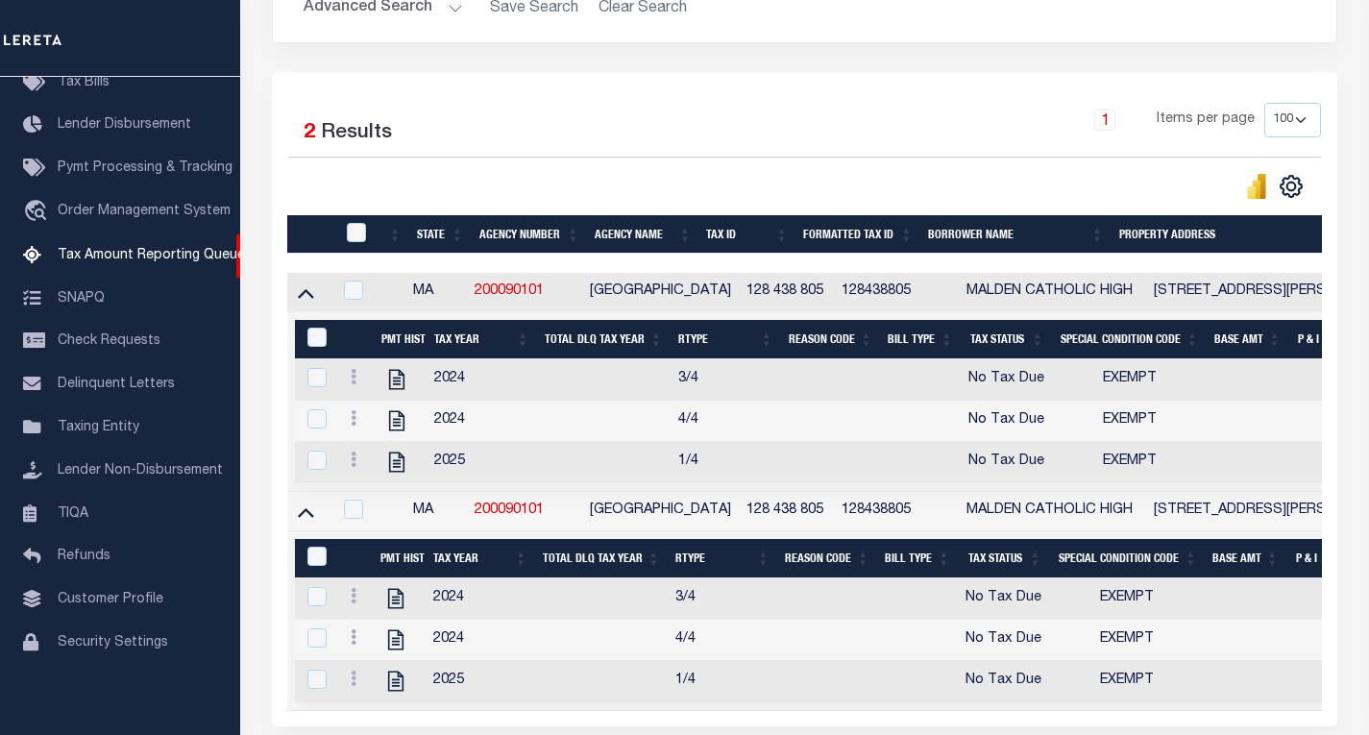
scroll to position [547, 0]
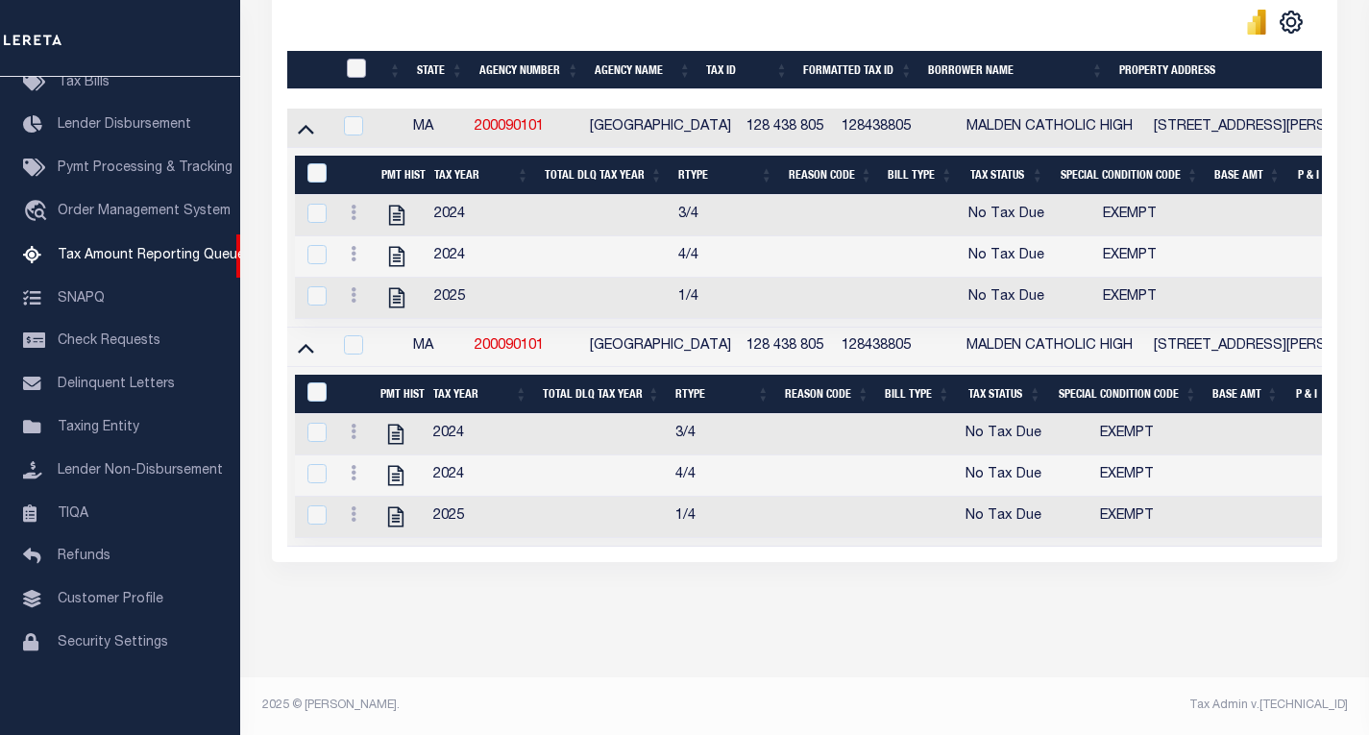
click at [354, 59] on input "checkbox" at bounding box center [356, 68] width 19 height 19
checkbox input "true"
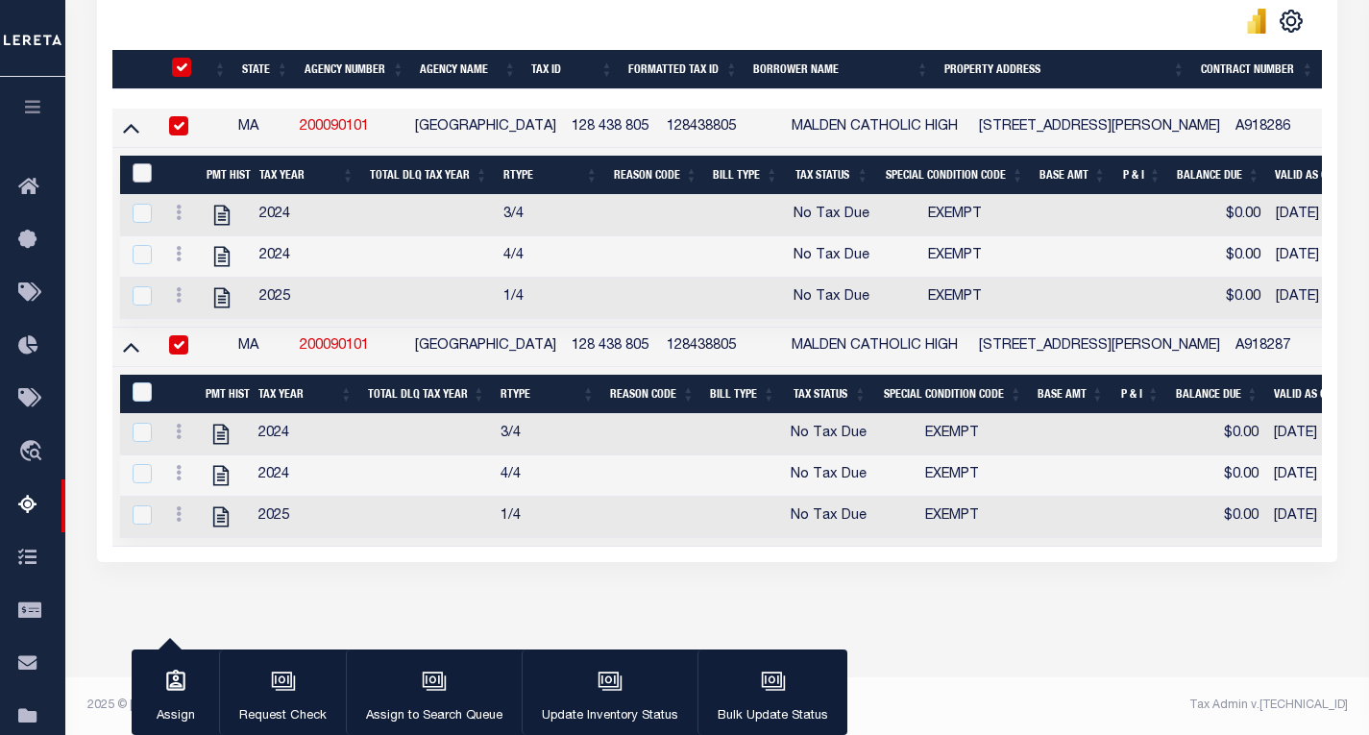
click at [140, 163] on input "&nbsp;" at bounding box center [142, 172] width 19 height 19
checkbox input "true"
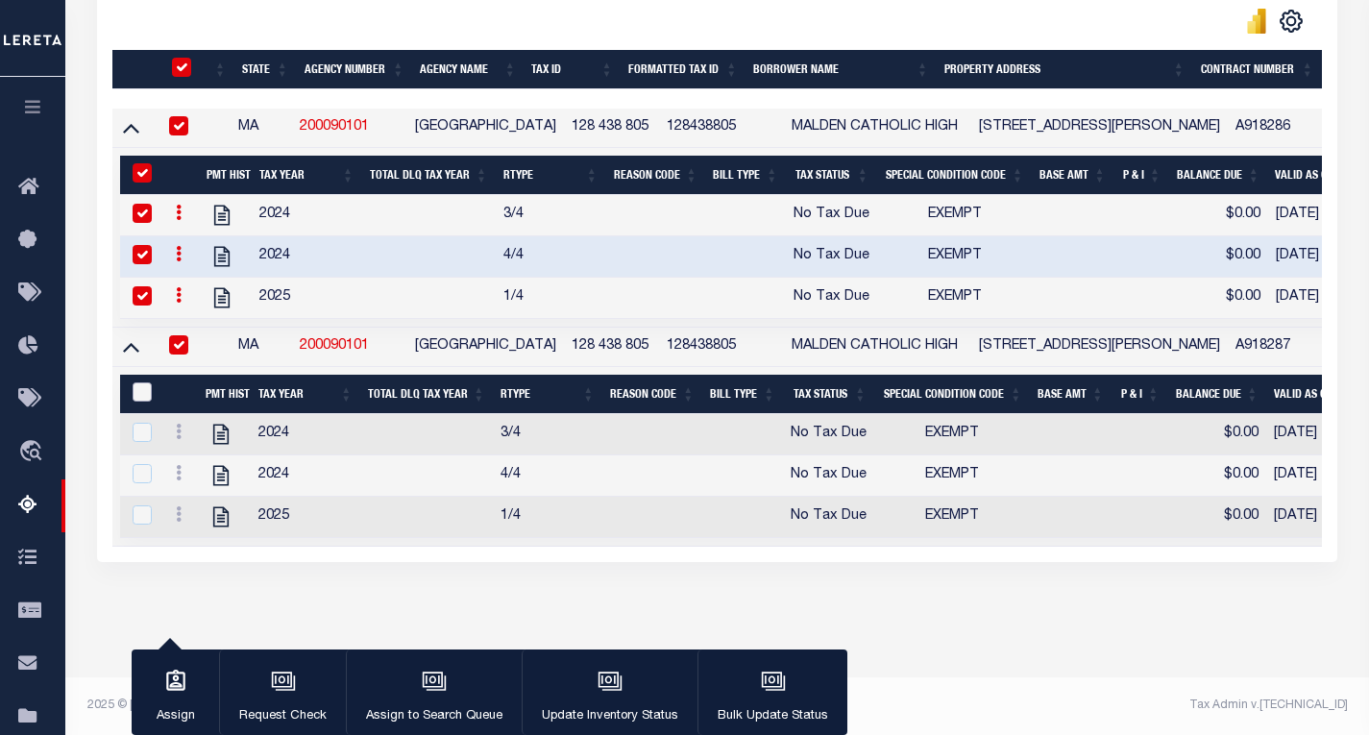
click at [148, 384] on input "&nbsp;" at bounding box center [142, 391] width 19 height 19
checkbox input "true"
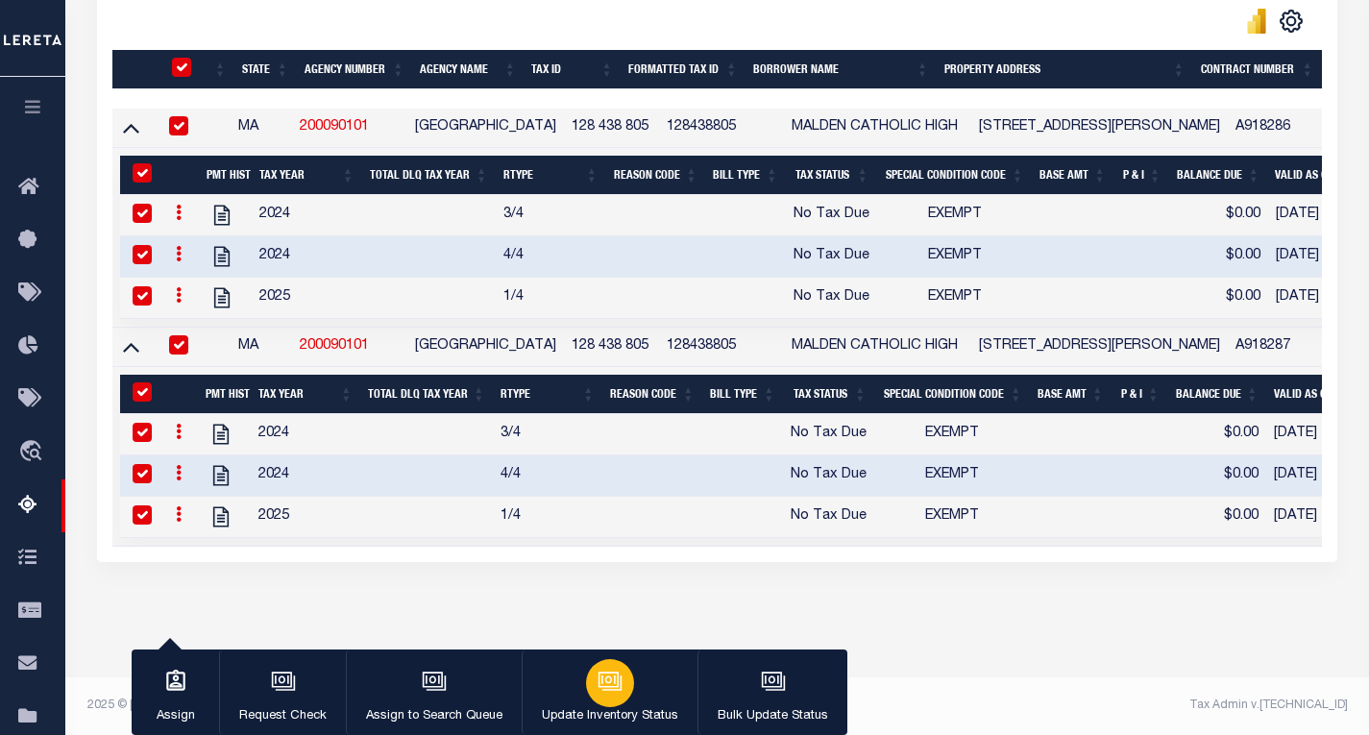
click at [613, 674] on icon "button" at bounding box center [609, 679] width 20 height 15
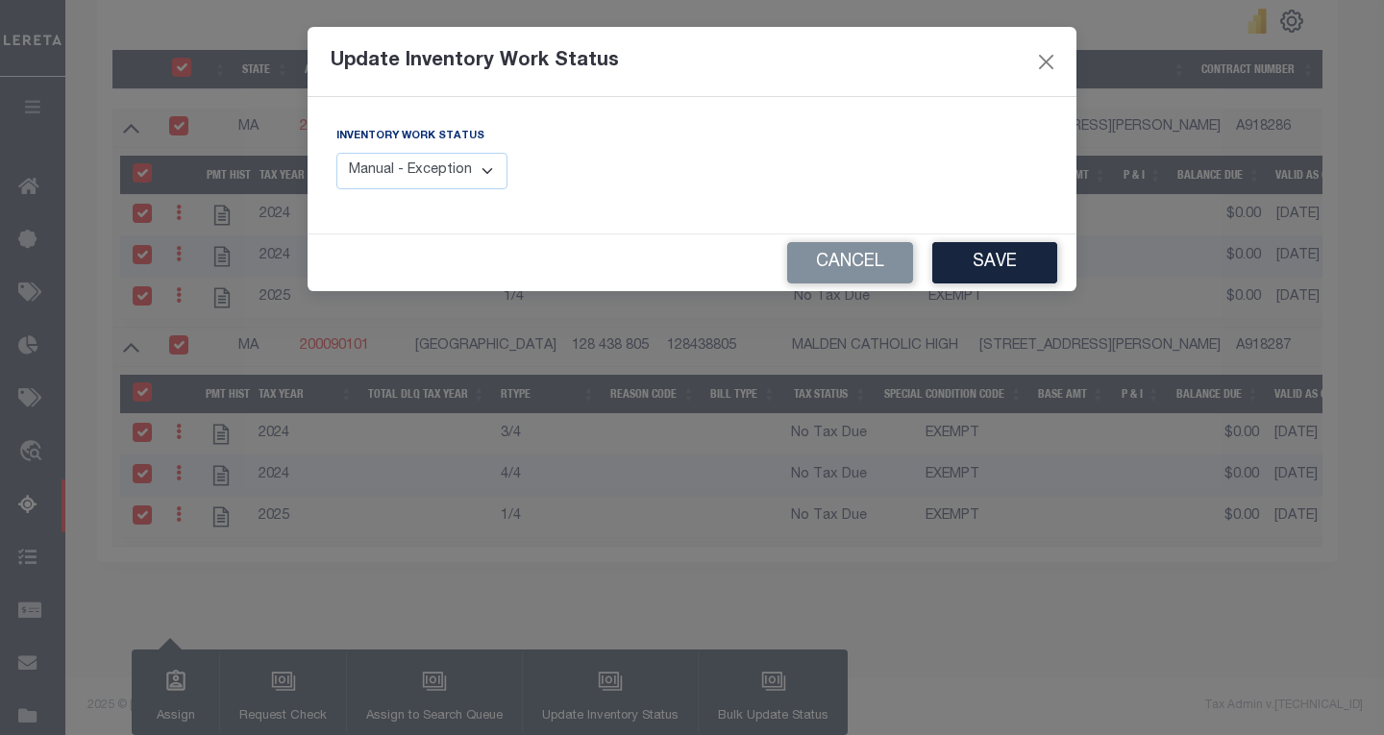
click at [416, 174] on select "Manual - Exception Pended - Awaiting Search Late Add Exception Completed" at bounding box center [421, 171] width 171 height 37
select select "4"
click at [336, 153] on select "Manual - Exception Pended - Awaiting Search Late Add Exception Completed" at bounding box center [421, 171] width 171 height 37
click at [1008, 278] on button "Save" at bounding box center [994, 262] width 125 height 41
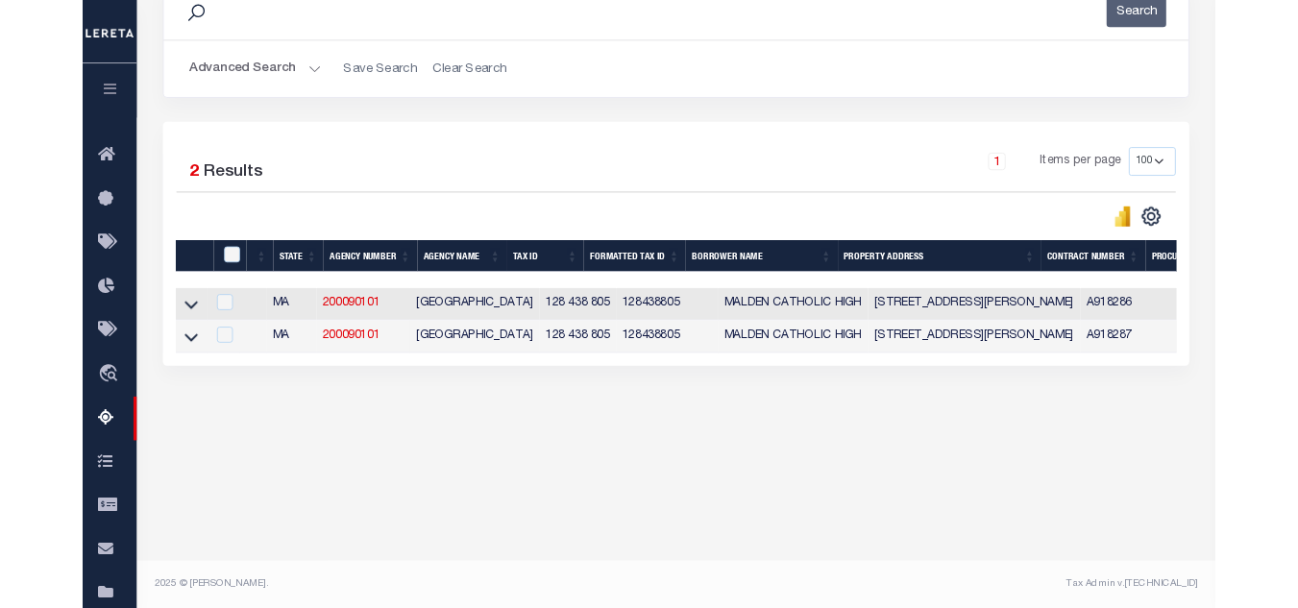
scroll to position [283, 0]
